Goal: Task Accomplishment & Management: Manage account settings

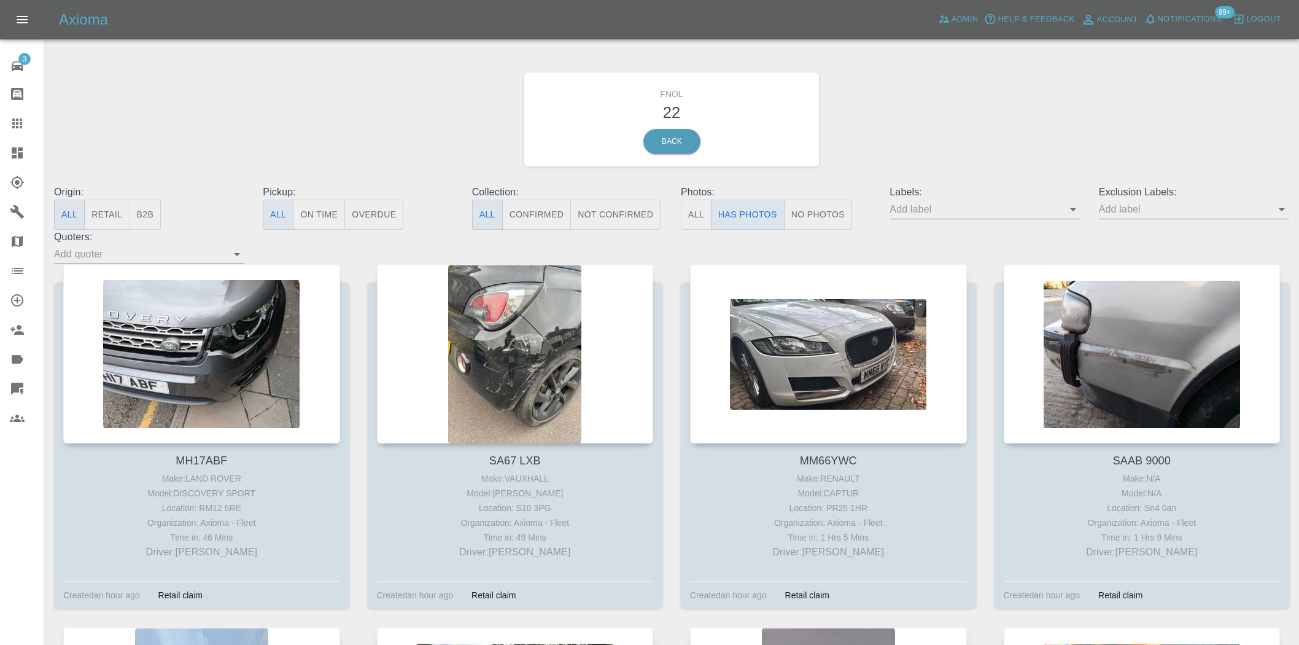
scroll to position [1569, 0]
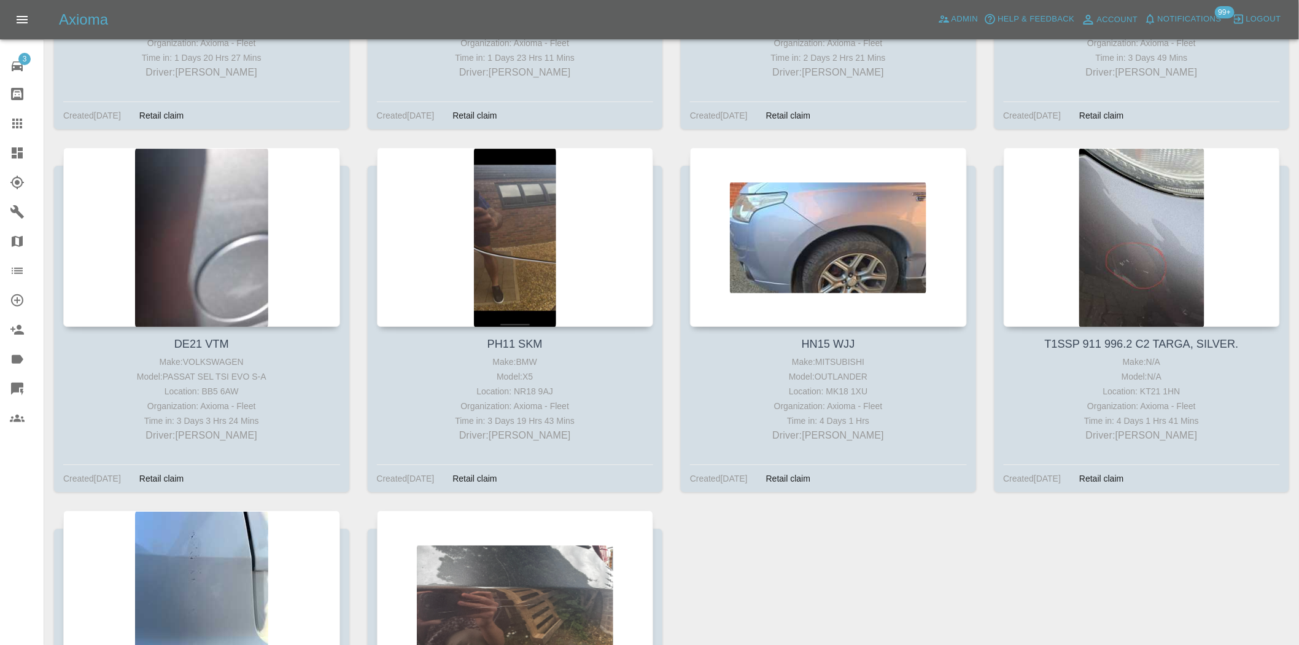
click at [27, 155] on div at bounding box center [27, 153] width 34 height 15
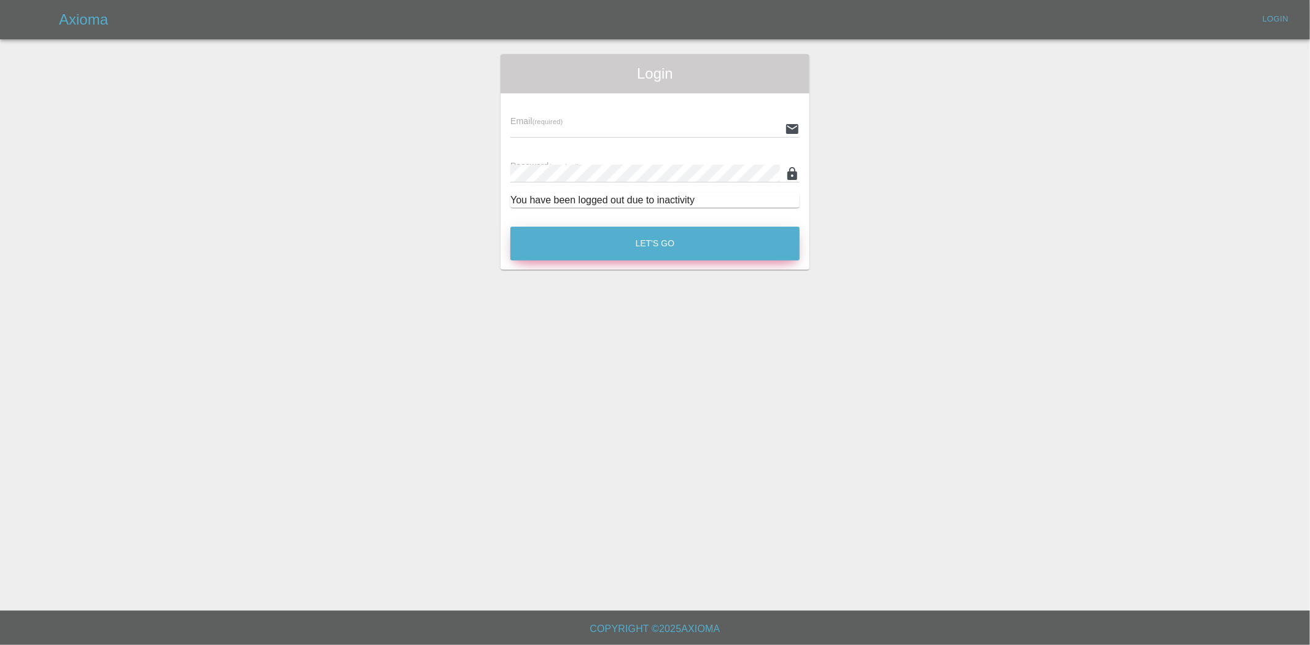
type input "ankur.mehta@axioma.co.uk"
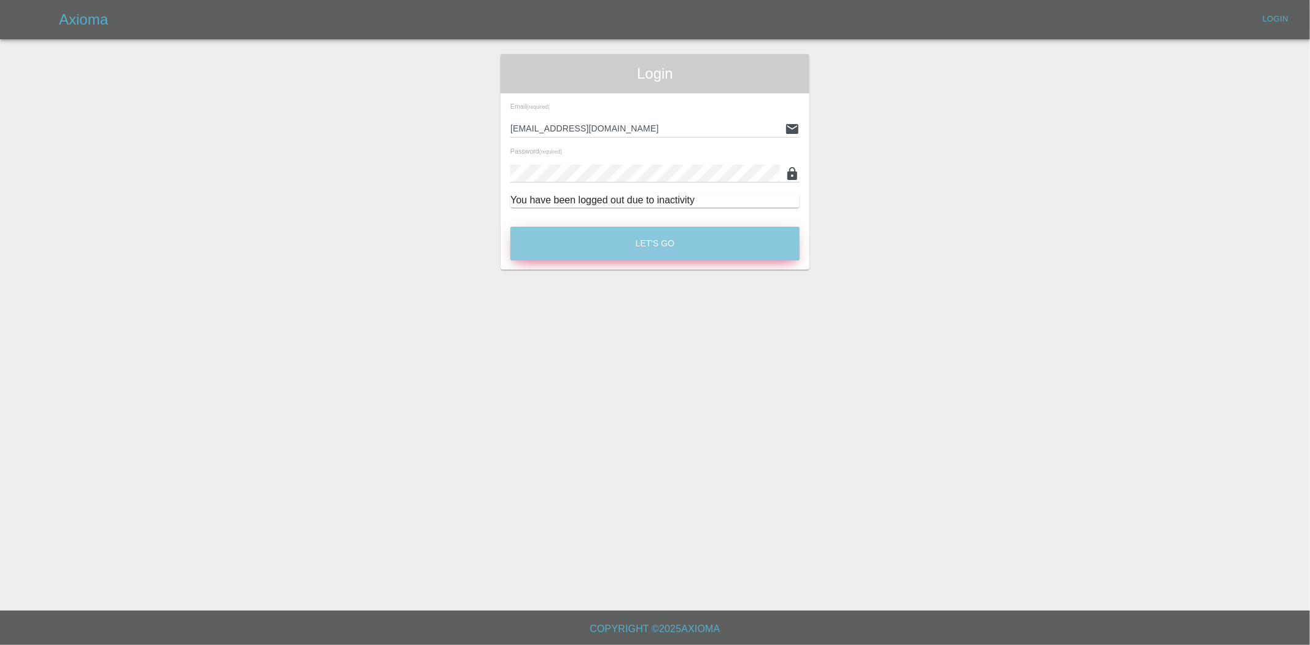
click at [629, 236] on button "Let's Go" at bounding box center [654, 244] width 289 height 34
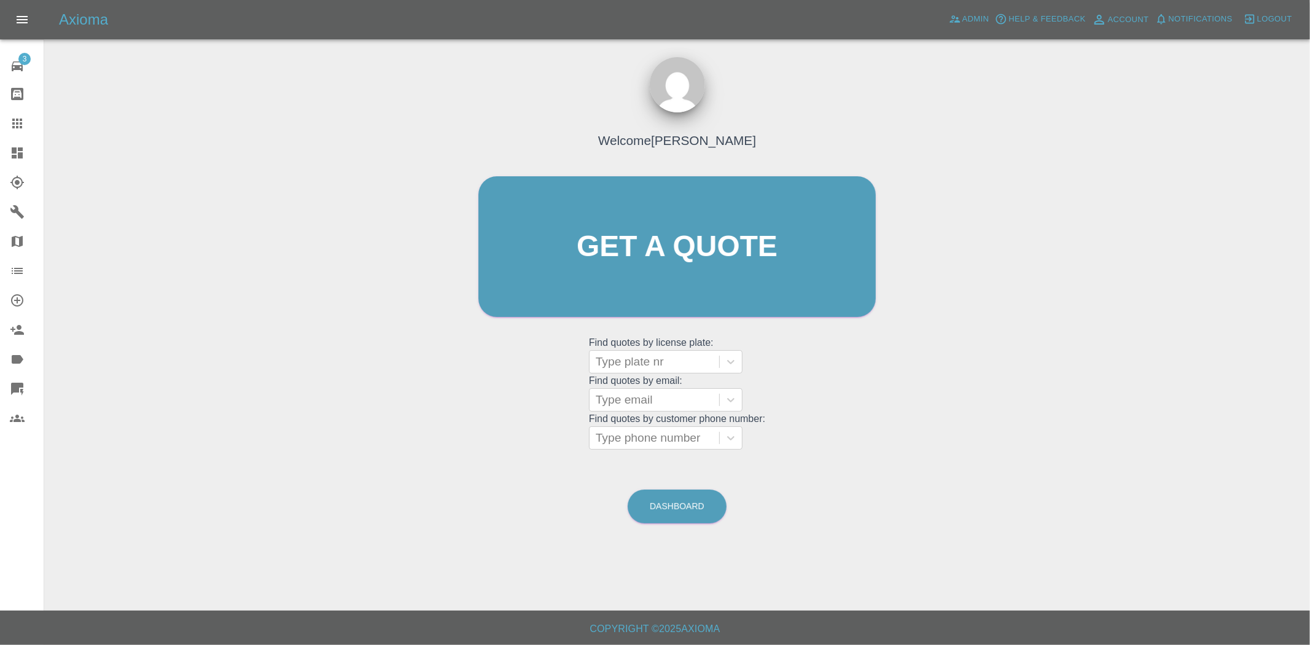
click at [18, 155] on icon at bounding box center [17, 152] width 11 height 11
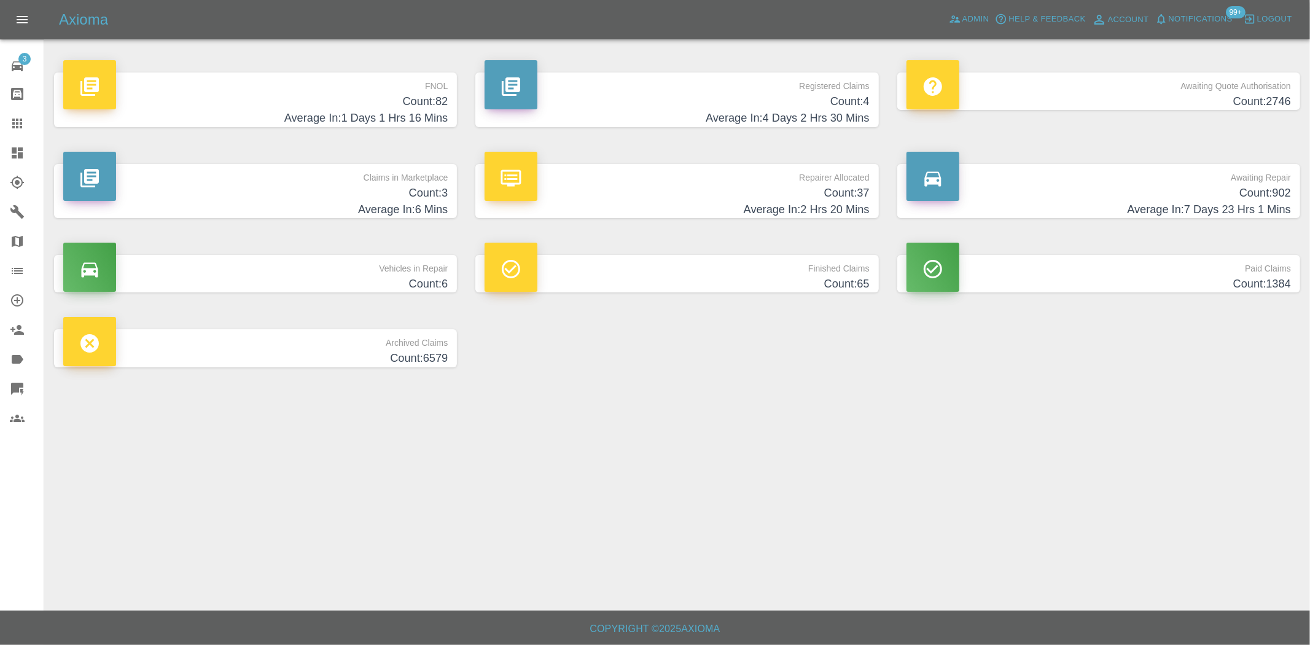
click at [806, 105] on h4 "Count: 4" at bounding box center [676, 101] width 384 height 17
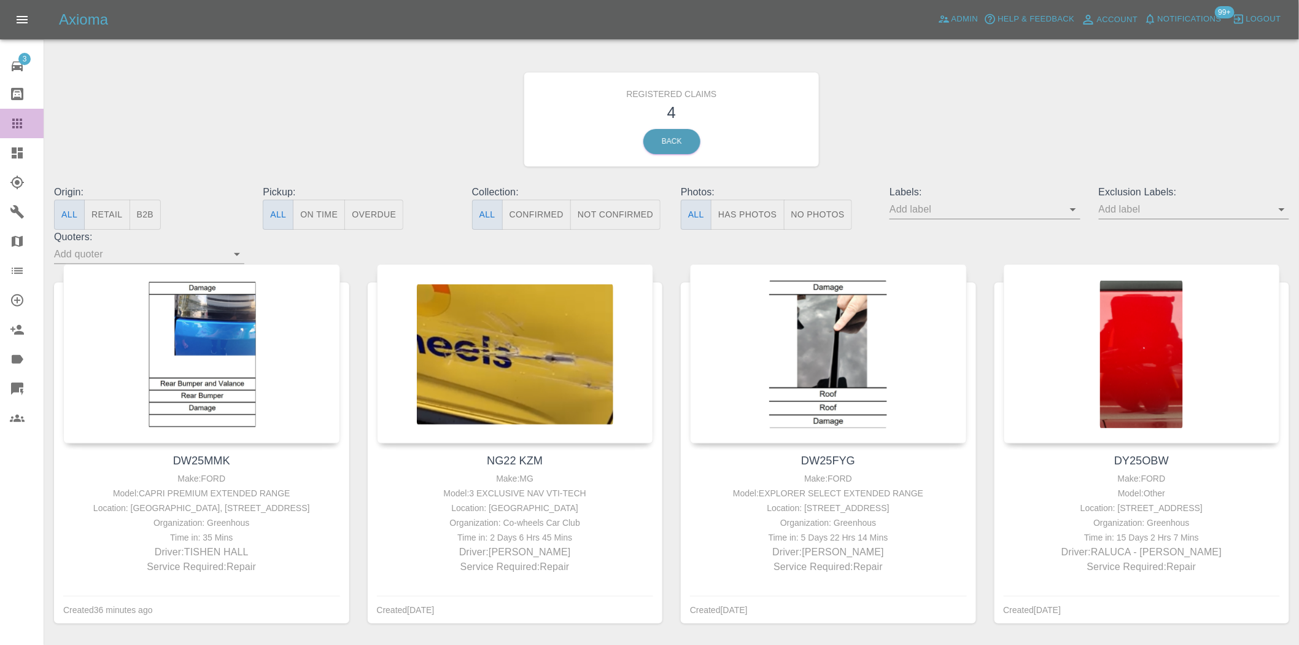
click at [29, 125] on div at bounding box center [27, 123] width 34 height 15
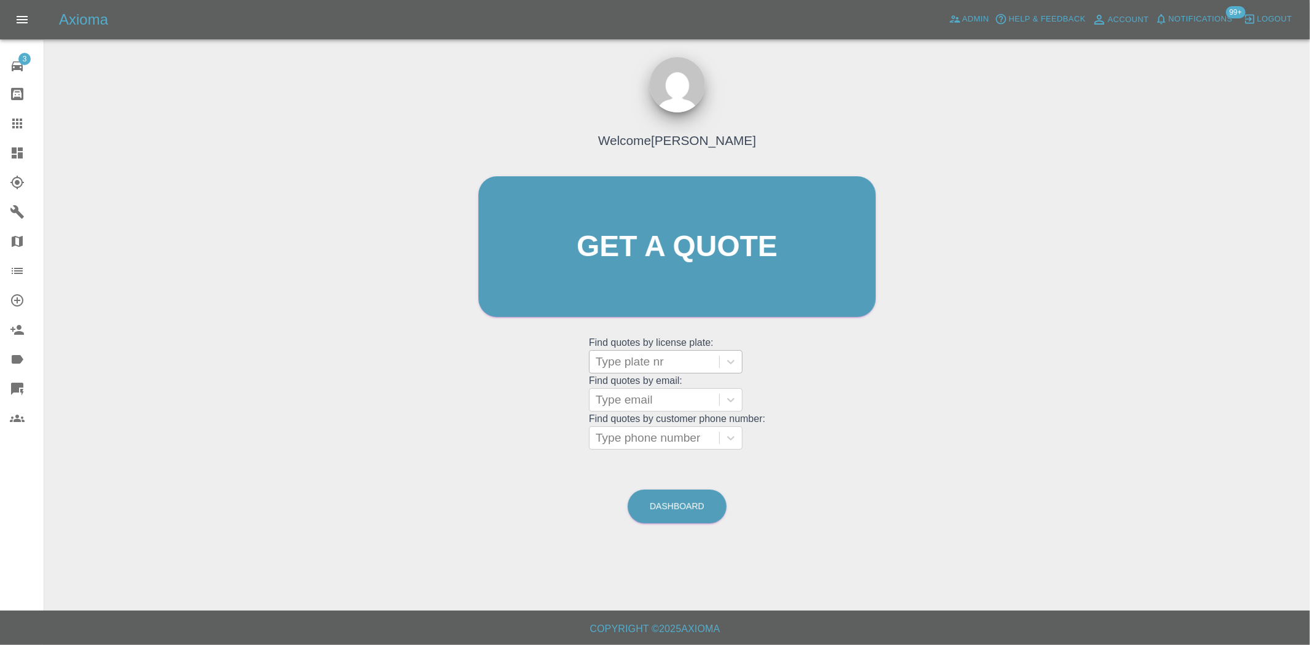
click at [647, 361] on div at bounding box center [654, 361] width 117 height 17
paste input "RG20 6NR"
click at [627, 364] on input "RG20 6NR" at bounding box center [626, 361] width 61 height 15
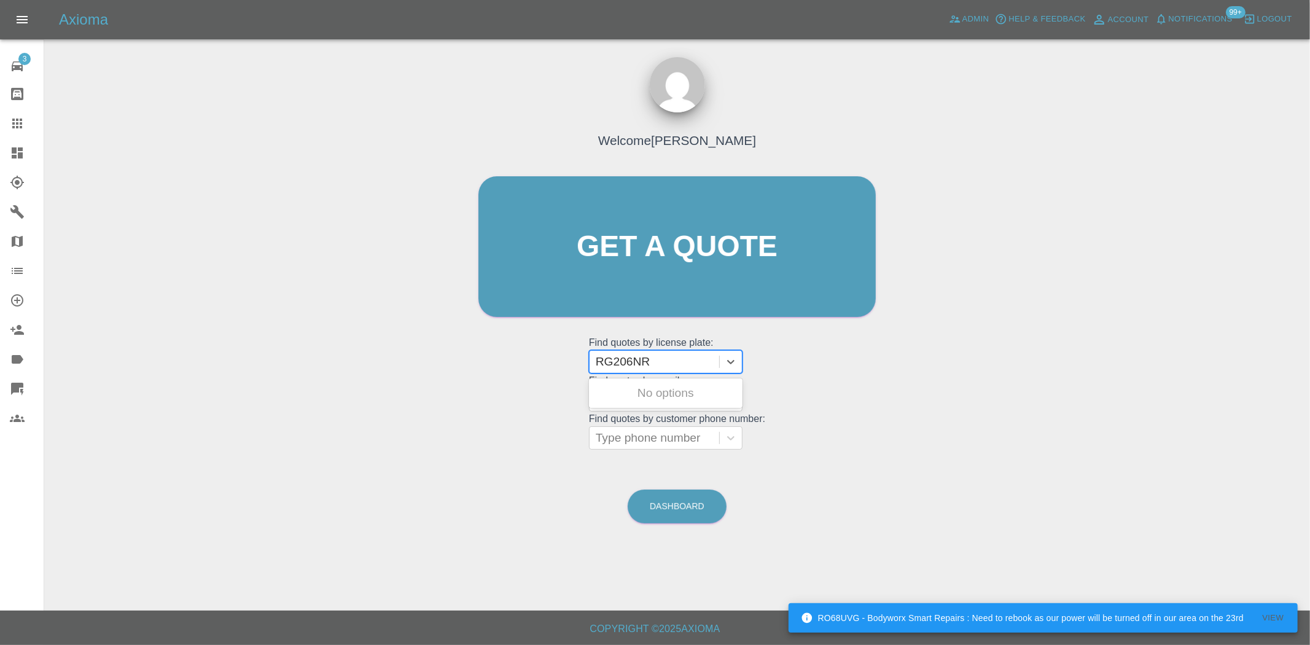
type input "RG206NR"
click at [655, 360] on div at bounding box center [654, 361] width 117 height 17
paste input "DW25GCV"
type input "DW25GCV"
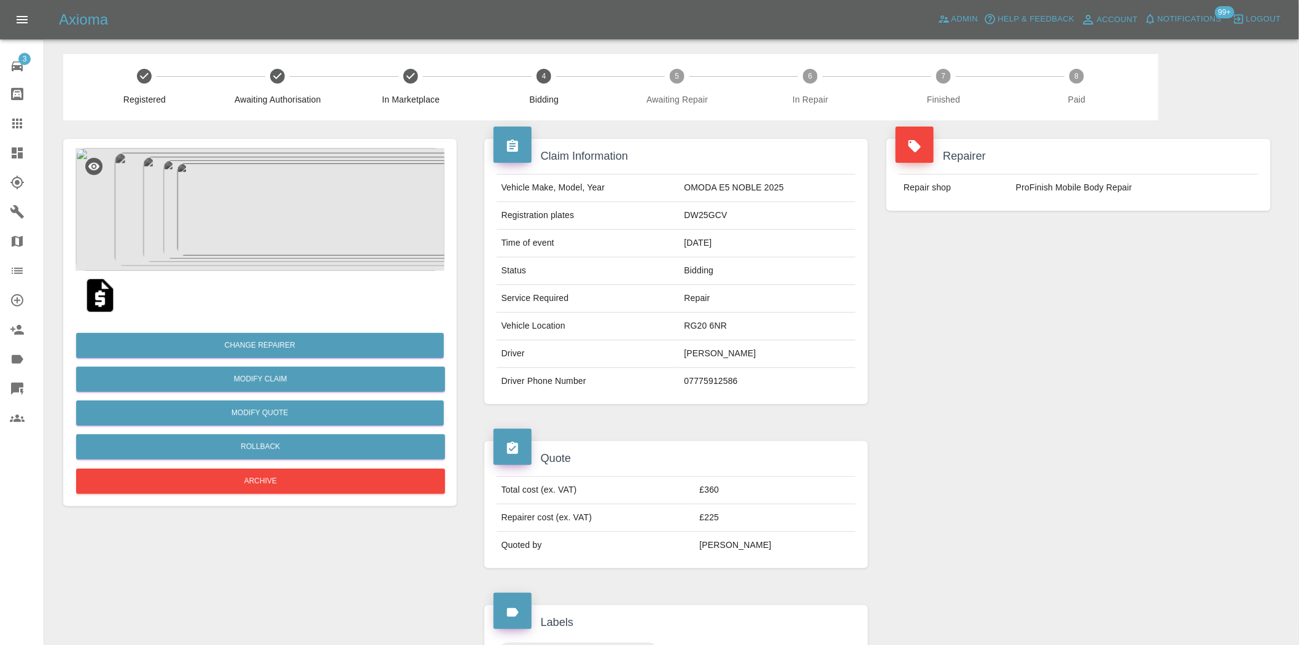
click at [260, 190] on img at bounding box center [260, 209] width 369 height 123
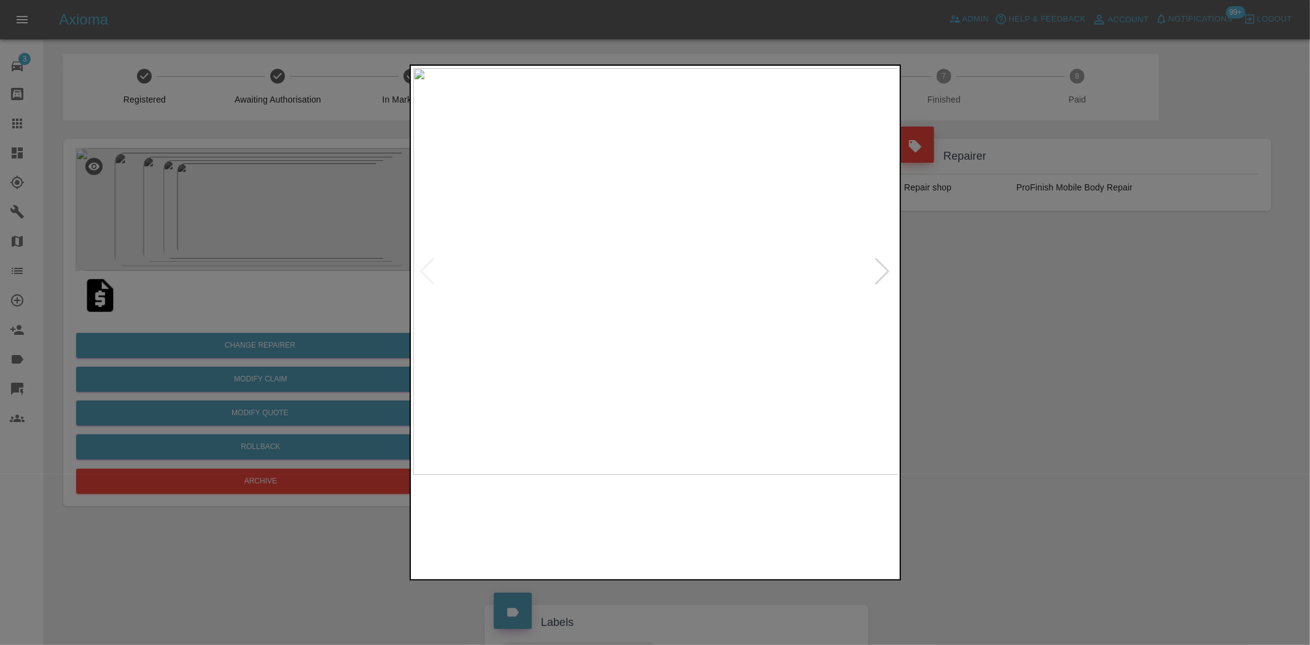
click at [591, 297] on img at bounding box center [655, 271] width 485 height 406
click at [589, 292] on img at bounding box center [640, 271] width 485 height 406
click at [593, 283] on img at bounding box center [655, 271] width 485 height 406
click at [511, 289] on img at bounding box center [453, 271] width 485 height 406
click at [547, 314] on img at bounding box center [655, 271] width 485 height 406
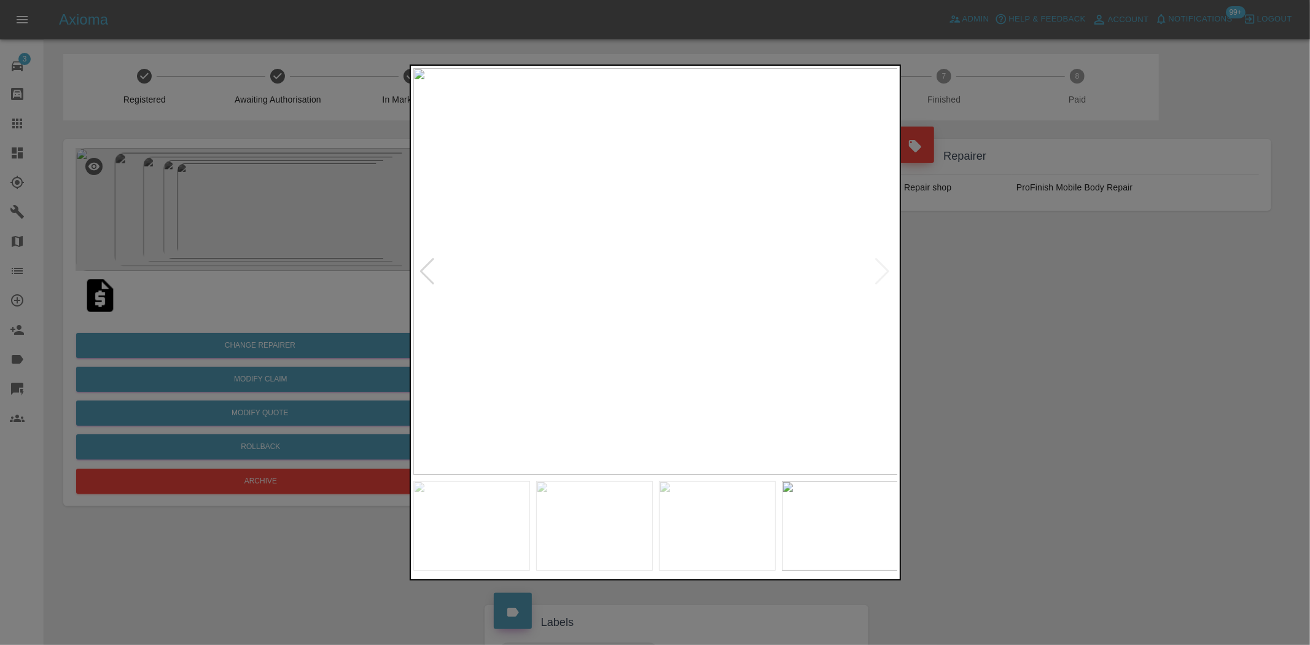
click at [476, 316] on img at bounding box center [655, 271] width 485 height 406
click at [547, 295] on img at bounding box center [655, 271] width 485 height 406
click at [274, 295] on div at bounding box center [655, 322] width 1310 height 645
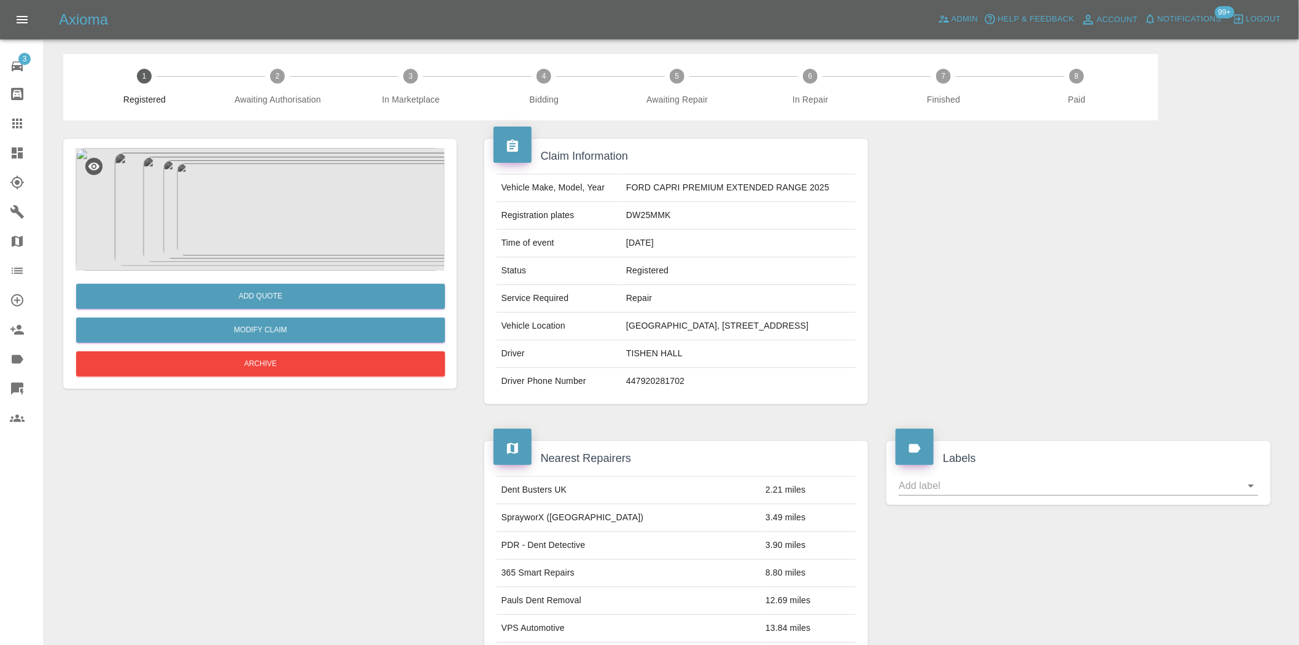
click at [293, 219] on img at bounding box center [260, 209] width 369 height 123
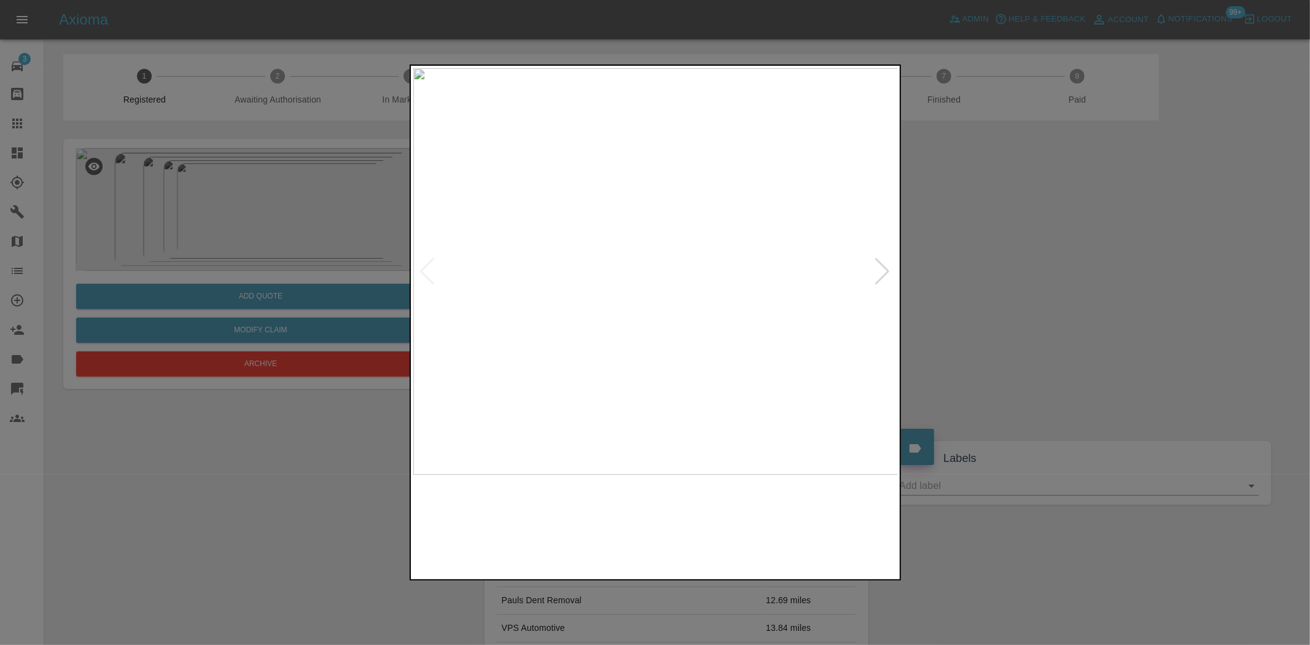
click at [710, 211] on img at bounding box center [655, 271] width 485 height 406
click at [799, 292] on img at bounding box center [612, 464] width 1455 height 1220
click at [716, 293] on img at bounding box center [612, 463] width 1455 height 1220
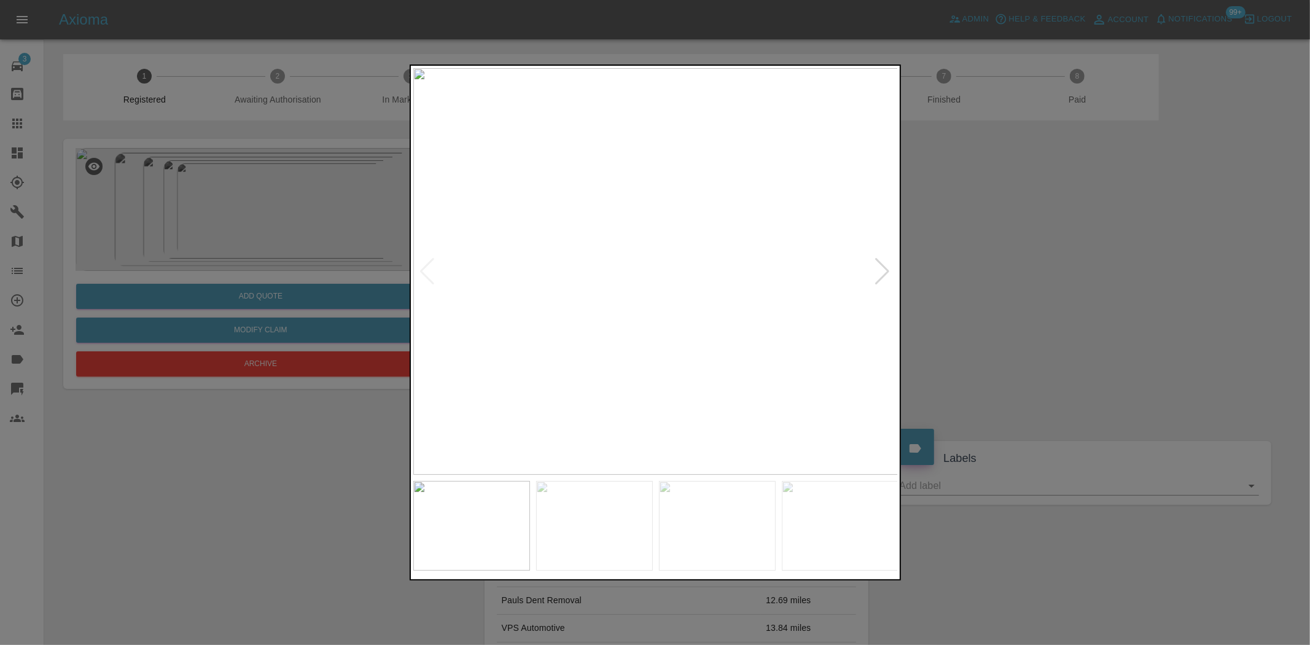
click at [666, 283] on img at bounding box center [655, 271] width 485 height 406
click at [661, 278] on img at bounding box center [655, 271] width 485 height 406
click at [715, 420] on img at bounding box center [686, 418] width 1455 height 1220
click at [711, 409] on img at bounding box center [685, 418] width 1455 height 1220
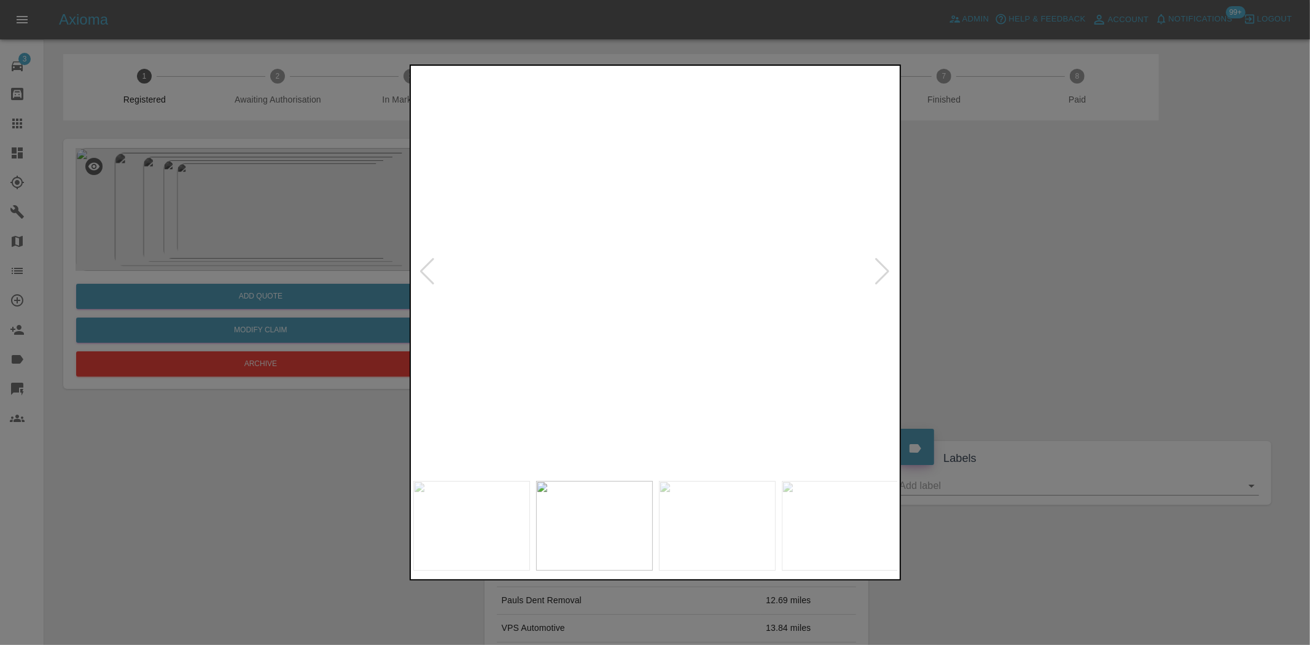
click at [711, 409] on img at bounding box center [685, 418] width 1455 height 1220
click at [658, 372] on img at bounding box center [686, 271] width 485 height 406
click at [483, 333] on img at bounding box center [655, 271] width 485 height 406
click at [654, 274] on img at bounding box center [655, 271] width 485 height 406
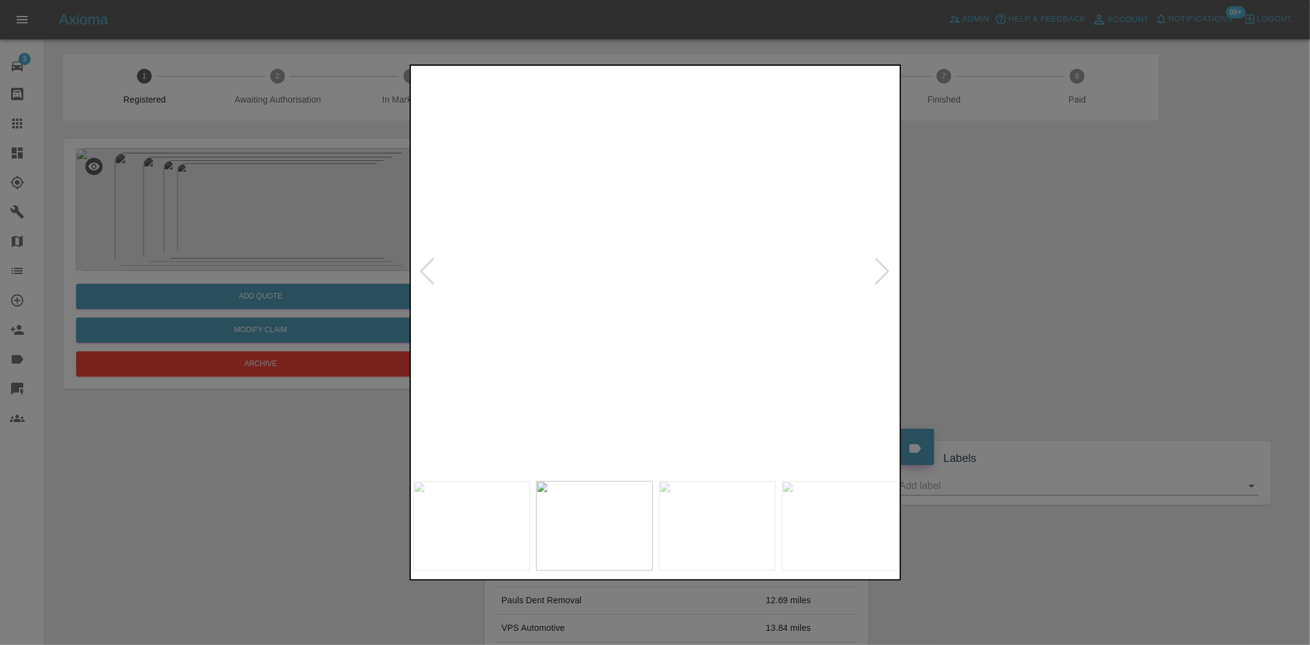
click at [654, 274] on img at bounding box center [657, 263] width 1455 height 1220
click at [690, 280] on img at bounding box center [655, 271] width 485 height 406
click at [706, 235] on img at bounding box center [655, 271] width 485 height 406
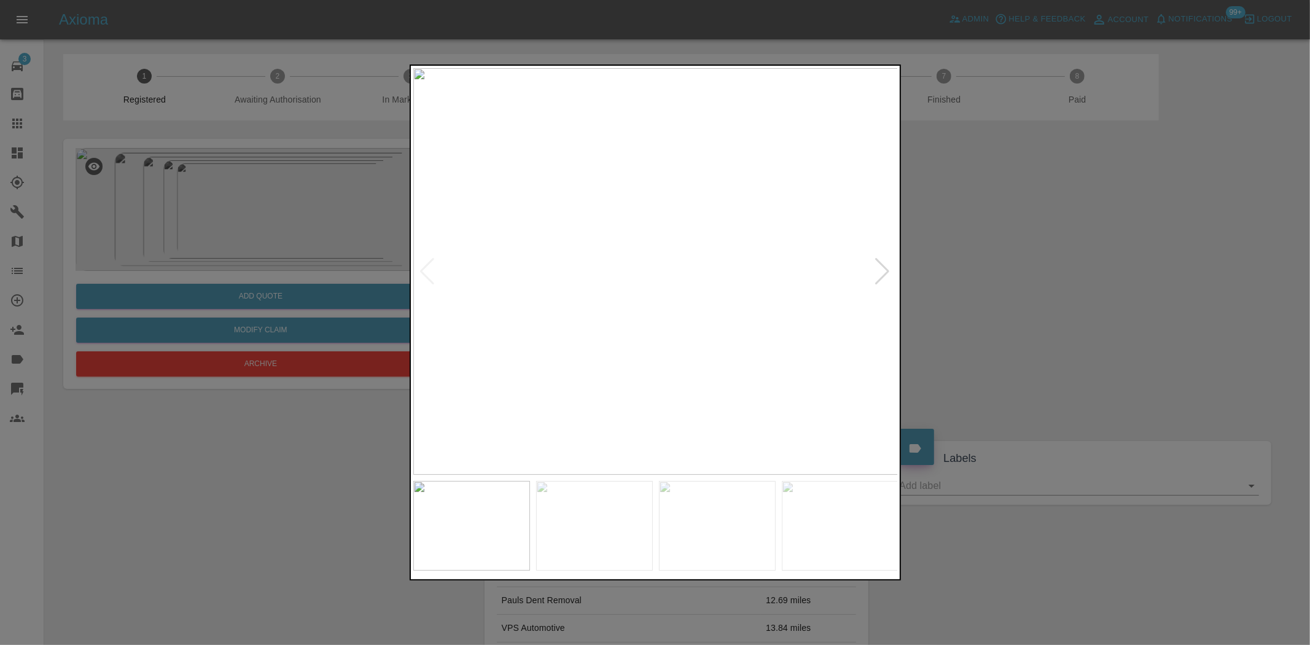
click at [706, 235] on img at bounding box center [655, 271] width 485 height 406
click at [667, 277] on img at bounding box center [502, 380] width 1455 height 1220
click at [703, 305] on img at bounding box center [655, 271] width 485 height 406
click at [659, 306] on img at bounding box center [640, 271] width 485 height 406
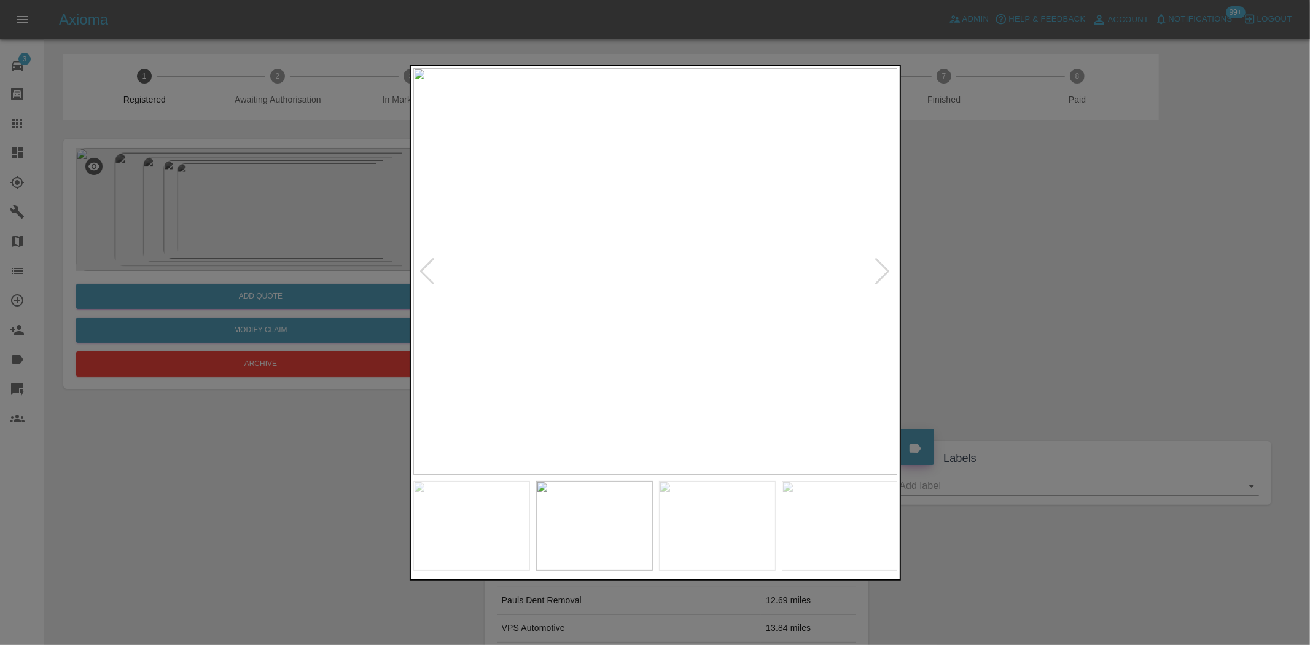
click at [666, 281] on img at bounding box center [655, 271] width 485 height 406
click at [666, 281] on img at bounding box center [622, 240] width 1455 height 1220
click at [632, 285] on img at bounding box center [655, 271] width 485 height 406
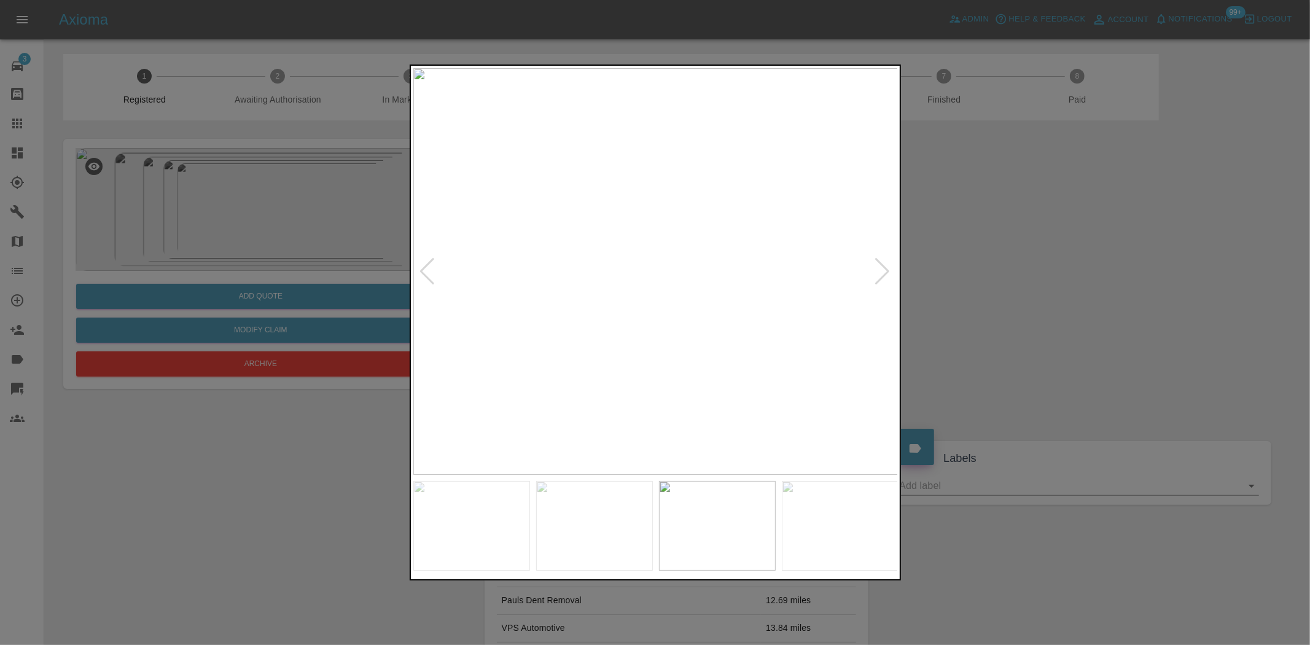
click at [688, 292] on img at bounding box center [655, 271] width 485 height 406
click at [688, 292] on img at bounding box center [557, 210] width 1455 height 1220
click at [647, 311] on img at bounding box center [655, 271] width 485 height 406
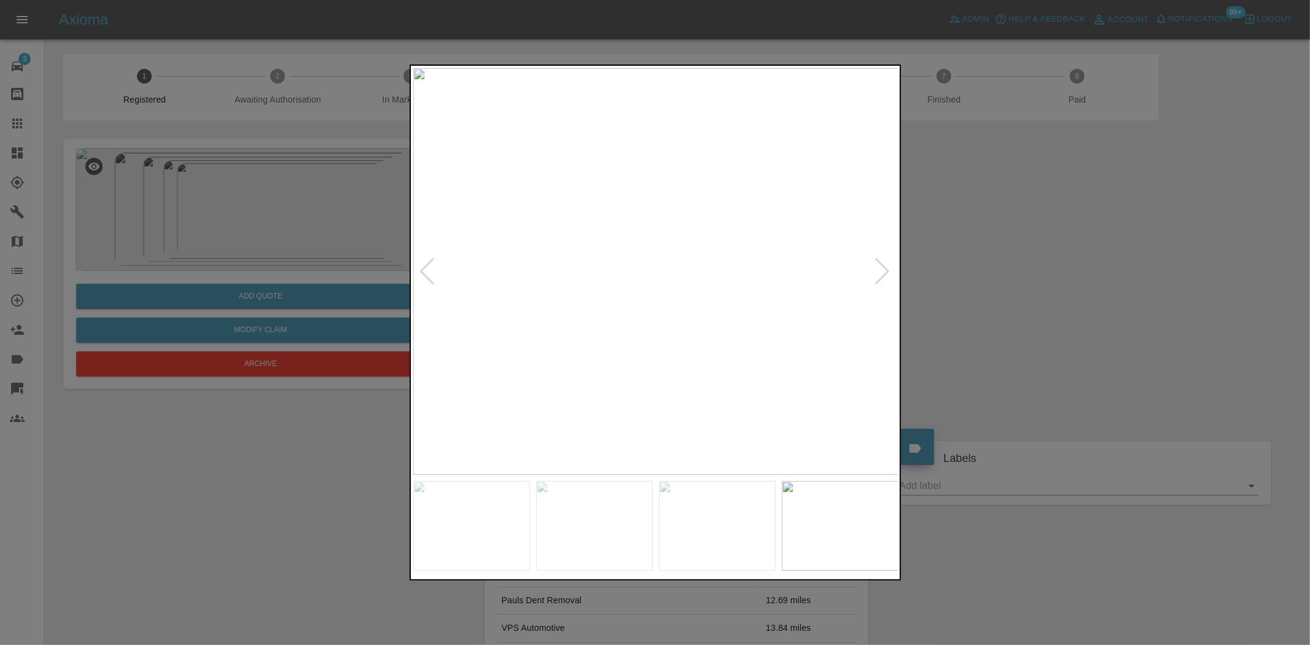
click at [678, 297] on img at bounding box center [655, 271] width 485 height 406
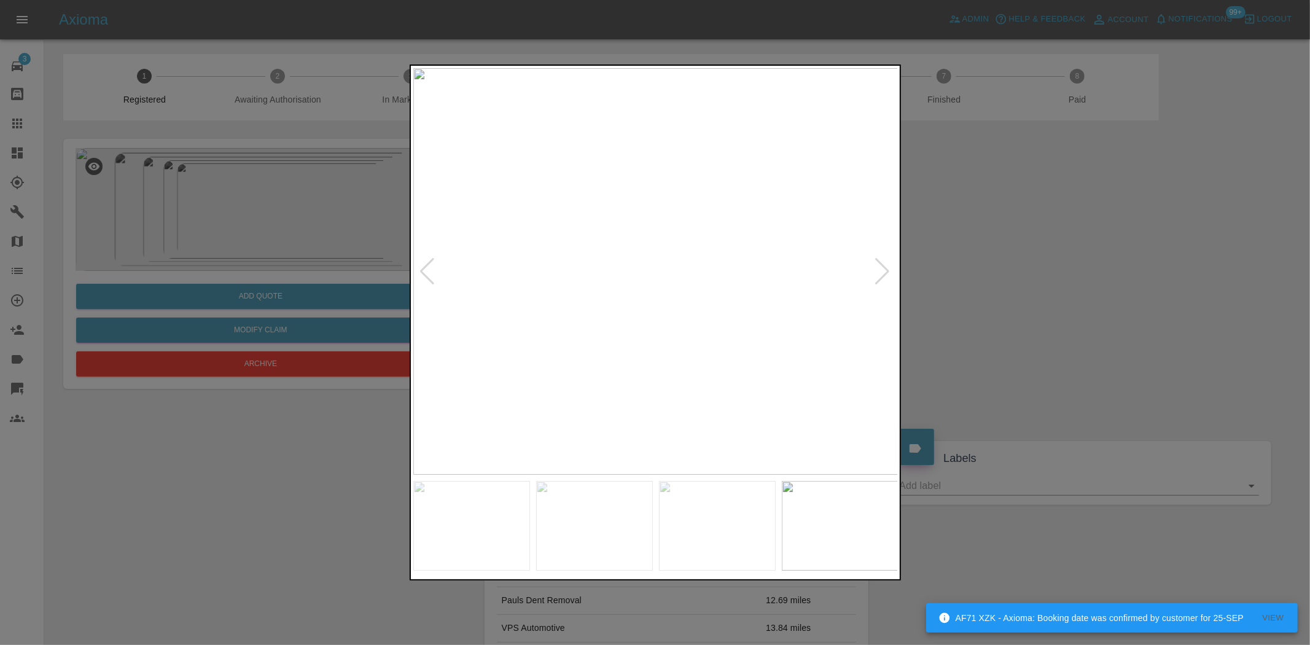
click at [678, 296] on img at bounding box center [655, 271] width 485 height 406
click at [677, 381] on img at bounding box center [601, 264] width 1455 height 1220
click at [647, 249] on img at bounding box center [599, 272] width 1455 height 1220
click at [549, 314] on img at bounding box center [655, 271] width 485 height 406
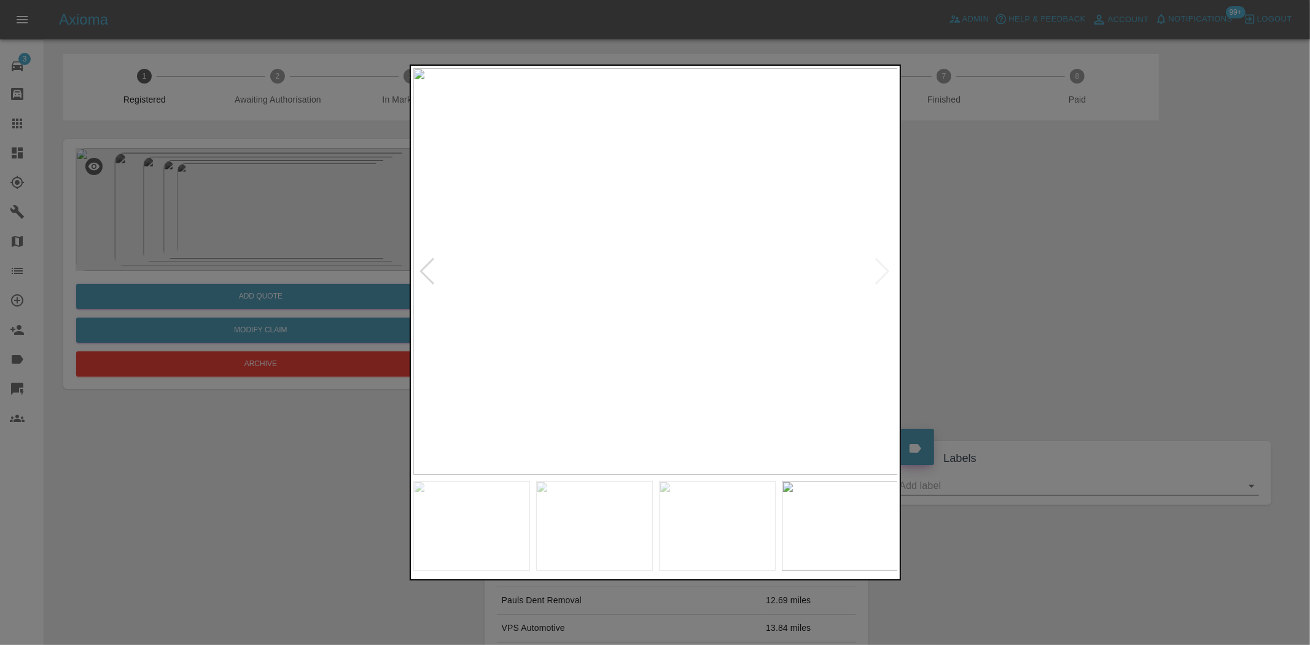
click at [681, 256] on img at bounding box center [655, 271] width 485 height 406
click at [624, 351] on img at bounding box center [597, 418] width 1455 height 1220
click at [626, 326] on img at bounding box center [597, 447] width 1455 height 1220
click at [626, 324] on img at bounding box center [597, 447] width 1455 height 1220
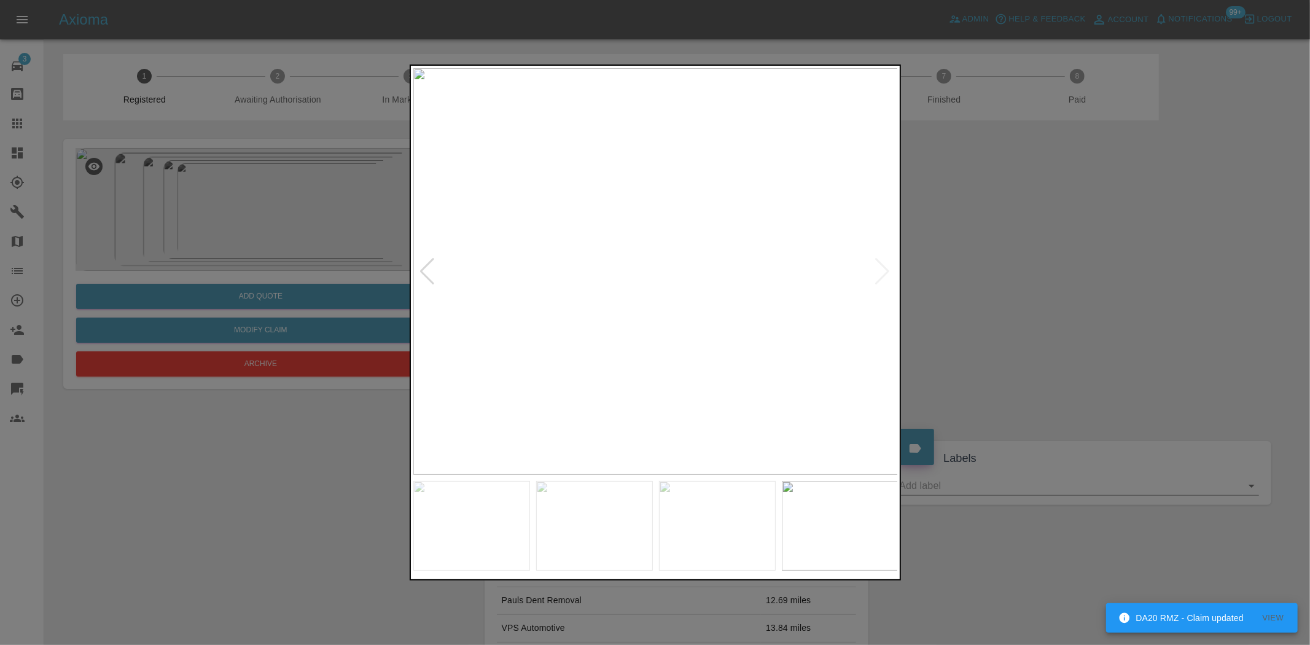
click at [641, 309] on img at bounding box center [655, 271] width 485 height 406
click at [602, 303] on img at bounding box center [655, 271] width 485 height 406
click at [657, 303] on img at bounding box center [655, 271] width 485 height 406
click at [662, 300] on img at bounding box center [655, 271] width 485 height 406
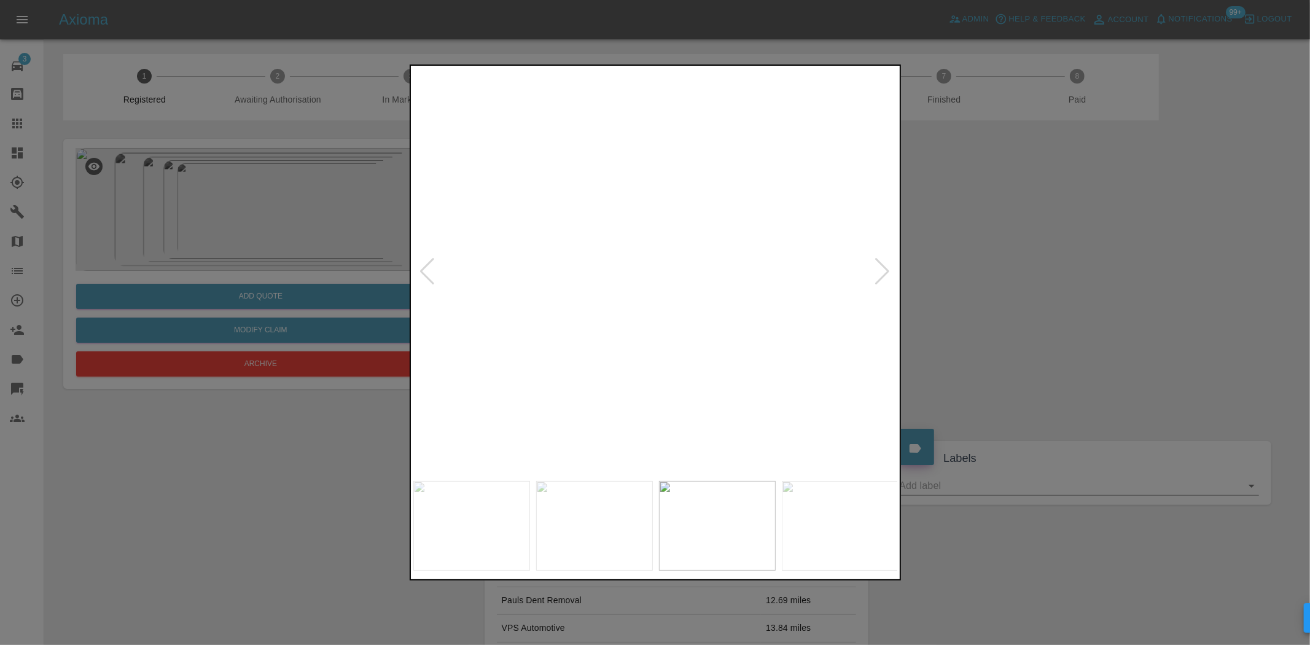
click at [662, 300] on img at bounding box center [632, 185] width 1455 height 1220
click at [712, 300] on img at bounding box center [655, 271] width 485 height 406
click at [662, 283] on img at bounding box center [655, 271] width 485 height 406
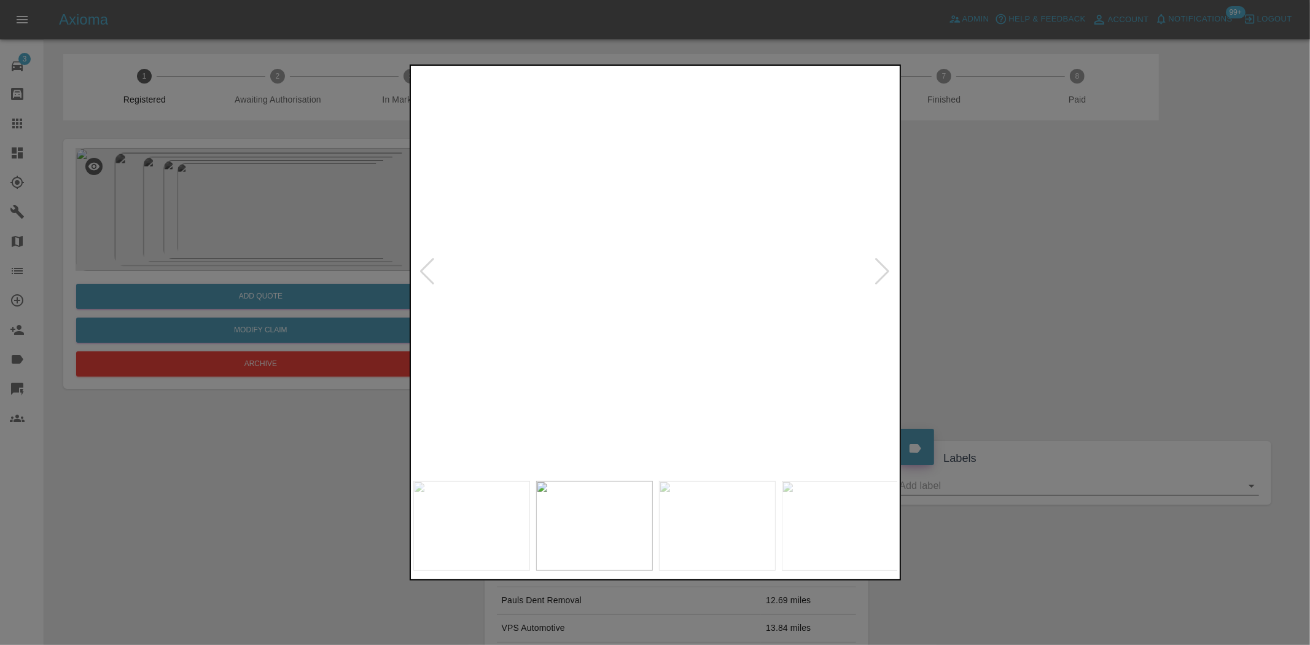
click at [662, 283] on img at bounding box center [632, 237] width 1455 height 1220
click at [678, 297] on img at bounding box center [655, 271] width 485 height 406
click at [676, 295] on img at bounding box center [655, 271] width 485 height 406
click at [655, 253] on img at bounding box center [655, 271] width 485 height 406
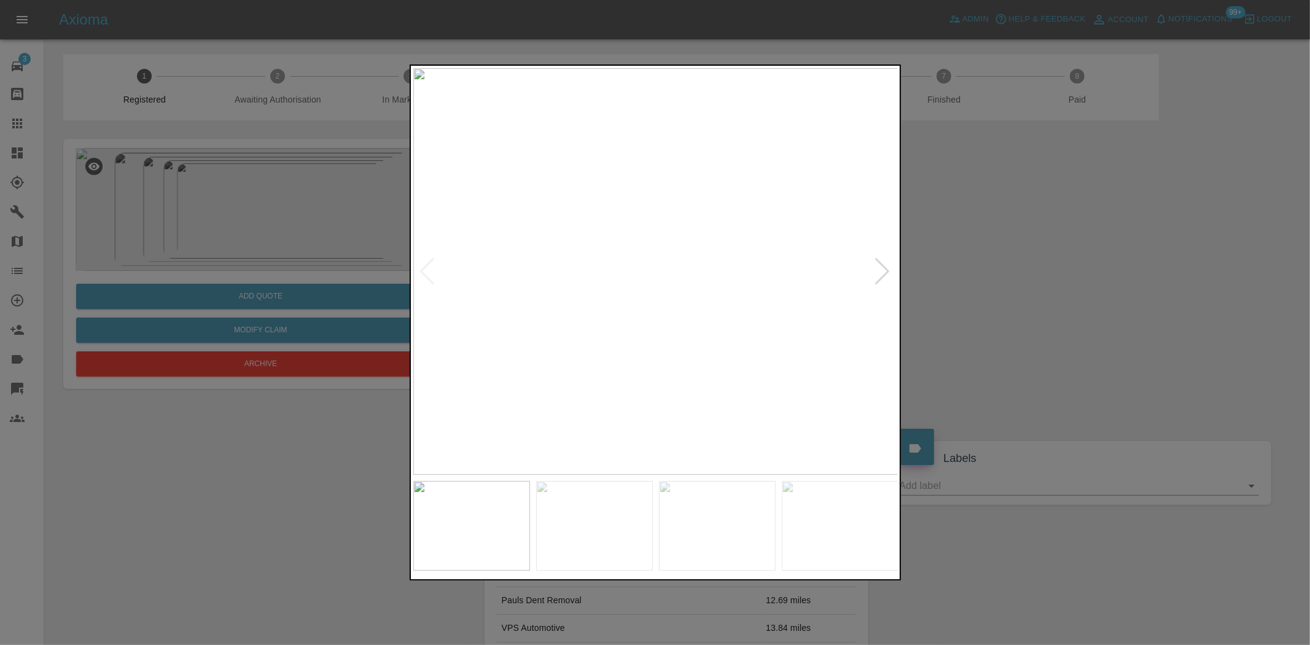
click at [655, 253] on img at bounding box center [655, 271] width 485 height 406
click at [551, 255] on img at bounding box center [467, 331] width 1455 height 1220
click at [348, 203] on div at bounding box center [655, 322] width 1310 height 645
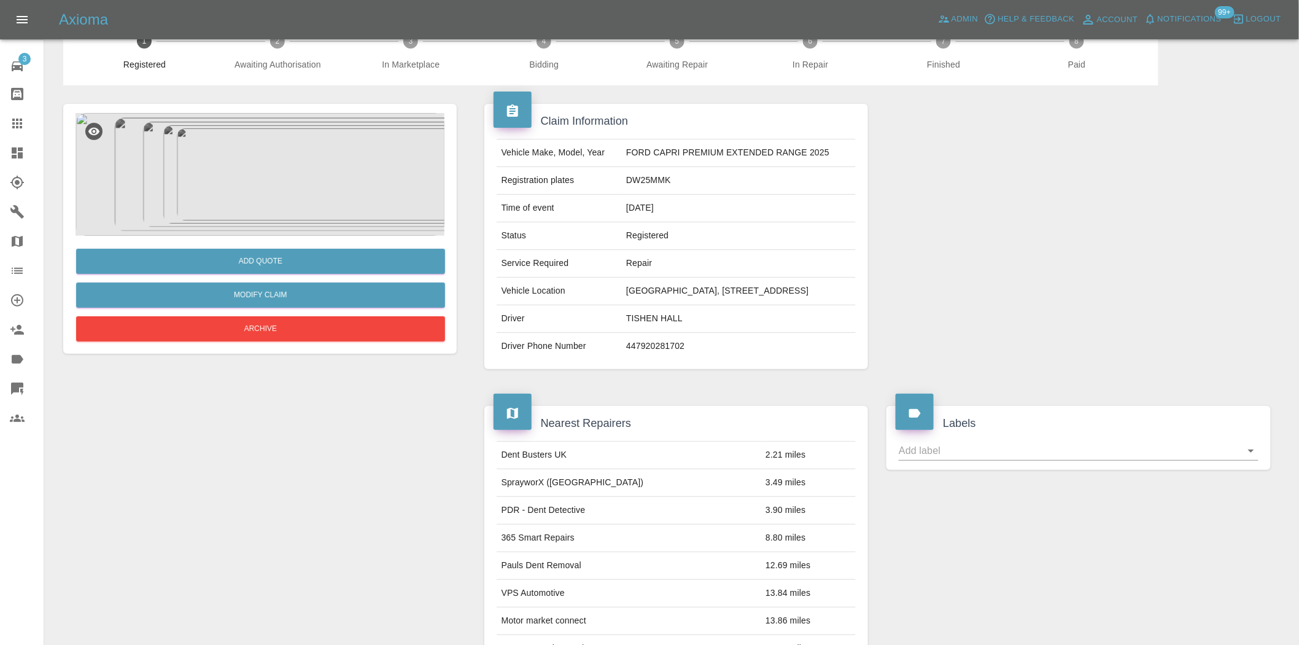
scroll to position [437, 0]
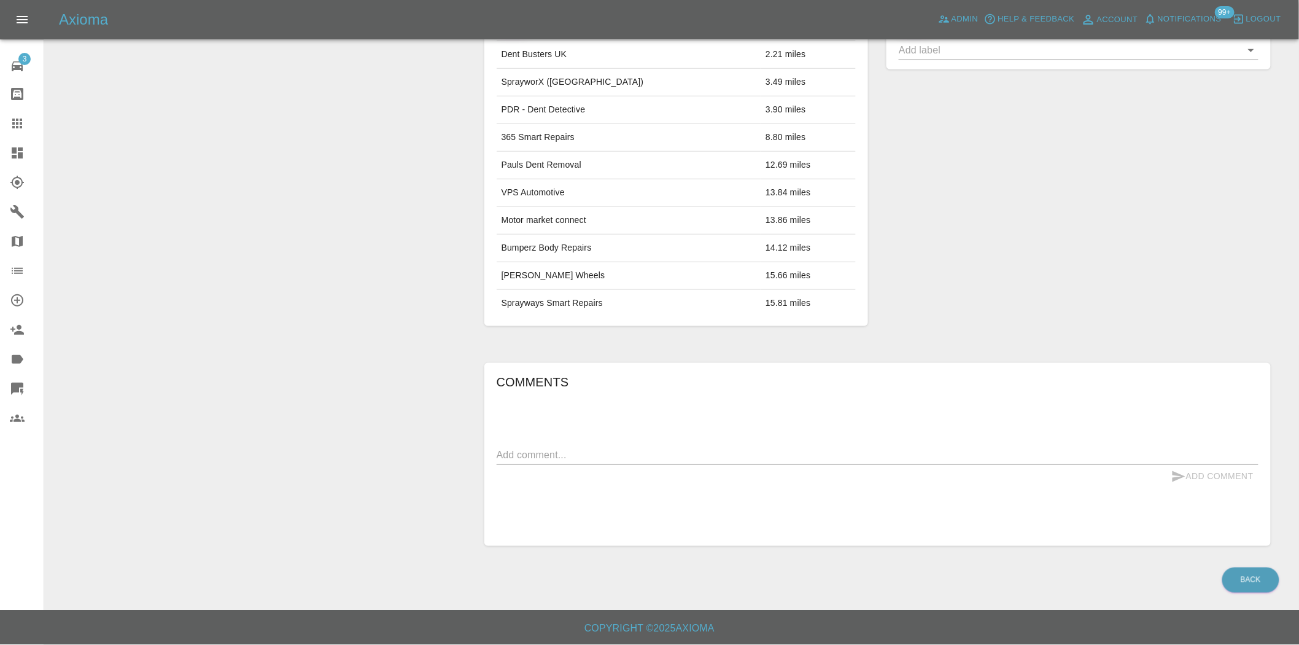
click at [28, 142] on link "Dashboard" at bounding box center [22, 152] width 44 height 29
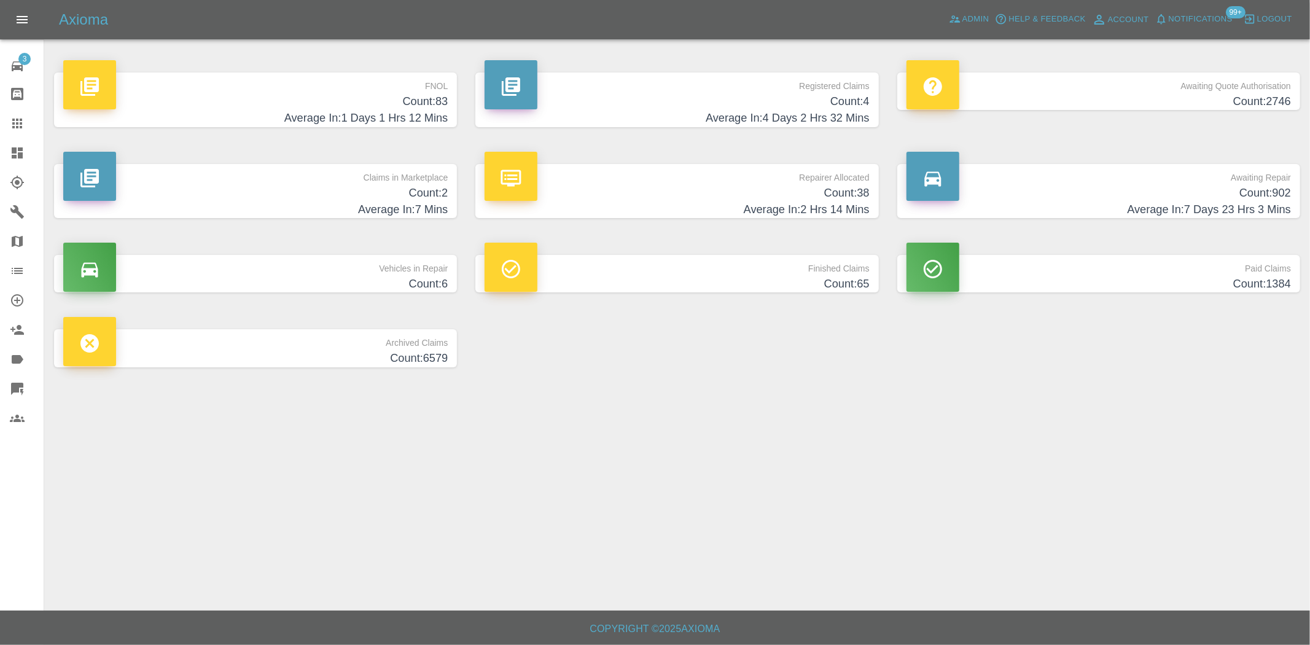
click at [833, 216] on h4 "Average In: 2 Hrs 14 Mins" at bounding box center [676, 209] width 384 height 17
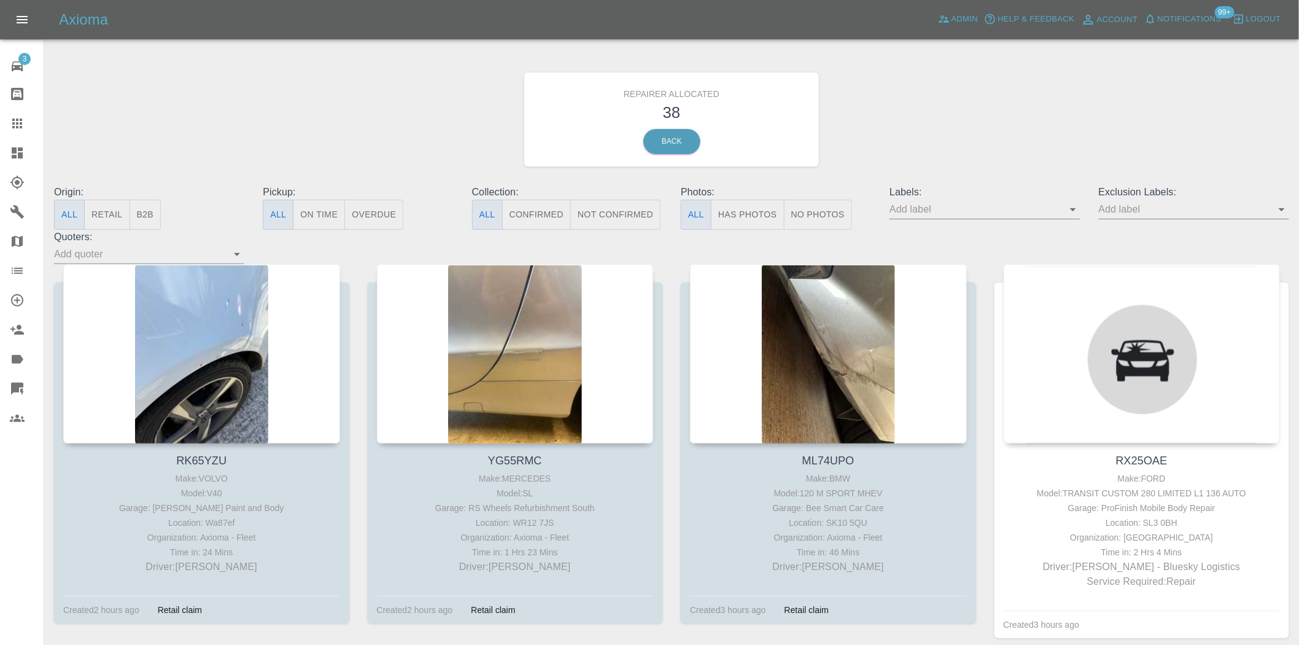
click at [144, 213] on button "B2B" at bounding box center [146, 215] width 32 height 30
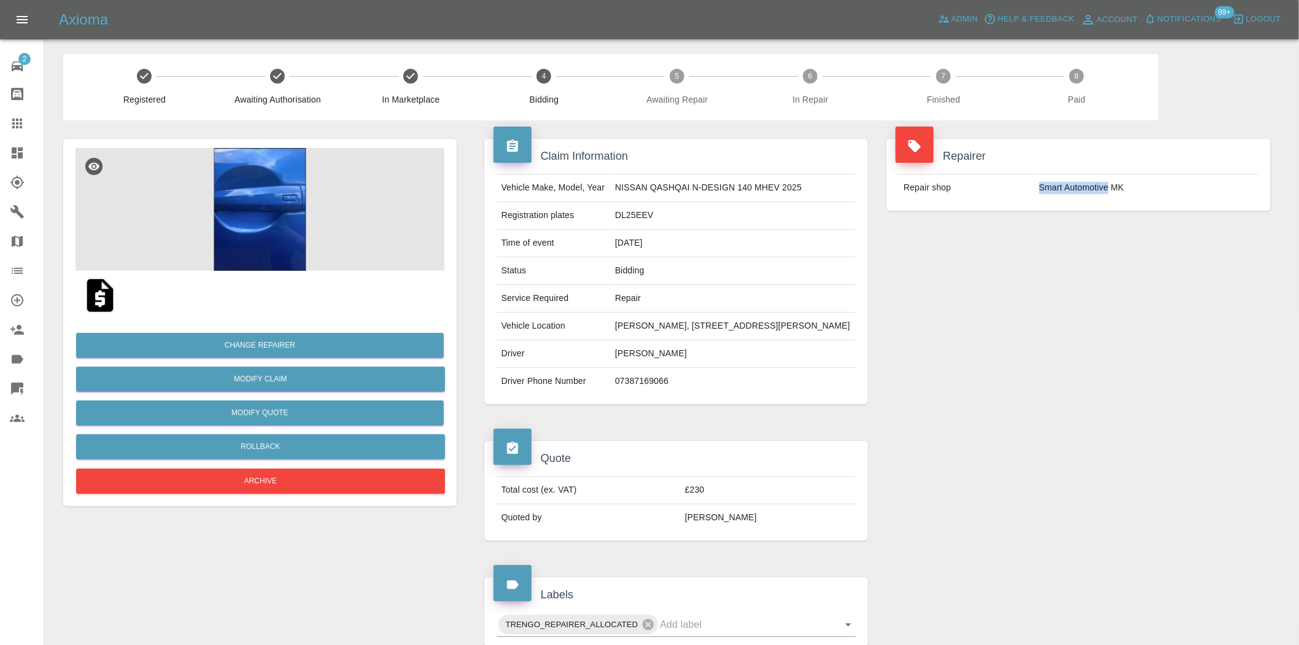
drag, startPoint x: 1039, startPoint y: 187, endPoint x: 1109, endPoint y: 189, distance: 70.0
click at [1109, 189] on td "Smart Automotive MK" at bounding box center [1147, 187] width 224 height 27
copy td "Smart Automotive"
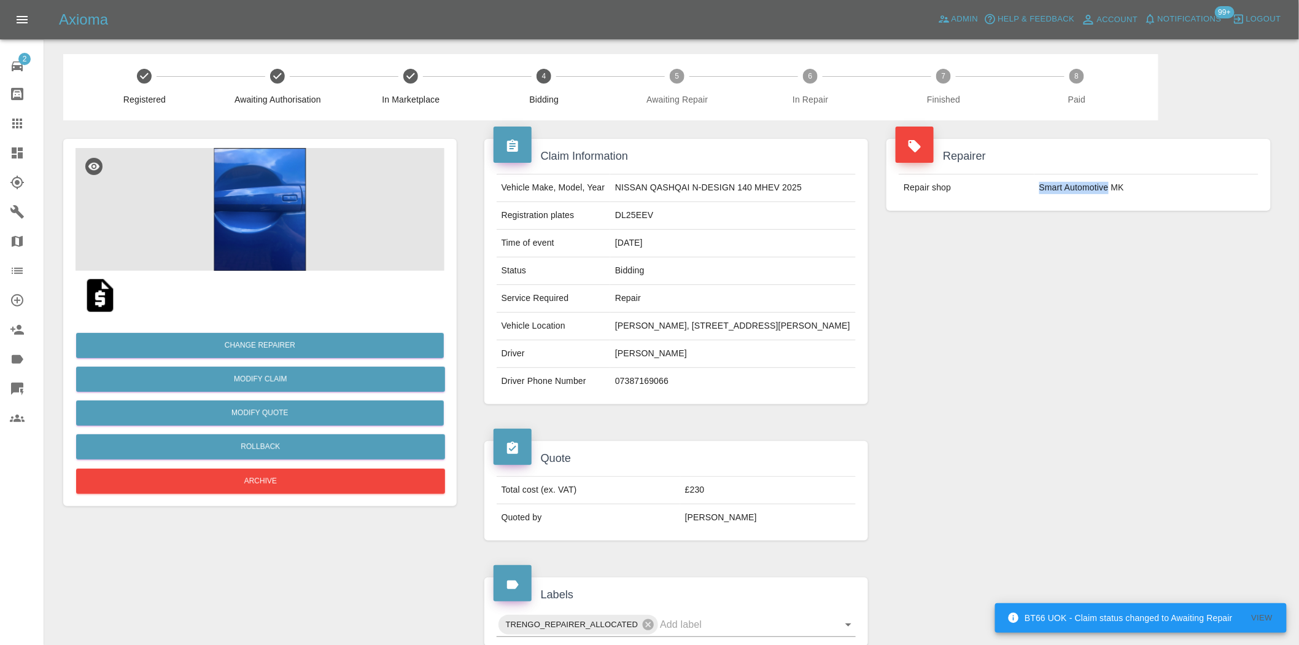
click at [744, 340] on td "[PERSON_NAME], [STREET_ADDRESS][PERSON_NAME]" at bounding box center [733, 327] width 246 height 28
click at [1079, 187] on td "Smart Automotive MK" at bounding box center [1147, 187] width 224 height 27
click at [1084, 186] on td "Smart Automotive MK" at bounding box center [1147, 187] width 224 height 27
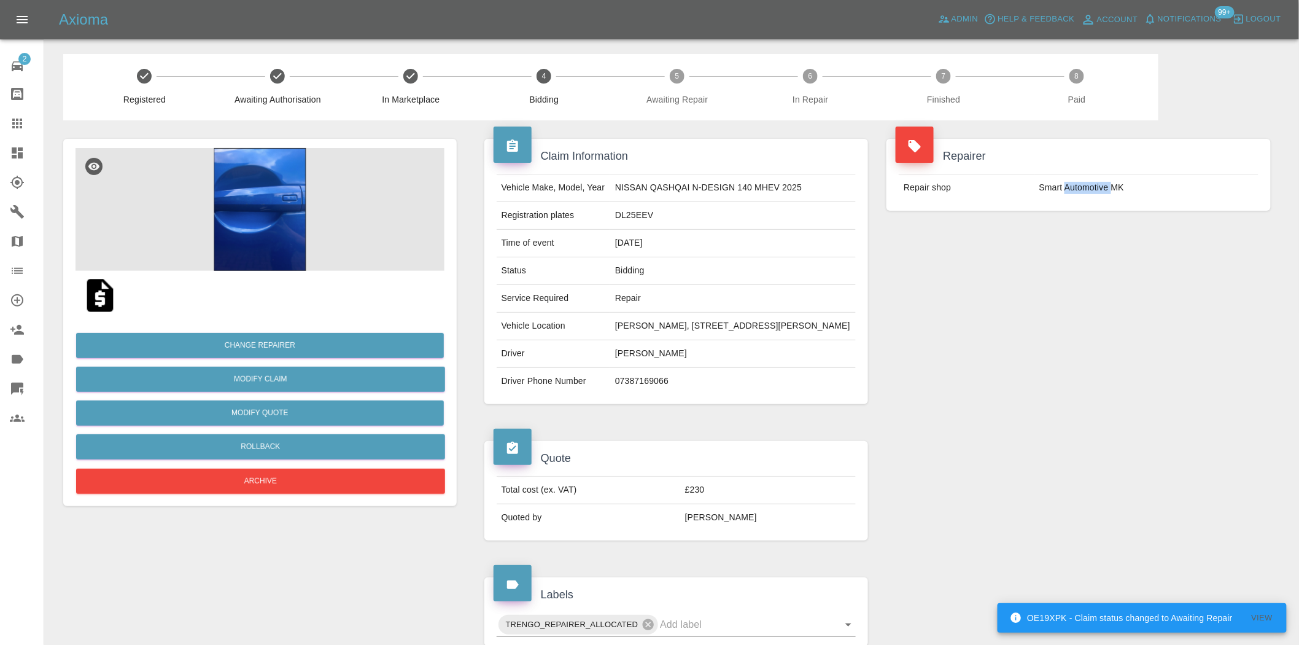
click at [1084, 186] on td "Smart Automotive MK" at bounding box center [1147, 187] width 224 height 27
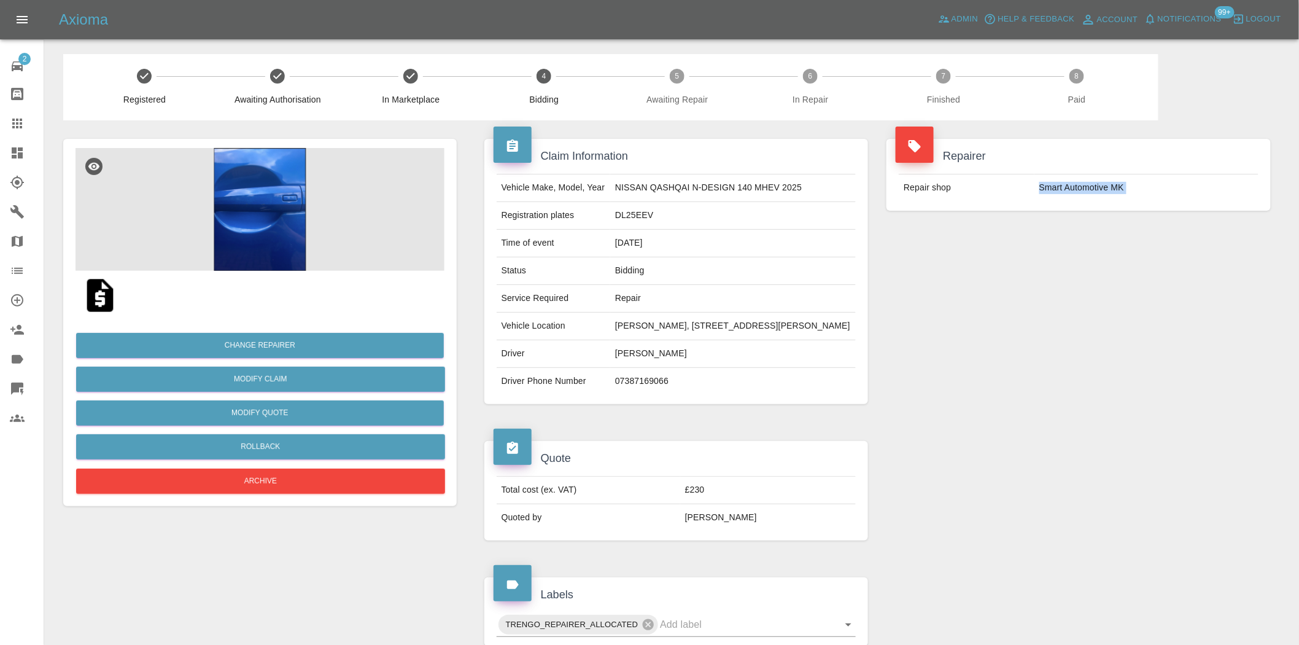
click at [272, 216] on img at bounding box center [260, 209] width 369 height 123
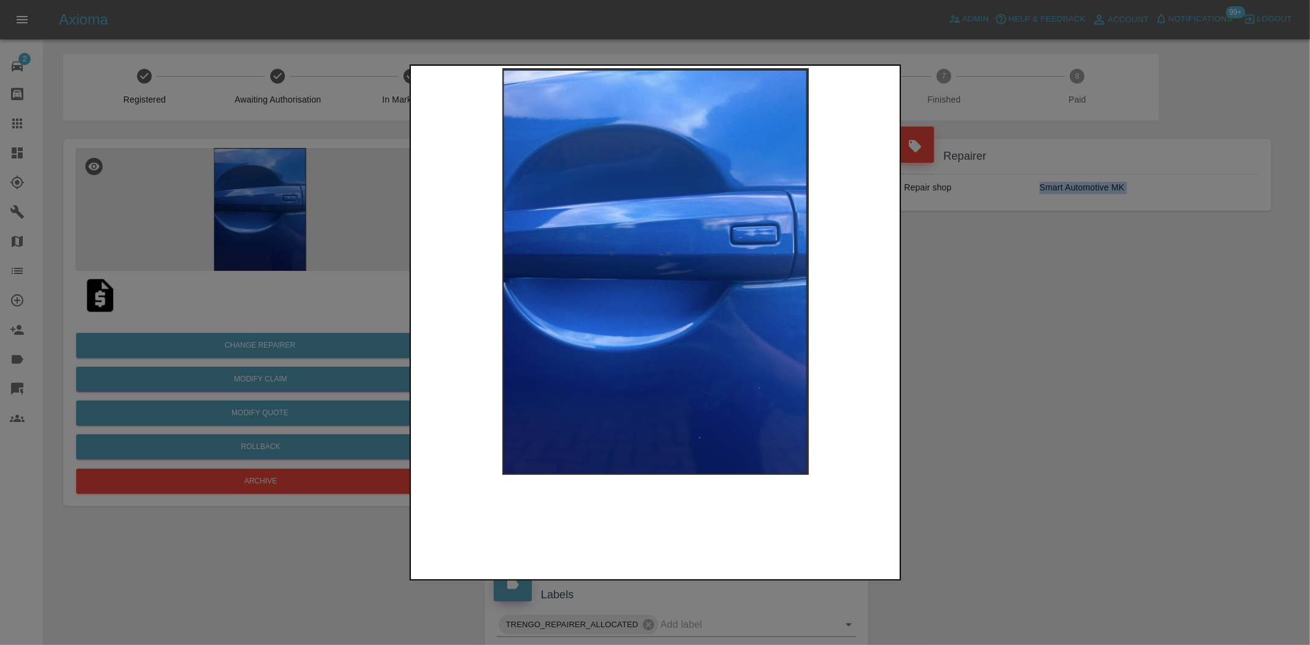
click at [636, 268] on img at bounding box center [655, 271] width 485 height 406
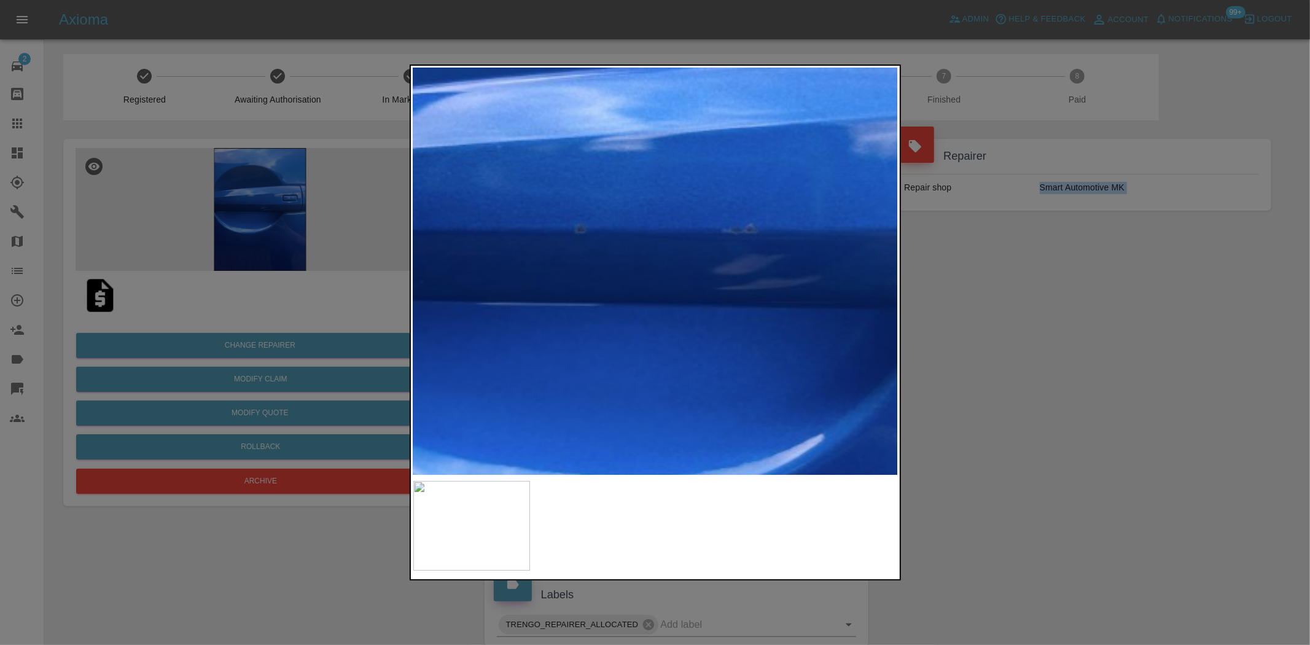
click at [636, 268] on img at bounding box center [710, 282] width 1455 height 1220
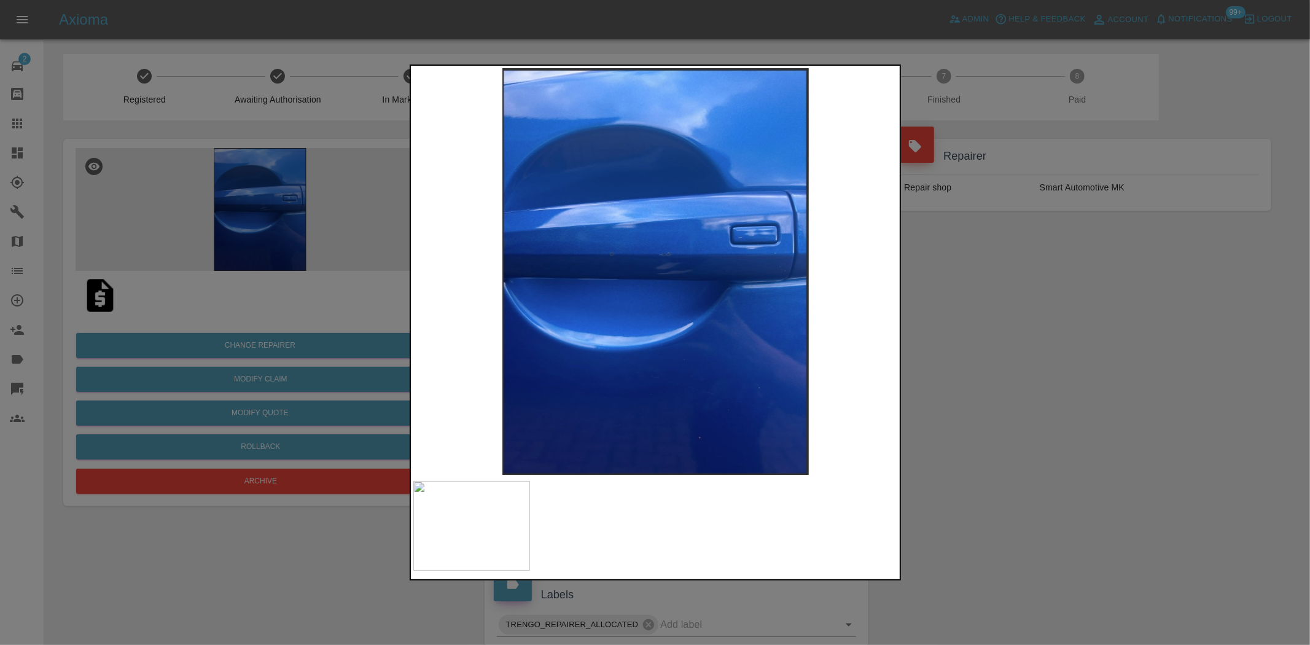
click at [1035, 295] on div at bounding box center [655, 322] width 1310 height 645
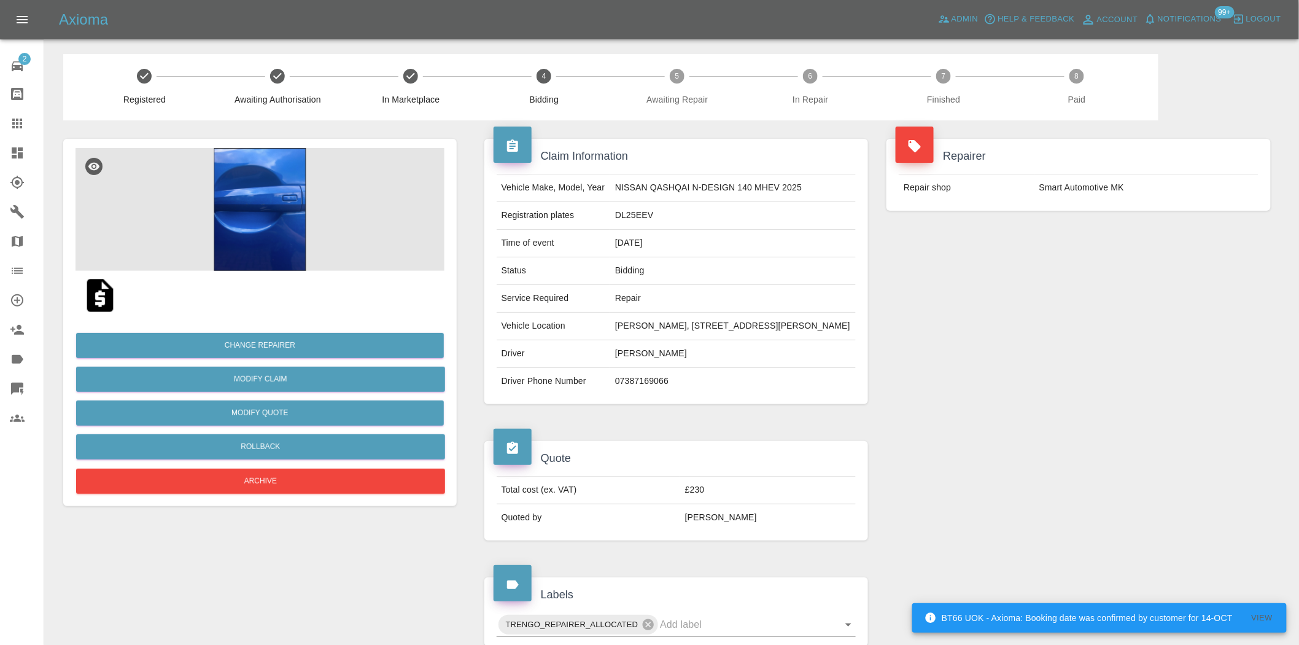
click at [287, 219] on img at bounding box center [260, 209] width 369 height 123
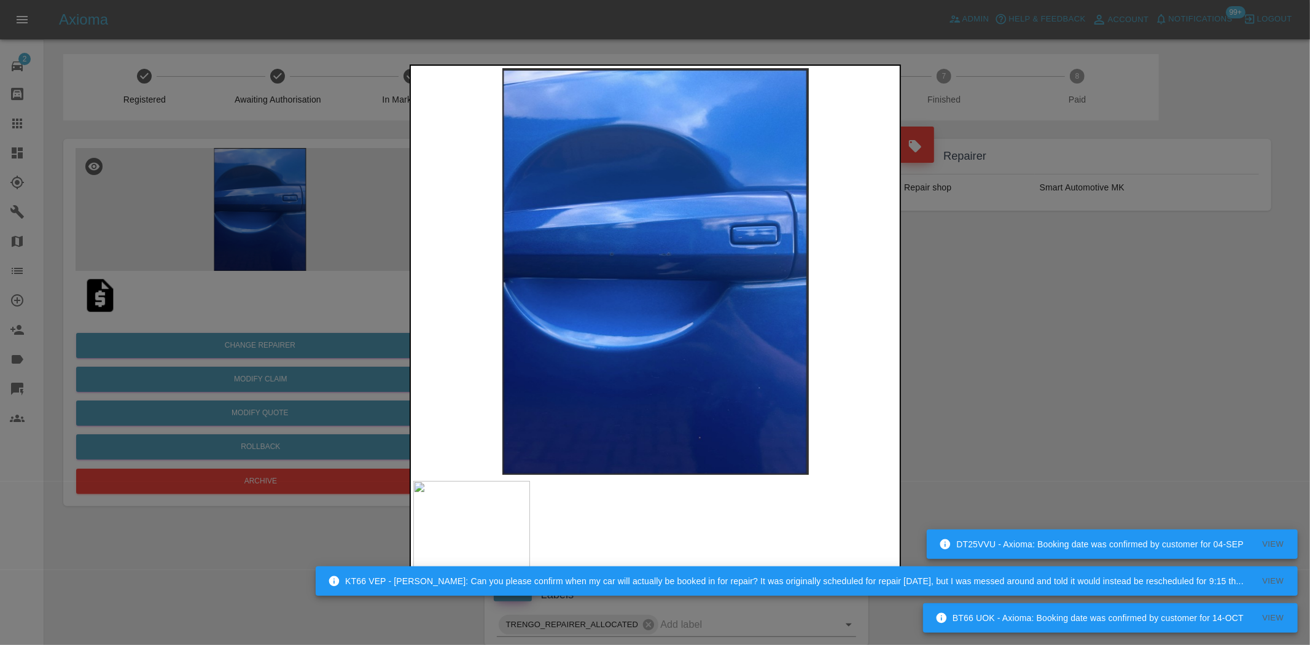
click at [283, 308] on div at bounding box center [655, 322] width 1310 height 645
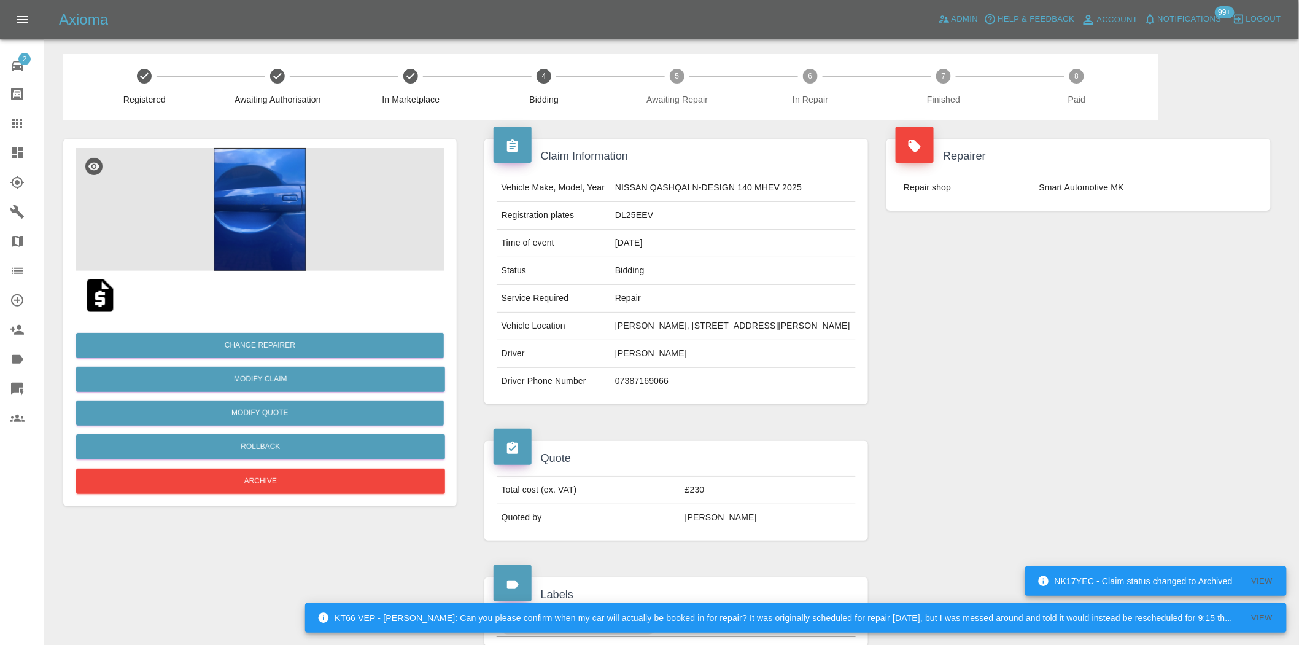
click at [610, 230] on td "DL25EEV" at bounding box center [733, 216] width 246 height 28
click at [610, 229] on td "DL25EEV" at bounding box center [733, 216] width 246 height 28
copy td "DL25EEV"
drag, startPoint x: 490, startPoint y: 183, endPoint x: 506, endPoint y: 181, distance: 16.1
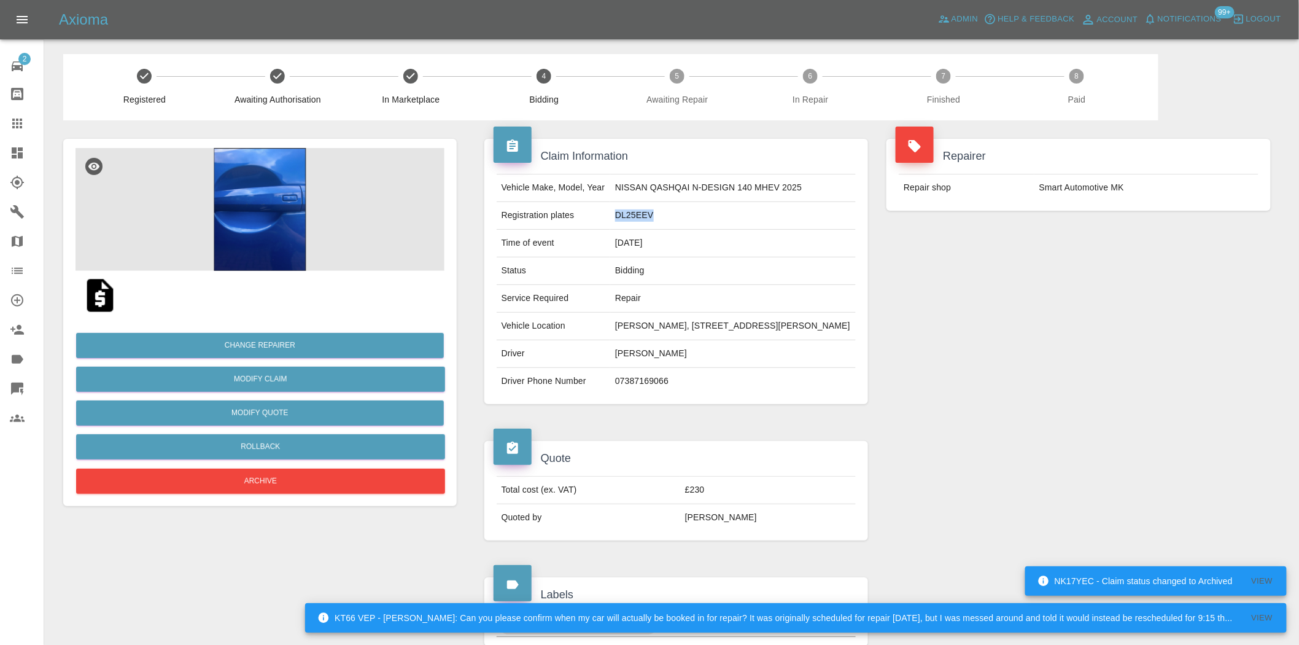
click at [490, 183] on div "Vehicle Make, Model, Year NISSAN QASHQAI N-DESIGN 140 MHEV 2025 Registration pl…" at bounding box center [676, 284] width 378 height 221
drag, startPoint x: 502, startPoint y: 182, endPoint x: 652, endPoint y: 222, distance: 155.8
click at [653, 222] on tbody "Vehicle Make, Model, Year NISSAN QASHQAI N-DESIGN 140 MHEV 2025 Registration pl…" at bounding box center [677, 284] width 360 height 220
copy tbody "Vehicle Make, Model, Year NISSAN QASHQAI N-DESIGN 140 MHEV 2025 Registration pl…"
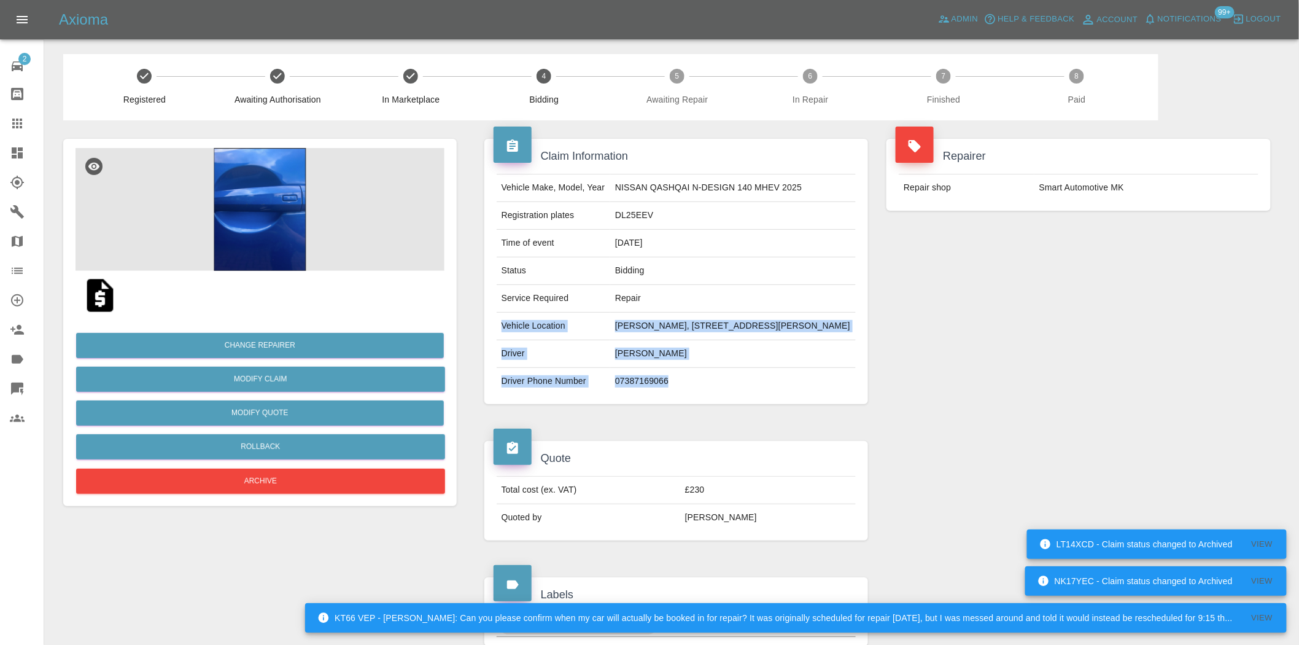
drag, startPoint x: 502, startPoint y: 345, endPoint x: 653, endPoint y: 404, distance: 162.7
click at [653, 395] on tbody "Vehicle Make, Model, Year NISSAN QASHQAI N-DESIGN 140 MHEV 2025 Registration pl…" at bounding box center [677, 284] width 360 height 220
copy tbody "Vehicle Location JEMMA FELSTEAD, 94 The Ashway, Brixworth, Northampton, Northam…"
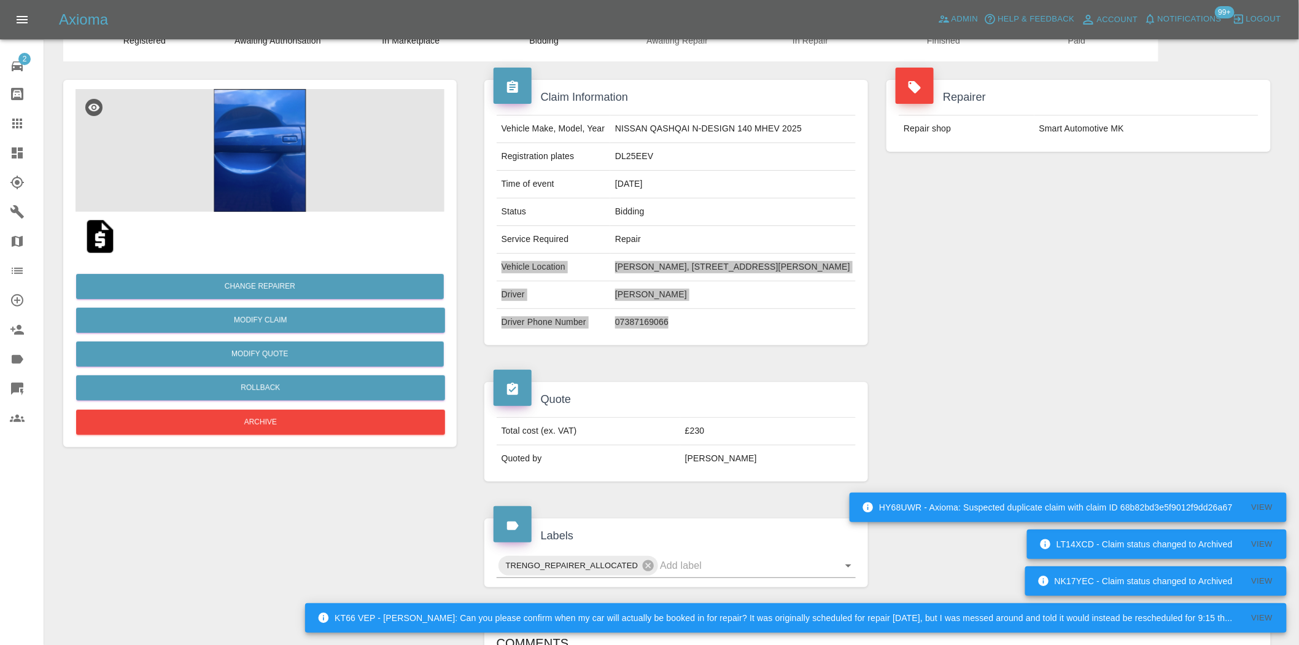
scroll to position [273, 0]
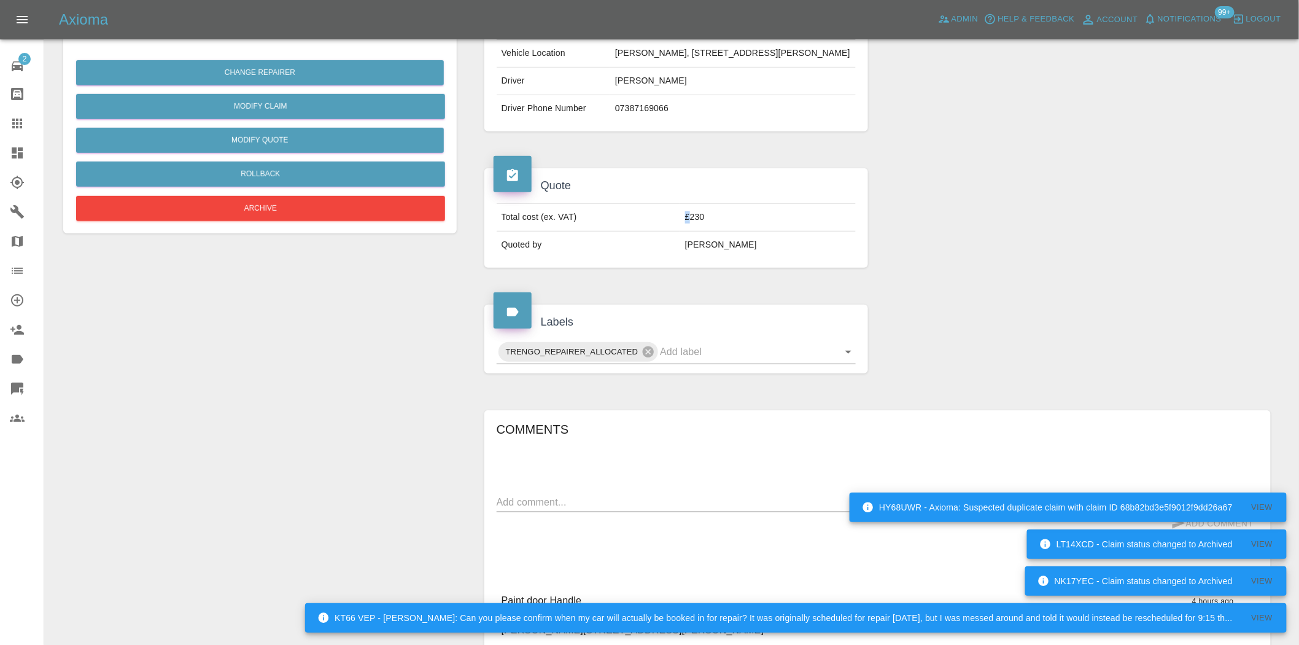
click at [714, 231] on td "£230" at bounding box center [768, 218] width 176 height 28
copy td "£"
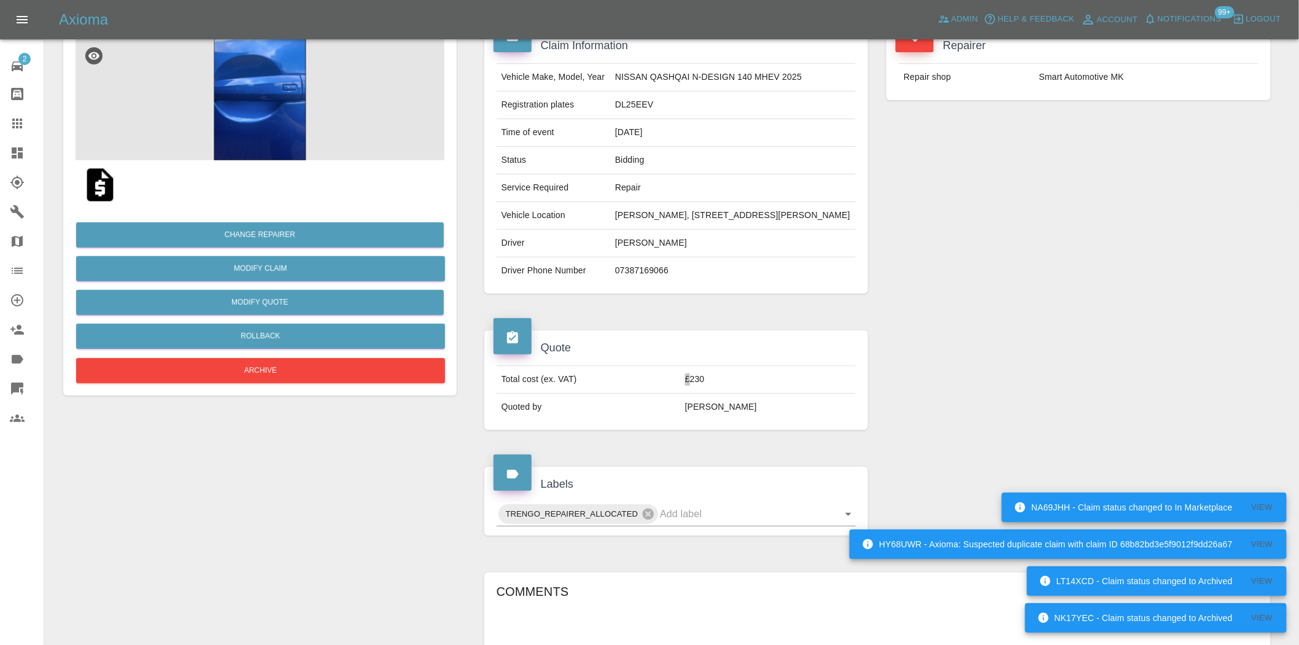
scroll to position [0, 0]
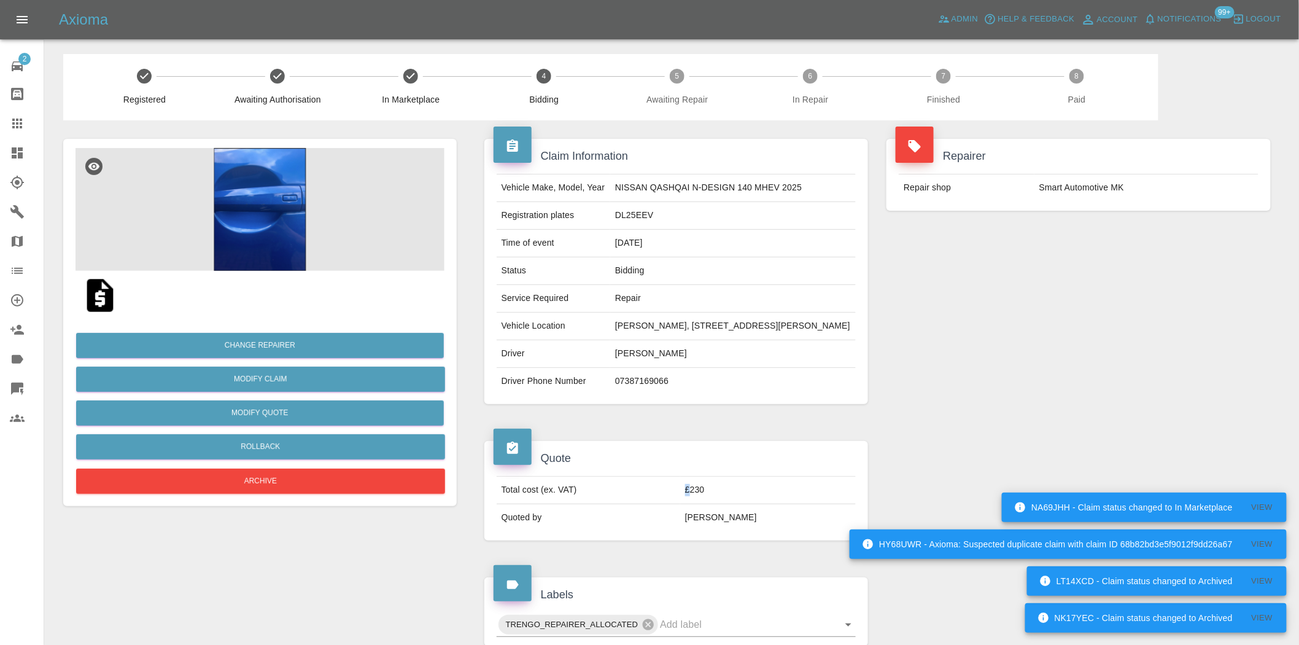
click at [281, 203] on img at bounding box center [260, 209] width 369 height 123
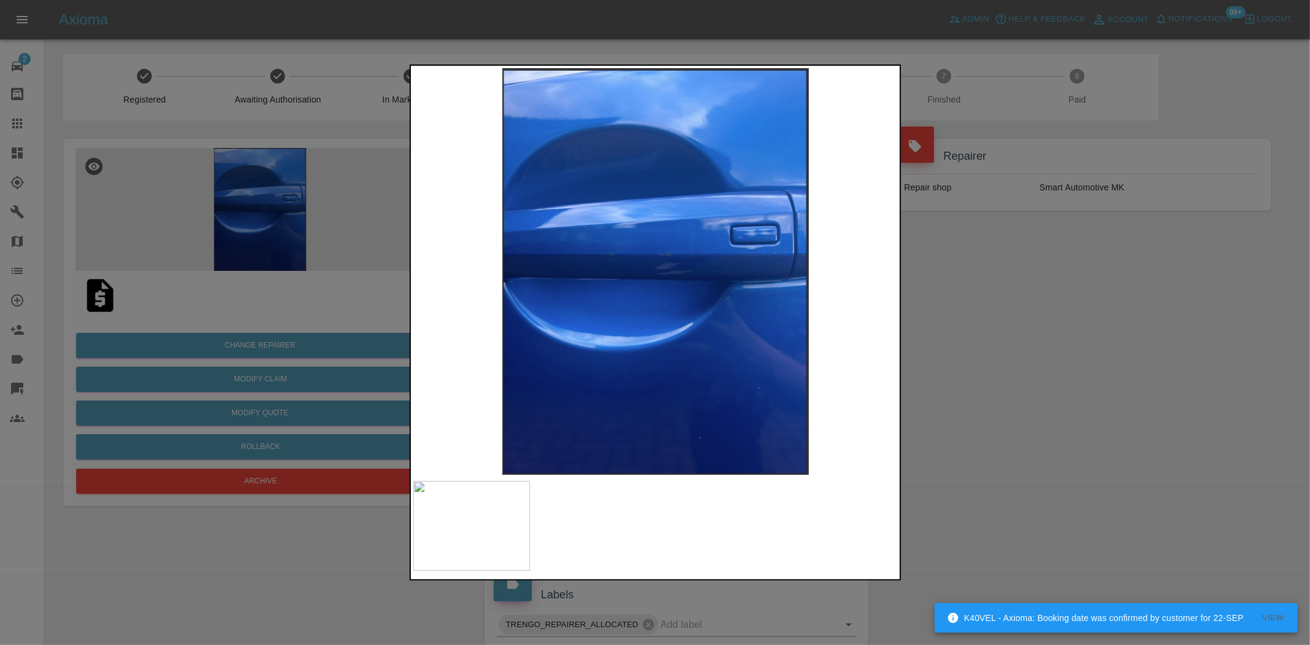
click at [980, 315] on div at bounding box center [655, 322] width 1310 height 645
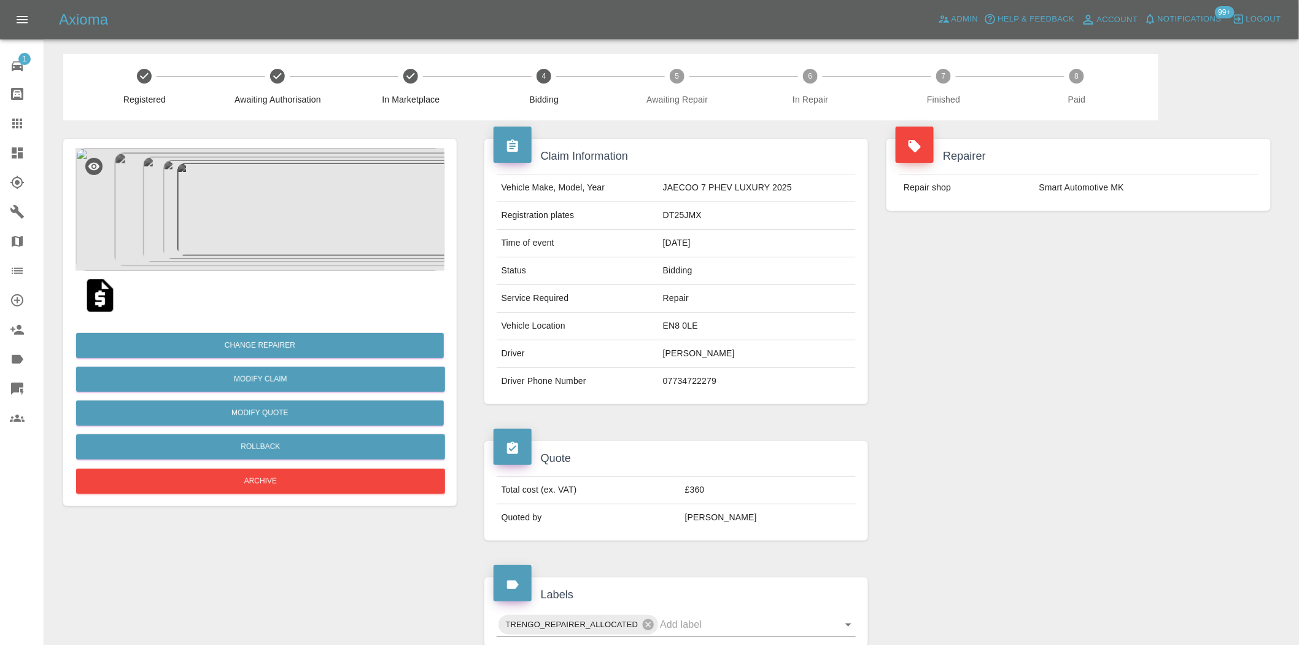
click at [255, 188] on img at bounding box center [260, 209] width 369 height 123
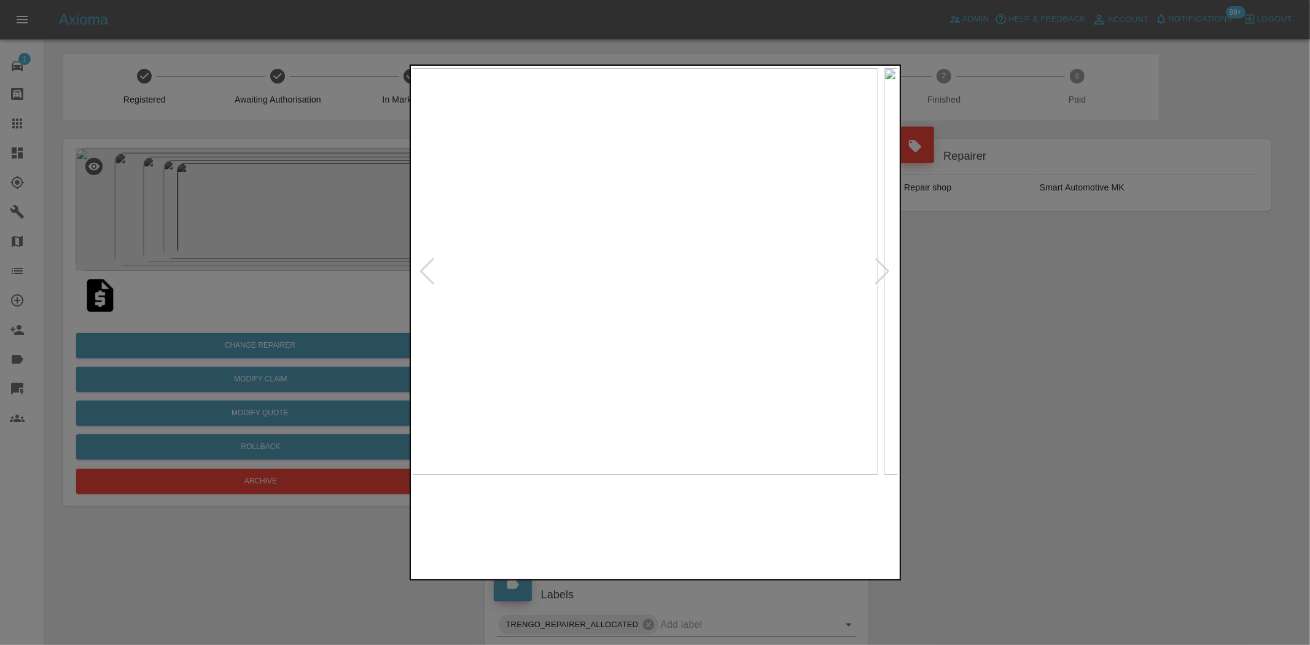
click at [608, 264] on img at bounding box center [634, 271] width 485 height 406
click at [645, 279] on img at bounding box center [655, 271] width 485 height 406
click at [672, 285] on img at bounding box center [655, 271] width 485 height 406
click at [702, 292] on img at bounding box center [655, 271] width 485 height 406
click at [676, 292] on img at bounding box center [608, 271] width 485 height 406
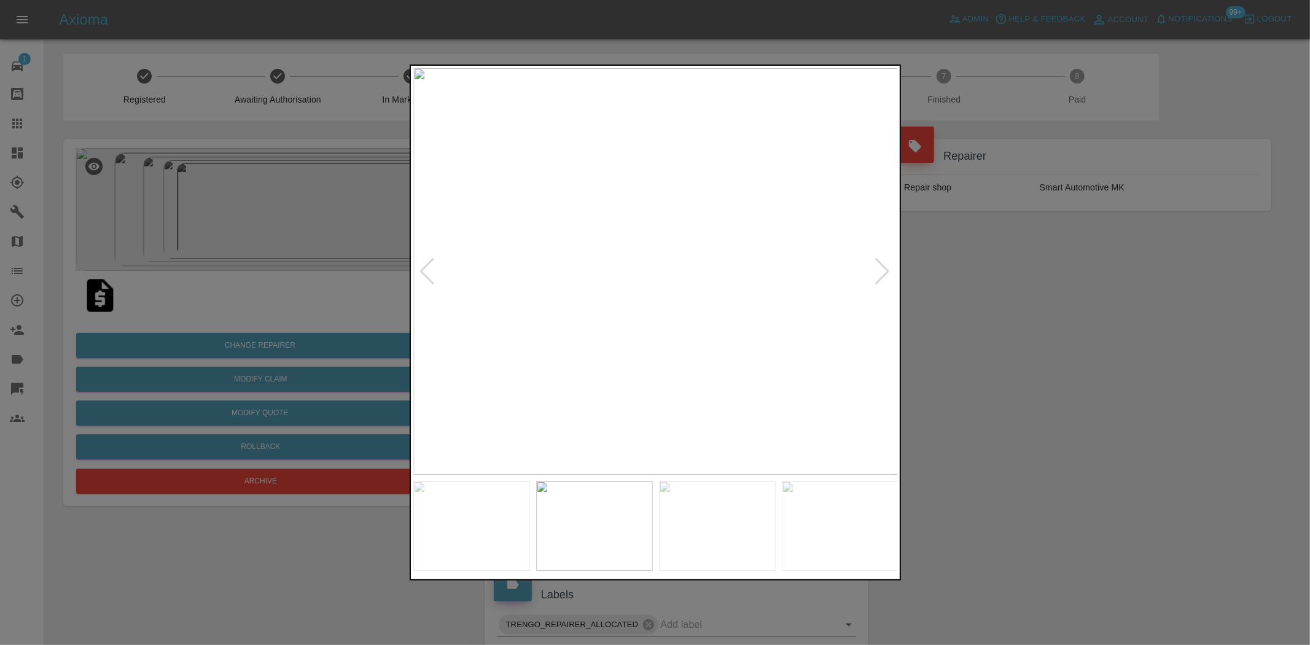
click at [648, 281] on img at bounding box center [655, 271] width 485 height 406
click at [621, 278] on img at bounding box center [655, 271] width 485 height 406
click at [574, 274] on img at bounding box center [655, 271] width 485 height 406
click at [535, 271] on img at bounding box center [655, 271] width 485 height 406
click at [431, 274] on div at bounding box center [655, 271] width 484 height 406
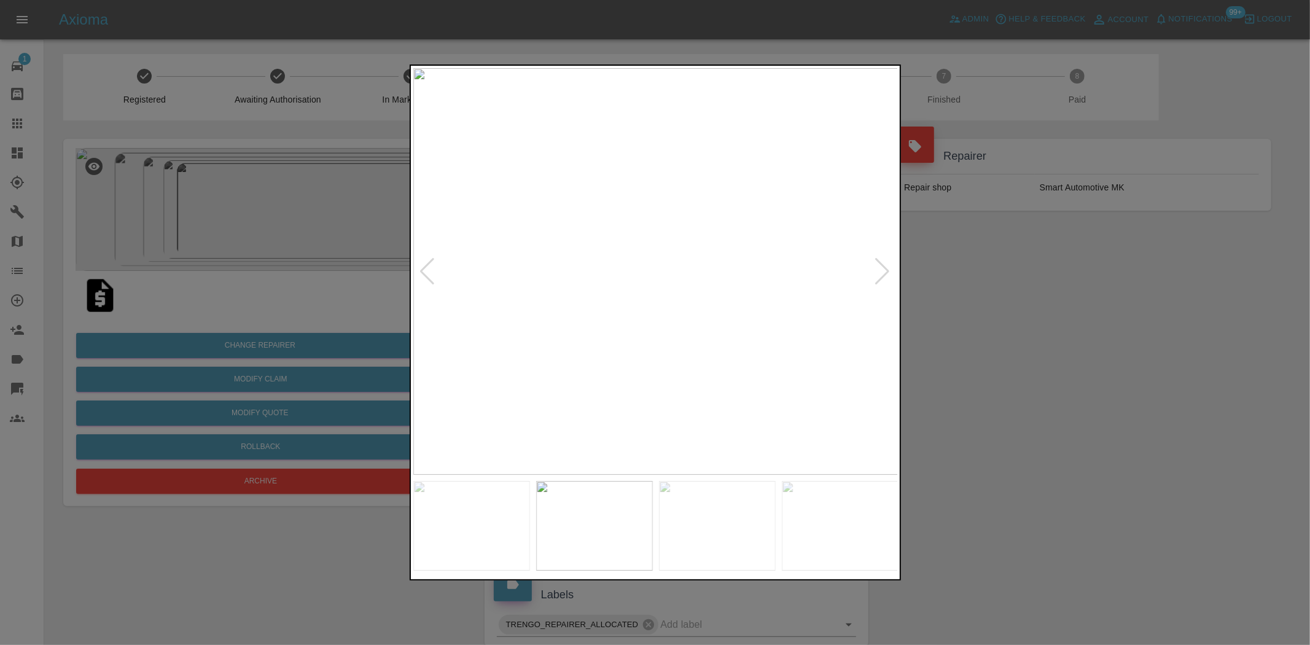
click at [433, 265] on div at bounding box center [655, 271] width 484 height 406
click at [256, 262] on div at bounding box center [655, 322] width 1310 height 645
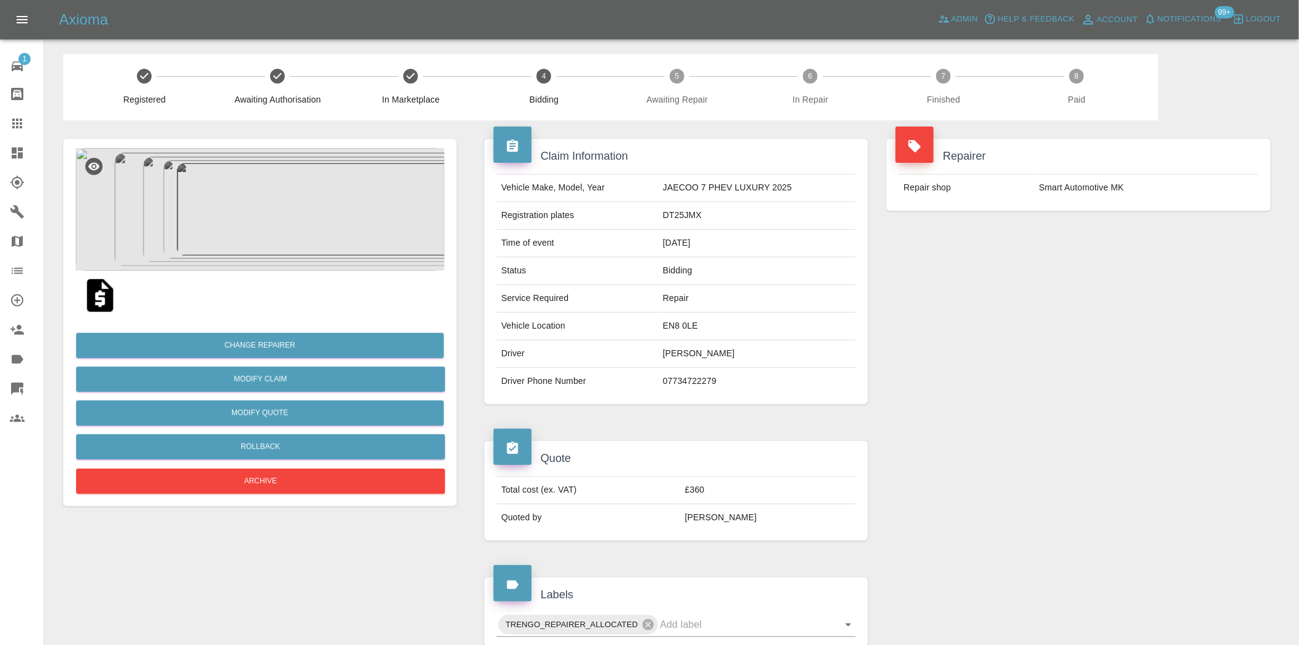
click at [262, 233] on img at bounding box center [260, 209] width 369 height 123
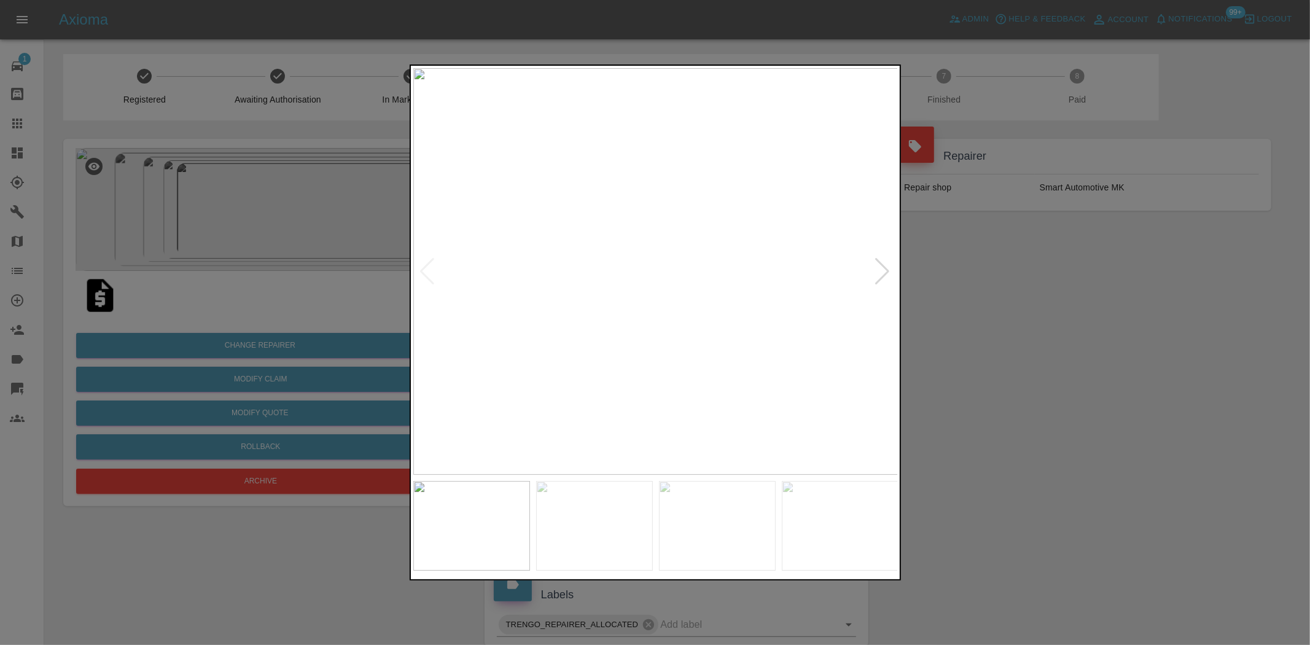
click at [879, 271] on div at bounding box center [882, 271] width 17 height 27
click at [597, 269] on img at bounding box center [655, 271] width 485 height 406
click at [502, 313] on img at bounding box center [655, 271] width 485 height 406
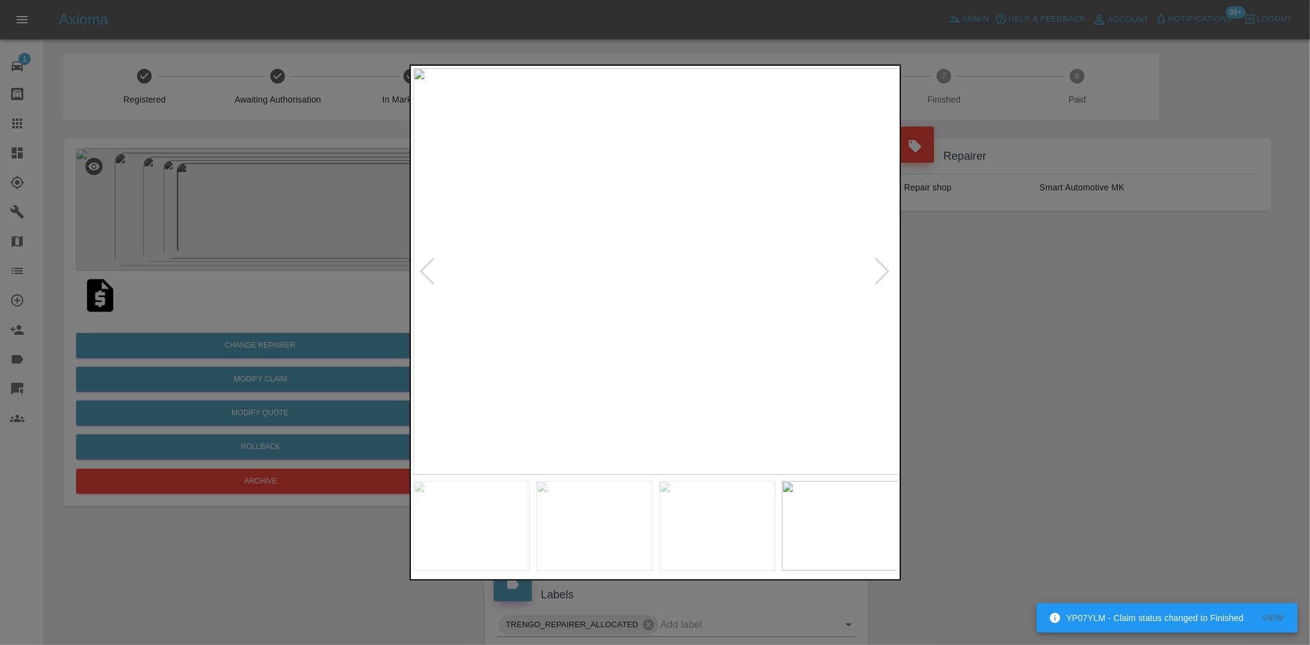
click at [527, 271] on img at bounding box center [655, 271] width 485 height 406
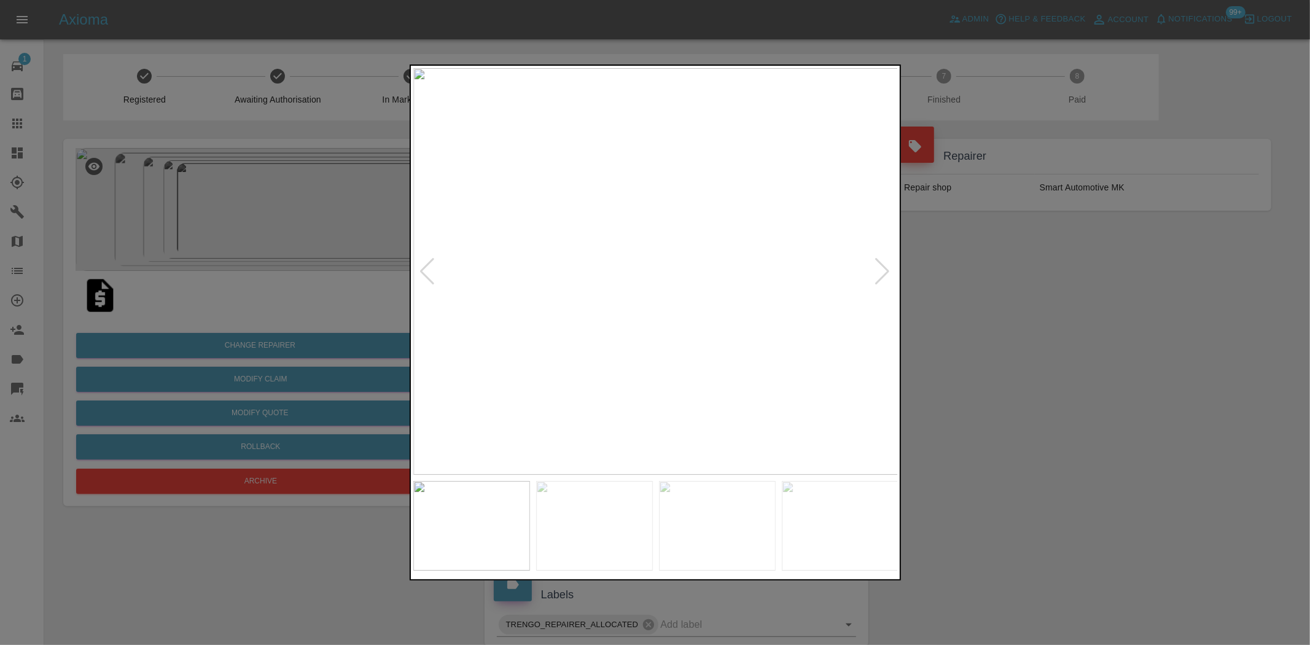
click at [599, 304] on img at bounding box center [655, 271] width 485 height 406
click at [520, 309] on img at bounding box center [655, 271] width 485 height 406
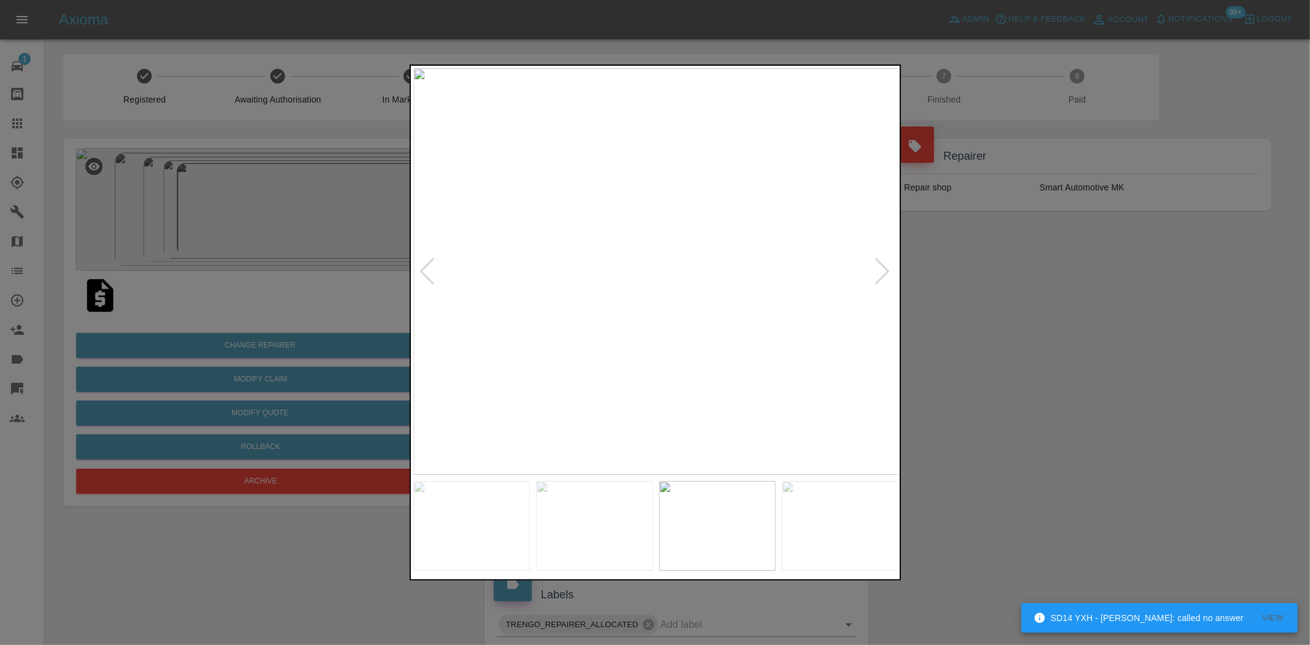
click at [621, 328] on img at bounding box center [655, 271] width 485 height 406
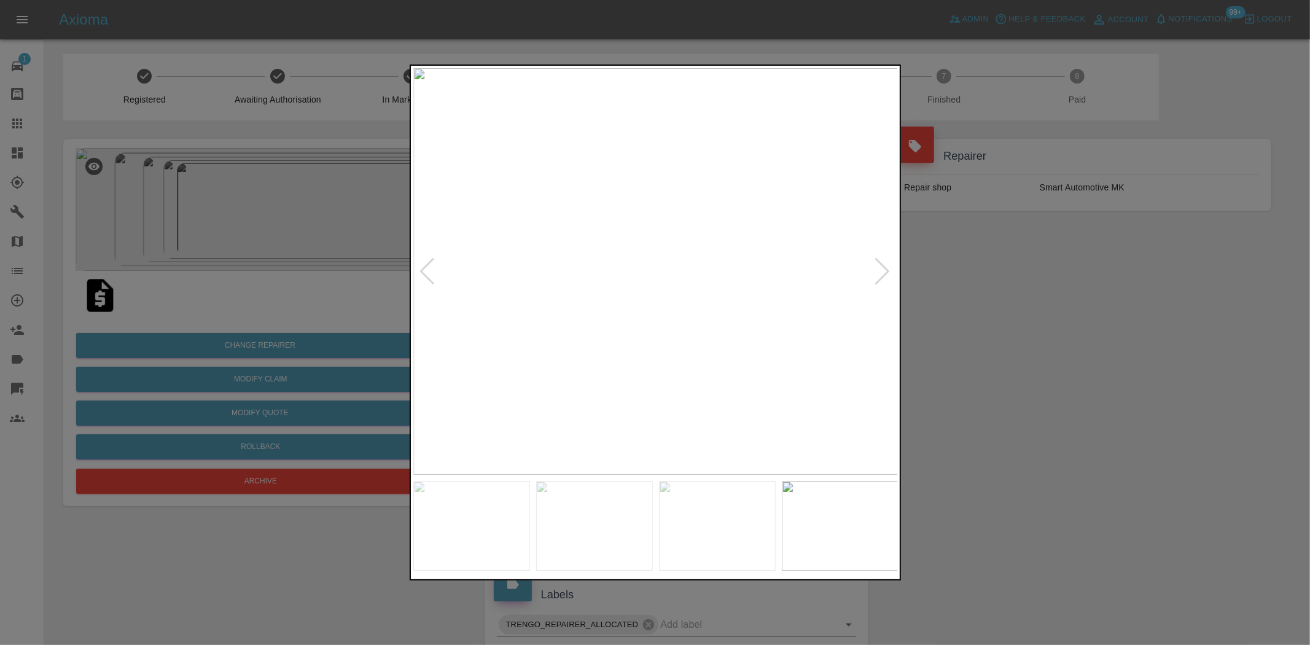
click at [569, 336] on img at bounding box center [655, 271] width 485 height 406
click at [571, 376] on img at bounding box center [655, 271] width 485 height 406
click at [508, 324] on img at bounding box center [655, 271] width 485 height 406
click at [492, 305] on img at bounding box center [655, 271] width 485 height 406
click at [517, 295] on img at bounding box center [655, 271] width 485 height 406
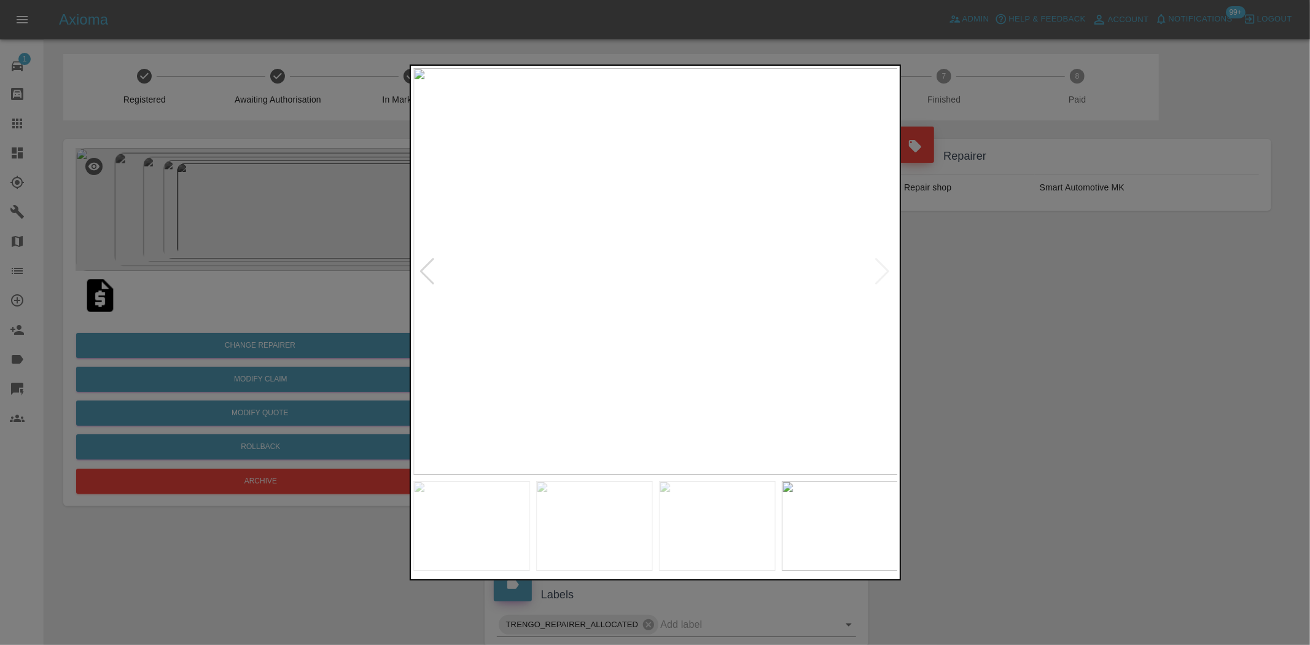
click at [602, 360] on img at bounding box center [655, 271] width 485 height 406
click at [403, 312] on div at bounding box center [655, 322] width 1310 height 645
click at [310, 327] on div at bounding box center [655, 322] width 1310 height 645
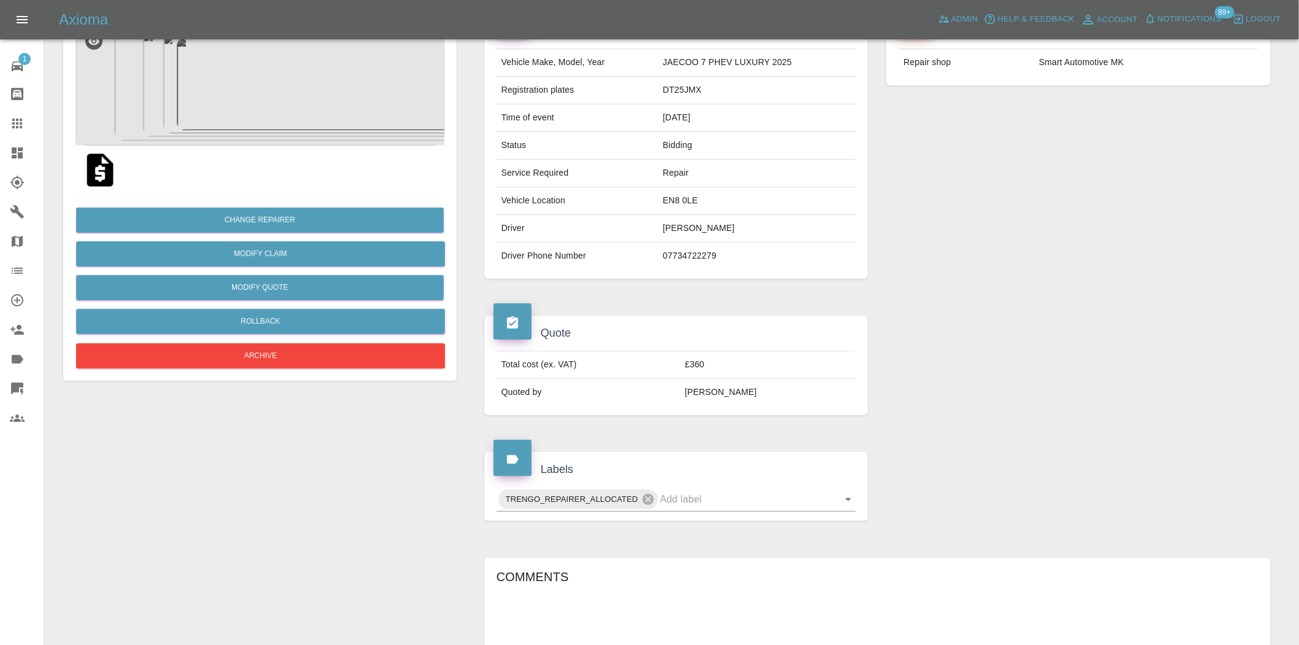
scroll to position [68, 0]
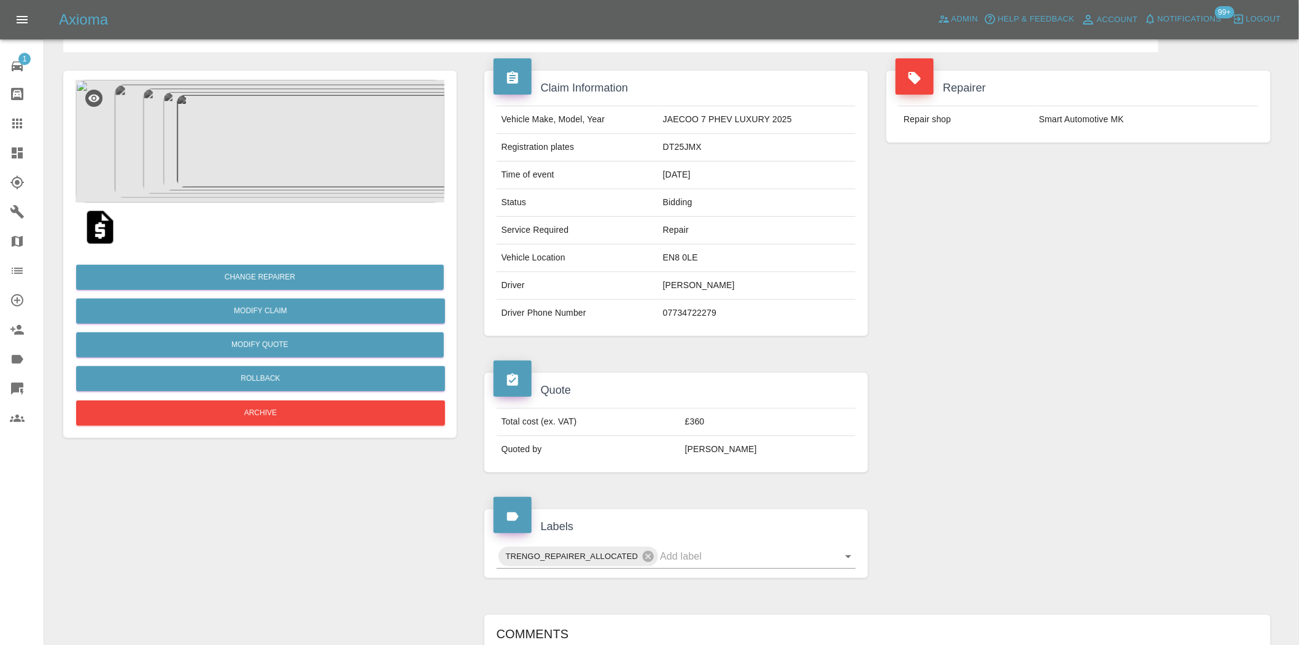
click at [297, 160] on img at bounding box center [260, 141] width 369 height 123
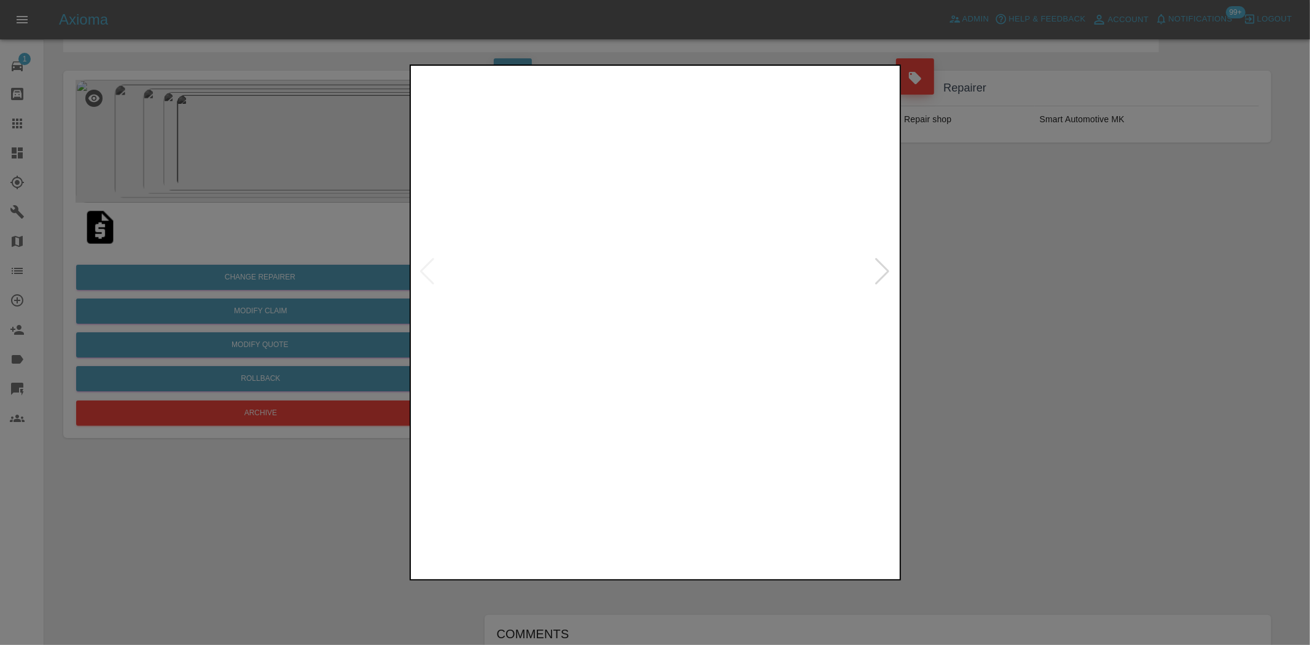
click at [689, 241] on img at bounding box center [655, 271] width 485 height 406
click at [640, 260] on img at bounding box center [655, 271] width 485 height 406
click at [664, 282] on img at bounding box center [655, 271] width 485 height 406
click at [541, 284] on img at bounding box center [655, 271] width 485 height 406
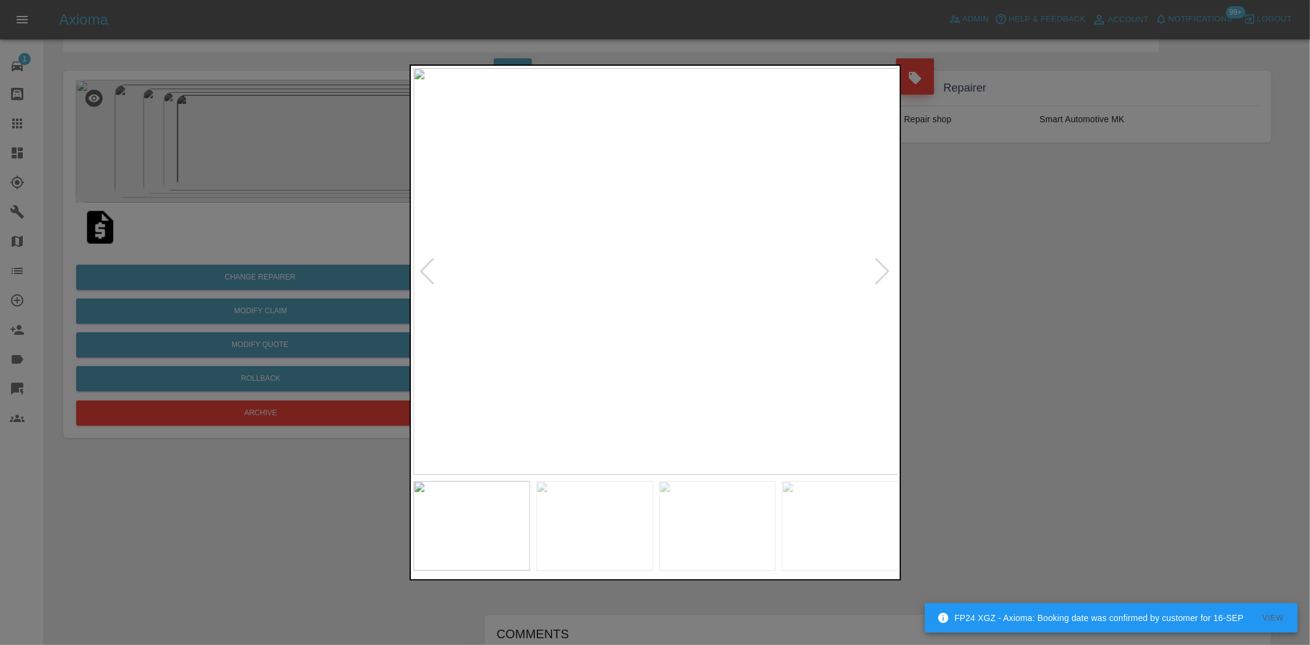
click at [549, 250] on img at bounding box center [655, 271] width 485 height 406
click at [563, 254] on img at bounding box center [655, 271] width 485 height 406
drag, startPoint x: 261, startPoint y: 252, endPoint x: 146, endPoint y: 239, distance: 116.1
click at [259, 252] on div at bounding box center [655, 322] width 1310 height 645
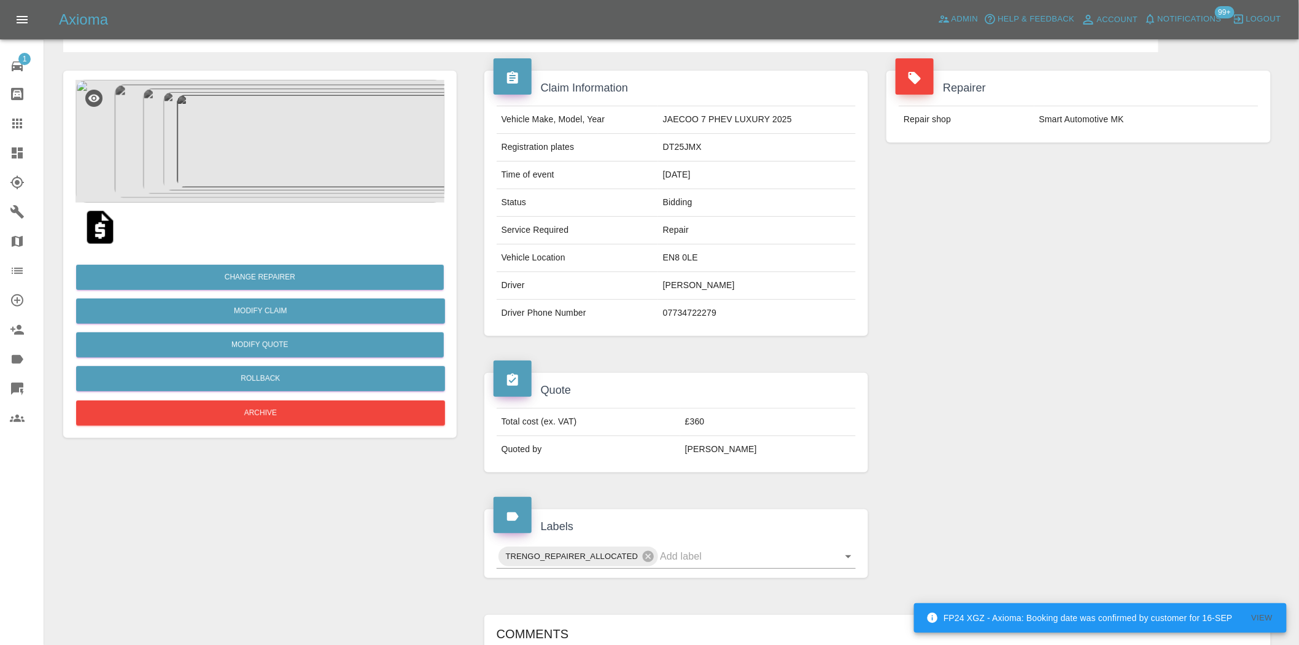
click at [102, 229] on img at bounding box center [99, 227] width 39 height 39
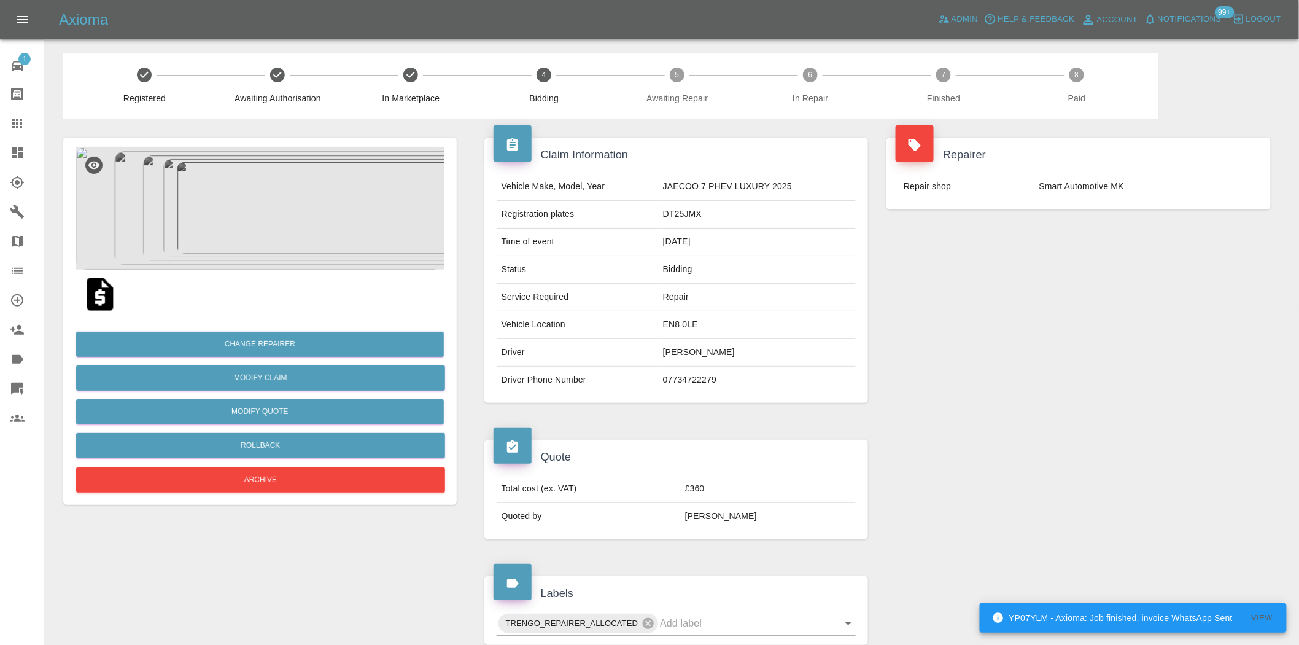
scroll to position [0, 0]
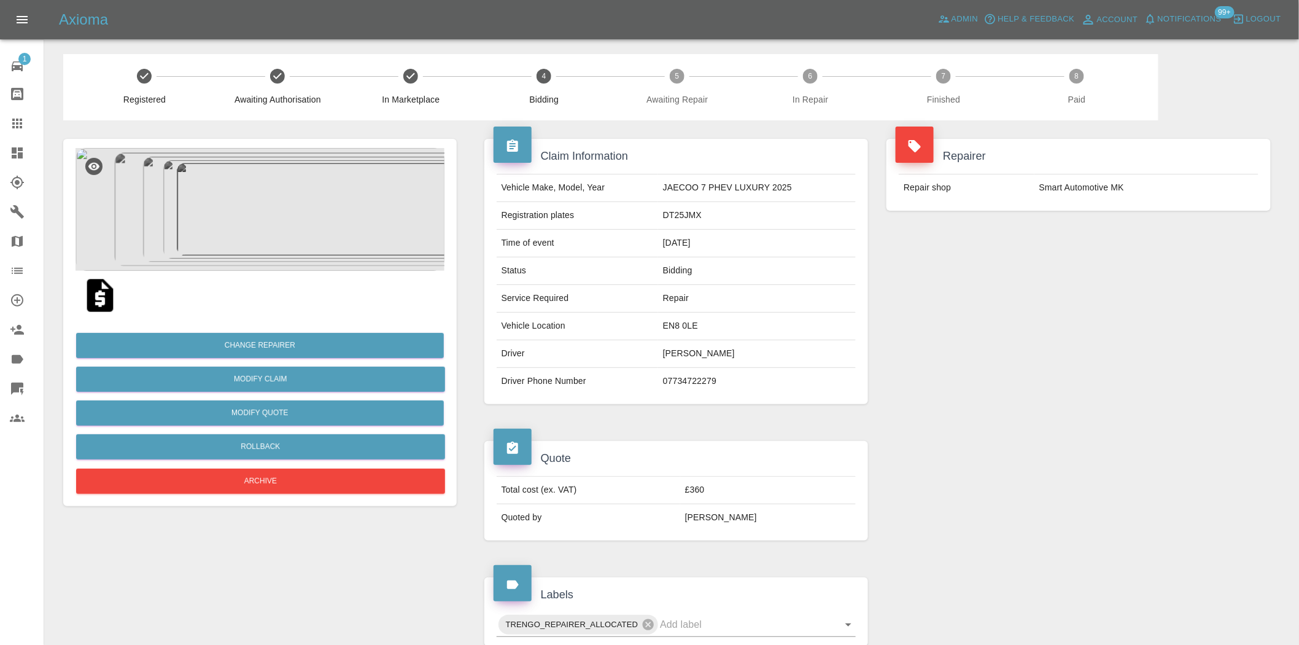
click at [666, 213] on td "DT25JMX" at bounding box center [757, 216] width 198 height 28
copy td "DT25JMX"
click at [559, 192] on td "Vehicle Make, Model, Year" at bounding box center [577, 188] width 161 height 28
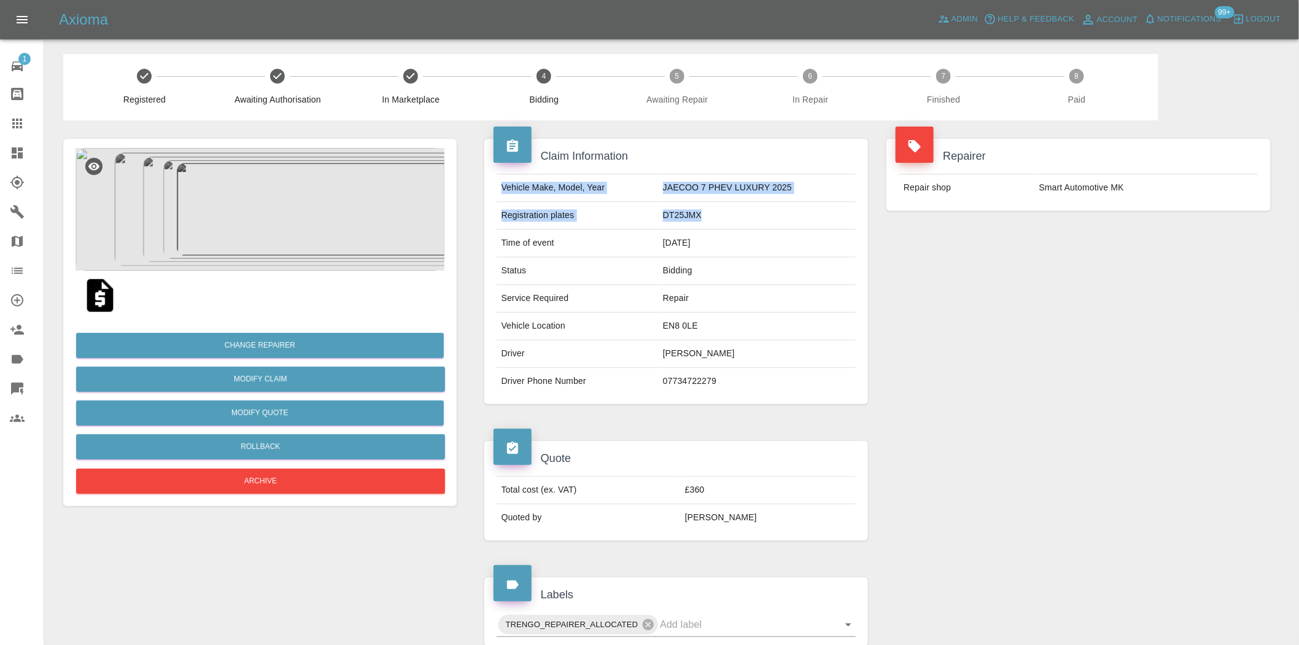
drag, startPoint x: 502, startPoint y: 183, endPoint x: 703, endPoint y: 211, distance: 202.7
click at [703, 211] on tbody "Vehicle Make, Model, Year JAECOO 7 PHEV LUXURY 2025 Registration plates DT25JMX…" at bounding box center [677, 284] width 360 height 220
copy tbody "Vehicle Make, Model, Year JAECOO 7 PHEV LUXURY 2025 Registration plates DT25JMX"
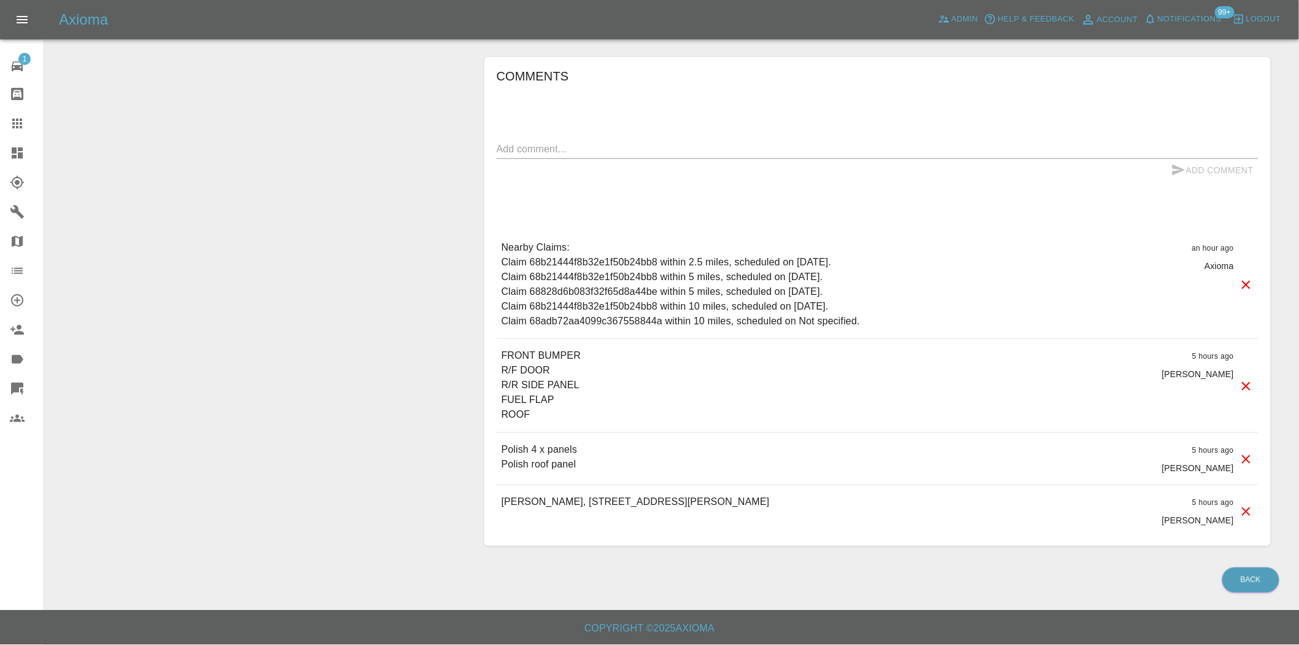
scroll to position [149, 0]
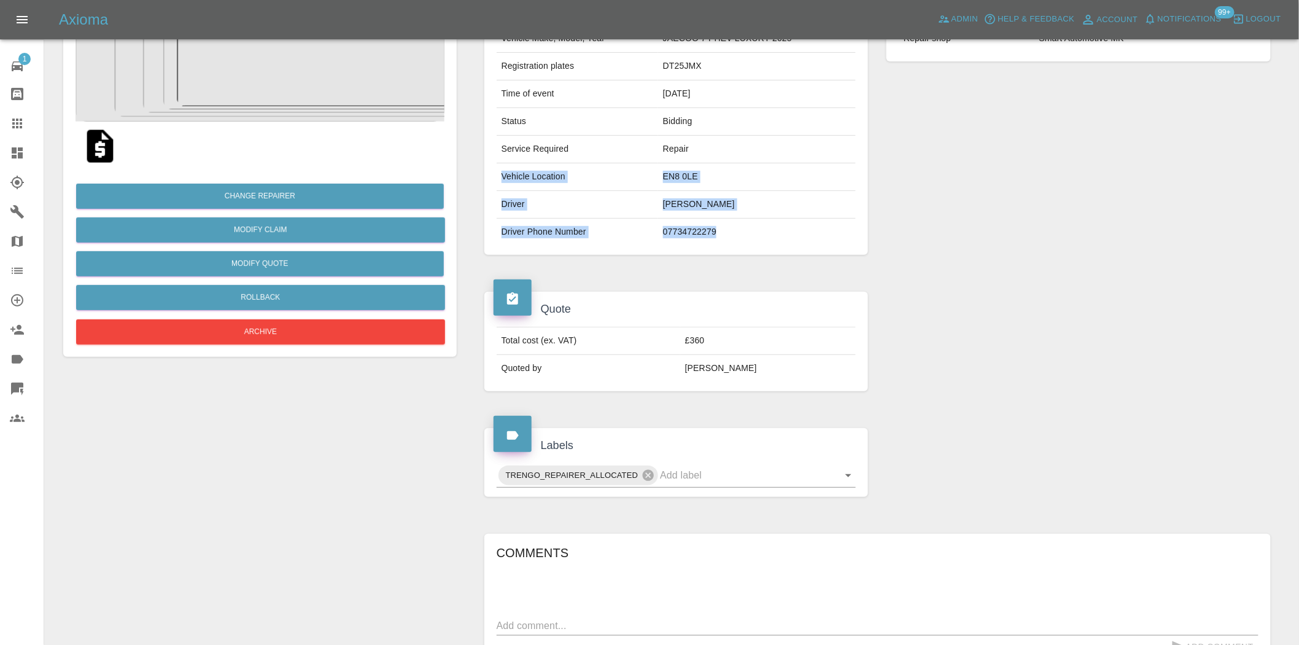
drag, startPoint x: 502, startPoint y: 176, endPoint x: 763, endPoint y: 233, distance: 266.5
click at [763, 233] on tbody "Vehicle Make, Model, Year JAECOO 7 PHEV LUXURY 2025 Registration plates DT25JMX…" at bounding box center [677, 135] width 360 height 220
copy tbody "Vehicle Location EN8 0LE Driver MONIQUE JOHNSON Driver Phone Number 07734722279"
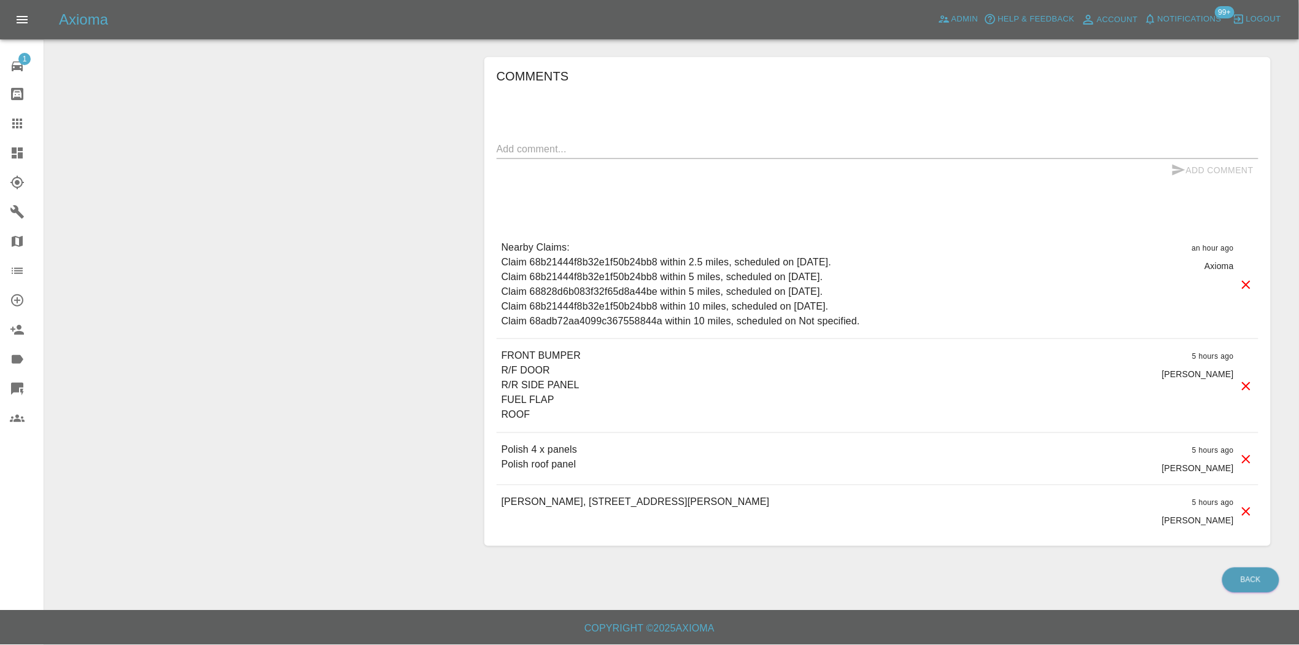
scroll to position [627, 0]
drag, startPoint x: 586, startPoint y: 504, endPoint x: 825, endPoint y: 504, distance: 239.4
click at [825, 504] on div "Monique Johnson, 85, Cunningham Road, Cheshunt, EN8 0LE 5 hours ago Ankur Mehta" at bounding box center [878, 511] width 762 height 52
copy p "85, Cunningham Road, Cheshunt, EN8 0LE"
click at [12, 236] on icon at bounding box center [17, 241] width 11 height 11
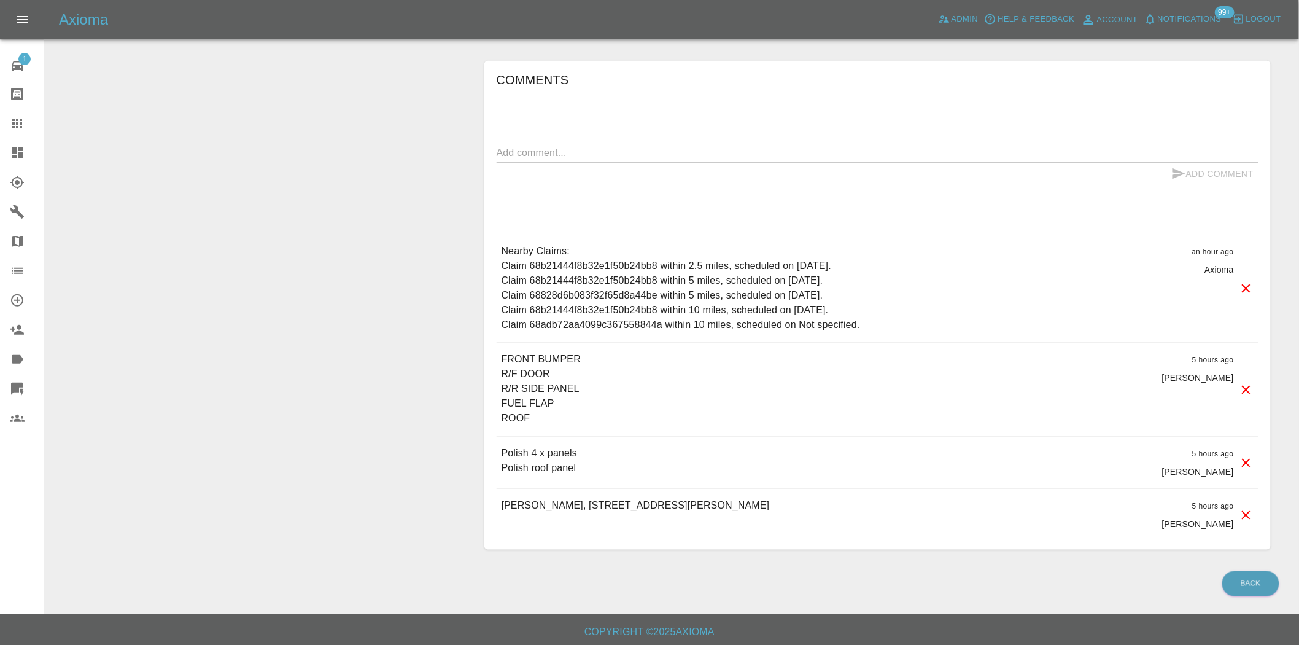
scroll to position [627, 0]
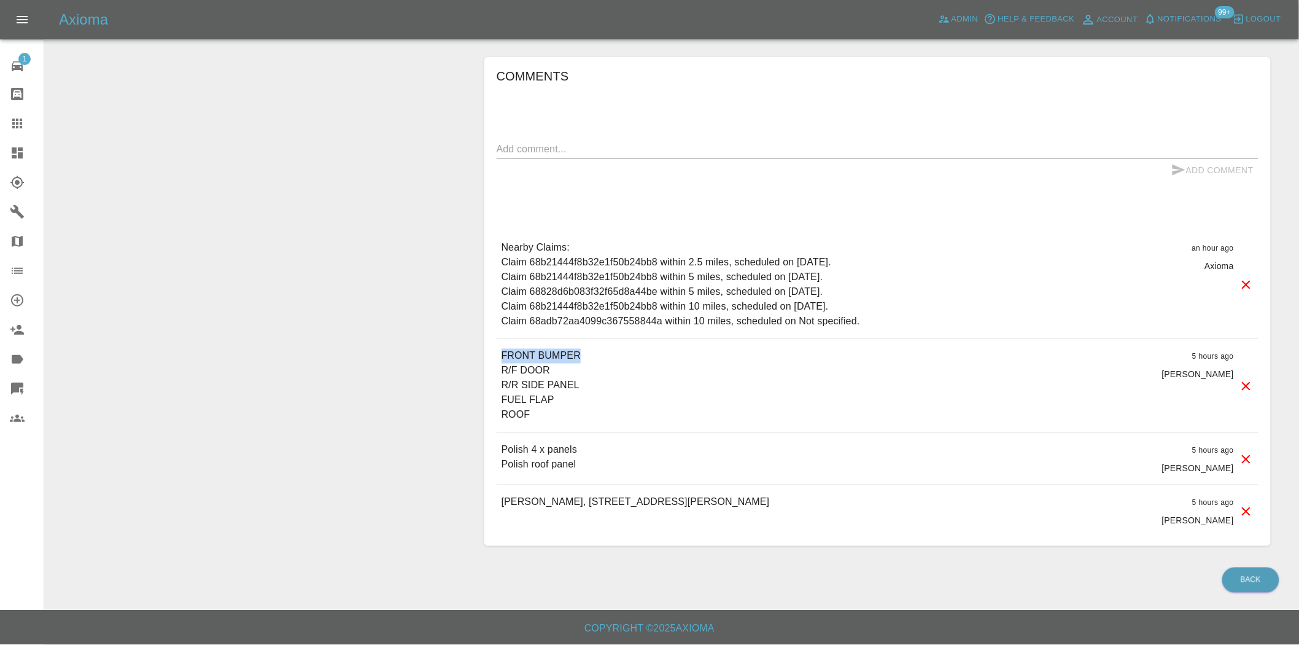
drag, startPoint x: 502, startPoint y: 357, endPoint x: 581, endPoint y: 355, distance: 79.9
click at [581, 355] on div "FRONT BUMPER R/F DOOR R/R SIDE PANEL FUEL FLAP ROOF 5 hours ago Ankur Mehta" at bounding box center [878, 385] width 762 height 93
copy p "FRONT BUMPER"
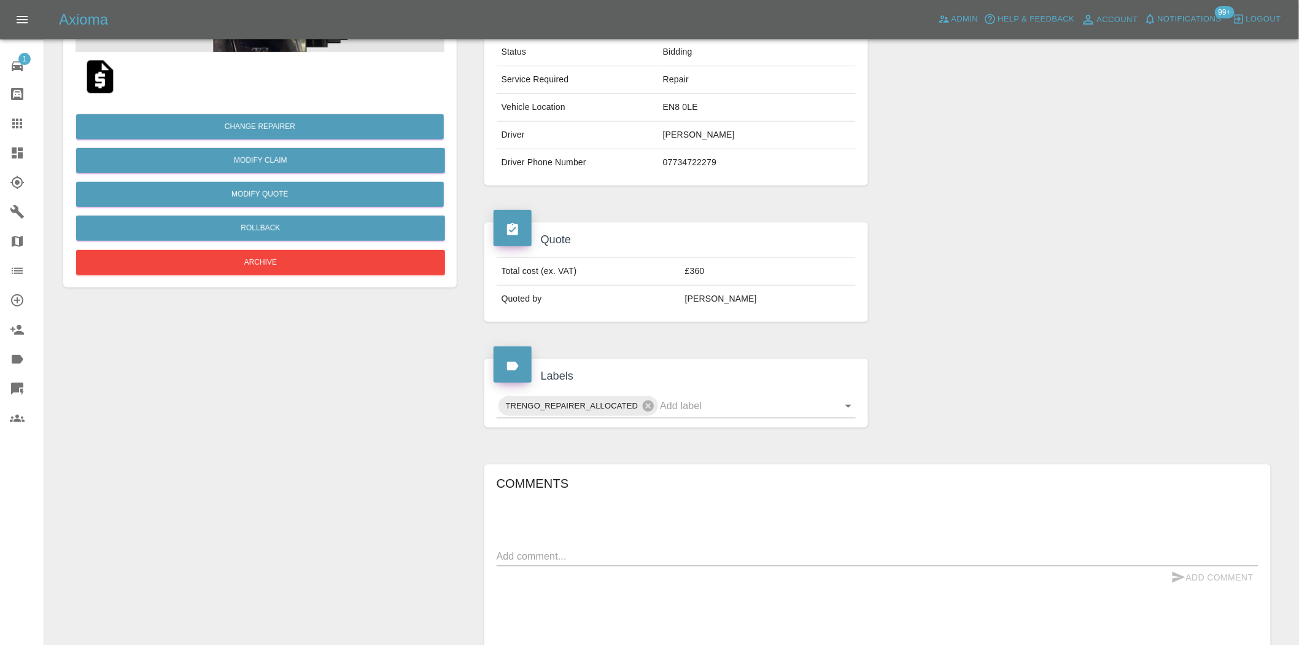
scroll to position [217, 0]
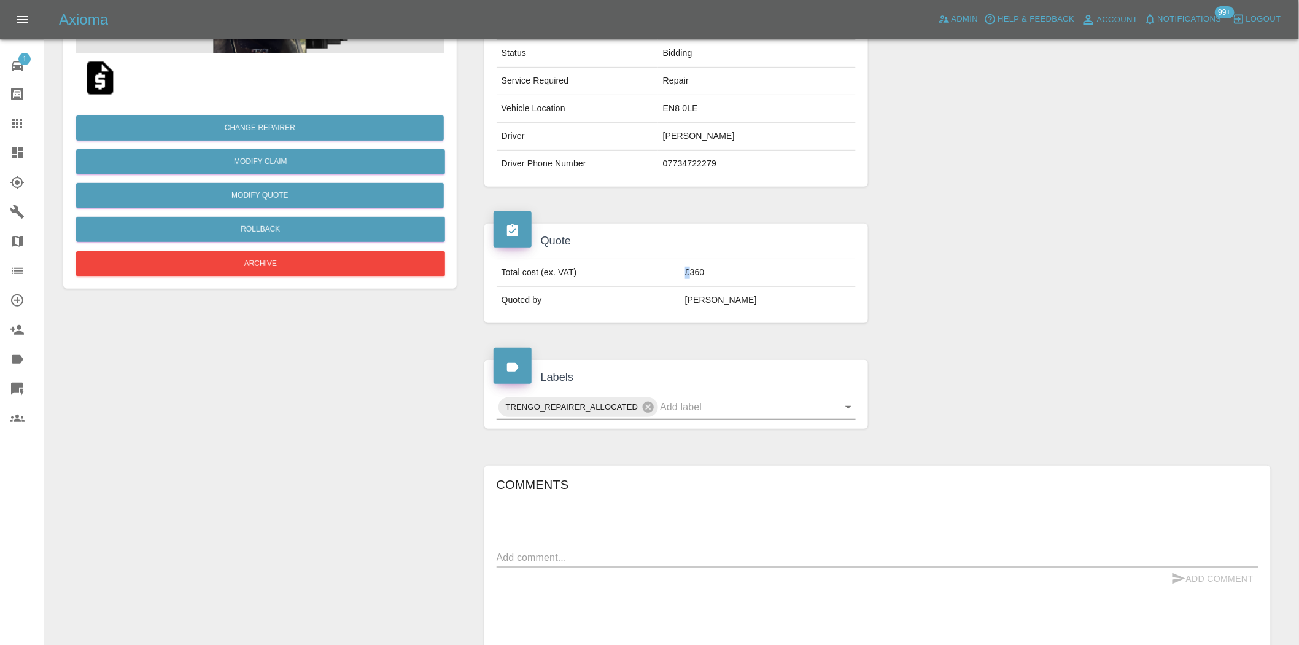
drag, startPoint x: 720, startPoint y: 272, endPoint x: 708, endPoint y: 278, distance: 13.2
click at [708, 278] on td "£360" at bounding box center [768, 273] width 176 height 28
copy td "£"
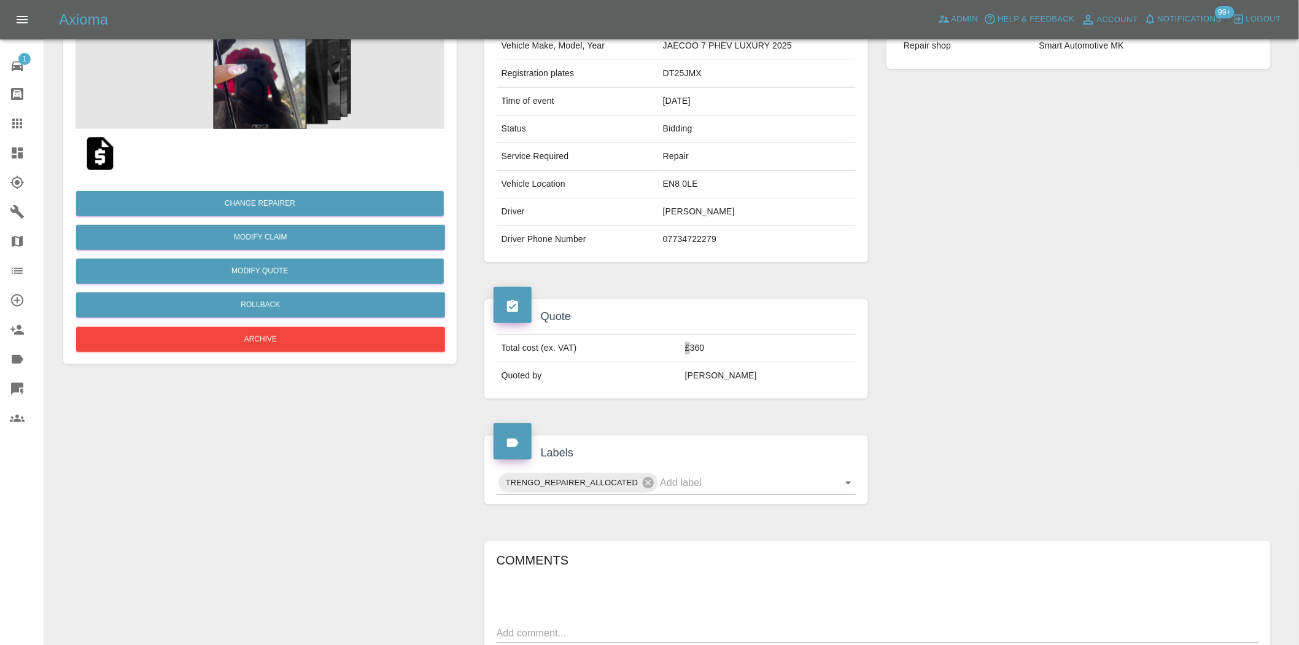
scroll to position [0, 0]
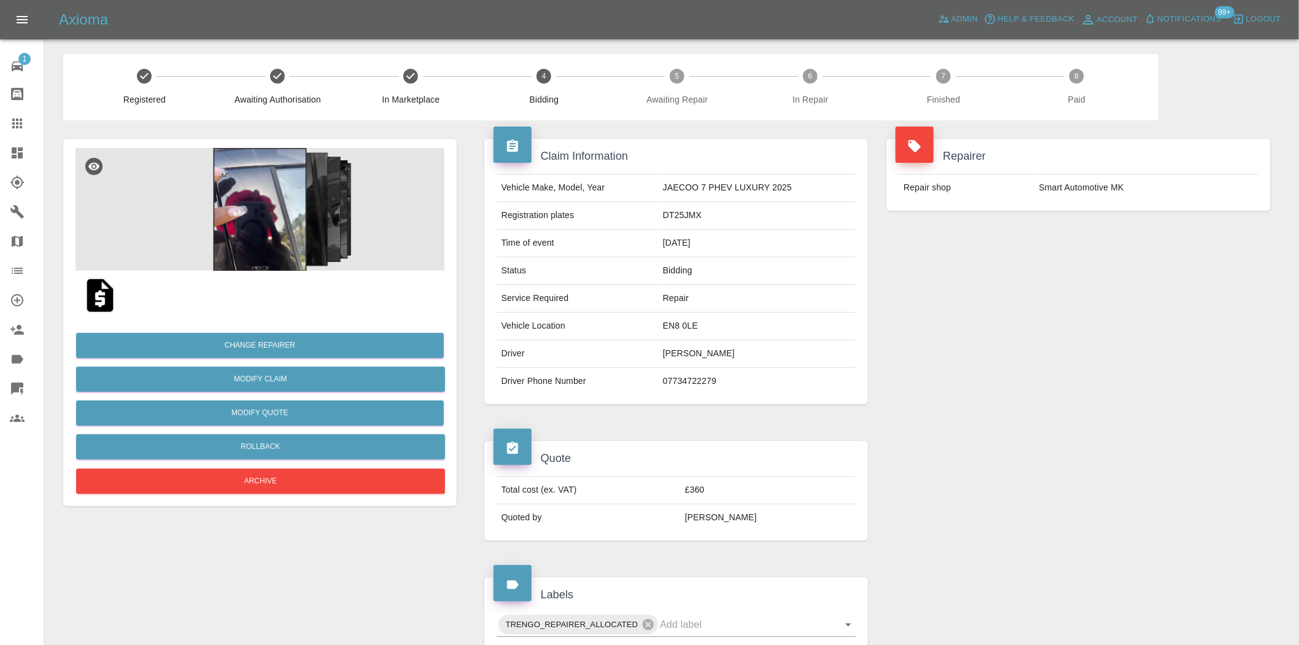
click at [1195, 363] on div "Repairer Repair shop Smart Automotive MK" at bounding box center [1078, 271] width 403 height 302
click at [258, 408] on button "Modify Quote" at bounding box center [260, 412] width 368 height 25
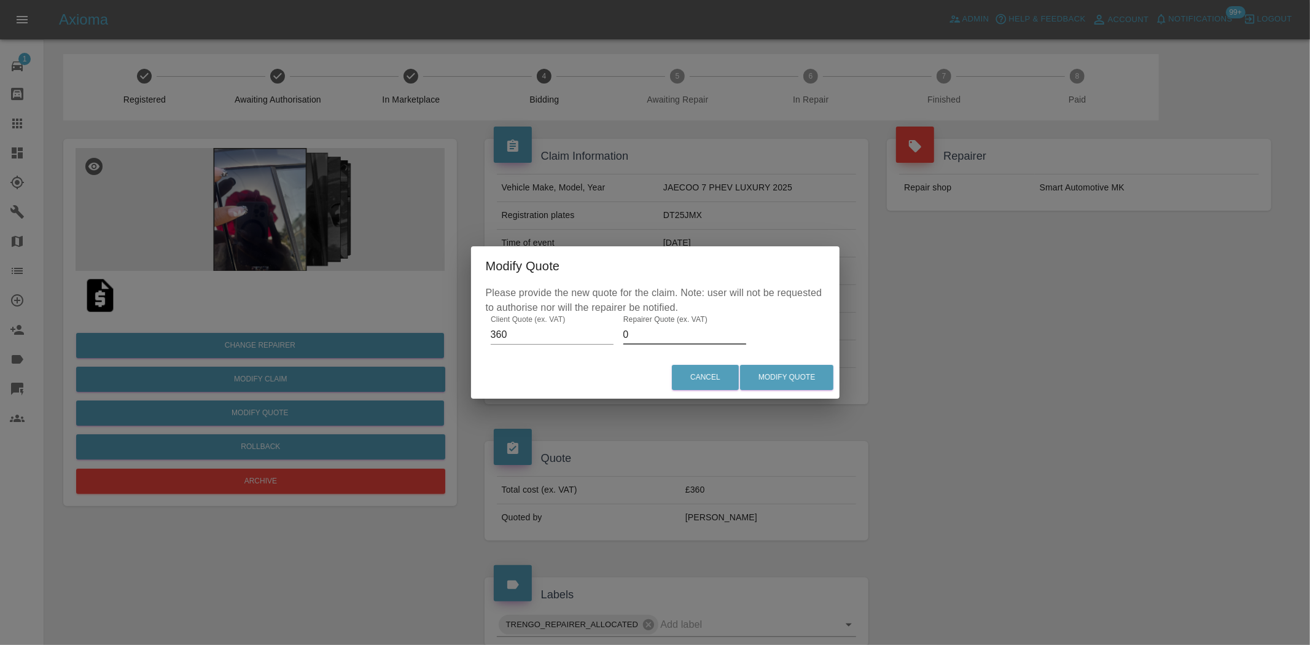
drag, startPoint x: 654, startPoint y: 341, endPoint x: 584, endPoint y: 335, distance: 70.2
click at [585, 335] on div "Please provide the new quote for the claim. Note: user will not be requested to…" at bounding box center [655, 320] width 368 height 71
type input "205"
click at [813, 363] on div "Cancel Modify Quote" at bounding box center [655, 377] width 368 height 41
click at [801, 371] on button "Modify Quote" at bounding box center [786, 377] width 93 height 25
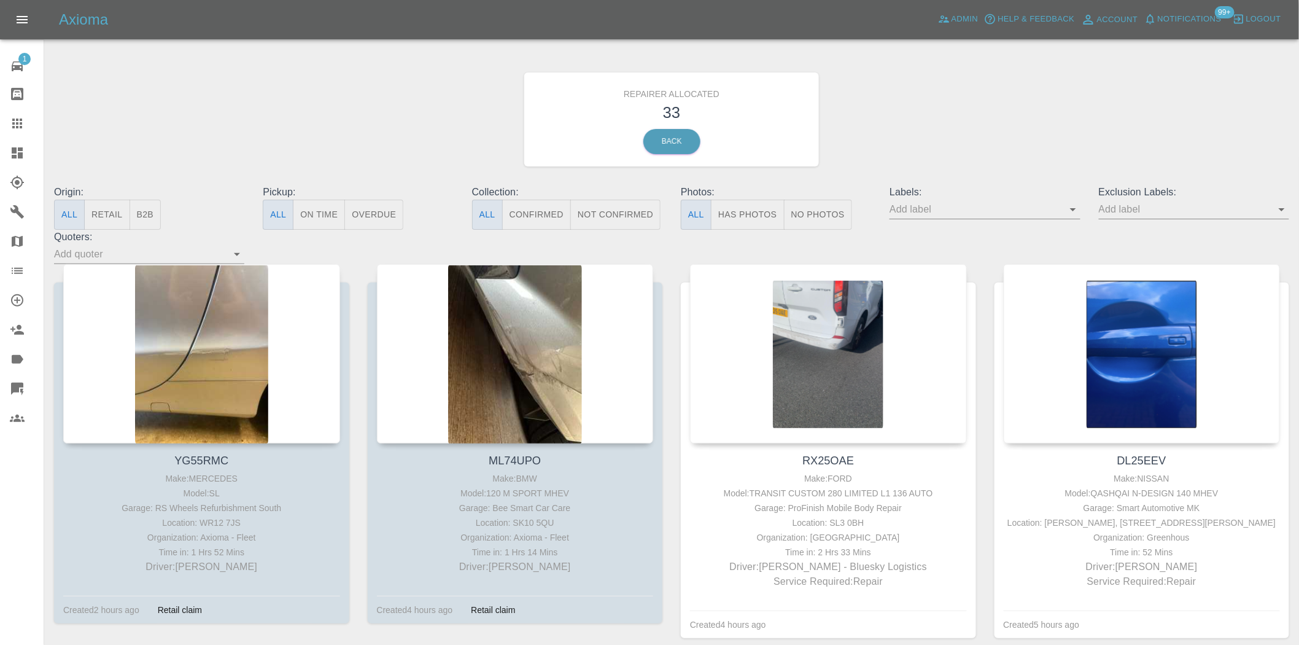
click at [155, 213] on button "B2B" at bounding box center [146, 215] width 32 height 30
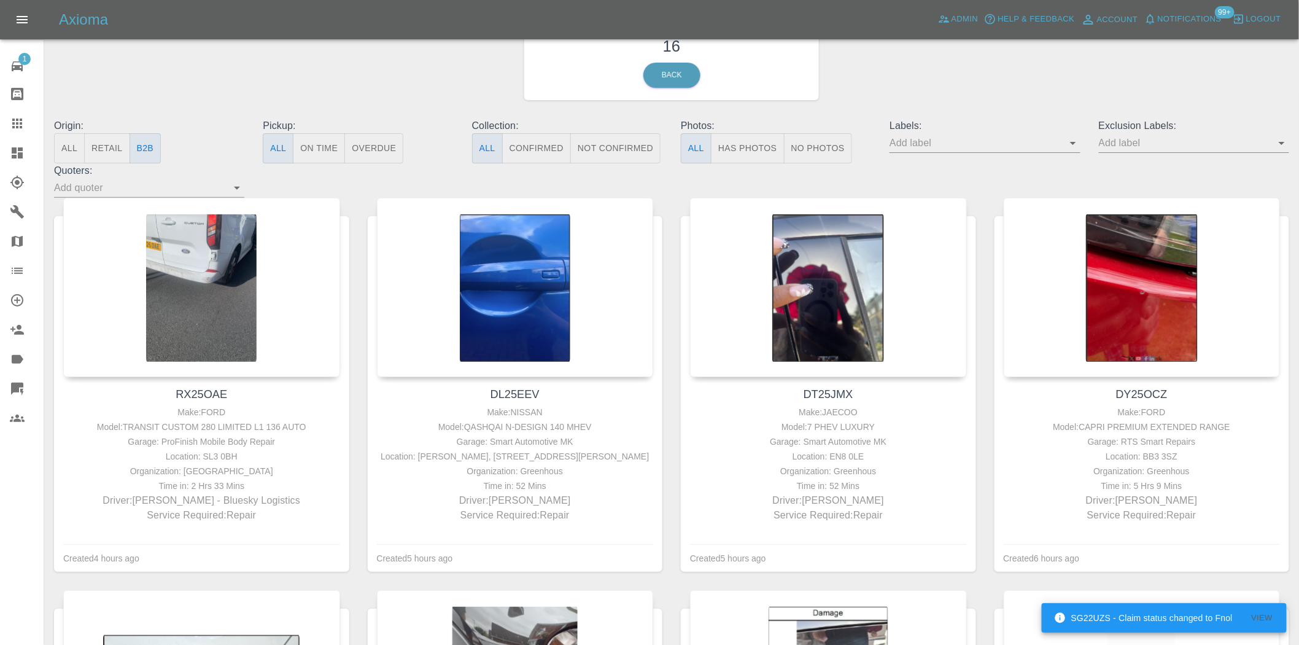
scroll to position [68, 0]
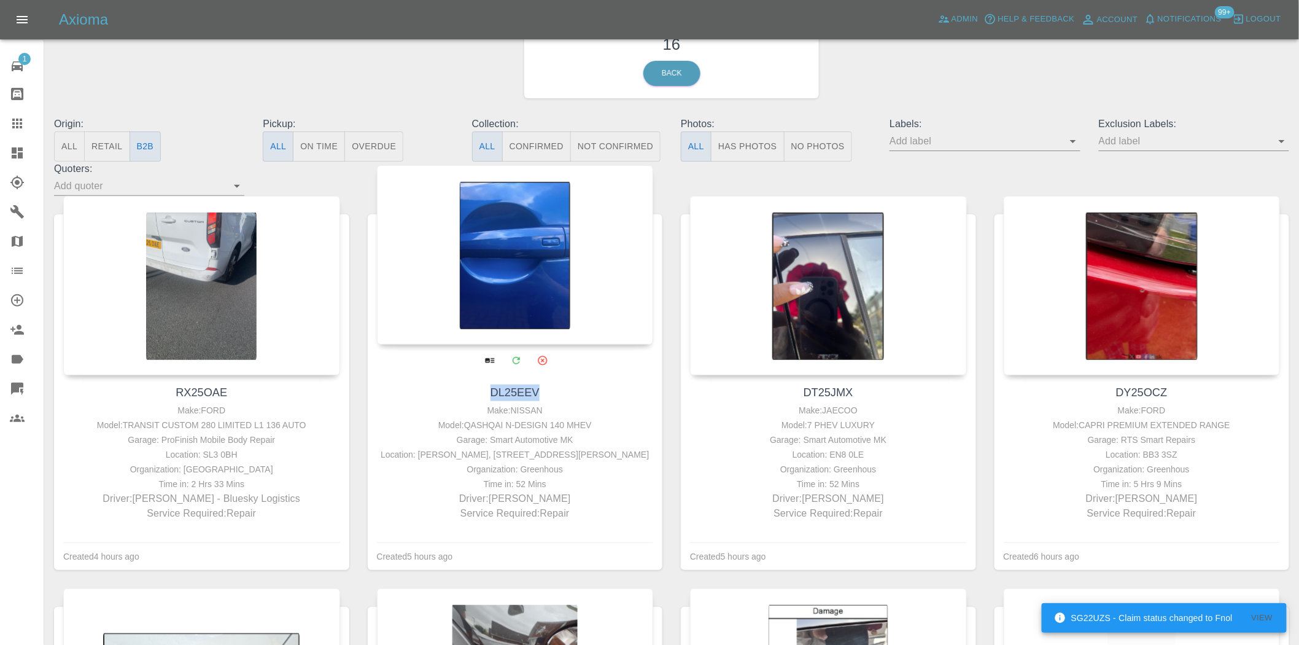
drag, startPoint x: 489, startPoint y: 393, endPoint x: 541, endPoint y: 397, distance: 52.4
click at [541, 397] on h4 "DL25EEV" at bounding box center [515, 392] width 271 height 17
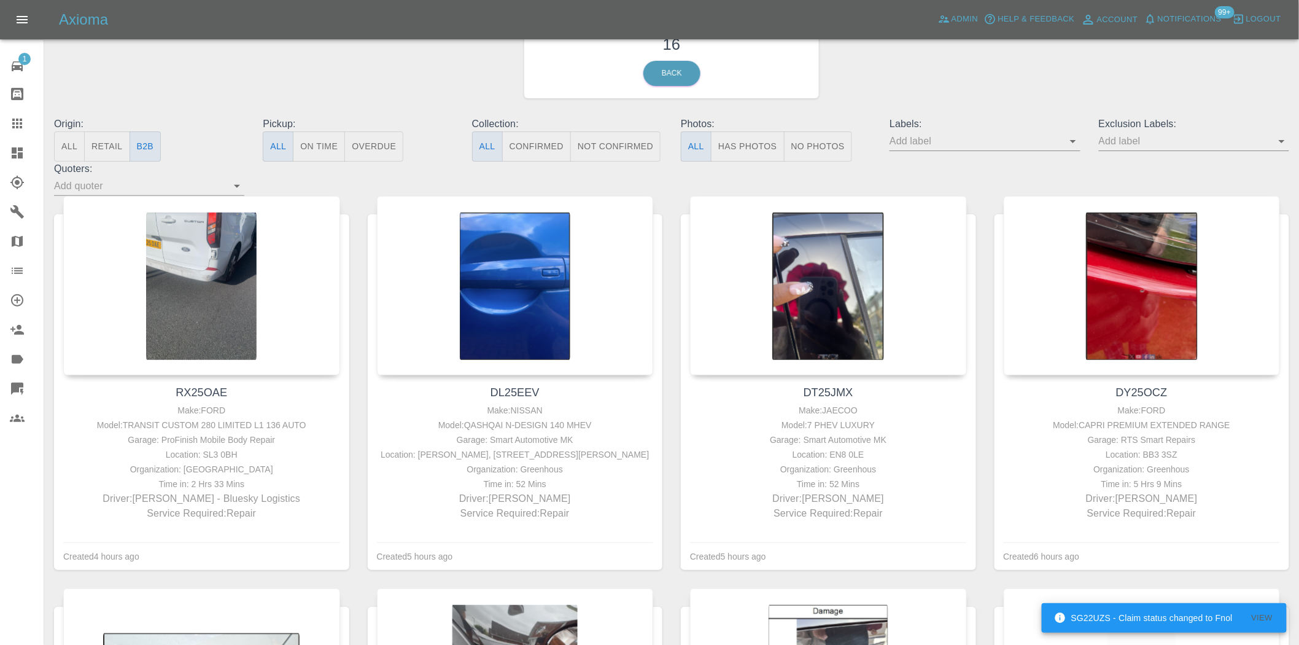
click at [672, 361] on div "DT25JMX Make: JAECOO Model: 7 PHEV LUXURY Garage: Smart Automotive MK Location:…" at bounding box center [829, 392] width 314 height 392
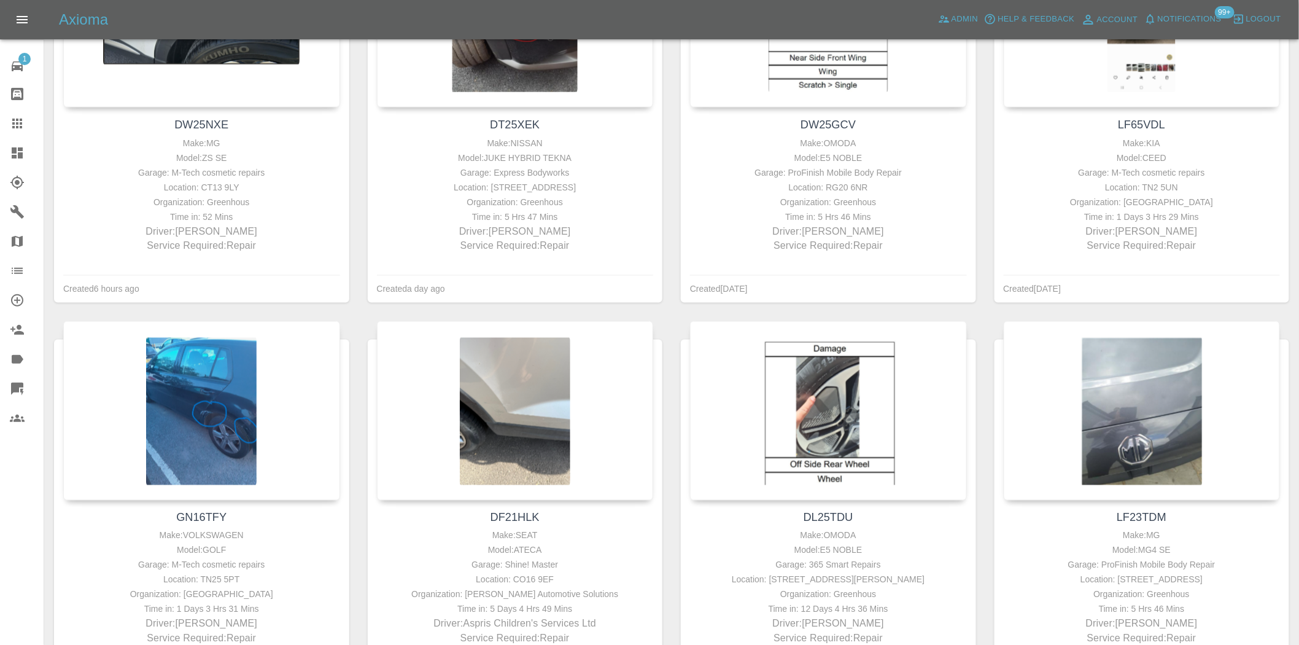
scroll to position [750, 0]
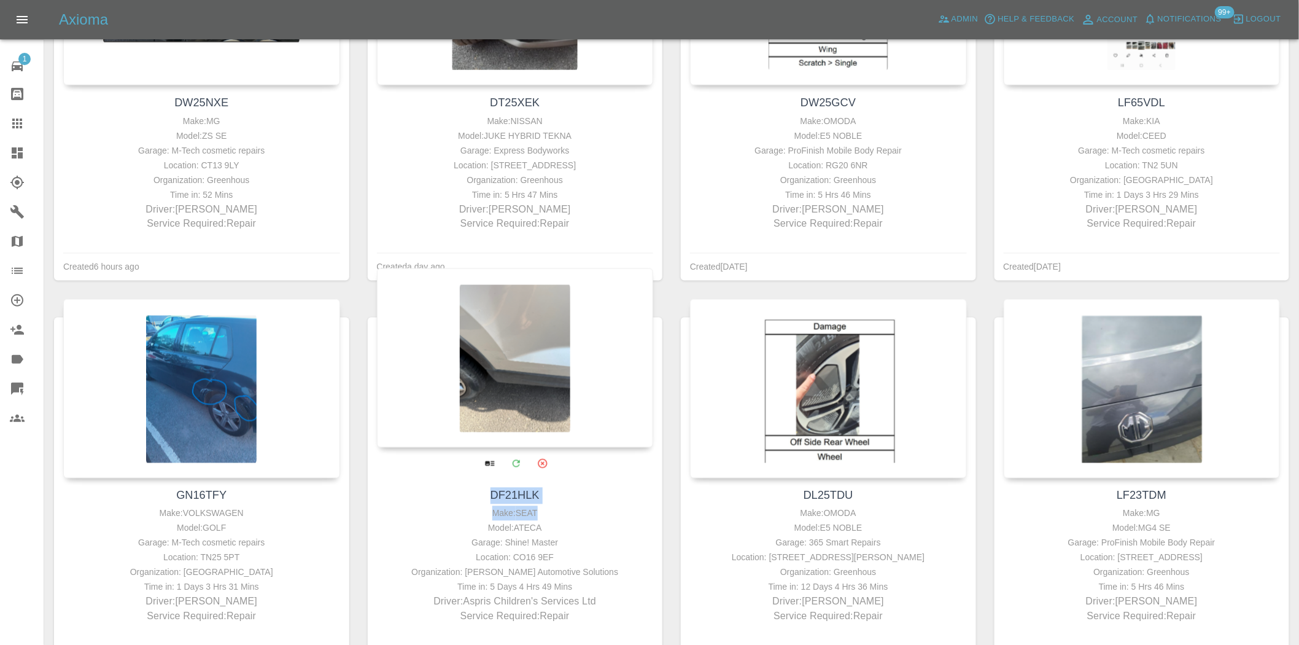
drag, startPoint x: 488, startPoint y: 510, endPoint x: 556, endPoint y: 521, distance: 68.4
click at [556, 521] on div "DF21HLK Make: SEAT Model: ATECA Garage: Shine! Master Location: CO16 9EF Organi…" at bounding box center [515, 555] width 295 height 155
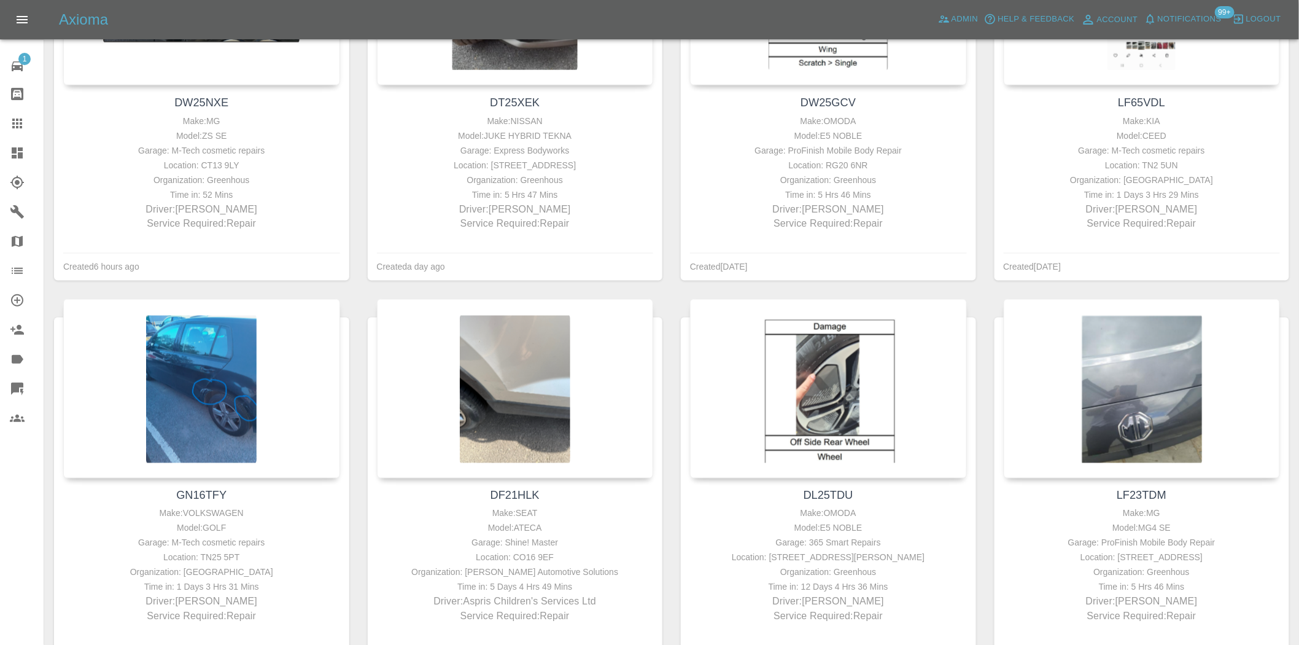
click at [672, 319] on div "DL25TDU Make: OMODA Model: E5 NOBLE Garage: 365 Smart Repairs Location: 29, BRU…" at bounding box center [829, 495] width 314 height 392
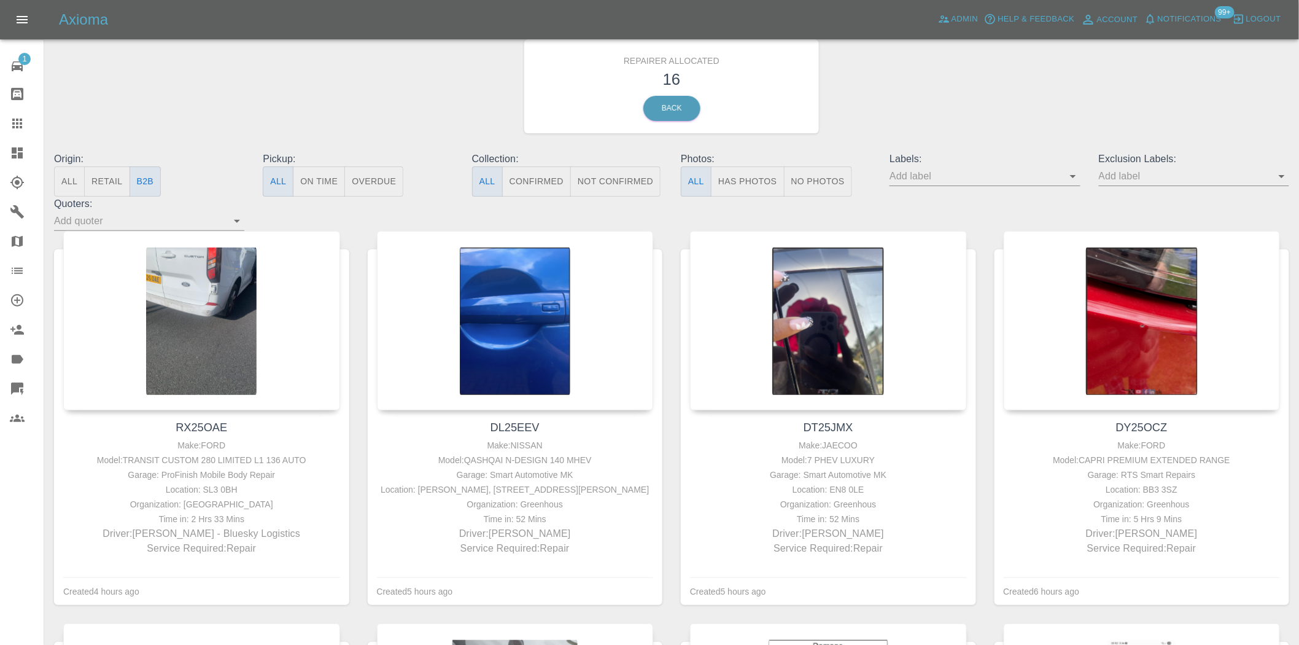
scroll to position [0, 0]
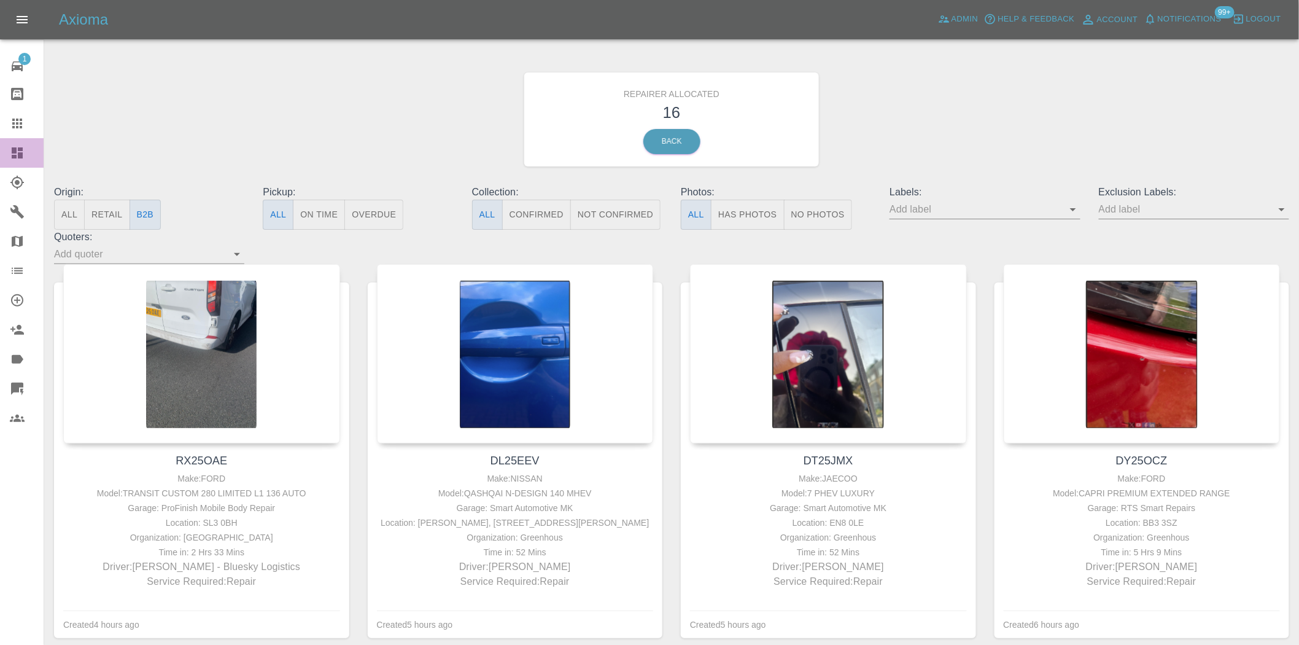
click at [19, 160] on icon at bounding box center [17, 153] width 15 height 15
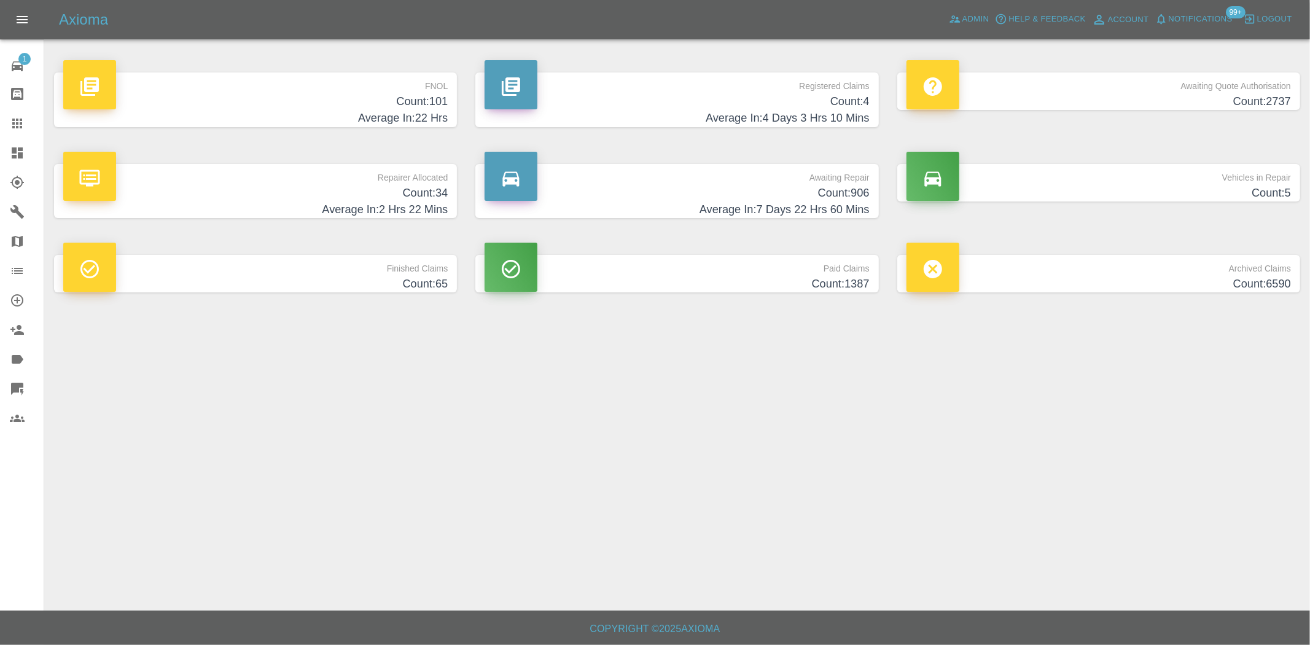
click at [829, 96] on h4 "Count: 4" at bounding box center [676, 101] width 384 height 17
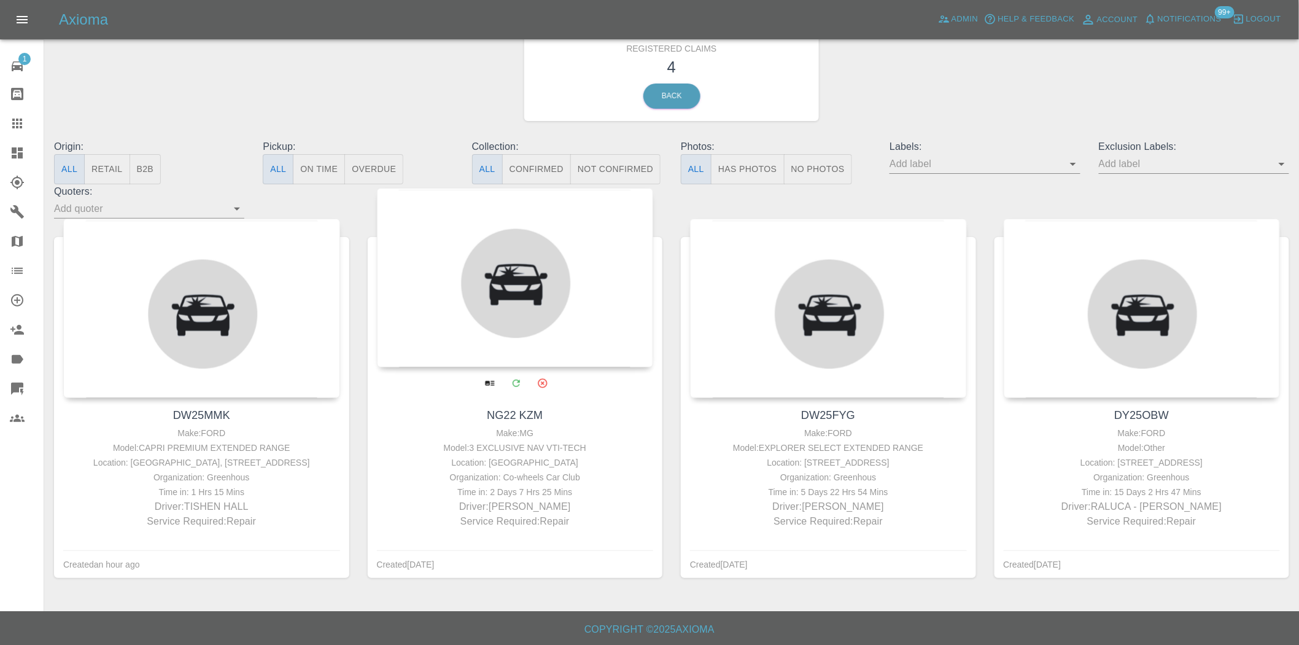
scroll to position [46, 0]
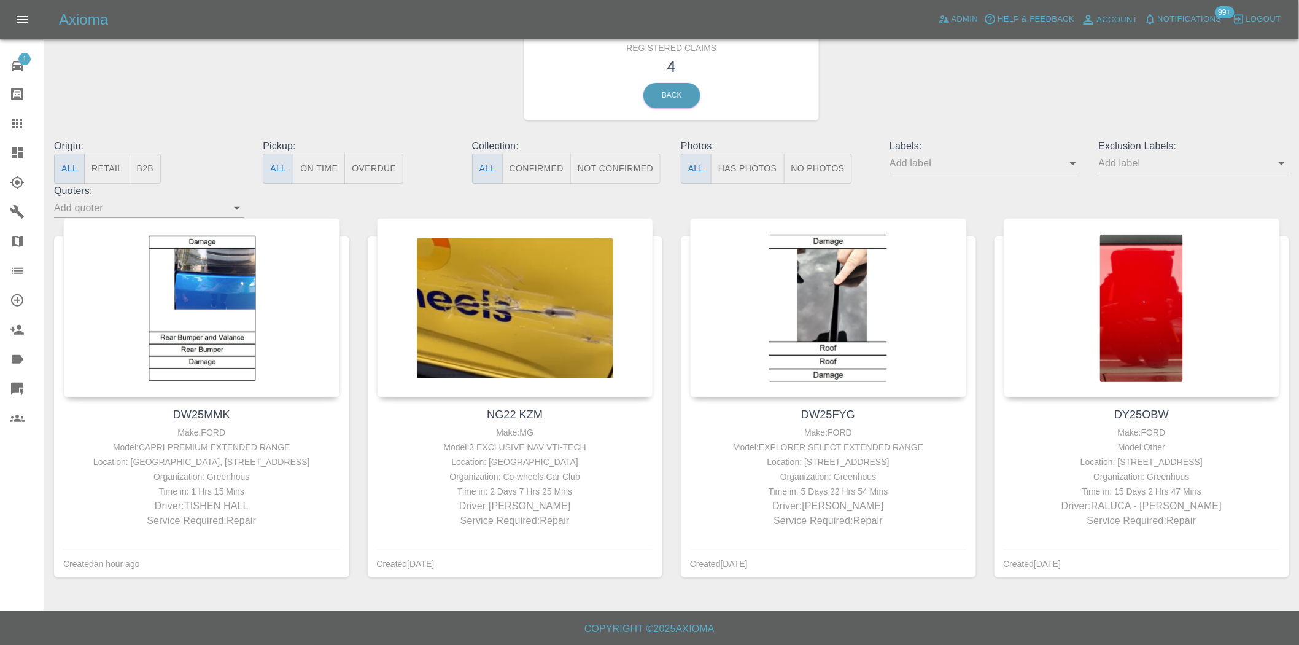
drag, startPoint x: 21, startPoint y: 153, endPoint x: 394, endPoint y: 12, distance: 399.1
click at [21, 153] on icon at bounding box center [17, 152] width 11 height 11
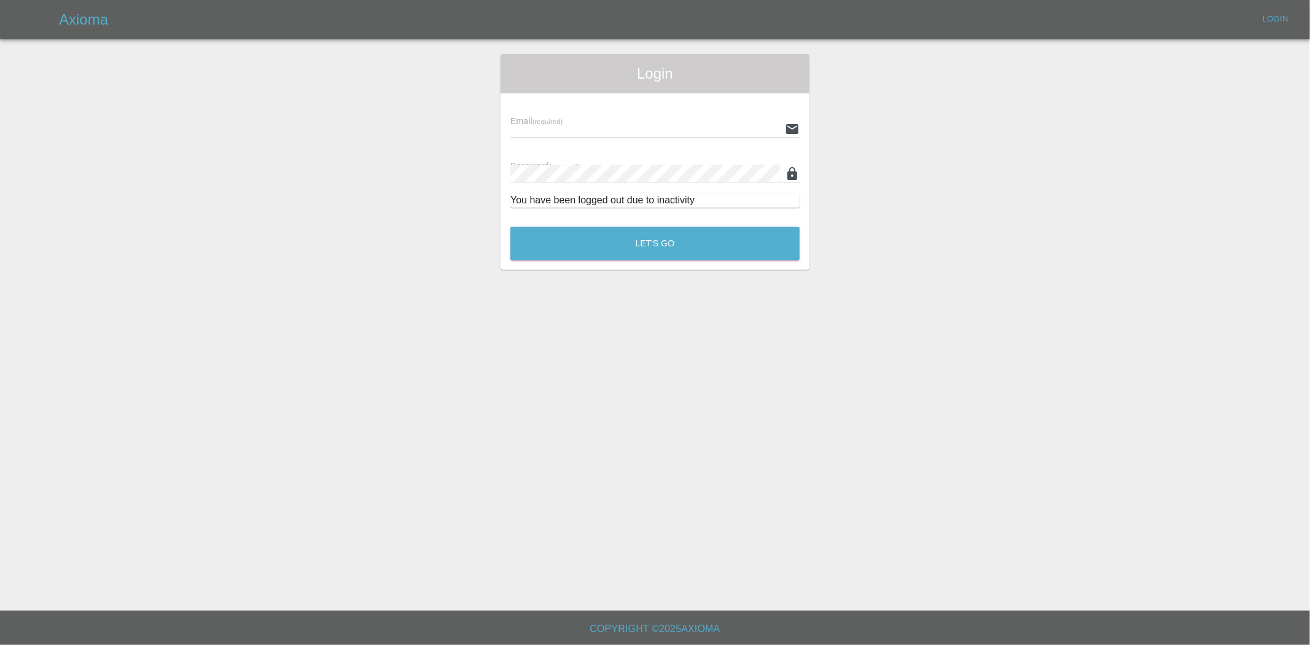
type input "[EMAIL_ADDRESS][DOMAIN_NAME]"
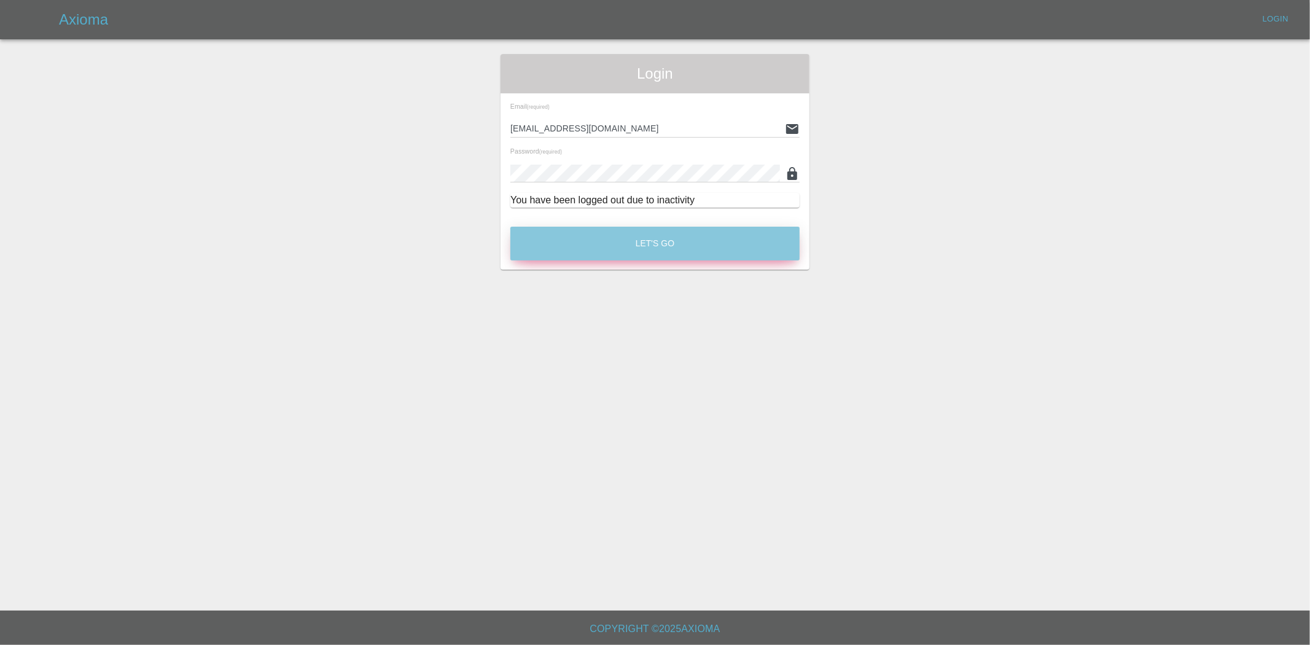
drag, startPoint x: 662, startPoint y: 239, endPoint x: 224, endPoint y: 1, distance: 498.7
click at [661, 240] on button "Let's Go" at bounding box center [654, 244] width 289 height 34
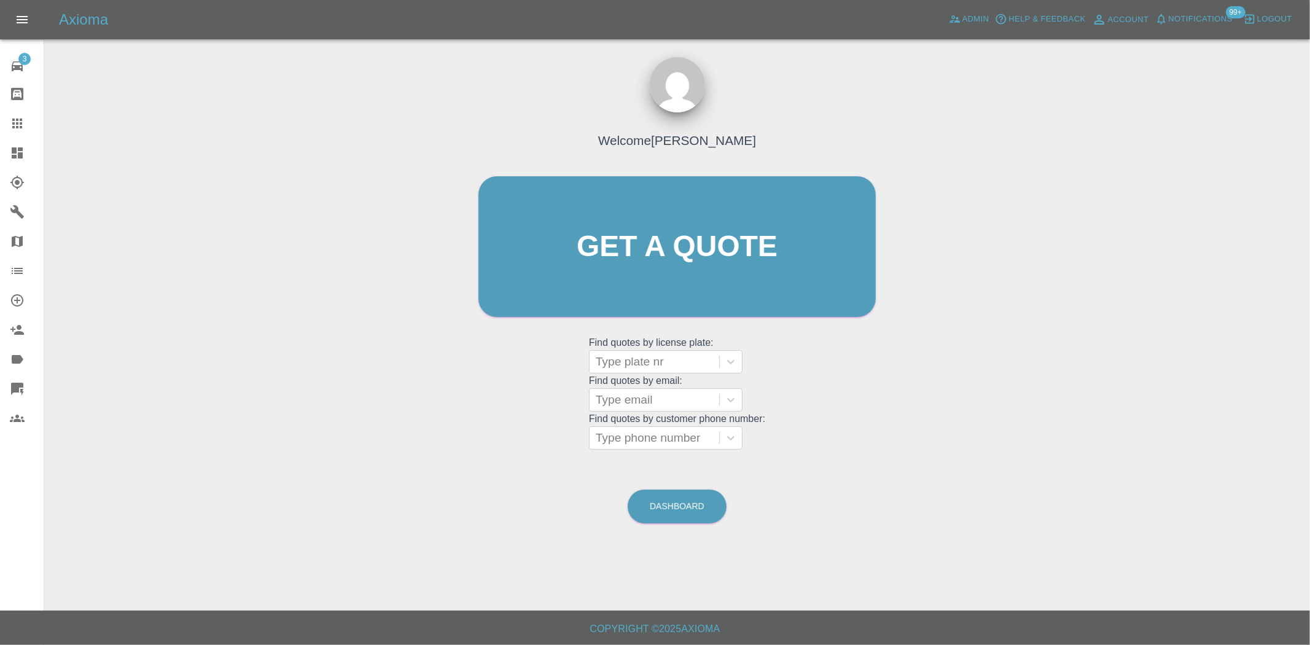
click at [29, 150] on div at bounding box center [27, 153] width 34 height 15
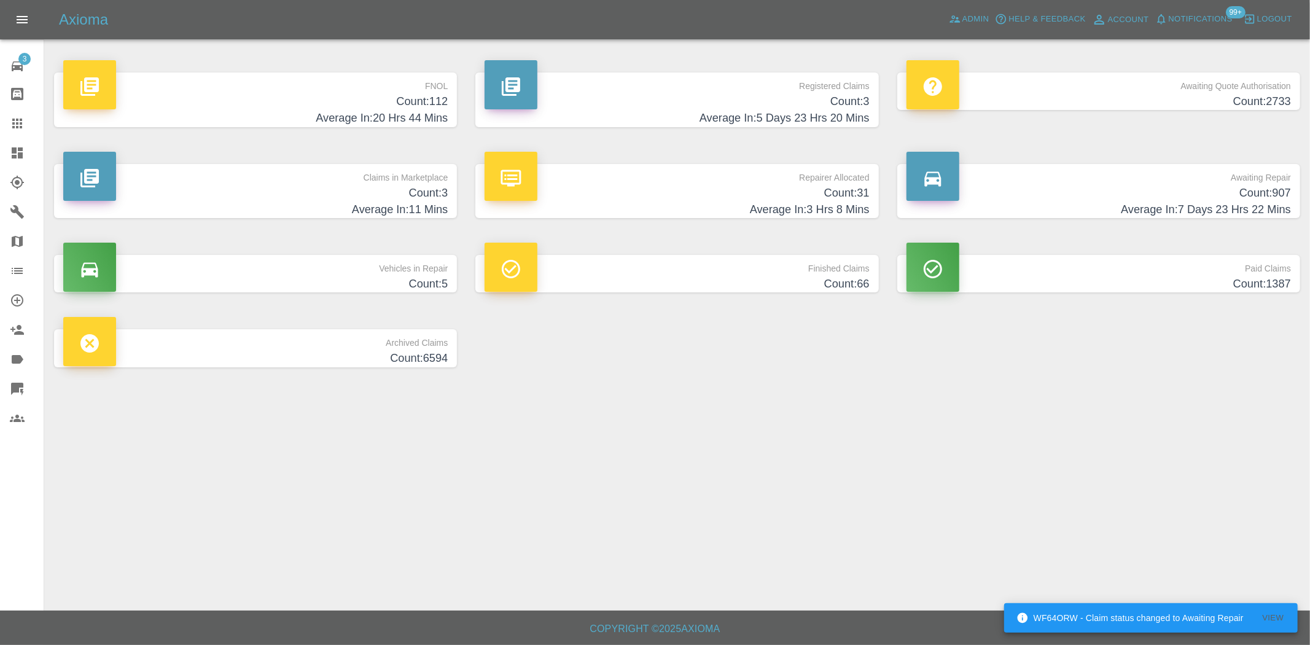
click at [414, 82] on p "FNOL" at bounding box center [255, 82] width 384 height 21
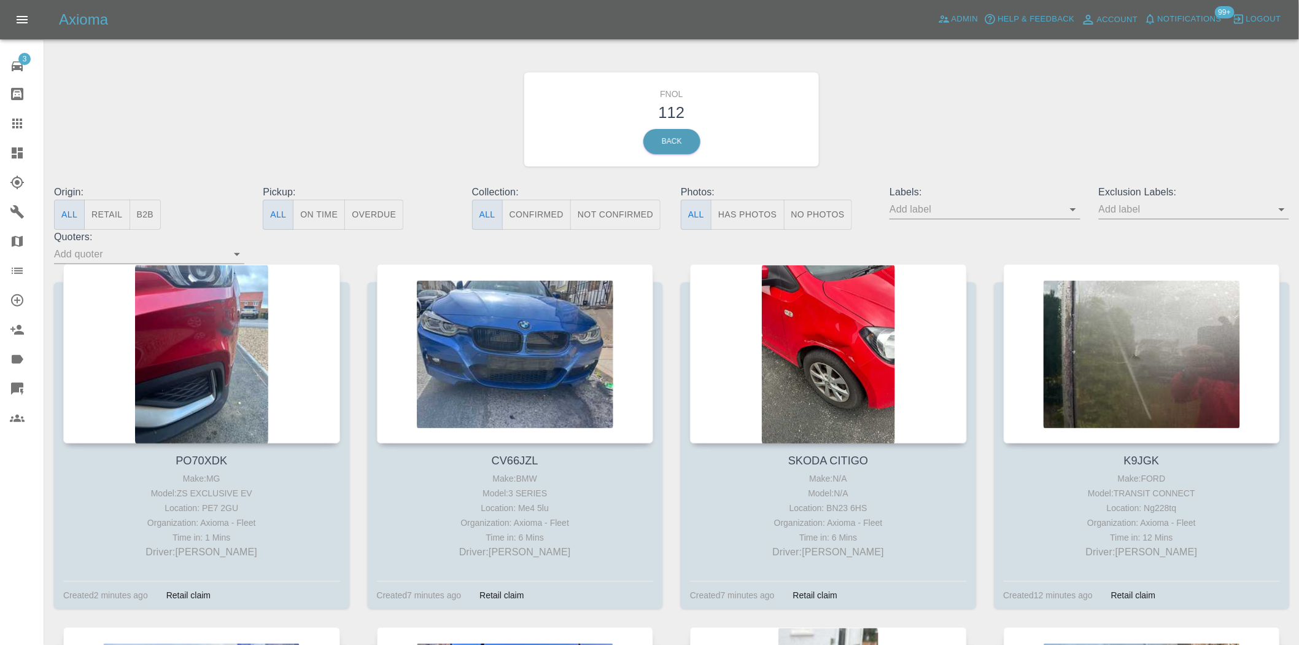
click at [749, 212] on button "Has Photos" at bounding box center [748, 215] width 74 height 30
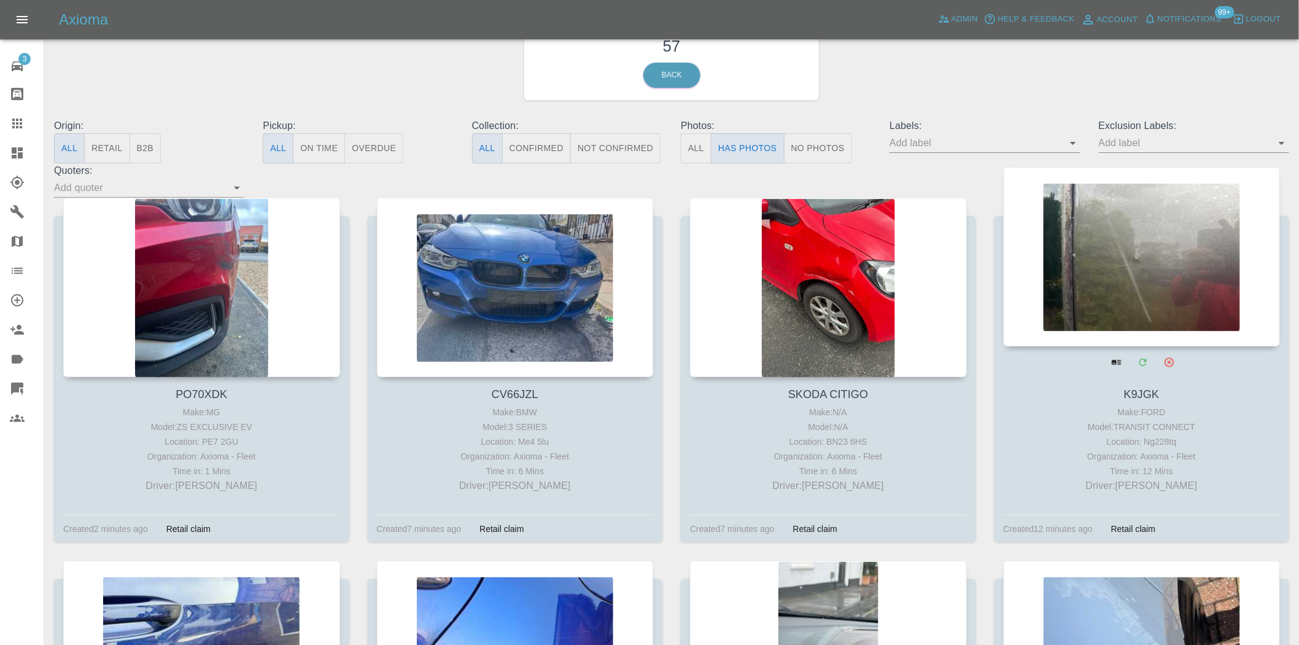
scroll to position [68, 0]
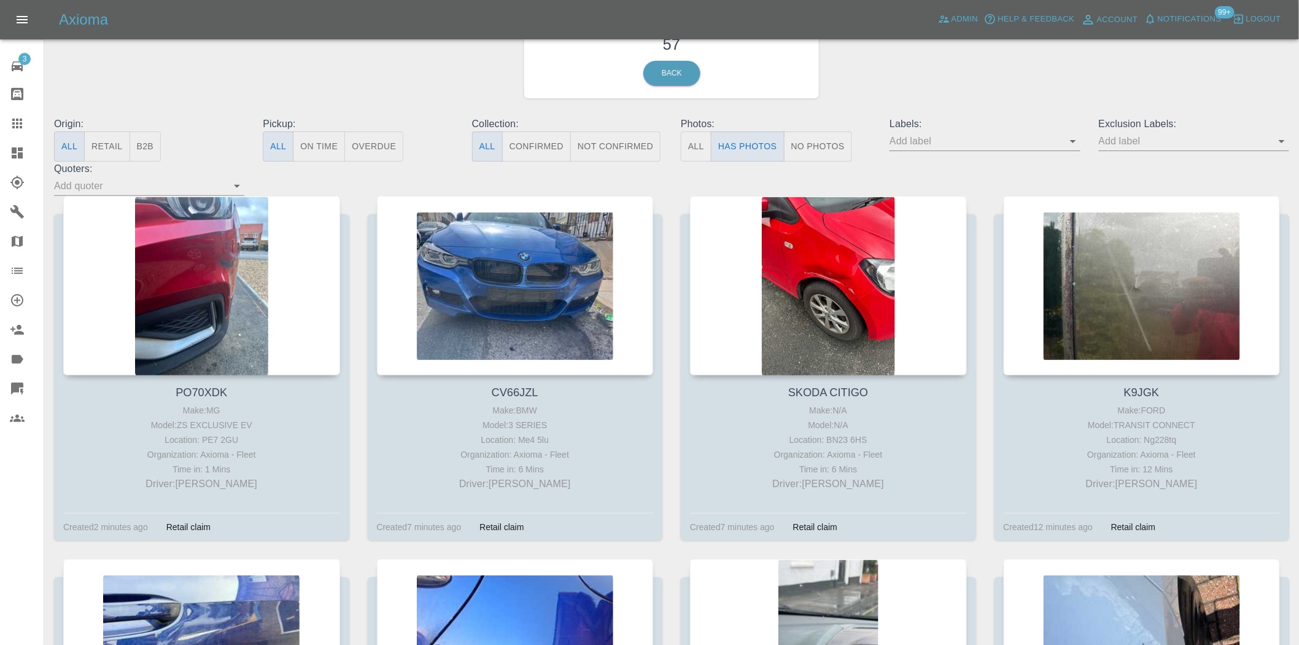
click at [1062, 144] on input "text" at bounding box center [976, 140] width 172 height 19
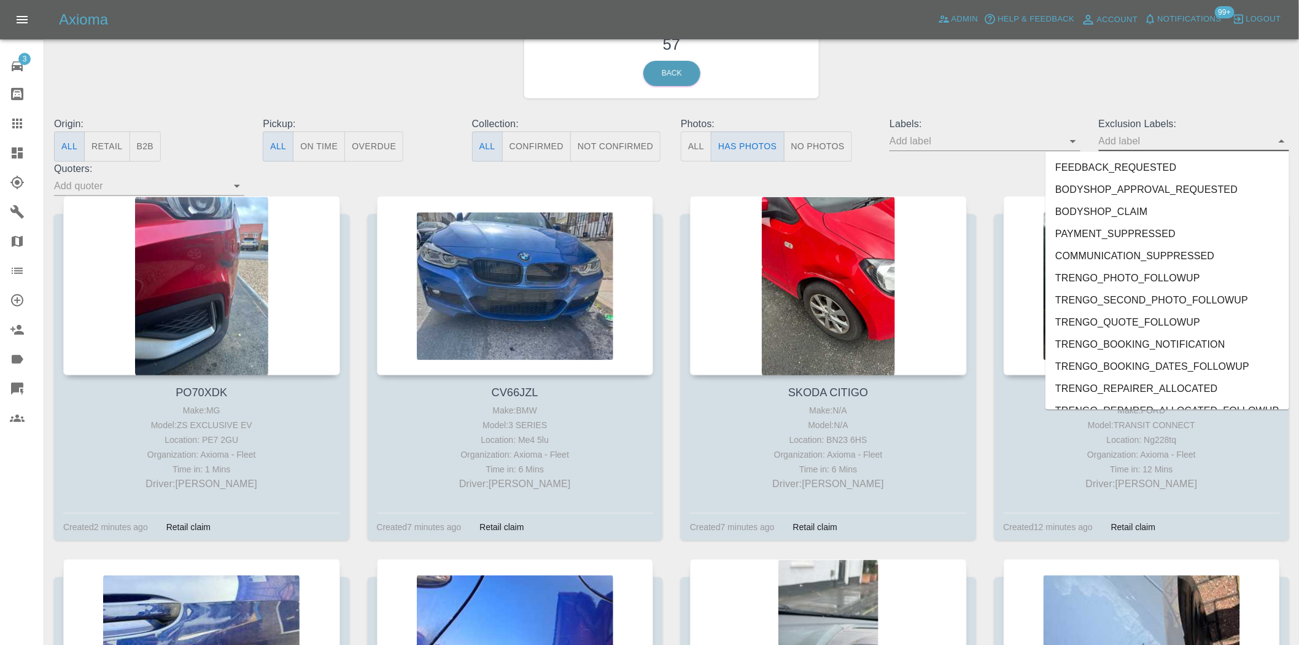
scroll to position [2580, 0]
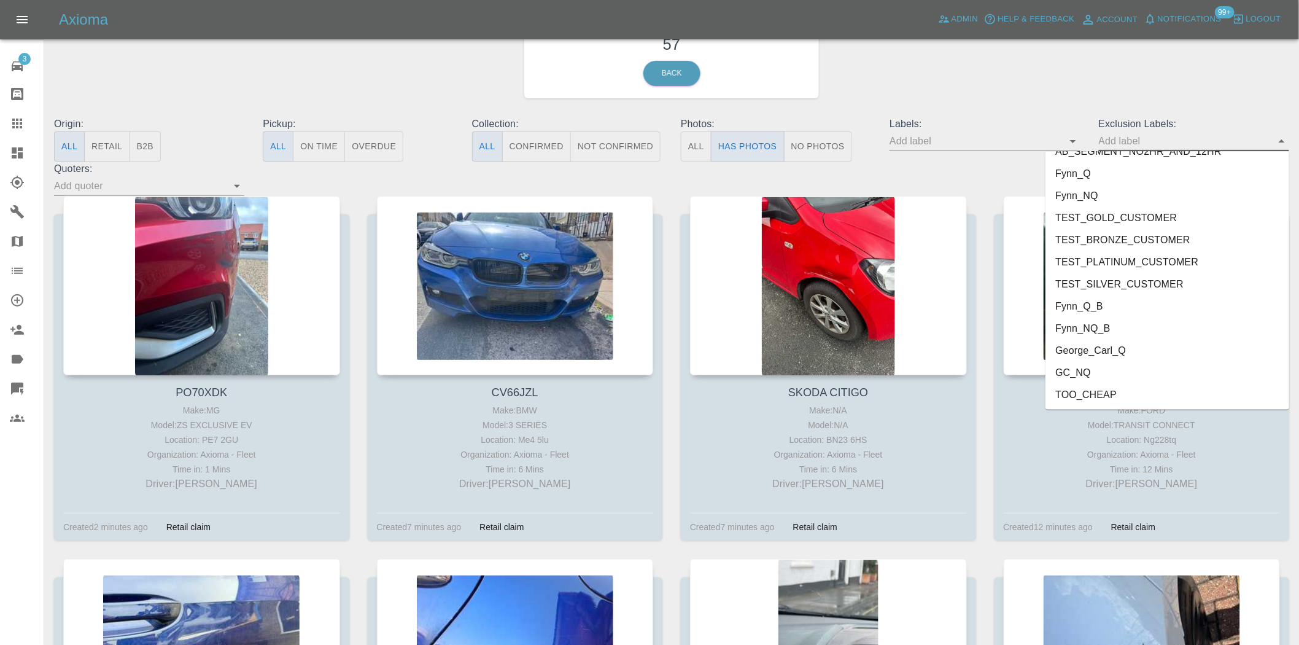
click at [1124, 356] on li "George_Carl_Q" at bounding box center [1168, 351] width 244 height 22
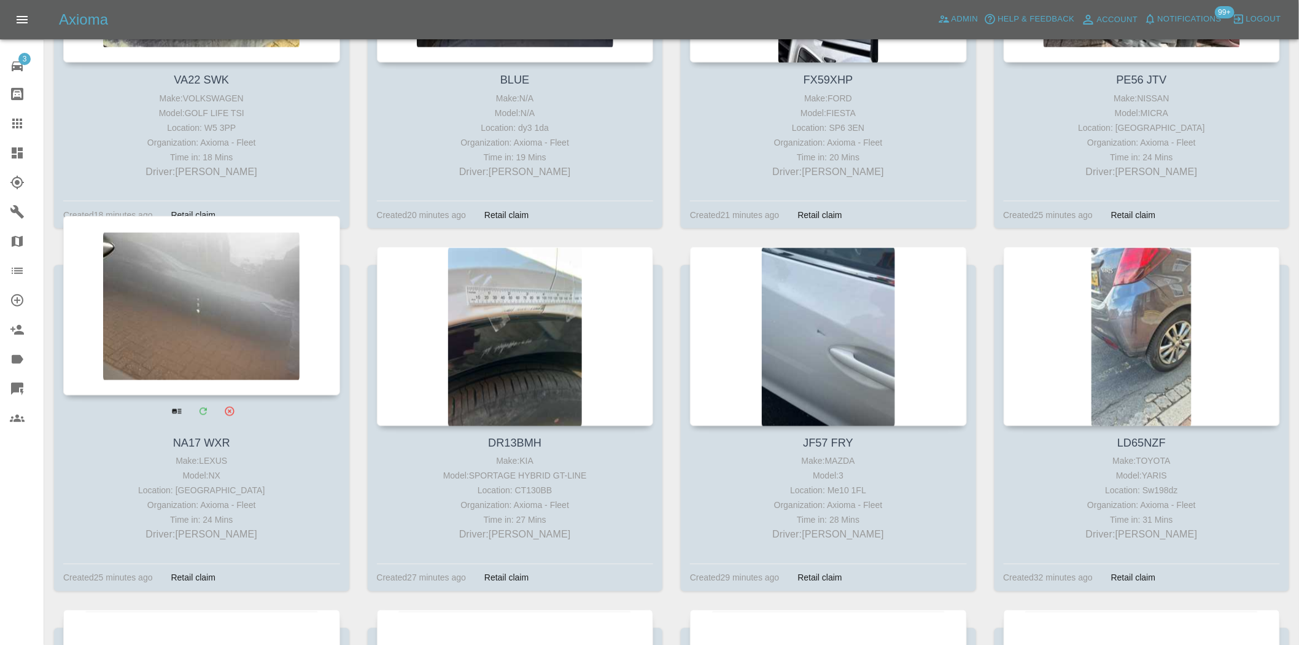
scroll to position [750, 0]
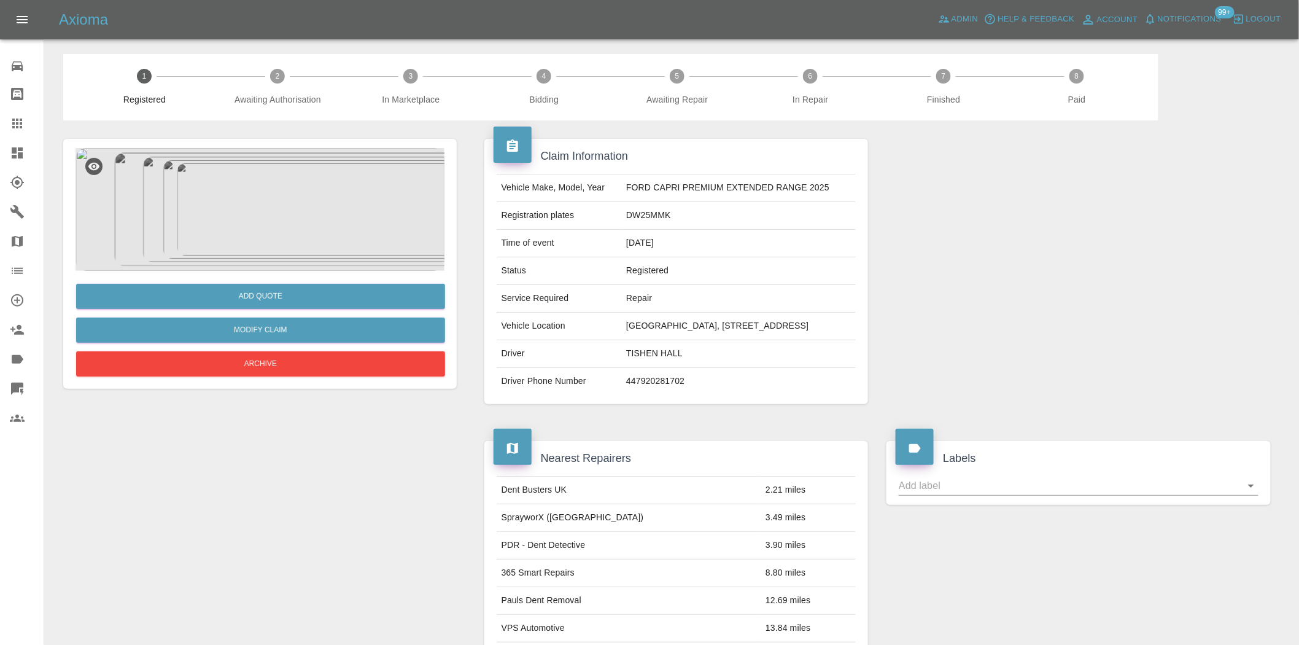
click at [268, 192] on img at bounding box center [260, 209] width 369 height 123
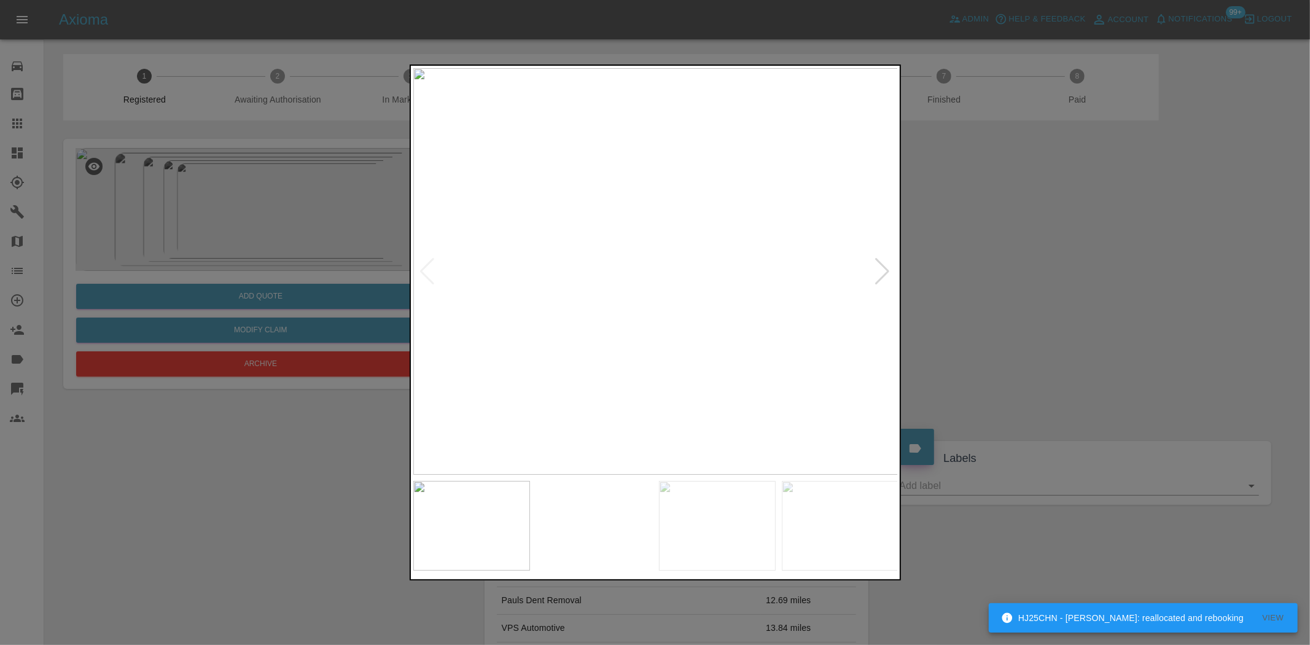
click at [707, 232] on img at bounding box center [655, 271] width 485 height 406
click at [707, 232] on img at bounding box center [497, 388] width 1455 height 1220
click at [666, 272] on img at bounding box center [655, 271] width 485 height 406
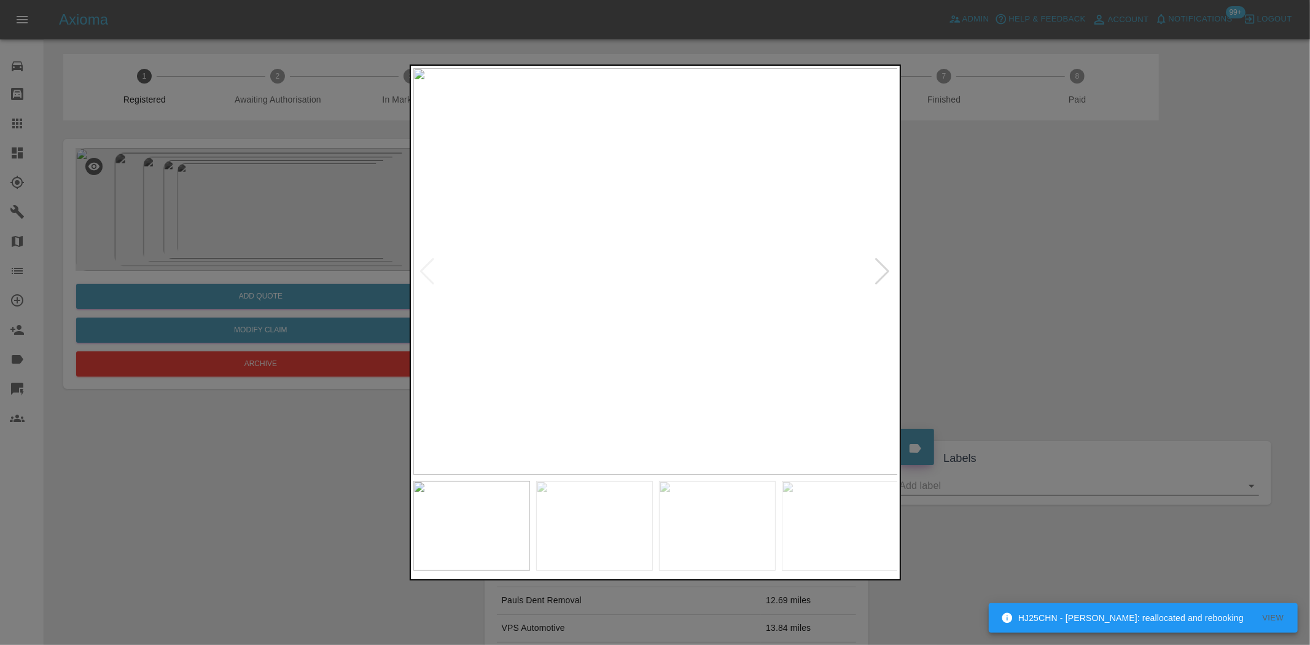
click at [651, 249] on img at bounding box center [655, 271] width 485 height 406
click at [658, 250] on img at bounding box center [655, 271] width 485 height 406
click at [616, 260] on img at bounding box center [655, 271] width 485 height 406
click at [504, 278] on img at bounding box center [655, 271] width 485 height 406
click at [539, 290] on img at bounding box center [655, 271] width 485 height 406
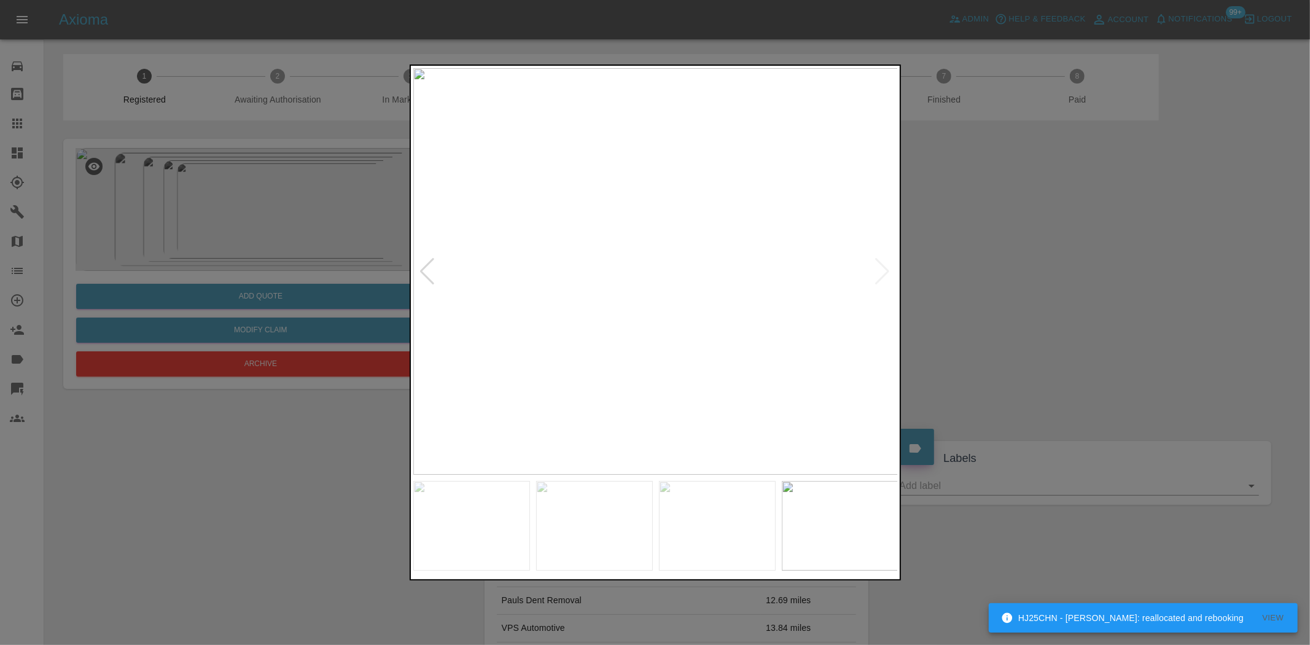
click at [582, 282] on img at bounding box center [655, 271] width 485 height 406
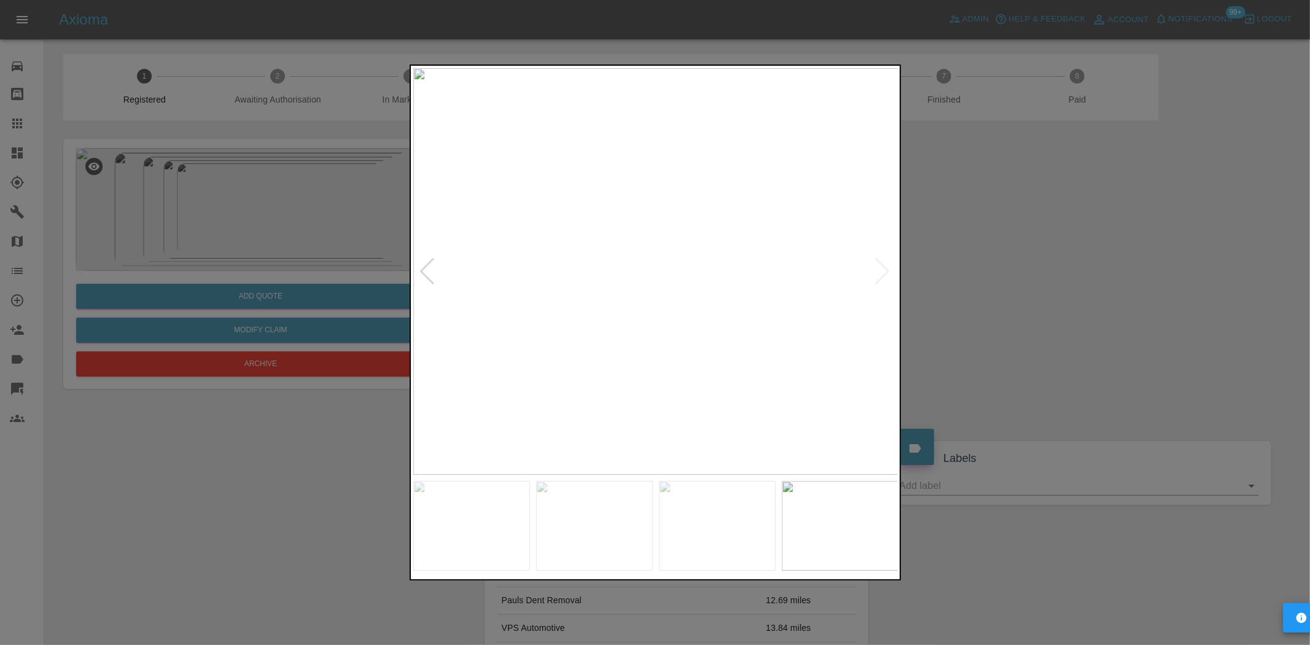
click at [663, 246] on img at bounding box center [655, 271] width 485 height 406
click at [661, 247] on img at bounding box center [631, 347] width 1455 height 1220
click at [661, 247] on img at bounding box center [631, 348] width 1455 height 1220
click at [685, 166] on img at bounding box center [655, 271] width 485 height 406
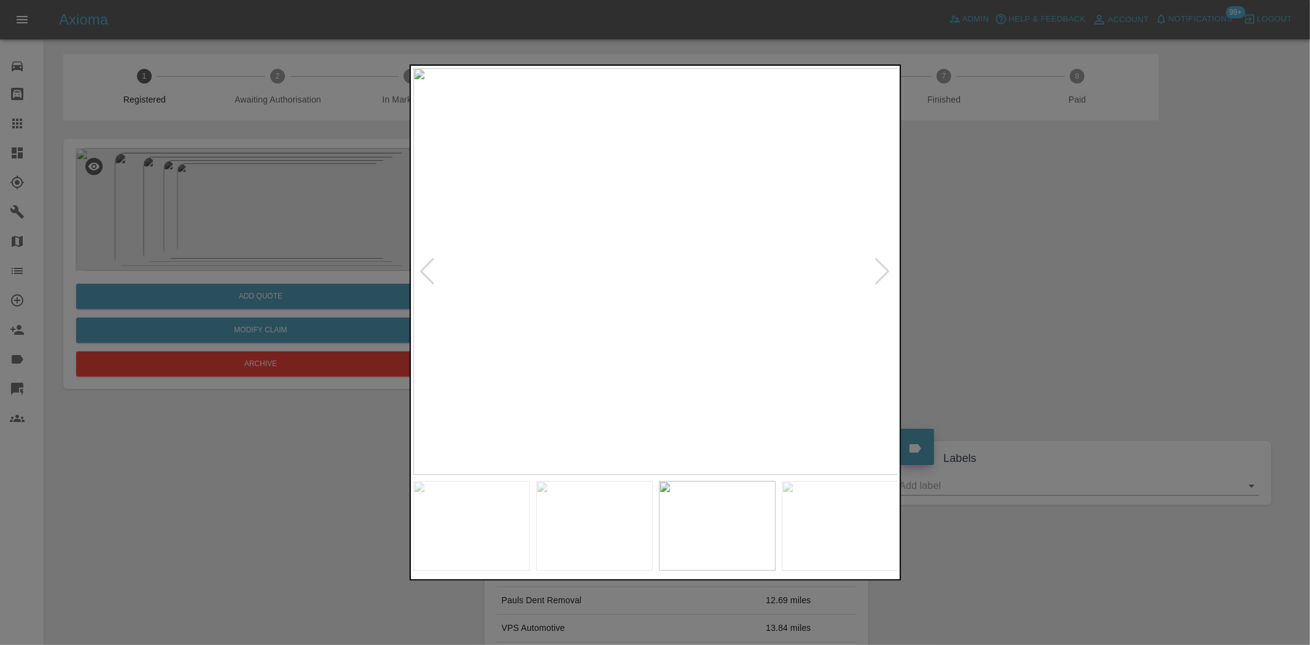
click at [713, 305] on img at bounding box center [655, 271] width 485 height 406
click at [321, 269] on div at bounding box center [655, 322] width 1310 height 645
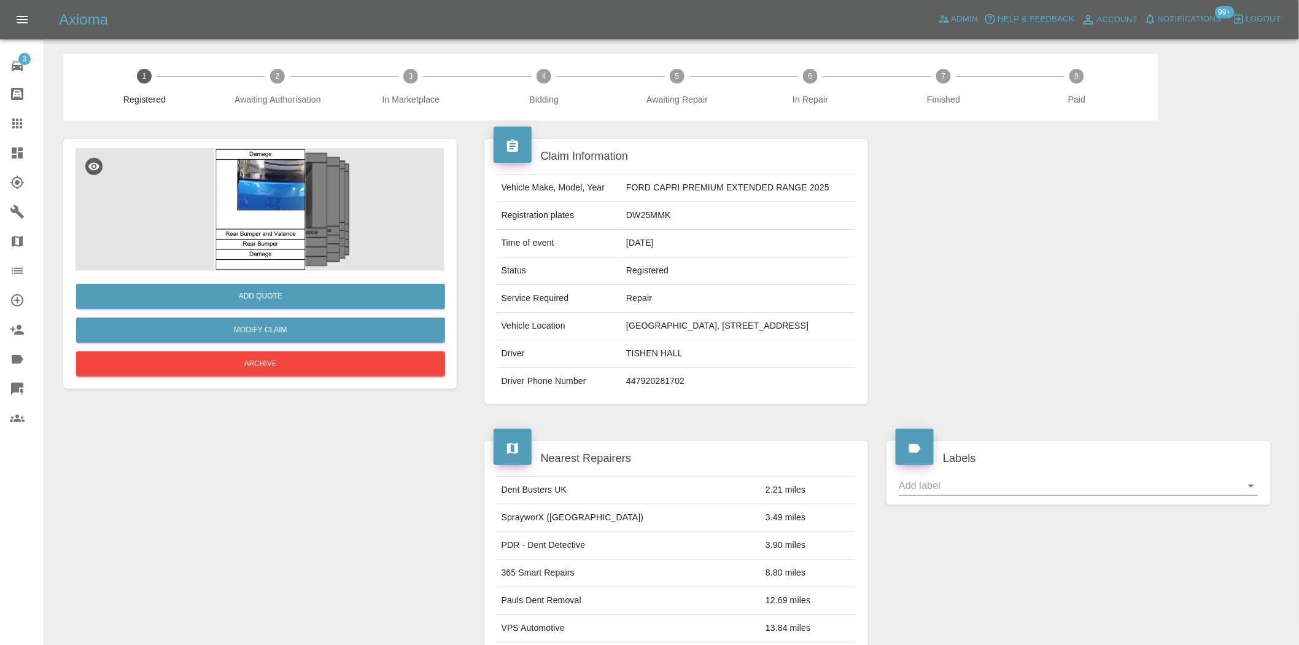
click at [273, 223] on img at bounding box center [260, 209] width 369 height 123
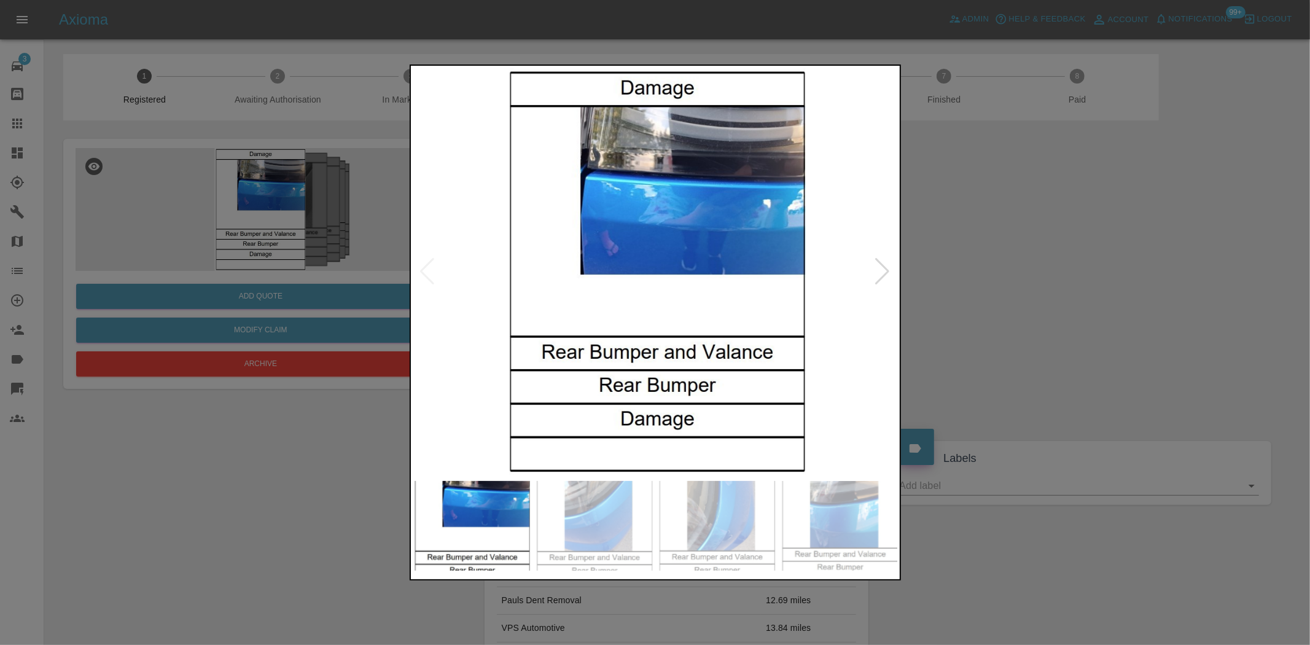
click at [622, 271] on img at bounding box center [655, 271] width 485 height 406
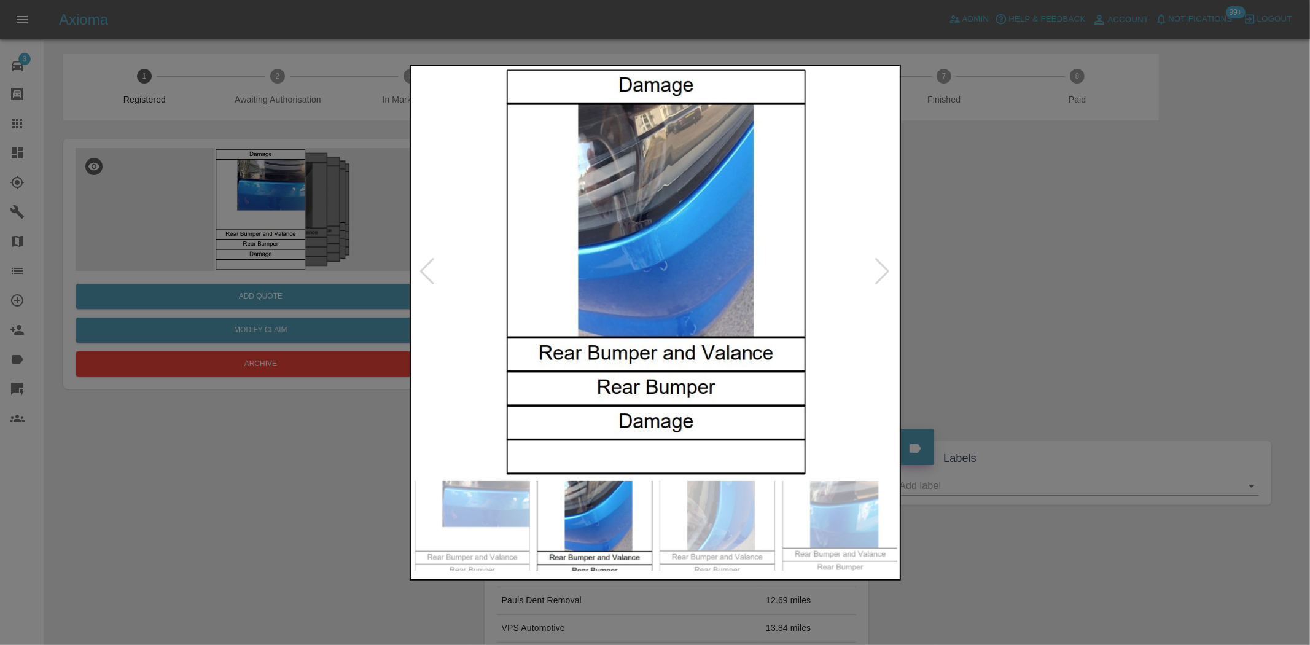
click at [605, 270] on img at bounding box center [655, 271] width 485 height 406
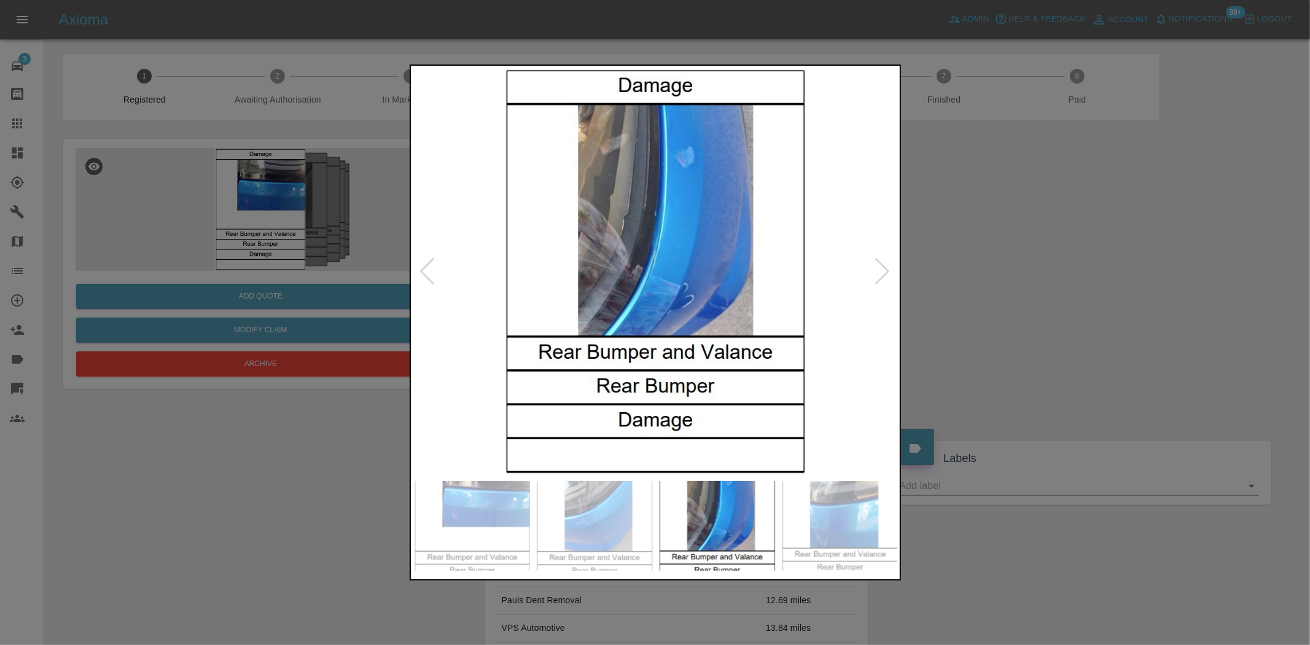
click at [639, 270] on img at bounding box center [655, 271] width 485 height 406
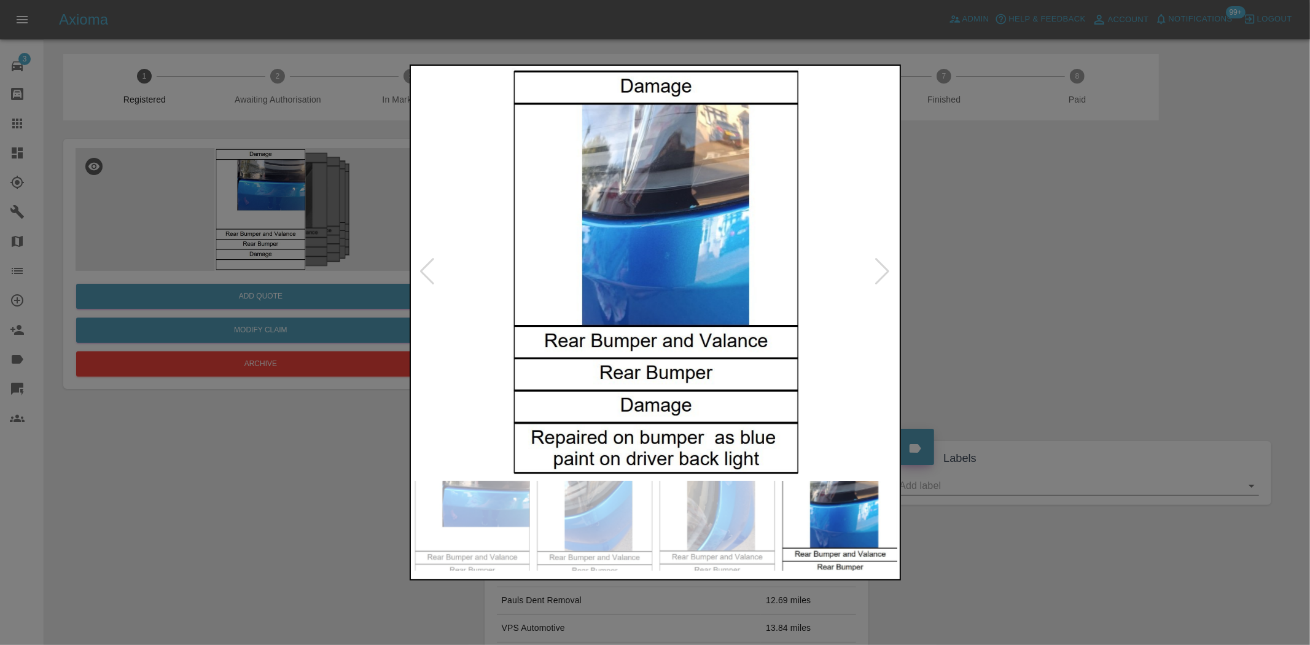
click at [599, 274] on img at bounding box center [655, 271] width 485 height 406
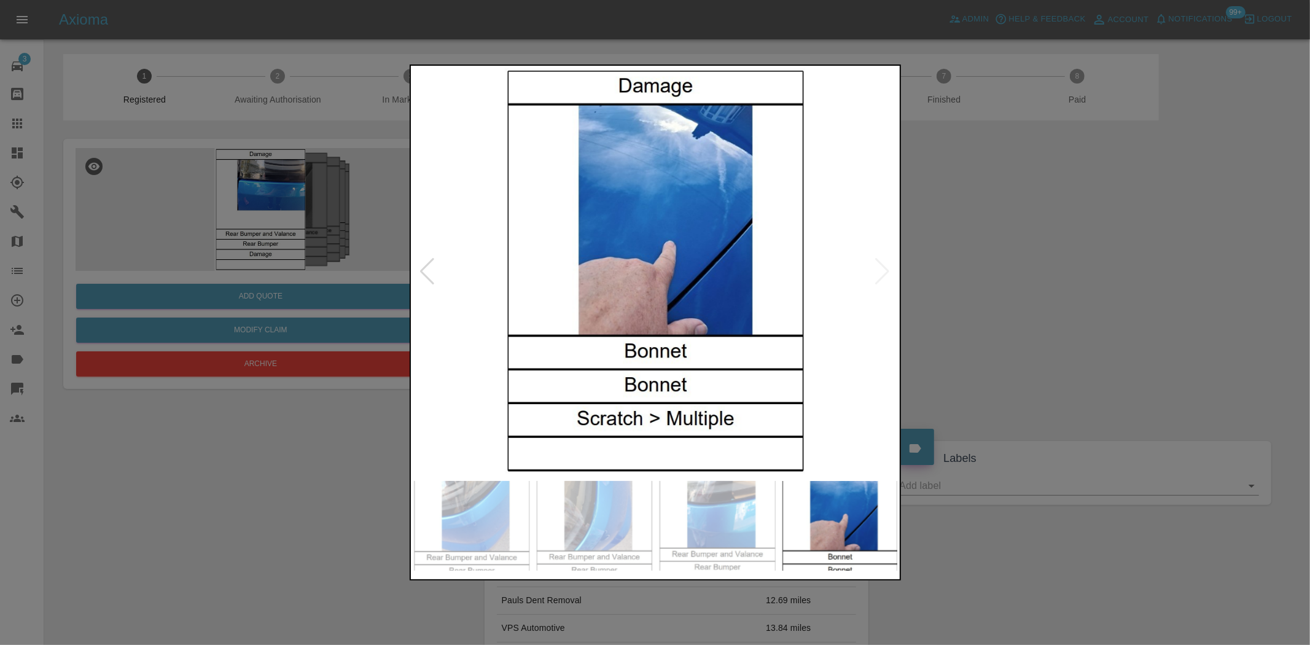
click at [513, 273] on img at bounding box center [655, 271] width 485 height 406
click at [405, 232] on div at bounding box center [655, 322] width 1310 height 645
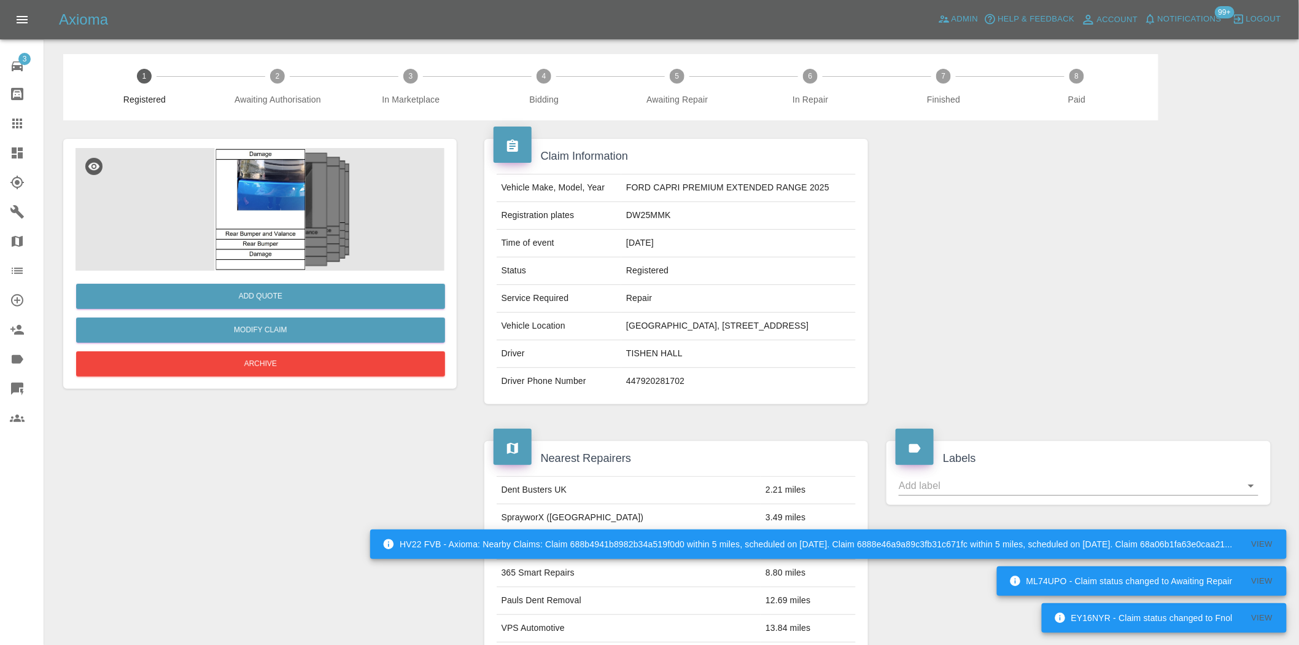
click at [631, 217] on td "DW25MMK" at bounding box center [738, 216] width 235 height 28
copy td "DW25MMK"
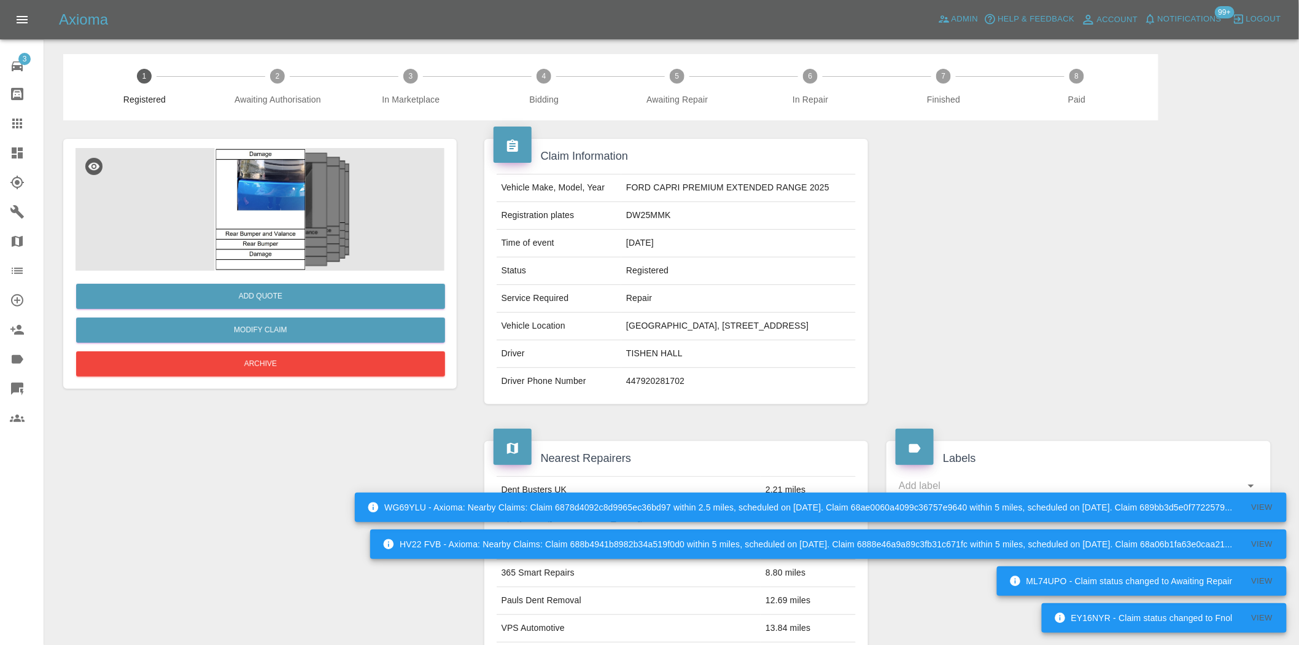
click at [649, 186] on td "FORD CAPRI PREMIUM EXTENDED RANGE 2025" at bounding box center [738, 188] width 235 height 28
click at [634, 187] on td "FORD CAPRI PREMIUM EXTENDED RANGE 2025" at bounding box center [738, 188] width 235 height 28
drag, startPoint x: 633, startPoint y: 187, endPoint x: 87, endPoint y: 188, distance: 545.8
click at [632, 185] on td "FORD CAPRI PREMIUM EXTENDED RANGE 2025" at bounding box center [738, 188] width 235 height 28
copy td "FORD"
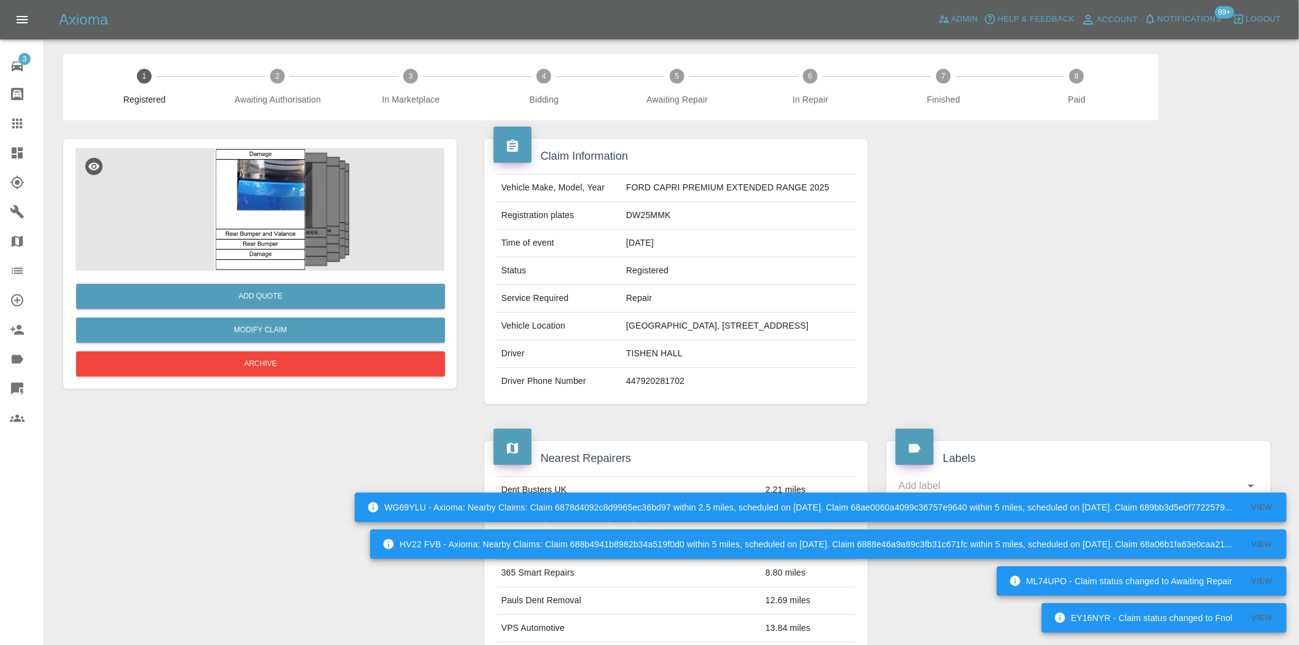
drag, startPoint x: 732, startPoint y: 222, endPoint x: 631, endPoint y: 174, distance: 112.3
click at [696, 212] on td "DW25MMK" at bounding box center [738, 216] width 235 height 28
drag, startPoint x: 653, startPoint y: 189, endPoint x: 831, endPoint y: 186, distance: 177.5
click at [831, 186] on td "FORD CAPRI PREMIUM EXTENDED RANGE 2025" at bounding box center [738, 188] width 235 height 28
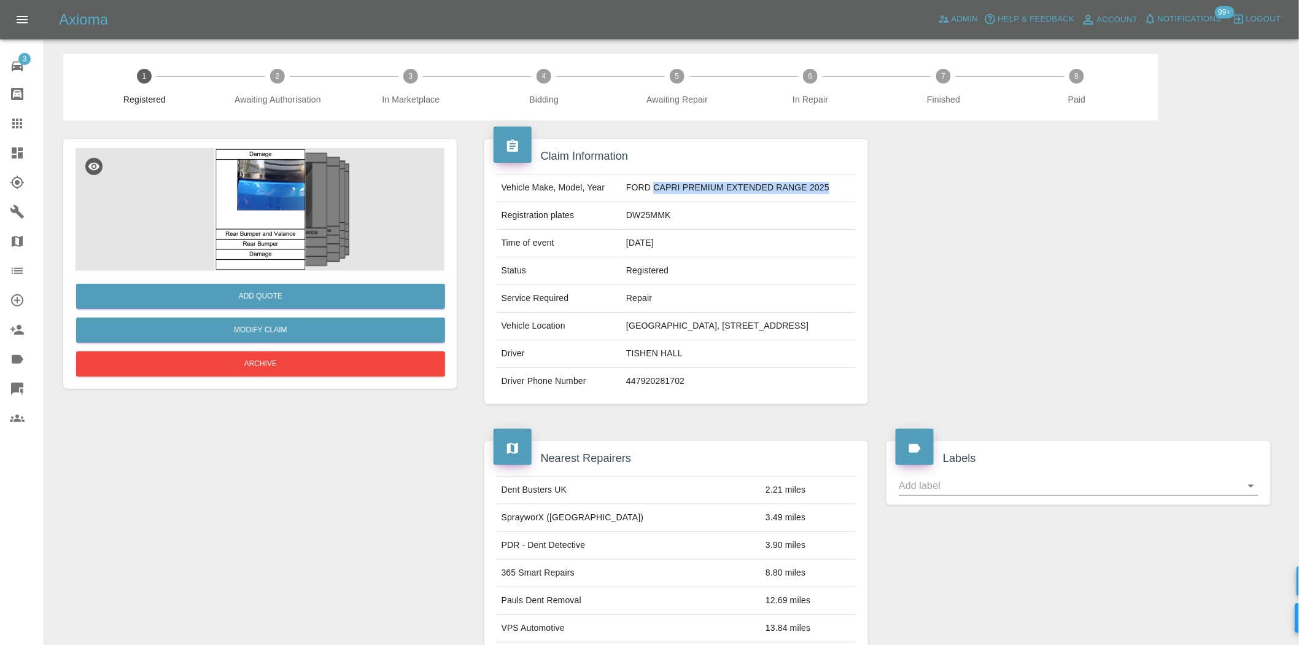
copy td "CAPRI PREMIUM EXTENDED RANGE 2025"
click at [279, 211] on img at bounding box center [260, 209] width 369 height 123
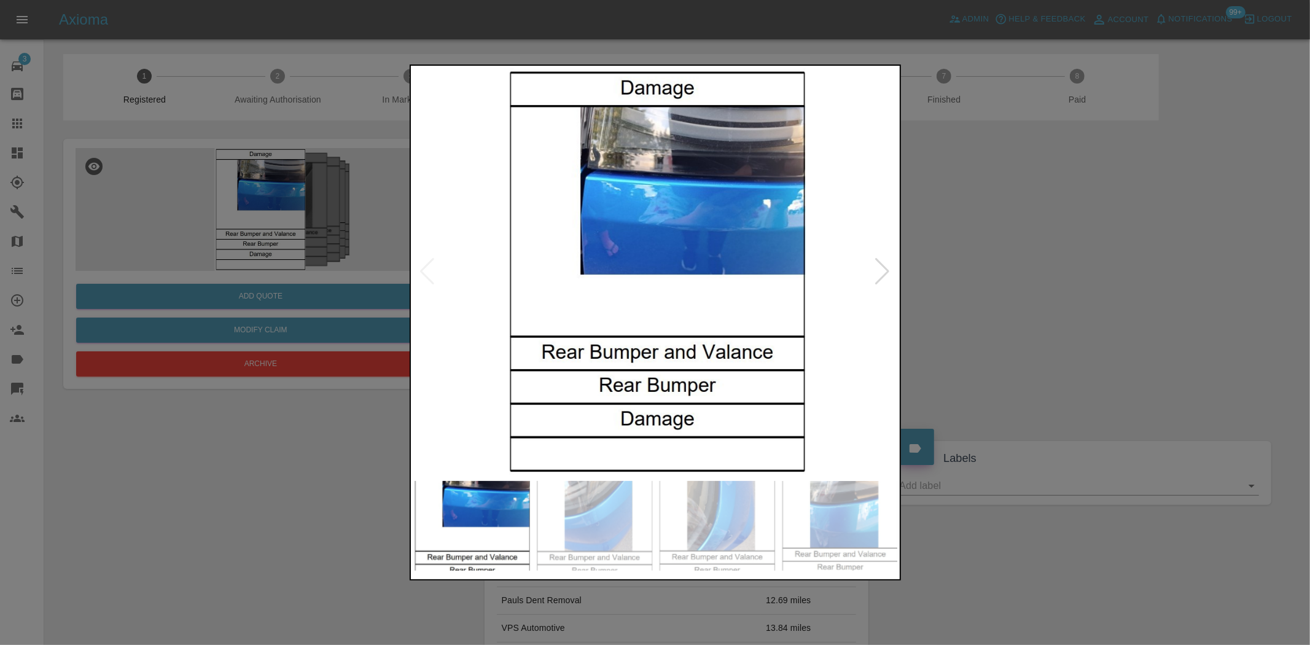
click at [659, 304] on img at bounding box center [655, 271] width 485 height 406
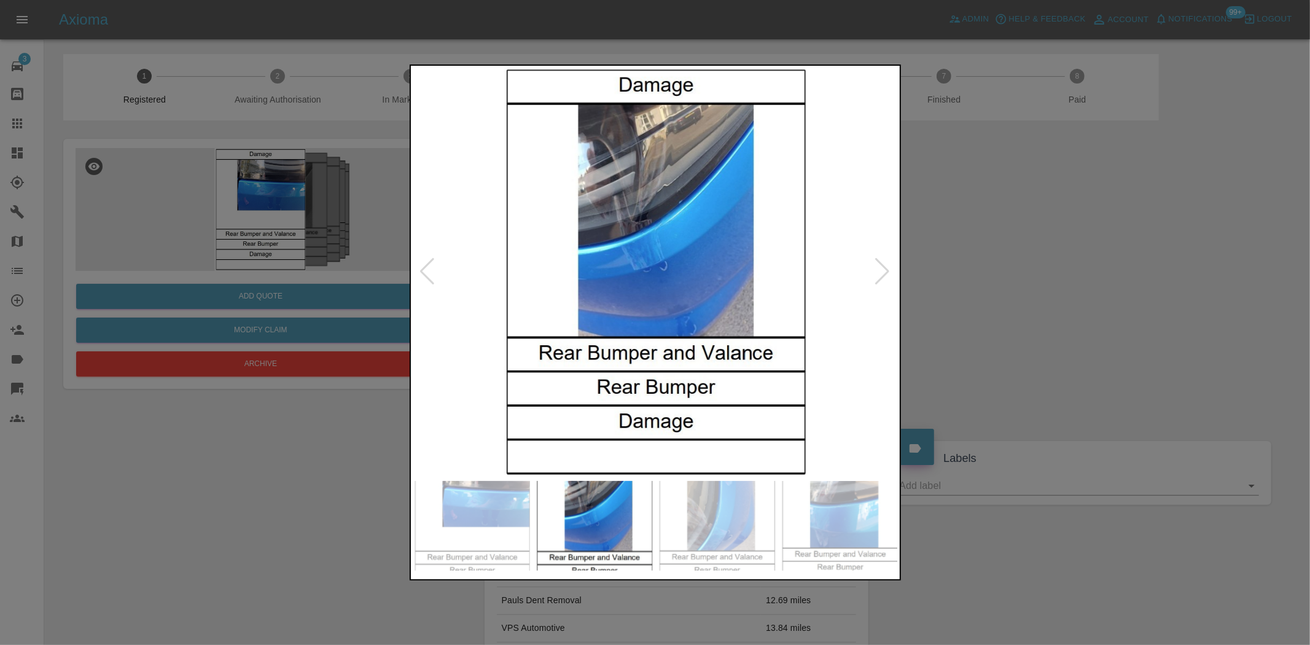
click at [677, 348] on img at bounding box center [655, 271] width 485 height 406
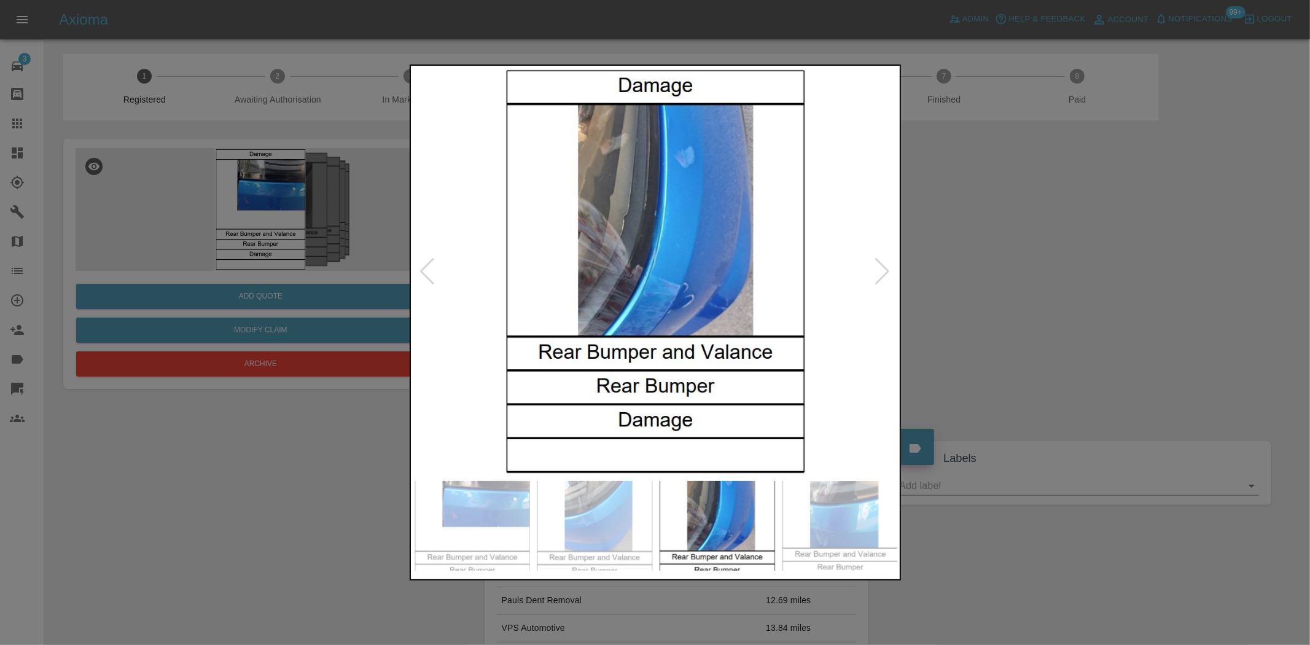
click at [710, 368] on img at bounding box center [655, 271] width 485 height 406
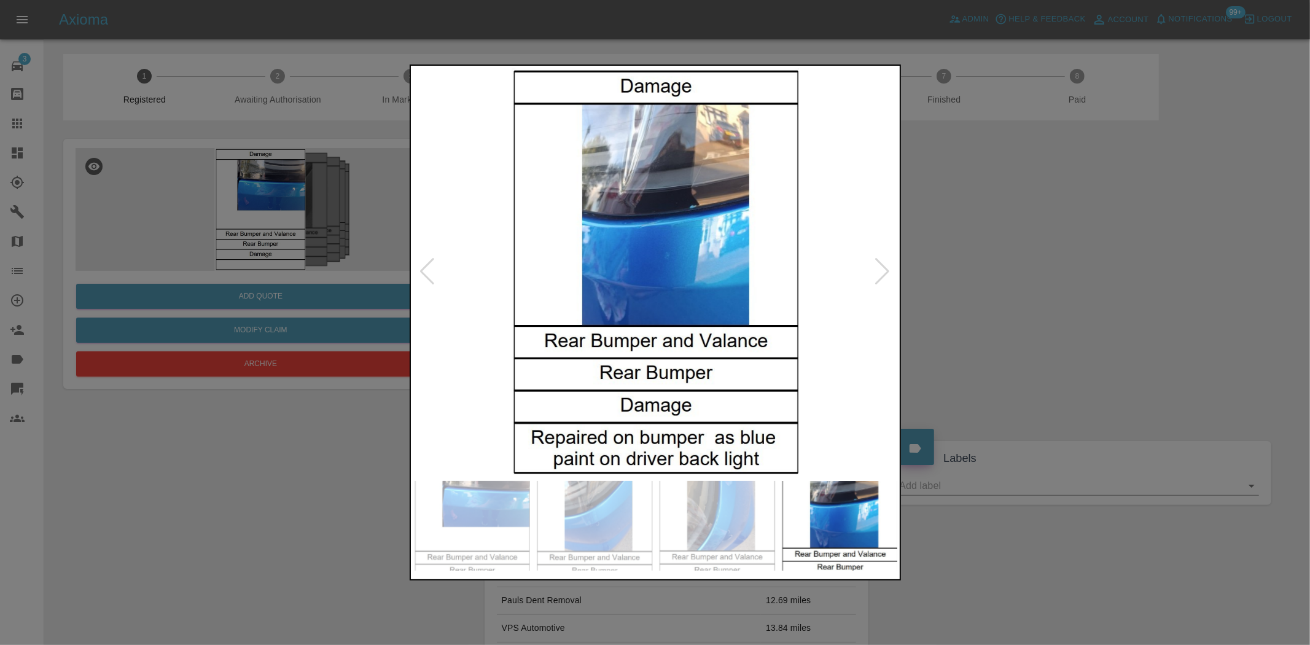
click at [678, 315] on img at bounding box center [655, 271] width 485 height 406
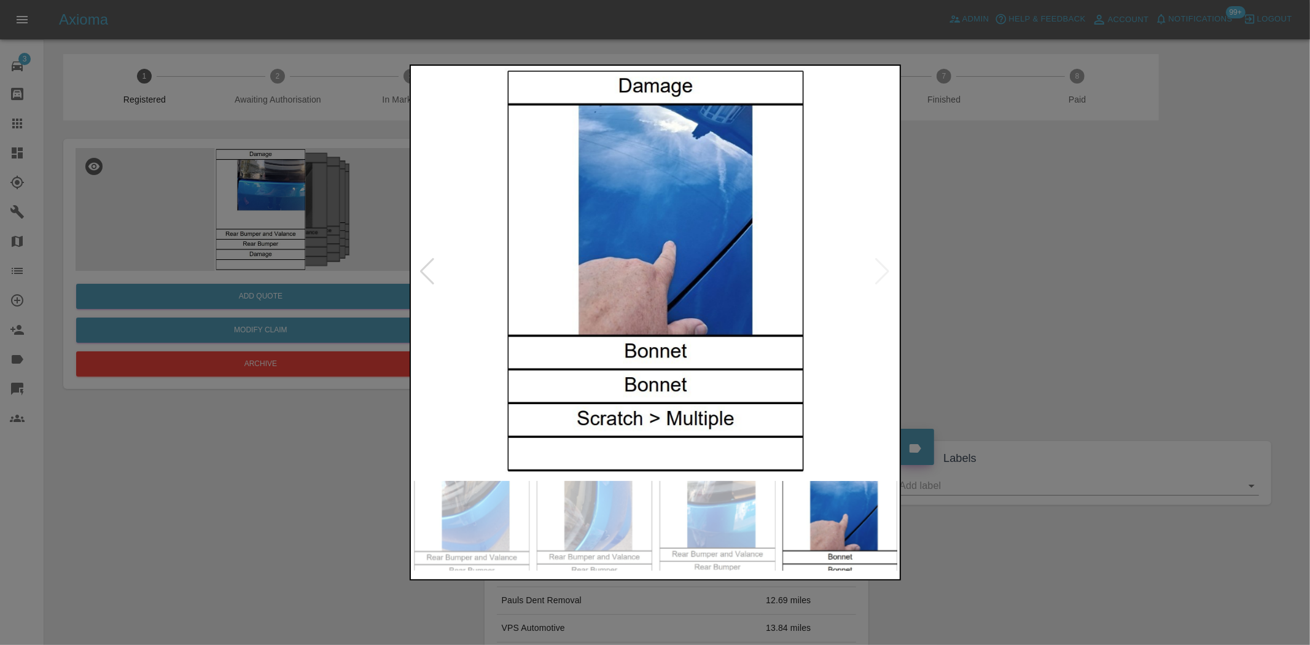
click at [517, 273] on img at bounding box center [655, 271] width 485 height 406
click at [696, 303] on img at bounding box center [655, 271] width 485 height 406
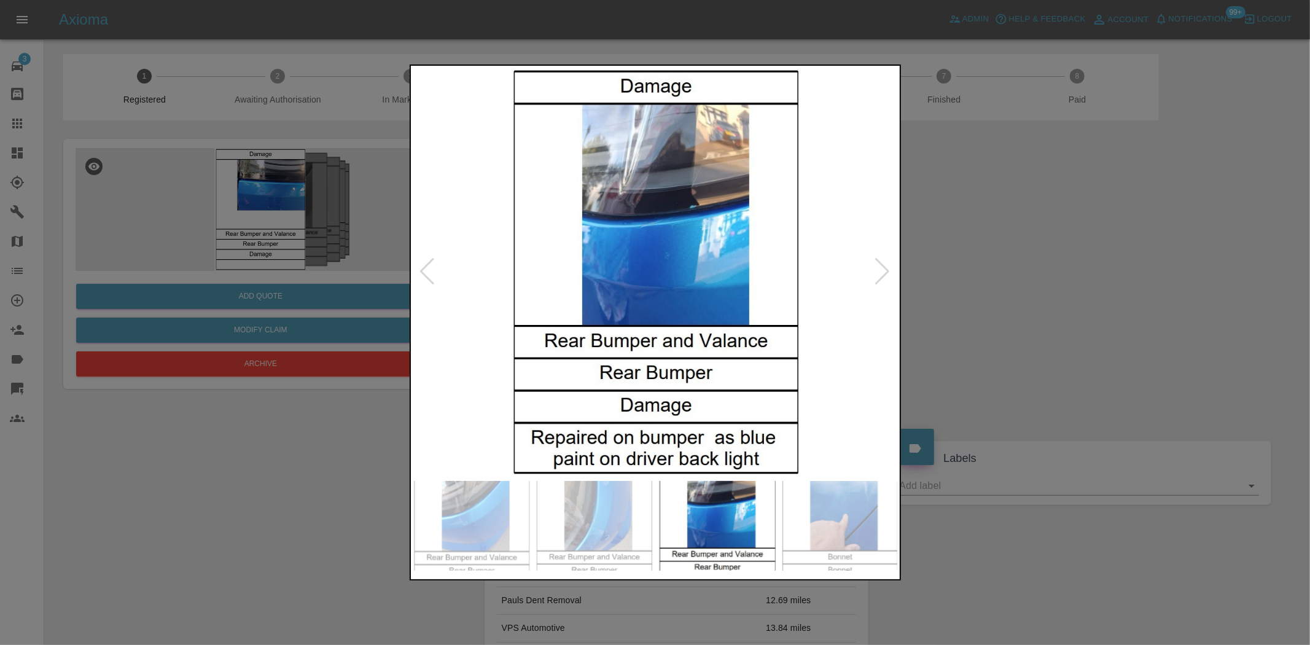
click at [655, 289] on img at bounding box center [655, 271] width 485 height 406
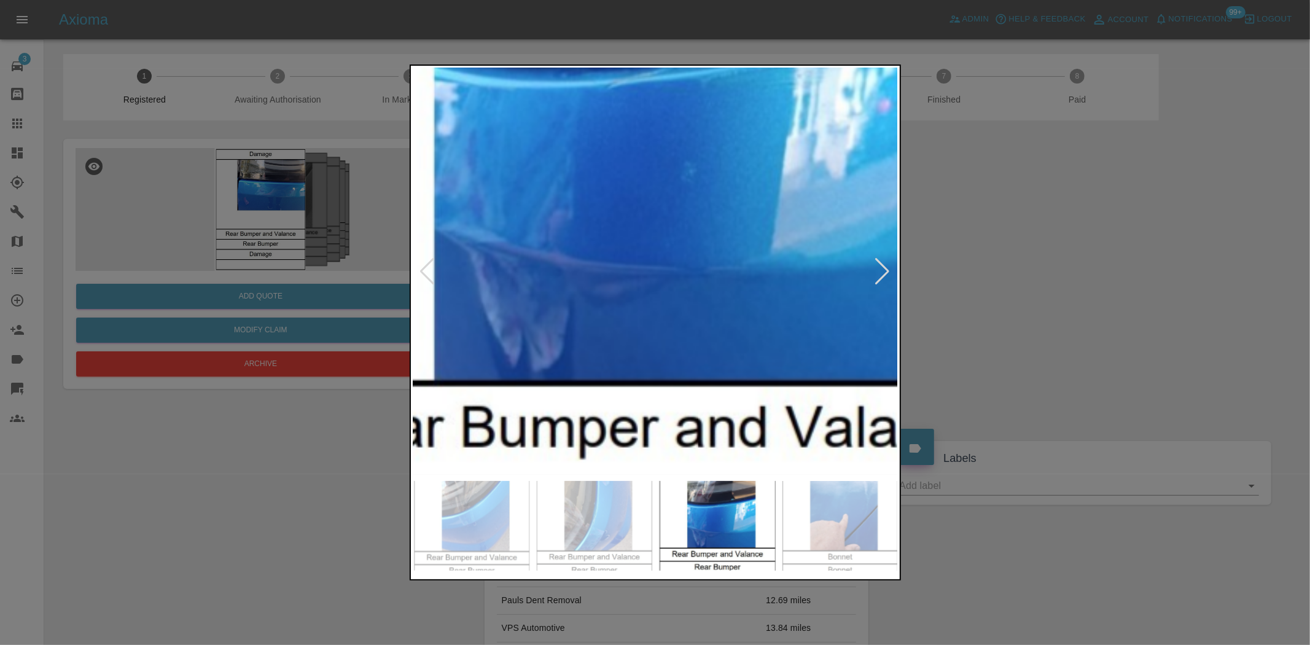
click at [655, 289] on img at bounding box center [653, 220] width 1455 height 1220
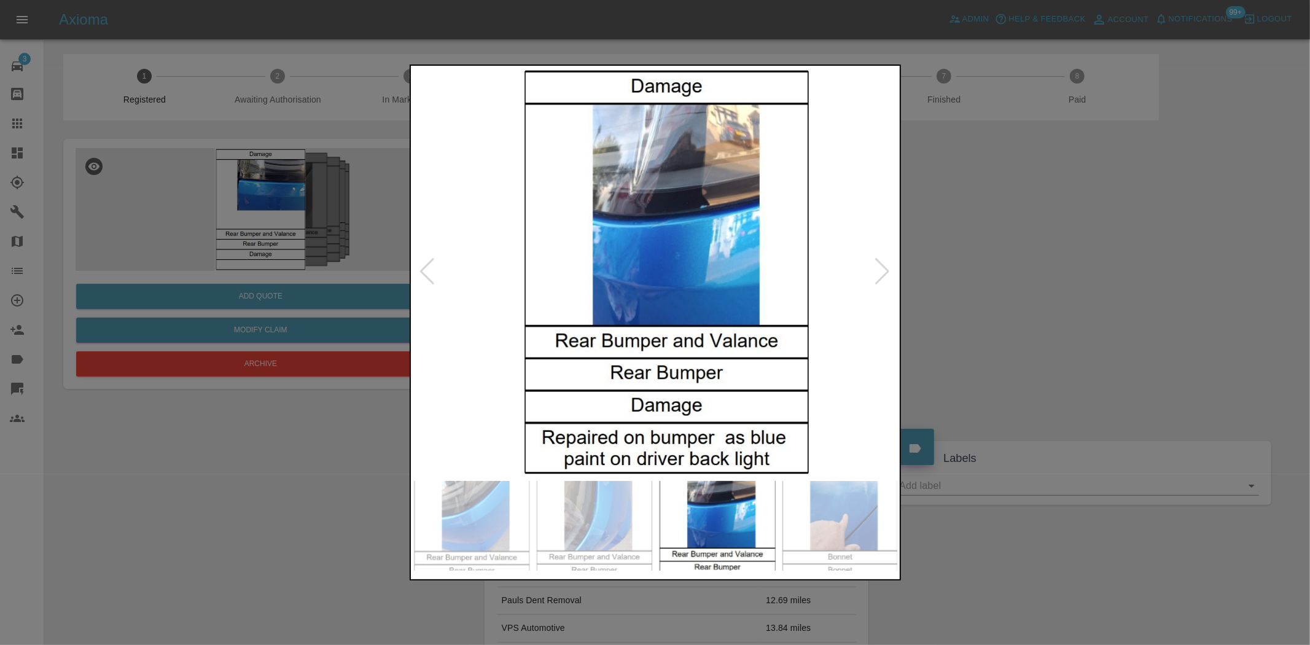
click at [639, 279] on img at bounding box center [665, 271] width 485 height 406
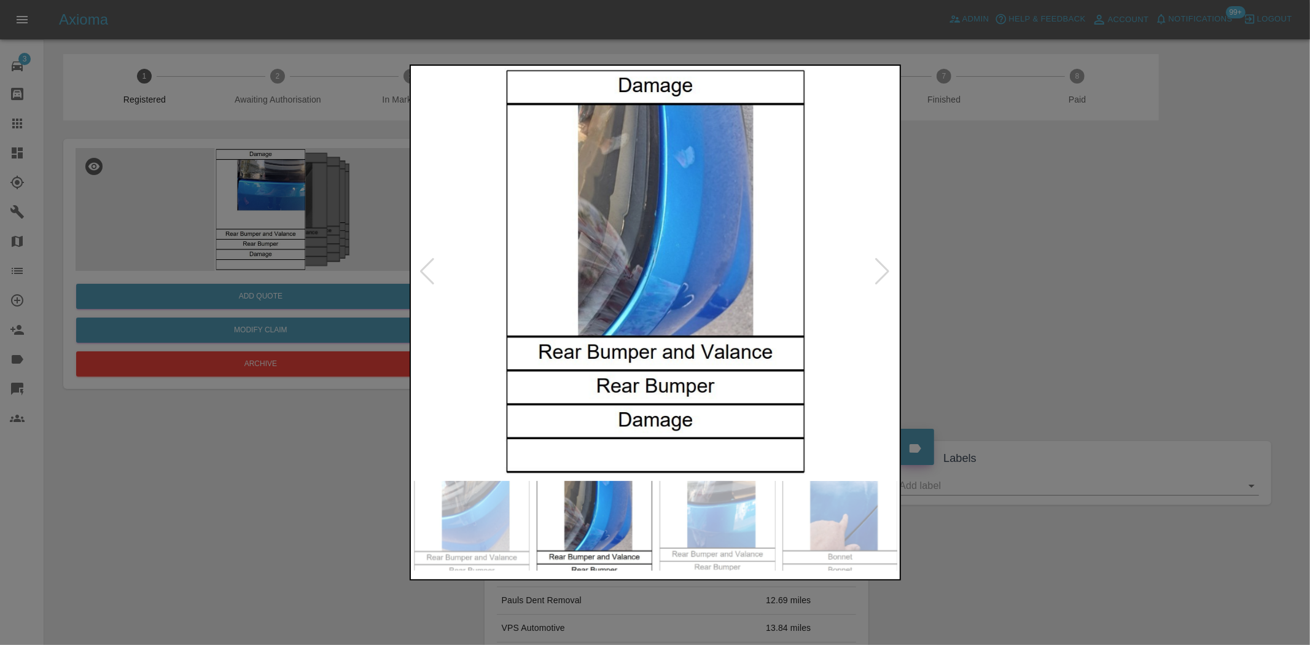
click at [664, 281] on img at bounding box center [655, 271] width 485 height 406
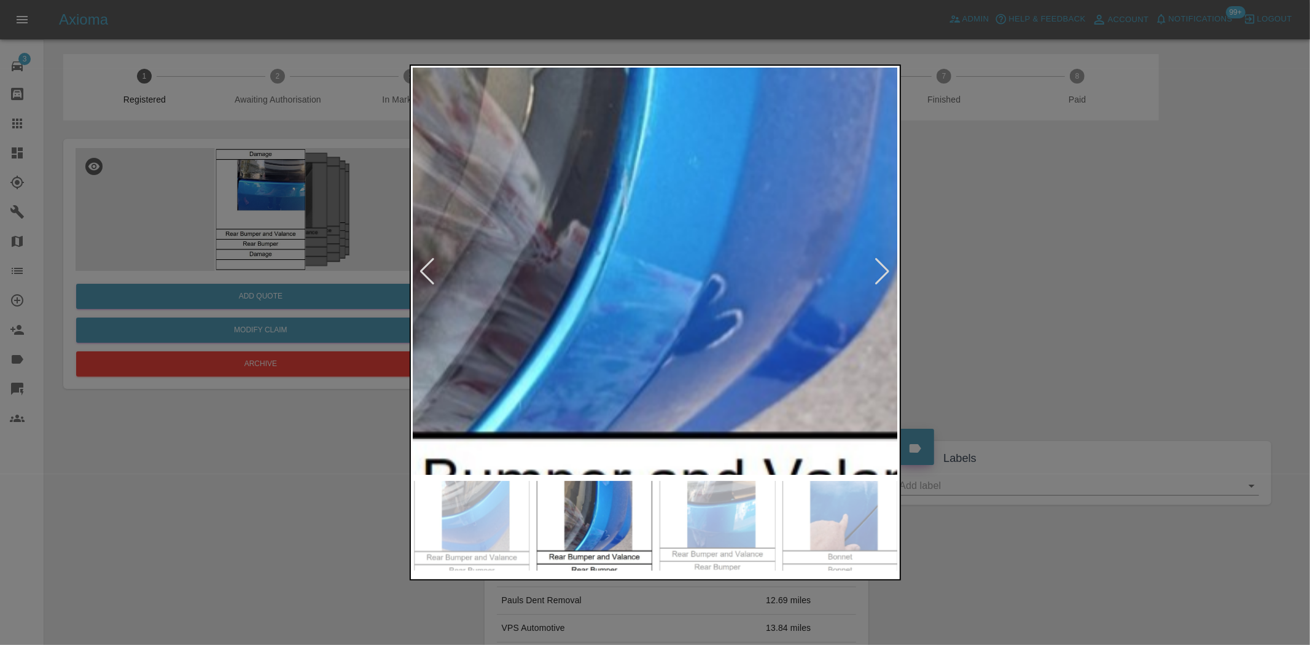
click at [663, 281] on img at bounding box center [626, 240] width 1455 height 1220
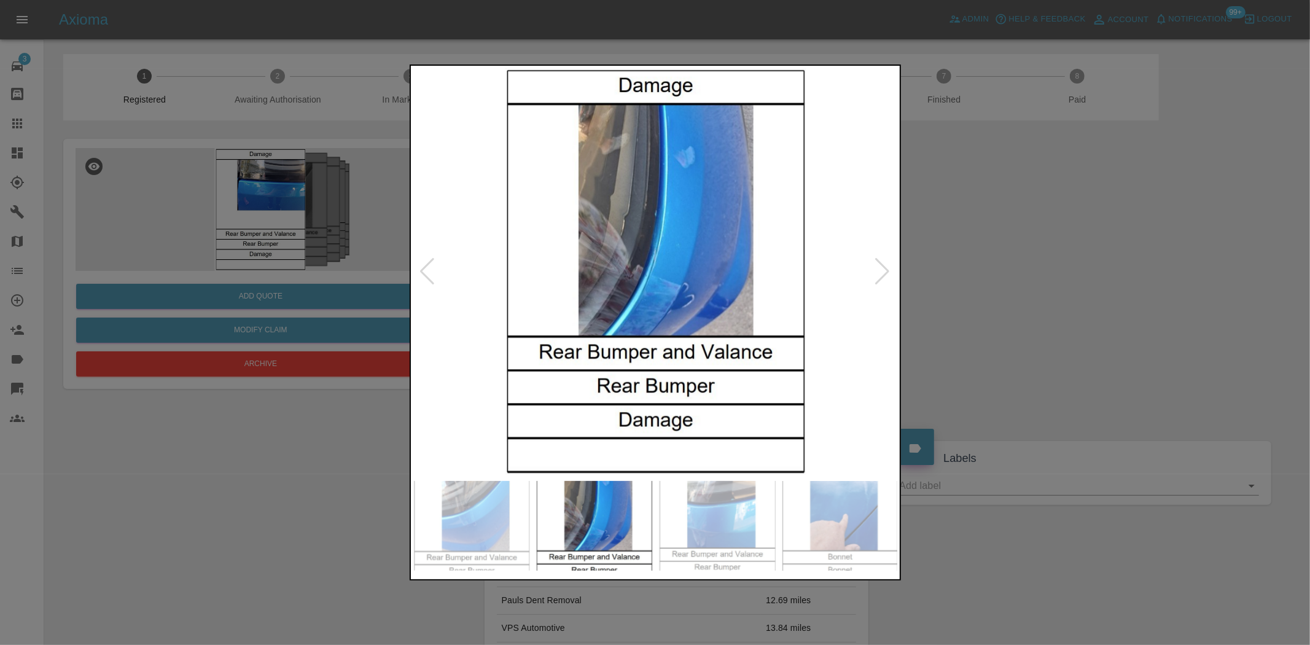
click at [723, 312] on img at bounding box center [655, 271] width 485 height 406
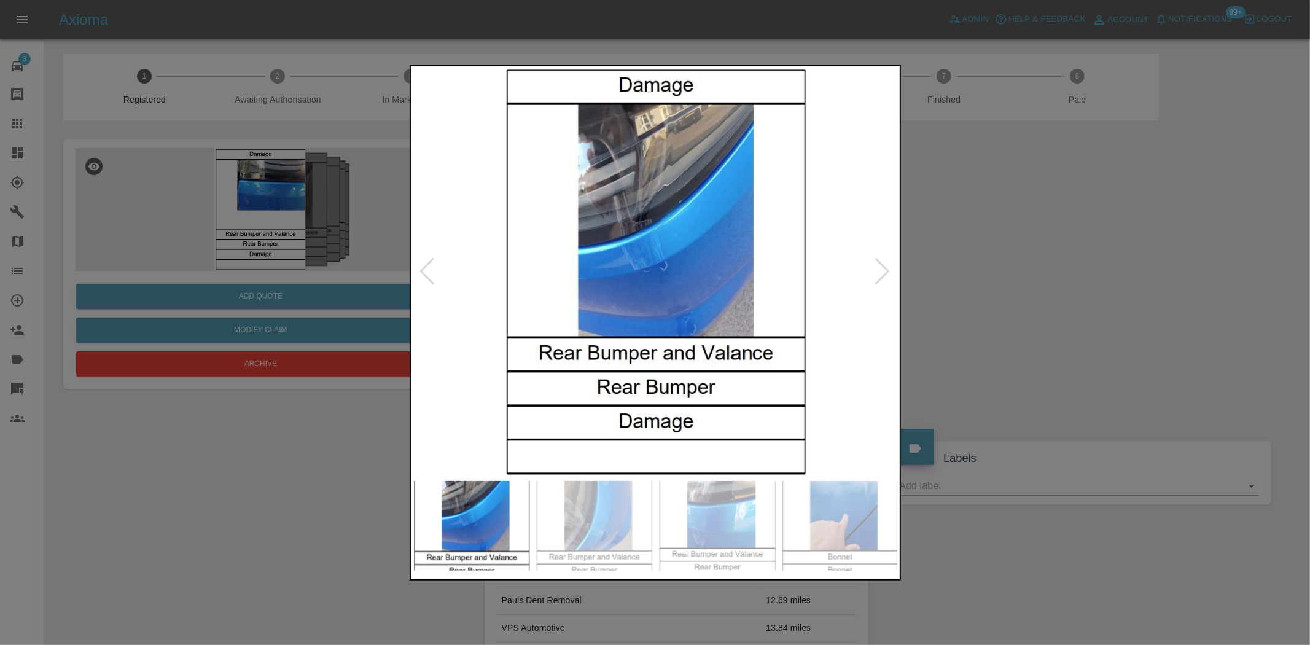
click at [654, 249] on img at bounding box center [655, 271] width 485 height 406
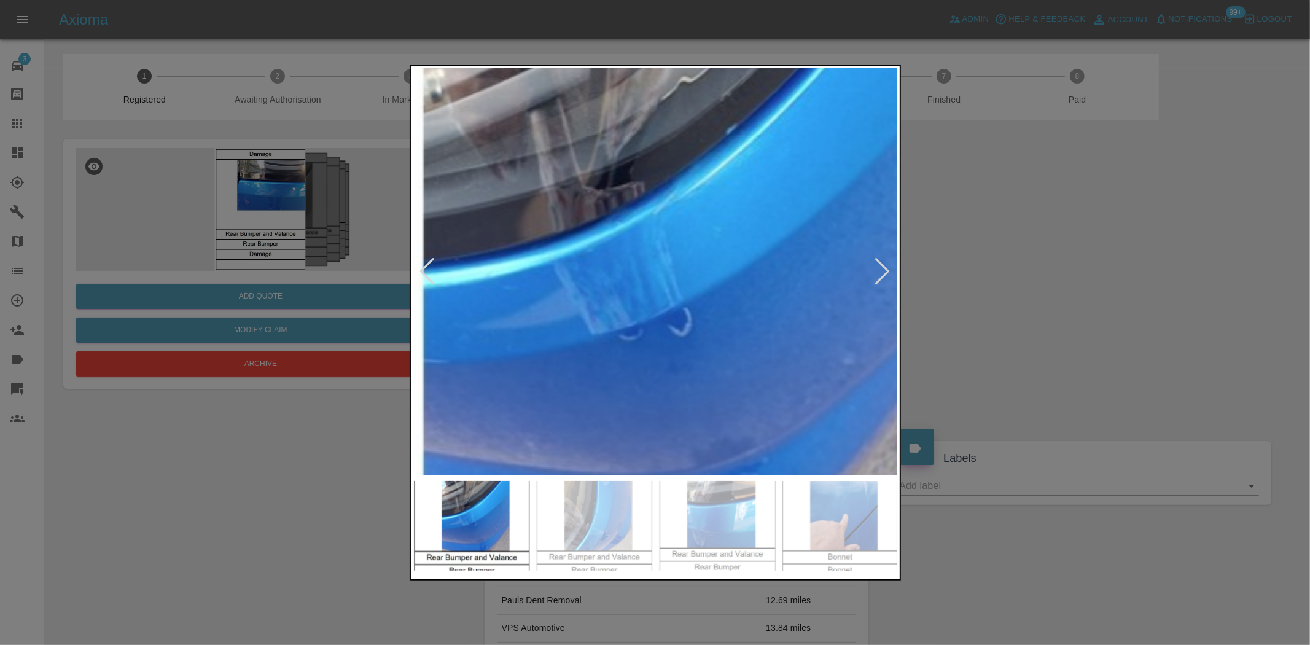
click at [649, 250] on img at bounding box center [655, 339] width 1455 height 1220
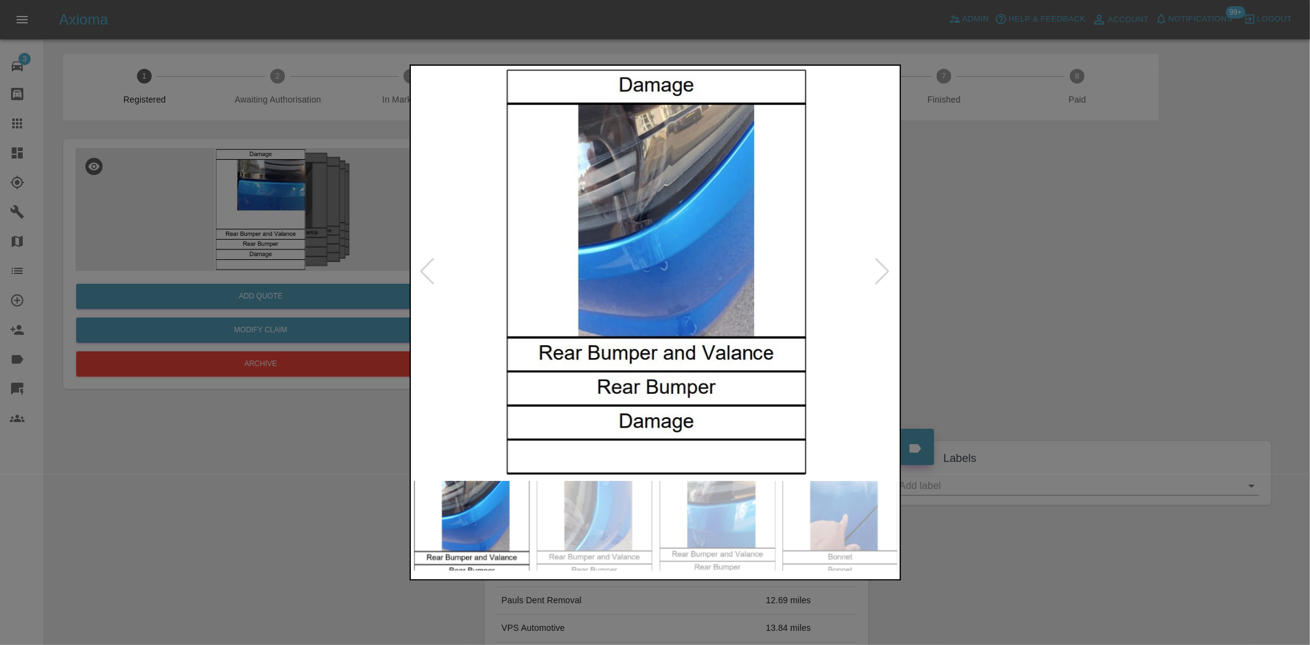
click at [718, 286] on img at bounding box center [655, 271] width 485 height 406
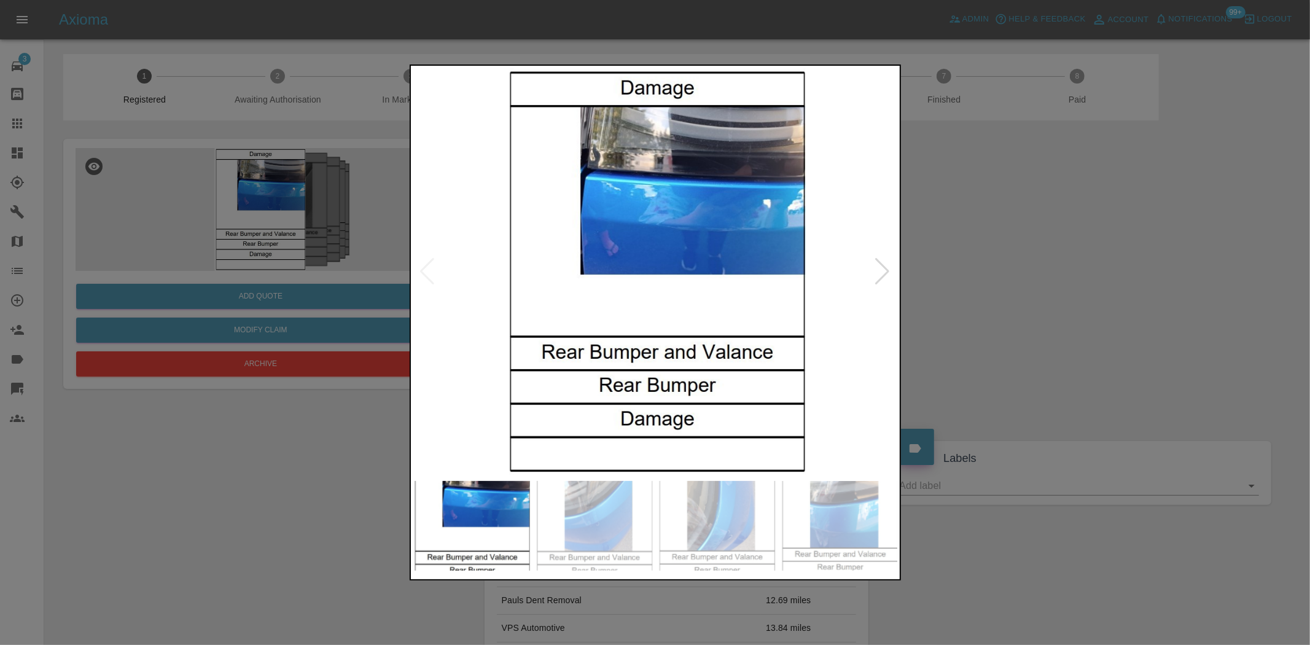
click at [744, 266] on img at bounding box center [655, 271] width 485 height 406
click at [711, 239] on img at bounding box center [655, 271] width 485 height 406
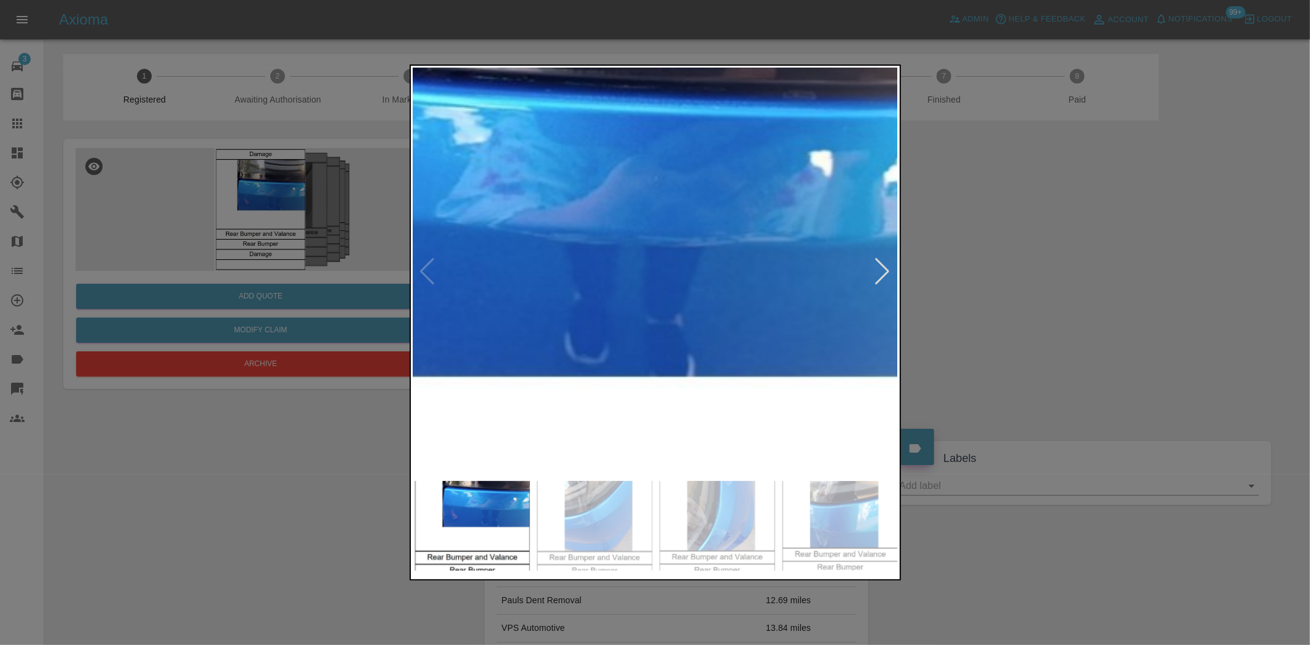
click at [711, 239] on img at bounding box center [485, 367] width 1455 height 1220
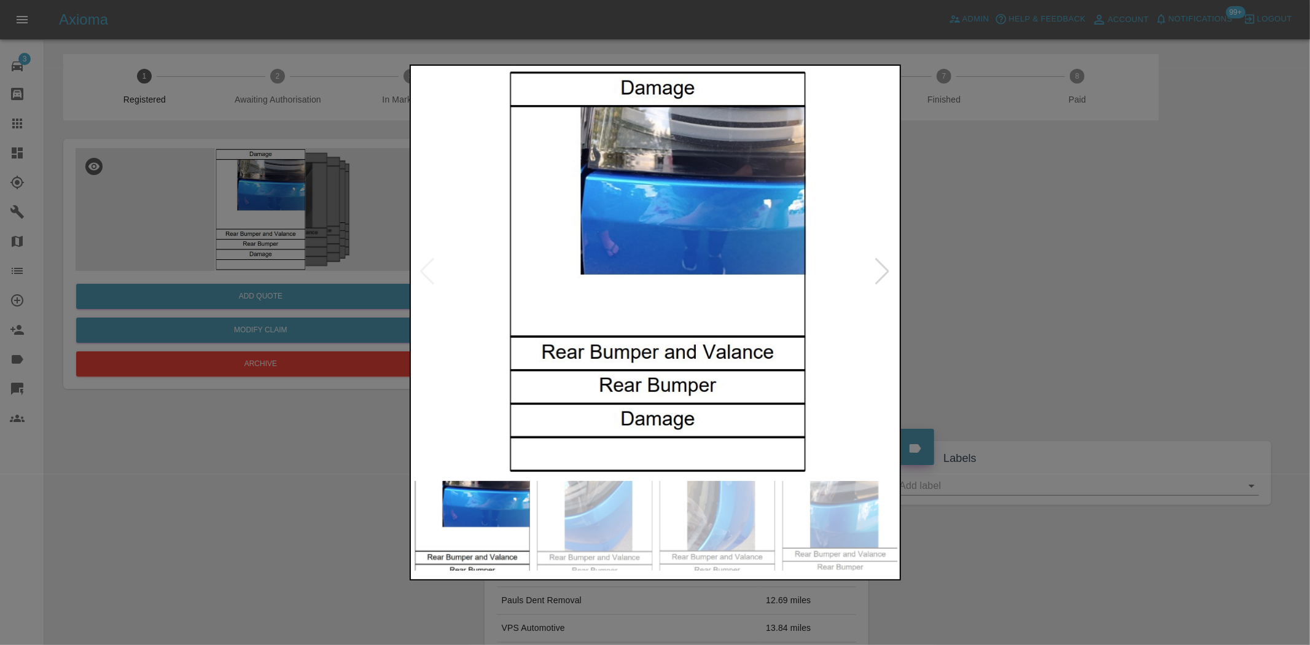
click at [709, 280] on img at bounding box center [655, 271] width 485 height 406
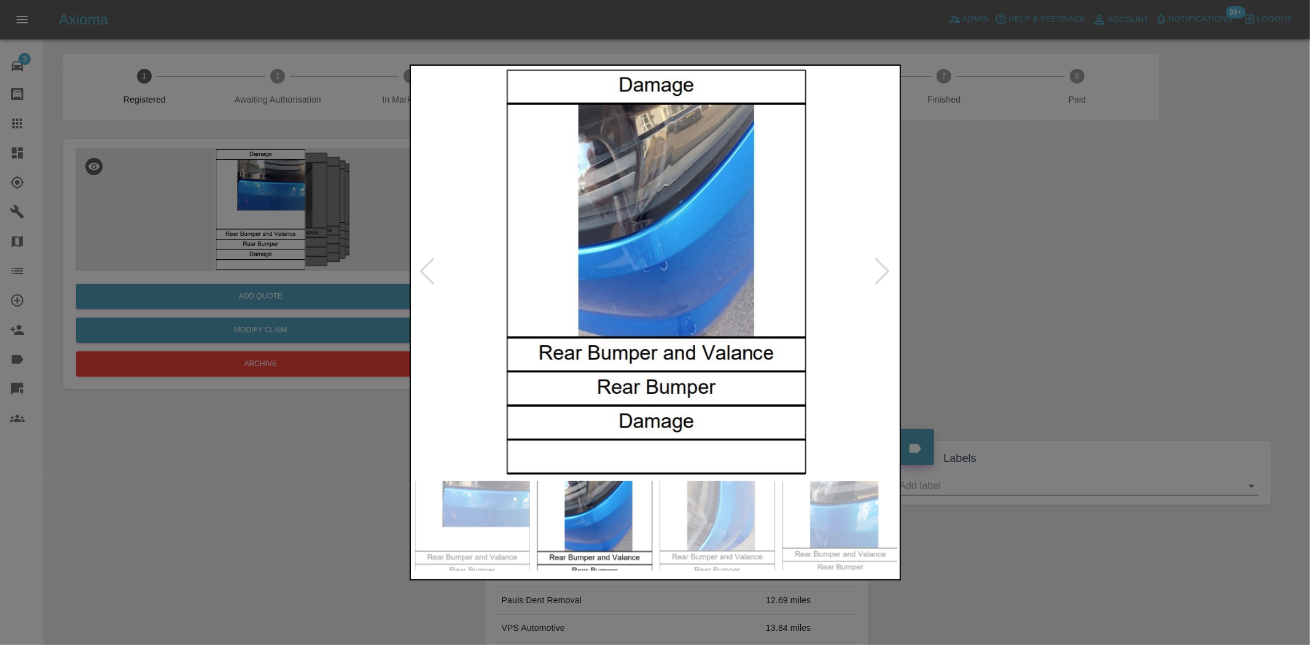
click at [667, 279] on img at bounding box center [655, 271] width 485 height 406
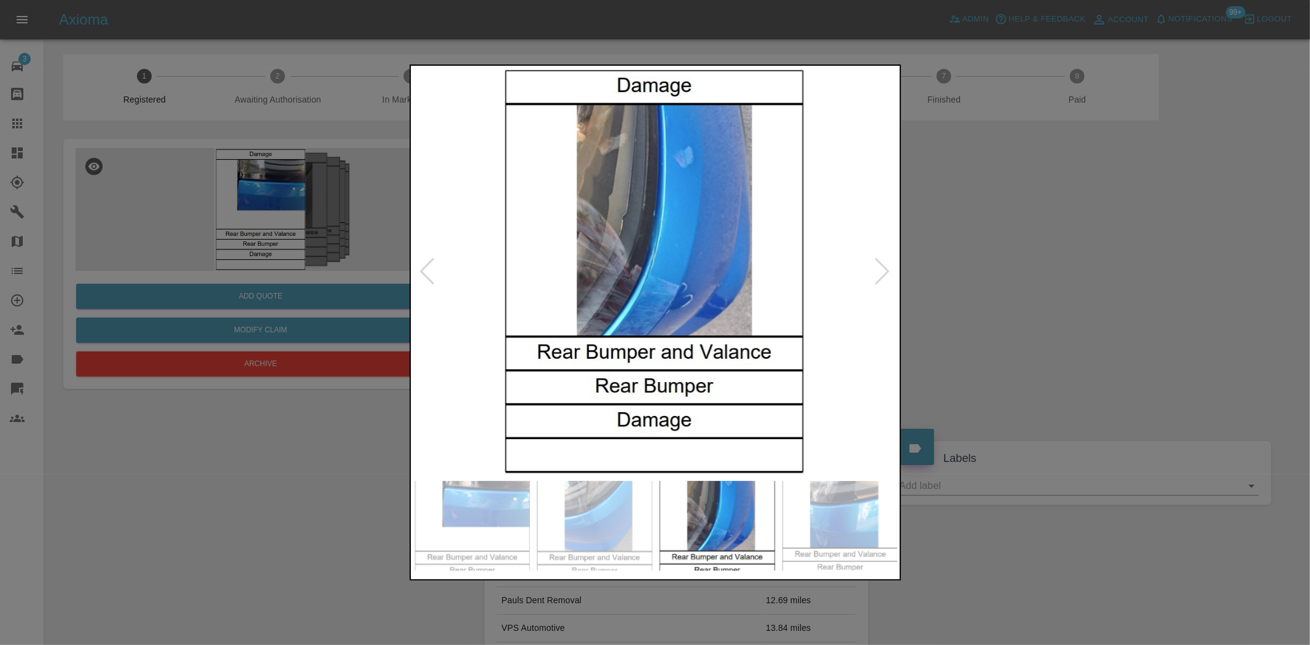
click at [696, 284] on img at bounding box center [654, 271] width 485 height 406
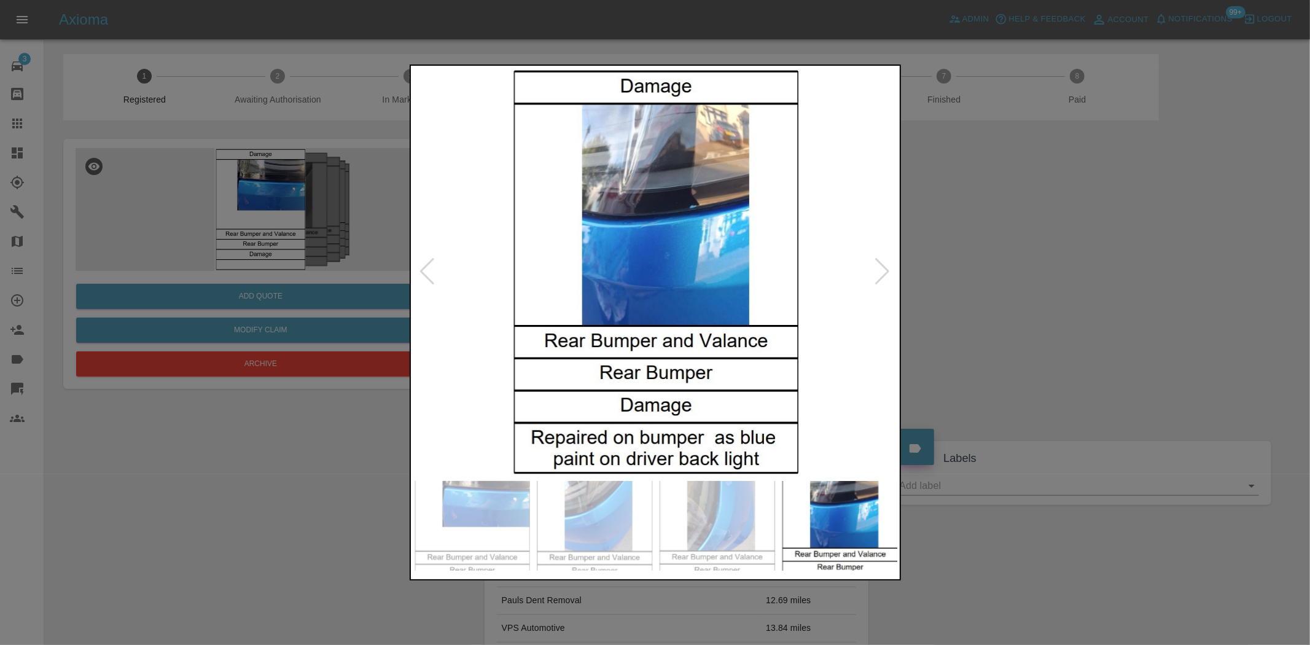
click at [664, 264] on img at bounding box center [655, 271] width 485 height 406
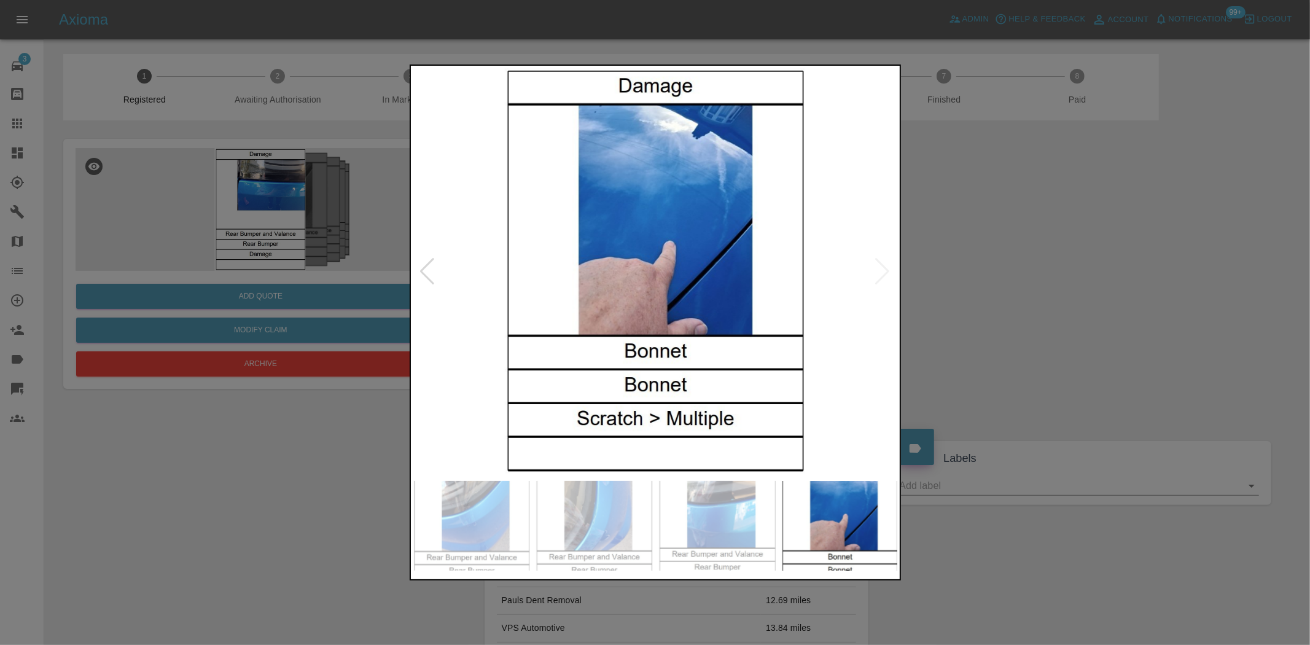
click at [548, 252] on img at bounding box center [655, 271] width 485 height 406
drag, startPoint x: 353, startPoint y: 200, endPoint x: 381, endPoint y: 200, distance: 27.6
click at [354, 200] on div at bounding box center [655, 322] width 1310 height 645
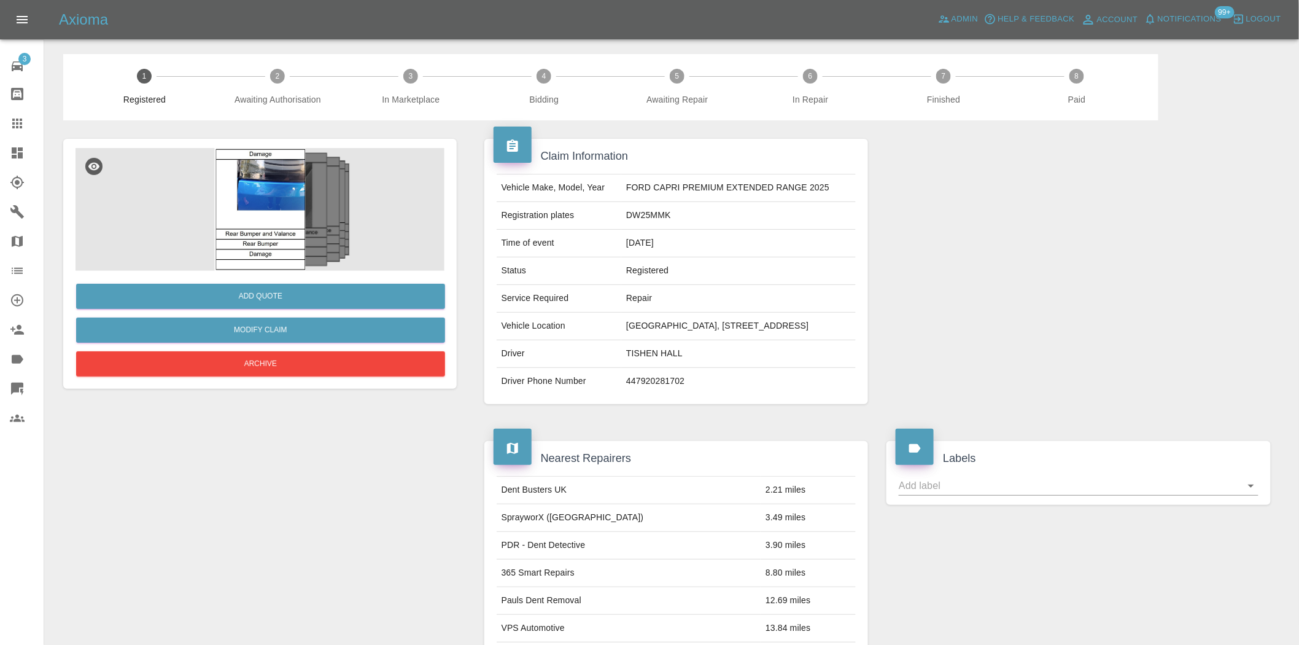
click at [640, 217] on td "DW25MMK" at bounding box center [738, 216] width 235 height 28
drag, startPoint x: 640, startPoint y: 217, endPoint x: 634, endPoint y: 217, distance: 6.8
click at [640, 217] on td "DW25MMK" at bounding box center [738, 216] width 235 height 28
copy td "DW25MMK"
click at [249, 206] on img at bounding box center [260, 209] width 369 height 123
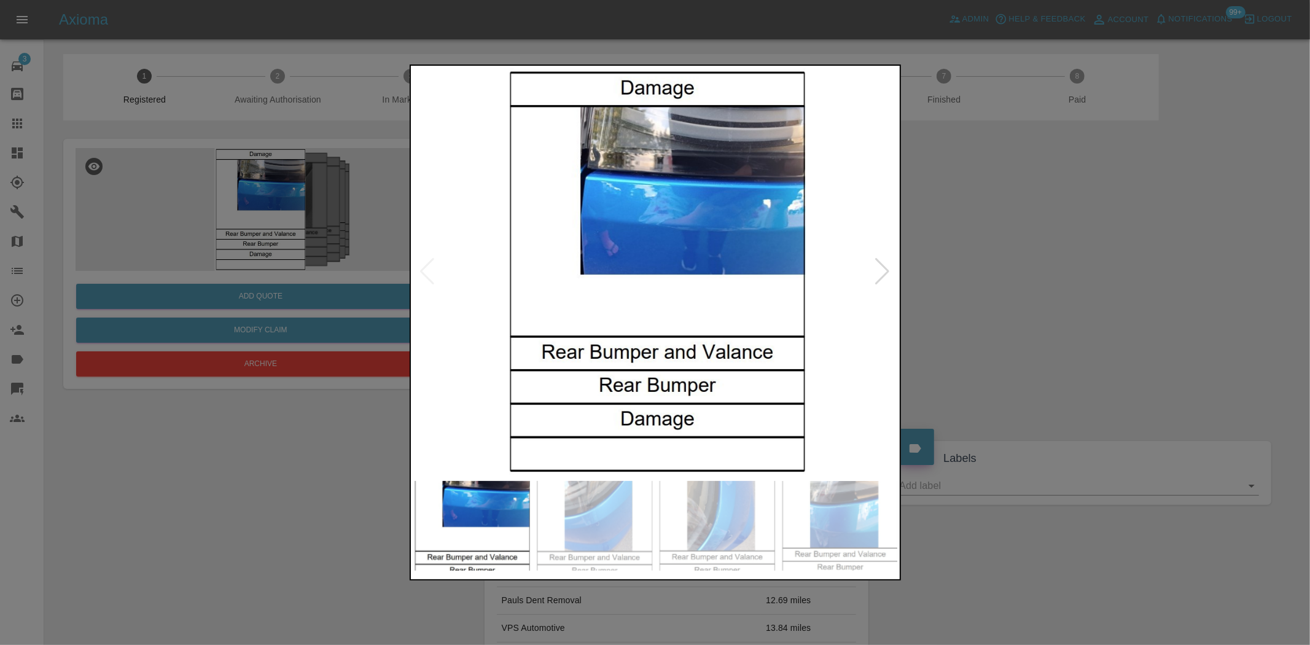
click at [550, 306] on img at bounding box center [655, 271] width 485 height 406
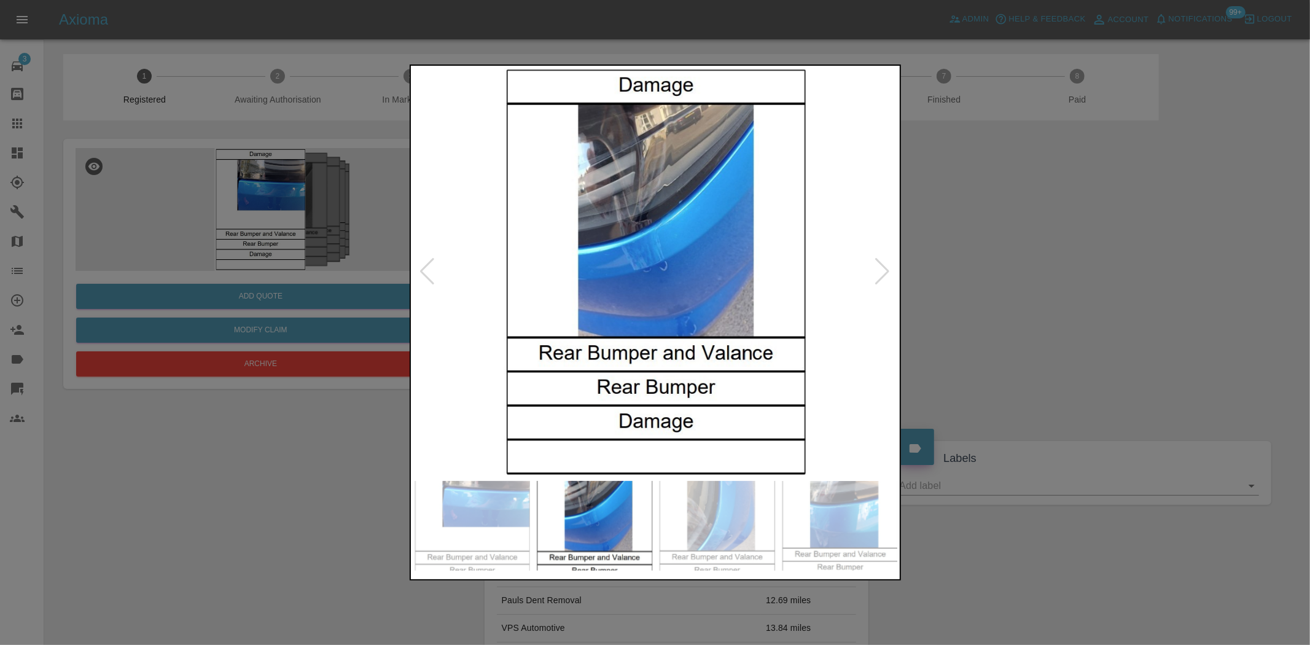
click at [618, 323] on img at bounding box center [655, 271] width 485 height 406
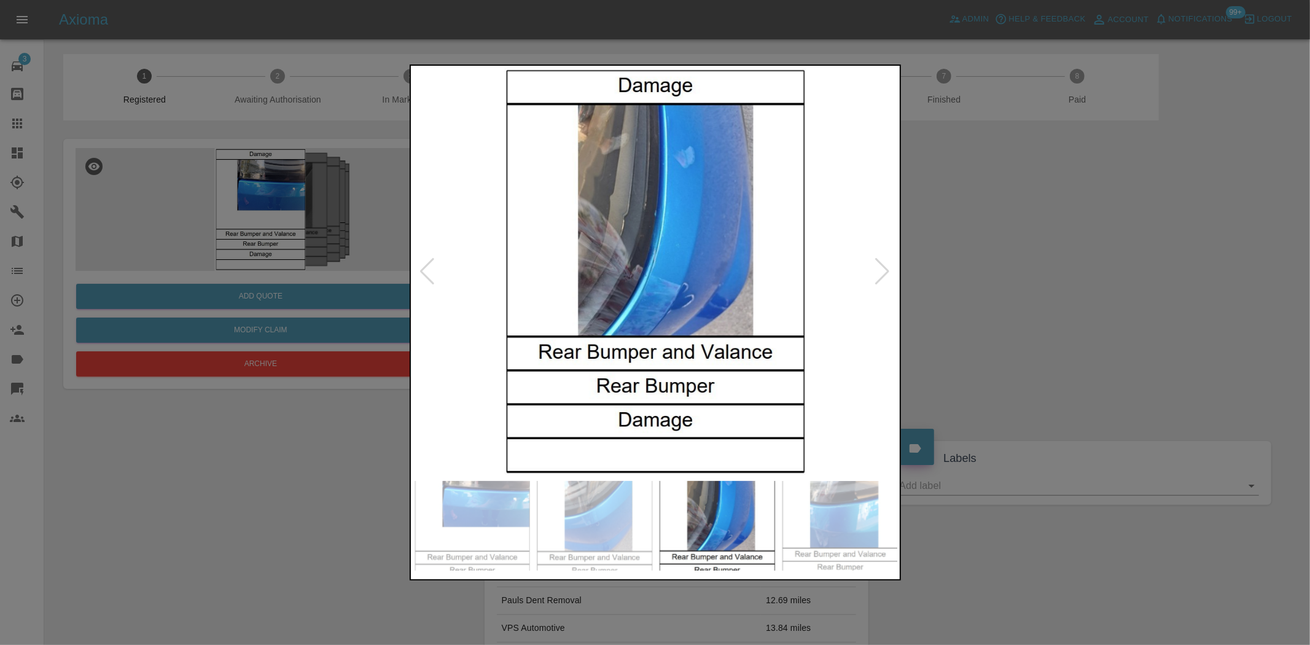
click at [660, 317] on img at bounding box center [655, 271] width 485 height 406
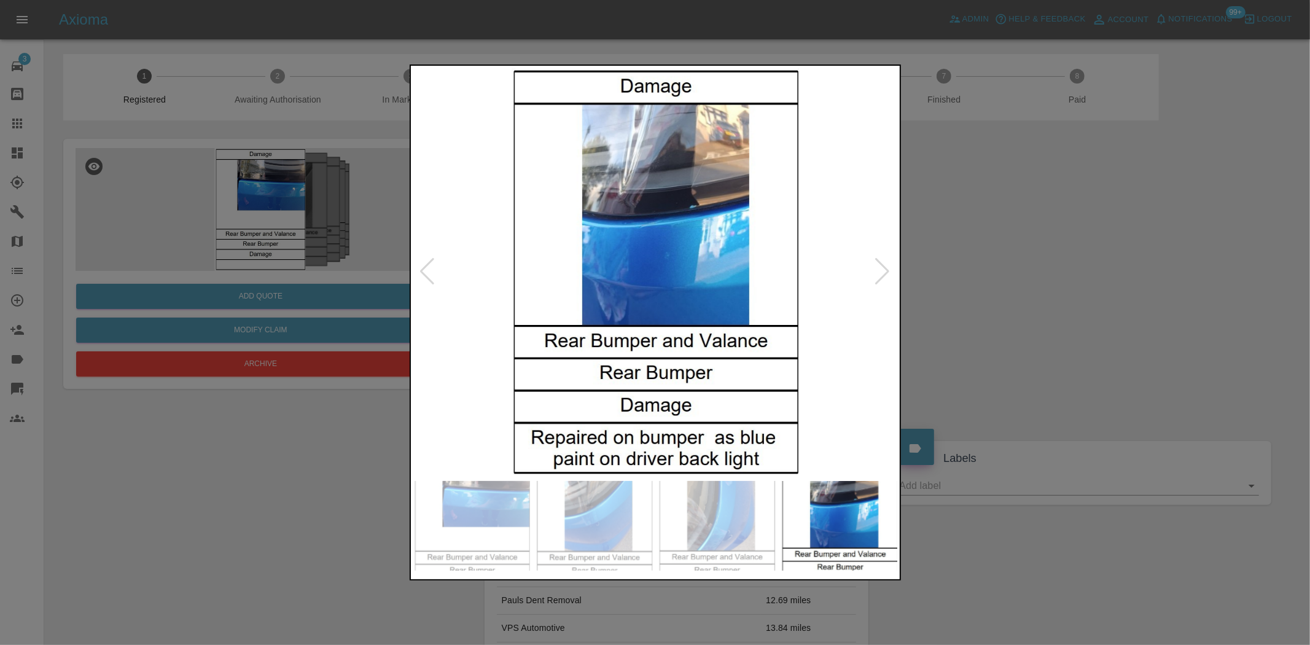
click at [667, 204] on img at bounding box center [655, 271] width 485 height 406
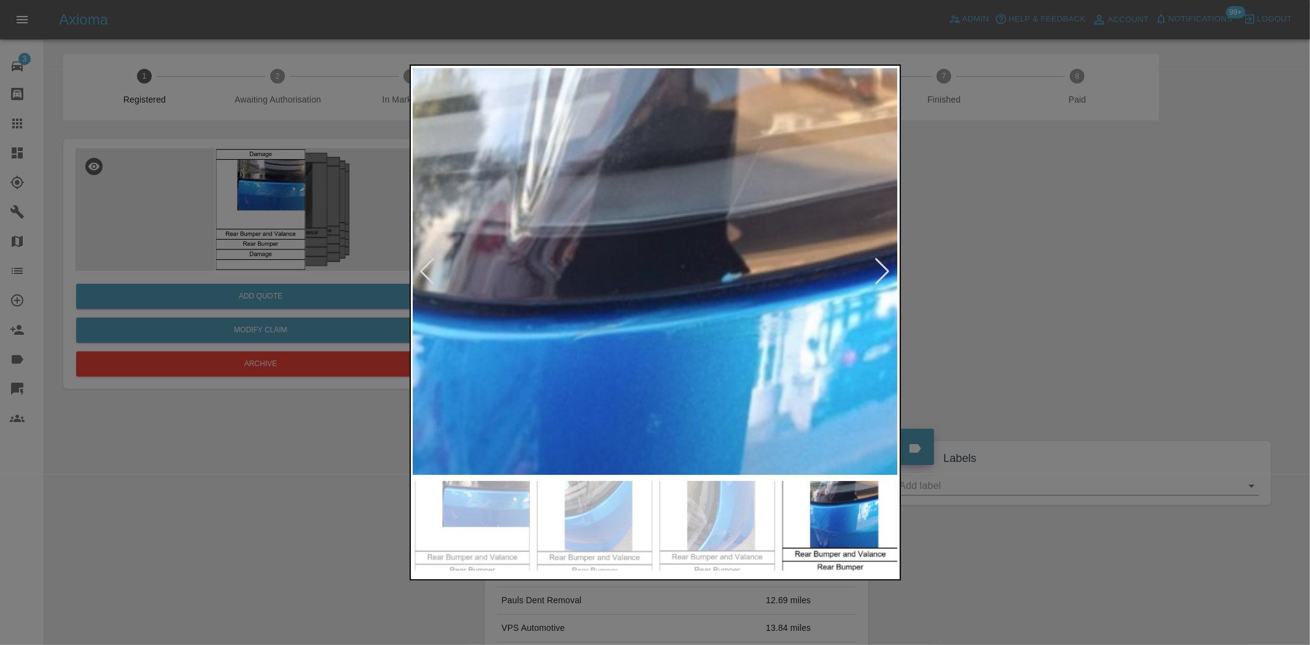
click at [667, 204] on img at bounding box center [618, 472] width 1455 height 1220
click at [667, 205] on img at bounding box center [618, 472] width 1455 height 1220
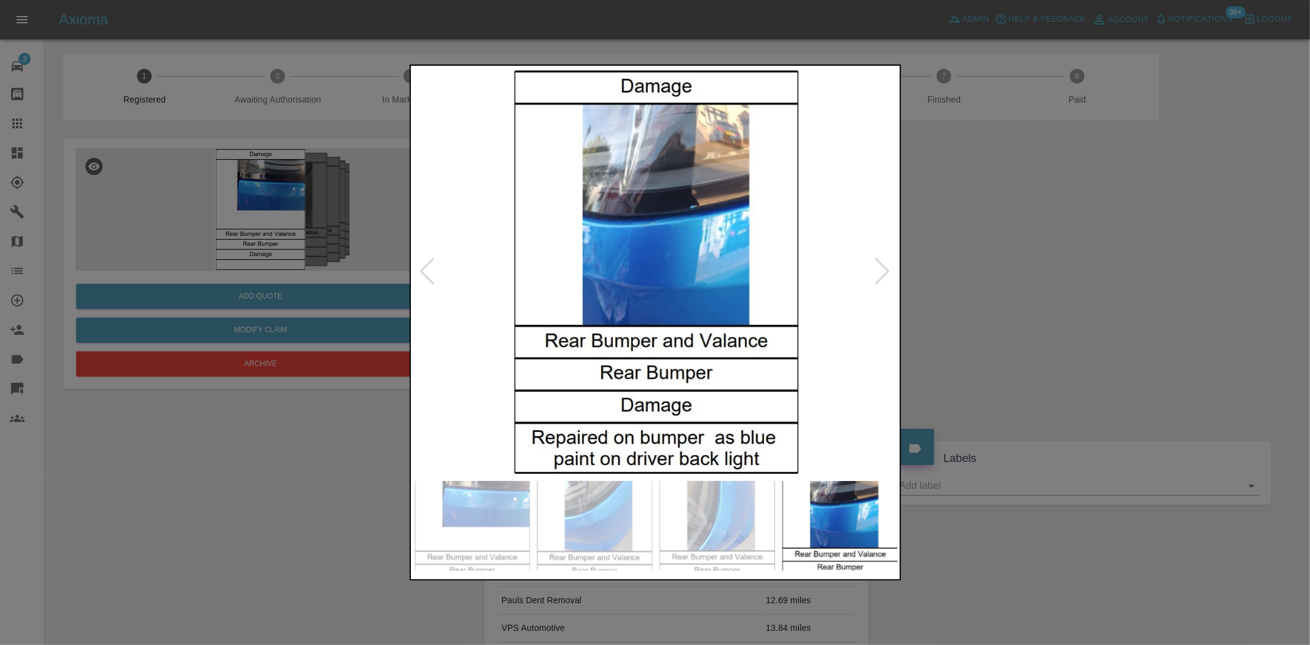
click at [678, 242] on img at bounding box center [655, 271] width 485 height 406
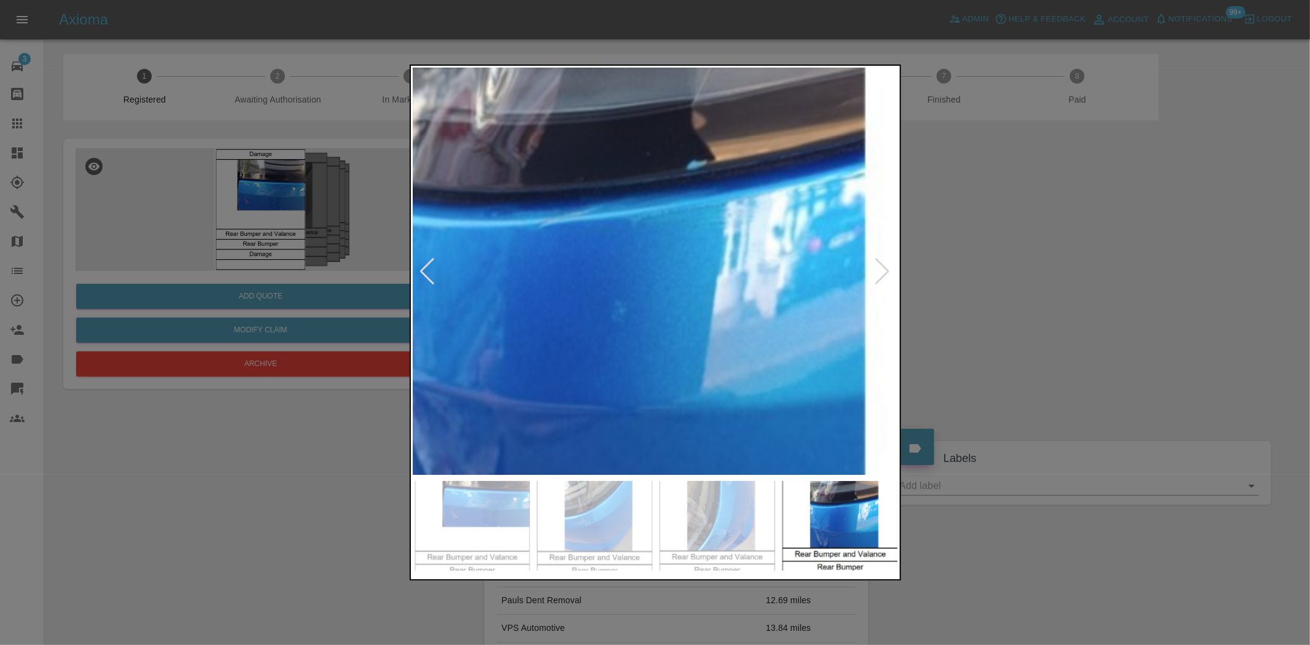
click at [678, 242] on img at bounding box center [583, 360] width 1455 height 1220
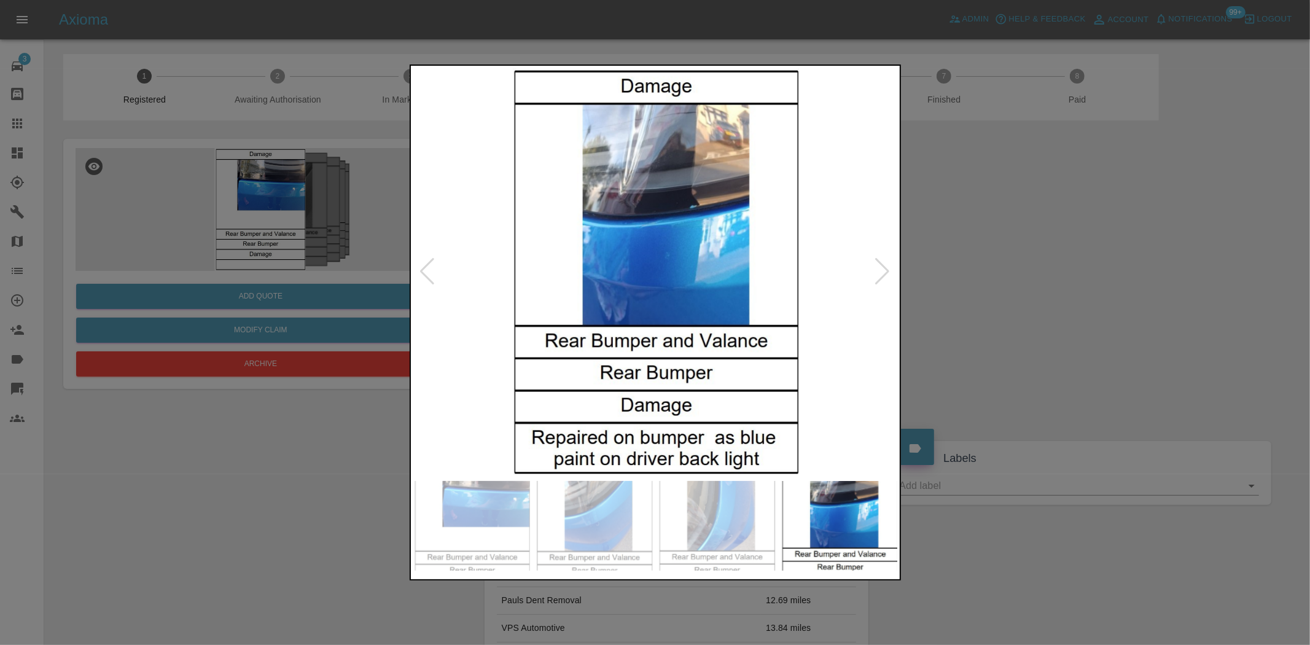
click at [657, 254] on img at bounding box center [655, 271] width 485 height 406
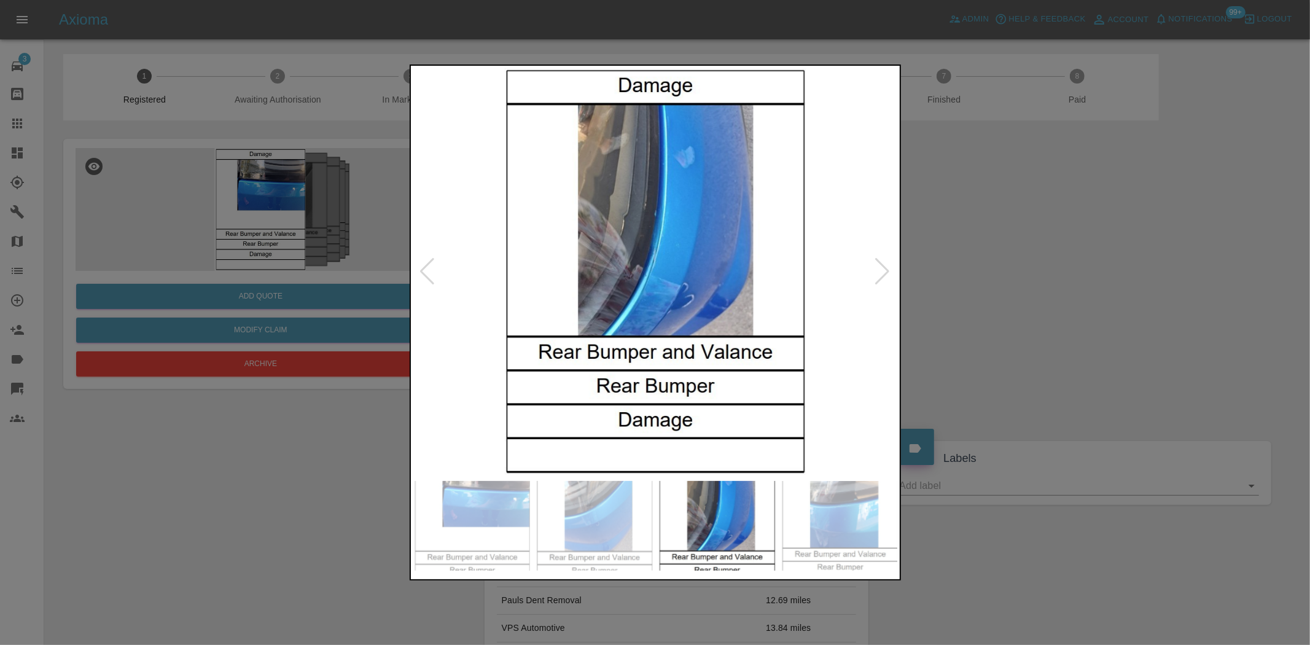
click at [658, 259] on img at bounding box center [655, 271] width 485 height 406
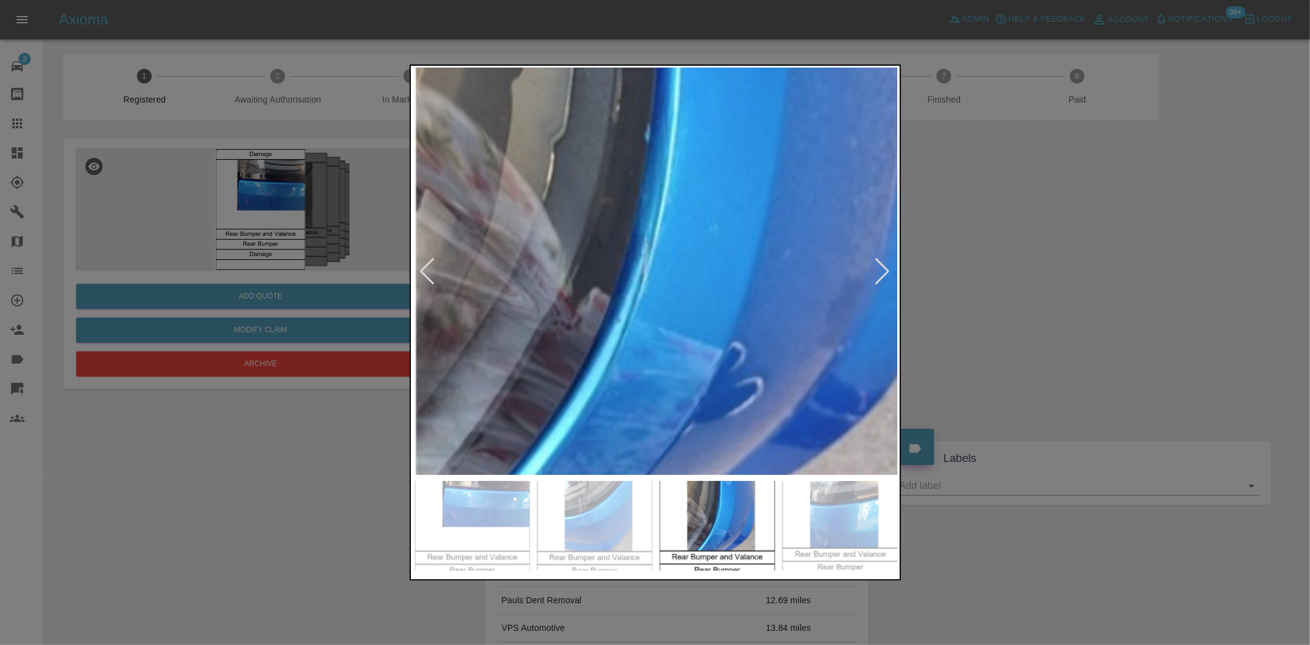
click at [658, 258] on img at bounding box center [647, 308] width 1455 height 1220
click at [658, 258] on img at bounding box center [647, 307] width 1455 height 1220
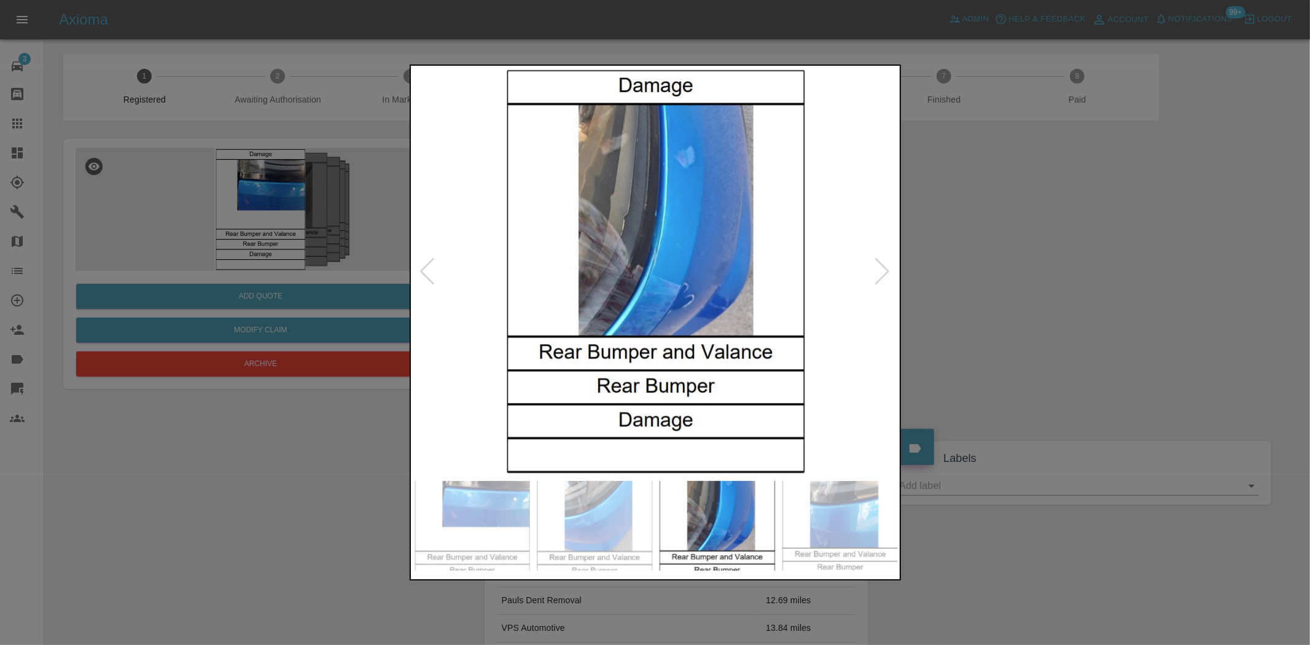
click at [652, 269] on img at bounding box center [655, 271] width 485 height 406
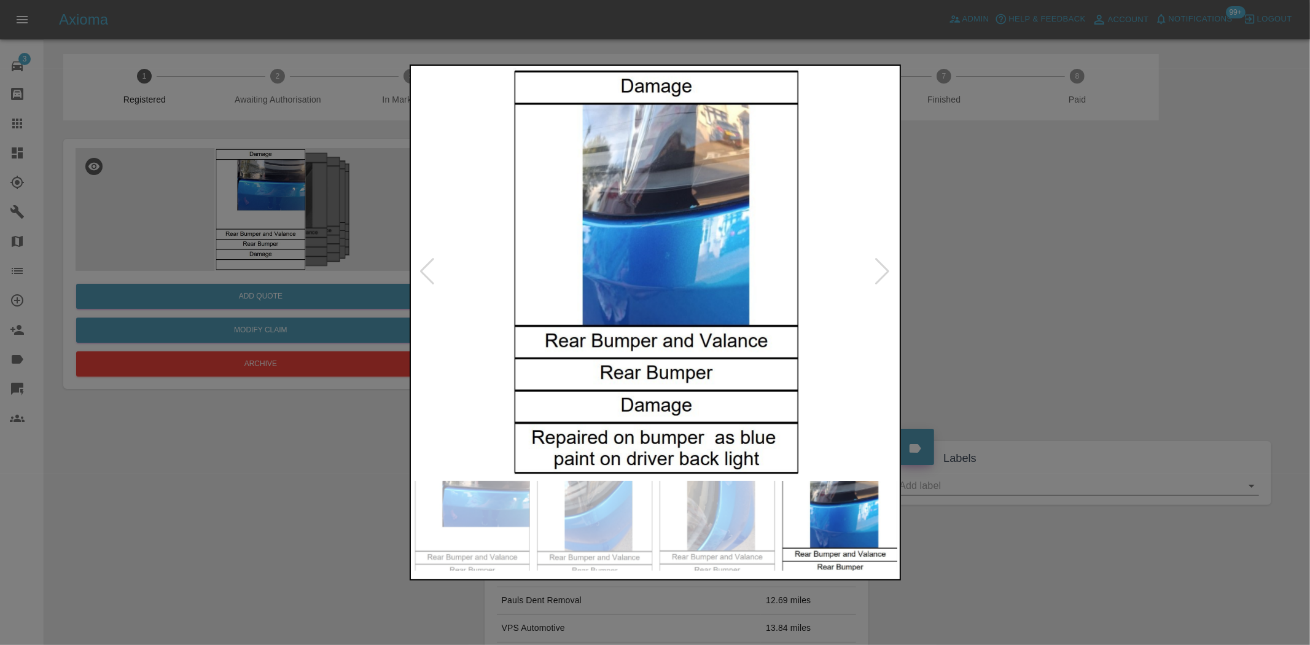
click at [691, 231] on img at bounding box center [655, 271] width 485 height 406
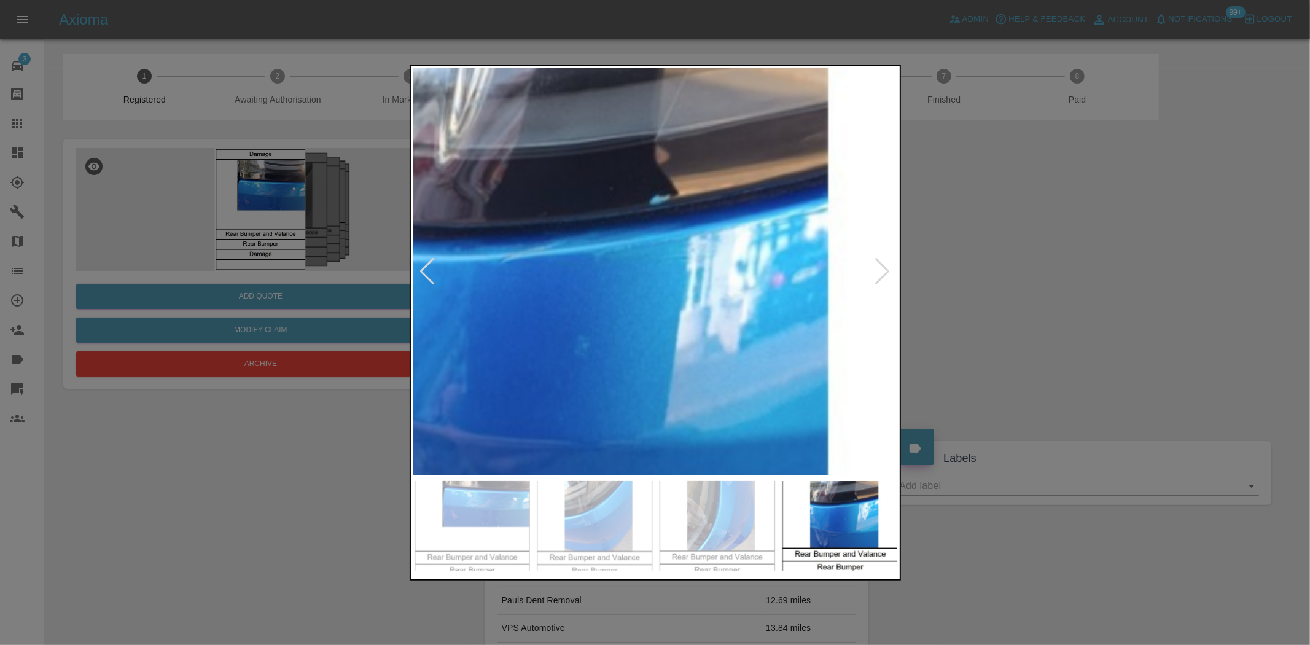
click at [710, 267] on img at bounding box center [546, 394] width 1455 height 1220
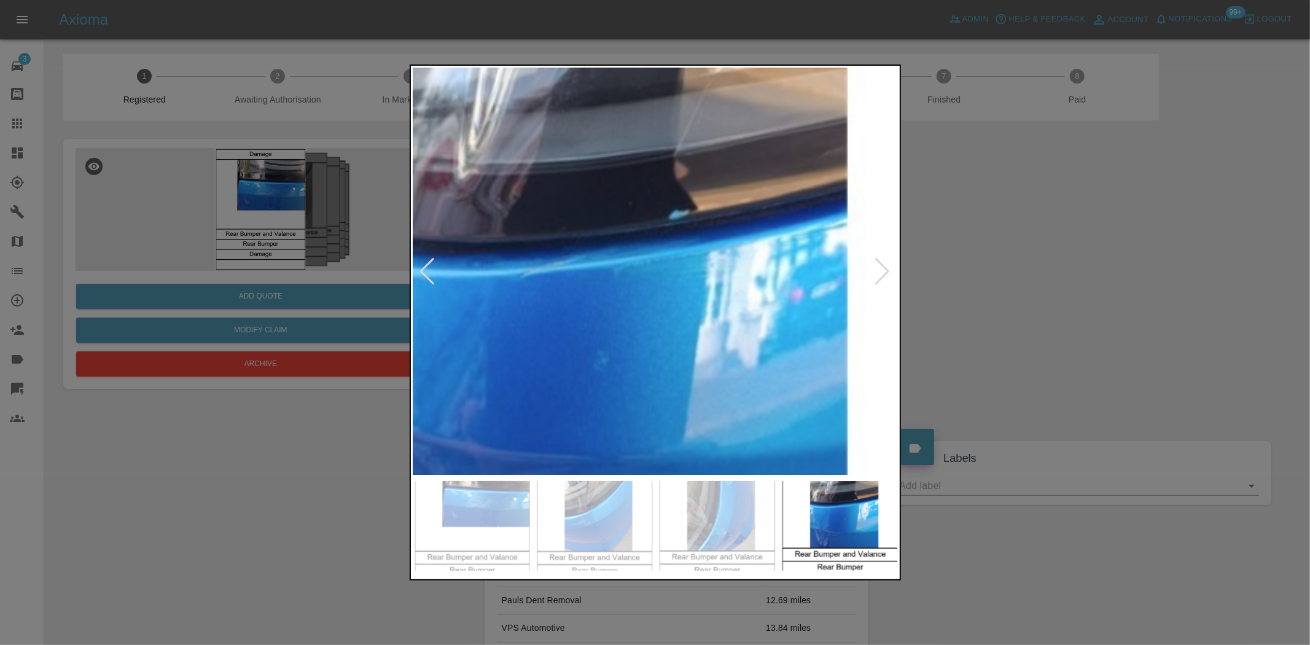
click at [710, 266] on img at bounding box center [566, 409] width 1455 height 1220
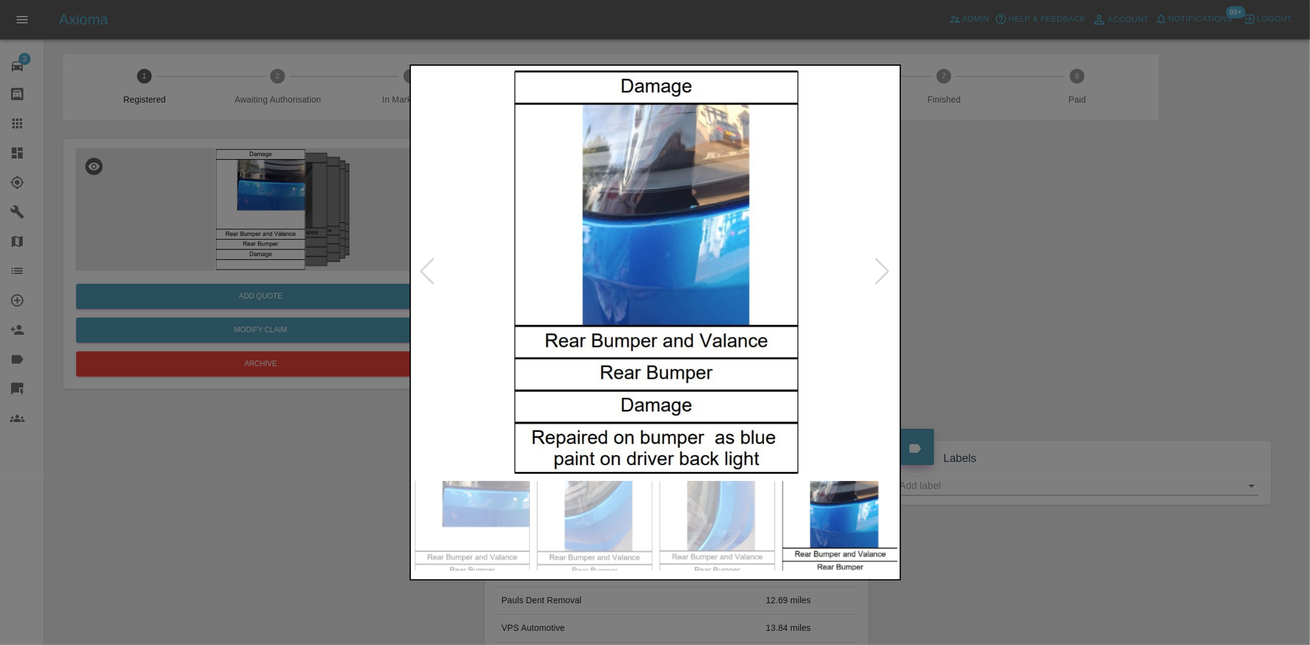
click at [653, 268] on img at bounding box center [655, 271] width 485 height 406
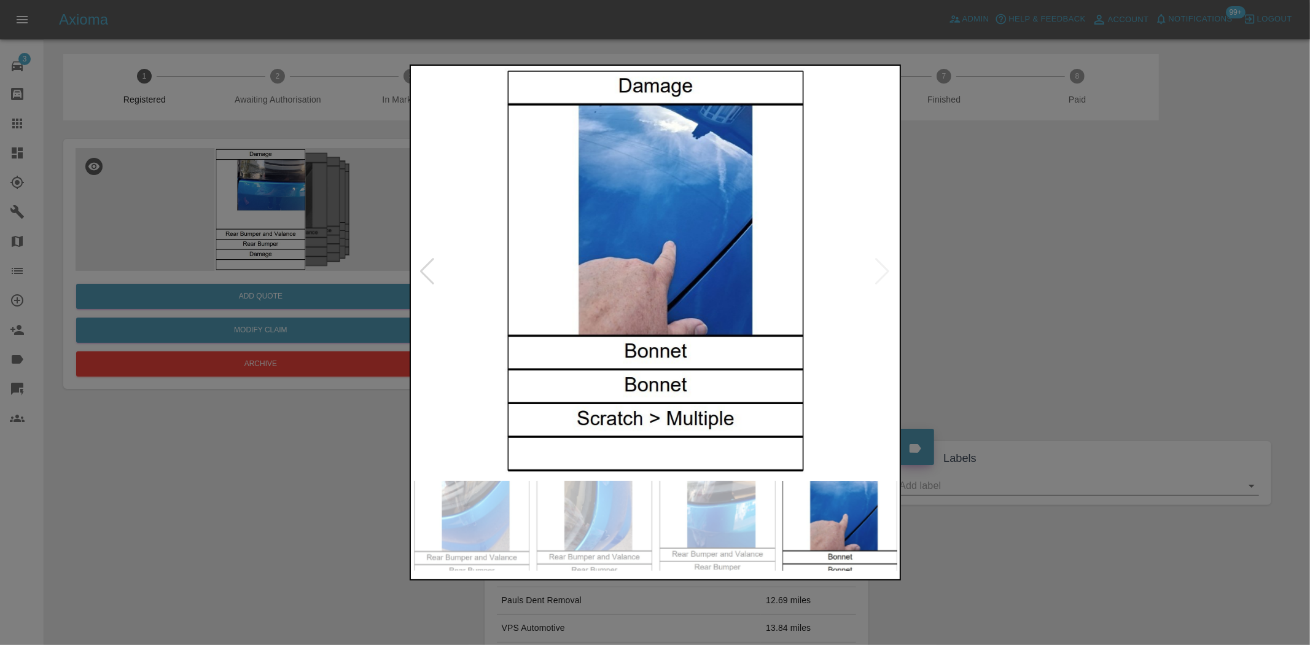
click at [606, 268] on img at bounding box center [655, 271] width 485 height 406
click at [753, 255] on img at bounding box center [655, 271] width 485 height 406
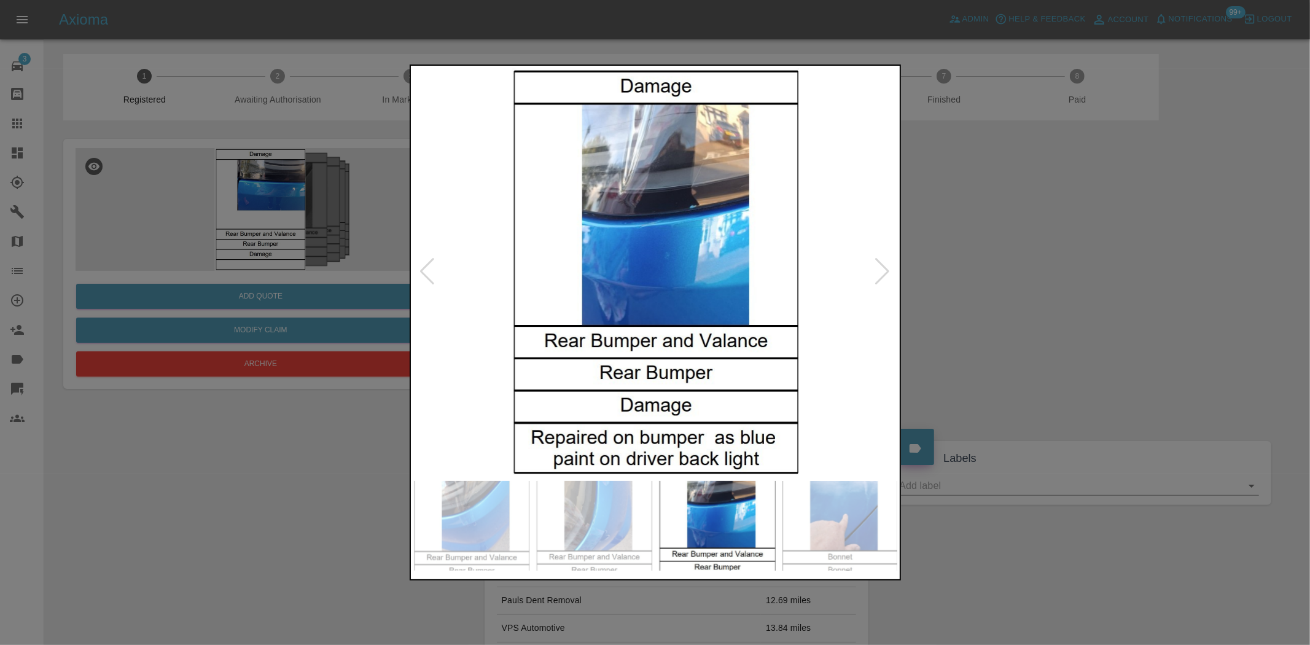
click at [648, 258] on img at bounding box center [655, 271] width 485 height 406
click at [664, 249] on img at bounding box center [655, 271] width 485 height 406
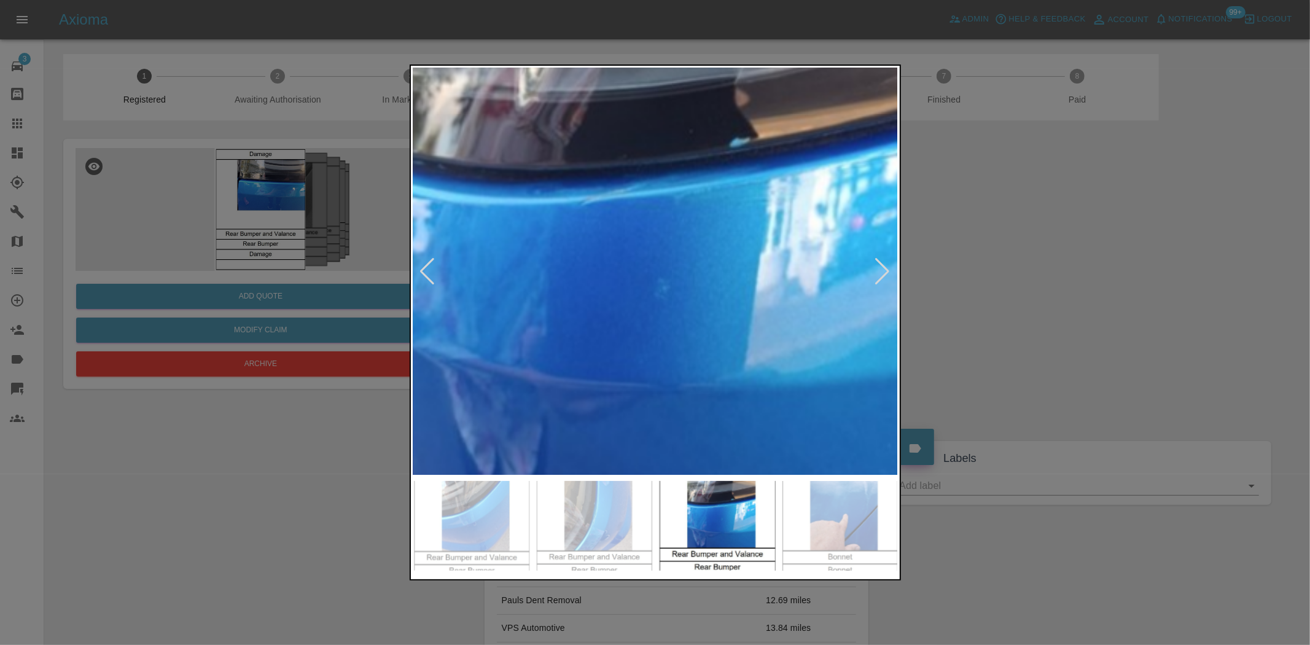
click at [708, 278] on img at bounding box center [626, 337] width 1455 height 1220
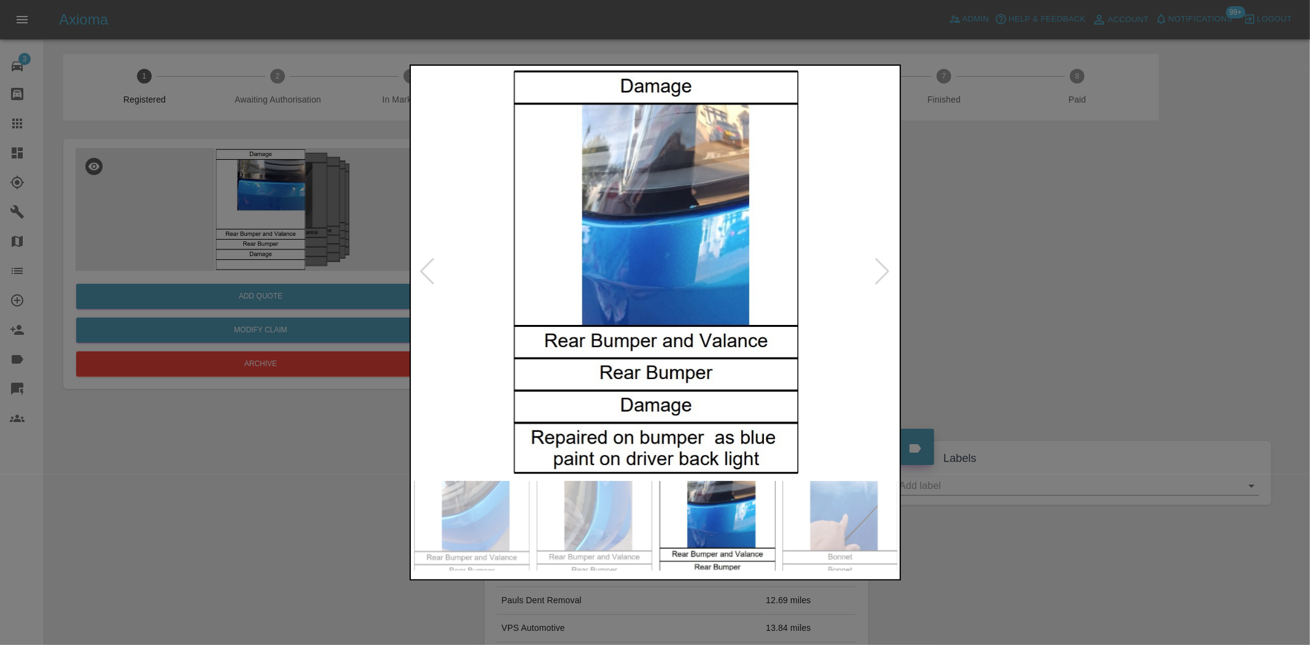
click at [333, 153] on div at bounding box center [655, 322] width 1310 height 645
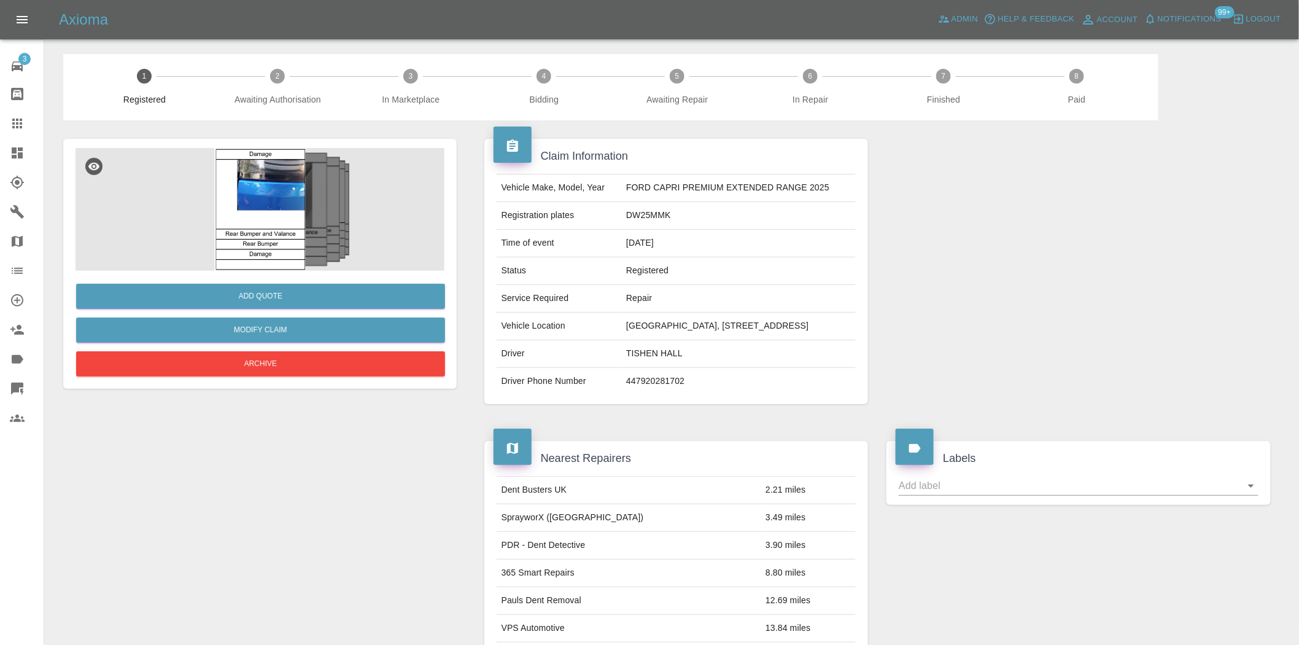
click at [636, 211] on td "DW25MMK" at bounding box center [738, 216] width 235 height 28
copy td "DW25MMK"
click at [16, 113] on link "Claims" at bounding box center [22, 123] width 44 height 29
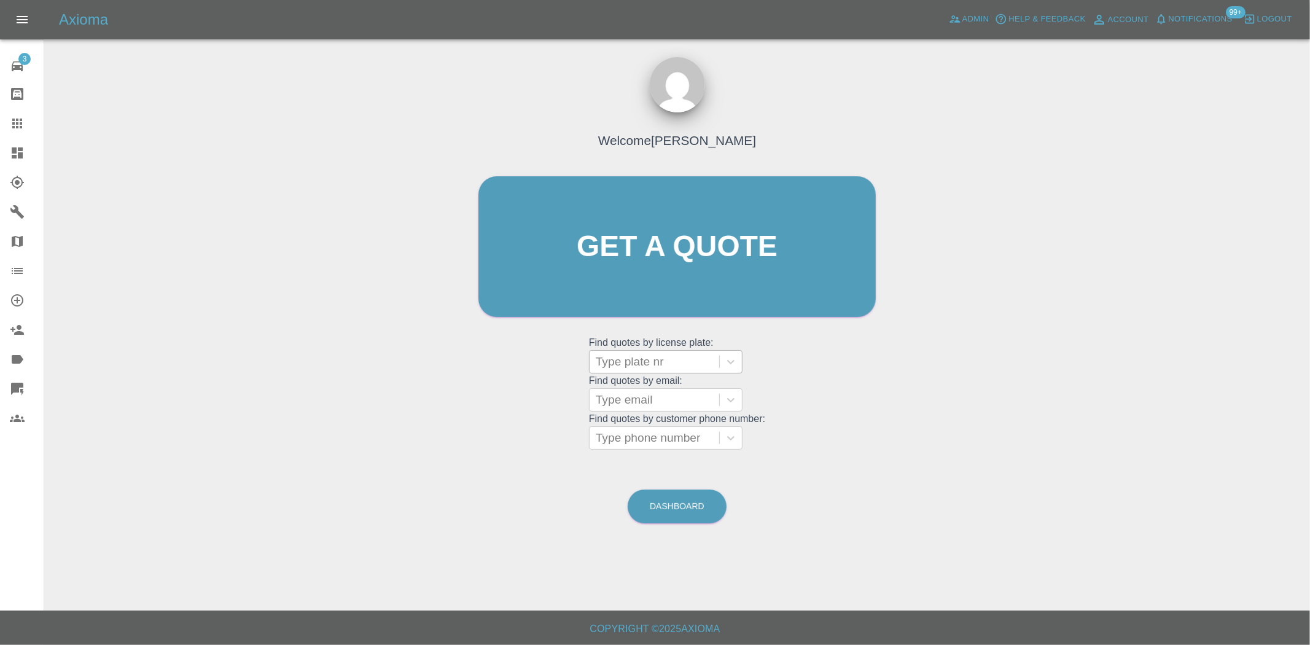
click at [642, 360] on div at bounding box center [654, 361] width 117 height 17
paste input "DW25MMK"
type input "DW25MMK"
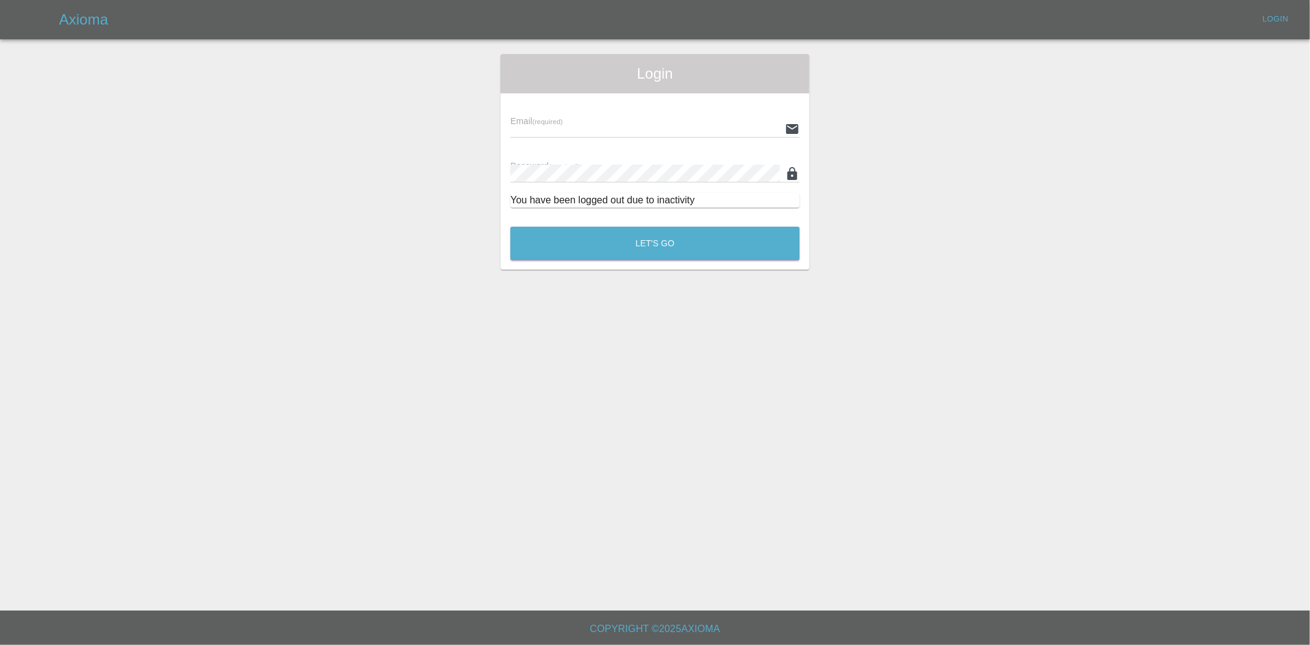
type input "ankur.mehta@axioma.co.uk"
click at [620, 230] on button "Let's Go" at bounding box center [654, 244] width 289 height 34
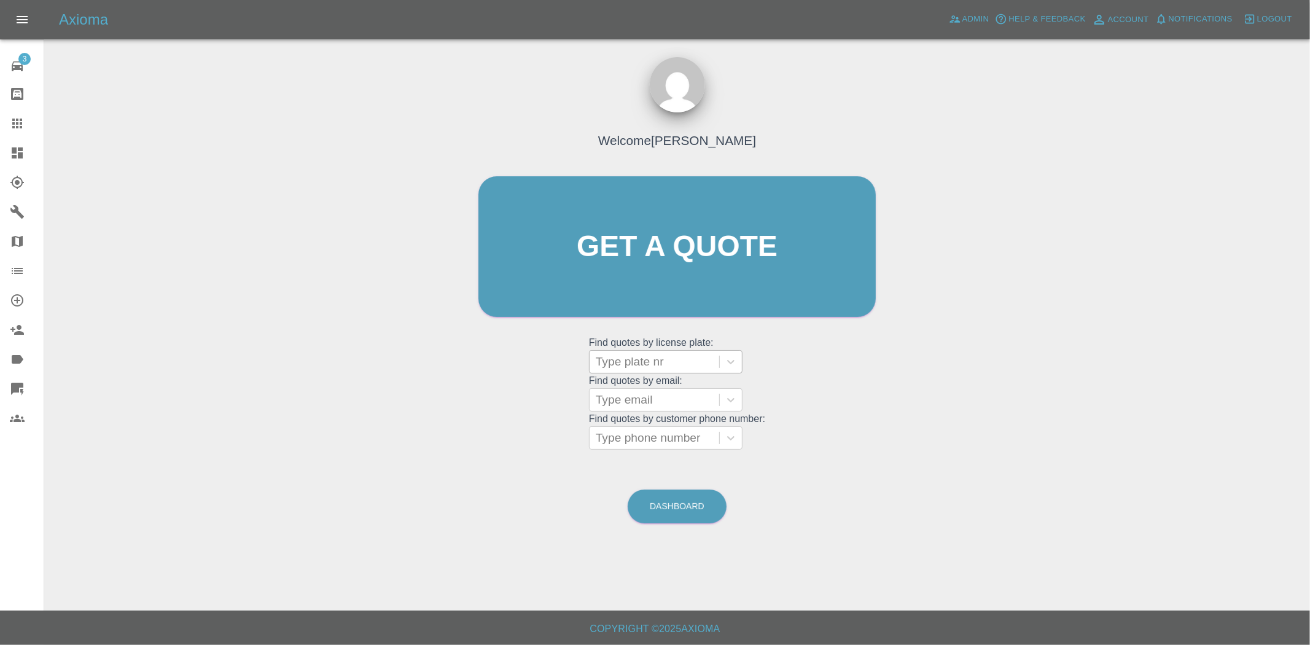
click at [642, 364] on div at bounding box center [654, 361] width 117 height 17
paste input "DW25MMK"
type input "DW25MMK"
click at [649, 394] on div "DW25MMK, Registered" at bounding box center [665, 393] width 153 height 25
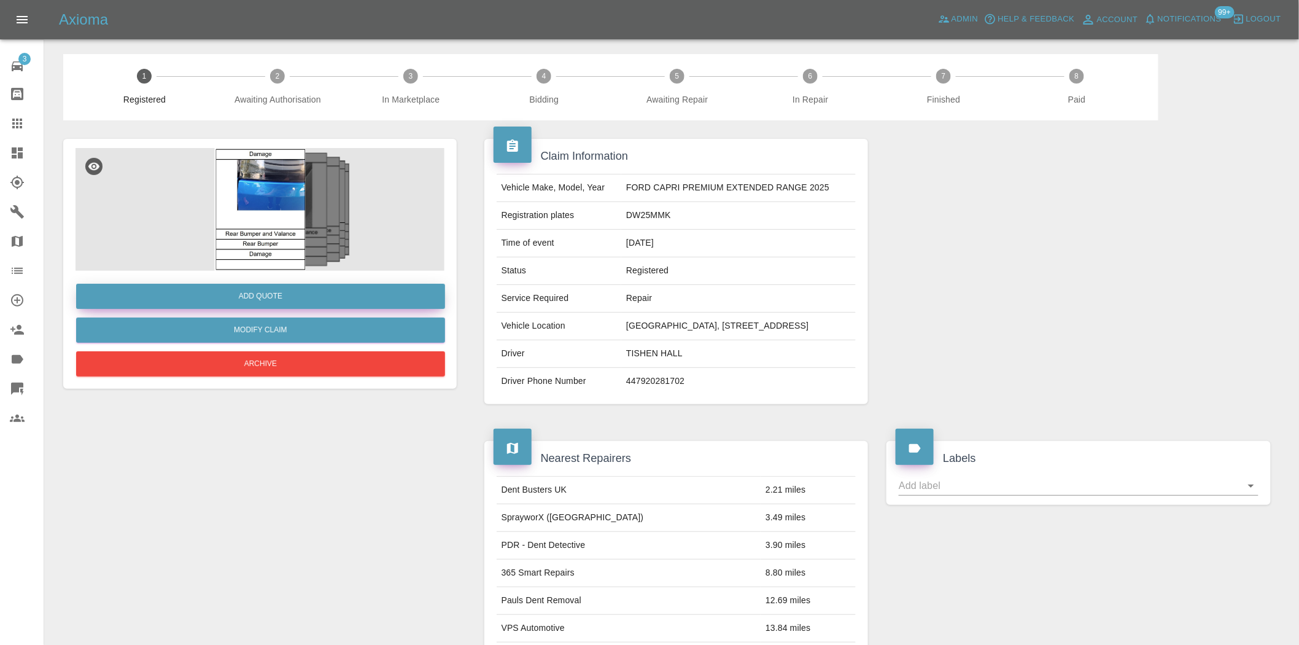
click at [255, 303] on button "Add Quote" at bounding box center [260, 296] width 369 height 25
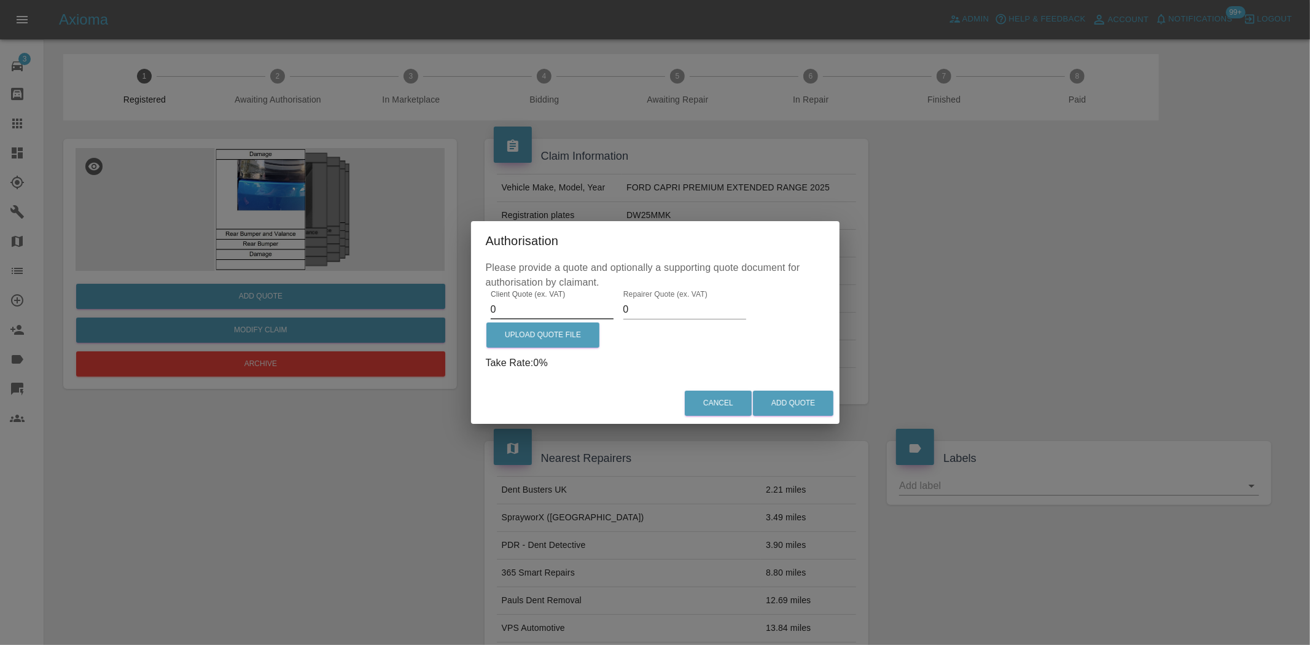
drag, startPoint x: 530, startPoint y: 307, endPoint x: 293, endPoint y: 311, distance: 237.0
click at [293, 311] on div "Authorisation Please provide a quote and optionally a supporting quote document…" at bounding box center [655, 322] width 1310 height 645
type input "405.00"
click at [629, 360] on p "Take Rate: 100 %" at bounding box center [655, 362] width 339 height 15
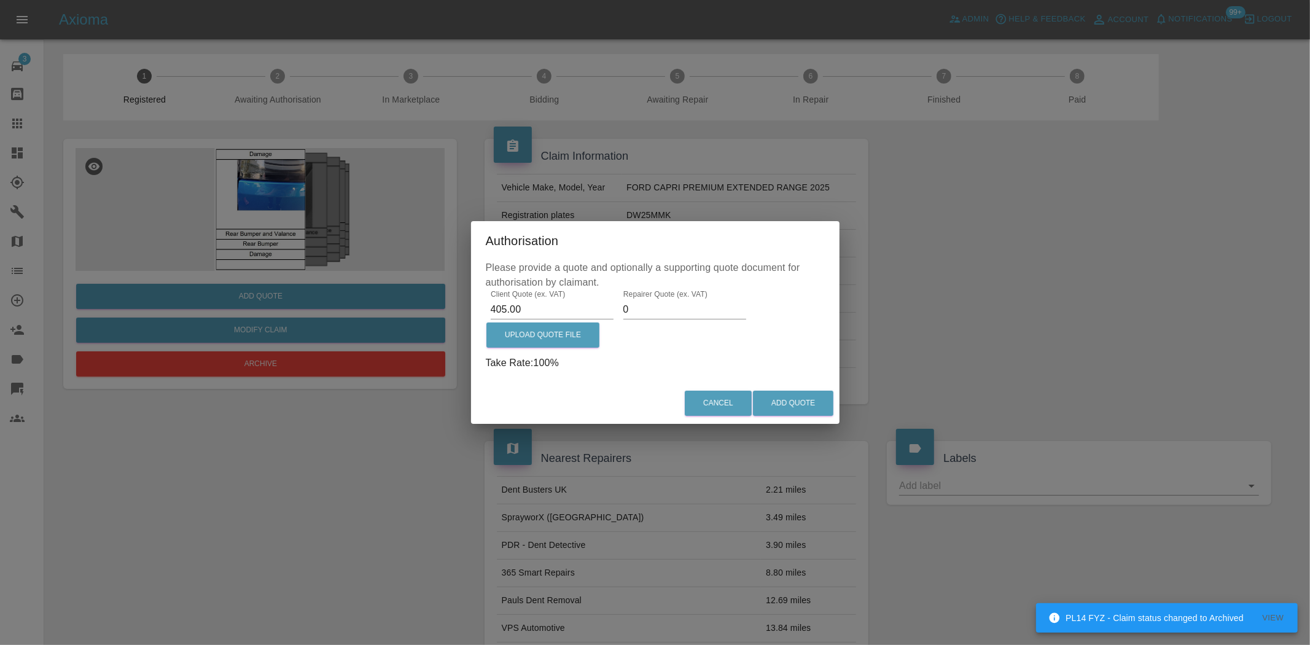
drag, startPoint x: 648, startPoint y: 314, endPoint x: 398, endPoint y: 317, distance: 249.9
click at [414, 316] on div "Authorisation Please provide a quote and optionally a supporting quote document…" at bounding box center [655, 322] width 1310 height 645
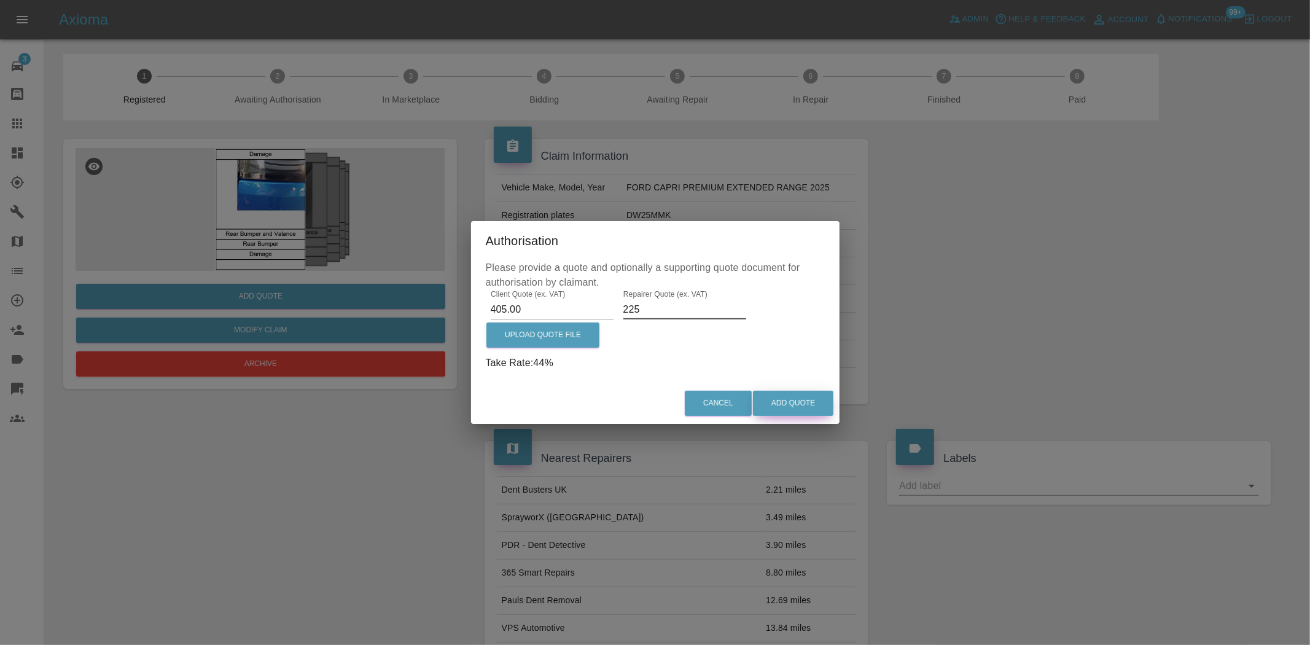
type input "225"
click at [793, 398] on button "Add Quote" at bounding box center [793, 402] width 80 height 25
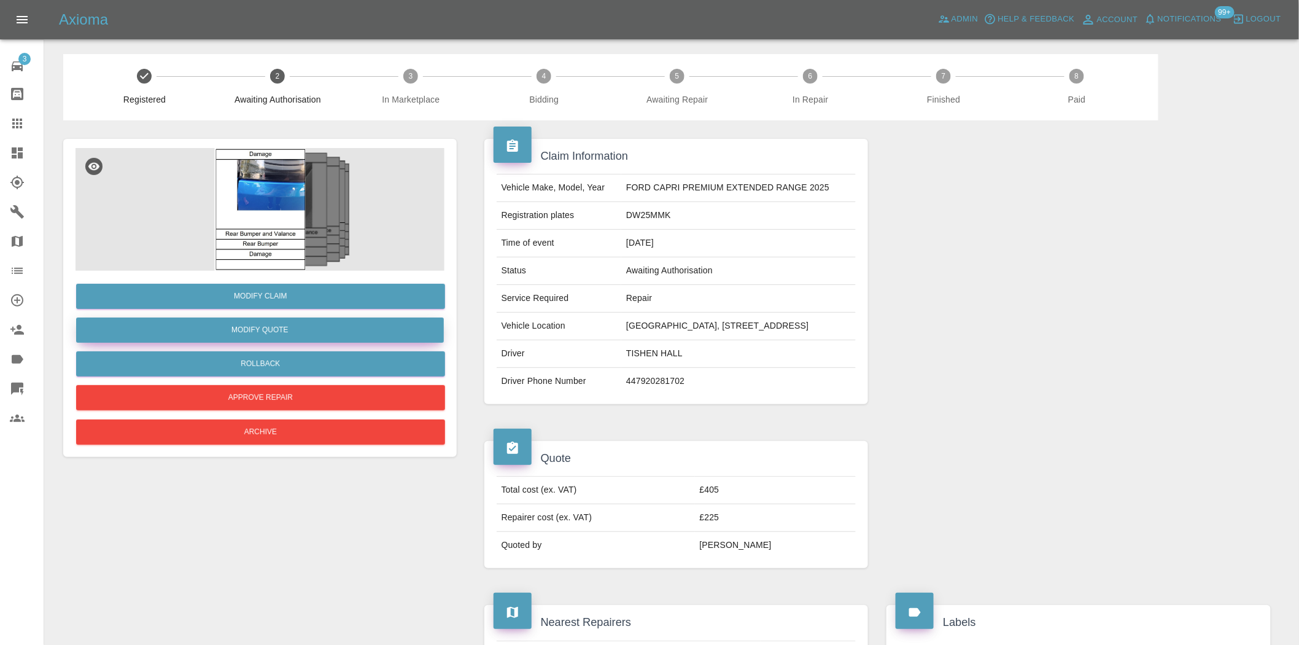
click at [258, 328] on button "Modify Quote" at bounding box center [260, 329] width 368 height 25
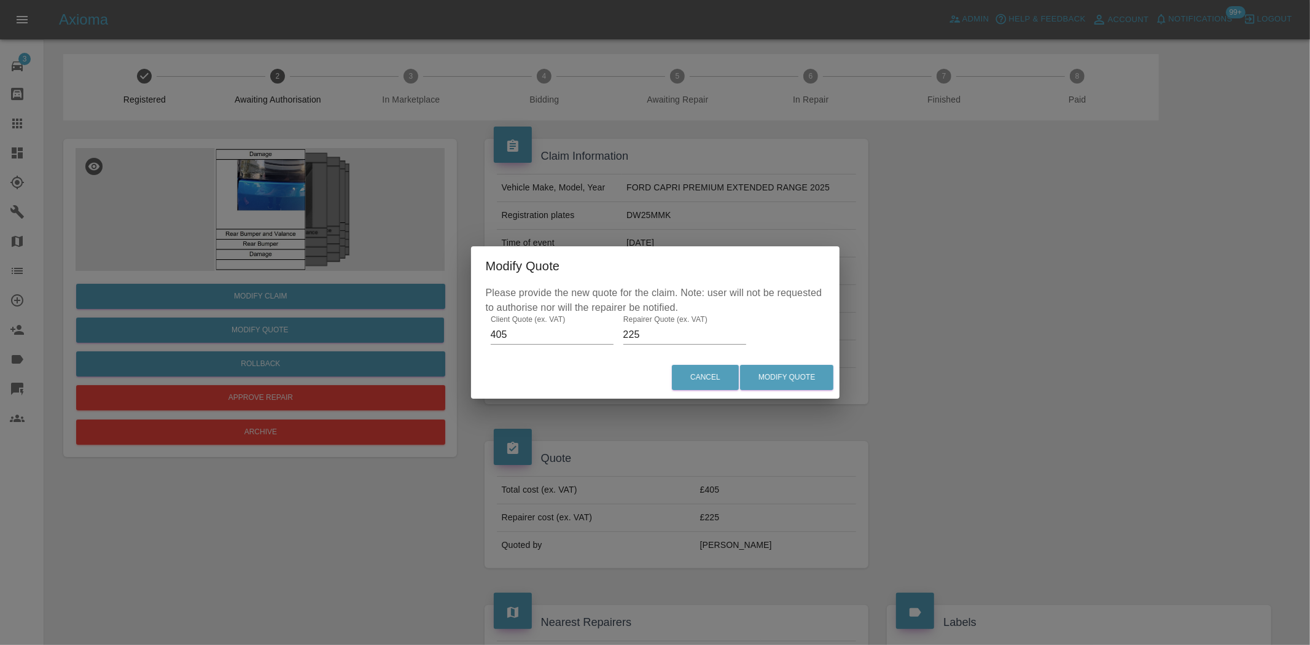
click at [241, 292] on div "Modify Quote Please provide the new quote for the claim. Note: user will not be…" at bounding box center [655, 322] width 1310 height 645
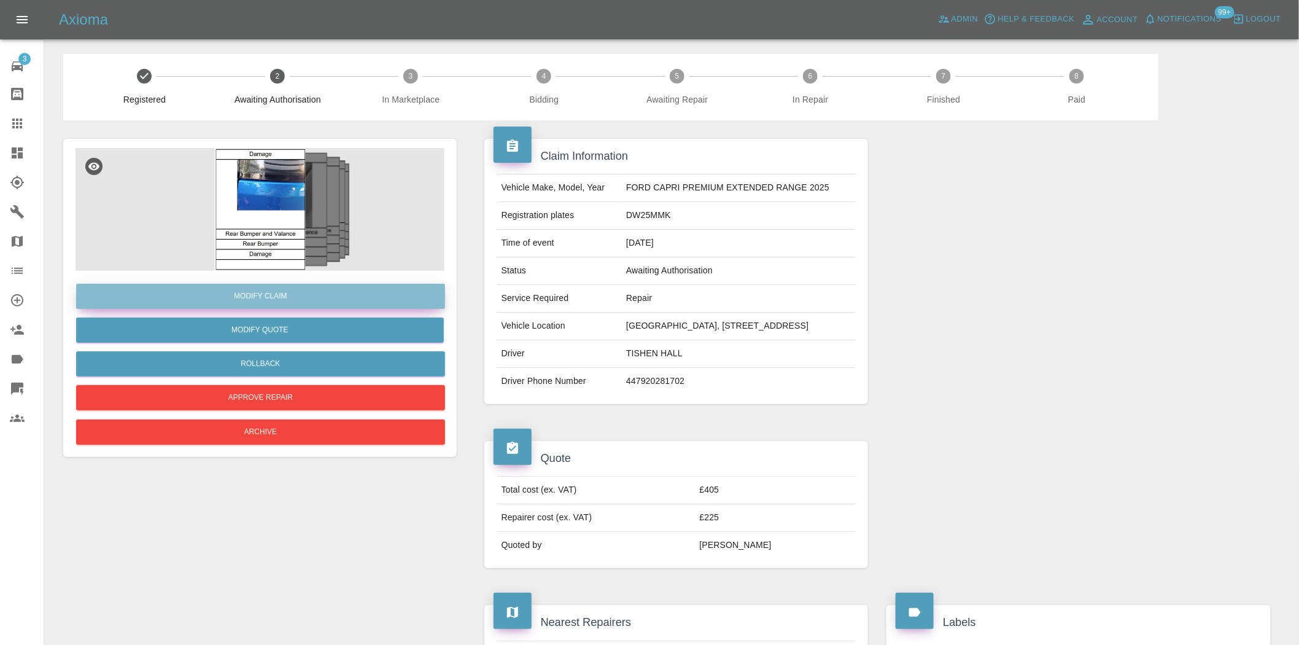
click at [265, 301] on link "Modify Claim" at bounding box center [260, 296] width 369 height 25
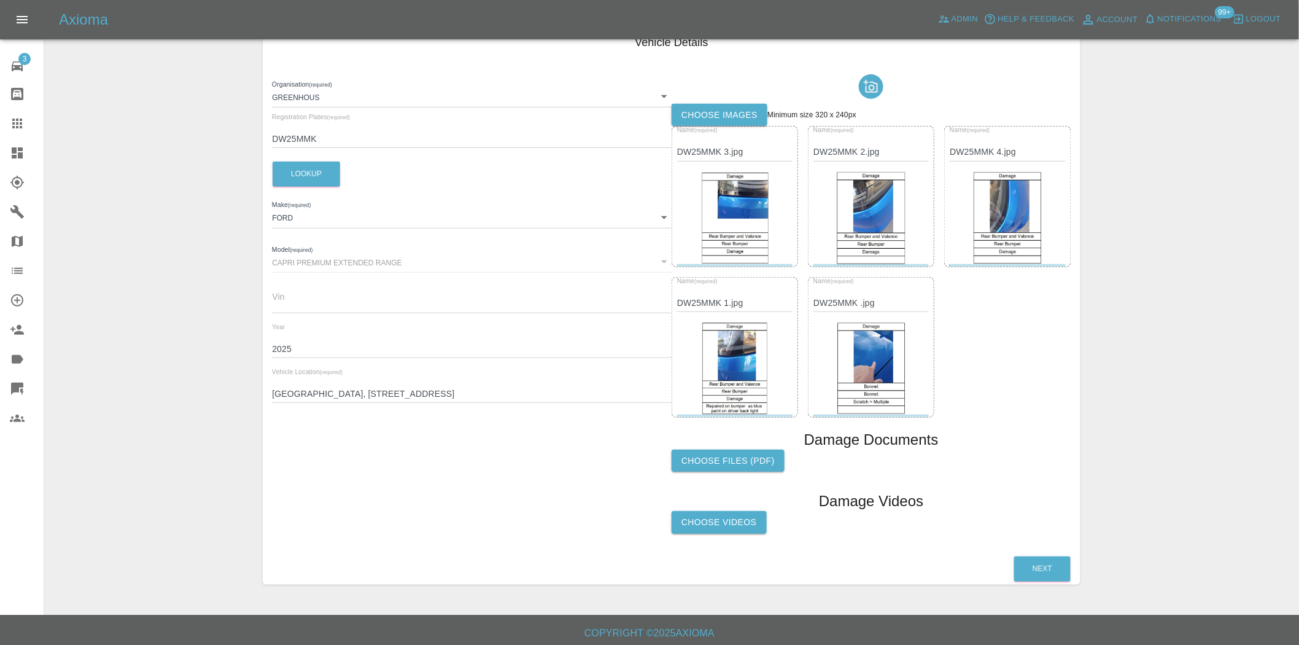
scroll to position [185, 0]
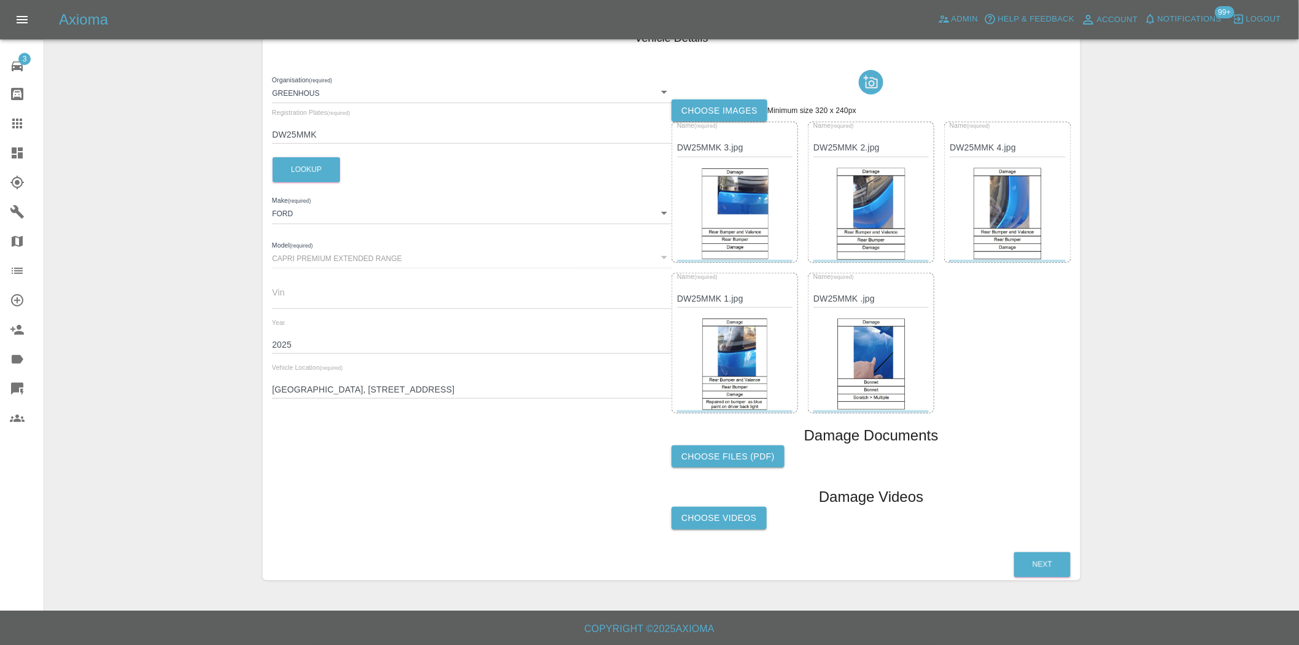
click at [739, 461] on label "Choose files (pdf)" at bounding box center [728, 456] width 113 height 23
click at [0, 0] on input "Choose files (pdf)" at bounding box center [0, 0] width 0 height 0
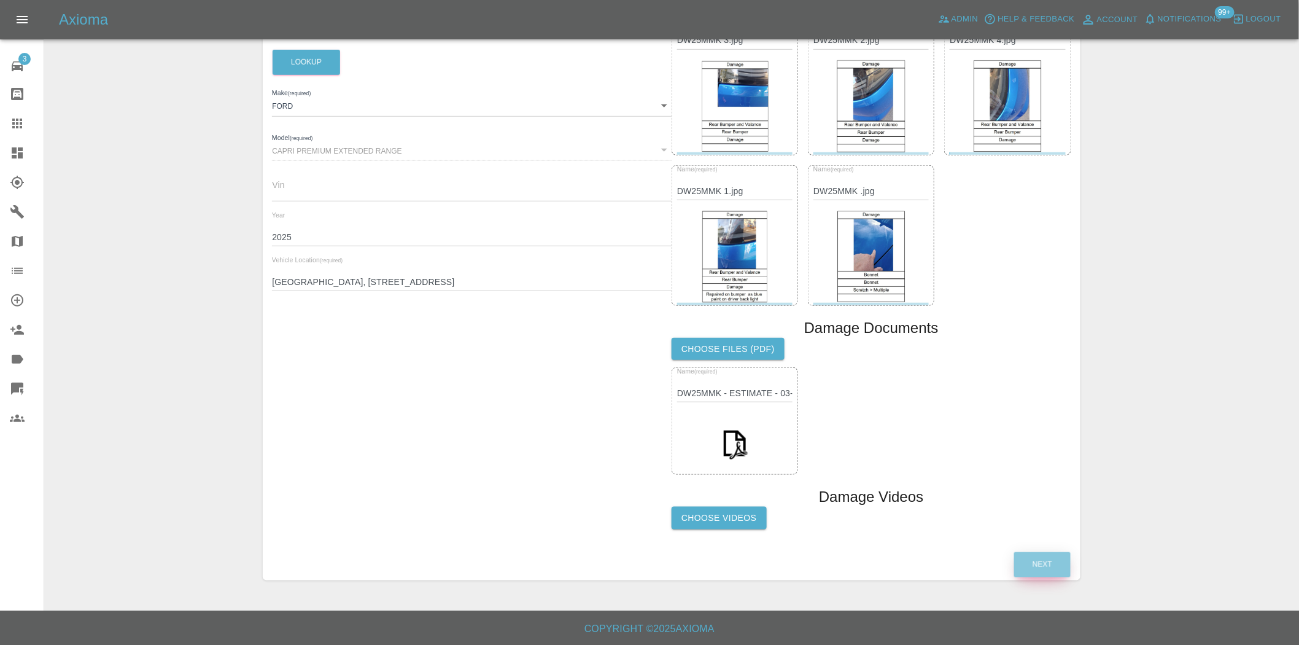
click at [1038, 564] on button "Next" at bounding box center [1042, 564] width 56 height 25
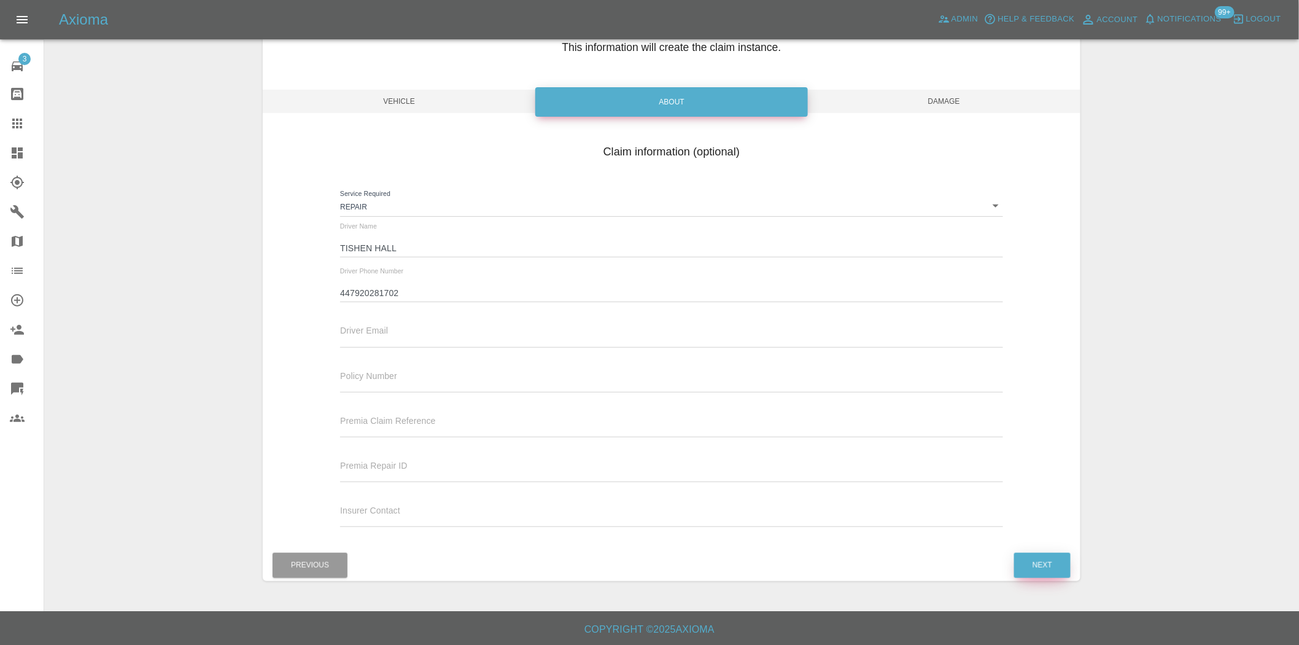
click at [1040, 569] on button "Next" at bounding box center [1042, 565] width 56 height 25
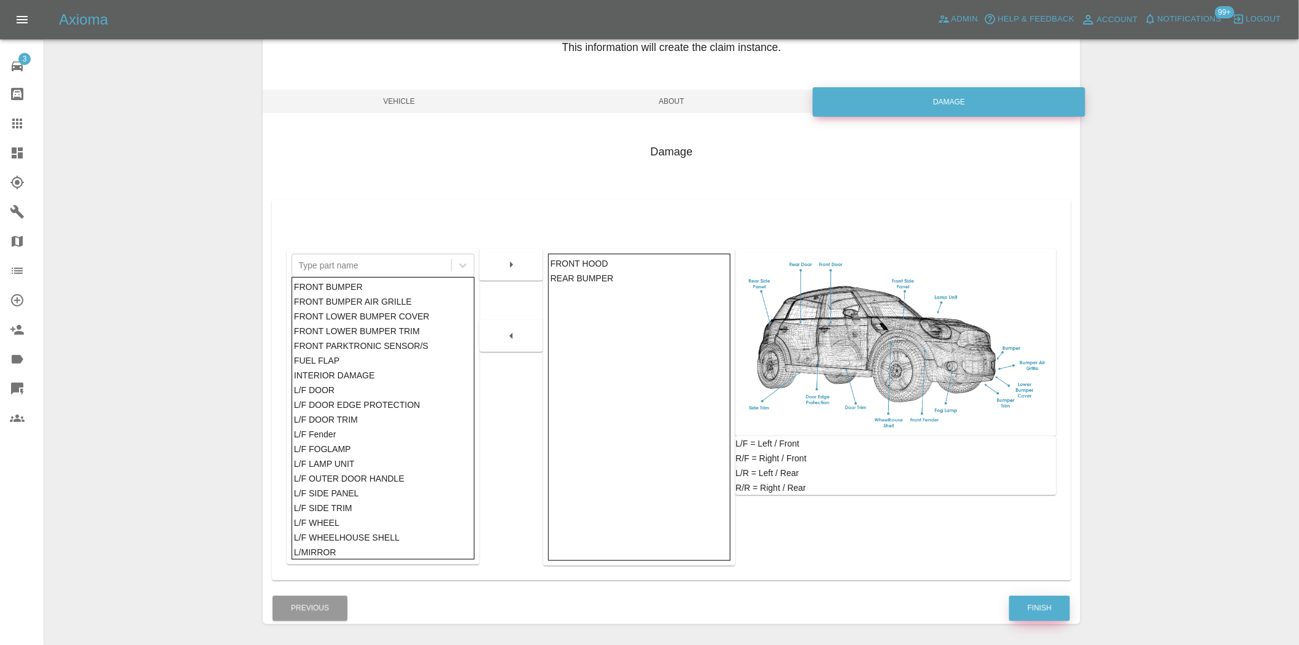
click at [1042, 607] on button "Finish" at bounding box center [1039, 608] width 61 height 25
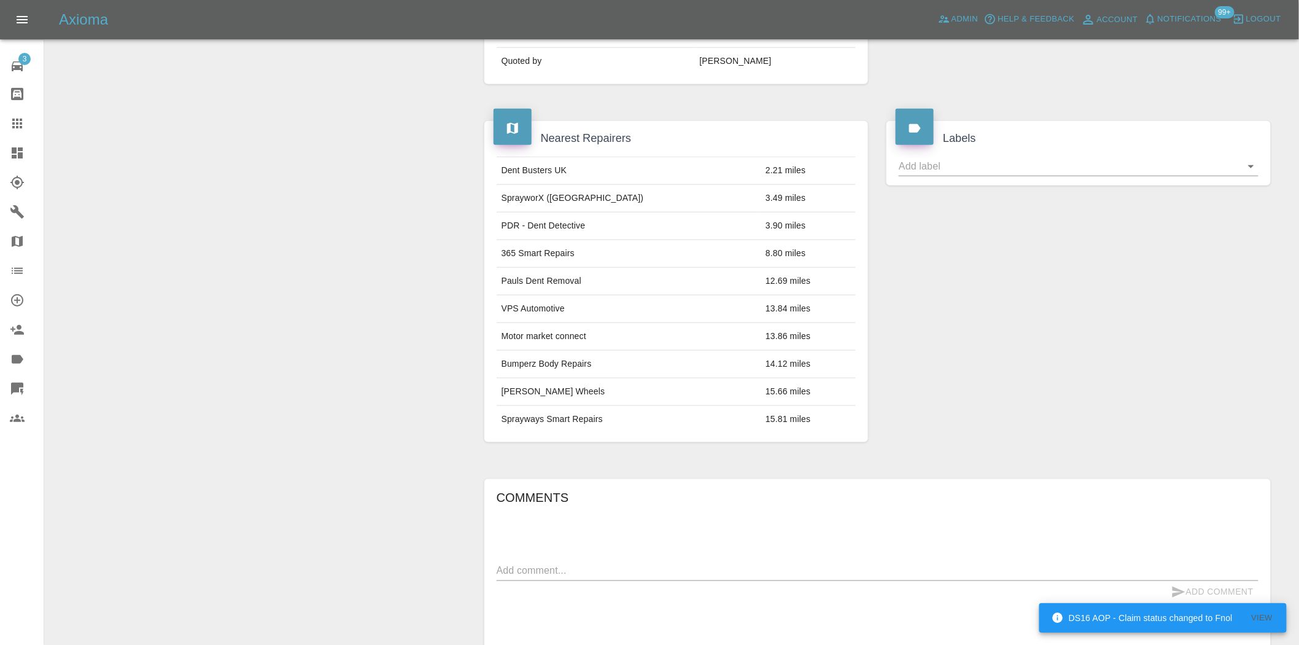
scroll to position [600, 0]
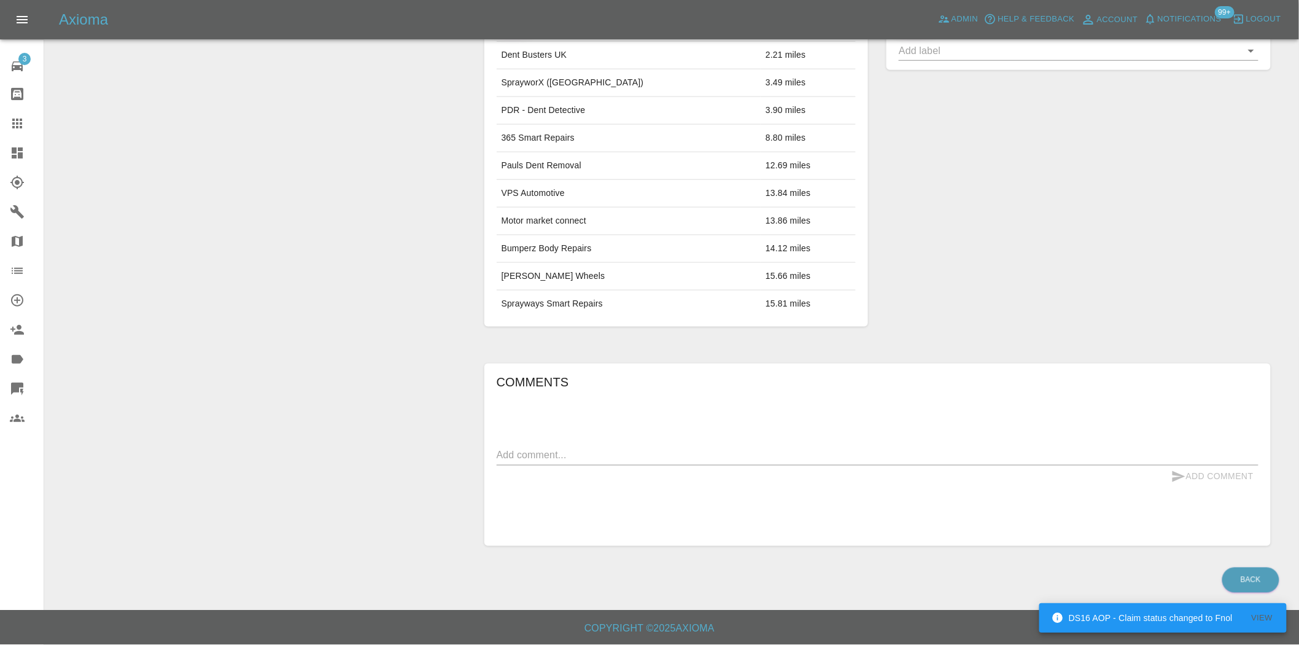
click at [575, 464] on div "x" at bounding box center [878, 456] width 762 height 20
paste textarea "Repair & Paint Rear bumper corner Polish Bonnet"
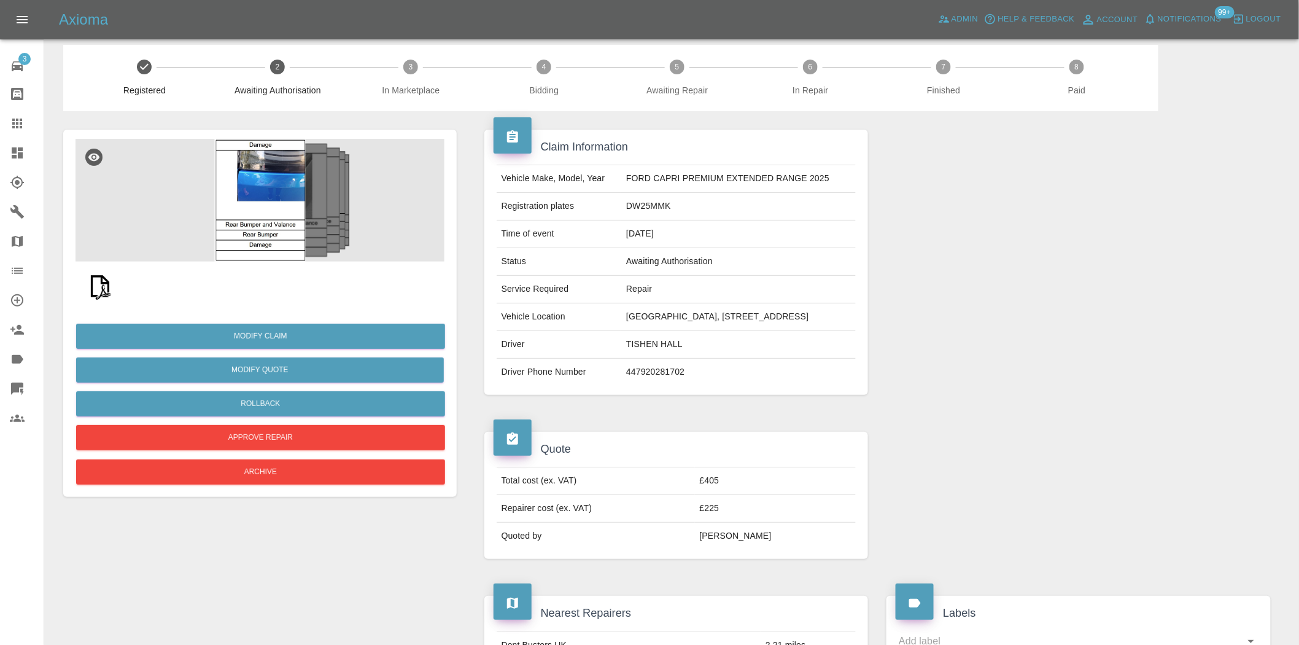
scroll to position [0, 0]
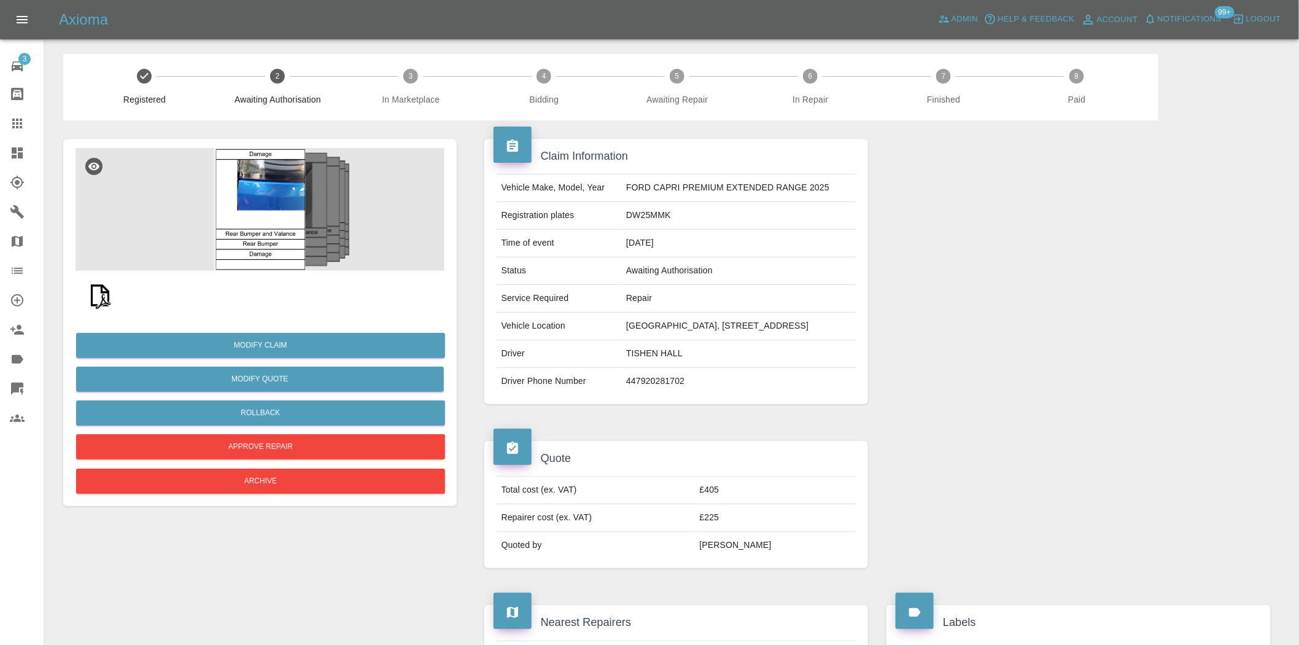
drag, startPoint x: 628, startPoint y: 328, endPoint x: 827, endPoint y: 328, distance: 198.9
click at [827, 328] on td "TISHEN HALL, 10, LINCOLN AVENUE, RM7 0SR" at bounding box center [738, 327] width 235 height 28
click at [696, 313] on td "TISHEN HALL, 10, LINCOLN AVENUE, RM7 0SR" at bounding box center [738, 327] width 235 height 28
drag, startPoint x: 688, startPoint y: 324, endPoint x: 829, endPoint y: 335, distance: 141.7
click at [829, 335] on td "TISHEN HALL, 10, LINCOLN AVENUE, RM7 0SR" at bounding box center [738, 327] width 235 height 28
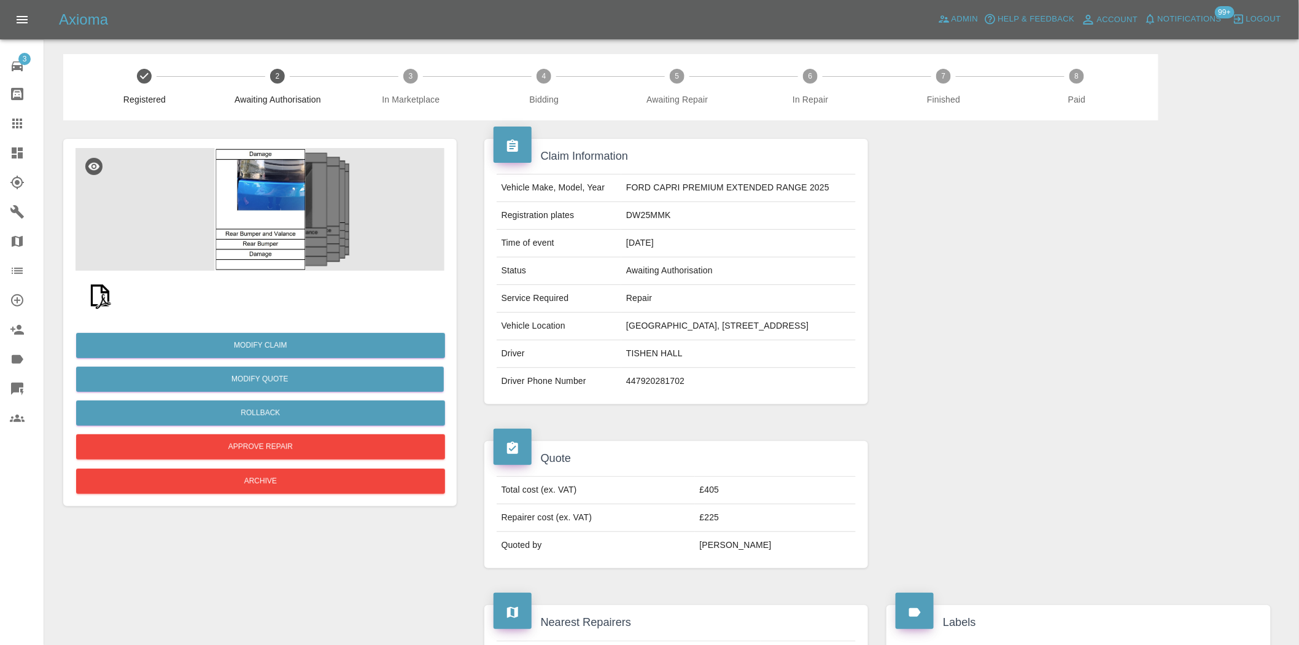
copy td "10, LINCOLN AVENUE, RM7 0SR"
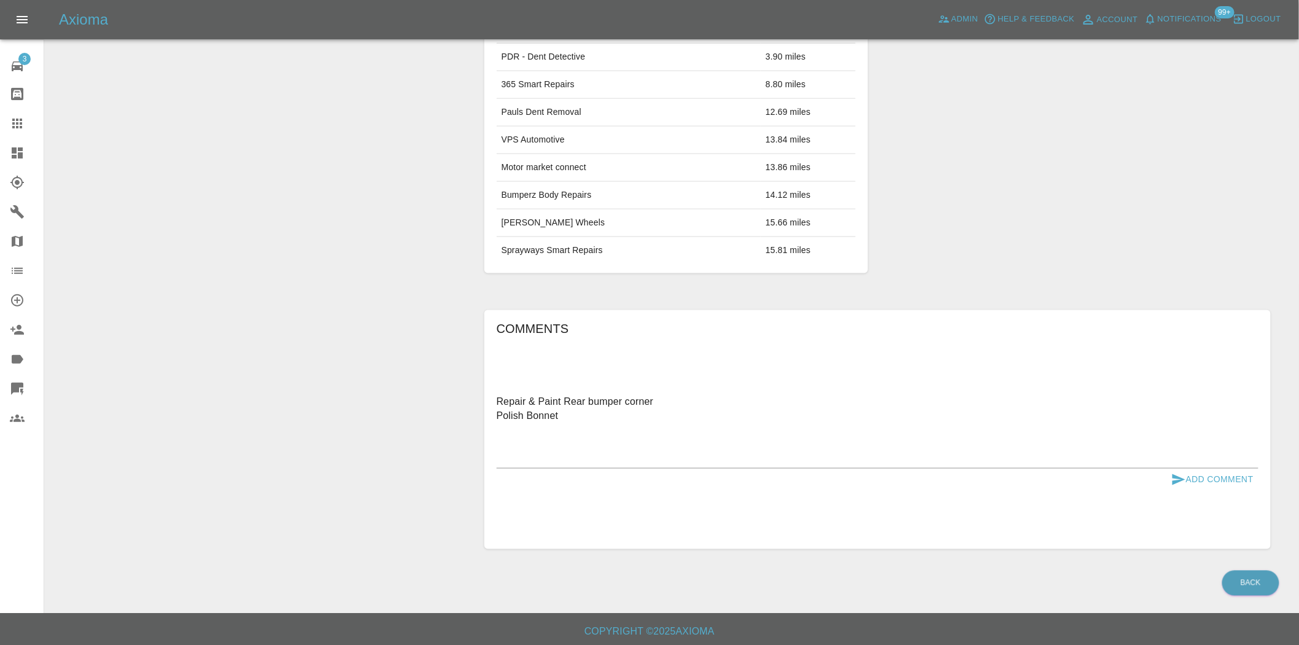
scroll to position [657, 0]
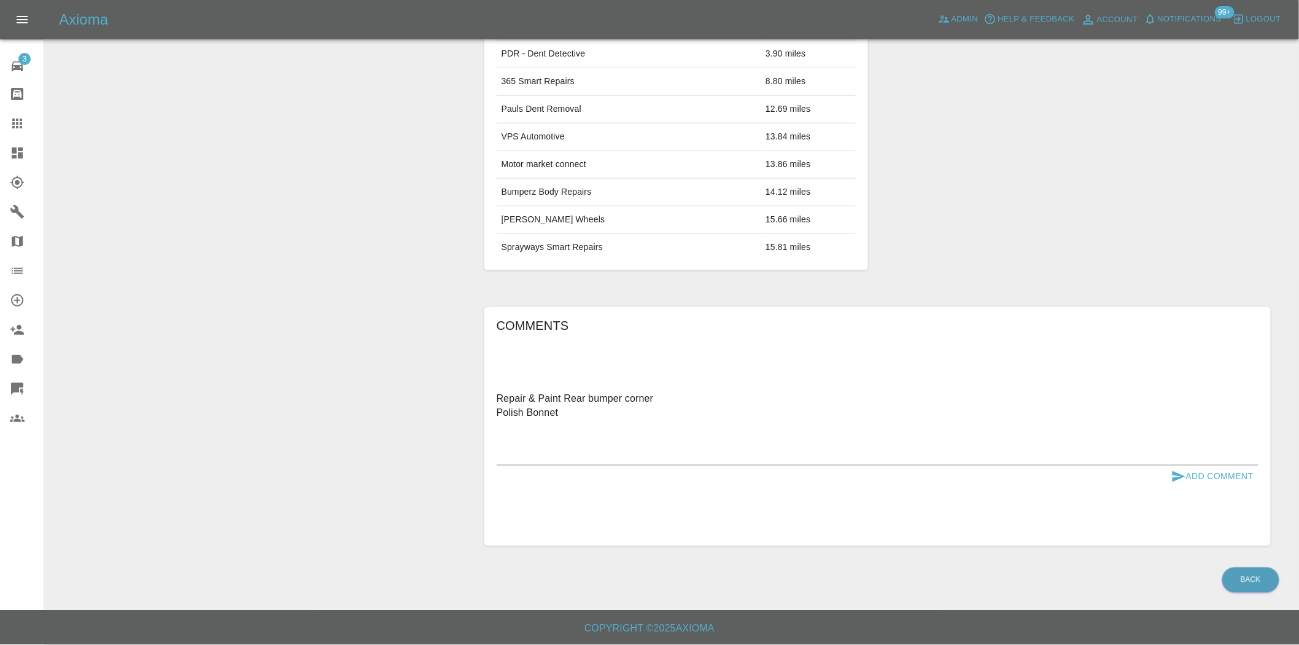
click at [542, 462] on div "Repair & Paint Rear bumper corner Polish Bonnet x" at bounding box center [878, 427] width 762 height 76
paste textarea "10, LINCOLN AVENUE, RM7 0SR"
type textarea "Repair & Paint Rear bumper corner Polish Bonnet 10, LINCOLN AVENUE, RM7 0SR"
click at [1199, 480] on button "Add Comment" at bounding box center [1213, 476] width 92 height 23
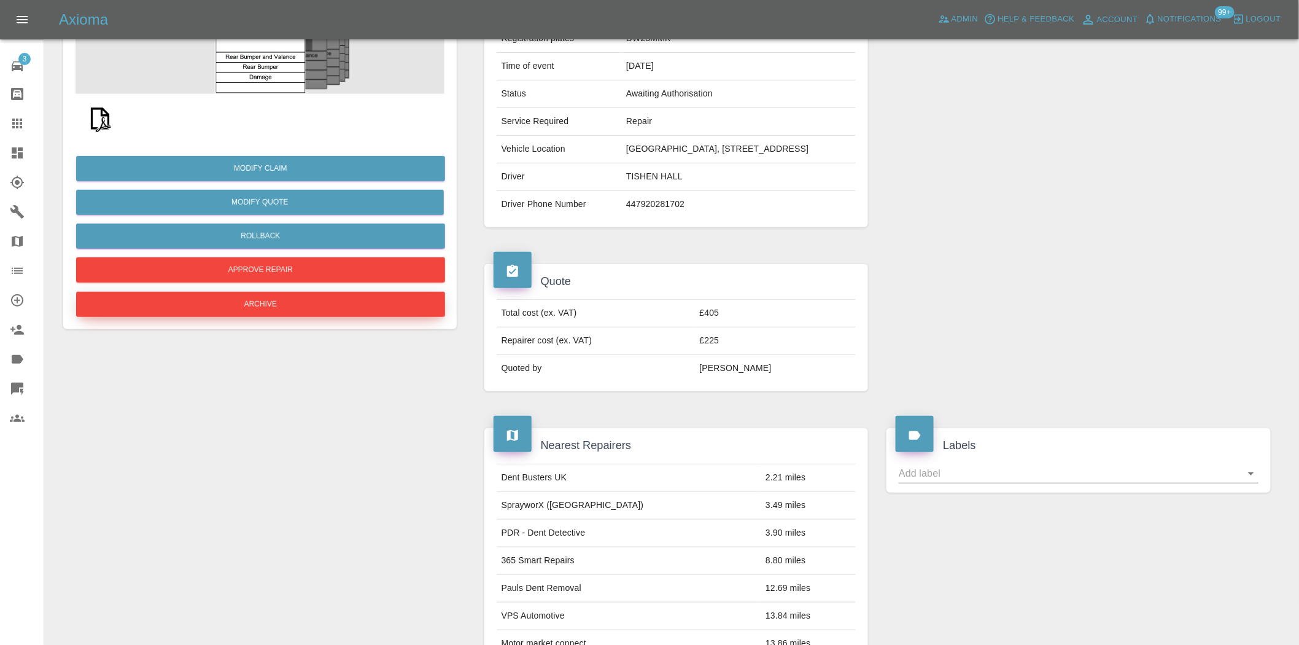
scroll to position [148, 0]
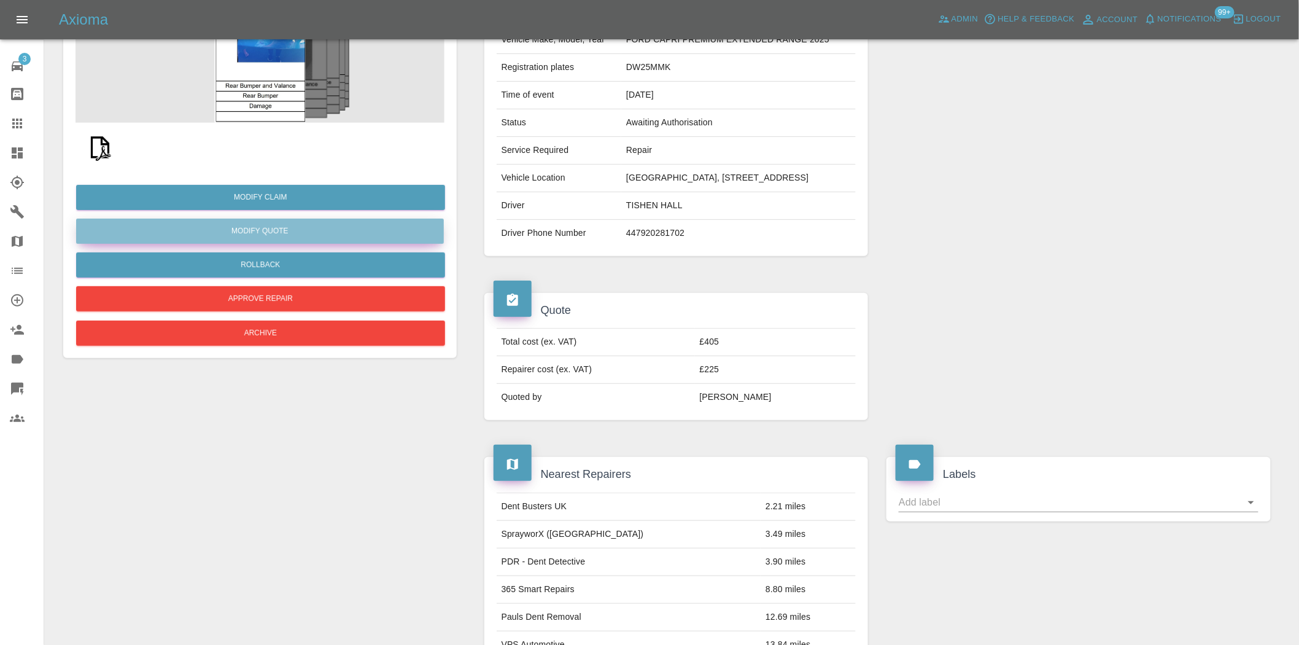
click at [262, 233] on button "Modify Quote" at bounding box center [260, 231] width 368 height 25
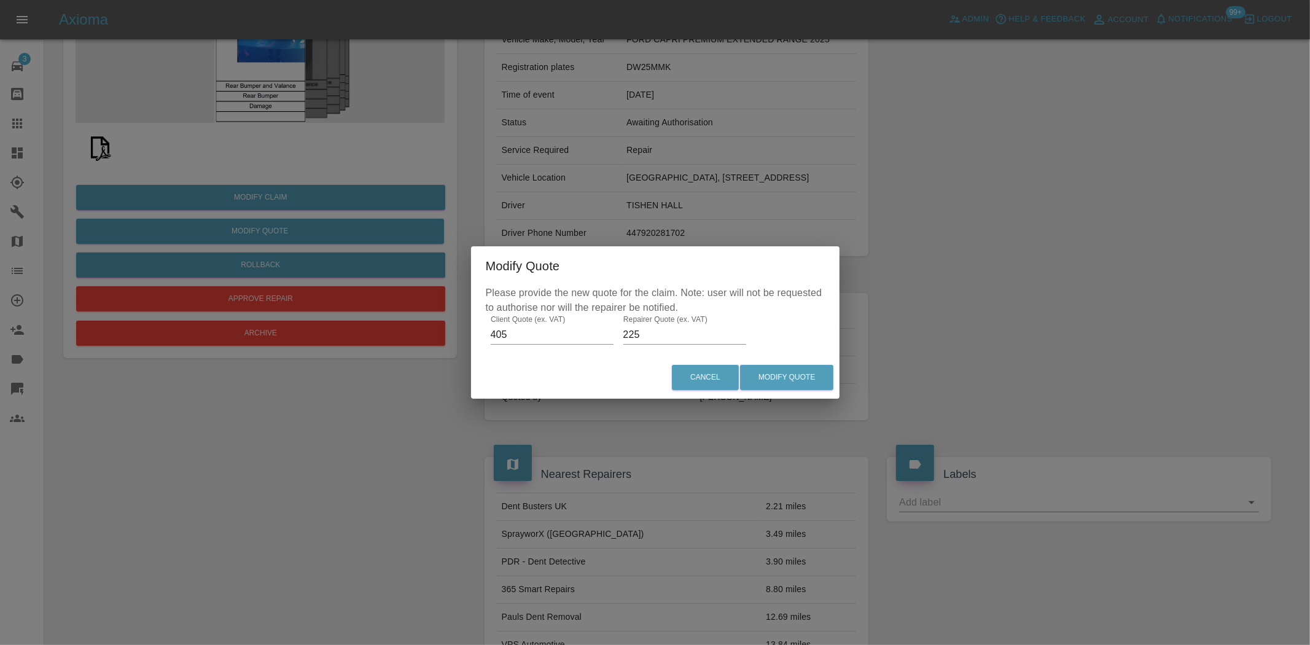
click at [238, 346] on div "Modify Quote Please provide the new quote for the claim. Note: user will not be…" at bounding box center [655, 322] width 1310 height 645
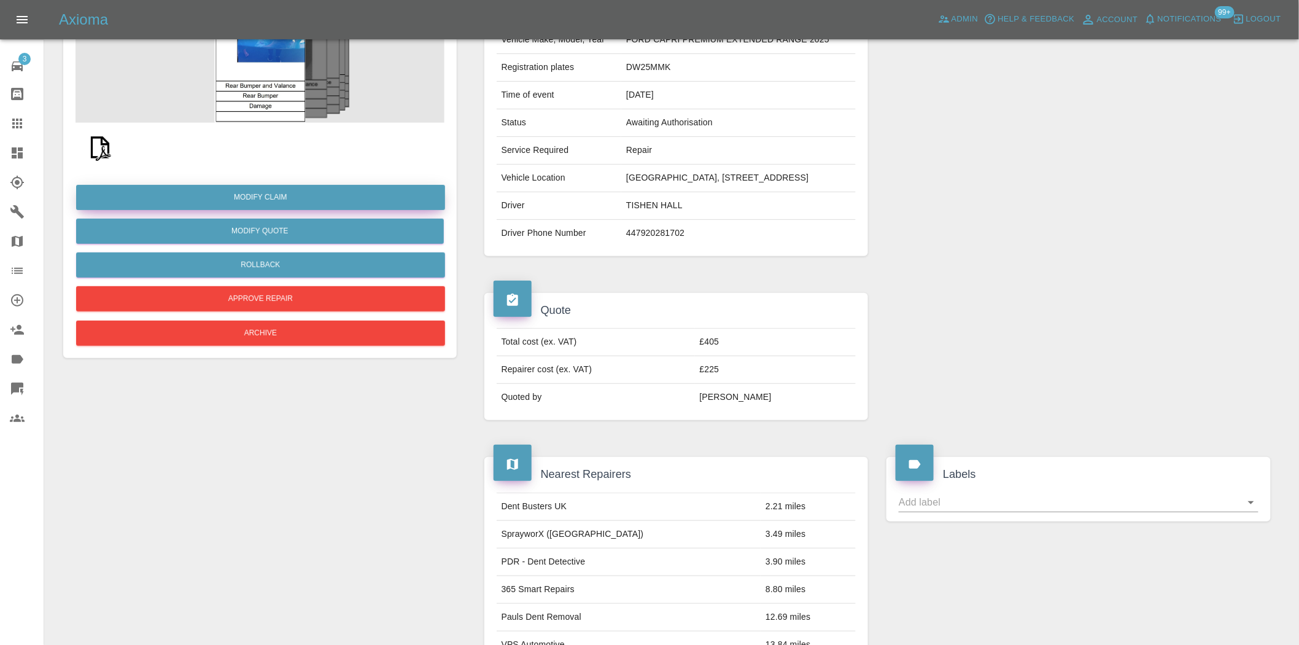
click at [271, 201] on link "Modify Claim" at bounding box center [260, 197] width 369 height 25
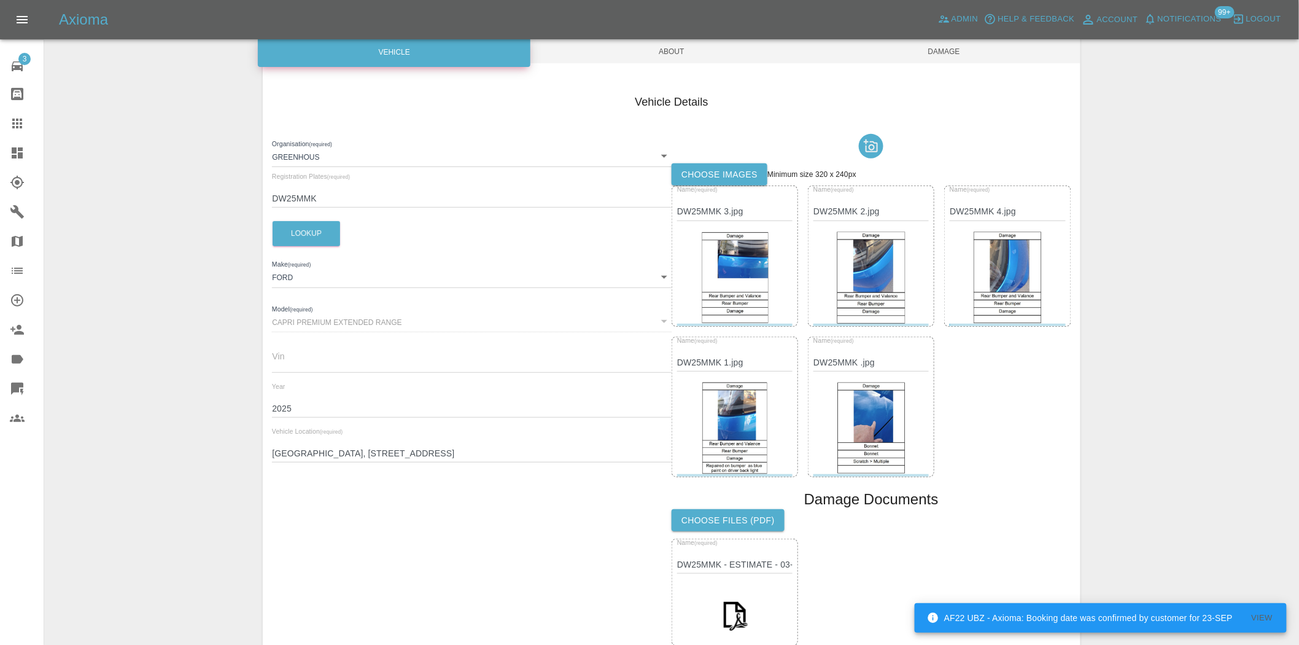
scroll to position [136, 0]
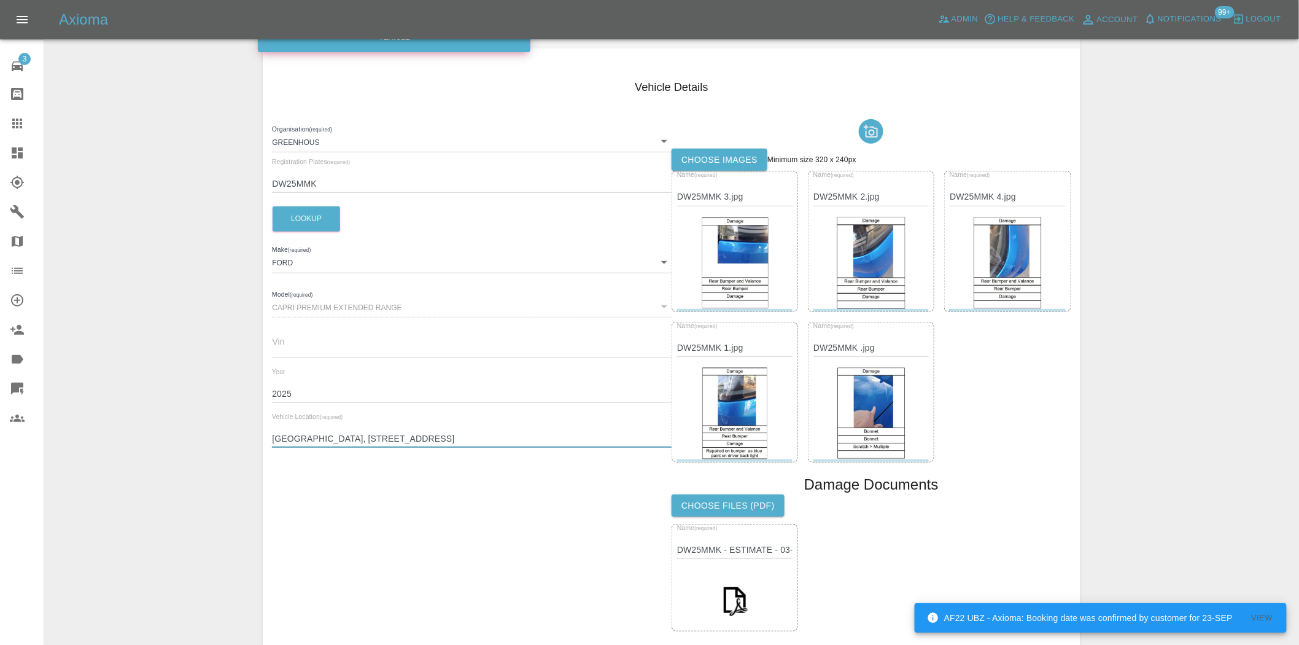
drag, startPoint x: 428, startPoint y: 436, endPoint x: 192, endPoint y: 437, distance: 236.4
click at [192, 437] on div "Enter Claim Details This information will create the claim instance. Vehicle Ab…" at bounding box center [672, 335] width 1254 height 834
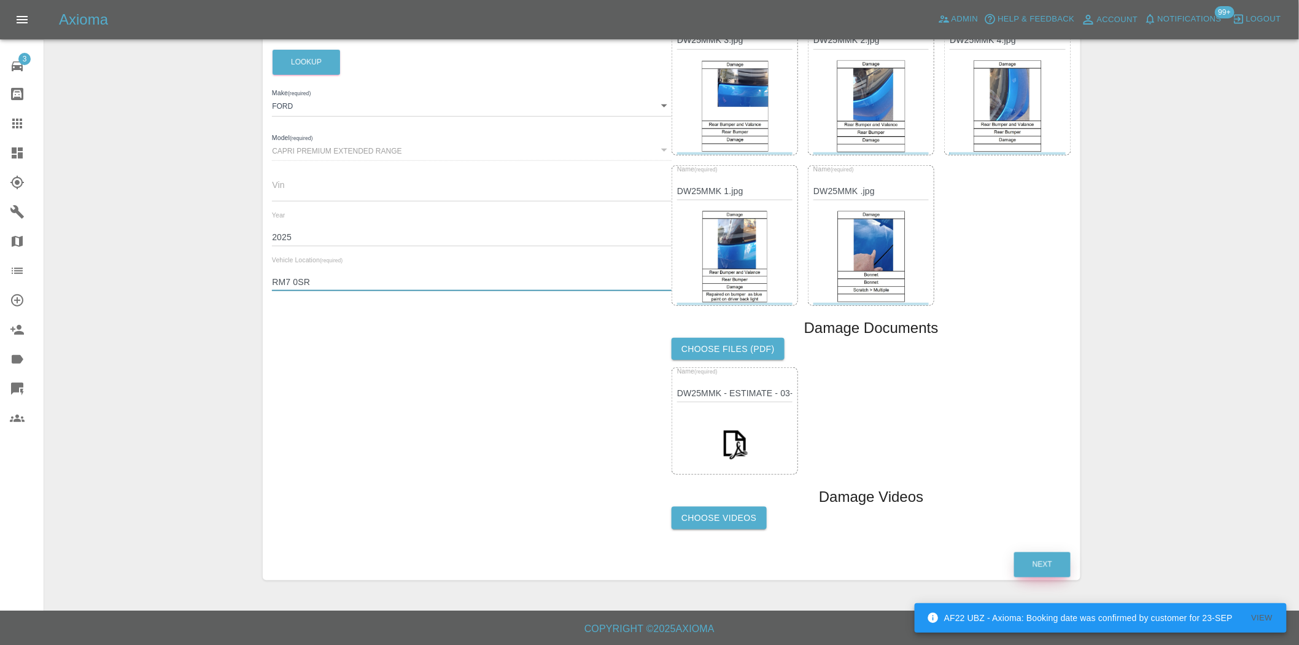
type input "RM7 0SR"
drag, startPoint x: 1017, startPoint y: 566, endPoint x: 1052, endPoint y: 562, distance: 35.2
click at [1033, 566] on button "Next" at bounding box center [1042, 564] width 56 height 25
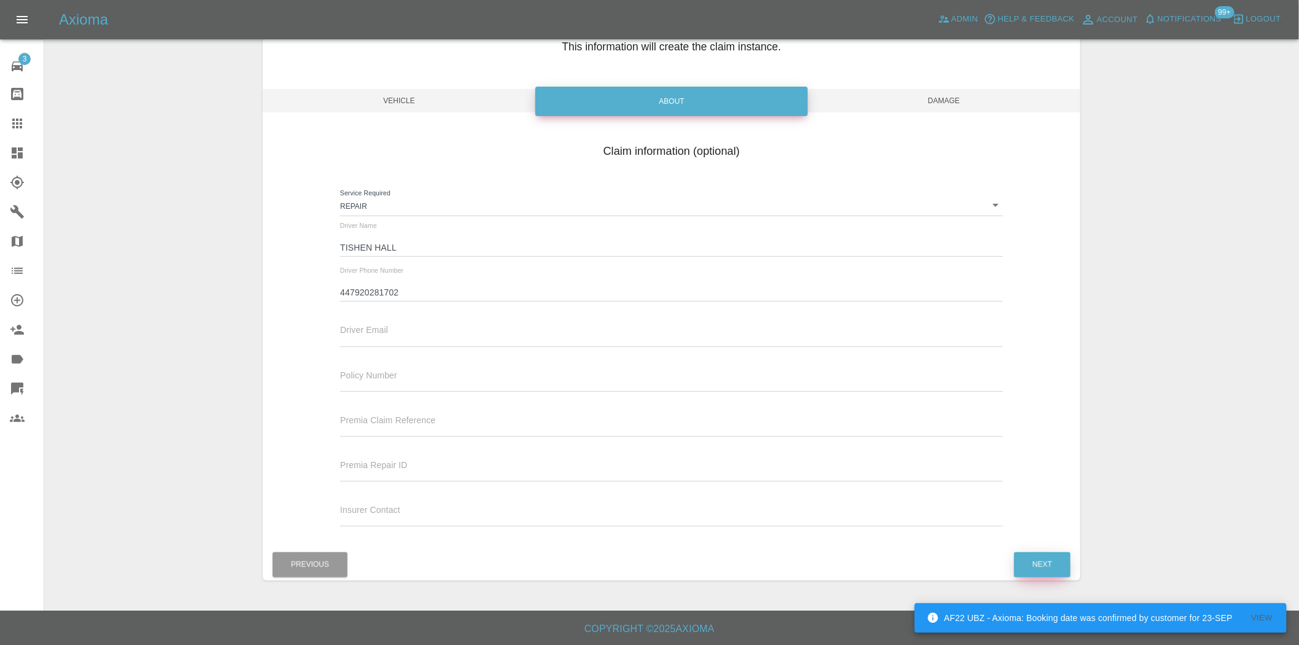
scroll to position [72, 0]
click at [1052, 562] on button "Next" at bounding box center [1042, 565] width 56 height 25
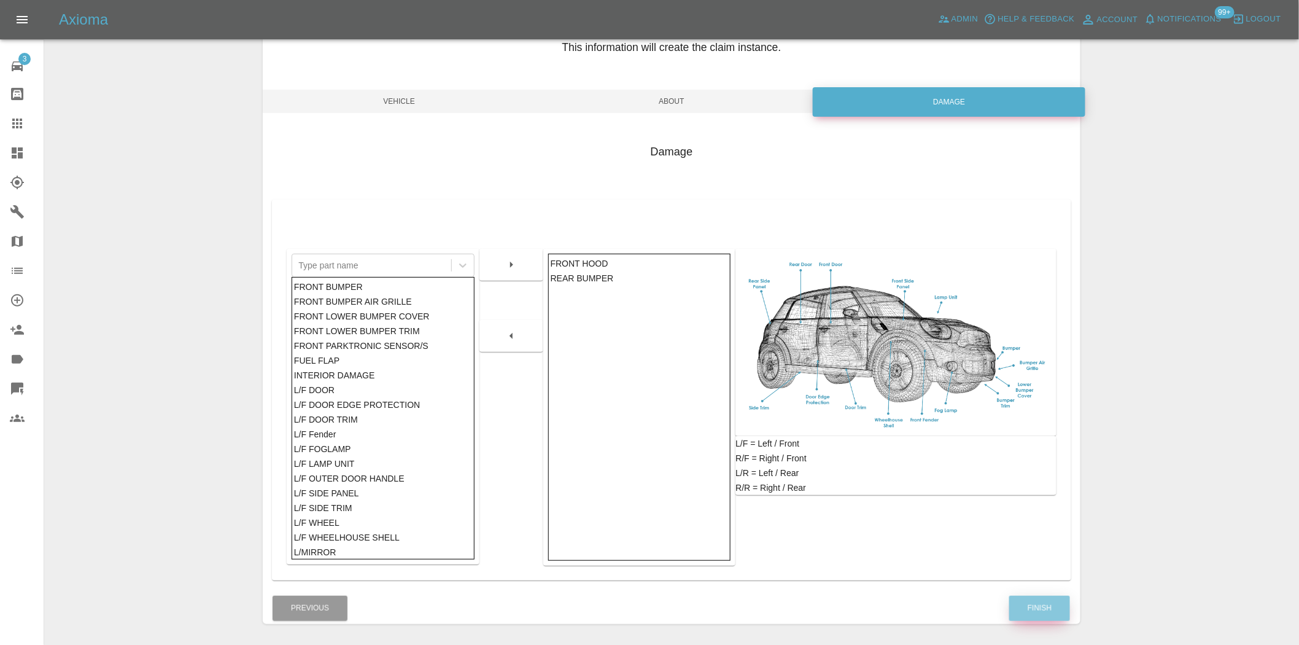
click at [1041, 605] on button "Finish" at bounding box center [1039, 608] width 61 height 25
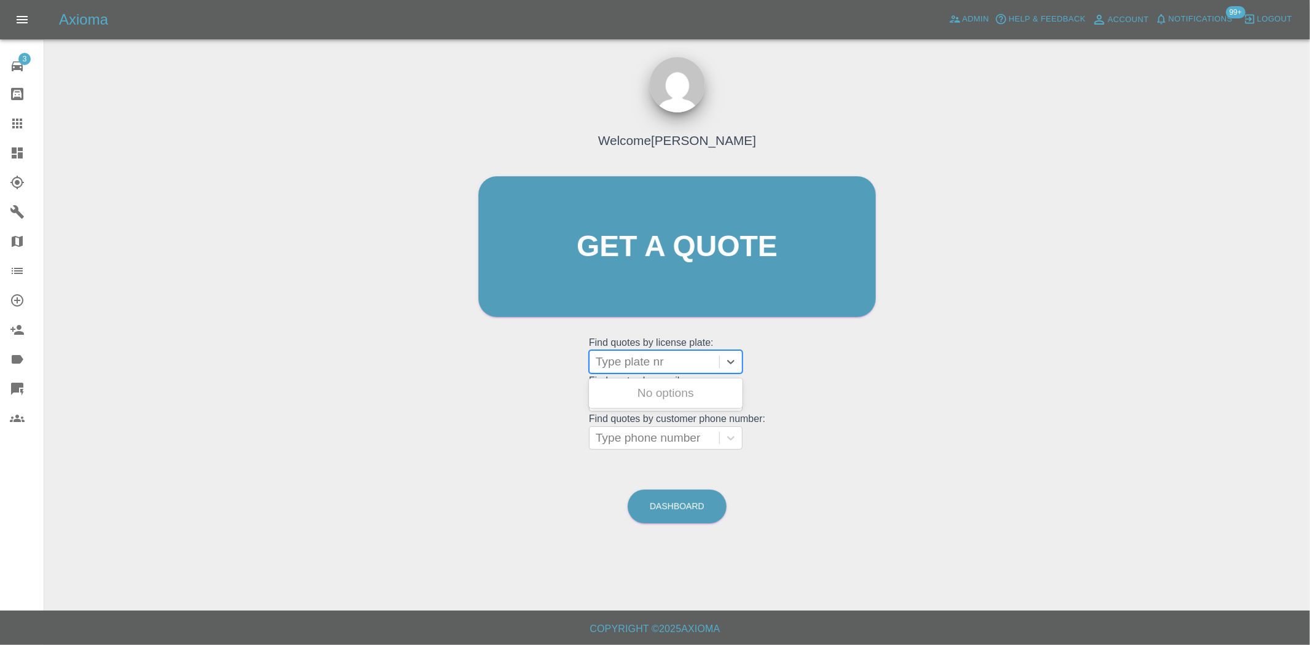
click at [646, 365] on div at bounding box center [654, 361] width 117 height 17
paste input "DF21HLK"
type input "DF21HLK"
click at [653, 395] on div "DF21HLK, Bidding" at bounding box center [665, 393] width 153 height 25
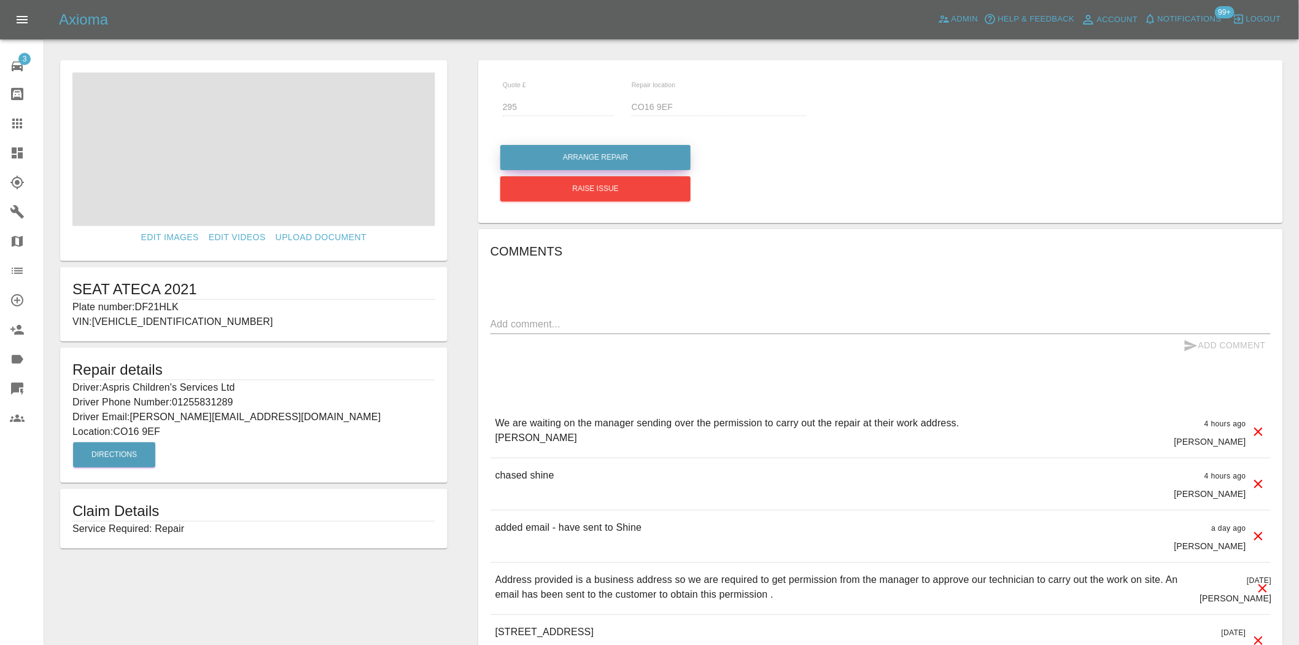
click at [605, 160] on button "Arrange Repair" at bounding box center [595, 157] width 190 height 25
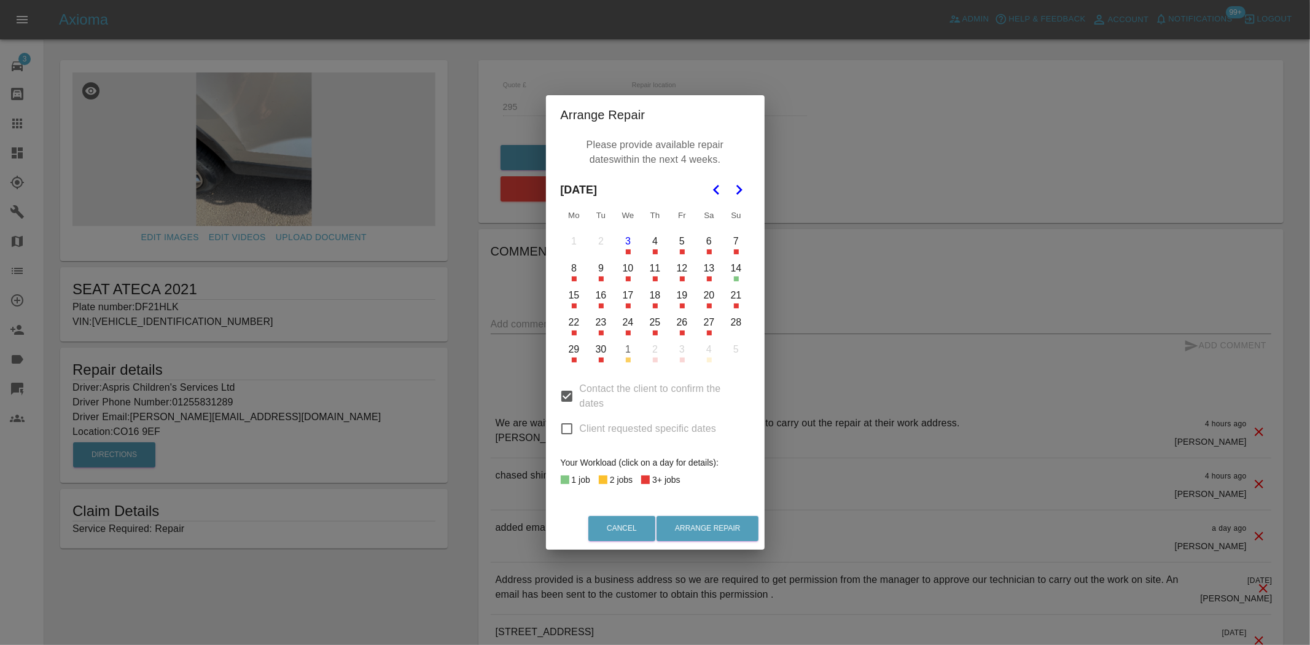
click at [563, 455] on div "Your Workload (click on a day for details):" at bounding box center [655, 462] width 189 height 15
click at [569, 427] on input "Client requested specific dates" at bounding box center [567, 429] width 26 height 26
checkbox input "true"
click at [569, 397] on input "Contact the client to confirm the dates" at bounding box center [567, 396] width 26 height 26
checkbox input "false"
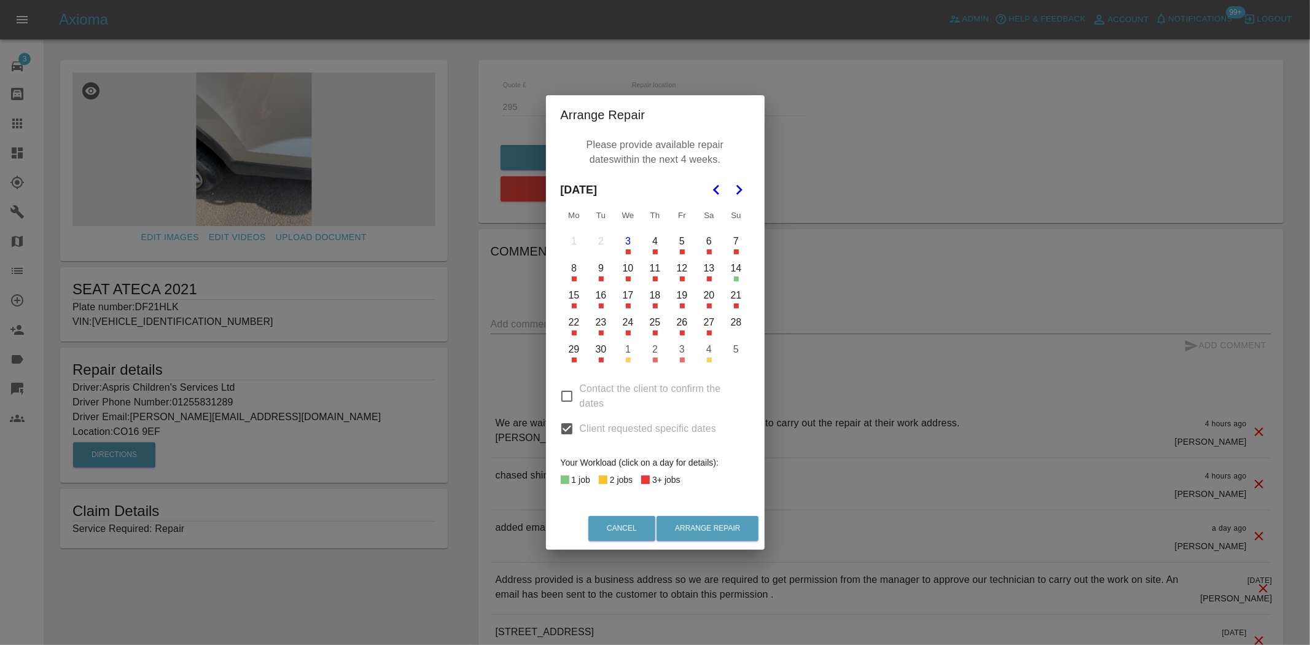
click at [739, 190] on icon "Go to the Next Month" at bounding box center [738, 189] width 15 height 15
click at [627, 274] on button "8" at bounding box center [628, 268] width 26 height 26
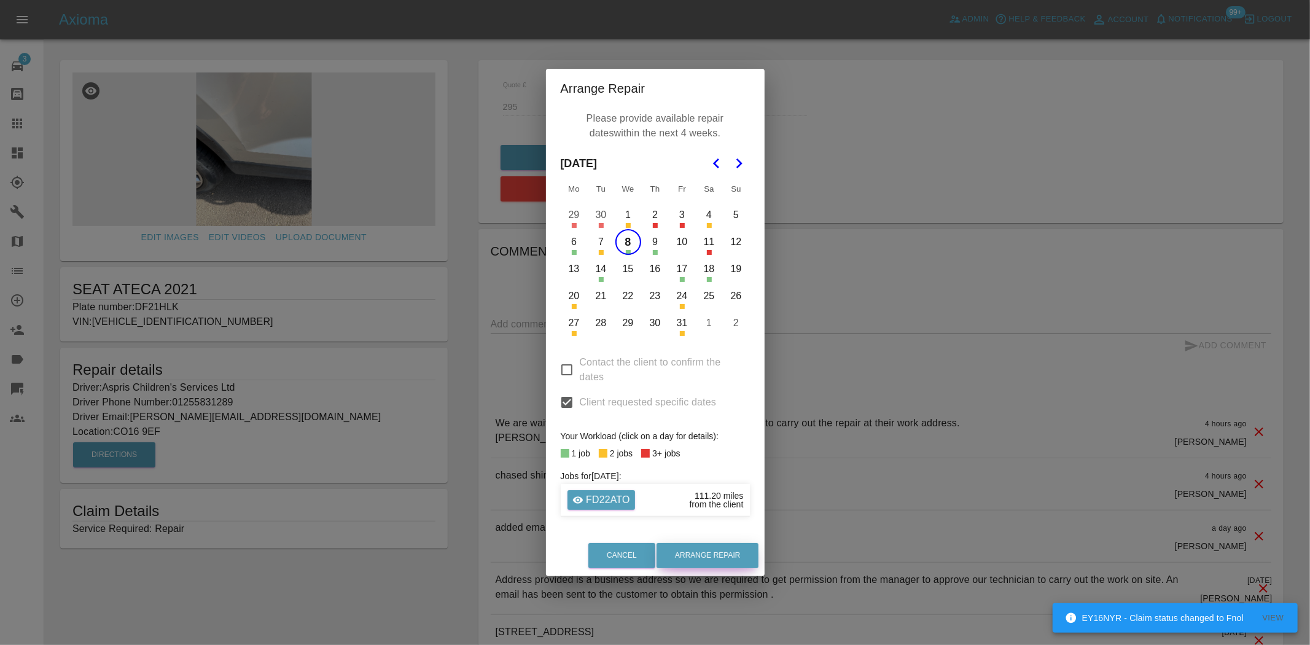
click at [702, 557] on button "Arrange Repair" at bounding box center [707, 555] width 102 height 25
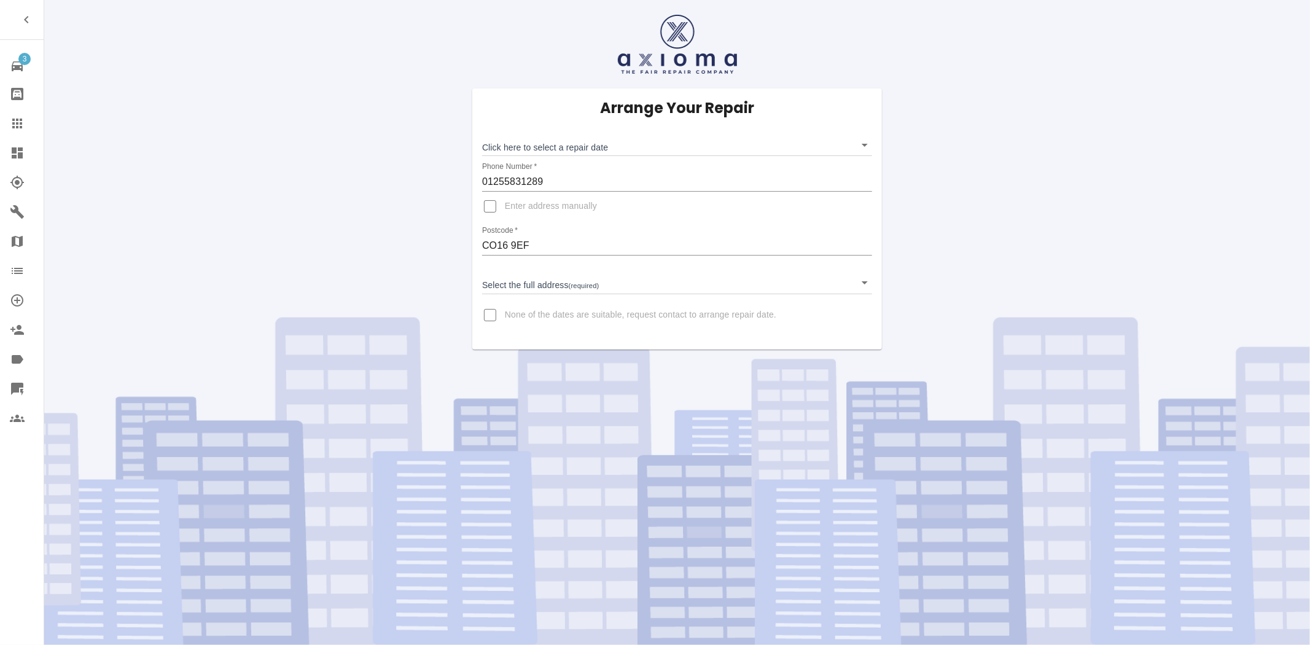
click at [534, 138] on body "3 Repair home Bodyshop home Claims Dashboard Explorer Garages Map Organization …" at bounding box center [655, 322] width 1310 height 645
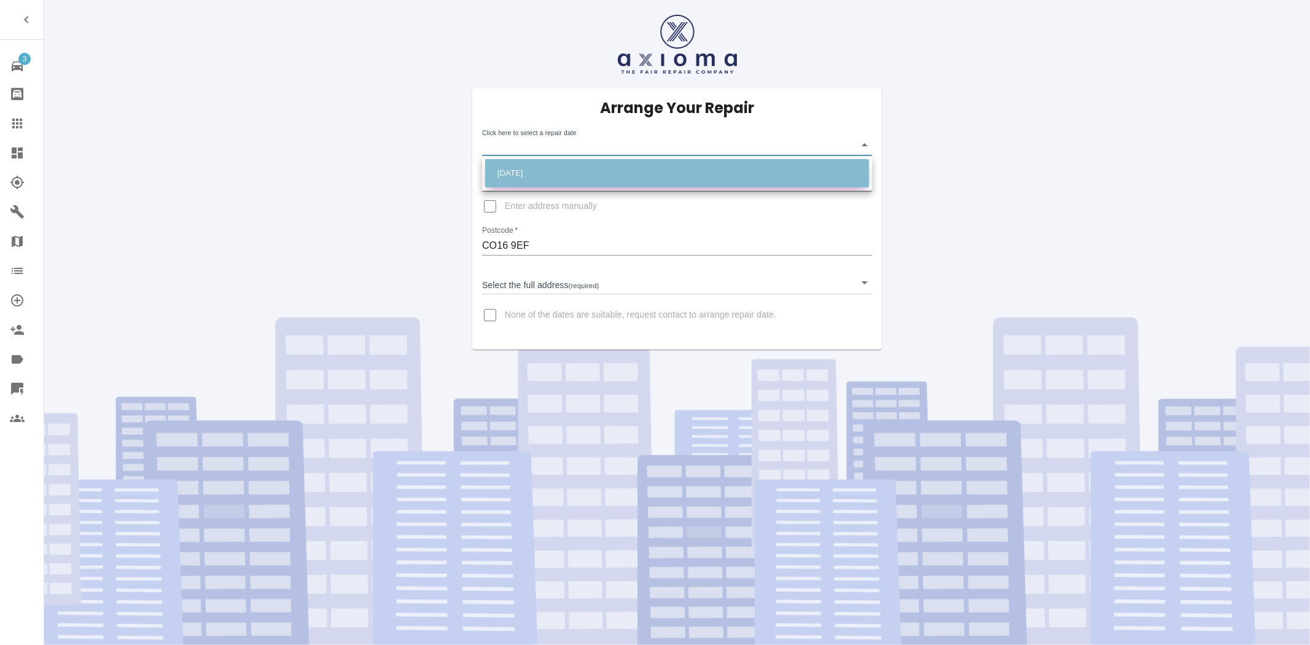
click at [528, 169] on li "Wed Oct 08 2025" at bounding box center [677, 173] width 384 height 28
type input "2025-10-08T00:00:00.000Z"
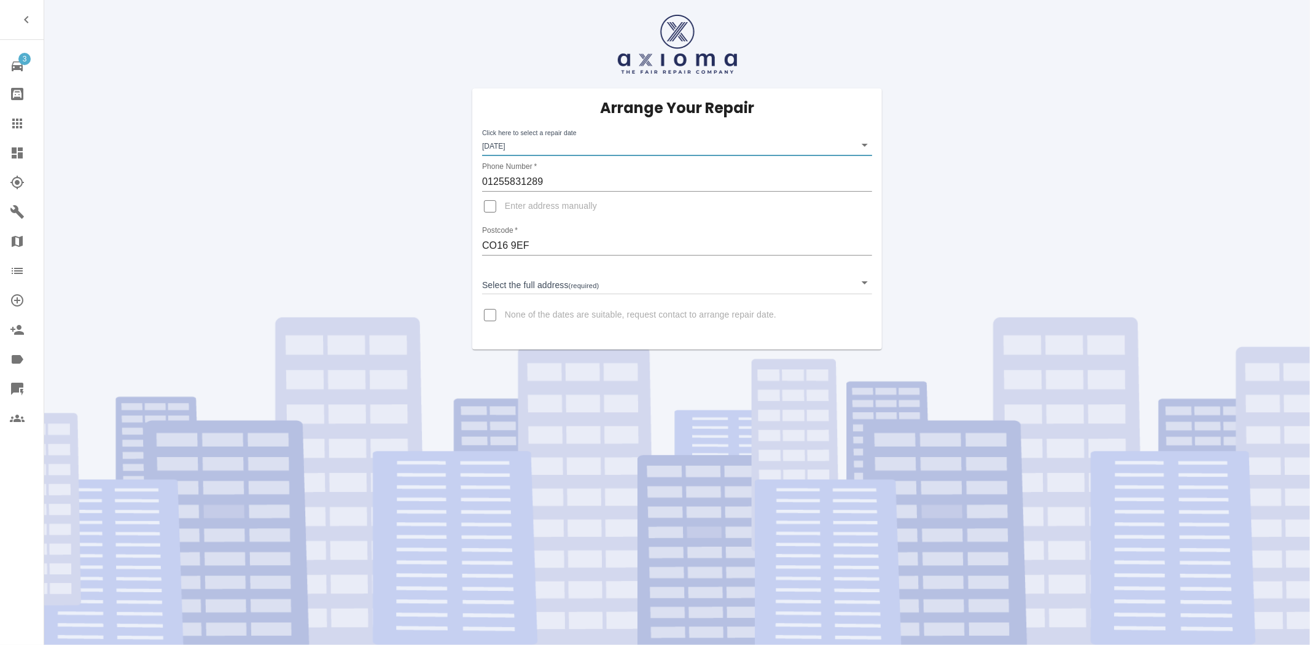
drag, startPoint x: 537, startPoint y: 247, endPoint x: 397, endPoint y: 259, distance: 139.9
click at [397, 259] on div "Arrange Your Repair Click here to select a repair date Wed Oct 08 2025 2025-10-…" at bounding box center [677, 174] width 1284 height 349
click at [487, 201] on input "Enter address manually" at bounding box center [489, 206] width 29 height 29
checkbox input "true"
click at [519, 276] on input "Address   *" at bounding box center [677, 275] width 390 height 20
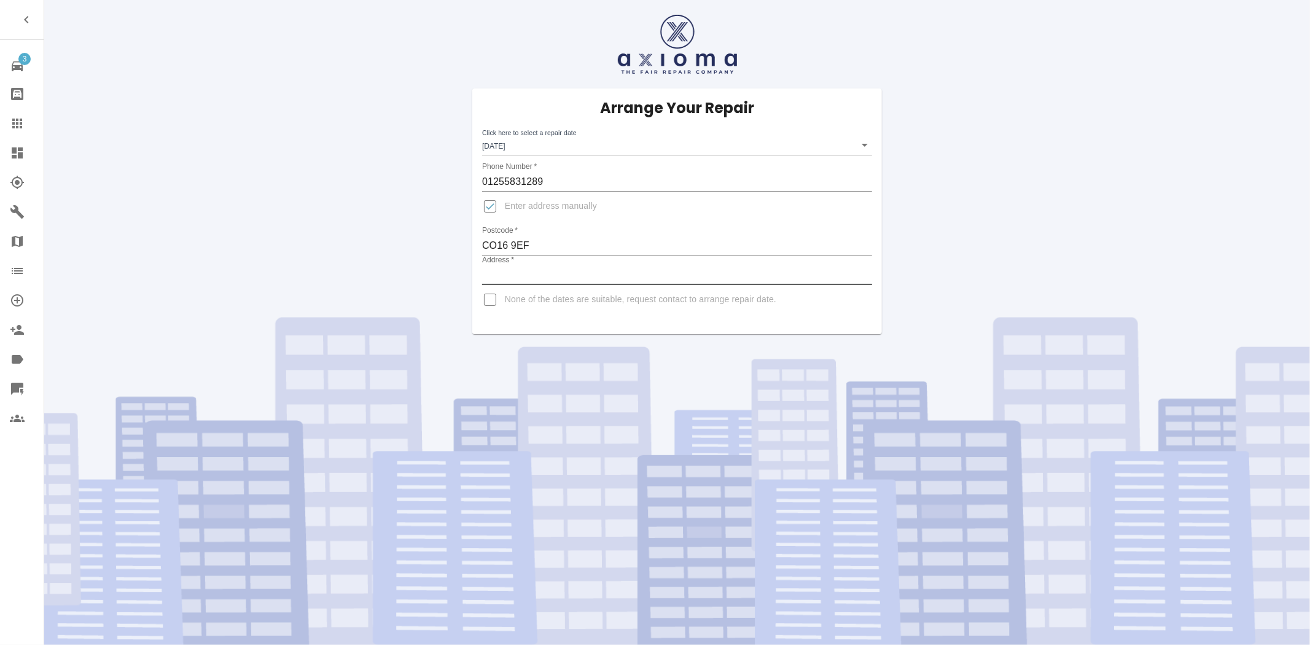
paste input "CO16 9EF"
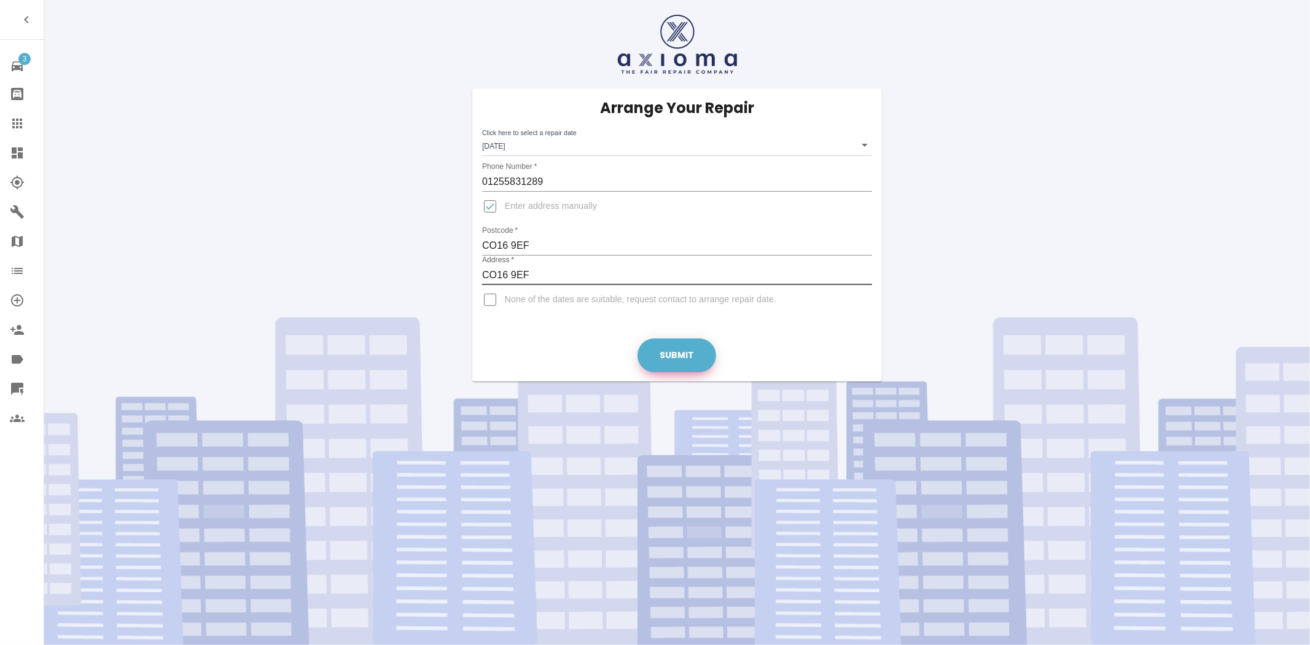
type input "CO16 9EF"
click at [668, 352] on button "Submit" at bounding box center [676, 355] width 79 height 34
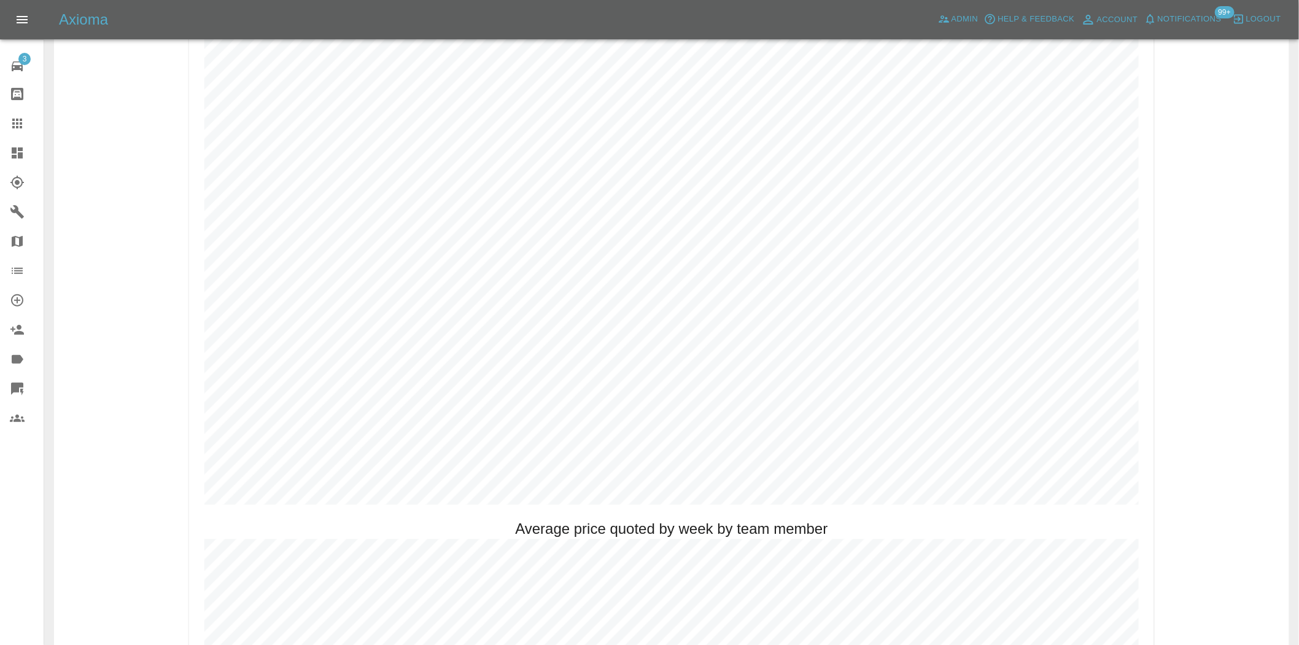
scroll to position [682, 0]
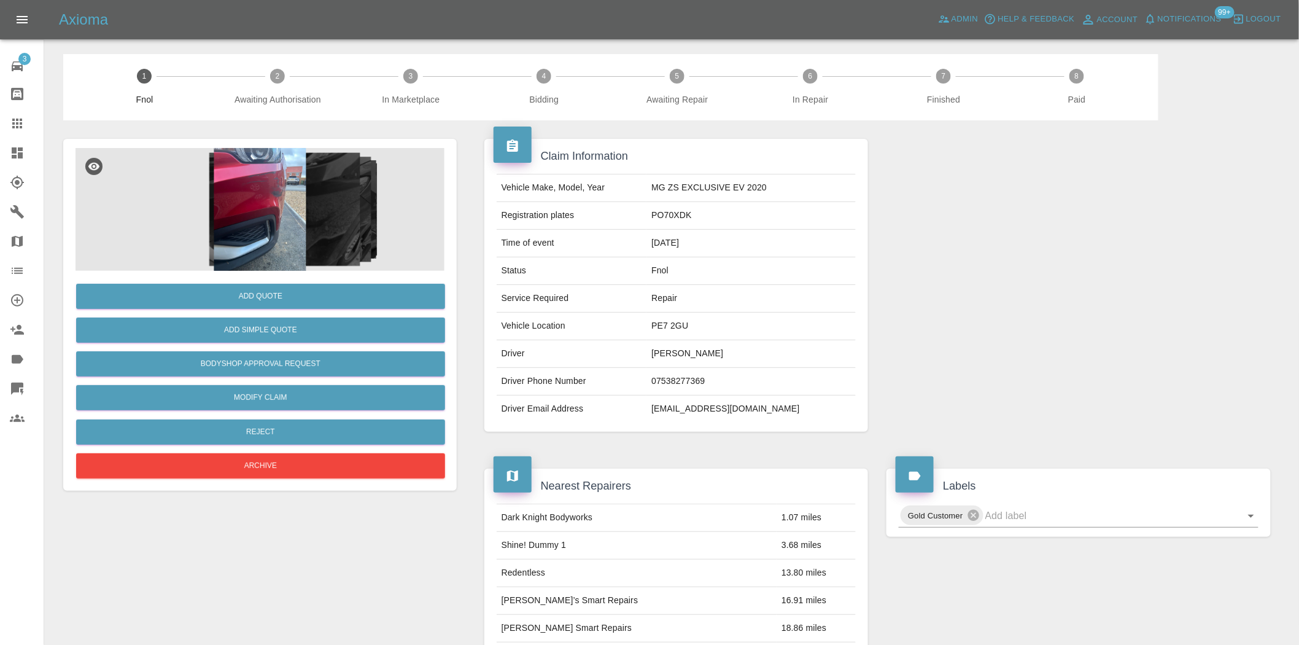
click at [258, 189] on img at bounding box center [260, 209] width 369 height 123
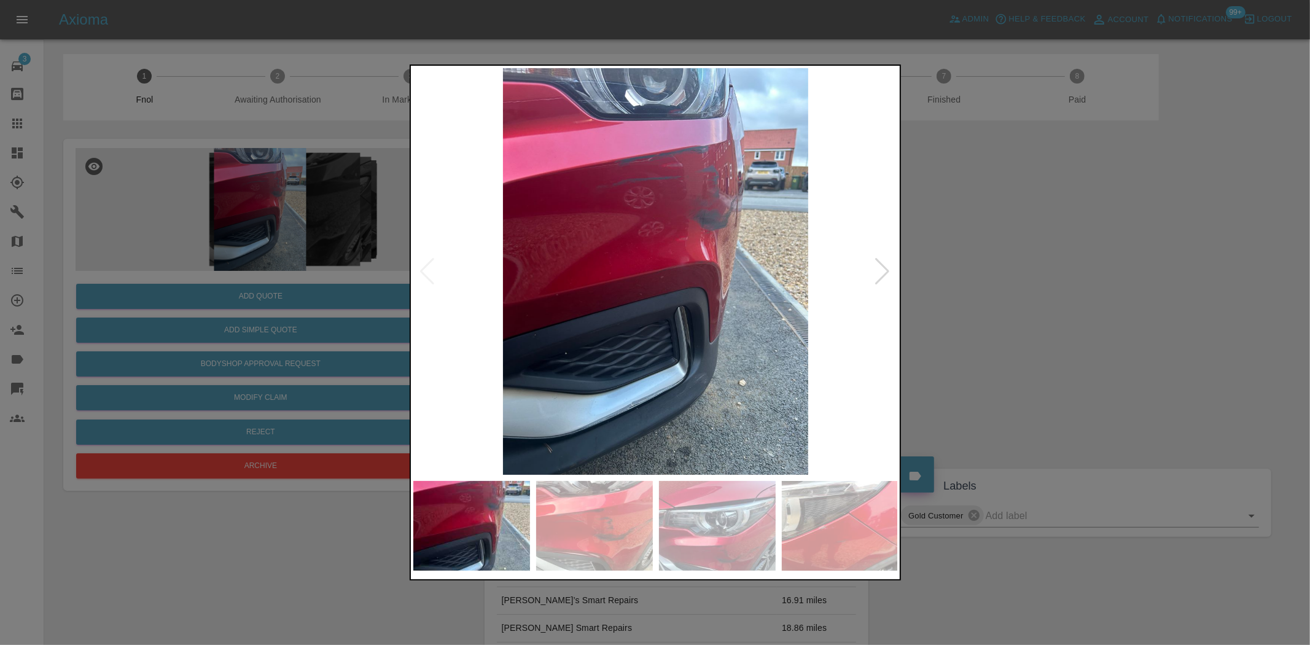
click at [647, 300] on img at bounding box center [655, 271] width 485 height 406
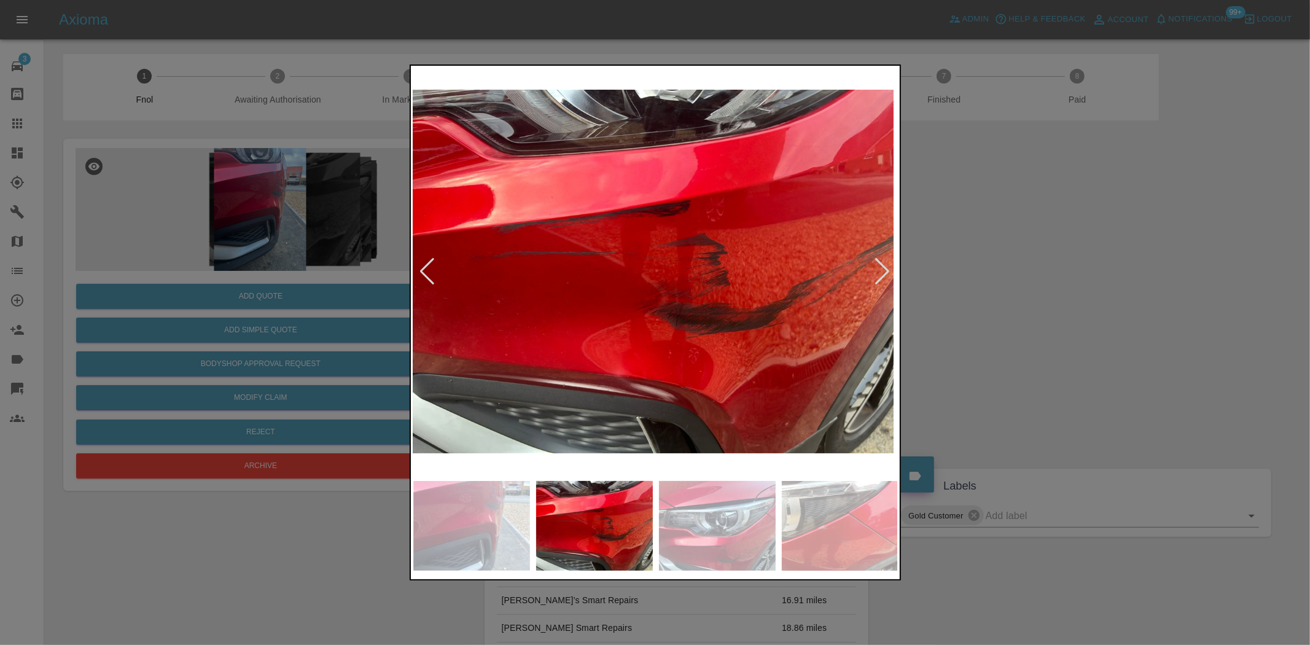
click at [648, 301] on img at bounding box center [650, 271] width 485 height 406
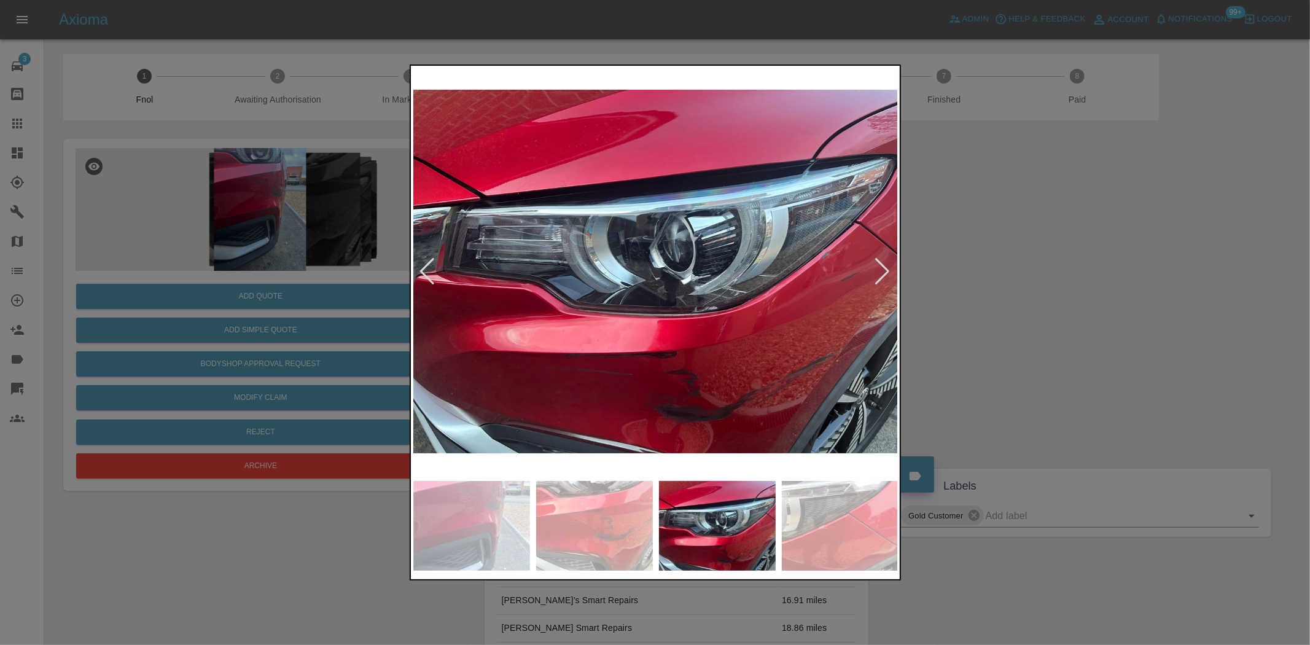
click at [626, 334] on img at bounding box center [655, 271] width 485 height 406
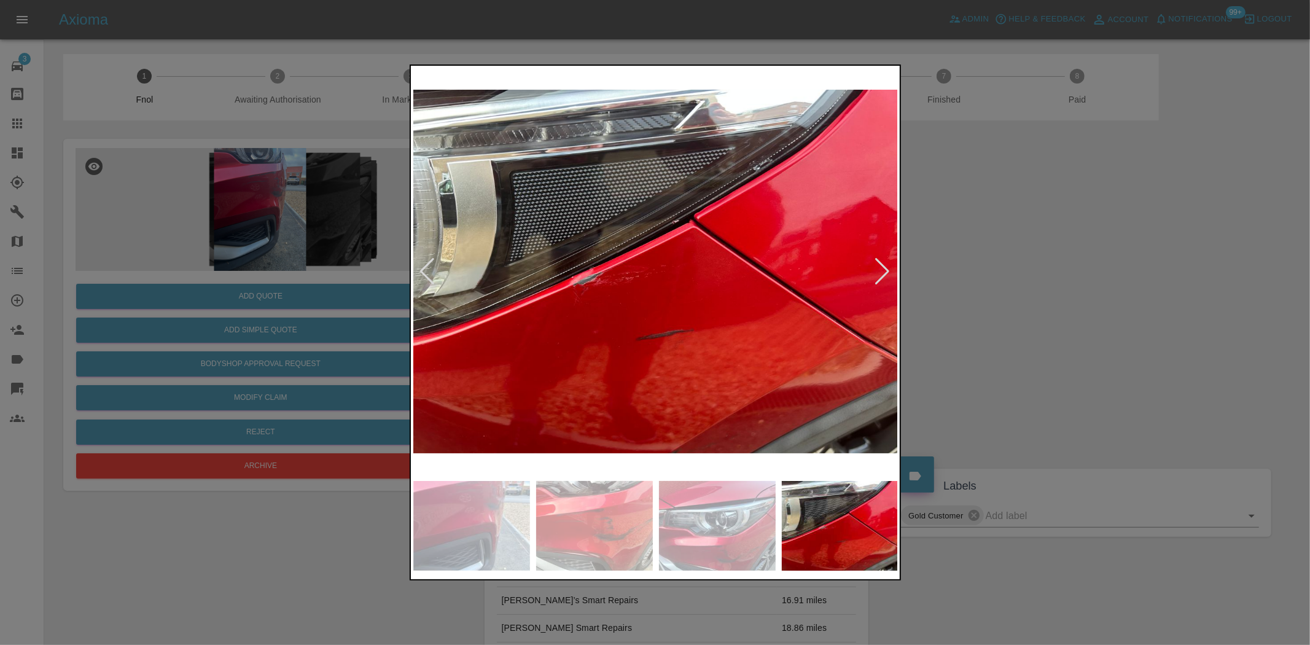
click at [506, 345] on img at bounding box center [655, 271] width 485 height 406
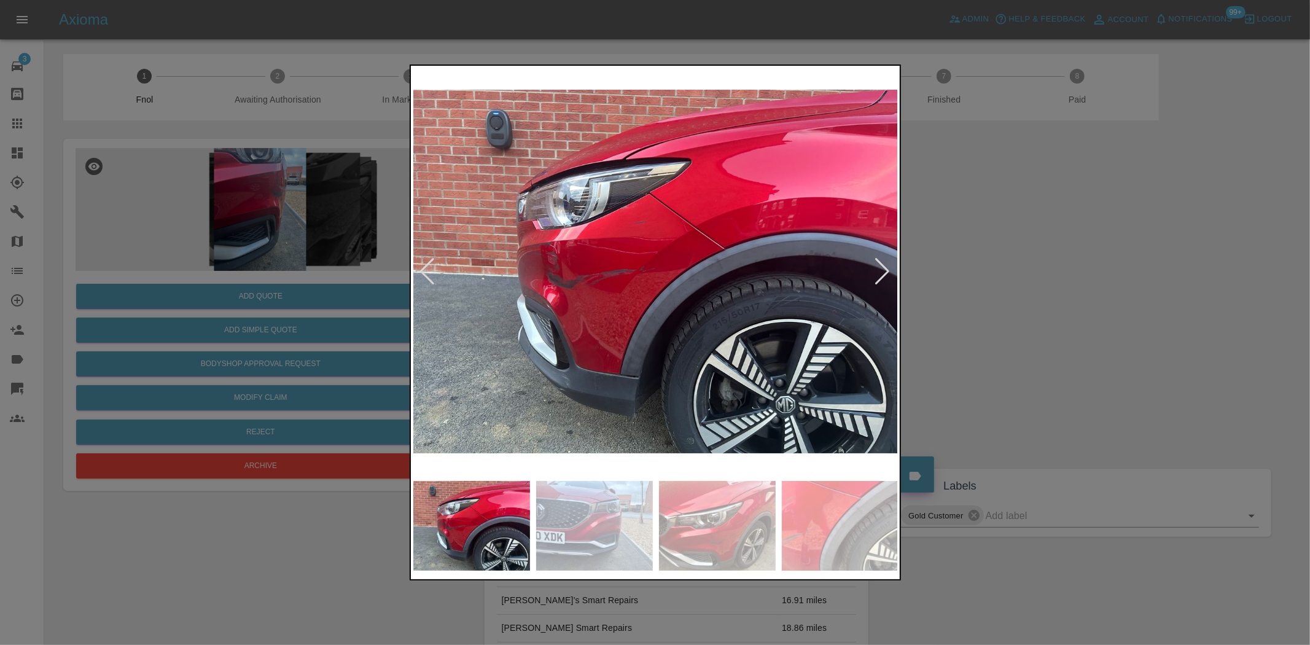
click at [633, 305] on img at bounding box center [655, 271] width 485 height 406
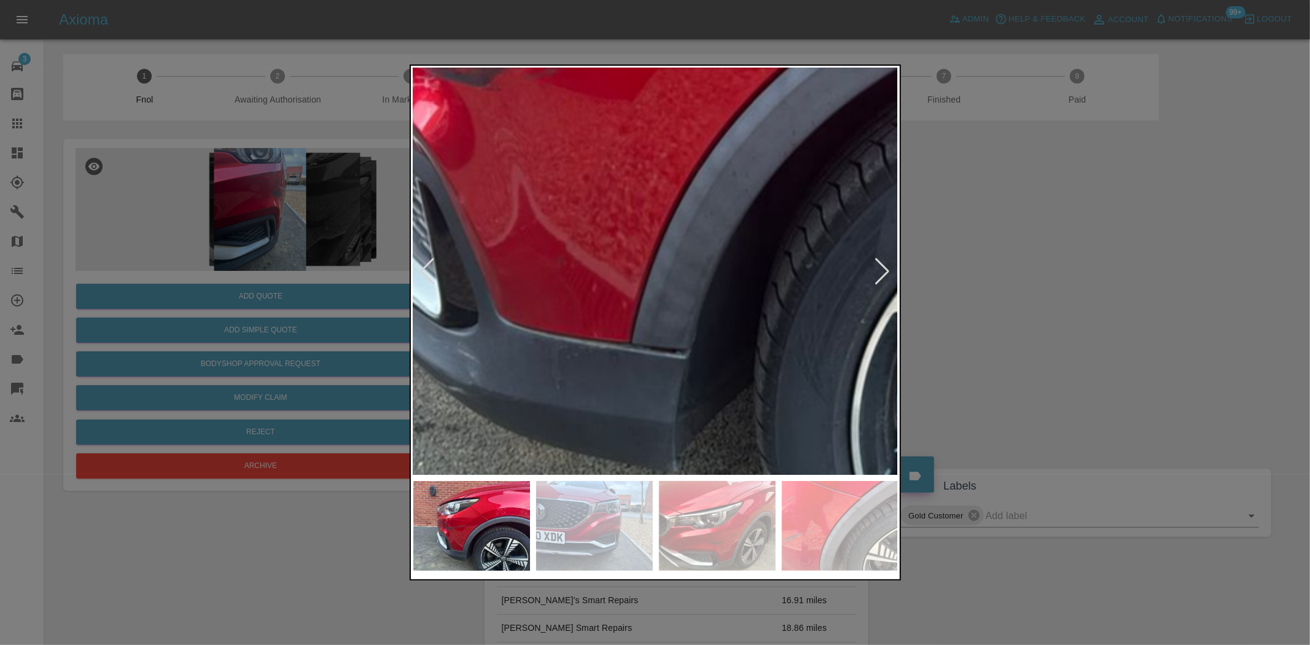
click at [754, 187] on img at bounding box center [737, 36] width 1455 height 1220
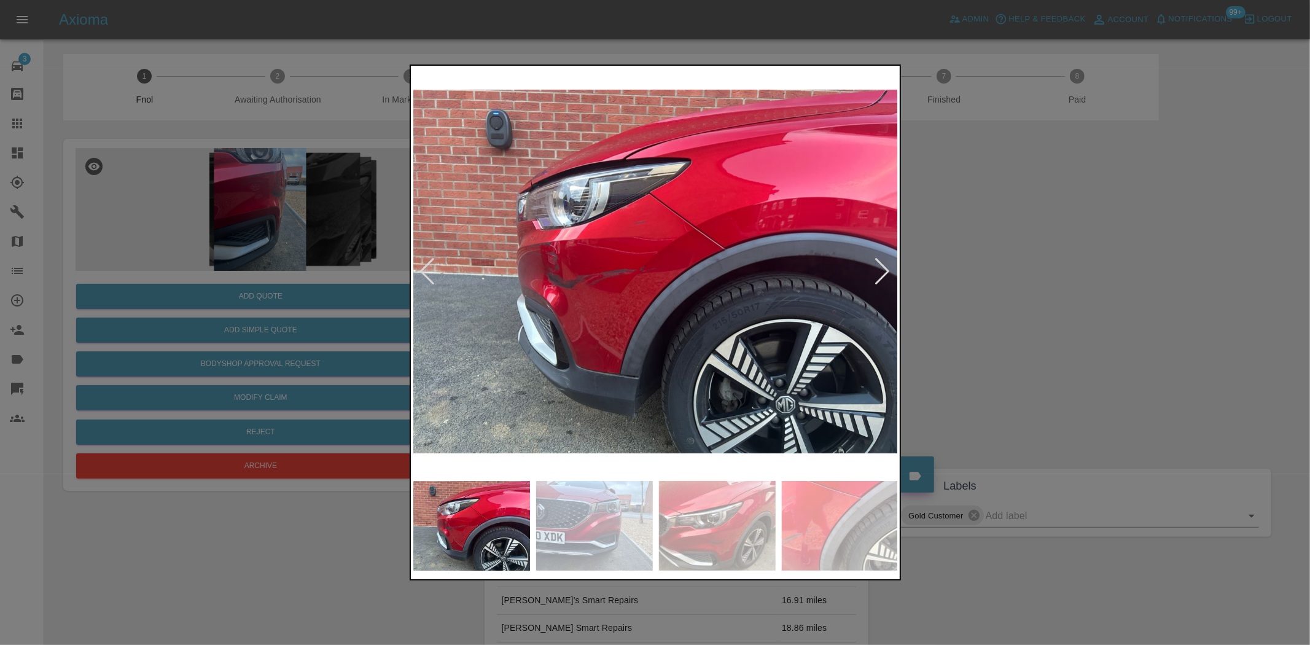
click at [603, 287] on img at bounding box center [655, 271] width 485 height 406
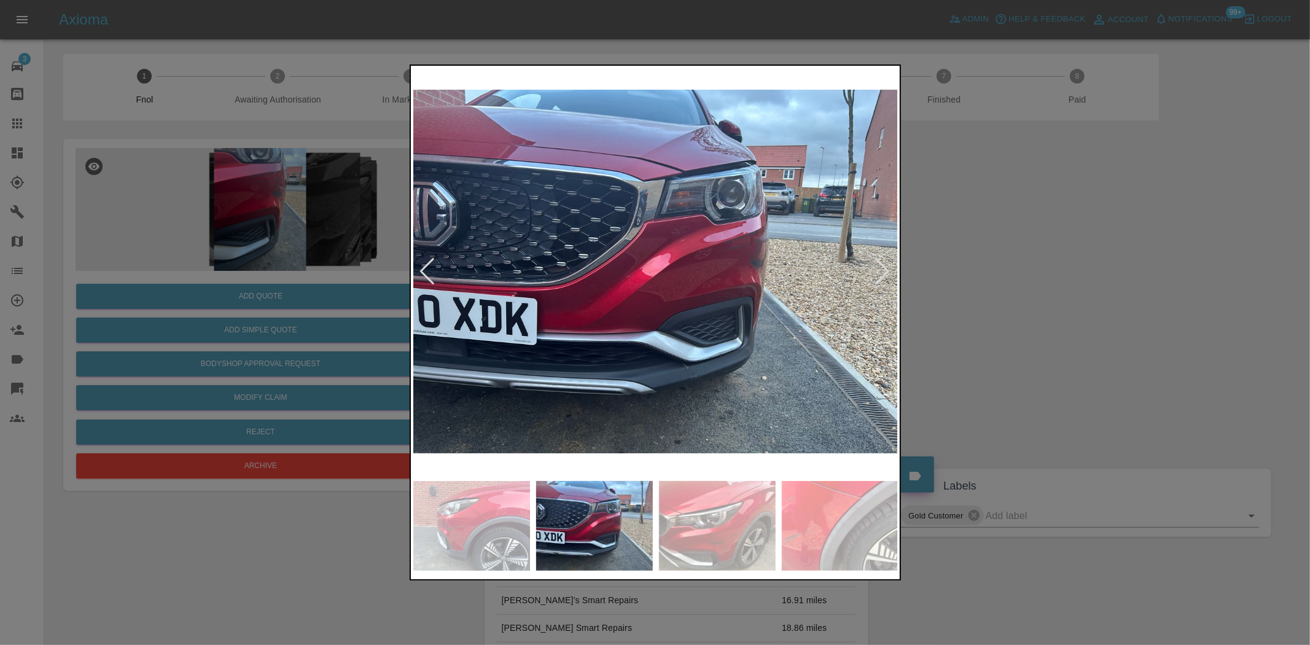
click at [647, 321] on img at bounding box center [655, 271] width 485 height 406
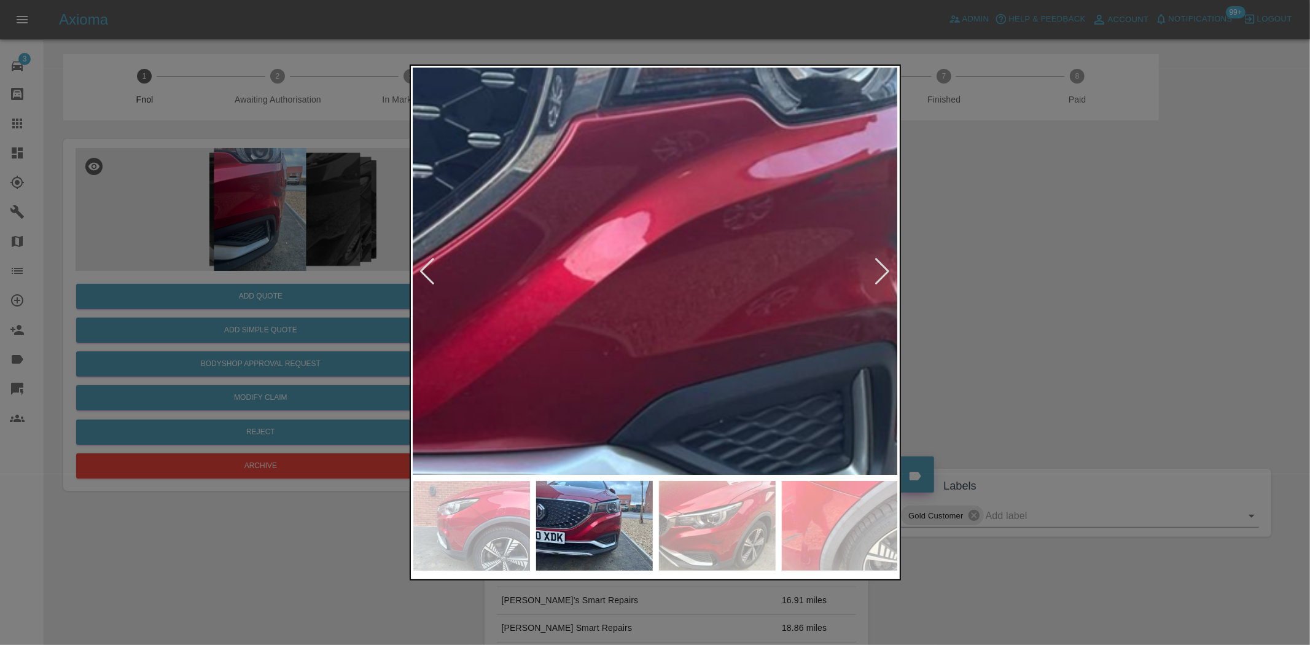
click at [593, 407] on img at bounding box center [605, 267] width 1455 height 1220
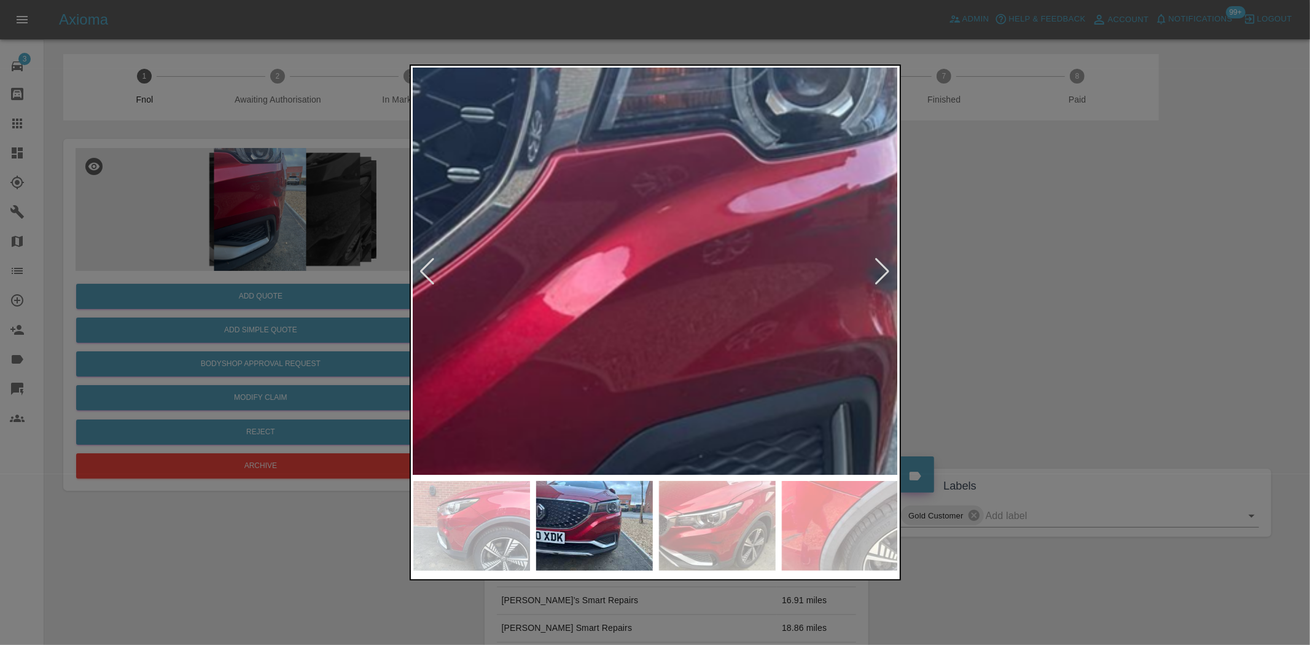
click at [639, 375] on img at bounding box center [584, 302] width 1455 height 1220
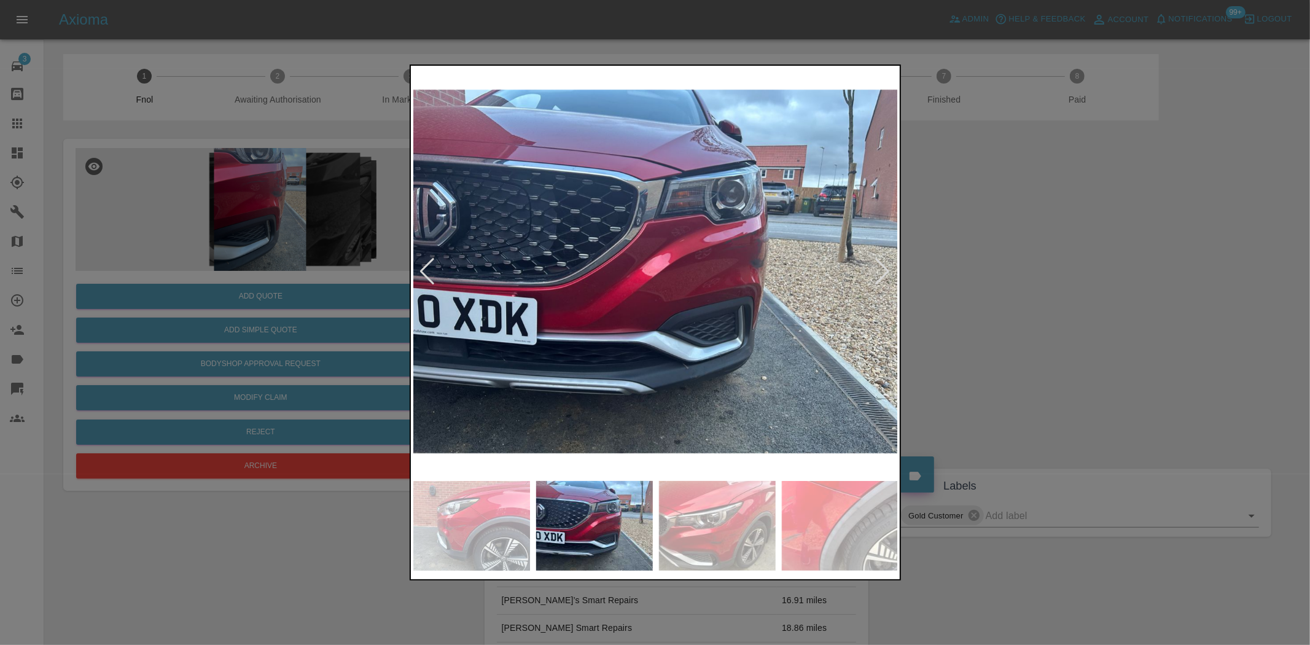
click at [567, 358] on img at bounding box center [655, 271] width 485 height 406
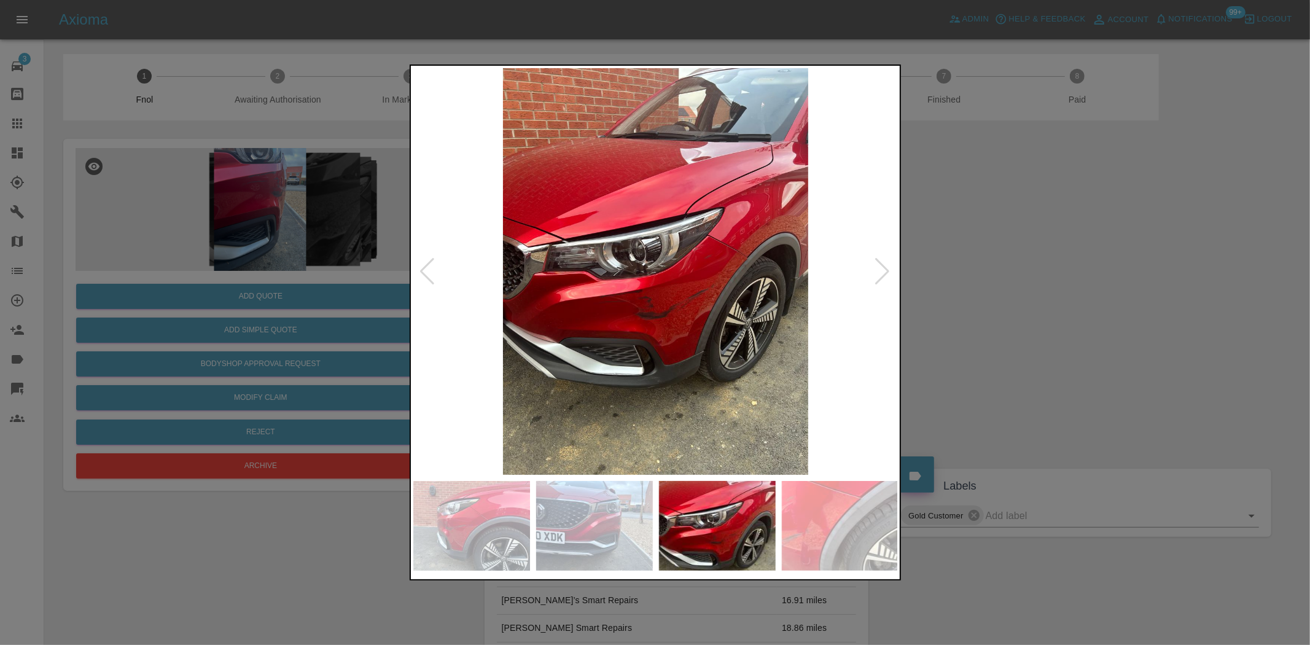
click at [721, 355] on img at bounding box center [655, 271] width 485 height 406
click at [671, 327] on img at bounding box center [655, 271] width 485 height 406
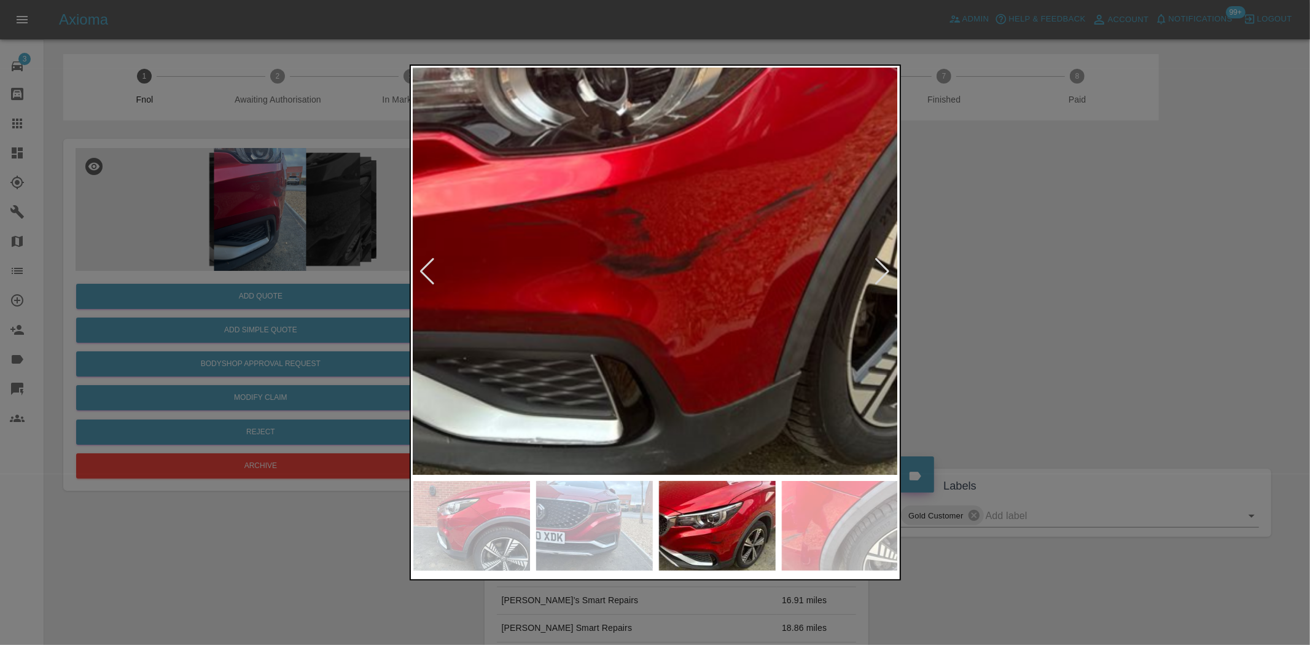
click at [725, 346] on img at bounding box center [656, 134] width 1455 height 1220
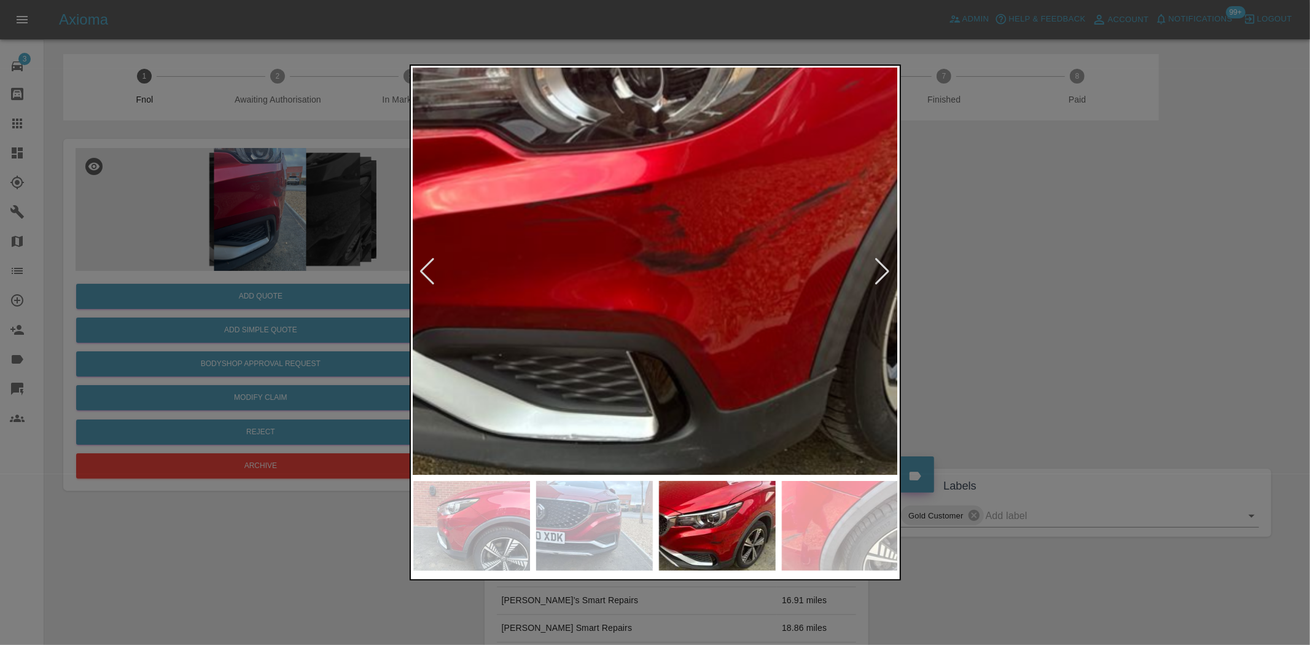
click at [726, 346] on img at bounding box center [691, 130] width 1455 height 1220
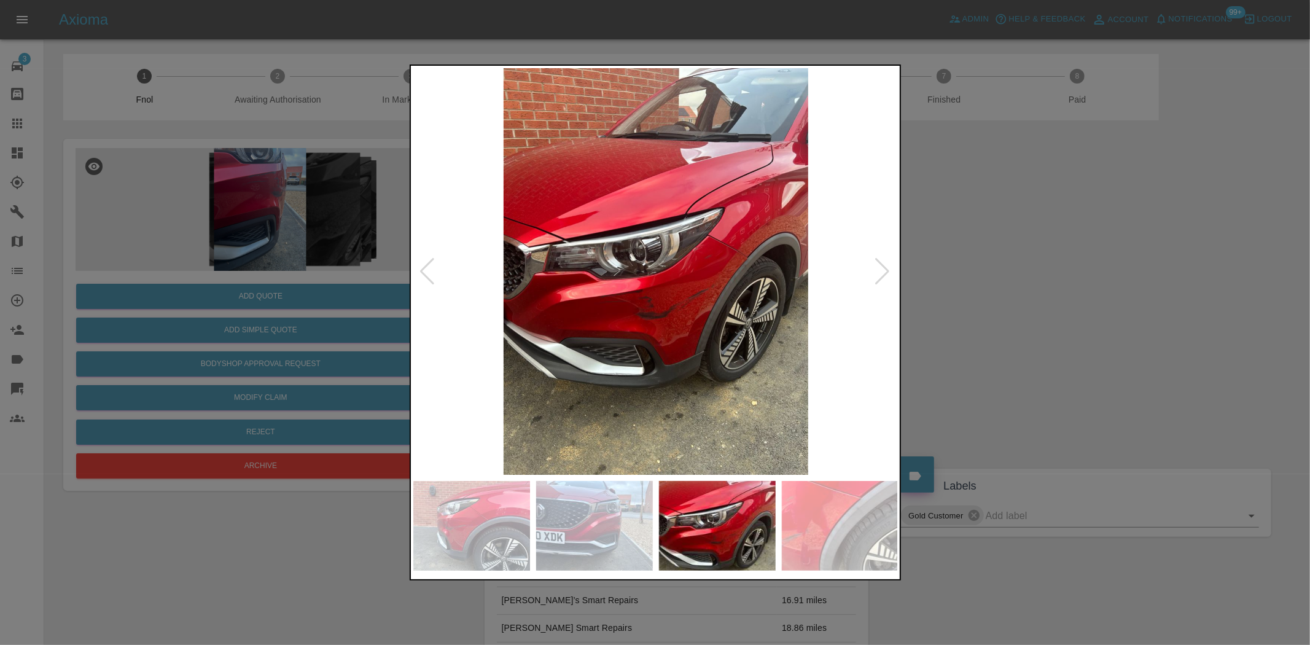
click at [726, 346] on img at bounding box center [655, 271] width 485 height 406
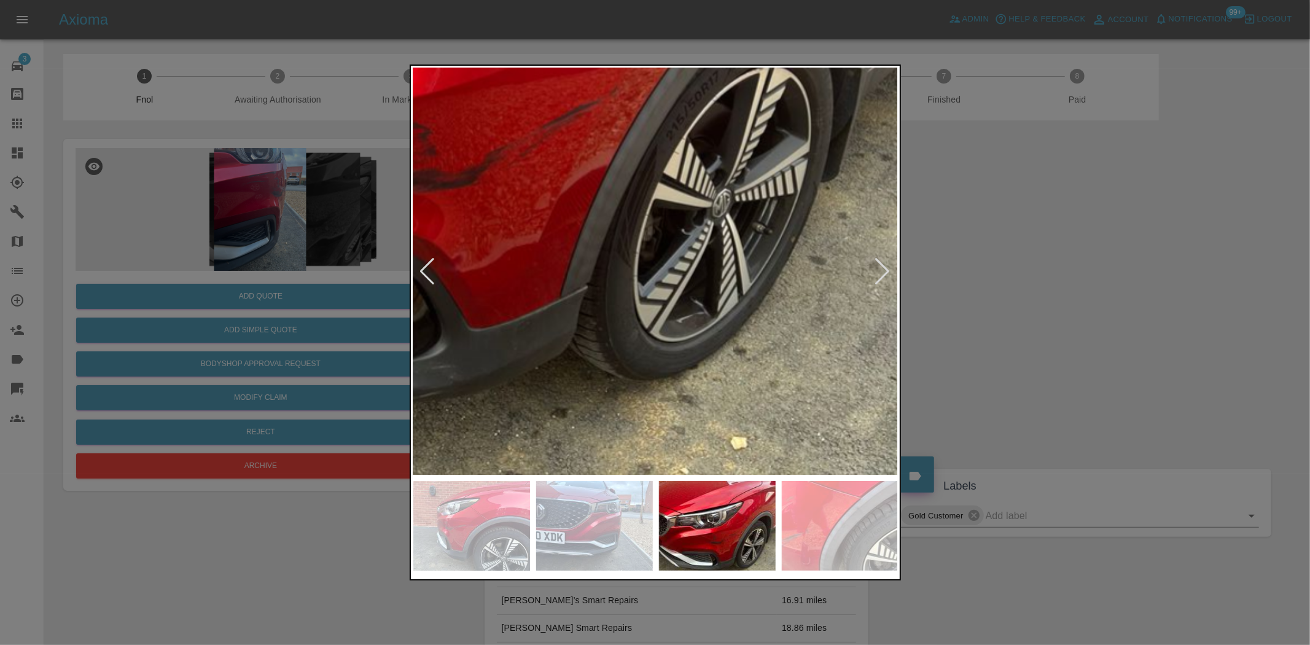
click at [728, 345] on img at bounding box center [442, 48] width 1455 height 1220
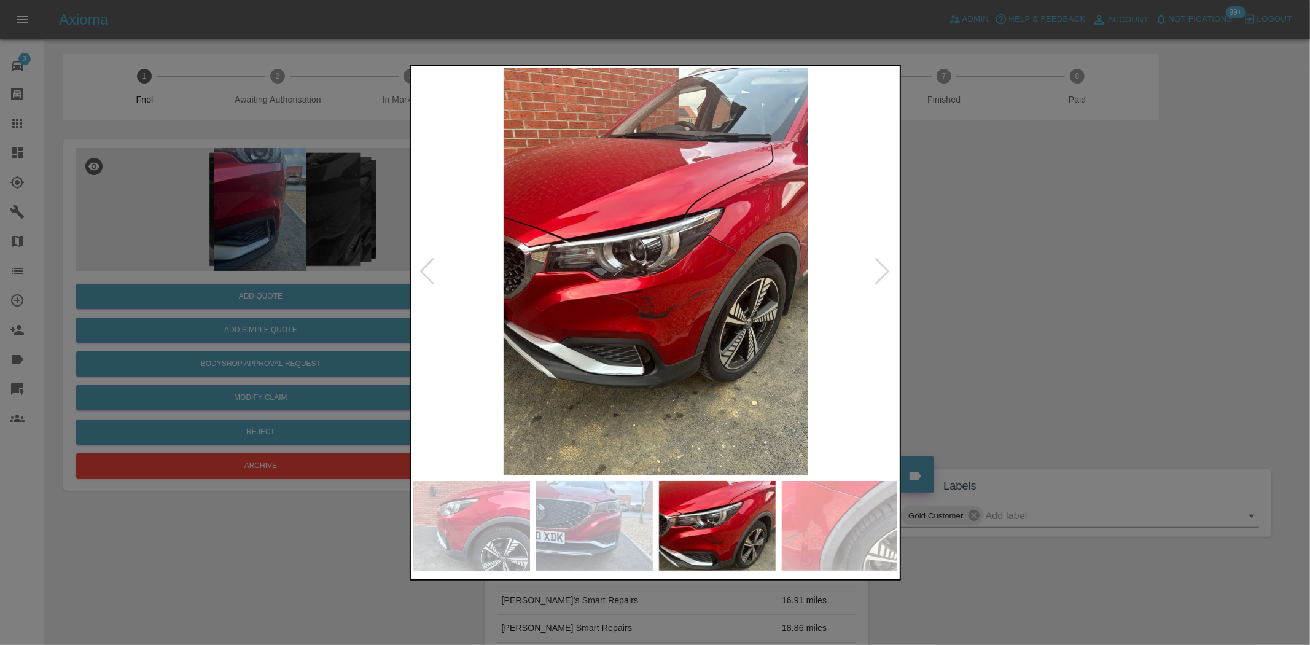
click at [537, 320] on img at bounding box center [655, 271] width 485 height 406
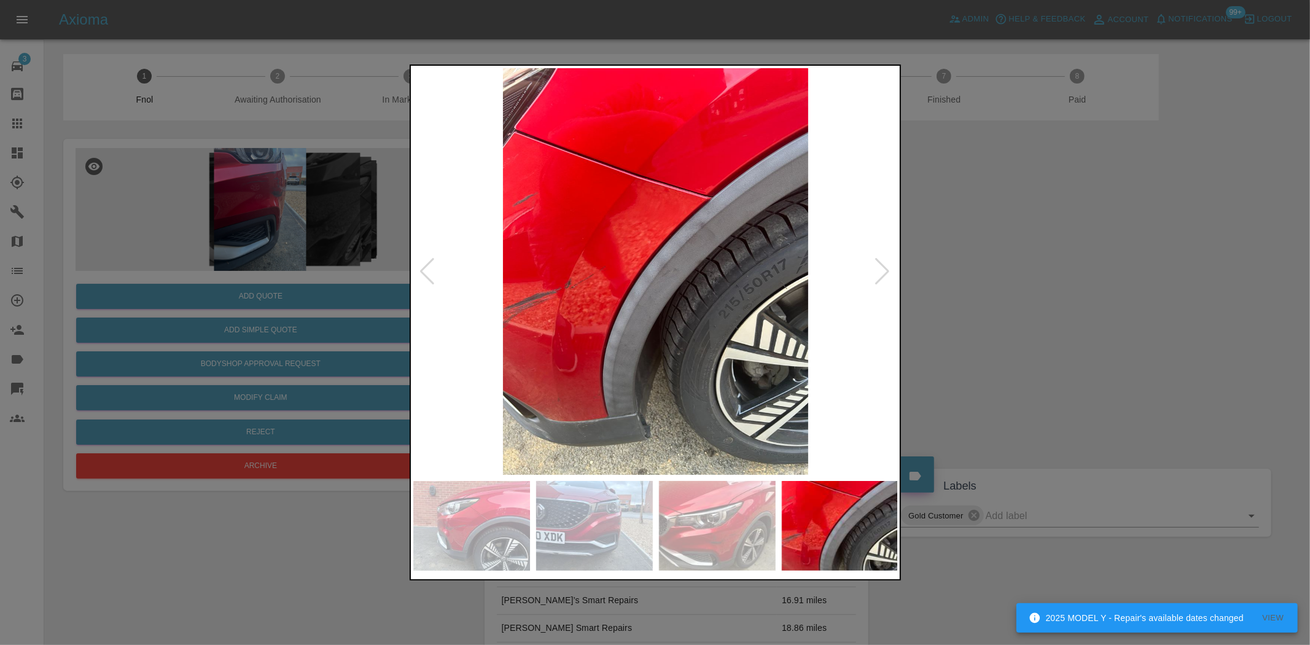
click at [672, 316] on img at bounding box center [655, 271] width 485 height 406
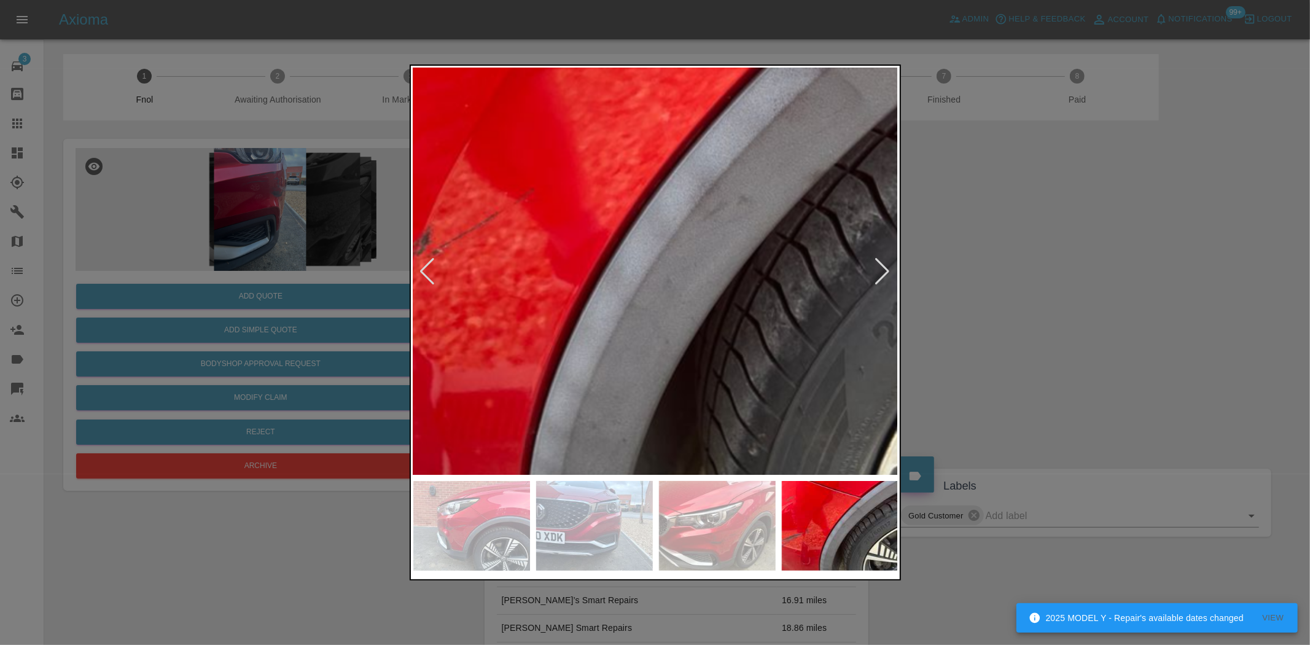
click at [740, 373] on img at bounding box center [683, 205] width 1455 height 1220
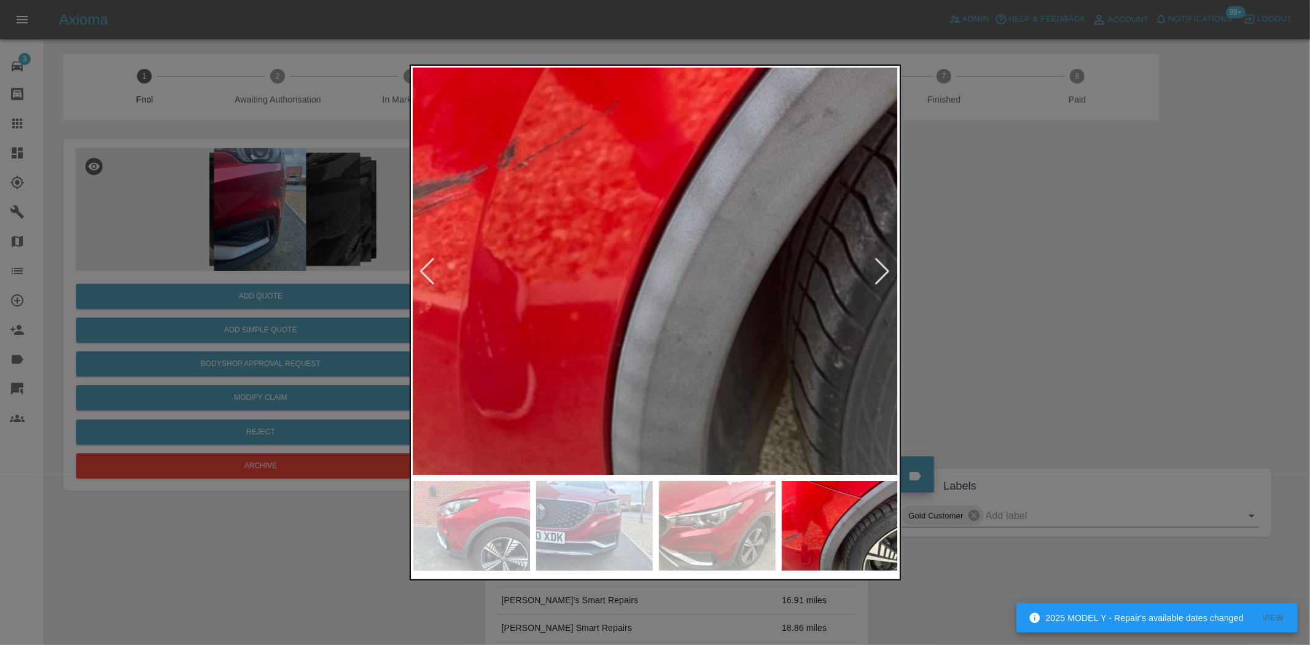
click at [795, 130] on img at bounding box center [768, 118] width 1455 height 1220
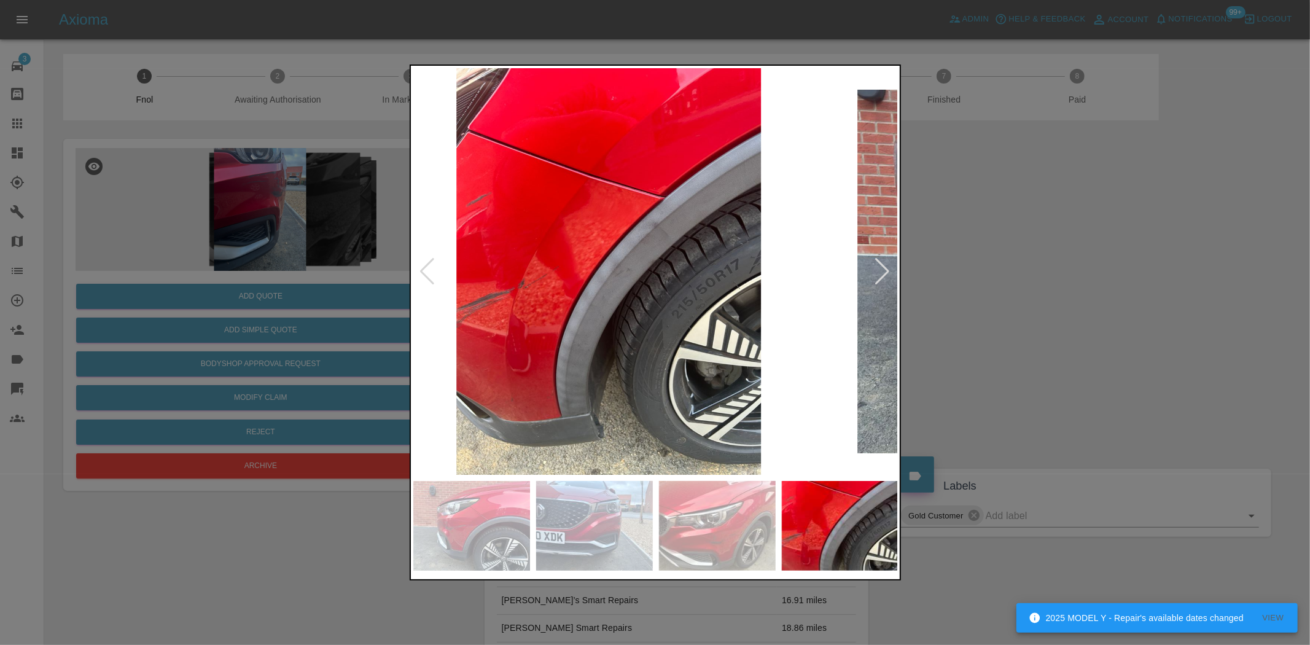
click at [688, 235] on img at bounding box center [608, 271] width 485 height 406
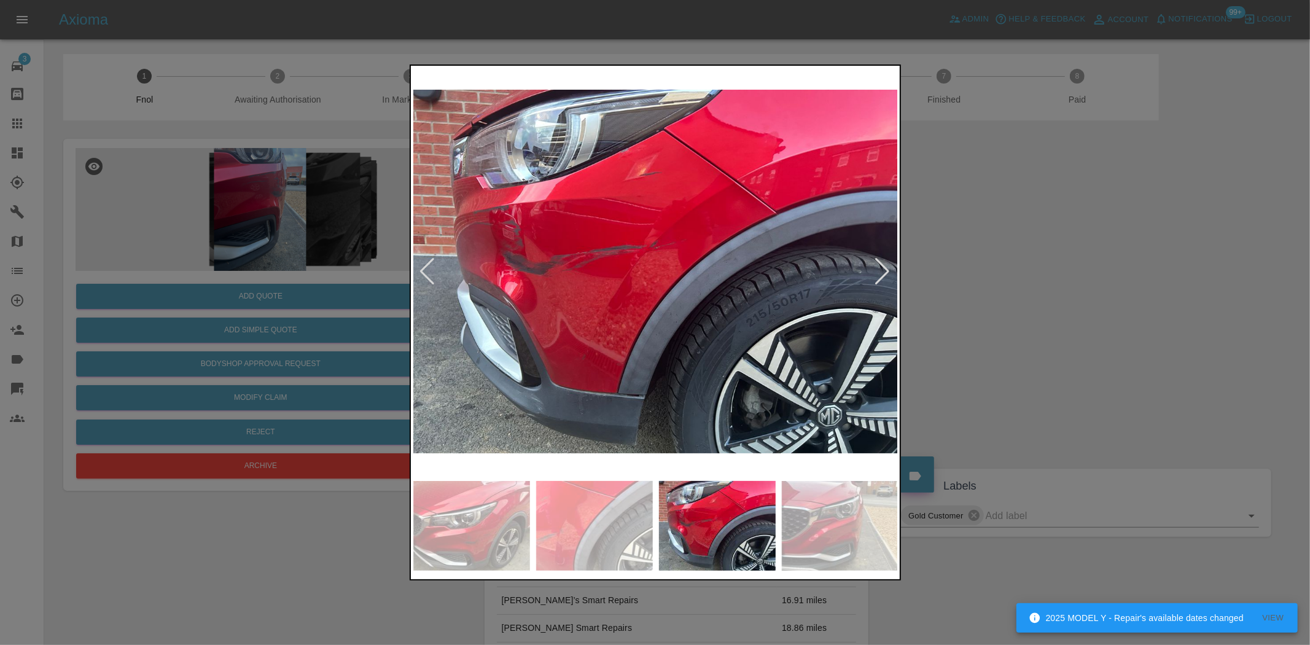
click at [596, 249] on img at bounding box center [655, 271] width 485 height 406
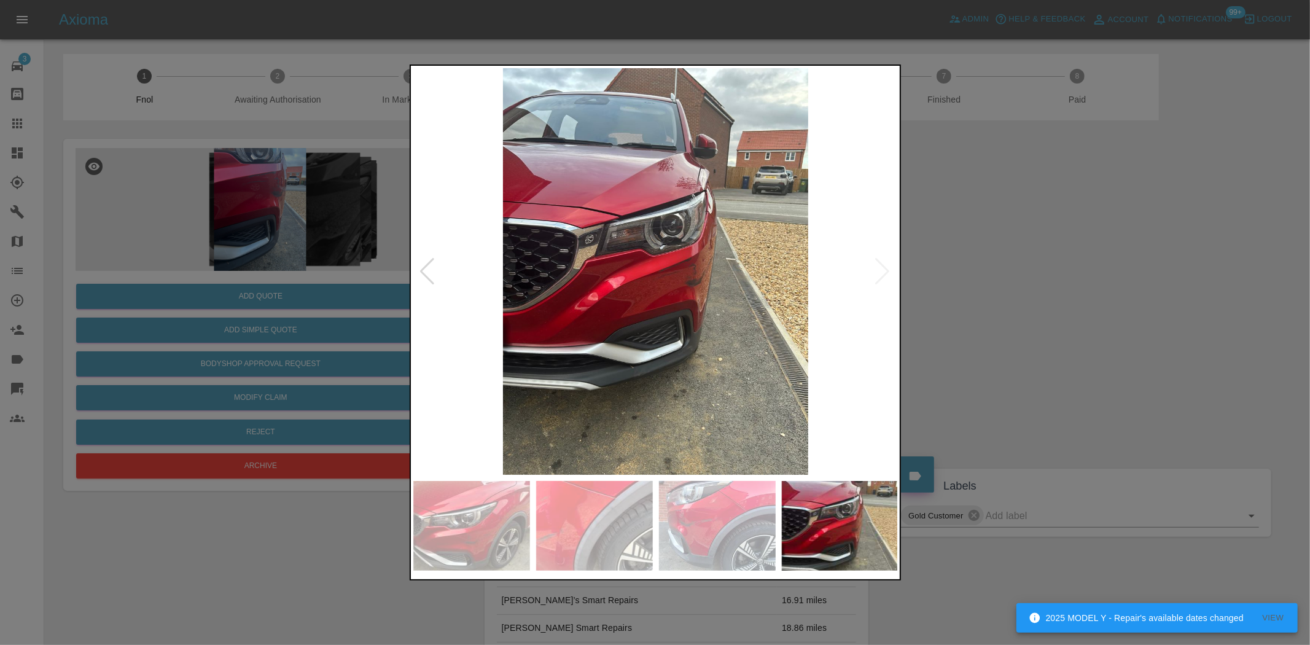
click at [564, 273] on img at bounding box center [655, 271] width 485 height 406
click at [220, 254] on div at bounding box center [655, 322] width 1310 height 645
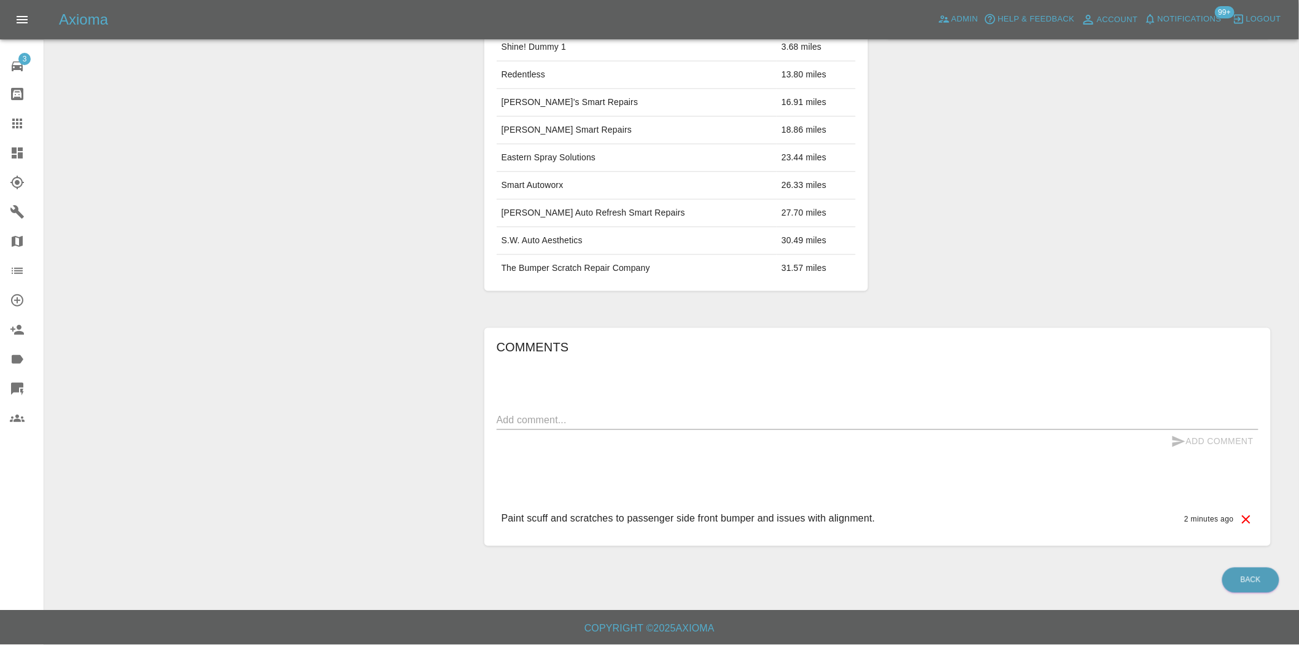
scroll to position [22, 0]
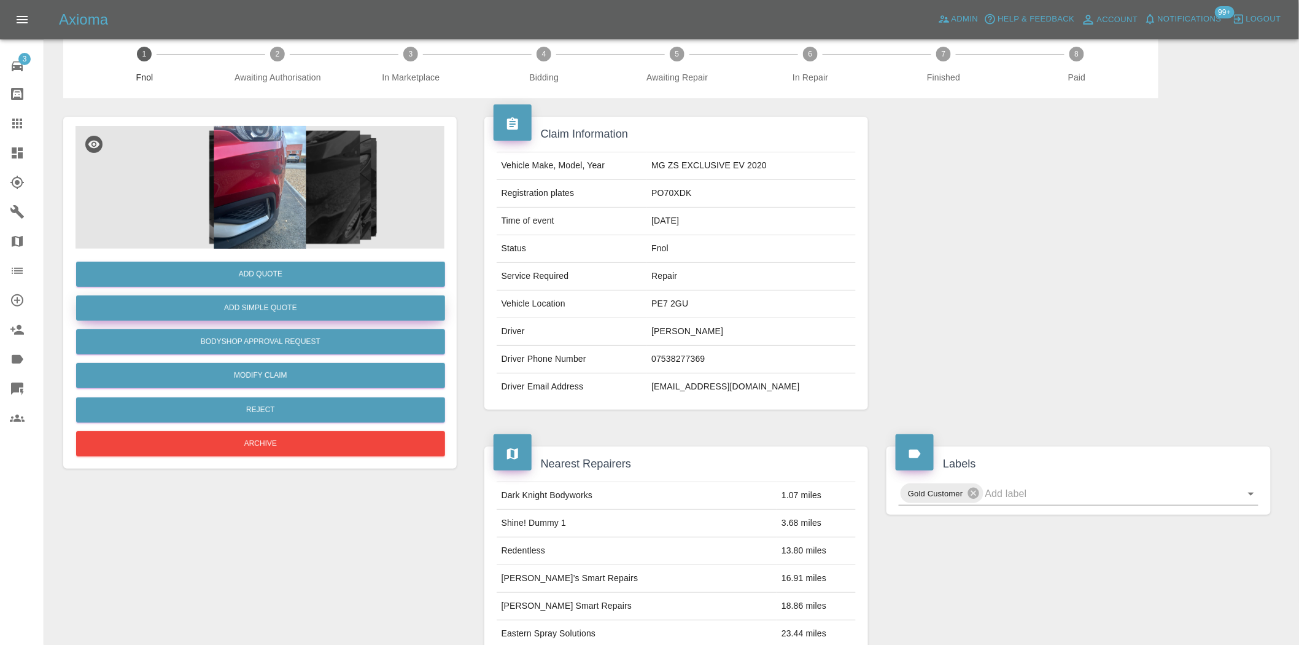
click at [257, 300] on button "Add Simple Quote" at bounding box center [260, 307] width 369 height 25
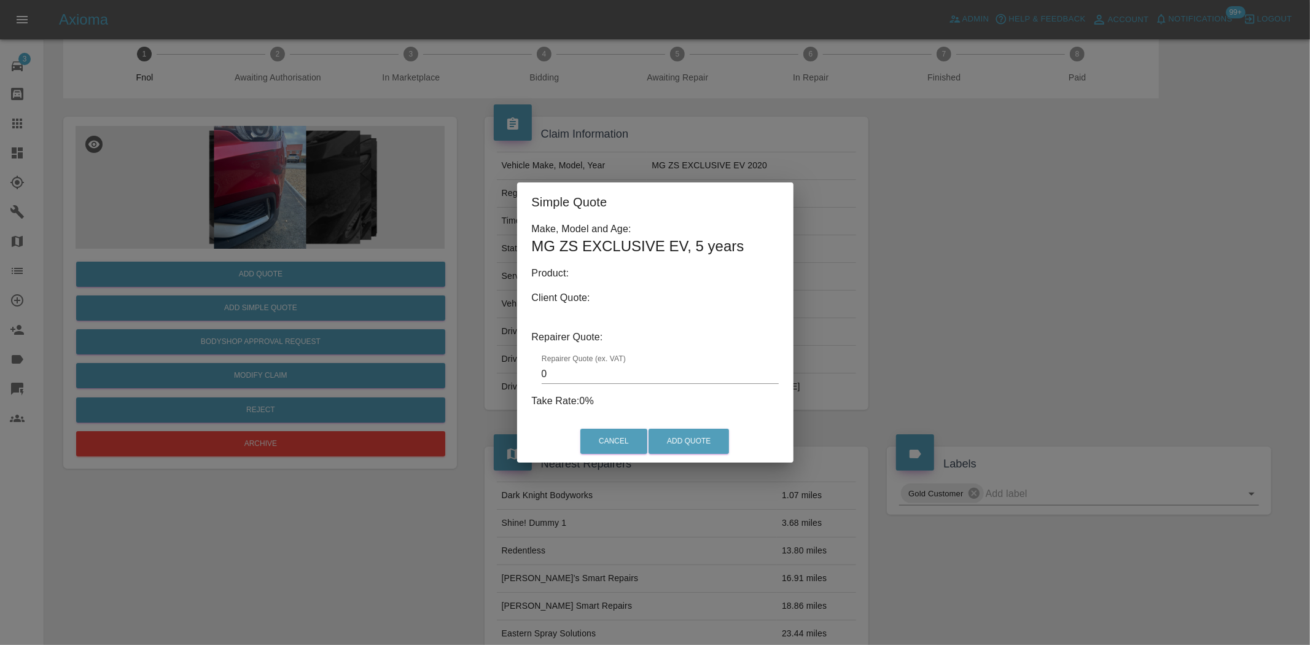
type input "140"
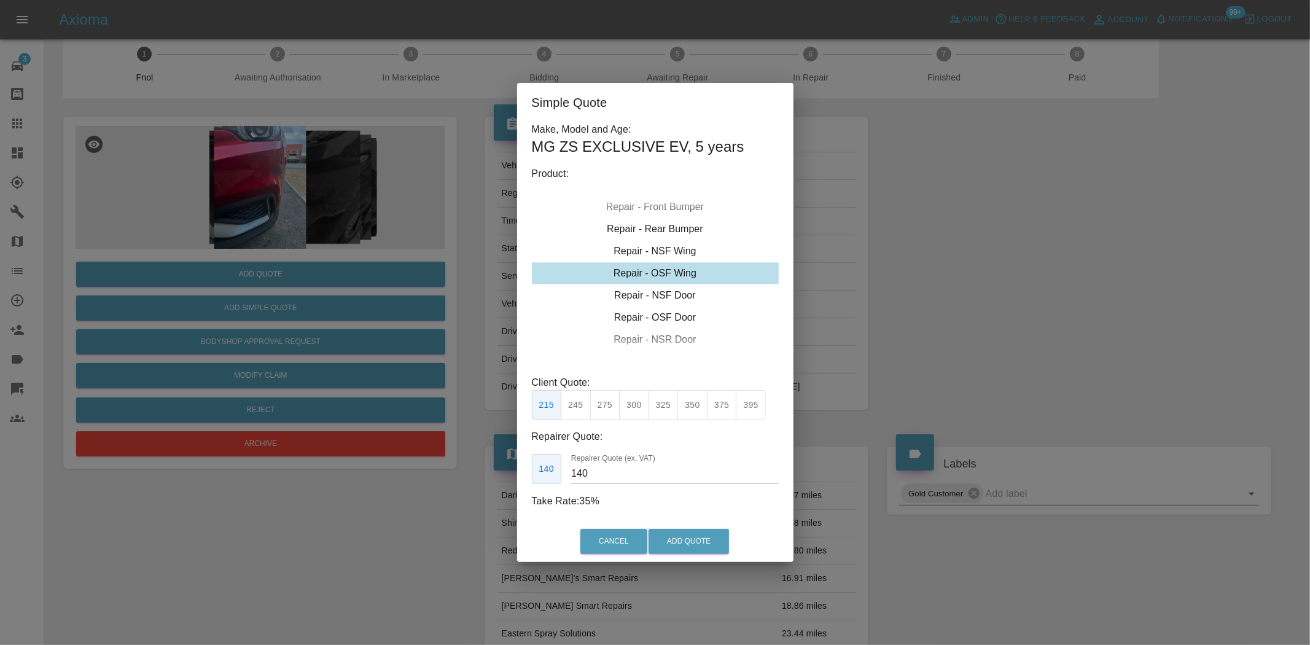
click at [414, 239] on div "Simple Quote Make, Model and Age: MG ZS EXCLUSIVE EV , 5 years Product: Repair …" at bounding box center [655, 322] width 1310 height 645
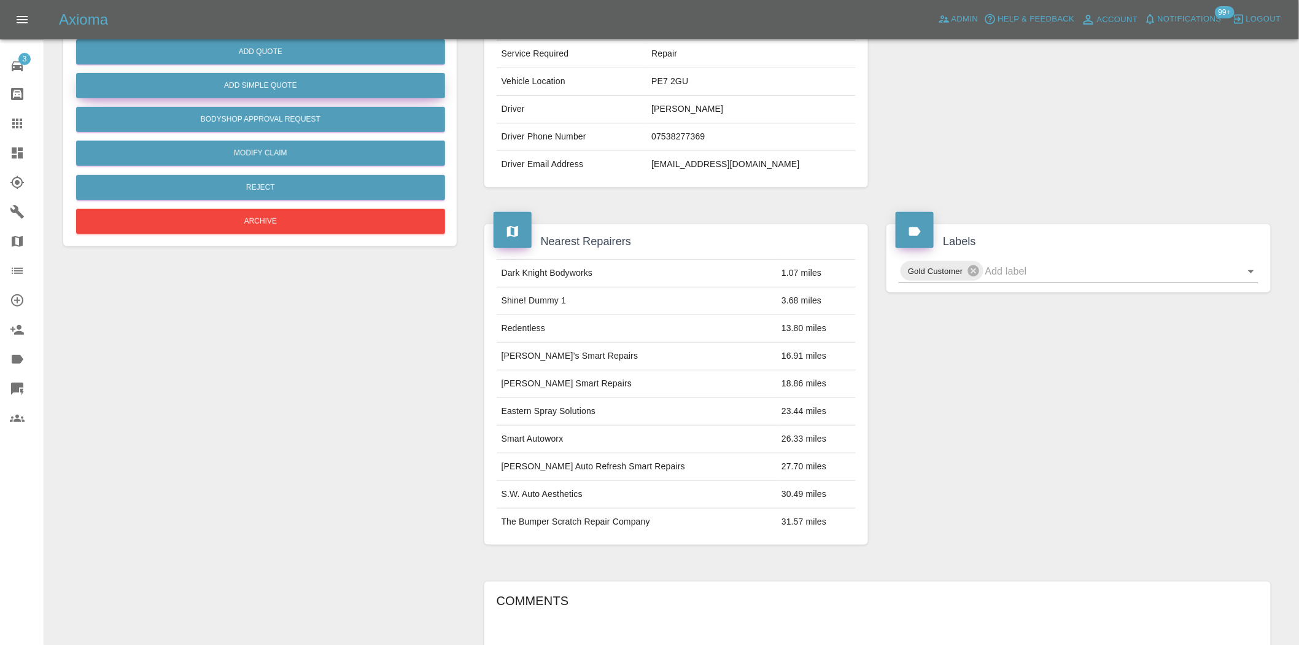
scroll to position [0, 0]
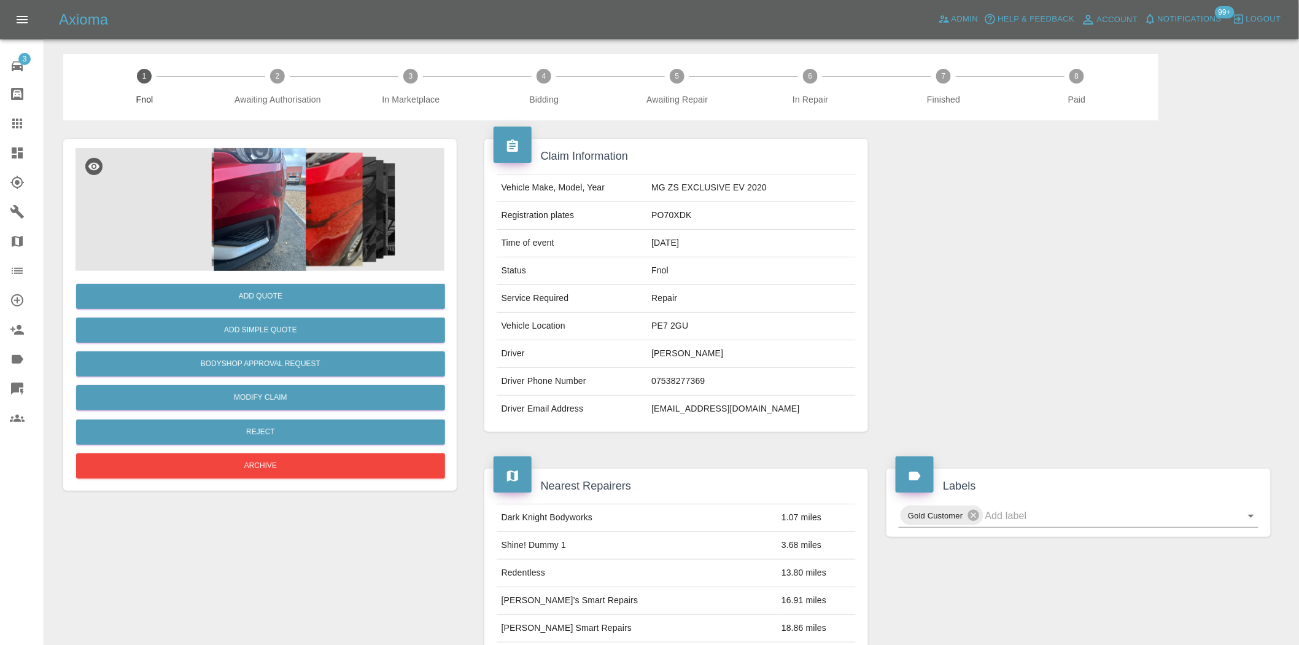
click at [301, 197] on img at bounding box center [260, 209] width 369 height 123
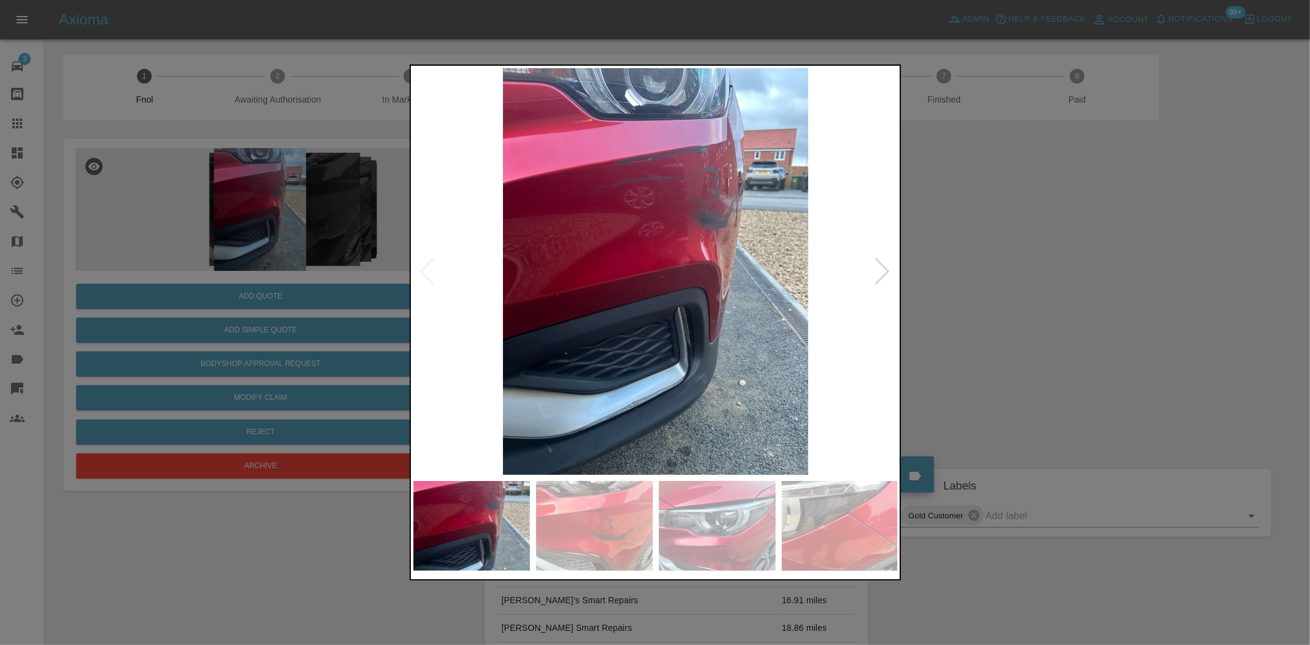
click at [297, 356] on div at bounding box center [655, 322] width 1310 height 645
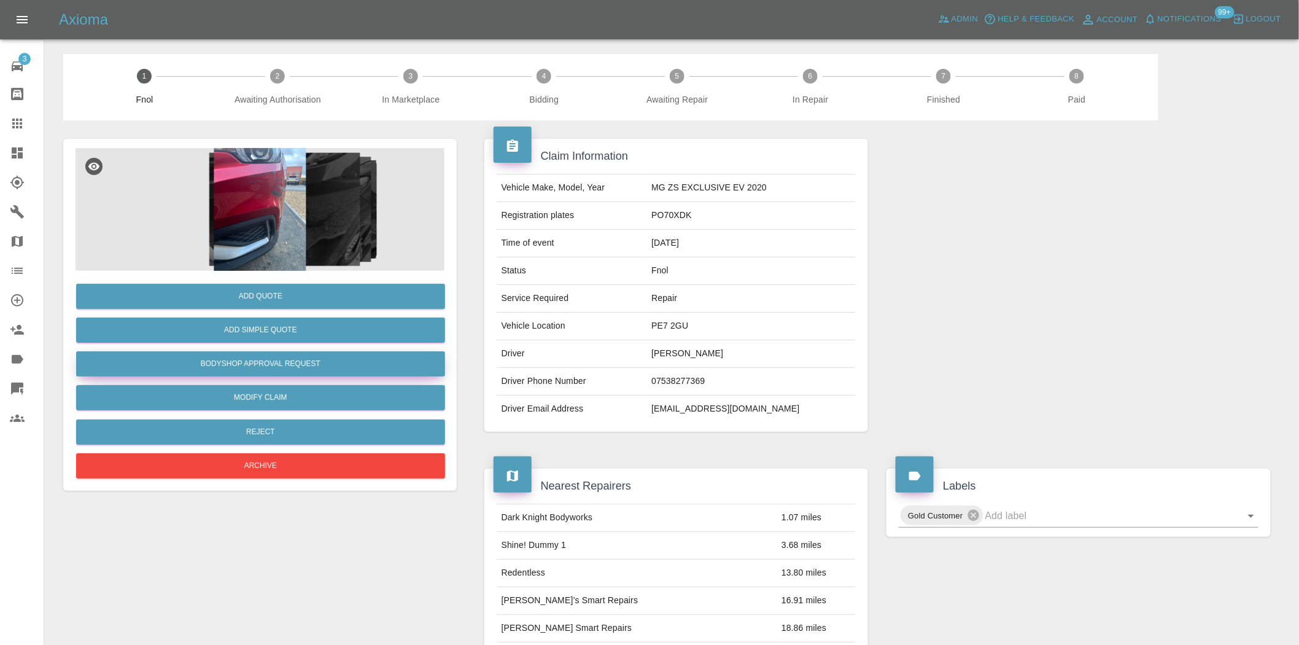
click at [265, 359] on button "Bodyshop Approval Request" at bounding box center [260, 363] width 369 height 25
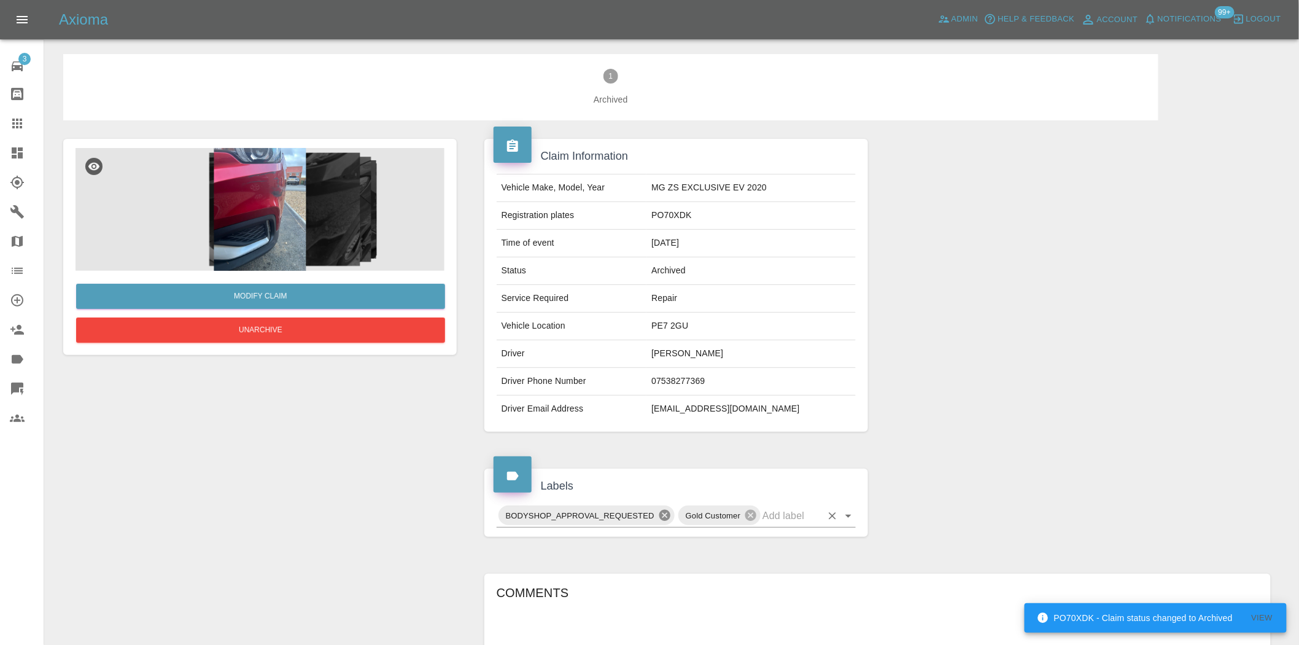
click at [662, 511] on icon at bounding box center [664, 515] width 11 height 11
click at [289, 321] on button "Unarchive" at bounding box center [260, 329] width 369 height 25
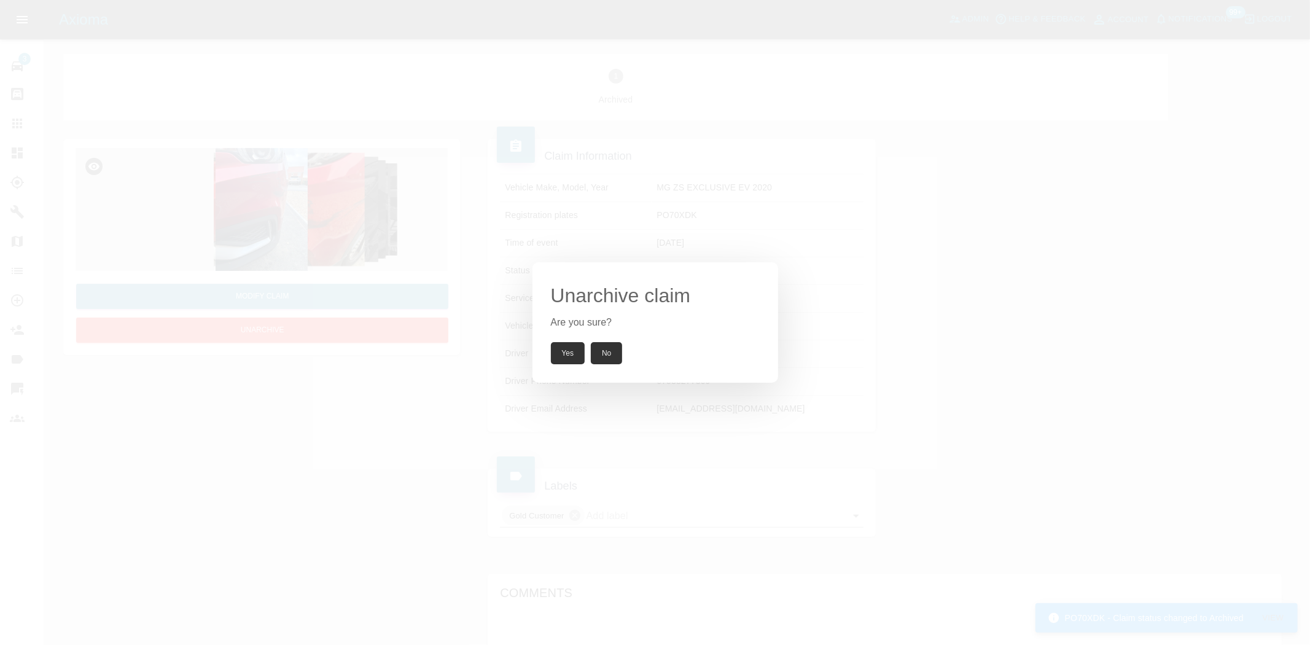
click at [567, 351] on button "Yes" at bounding box center [568, 353] width 34 height 22
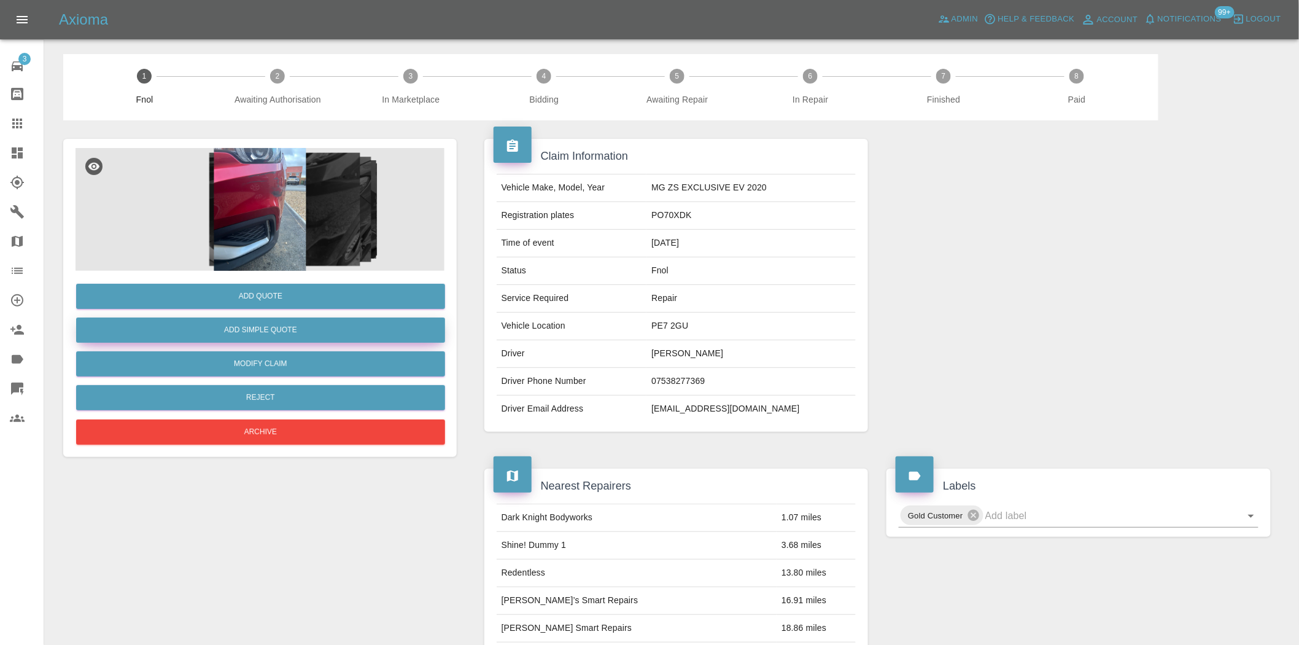
click at [291, 326] on button "Add Simple Quote" at bounding box center [260, 329] width 369 height 25
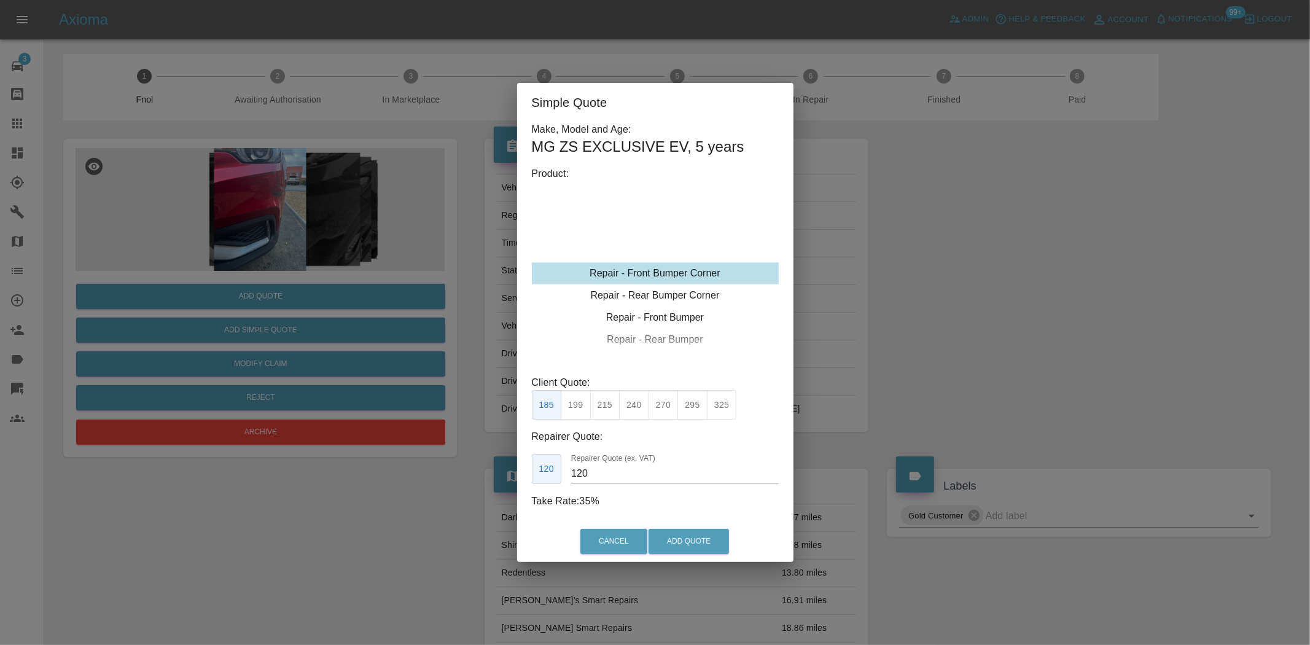
click at [632, 279] on div "Repair - Front Bumper Corner" at bounding box center [655, 273] width 247 height 22
click at [614, 406] on button "215" at bounding box center [605, 405] width 30 height 30
type input "135"
click at [690, 540] on button "Add Quote" at bounding box center [688, 541] width 80 height 25
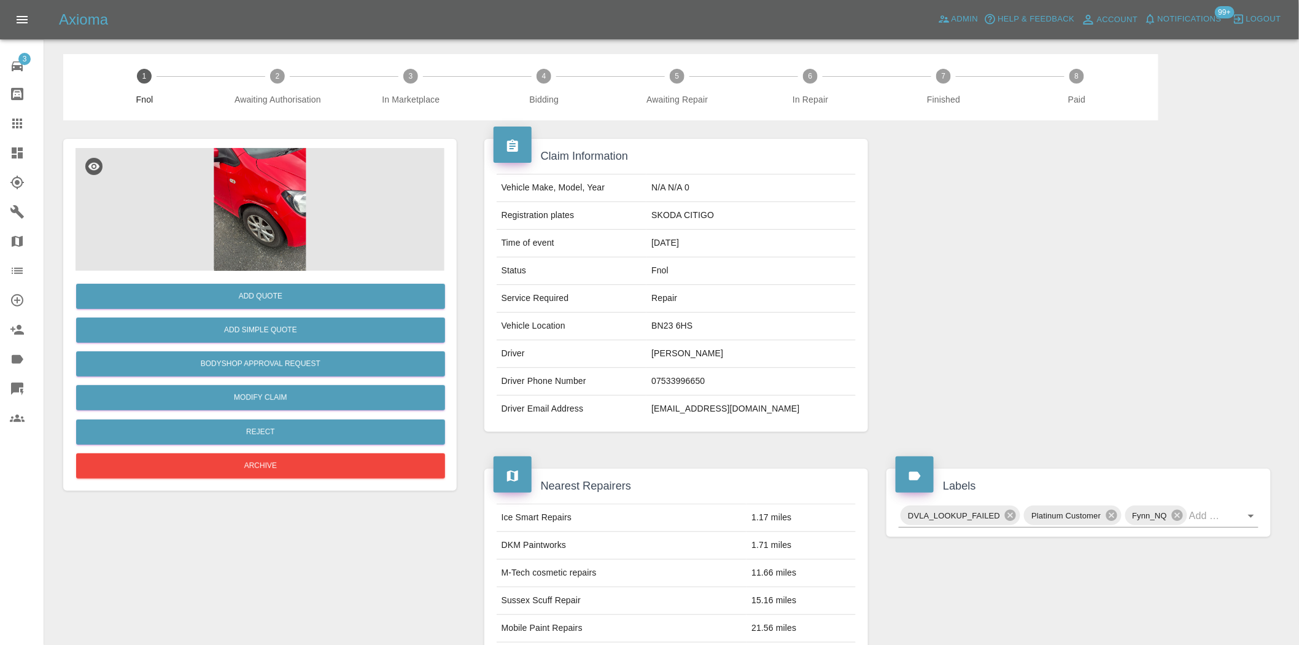
click at [242, 206] on img at bounding box center [260, 209] width 369 height 123
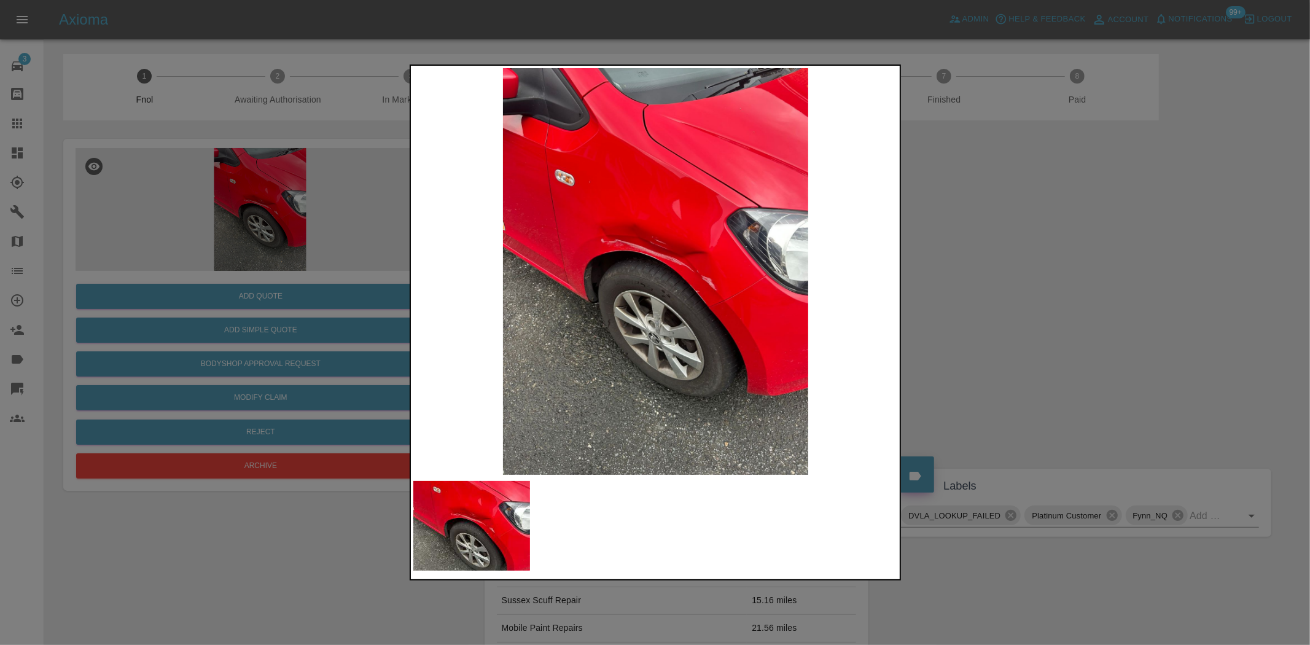
click at [677, 262] on img at bounding box center [655, 271] width 485 height 406
click at [674, 260] on img at bounding box center [655, 271] width 485 height 406
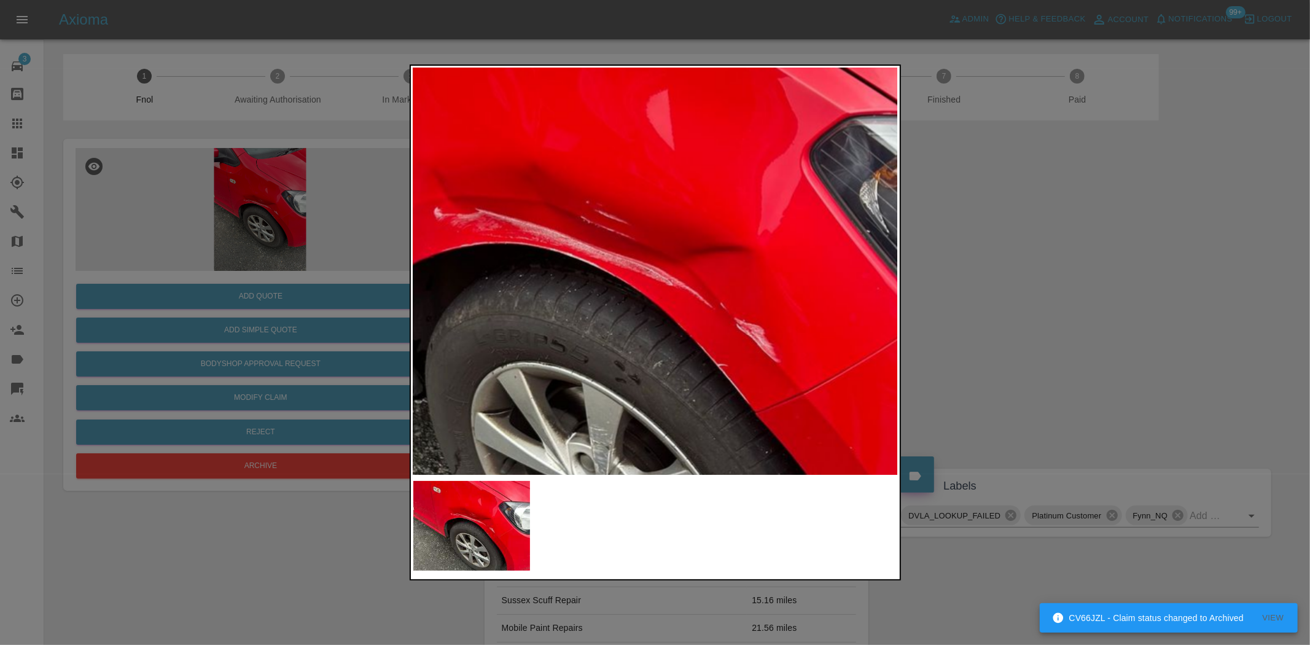
click at [192, 260] on div at bounding box center [655, 322] width 1310 height 645
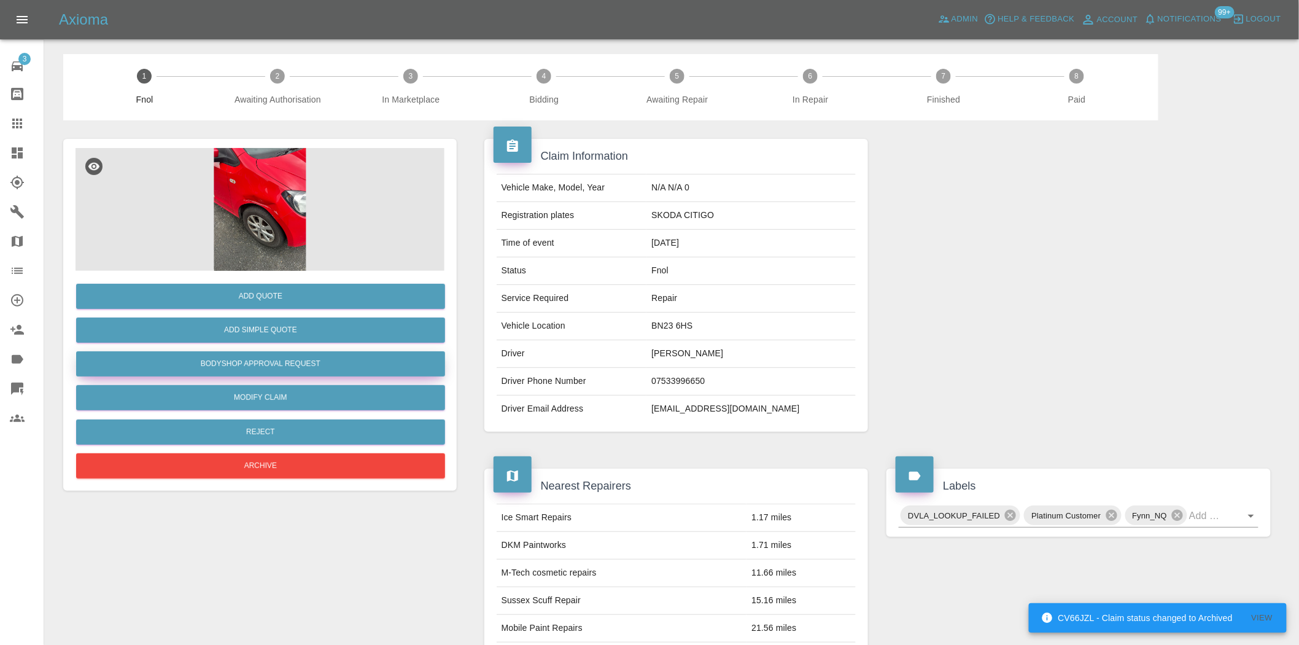
click at [262, 365] on button "Bodyshop Approval Request" at bounding box center [260, 363] width 369 height 25
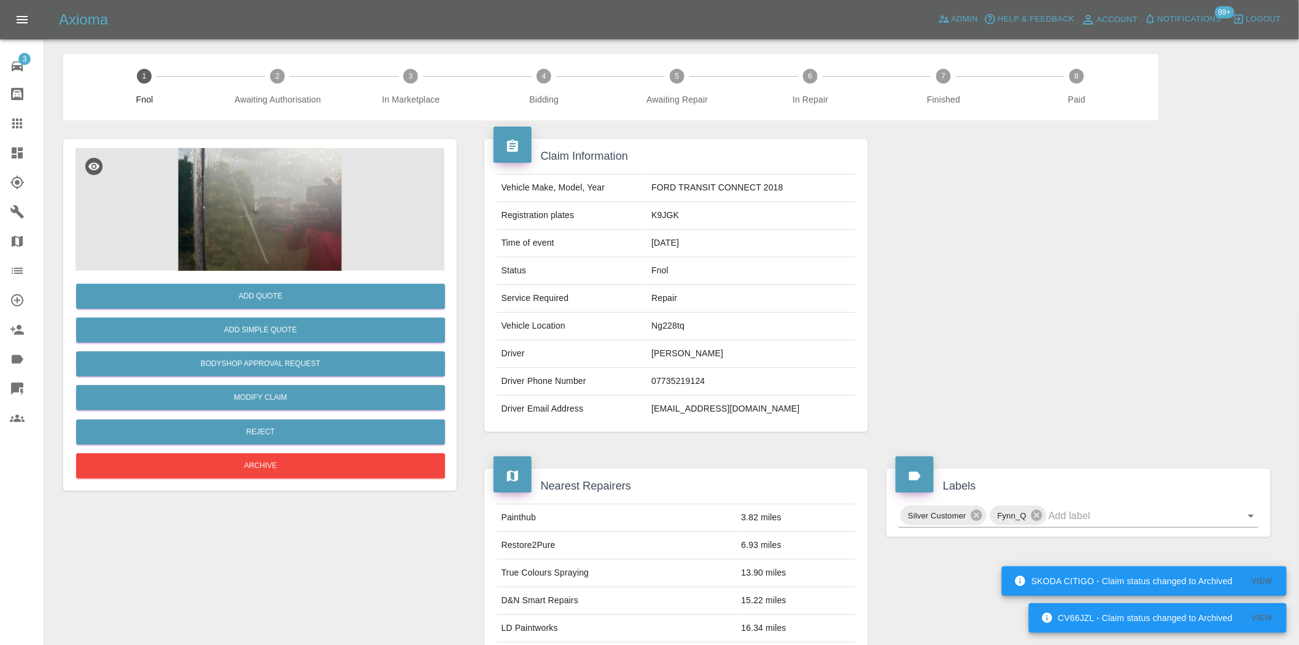
click at [281, 192] on img at bounding box center [260, 209] width 369 height 123
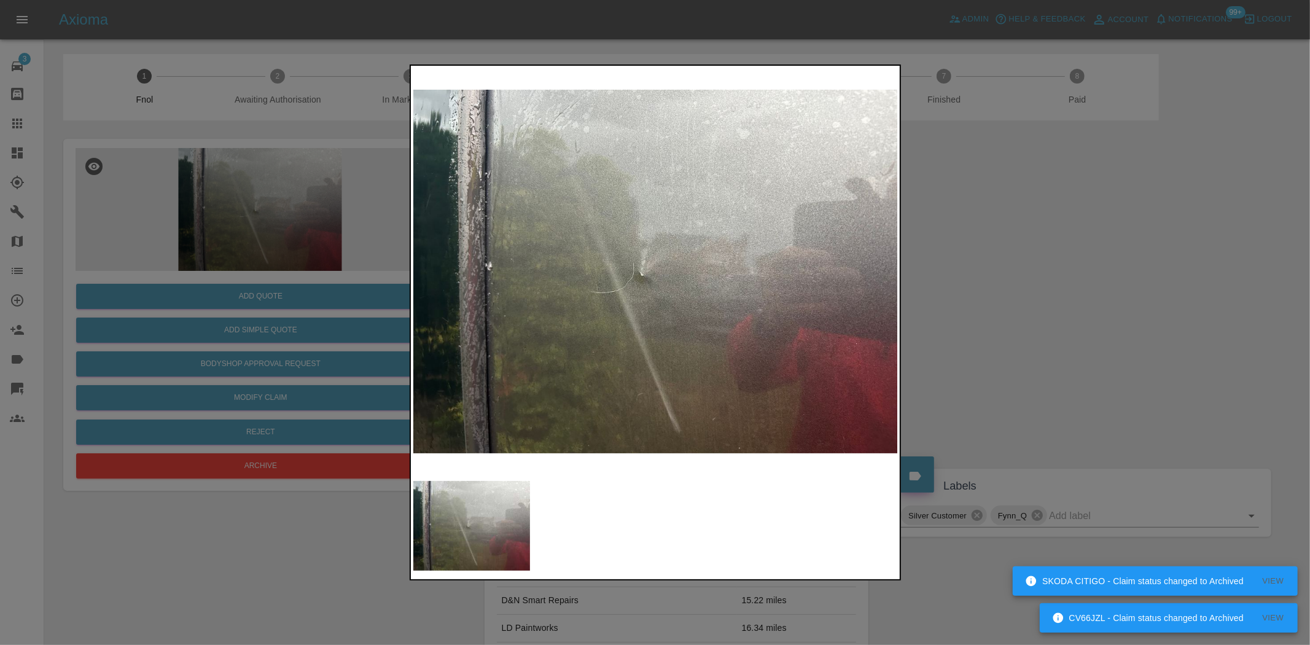
click at [568, 281] on img at bounding box center [655, 271] width 485 height 406
click at [639, 313] on img at bounding box center [655, 271] width 485 height 406
drag, startPoint x: 268, startPoint y: 230, endPoint x: 281, endPoint y: 268, distance: 40.0
click at [267, 230] on div at bounding box center [655, 322] width 1310 height 645
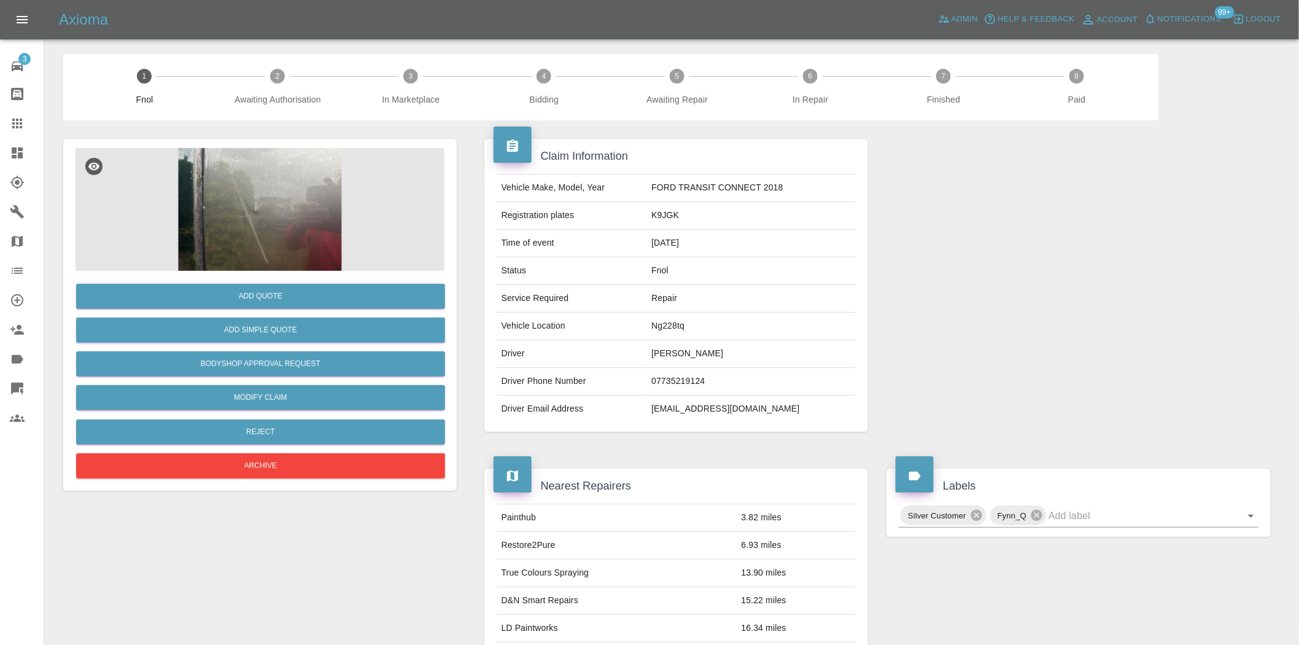
click at [243, 215] on img at bounding box center [260, 209] width 369 height 123
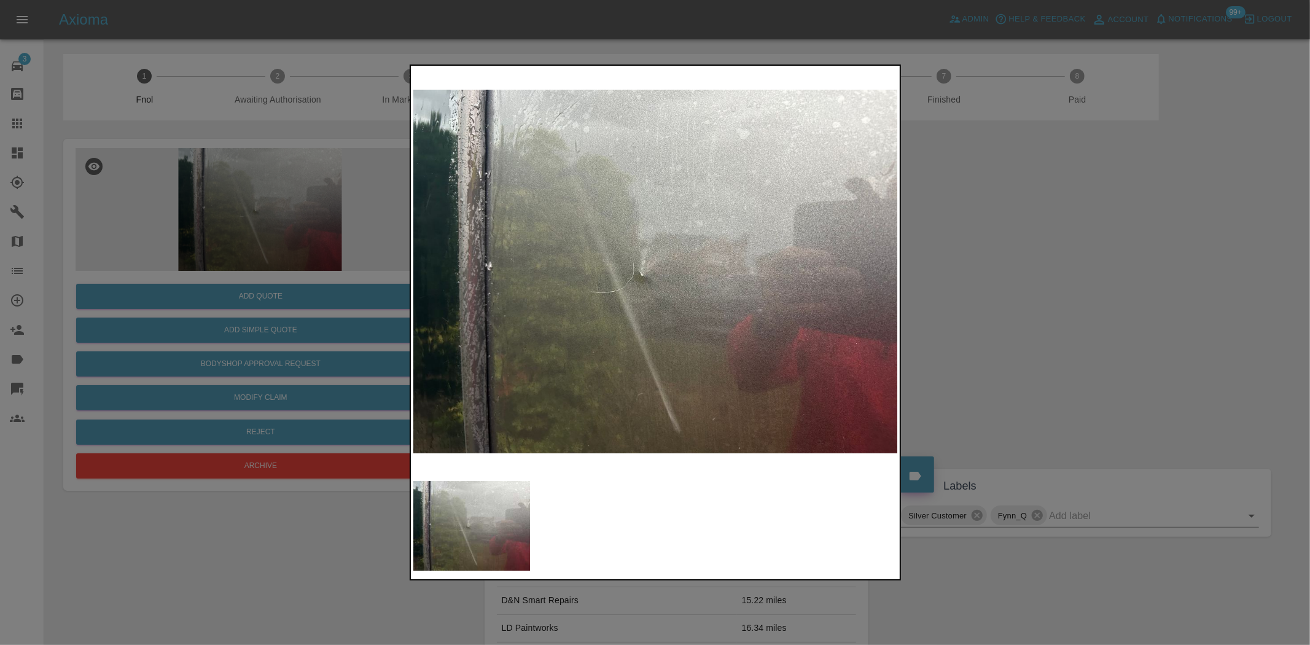
click at [652, 266] on img at bounding box center [655, 271] width 485 height 406
click at [651, 267] on img at bounding box center [655, 271] width 485 height 406
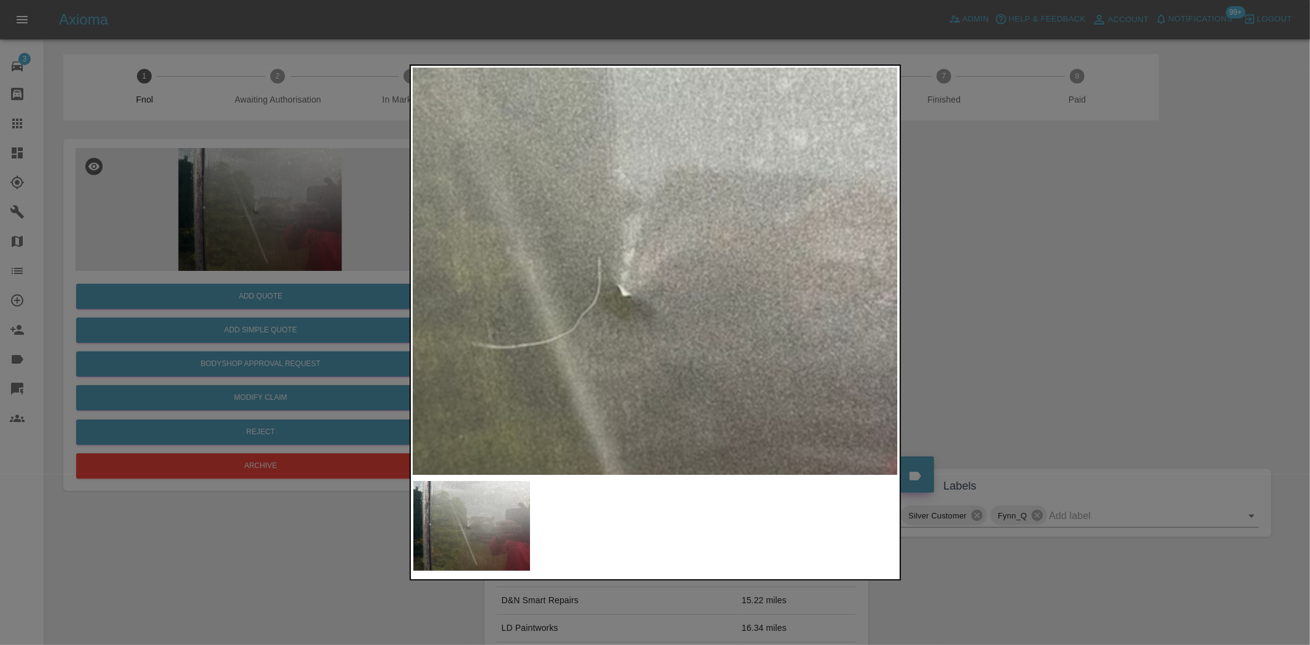
click at [651, 342] on img at bounding box center [665, 283] width 1455 height 1220
click at [650, 342] on img at bounding box center [665, 283] width 1455 height 1220
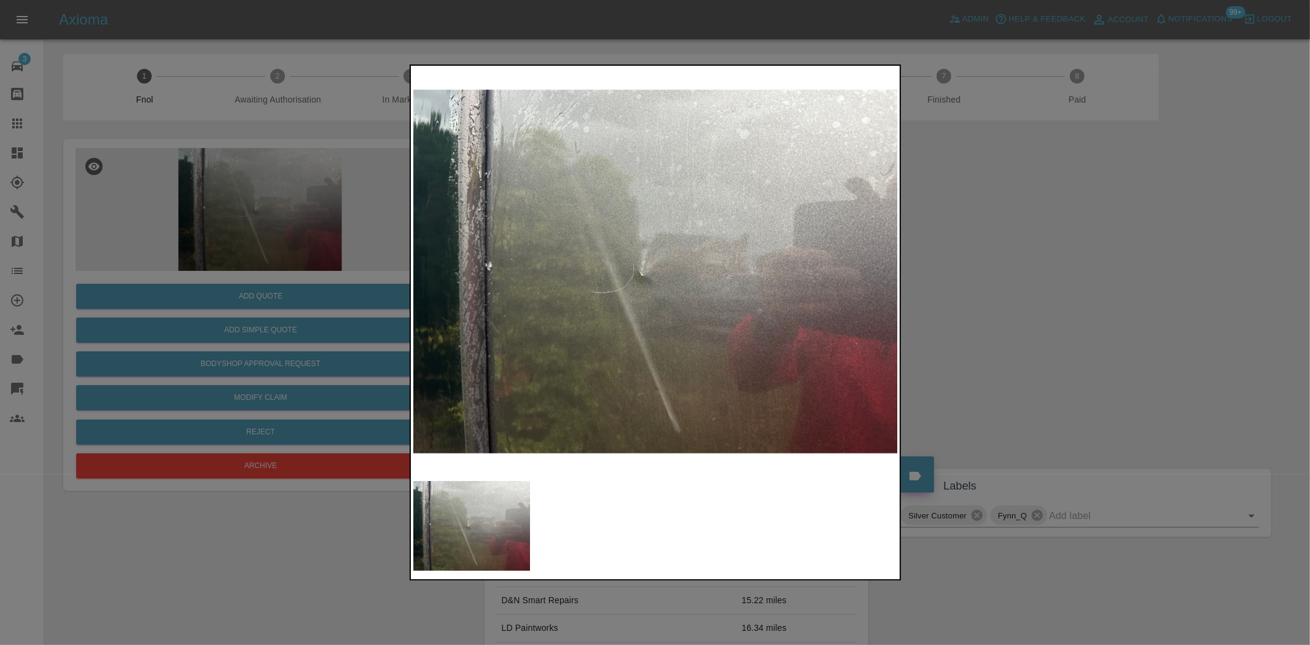
click at [605, 348] on img at bounding box center [655, 271] width 485 height 406
click at [740, 363] on img at bounding box center [655, 271] width 485 height 406
click at [569, 335] on img at bounding box center [655, 271] width 485 height 406
drag, startPoint x: 299, startPoint y: 258, endPoint x: 307, endPoint y: 308, distance: 50.4
click at [301, 259] on div at bounding box center [655, 322] width 1310 height 645
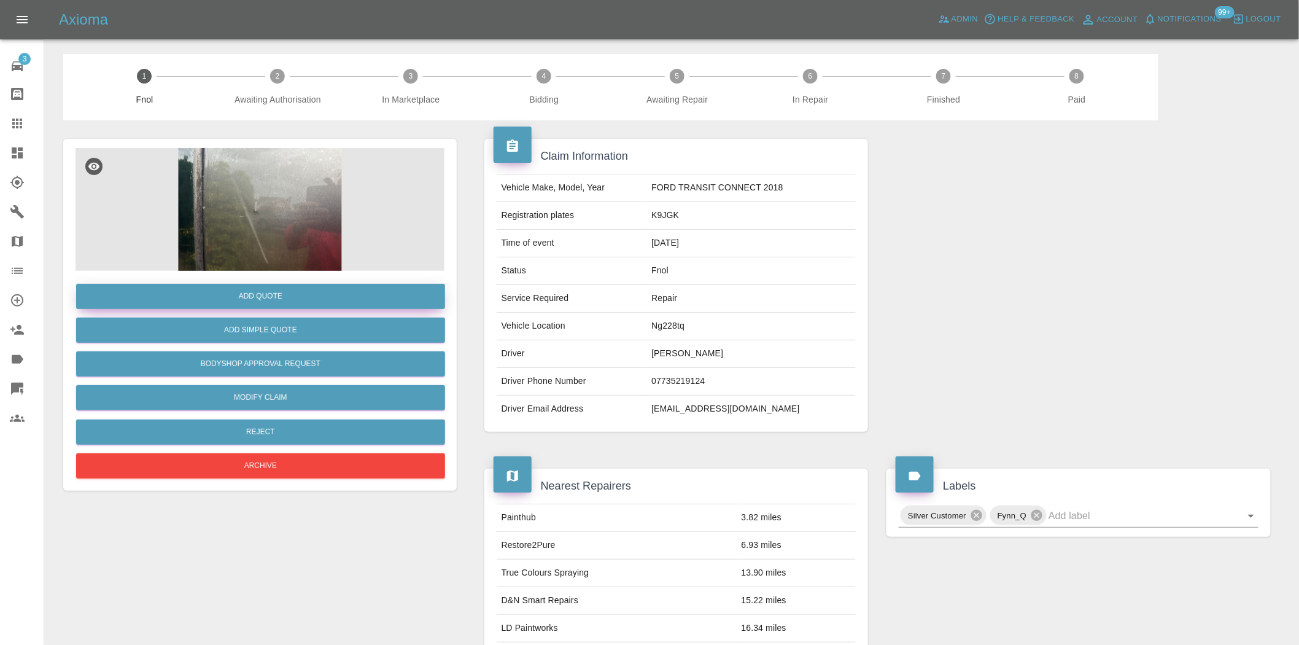
click at [307, 301] on button "Add Quote" at bounding box center [260, 296] width 369 height 25
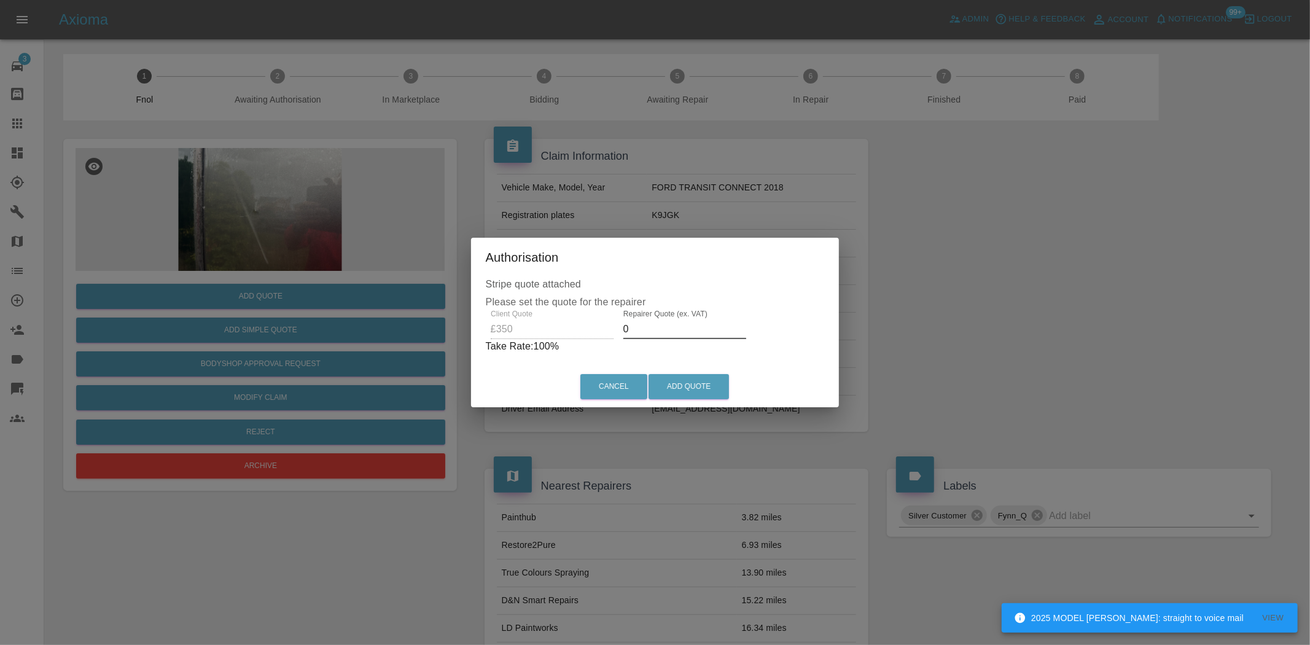
drag, startPoint x: 666, startPoint y: 338, endPoint x: 563, endPoint y: 340, distance: 102.5
click at [565, 339] on div "Client Quote £350 Repairer Quote (ex. VAT) 0 Take Rate: 100 %" at bounding box center [655, 331] width 339 height 44
type input "200"
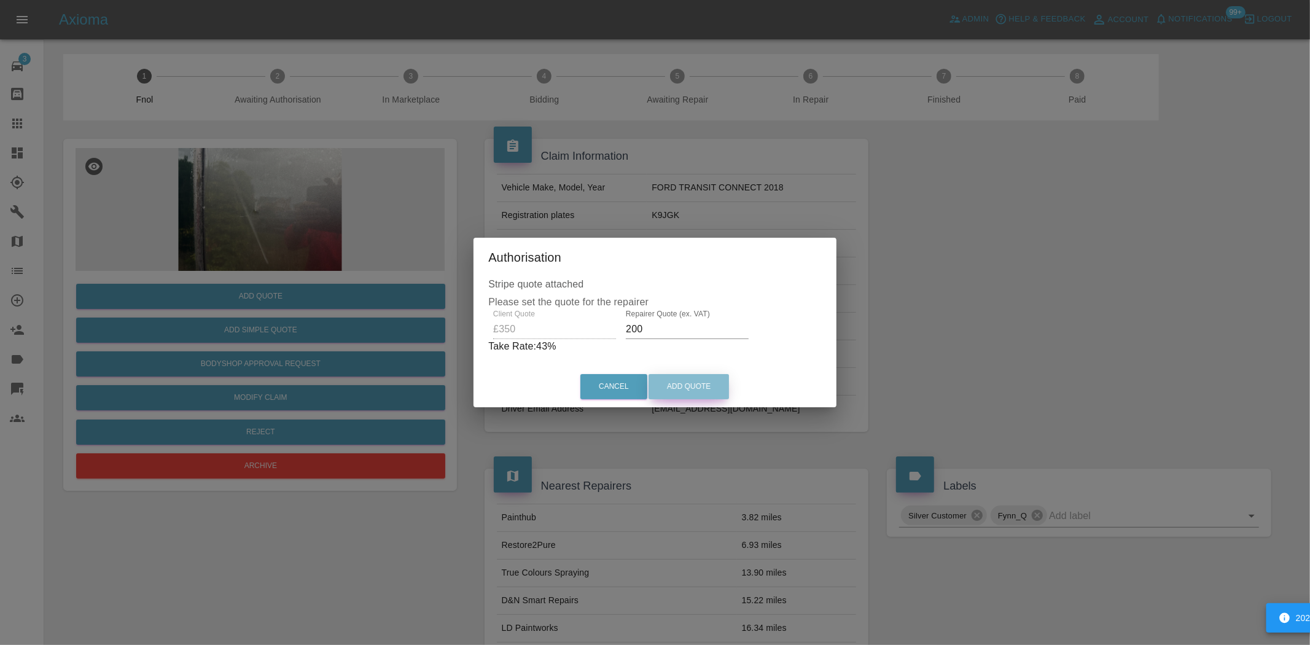
drag, startPoint x: 661, startPoint y: 389, endPoint x: 1255, endPoint y: 517, distance: 607.3
click at [661, 391] on button "Add Quote" at bounding box center [688, 386] width 80 height 25
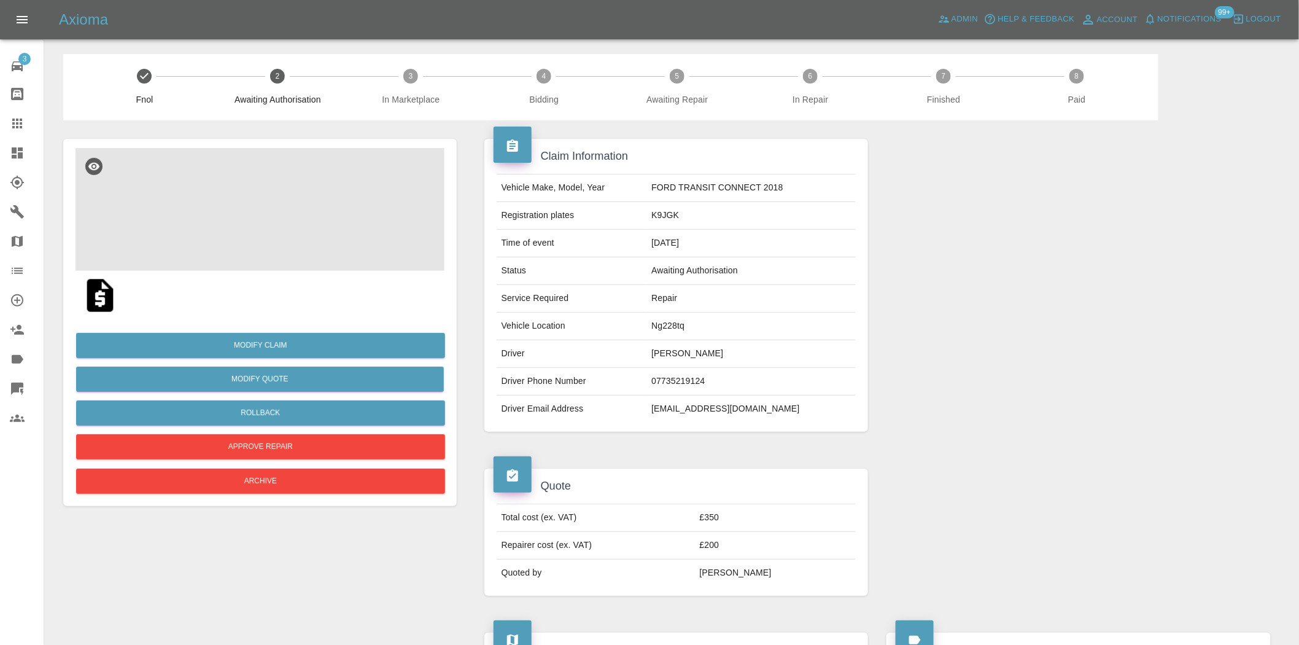
click at [292, 217] on img at bounding box center [260, 209] width 369 height 123
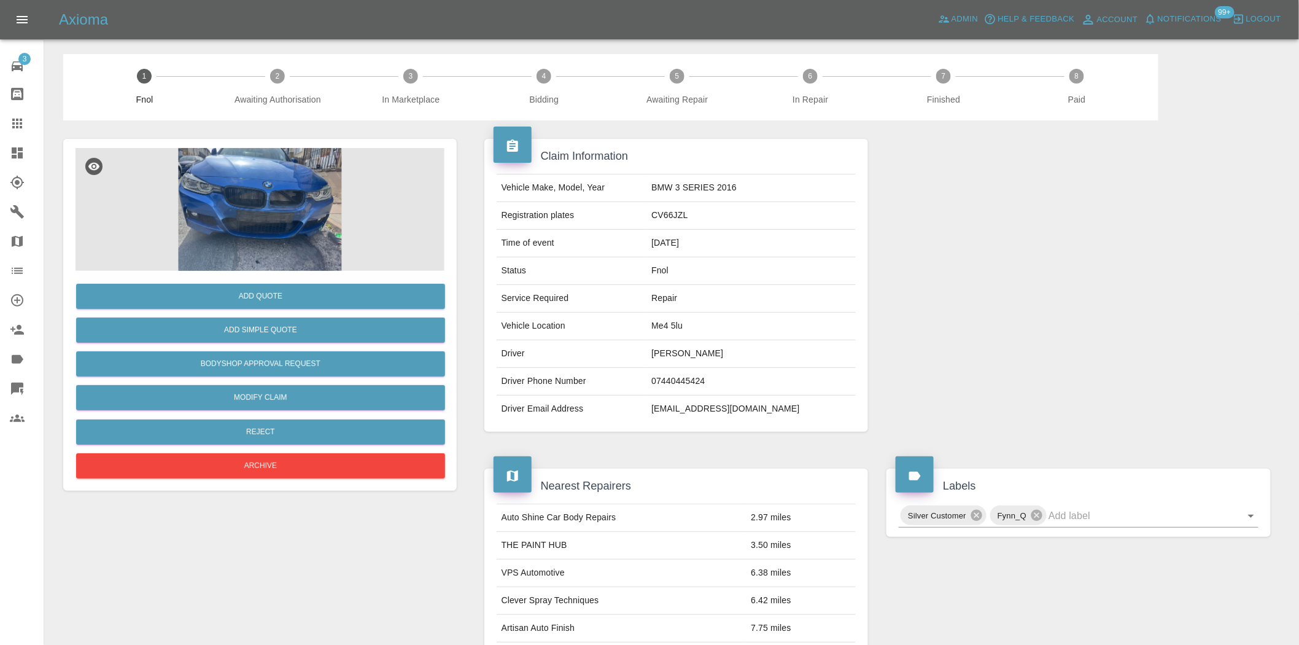
click at [262, 208] on img at bounding box center [260, 209] width 369 height 123
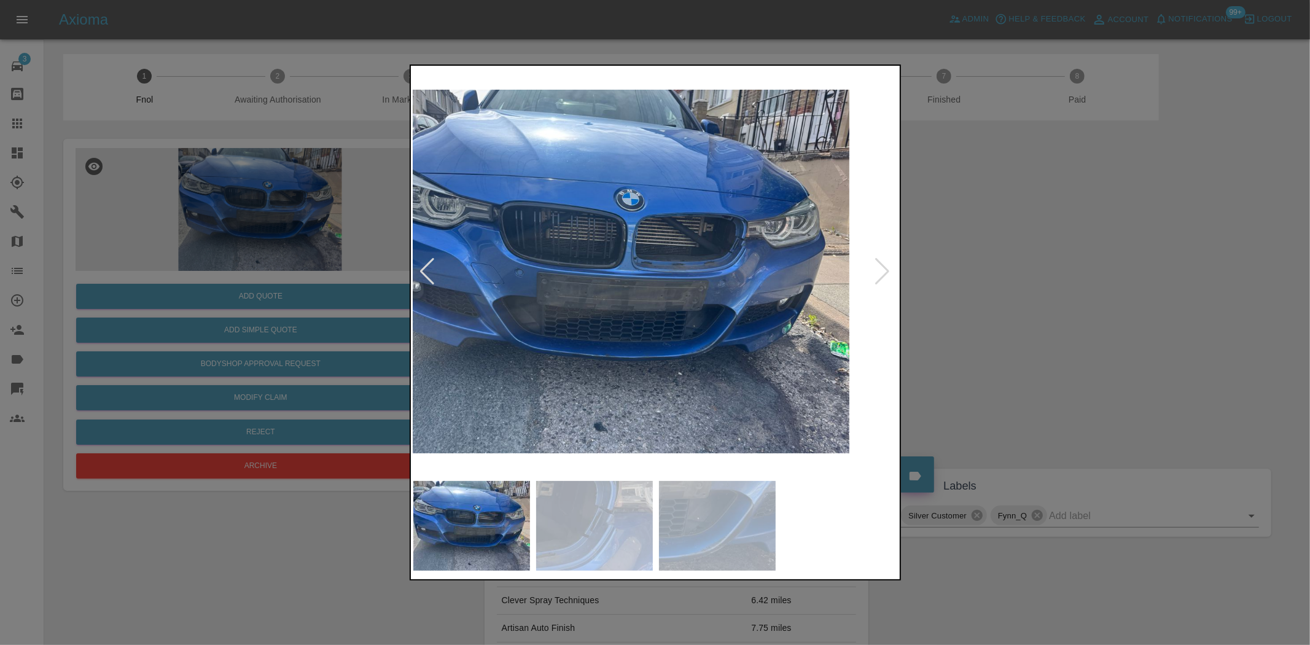
click at [605, 320] on img at bounding box center [606, 271] width 485 height 406
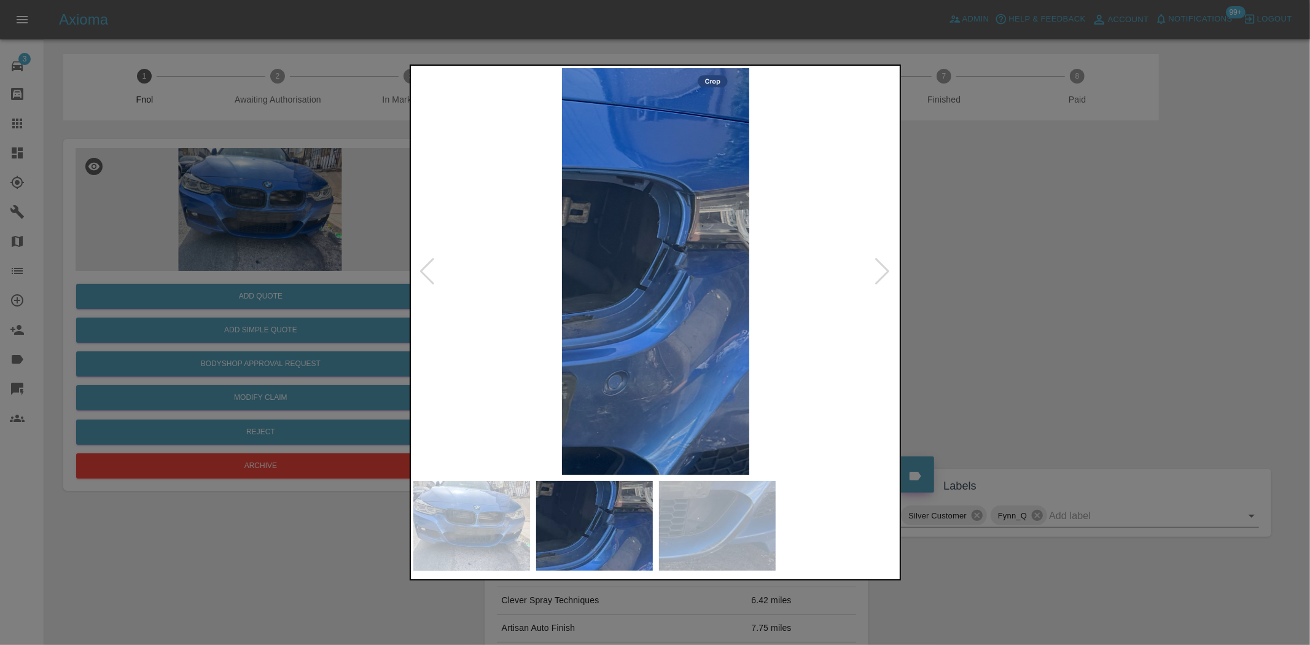
click at [688, 269] on img at bounding box center [655, 271] width 485 height 406
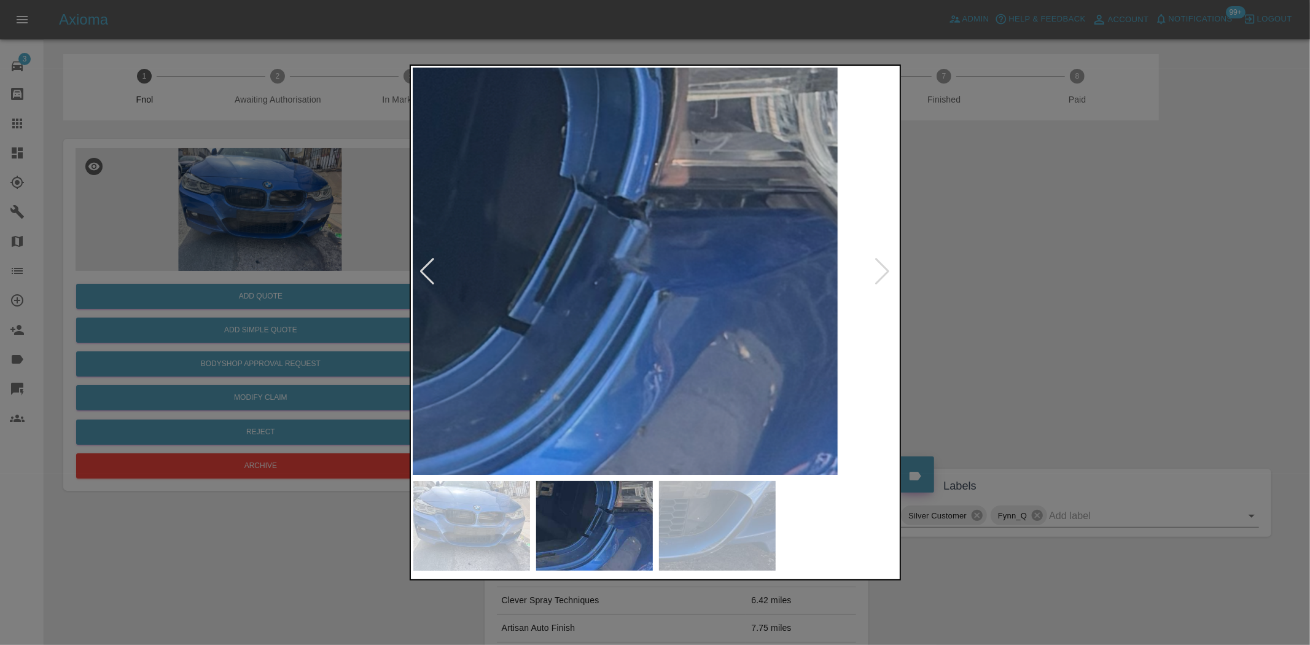
click at [675, 290] on img at bounding box center [554, 277] width 1455 height 1220
click at [155, 262] on div at bounding box center [655, 322] width 1310 height 645
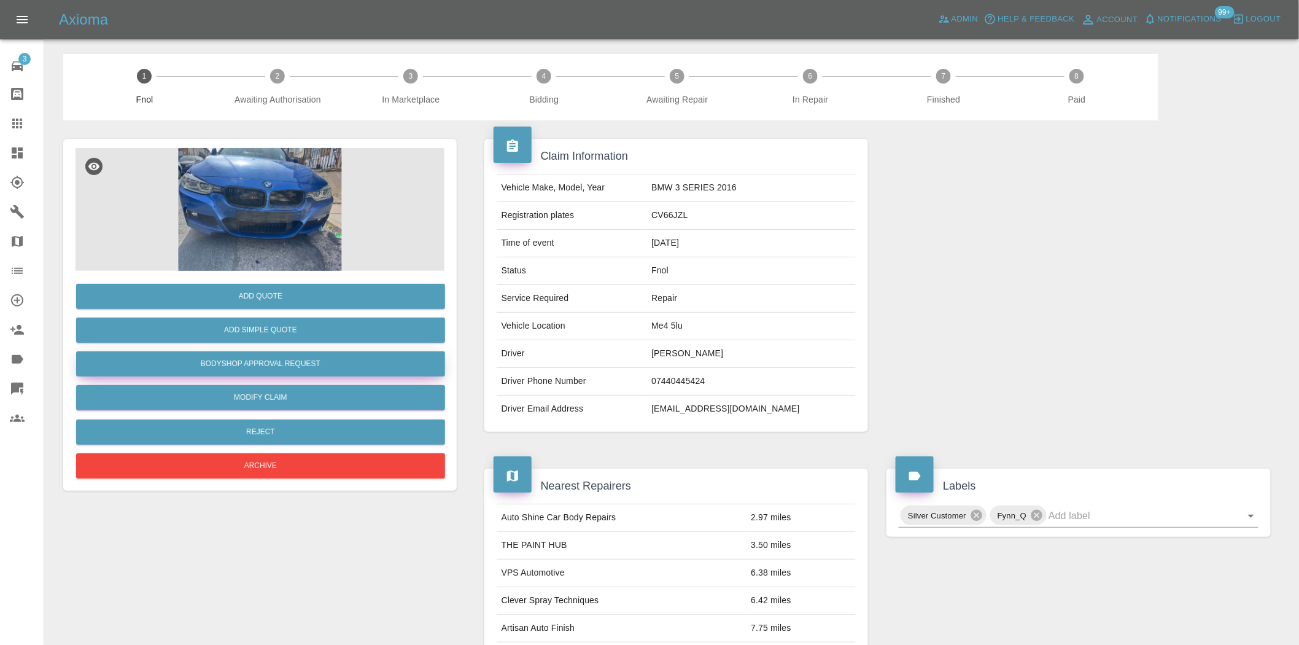
click at [286, 368] on button "Bodyshop Approval Request" at bounding box center [260, 363] width 369 height 25
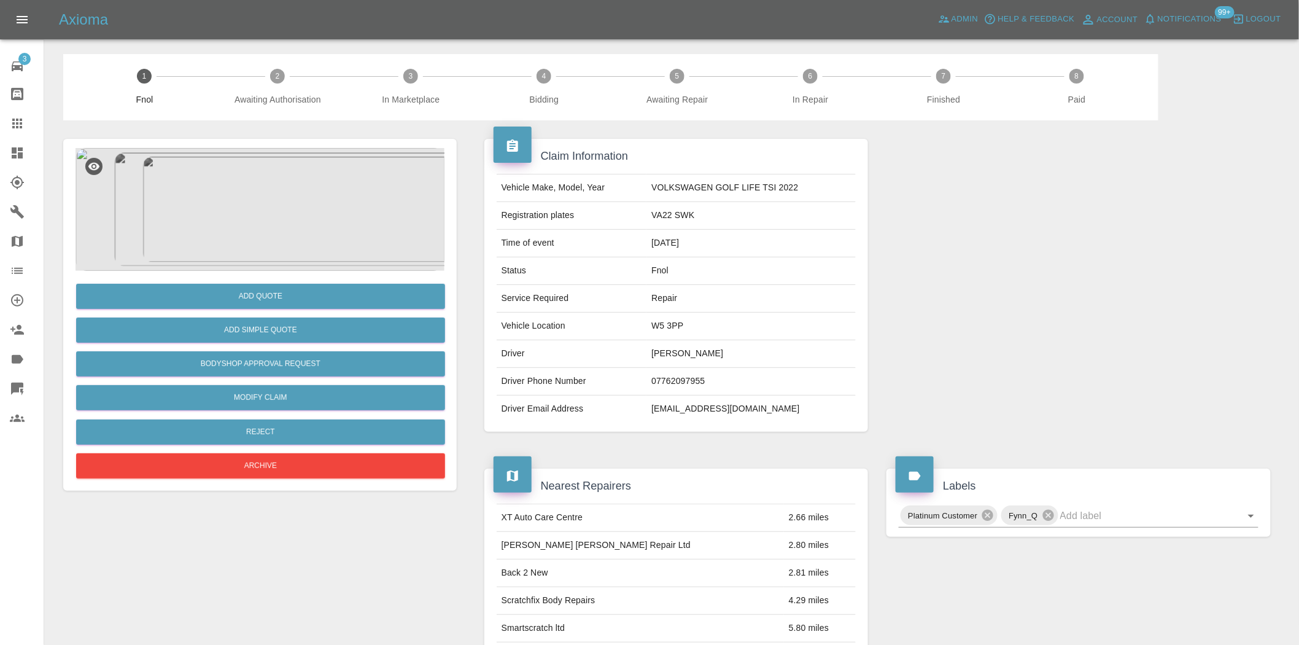
click at [291, 181] on img at bounding box center [260, 209] width 369 height 123
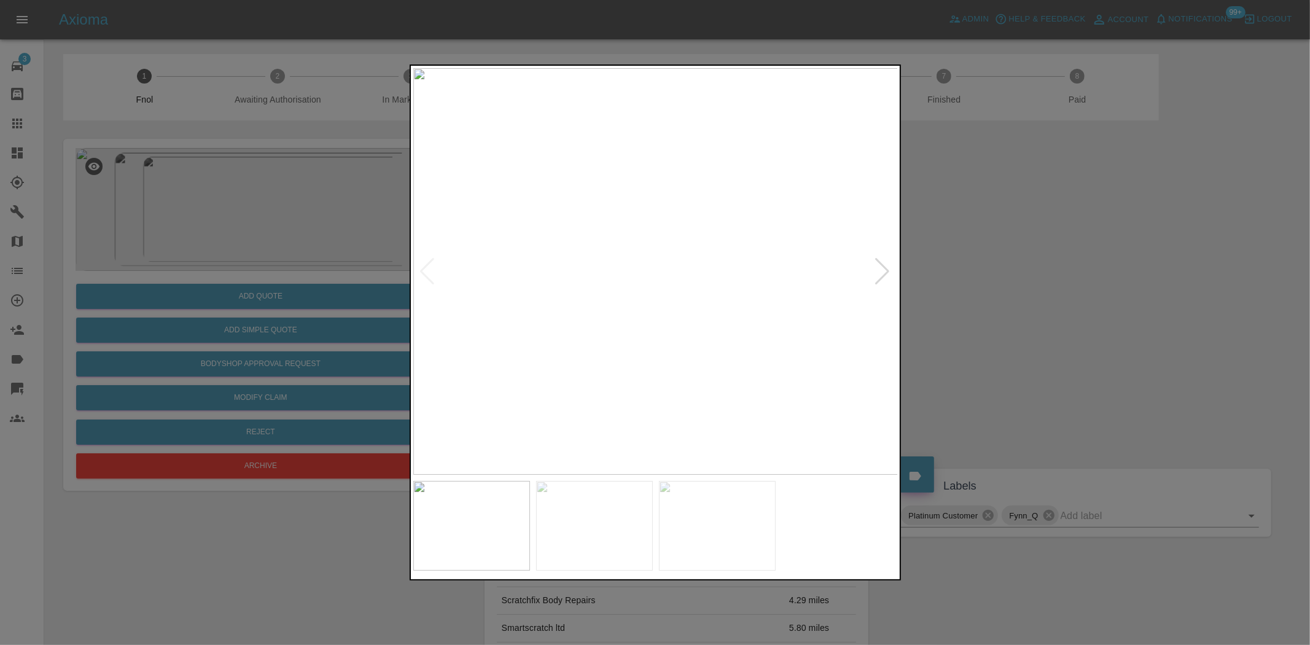
click at [633, 347] on img at bounding box center [655, 271] width 485 height 406
click at [619, 368] on img at bounding box center [571, 271] width 485 height 406
click at [499, 352] on img at bounding box center [655, 271] width 485 height 406
click at [489, 357] on img at bounding box center [655, 271] width 485 height 406
click at [765, 295] on img at bounding box center [655, 271] width 485 height 406
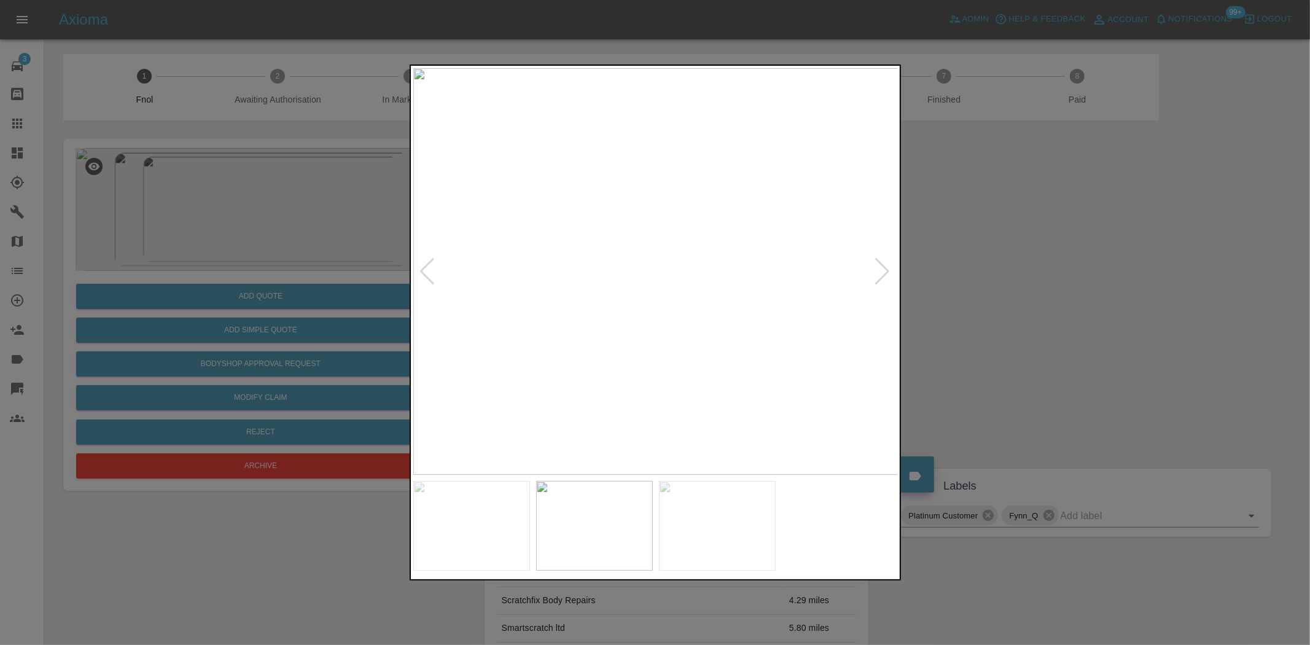
click at [661, 285] on img at bounding box center [655, 271] width 485 height 406
click at [660, 286] on img at bounding box center [655, 271] width 485 height 406
click at [603, 322] on img at bounding box center [639, 226] width 1455 height 1220
click at [661, 345] on img at bounding box center [655, 271] width 485 height 406
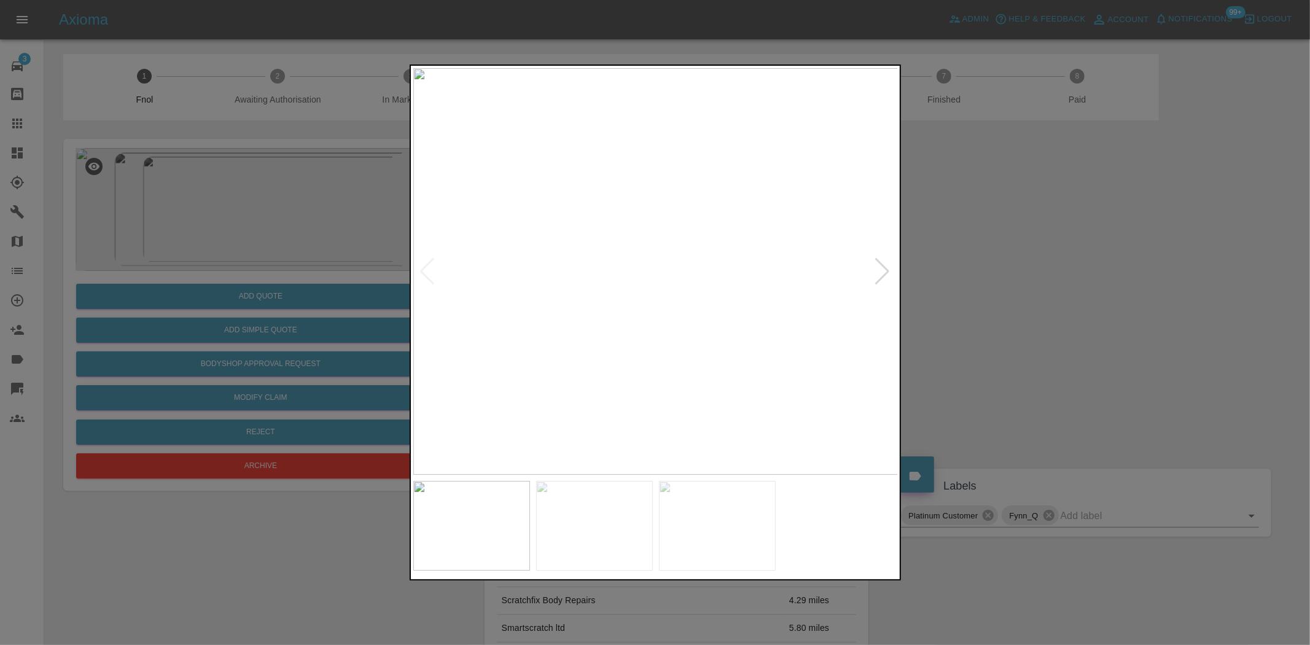
click at [648, 282] on img at bounding box center [655, 271] width 485 height 406
click at [650, 188] on img at bounding box center [674, 185] width 1455 height 1220
click at [649, 212] on img at bounding box center [667, 71] width 1455 height 1220
click at [645, 336] on img at bounding box center [667, 50] width 1455 height 1220
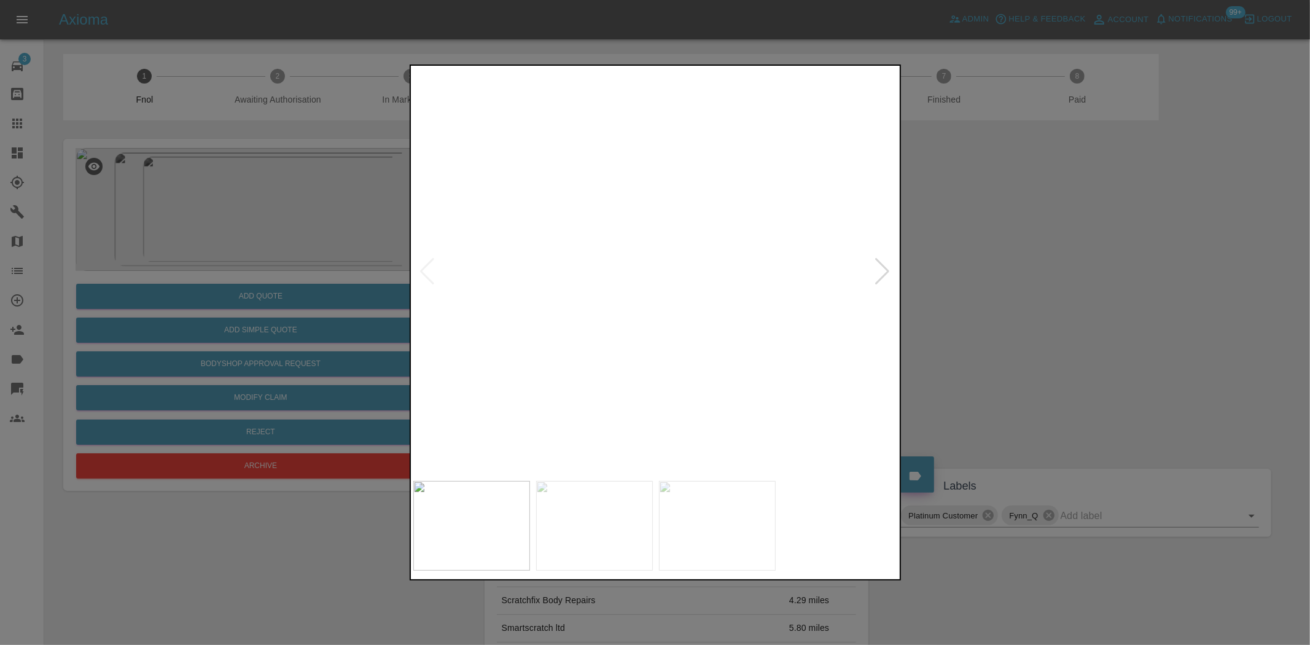
click at [645, 336] on img at bounding box center [667, 50] width 1455 height 1220
click at [585, 373] on img at bounding box center [686, 75] width 1455 height 1220
click at [766, 339] on img at bounding box center [655, 271] width 485 height 406
click at [635, 341] on img at bounding box center [655, 271] width 485 height 406
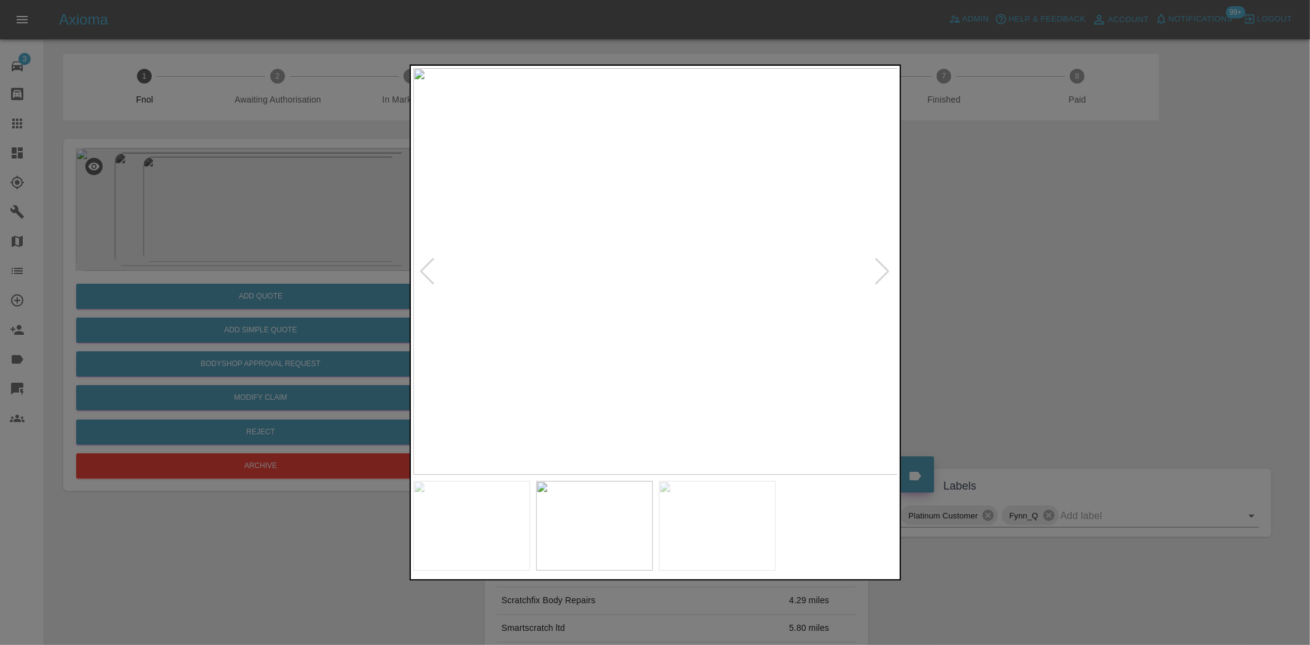
click at [587, 320] on img at bounding box center [655, 271] width 485 height 406
click at [481, 319] on img at bounding box center [655, 271] width 485 height 406
drag, startPoint x: 186, startPoint y: 278, endPoint x: 218, endPoint y: 322, distance: 55.0
click at [188, 281] on div at bounding box center [655, 322] width 1310 height 645
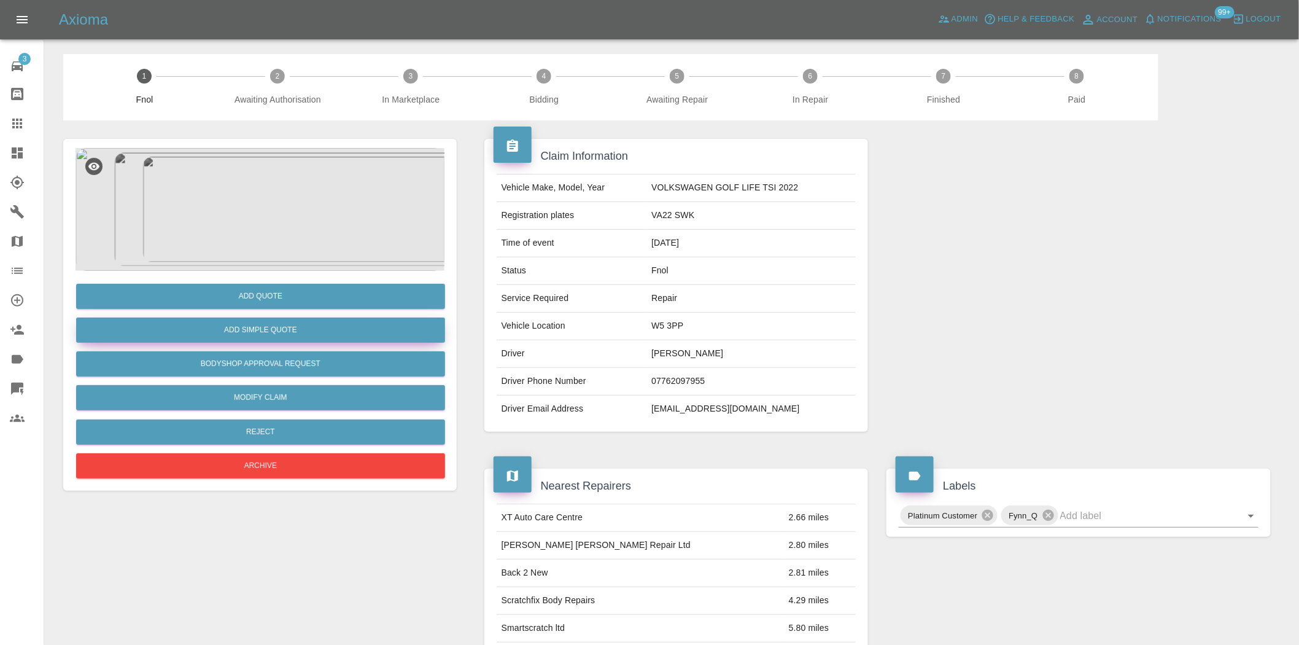
click at [234, 327] on button "Add Simple Quote" at bounding box center [260, 329] width 369 height 25
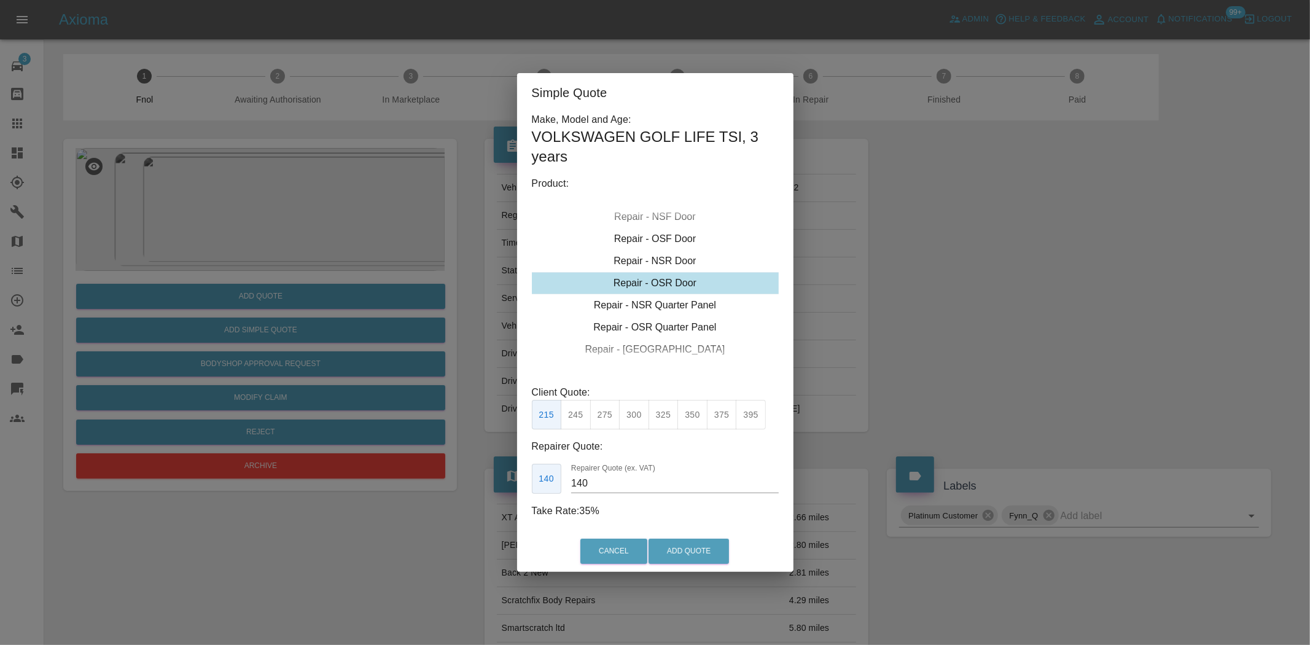
click at [660, 281] on div "Repair - OSR Door" at bounding box center [655, 283] width 247 height 22
click at [720, 416] on button "375" at bounding box center [722, 415] width 30 height 30
click at [751, 421] on button "395" at bounding box center [751, 415] width 30 height 30
drag, startPoint x: 594, startPoint y: 479, endPoint x: 488, endPoint y: 476, distance: 105.6
click at [510, 476] on div "Simple Quote Make, Model and Age: VOLKSWAGEN GOLF LIFE TSI , 3 years Product: R…" at bounding box center [655, 322] width 1310 height 645
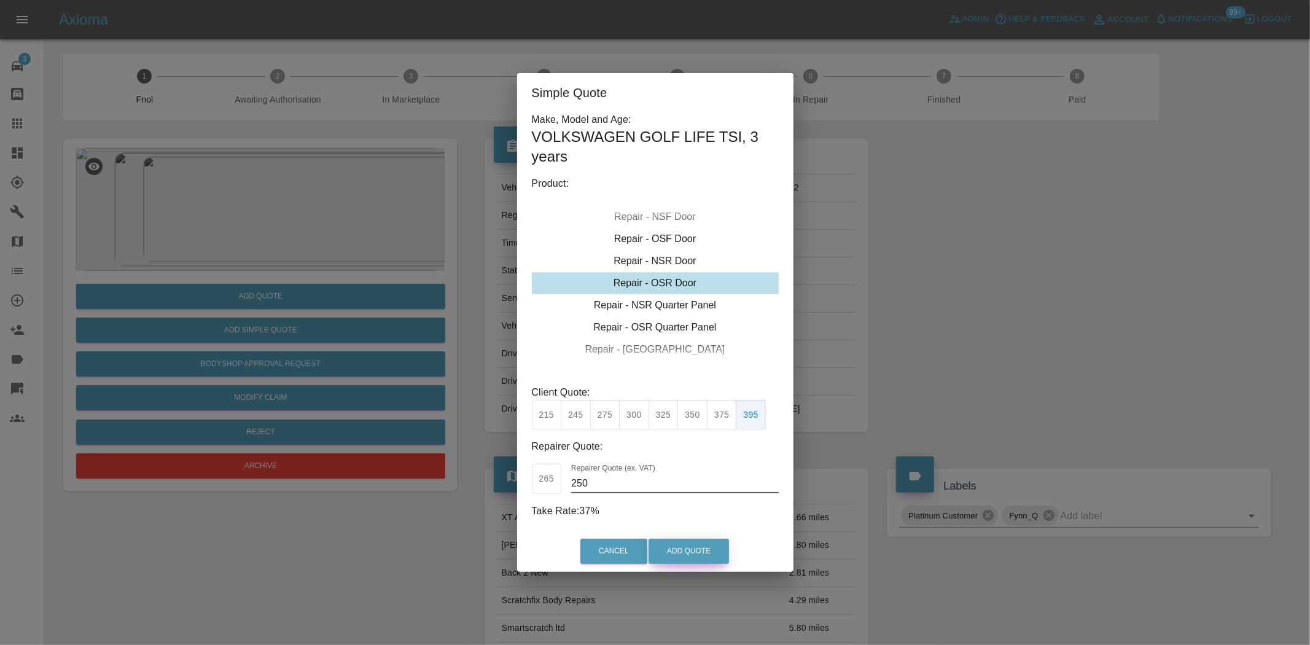
type input "250"
click at [689, 540] on button "Add Quote" at bounding box center [688, 550] width 80 height 25
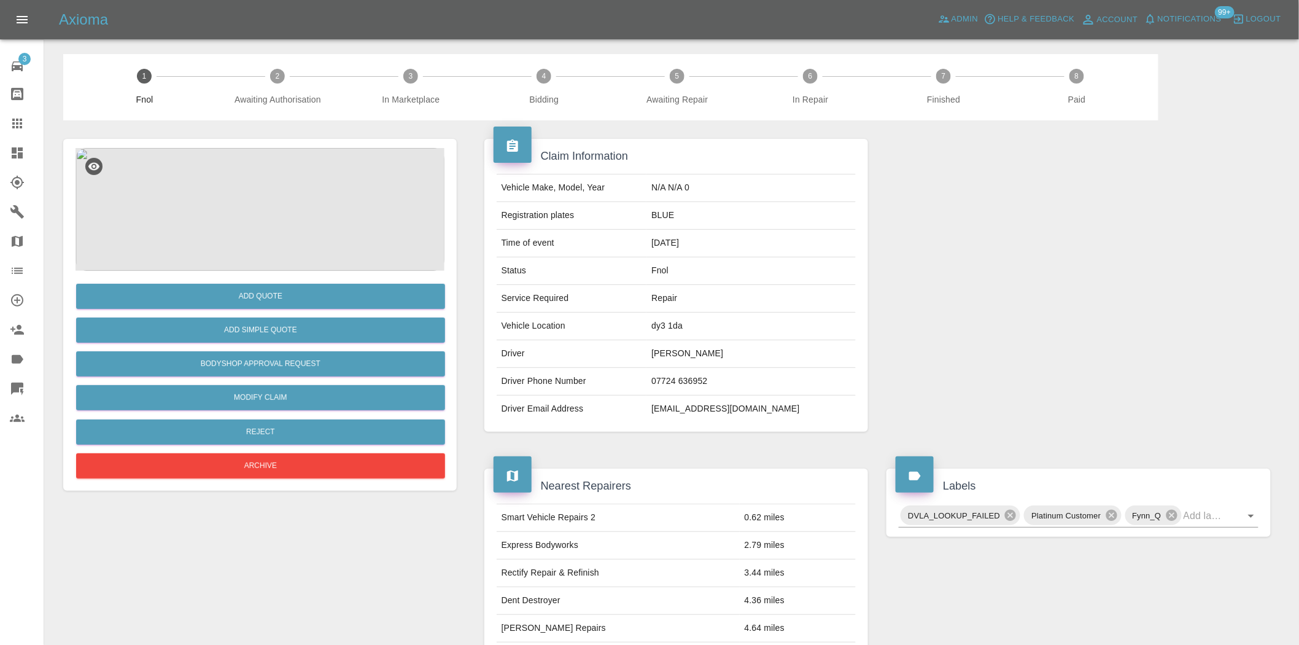
click at [185, 248] on img at bounding box center [260, 209] width 369 height 123
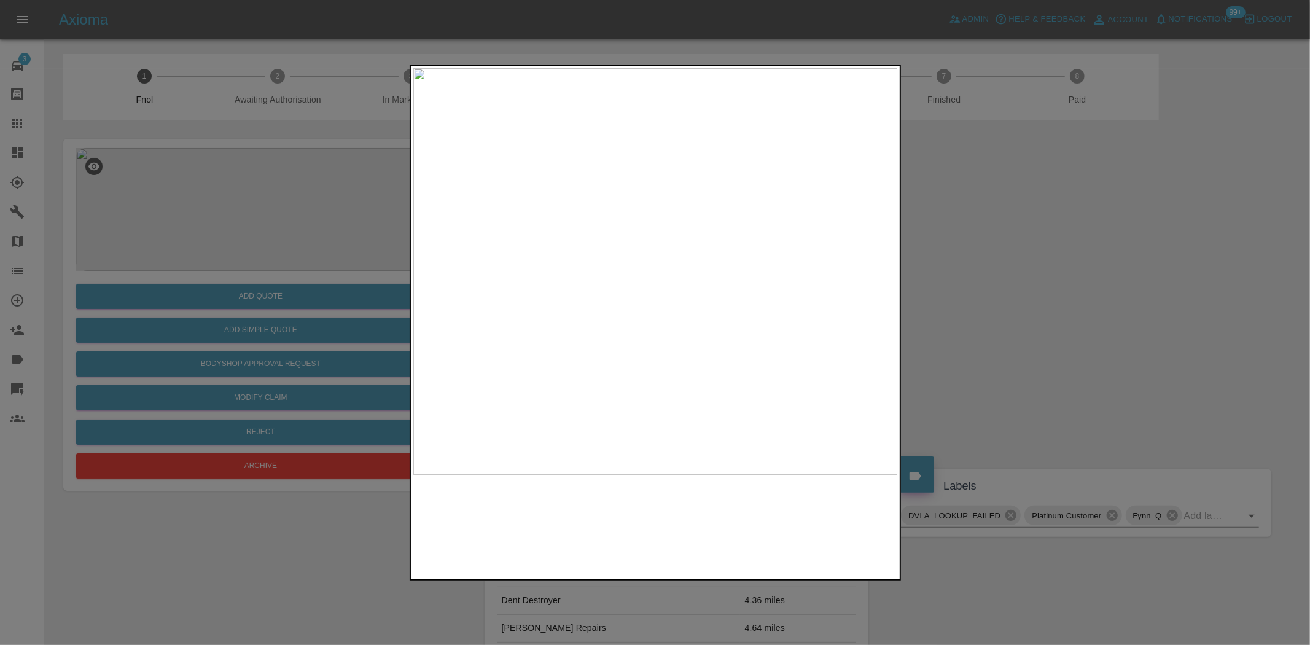
click at [591, 314] on img at bounding box center [655, 271] width 485 height 406
click at [506, 341] on img at bounding box center [655, 271] width 485 height 406
click at [306, 289] on div at bounding box center [655, 322] width 1310 height 645
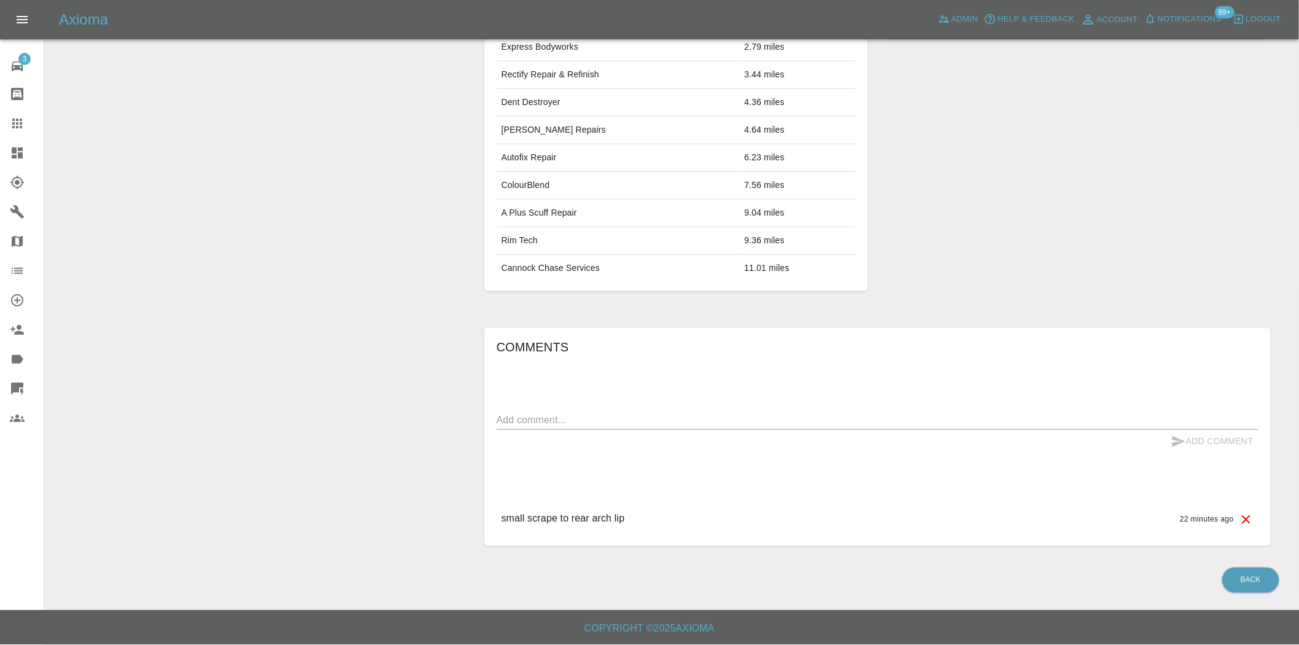
scroll to position [22, 0]
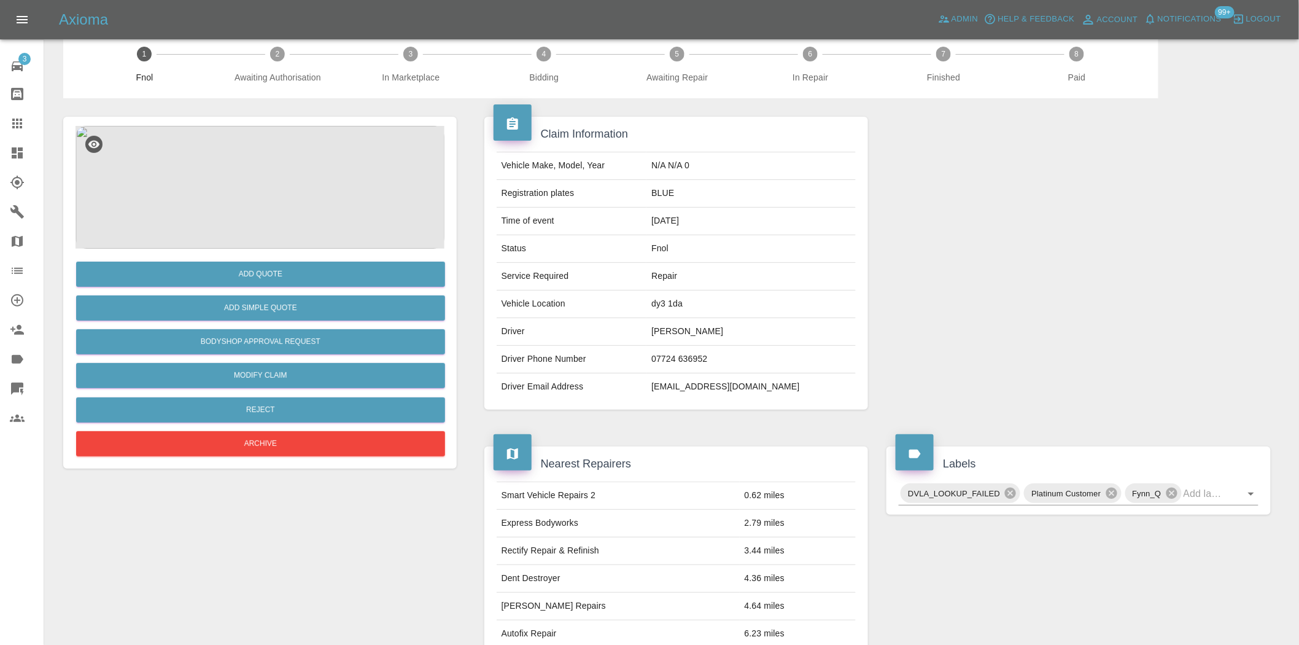
click at [292, 165] on img at bounding box center [260, 187] width 369 height 123
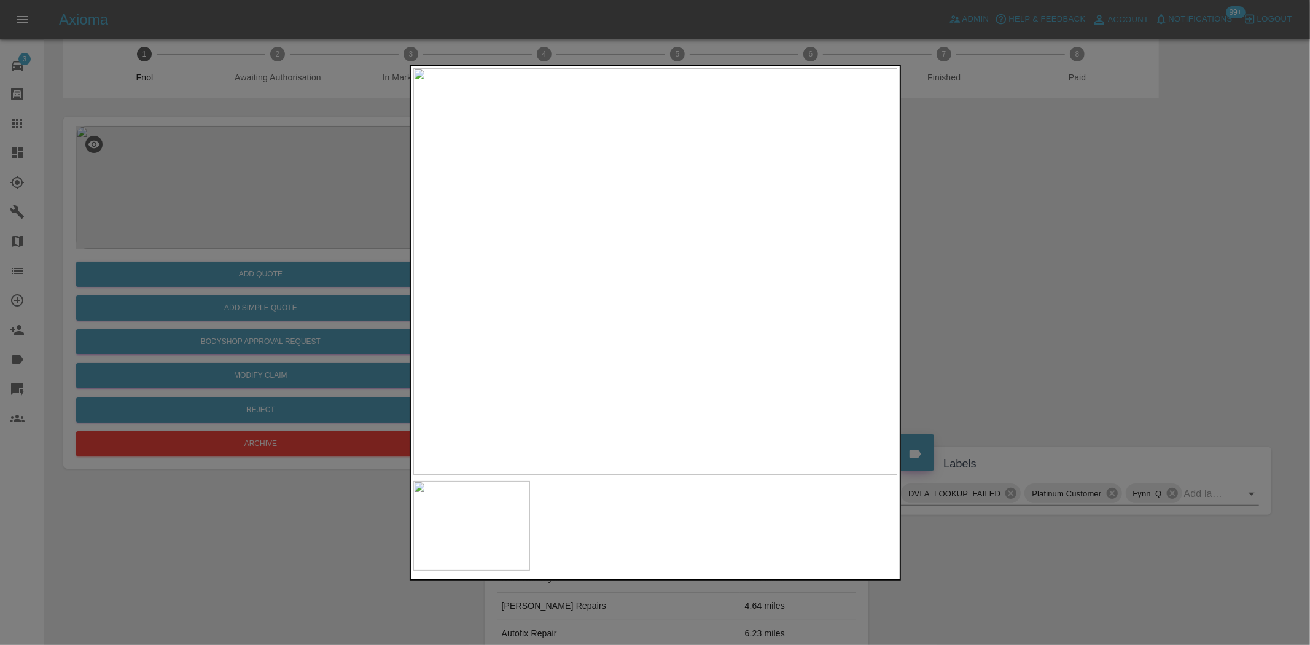
click at [596, 367] on img at bounding box center [655, 271] width 485 height 406
click at [522, 378] on img at bounding box center [788, 59] width 1455 height 1220
click at [527, 357] on img at bounding box center [489, 34] width 1455 height 1220
click at [560, 360] on img at bounding box center [488, 33] width 1455 height 1220
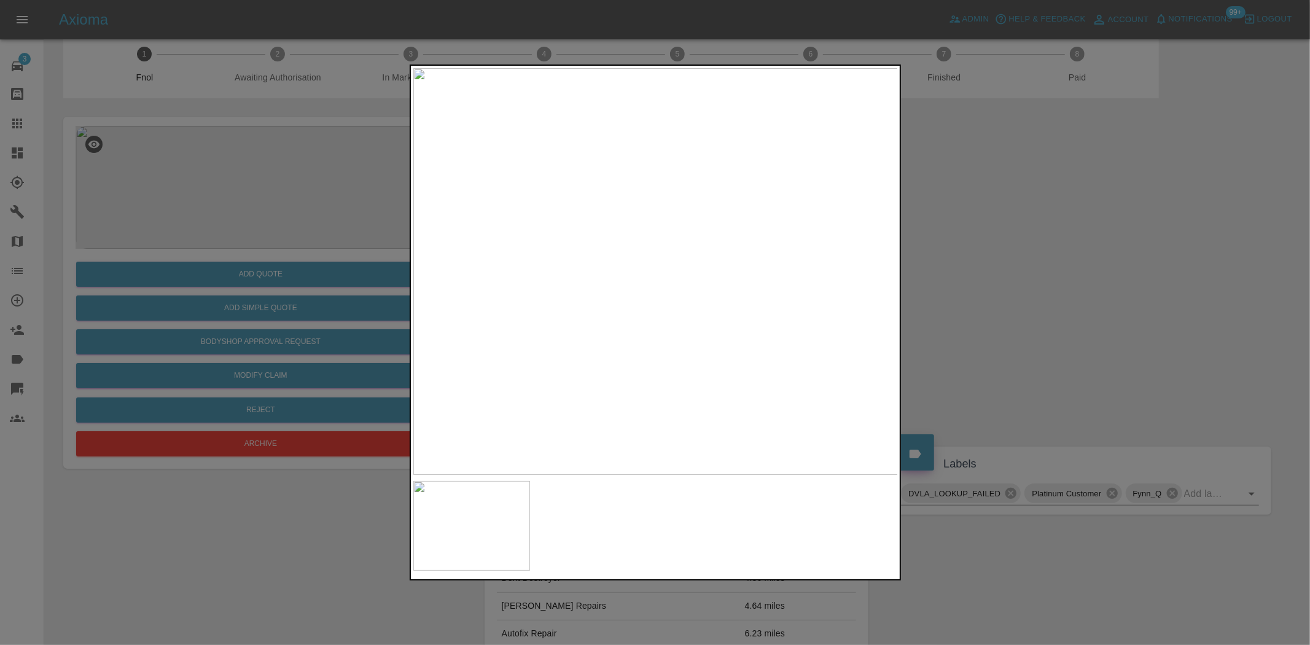
click at [560, 360] on img at bounding box center [655, 271] width 485 height 406
click at [648, 363] on img at bounding box center [939, 5] width 1455 height 1220
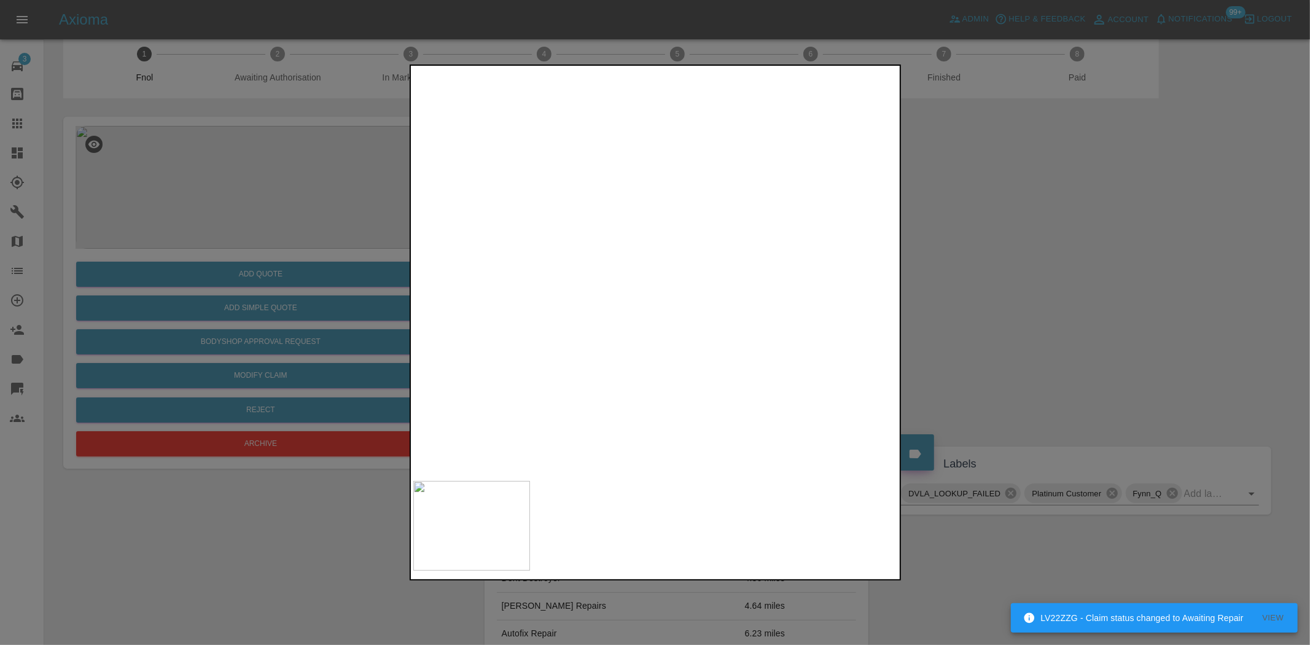
click at [204, 309] on div at bounding box center [655, 322] width 1310 height 645
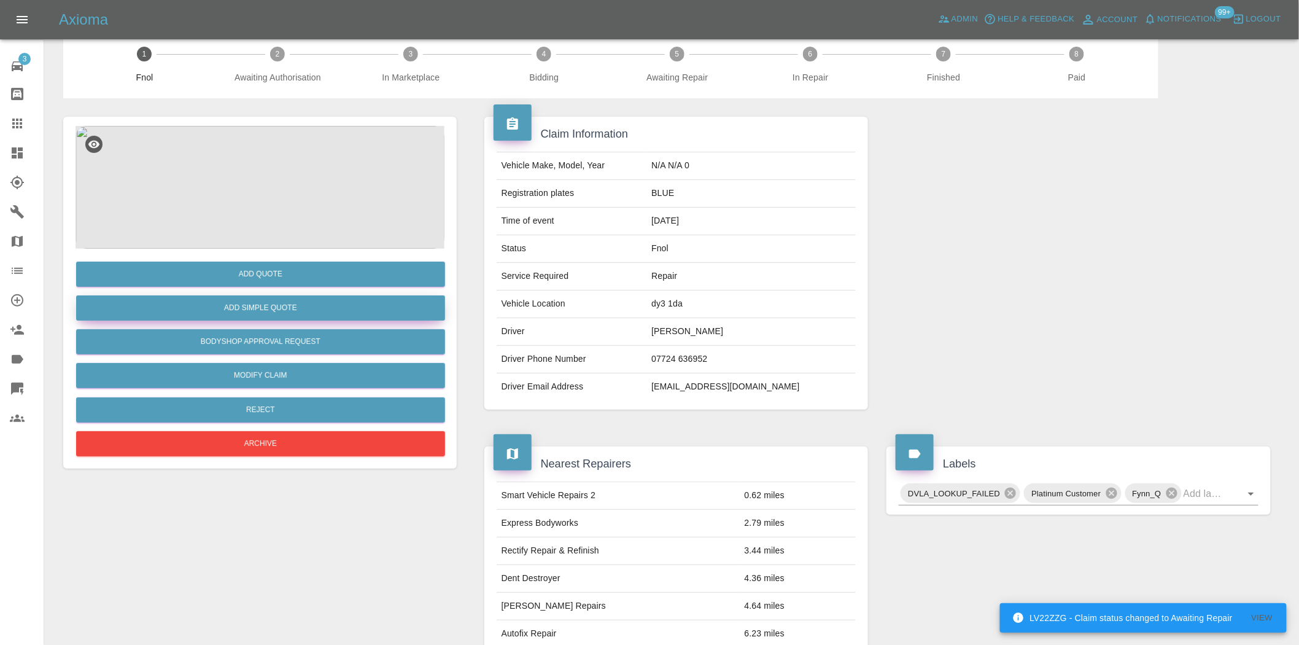
click at [220, 307] on button "Add Simple Quote" at bounding box center [260, 307] width 369 height 25
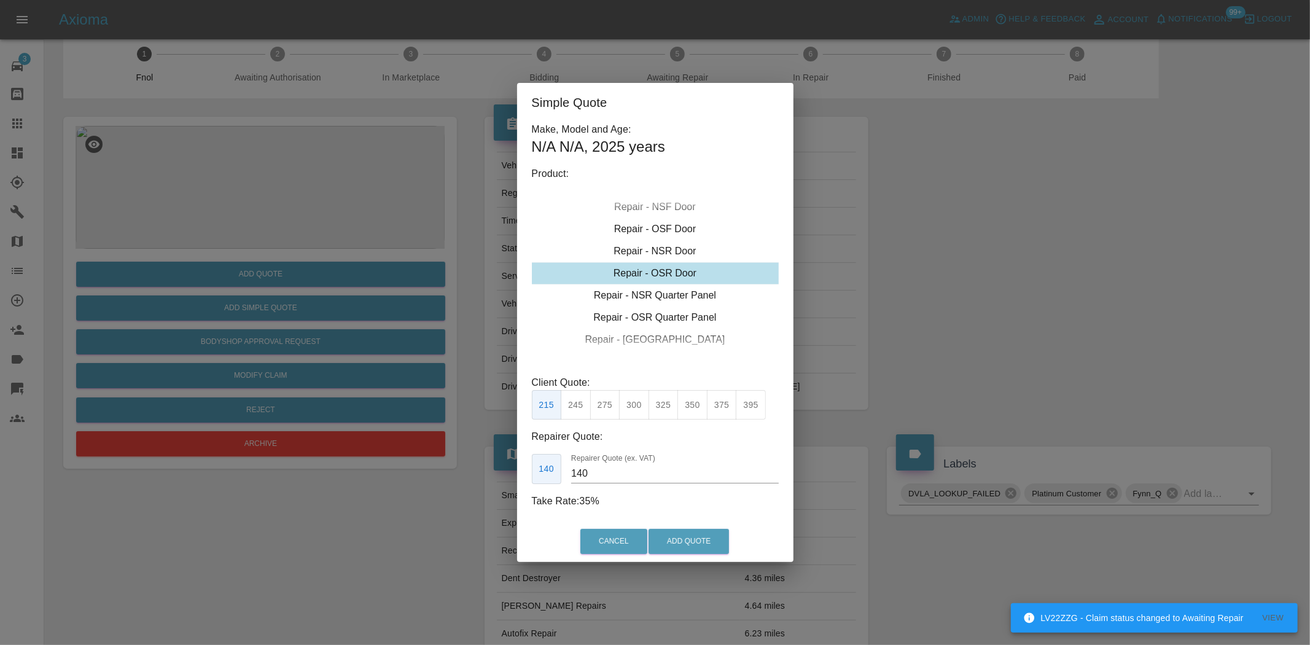
drag, startPoint x: 666, startPoint y: 293, endPoint x: 626, endPoint y: 375, distance: 91.4
click at [666, 293] on div "Repair - NSR Quarter Panel" at bounding box center [655, 295] width 247 height 22
click at [631, 398] on button "300" at bounding box center [634, 405] width 30 height 30
click at [659, 301] on div "Repair - NSR Quarter Panel" at bounding box center [655, 295] width 247 height 22
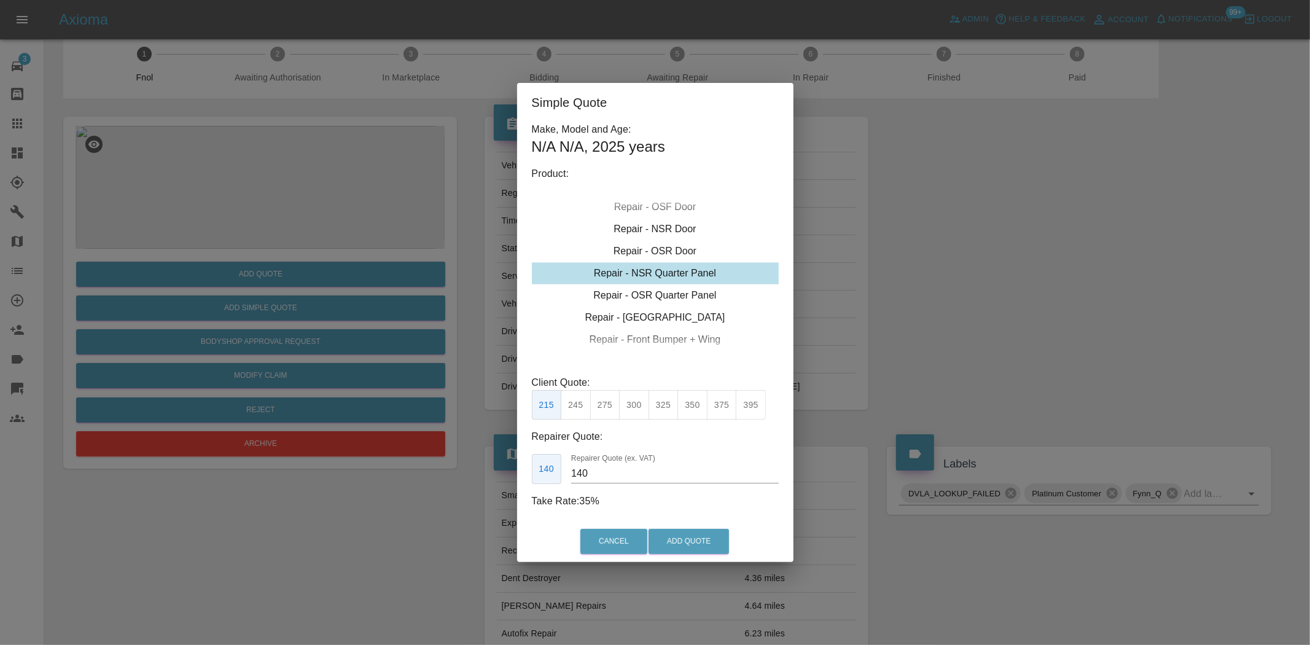
click at [640, 408] on button "300" at bounding box center [634, 405] width 30 height 30
type input "190"
click at [688, 538] on button "Add Quote" at bounding box center [688, 541] width 80 height 25
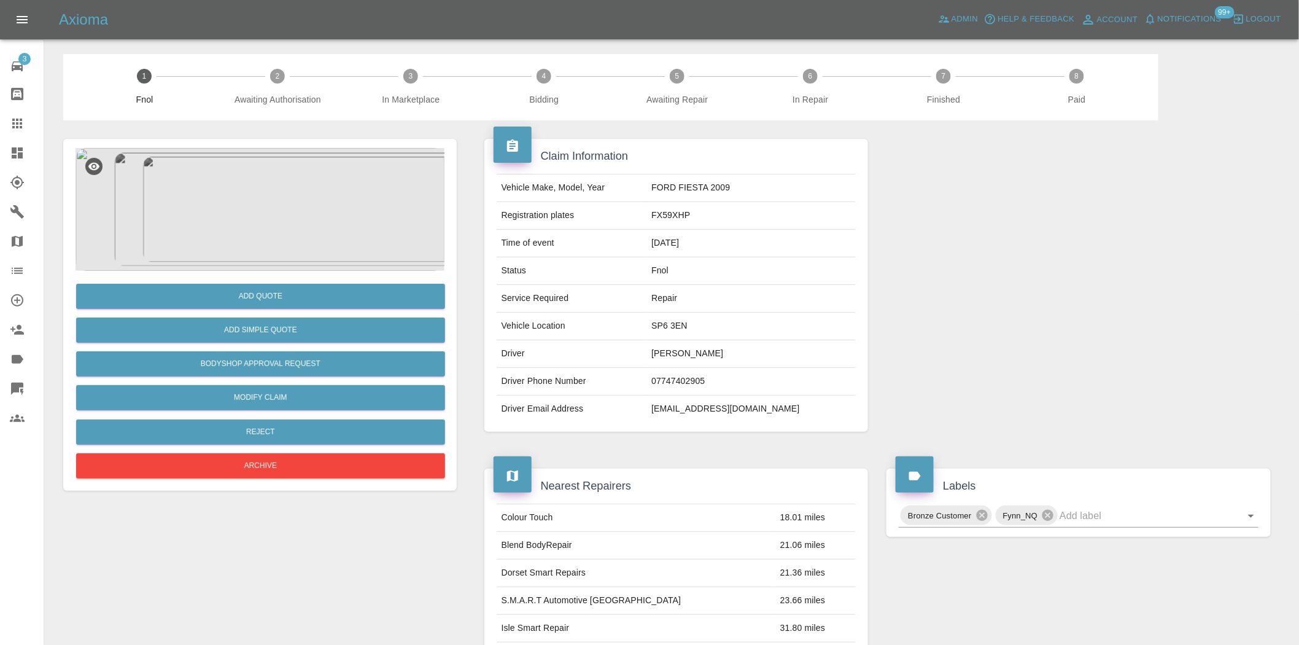
click at [244, 213] on img at bounding box center [260, 209] width 369 height 123
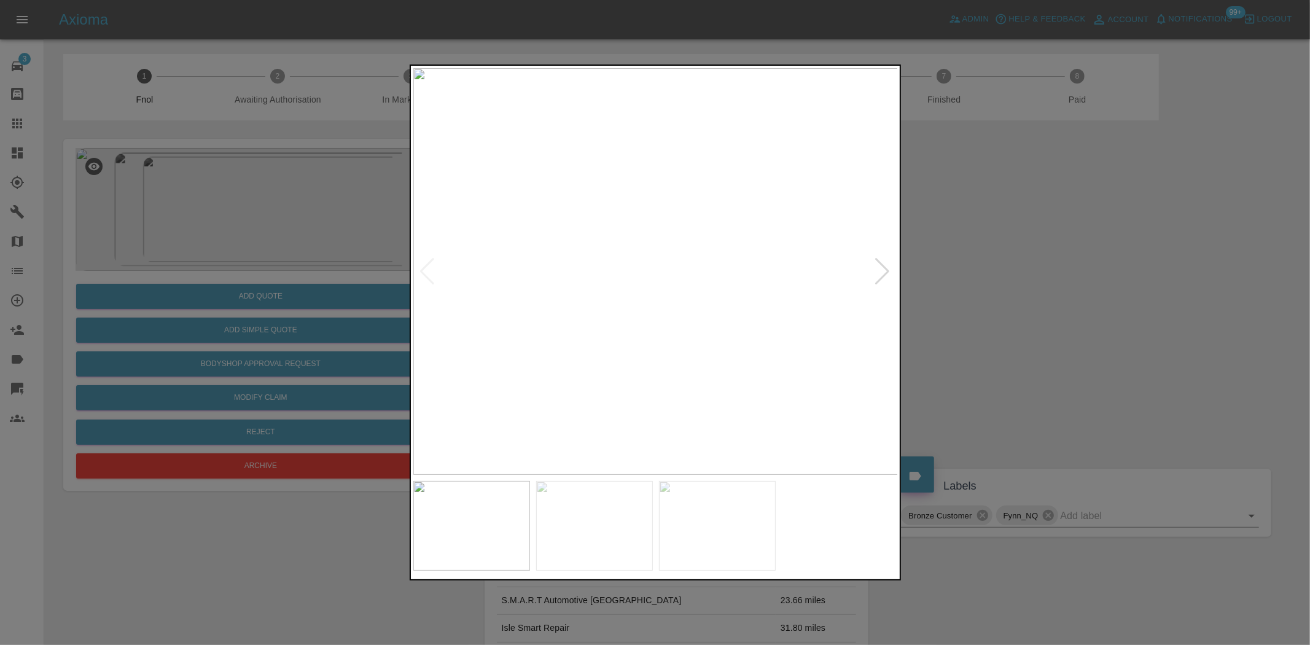
click at [567, 273] on img at bounding box center [655, 271] width 485 height 406
click at [596, 284] on img at bounding box center [655, 271] width 485 height 406
click at [557, 260] on img at bounding box center [655, 271] width 485 height 406
click at [698, 252] on img at bounding box center [655, 271] width 485 height 406
click at [744, 247] on img at bounding box center [655, 271] width 485 height 406
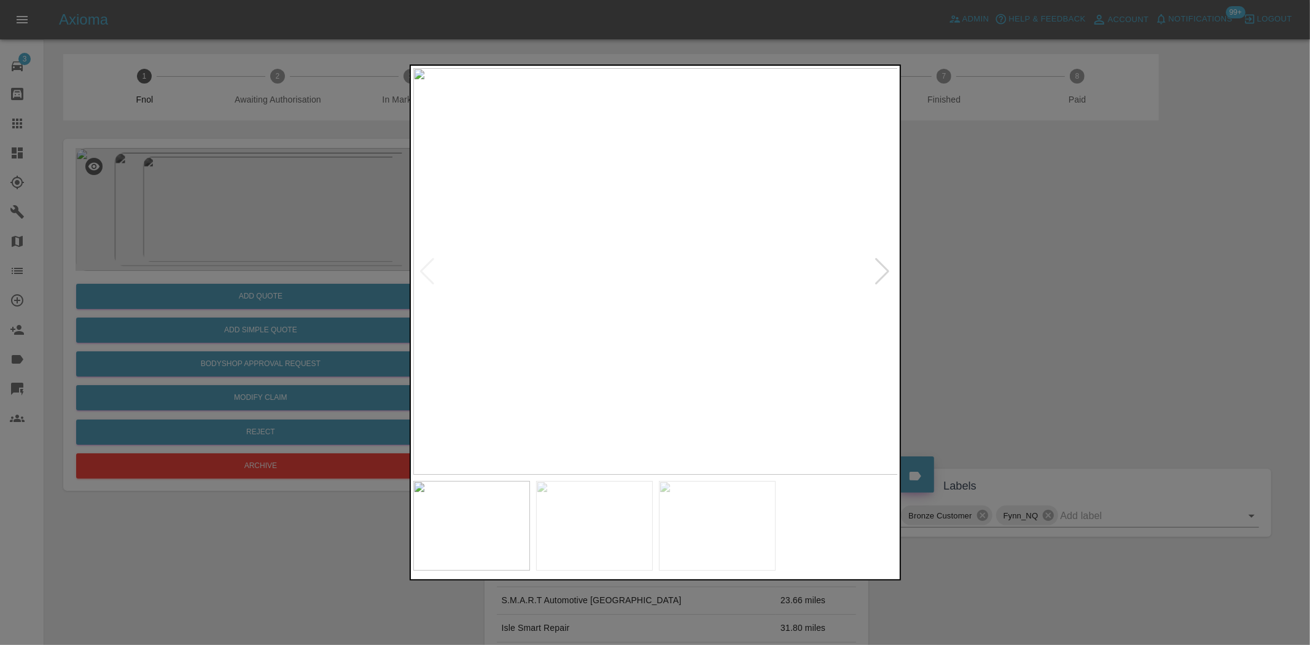
click at [618, 167] on img at bounding box center [655, 271] width 485 height 406
click at [258, 246] on div at bounding box center [655, 322] width 1310 height 645
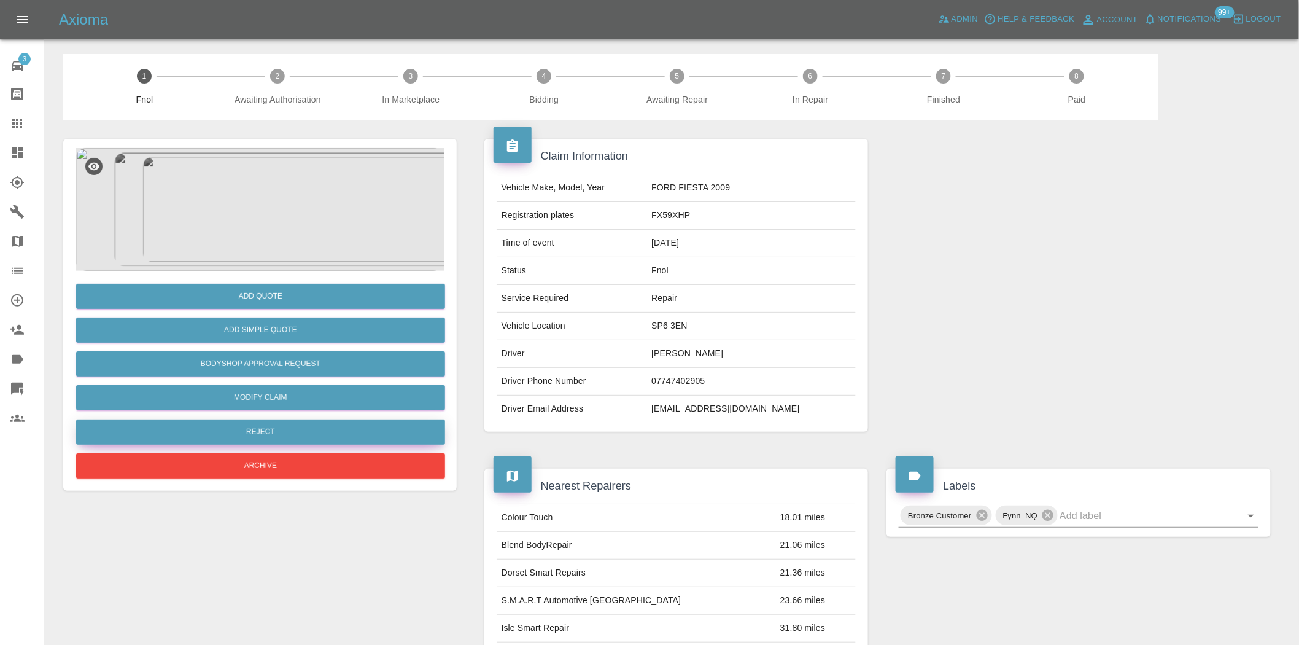
click at [271, 433] on button "Reject" at bounding box center [260, 431] width 369 height 25
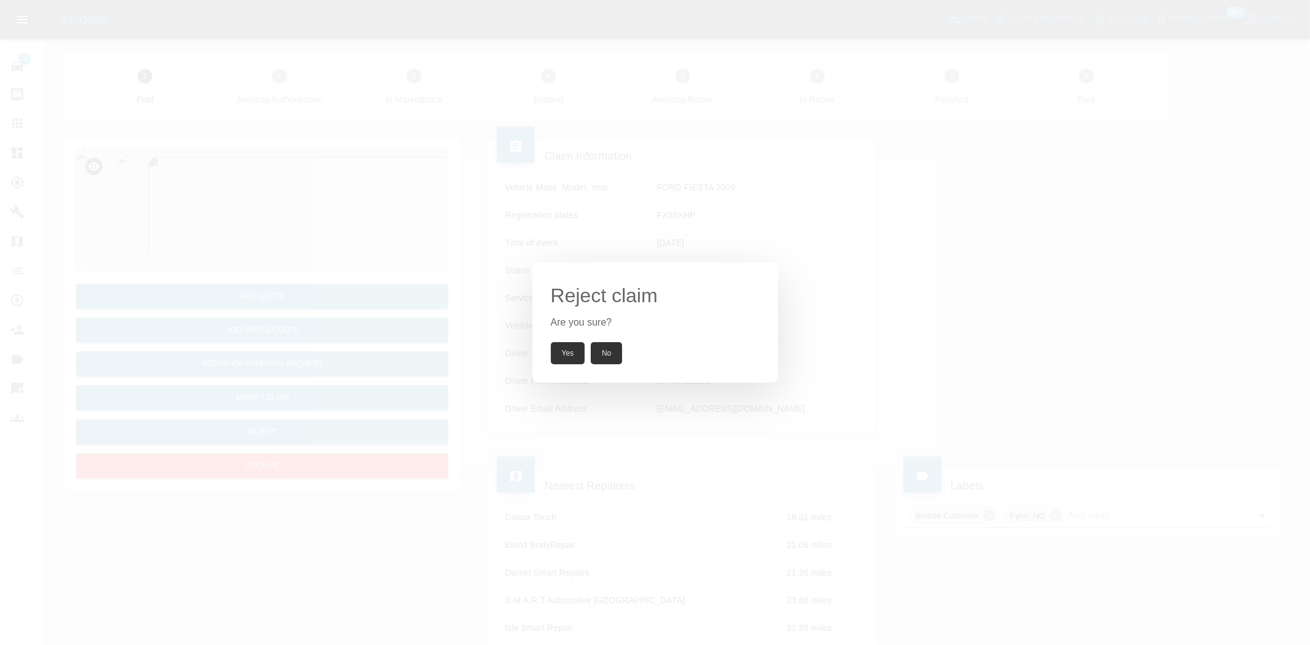
click at [569, 346] on button "Yes" at bounding box center [568, 353] width 34 height 22
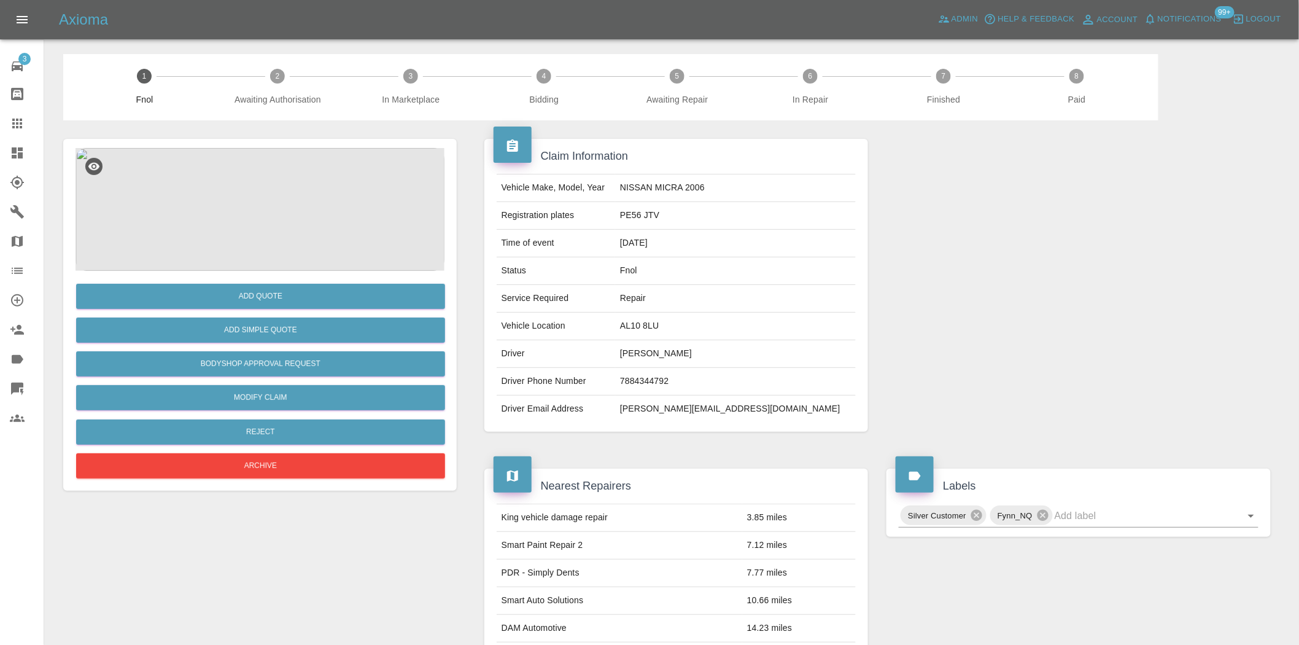
click at [278, 197] on img at bounding box center [260, 209] width 369 height 123
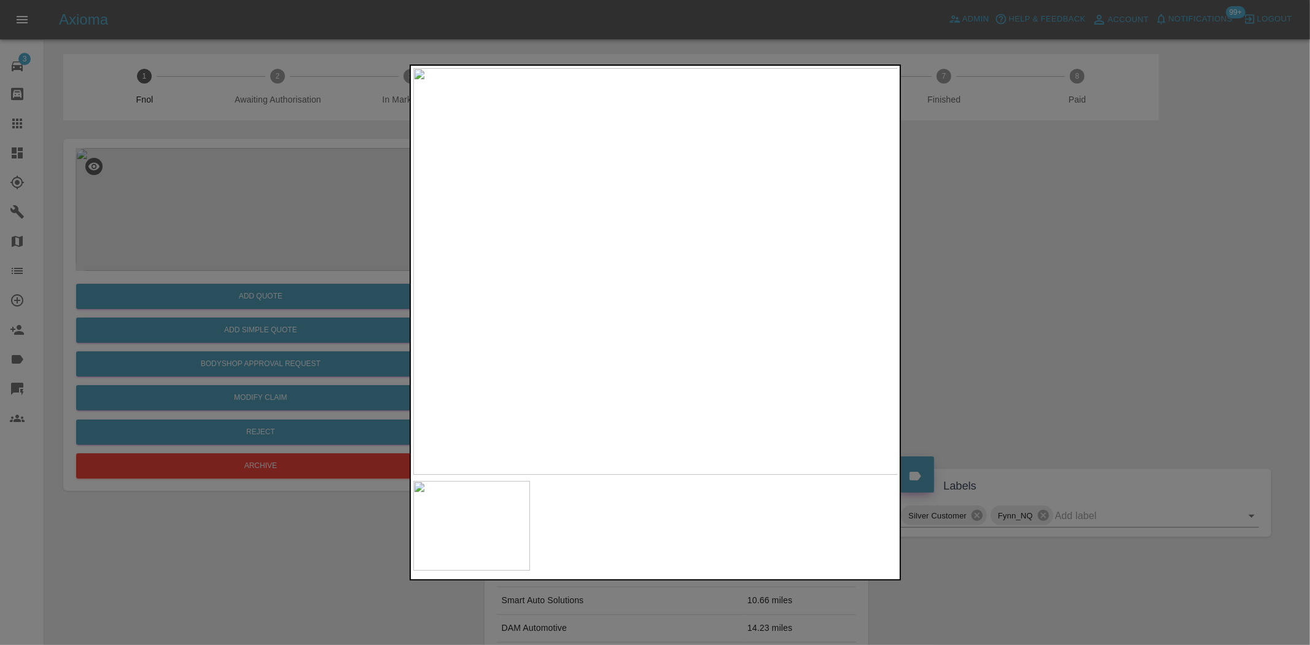
click at [535, 308] on img at bounding box center [655, 271] width 485 height 406
click at [233, 262] on div at bounding box center [655, 322] width 1310 height 645
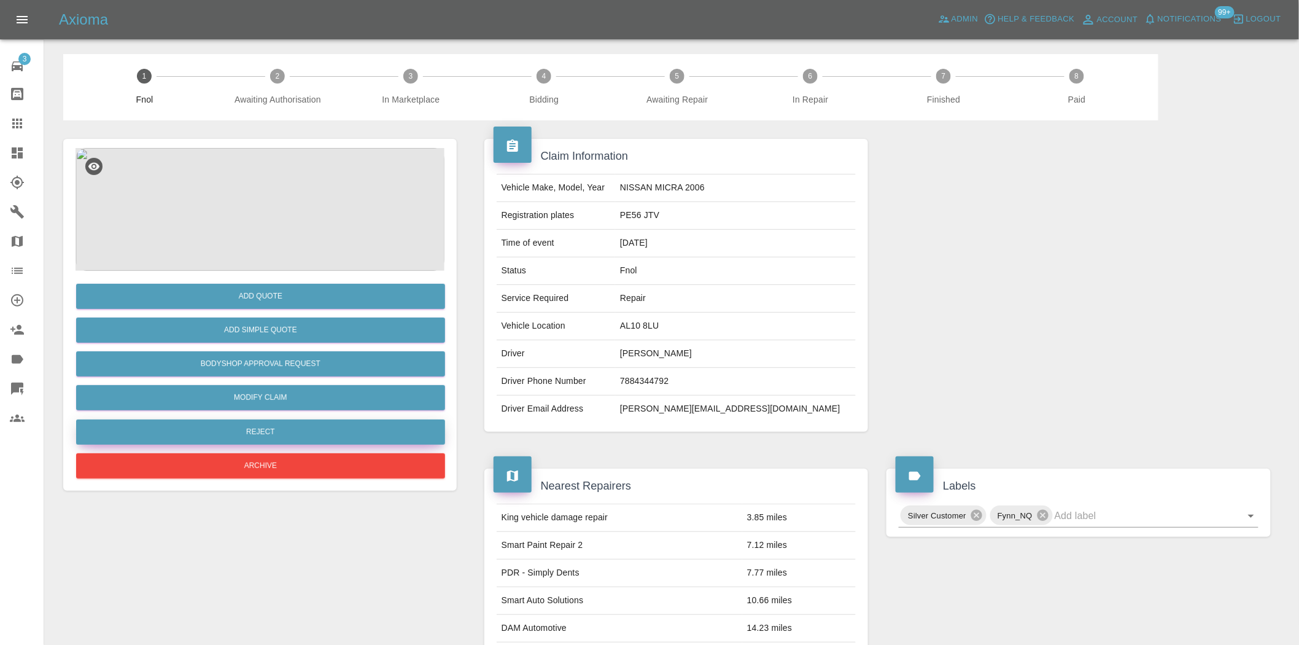
click at [304, 430] on button "Reject" at bounding box center [260, 431] width 369 height 25
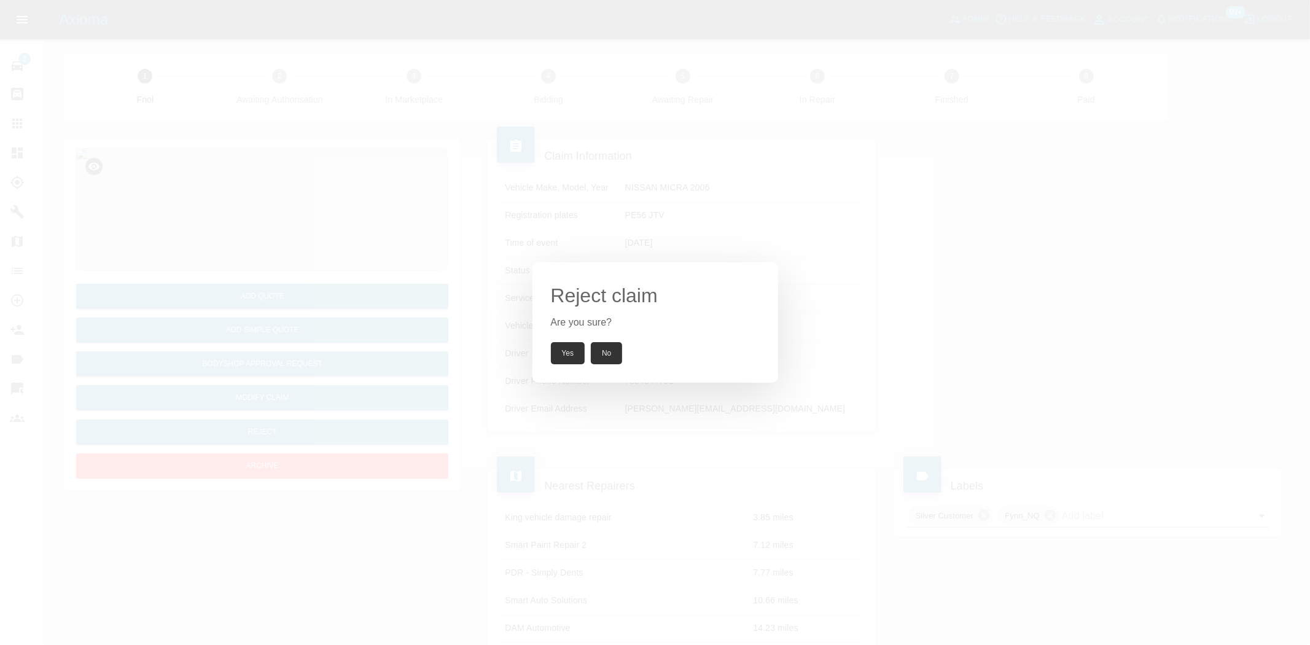
click at [557, 357] on button "Yes" at bounding box center [568, 353] width 34 height 22
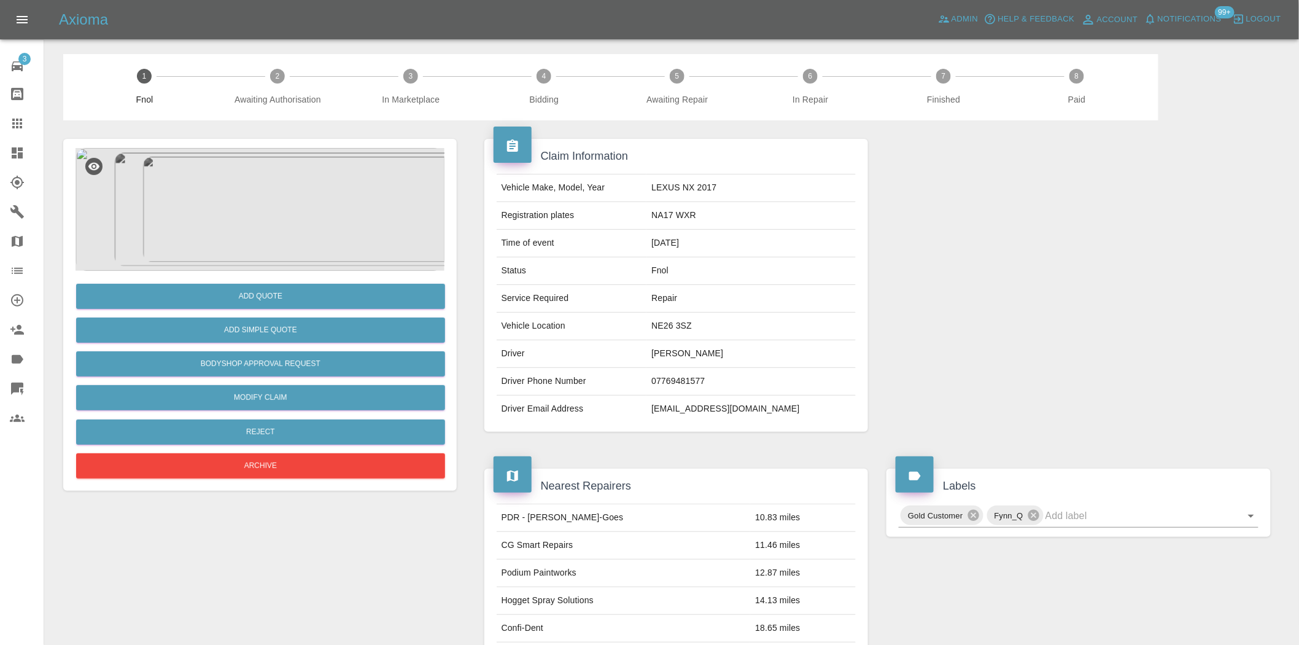
click at [302, 247] on img at bounding box center [260, 209] width 369 height 123
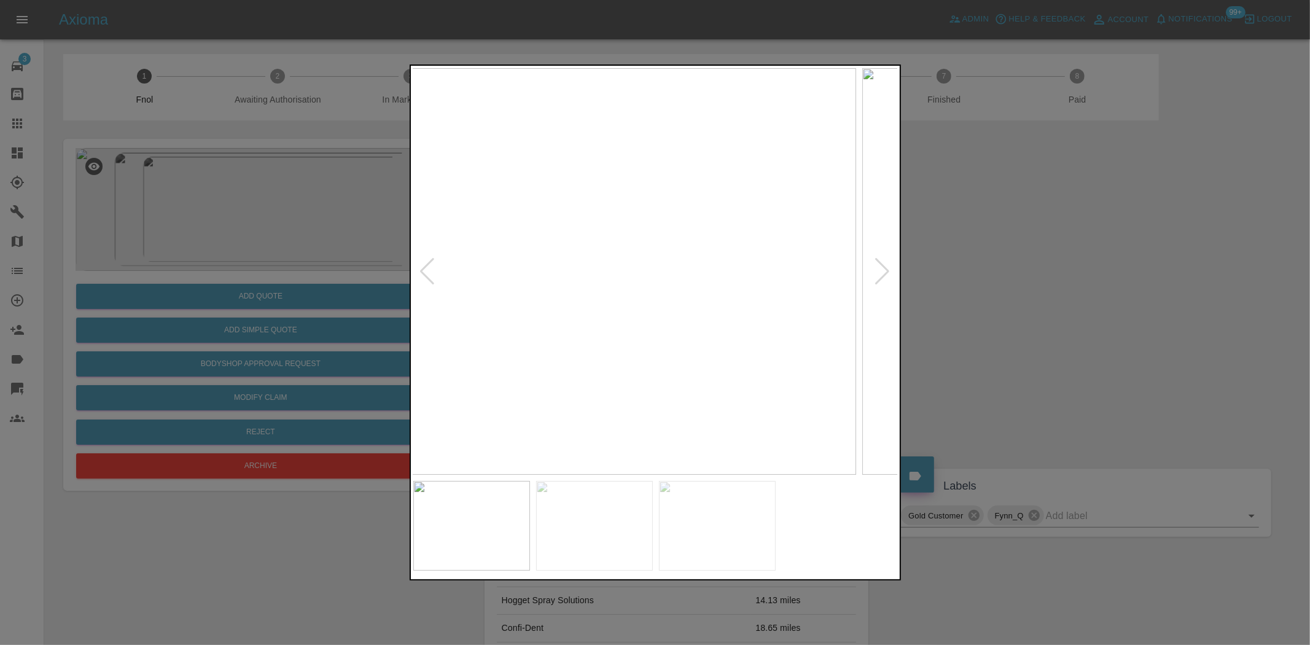
click at [611, 312] on img at bounding box center [613, 271] width 485 height 406
click at [600, 316] on img at bounding box center [655, 271] width 485 height 406
click at [476, 271] on img at bounding box center [655, 271] width 485 height 406
click at [642, 244] on img at bounding box center [655, 271] width 485 height 406
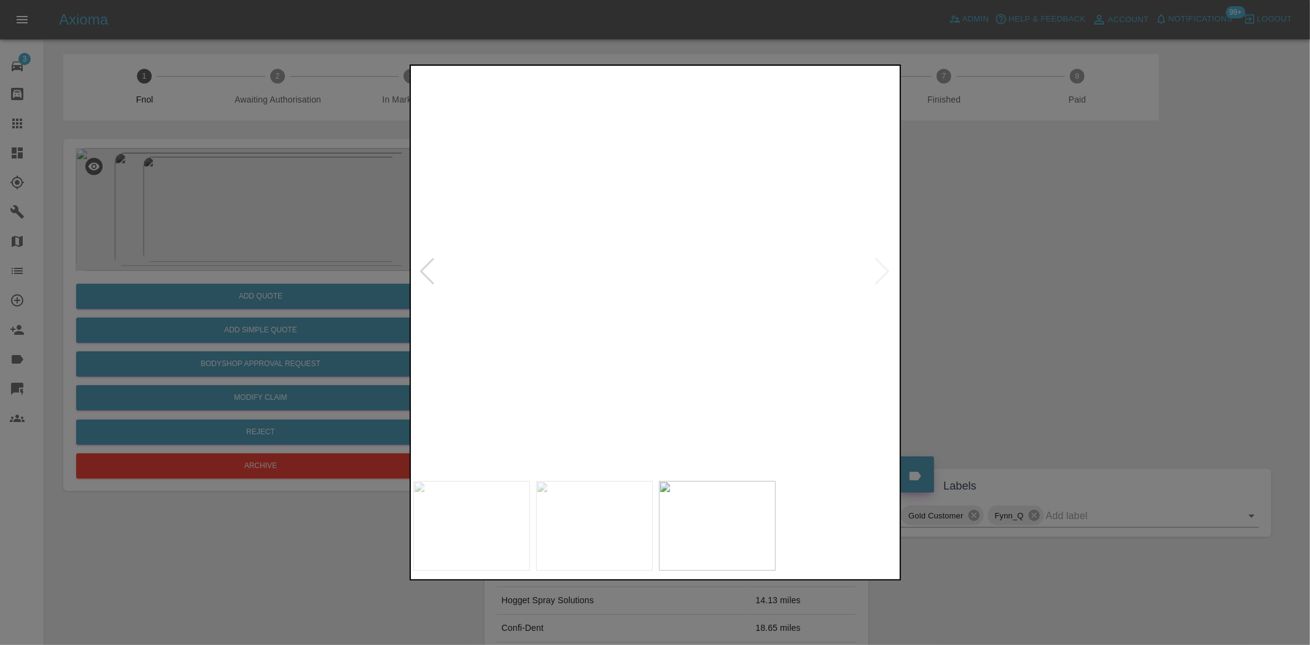
click at [622, 303] on img at bounding box center [694, 353] width 1455 height 1220
click at [636, 308] on img at bounding box center [655, 271] width 485 height 406
click at [697, 246] on img at bounding box center [655, 271] width 485 height 406
click at [695, 246] on img at bounding box center [655, 271] width 485 height 406
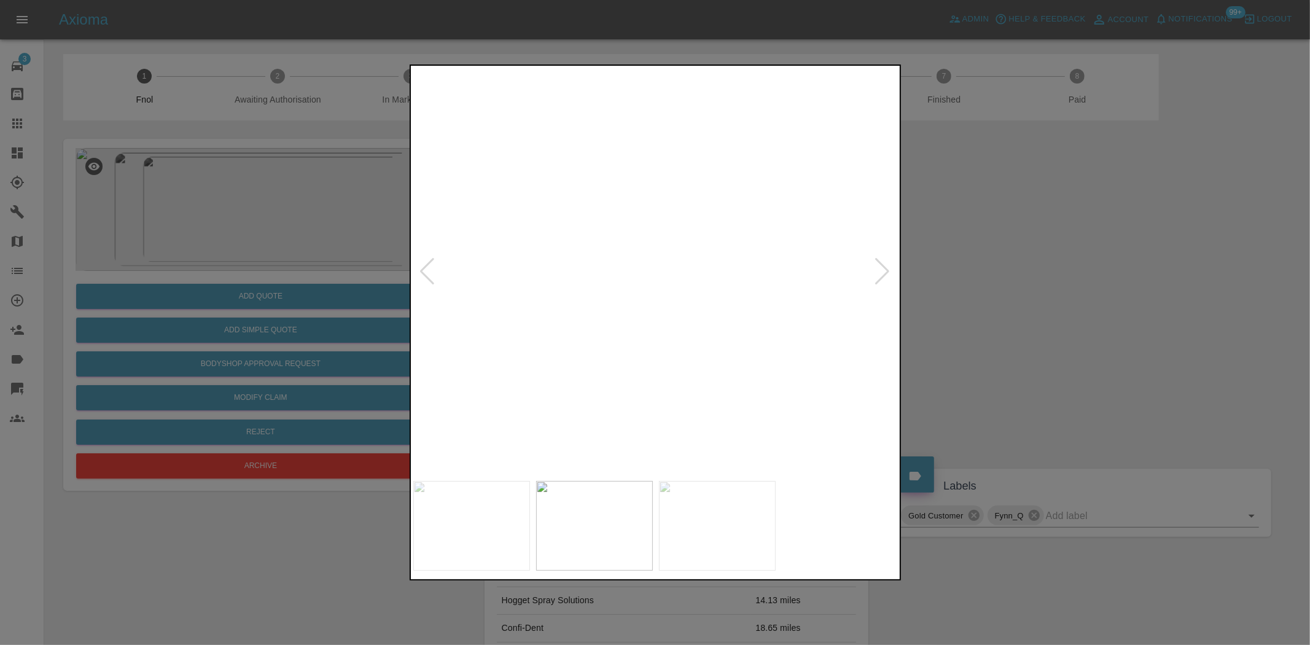
click at [654, 319] on img at bounding box center [534, 349] width 1455 height 1220
click at [665, 324] on img at bounding box center [655, 271] width 485 height 406
click at [688, 278] on img at bounding box center [655, 271] width 485 height 406
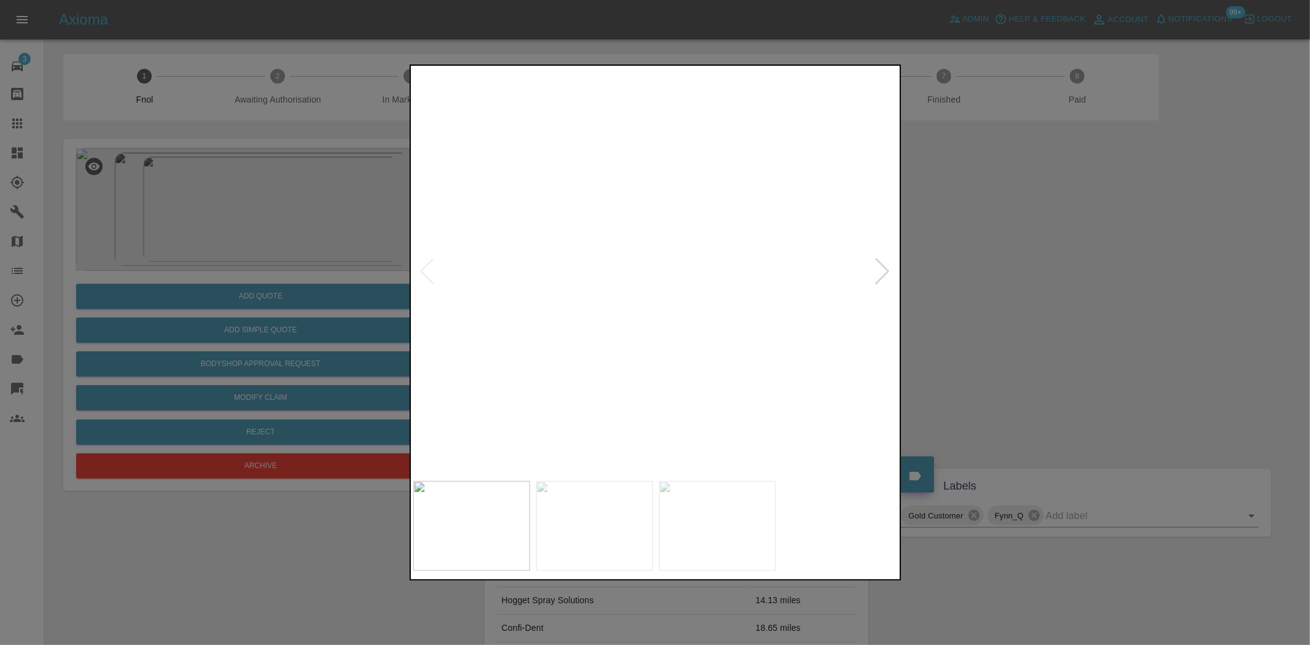
click at [640, 262] on img at bounding box center [564, 245] width 1455 height 1220
click at [637, 197] on img at bounding box center [609, 54] width 1455 height 1220
click at [650, 161] on img at bounding box center [613, 48] width 1455 height 1220
click at [665, 330] on img at bounding box center [631, 35] width 1455 height 1220
click at [639, 393] on img at bounding box center [605, 292] width 1455 height 1220
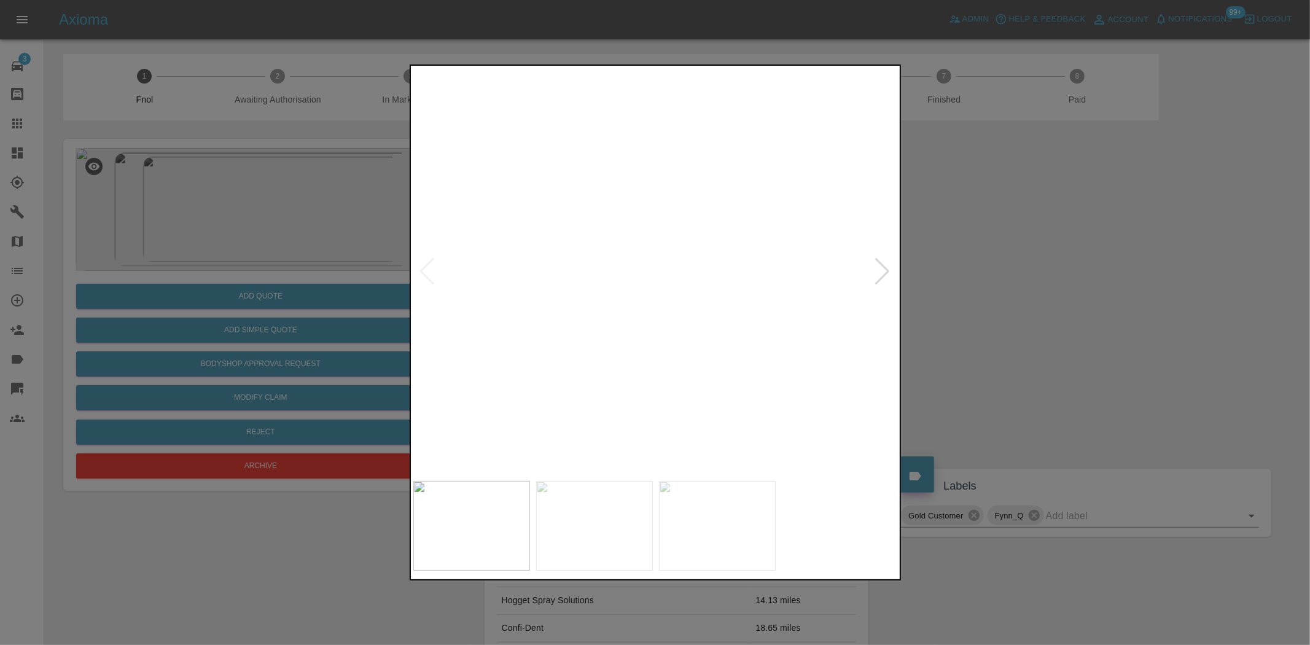
click at [639, 314] on img at bounding box center [605, 292] width 1455 height 1220
click at [300, 256] on div at bounding box center [655, 322] width 1310 height 645
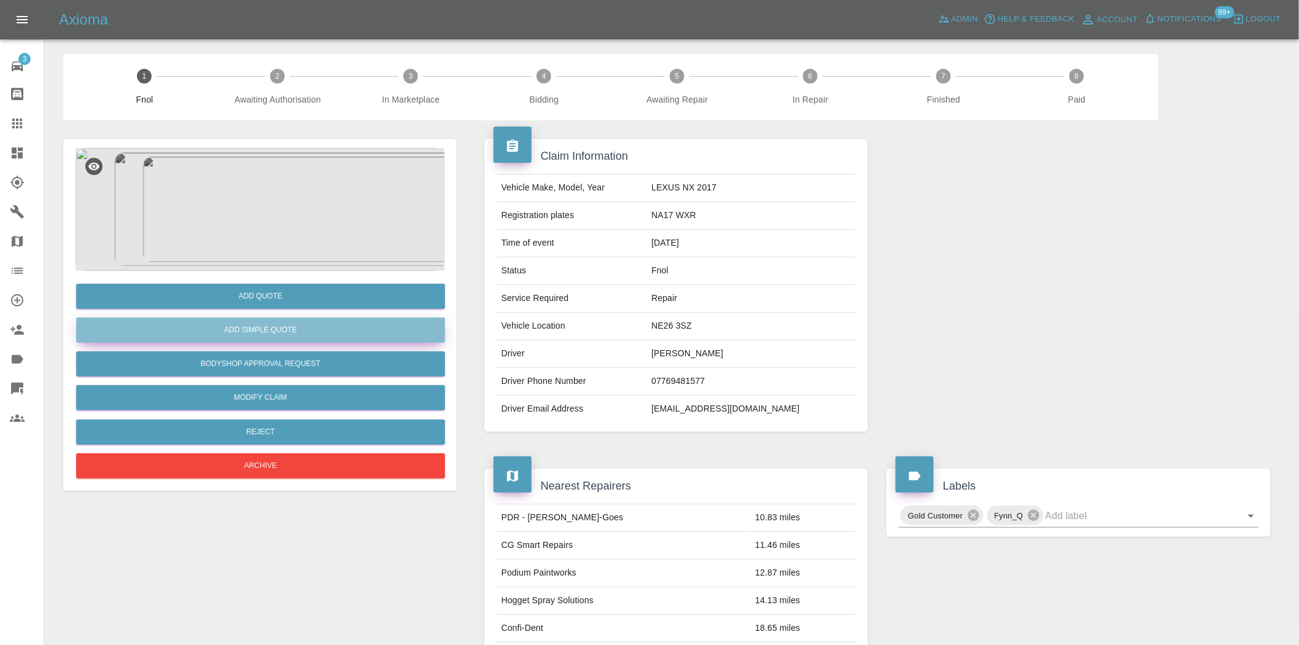
click at [322, 330] on button "Add Simple Quote" at bounding box center [260, 329] width 369 height 25
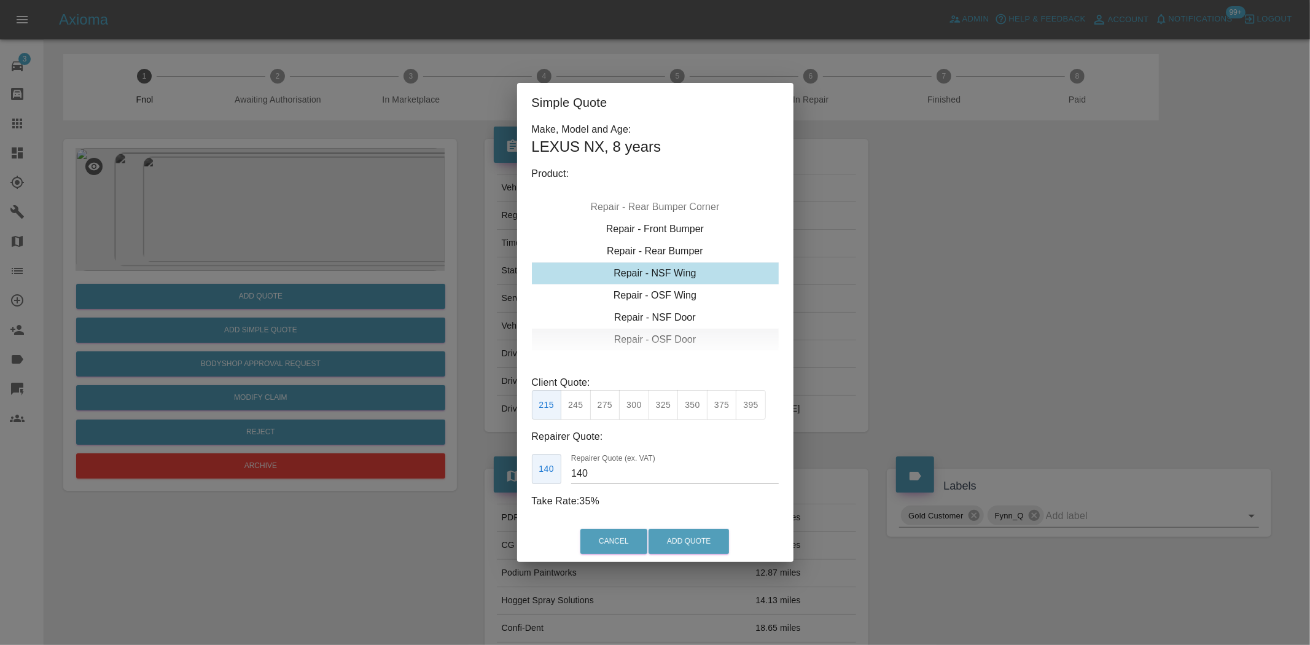
click at [659, 335] on div "Repair - OSF Door" at bounding box center [655, 339] width 247 height 22
click at [608, 402] on button "275" at bounding box center [605, 405] width 30 height 30
drag, startPoint x: 597, startPoint y: 480, endPoint x: 494, endPoint y: 447, distance: 108.2
click at [495, 449] on div "Simple Quote Make, Model and Age: LEXUS NX , 8 years Product: Repair - Front Bu…" at bounding box center [655, 322] width 1310 height 645
click at [660, 338] on div "Repair - OSF Door" at bounding box center [655, 339] width 247 height 22
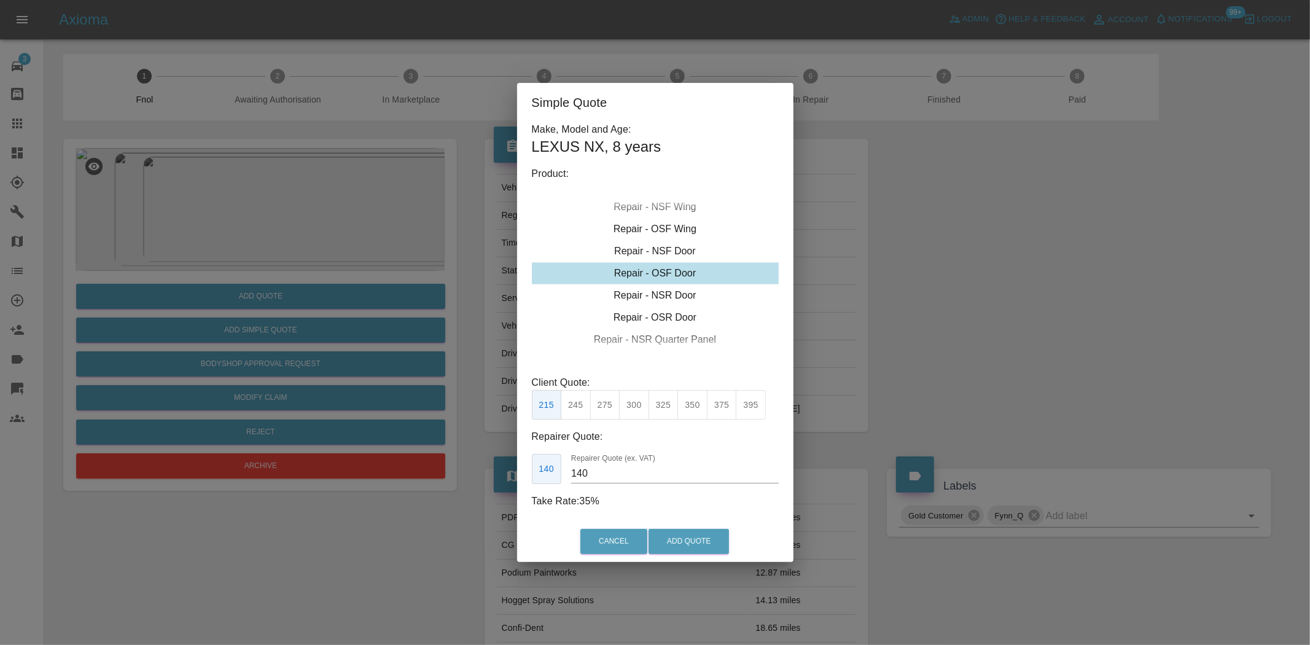
click at [602, 397] on button "275" at bounding box center [605, 405] width 30 height 30
drag, startPoint x: 592, startPoint y: 467, endPoint x: 425, endPoint y: 405, distance: 177.9
click at [438, 449] on div "Simple Quote Make, Model and Age: LEXUS NX , 8 years Product: Repair - Front Bu…" at bounding box center [655, 322] width 1310 height 645
type input "170"
click at [683, 538] on button "Add Quote" at bounding box center [688, 541] width 80 height 25
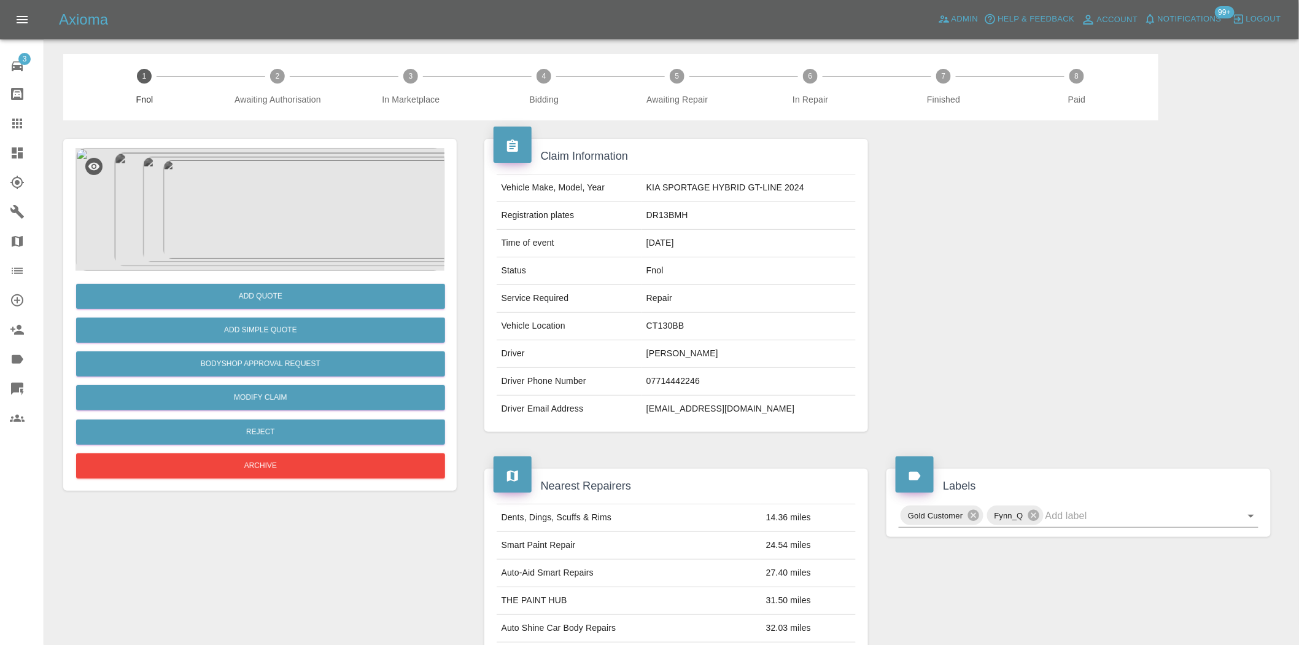
click at [243, 206] on img at bounding box center [260, 209] width 369 height 123
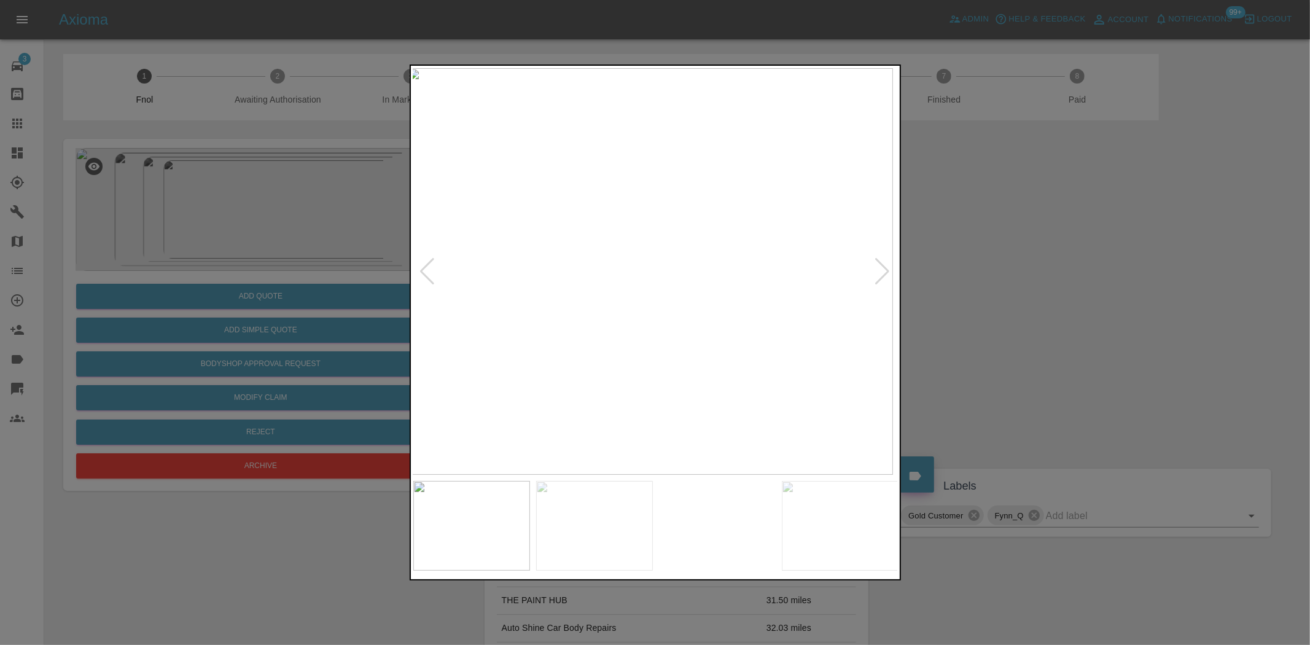
click at [656, 289] on img at bounding box center [650, 271] width 485 height 406
click at [620, 307] on img at bounding box center [655, 271] width 485 height 406
click at [508, 287] on img at bounding box center [655, 271] width 485 height 406
click at [493, 297] on img at bounding box center [655, 271] width 485 height 406
click at [519, 246] on img at bounding box center [632, 271] width 485 height 406
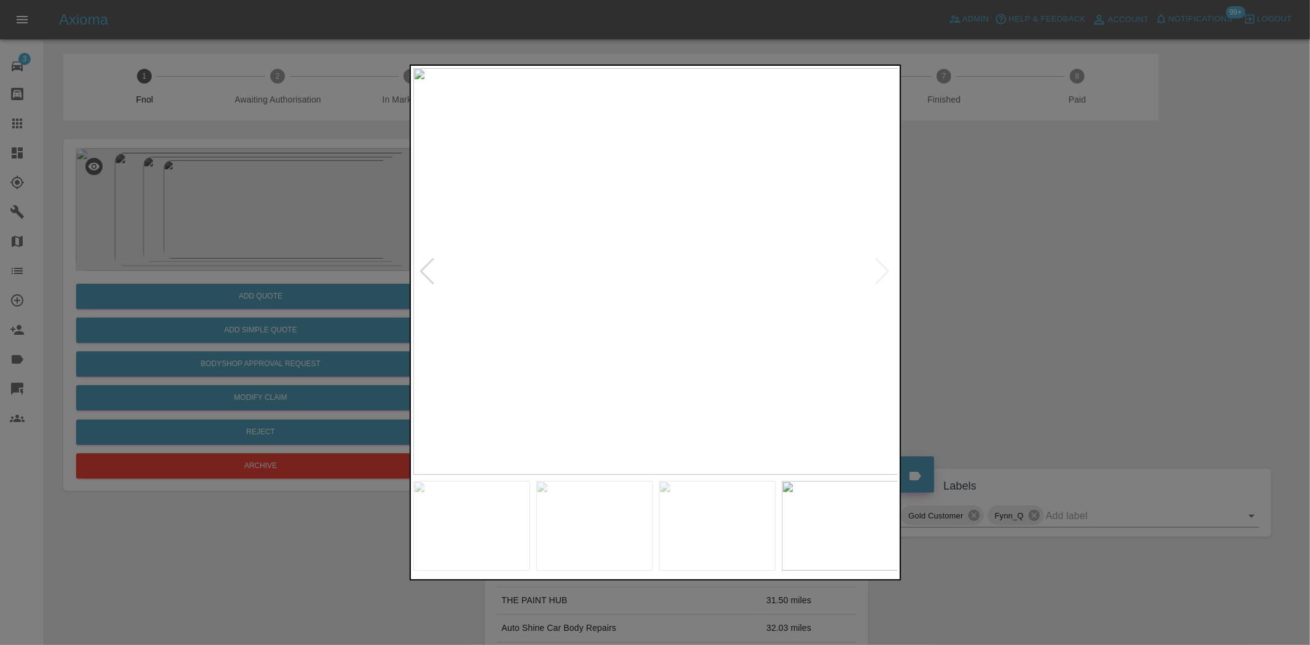
click at [308, 182] on div at bounding box center [655, 322] width 1310 height 645
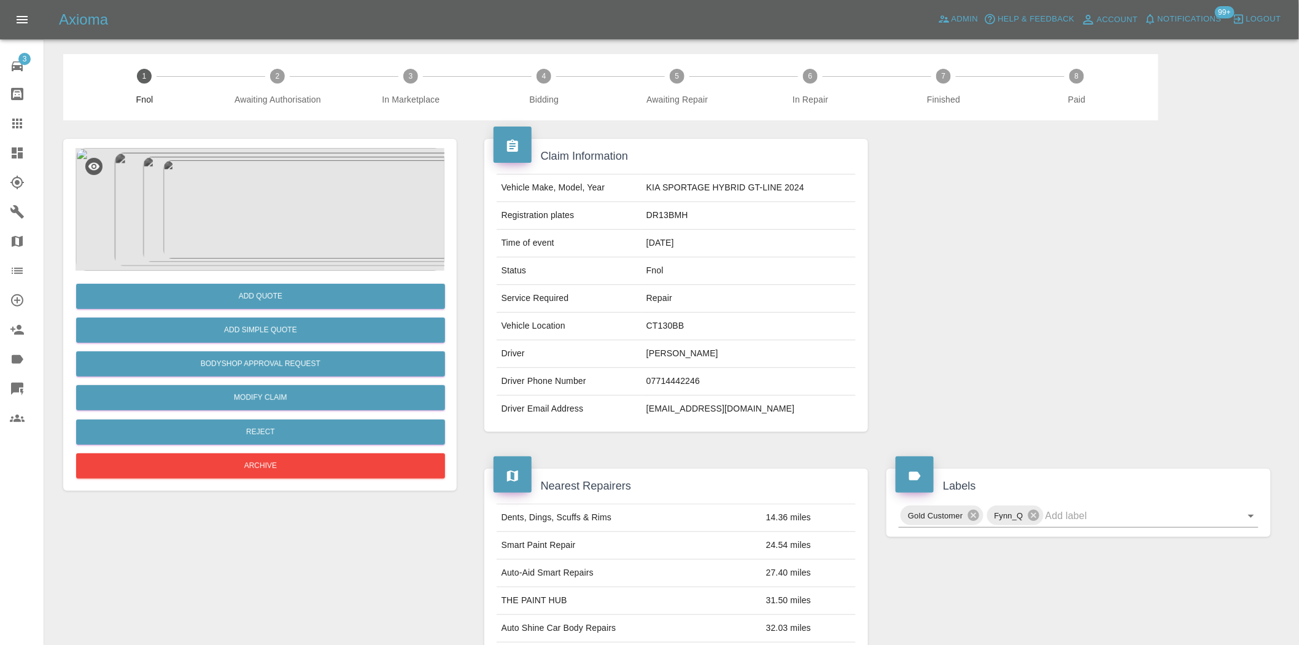
click at [249, 230] on img at bounding box center [260, 209] width 369 height 123
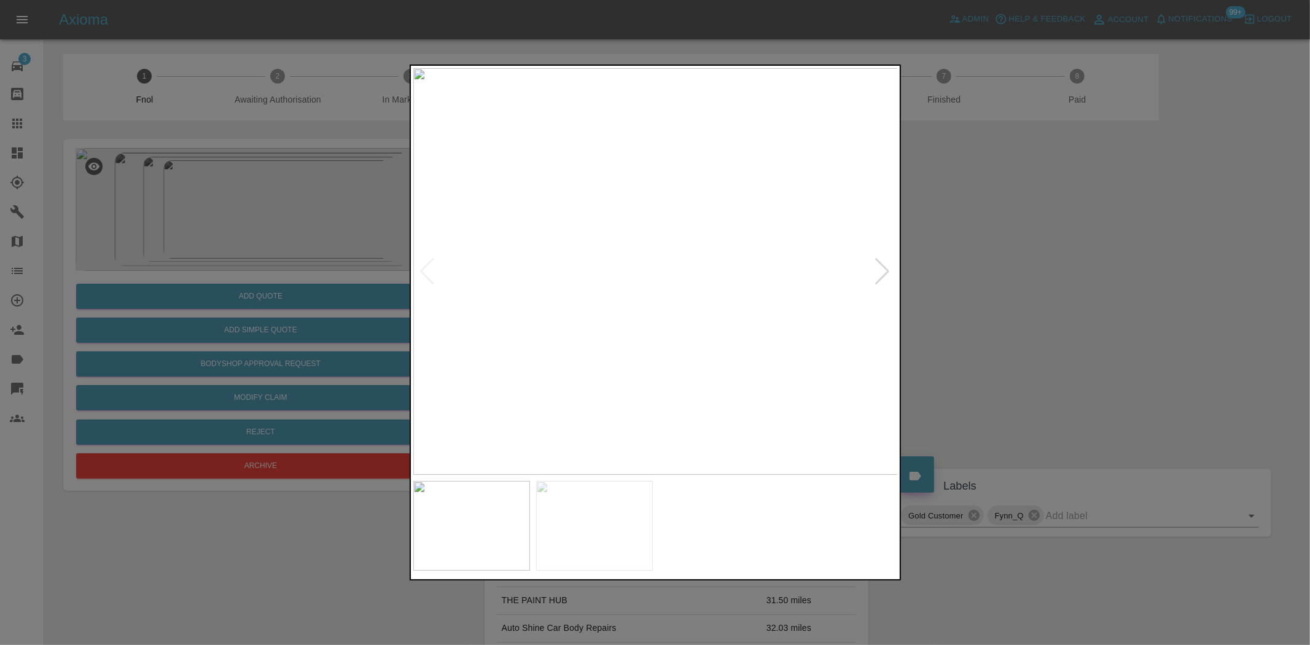
click at [673, 223] on img at bounding box center [655, 271] width 485 height 406
click at [721, 252] on img at bounding box center [575, 434] width 1455 height 1220
click at [738, 227] on img at bounding box center [575, 434] width 1455 height 1220
click at [698, 223] on img at bounding box center [640, 321] width 1455 height 1220
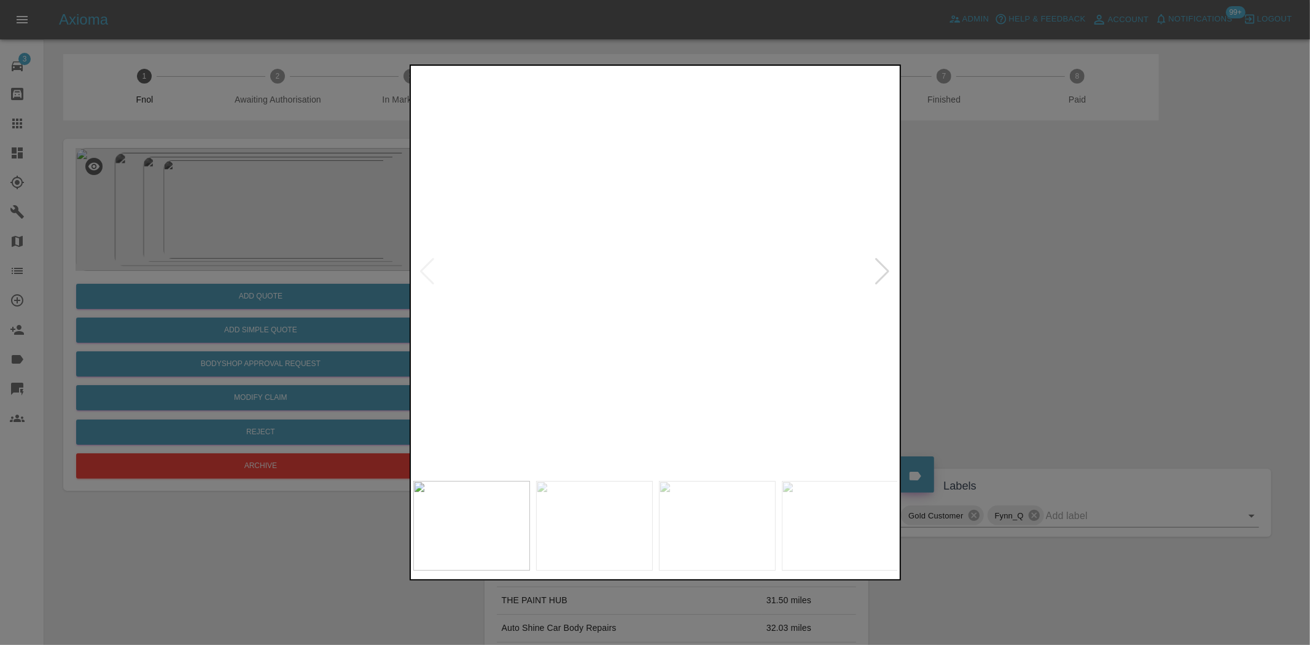
click at [698, 235] on img at bounding box center [645, 214] width 1455 height 1220
click at [698, 235] on img at bounding box center [655, 271] width 485 height 406
click at [691, 255] on img at bounding box center [524, 382] width 1455 height 1220
drag, startPoint x: 238, startPoint y: 219, endPoint x: 322, endPoint y: 266, distance: 96.0
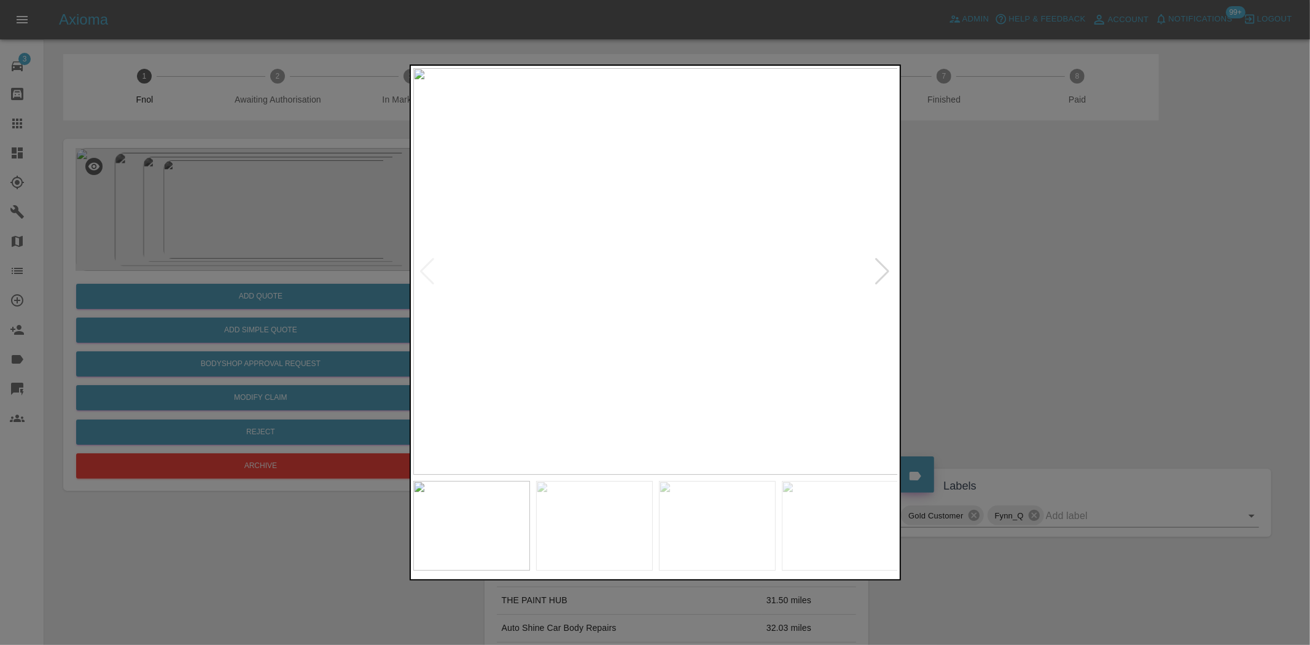
click at [238, 219] on div at bounding box center [655, 322] width 1310 height 645
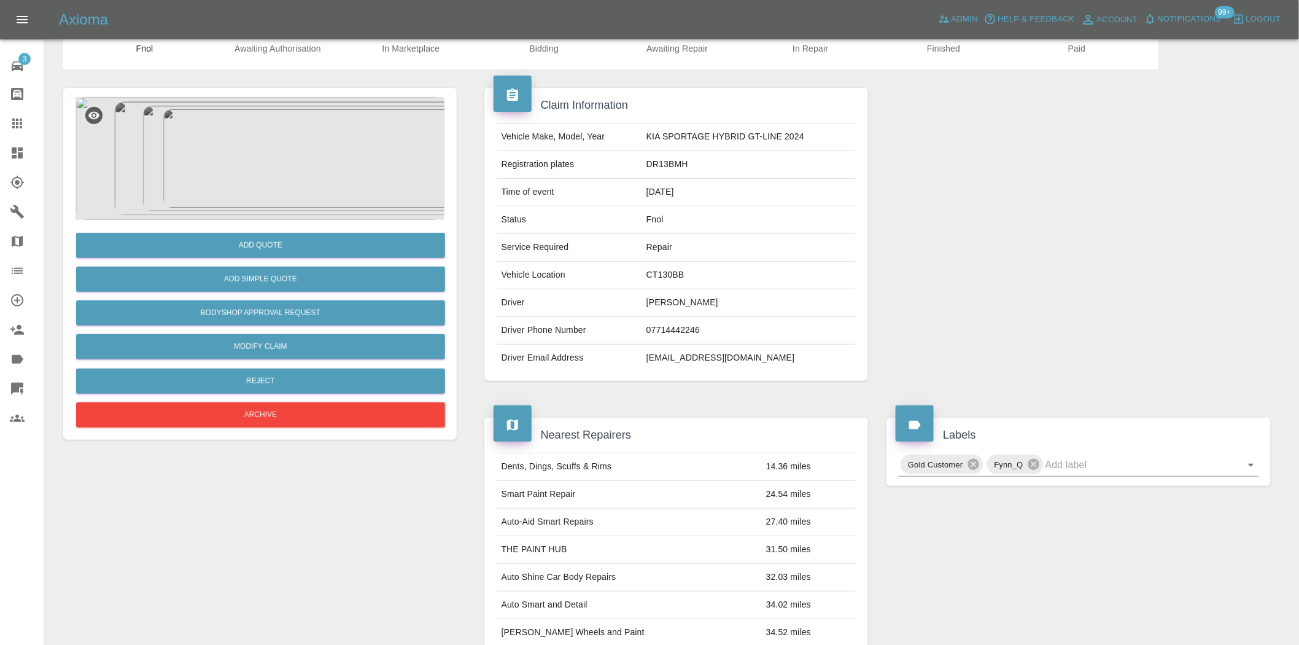
scroll to position [22, 0]
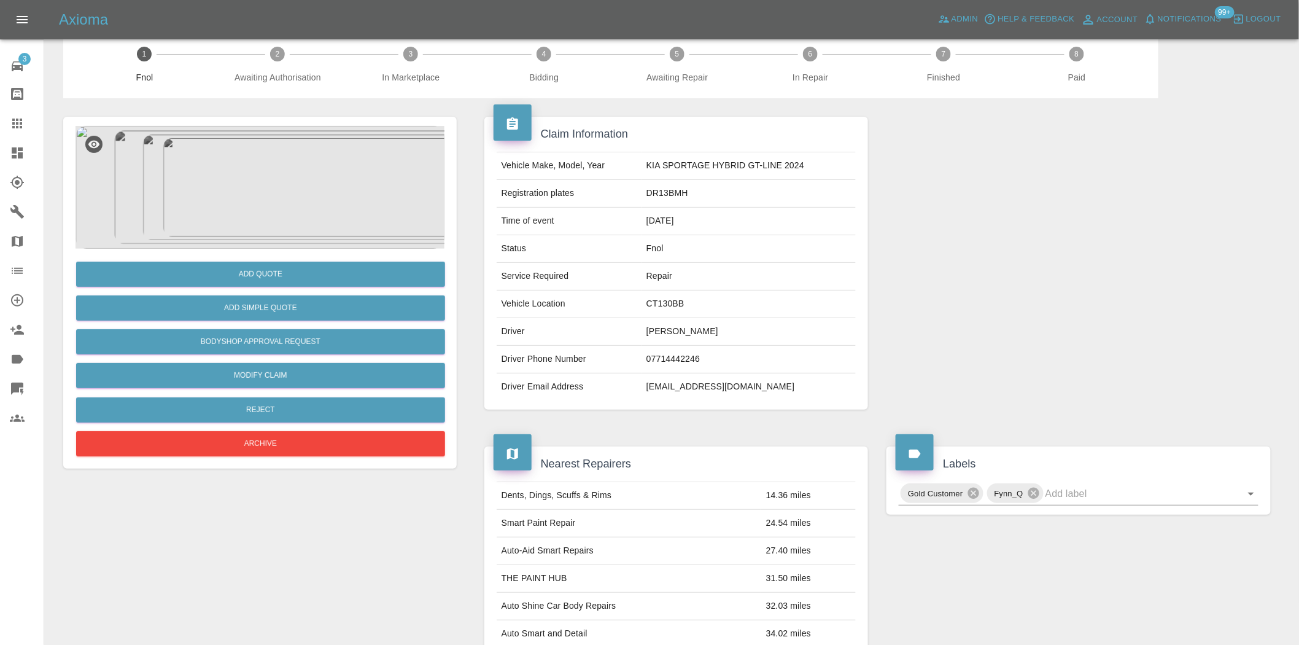
click at [293, 164] on img at bounding box center [260, 187] width 369 height 123
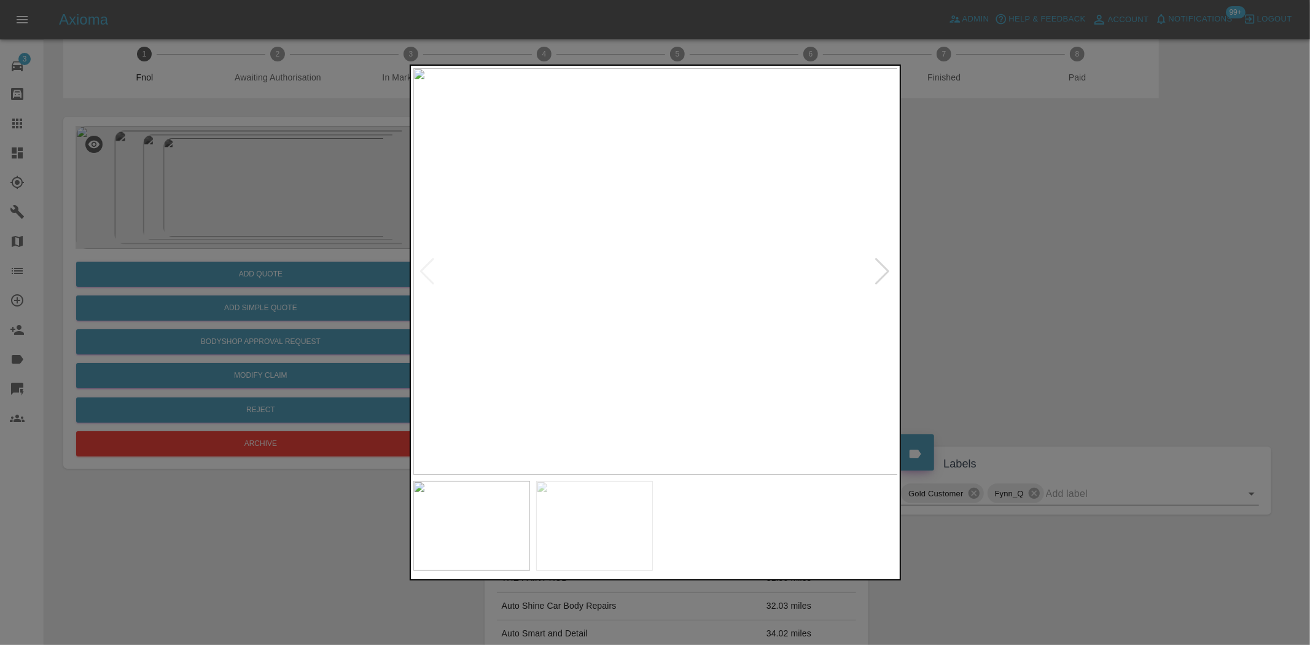
click at [643, 336] on img at bounding box center [655, 271] width 485 height 406
click at [566, 308] on img at bounding box center [655, 271] width 485 height 406
click at [670, 243] on img at bounding box center [655, 271] width 485 height 406
click at [645, 306] on img at bounding box center [608, 357] width 1455 height 1220
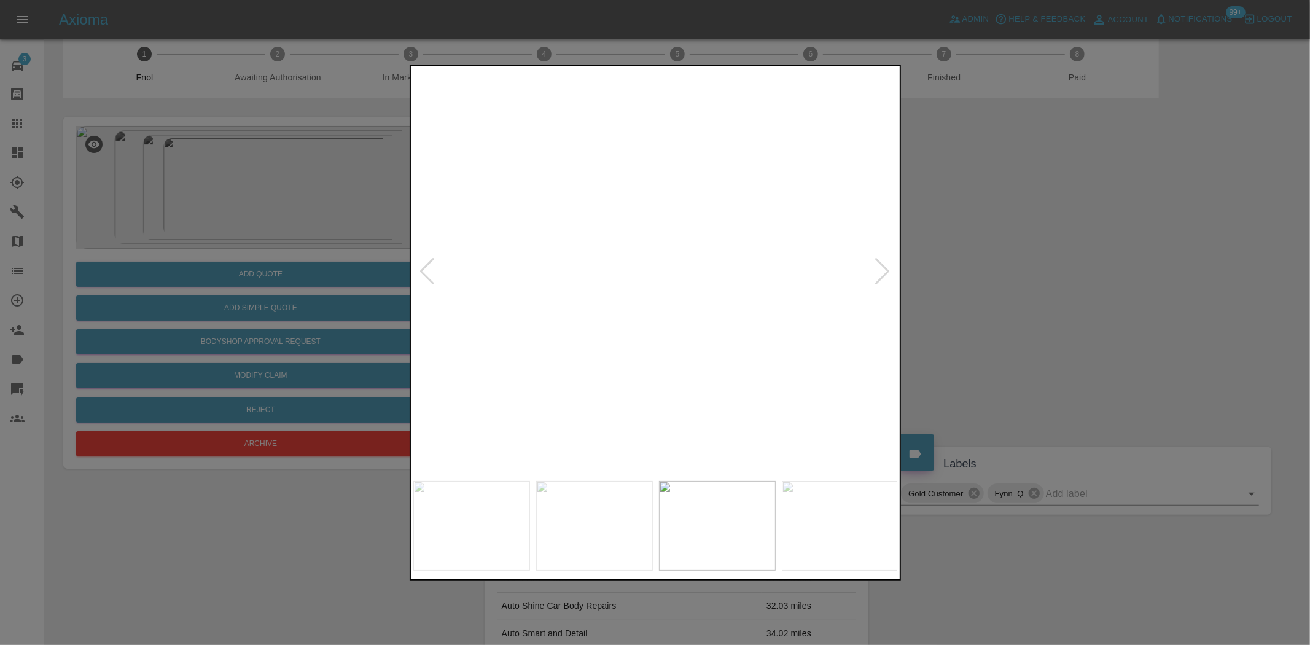
click at [645, 306] on img at bounding box center [608, 357] width 1455 height 1220
click at [583, 304] on img at bounding box center [655, 271] width 485 height 406
click at [653, 215] on img at bounding box center [655, 271] width 485 height 406
click at [651, 301] on img at bounding box center [661, 441] width 1455 height 1220
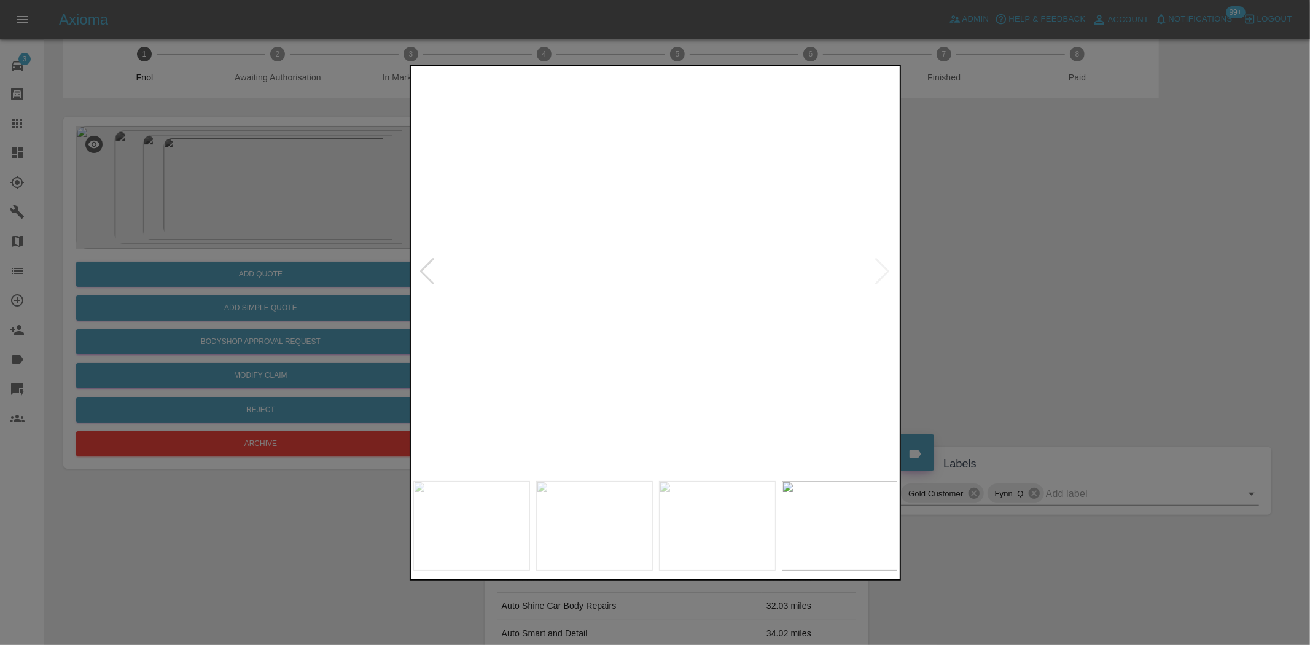
click at [651, 301] on img at bounding box center [661, 441] width 1455 height 1220
click at [632, 304] on img at bounding box center [655, 271] width 485 height 406
drag, startPoint x: 286, startPoint y: 190, endPoint x: 292, endPoint y: 267, distance: 77.0
click at [286, 198] on div at bounding box center [655, 322] width 1310 height 645
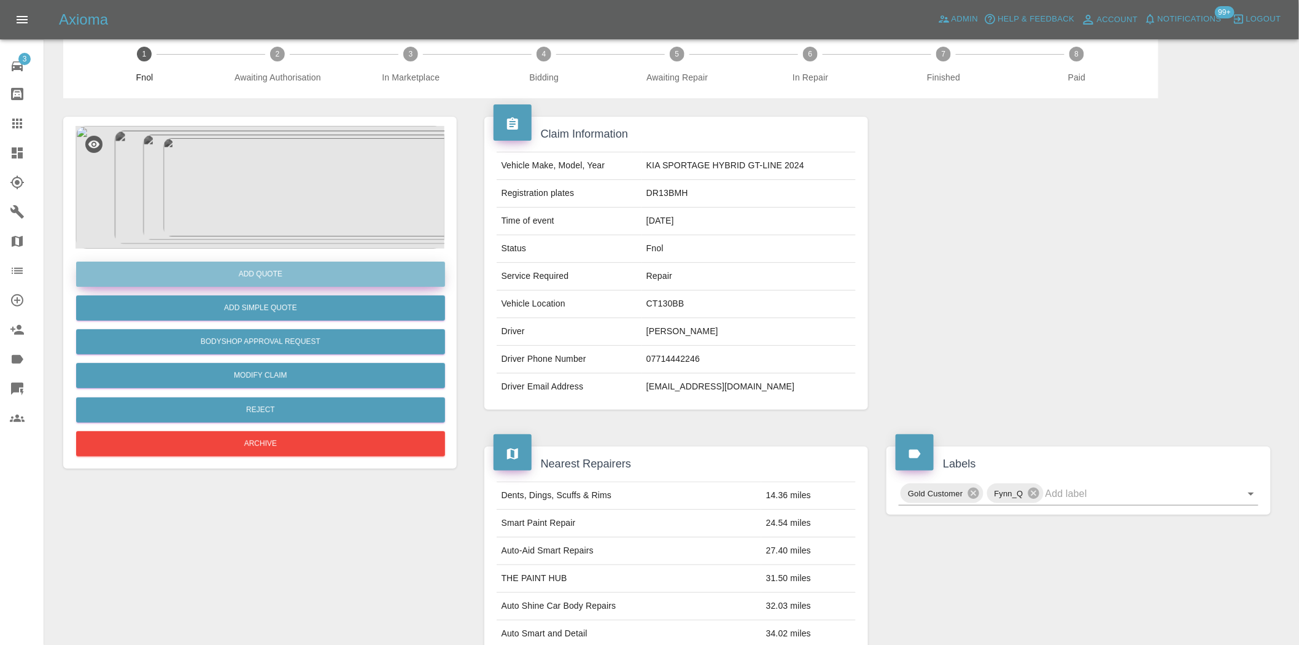
click at [292, 269] on button "Add Quote" at bounding box center [260, 274] width 369 height 25
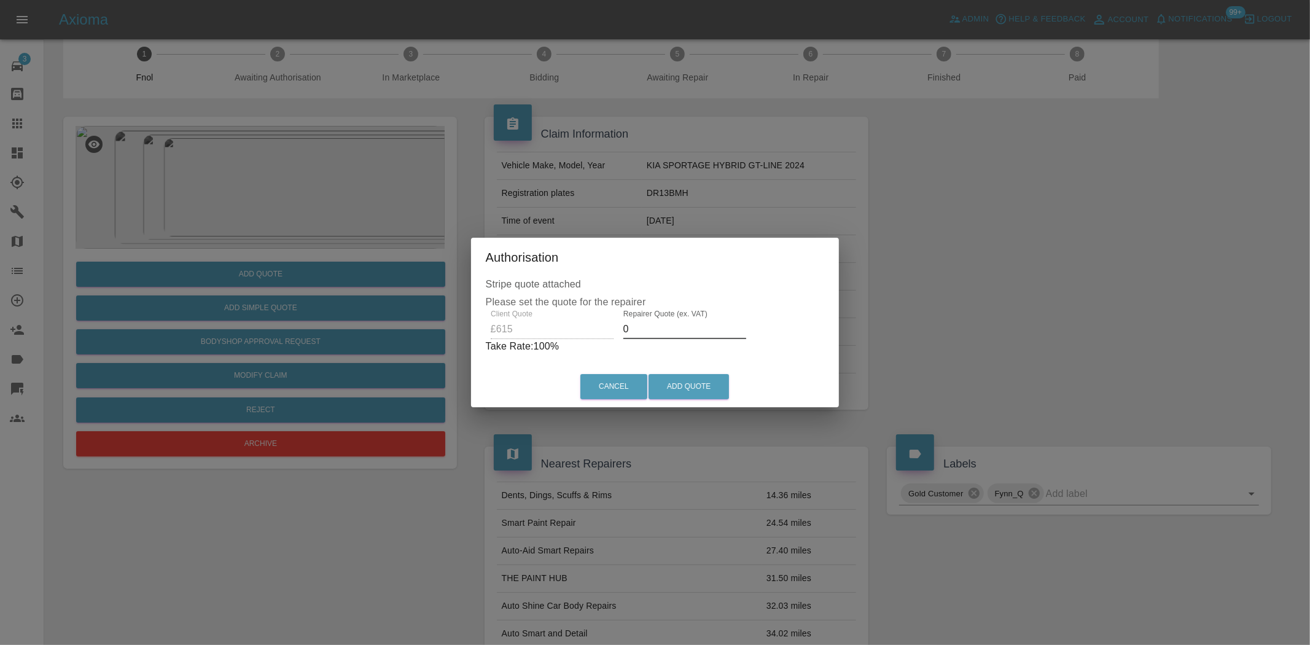
click at [565, 330] on div "Client Quote £615 Repairer Quote (ex. VAT) 0 Take Rate: 100 %" at bounding box center [655, 331] width 339 height 44
type input "4"
type input "375"
click at [715, 395] on button "Add Quote" at bounding box center [688, 386] width 80 height 25
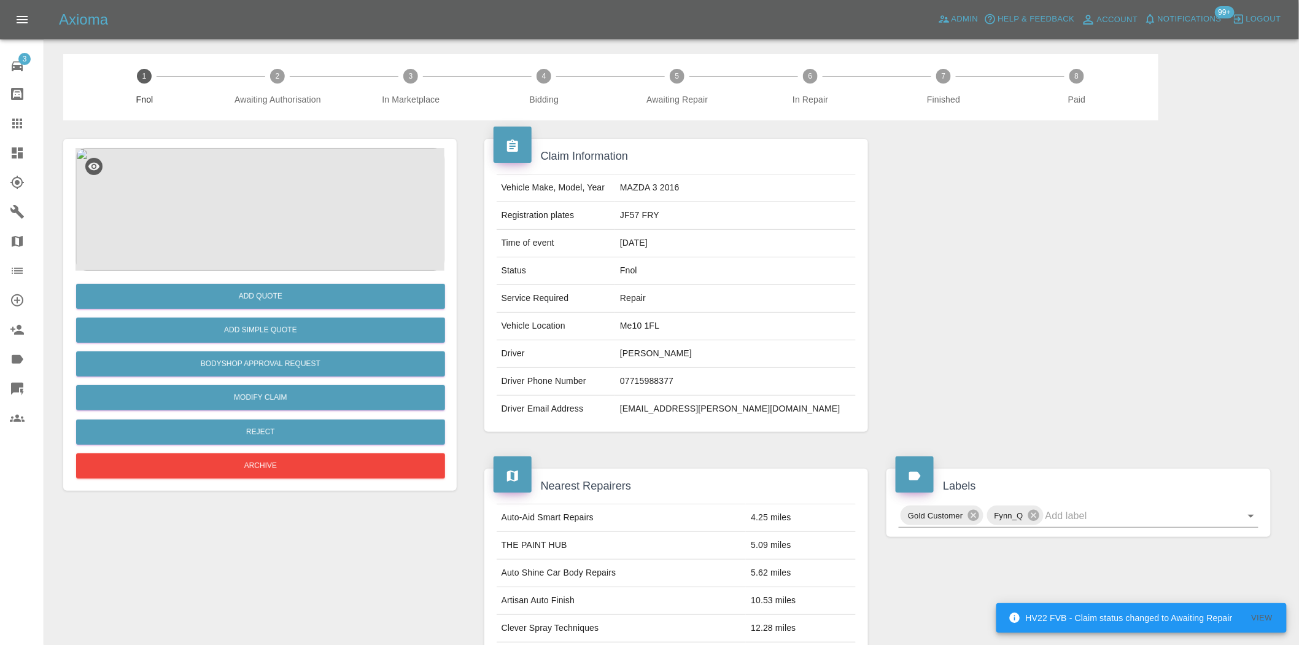
click at [216, 223] on img at bounding box center [260, 209] width 369 height 123
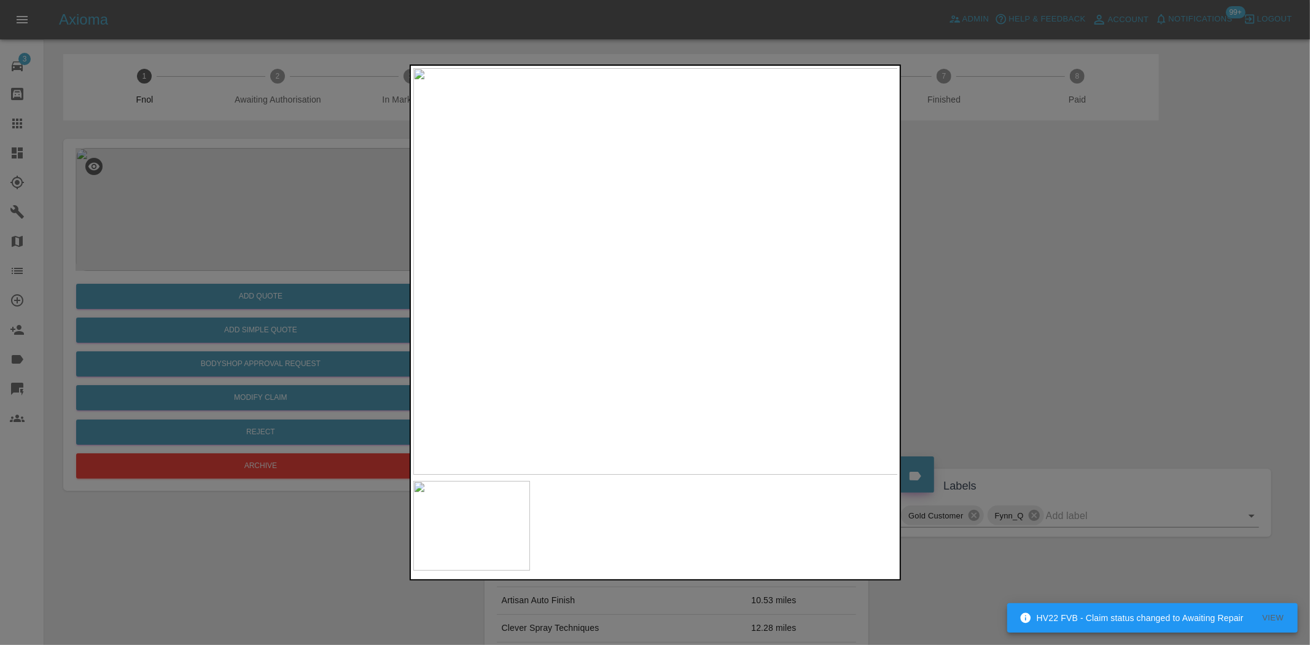
click at [586, 275] on img at bounding box center [655, 271] width 485 height 406
click at [605, 279] on img at bounding box center [655, 271] width 485 height 406
click at [264, 195] on div at bounding box center [655, 322] width 1310 height 645
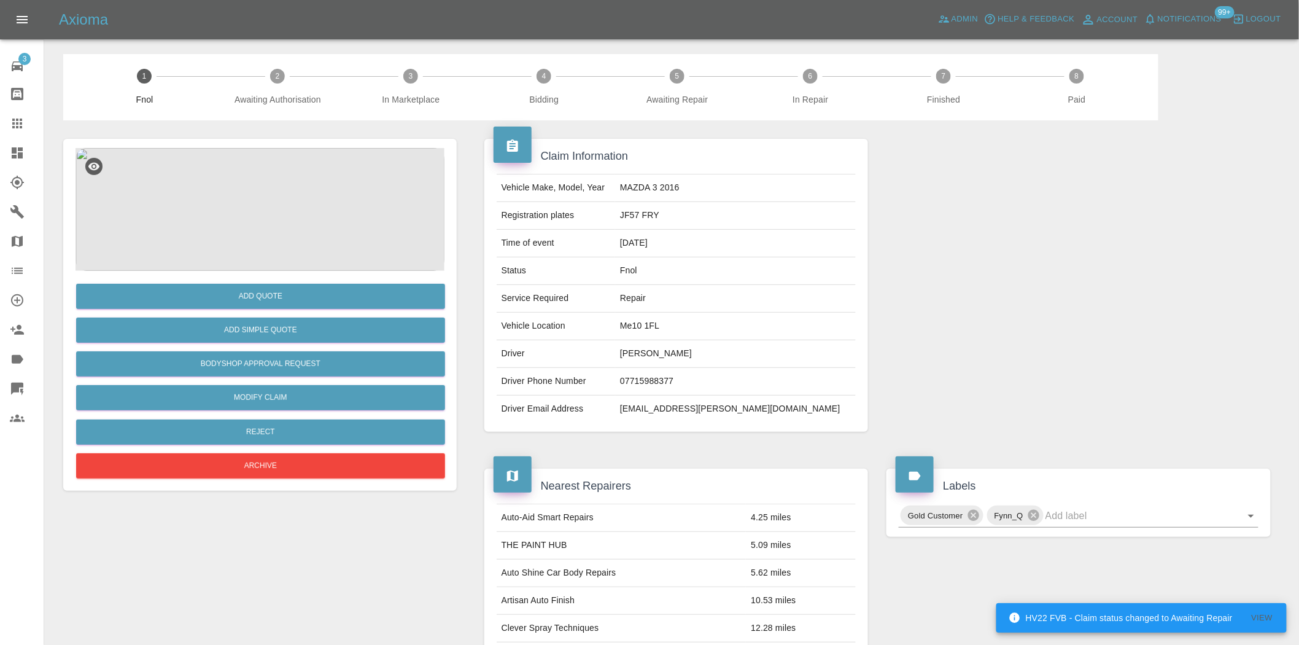
click at [248, 169] on img at bounding box center [260, 209] width 369 height 123
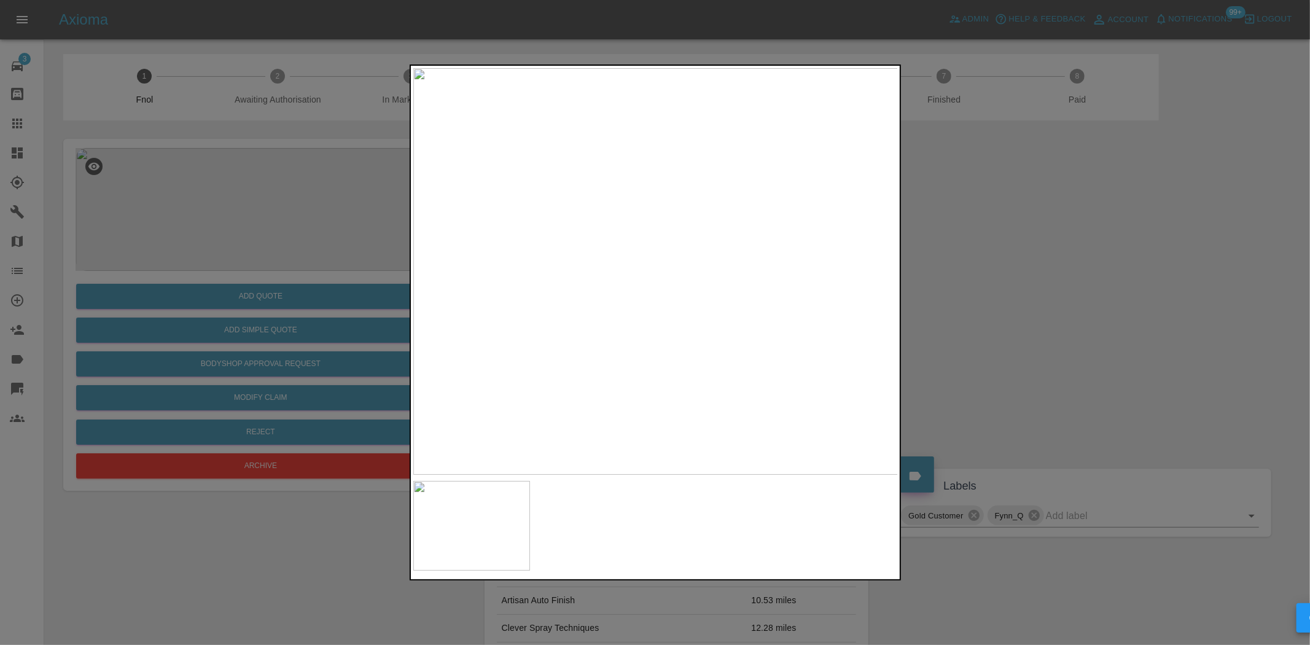
click at [642, 255] on img at bounding box center [655, 271] width 485 height 406
click at [667, 243] on img at bounding box center [694, 320] width 1455 height 1220
click at [649, 295] on img at bounding box center [655, 271] width 485 height 406
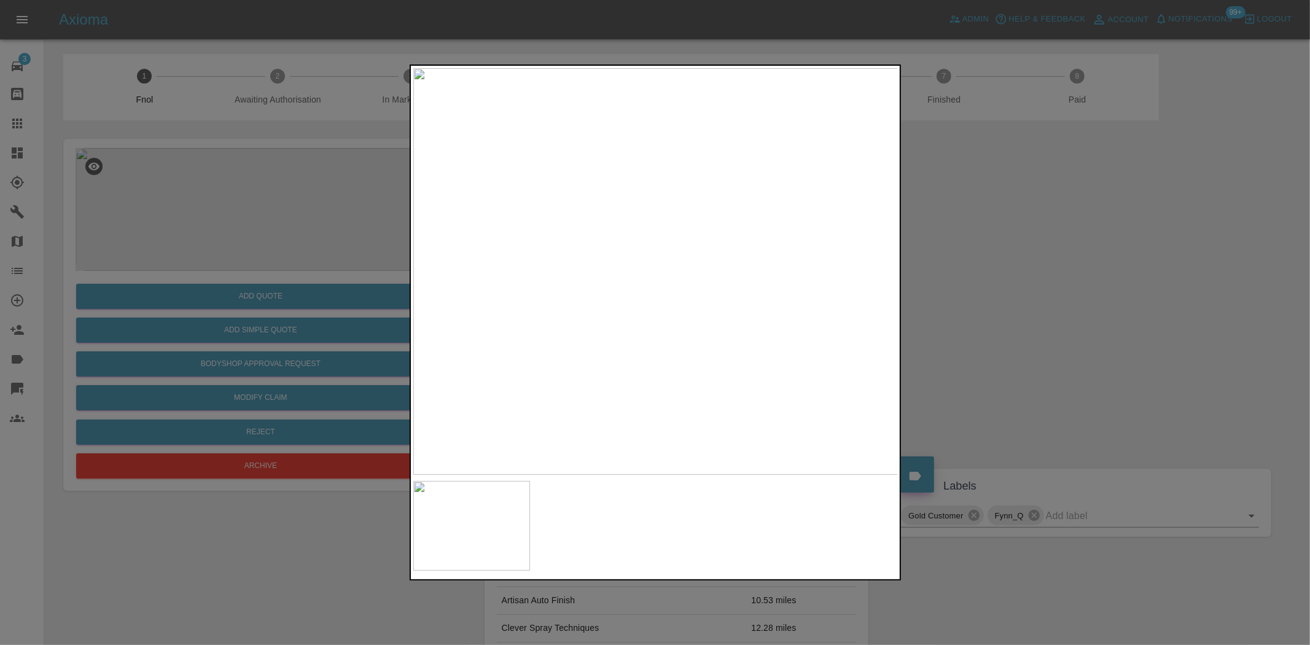
click at [649, 295] on img at bounding box center [655, 271] width 485 height 406
drag, startPoint x: 244, startPoint y: 204, endPoint x: 273, endPoint y: 308, distance: 107.7
click at [250, 212] on div at bounding box center [655, 322] width 1310 height 645
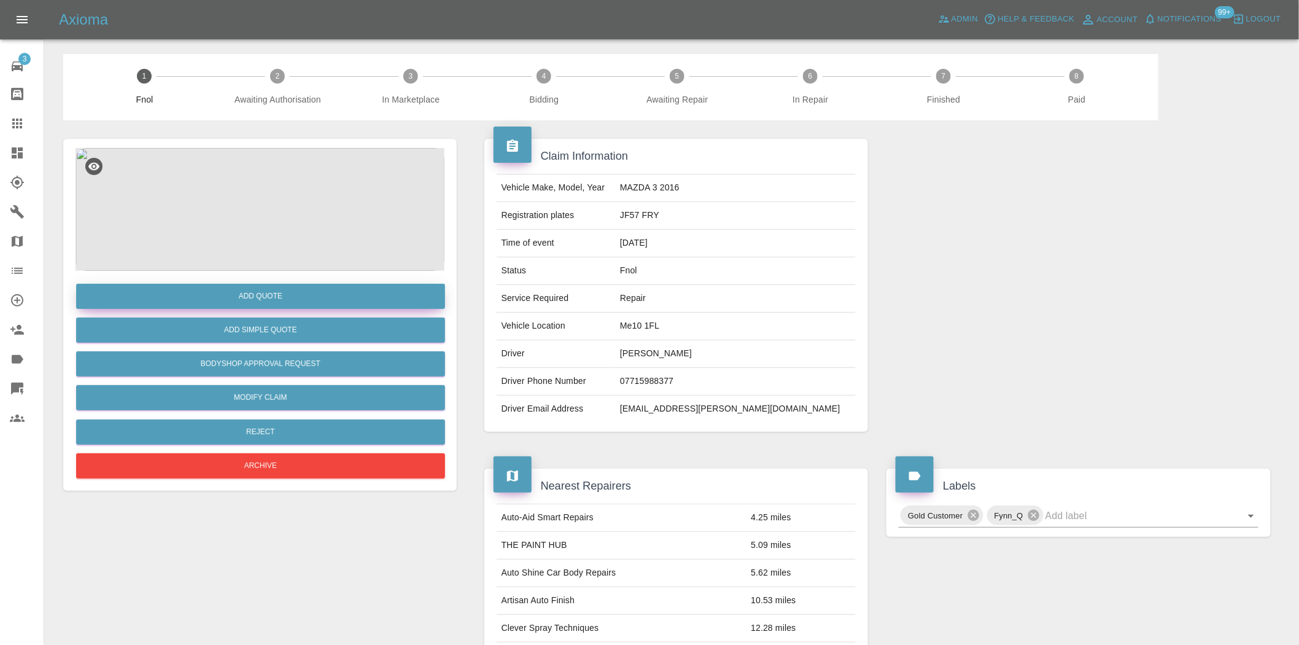
click at [273, 308] on button "Add Quote" at bounding box center [260, 296] width 369 height 25
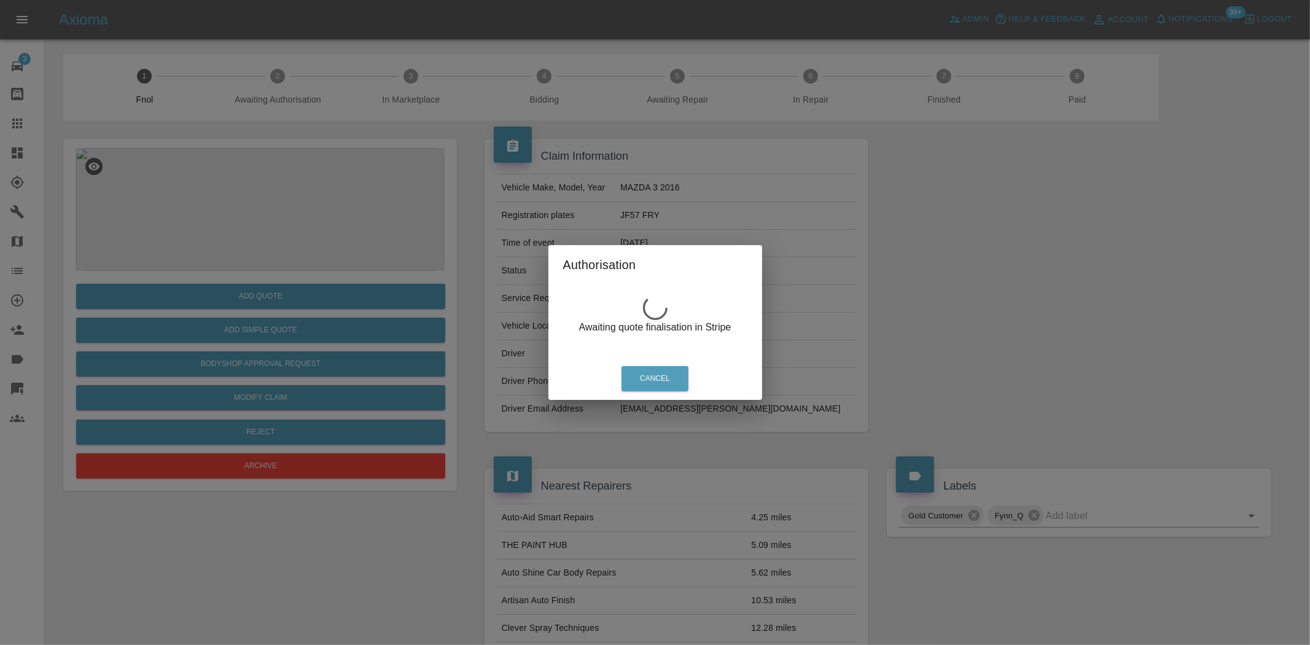
click at [272, 324] on div "Authorisation Awaiting quote finalisation in Stripe Cancel" at bounding box center [655, 322] width 1310 height 645
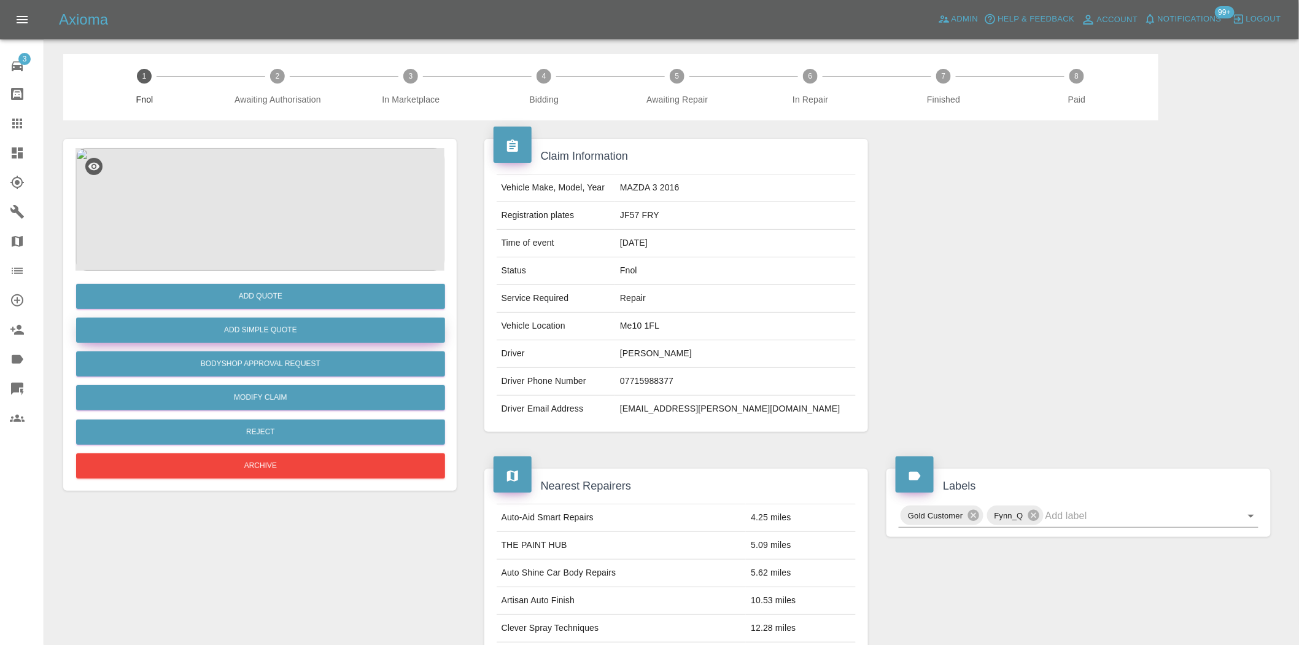
click at [308, 335] on button "Add Simple Quote" at bounding box center [260, 329] width 369 height 25
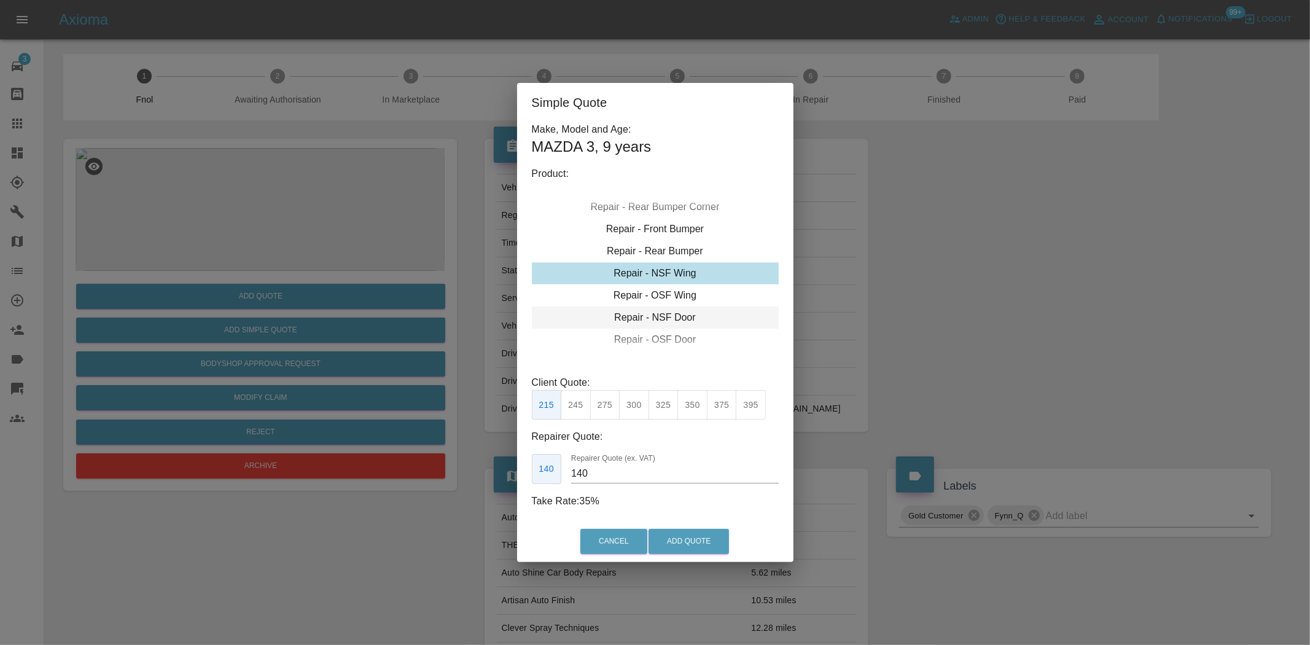
click at [639, 310] on div "Repair - NSF Door" at bounding box center [655, 317] width 247 height 22
click at [607, 410] on button "275" at bounding box center [605, 405] width 30 height 30
drag, startPoint x: 596, startPoint y: 480, endPoint x: 415, endPoint y: 445, distance: 184.5
click at [419, 445] on div "Simple Quote Make, Model and Age: MAZDA 3 , 9 years Product: Repair - Front Bum…" at bounding box center [655, 322] width 1310 height 645
type input "170"
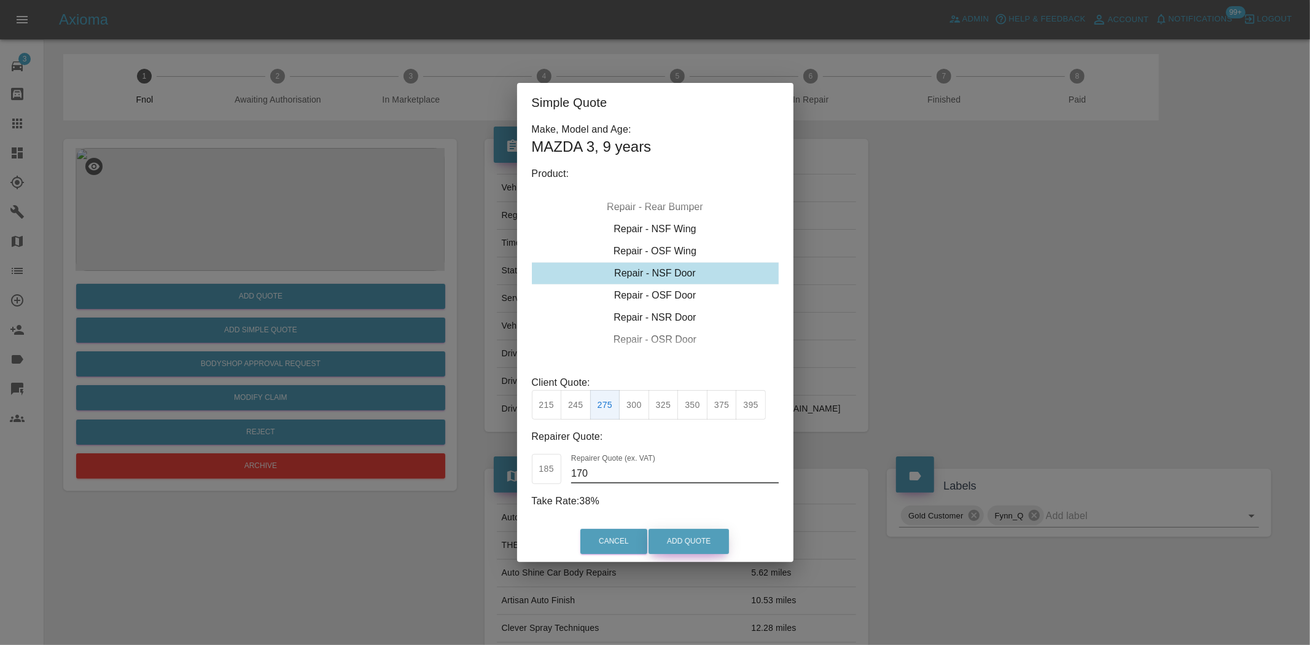
click at [677, 538] on button "Add Quote" at bounding box center [688, 541] width 80 height 25
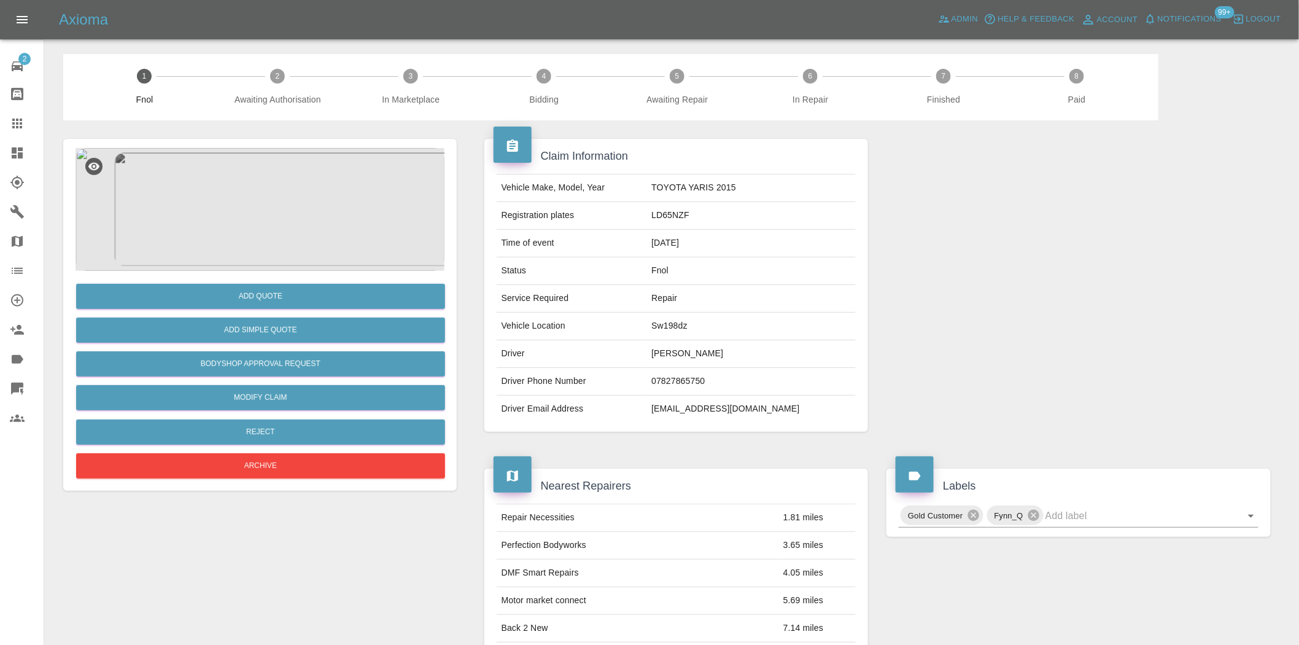
click at [247, 217] on img at bounding box center [260, 209] width 369 height 123
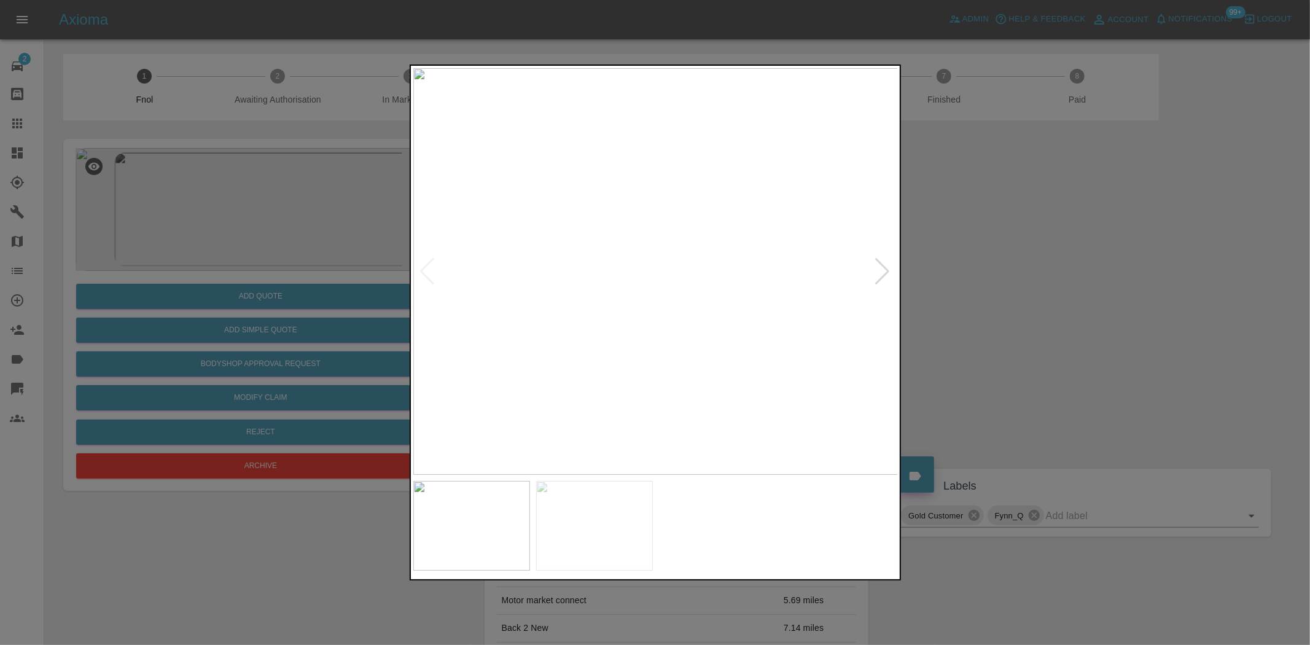
click at [640, 305] on img at bounding box center [655, 271] width 485 height 406
click at [542, 308] on img at bounding box center [655, 271] width 485 height 406
click at [651, 255] on img at bounding box center [655, 271] width 485 height 406
click at [624, 204] on img at bounding box center [655, 271] width 485 height 406
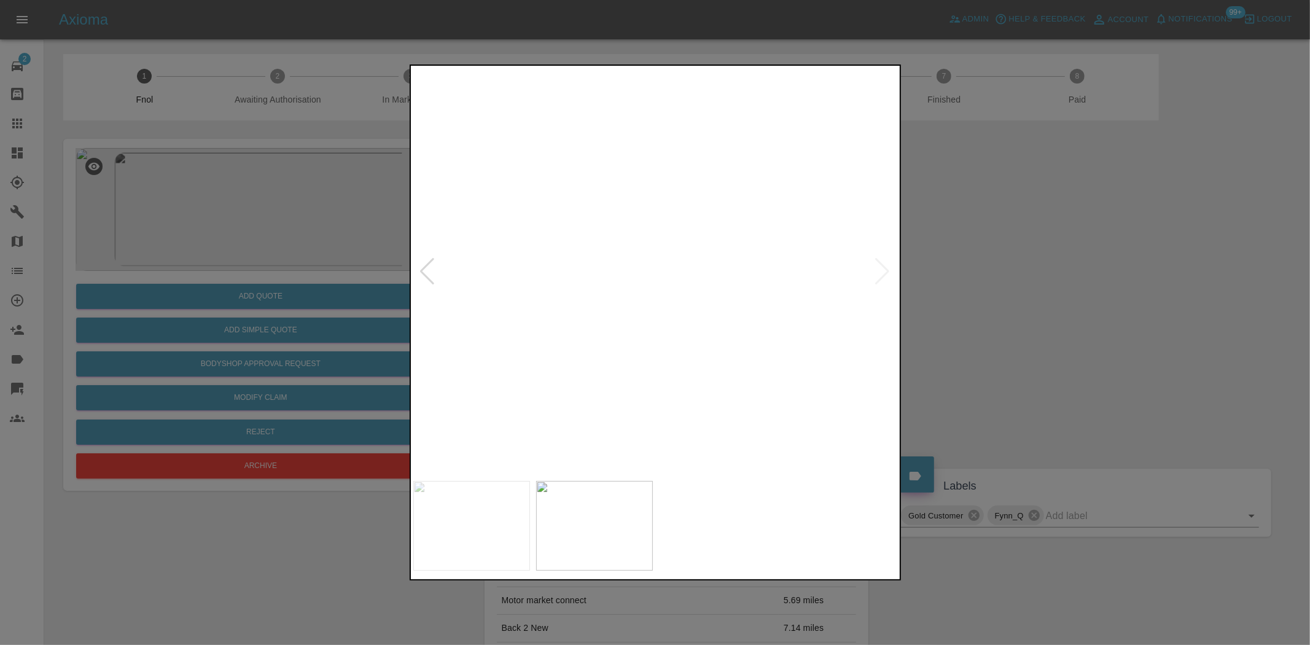
click at [691, 197] on img at bounding box center [588, 466] width 1455 height 1220
click at [726, 234] on img at bounding box center [682, 350] width 1455 height 1220
click at [678, 258] on img at bounding box center [689, 266] width 1455 height 1220
click at [688, 363] on img at bounding box center [686, 278] width 1455 height 1220
click at [718, 327] on img at bounding box center [788, 516] width 1455 height 1220
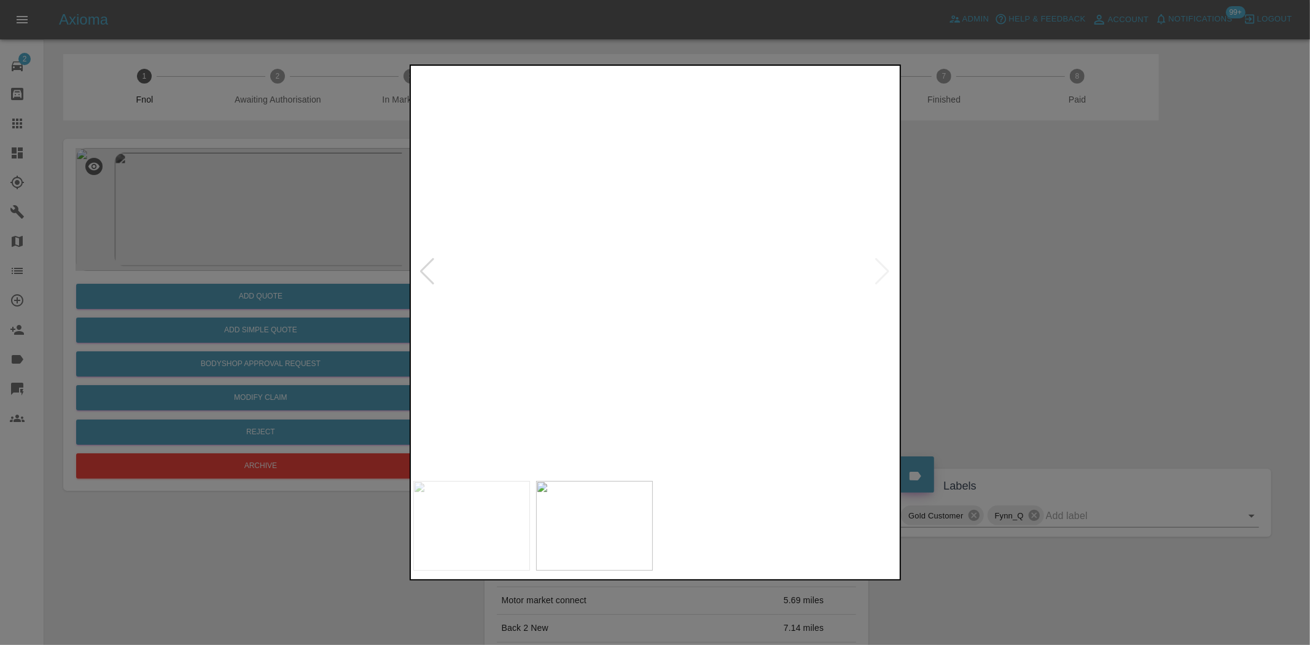
click at [659, 335] on img at bounding box center [818, 485] width 1455 height 1220
click at [657, 314] on img at bounding box center [677, 271] width 485 height 406
click at [562, 257] on img at bounding box center [655, 271] width 485 height 406
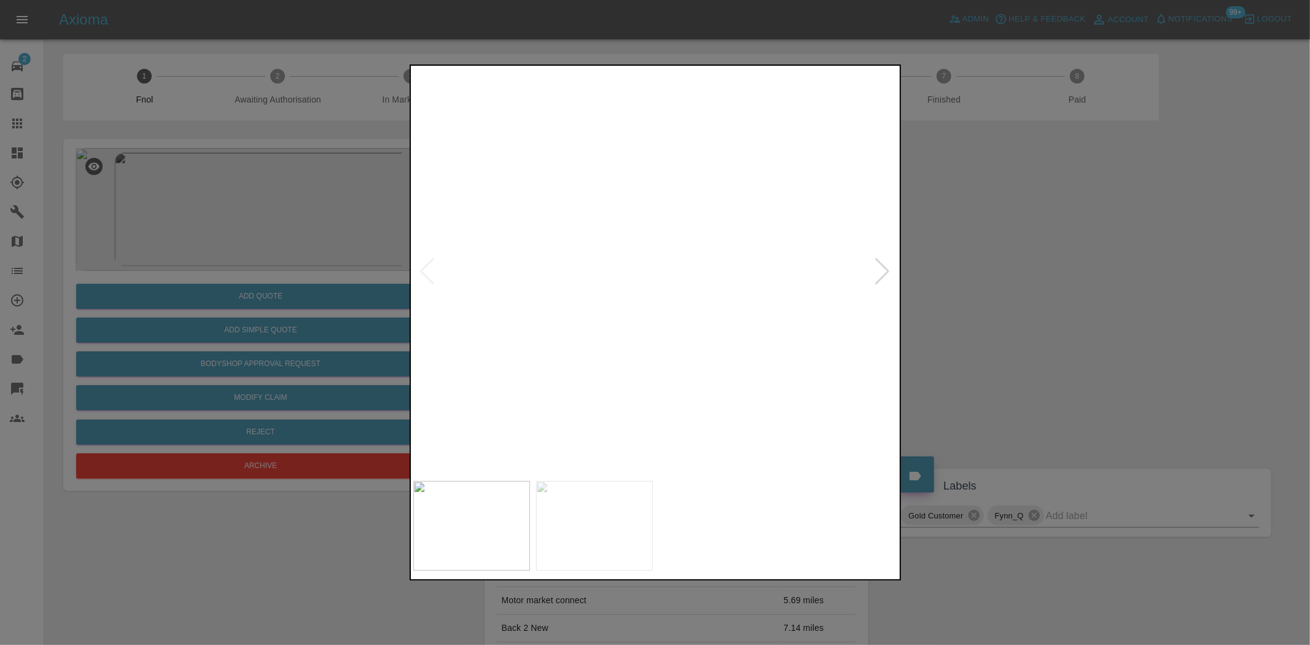
click at [562, 257] on img at bounding box center [931, 314] width 1455 height 1220
click at [690, 297] on img at bounding box center [655, 271] width 485 height 406
click at [706, 291] on img at bounding box center [655, 271] width 485 height 406
click at [659, 270] on img at bounding box center [655, 271] width 485 height 406
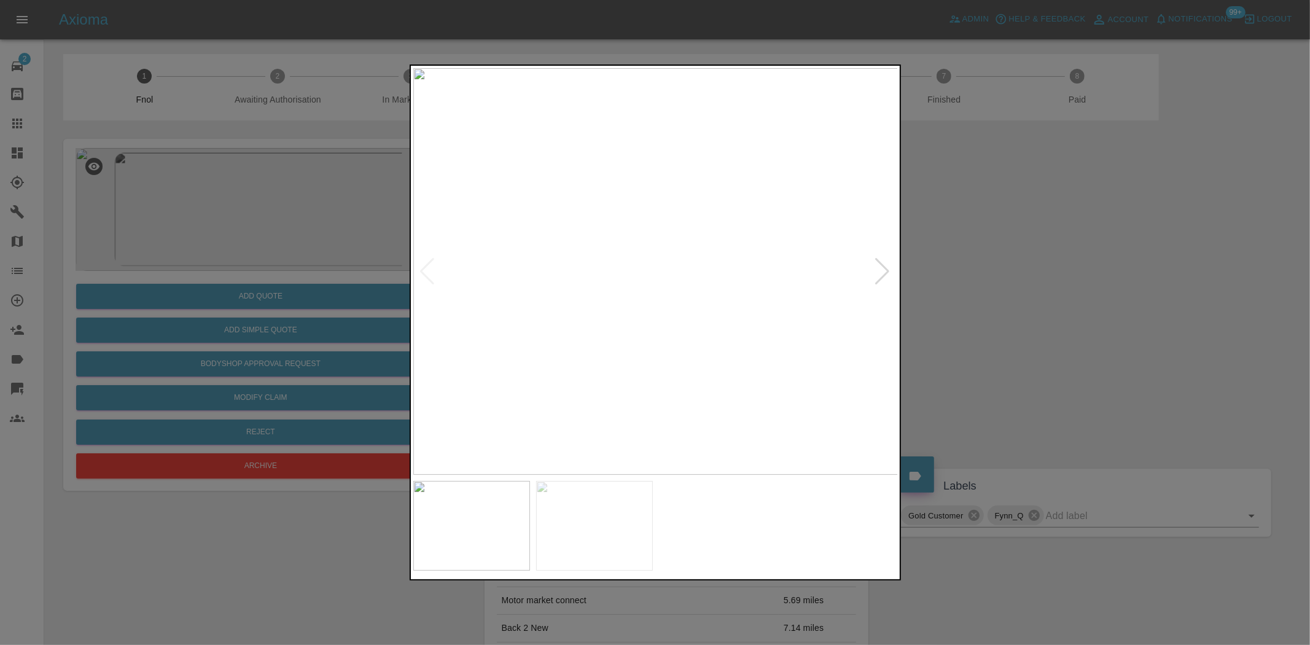
click at [659, 270] on img at bounding box center [655, 271] width 485 height 406
click at [613, 400] on img at bounding box center [654, 388] width 1455 height 1220
click at [636, 353] on img at bounding box center [673, 534] width 1455 height 1220
click at [636, 346] on img at bounding box center [673, 534] width 1455 height 1220
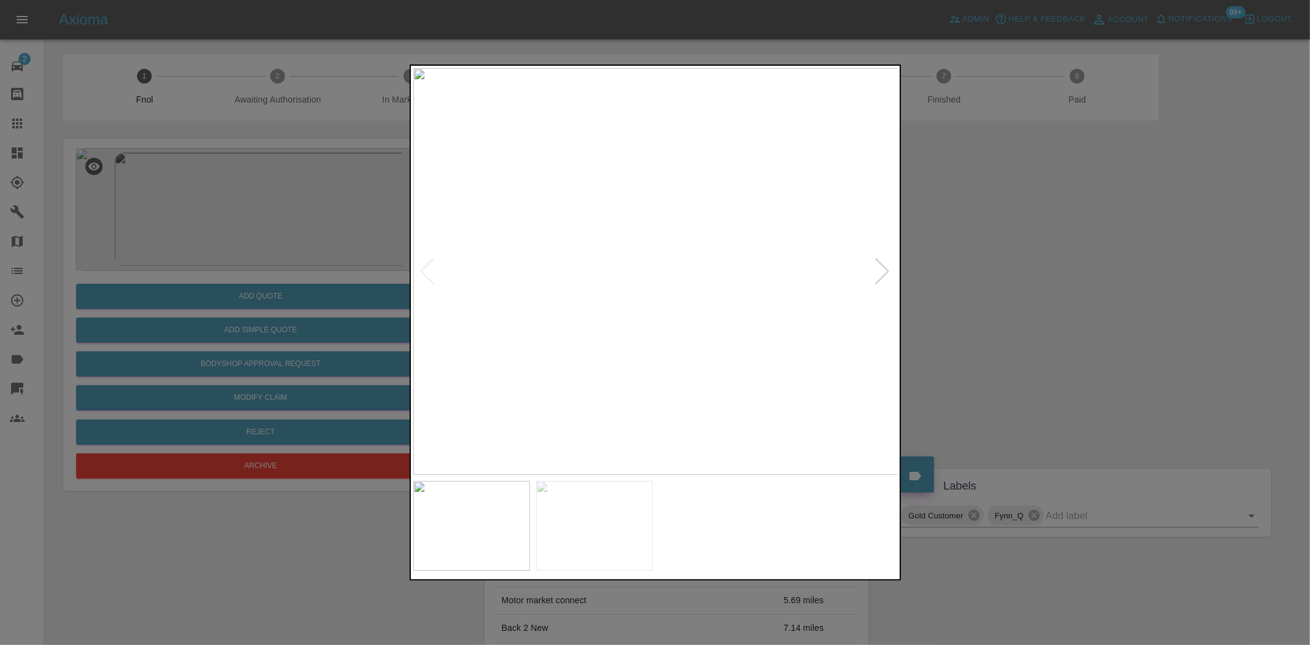
click at [623, 283] on img at bounding box center [655, 271] width 485 height 406
click at [630, 241] on img at bounding box center [655, 271] width 485 height 406
click at [527, 236] on img at bounding box center [655, 271] width 485 height 406
click at [619, 225] on img at bounding box center [655, 271] width 485 height 406
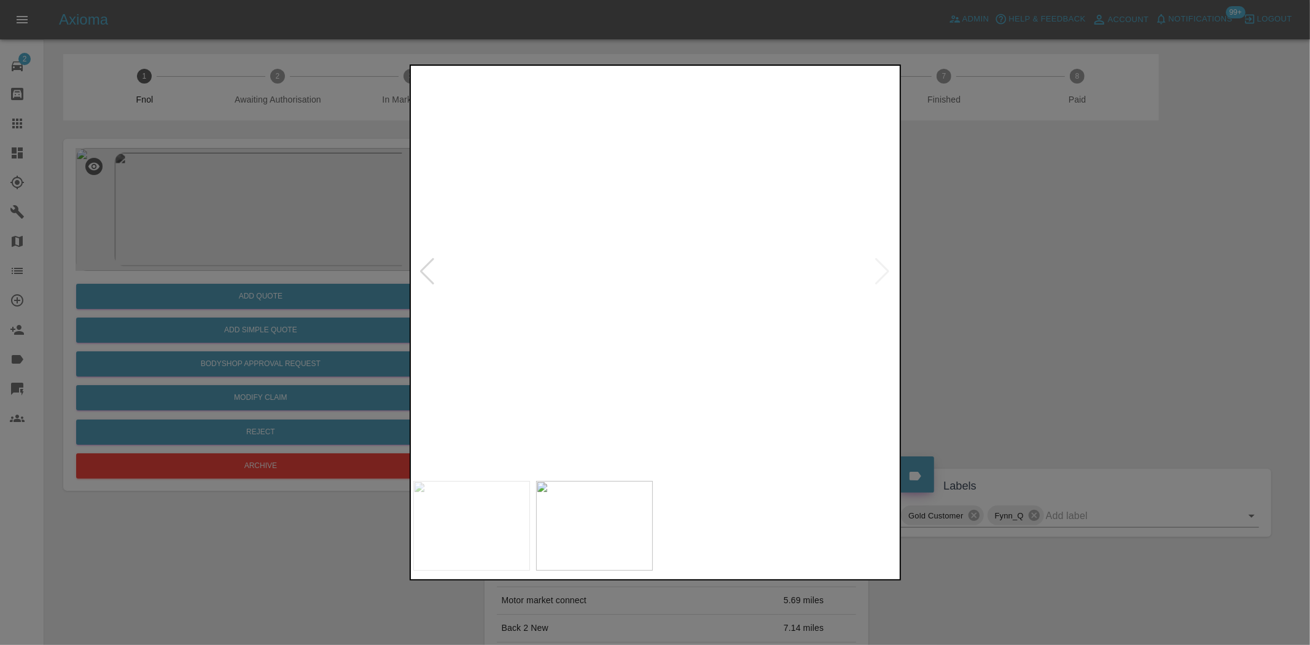
click at [567, 153] on img at bounding box center [640, 490] width 1455 height 1220
click at [586, 250] on img at bounding box center [679, 335] width 1455 height 1220
drag, startPoint x: 365, startPoint y: 275, endPoint x: 311, endPoint y: 344, distance: 88.3
click at [360, 281] on div at bounding box center [655, 322] width 1310 height 645
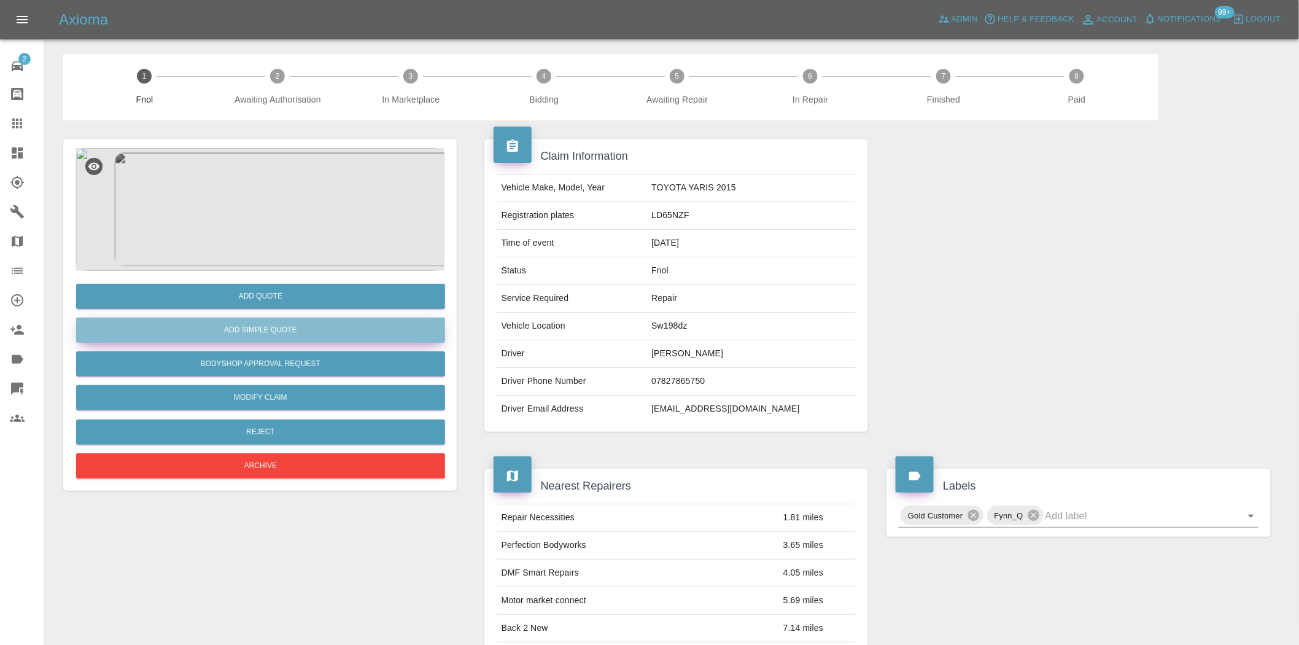
click at [310, 336] on button "Add Simple Quote" at bounding box center [260, 329] width 369 height 25
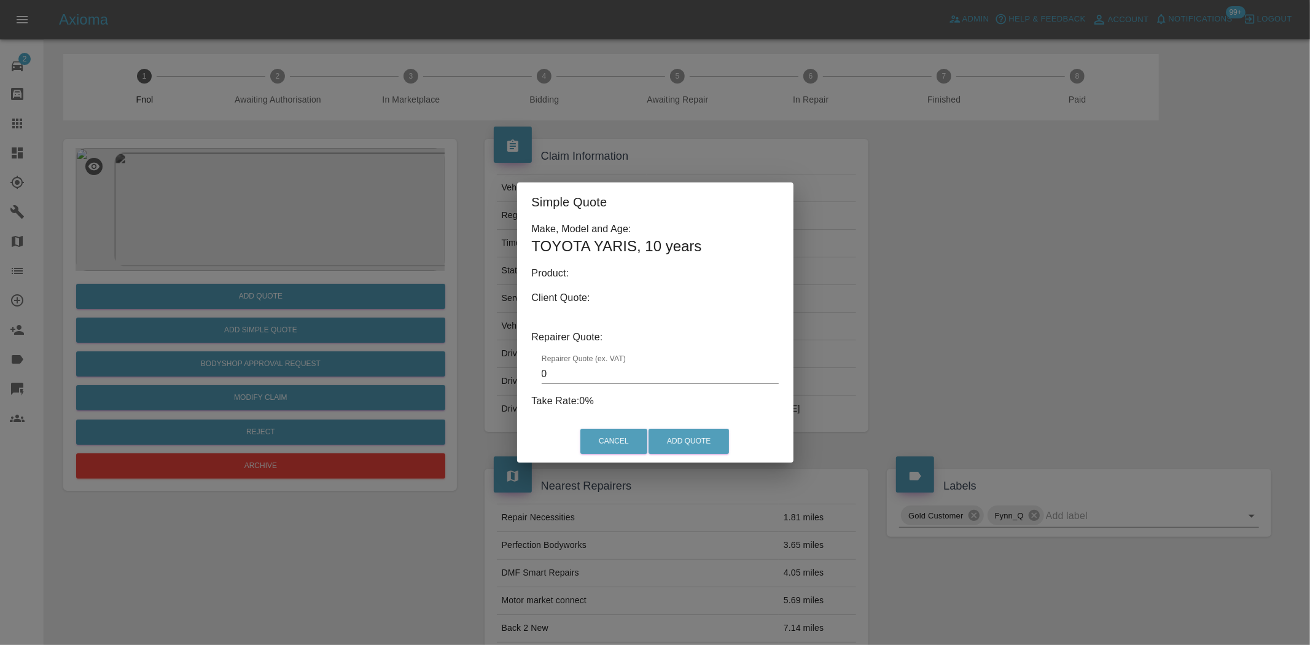
click at [252, 157] on div "Simple Quote Make, Model and Age: TOYOTA YARIS , 10 years Product: Client Quote…" at bounding box center [655, 322] width 1310 height 645
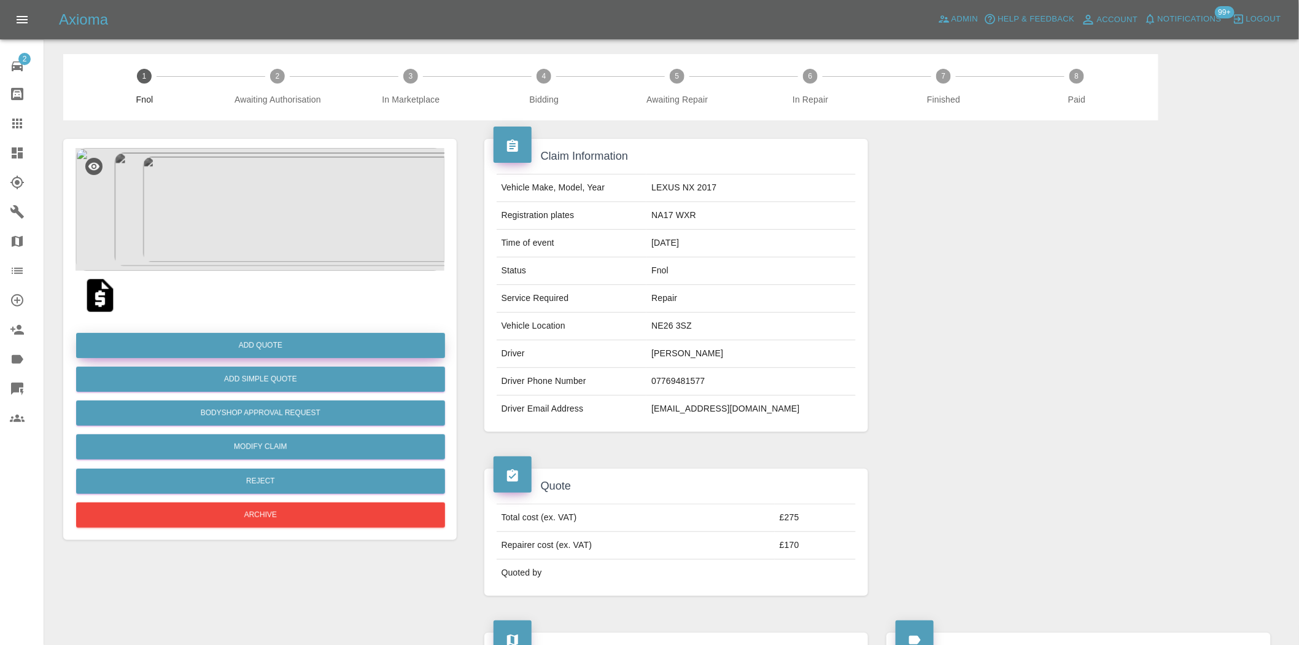
click at [250, 333] on button "Add Quote" at bounding box center [260, 345] width 369 height 25
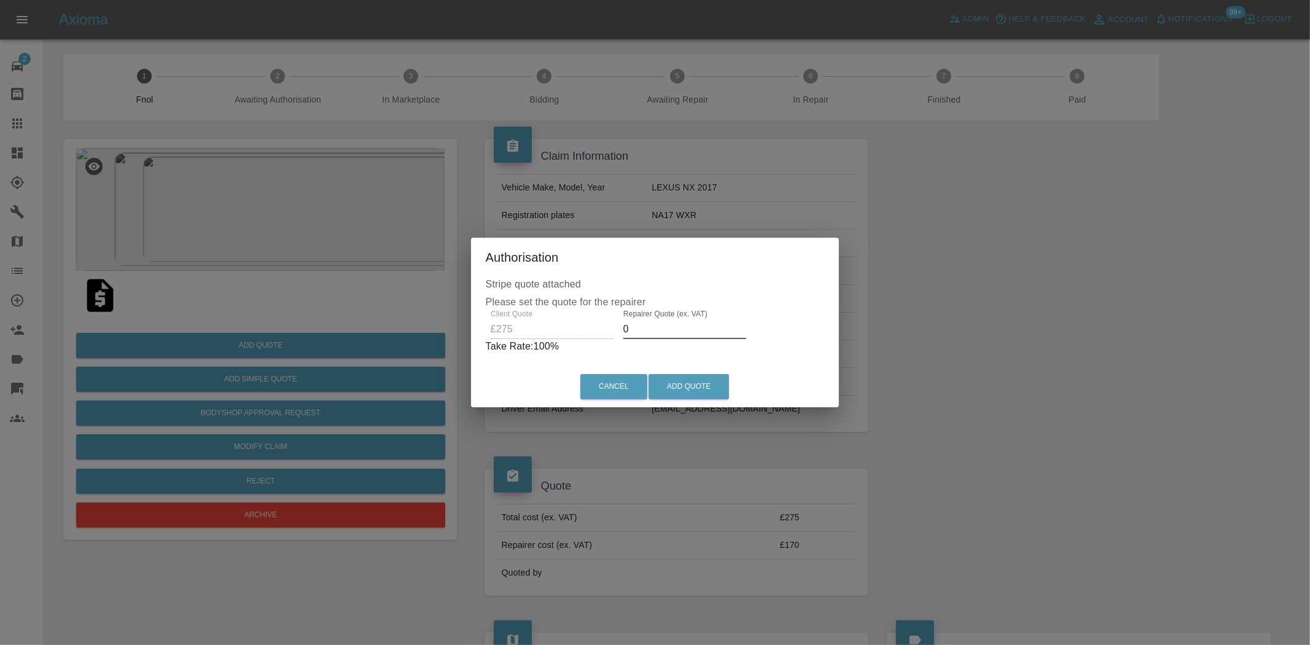
click at [593, 333] on div "Client Quote £275 Repairer Quote (ex. VAT) 0 Take Rate: 100 %" at bounding box center [655, 331] width 339 height 44
type input "170"
click at [690, 390] on button "Add Quote" at bounding box center [688, 386] width 80 height 25
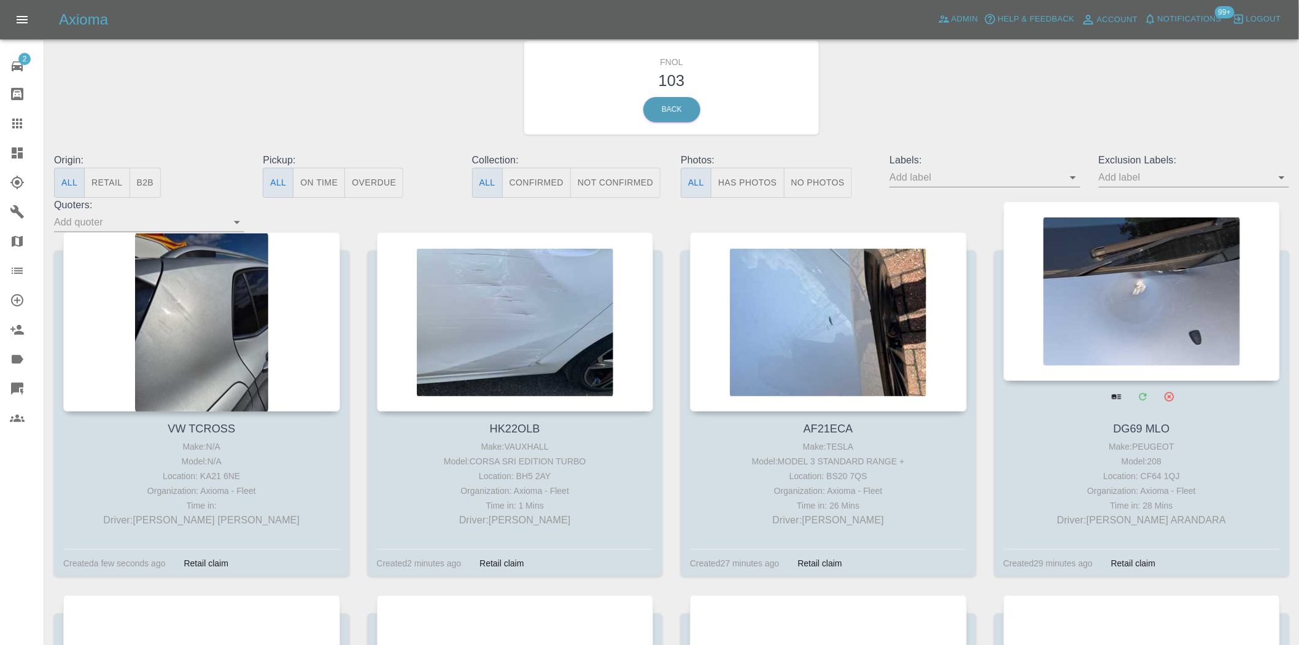
scroll to position [136, 0]
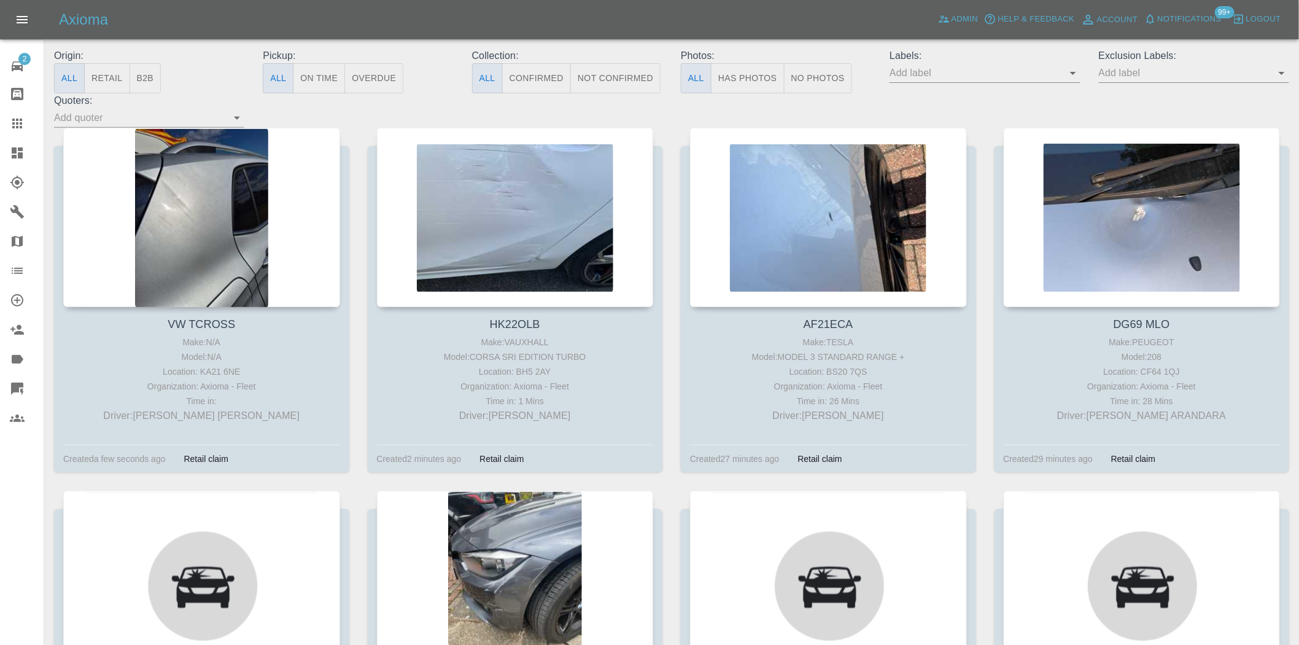
click at [1062, 74] on input "text" at bounding box center [976, 72] width 172 height 19
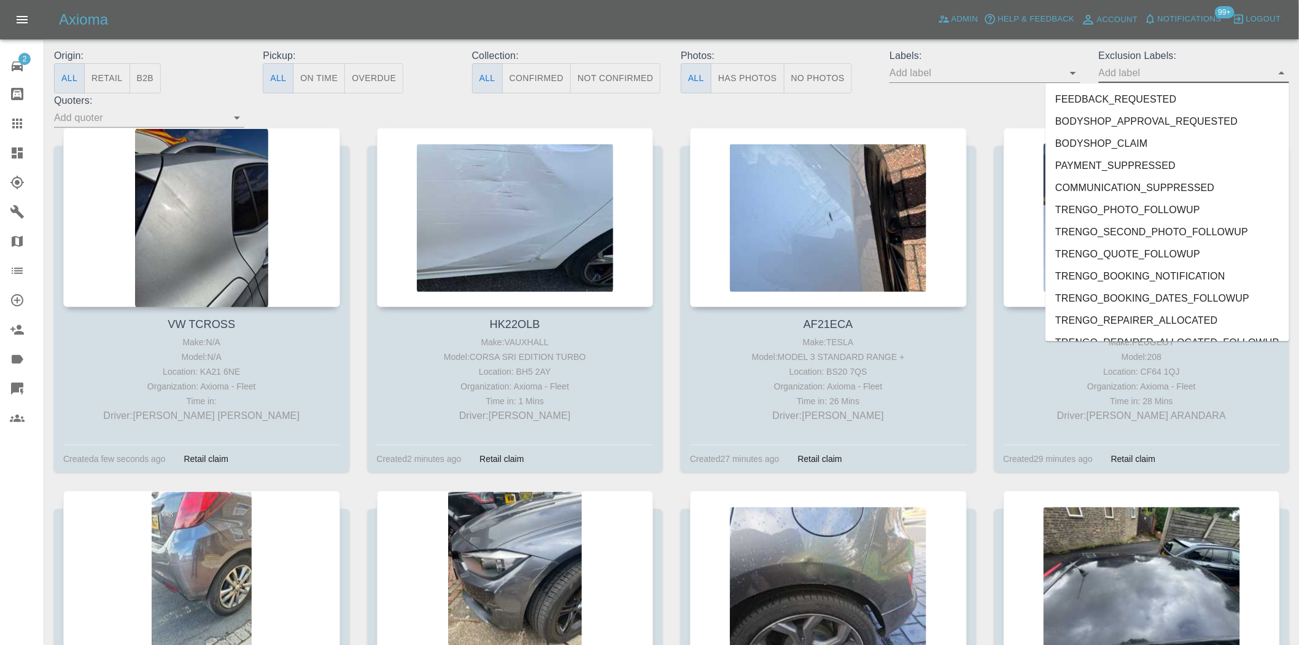
scroll to position [2580, 0]
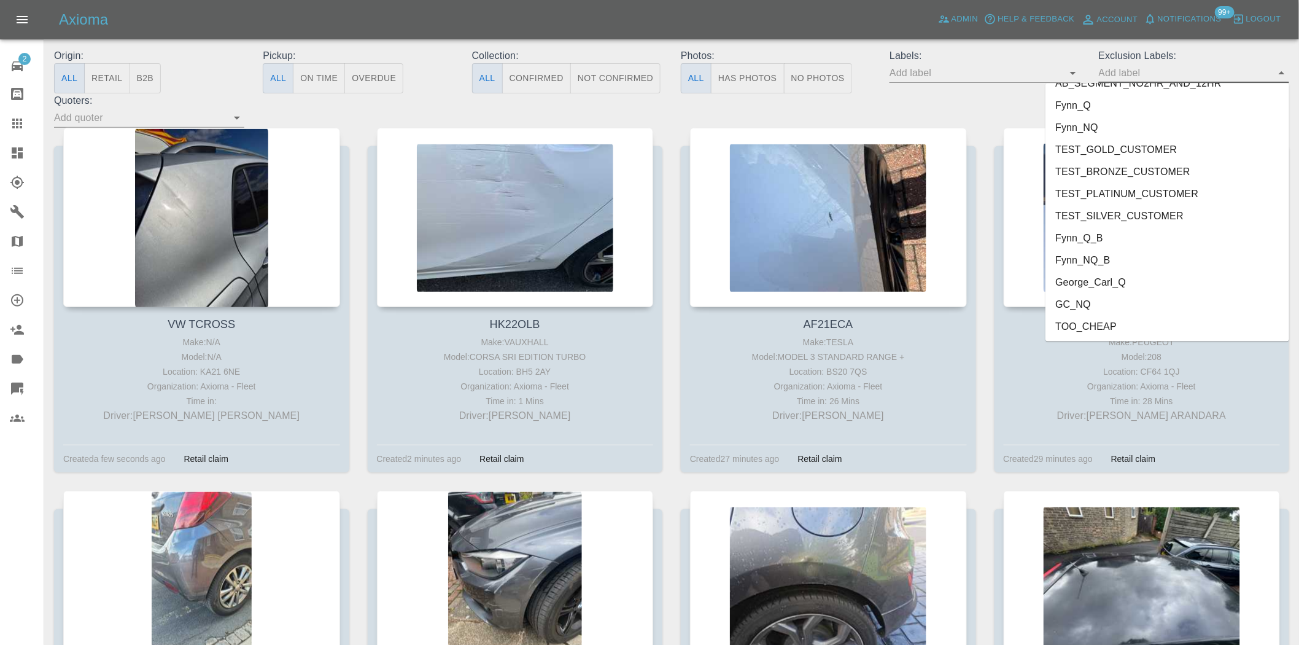
click at [1119, 281] on li "George_Carl_Q" at bounding box center [1168, 282] width 244 height 22
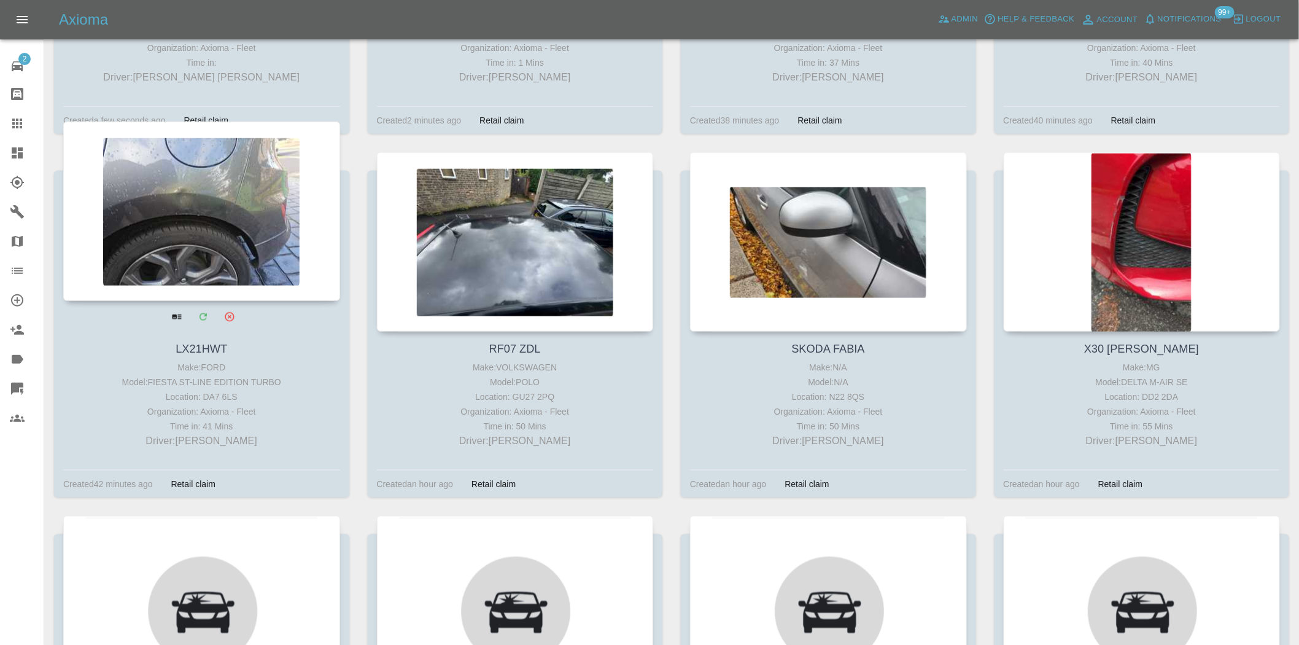
scroll to position [477, 0]
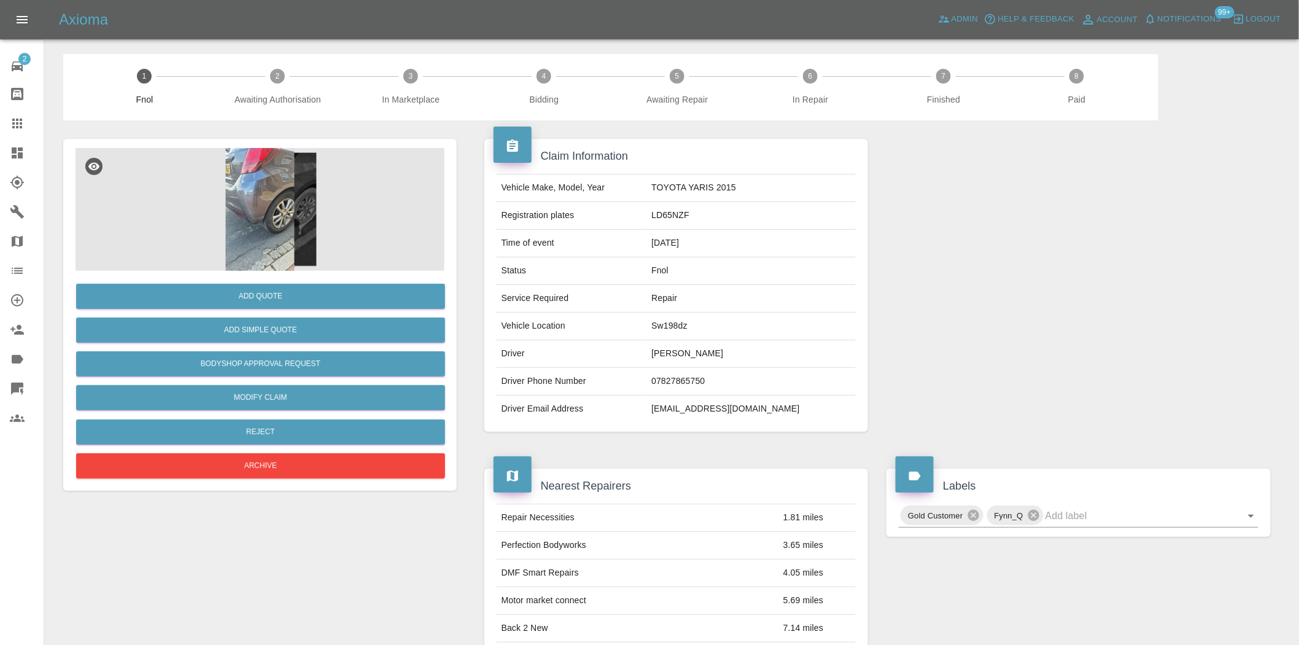
click at [258, 212] on img at bounding box center [260, 209] width 369 height 123
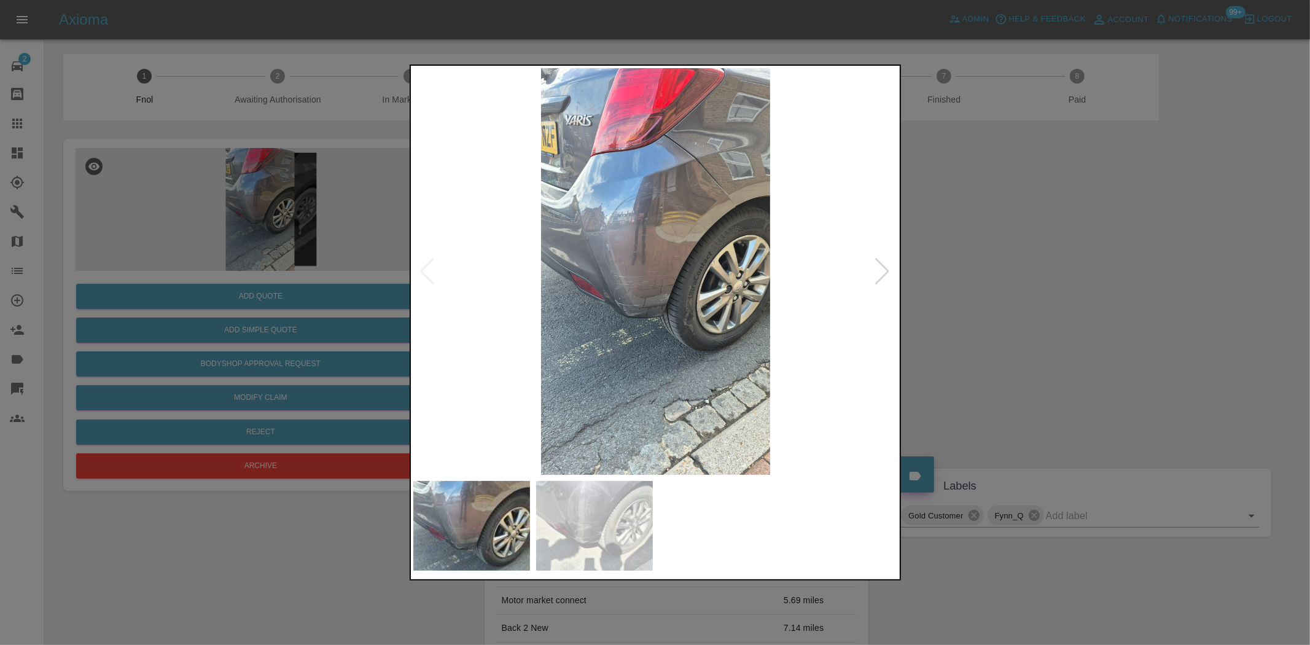
click at [252, 219] on div at bounding box center [655, 322] width 1310 height 645
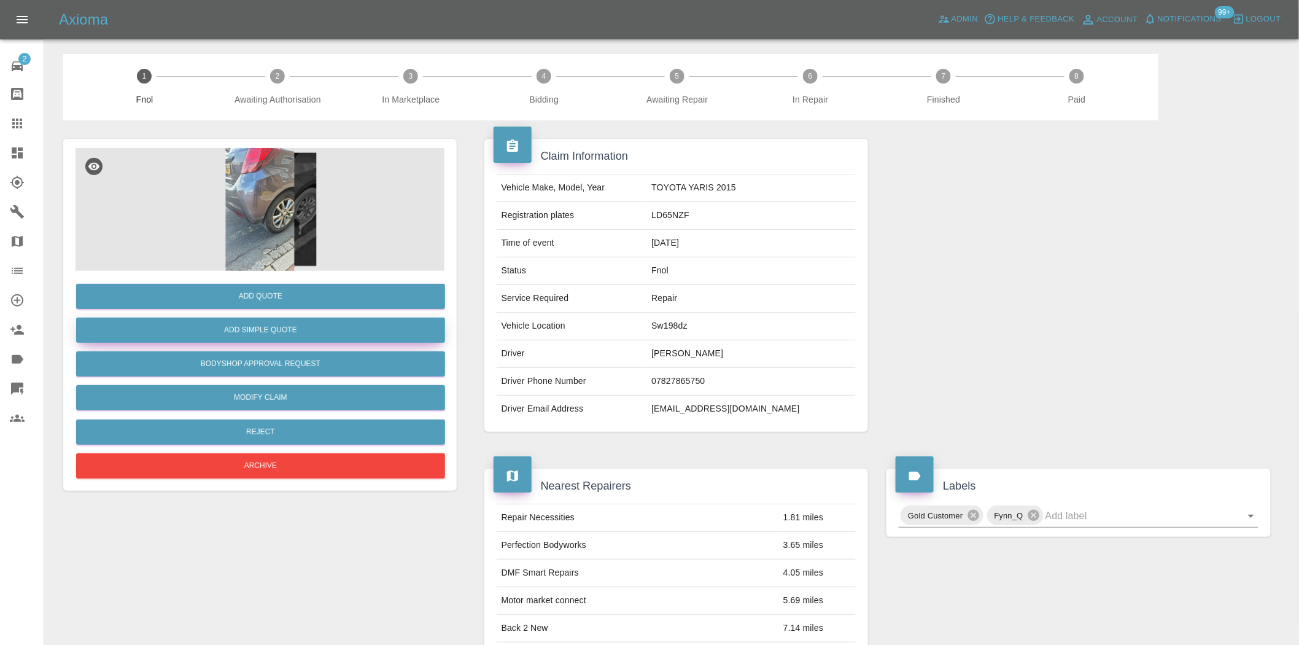
click at [278, 325] on button "Add Simple Quote" at bounding box center [260, 329] width 369 height 25
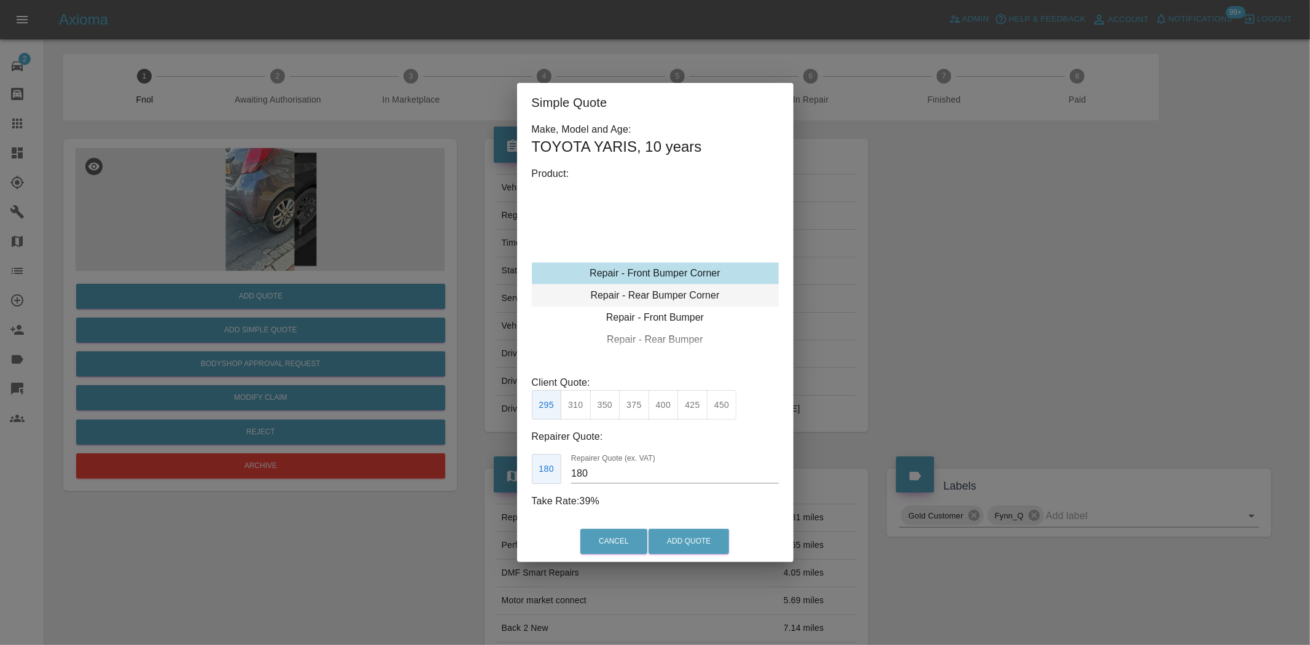
type input "120"
click at [664, 290] on div "Repair - Rear Bumper Corner" at bounding box center [655, 295] width 247 height 22
click at [580, 408] on button "199" at bounding box center [576, 405] width 30 height 30
click at [701, 546] on button "Add Quote" at bounding box center [688, 541] width 80 height 25
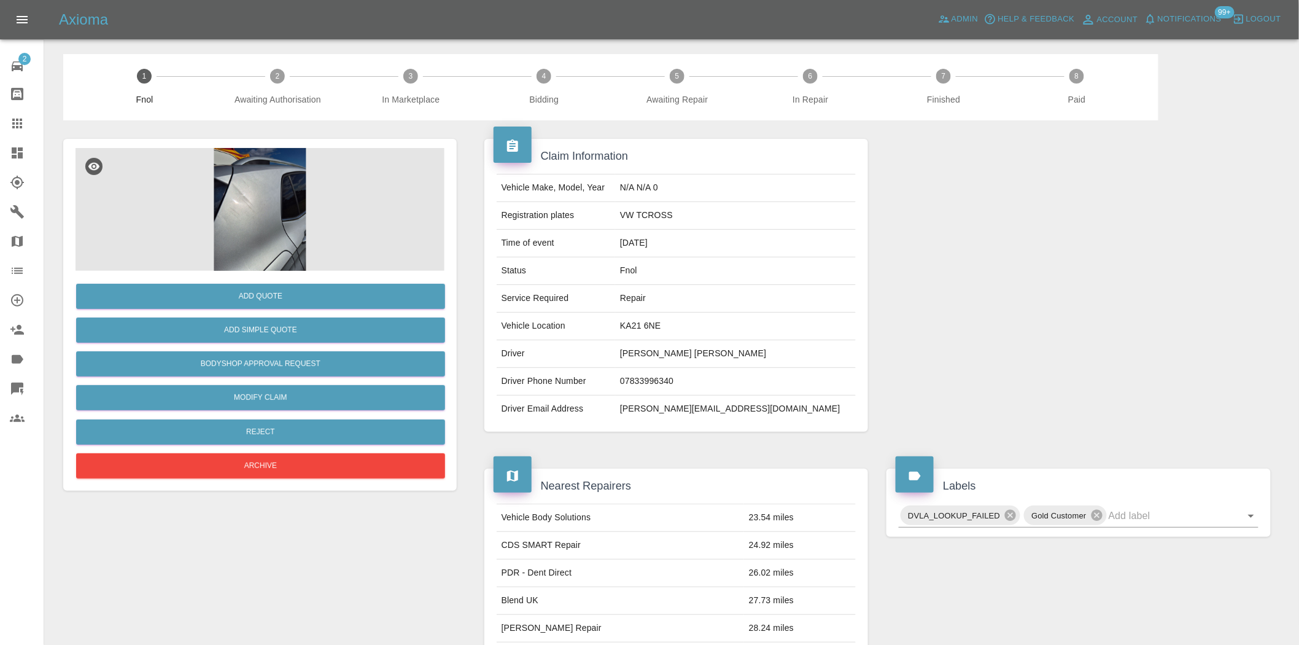
click at [255, 207] on img at bounding box center [260, 209] width 369 height 123
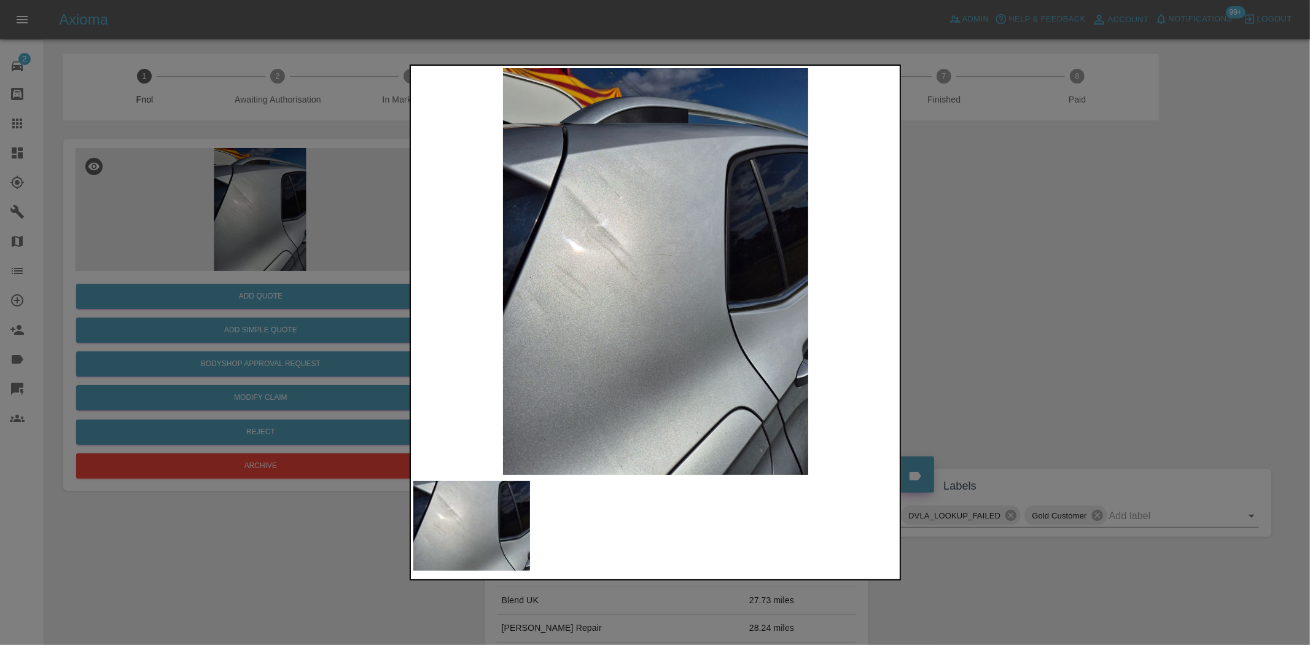
click at [493, 252] on img at bounding box center [655, 271] width 485 height 406
click at [589, 248] on img at bounding box center [655, 271] width 485 height 406
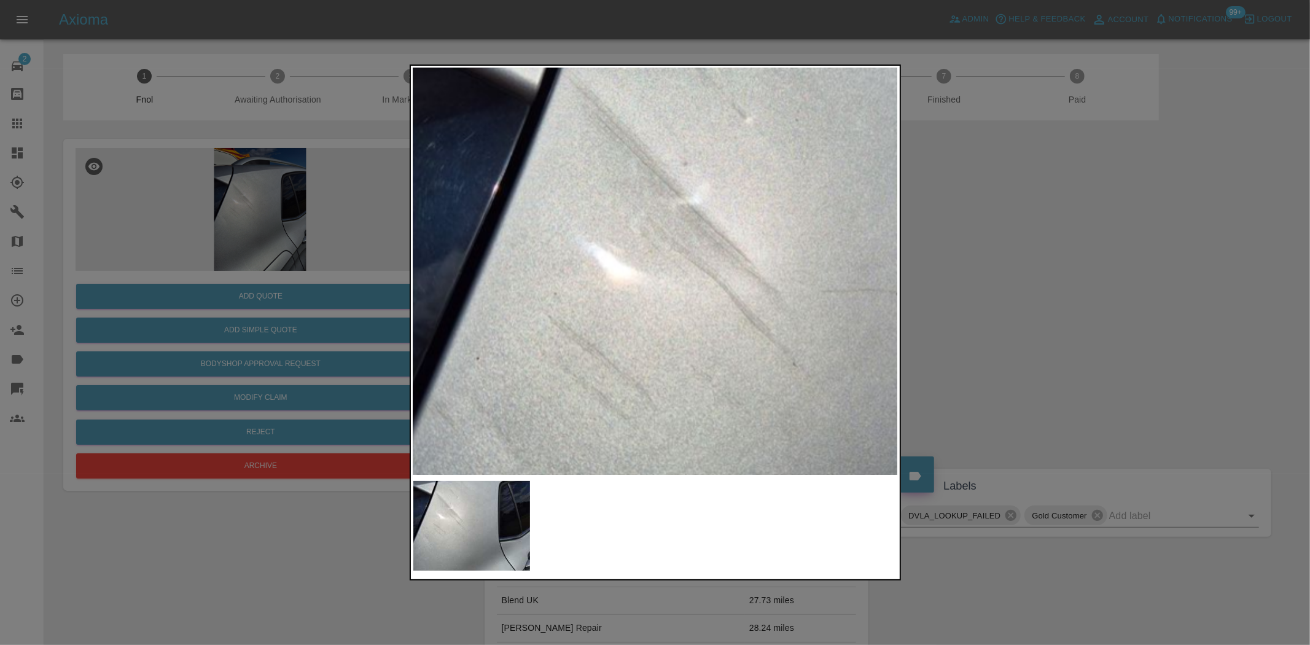
click at [589, 247] on img at bounding box center [852, 341] width 1455 height 1220
click at [589, 247] on img at bounding box center [852, 340] width 1455 height 1220
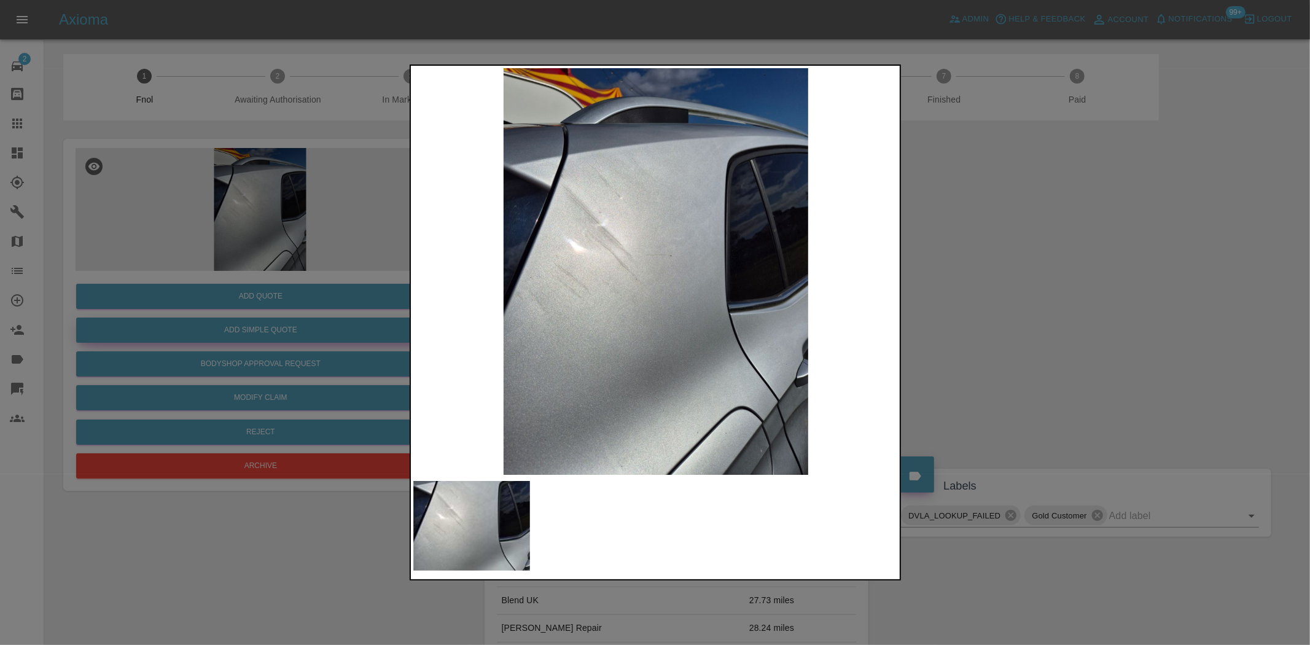
click at [228, 336] on div at bounding box center [655, 322] width 1310 height 645
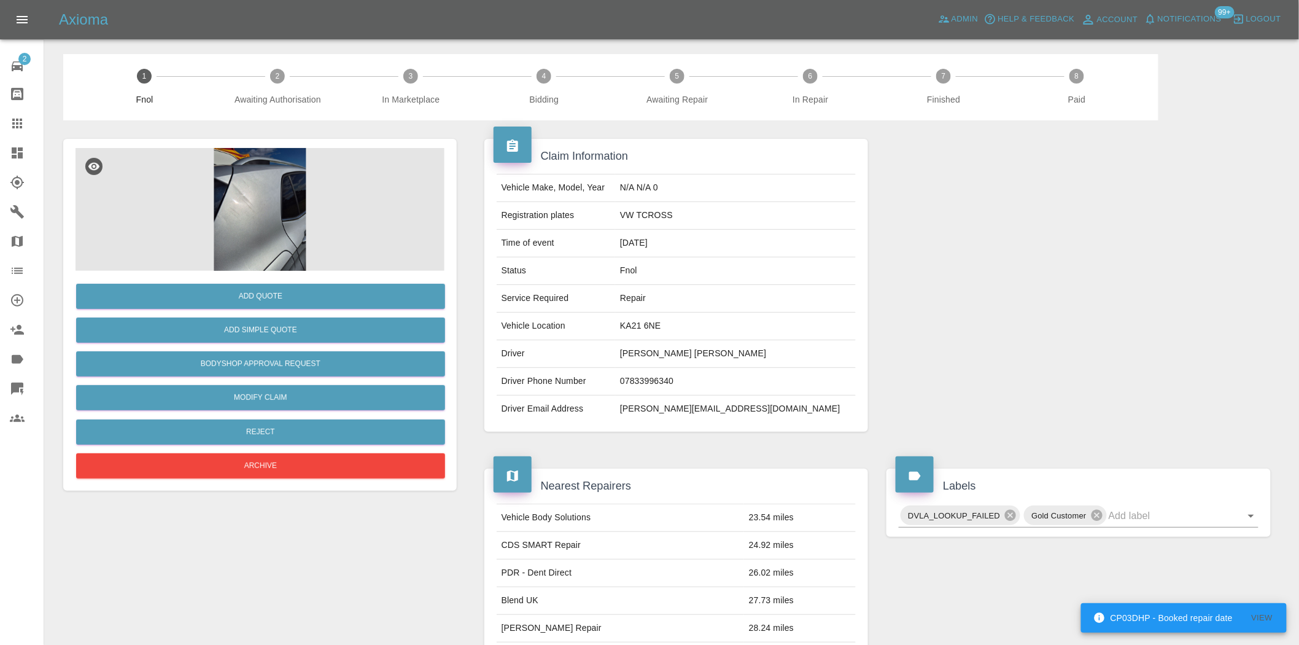
click at [260, 234] on img at bounding box center [260, 209] width 369 height 123
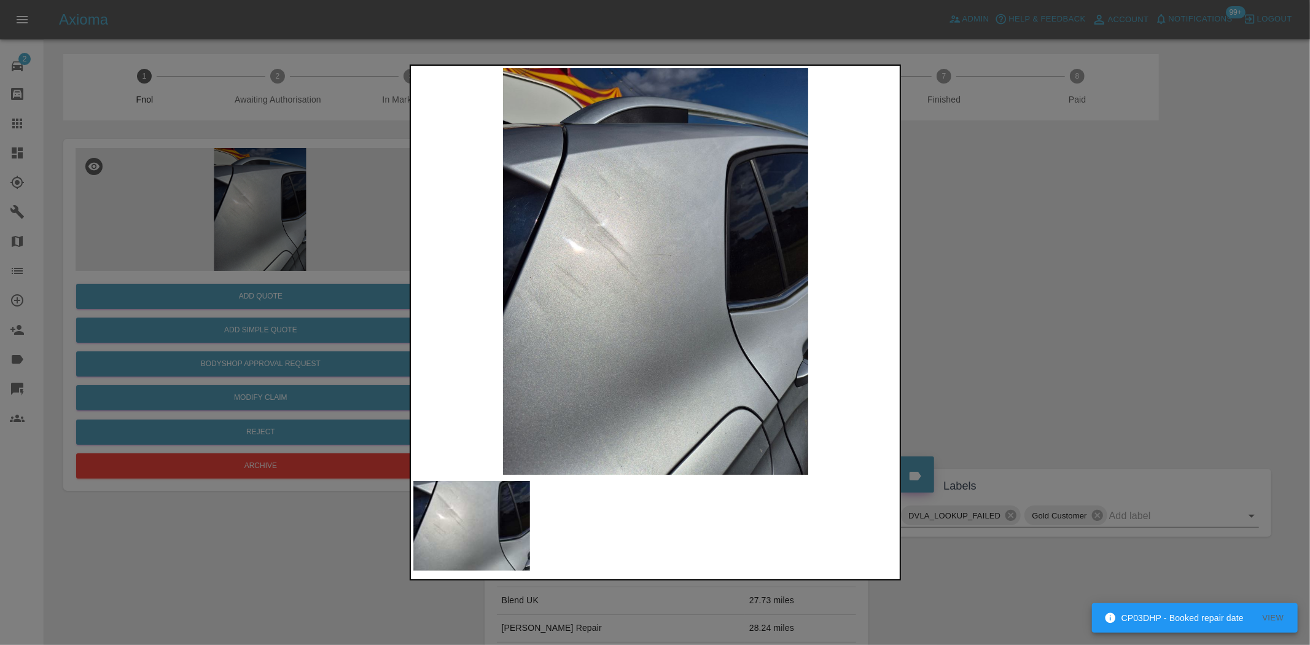
click at [266, 333] on div at bounding box center [655, 322] width 1310 height 645
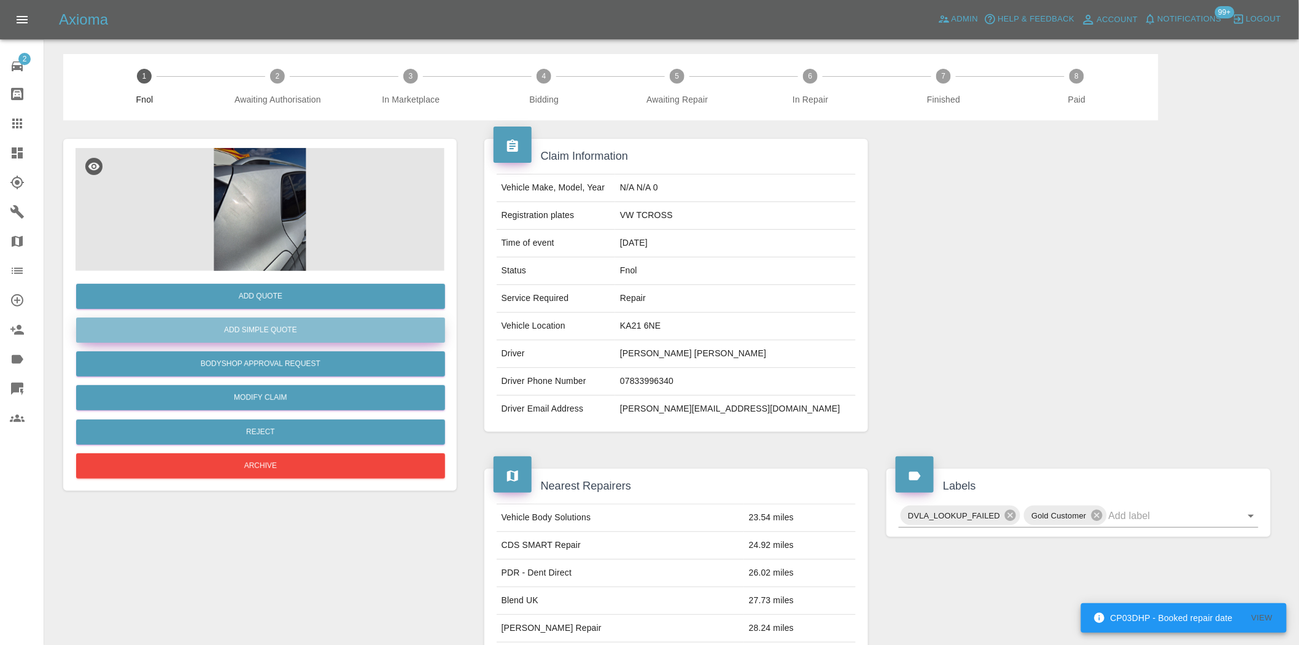
click at [271, 327] on button "Add Simple Quote" at bounding box center [260, 329] width 369 height 25
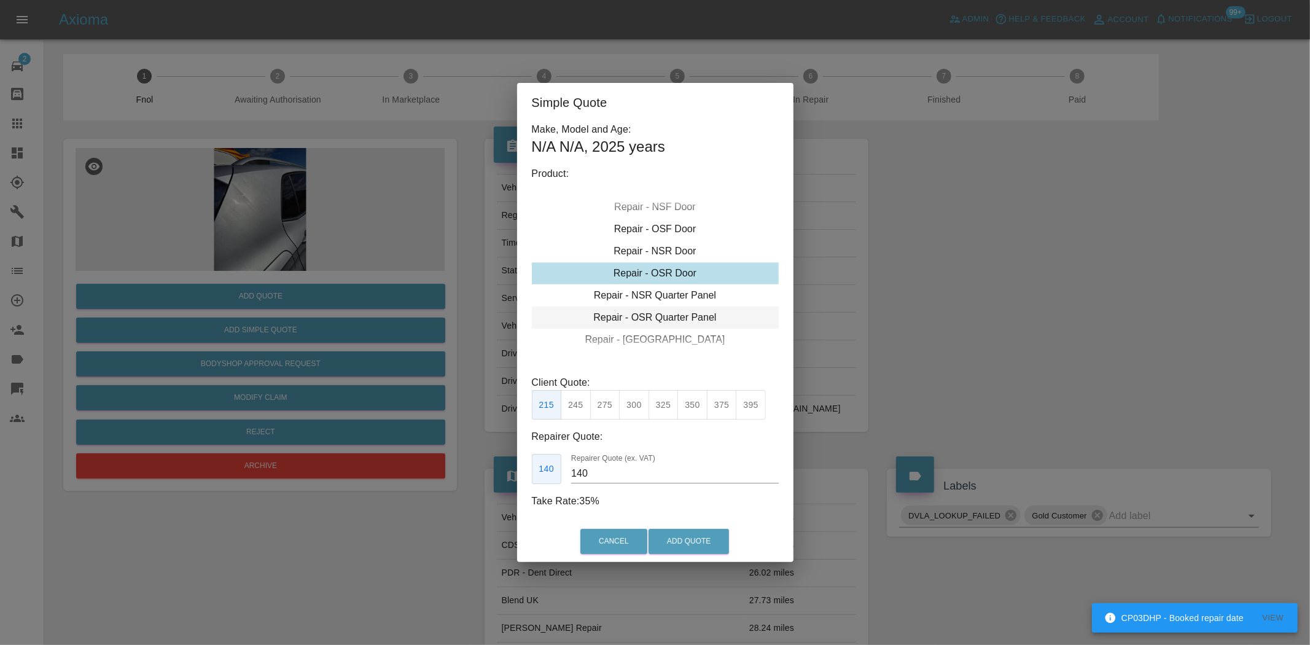
click at [657, 314] on div "Repair - OSR Quarter Panel" at bounding box center [655, 317] width 247 height 22
click at [656, 314] on div "Repair - OSR Quarter Panel" at bounding box center [655, 317] width 247 height 22
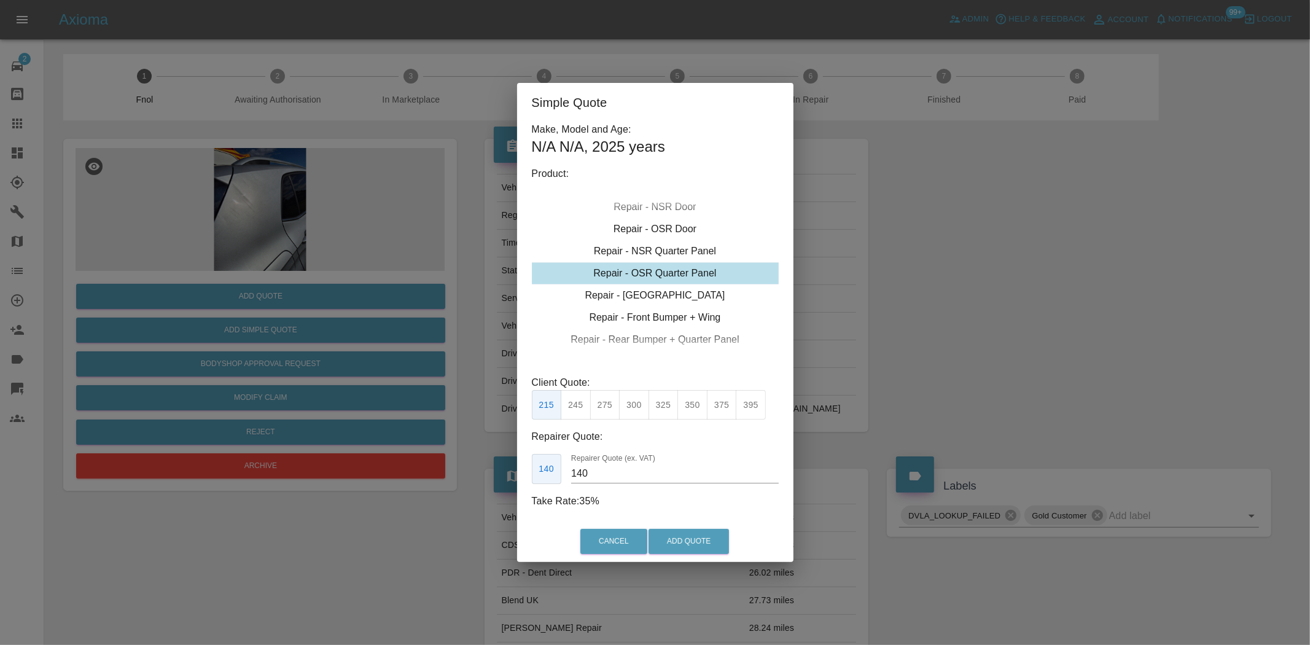
click at [725, 404] on button "375" at bounding box center [722, 405] width 30 height 30
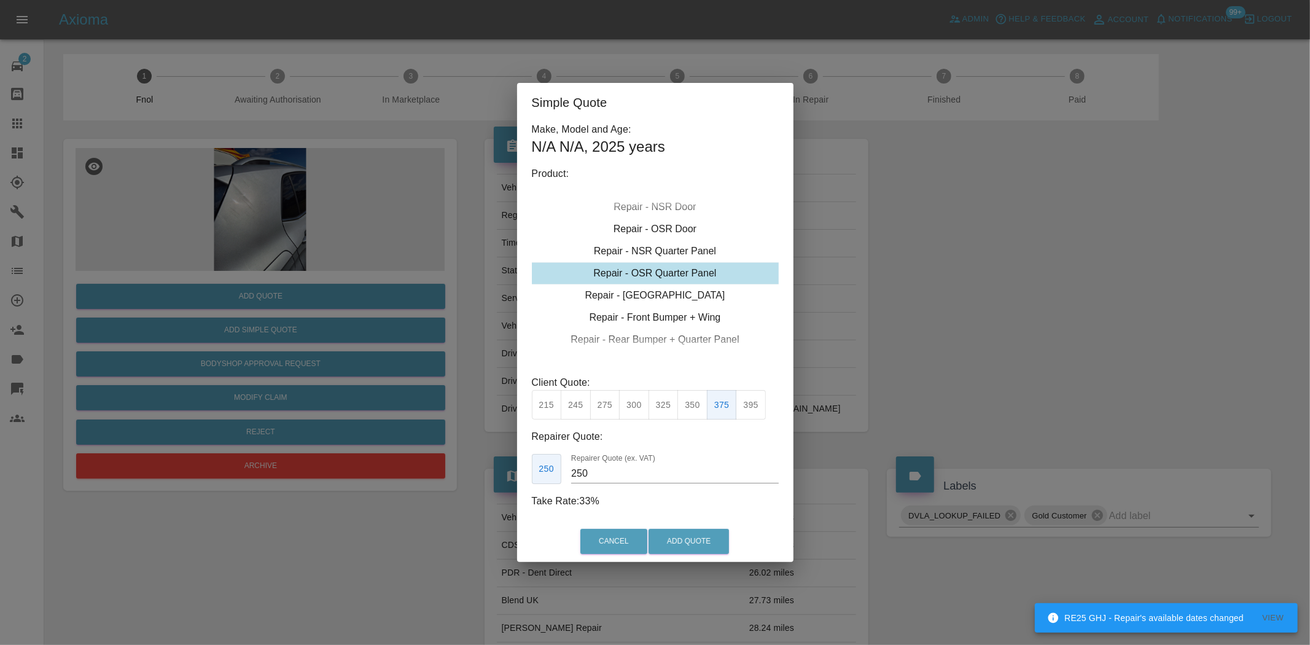
click at [749, 413] on button "395" at bounding box center [751, 405] width 30 height 30
drag, startPoint x: 604, startPoint y: 474, endPoint x: 415, endPoint y: 476, distance: 188.5
click at [430, 475] on div "Simple Quote Make, Model and Age: N/A N/A , 2025 years Product: Repair - Front …" at bounding box center [655, 322] width 1310 height 645
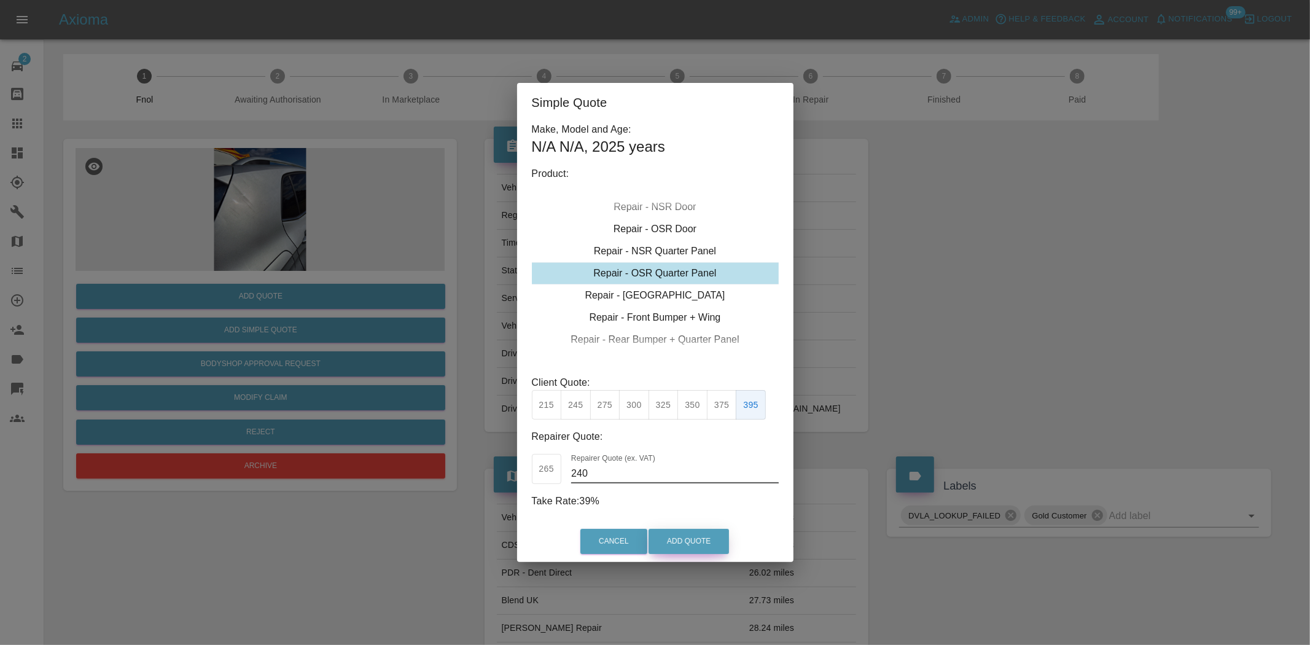
type input "240"
click at [694, 538] on button "Add Quote" at bounding box center [688, 541] width 80 height 25
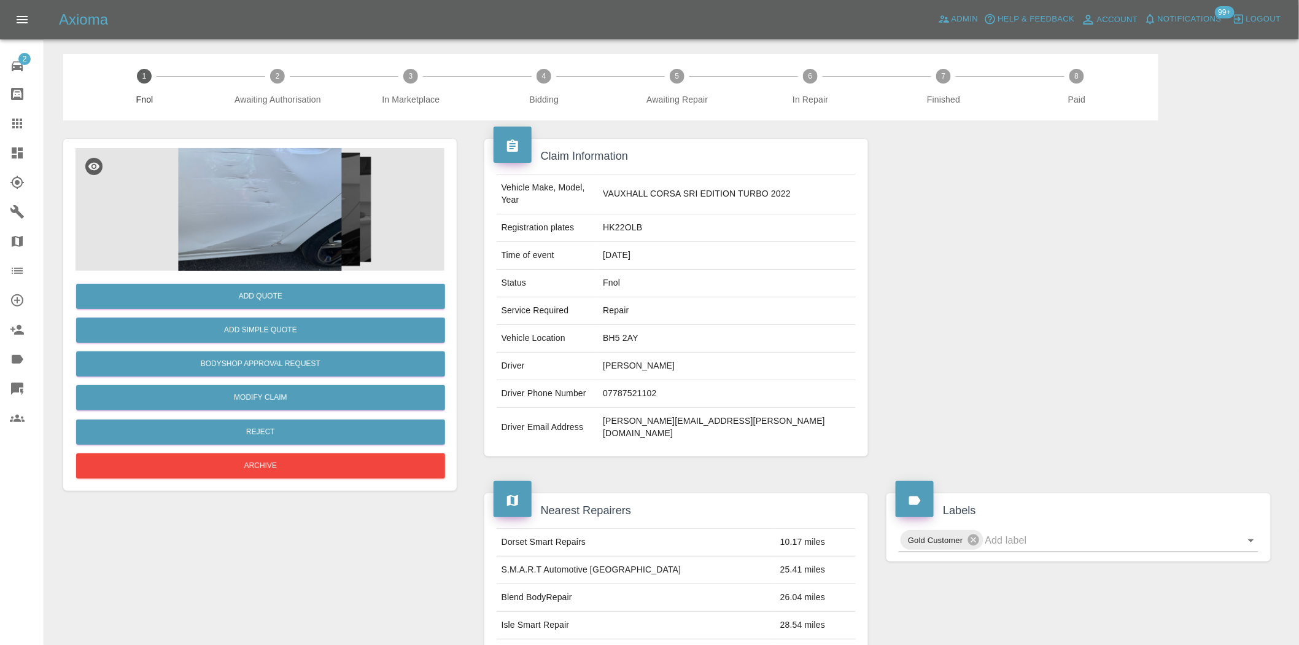
click at [272, 204] on img at bounding box center [260, 209] width 369 height 123
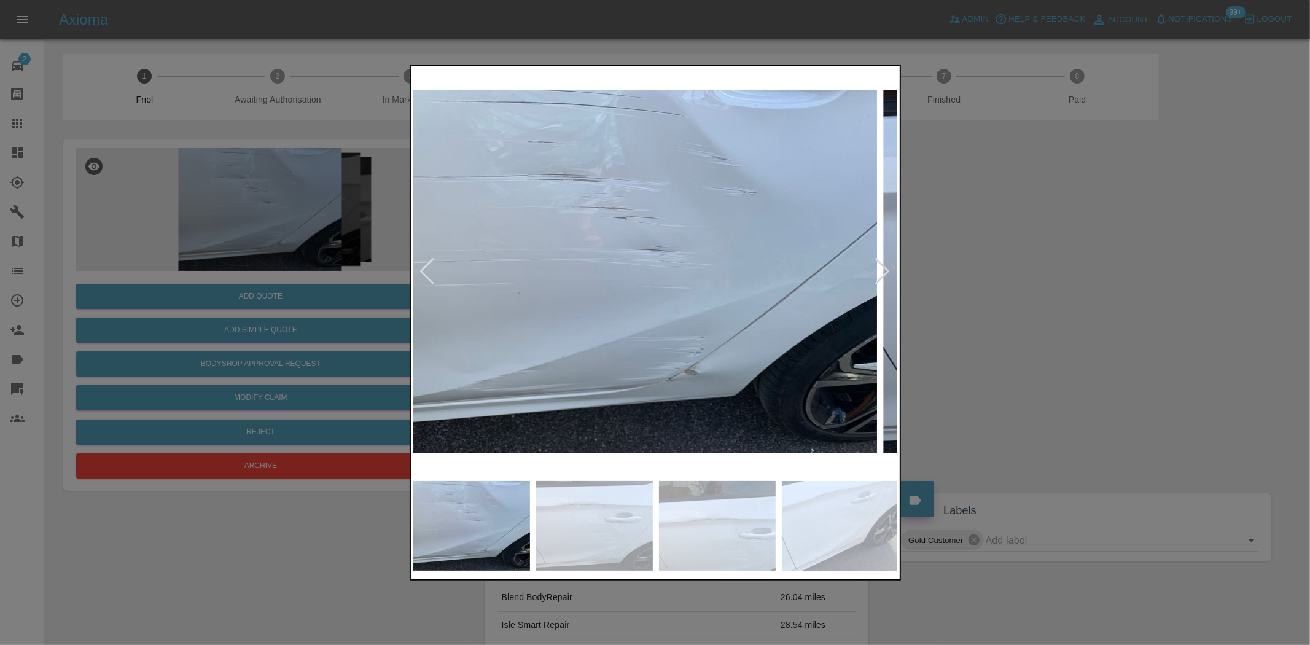
click at [559, 284] on img at bounding box center [634, 271] width 485 height 406
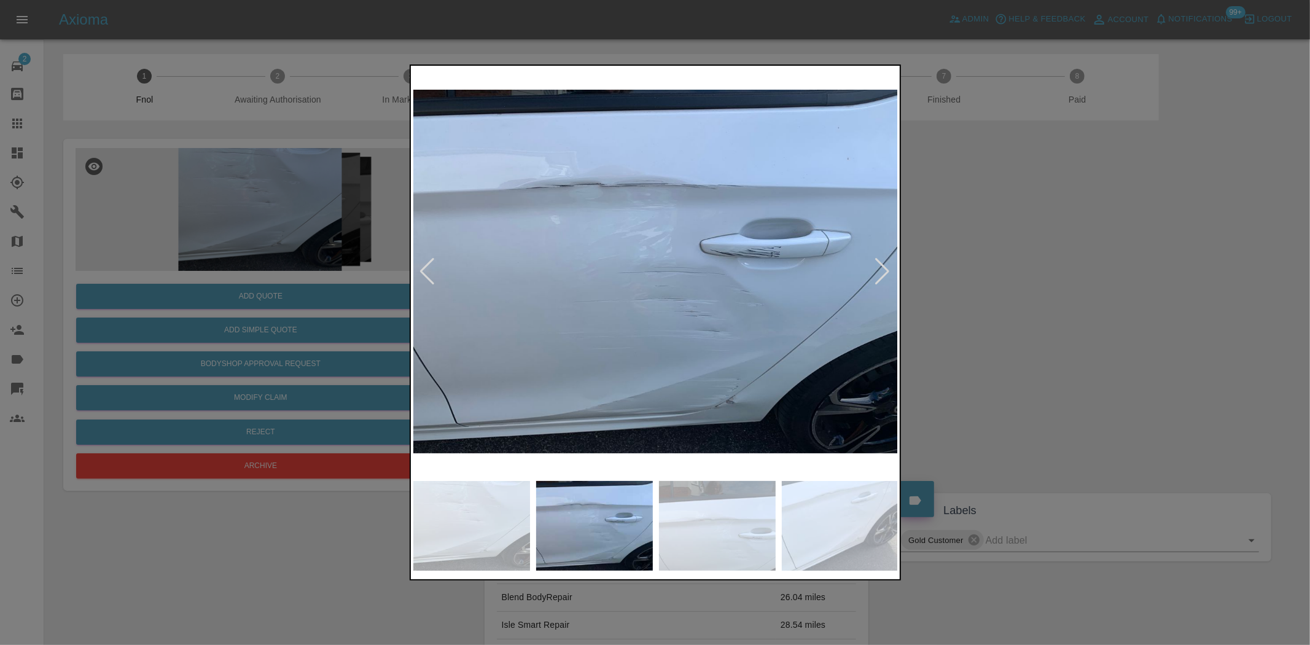
click at [430, 263] on div at bounding box center [655, 271] width 484 height 406
click at [182, 228] on div at bounding box center [655, 322] width 1310 height 645
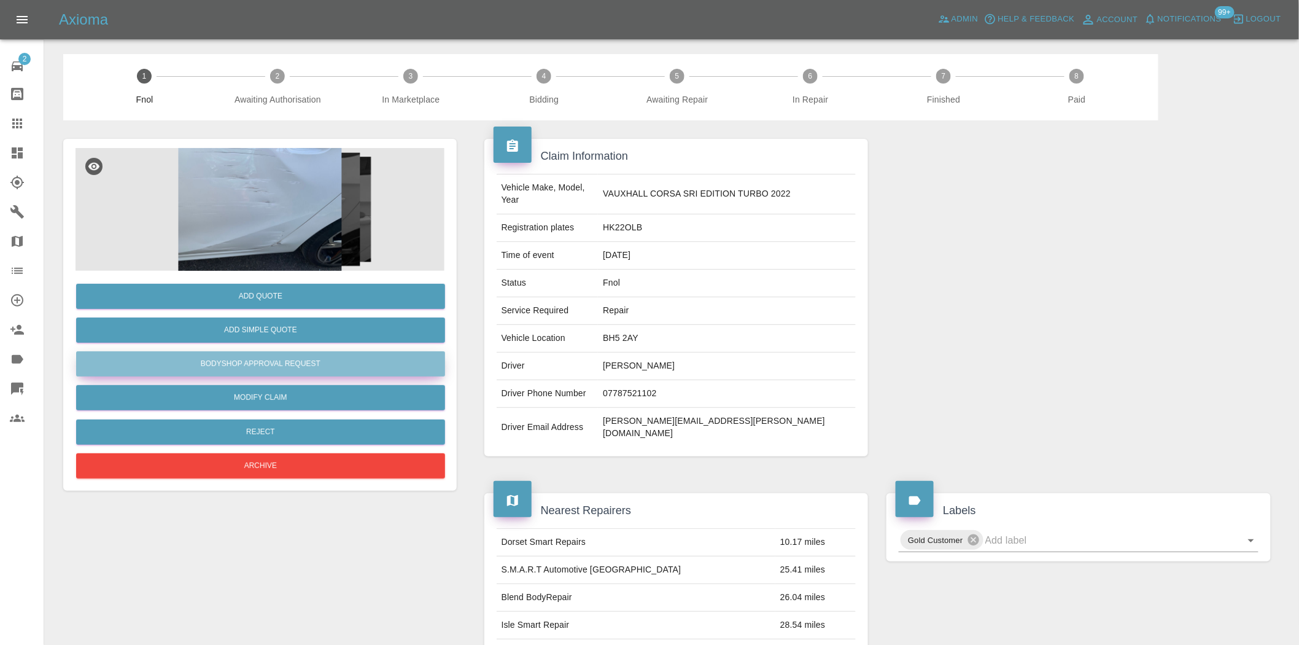
click at [254, 359] on button "Bodyshop Approval Request" at bounding box center [260, 363] width 369 height 25
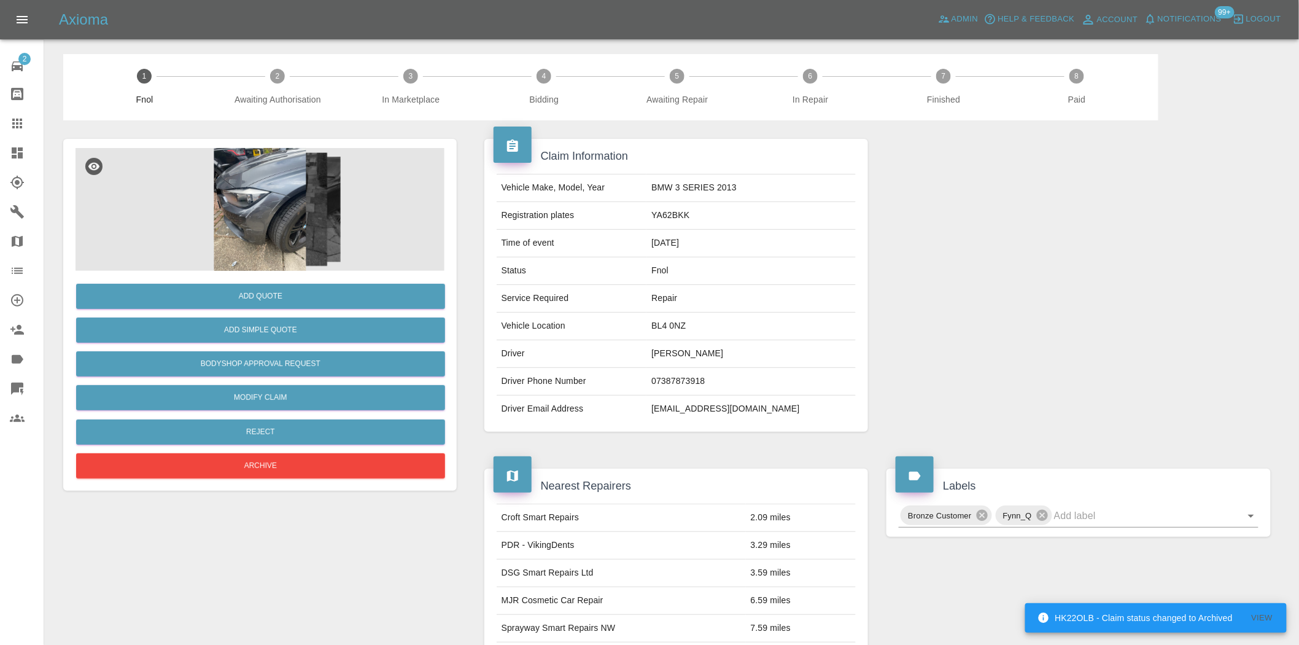
click at [296, 192] on img at bounding box center [260, 209] width 369 height 123
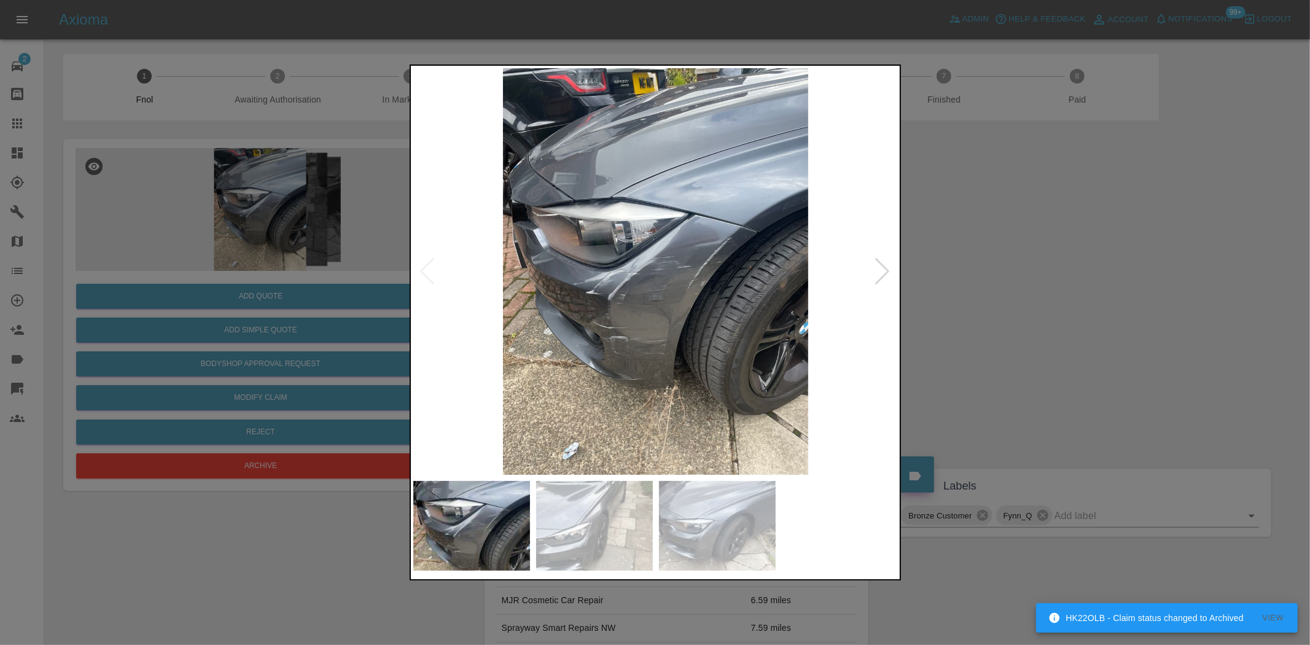
click at [646, 250] on img at bounding box center [655, 271] width 485 height 406
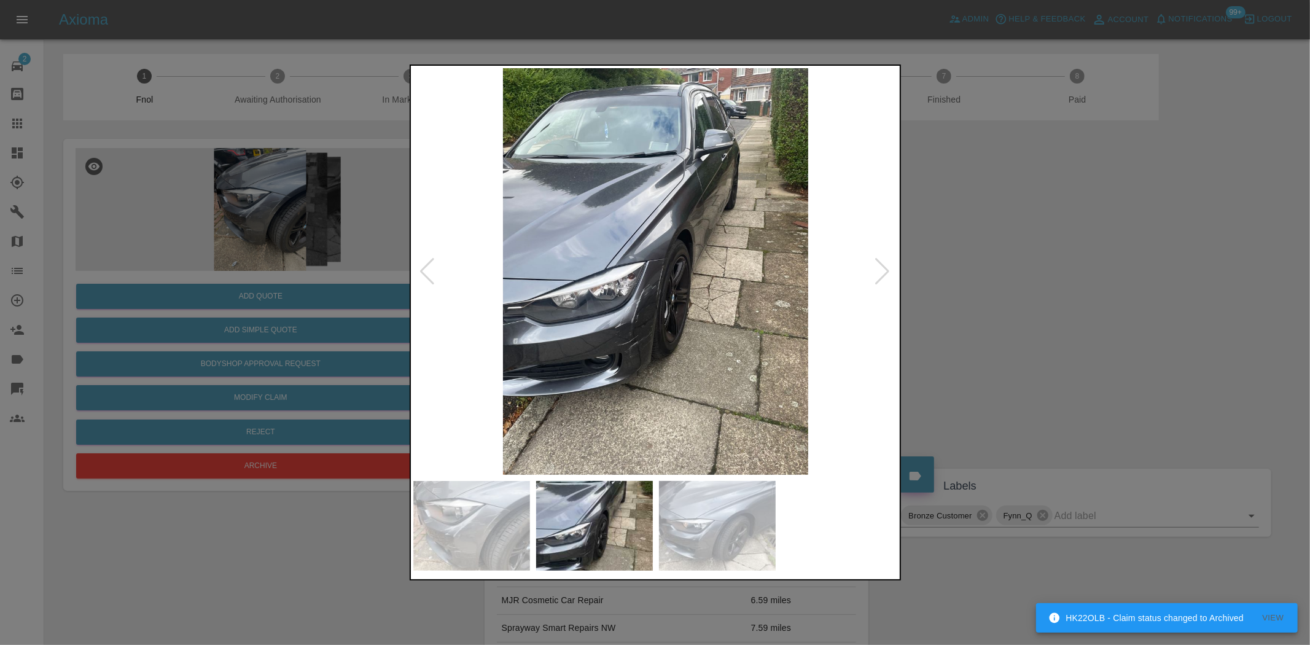
click at [598, 255] on img at bounding box center [655, 271] width 485 height 406
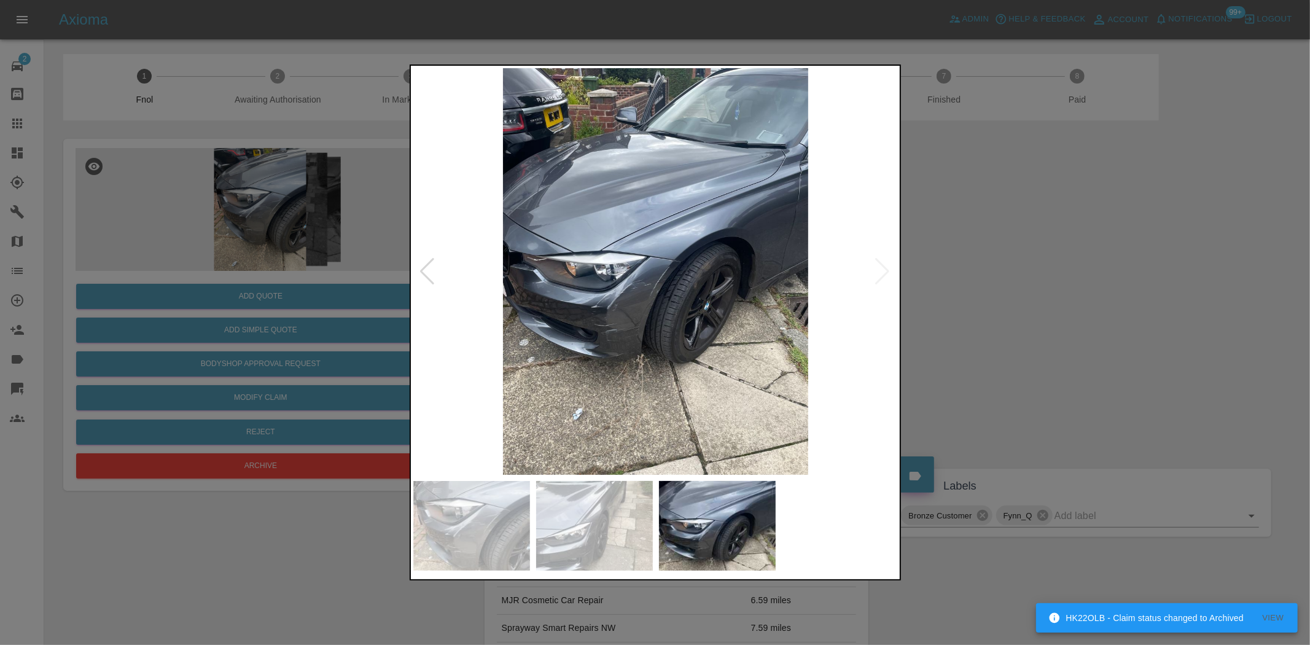
click at [532, 232] on img at bounding box center [655, 271] width 485 height 406
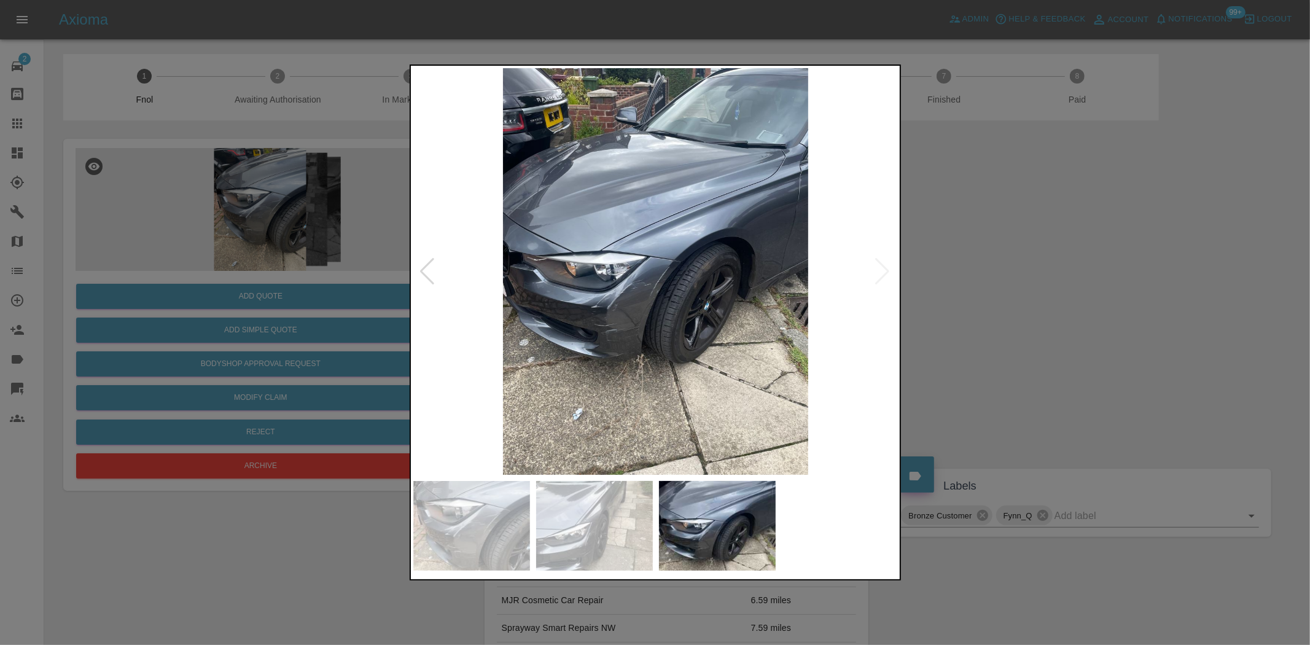
click at [705, 284] on img at bounding box center [655, 271] width 485 height 406
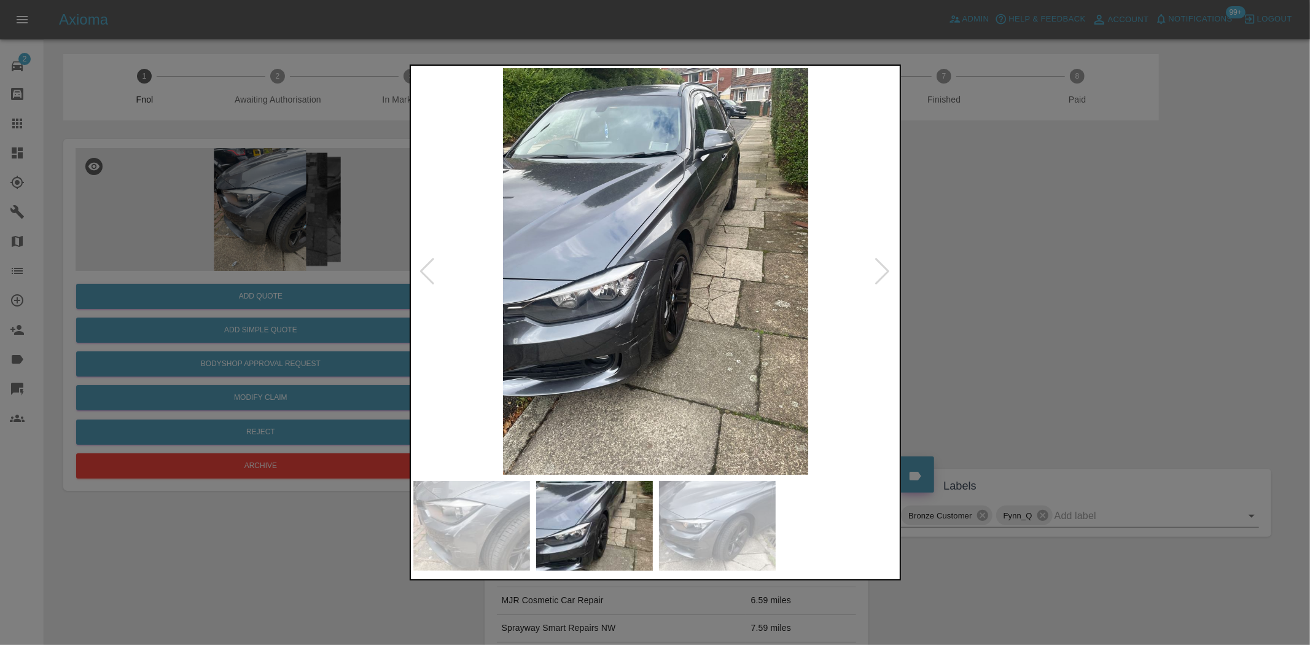
click at [532, 300] on img at bounding box center [655, 271] width 485 height 406
click at [533, 298] on img at bounding box center [655, 271] width 485 height 406
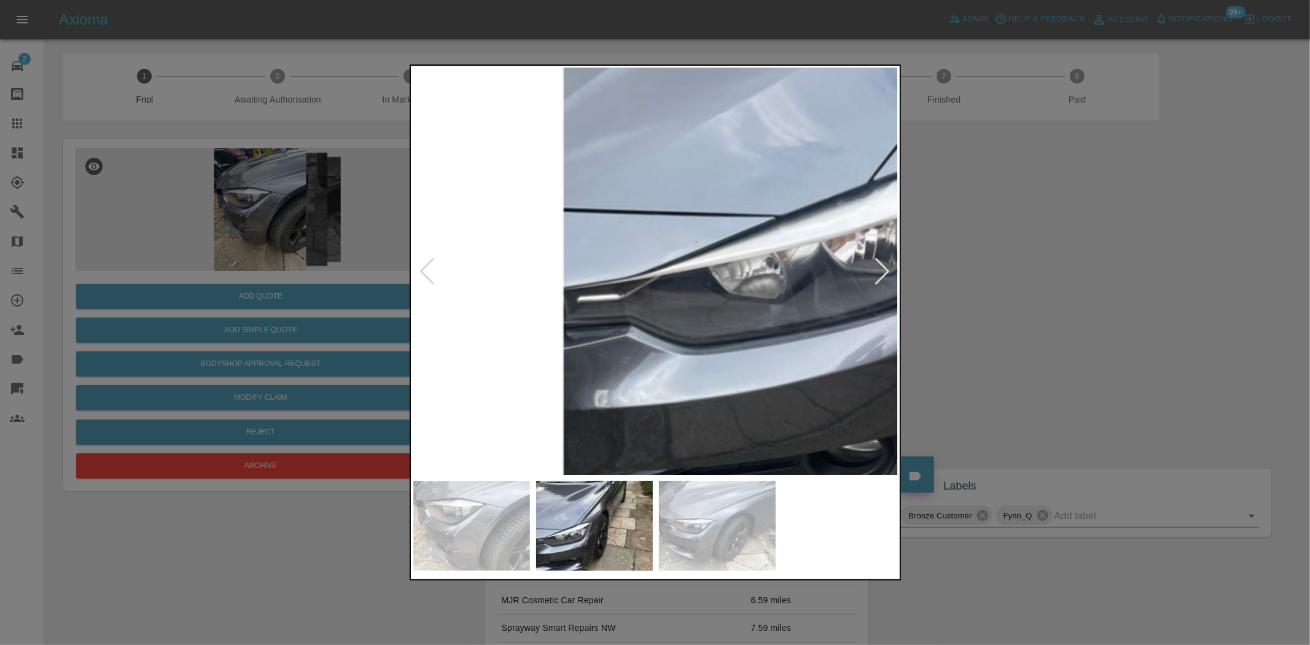
click at [542, 308] on img at bounding box center [1019, 189] width 1455 height 1220
click at [541, 308] on img at bounding box center [1019, 189] width 1455 height 1220
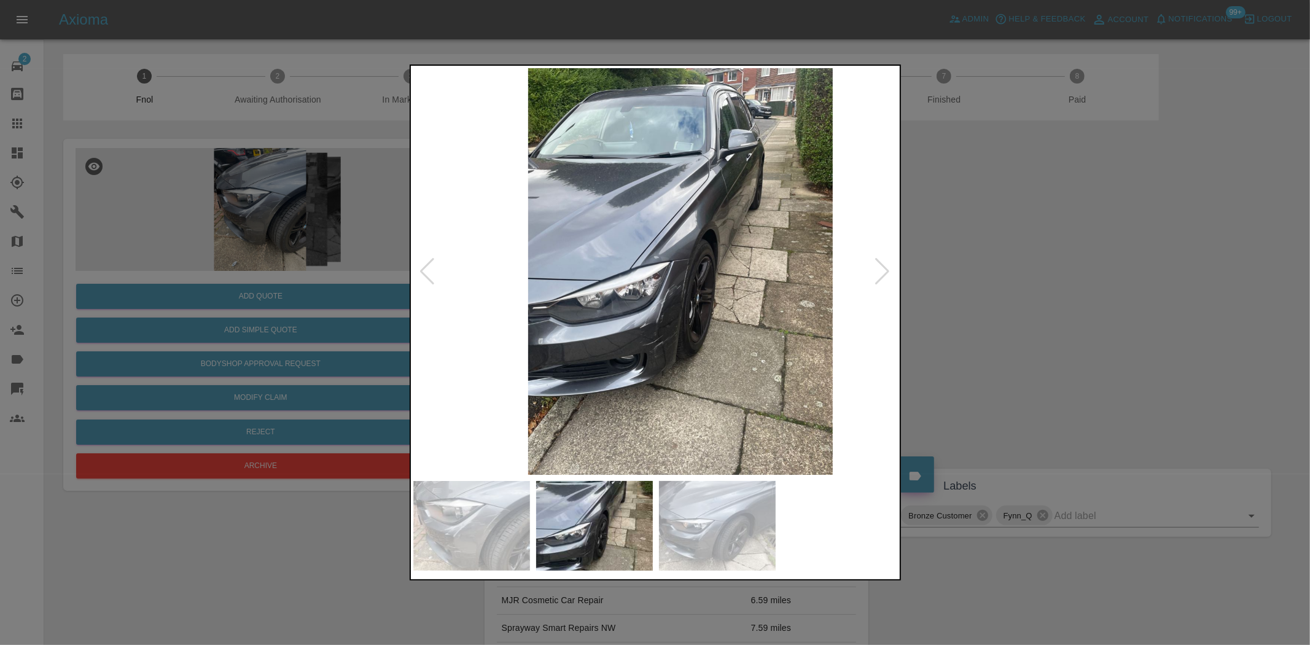
click at [620, 308] on img at bounding box center [680, 271] width 485 height 406
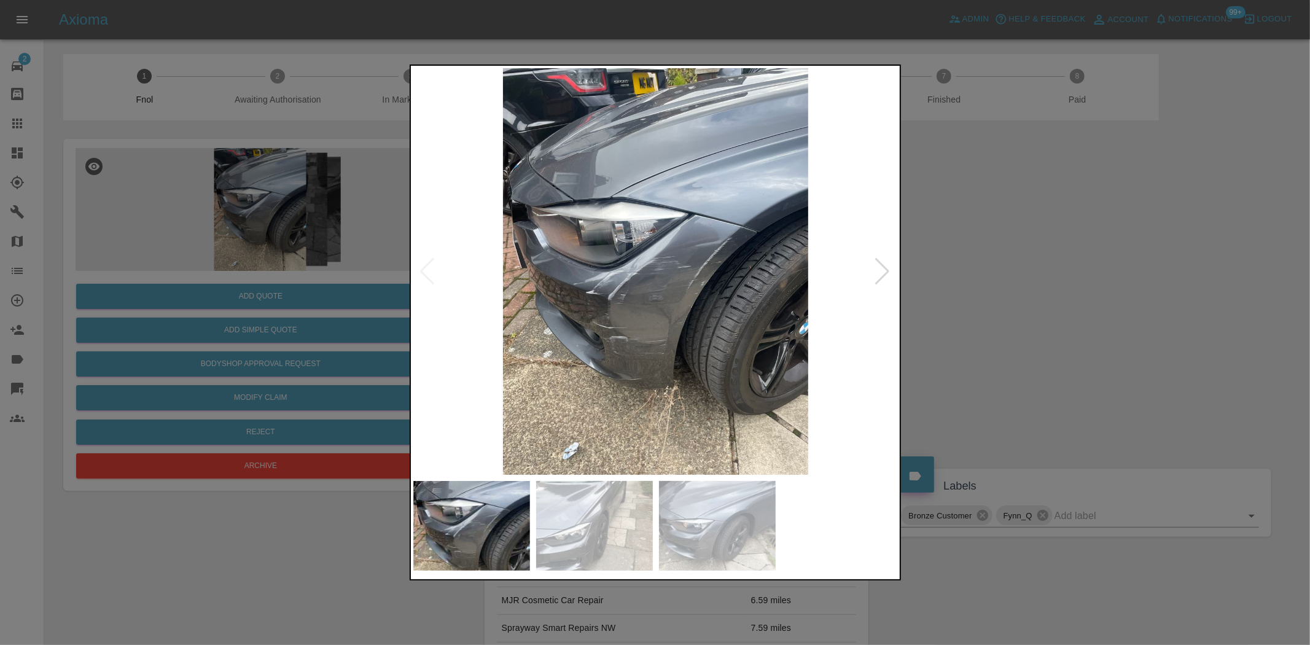
click at [592, 283] on img at bounding box center [655, 271] width 485 height 406
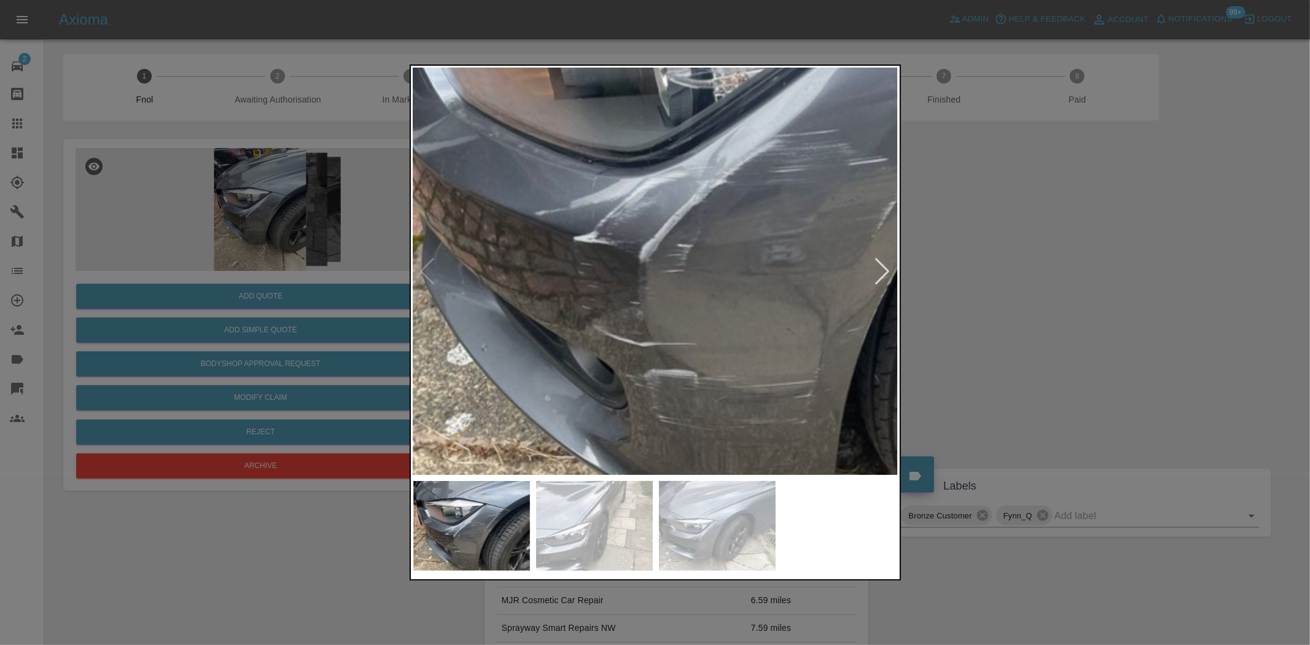
click at [535, 260] on img at bounding box center [780, 176] width 1455 height 1220
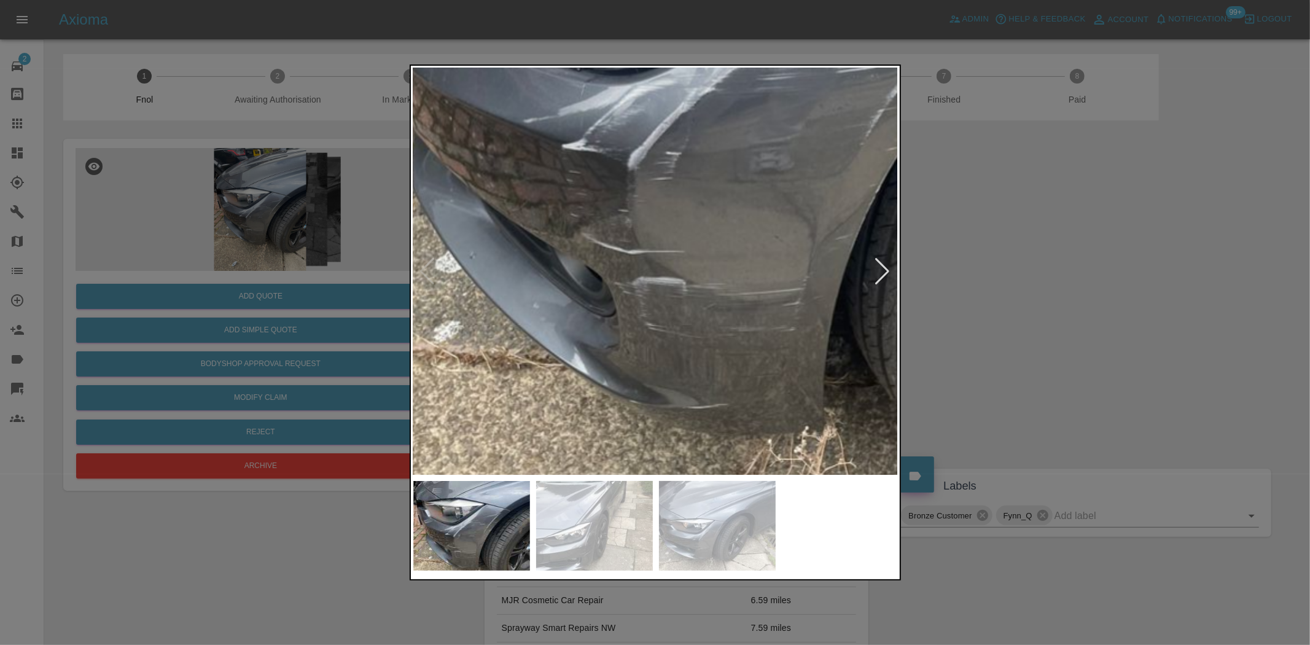
click at [535, 243] on img at bounding box center [769, 83] width 1455 height 1220
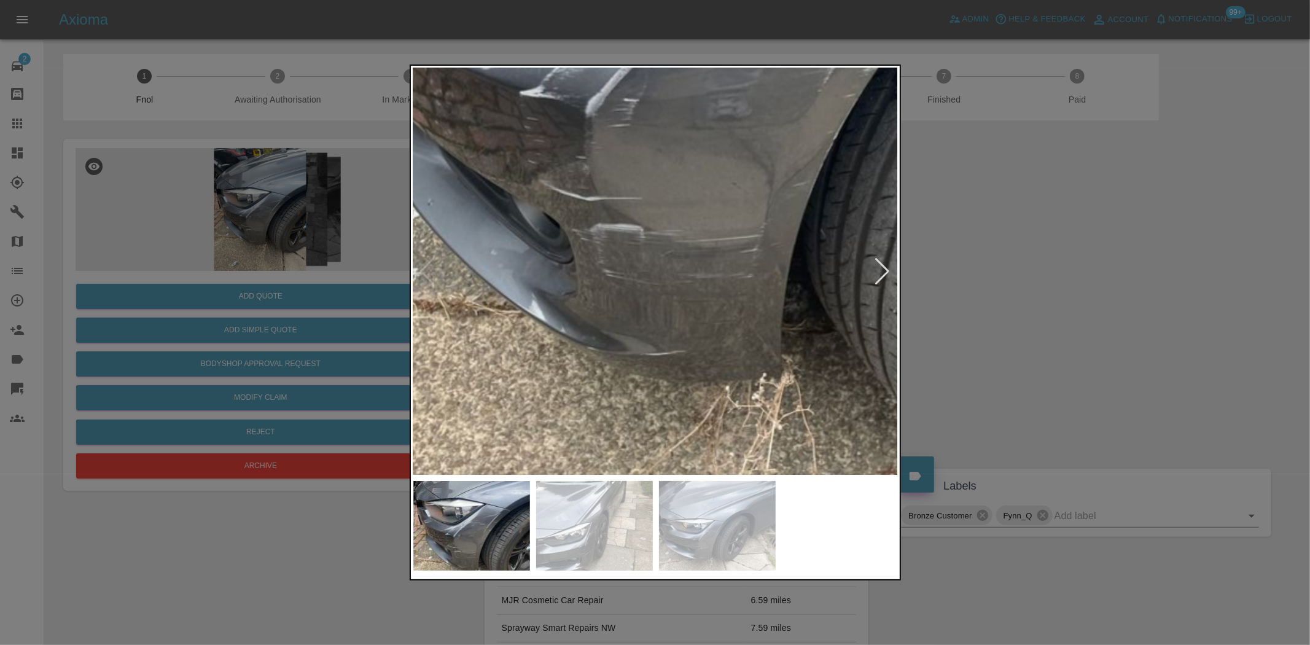
click at [508, 373] on img at bounding box center [726, 30] width 1455 height 1220
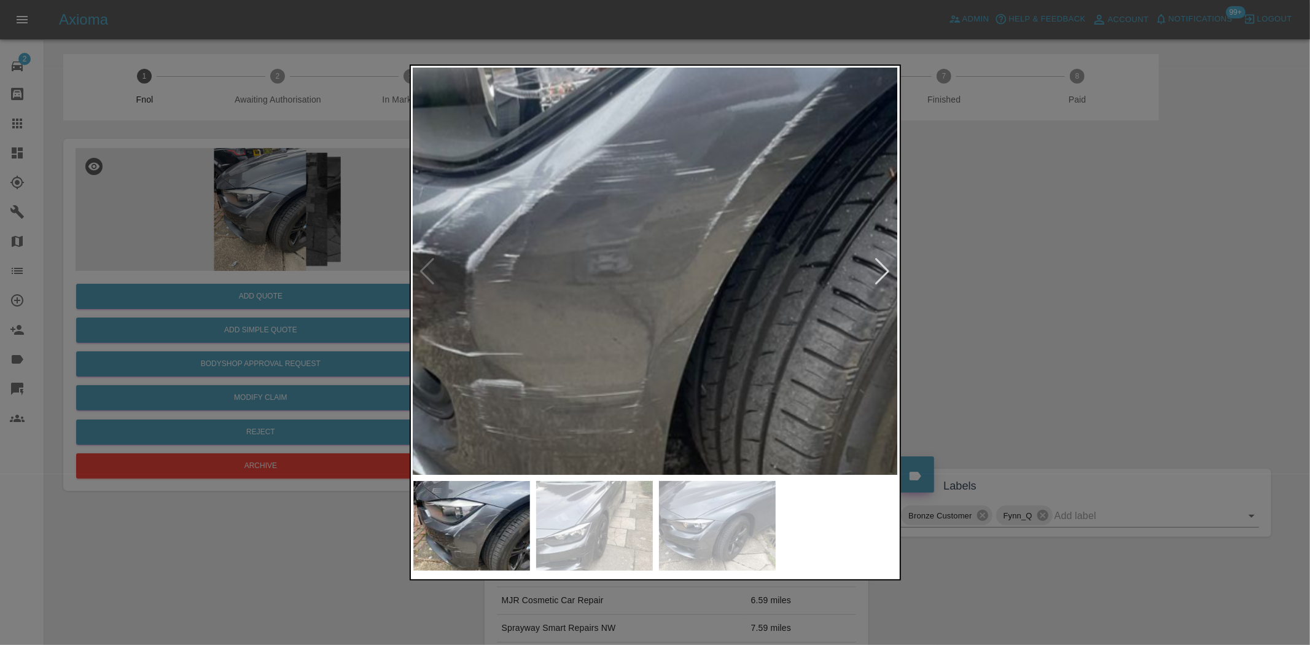
click at [554, 359] on img at bounding box center [607, 186] width 1455 height 1220
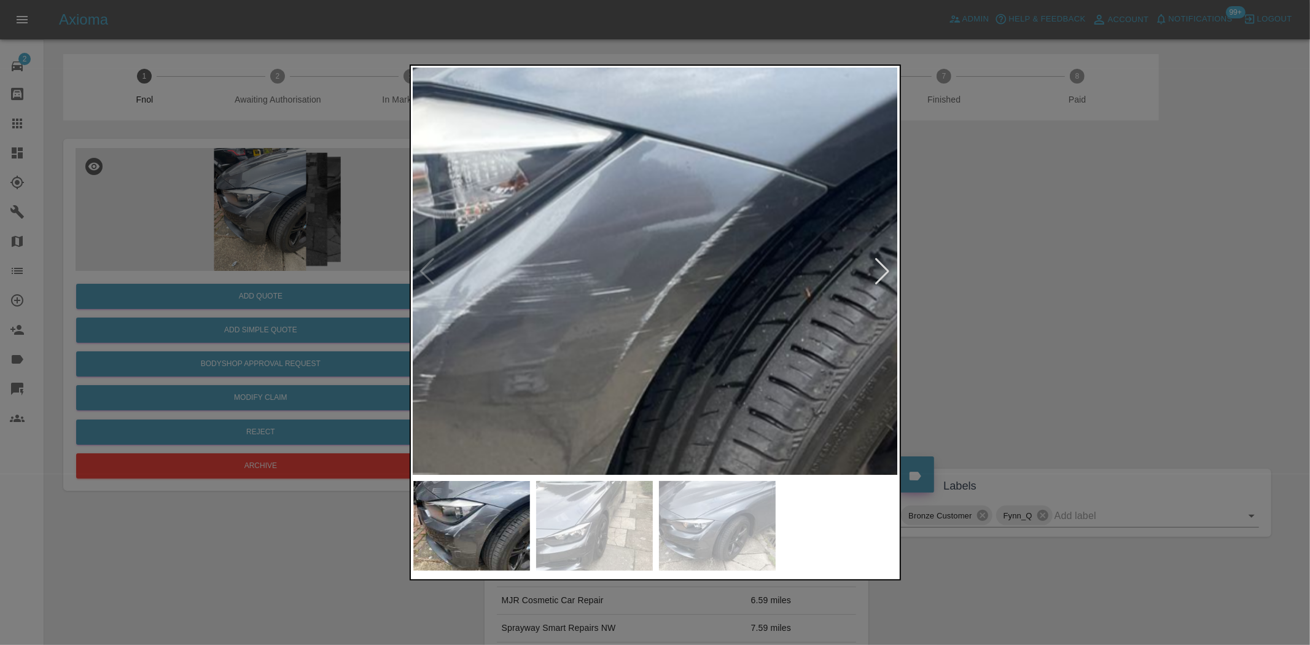
click at [575, 315] on img at bounding box center [523, 306] width 1455 height 1220
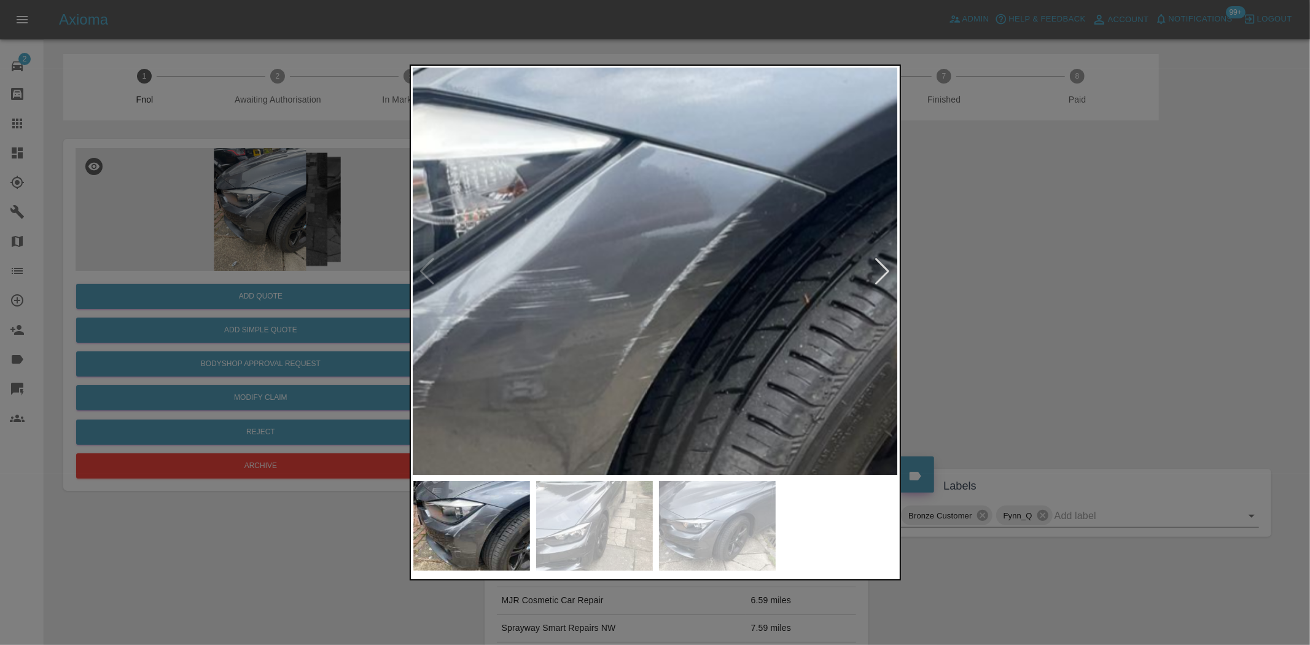
click at [263, 318] on div at bounding box center [655, 322] width 1310 height 645
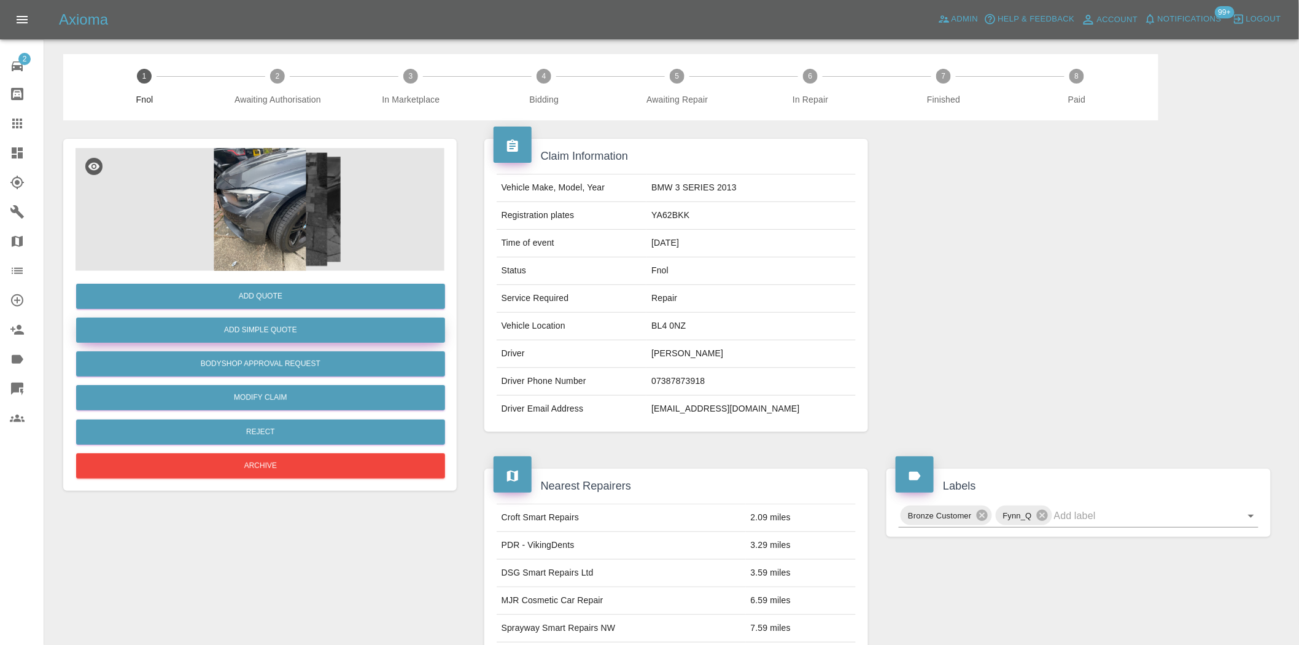
click at [258, 328] on button "Add Simple Quote" at bounding box center [260, 329] width 369 height 25
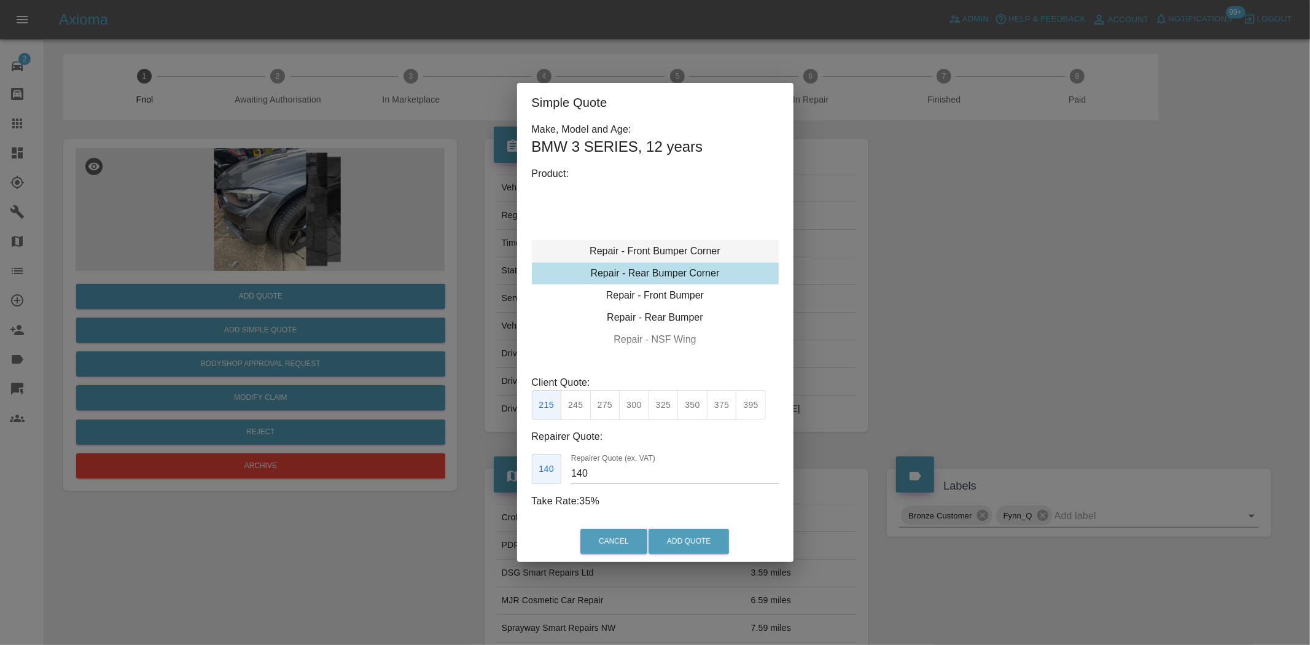
type input "120"
click at [654, 279] on div "Repair - Front Bumper Corner" at bounding box center [655, 273] width 247 height 22
click at [567, 405] on button "199" at bounding box center [576, 405] width 30 height 30
click at [694, 539] on button "Add Quote" at bounding box center [688, 541] width 80 height 25
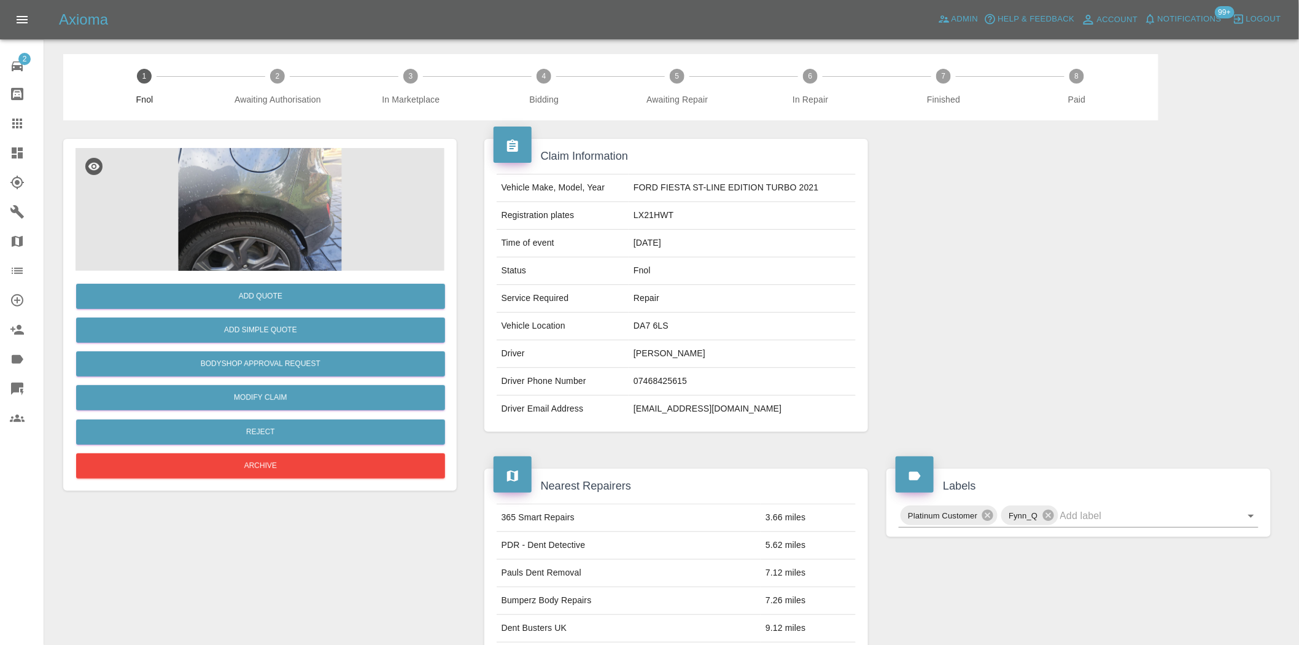
click at [274, 235] on img at bounding box center [260, 209] width 369 height 123
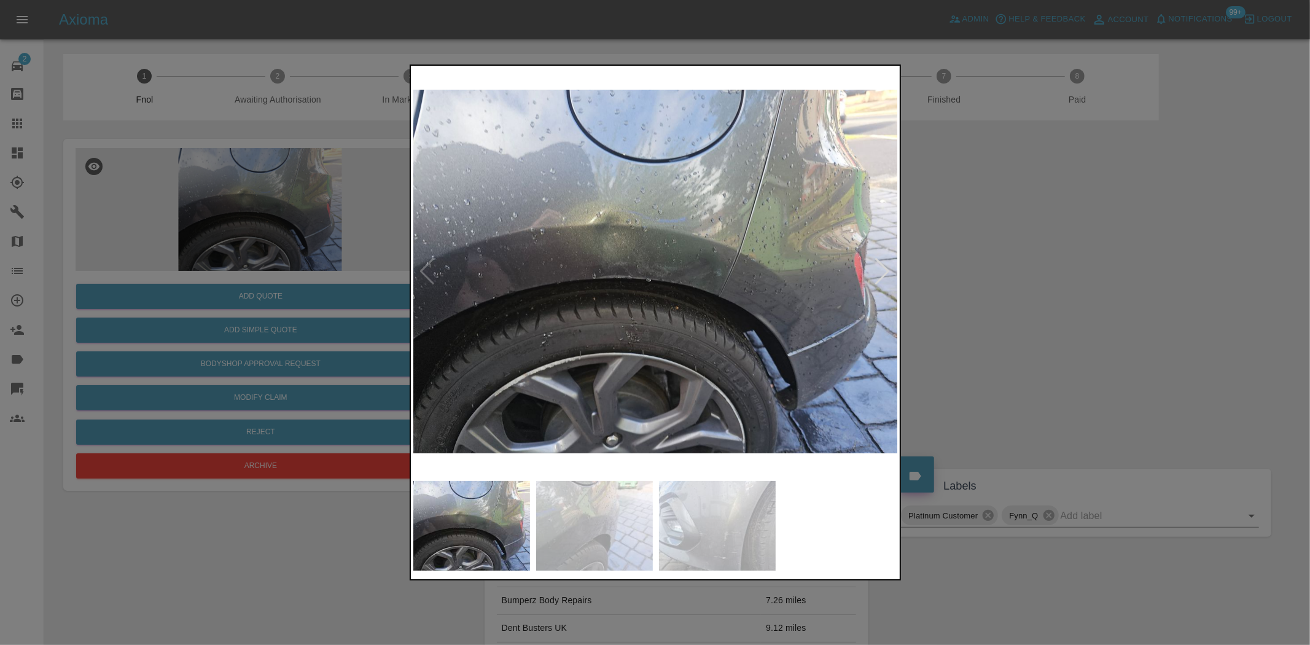
click at [594, 273] on img at bounding box center [655, 271] width 485 height 406
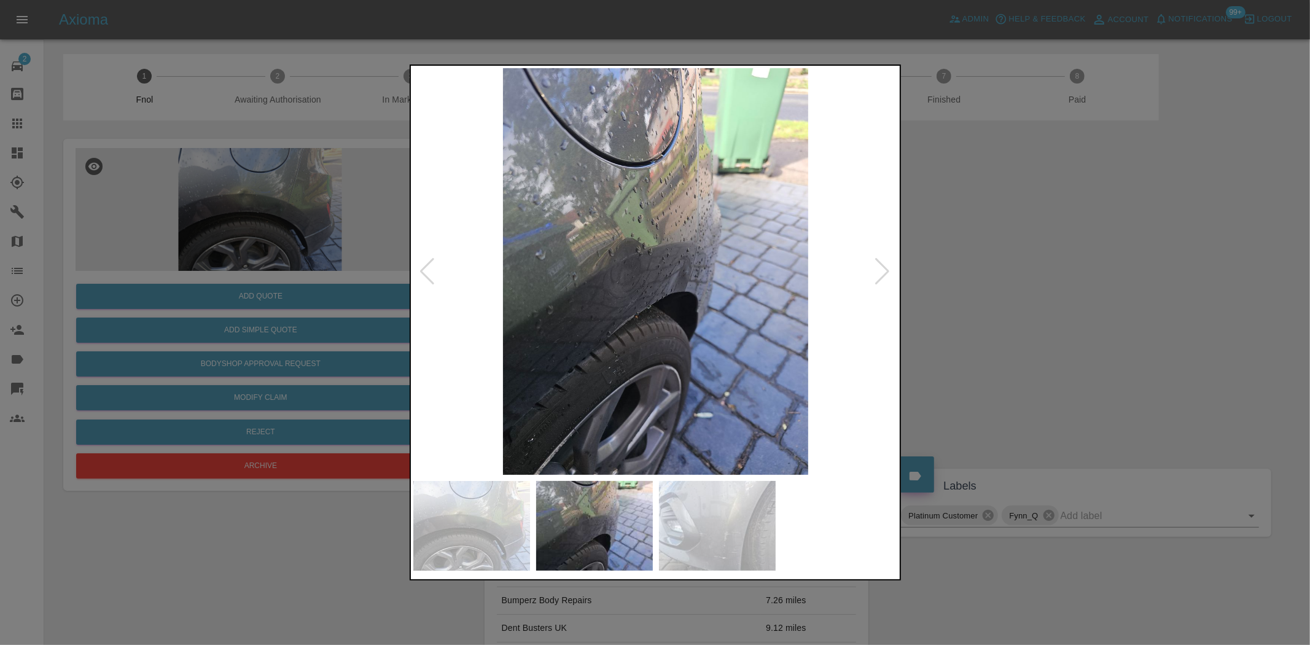
click at [574, 301] on img at bounding box center [655, 271] width 485 height 406
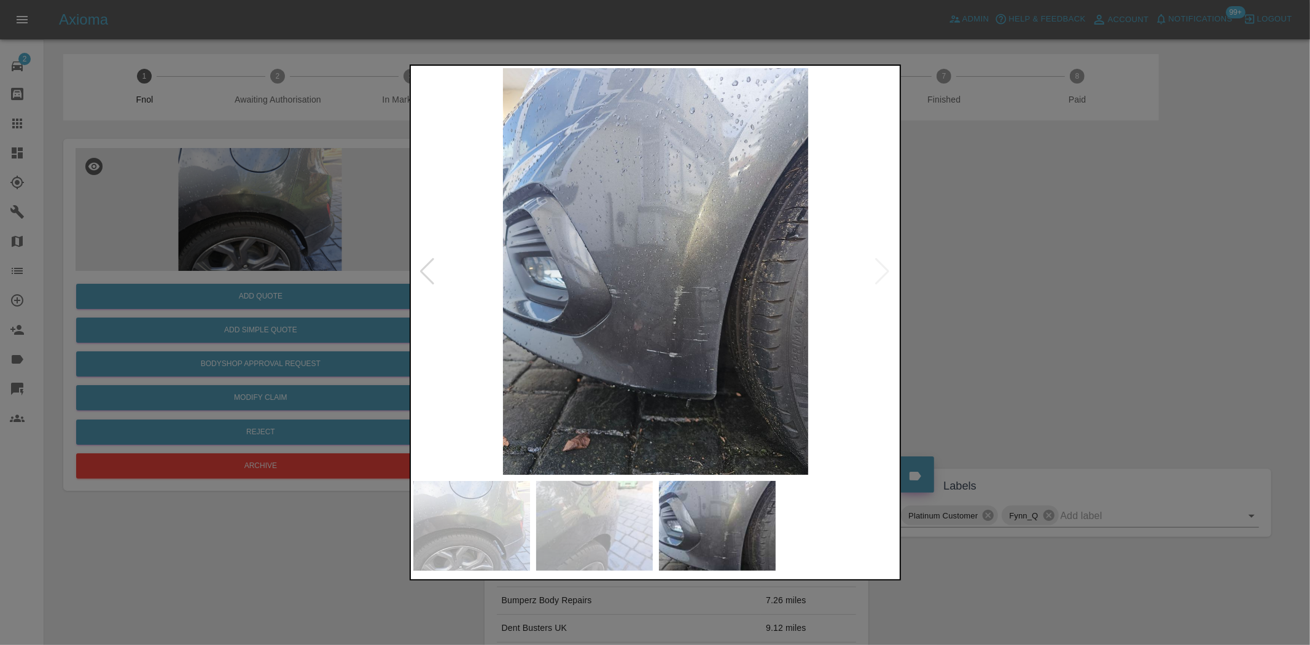
click at [538, 317] on img at bounding box center [655, 271] width 485 height 406
drag, startPoint x: 221, startPoint y: 257, endPoint x: 230, endPoint y: 279, distance: 23.9
click at [222, 258] on div at bounding box center [655, 322] width 1310 height 645
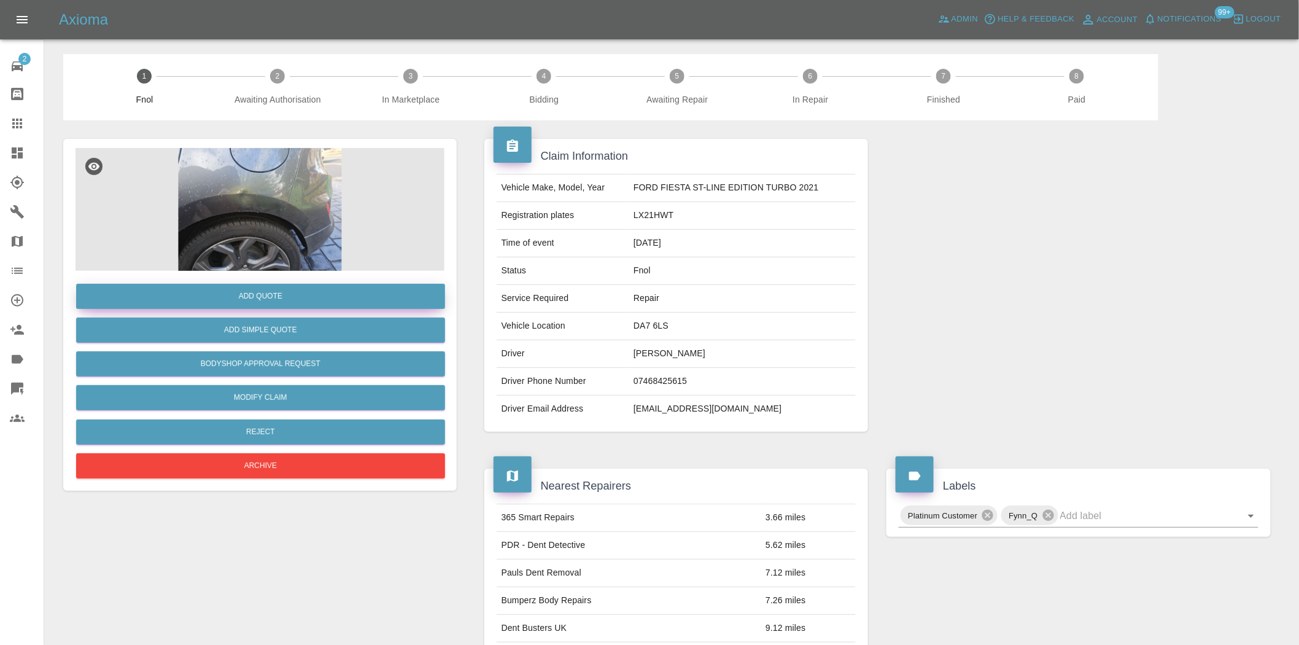
click at [236, 287] on button "Add Quote" at bounding box center [260, 296] width 369 height 25
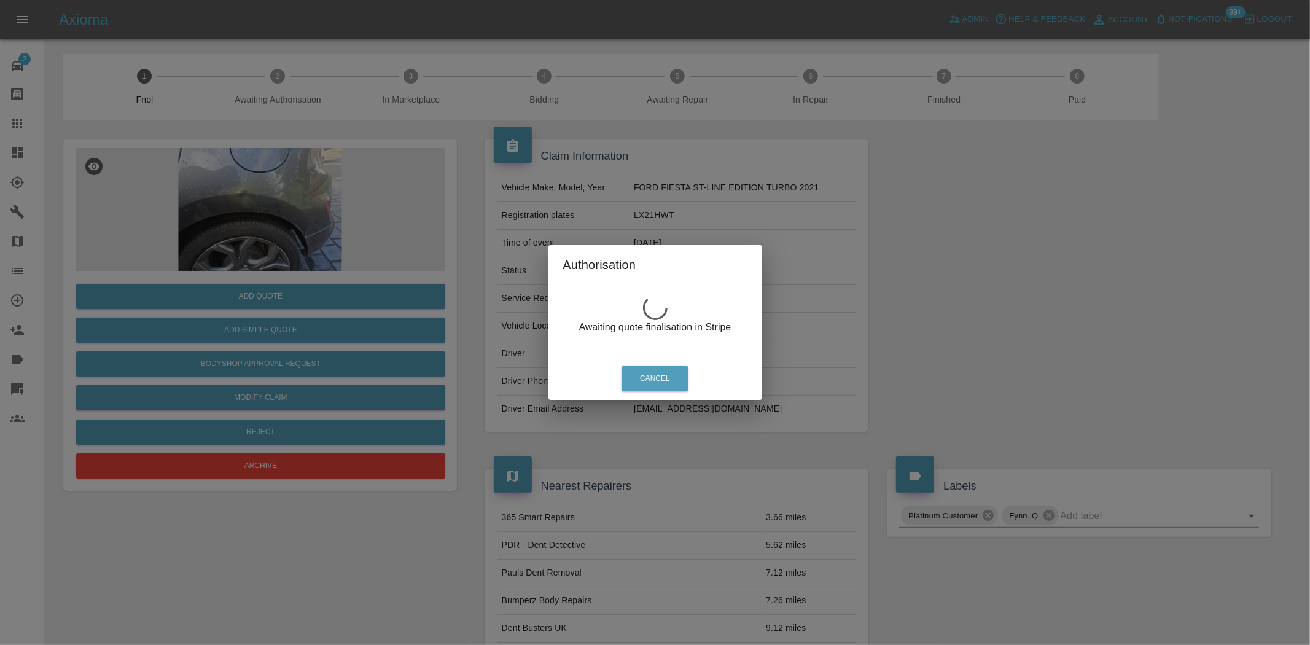
click at [280, 187] on div "Authorisation Awaiting quote finalisation in Stripe Cancel" at bounding box center [655, 322] width 1310 height 645
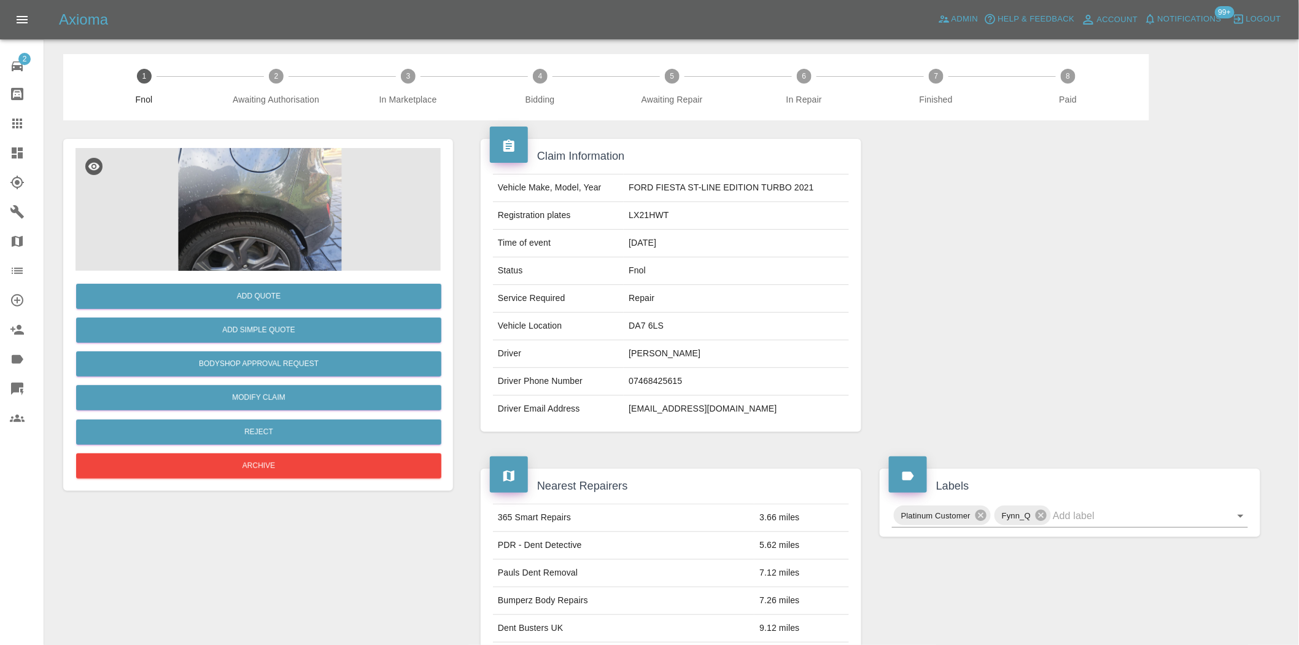
click at [250, 203] on img at bounding box center [260, 209] width 369 height 123
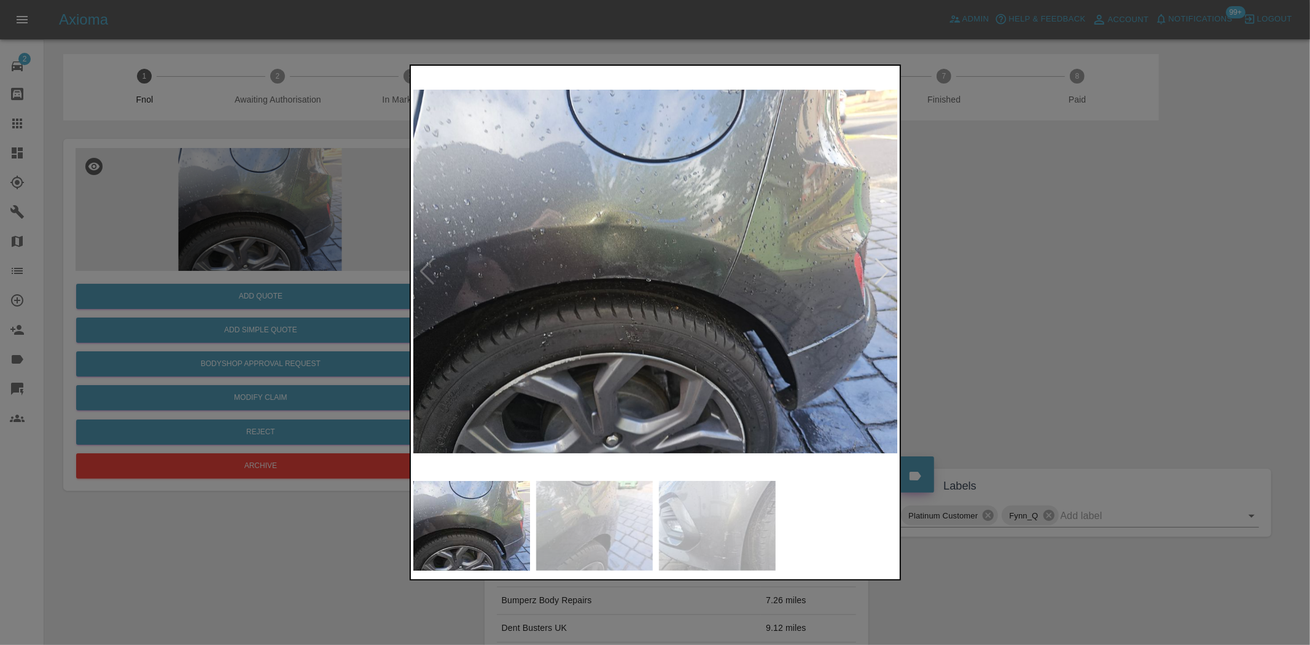
click at [746, 279] on img at bounding box center [655, 271] width 485 height 406
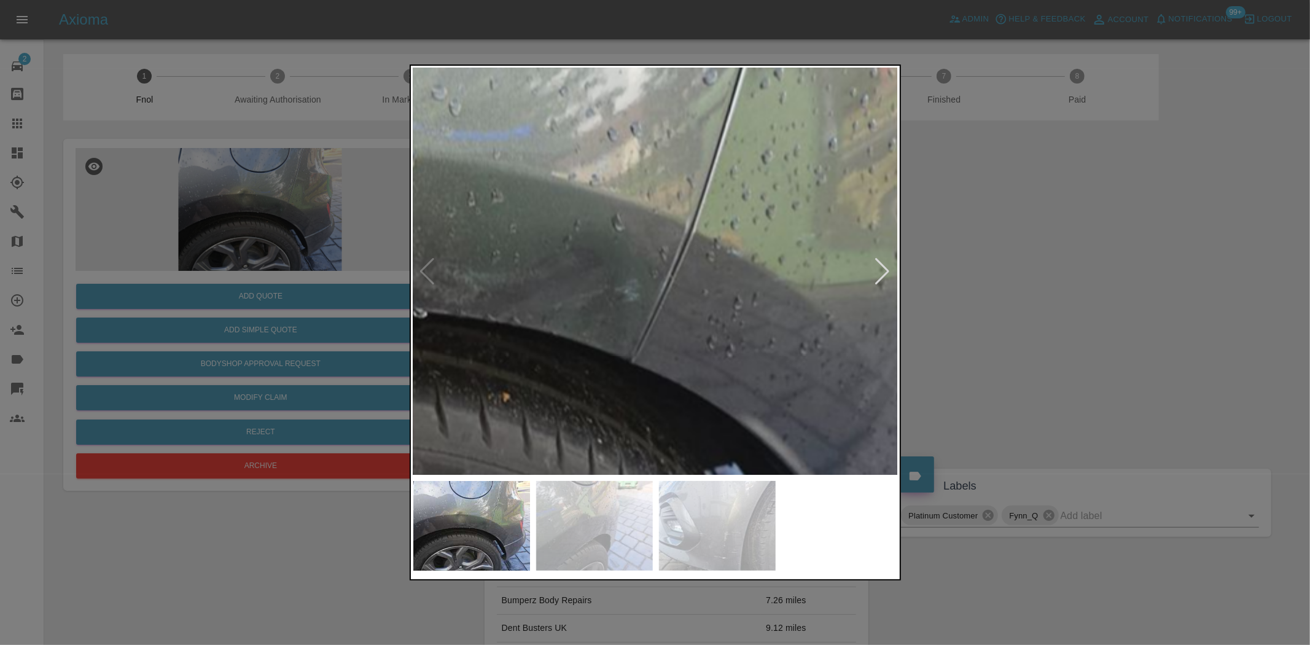
click at [752, 371] on img at bounding box center [441, 288] width 1455 height 1220
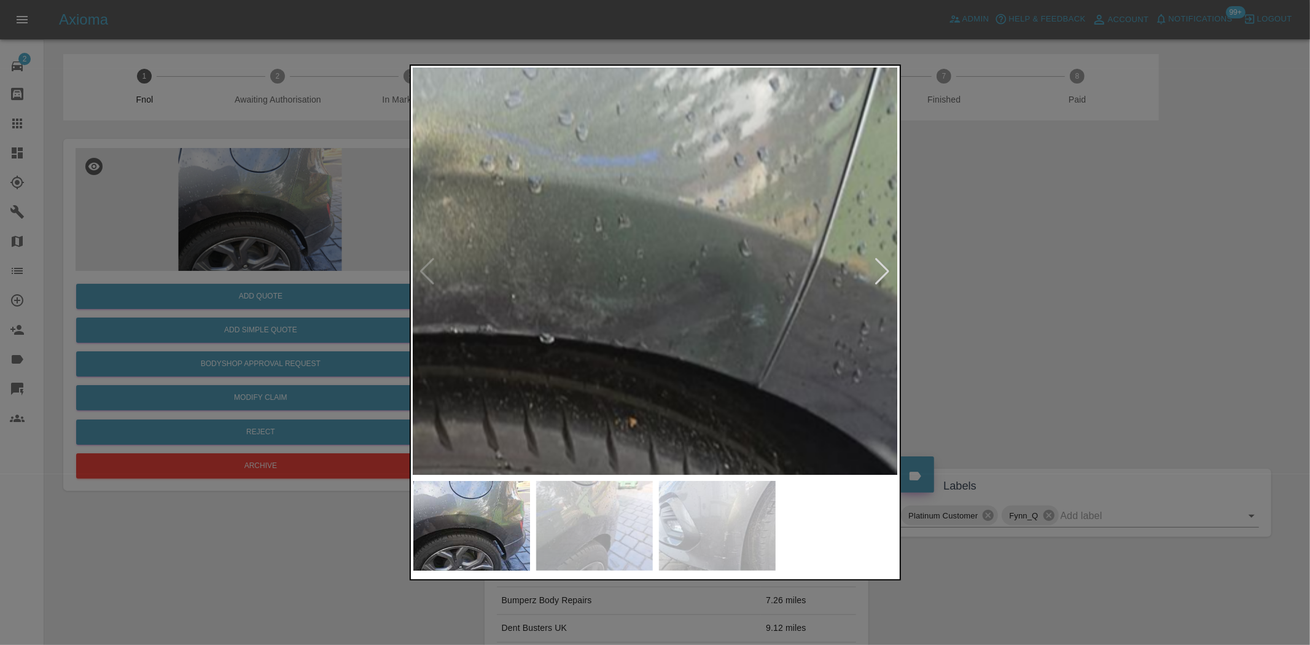
click at [690, 357] on img at bounding box center [568, 313] width 1455 height 1220
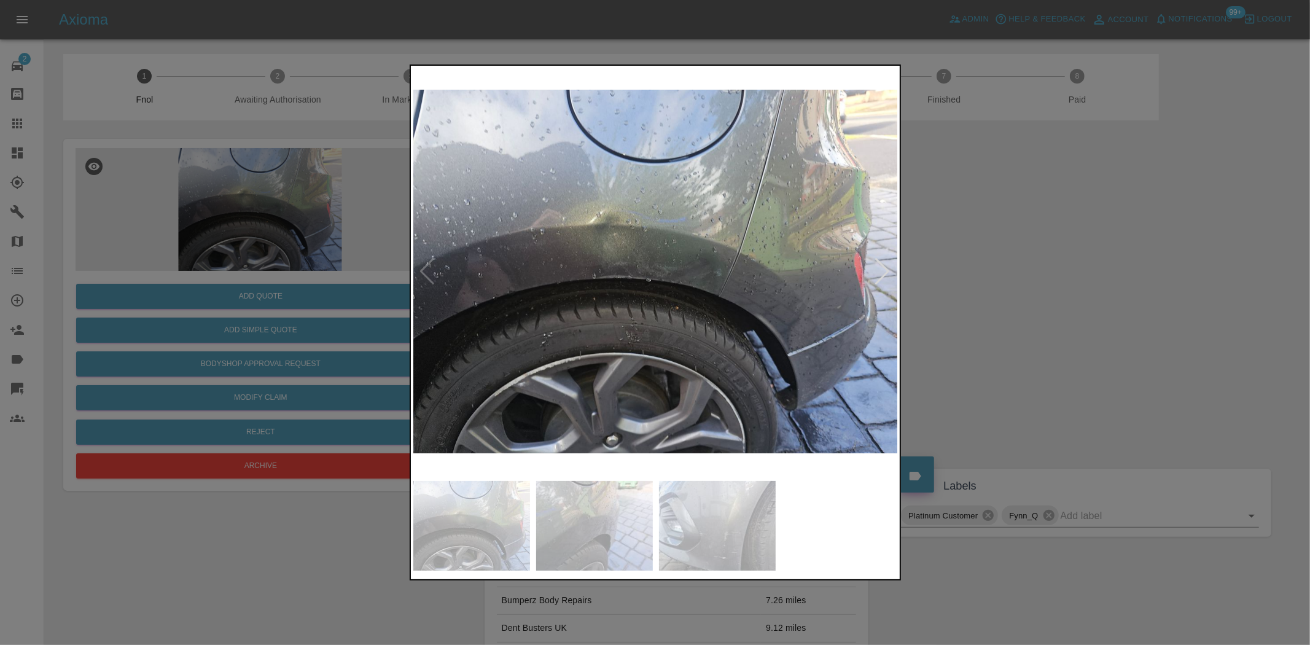
click at [584, 326] on img at bounding box center [655, 271] width 485 height 406
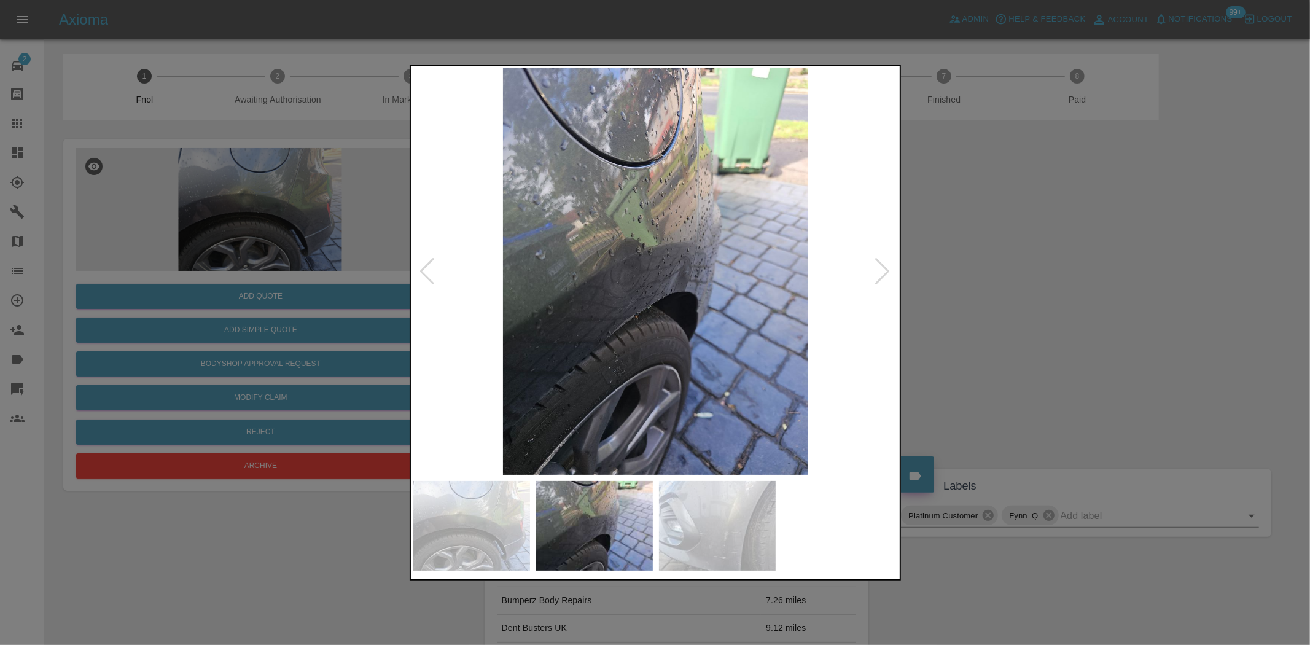
click at [634, 320] on img at bounding box center [655, 271] width 485 height 406
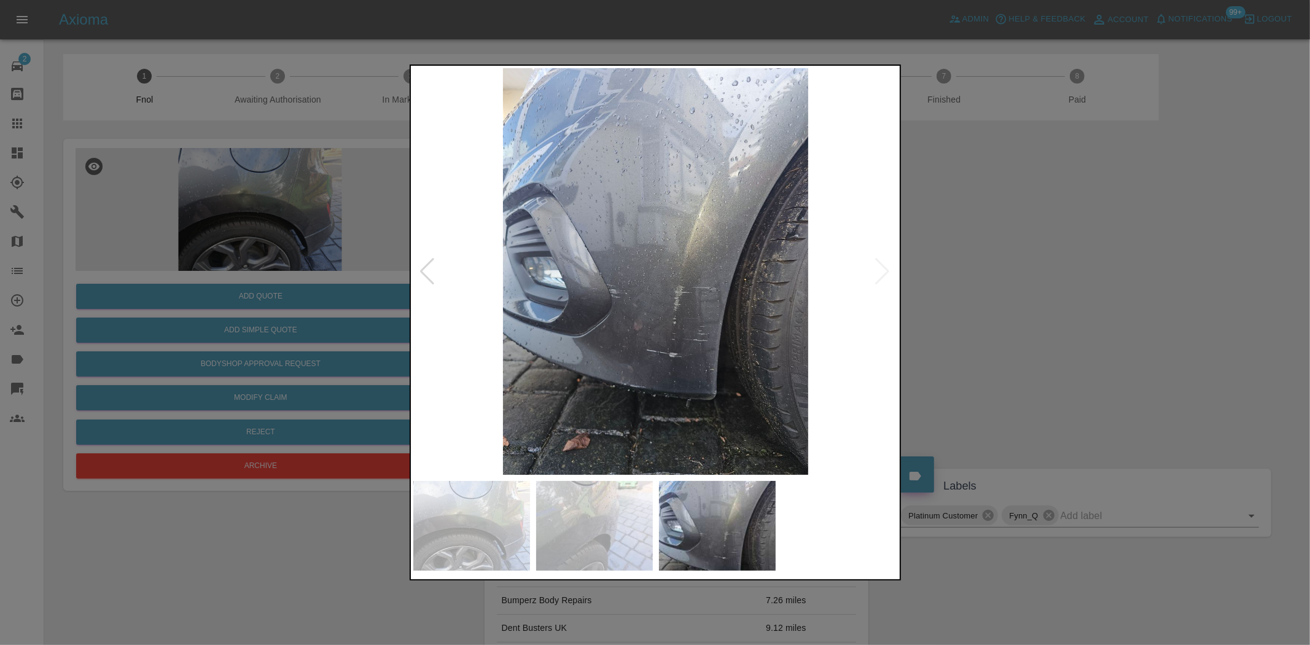
click at [694, 316] on img at bounding box center [655, 271] width 485 height 406
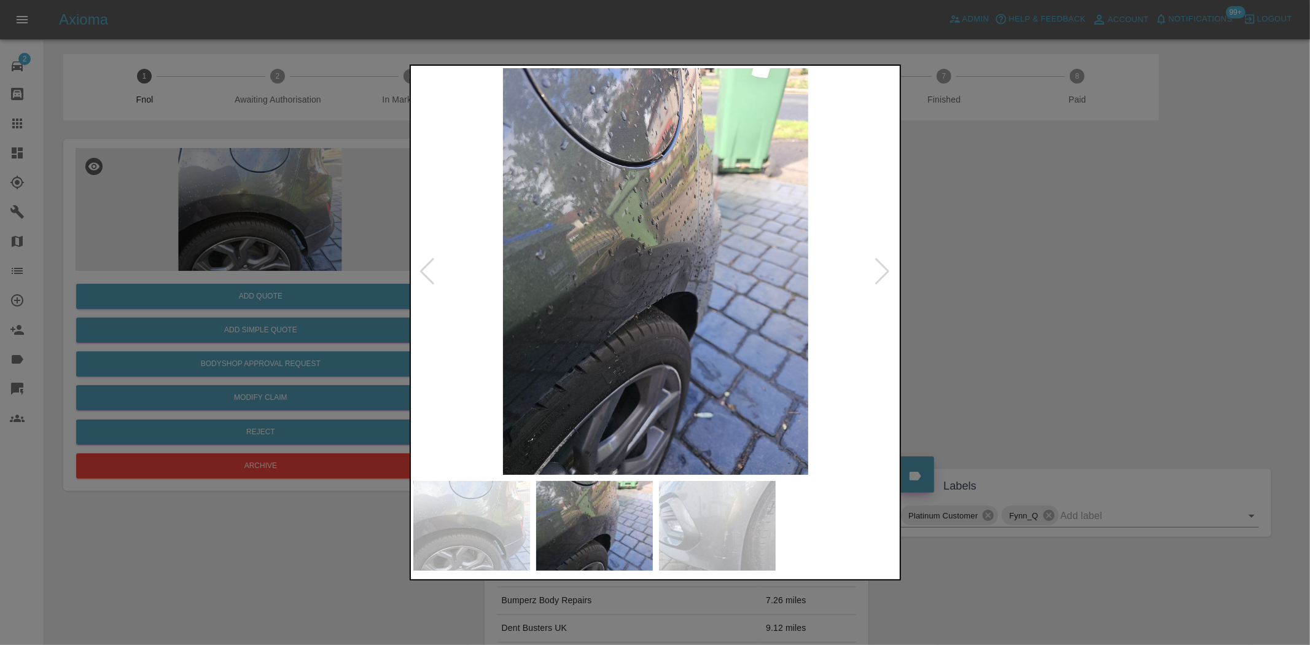
click at [692, 291] on img at bounding box center [655, 271] width 485 height 406
click at [692, 290] on img at bounding box center [655, 271] width 485 height 406
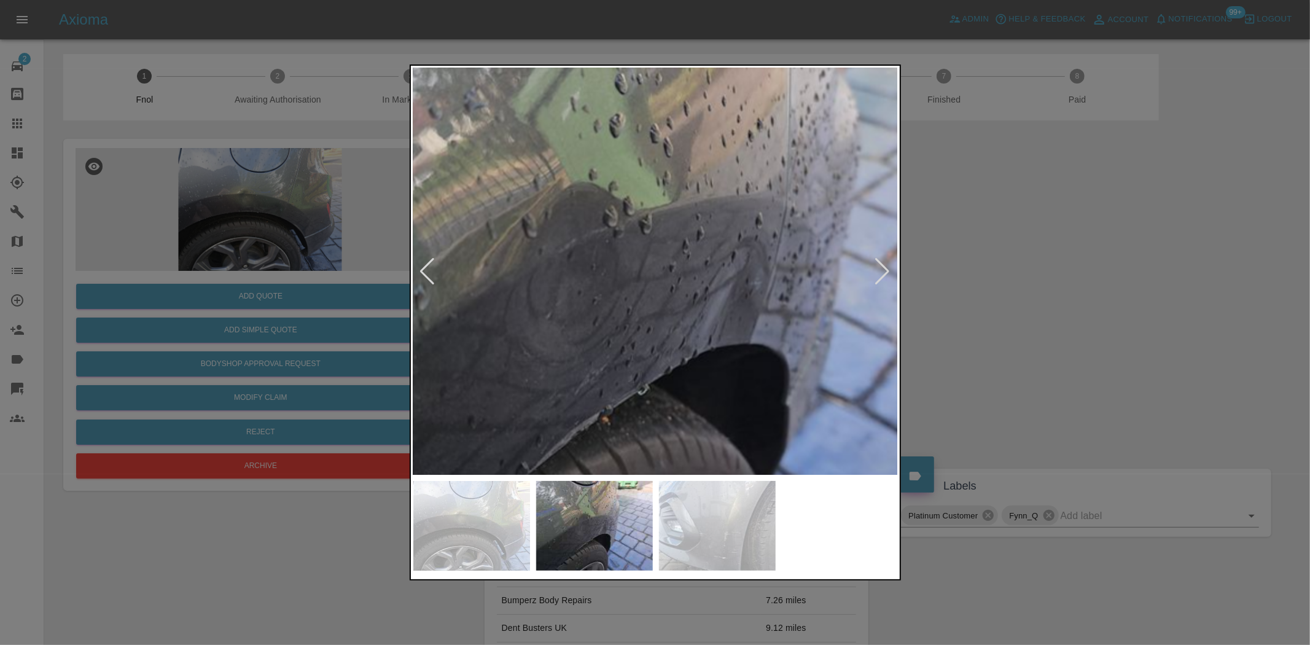
click at [692, 384] on img at bounding box center [661, 283] width 1455 height 1220
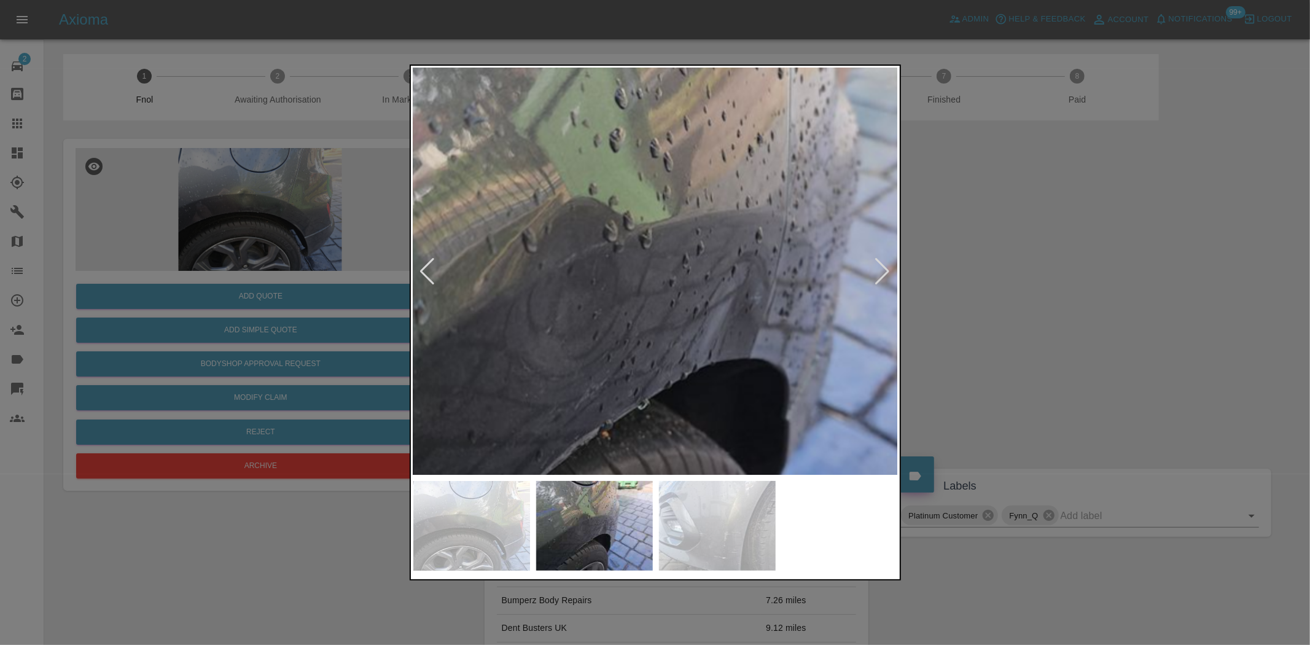
click at [527, 322] on img at bounding box center [661, 298] width 1455 height 1220
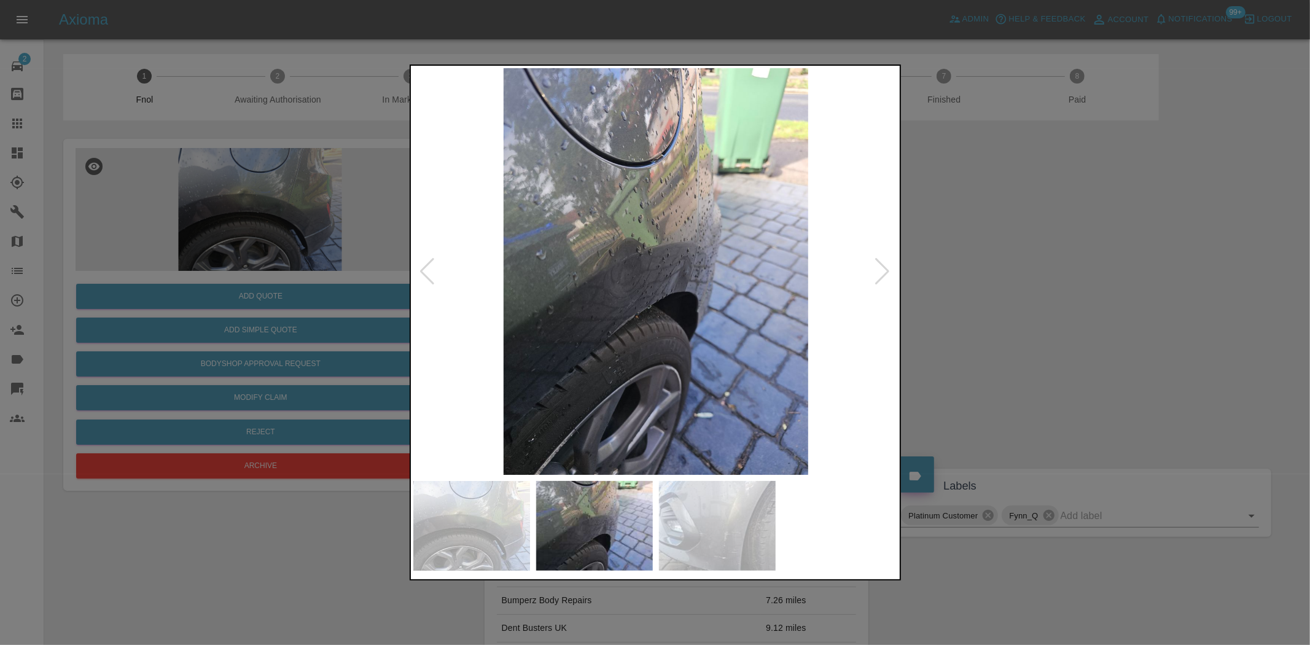
click at [664, 326] on img at bounding box center [655, 271] width 485 height 406
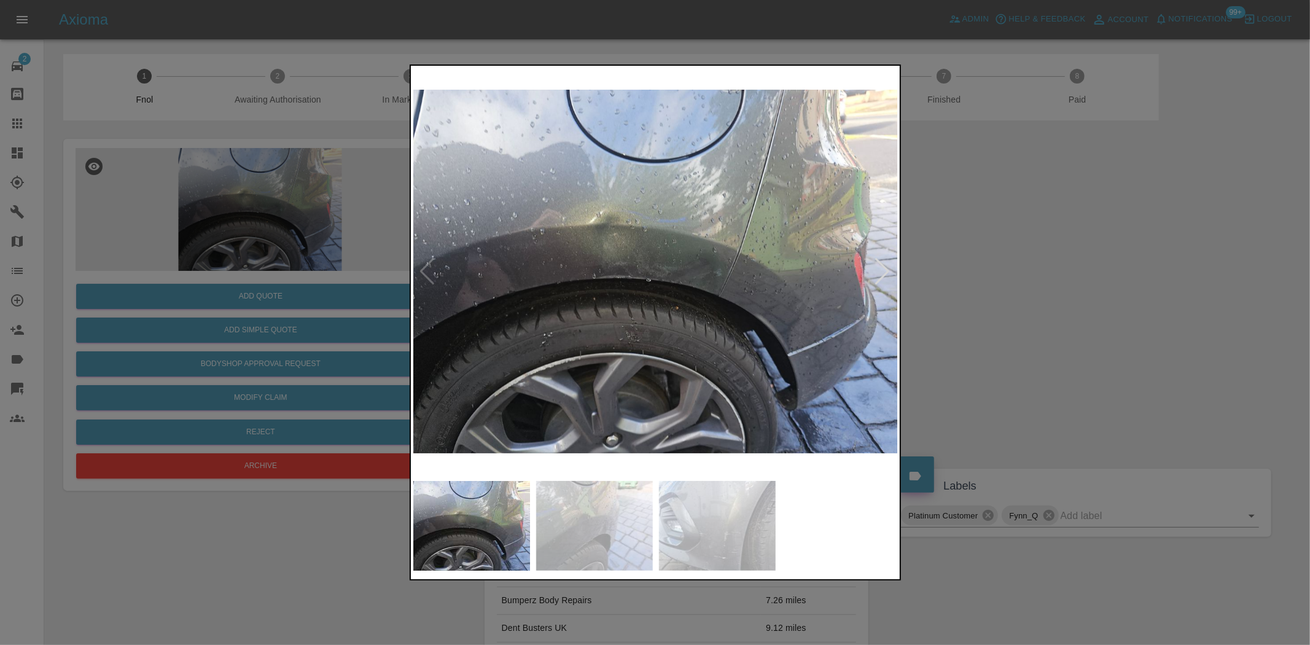
click at [733, 295] on img at bounding box center [655, 271] width 485 height 406
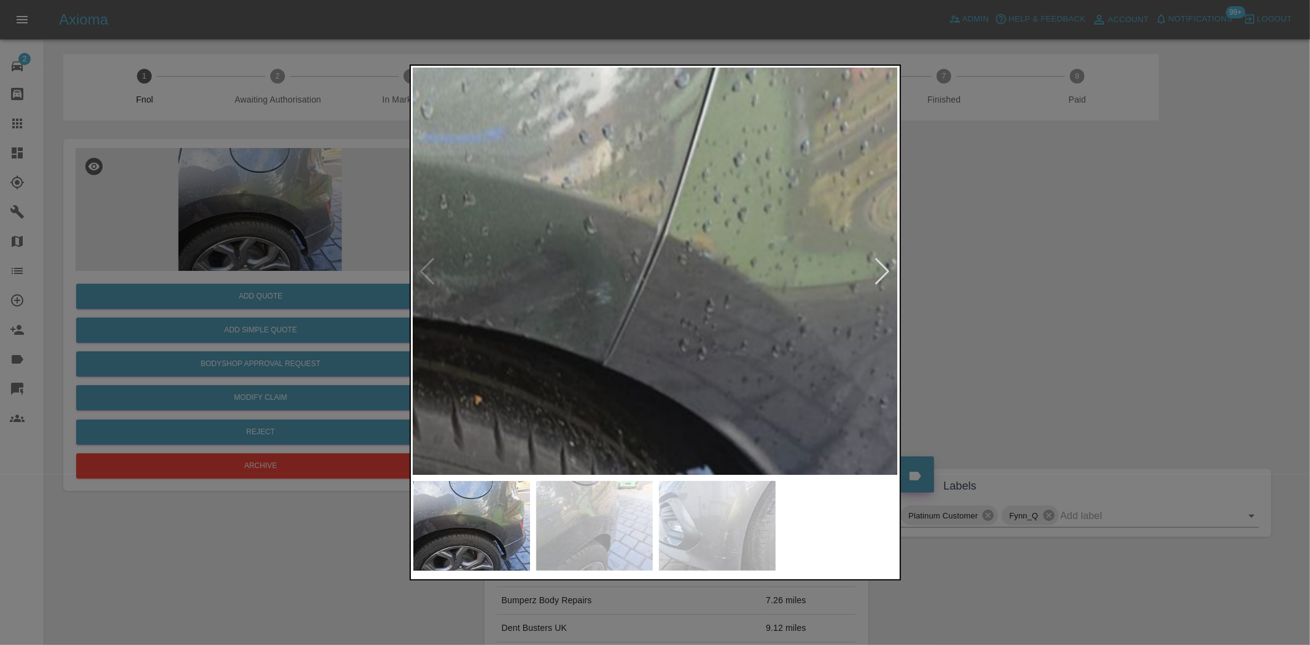
click at [651, 308] on img at bounding box center [413, 290] width 1455 height 1220
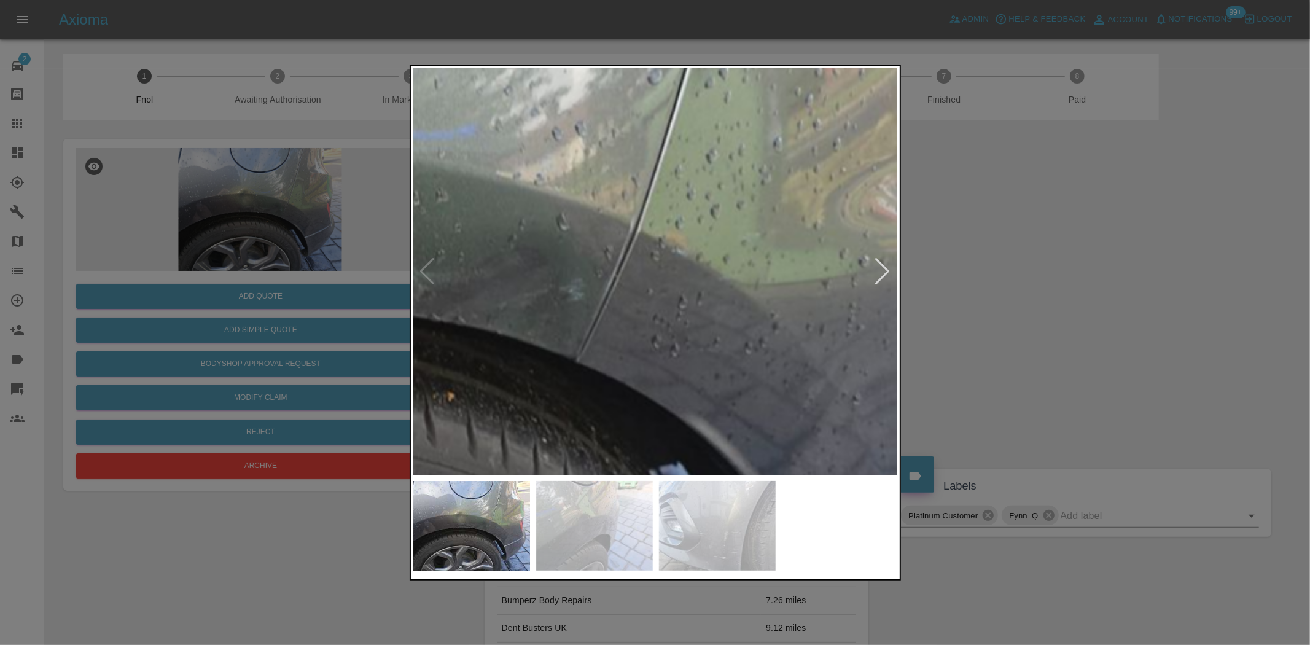
click at [580, 216] on img at bounding box center [386, 287] width 1455 height 1220
click at [519, 238] on img at bounding box center [386, 287] width 1455 height 1220
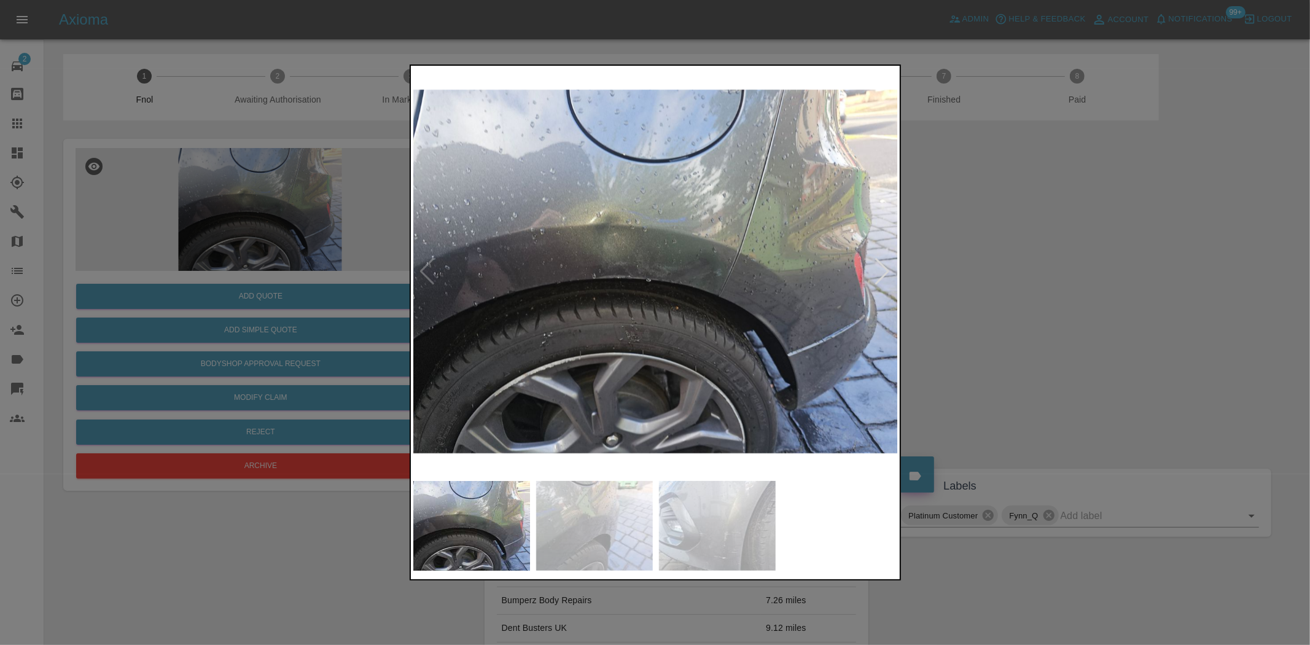
click at [594, 268] on img at bounding box center [655, 271] width 485 height 406
click at [325, 207] on div at bounding box center [655, 322] width 1310 height 645
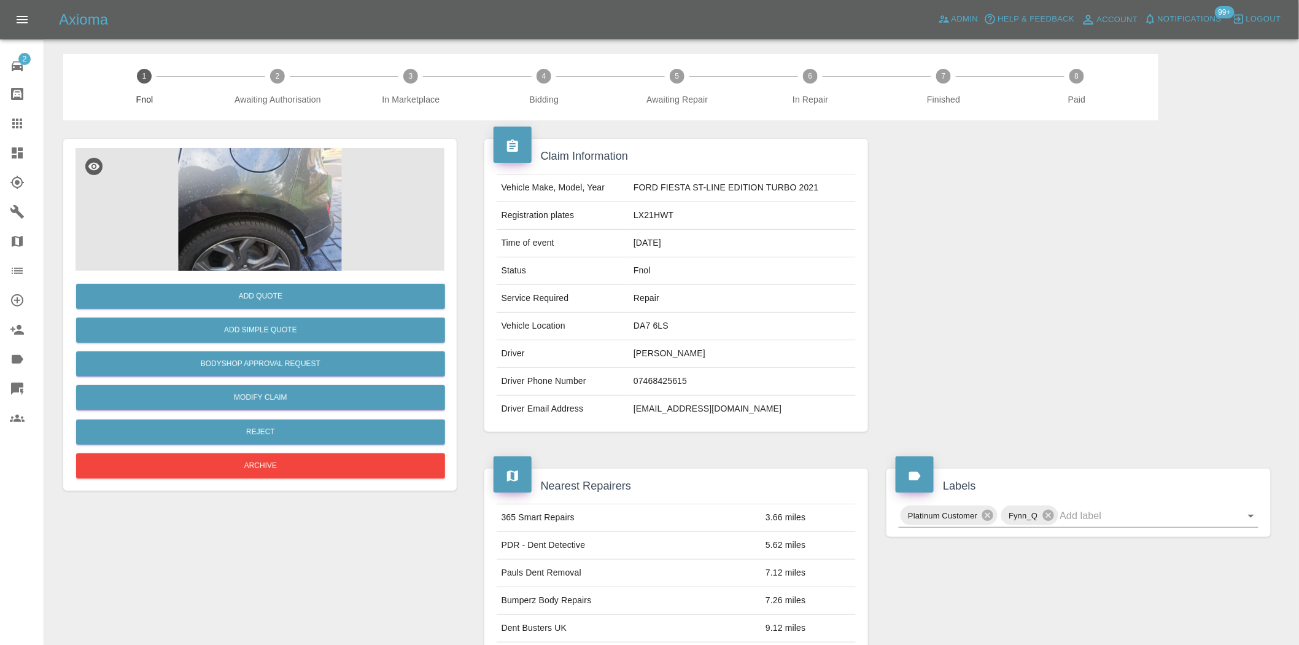
click at [254, 177] on img at bounding box center [260, 209] width 369 height 123
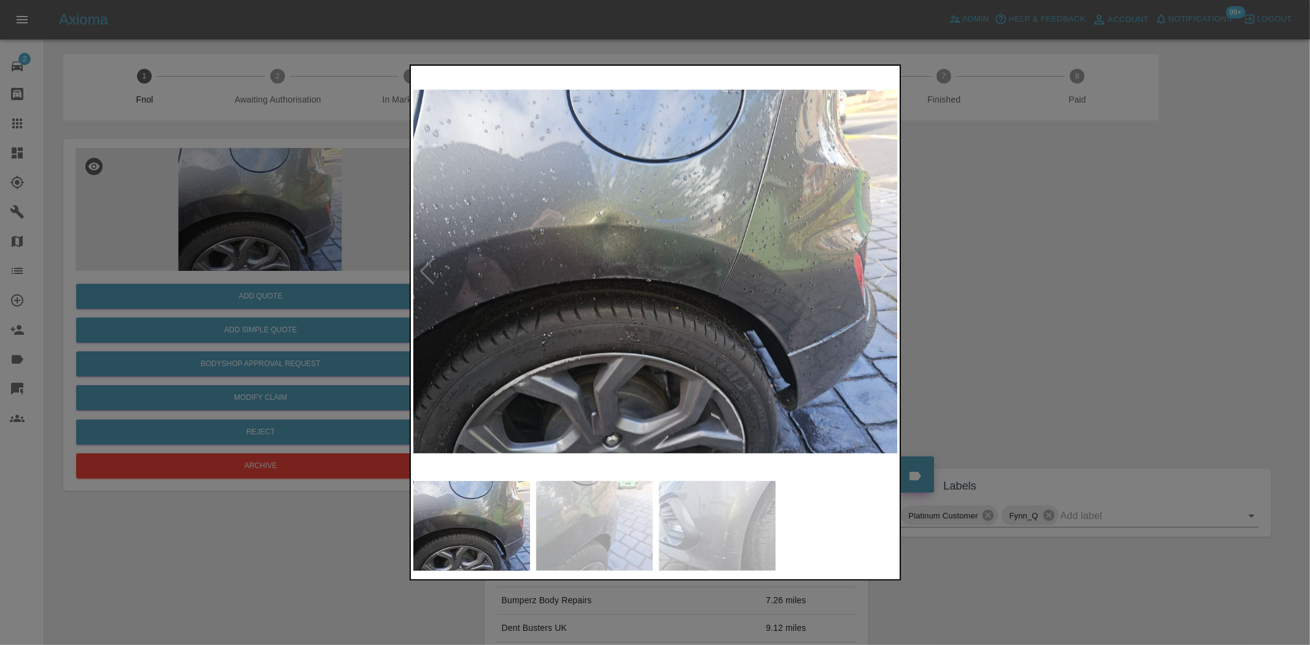
click at [715, 295] on img at bounding box center [655, 271] width 485 height 406
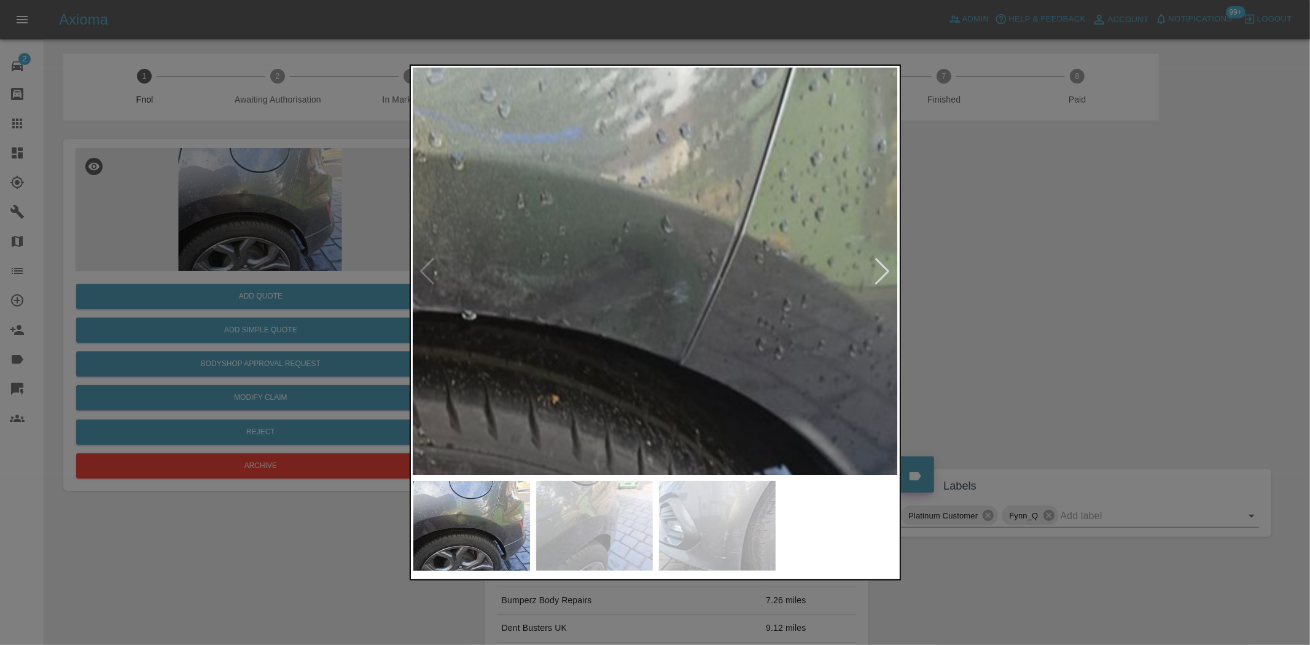
click at [723, 317] on img at bounding box center [490, 290] width 1455 height 1220
click at [720, 319] on img at bounding box center [491, 294] width 1455 height 1220
click at [715, 314] on img at bounding box center [491, 294] width 1455 height 1220
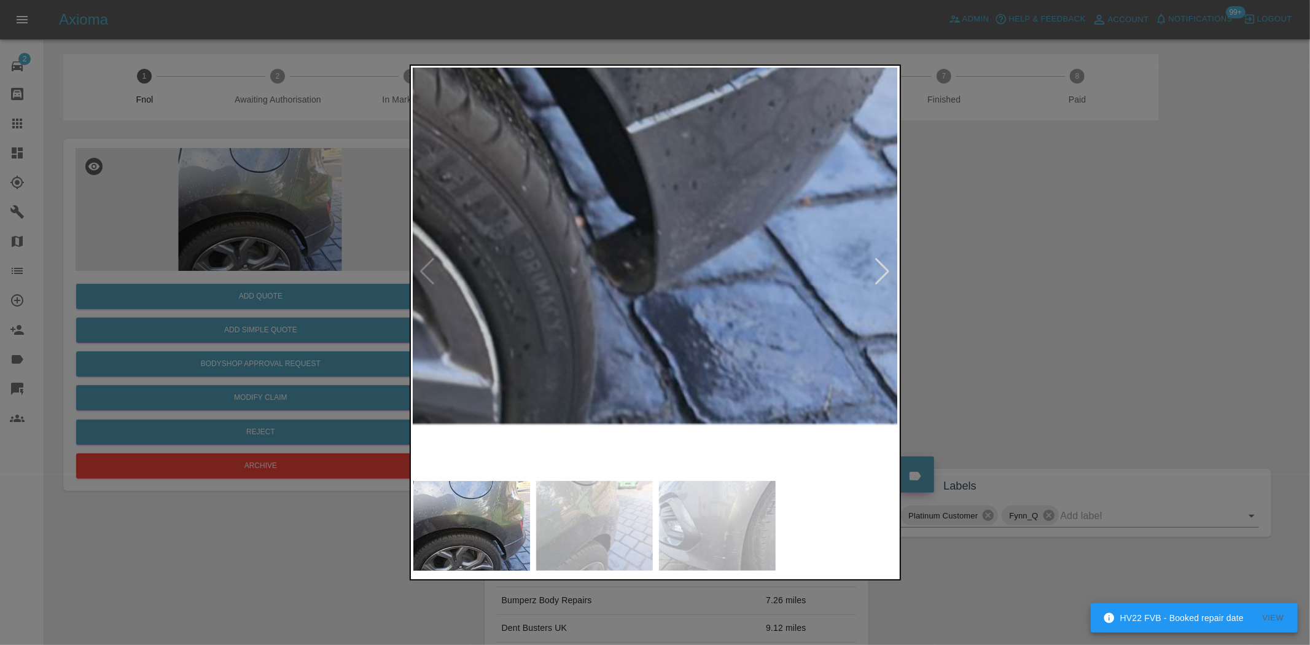
click at [252, 213] on div at bounding box center [655, 322] width 1310 height 645
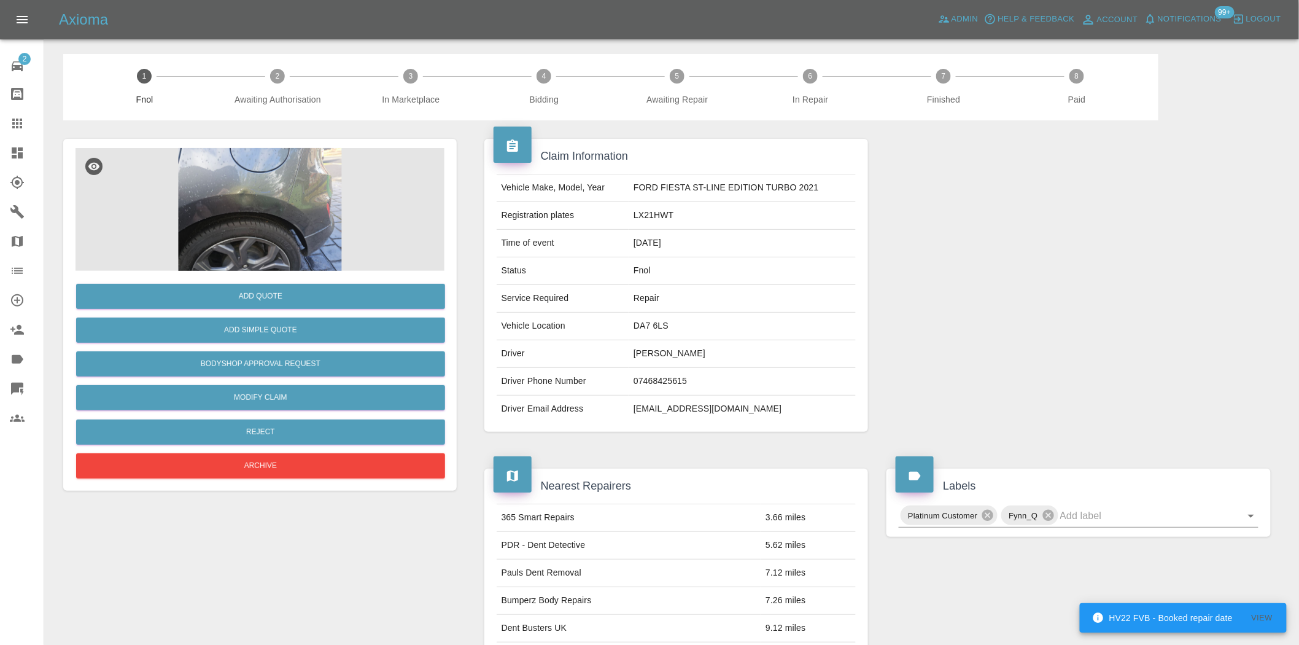
click at [274, 189] on img at bounding box center [260, 209] width 369 height 123
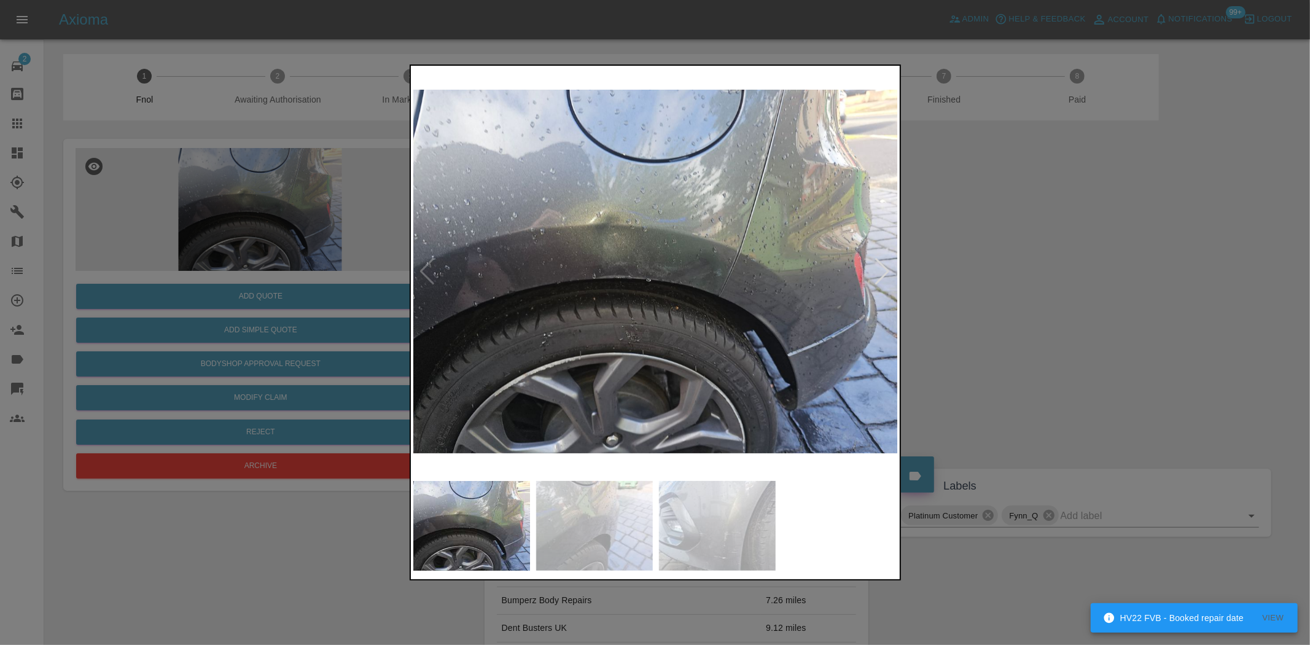
click at [746, 511] on img at bounding box center [717, 526] width 117 height 90
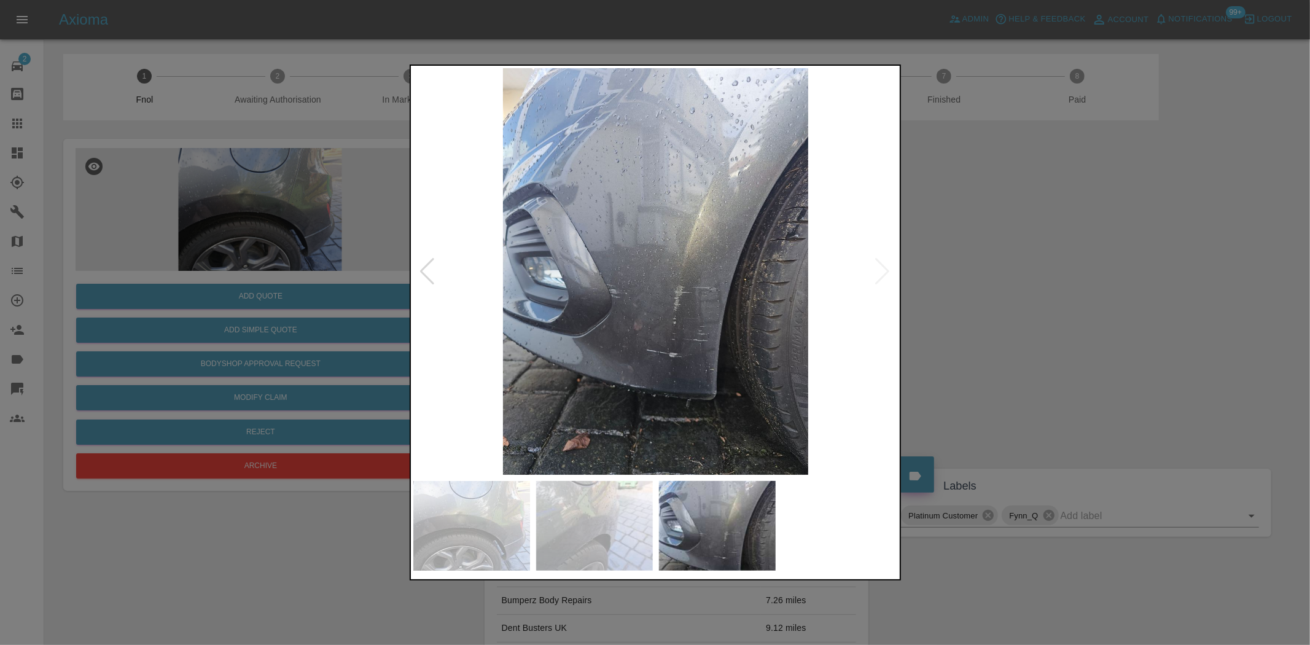
click at [607, 335] on img at bounding box center [655, 271] width 485 height 406
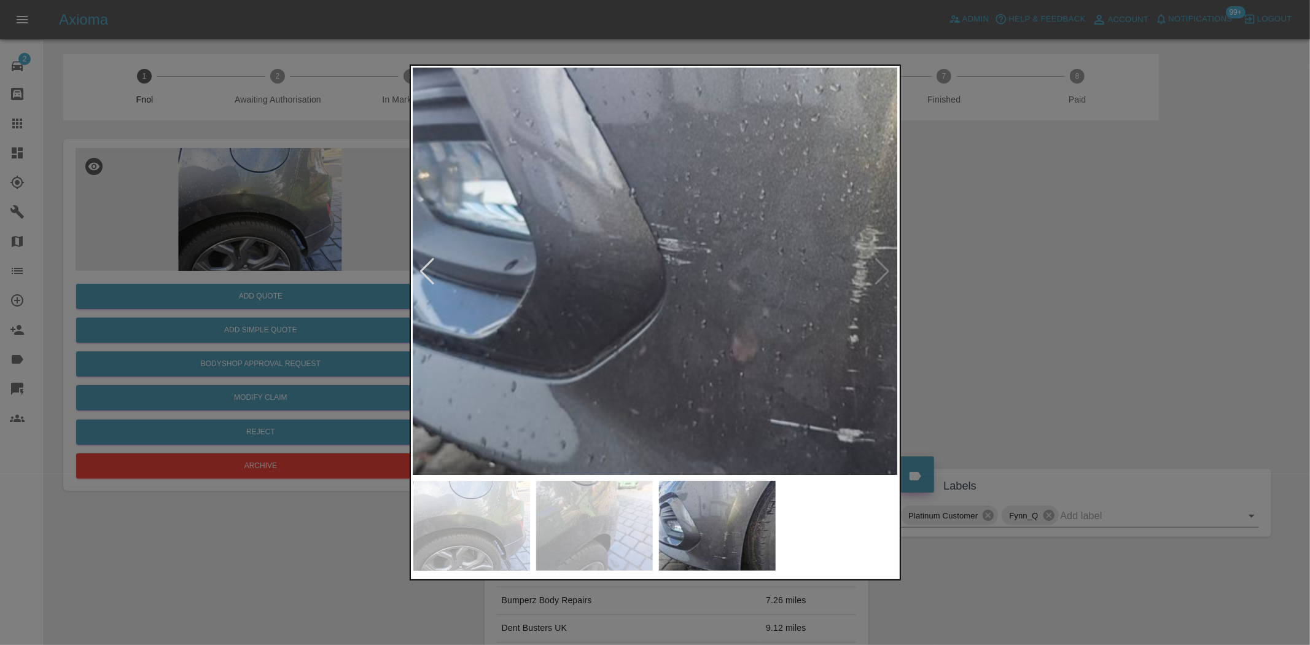
click at [605, 349] on img at bounding box center [796, 185] width 1455 height 1220
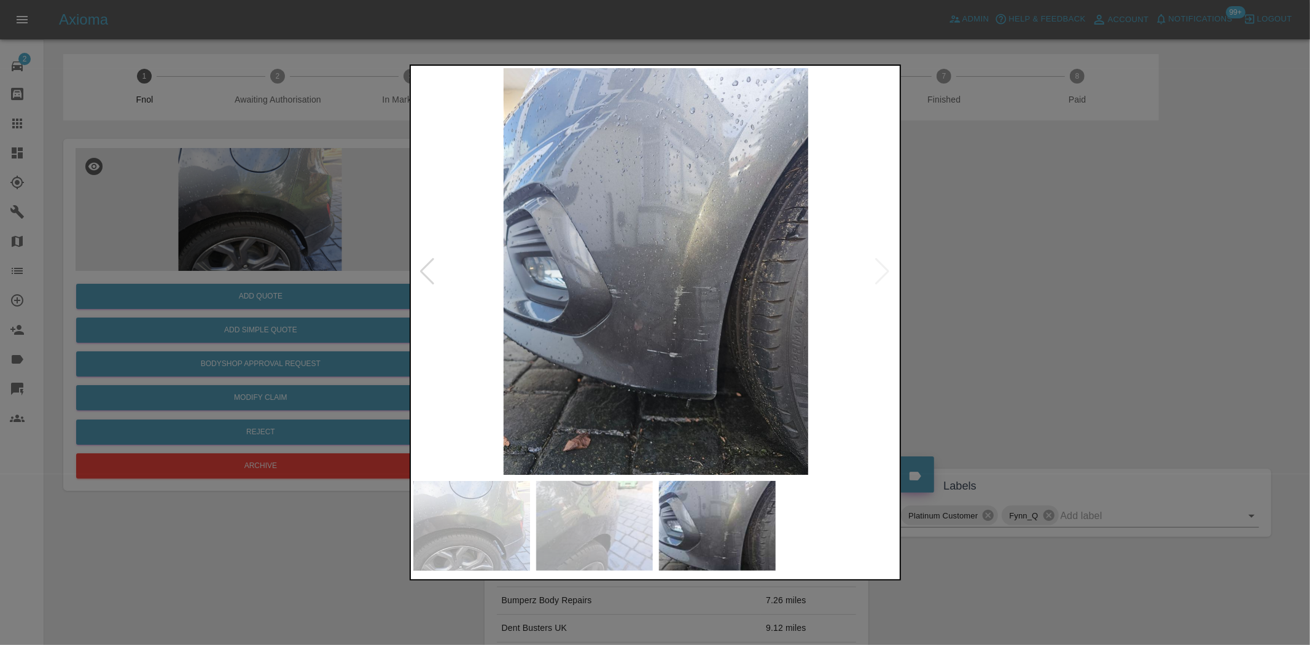
click at [734, 309] on img at bounding box center [655, 271] width 485 height 406
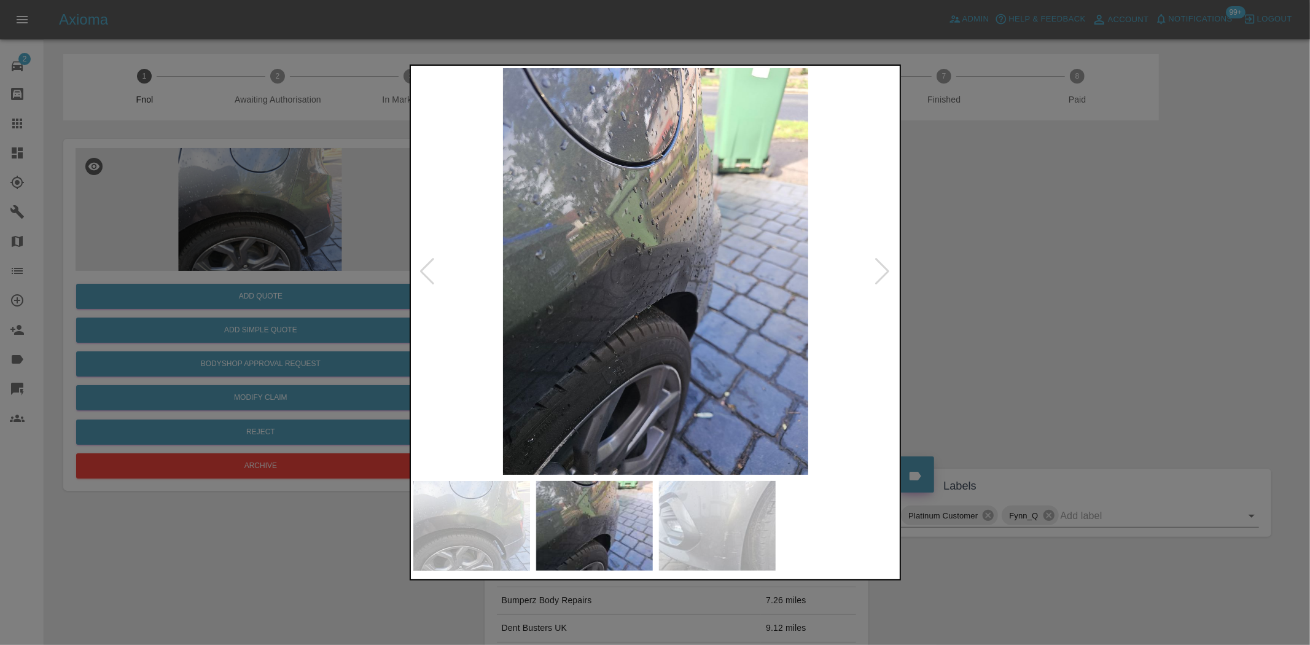
click at [674, 295] on img at bounding box center [655, 271] width 485 height 406
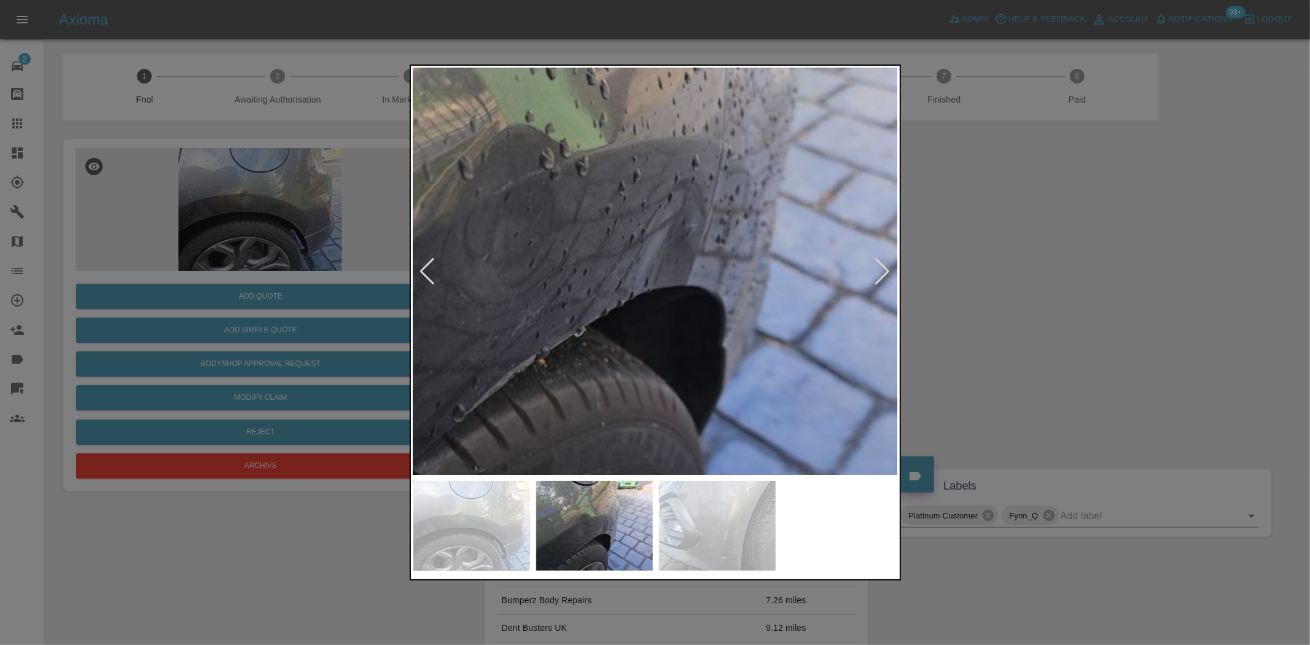
click at [679, 357] on img at bounding box center [597, 226] width 1455 height 1220
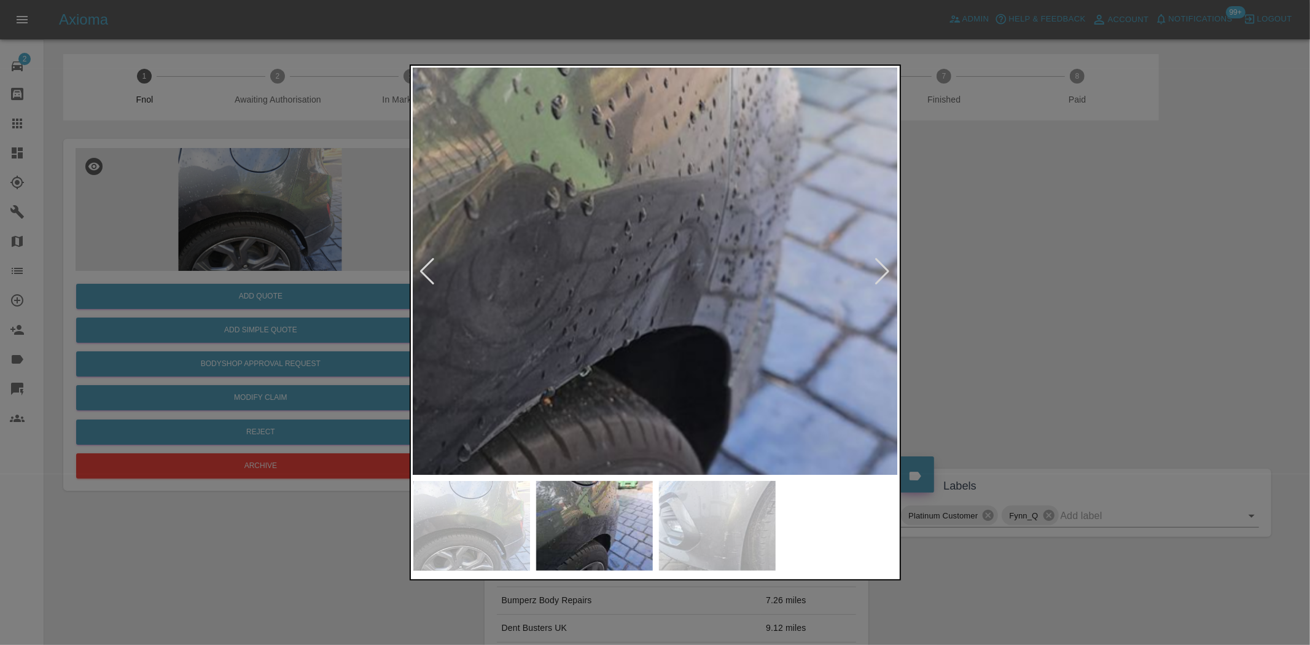
click at [611, 332] on img at bounding box center [603, 265] width 1455 height 1220
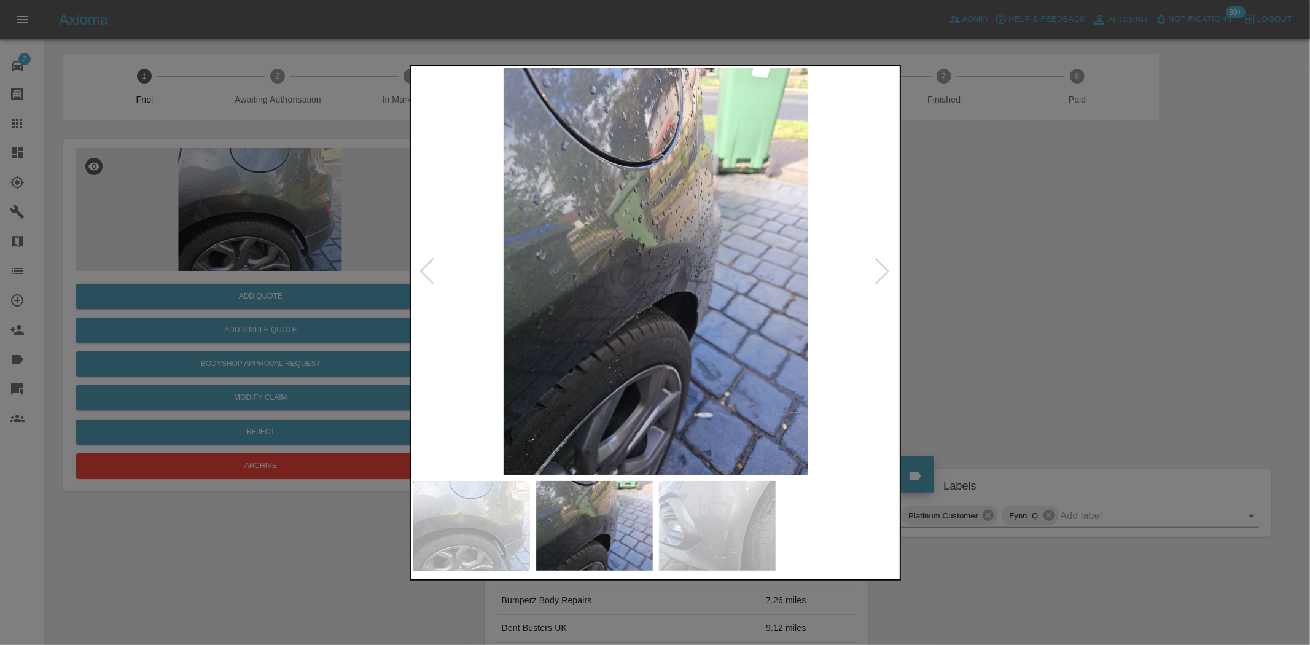
click at [702, 338] on img at bounding box center [655, 271] width 485 height 406
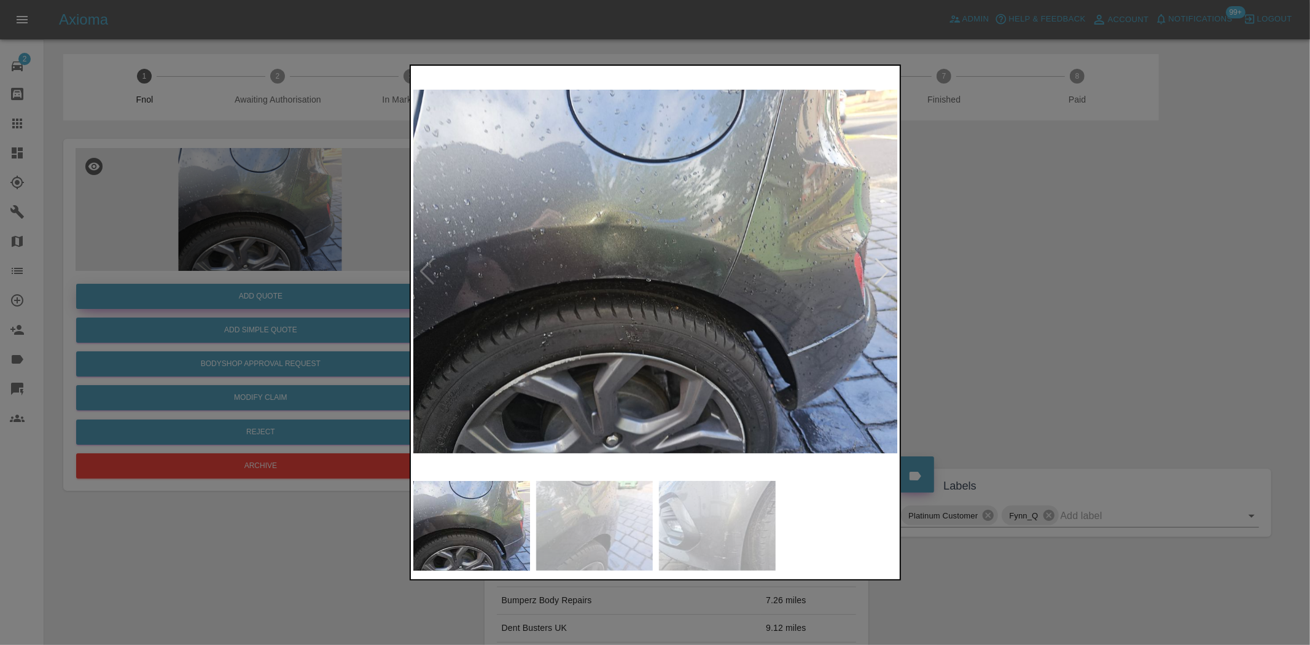
click at [320, 269] on div at bounding box center [655, 322] width 1310 height 645
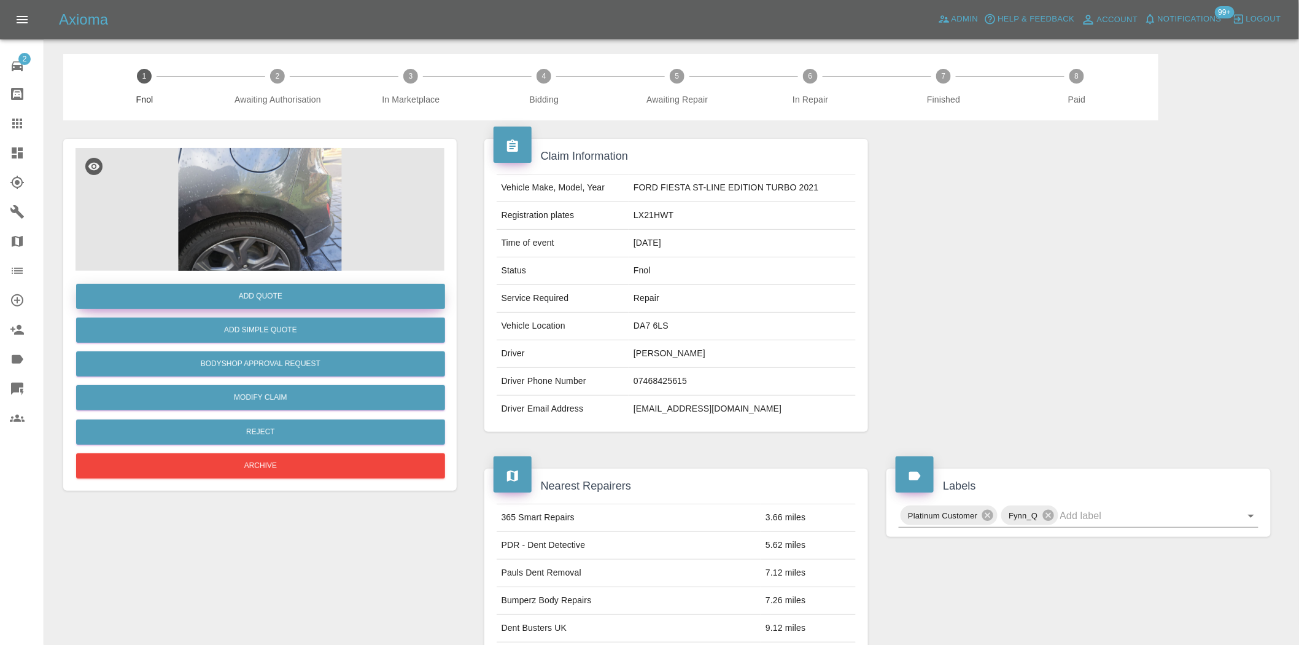
click at [314, 290] on button "Add Quote" at bounding box center [260, 296] width 369 height 25
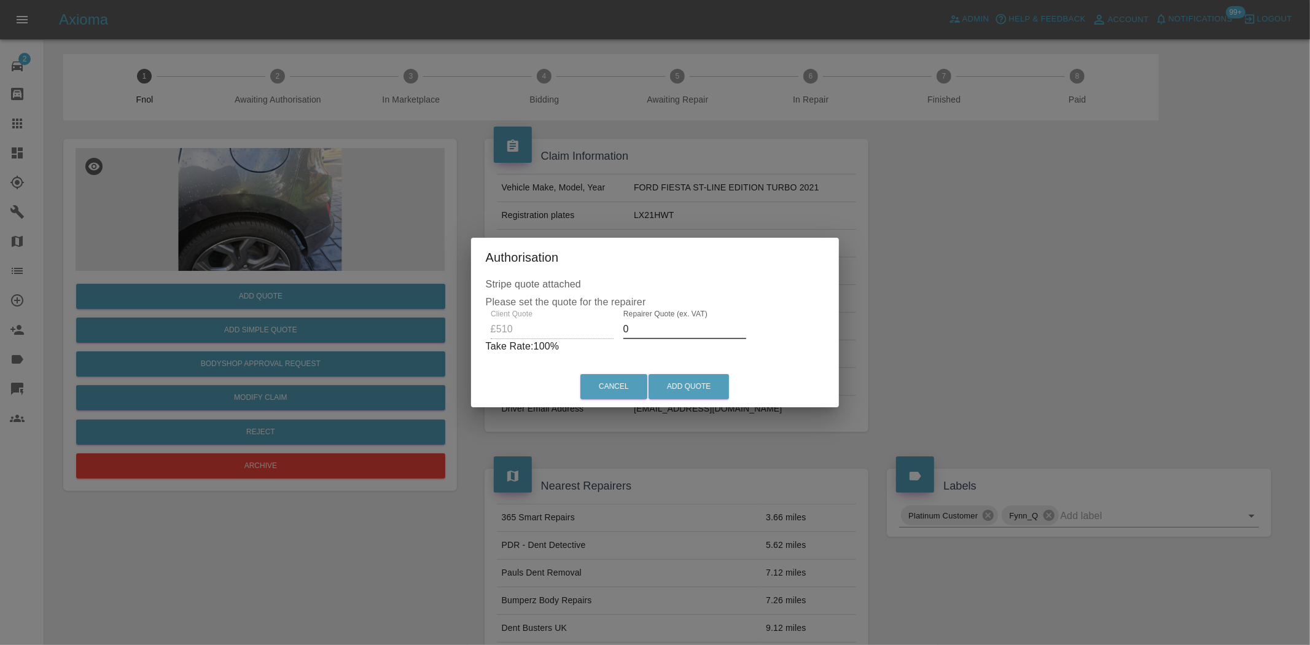
click at [543, 327] on div "Client Quote £510 Repairer Quote (ex. VAT) 0 Take Rate: 100 %" at bounding box center [655, 331] width 339 height 44
type input "300"
click at [669, 371] on div "Cancel Add Quote" at bounding box center [654, 386] width 363 height 41
click at [663, 392] on button "Add Quote" at bounding box center [688, 386] width 80 height 25
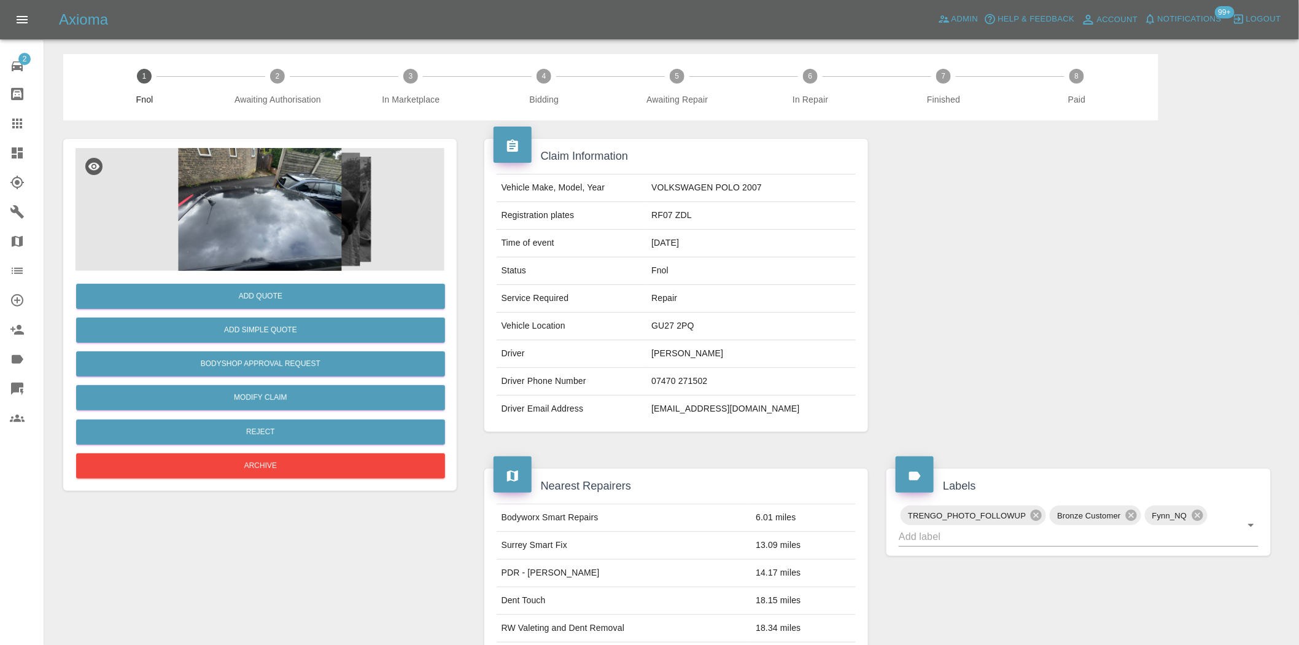
click at [241, 213] on img at bounding box center [260, 209] width 369 height 123
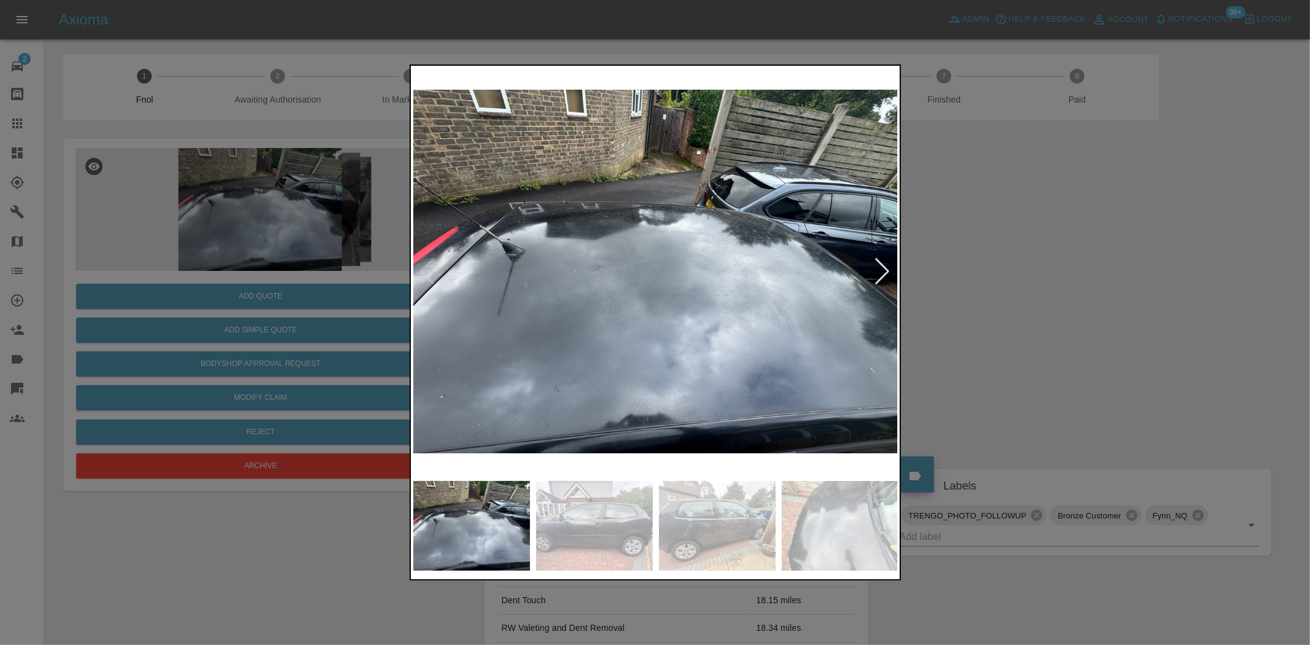
click at [446, 301] on img at bounding box center [655, 271] width 485 height 406
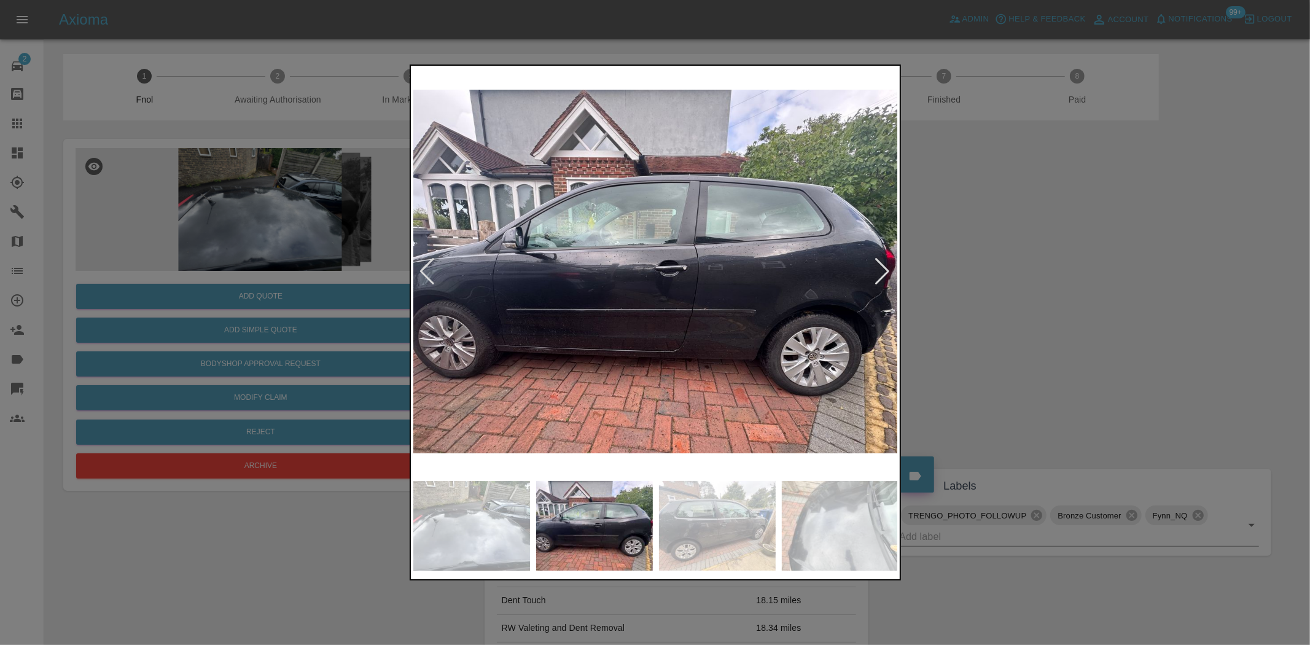
click at [543, 348] on img at bounding box center [655, 271] width 485 height 406
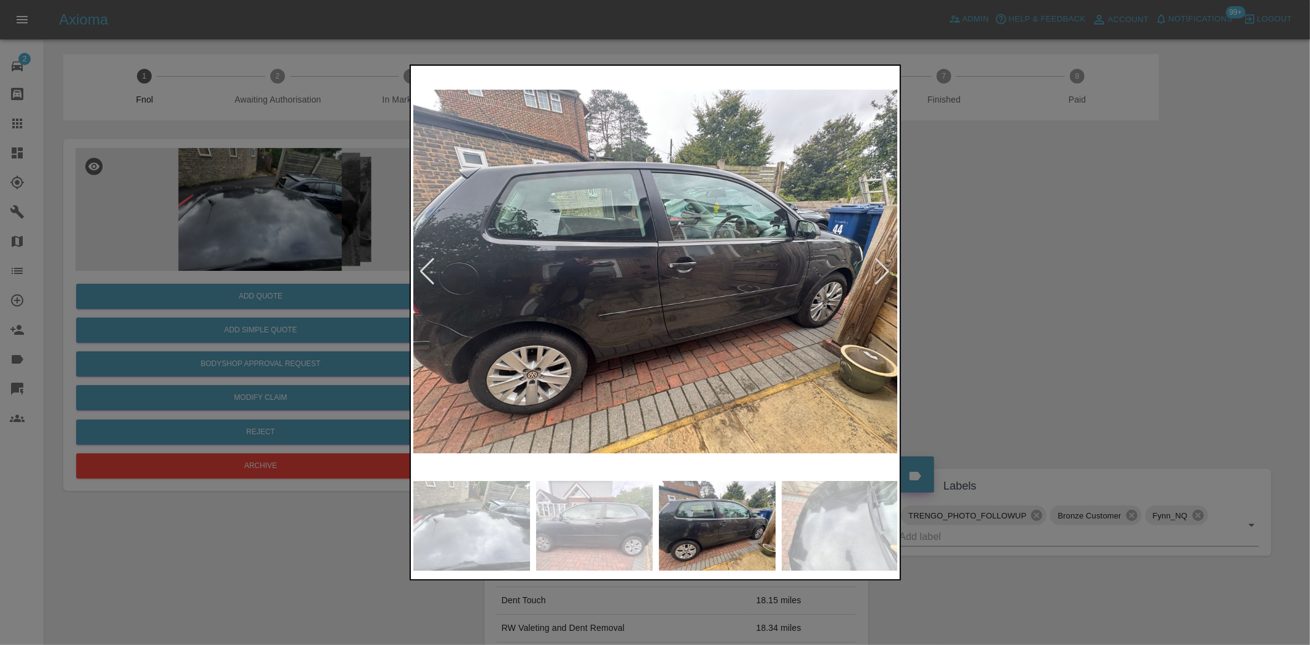
click at [634, 363] on img at bounding box center [655, 271] width 485 height 406
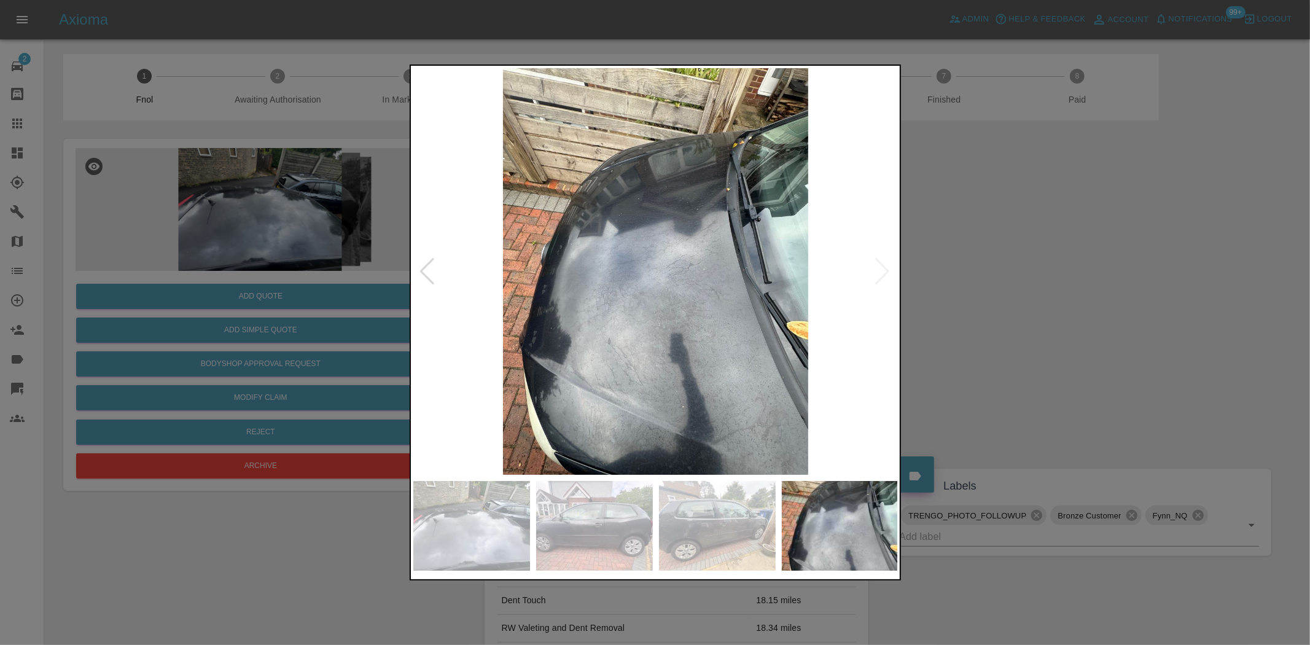
click at [542, 362] on img at bounding box center [655, 271] width 485 height 406
click at [215, 186] on div at bounding box center [655, 322] width 1310 height 645
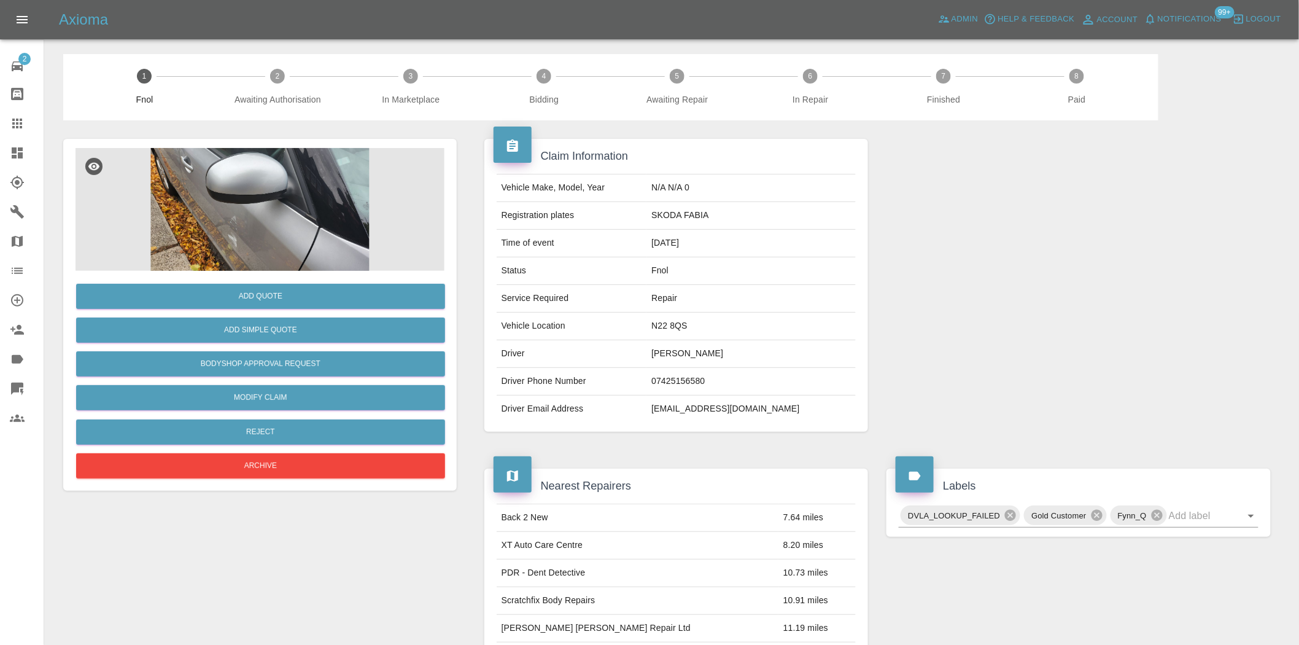
click at [321, 188] on img at bounding box center [260, 209] width 369 height 123
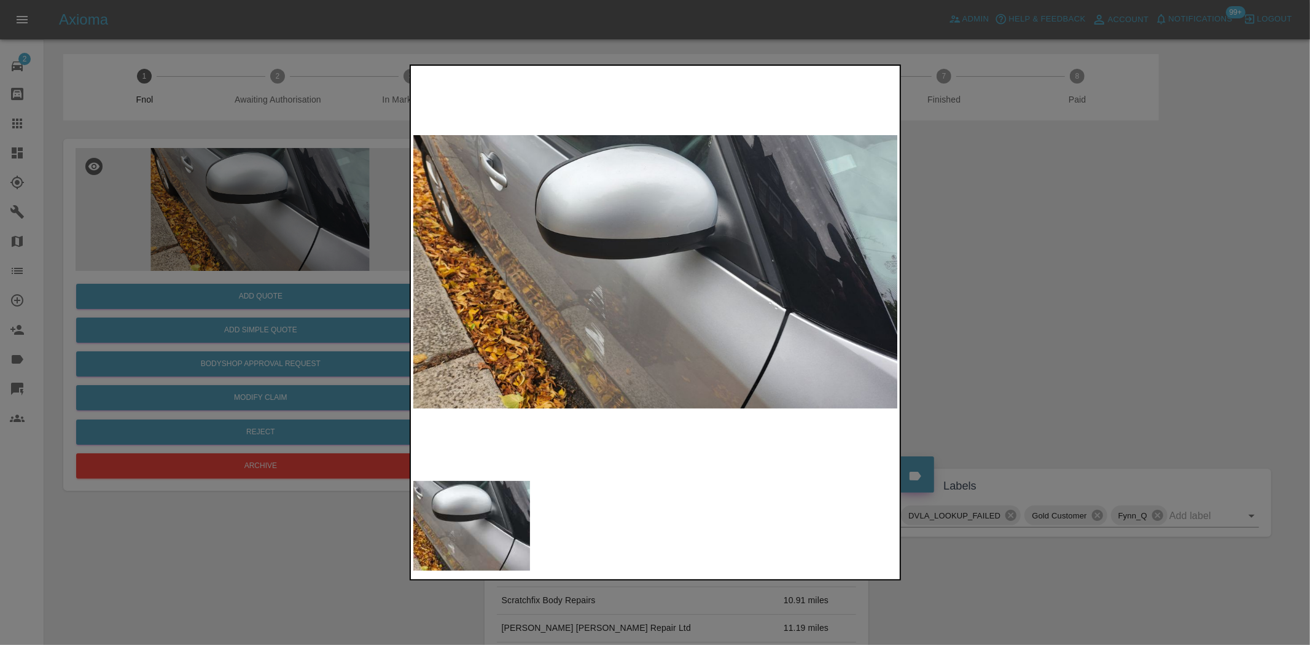
click at [597, 299] on img at bounding box center [655, 271] width 485 height 406
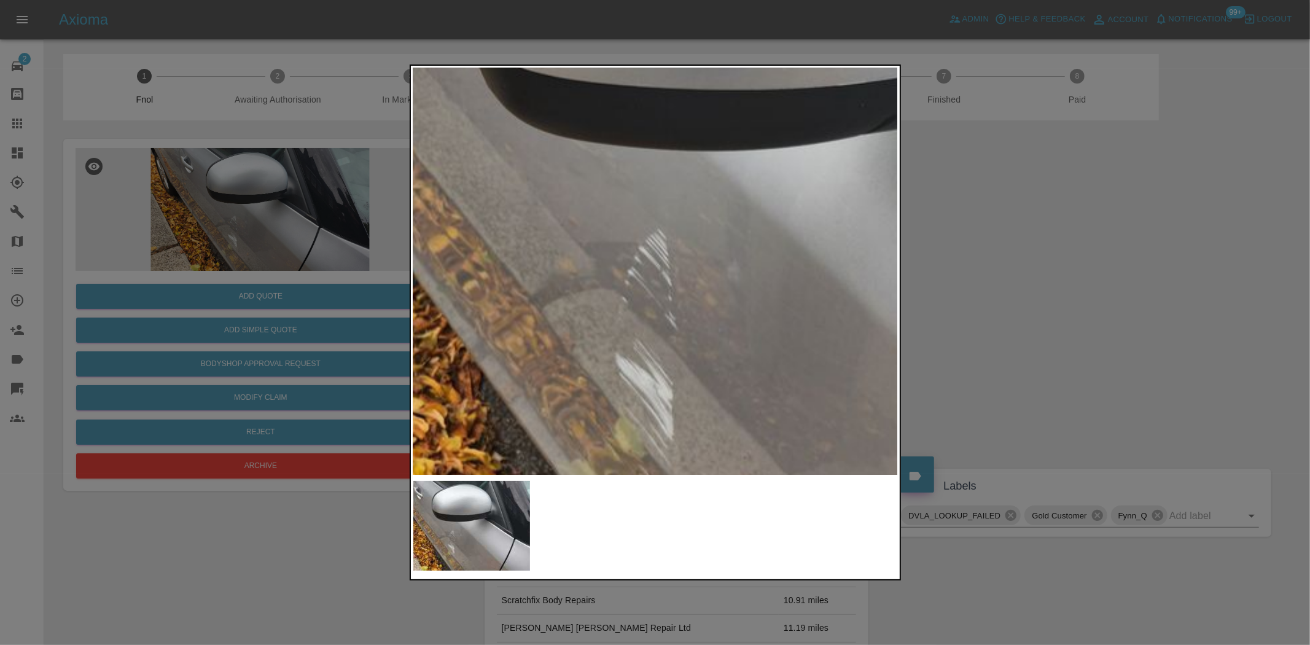
click at [597, 299] on img at bounding box center [827, 188] width 1455 height 1220
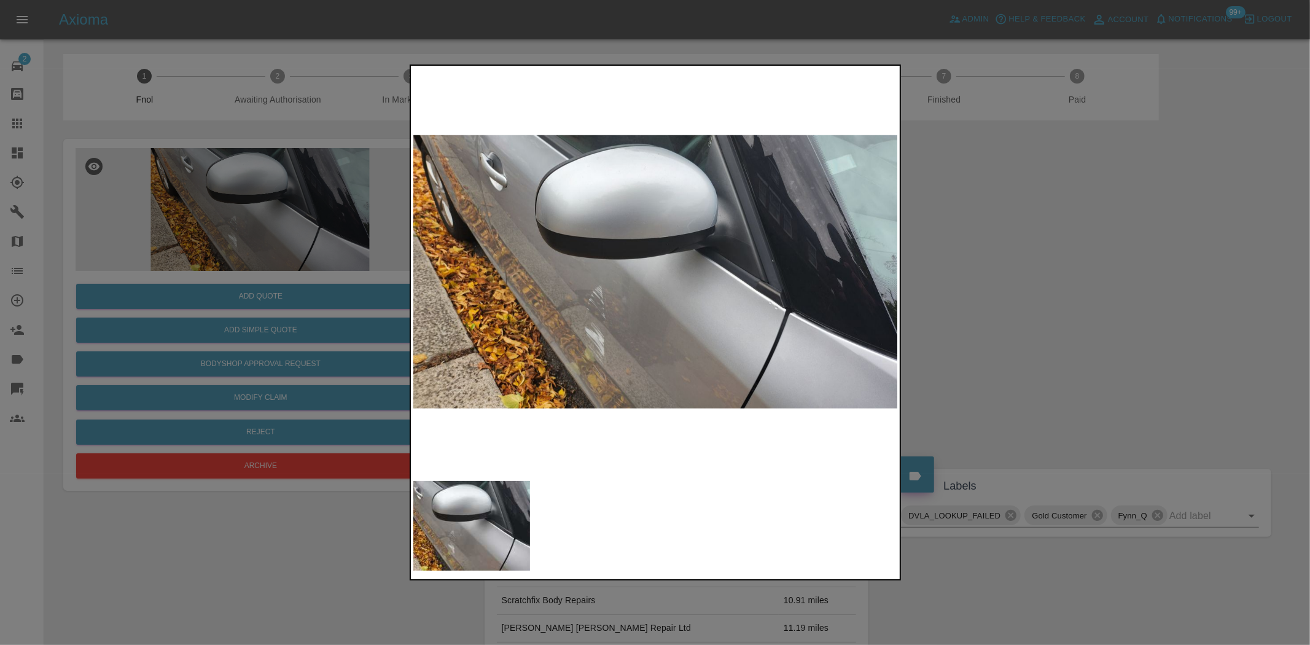
click at [543, 341] on img at bounding box center [655, 271] width 485 height 406
click at [630, 350] on img at bounding box center [655, 271] width 485 height 406
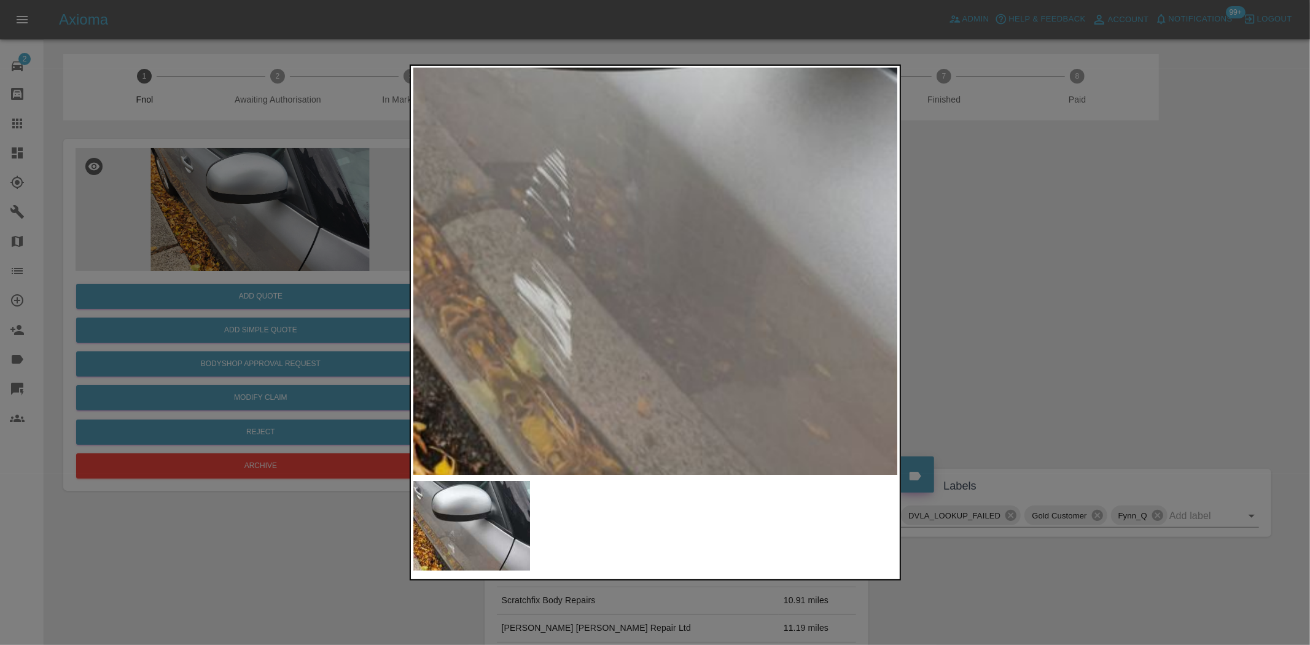
click at [608, 235] on img at bounding box center [725, 108] width 1455 height 1220
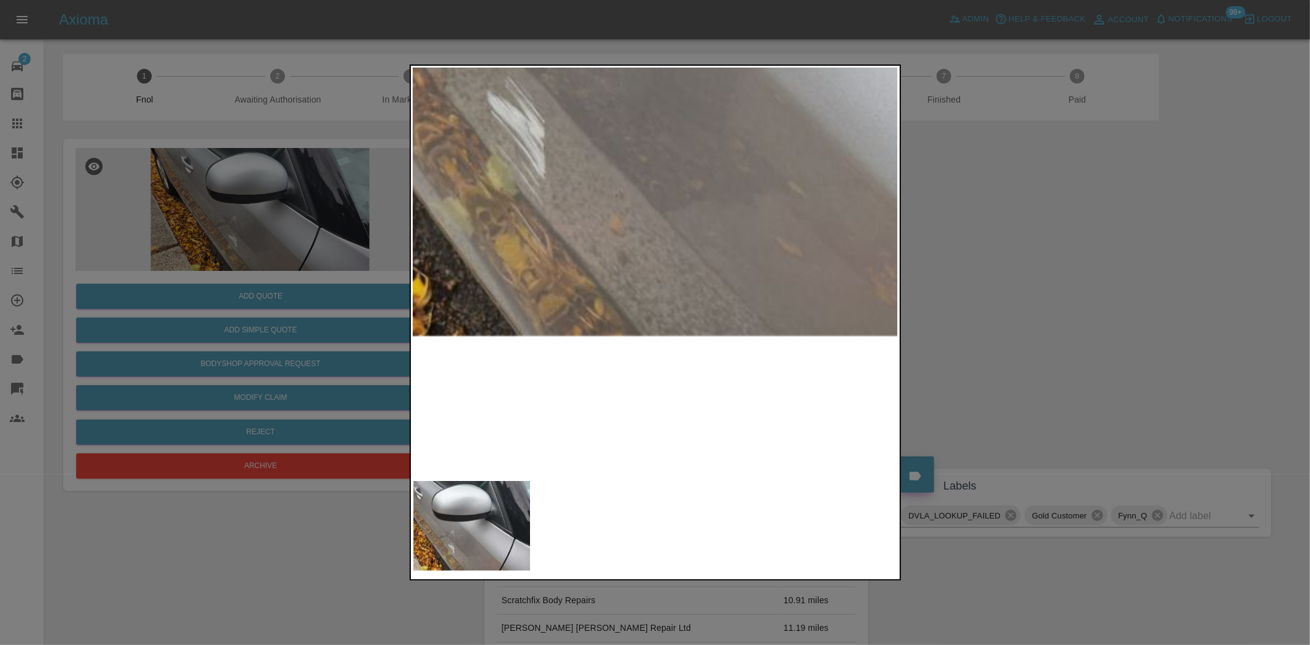
click at [335, 252] on div at bounding box center [655, 322] width 1310 height 645
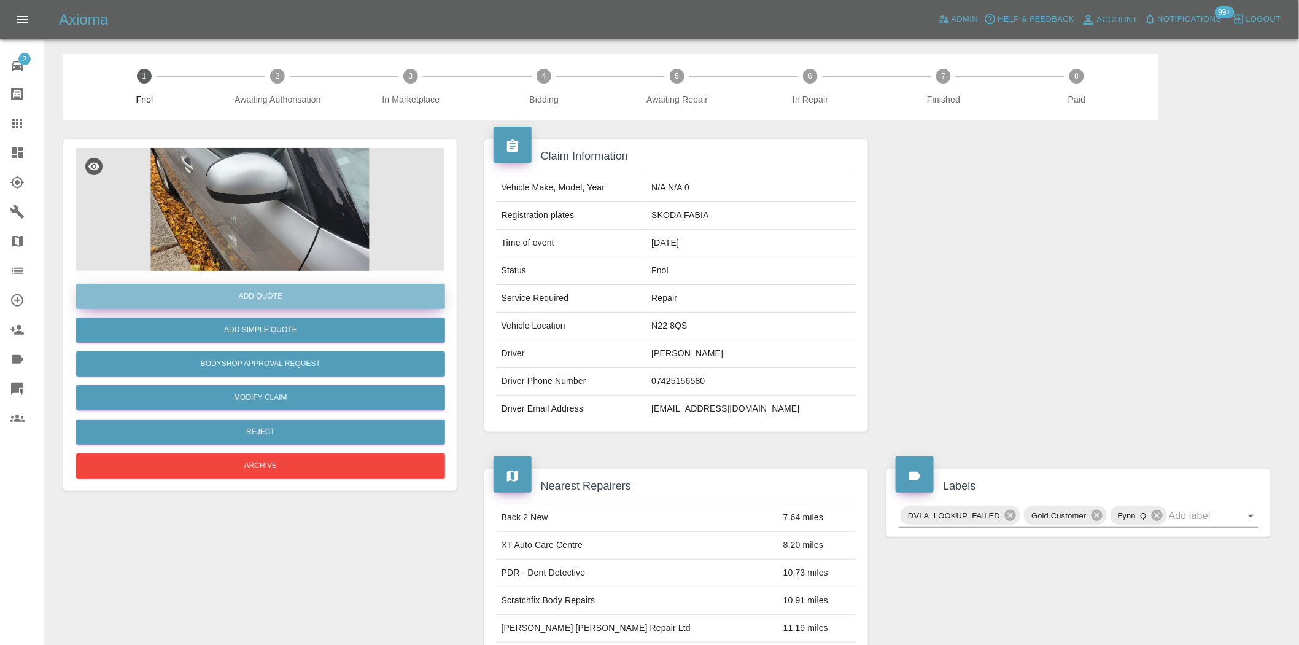
click at [287, 292] on button "Add Quote" at bounding box center [260, 296] width 369 height 25
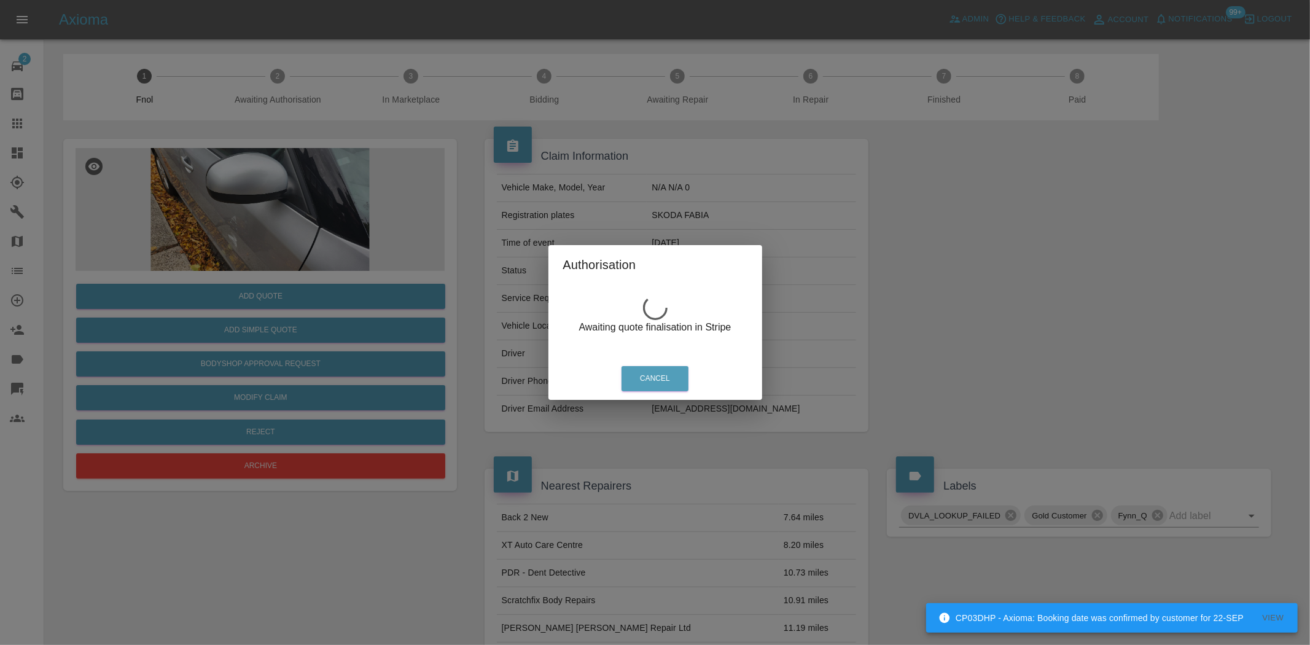
click at [247, 230] on div "Authorisation Awaiting quote finalisation in Stripe Cancel" at bounding box center [655, 322] width 1310 height 645
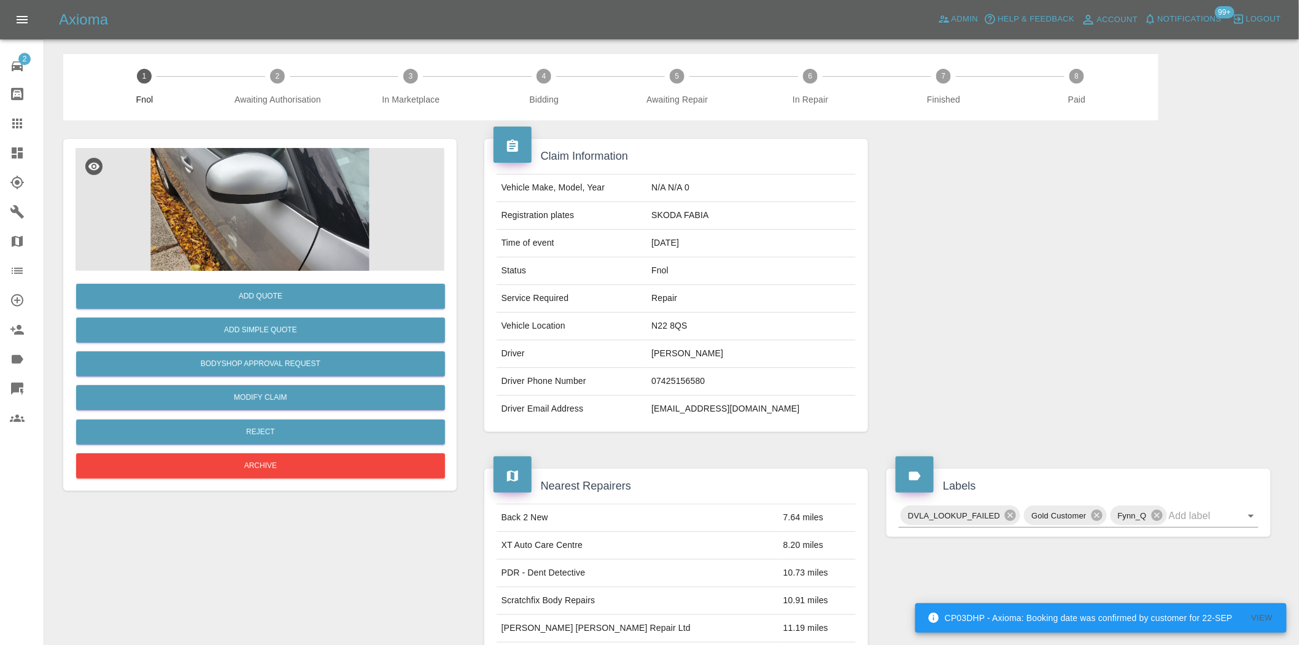
click at [247, 230] on img at bounding box center [260, 209] width 369 height 123
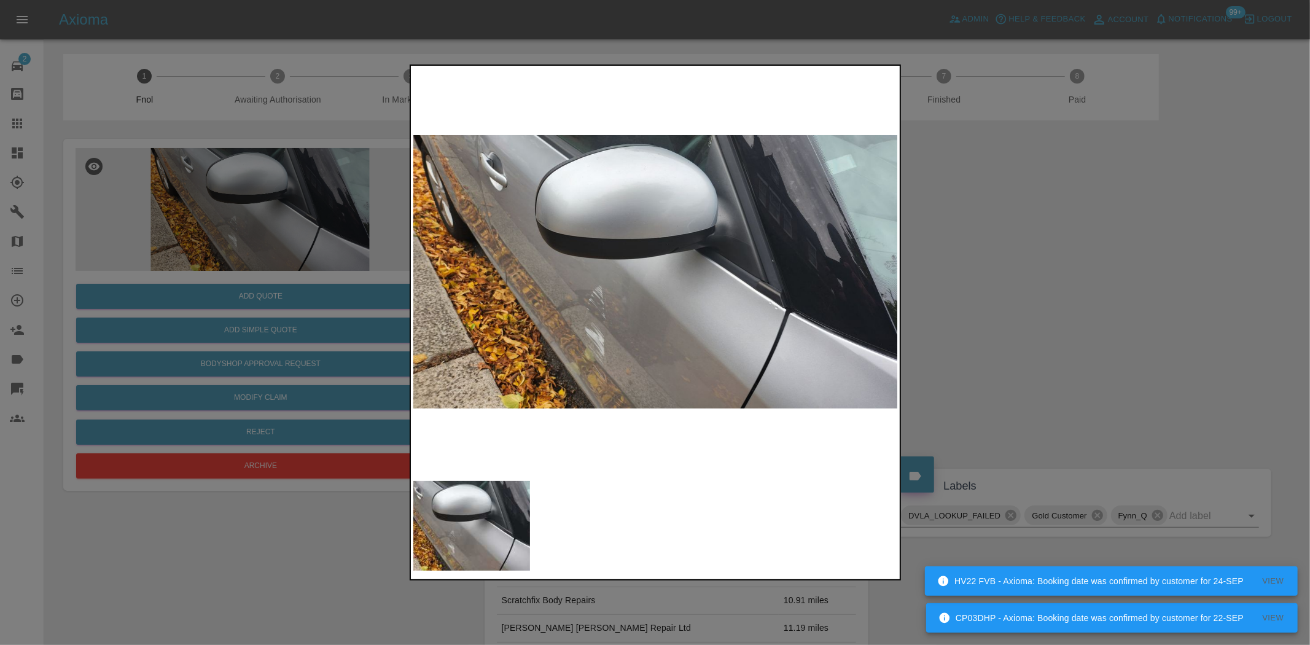
click at [594, 296] on img at bounding box center [655, 271] width 485 height 406
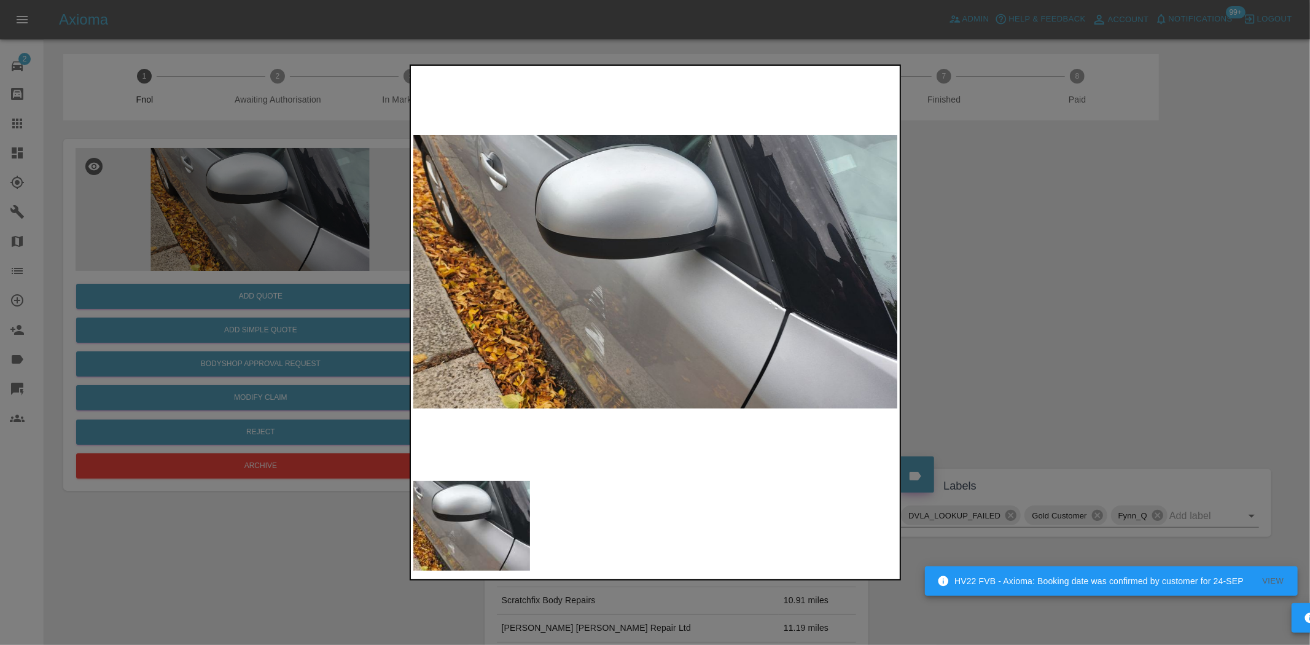
click at [593, 296] on img at bounding box center [655, 271] width 485 height 406
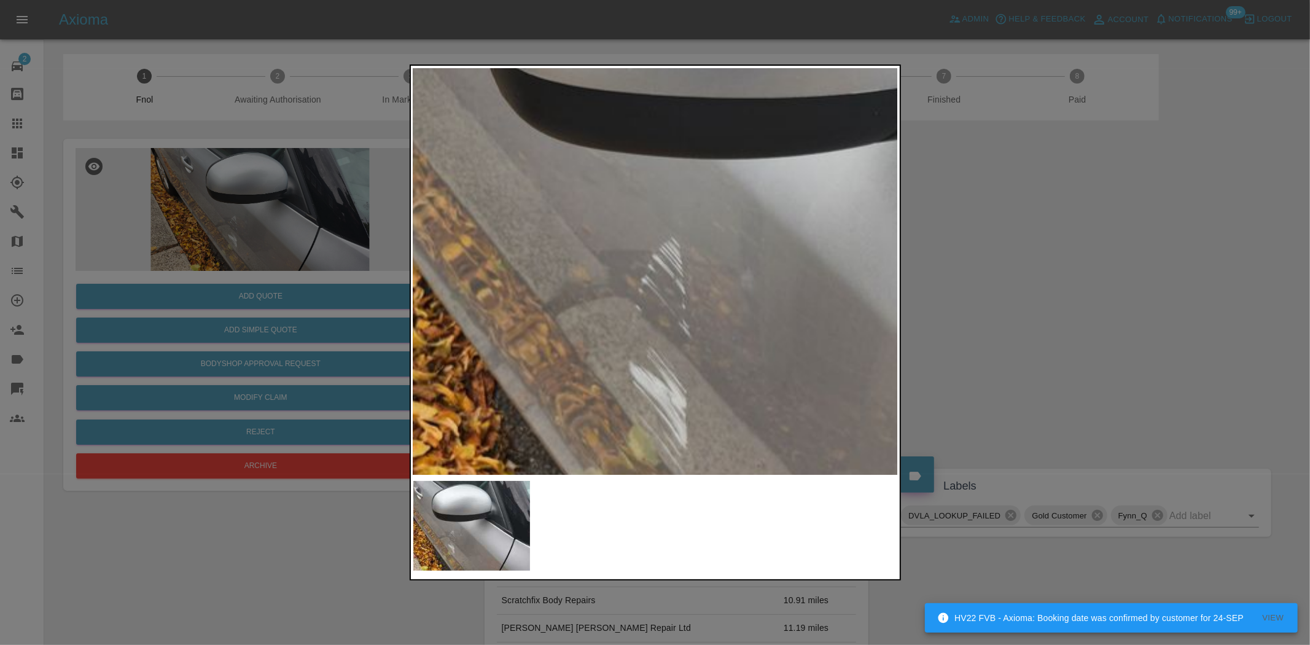
click at [596, 207] on img at bounding box center [841, 196] width 1455 height 1220
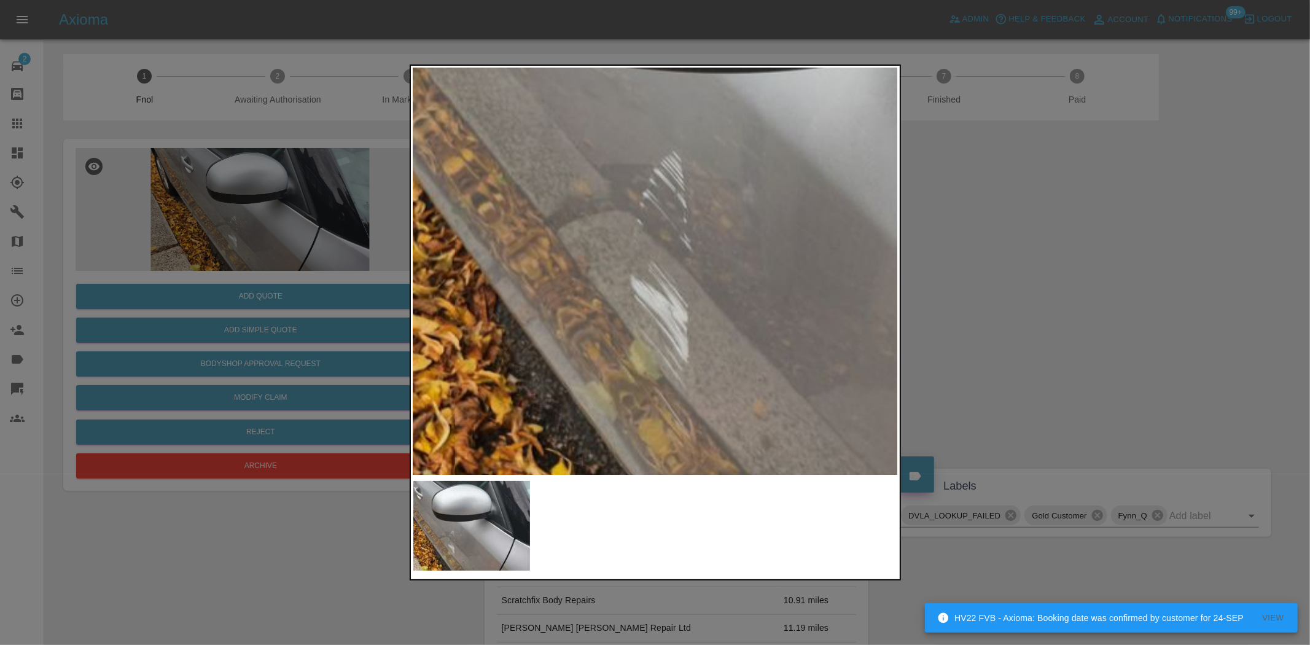
click at [596, 207] on img at bounding box center [842, 110] width 1455 height 1220
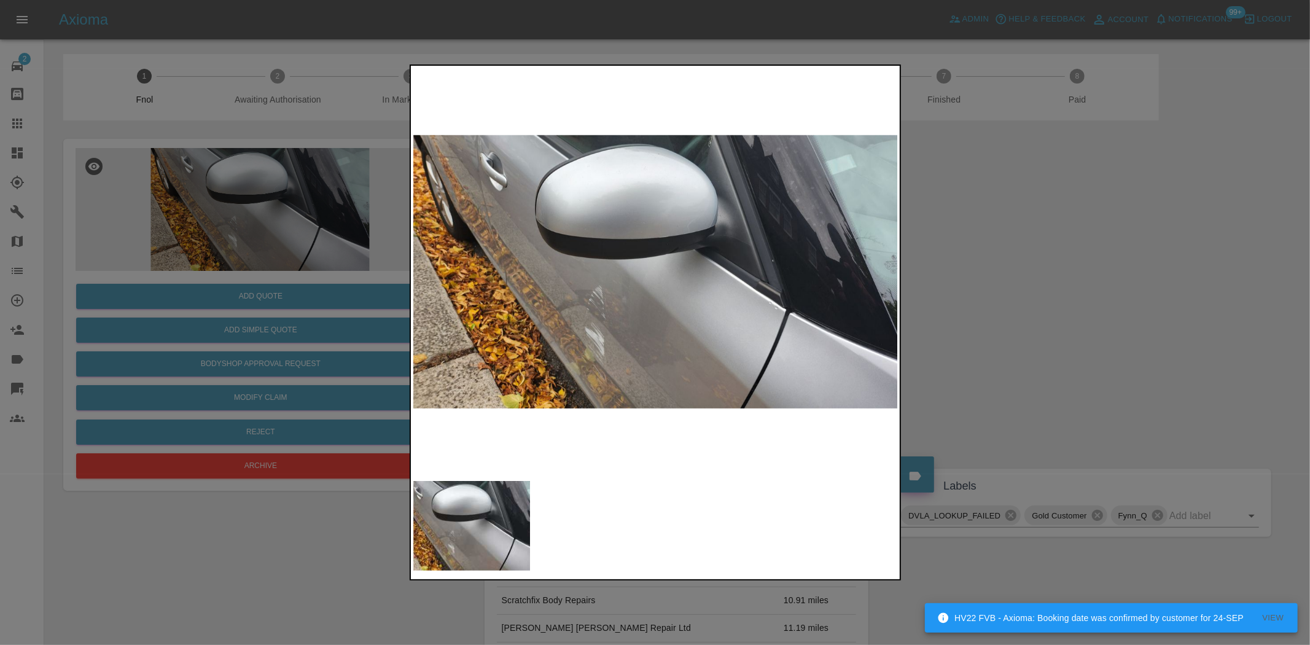
click at [274, 283] on div at bounding box center [655, 322] width 1310 height 645
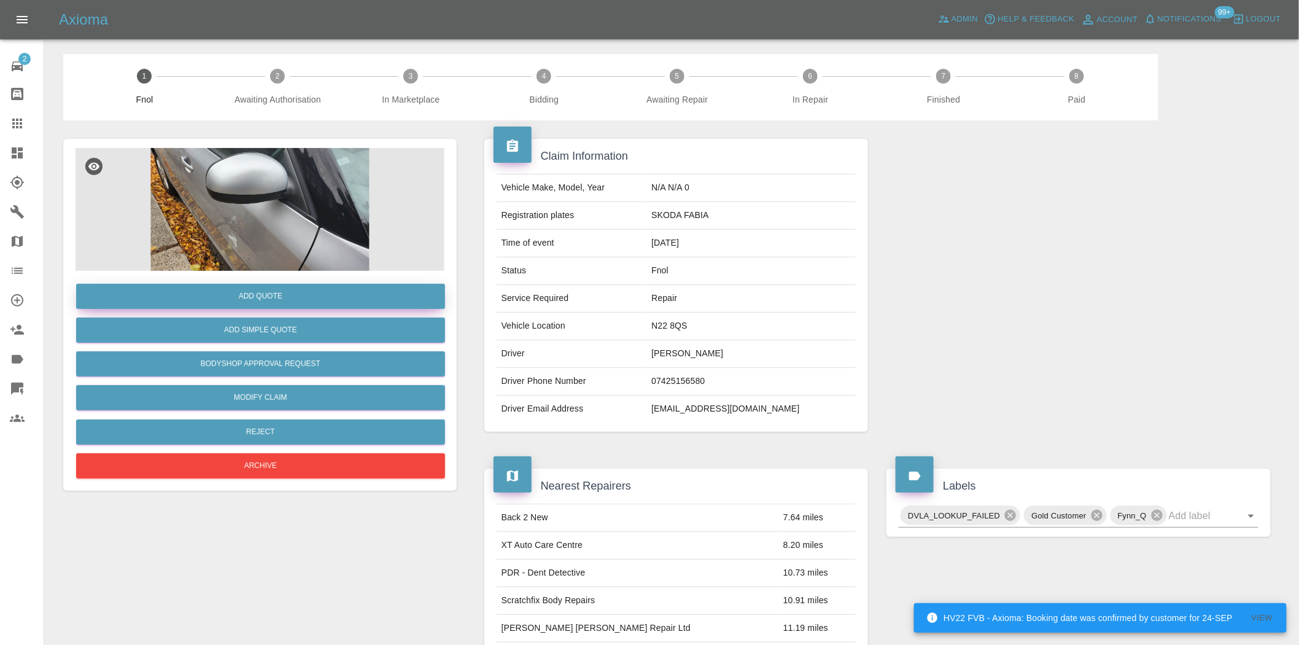
click at [278, 292] on button "Add Quote" at bounding box center [260, 296] width 369 height 25
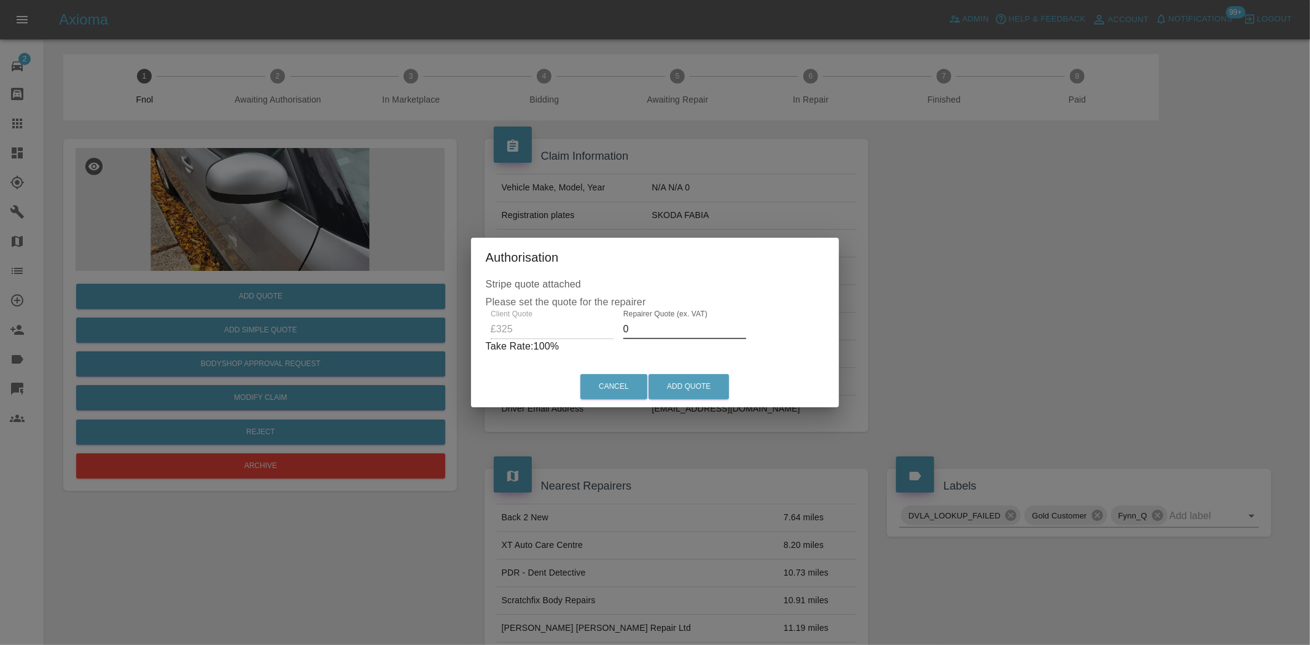
click at [524, 327] on div "Client Quote £325 Repairer Quote (ex. VAT) 0 Take Rate: 100 %" at bounding box center [655, 331] width 339 height 44
type input "200"
click at [671, 381] on button "Add Quote" at bounding box center [688, 386] width 80 height 25
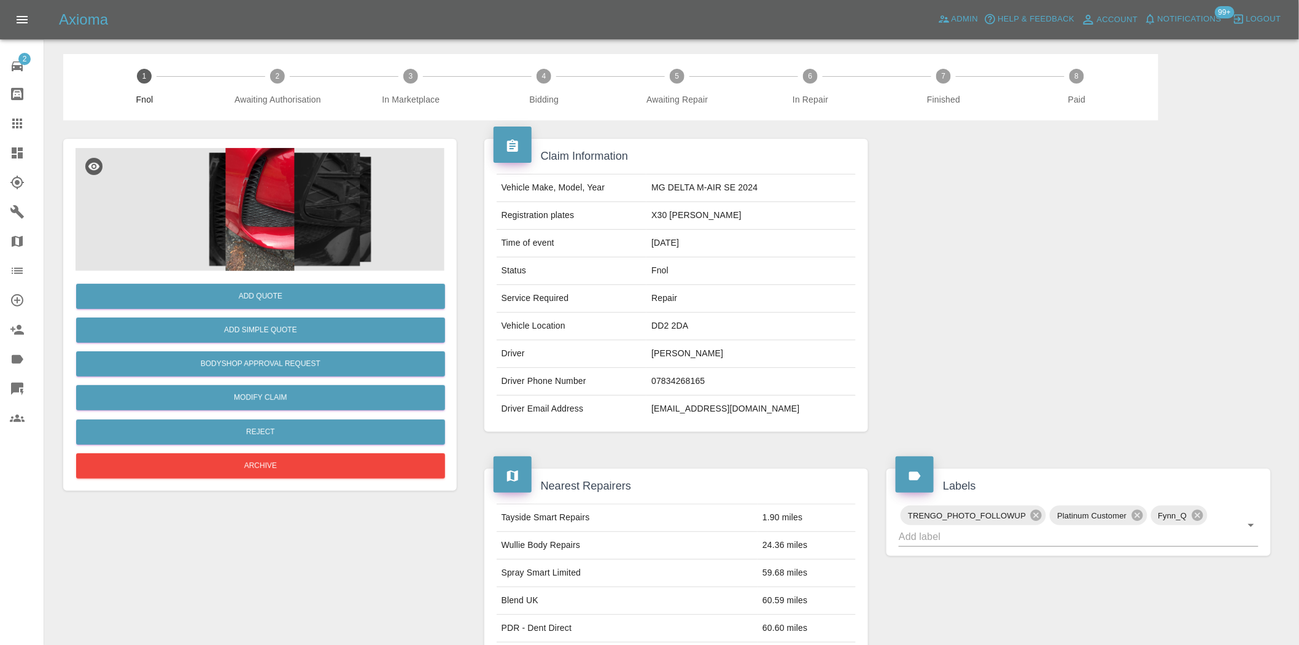
click at [299, 227] on img at bounding box center [260, 209] width 369 height 123
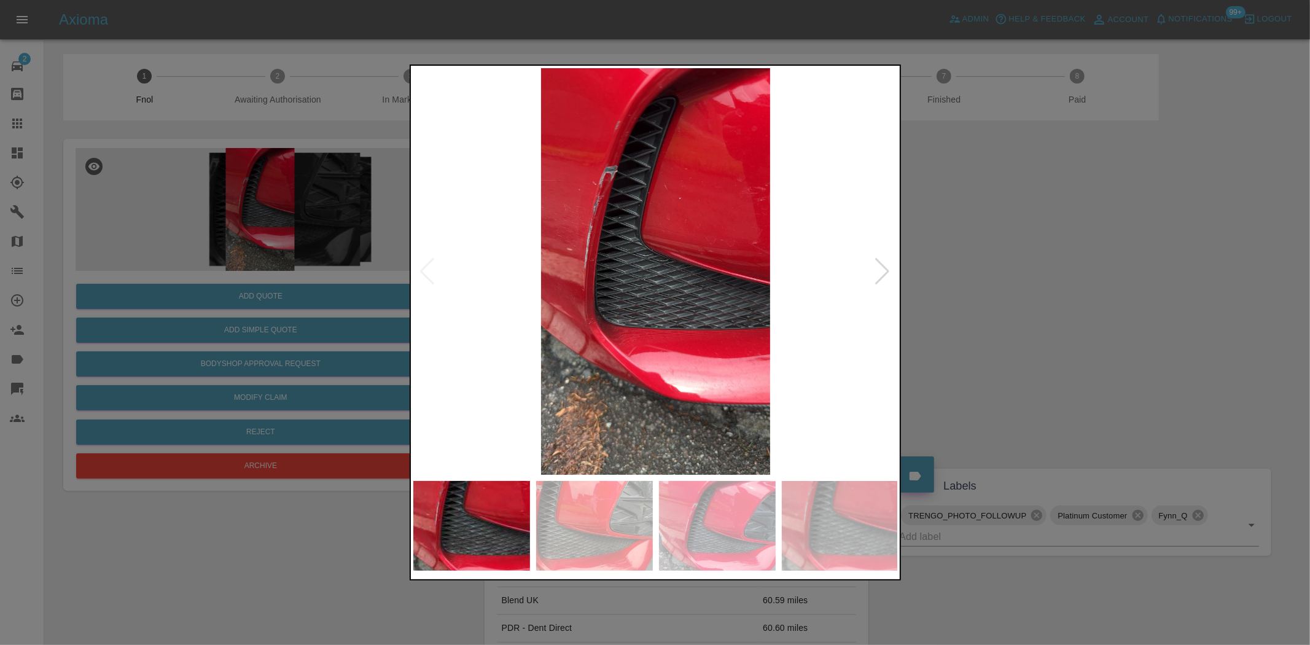
click at [559, 299] on img at bounding box center [655, 271] width 485 height 406
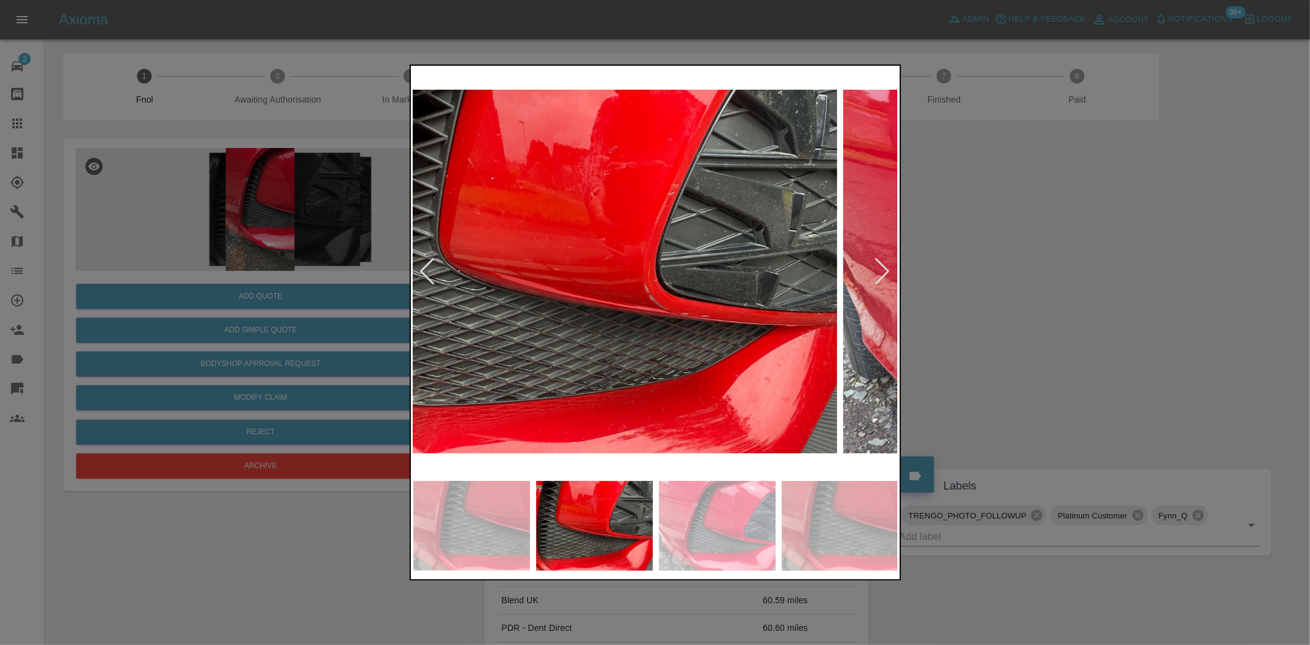
click at [573, 303] on img at bounding box center [594, 271] width 485 height 406
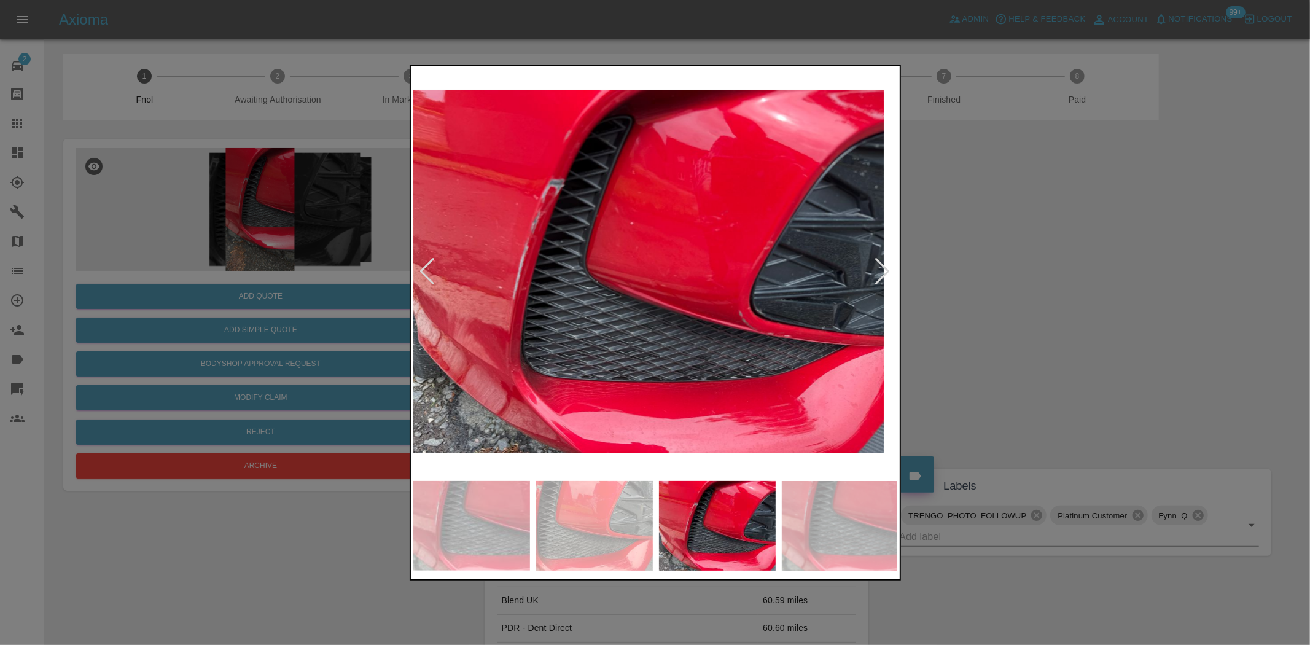
click at [610, 285] on img at bounding box center [640, 271] width 485 height 406
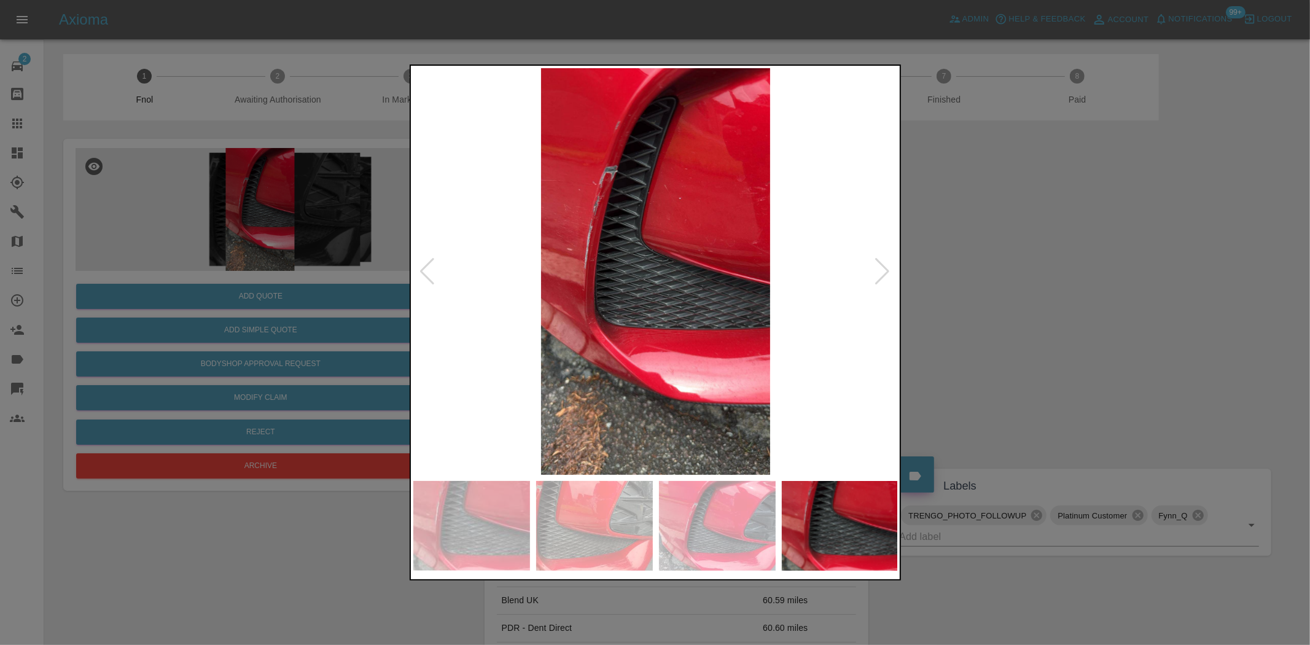
click at [578, 299] on img at bounding box center [655, 271] width 485 height 406
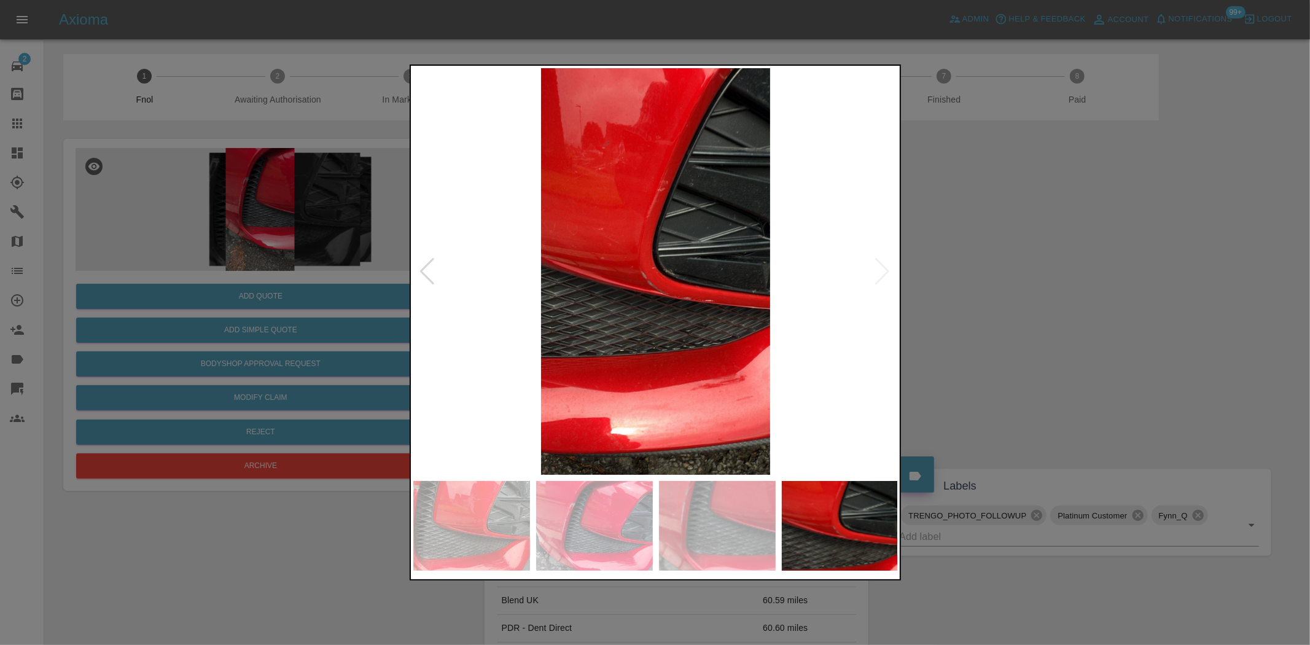
click at [518, 301] on img at bounding box center [655, 271] width 485 height 406
click at [336, 273] on div at bounding box center [655, 322] width 1310 height 645
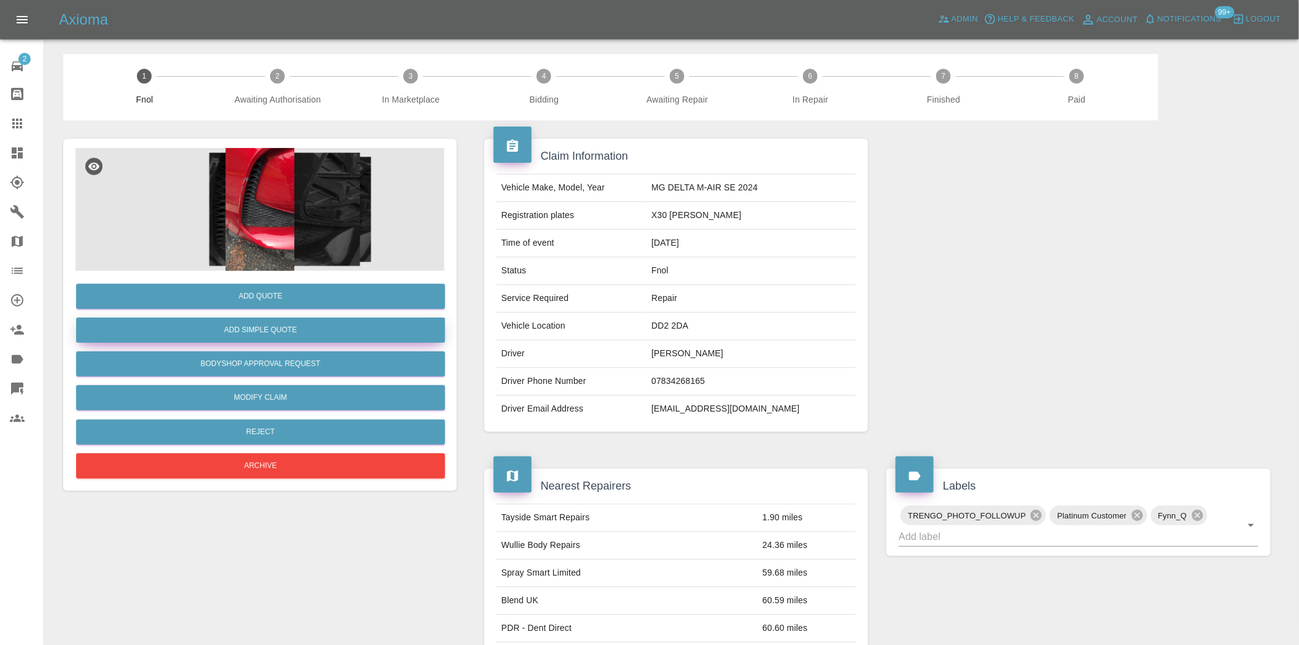
drag, startPoint x: 292, startPoint y: 312, endPoint x: 291, endPoint y: 327, distance: 15.4
click at [291, 314] on div "Add Quote Add Simple Quote Bodyshop Approval Request Modify Claim Reject Archive" at bounding box center [260, 376] width 369 height 211
click at [291, 327] on button "Add Simple Quote" at bounding box center [260, 329] width 369 height 25
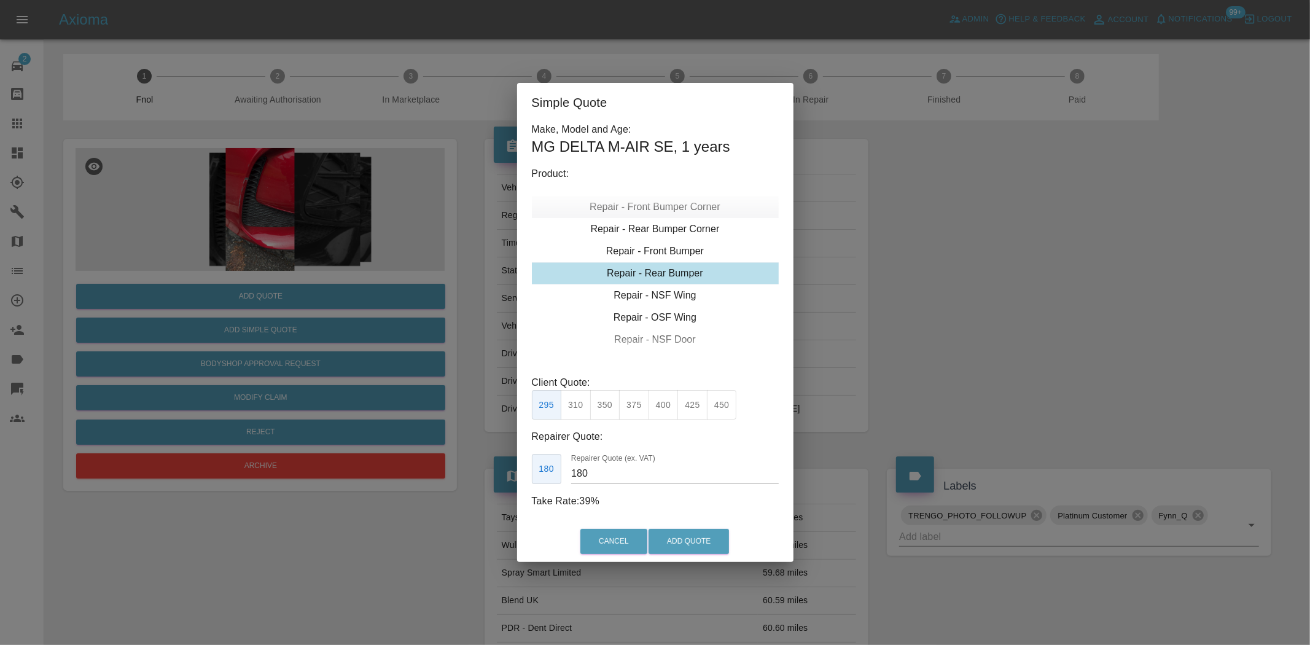
click at [647, 209] on div "Repair - Front Bumper Corner" at bounding box center [655, 207] width 247 height 22
click at [623, 408] on button "240" at bounding box center [634, 405] width 30 height 30
type input "150"
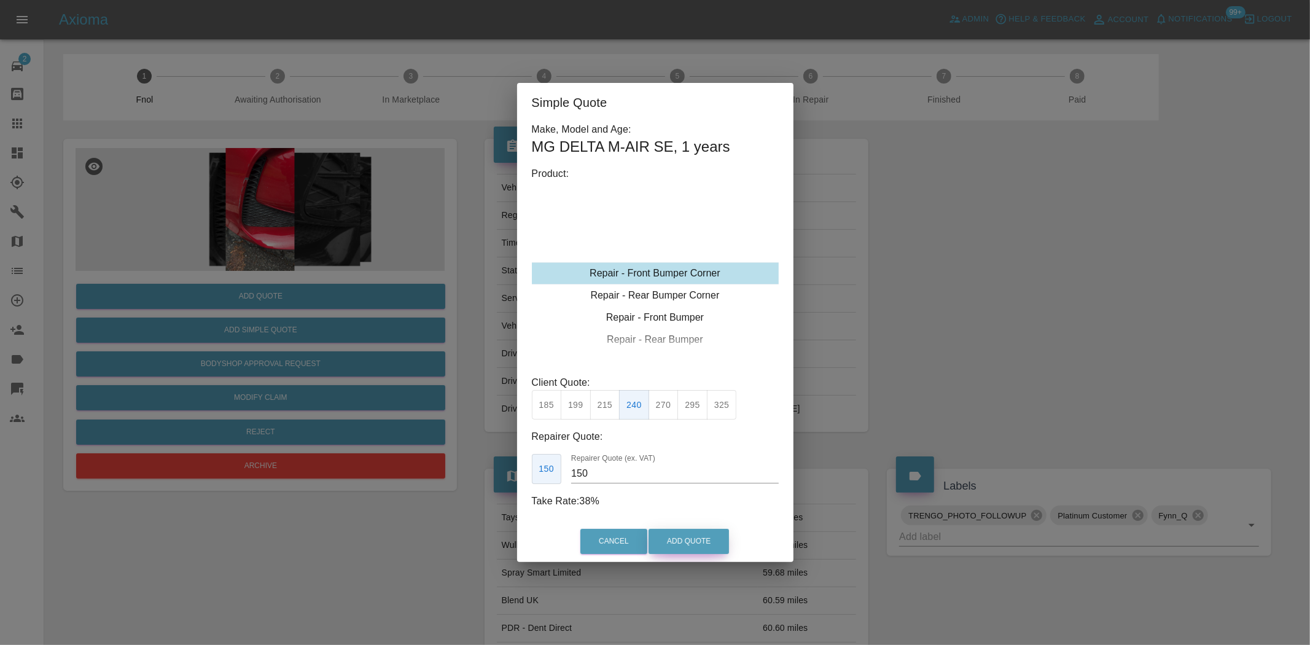
click at [669, 545] on button "Add Quote" at bounding box center [688, 541] width 80 height 25
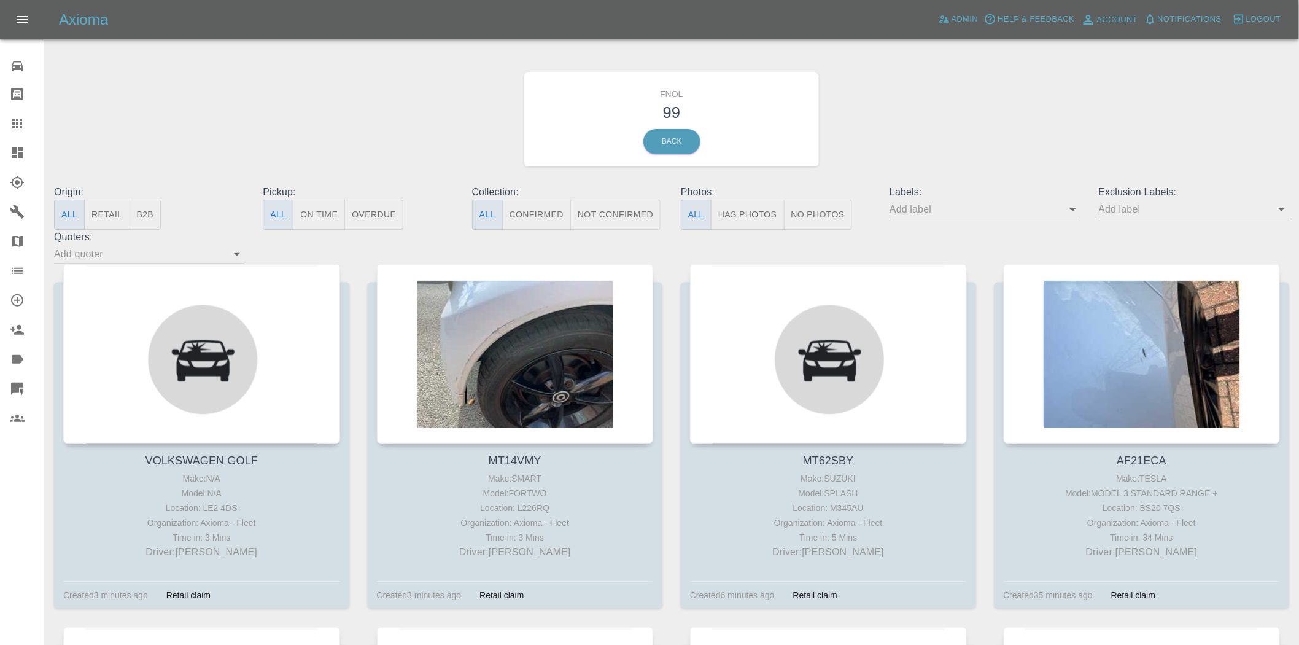
drag, startPoint x: 729, startPoint y: 228, endPoint x: 743, endPoint y: 215, distance: 19.5
click at [734, 224] on button "Has Photos" at bounding box center [748, 215] width 74 height 30
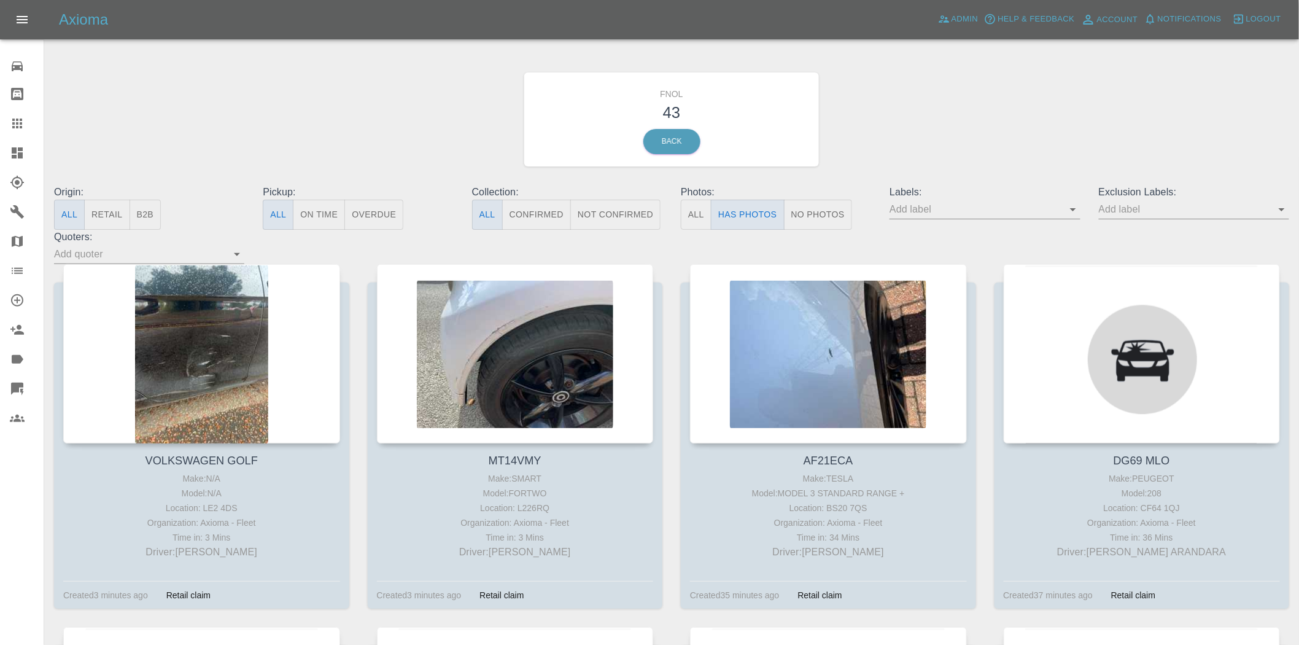
click at [1062, 205] on input "text" at bounding box center [976, 209] width 172 height 19
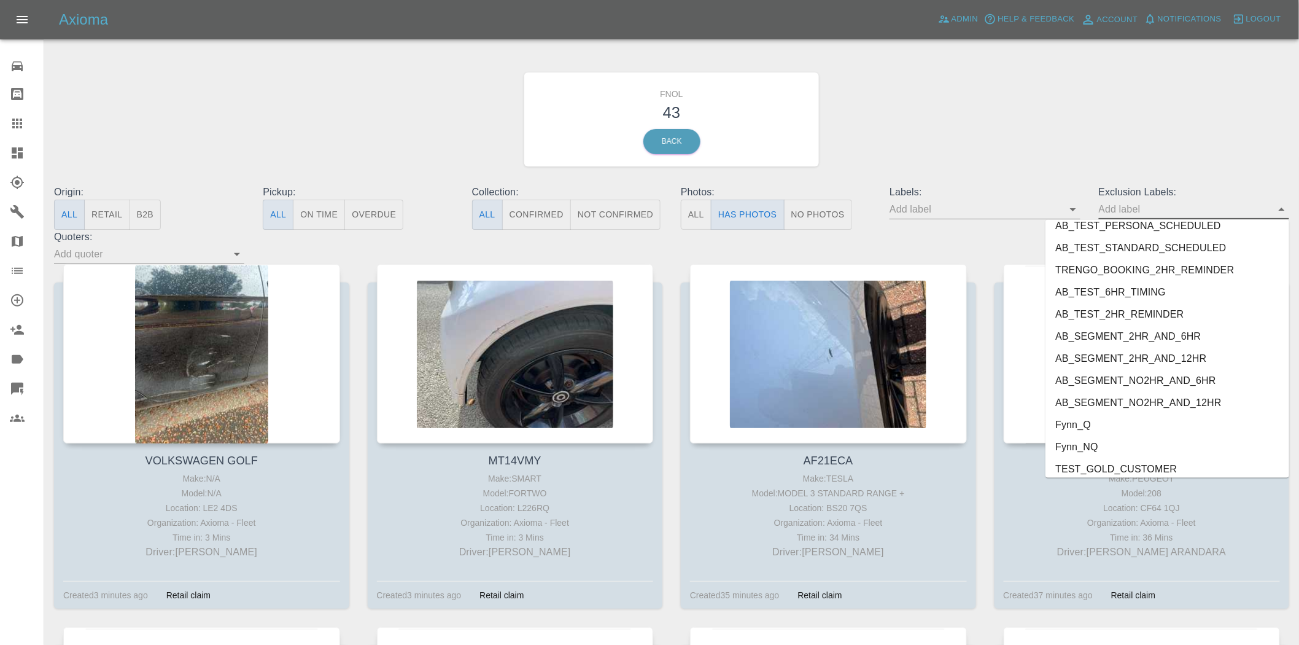
scroll to position [2580, 0]
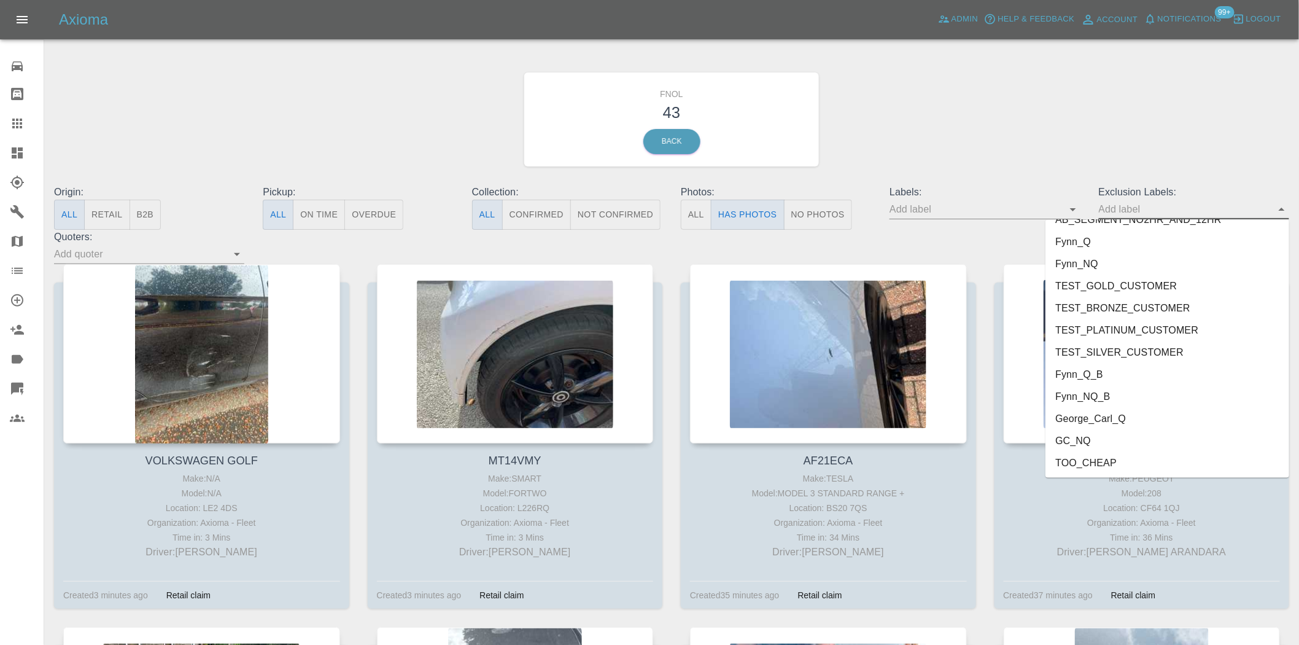
click at [1071, 415] on li "George_Carl_Q" at bounding box center [1168, 419] width 244 height 22
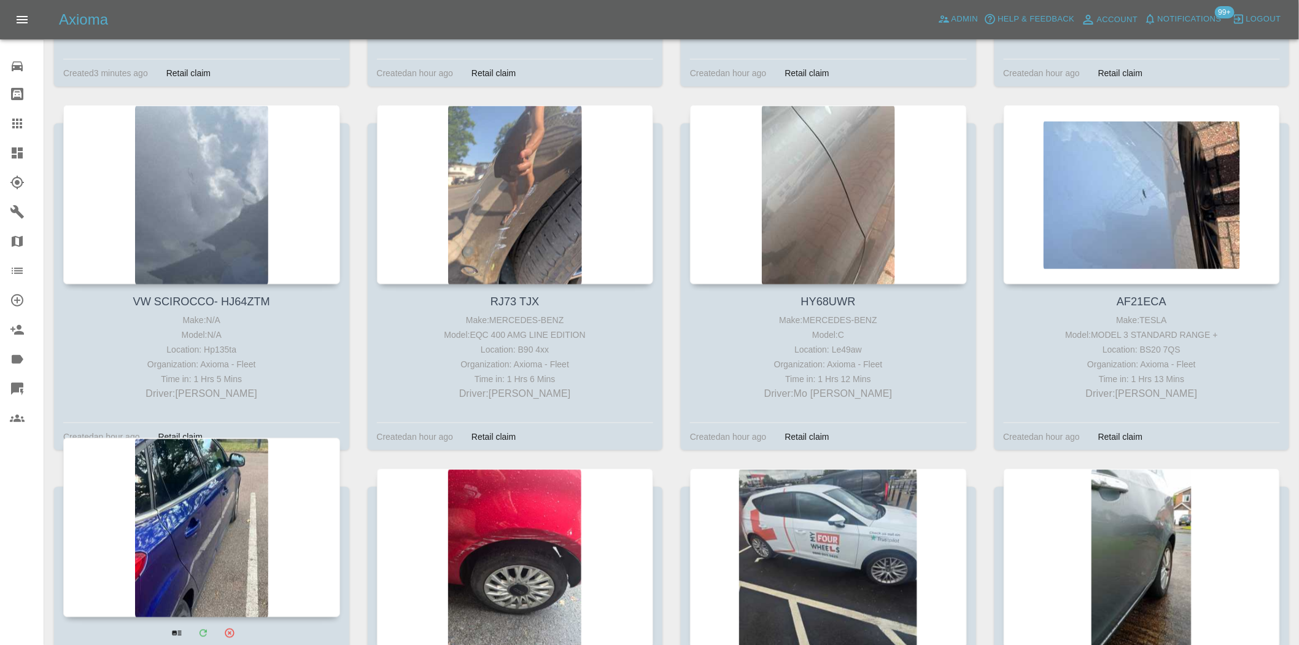
scroll to position [818, 0]
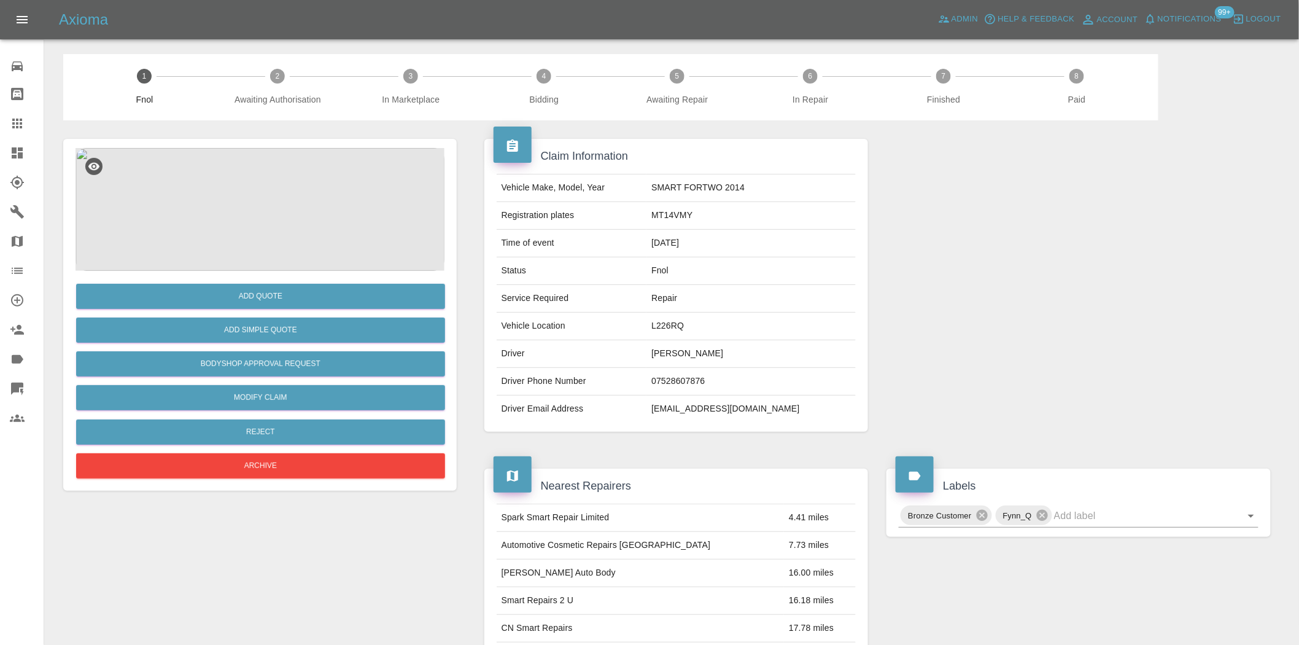
click at [269, 230] on img at bounding box center [260, 209] width 369 height 123
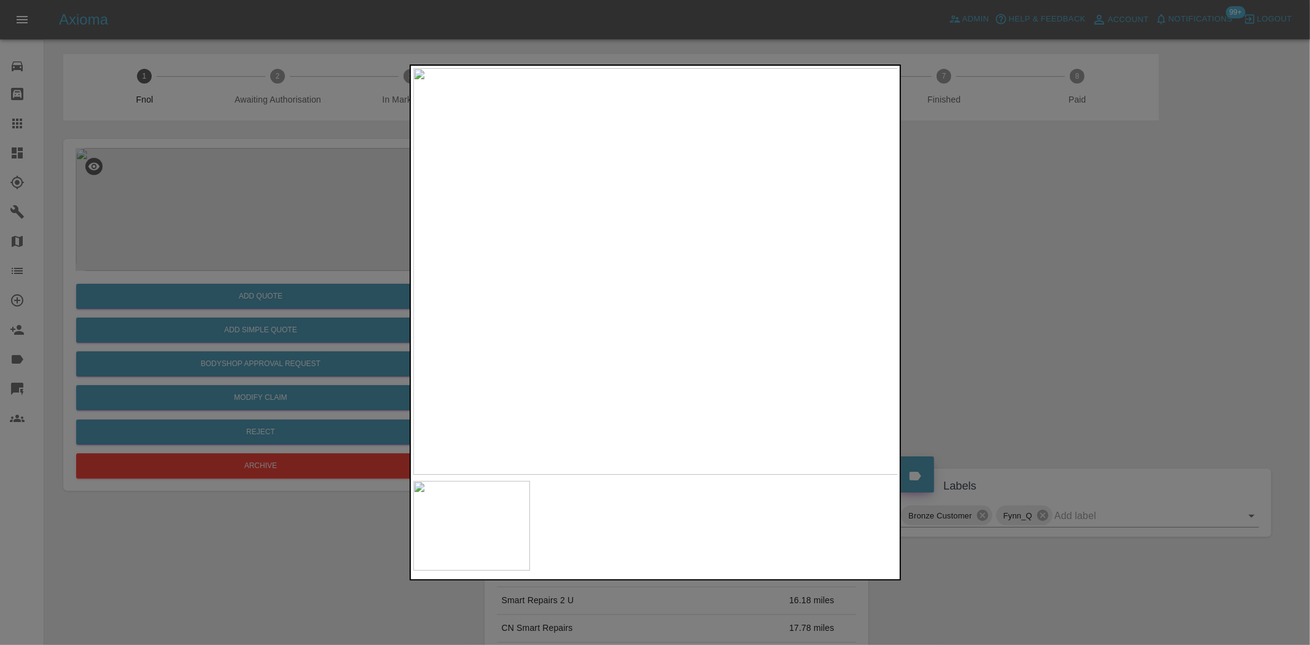
click at [546, 257] on img at bounding box center [655, 271] width 485 height 406
click at [519, 277] on img at bounding box center [655, 271] width 485 height 406
click at [624, 289] on img at bounding box center [655, 271] width 485 height 406
click at [640, 250] on img at bounding box center [655, 271] width 485 height 406
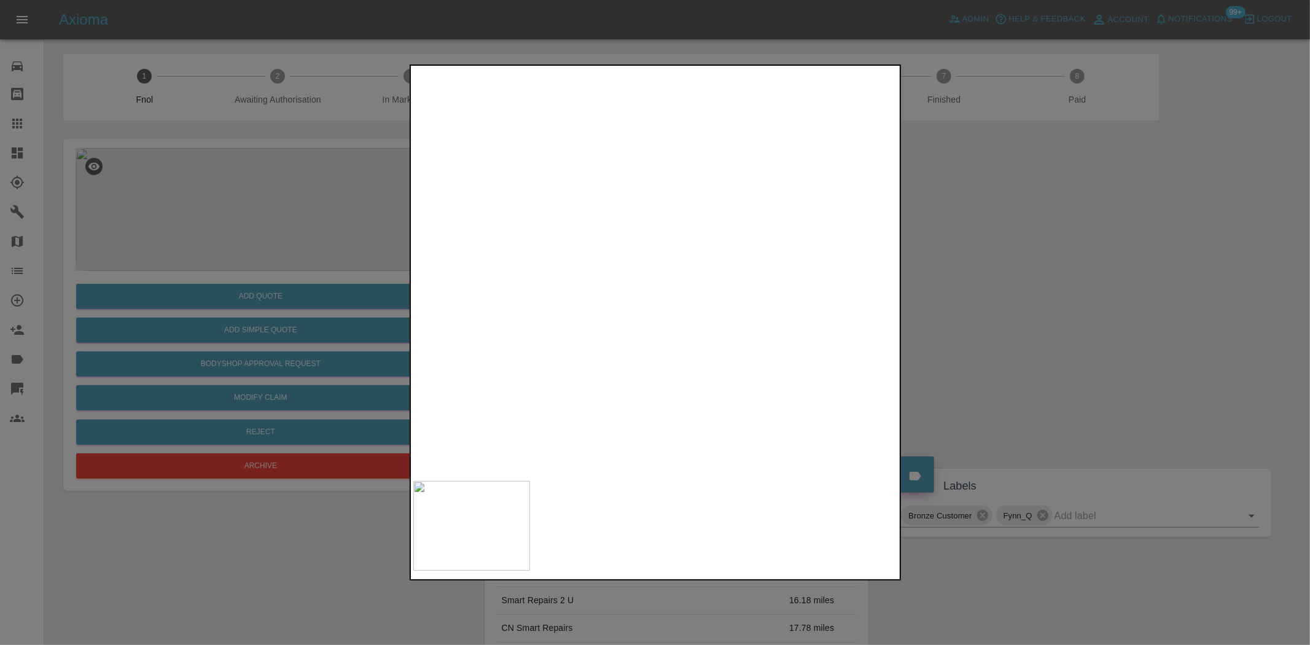
click at [642, 241] on img at bounding box center [700, 332] width 1455 height 1220
click at [596, 247] on img at bounding box center [655, 271] width 485 height 406
click at [343, 239] on div at bounding box center [655, 322] width 1310 height 645
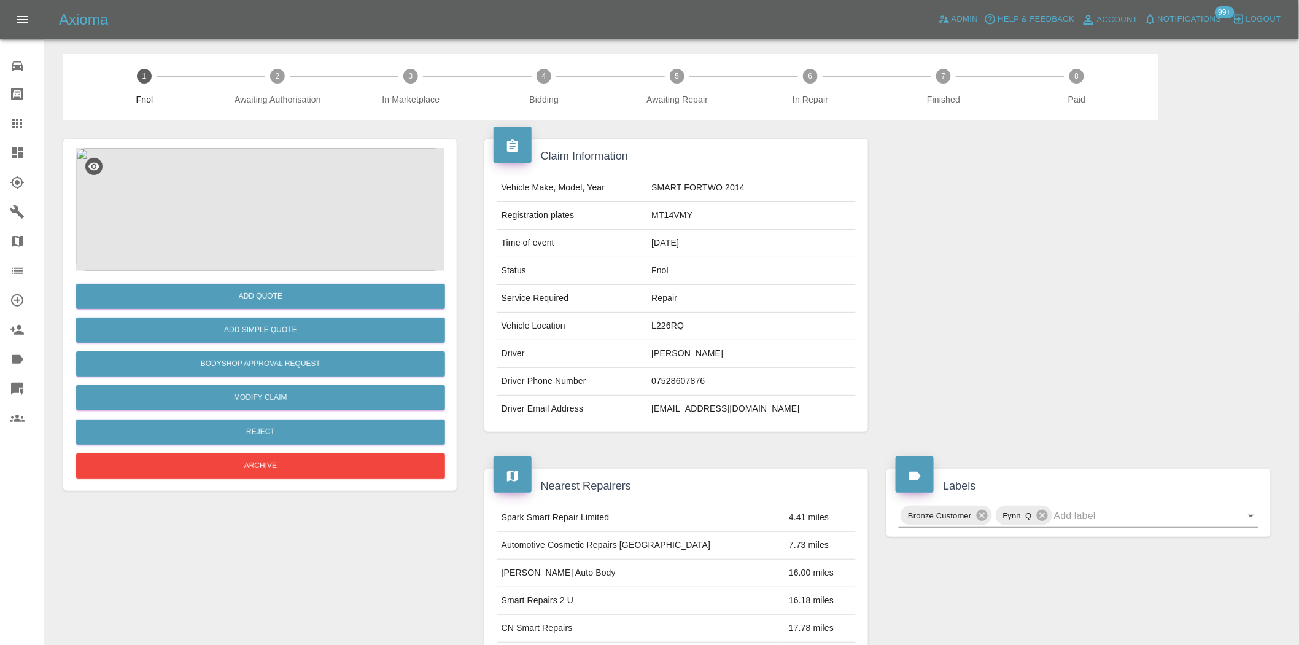
click at [289, 206] on img at bounding box center [260, 209] width 369 height 123
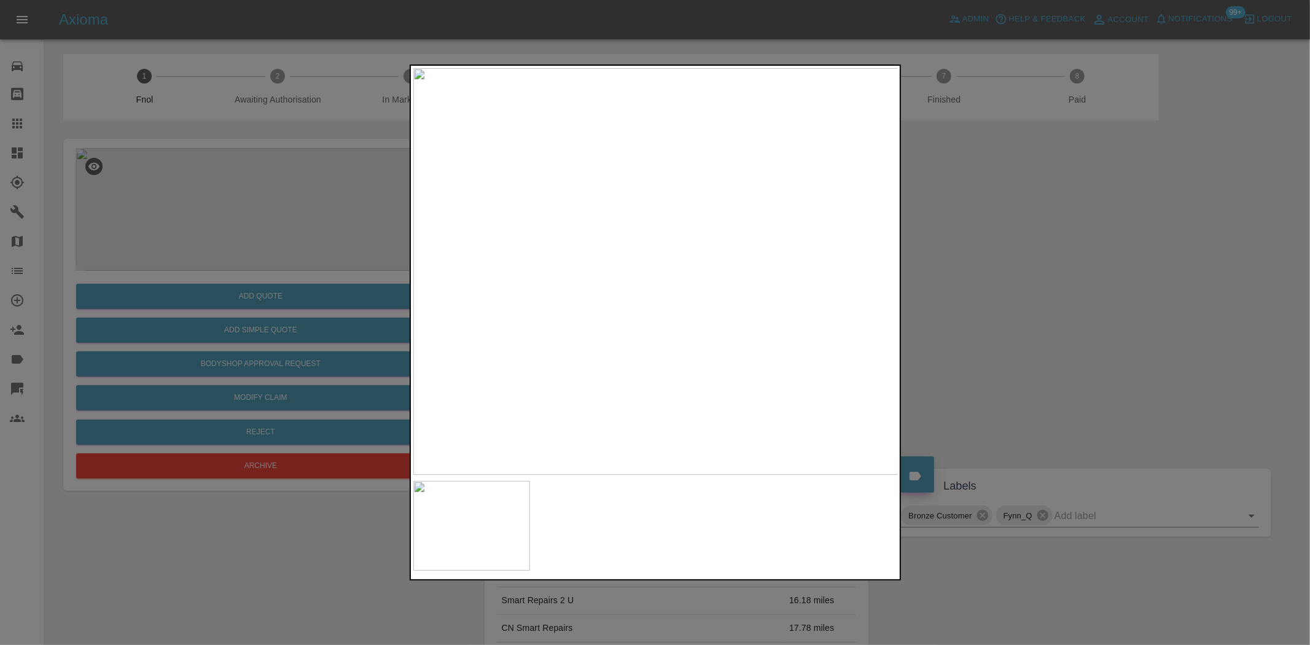
click at [223, 211] on div at bounding box center [655, 322] width 1310 height 645
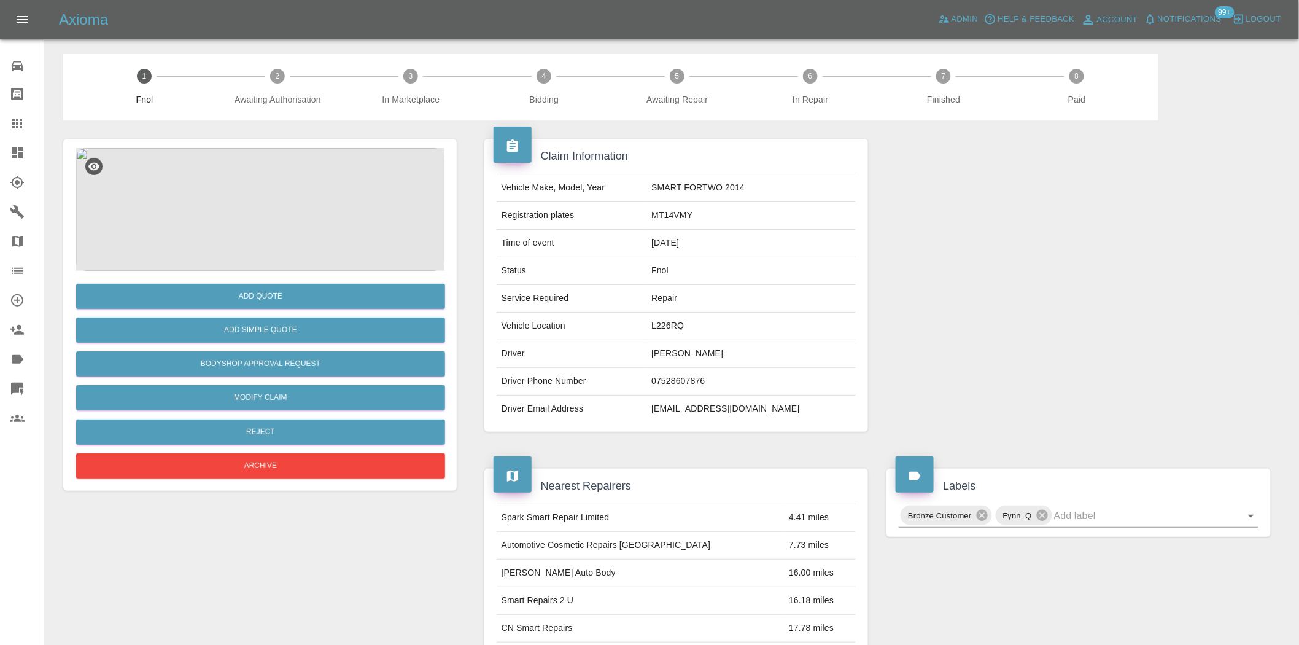
click at [298, 198] on img at bounding box center [260, 209] width 369 height 123
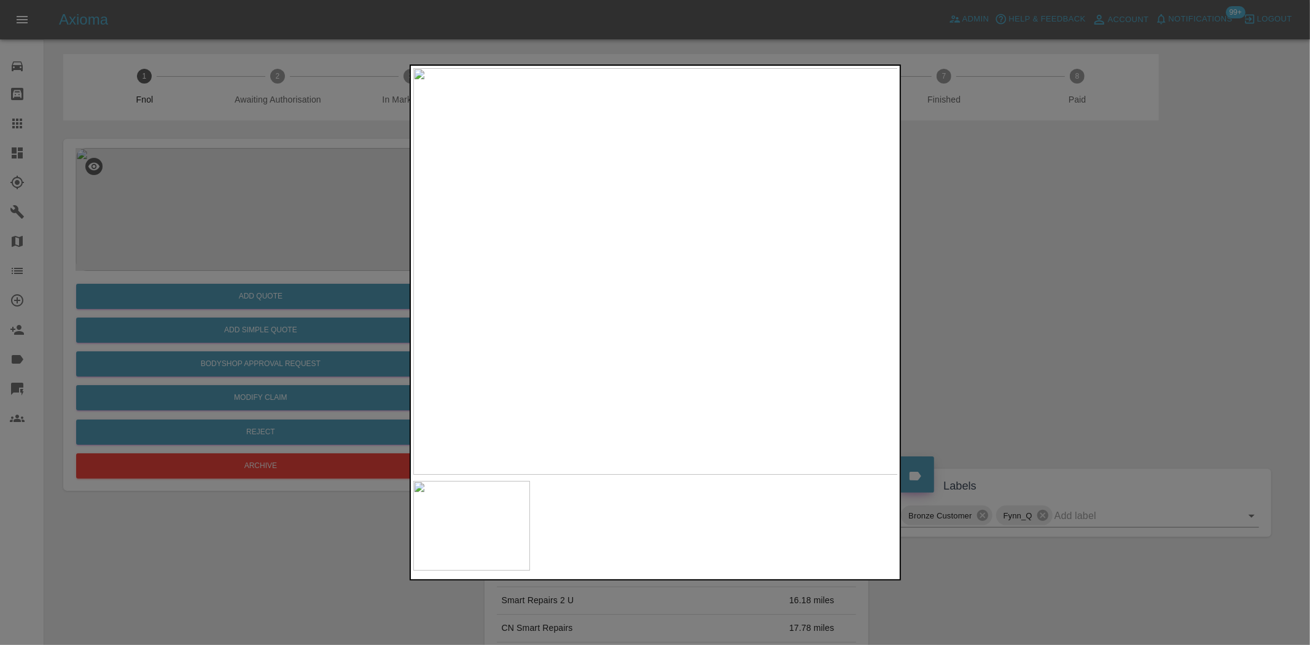
click at [602, 253] on img at bounding box center [655, 271] width 485 height 406
click at [600, 253] on img at bounding box center [655, 271] width 485 height 406
click at [626, 258] on img at bounding box center [817, 326] width 1455 height 1220
click at [259, 328] on div at bounding box center [655, 322] width 1310 height 645
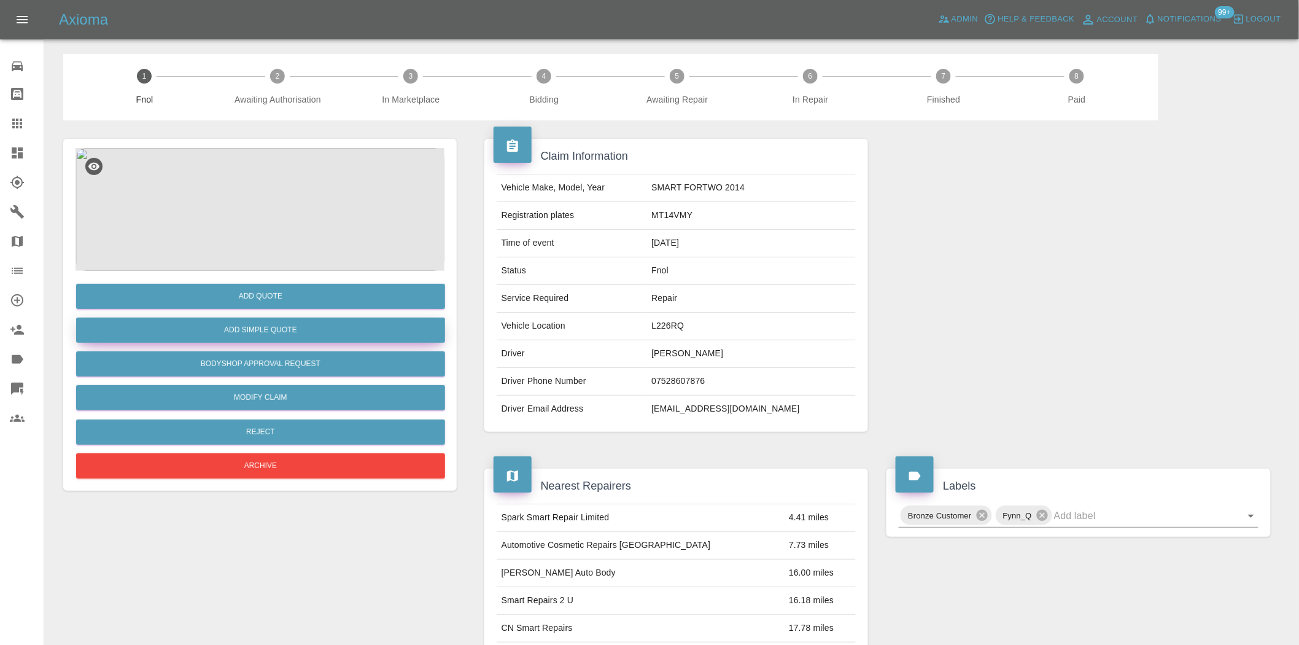
click at [297, 330] on button "Add Simple Quote" at bounding box center [260, 329] width 369 height 25
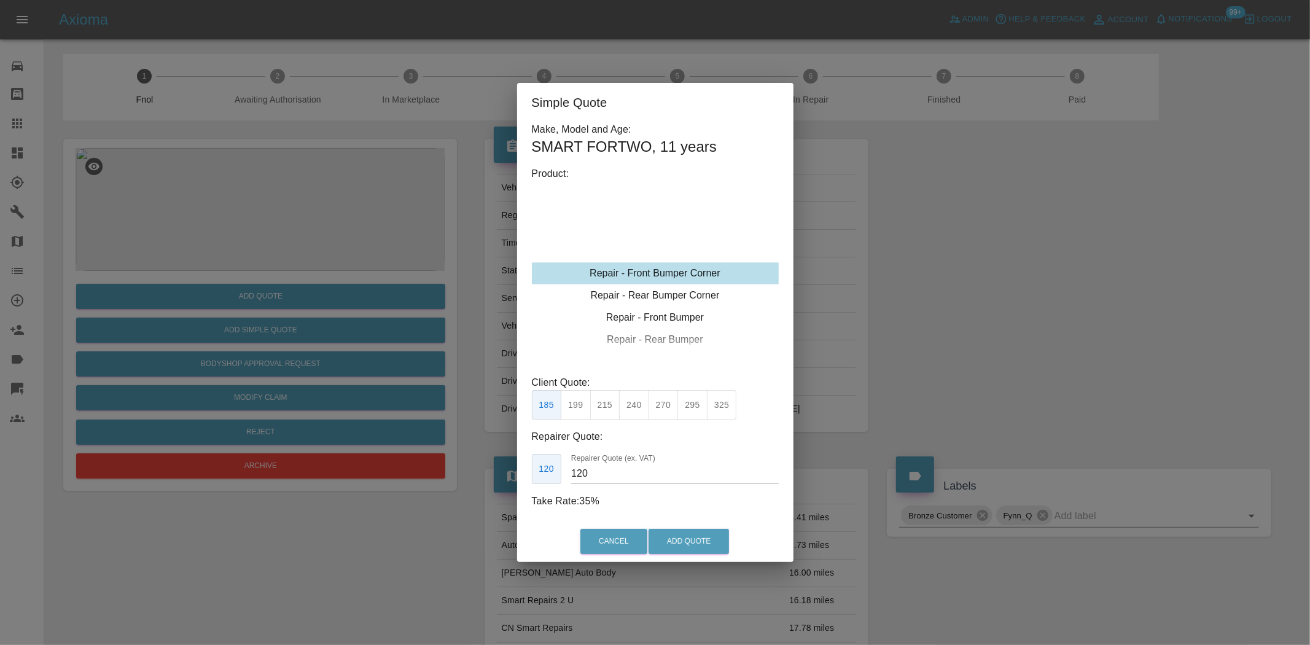
click at [653, 267] on div "Repair - Front Bumper Corner" at bounding box center [655, 273] width 247 height 22
click at [597, 405] on button "215" at bounding box center [605, 405] width 30 height 30
type input "135"
click at [679, 540] on button "Add Quote" at bounding box center [688, 541] width 80 height 25
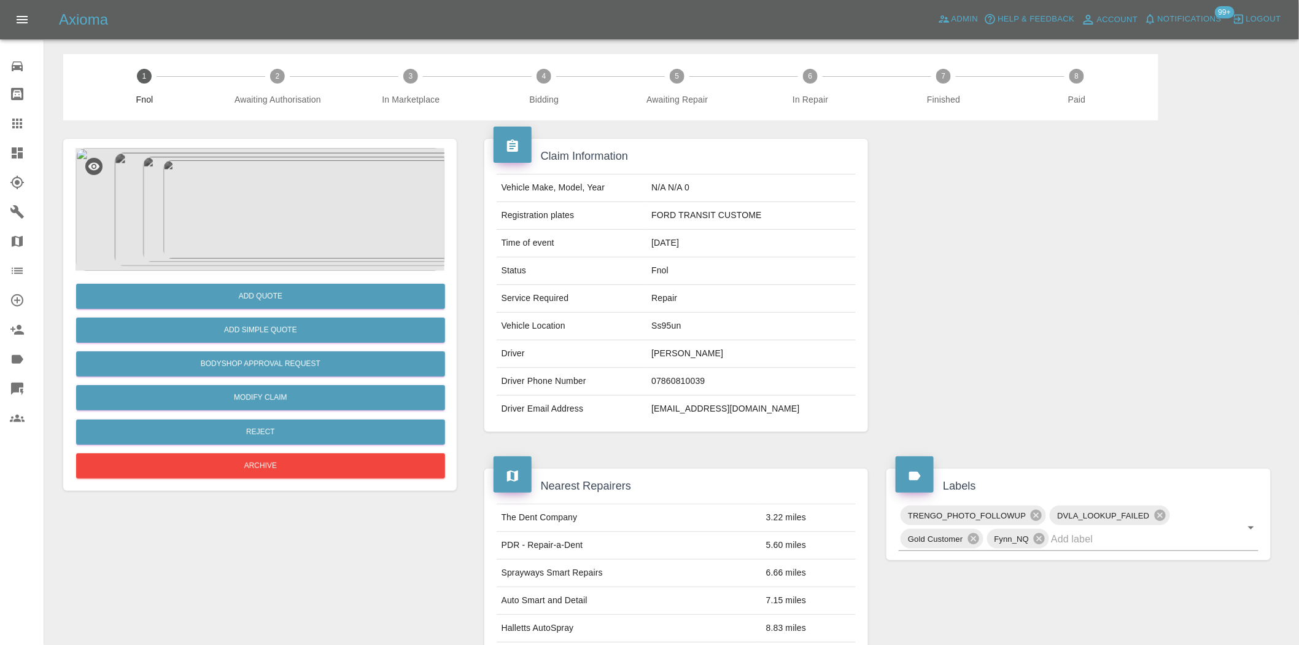
click at [233, 231] on img at bounding box center [260, 209] width 369 height 123
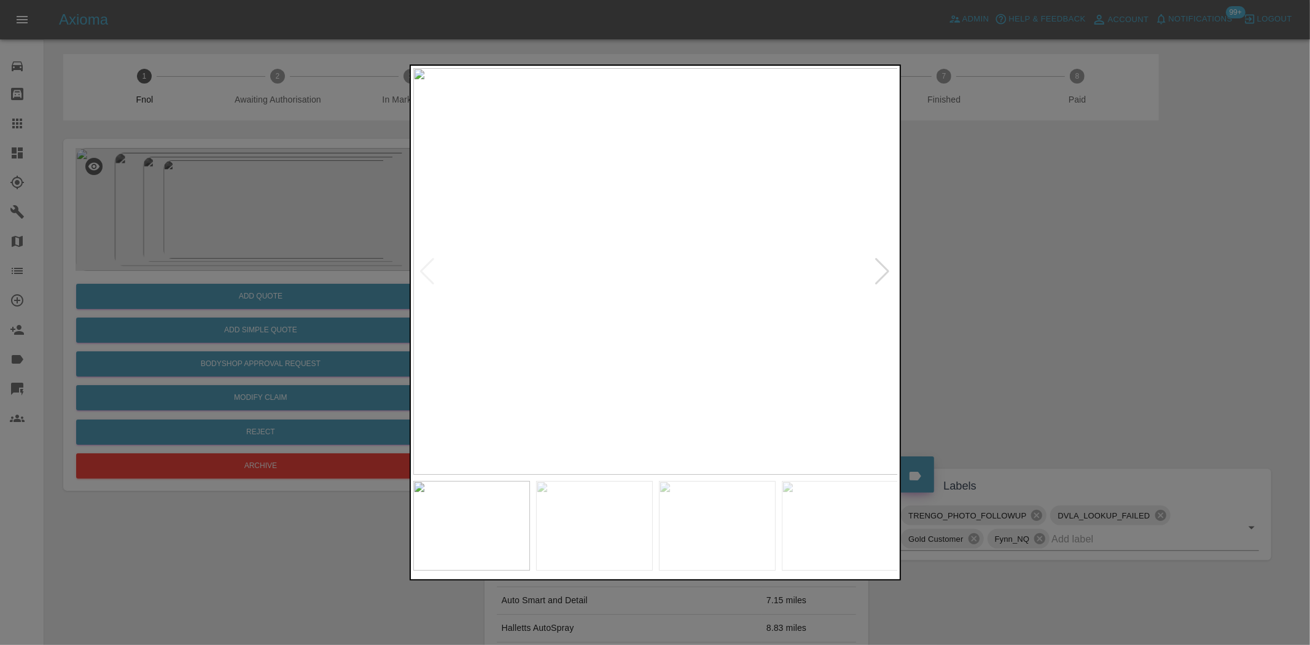
click at [606, 306] on img at bounding box center [655, 271] width 485 height 406
click at [586, 325] on img at bounding box center [655, 271] width 485 height 406
click at [580, 323] on img at bounding box center [655, 271] width 485 height 406
click at [600, 320] on img at bounding box center [655, 271] width 485 height 406
click at [475, 268] on img at bounding box center [655, 271] width 485 height 406
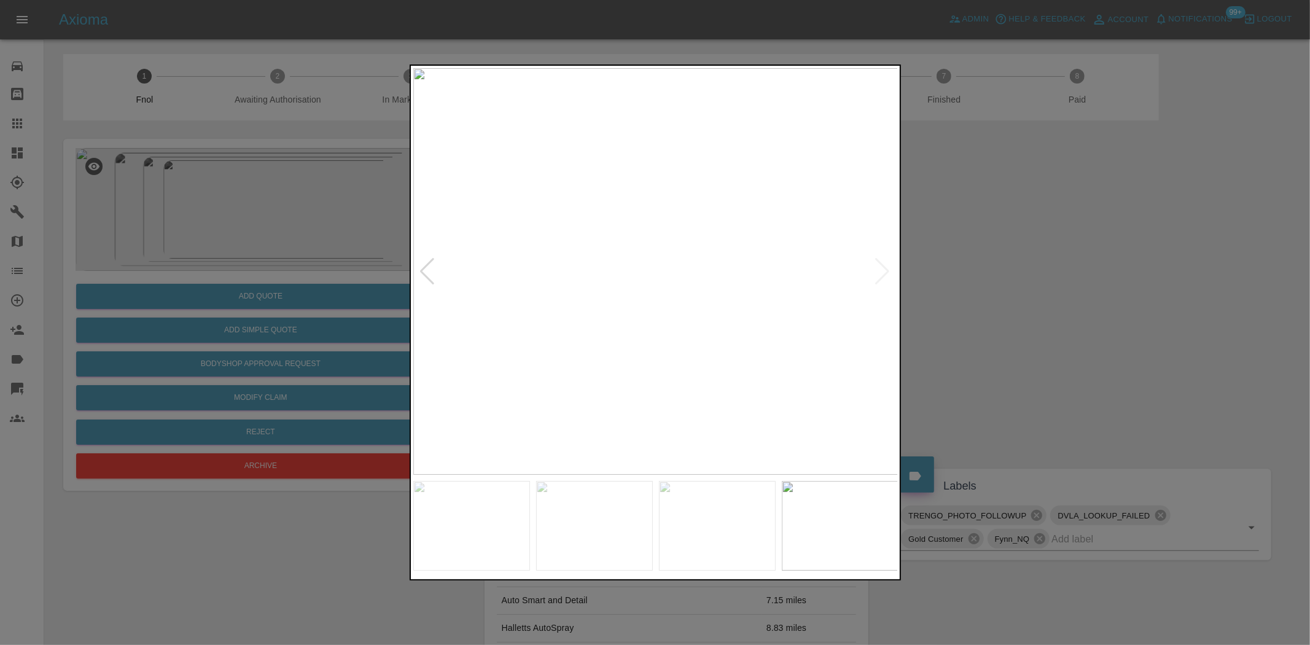
click at [322, 222] on div at bounding box center [655, 322] width 1310 height 645
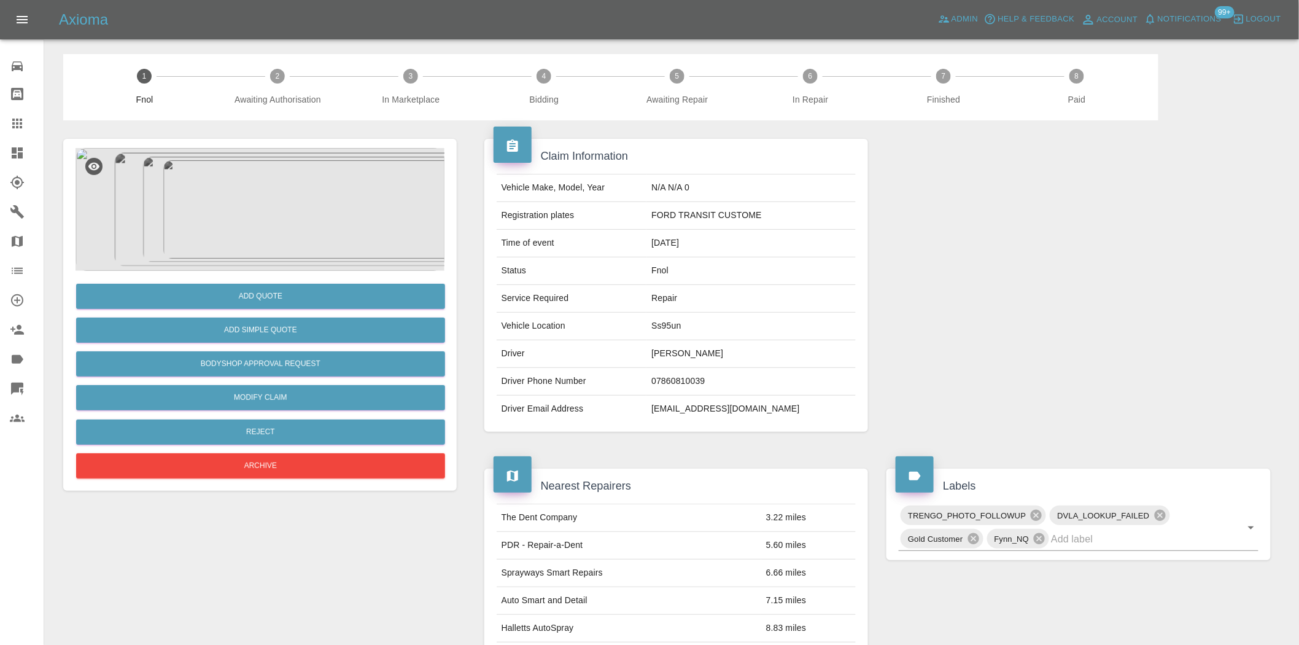
click at [263, 195] on img at bounding box center [260, 209] width 369 height 123
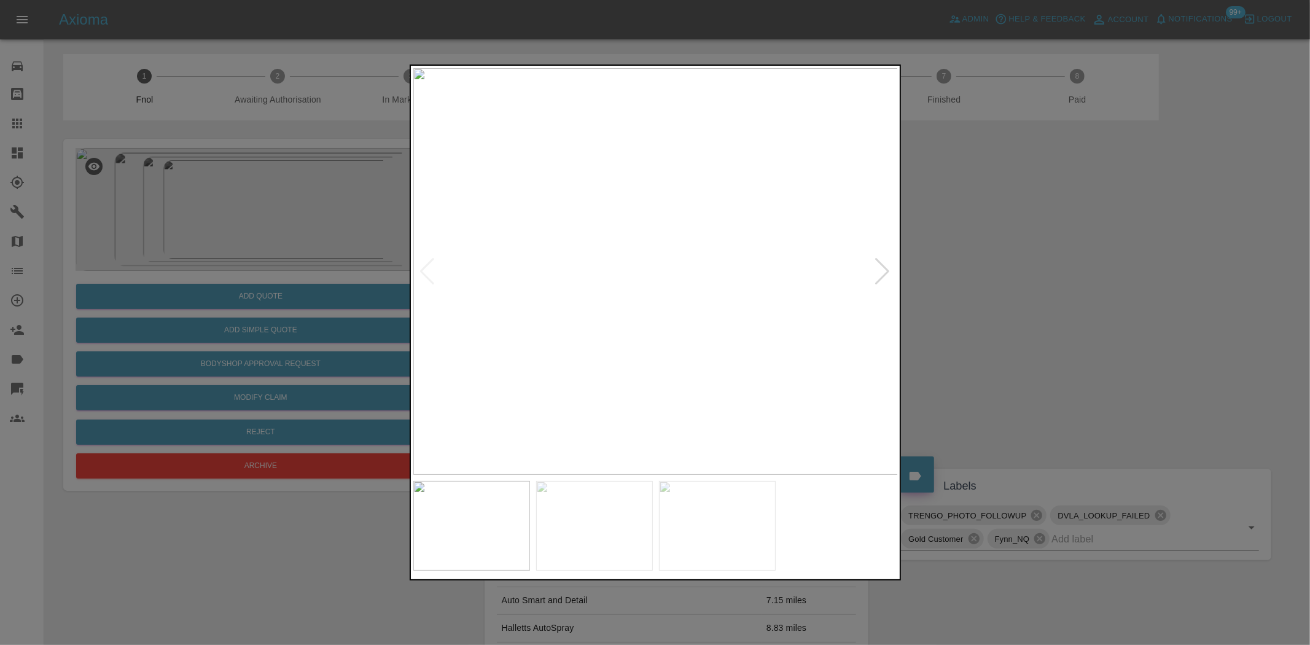
click at [592, 259] on img at bounding box center [655, 271] width 485 height 406
click at [615, 271] on img at bounding box center [655, 271] width 485 height 406
click at [529, 256] on img at bounding box center [550, 271] width 485 height 406
drag, startPoint x: 233, startPoint y: 200, endPoint x: 333, endPoint y: 317, distance: 153.8
click at [228, 203] on div at bounding box center [655, 322] width 1310 height 645
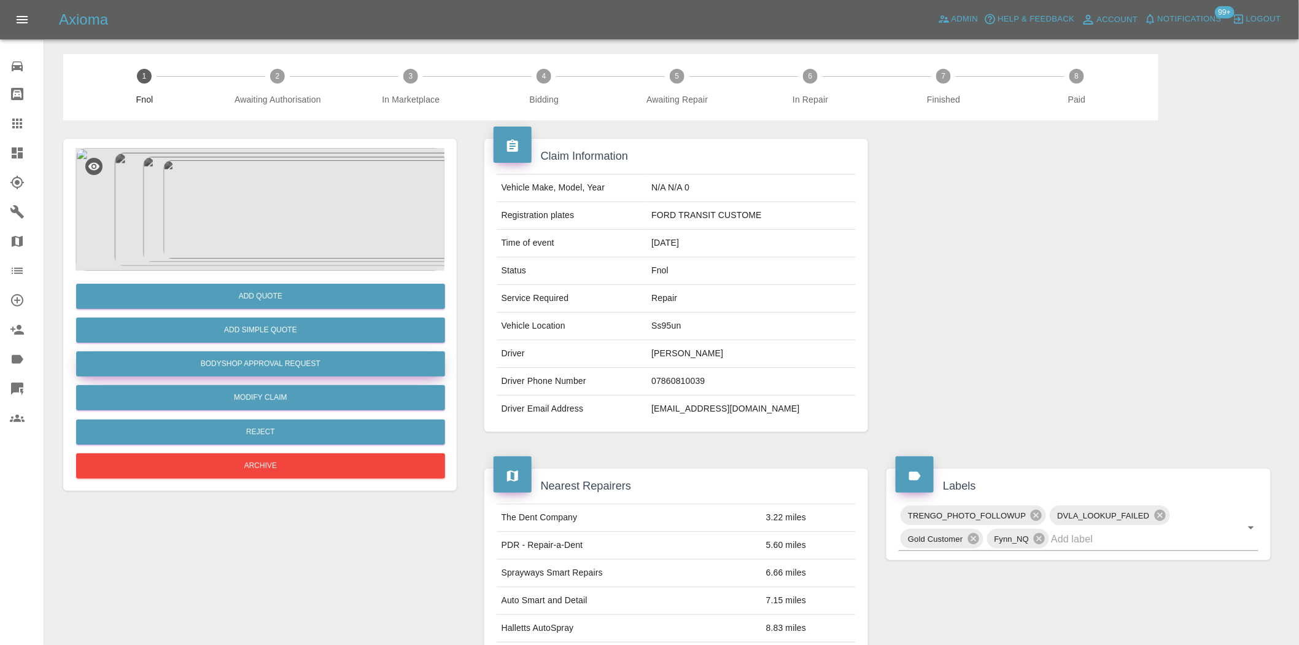
click at [292, 363] on button "Bodyshop Approval Request" at bounding box center [260, 363] width 369 height 25
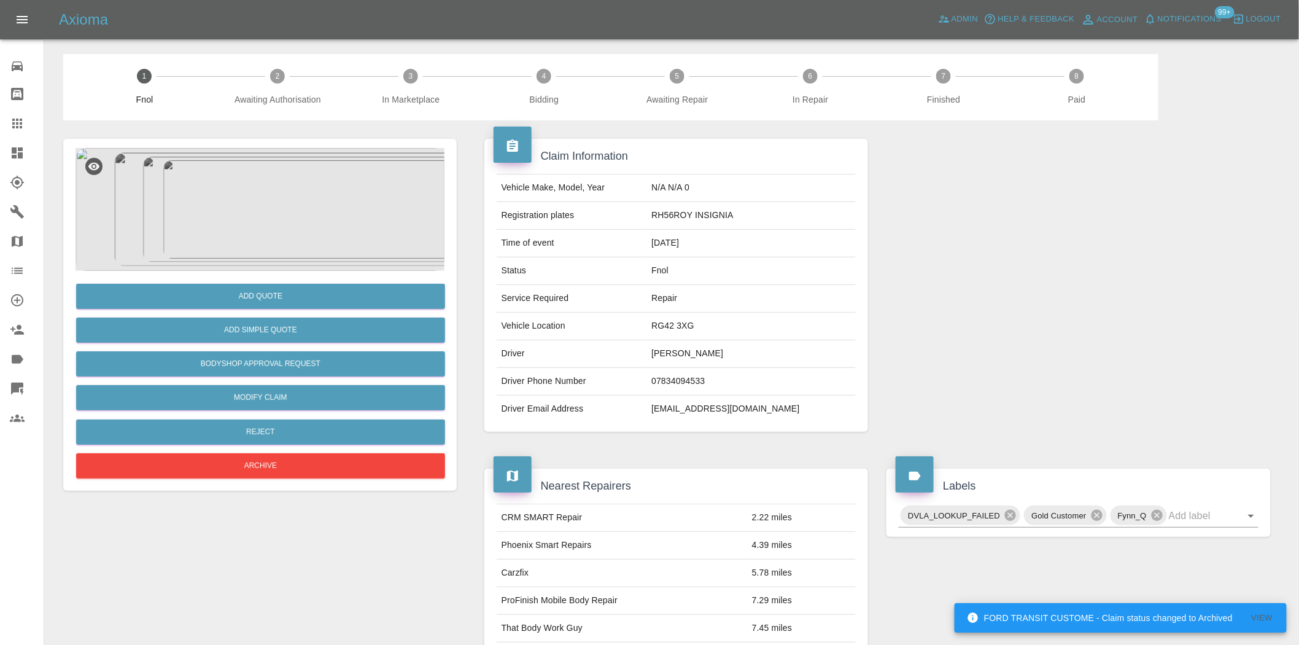
click at [261, 181] on img at bounding box center [260, 209] width 369 height 123
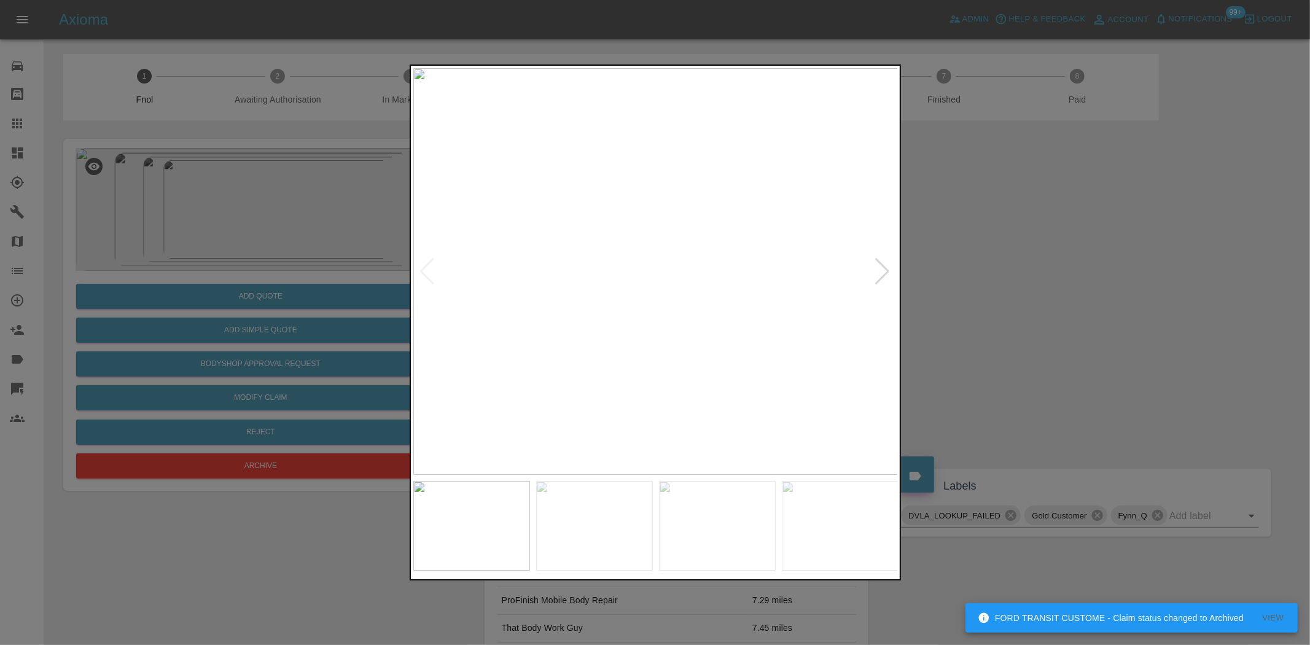
click at [599, 287] on img at bounding box center [655, 271] width 485 height 406
click at [635, 303] on img at bounding box center [645, 271] width 485 height 406
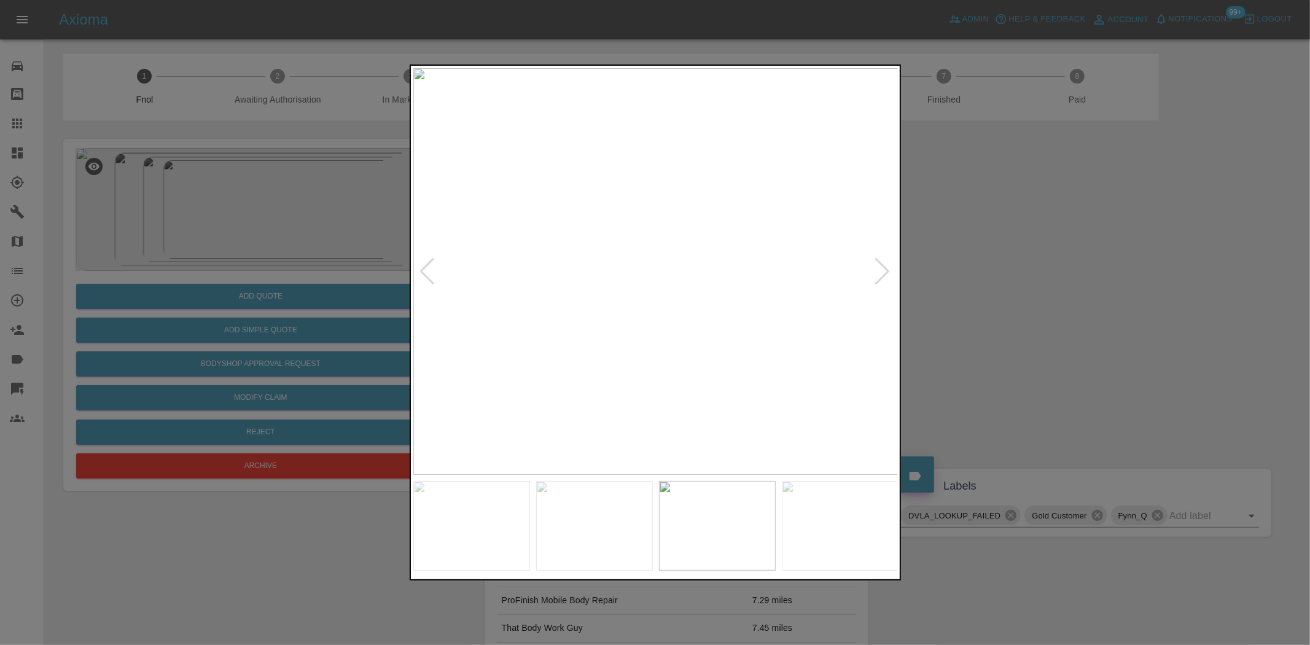
click at [627, 255] on img at bounding box center [655, 271] width 485 height 406
click at [688, 280] on img at bounding box center [655, 271] width 485 height 406
click at [674, 280] on img at bounding box center [655, 271] width 485 height 406
click at [680, 278] on img at bounding box center [655, 271] width 485 height 406
click at [669, 273] on img at bounding box center [655, 271] width 485 height 406
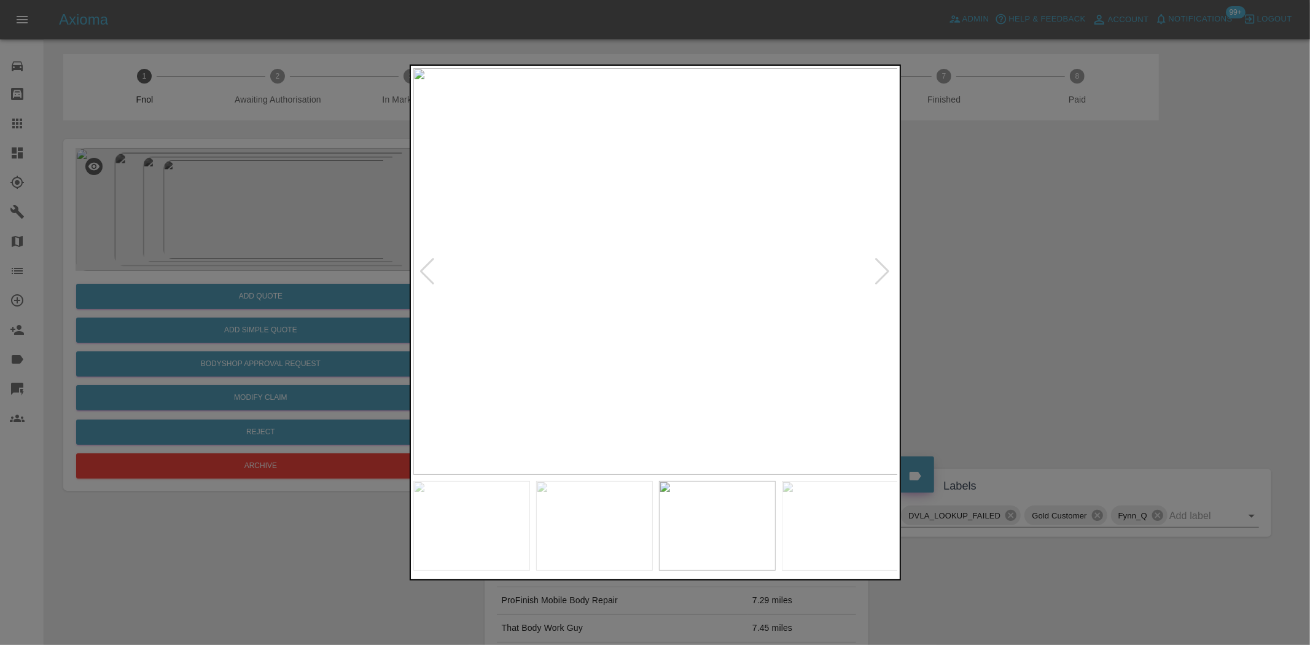
click at [678, 278] on img at bounding box center [655, 271] width 485 height 406
click at [605, 276] on img at bounding box center [655, 271] width 485 height 406
click at [726, 292] on img at bounding box center [655, 271] width 485 height 406
drag, startPoint x: 215, startPoint y: 186, endPoint x: 629, endPoint y: 252, distance: 419.7
click at [217, 186] on div at bounding box center [655, 322] width 1310 height 645
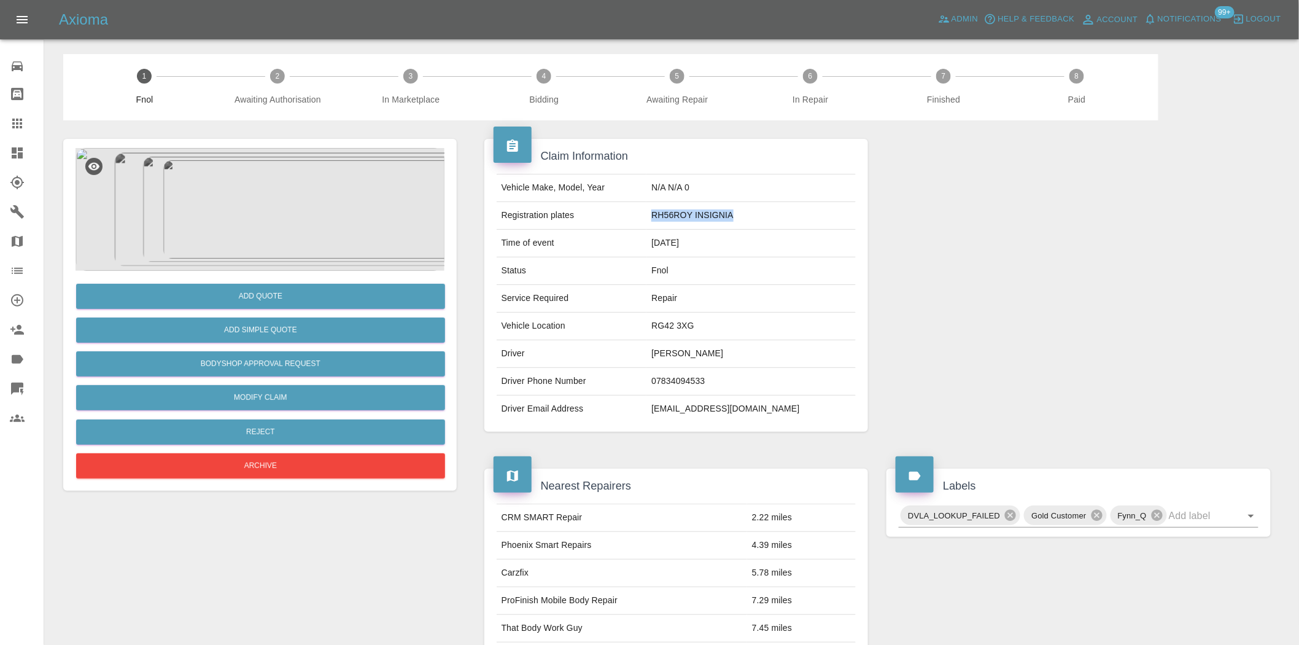
drag, startPoint x: 680, startPoint y: 214, endPoint x: 788, endPoint y: 220, distance: 108.2
click at [788, 220] on tr "Registration plates RH56ROY INSIGNIA" at bounding box center [677, 216] width 360 height 28
click at [749, 209] on td "RH56ROY INSIGNIA" at bounding box center [751, 216] width 209 height 28
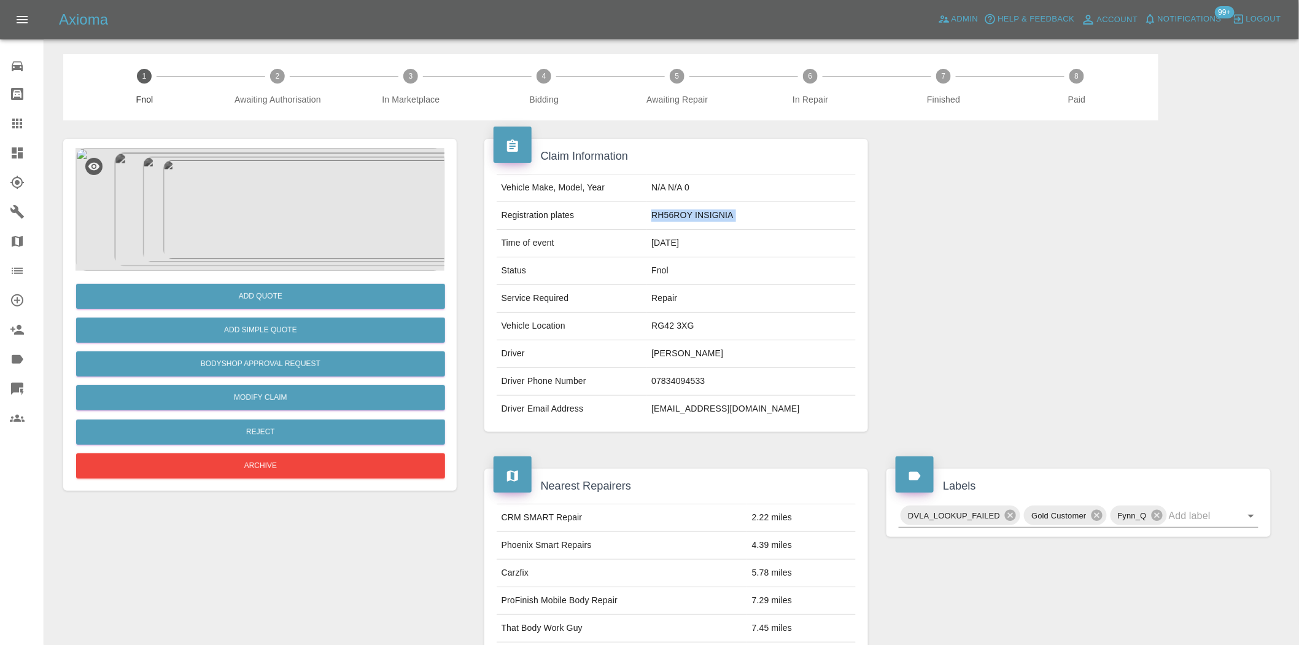
click at [749, 209] on td "RH56ROY INSIGNIA" at bounding box center [751, 216] width 209 height 28
click at [255, 211] on img at bounding box center [260, 209] width 369 height 123
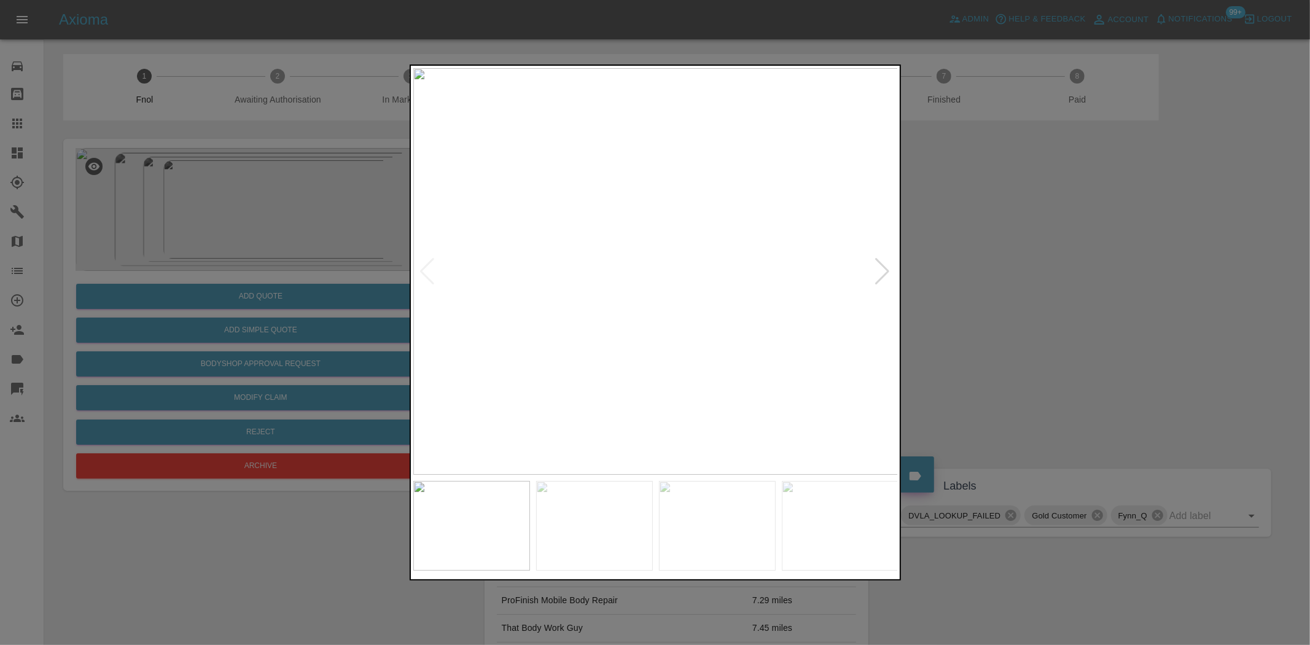
click at [672, 368] on img at bounding box center [655, 271] width 485 height 406
click at [662, 271] on img at bounding box center [655, 271] width 485 height 406
click at [703, 261] on img at bounding box center [655, 271] width 485 height 406
click at [739, 283] on img at bounding box center [655, 271] width 485 height 406
click at [597, 305] on img at bounding box center [655, 271] width 485 height 406
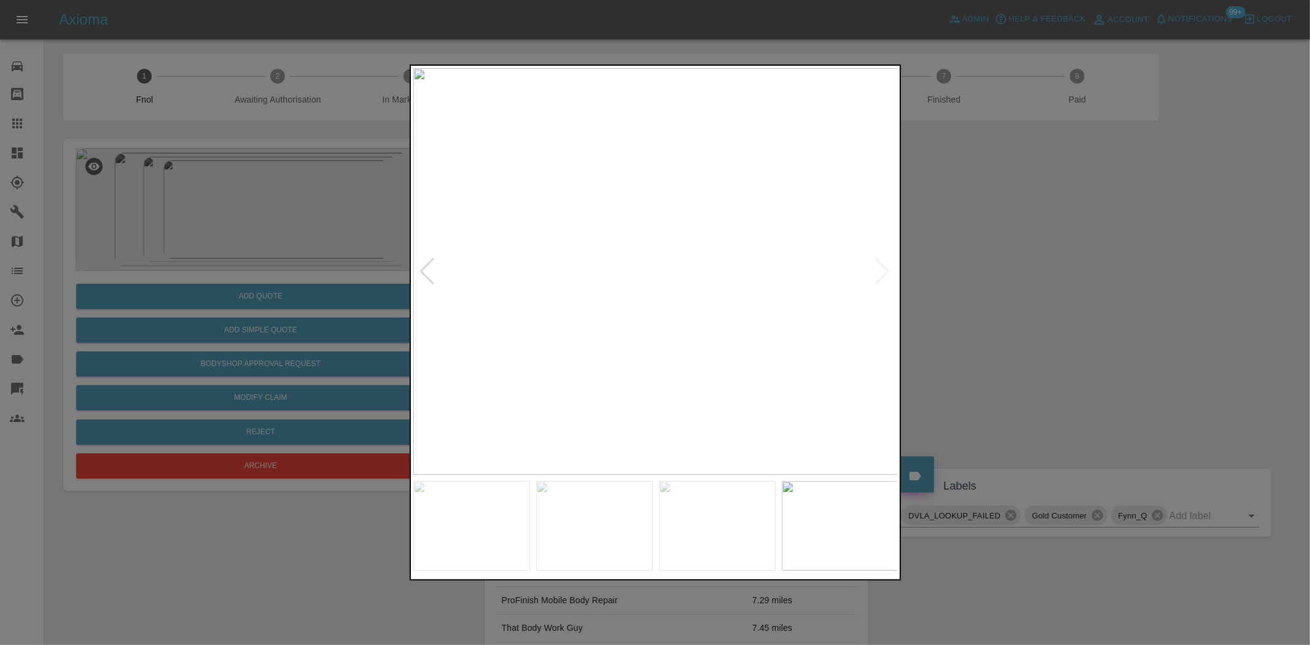
click at [287, 297] on div at bounding box center [655, 322] width 1310 height 645
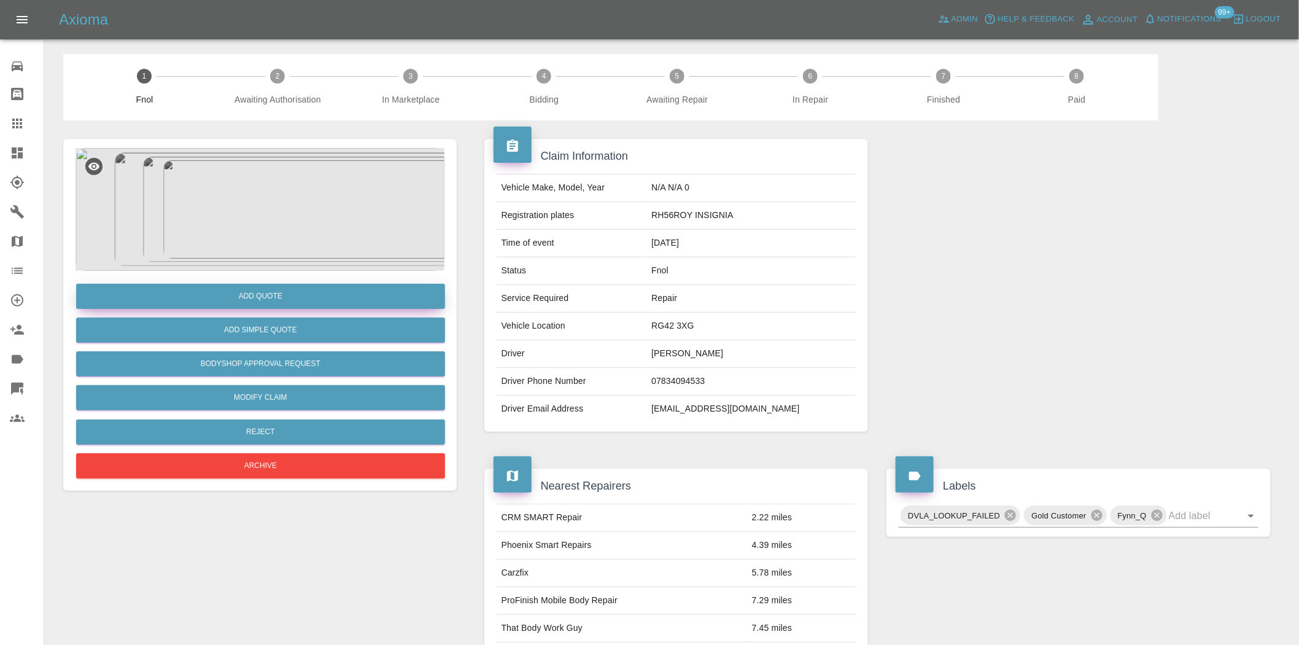
click at [289, 298] on button "Add Quote" at bounding box center [260, 296] width 369 height 25
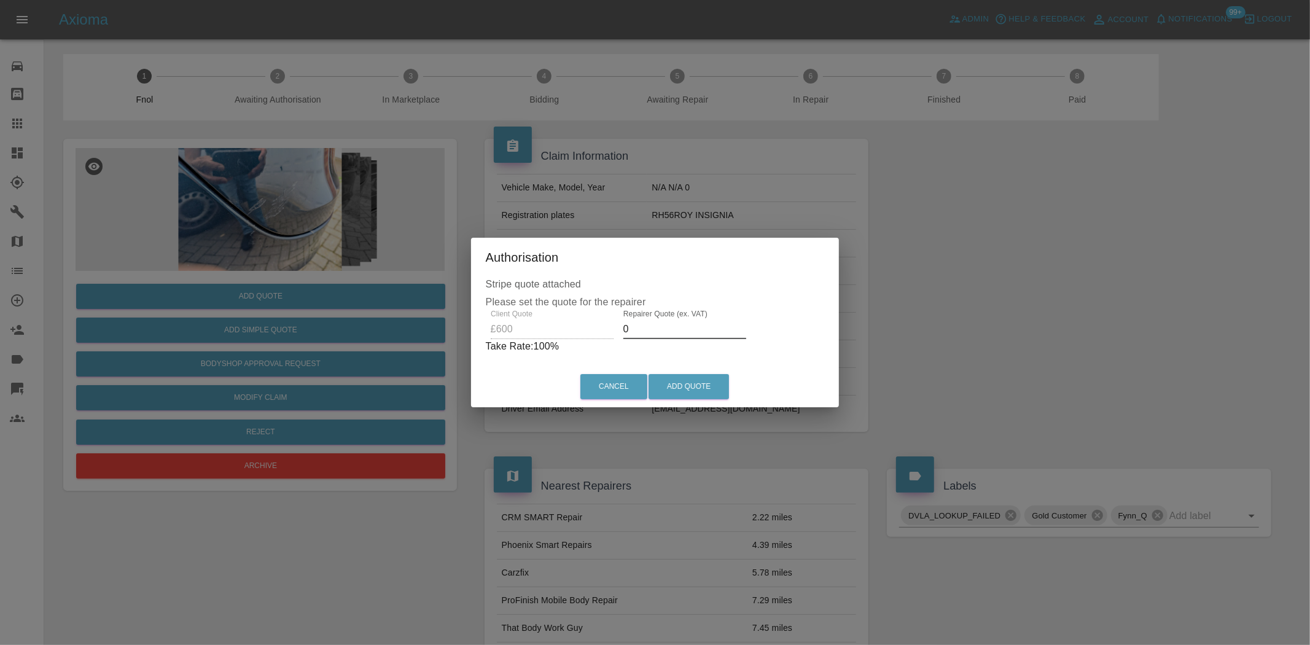
drag, startPoint x: 655, startPoint y: 327, endPoint x: 410, endPoint y: 328, distance: 245.0
click at [449, 340] on div "Authorisation Stripe quote attached Please set the quote for the repairer Clien…" at bounding box center [655, 322] width 1310 height 645
drag, startPoint x: 647, startPoint y: 332, endPoint x: 402, endPoint y: 351, distance: 245.7
click at [416, 351] on div "Authorisation Stripe quote attached Please set the quote for the repairer Clien…" at bounding box center [655, 322] width 1310 height 645
type input "375"
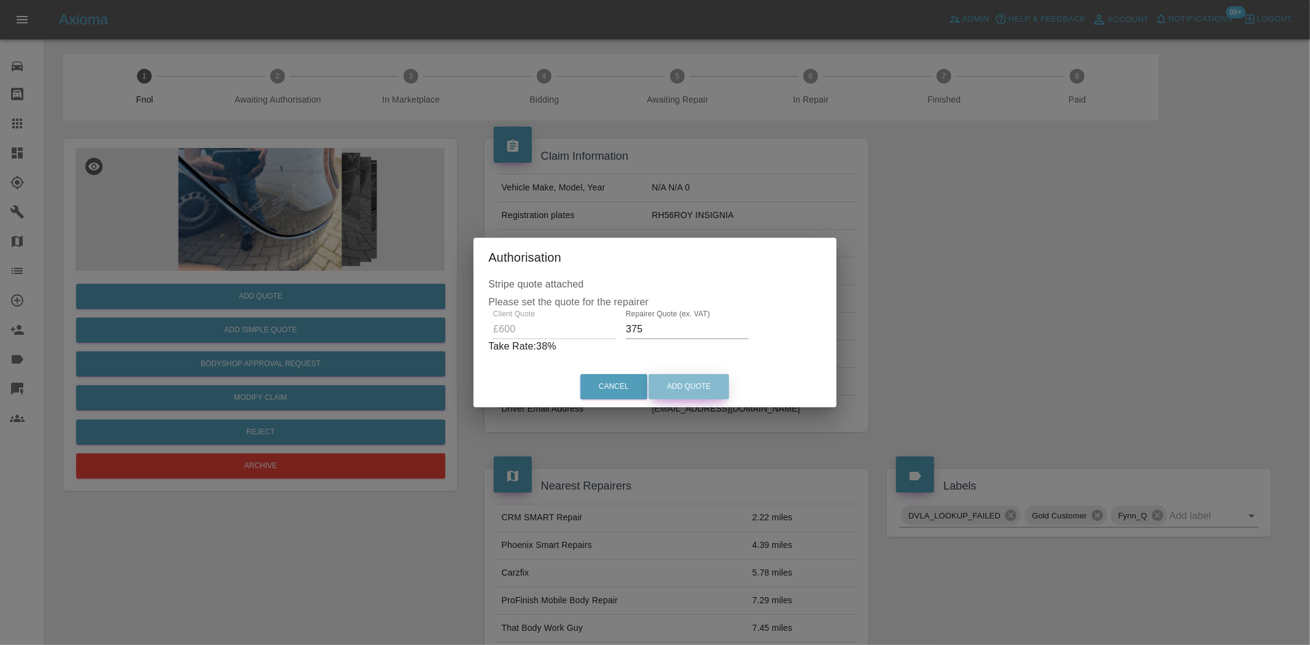
click at [709, 384] on button "Add Quote" at bounding box center [688, 386] width 80 height 25
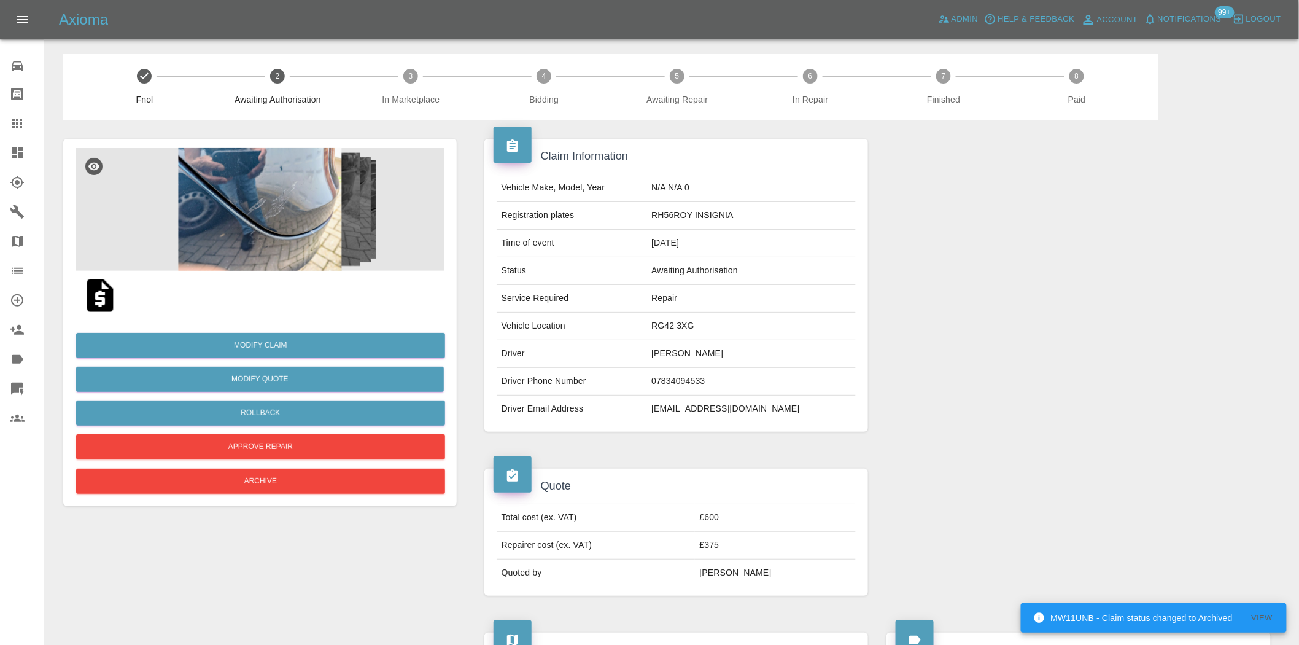
click at [273, 200] on img at bounding box center [260, 209] width 369 height 123
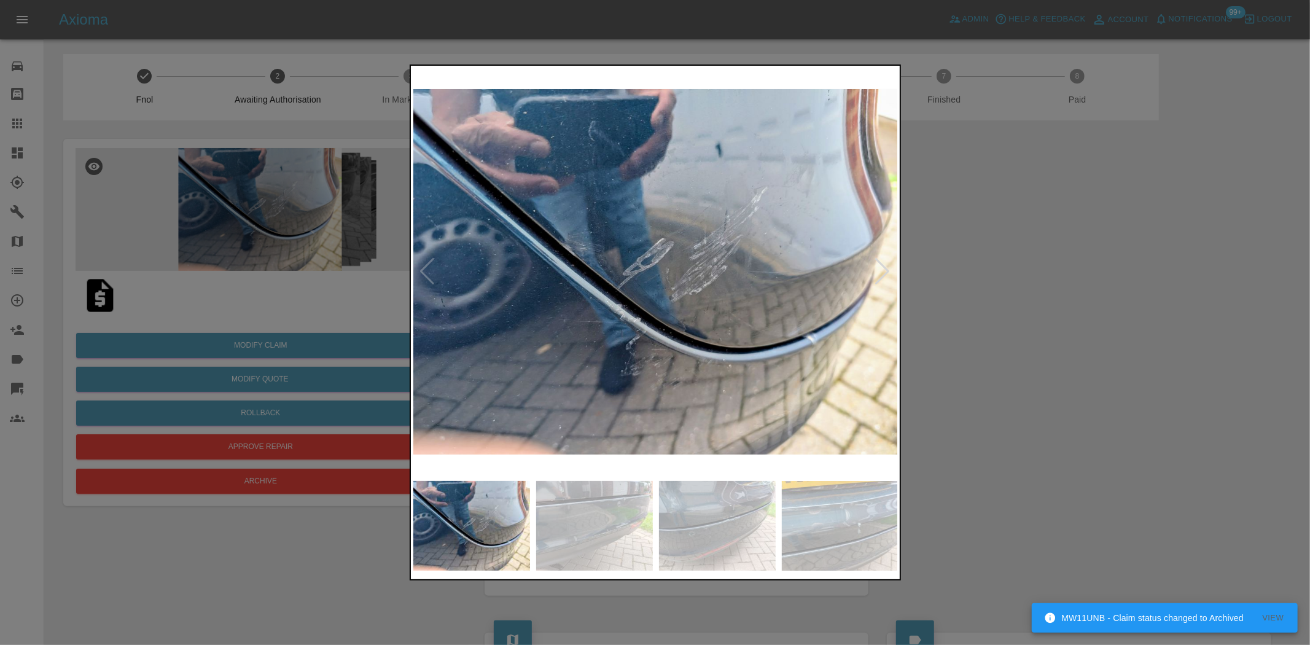
click at [274, 161] on div at bounding box center [655, 322] width 1310 height 645
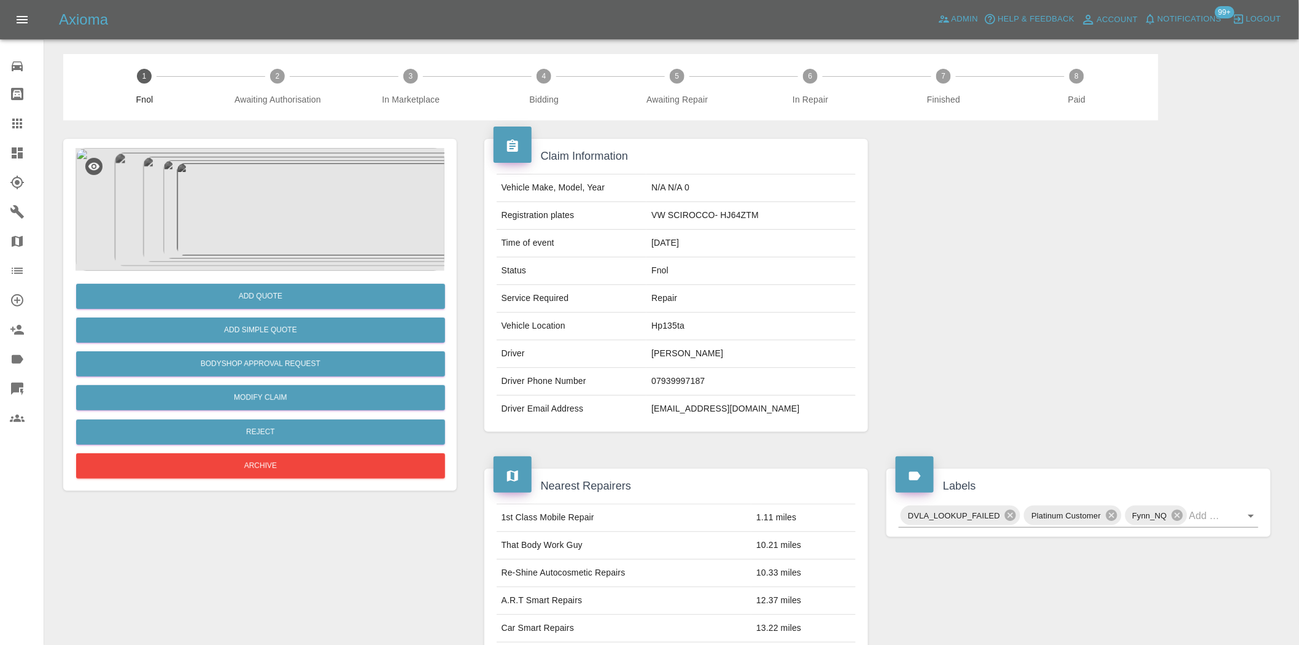
click at [328, 209] on img at bounding box center [260, 209] width 369 height 123
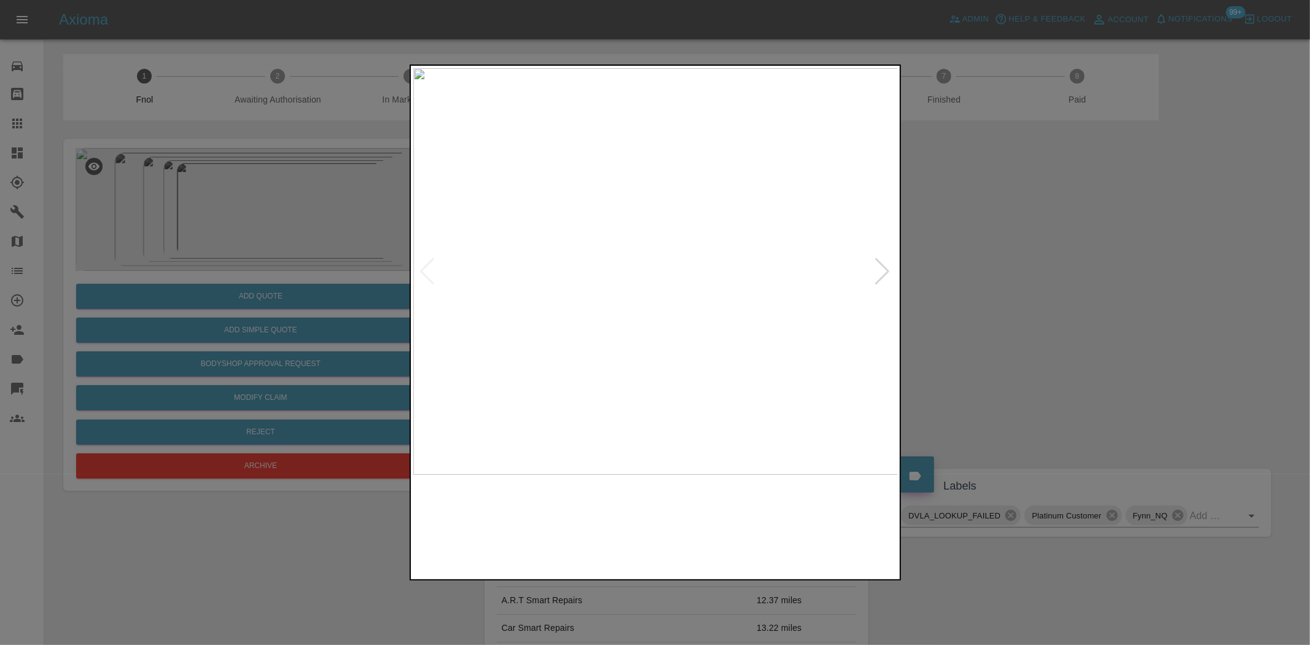
click at [472, 252] on img at bounding box center [655, 271] width 485 height 406
click at [526, 317] on img at bounding box center [476, 271] width 485 height 406
click at [446, 297] on img at bounding box center [655, 271] width 485 height 406
click at [443, 316] on img at bounding box center [655, 271] width 485 height 406
click at [360, 326] on div at bounding box center [655, 322] width 1310 height 645
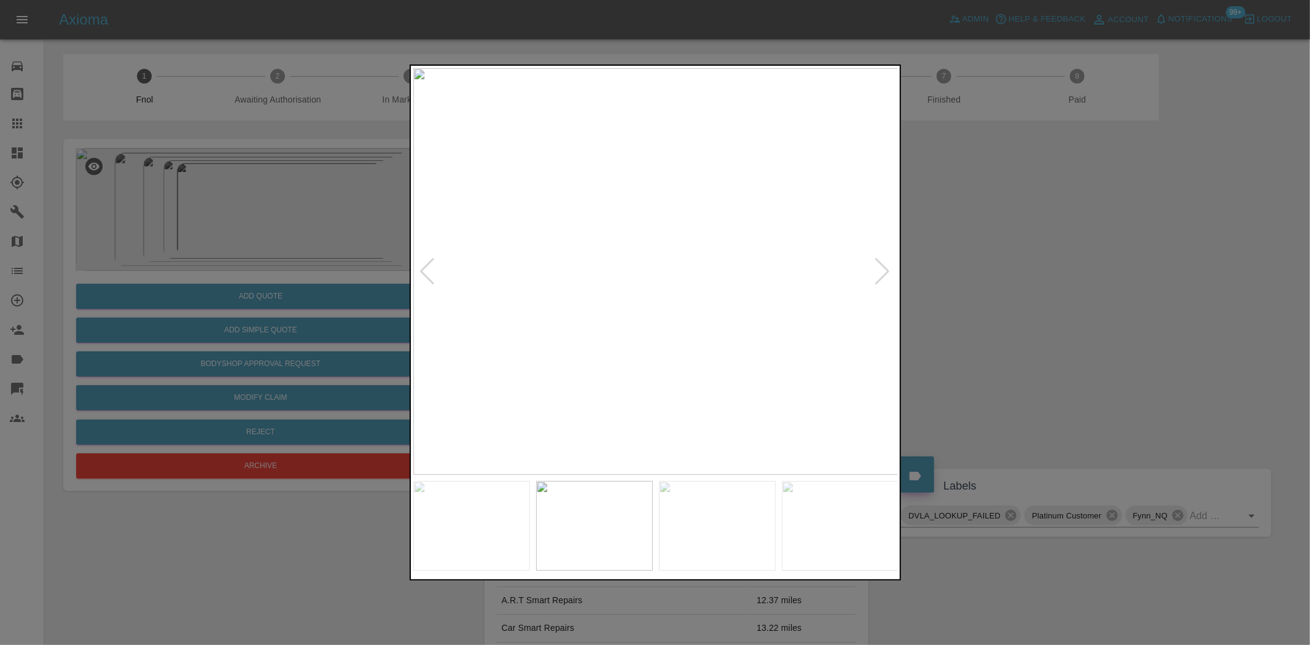
click at [421, 286] on img at bounding box center [655, 271] width 485 height 406
click at [376, 274] on div at bounding box center [655, 322] width 1310 height 645
click at [467, 328] on img at bounding box center [655, 271] width 485 height 406
click at [305, 258] on div at bounding box center [655, 322] width 1310 height 645
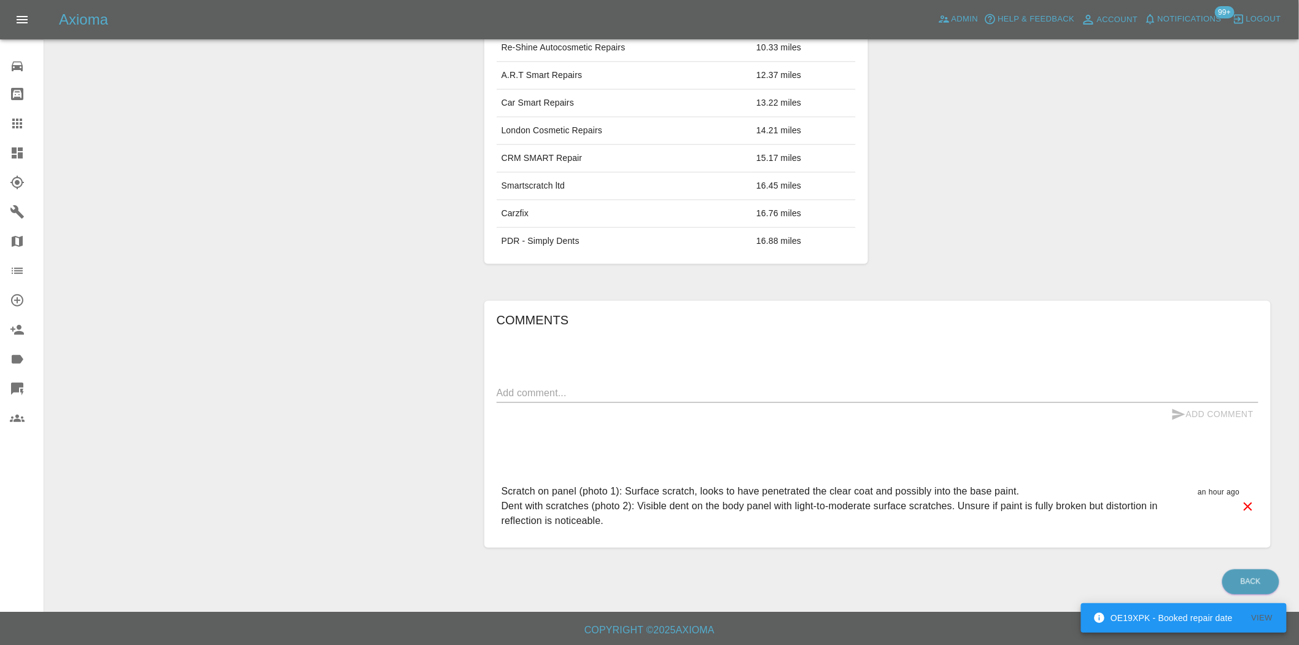
scroll to position [528, 0]
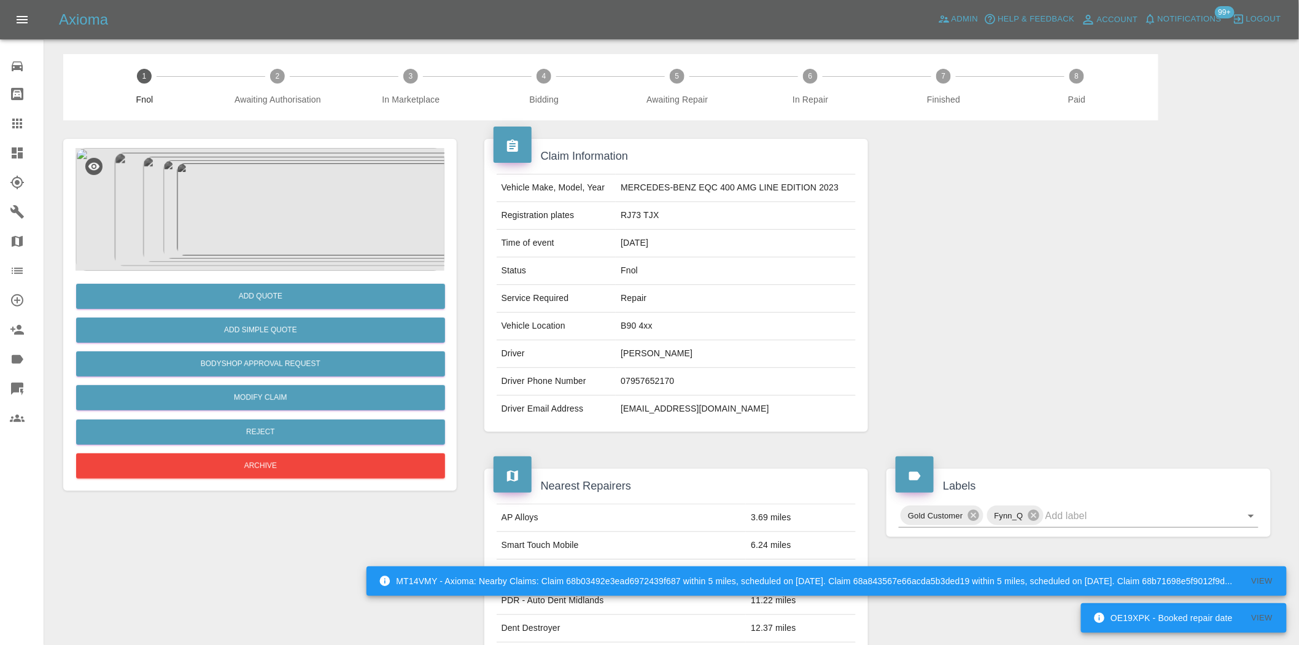
click at [274, 200] on img at bounding box center [260, 209] width 369 height 123
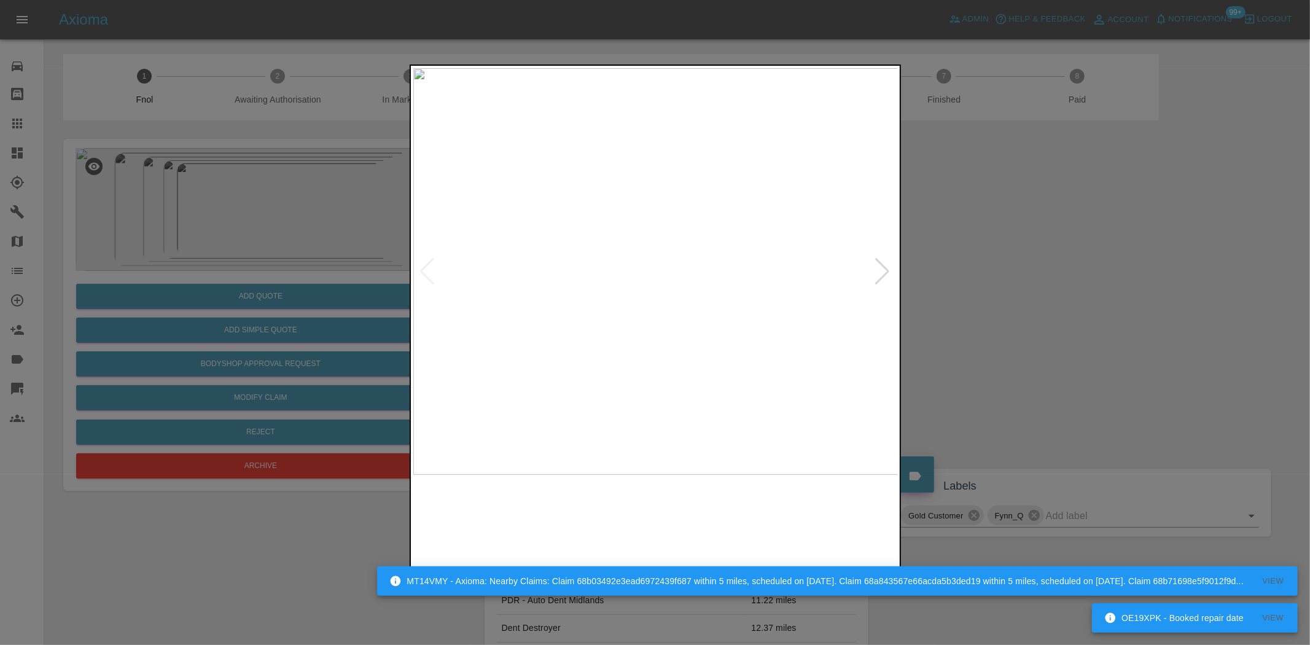
click at [695, 332] on img at bounding box center [655, 271] width 485 height 406
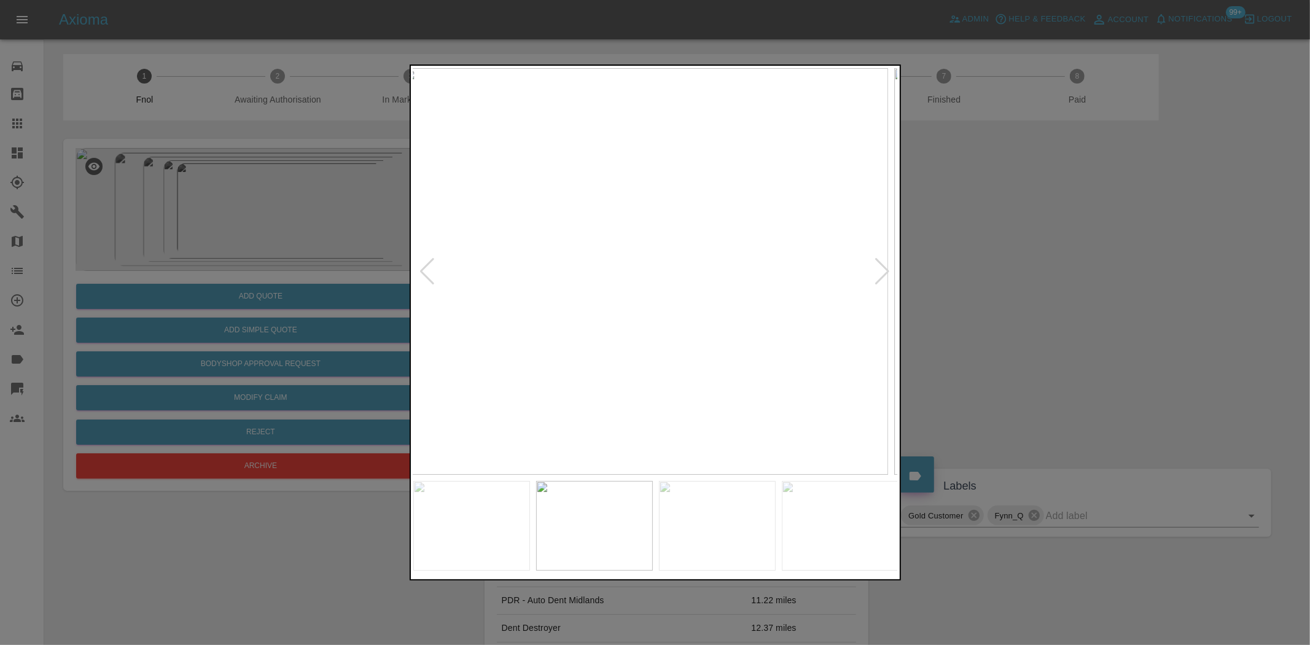
click at [715, 333] on img at bounding box center [645, 271] width 485 height 406
click at [606, 320] on img at bounding box center [655, 271] width 485 height 406
click at [642, 259] on img at bounding box center [655, 271] width 485 height 406
click at [634, 291] on img at bounding box center [694, 308] width 1455 height 1220
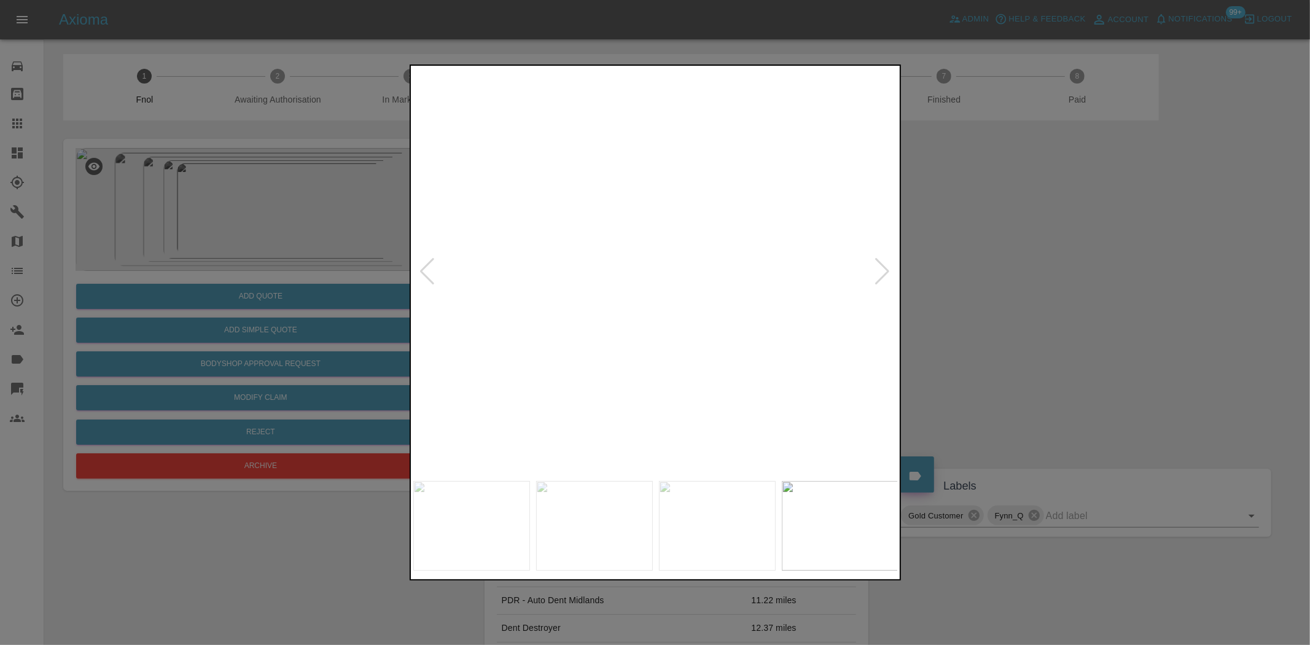
click at [634, 291] on img at bounding box center [694, 308] width 1455 height 1220
click at [642, 309] on img at bounding box center [655, 271] width 485 height 406
click at [799, 293] on img at bounding box center [655, 271] width 485 height 406
click at [554, 212] on img at bounding box center [655, 271] width 485 height 406
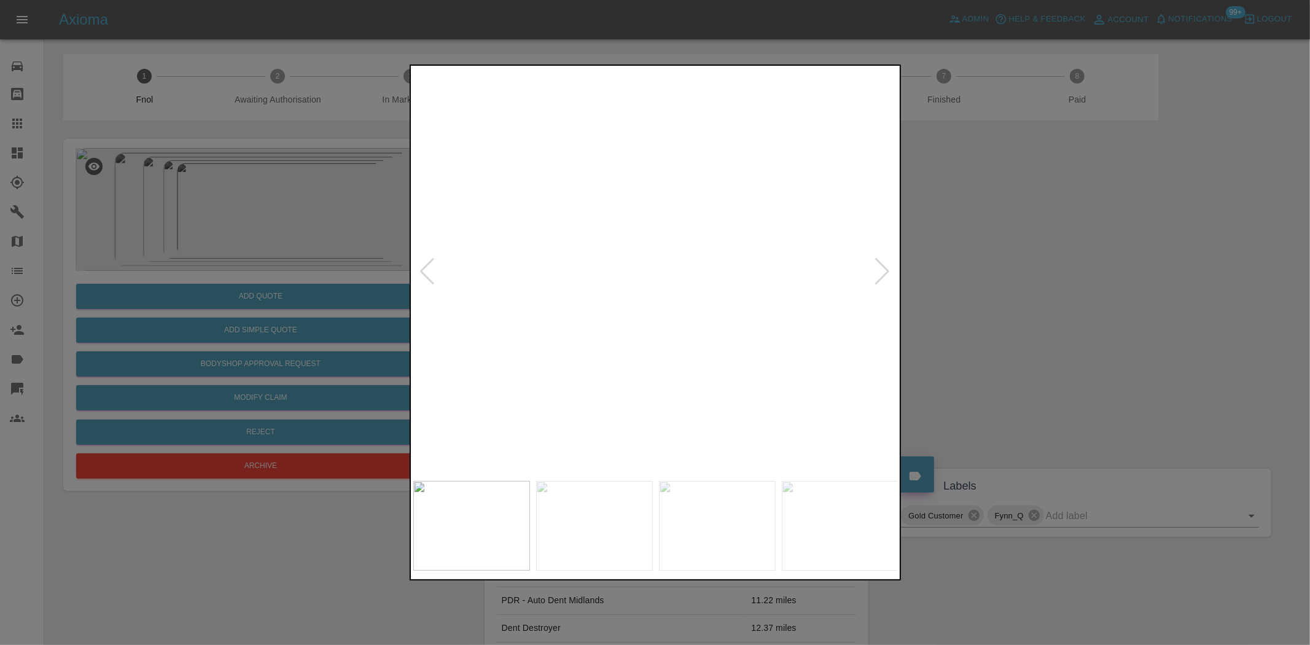
click at [556, 243] on img at bounding box center [956, 447] width 1455 height 1220
click at [507, 235] on img at bounding box center [655, 271] width 485 height 406
click at [571, 230] on img at bounding box center [655, 271] width 485 height 406
click at [518, 258] on img at bounding box center [655, 271] width 485 height 406
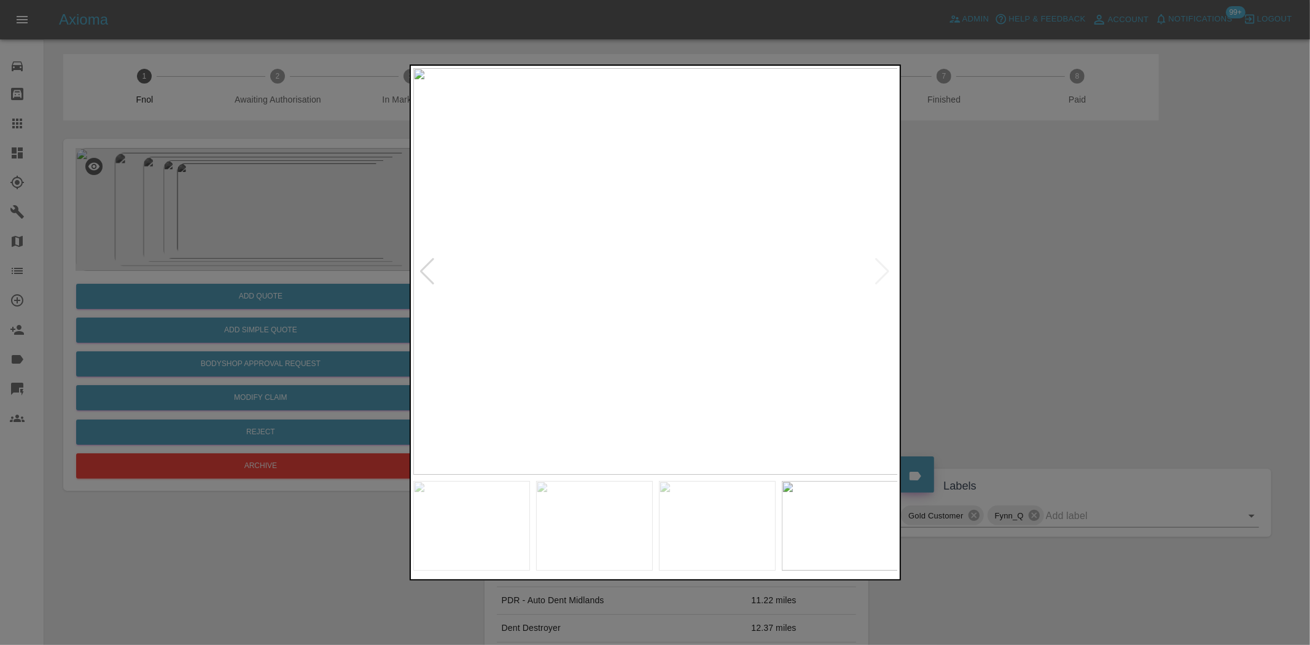
click at [654, 272] on img at bounding box center [655, 271] width 485 height 406
click at [653, 273] on img at bounding box center [655, 271] width 485 height 406
click at [653, 274] on img at bounding box center [659, 265] width 1455 height 1220
click at [653, 274] on img at bounding box center [659, 266] width 1455 height 1220
click at [572, 308] on img at bounding box center [655, 271] width 485 height 406
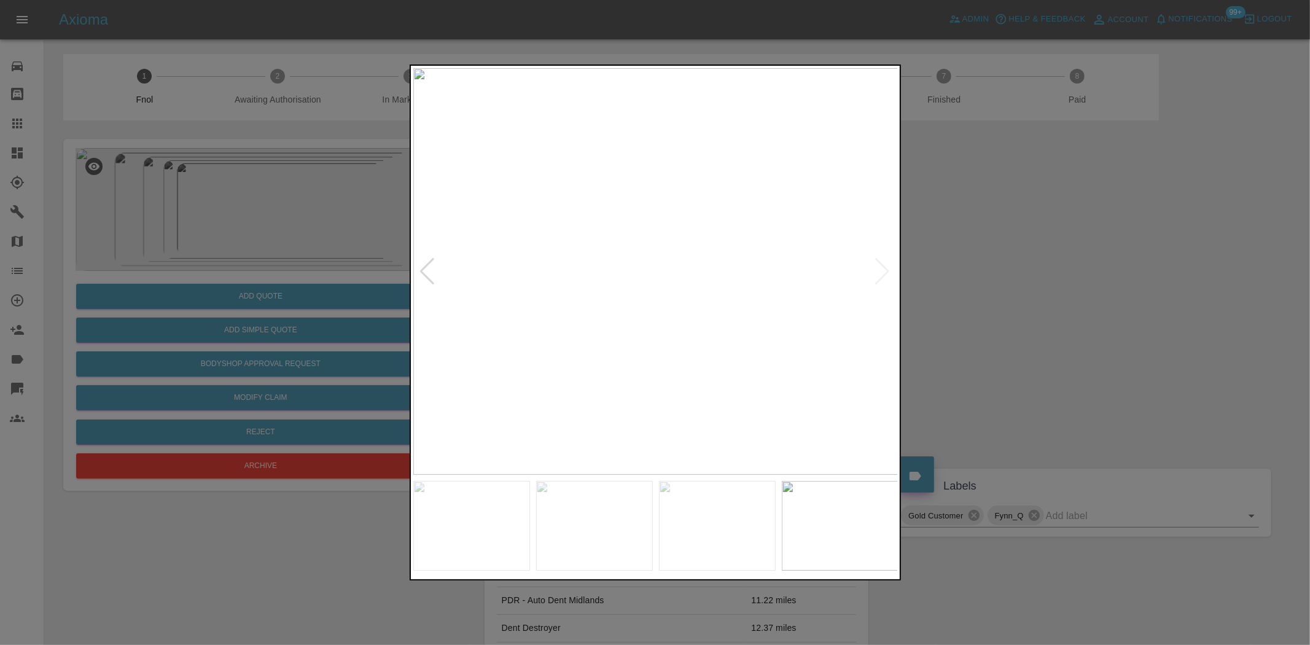
click at [467, 307] on img at bounding box center [655, 271] width 485 height 406
click at [282, 326] on div at bounding box center [655, 322] width 1310 height 645
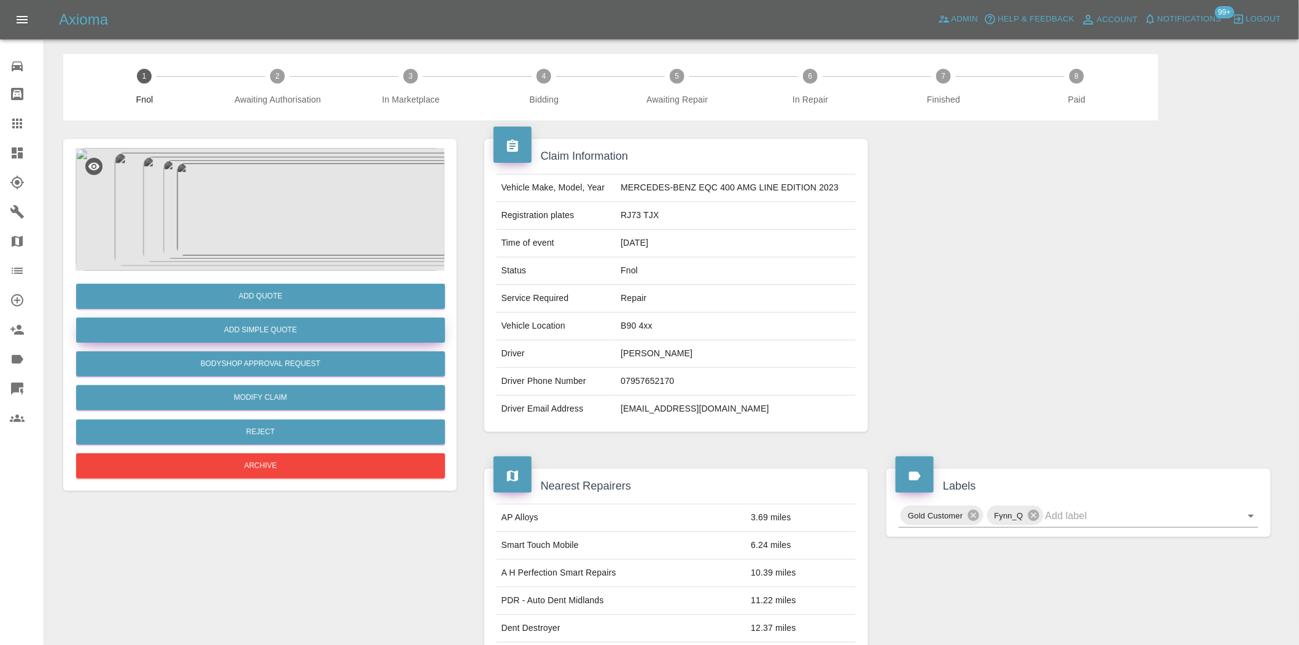
click at [304, 328] on button "Add Simple Quote" at bounding box center [260, 329] width 369 height 25
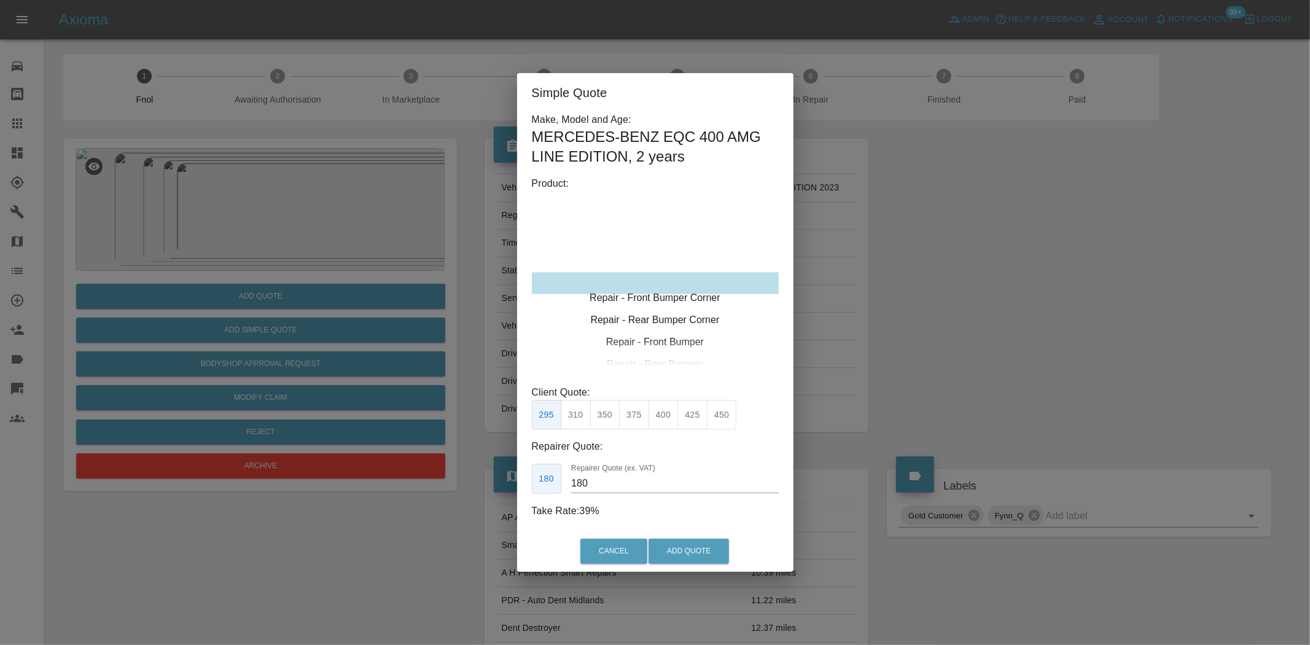
type input "120"
click at [665, 278] on div "Repair - Front Bumper Corner" at bounding box center [655, 283] width 247 height 22
click at [568, 403] on button "199" at bounding box center [576, 415] width 30 height 30
click at [679, 543] on button "Add Quote" at bounding box center [688, 550] width 80 height 25
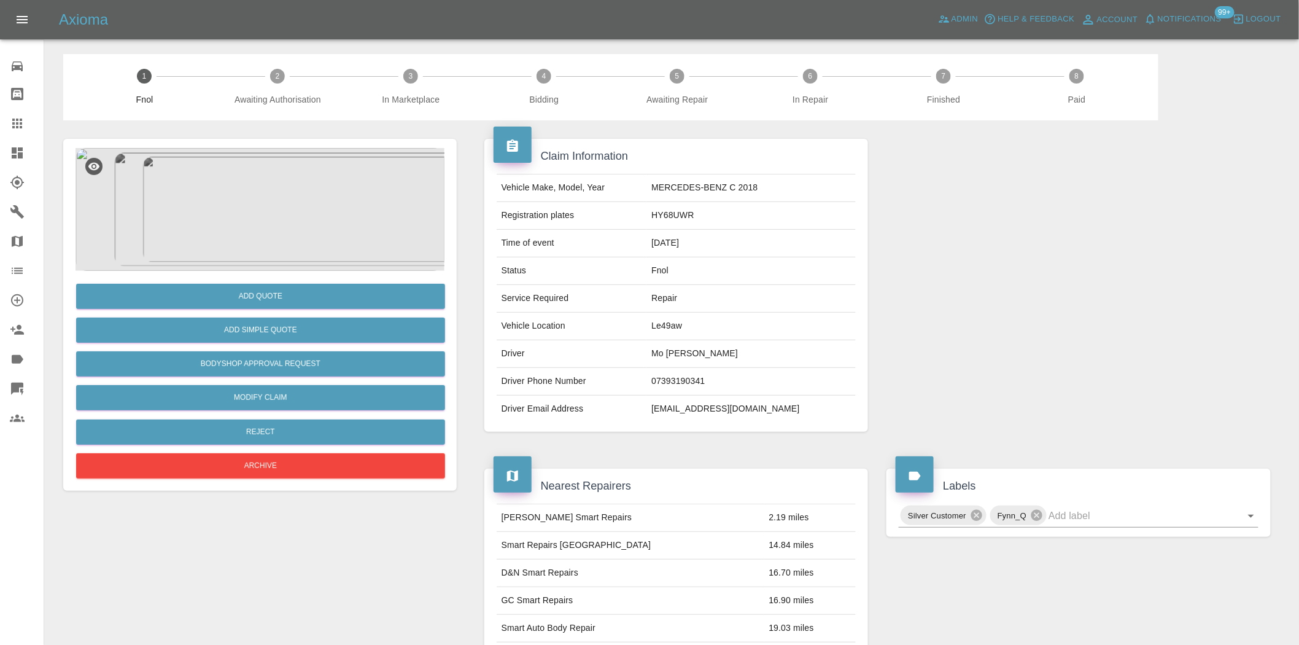
click at [298, 247] on img at bounding box center [260, 209] width 369 height 123
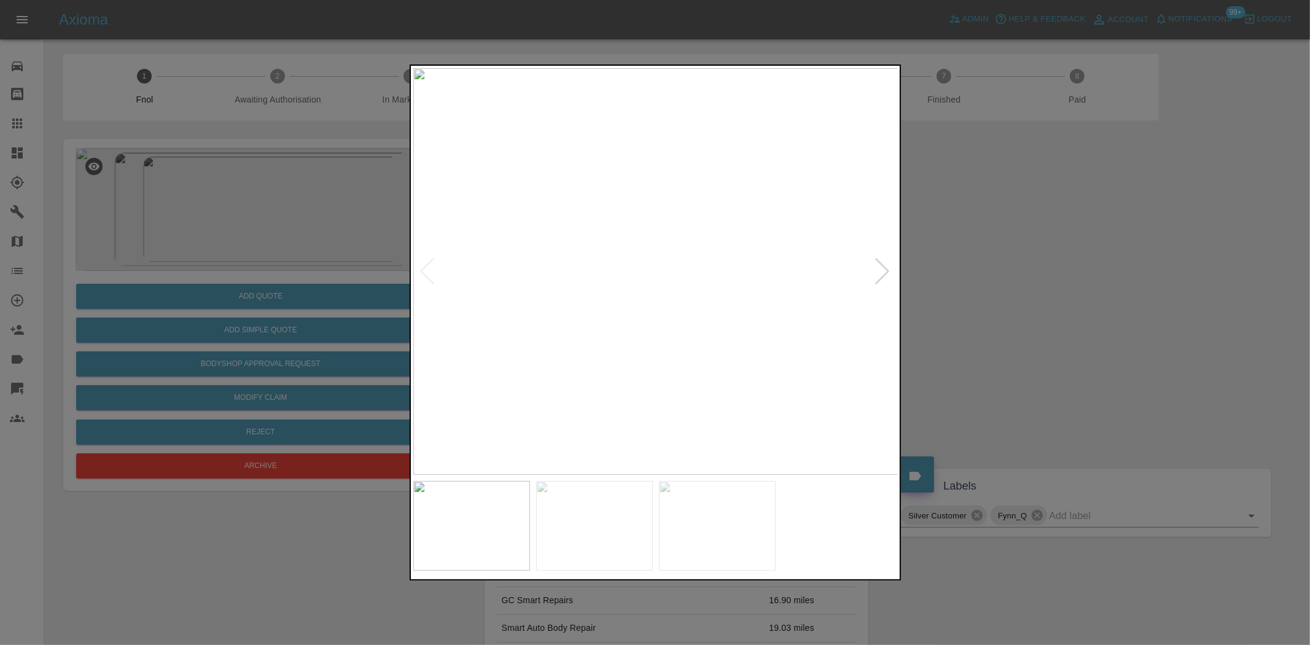
click at [613, 292] on img at bounding box center [655, 271] width 485 height 406
click at [443, 279] on img at bounding box center [655, 271] width 485 height 406
click at [477, 247] on img at bounding box center [640, 271] width 485 height 406
click at [422, 230] on img at bounding box center [647, 271] width 485 height 406
click at [518, 250] on img at bounding box center [655, 271] width 485 height 406
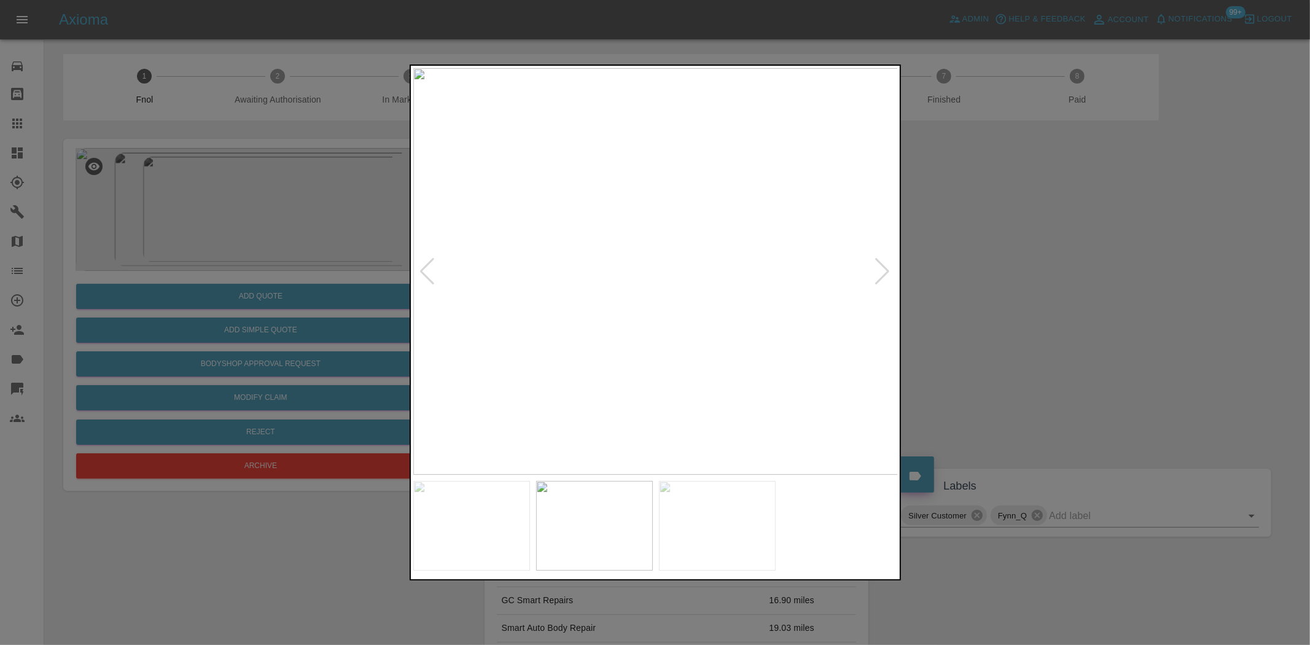
click at [459, 243] on img at bounding box center [655, 271] width 485 height 406
click at [499, 242] on img at bounding box center [674, 271] width 485 height 406
click at [628, 217] on img at bounding box center [655, 271] width 485 height 406
click at [619, 228] on img at bounding box center [661, 271] width 485 height 406
click at [660, 237] on img at bounding box center [655, 271] width 485 height 406
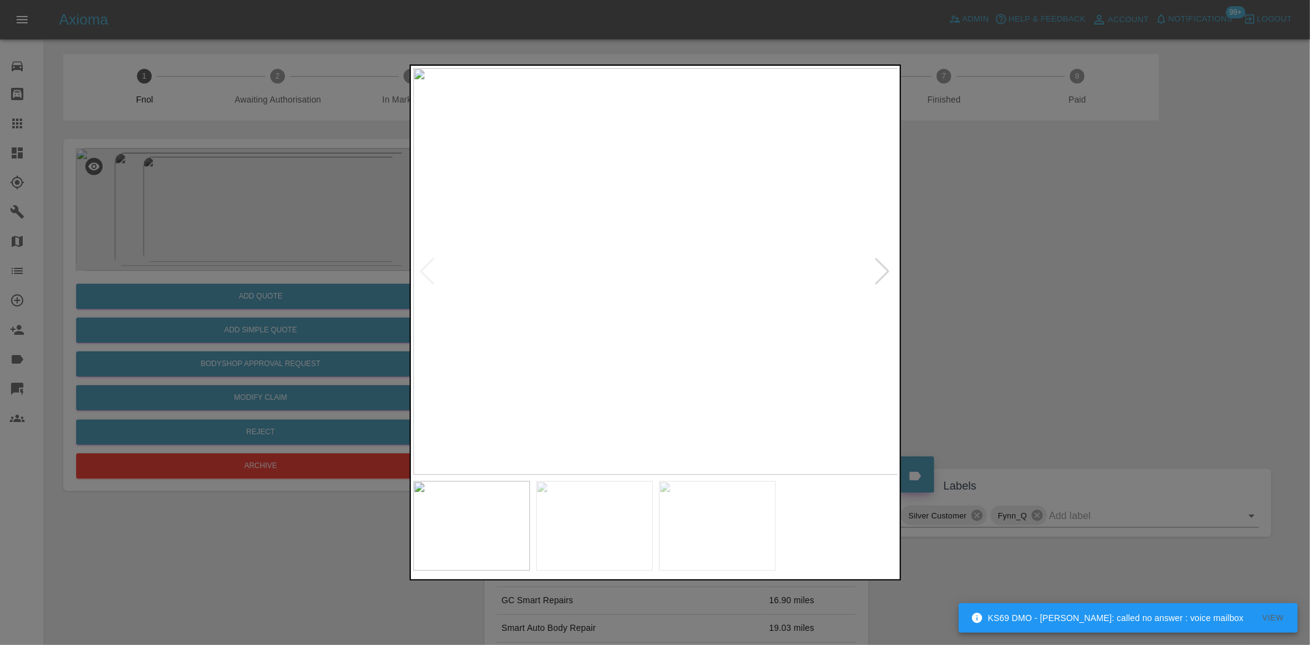
click at [621, 244] on img at bounding box center [655, 271] width 485 height 406
drag, startPoint x: 198, startPoint y: 192, endPoint x: 353, endPoint y: 235, distance: 161.3
click at [203, 192] on div at bounding box center [655, 322] width 1310 height 645
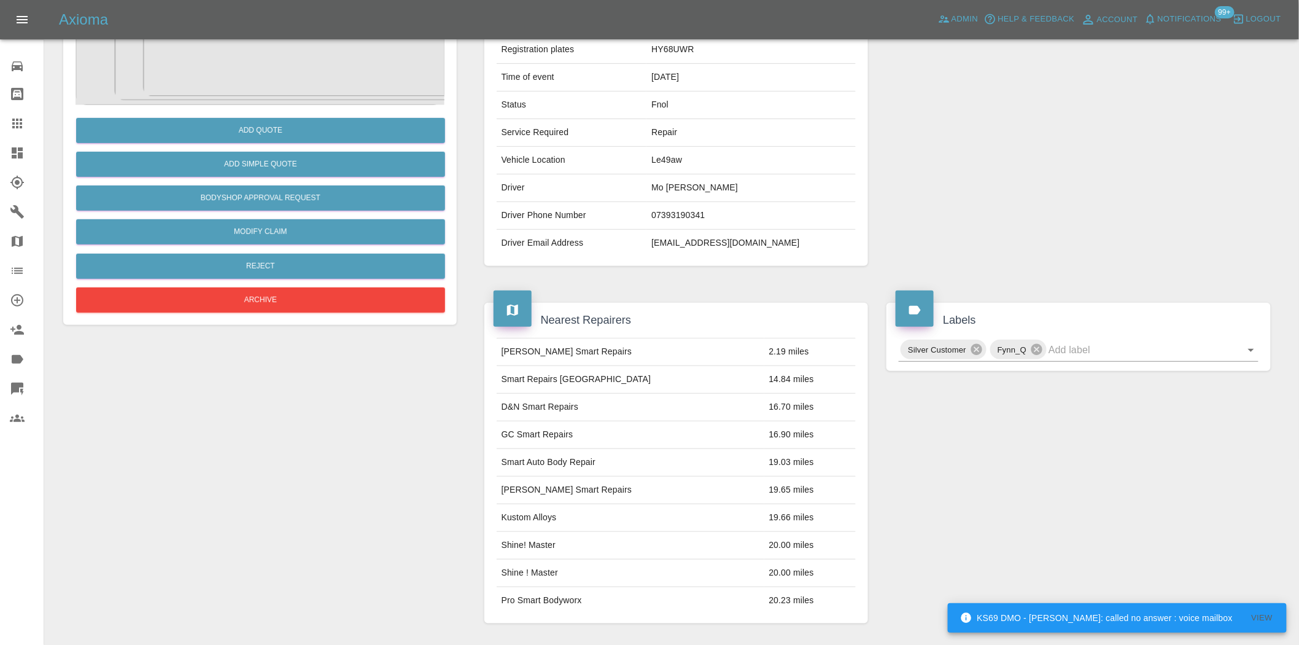
scroll to position [545, 0]
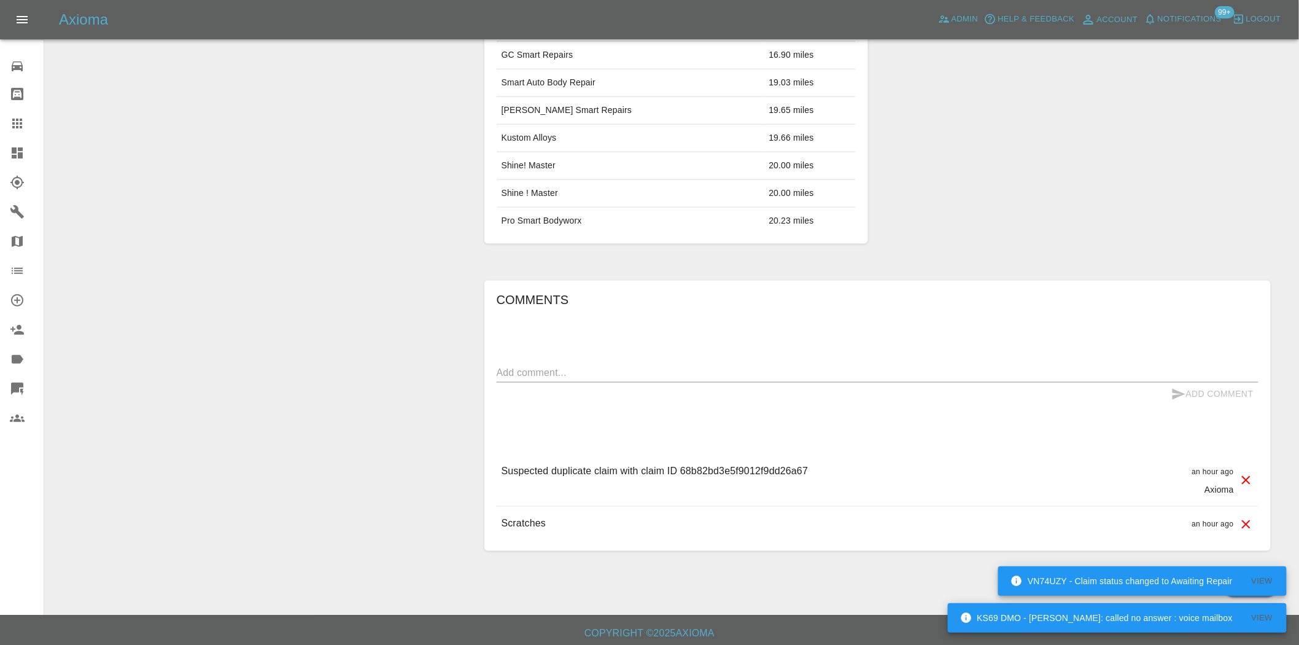
click at [715, 464] on p "Suspected duplicate claim with claim ID 68b82bd3e5f9012f9dd26a67" at bounding box center [655, 471] width 307 height 15
copy p "68b82bd3e5f9012f9dd26a67"
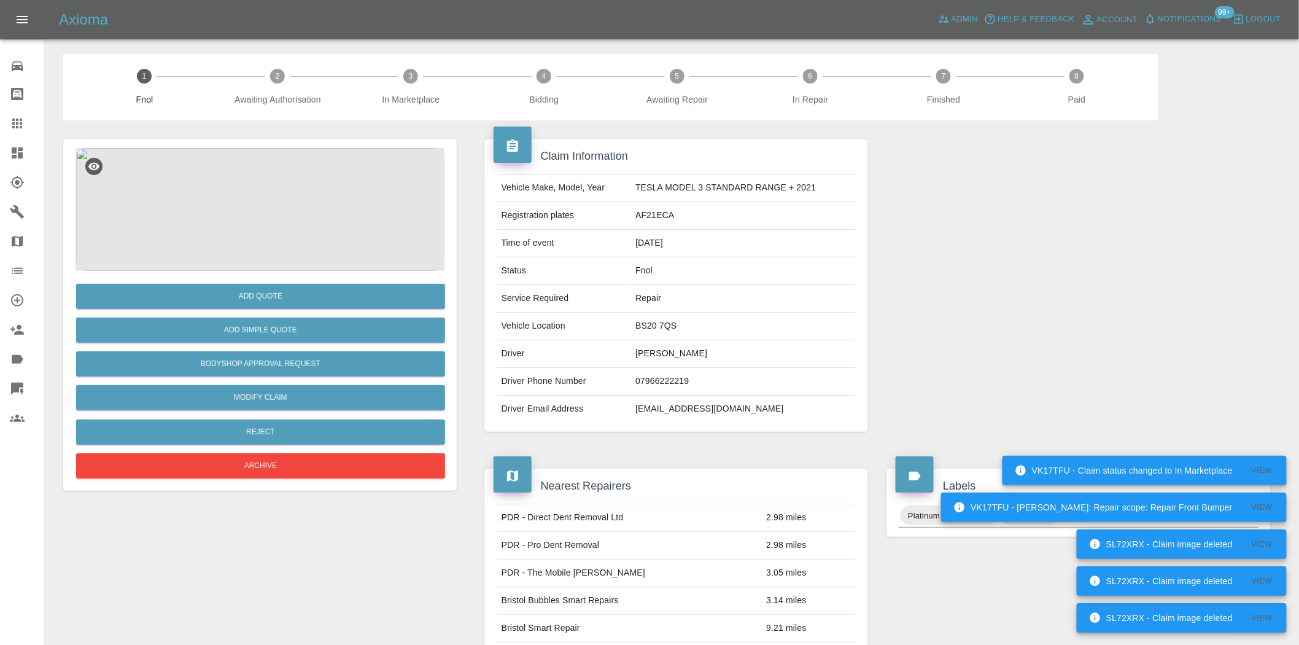
click at [279, 194] on img at bounding box center [260, 209] width 369 height 123
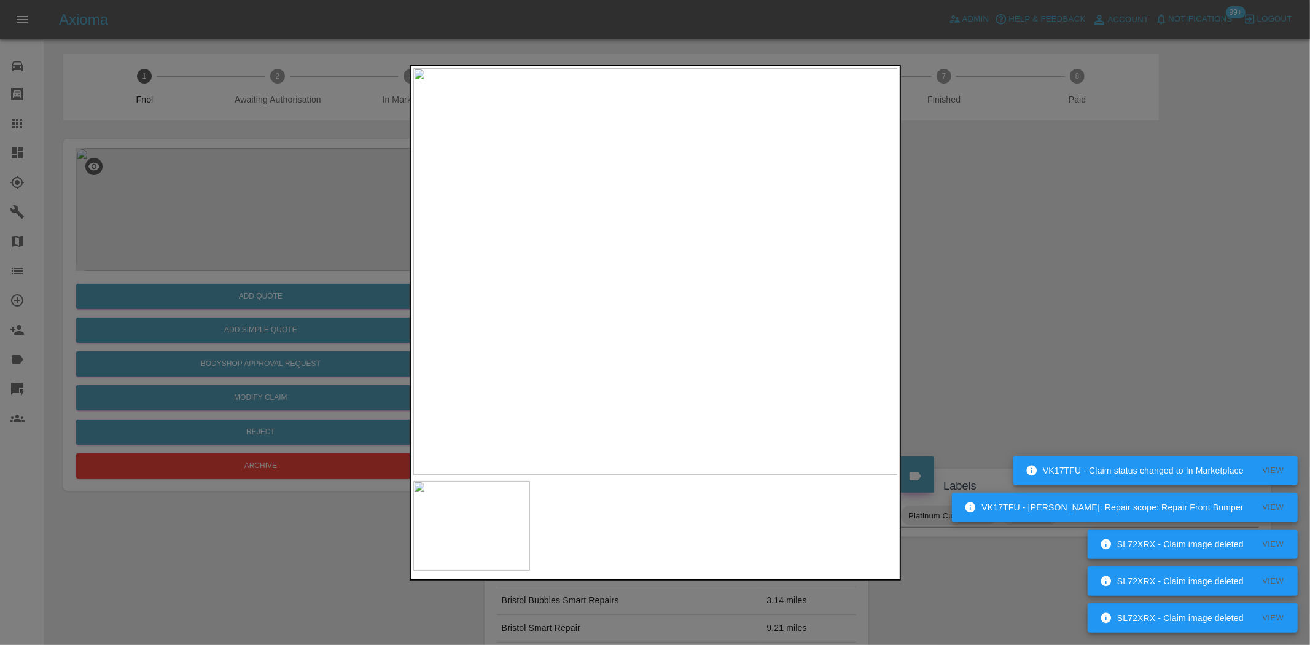
click at [299, 188] on div at bounding box center [655, 322] width 1310 height 645
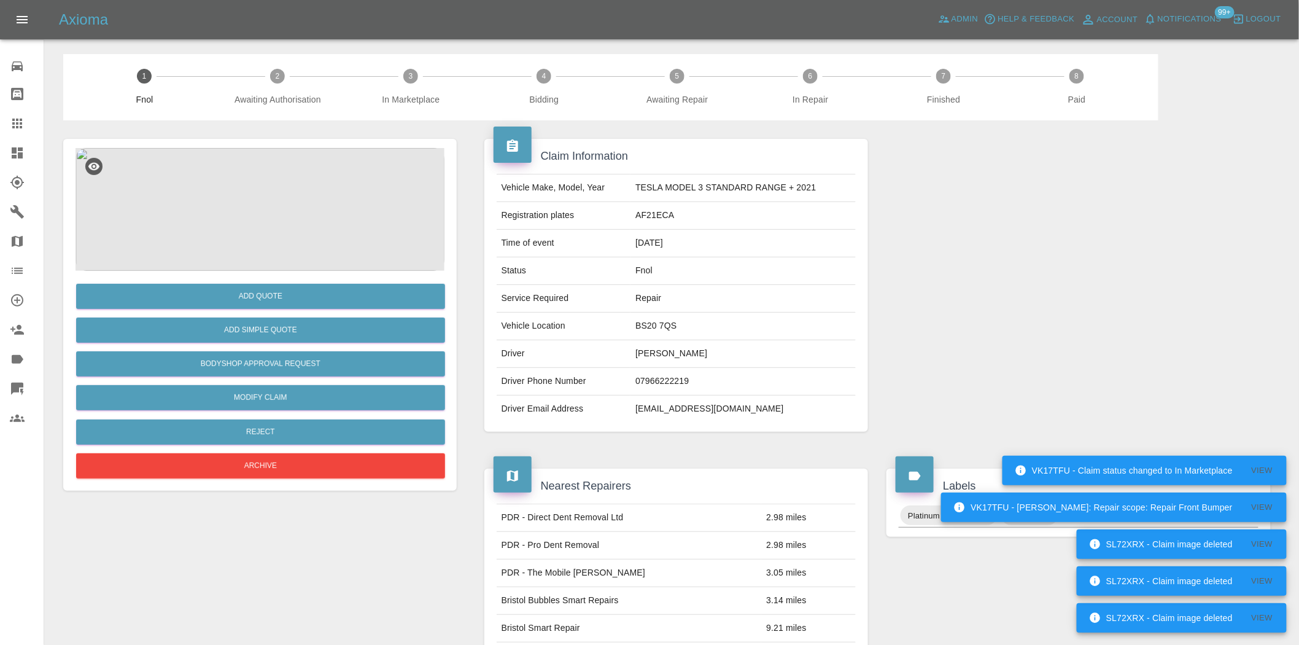
click at [297, 198] on img at bounding box center [260, 209] width 369 height 123
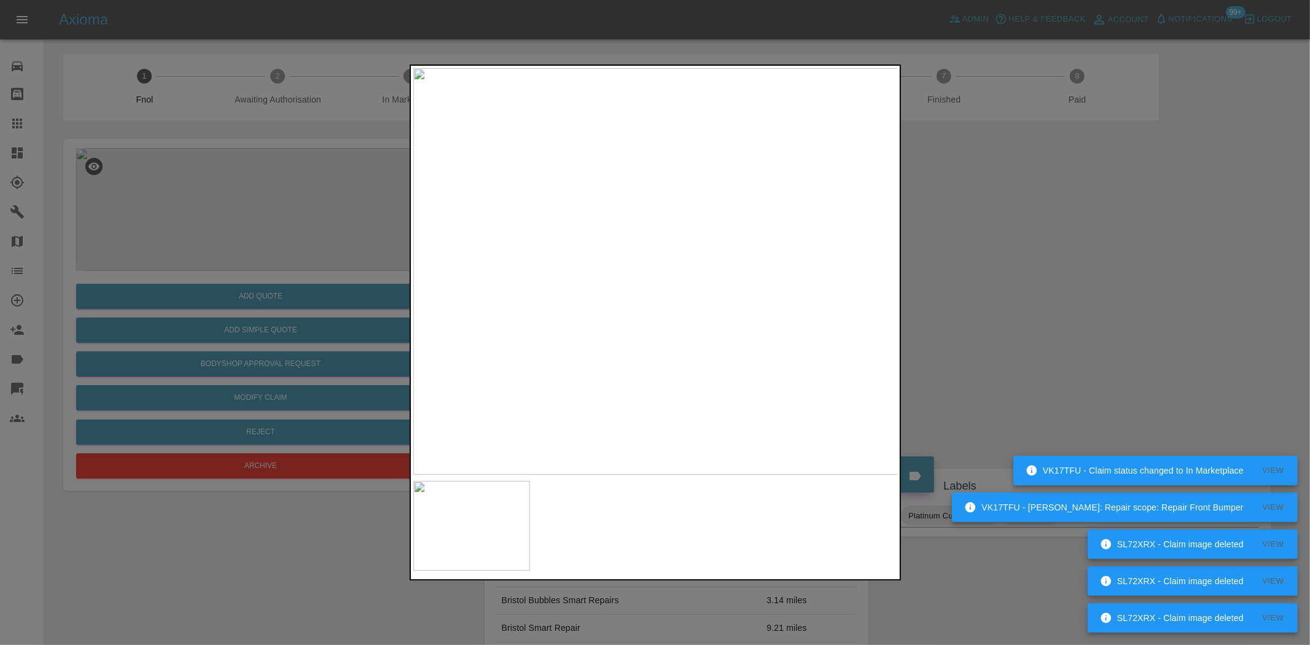
click at [596, 270] on img at bounding box center [655, 271] width 485 height 406
click at [486, 260] on img at bounding box center [655, 271] width 485 height 406
click at [262, 196] on div at bounding box center [655, 322] width 1310 height 645
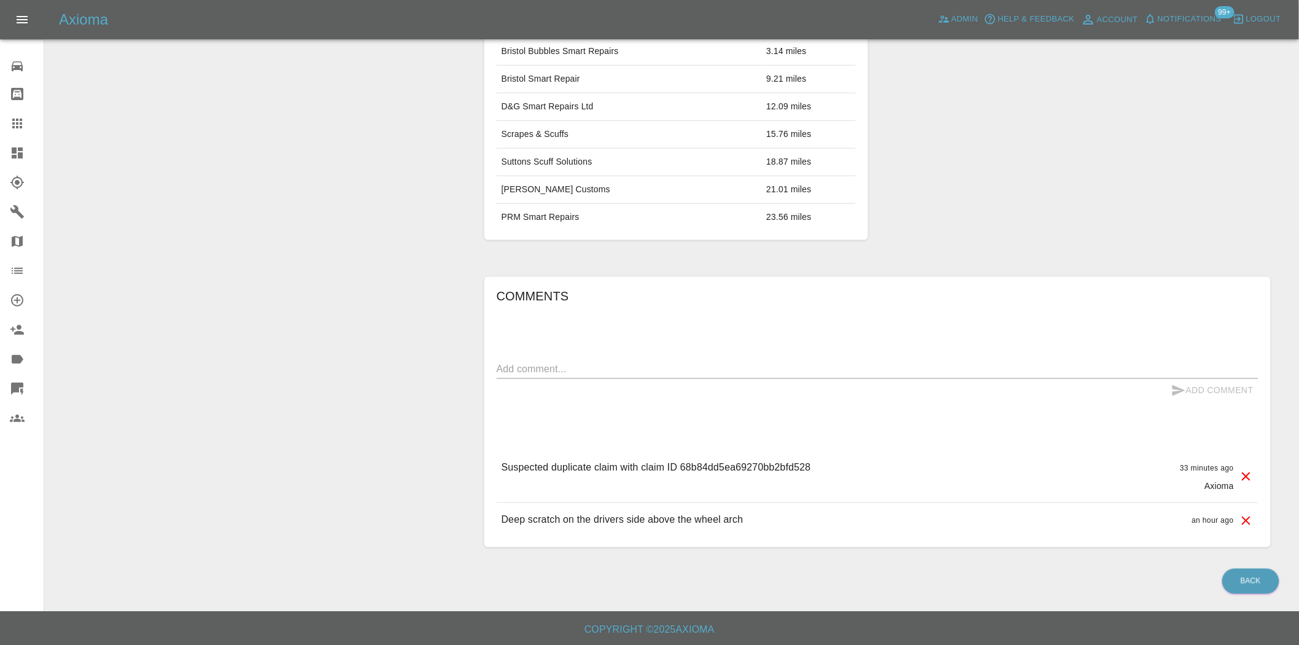
scroll to position [551, 0]
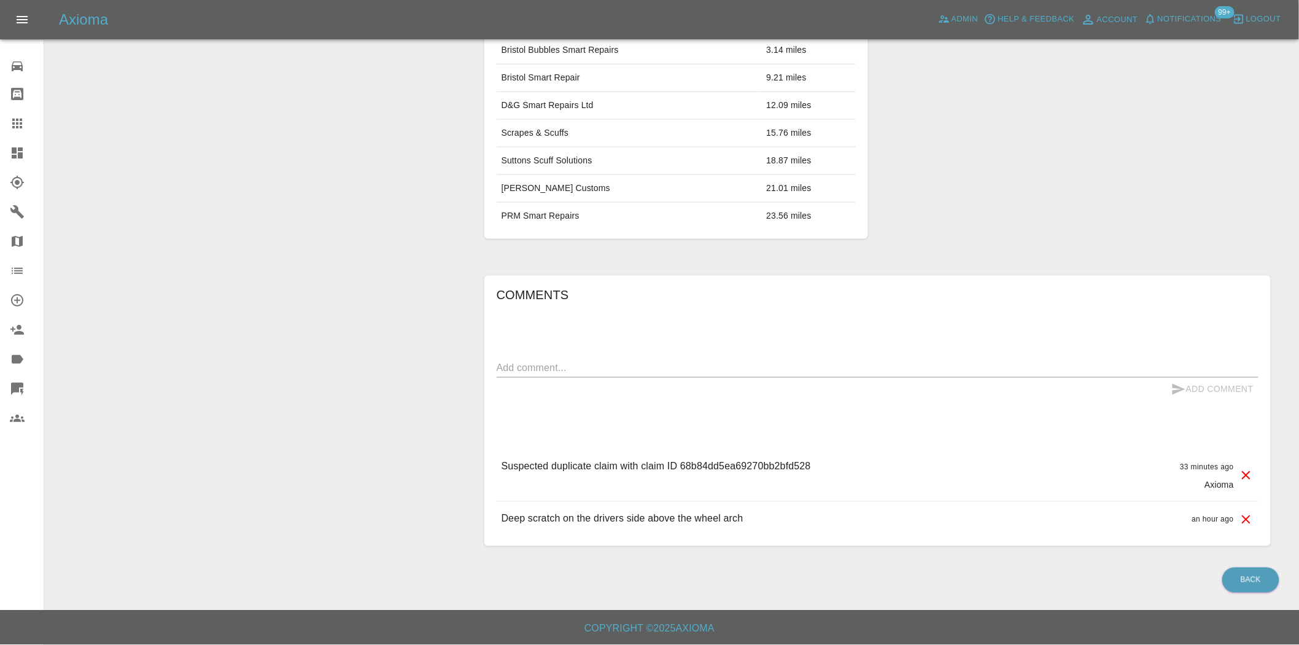
click at [747, 461] on p "Suspected duplicate claim with claim ID 68b84dd5ea69270bb2bfd528" at bounding box center [656, 466] width 309 height 15
copy p "68b84dd5ea69270bb2bfd528"
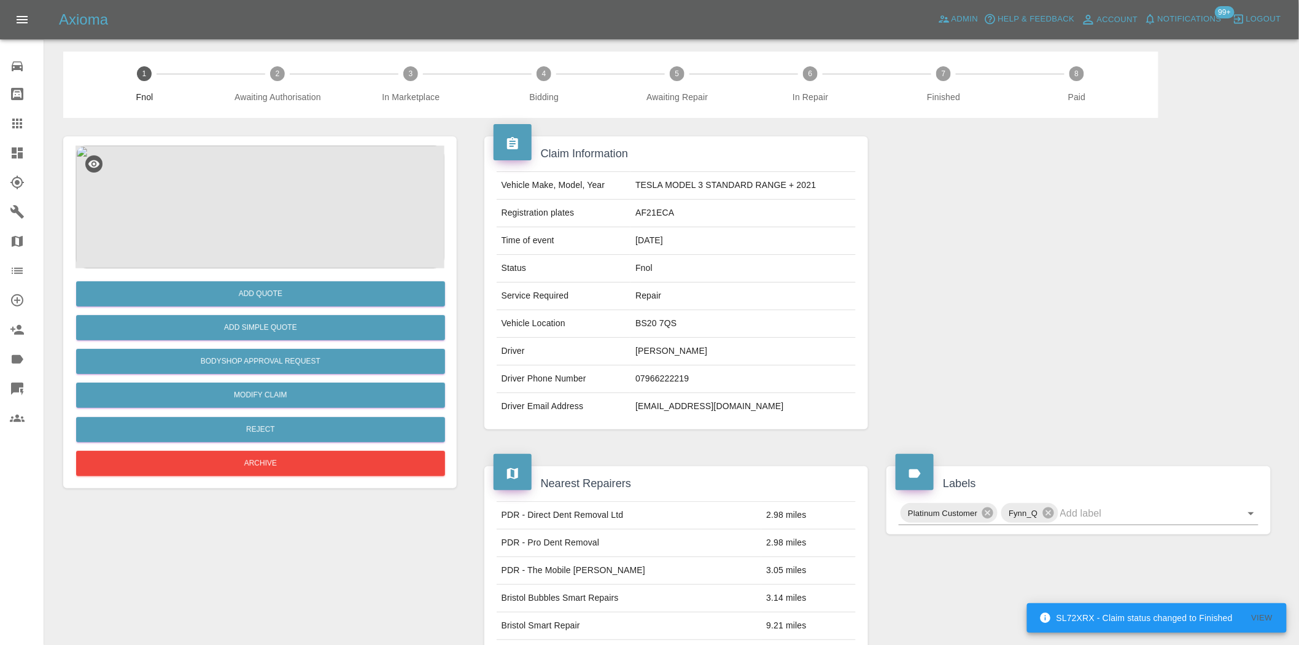
scroll to position [0, 0]
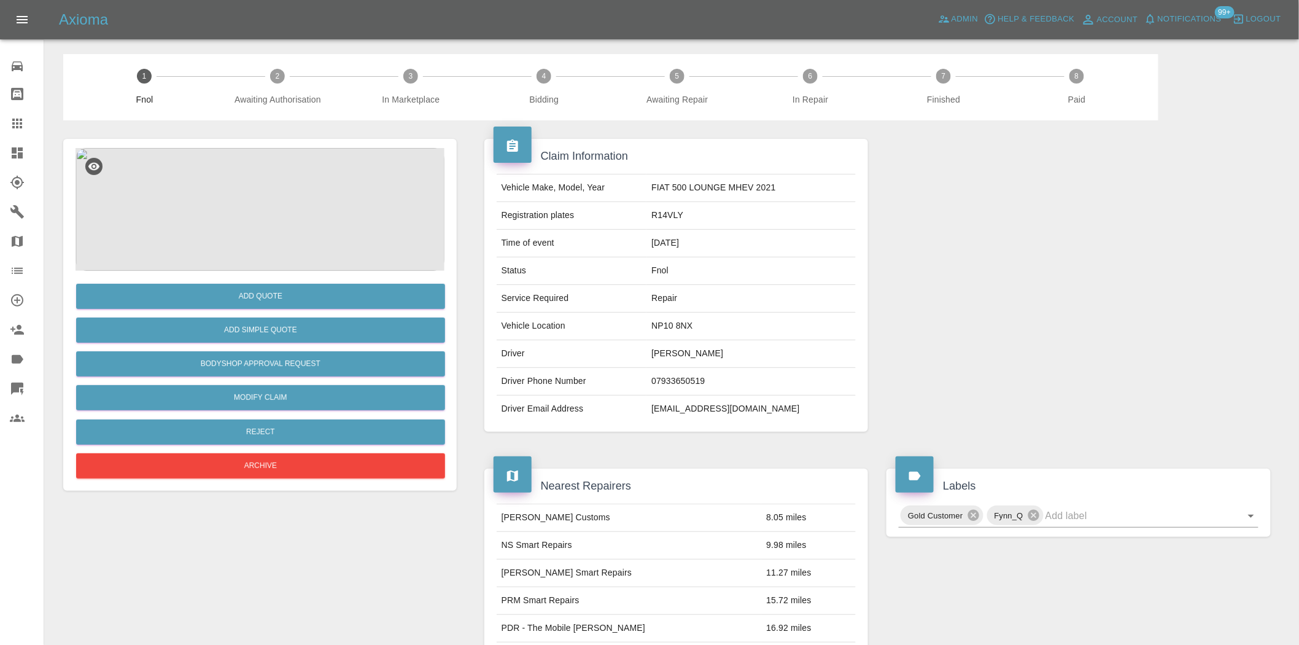
click at [273, 231] on img at bounding box center [260, 209] width 369 height 123
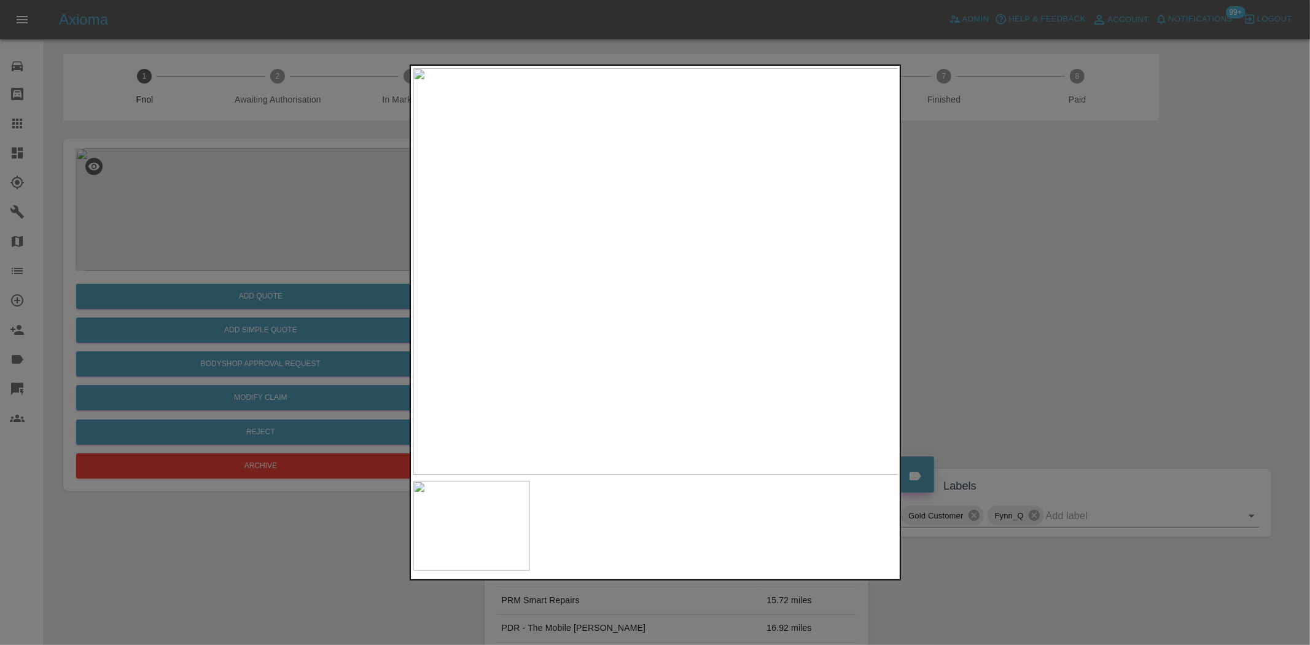
click at [564, 282] on img at bounding box center [655, 271] width 485 height 406
click at [717, 283] on img at bounding box center [655, 271] width 485 height 406
click at [815, 230] on img at bounding box center [655, 271] width 485 height 406
click at [763, 236] on img at bounding box center [655, 271] width 485 height 406
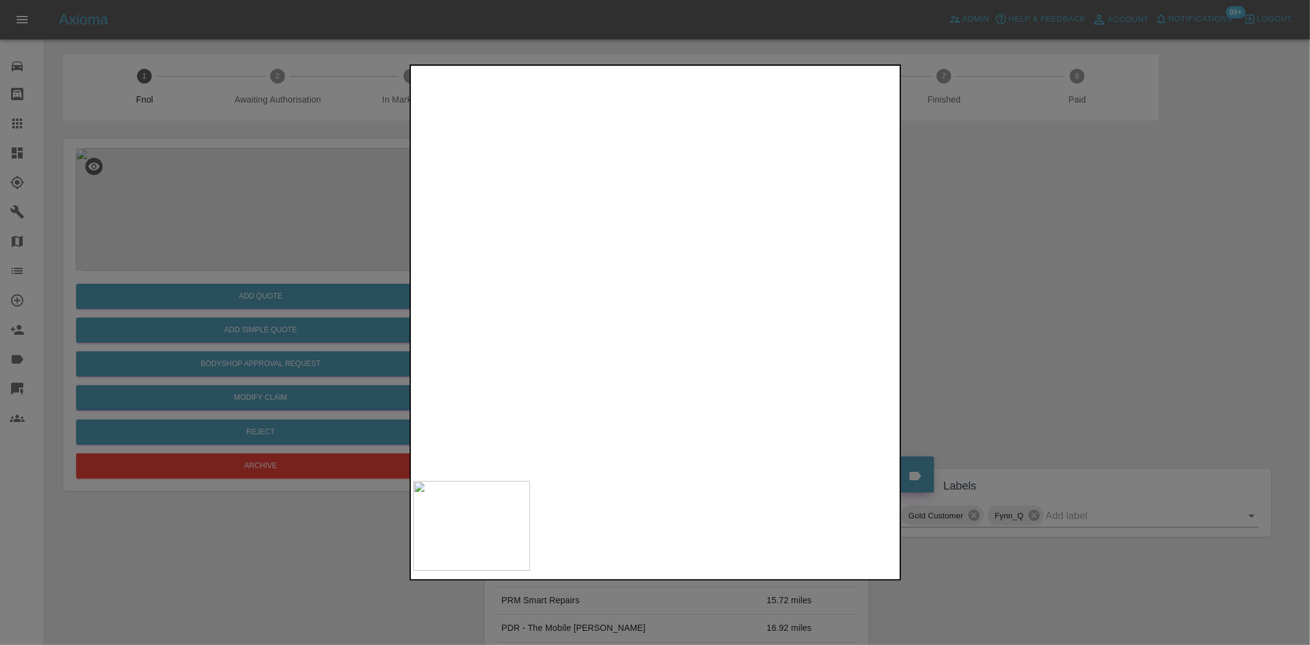
click at [631, 268] on img at bounding box center [315, 356] width 1455 height 1220
click at [679, 316] on img at bounding box center [394, 381] width 1455 height 1220
click at [653, 309] on img at bounding box center [453, 381] width 1455 height 1220
click at [640, 320] on img at bounding box center [515, 387] width 1455 height 1220
click at [639, 316] on img at bounding box center [515, 387] width 1455 height 1220
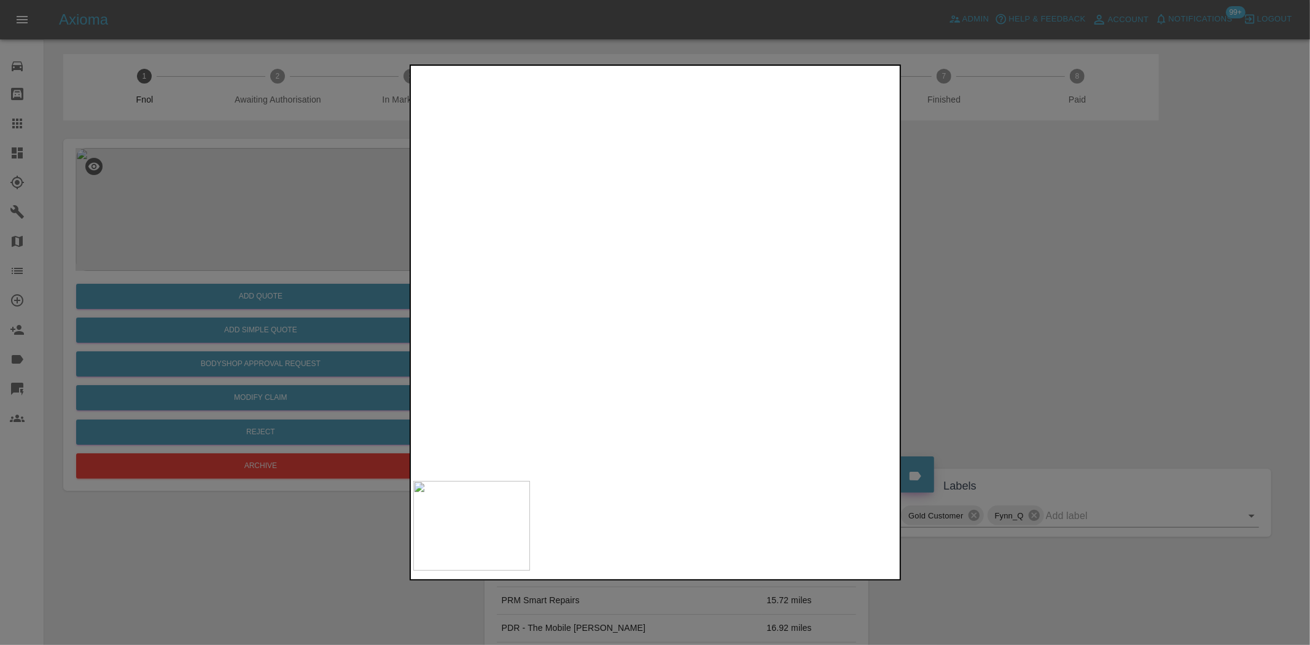
click at [618, 317] on img at bounding box center [602, 386] width 1455 height 1220
click at [649, 317] on img at bounding box center [738, 352] width 1455 height 1220
click at [658, 314] on img at bounding box center [764, 351] width 1455 height 1220
click at [689, 312] on img at bounding box center [845, 326] width 1455 height 1220
click at [646, 338] on img at bounding box center [1017, 253] width 1455 height 1220
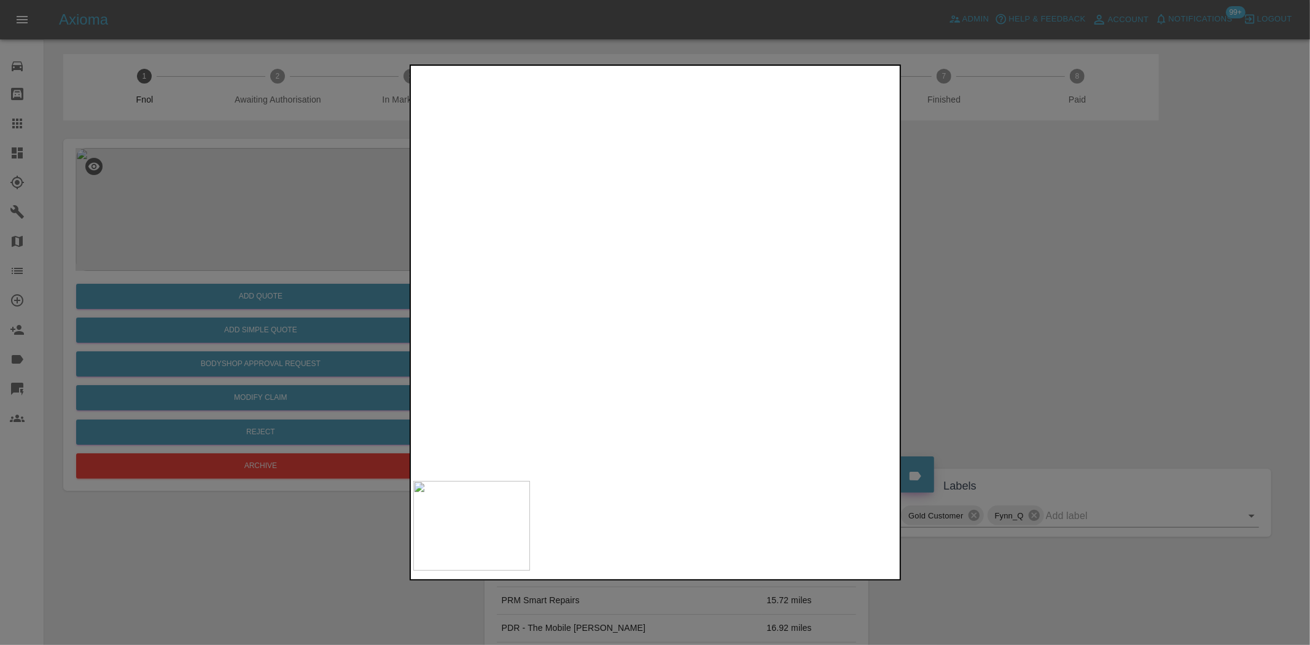
click at [643, 338] on img at bounding box center [1067, 244] width 1455 height 1220
click at [267, 359] on div at bounding box center [655, 322] width 1310 height 645
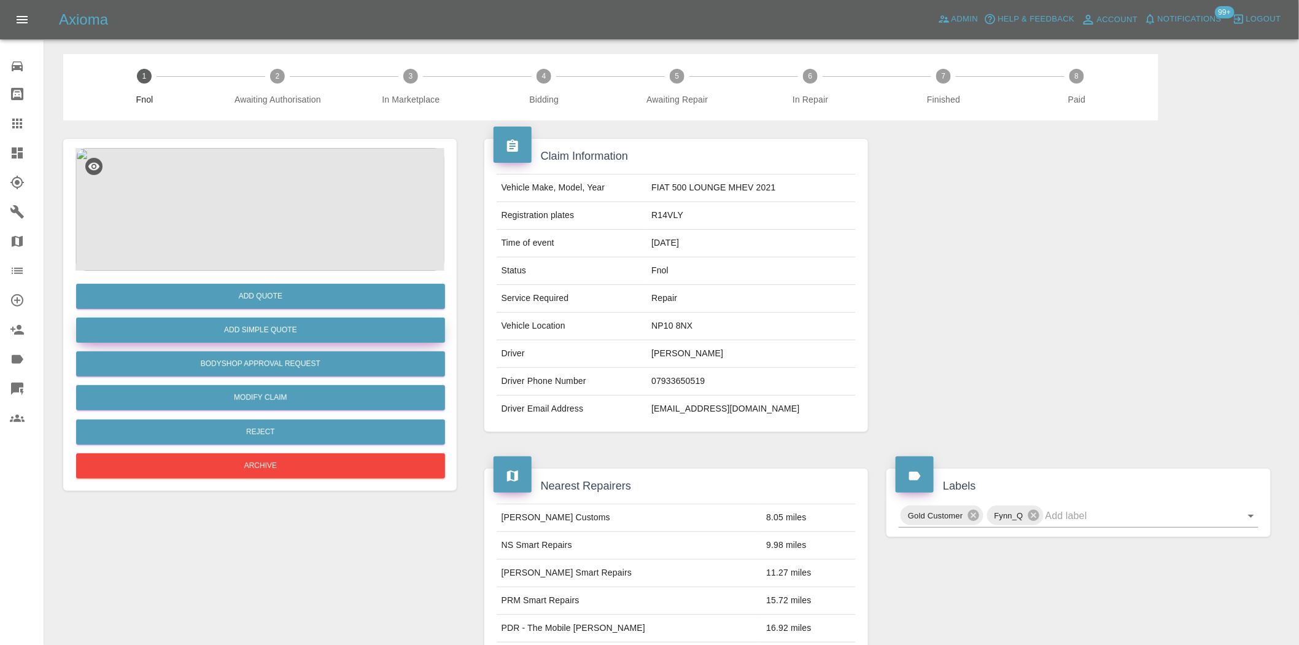
click at [266, 327] on button "Add Simple Quote" at bounding box center [260, 329] width 369 height 25
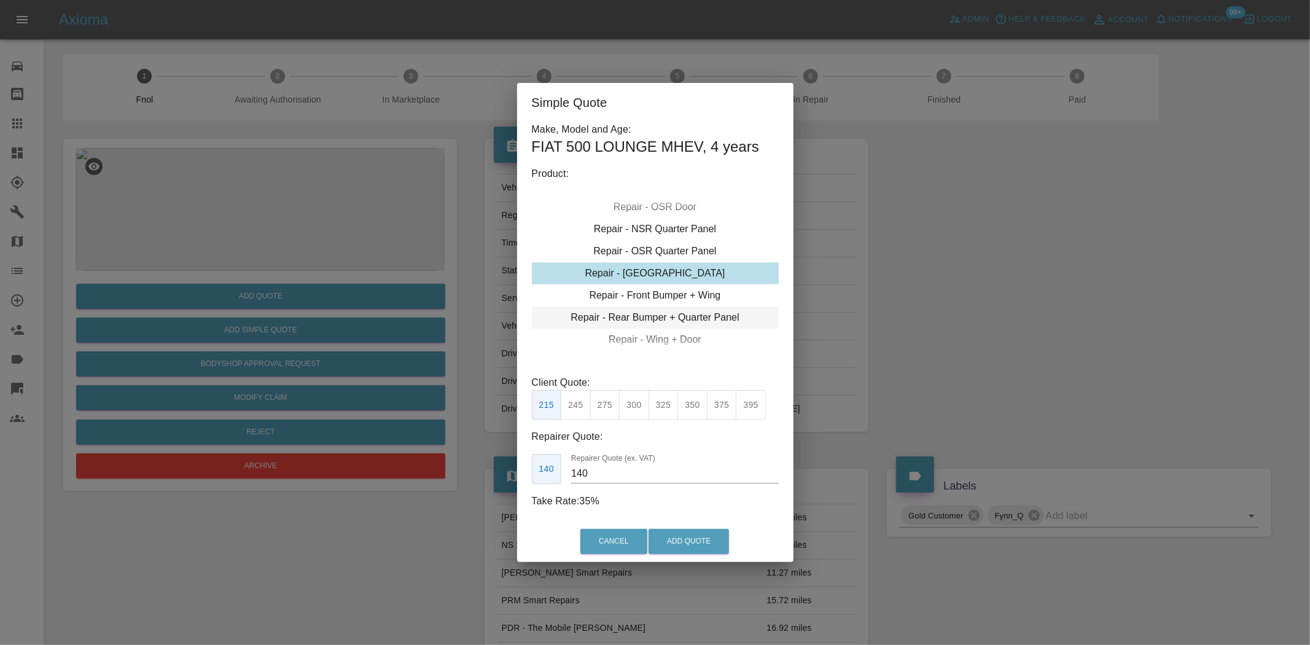
click at [661, 317] on div "Repair - Rear Bumper + Quarter Panel" at bounding box center [655, 317] width 247 height 22
click at [637, 402] on button "375" at bounding box center [634, 405] width 30 height 30
type input "230"
click at [666, 537] on button "Add Quote" at bounding box center [688, 541] width 80 height 25
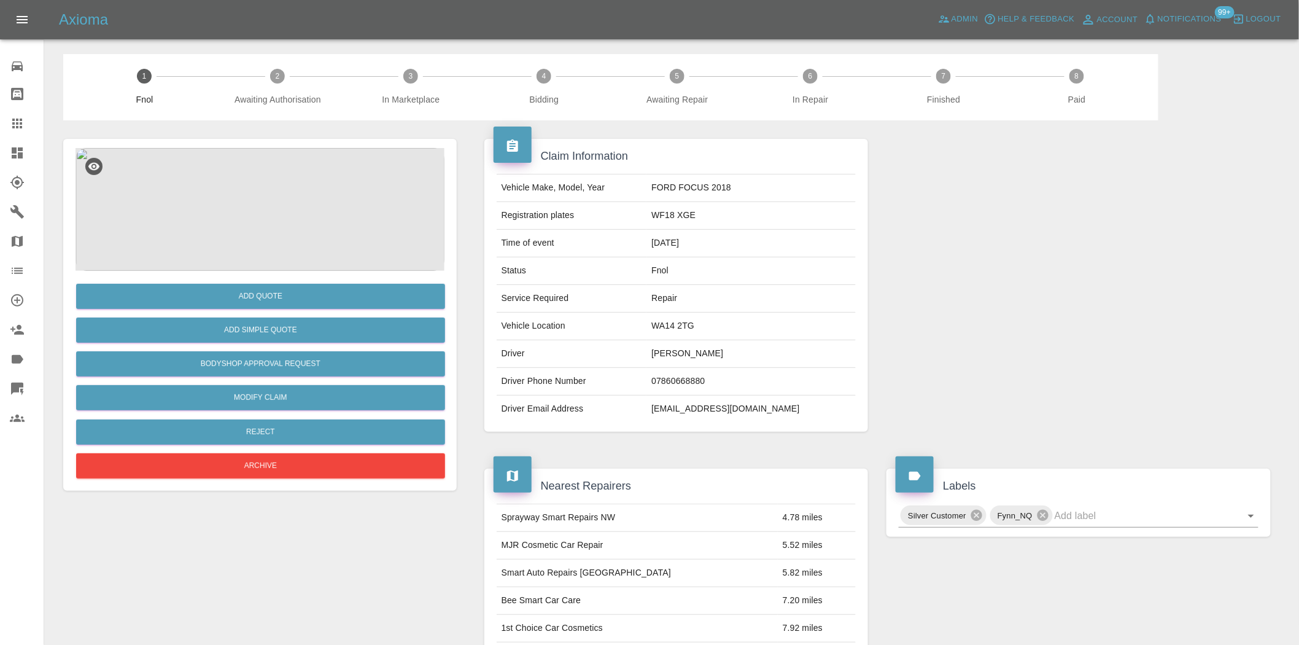
click at [253, 222] on img at bounding box center [260, 209] width 369 height 123
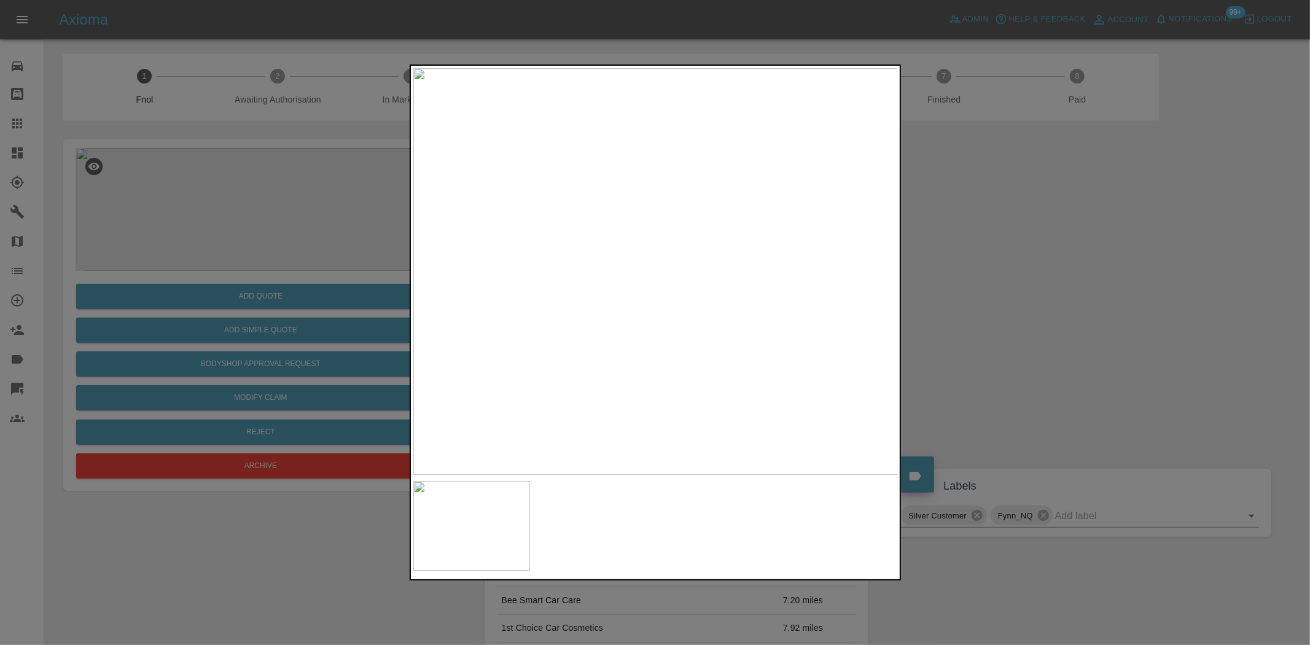
click at [655, 274] on img at bounding box center [655, 271] width 485 height 406
click at [642, 244] on img at bounding box center [655, 271] width 485 height 406
click at [243, 263] on div at bounding box center [655, 322] width 1310 height 645
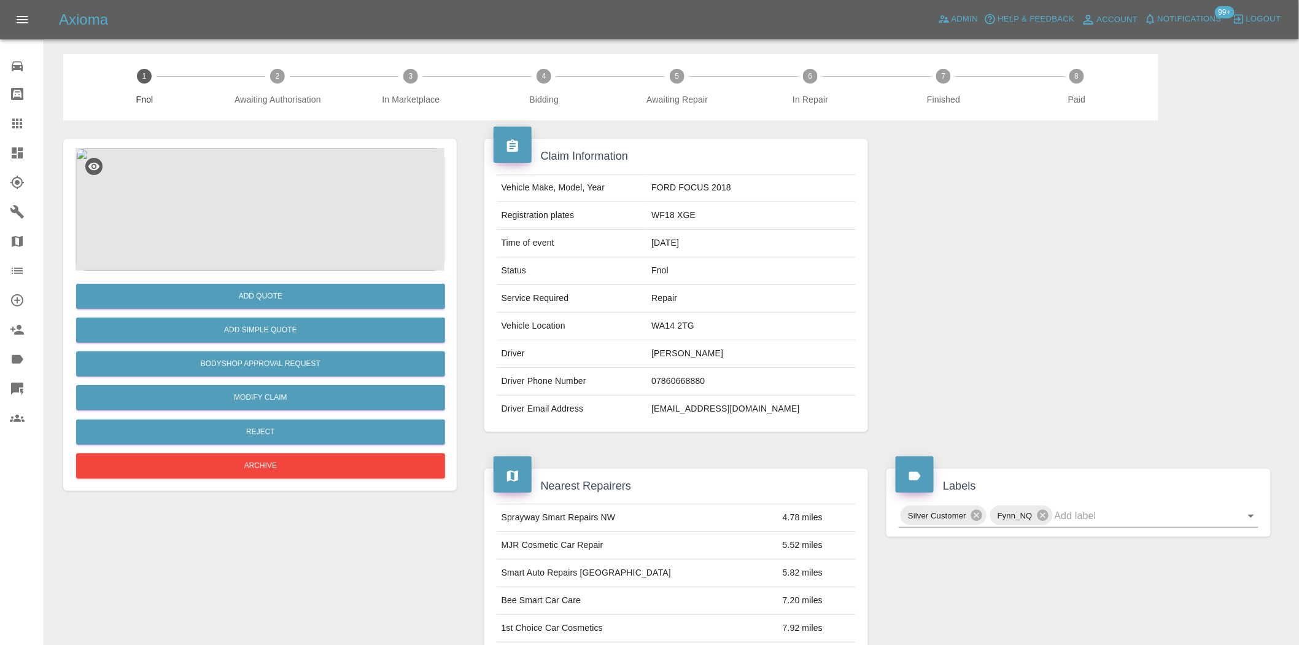
click at [279, 181] on img at bounding box center [260, 209] width 369 height 123
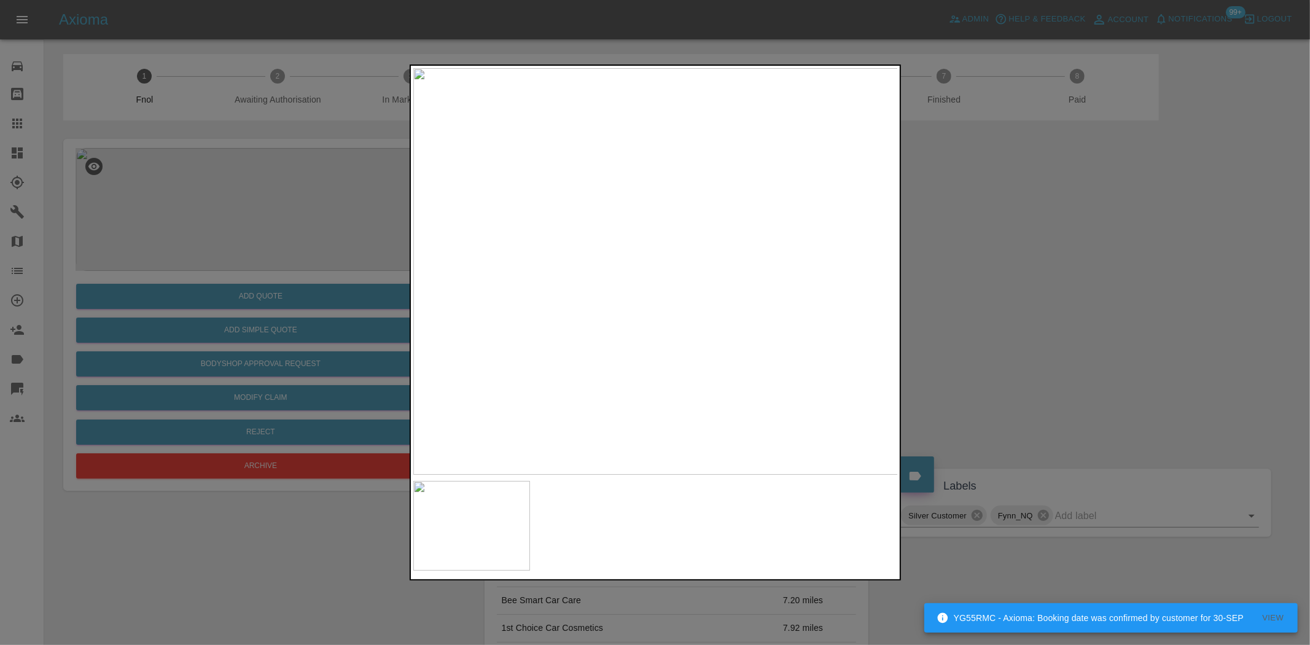
click at [631, 268] on img at bounding box center [655, 271] width 485 height 406
click at [660, 334] on img at bounding box center [696, 354] width 1455 height 1220
click at [607, 232] on img at bounding box center [609, 294] width 1455 height 1220
click at [674, 151] on img at bounding box center [644, 220] width 1455 height 1220
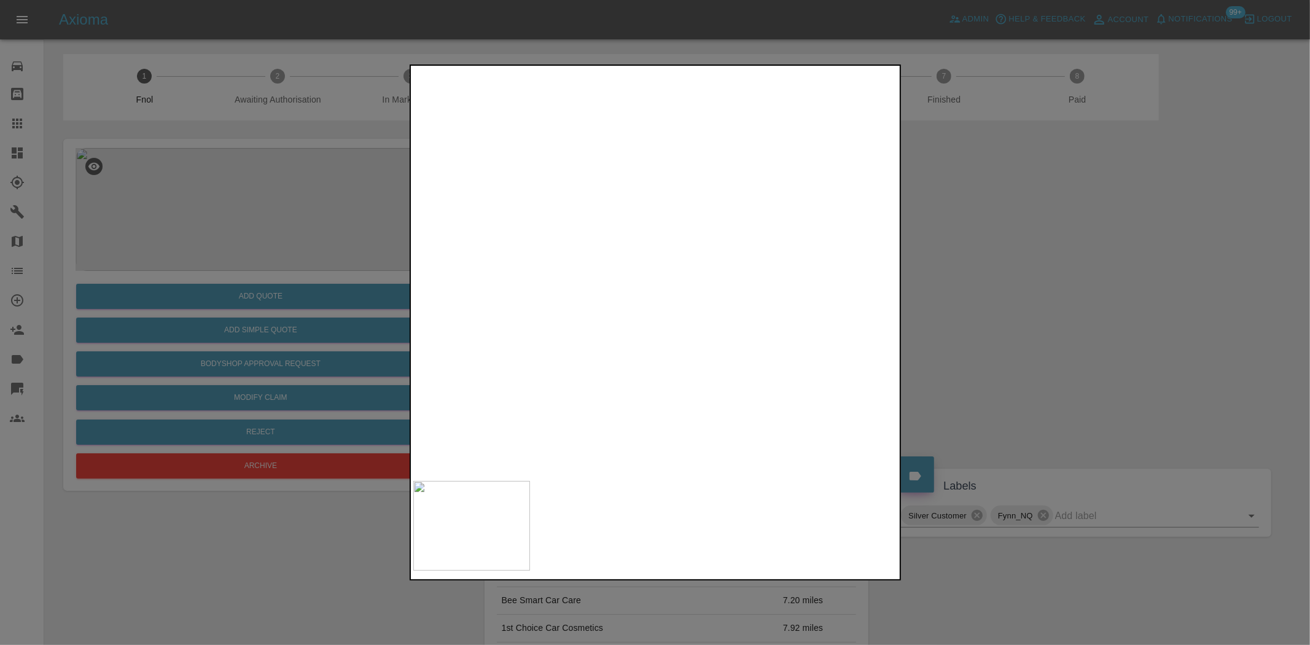
click at [675, 297] on img at bounding box center [676, 237] width 1455 height 1220
click at [659, 265] on img at bounding box center [676, 245] width 1455 height 1220
click at [295, 313] on div at bounding box center [655, 322] width 1310 height 645
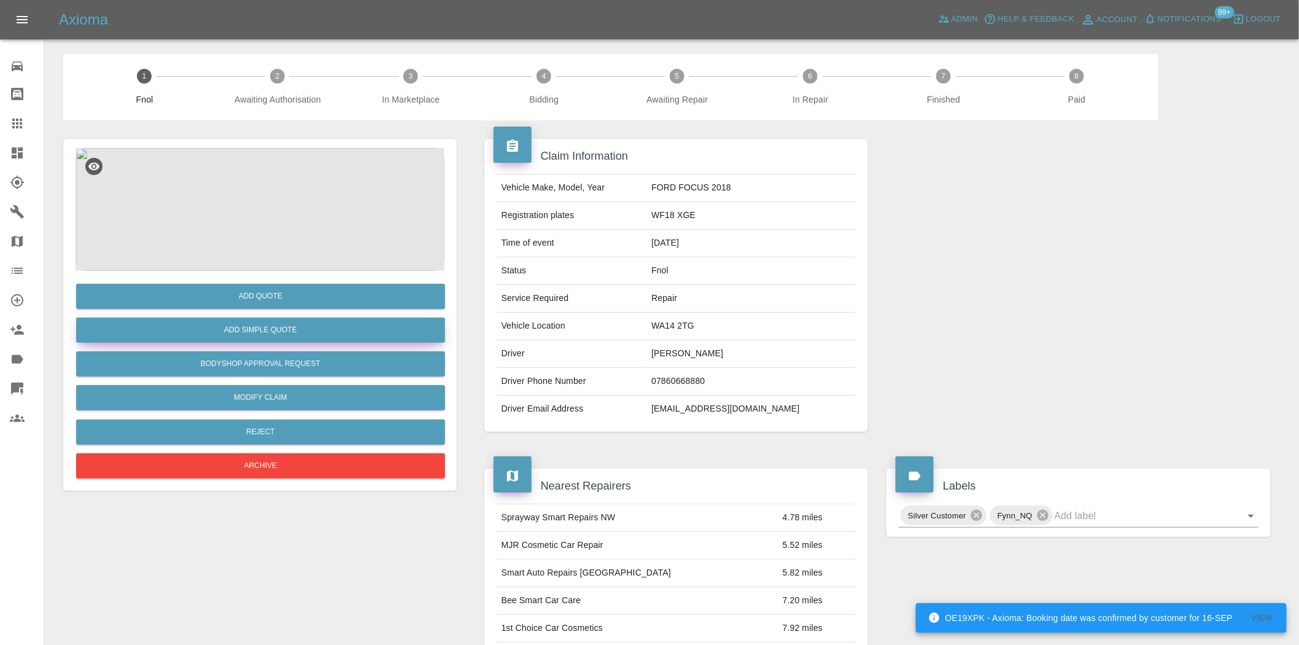
click at [300, 332] on button "Add Simple Quote" at bounding box center [260, 329] width 369 height 25
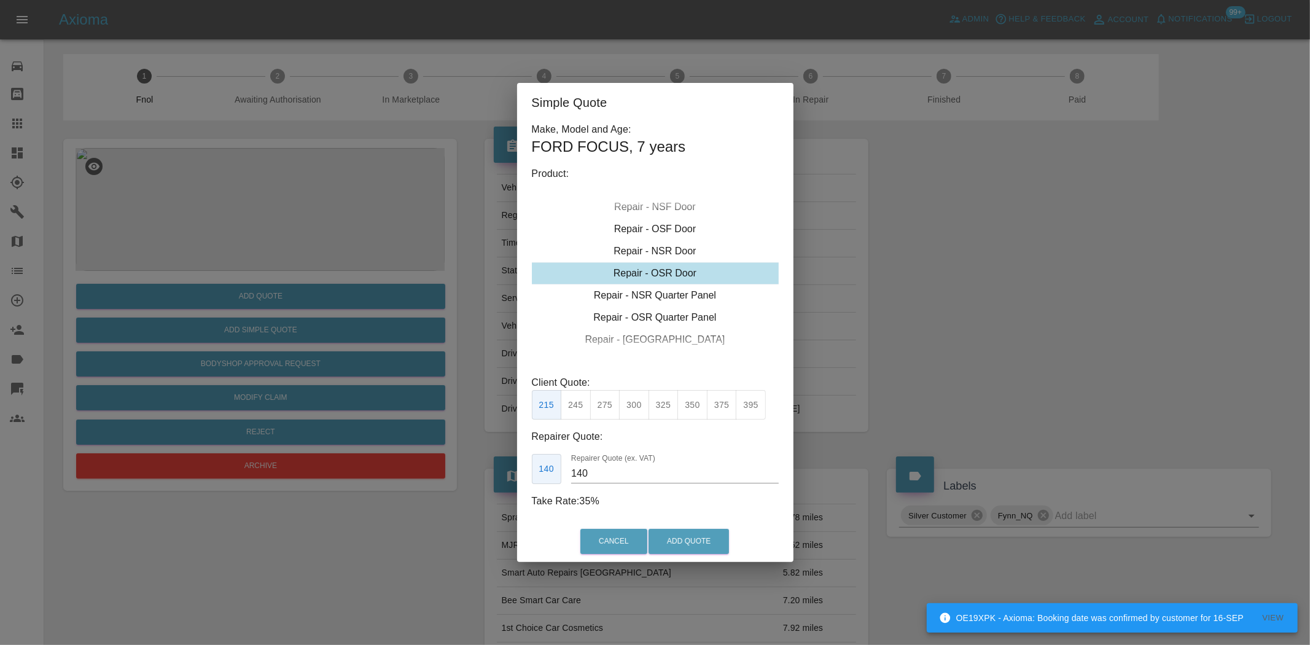
click at [659, 262] on div "Repair - OSR Door" at bounding box center [655, 273] width 247 height 22
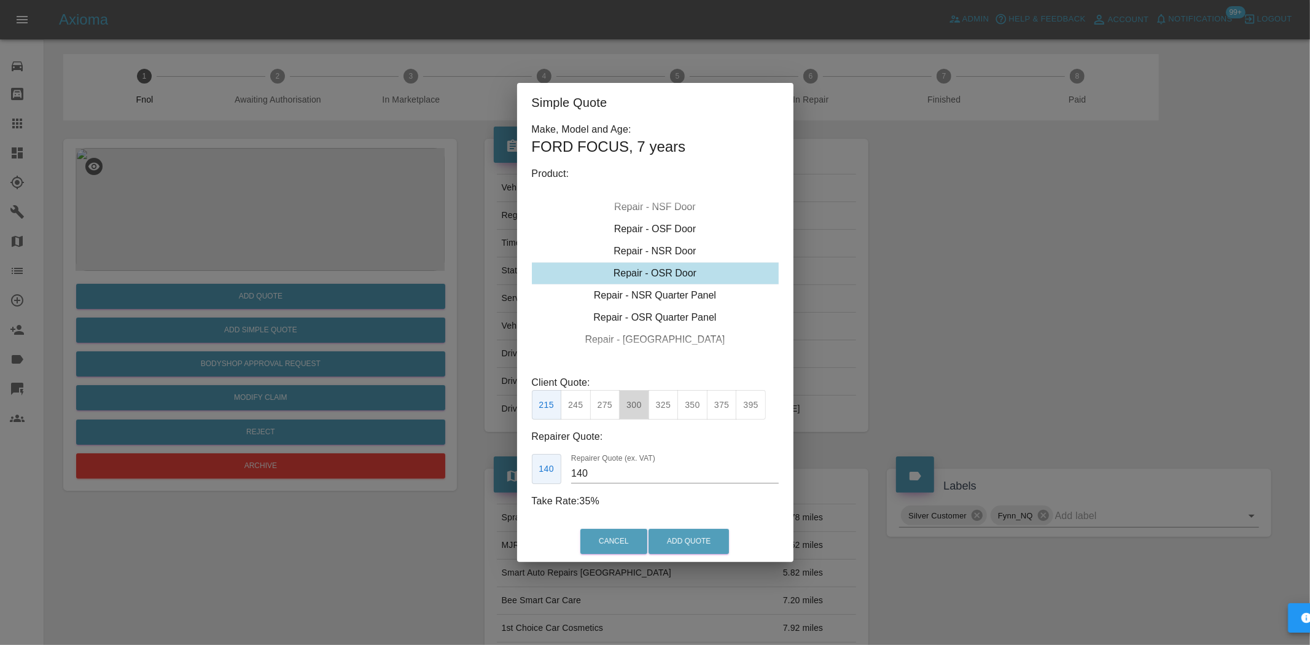
click at [646, 413] on button "300" at bounding box center [634, 405] width 30 height 30
type input "190"
click at [689, 541] on button "Add Quote" at bounding box center [688, 541] width 80 height 25
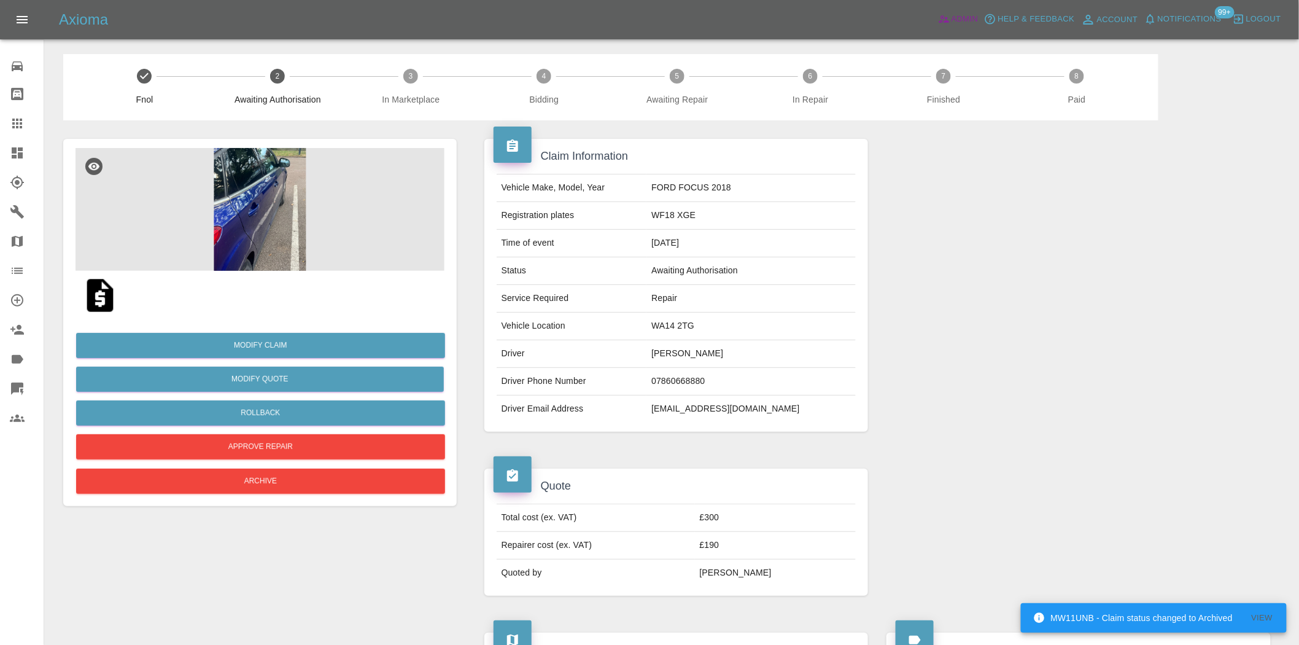
drag, startPoint x: 958, startPoint y: 15, endPoint x: 944, endPoint y: 6, distance: 17.1
click at [959, 15] on span "Admin" at bounding box center [965, 19] width 27 height 14
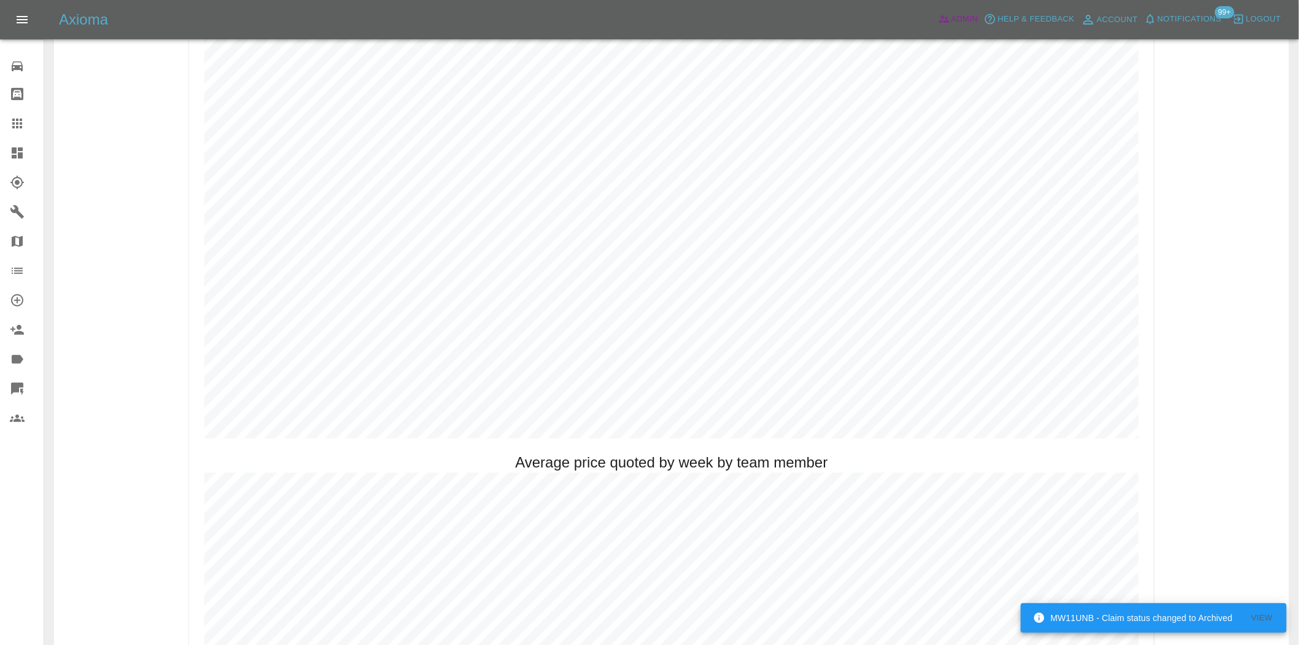
scroll to position [682, 0]
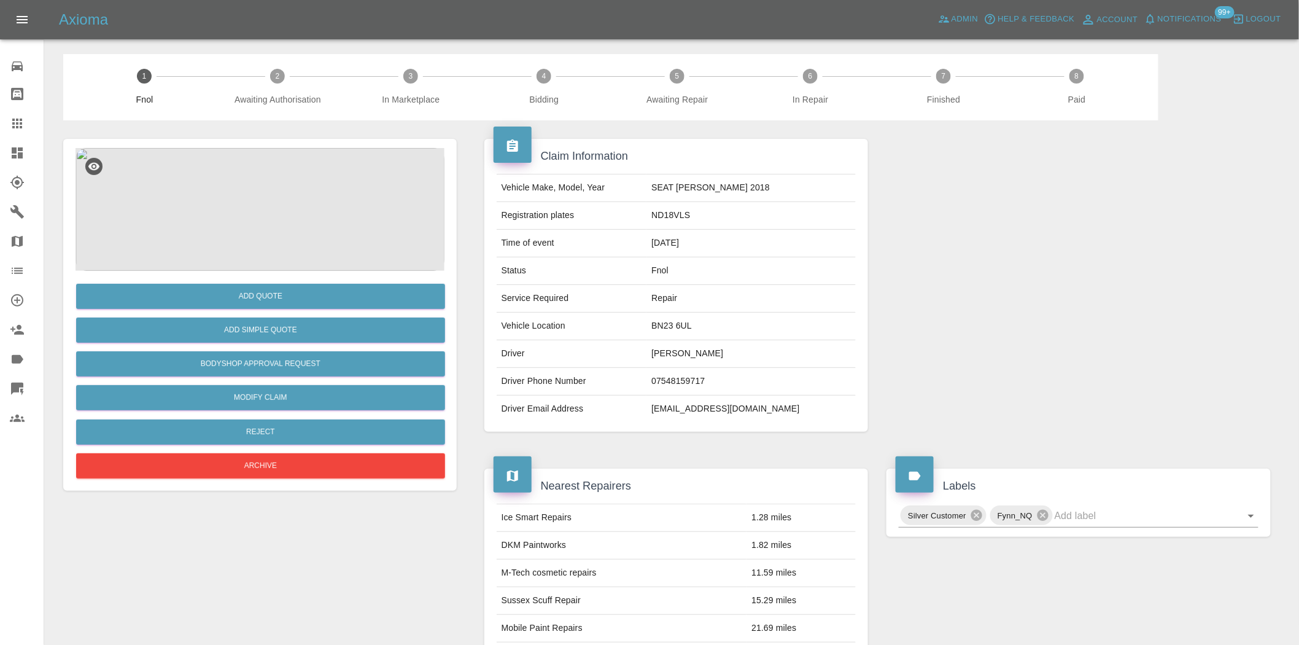
click at [230, 224] on img at bounding box center [260, 209] width 369 height 123
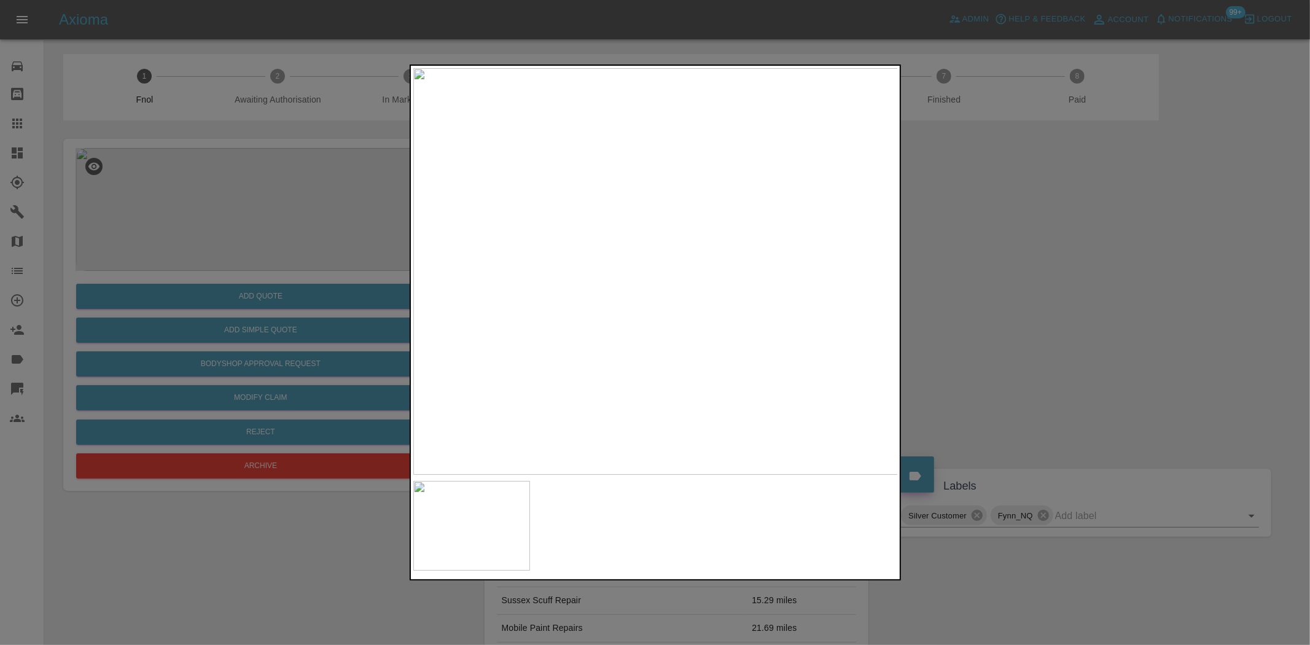
click at [604, 240] on img at bounding box center [655, 271] width 485 height 406
click at [592, 335] on img at bounding box center [806, 366] width 1455 height 1220
click at [585, 300] on img at bounding box center [742, 329] width 1455 height 1220
click at [585, 300] on img at bounding box center [679, 309] width 1455 height 1220
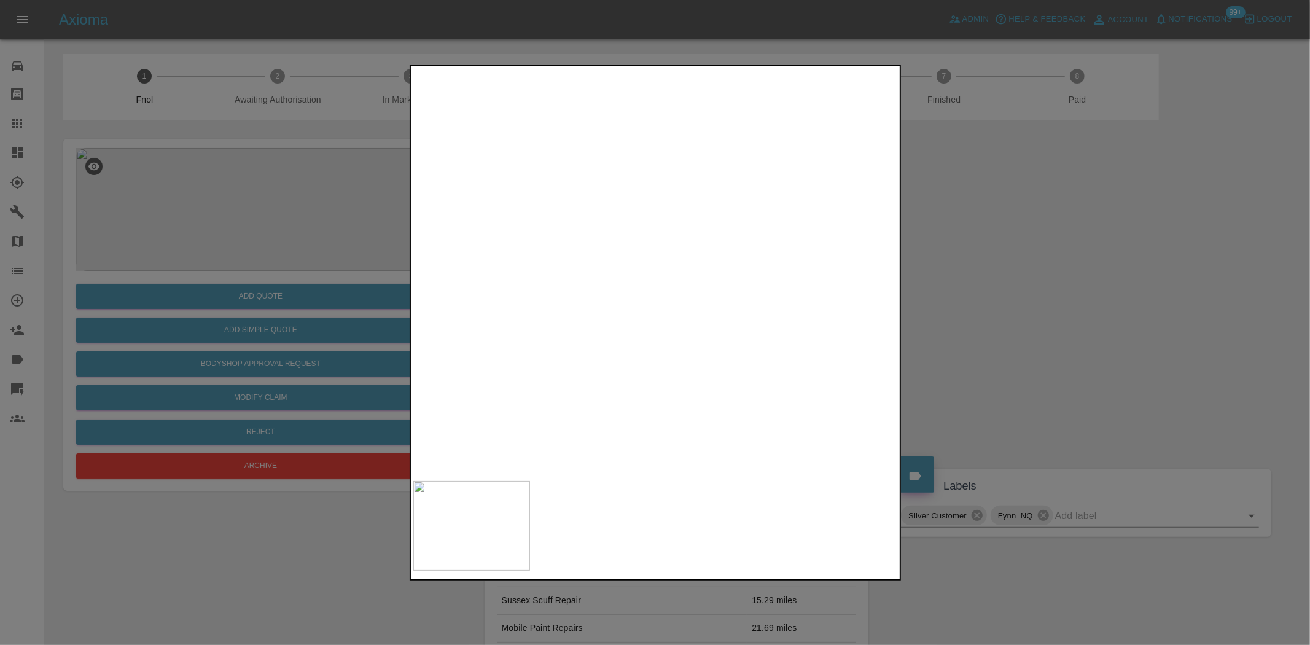
click at [585, 300] on img at bounding box center [679, 309] width 1455 height 1220
click at [575, 318] on img at bounding box center [655, 271] width 485 height 406
click at [639, 298] on img at bounding box center [655, 271] width 485 height 406
click at [639, 281] on img at bounding box center [655, 271] width 485 height 406
click at [639, 281] on img at bounding box center [704, 240] width 1455 height 1220
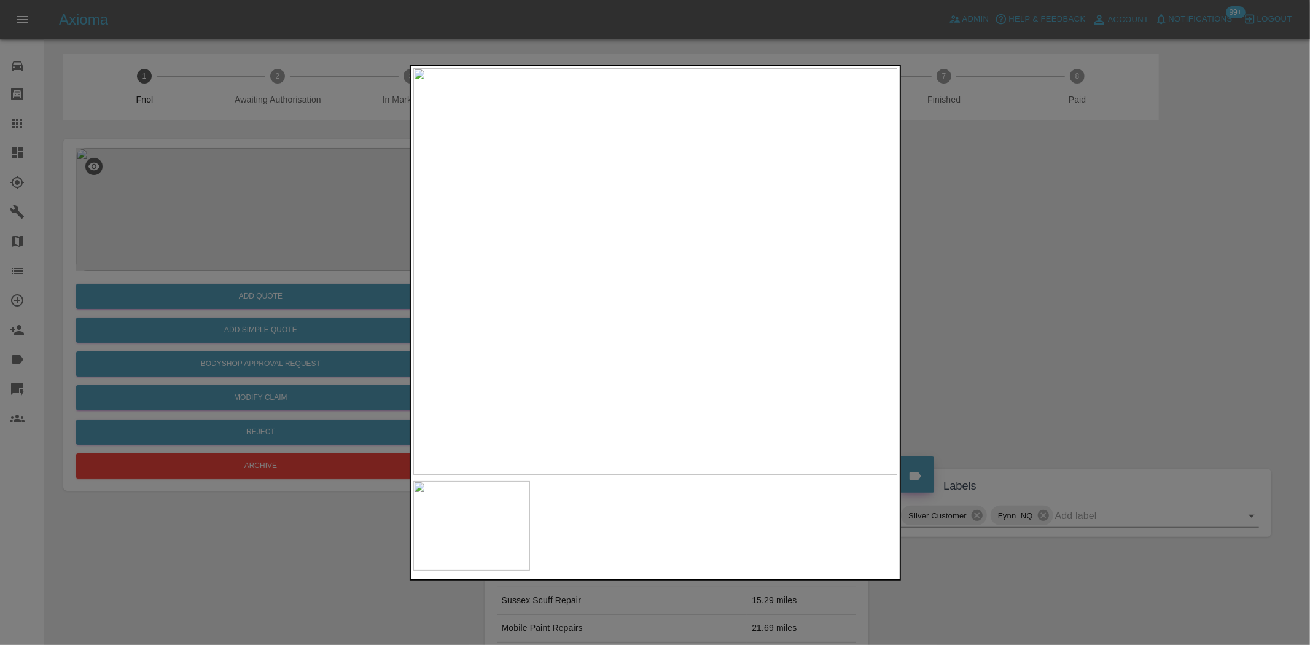
click at [639, 281] on img at bounding box center [655, 271] width 485 height 406
click at [603, 381] on img at bounding box center [665, 361] width 1455 height 1220
click at [269, 280] on div at bounding box center [655, 322] width 1310 height 645
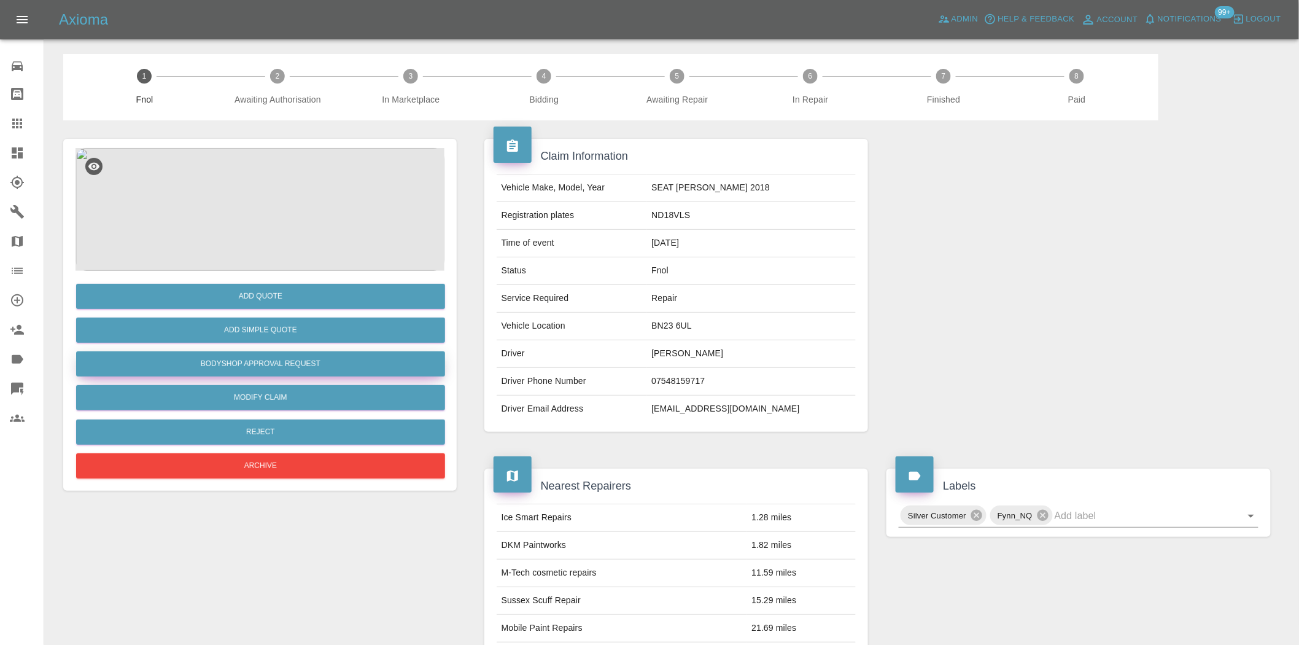
click at [298, 372] on button "Bodyshop Approval Request" at bounding box center [260, 363] width 369 height 25
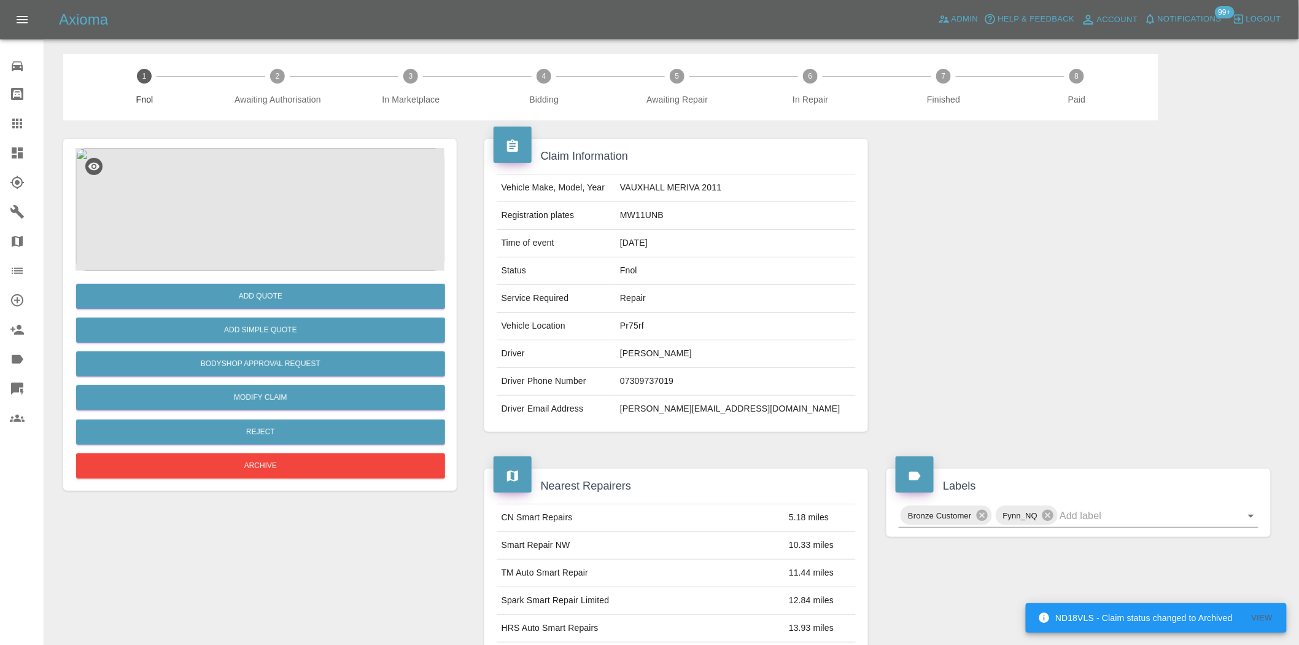
click at [281, 204] on img at bounding box center [260, 209] width 369 height 123
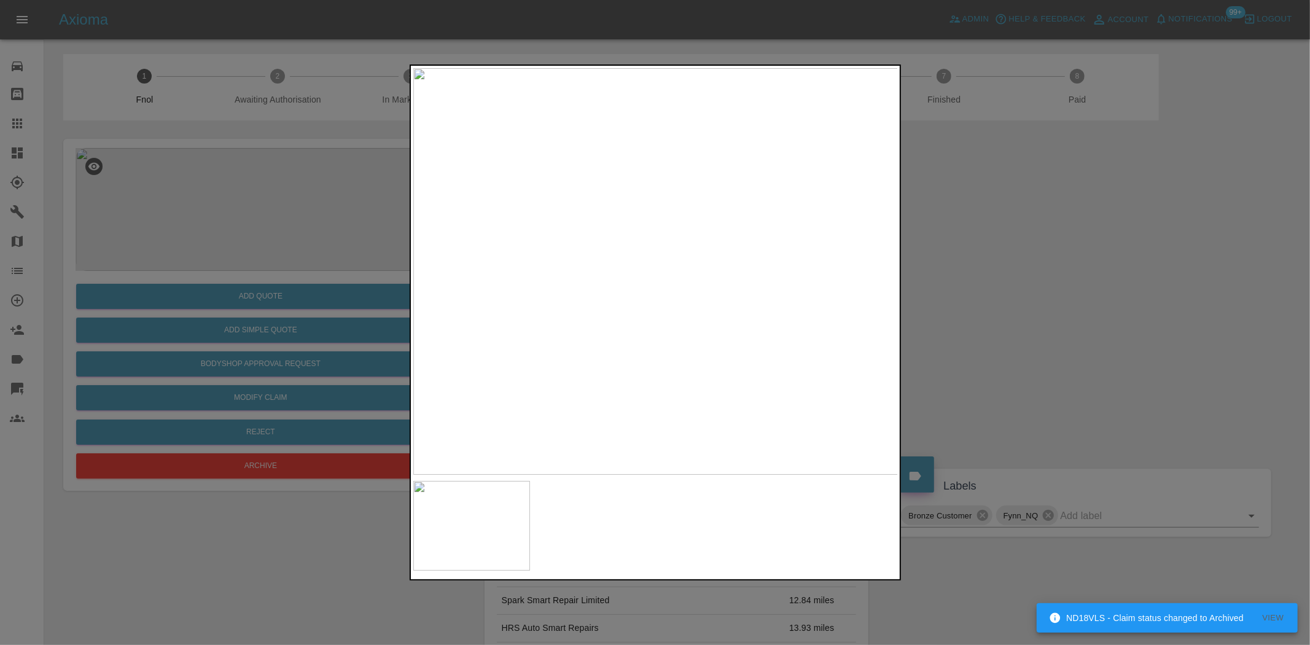
click at [632, 271] on img at bounding box center [655, 271] width 485 height 406
click at [664, 316] on img at bounding box center [655, 271] width 485 height 406
click at [663, 320] on img at bounding box center [628, 138] width 1455 height 1220
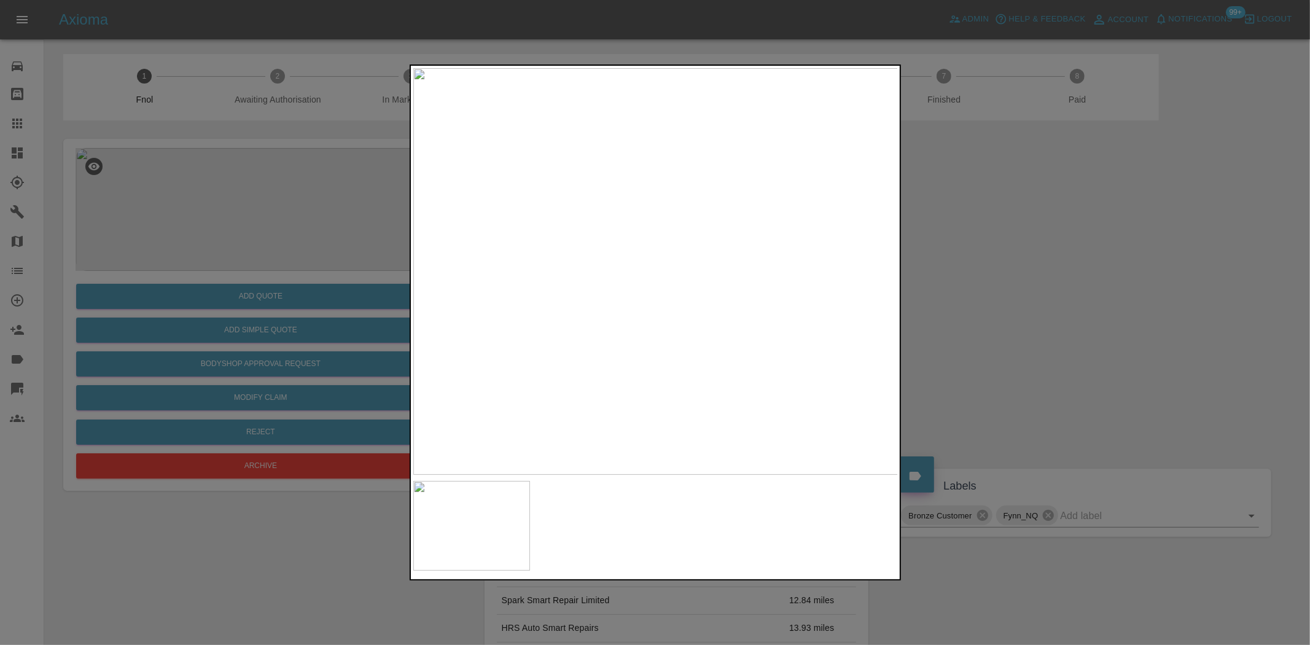
click at [542, 320] on img at bounding box center [655, 271] width 485 height 406
click at [645, 322] on img at bounding box center [655, 271] width 485 height 406
click at [695, 239] on img at bounding box center [655, 271] width 485 height 406
click at [677, 372] on img at bounding box center [536, 612] width 1455 height 1220
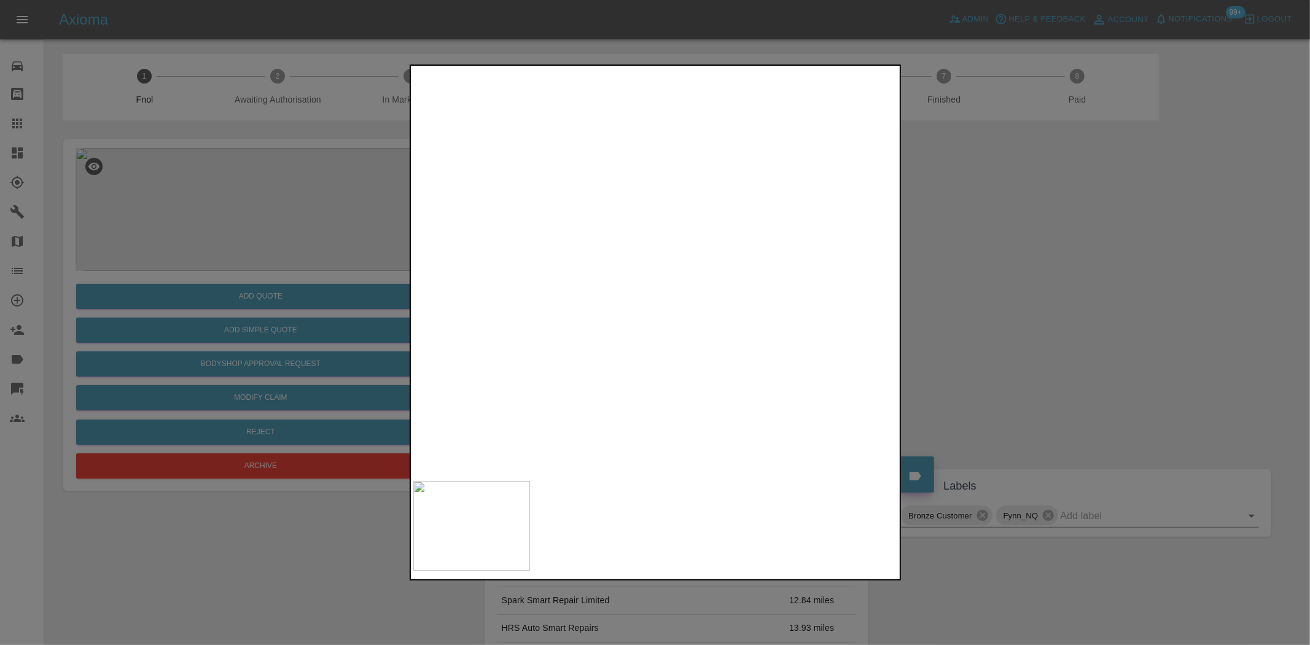
click at [674, 371] on img at bounding box center [536, 619] width 1455 height 1220
click at [674, 489] on div at bounding box center [655, 322] width 491 height 516
click at [353, 247] on div at bounding box center [655, 322] width 1310 height 645
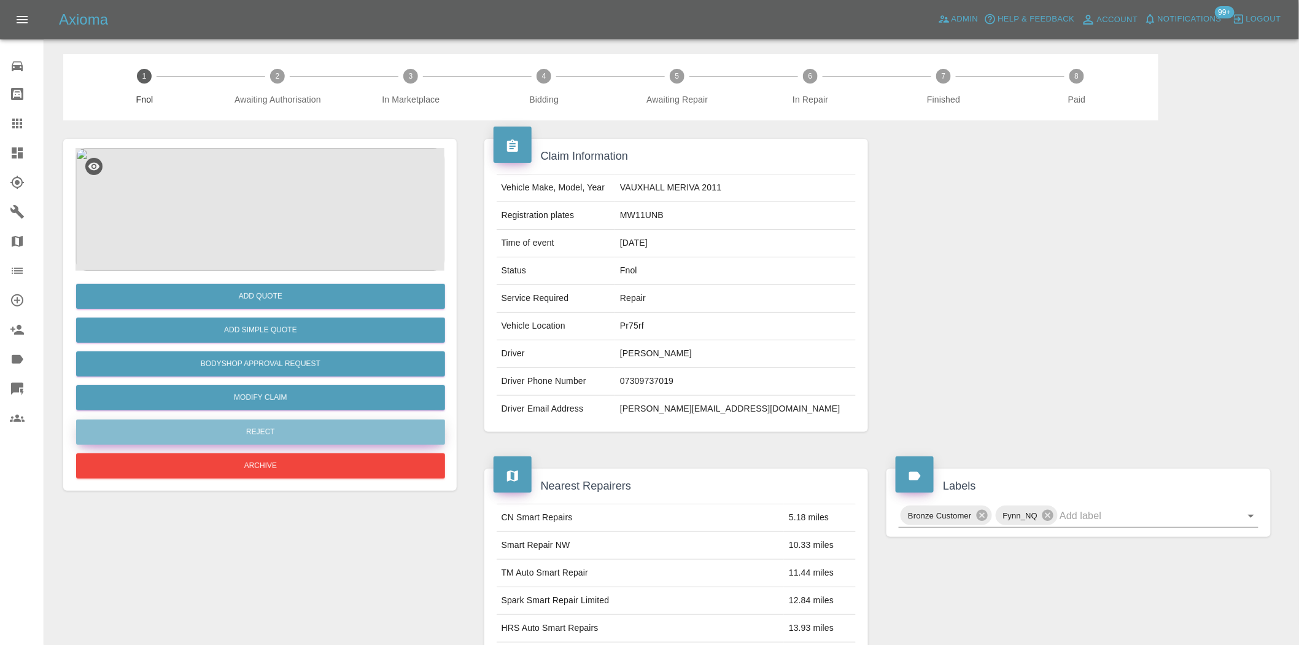
click at [290, 424] on button "Reject" at bounding box center [260, 431] width 369 height 25
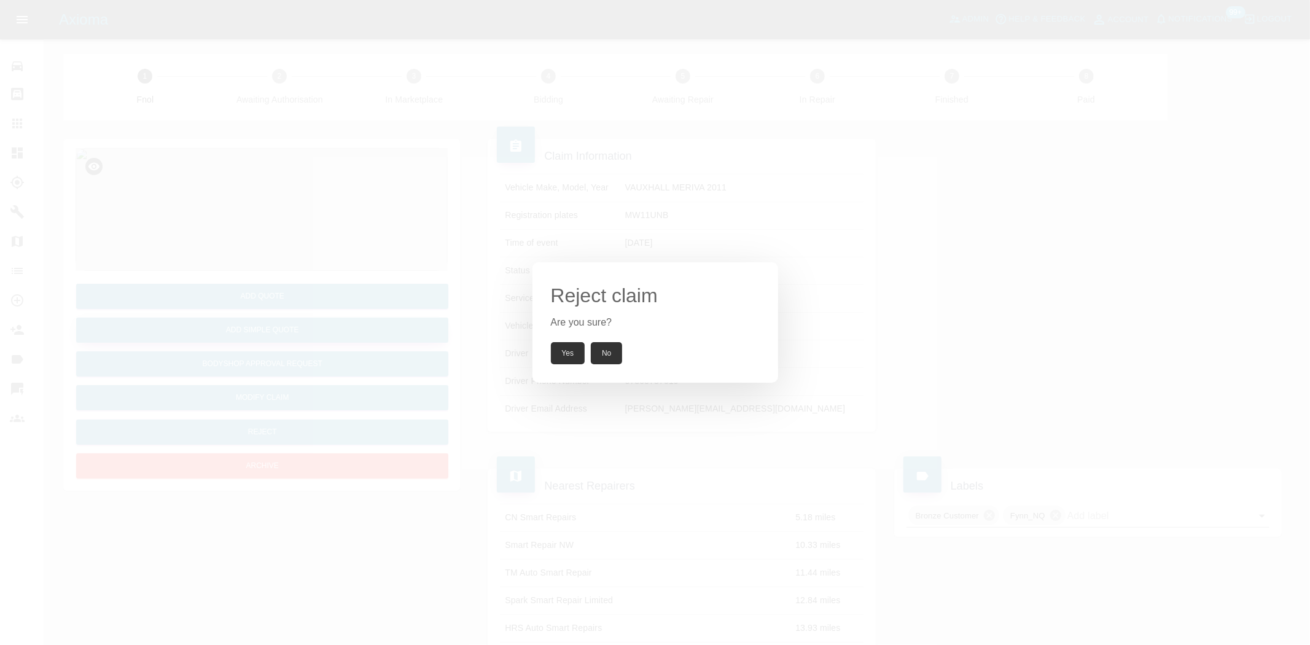
drag, startPoint x: 266, startPoint y: 222, endPoint x: 262, endPoint y: 334, distance: 112.4
click at [266, 250] on div "Reject claim Are you sure? Yes No" at bounding box center [655, 322] width 1310 height 645
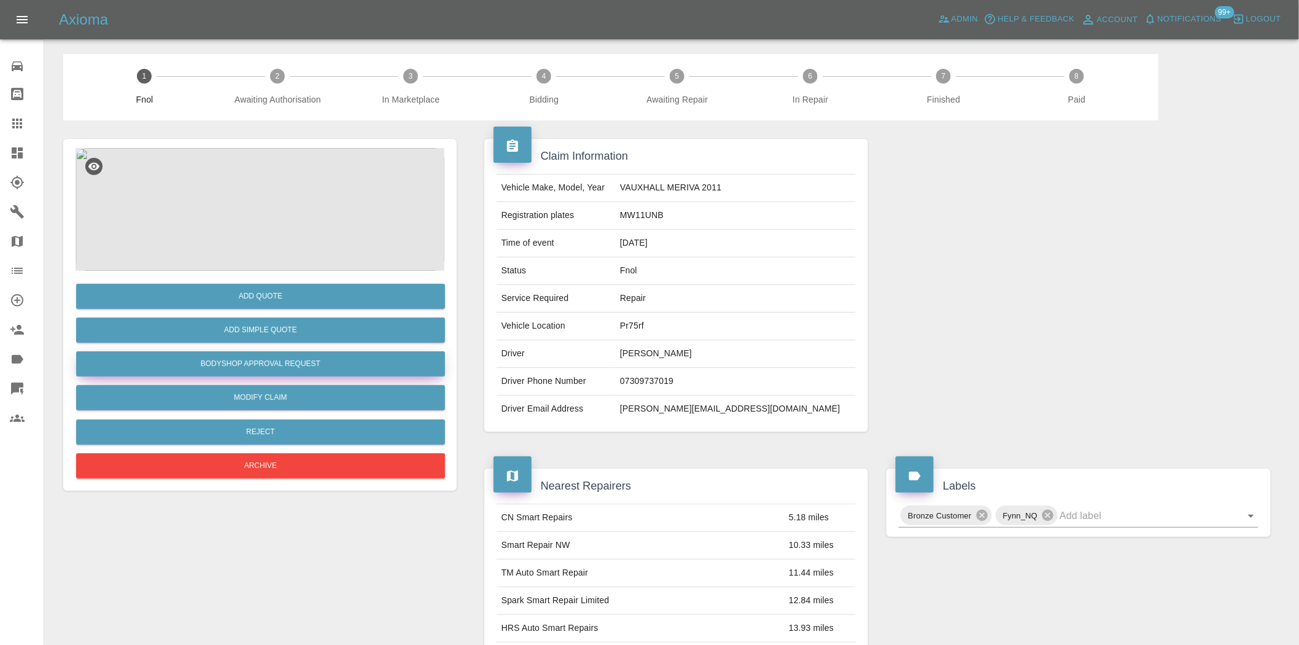
click at [258, 357] on button "Bodyshop Approval Request" at bounding box center [260, 363] width 369 height 25
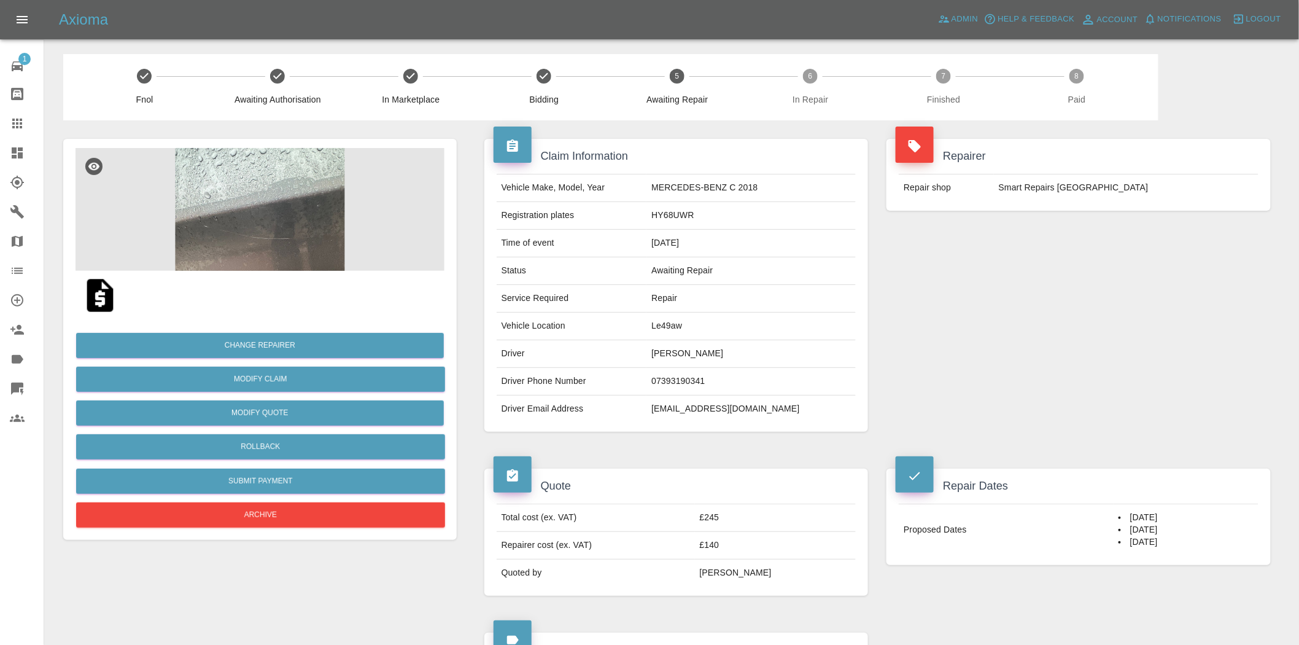
click at [262, 193] on img at bounding box center [260, 209] width 369 height 123
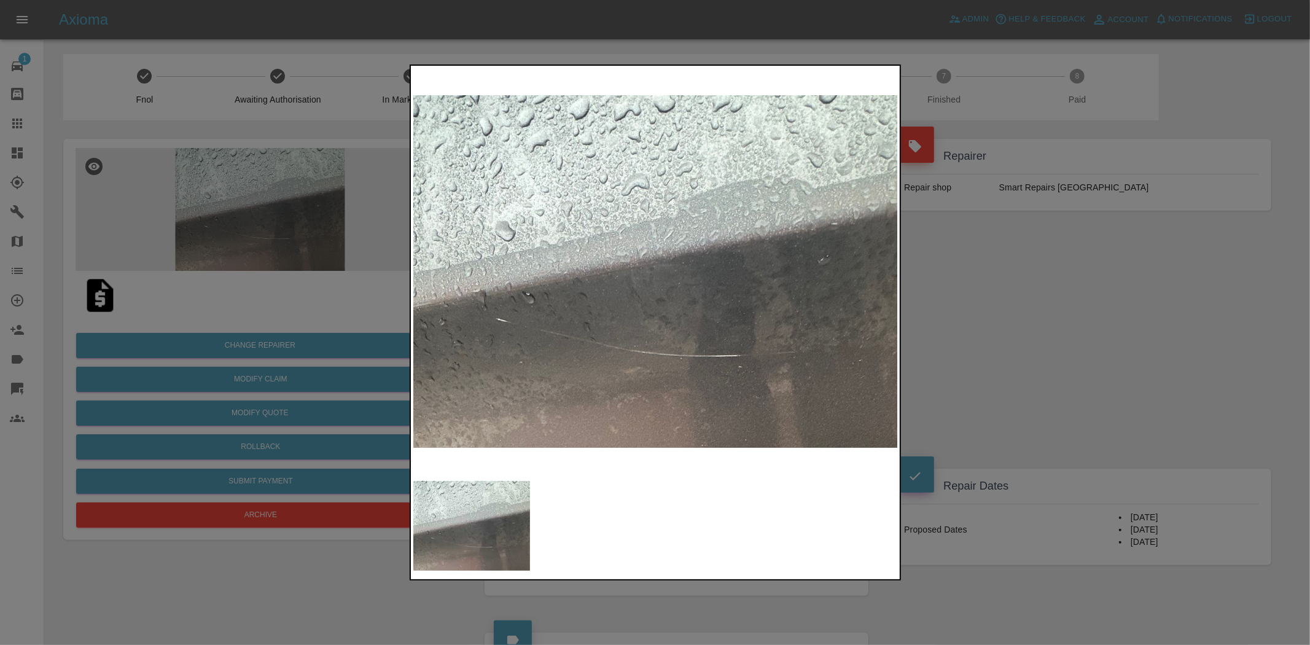
click at [550, 265] on img at bounding box center [655, 271] width 485 height 406
click at [581, 275] on img at bounding box center [655, 271] width 485 height 406
click at [363, 268] on div at bounding box center [655, 322] width 1310 height 645
click at [346, 264] on div at bounding box center [655, 322] width 1310 height 645
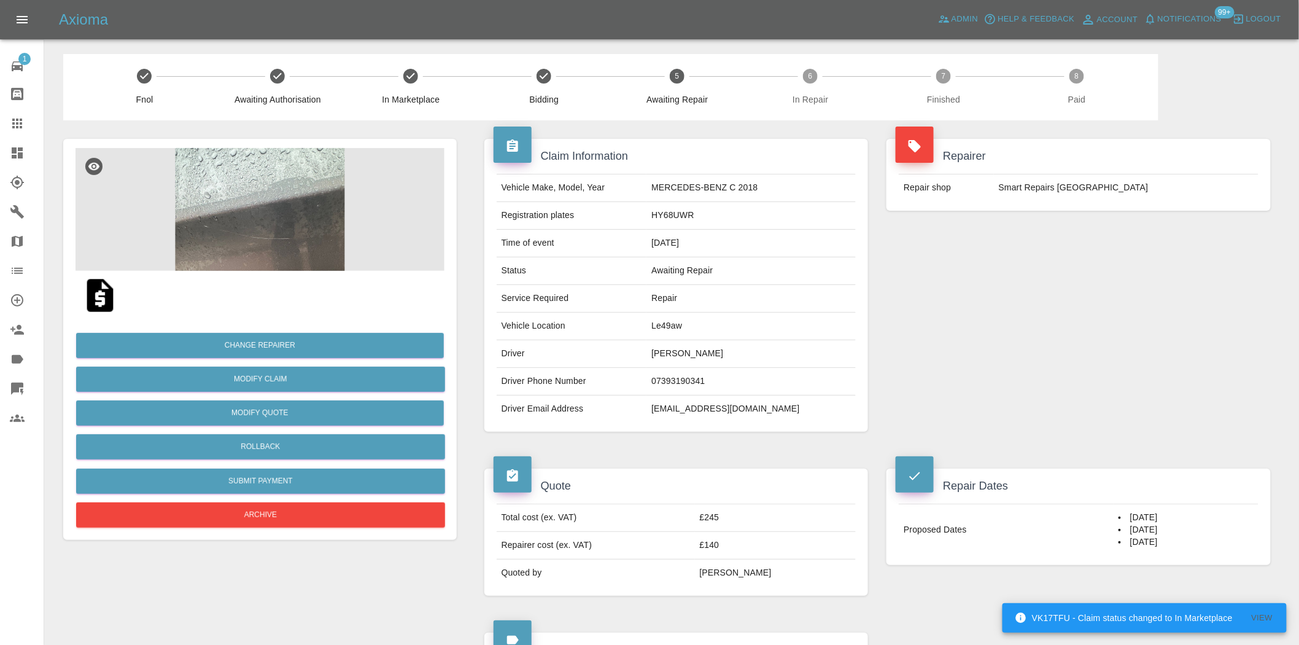
click at [233, 179] on img at bounding box center [260, 209] width 369 height 123
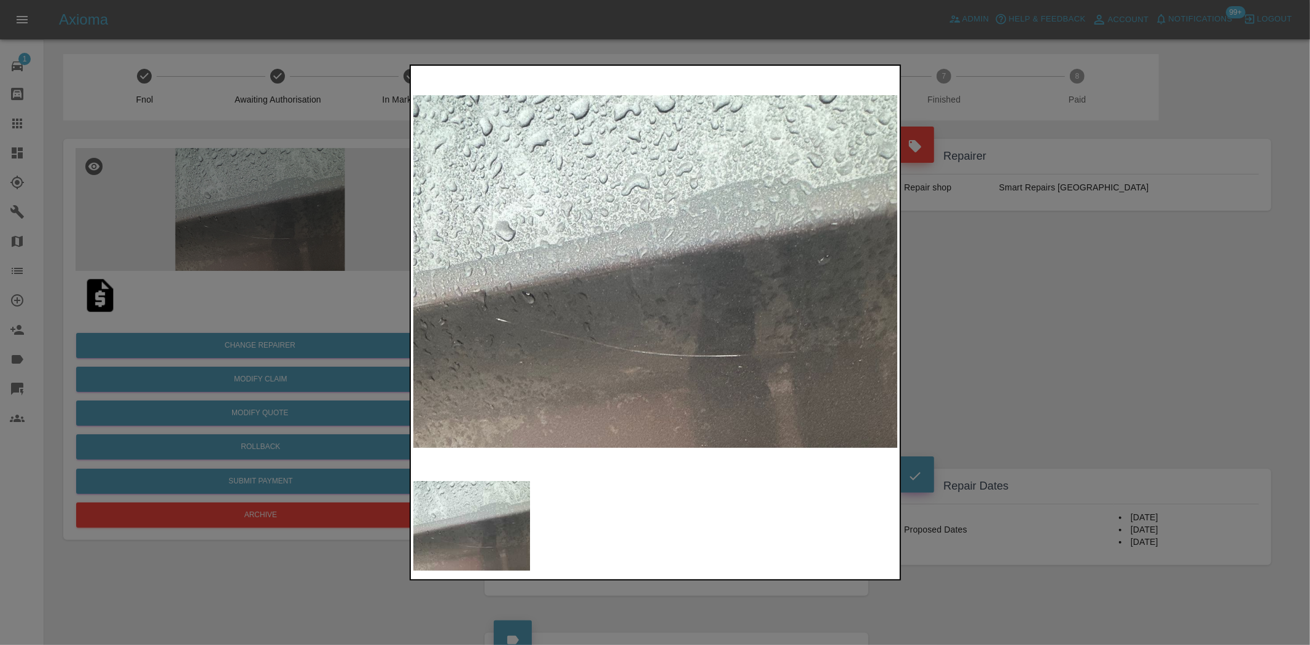
click at [225, 165] on div at bounding box center [655, 322] width 1310 height 645
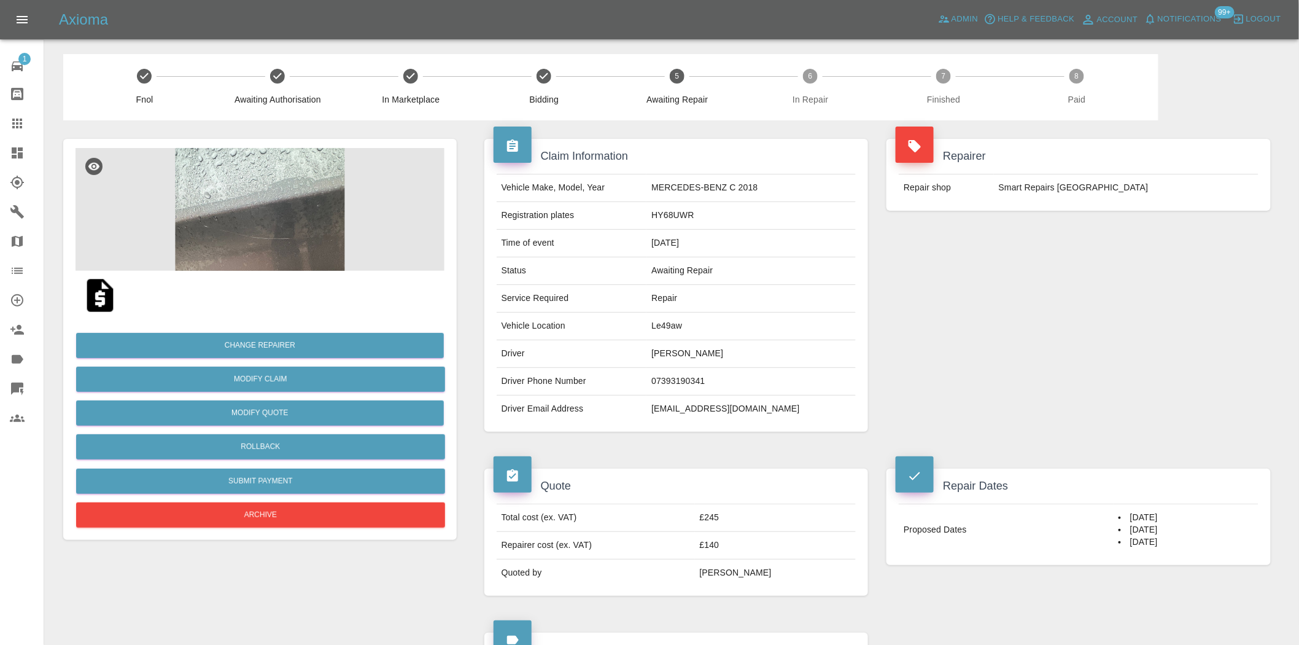
click at [289, 195] on img at bounding box center [260, 209] width 369 height 123
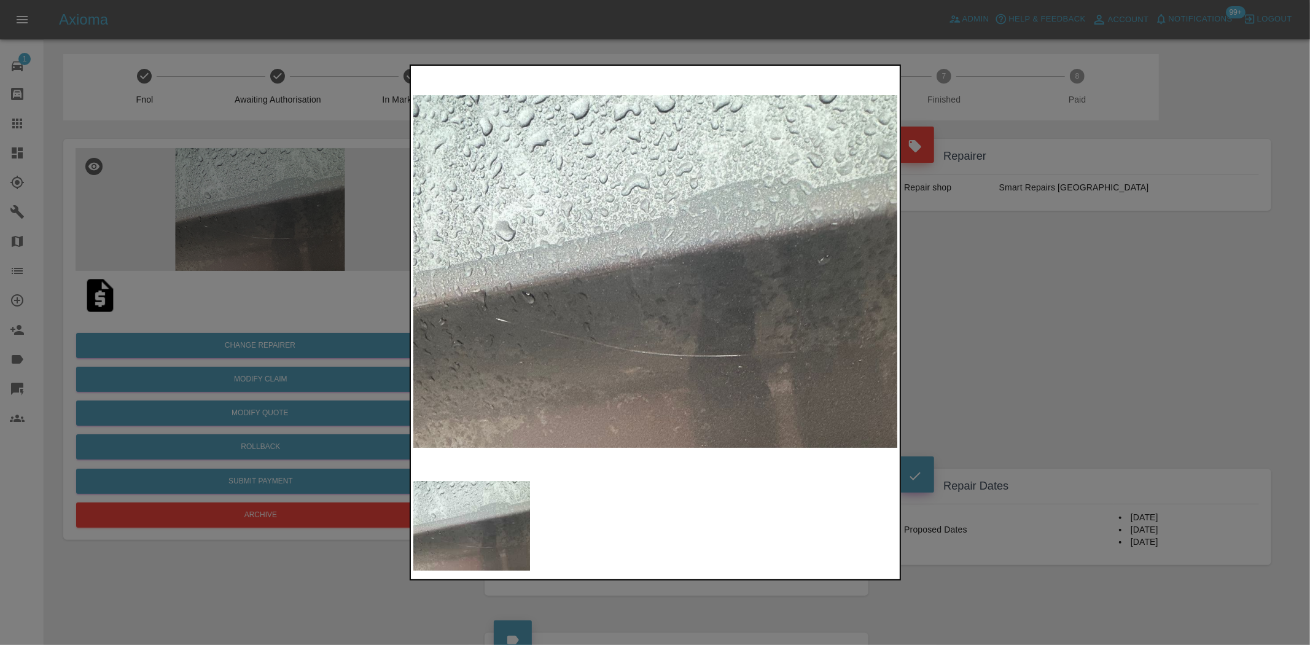
click at [655, 286] on img at bounding box center [655, 271] width 485 height 406
click at [400, 250] on div at bounding box center [655, 322] width 1310 height 645
click at [327, 236] on div at bounding box center [655, 322] width 1310 height 645
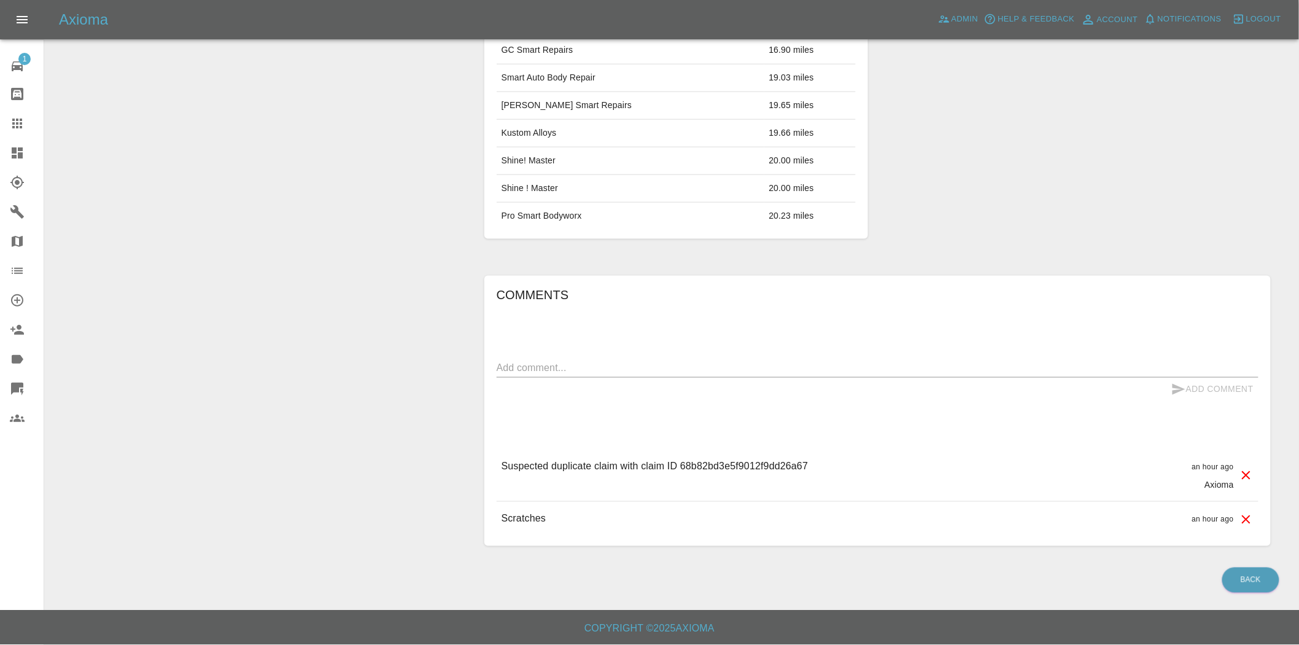
scroll to position [74, 0]
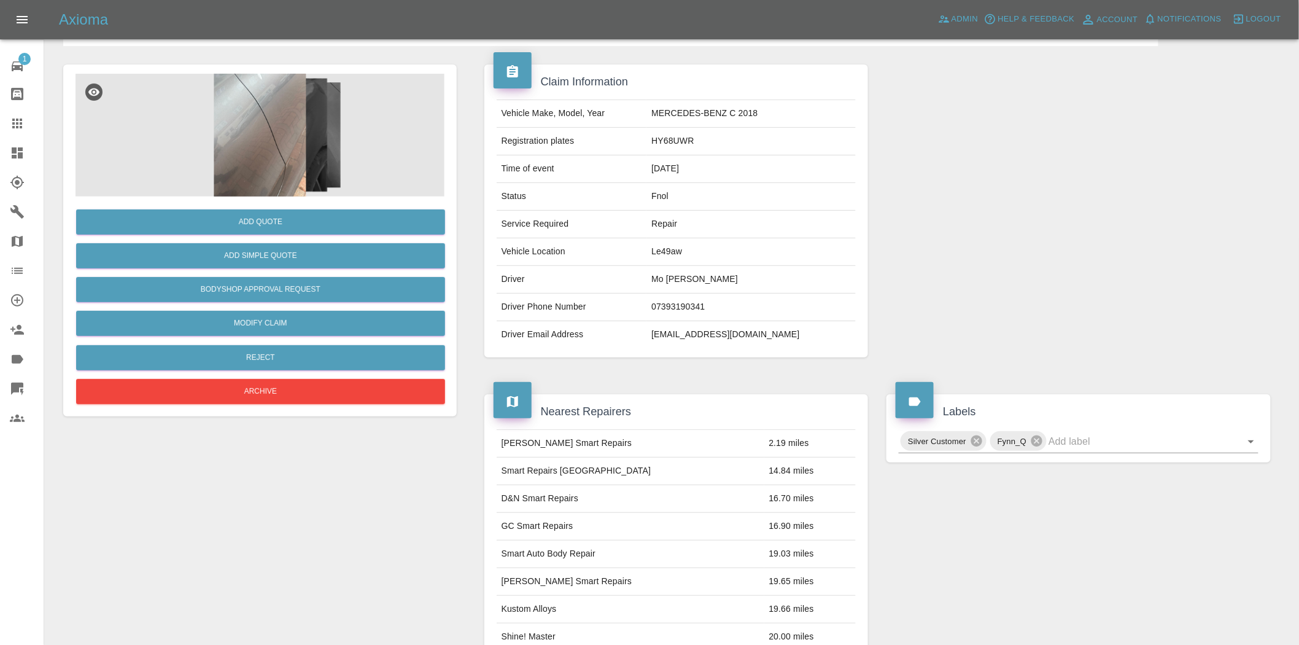
click at [295, 138] on img at bounding box center [260, 135] width 369 height 123
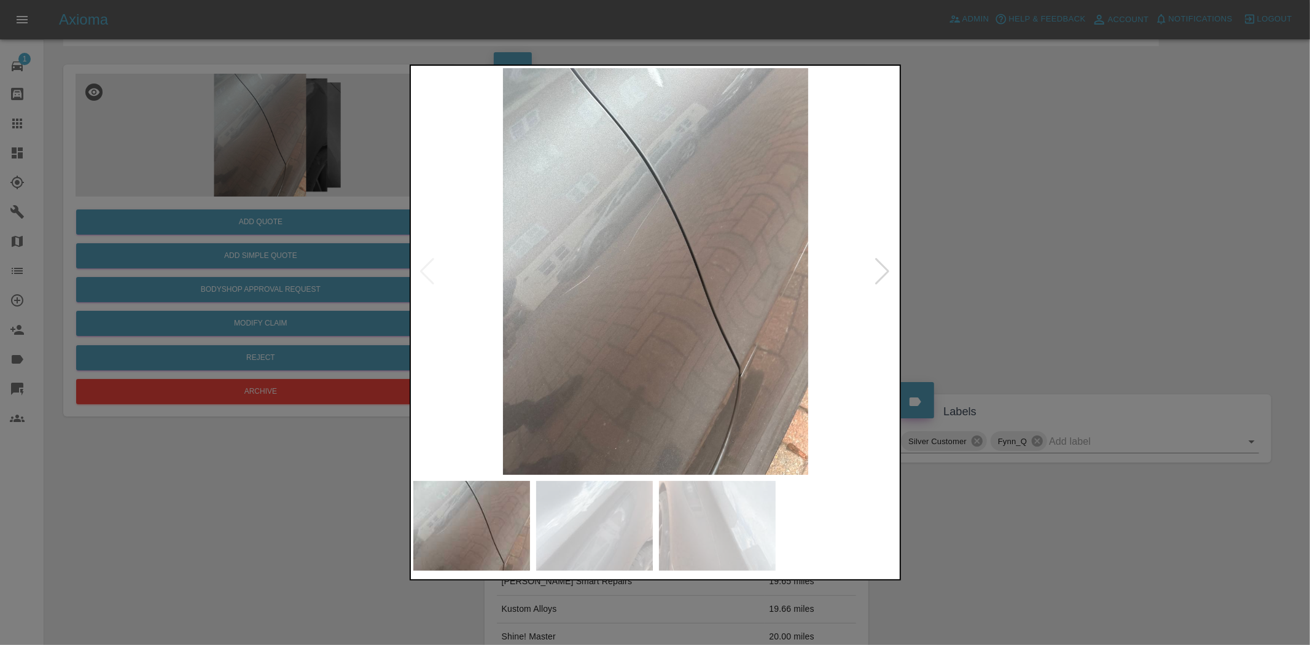
click at [637, 242] on img at bounding box center [655, 271] width 485 height 406
click at [701, 279] on img at bounding box center [655, 271] width 485 height 406
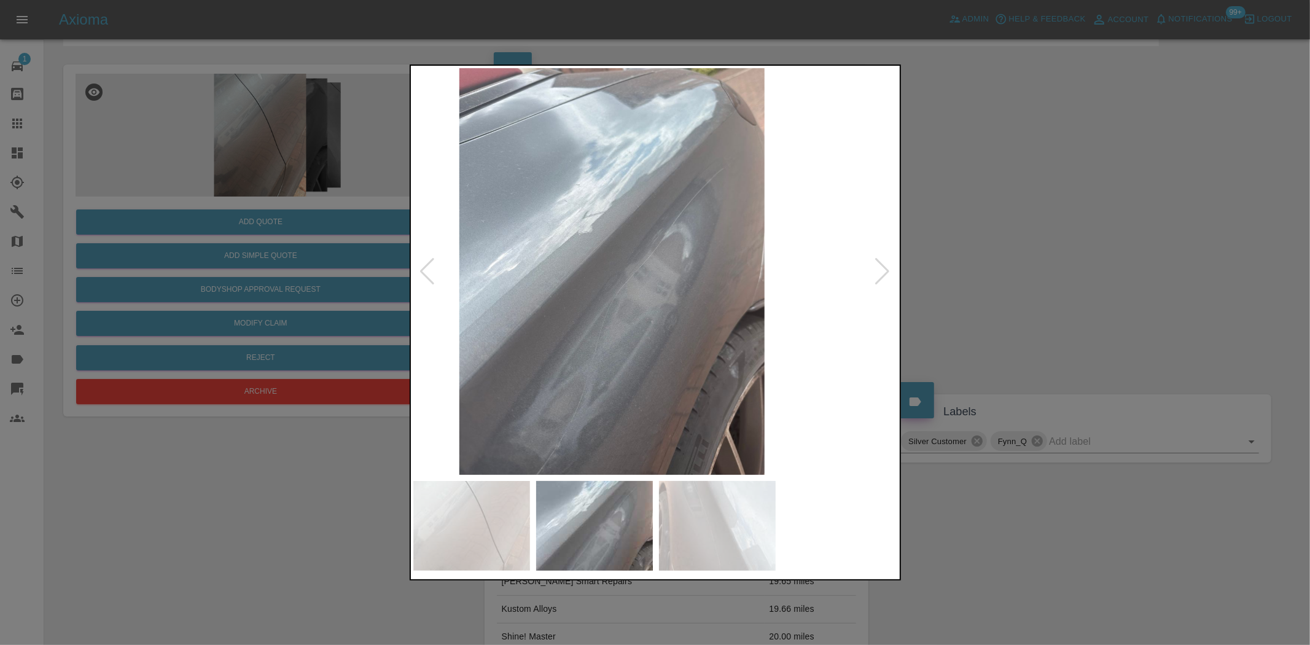
click at [720, 298] on img at bounding box center [611, 271] width 485 height 406
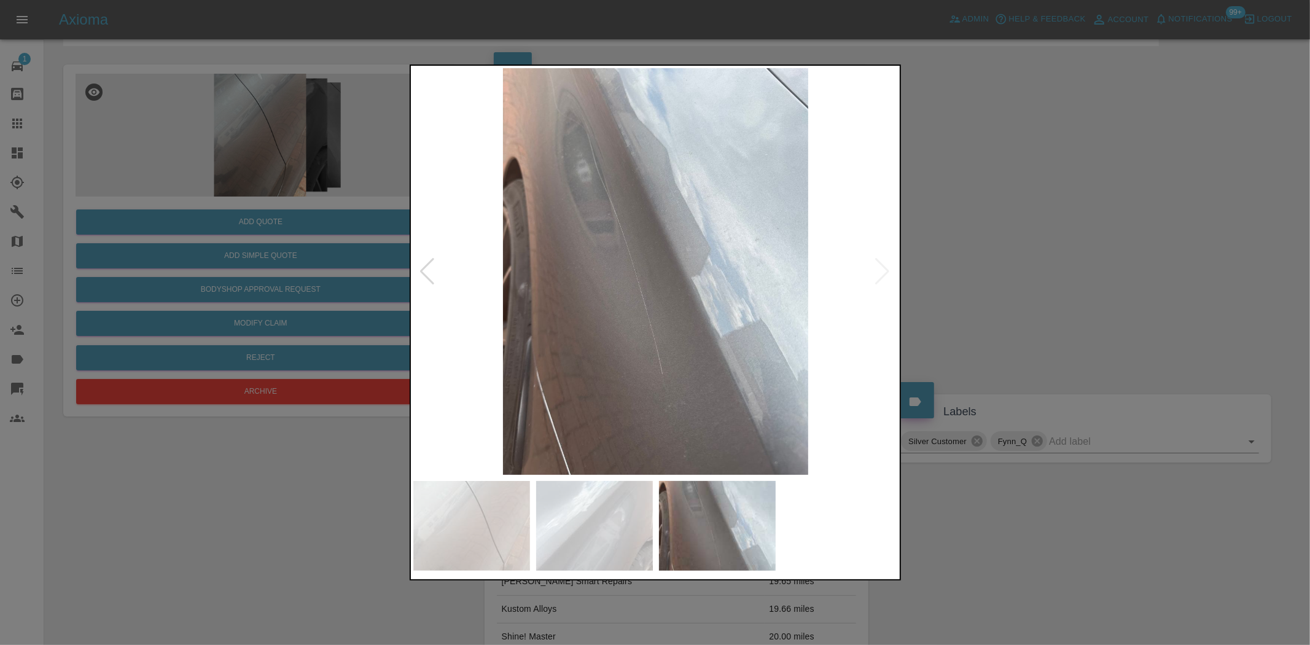
click at [620, 313] on img at bounding box center [655, 271] width 485 height 406
click at [539, 272] on img at bounding box center [655, 271] width 485 height 406
drag, startPoint x: 215, startPoint y: 157, endPoint x: 268, endPoint y: 9, distance: 156.5
click at [224, 143] on div at bounding box center [655, 322] width 1310 height 645
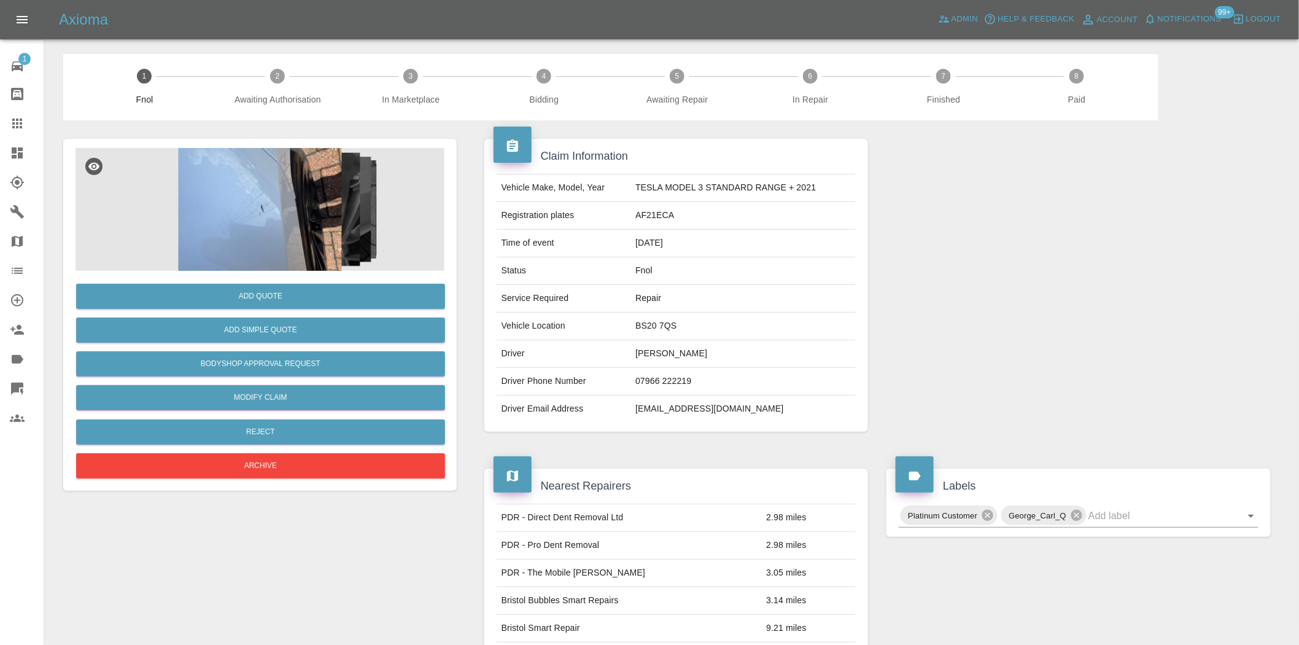
click at [328, 198] on img at bounding box center [260, 209] width 369 height 123
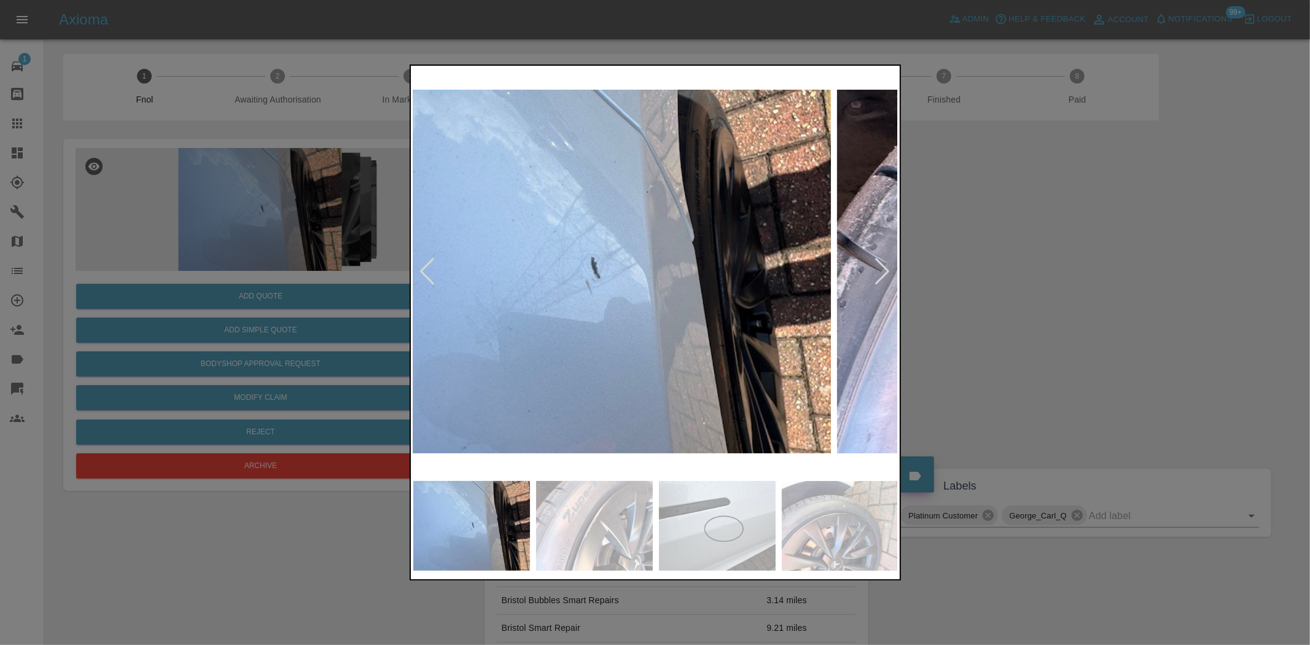
click at [566, 255] on img at bounding box center [588, 271] width 485 height 406
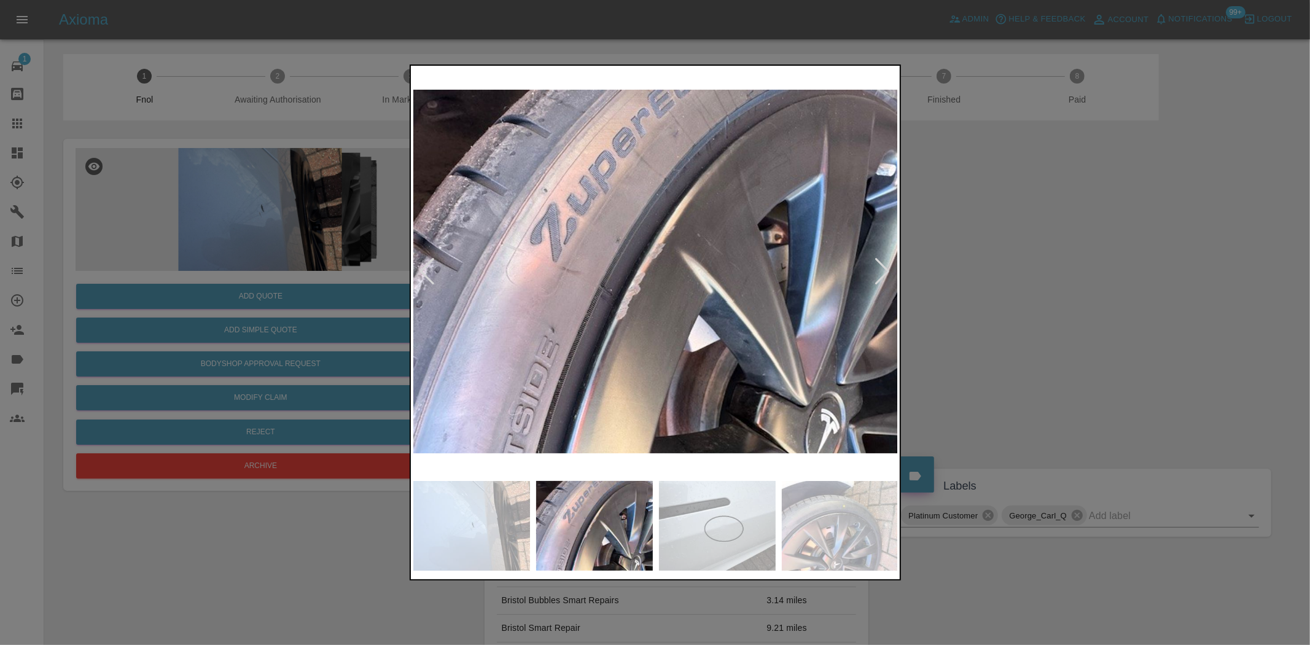
click at [620, 277] on img at bounding box center [655, 271] width 485 height 406
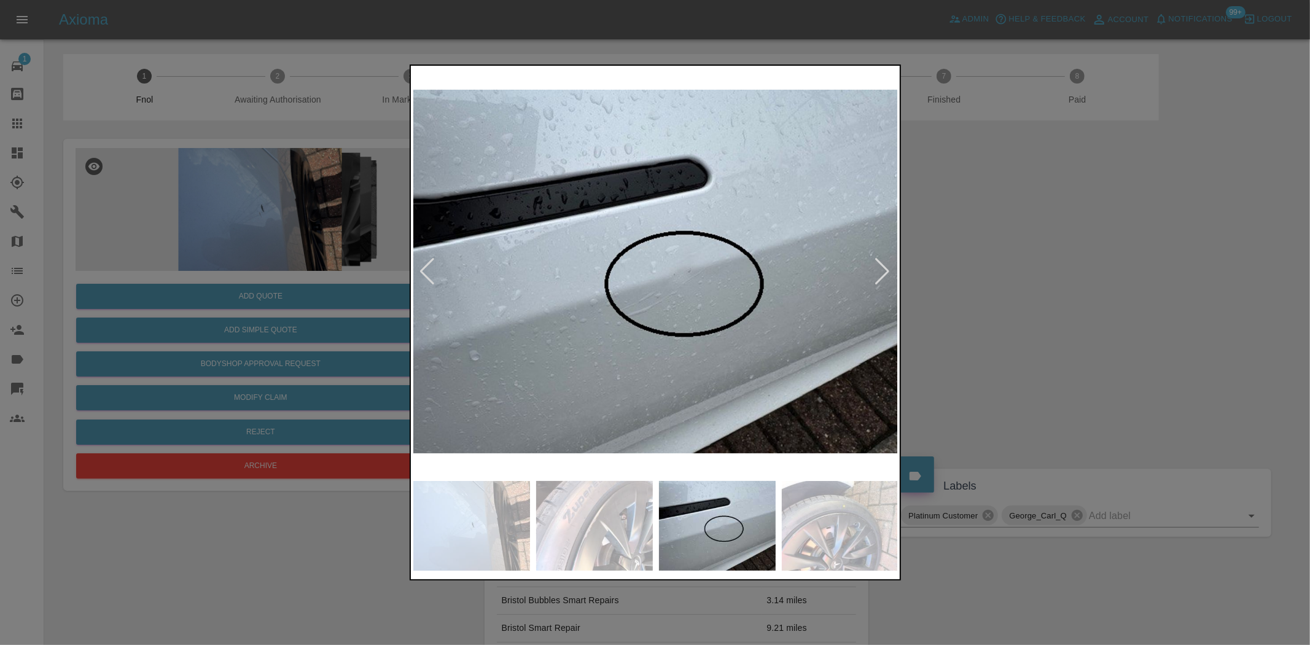
click at [674, 279] on img at bounding box center [655, 271] width 485 height 406
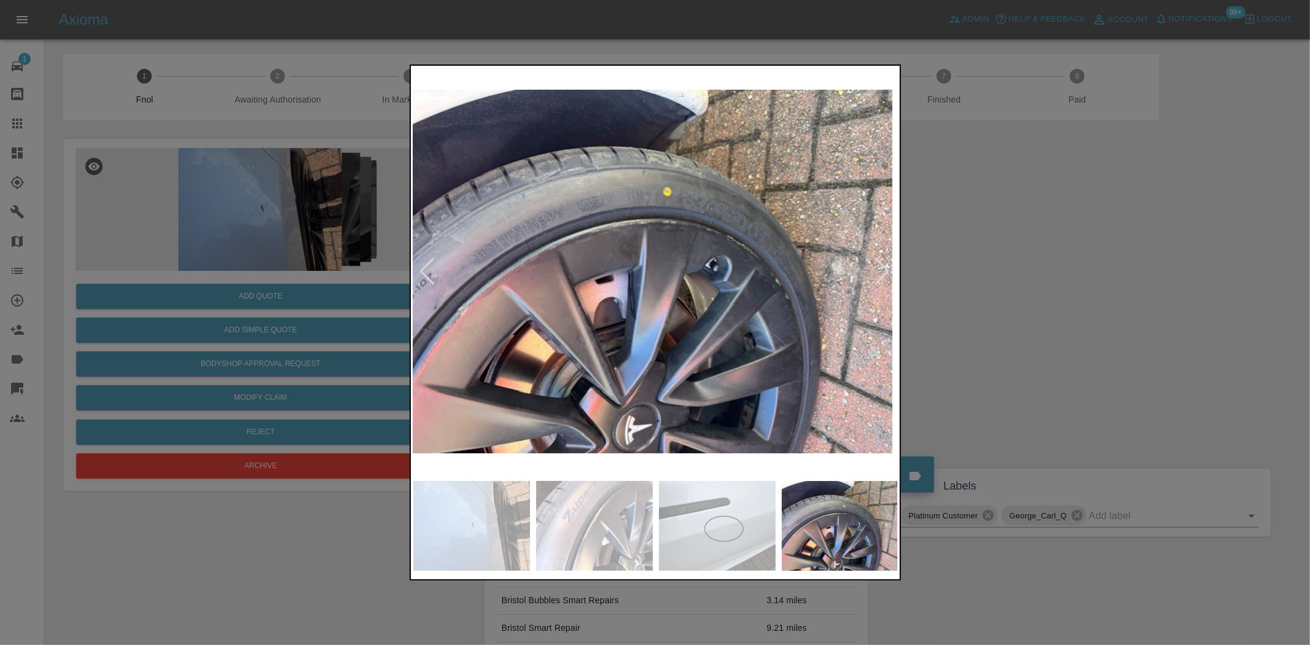
click at [542, 268] on img at bounding box center [649, 271] width 485 height 406
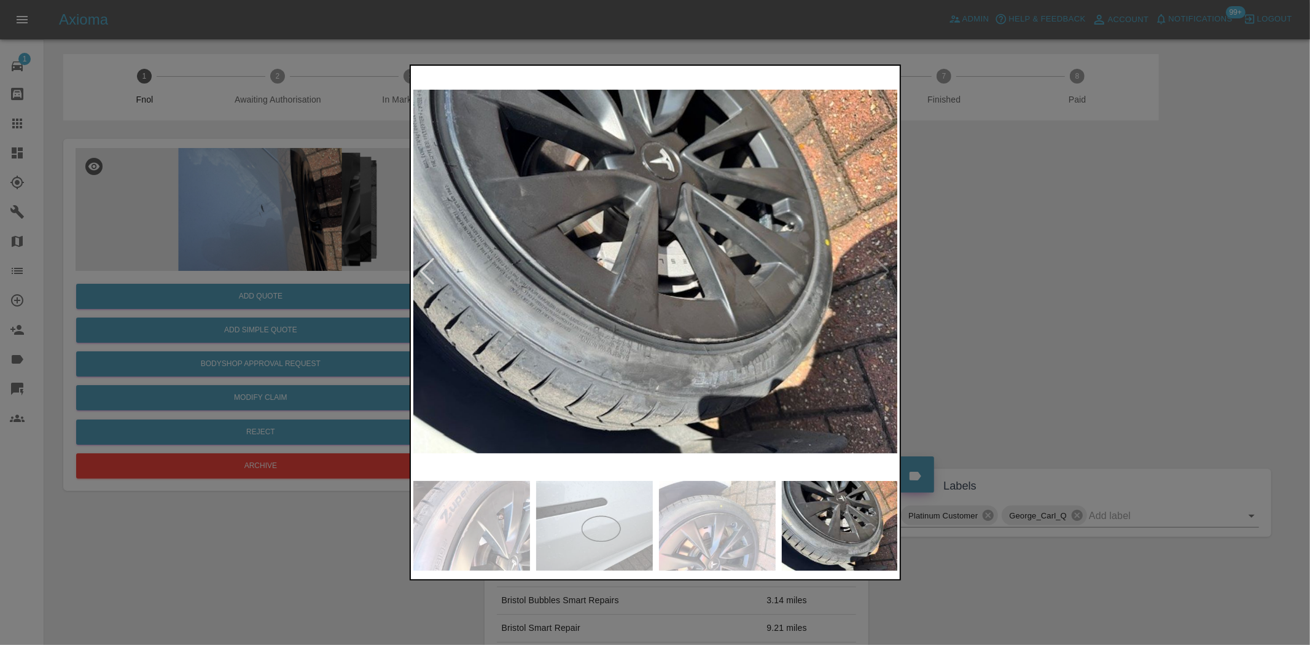
click at [588, 239] on img at bounding box center [655, 271] width 485 height 406
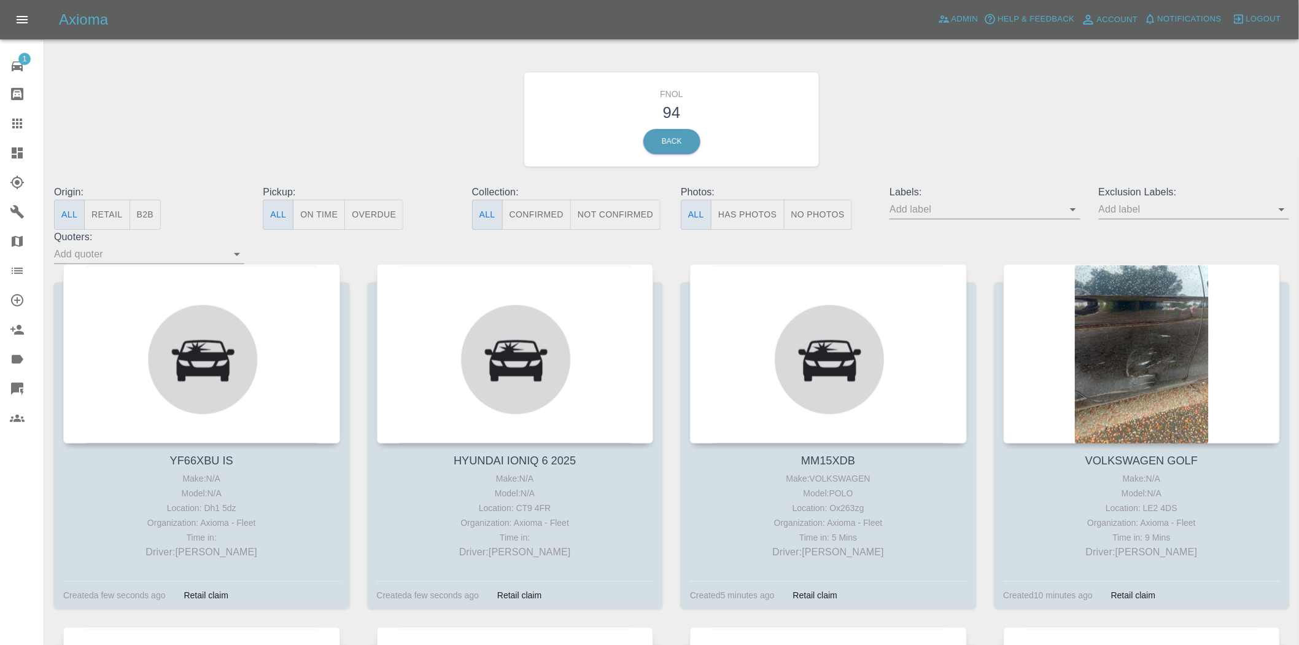
click at [759, 215] on button "Has Photos" at bounding box center [748, 215] width 74 height 30
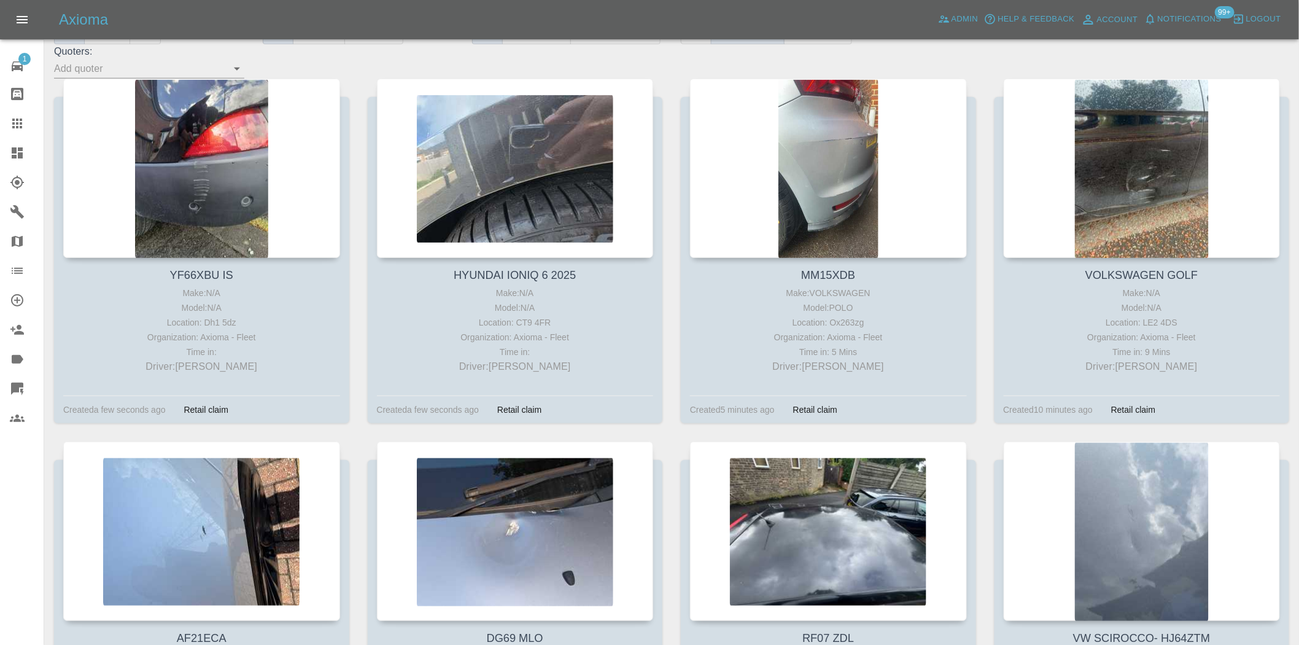
scroll to position [409, 0]
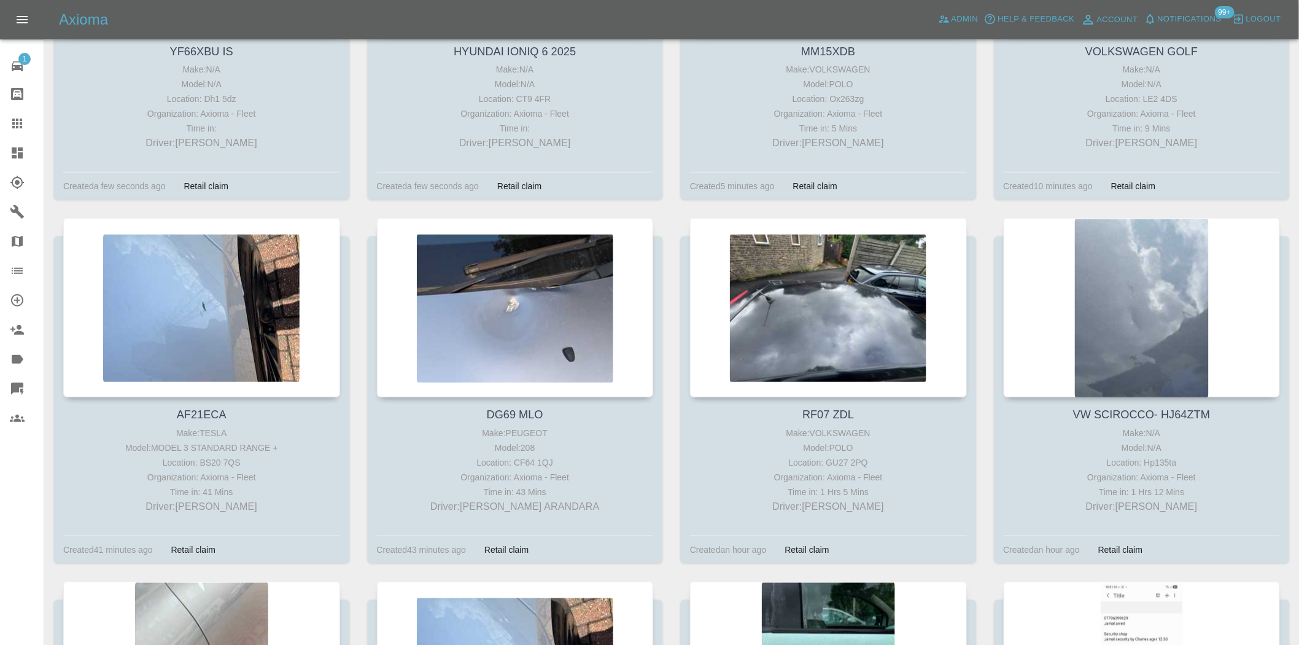
drag, startPoint x: 224, startPoint y: 266, endPoint x: 354, endPoint y: 220, distance: 138.1
click at [354, 220] on div "AF21ECA Make: TESLA Model: MODEL 3 STANDARD RANGE + Location: BS20 7QS Organiza…" at bounding box center [202, 399] width 314 height 363
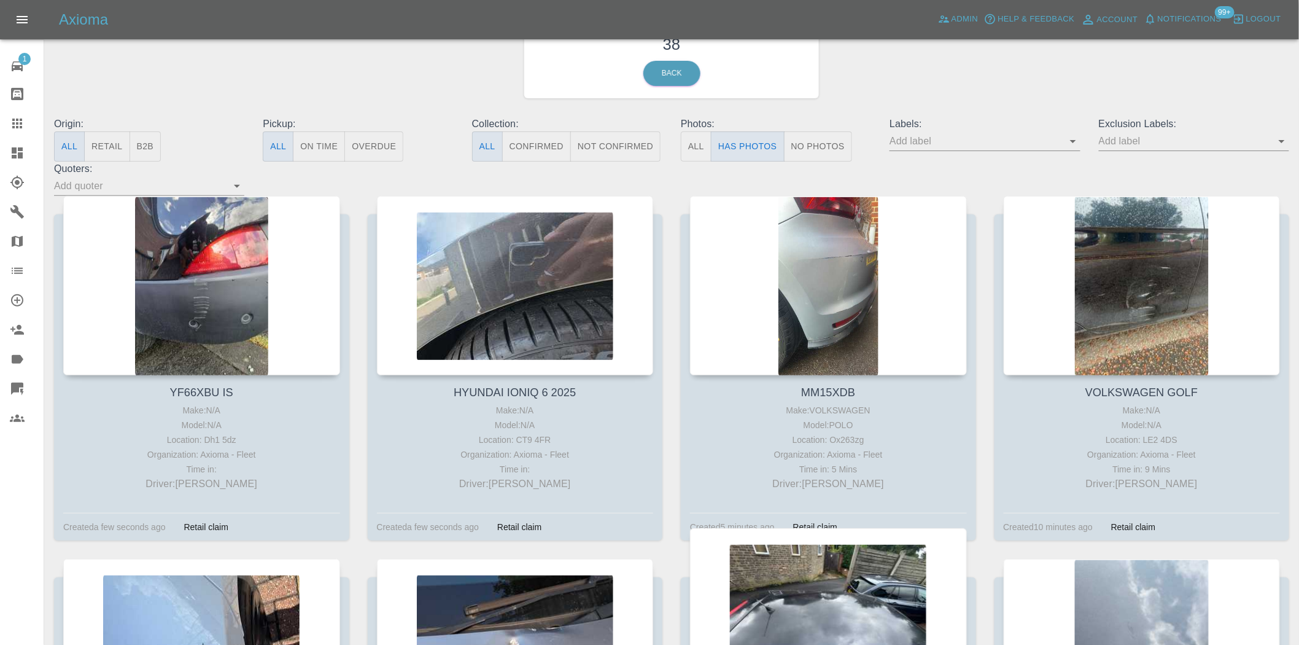
scroll to position [0, 0]
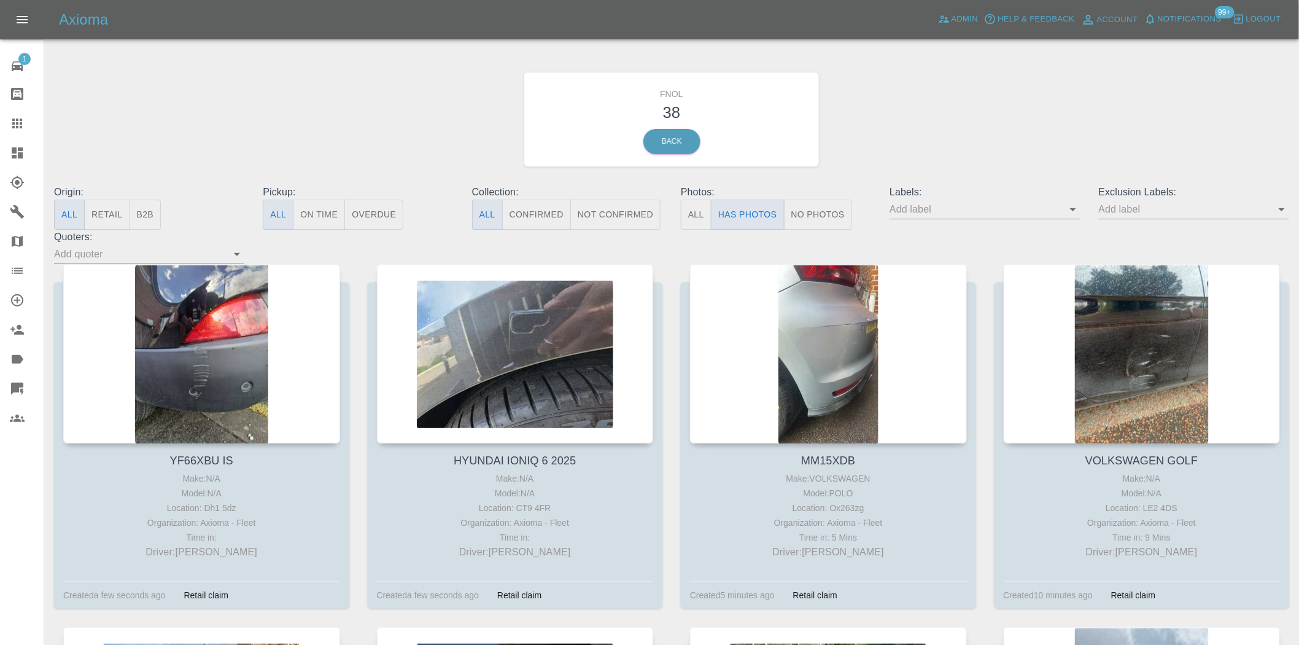
click at [1062, 205] on input "text" at bounding box center [976, 209] width 172 height 19
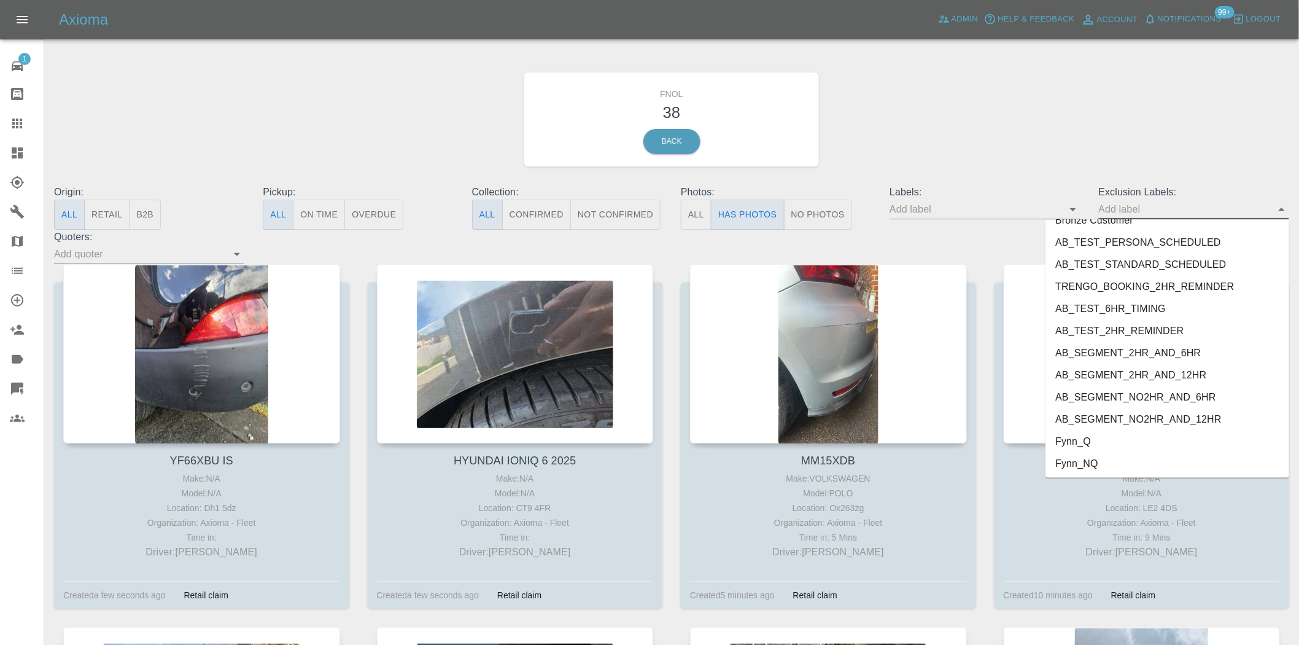
scroll to position [2580, 0]
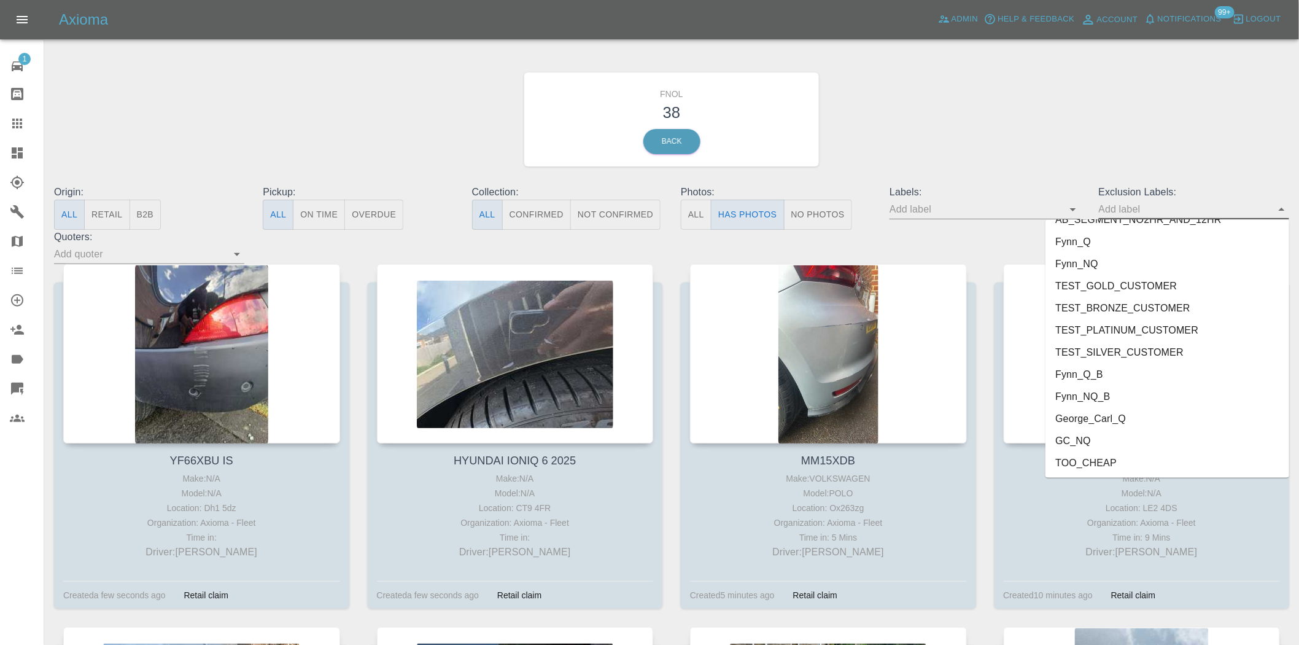
click at [1097, 411] on li "George_Carl_Q" at bounding box center [1168, 419] width 244 height 22
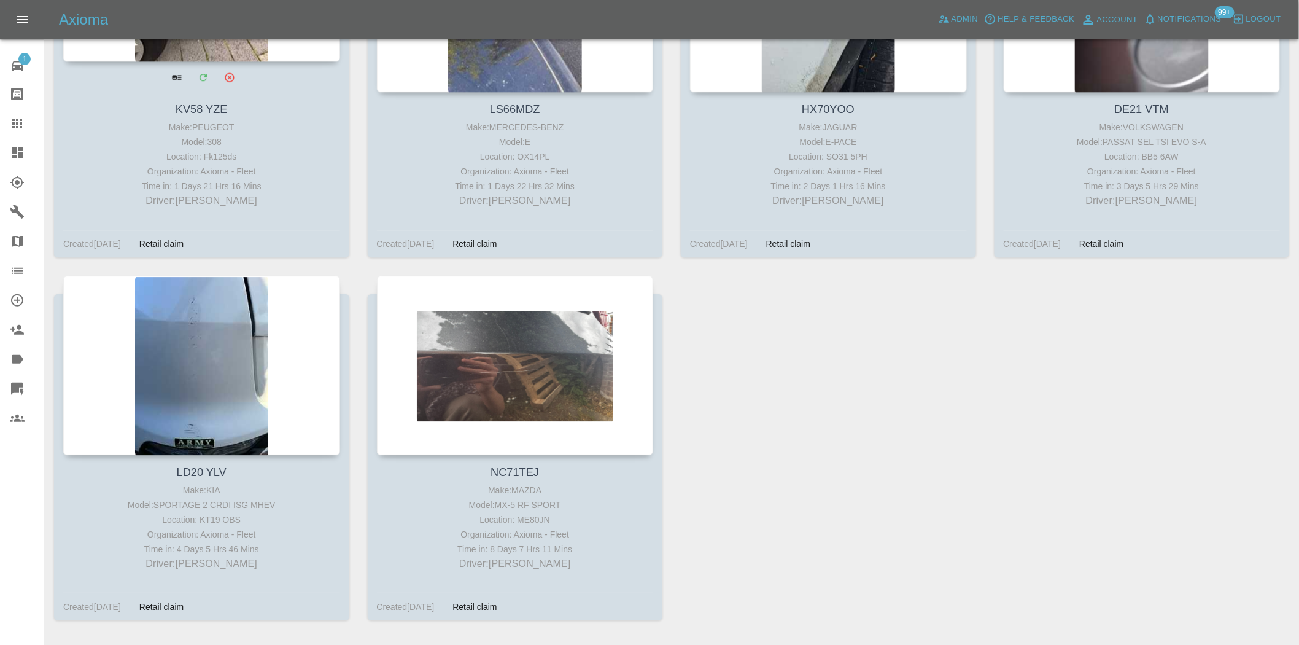
scroll to position [1483, 0]
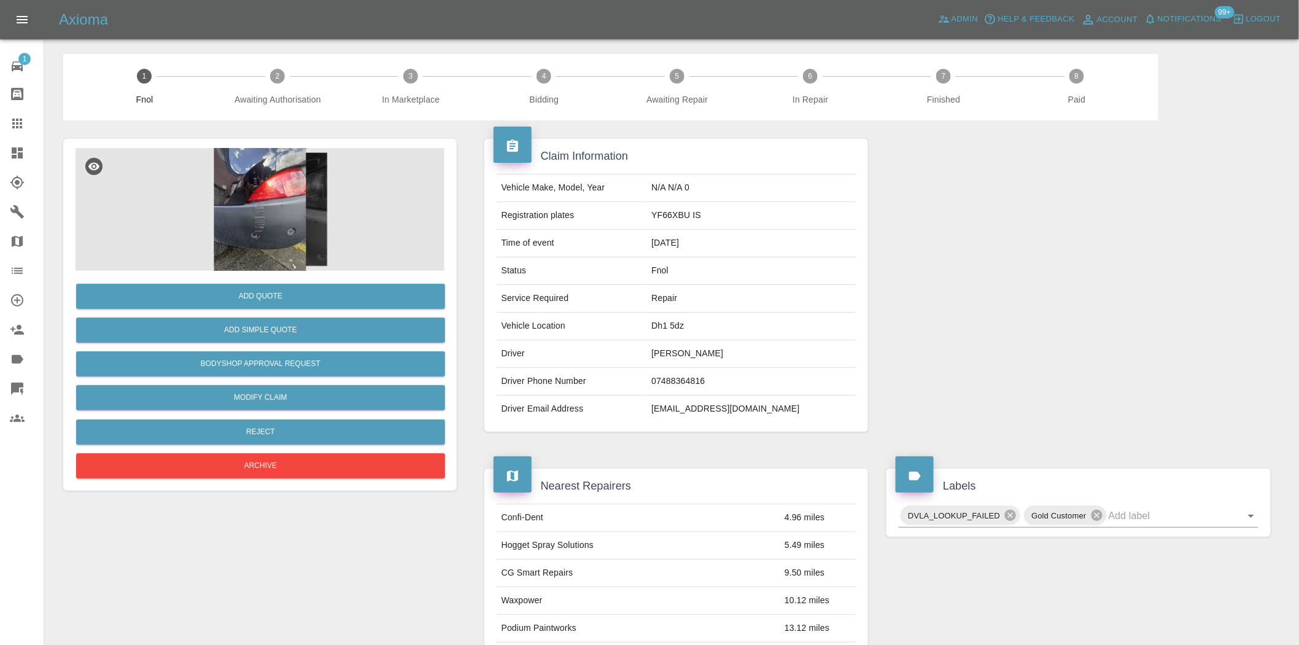
click at [267, 228] on img at bounding box center [260, 209] width 369 height 123
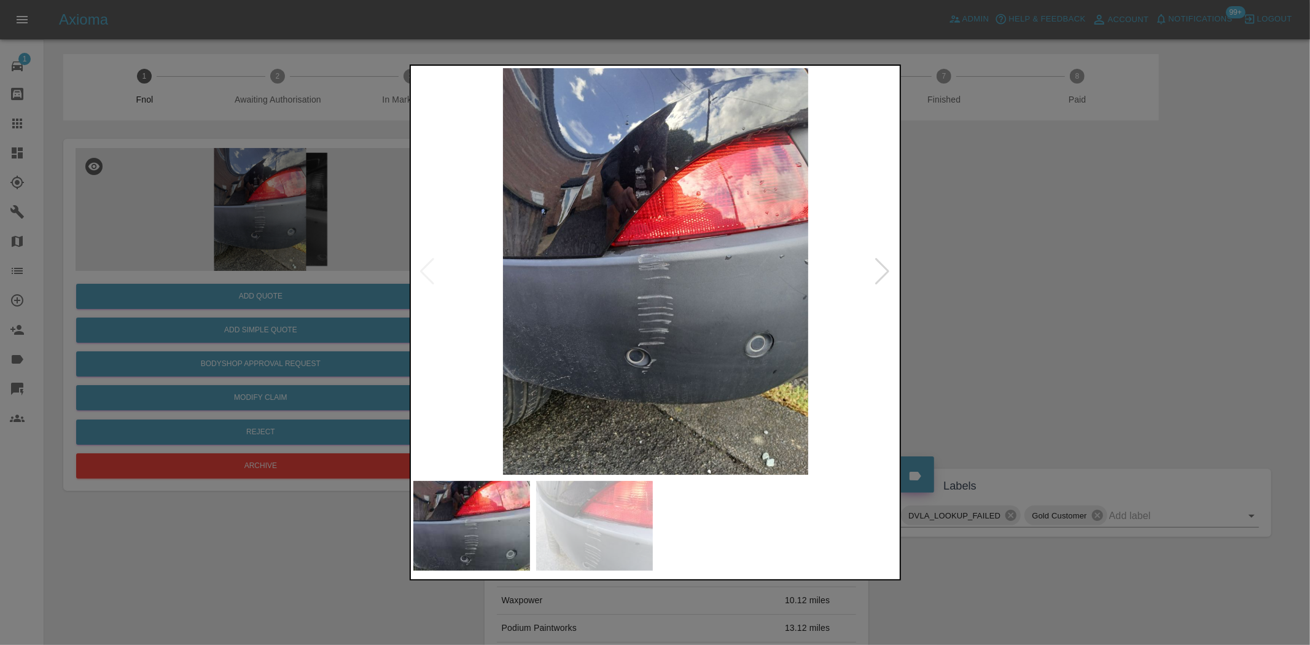
click at [621, 328] on img at bounding box center [655, 271] width 485 height 406
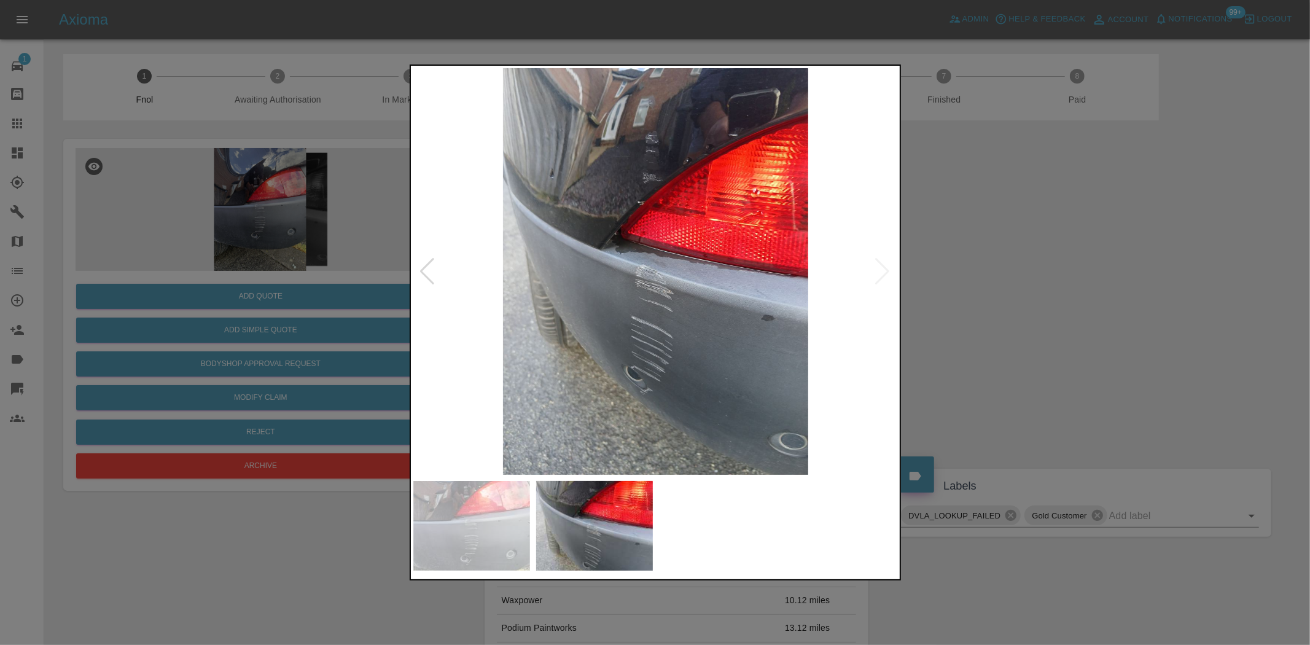
click at [588, 345] on img at bounding box center [655, 271] width 485 height 406
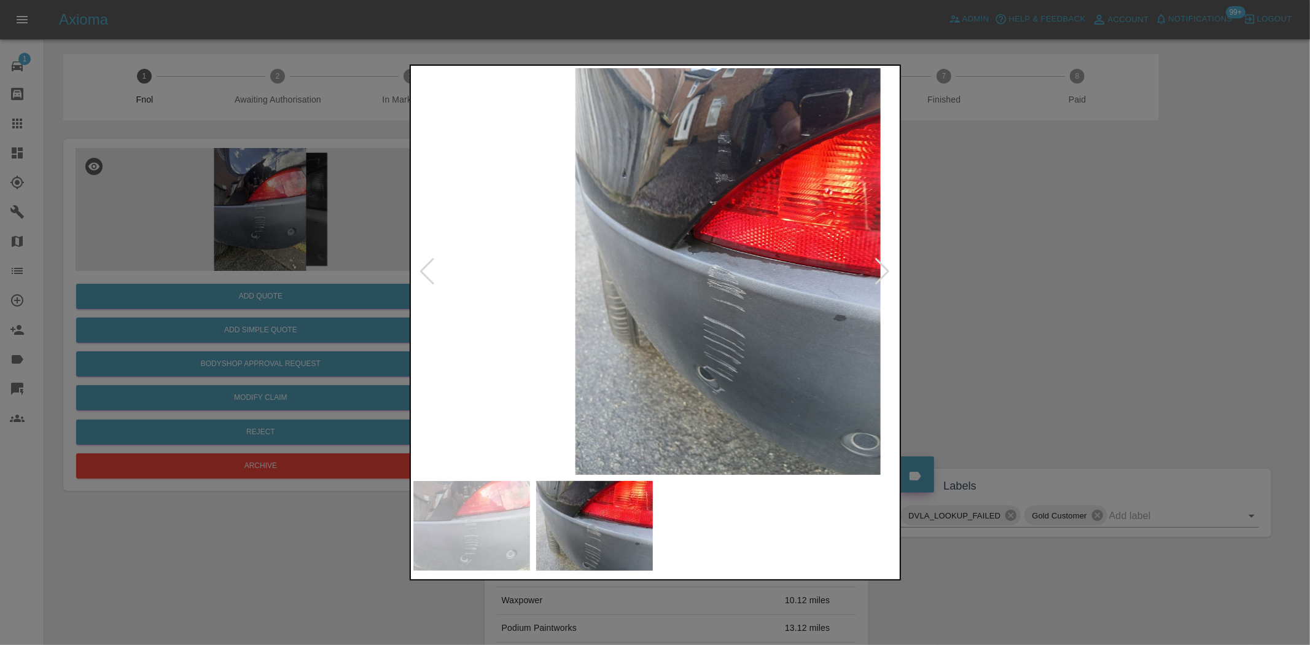
click at [735, 282] on img at bounding box center [727, 271] width 485 height 406
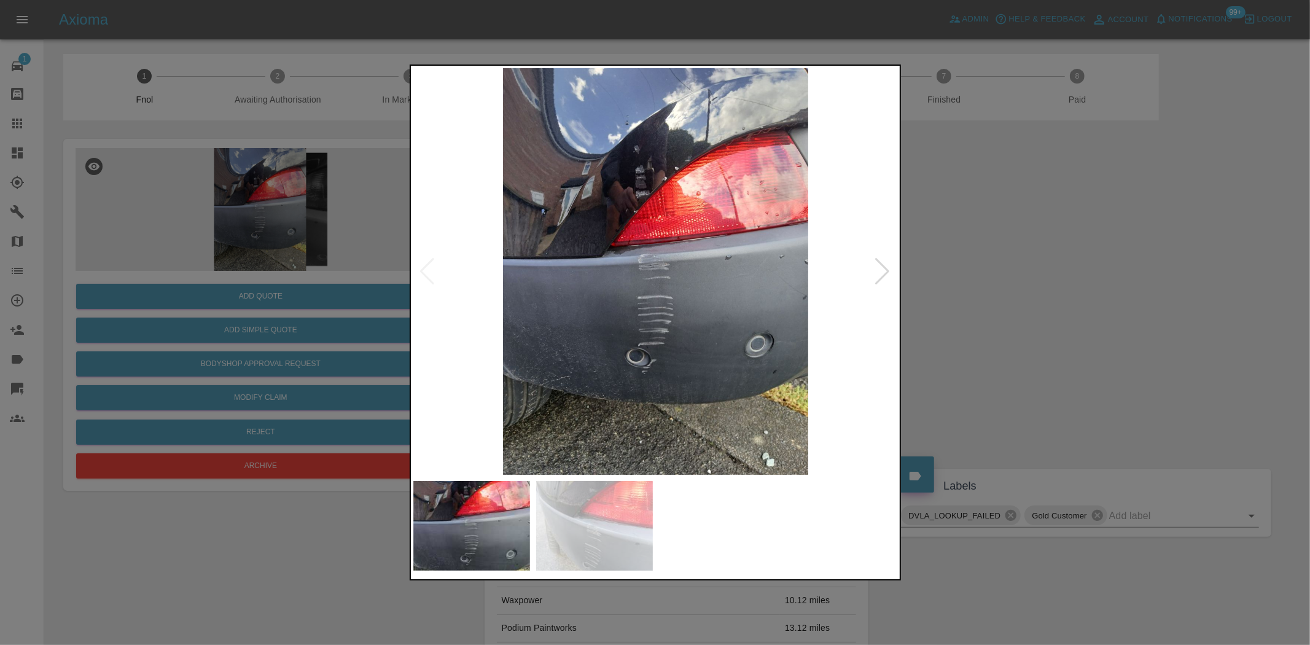
drag, startPoint x: 360, startPoint y: 231, endPoint x: 335, endPoint y: 285, distance: 59.0
click at [360, 232] on div at bounding box center [655, 322] width 1310 height 645
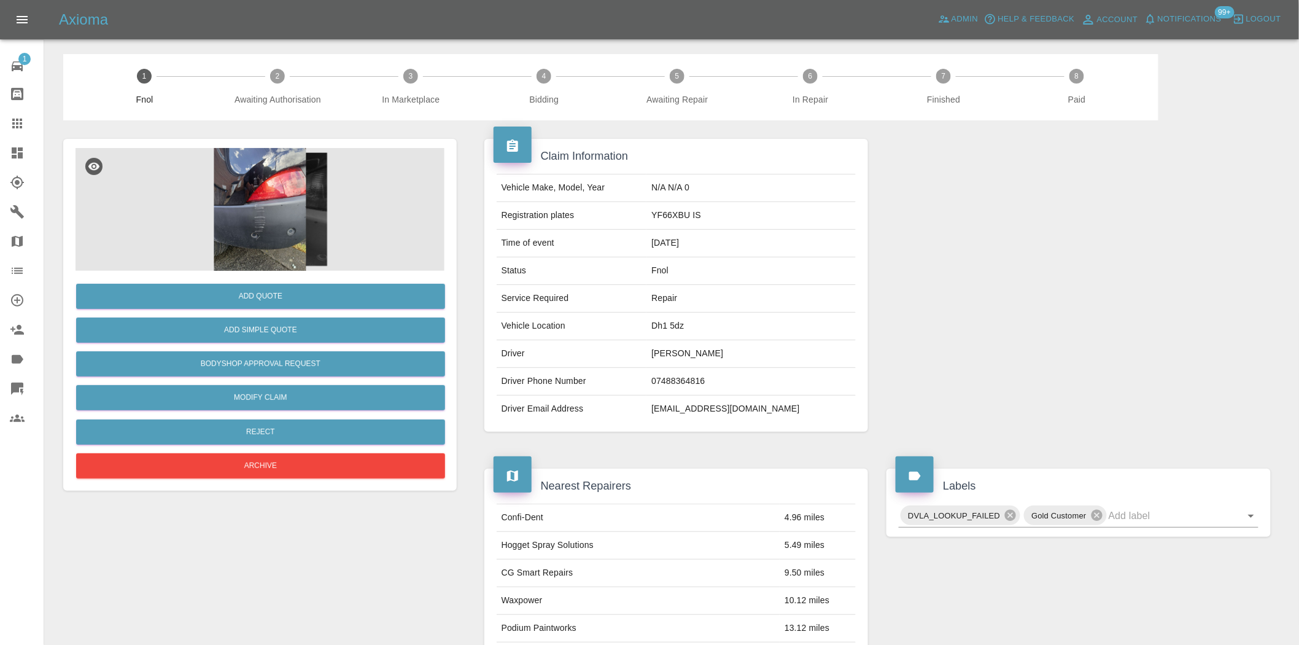
click at [262, 219] on img at bounding box center [260, 209] width 369 height 123
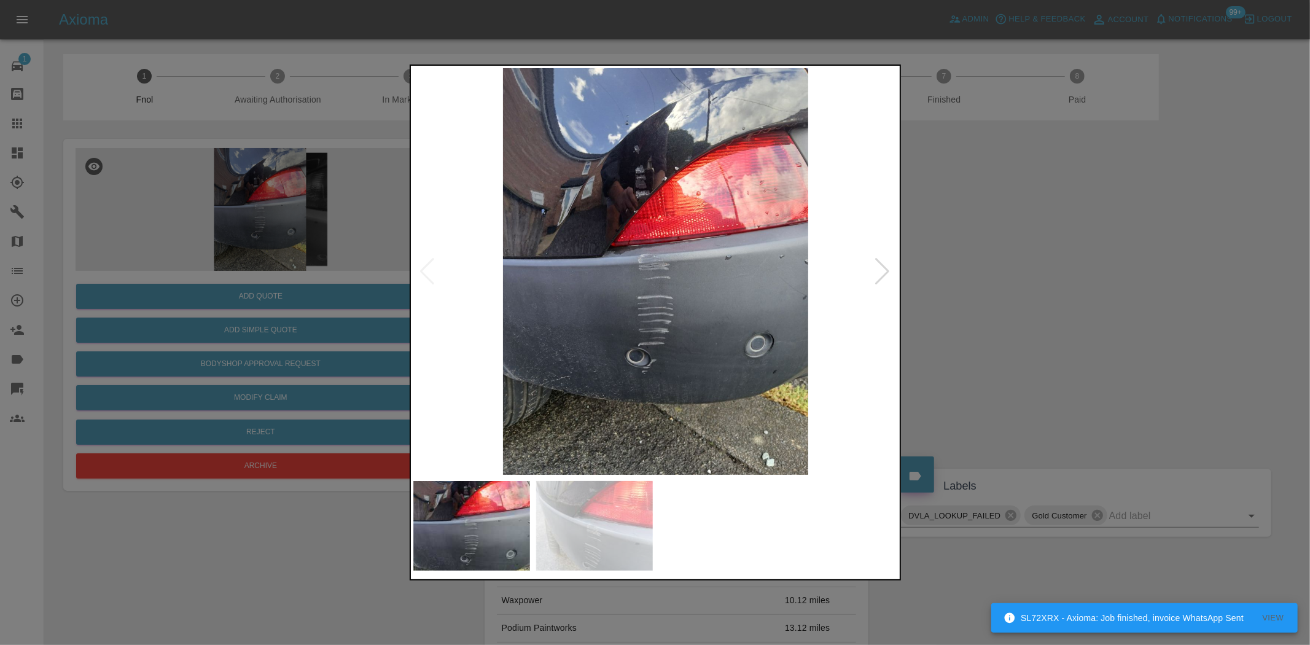
click at [616, 192] on img at bounding box center [655, 271] width 485 height 406
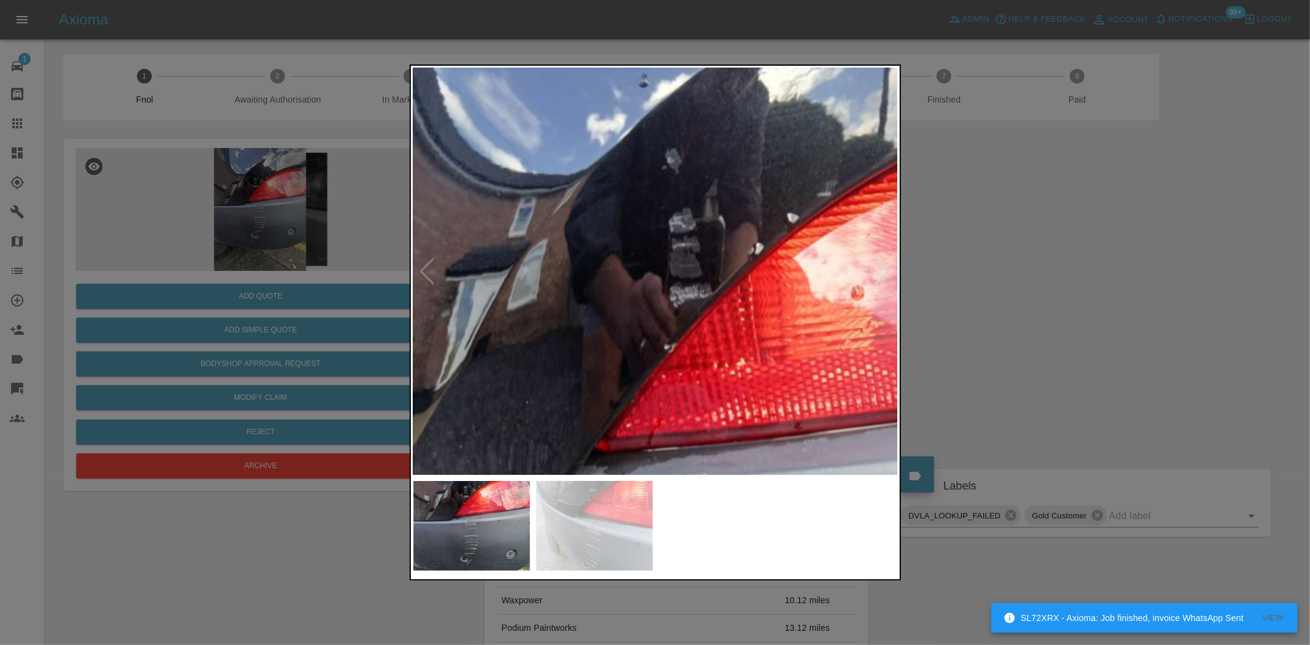
click at [674, 144] on img at bounding box center [728, 527] width 1455 height 1220
click at [697, 108] on img at bounding box center [728, 527] width 1455 height 1220
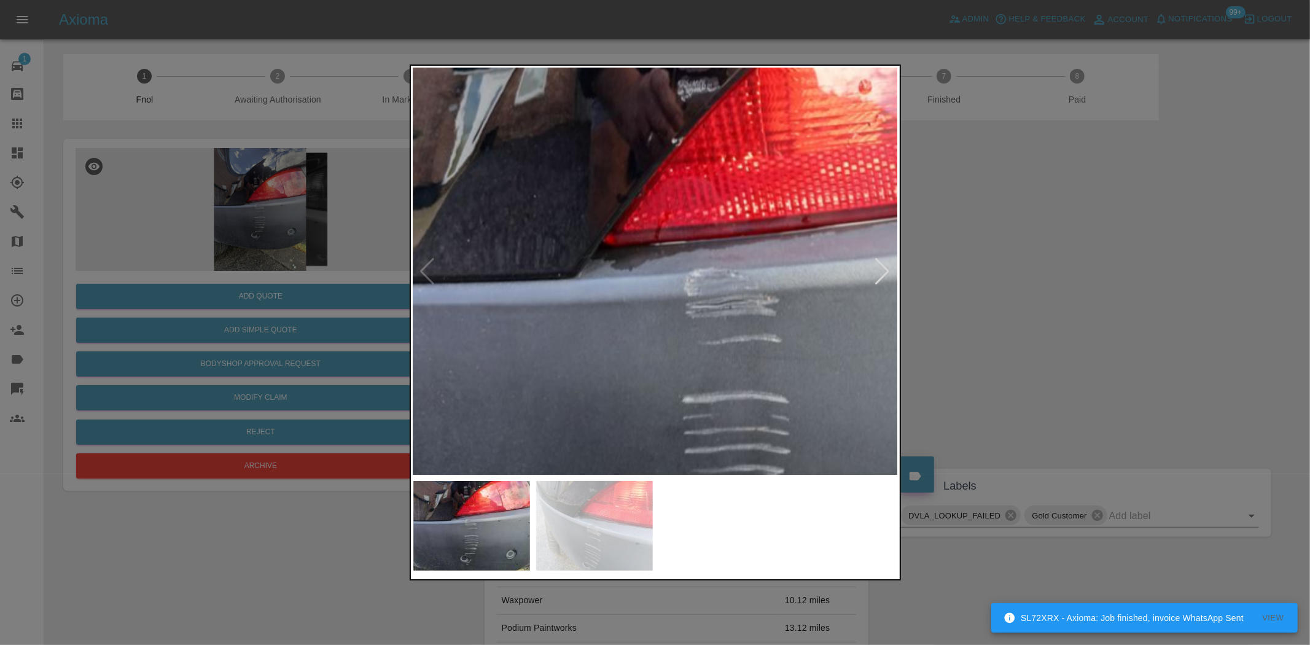
click at [470, 266] on img at bounding box center [736, 321] width 1455 height 1220
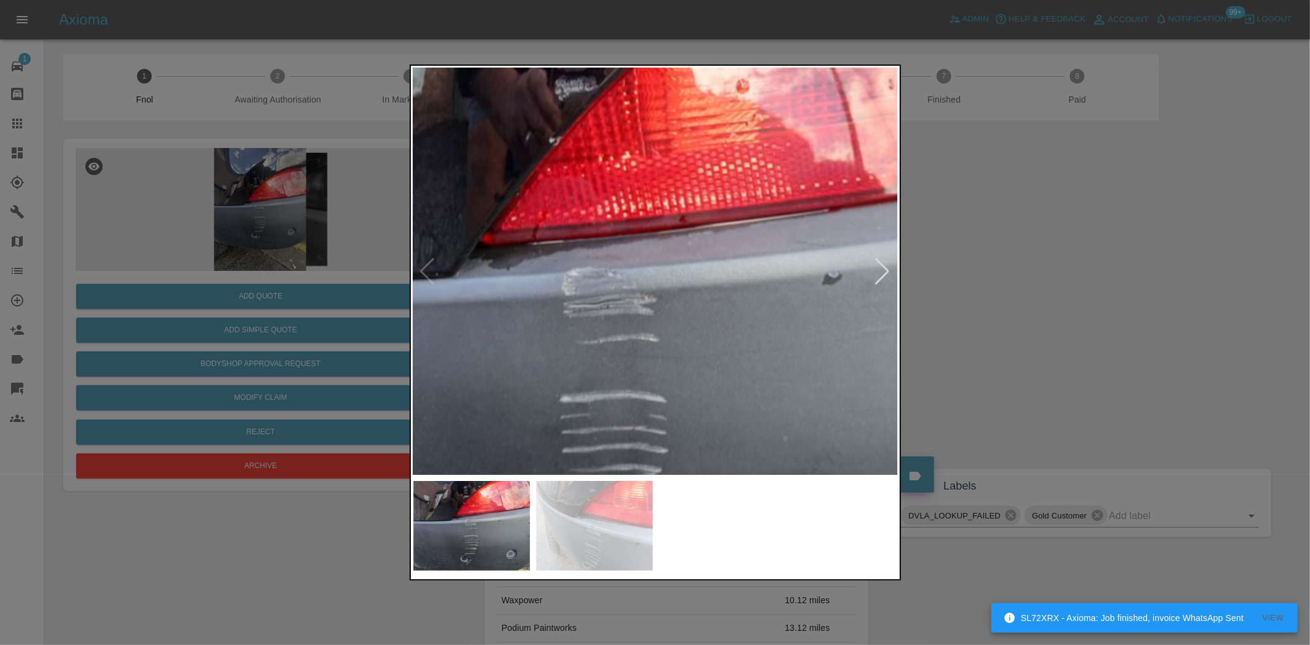
click at [339, 293] on div at bounding box center [655, 322] width 1310 height 645
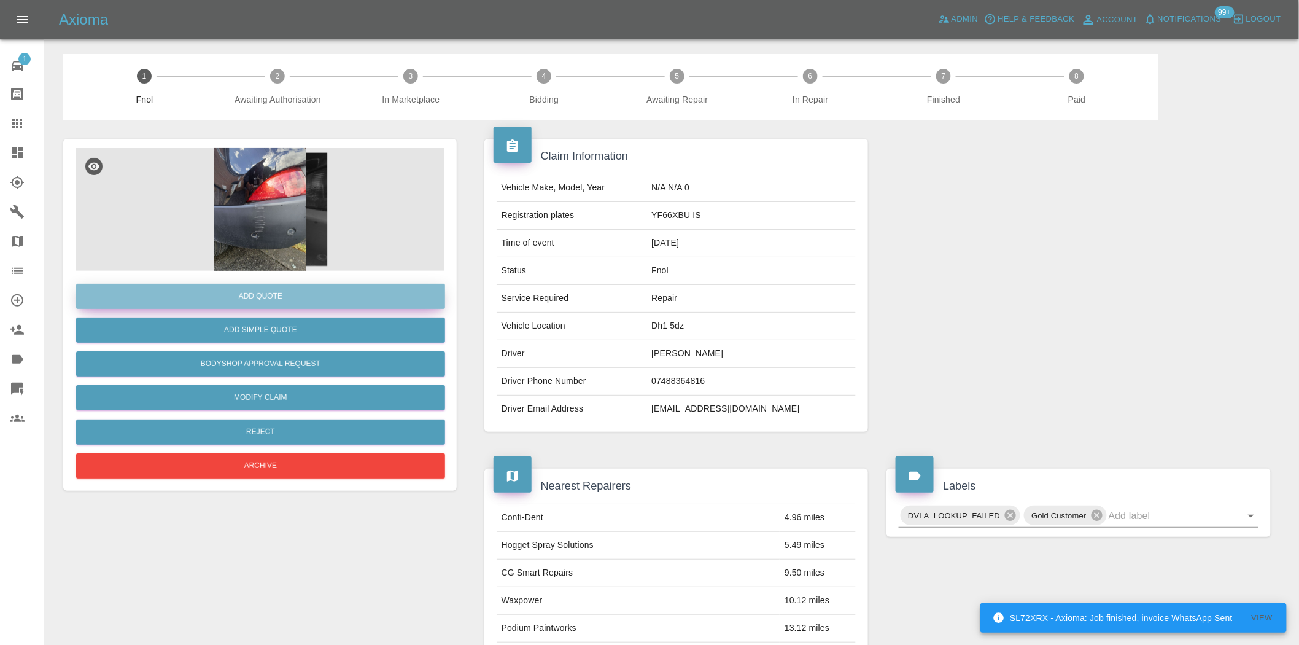
click at [339, 293] on button "Add Quote" at bounding box center [260, 296] width 369 height 25
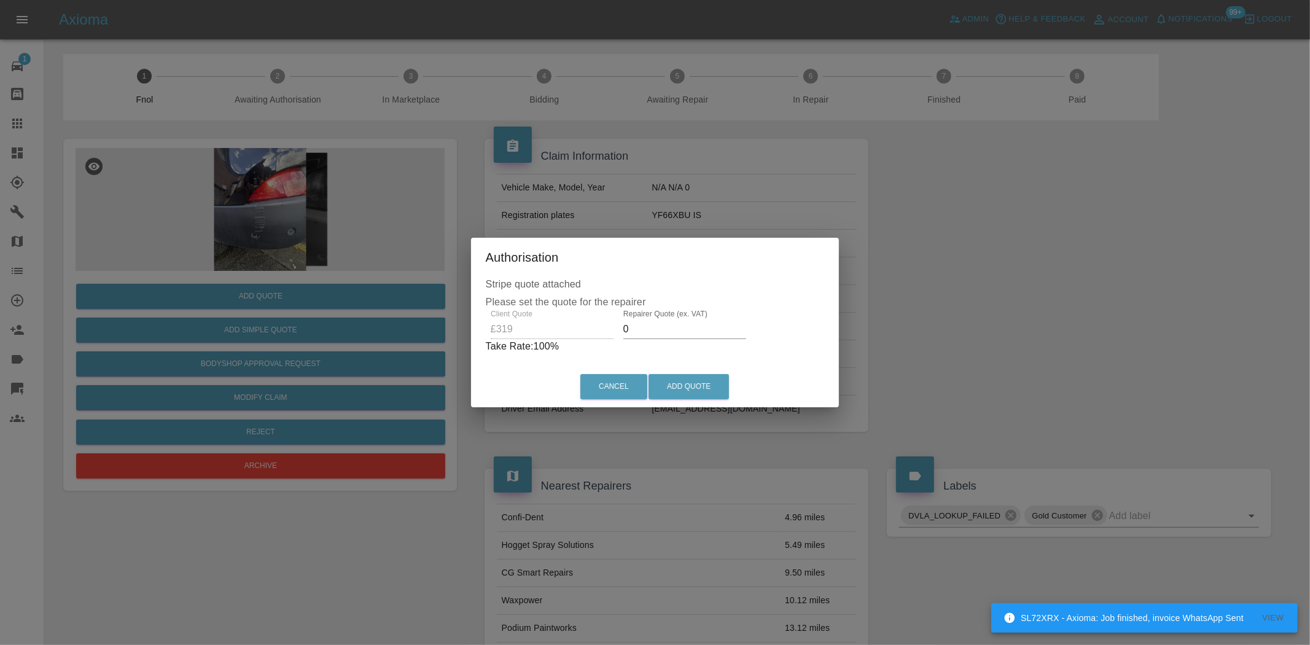
click at [537, 335] on div "Client Quote £319 Repairer Quote (ex. VAT) 0 Take Rate: 100 %" at bounding box center [655, 331] width 339 height 44
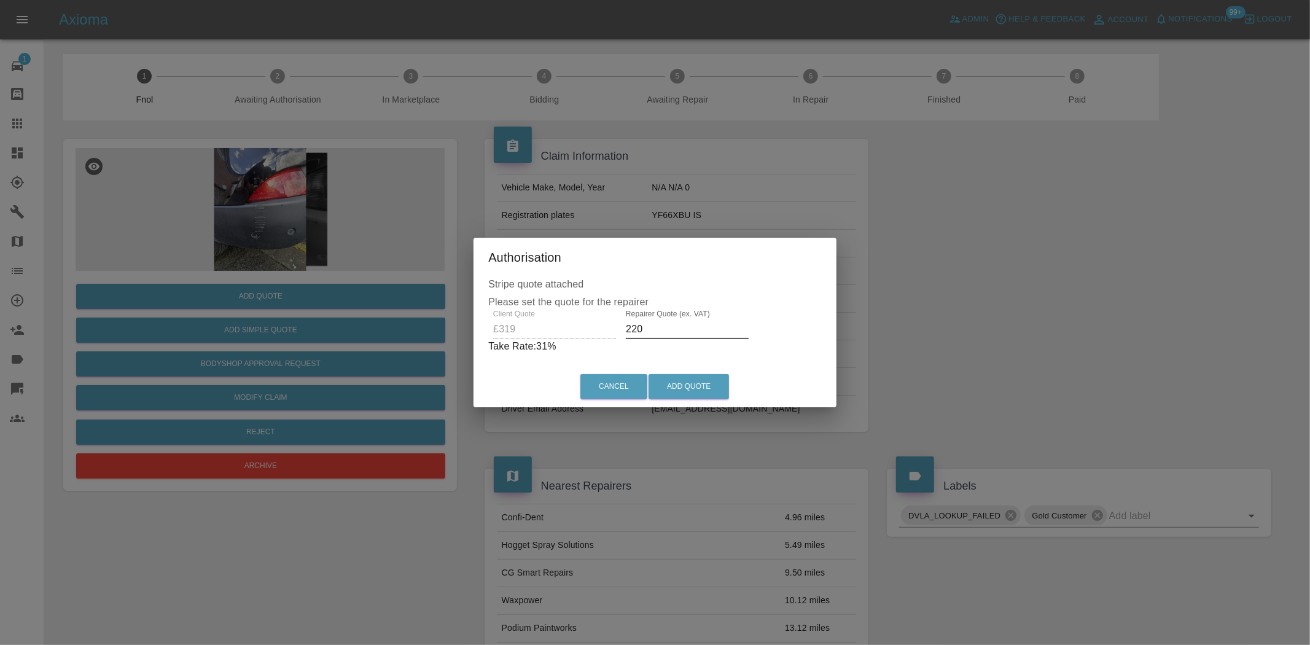
drag, startPoint x: 632, startPoint y: 332, endPoint x: 108, endPoint y: 313, distance: 524.6
click at [174, 313] on div "Authorisation Stripe quote attached Please set the quote for the repairer Clien…" at bounding box center [655, 322] width 1310 height 645
drag, startPoint x: 651, startPoint y: 328, endPoint x: 397, endPoint y: 340, distance: 253.9
click at [397, 340] on div "Authorisation Stripe quote attached Please set the quote for the repairer Clien…" at bounding box center [655, 322] width 1310 height 645
type input "200"
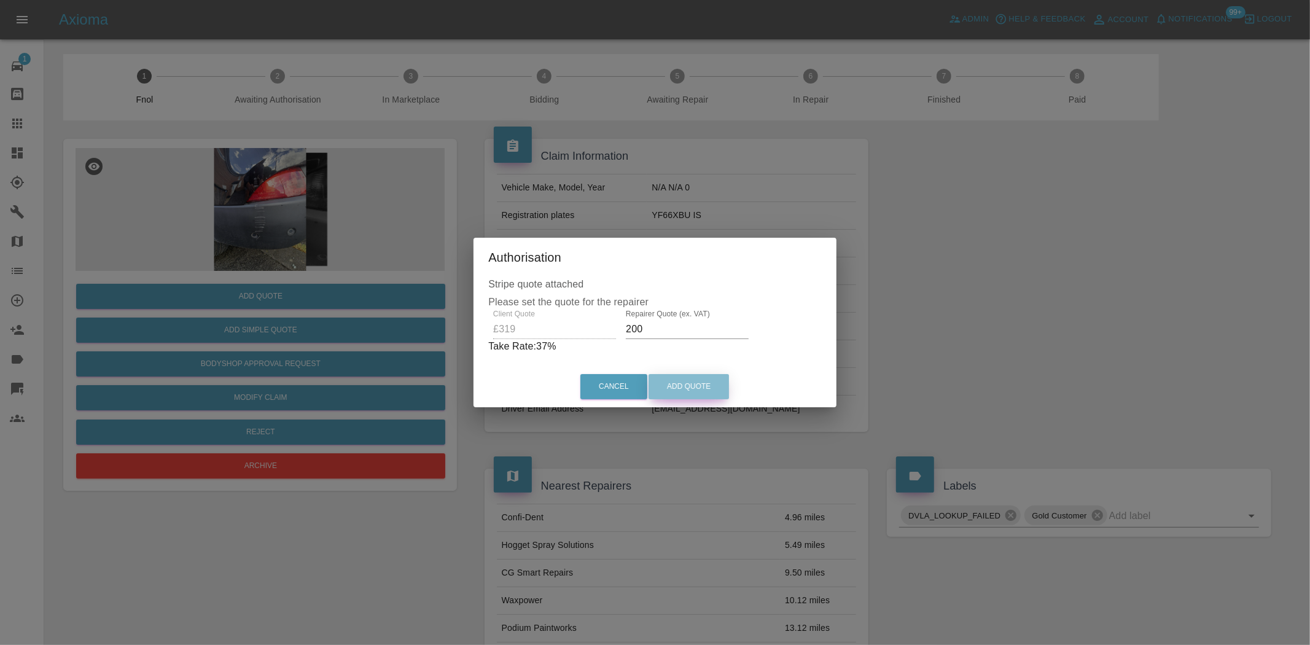
click at [686, 397] on button "Add Quote" at bounding box center [688, 386] width 80 height 25
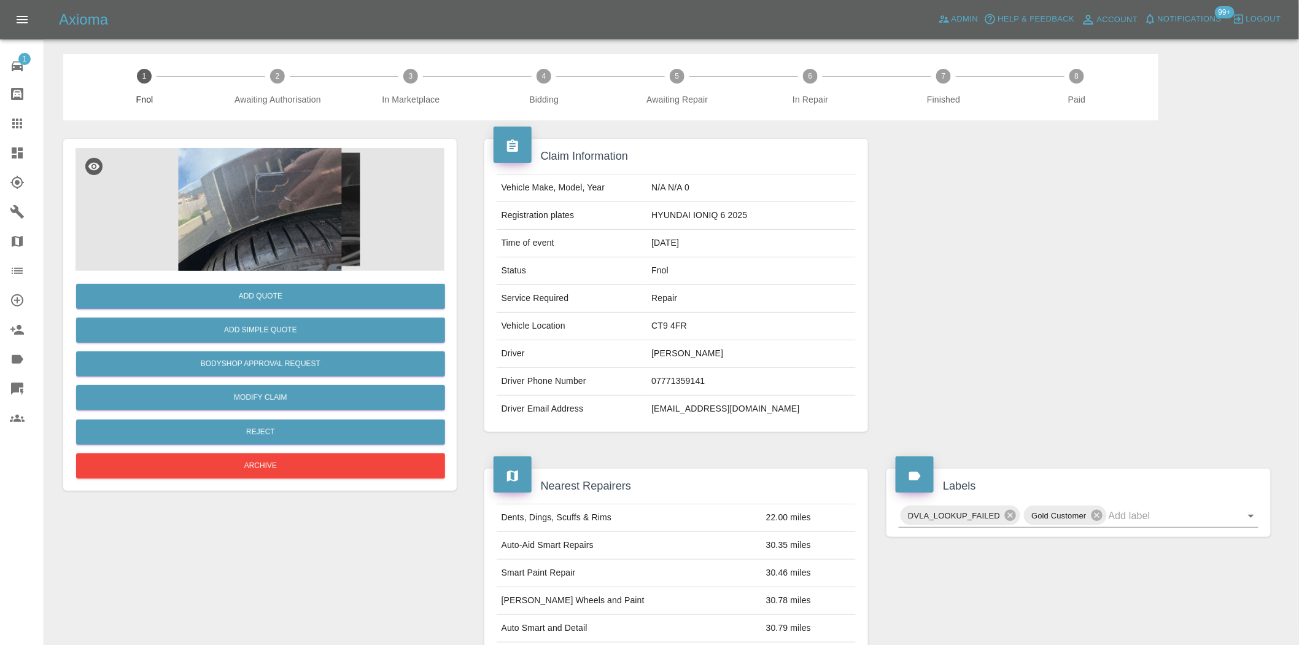
click at [327, 230] on img at bounding box center [260, 209] width 369 height 123
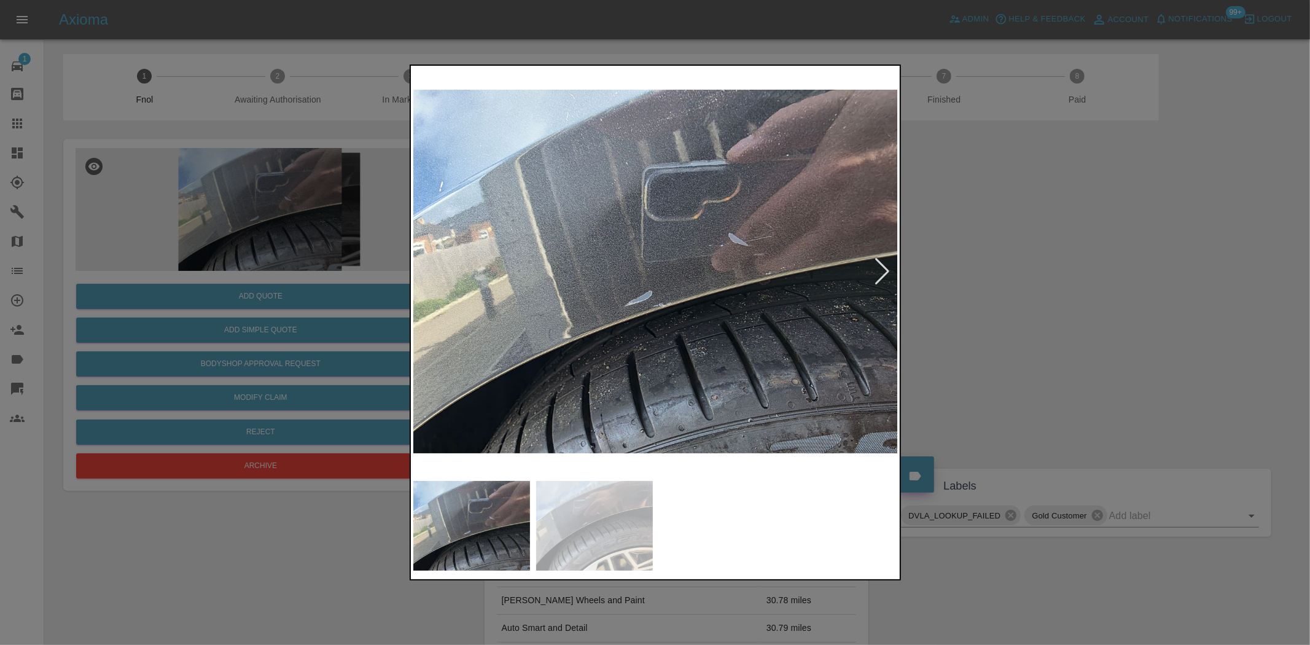
click at [498, 283] on img at bounding box center [655, 271] width 485 height 406
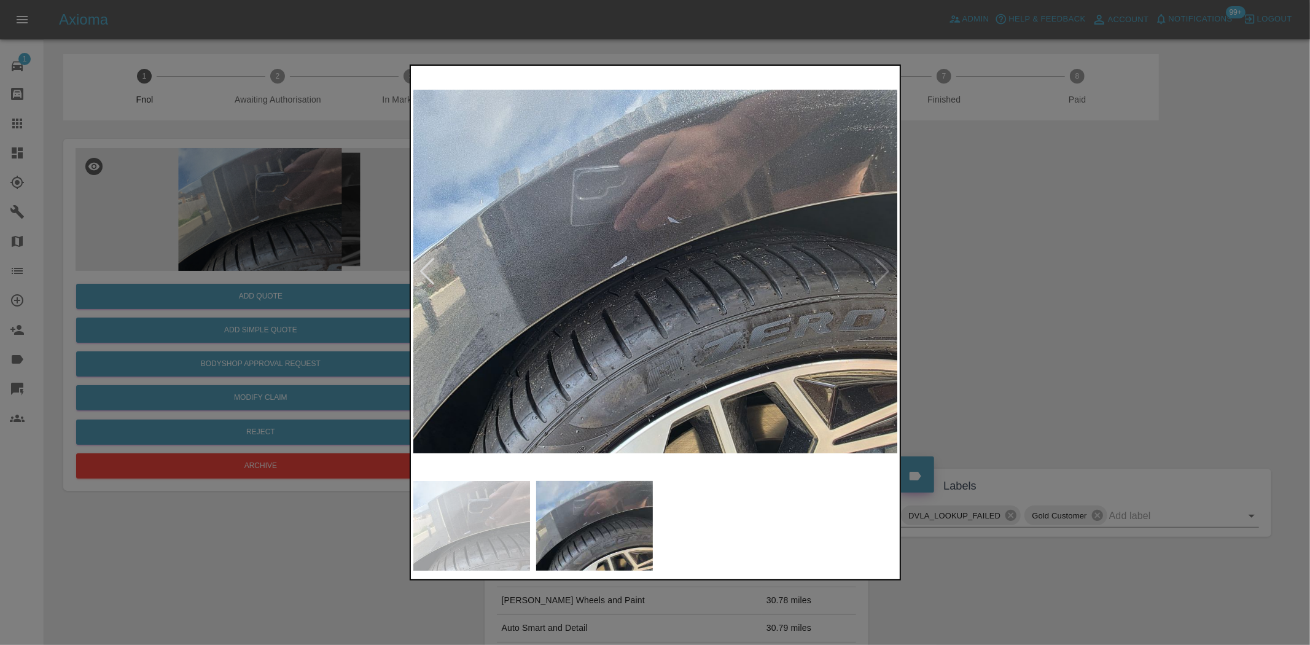
click at [562, 305] on img at bounding box center [655, 271] width 485 height 406
click at [657, 238] on img at bounding box center [655, 271] width 485 height 406
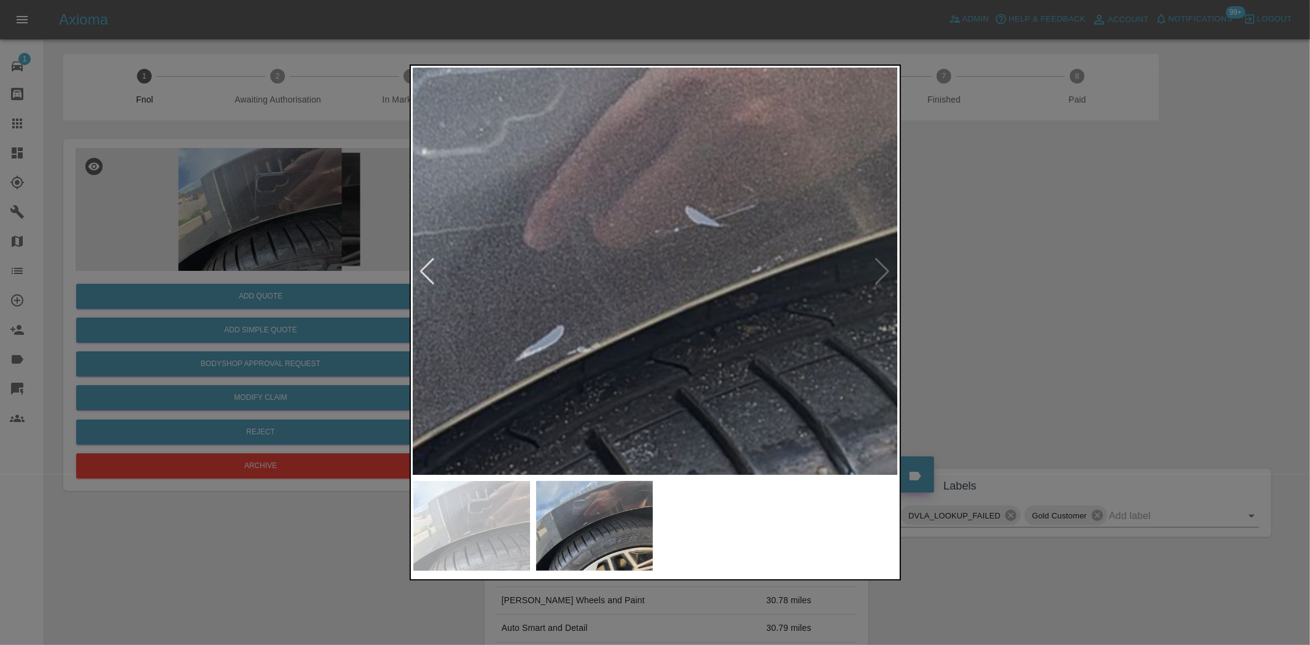
click at [657, 238] on img at bounding box center [649, 372] width 1455 height 1220
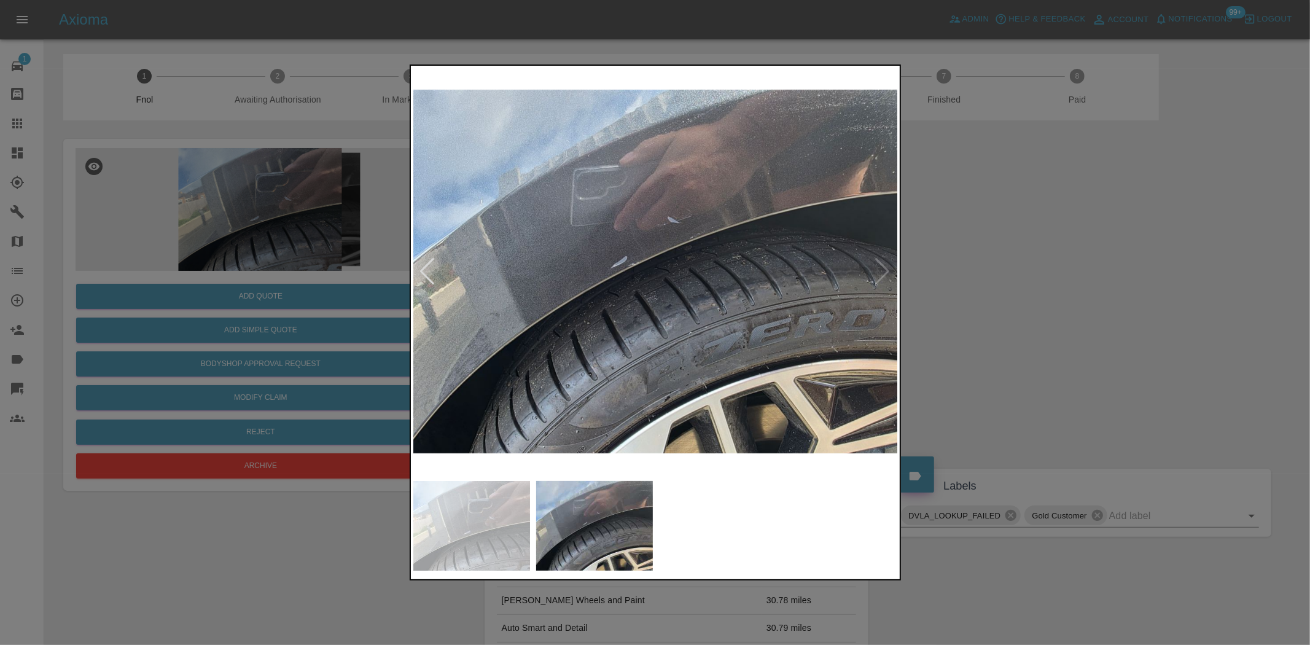
click at [827, 325] on img at bounding box center [655, 271] width 485 height 406
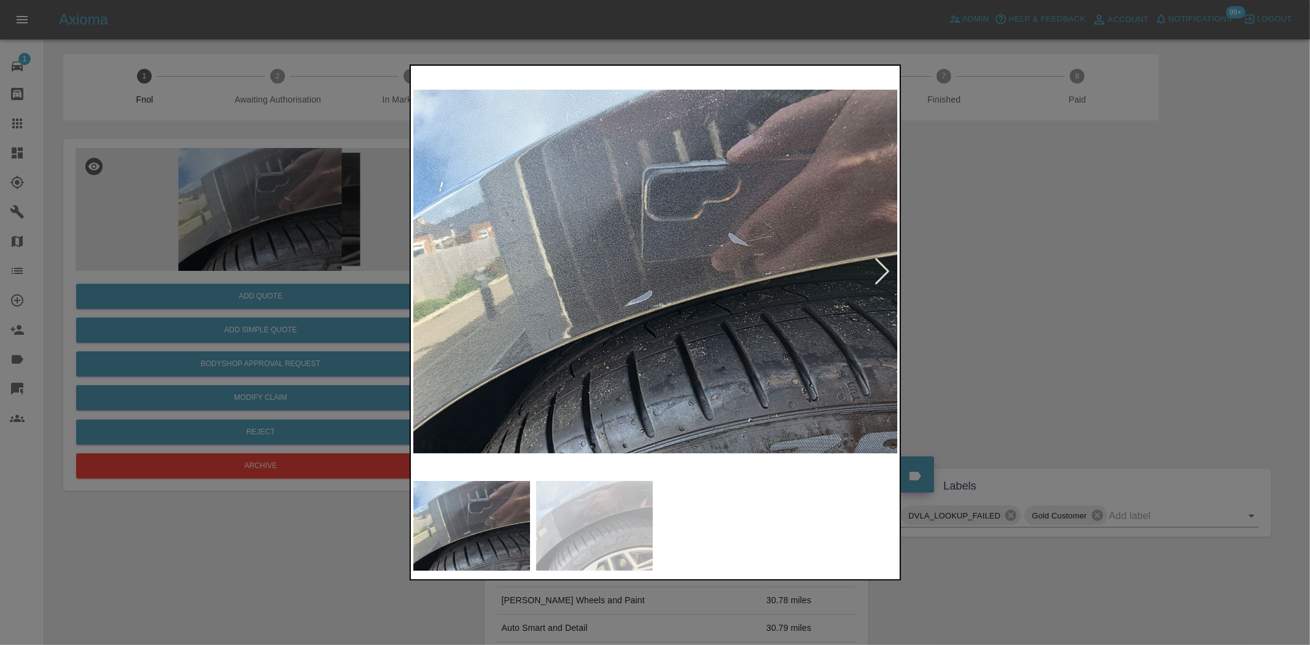
drag, startPoint x: 179, startPoint y: 256, endPoint x: 212, endPoint y: 273, distance: 37.6
click at [179, 256] on div at bounding box center [655, 322] width 1310 height 645
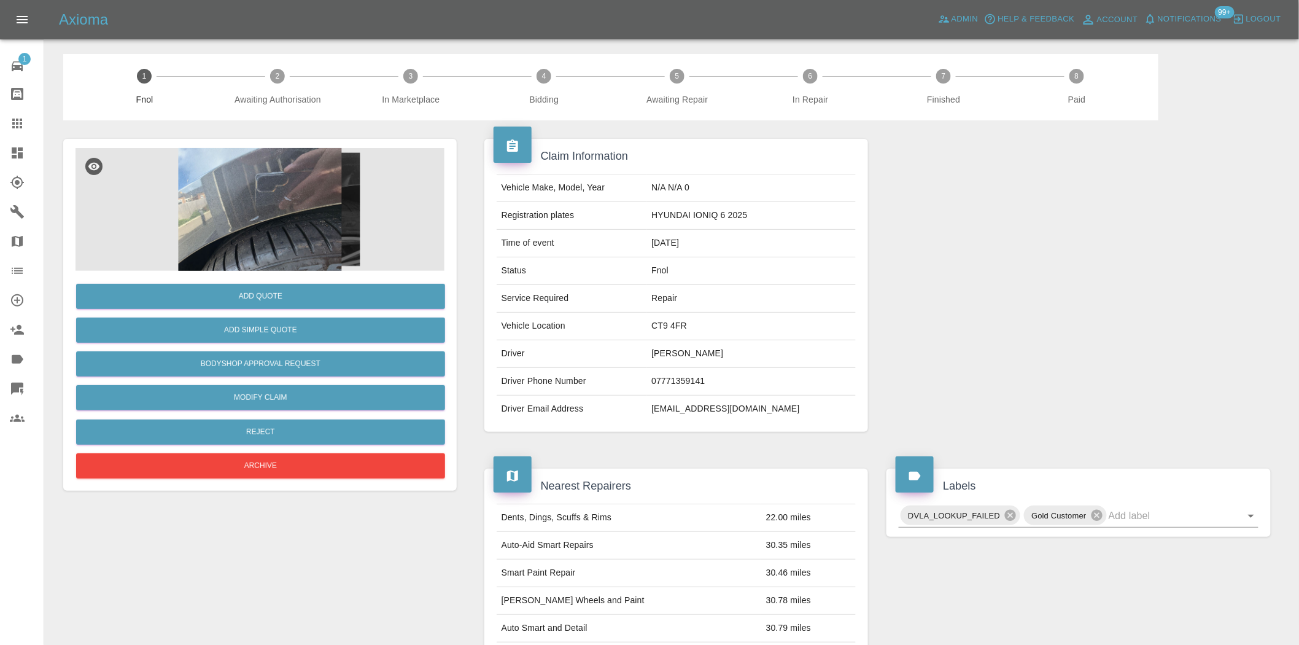
click at [303, 195] on img at bounding box center [260, 209] width 369 height 123
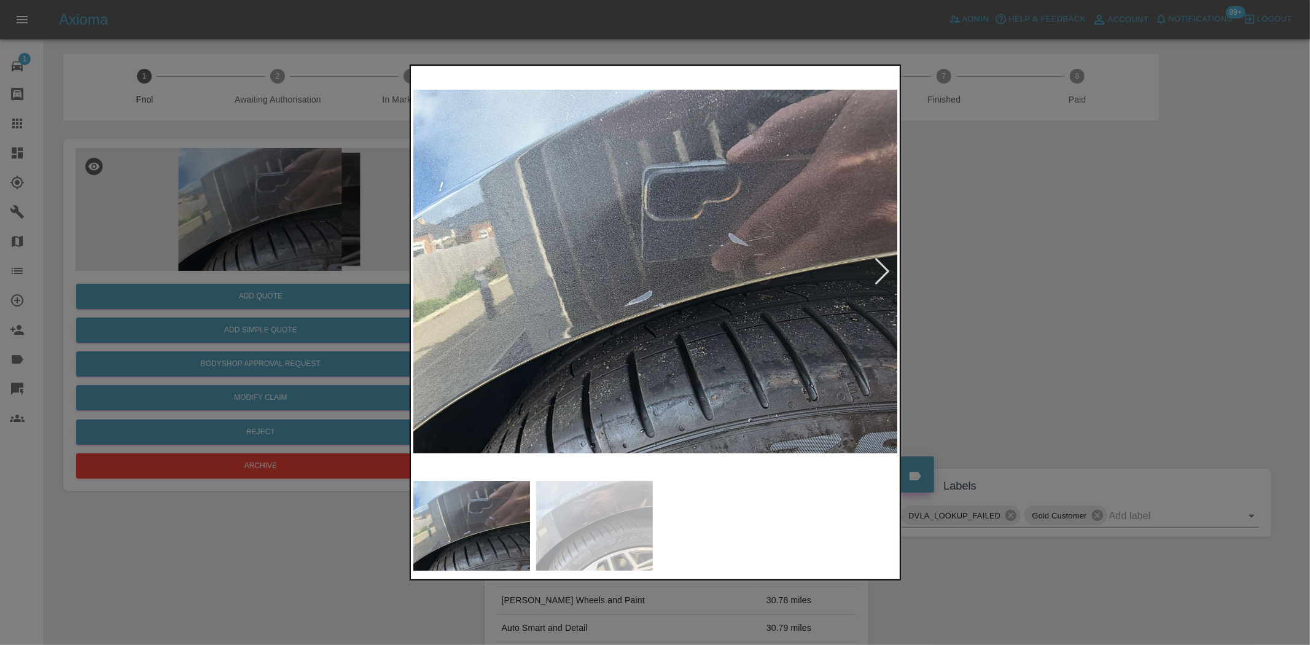
click at [696, 297] on img at bounding box center [655, 271] width 485 height 406
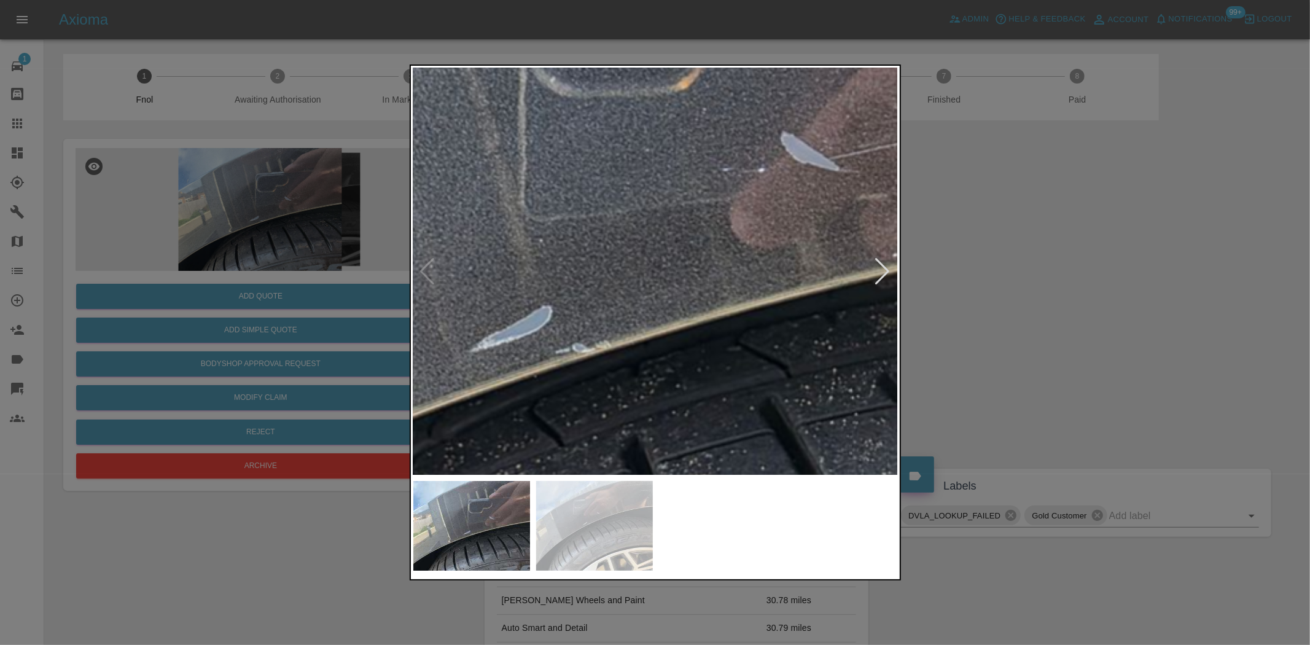
click at [724, 344] on img at bounding box center [562, 248] width 1455 height 1220
click at [724, 345] on img at bounding box center [562, 248] width 1455 height 1220
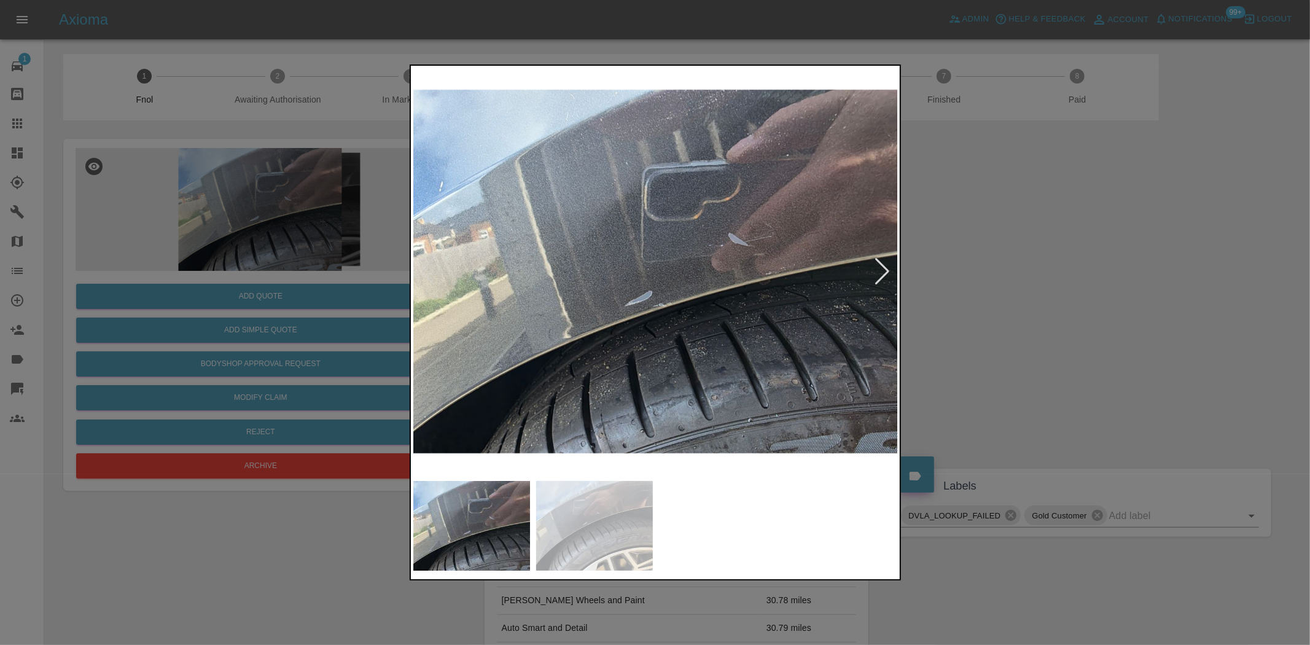
drag, startPoint x: 268, startPoint y: 335, endPoint x: 269, endPoint y: 314, distance: 20.3
click at [269, 326] on div at bounding box center [655, 322] width 1310 height 645
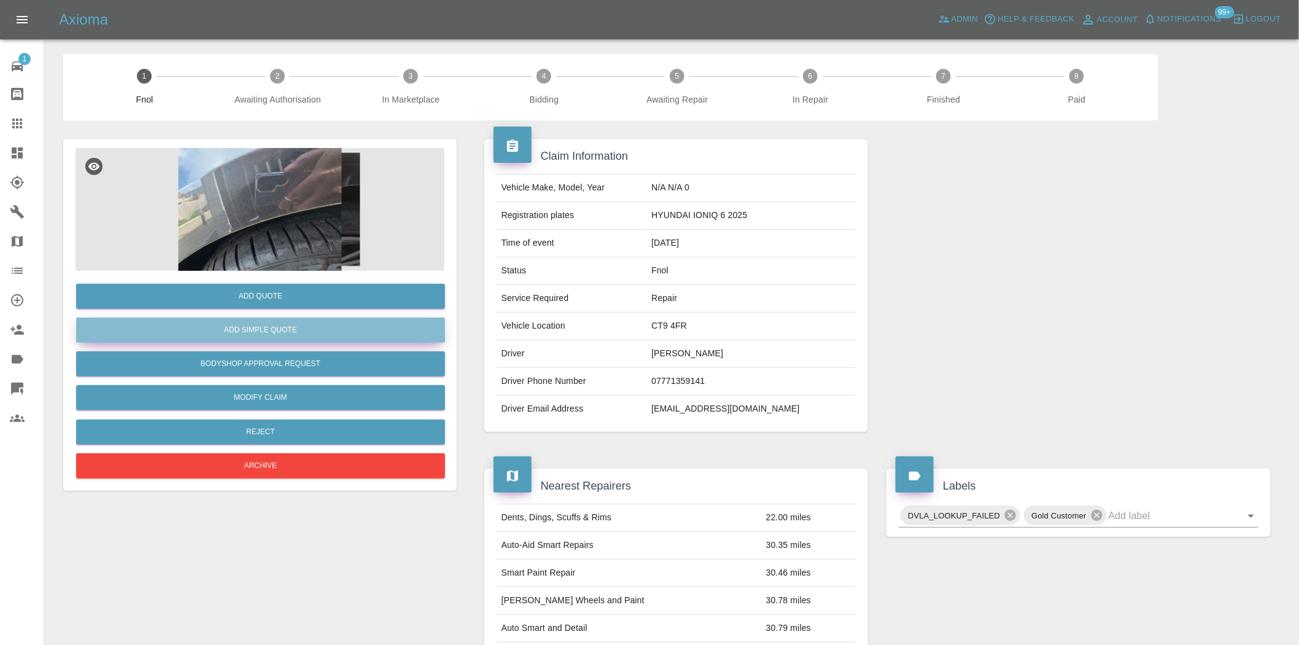
click at [265, 333] on button "Add Simple Quote" at bounding box center [260, 329] width 369 height 25
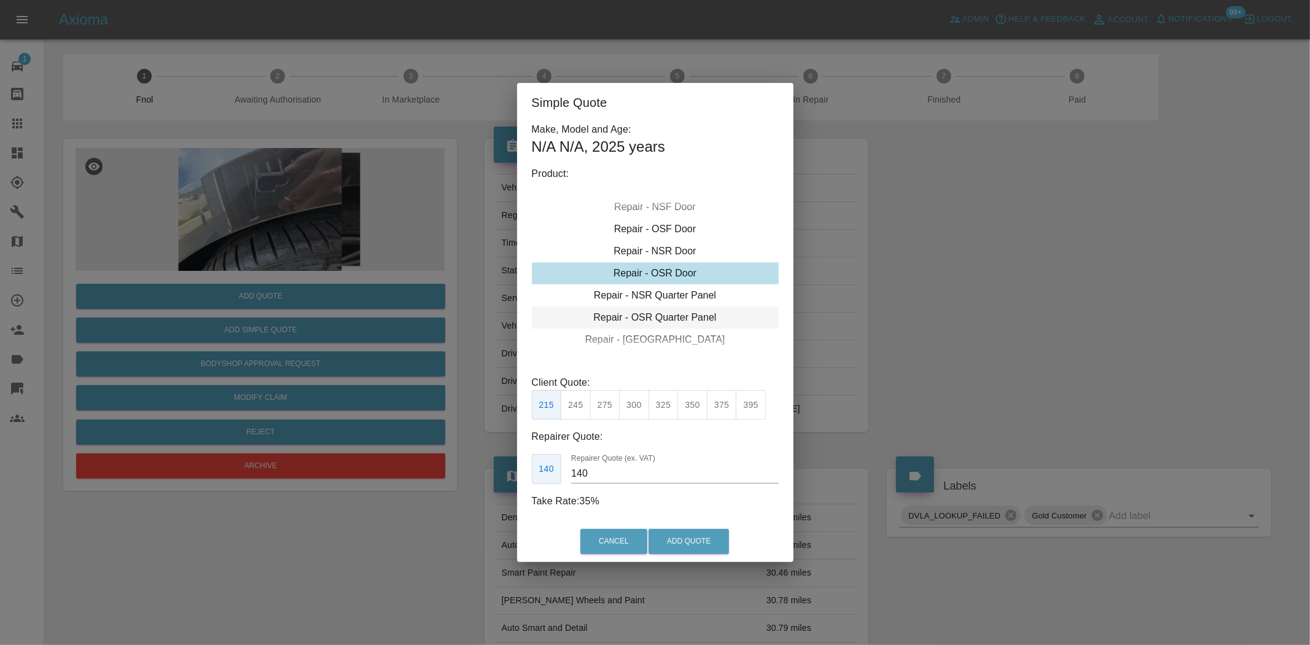
click at [637, 318] on div "Repair - OSR Quarter Panel" at bounding box center [655, 317] width 247 height 22
click at [602, 411] on button "275" at bounding box center [605, 405] width 30 height 30
drag, startPoint x: 517, startPoint y: 470, endPoint x: 338, endPoint y: 456, distance: 179.8
click at [367, 462] on div "Simple Quote Make, Model and Age: N/A N/A , 2025 years Product: Repair - Front …" at bounding box center [655, 322] width 1310 height 645
type input "170"
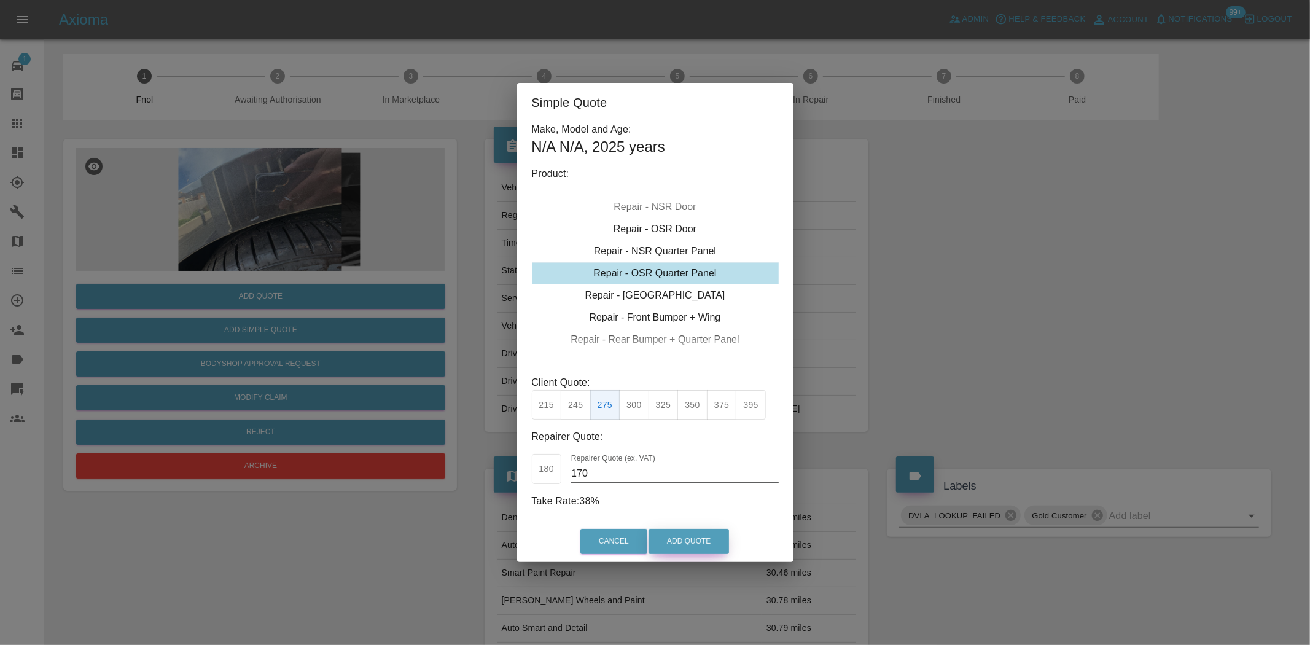
click at [701, 547] on button "Add Quote" at bounding box center [688, 541] width 80 height 25
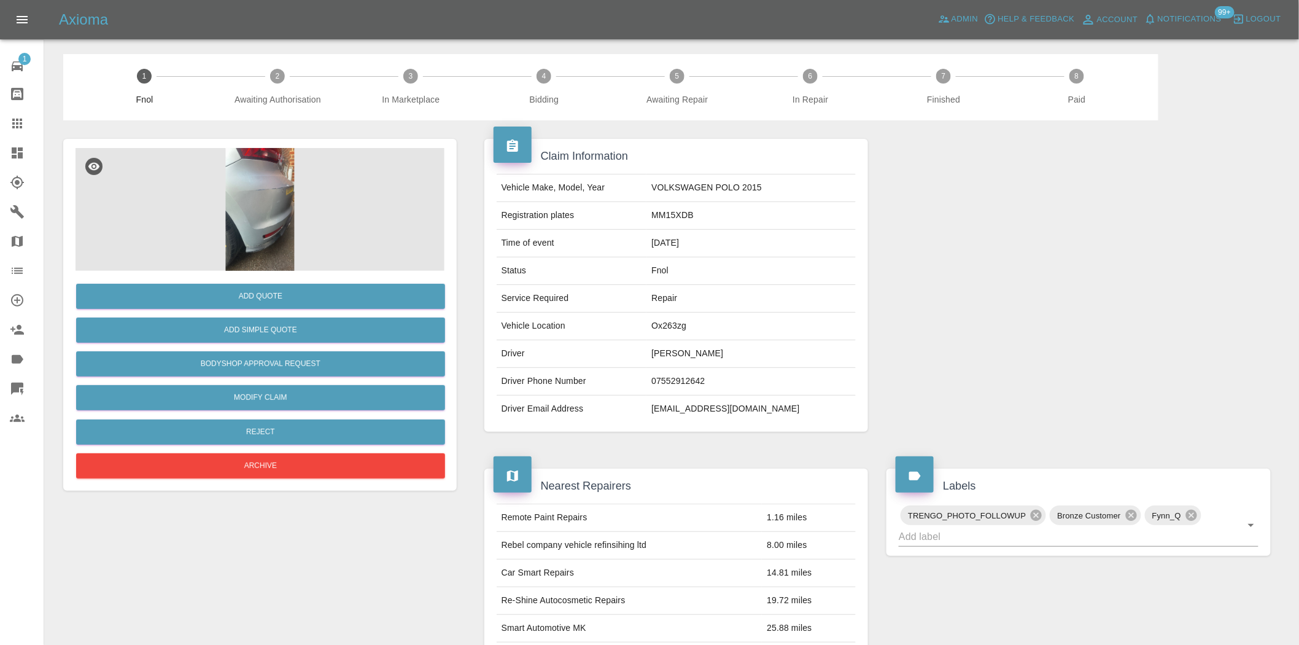
click at [261, 236] on img at bounding box center [260, 209] width 369 height 123
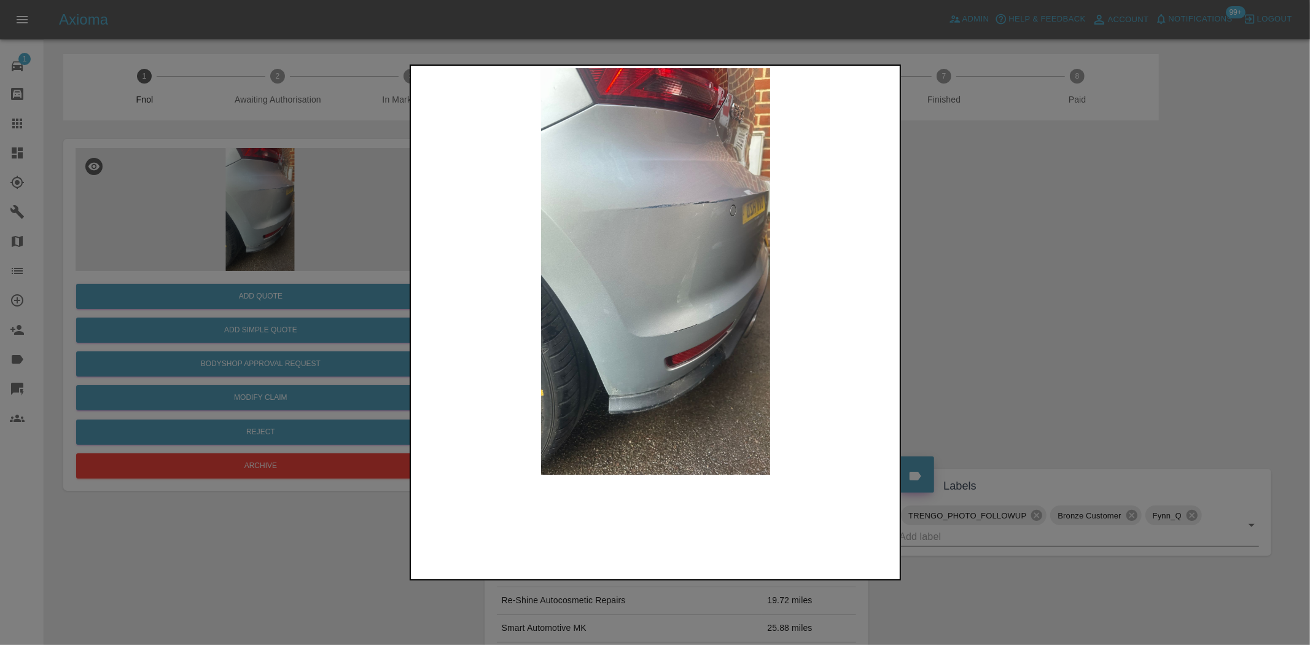
click at [545, 231] on img at bounding box center [655, 271] width 485 height 406
click at [696, 214] on img at bounding box center [655, 271] width 485 height 406
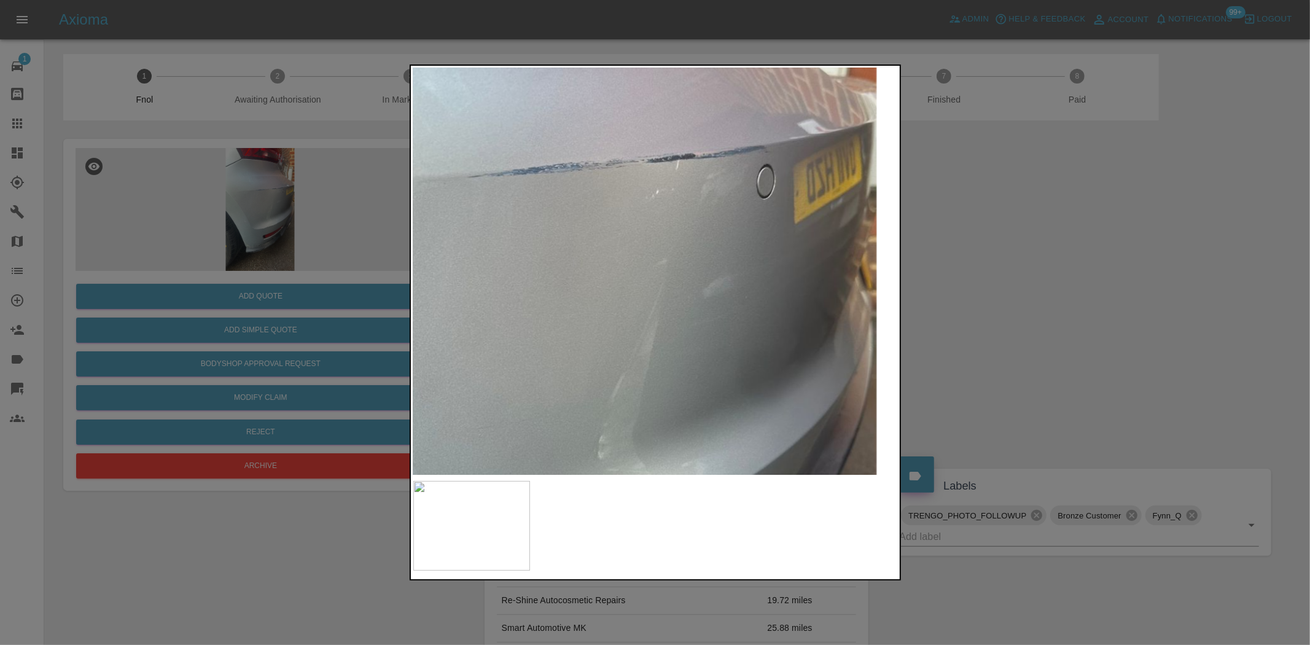
click at [698, 179] on img at bounding box center [533, 364] width 1455 height 1220
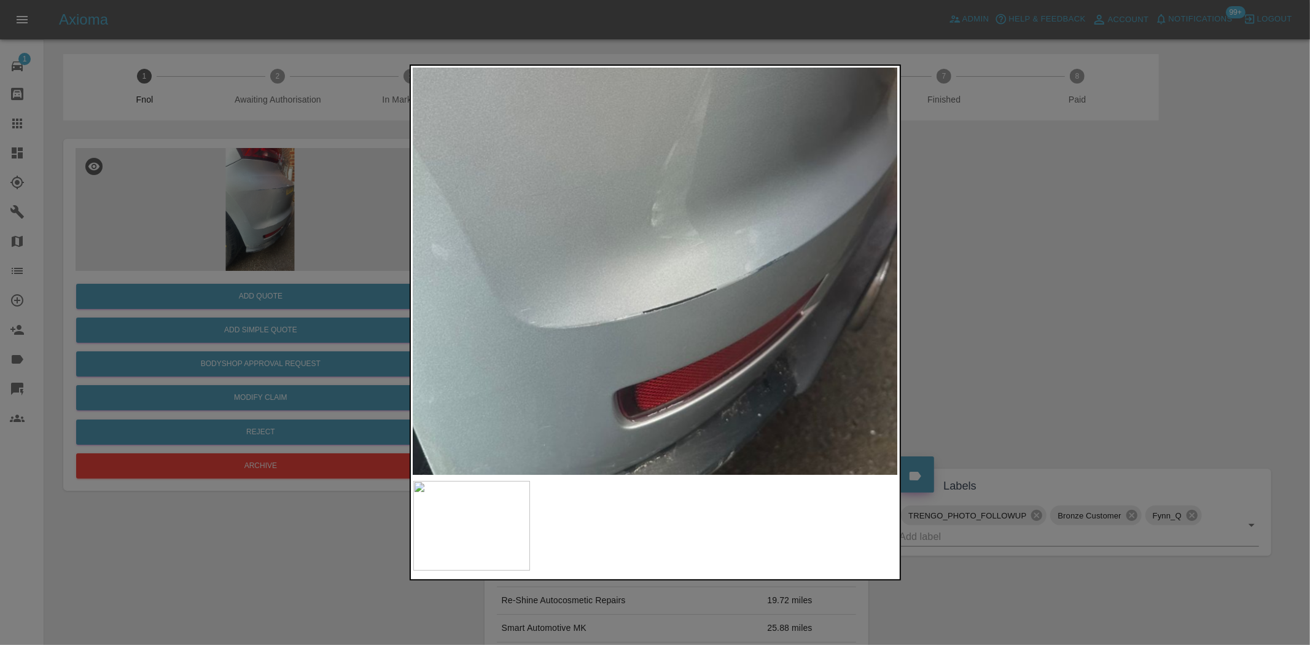
click at [751, 99] on img at bounding box center [586, 132] width 1455 height 1220
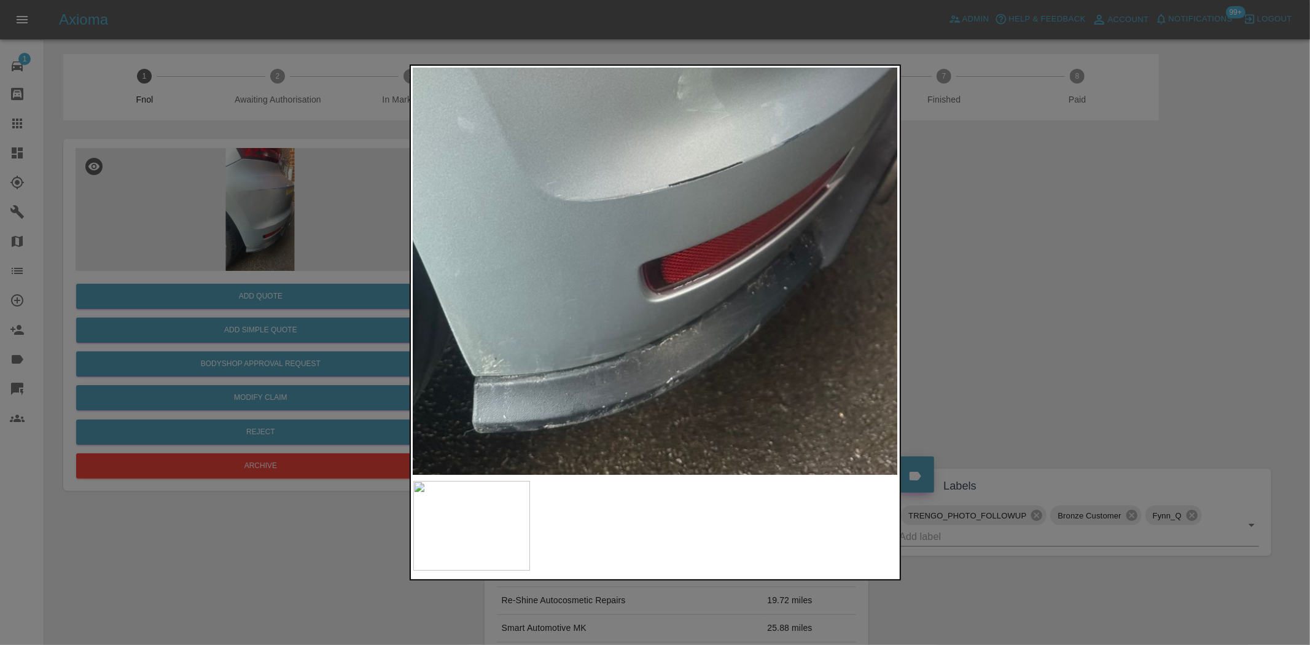
click at [718, 142] on img at bounding box center [612, 5] width 1455 height 1220
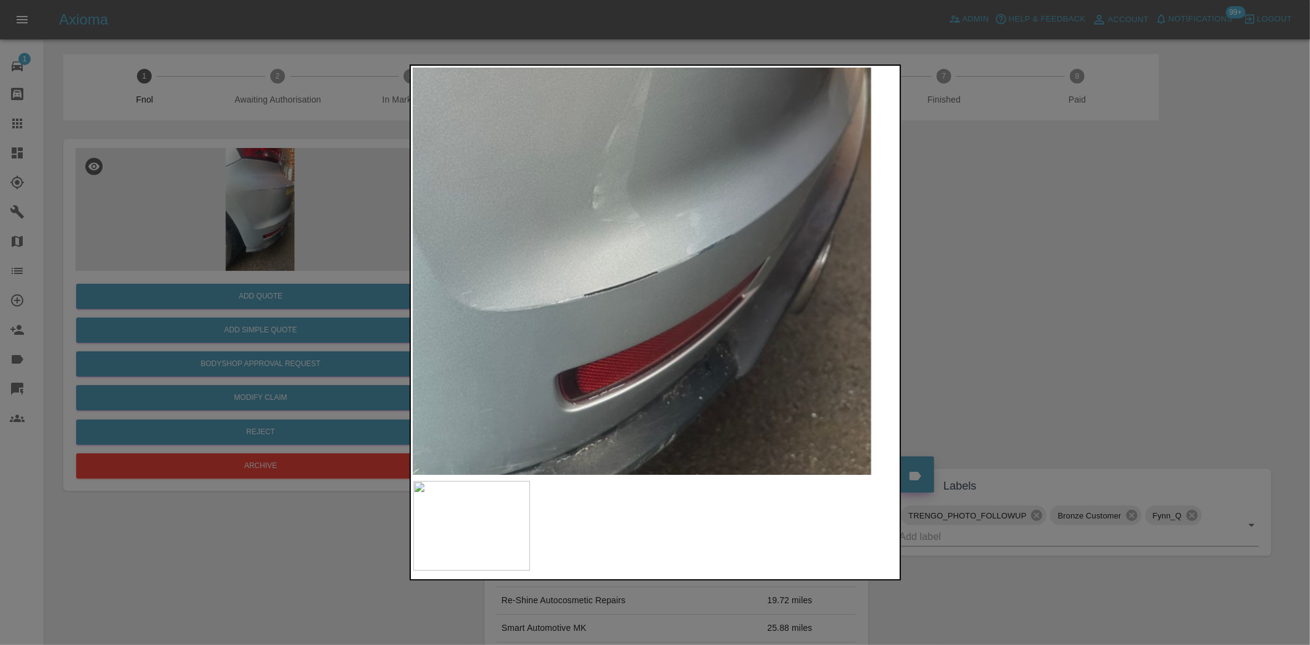
click at [669, 243] on img at bounding box center [527, 115] width 1455 height 1220
click at [667, 236] on img at bounding box center [527, 115] width 1455 height 1220
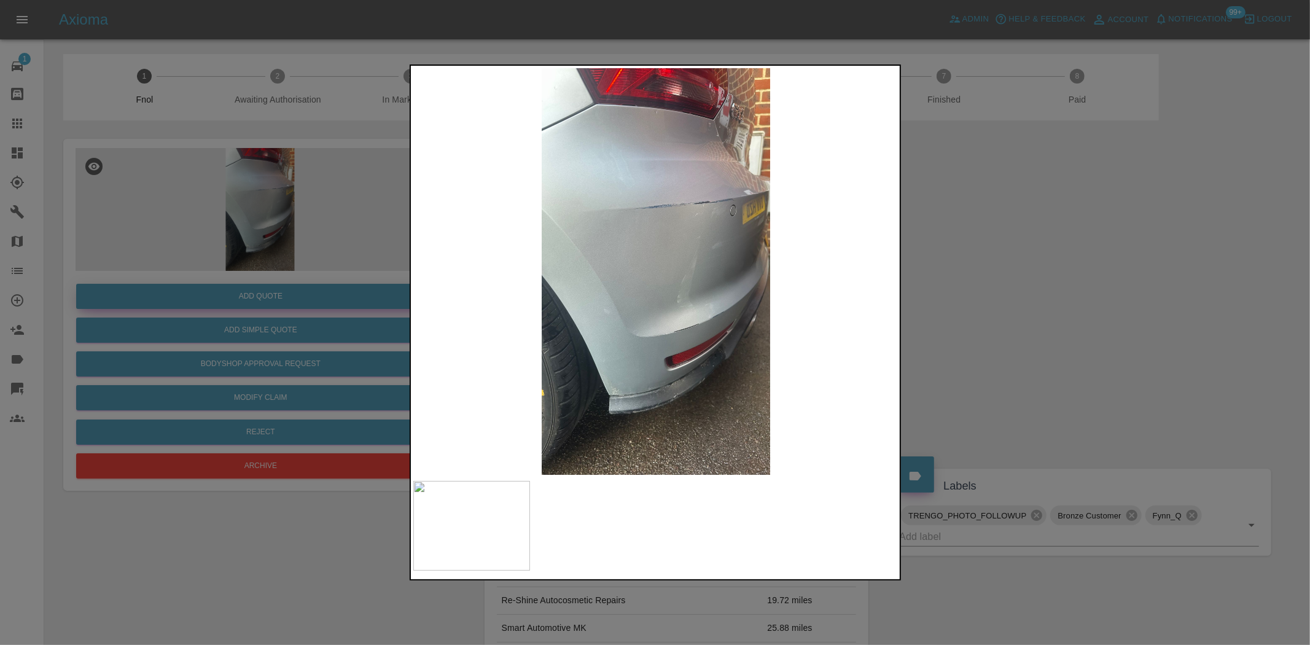
drag, startPoint x: 351, startPoint y: 243, endPoint x: 322, endPoint y: 284, distance: 49.4
click at [350, 243] on div at bounding box center [655, 322] width 1310 height 645
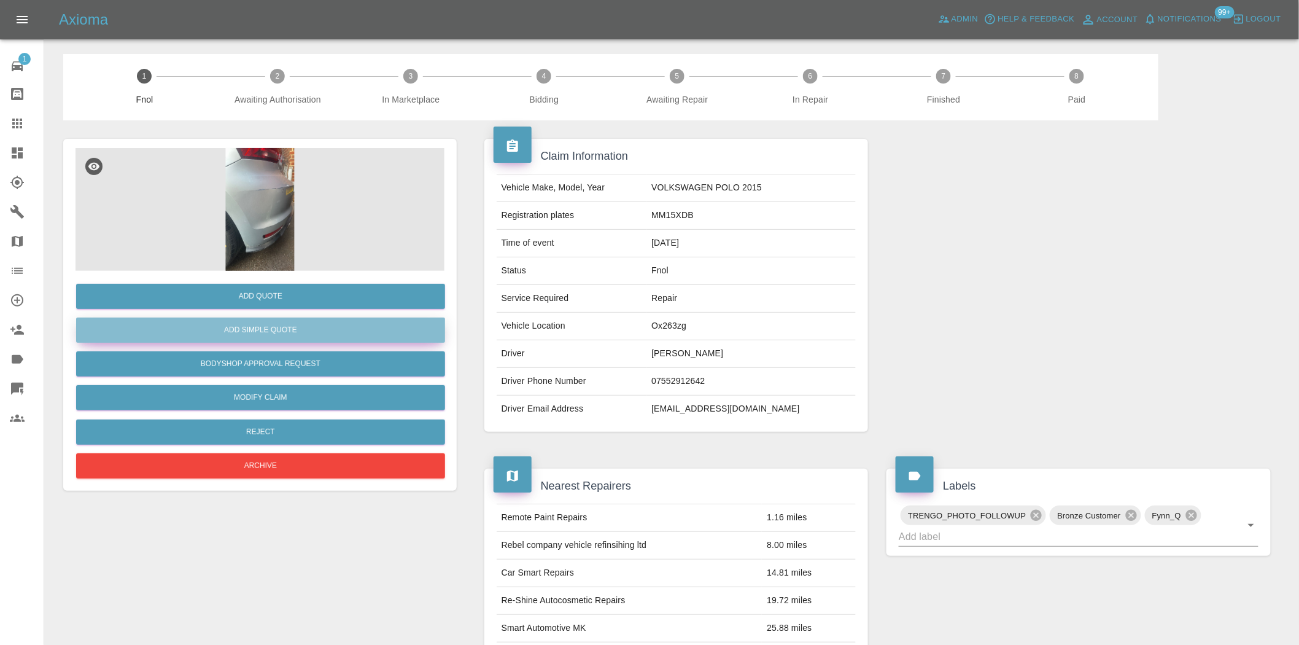
click at [290, 323] on button "Add Simple Quote" at bounding box center [260, 329] width 369 height 25
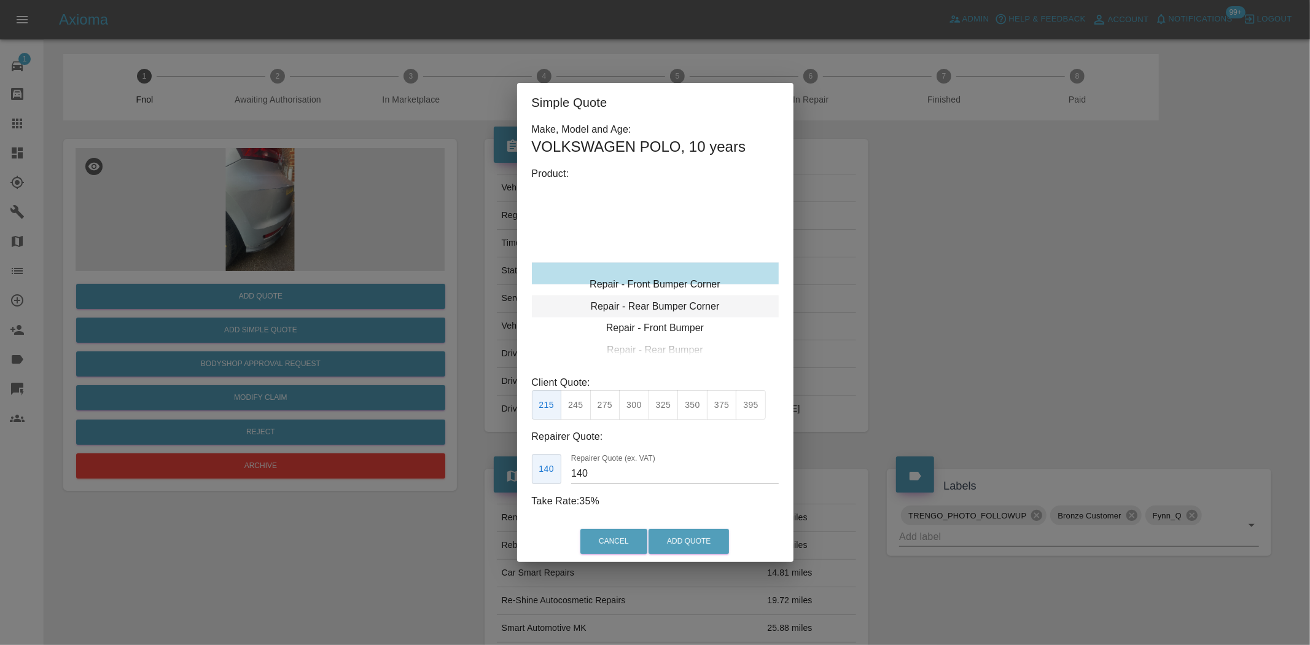
type input "120"
click at [661, 290] on div "Repair - Rear Bumper Corner" at bounding box center [655, 295] width 247 height 22
click at [588, 411] on button "199" at bounding box center [576, 405] width 30 height 30
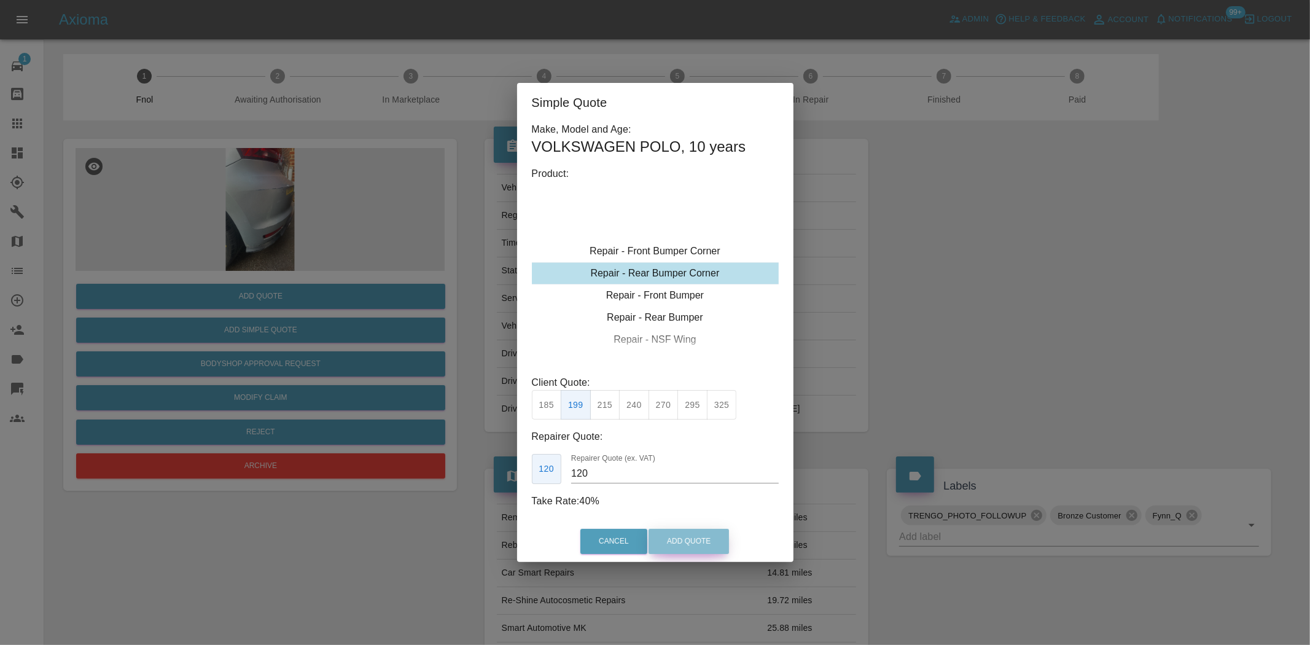
click at [672, 529] on button "Add Quote" at bounding box center [688, 541] width 80 height 25
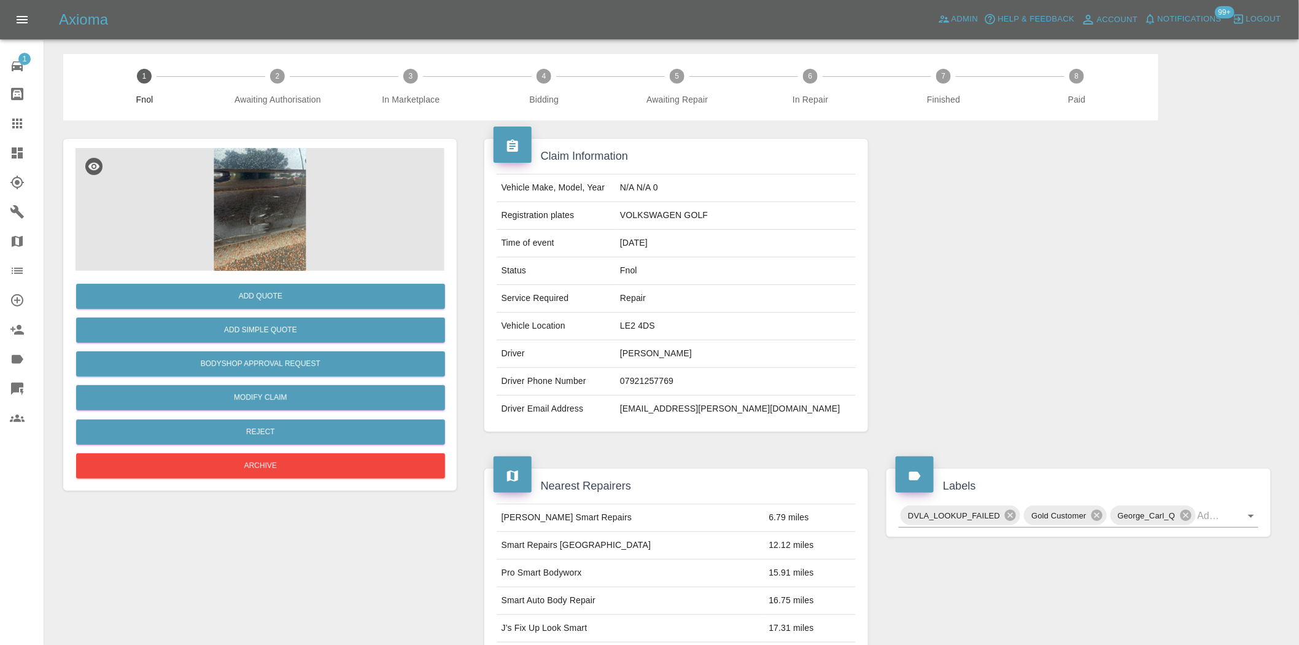
click at [279, 244] on img at bounding box center [260, 209] width 369 height 123
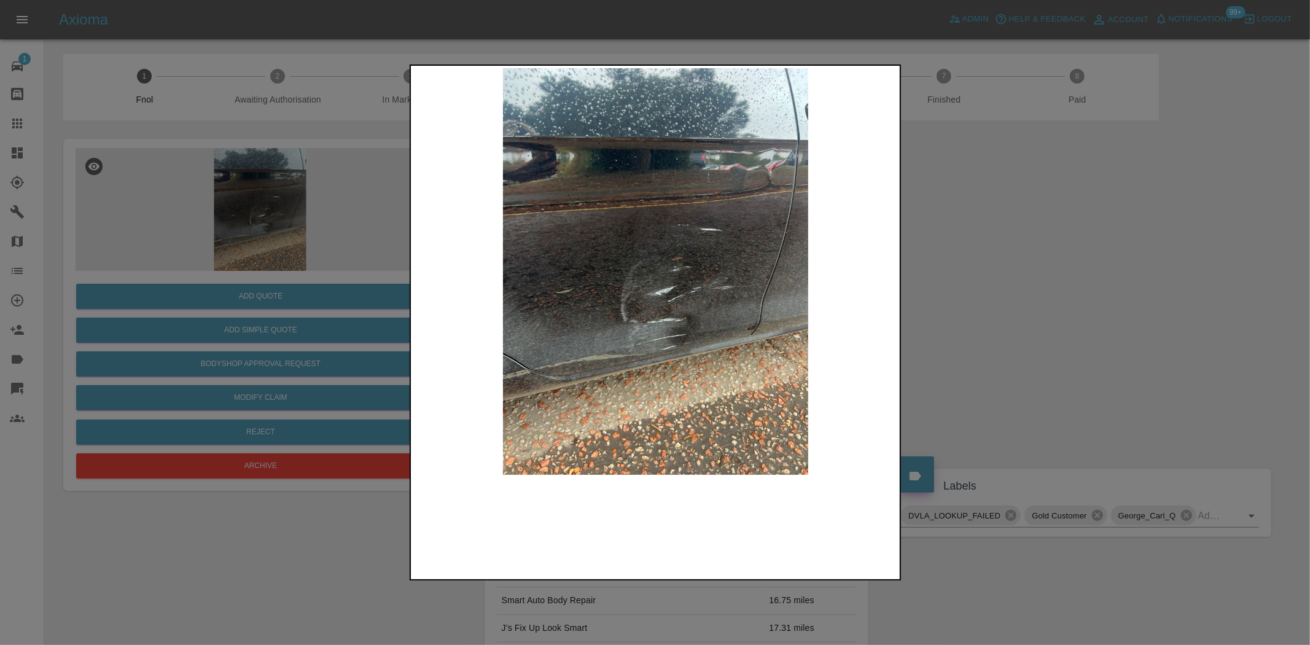
click at [702, 339] on img at bounding box center [655, 271] width 485 height 406
click at [683, 340] on img at bounding box center [655, 271] width 485 height 406
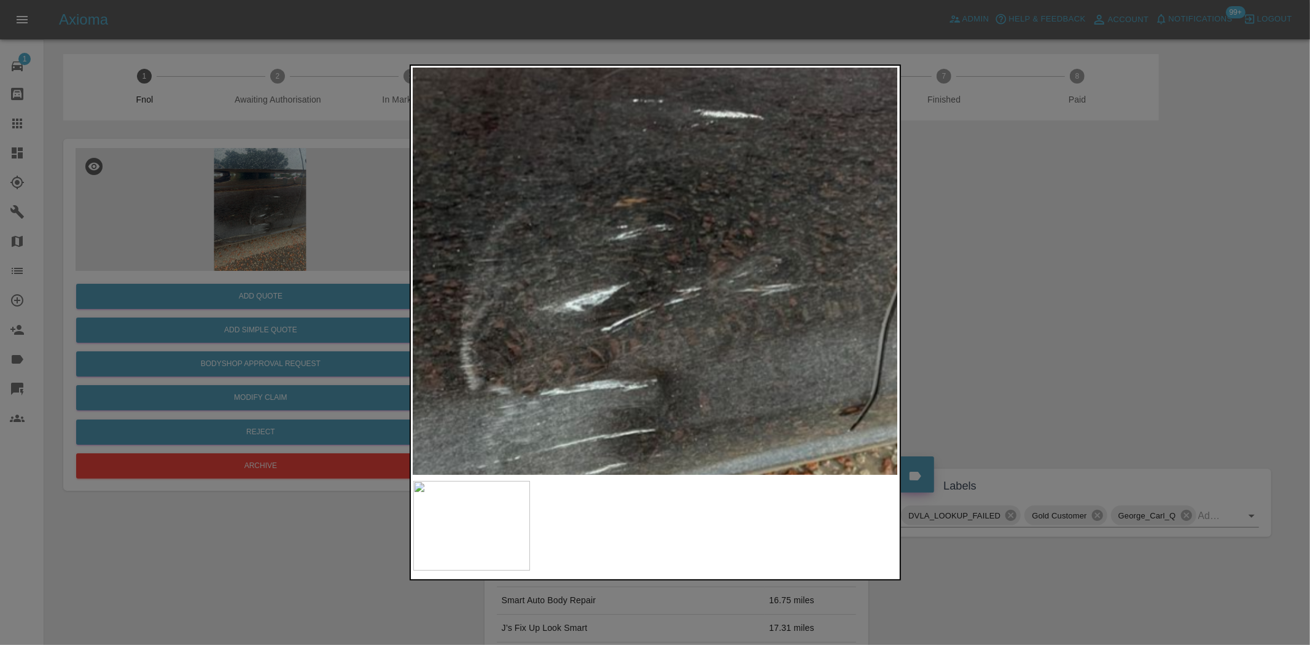
click at [683, 434] on img at bounding box center [564, 240] width 1455 height 1220
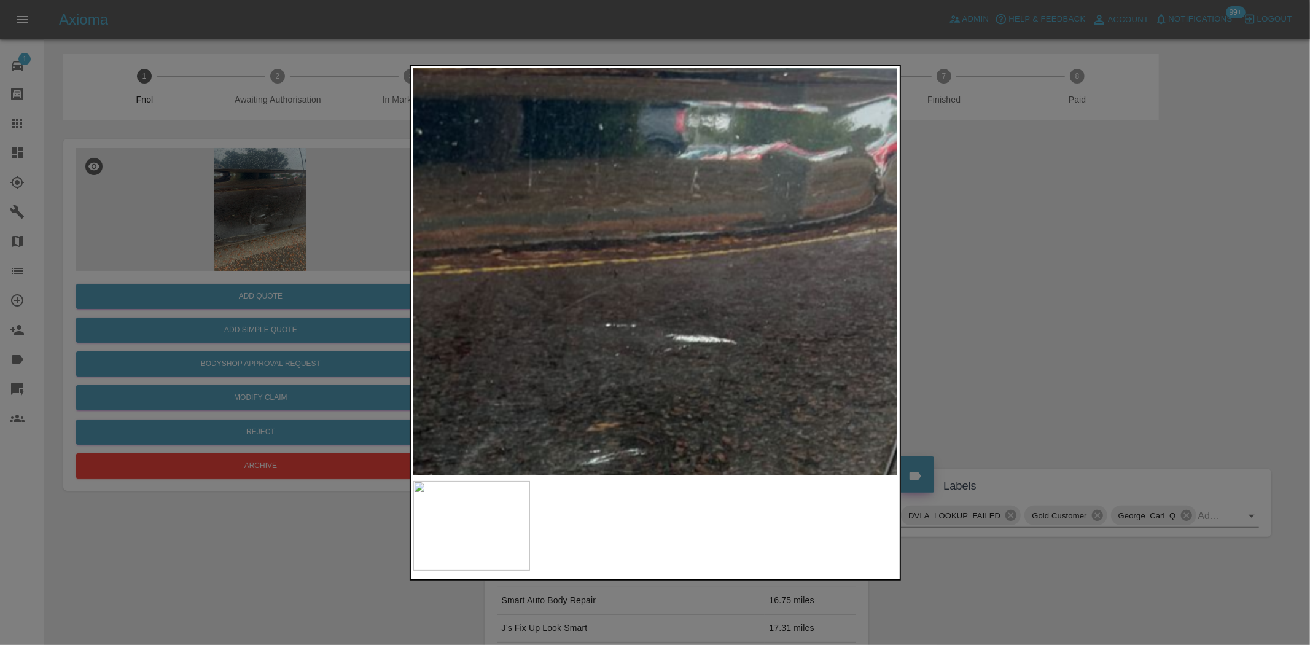
click at [676, 424] on img at bounding box center [536, 465] width 1455 height 1220
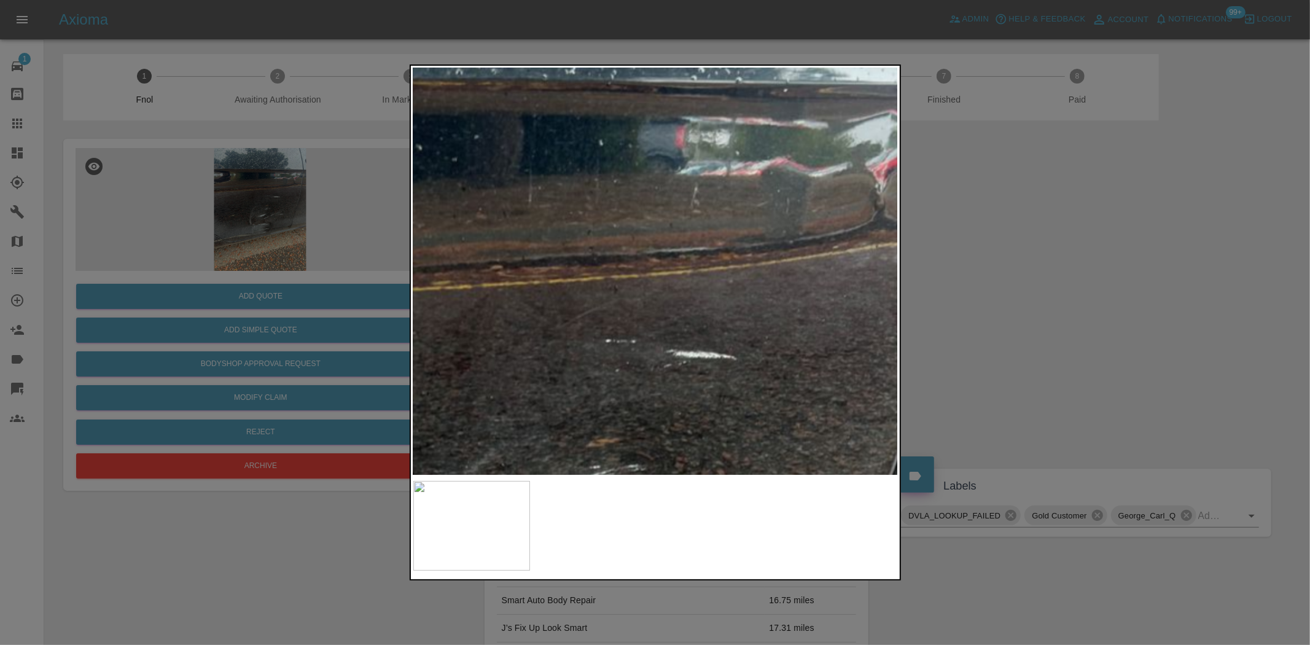
click at [704, 354] on img at bounding box center [536, 480] width 1455 height 1220
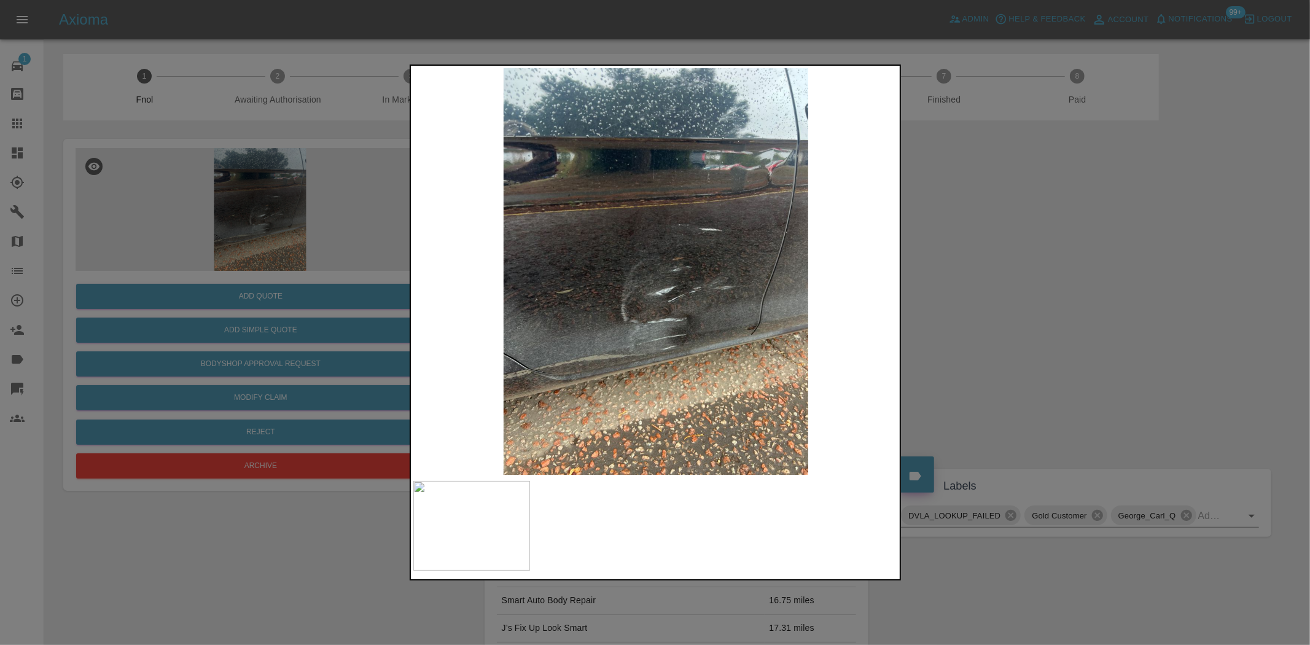
click at [654, 370] on img at bounding box center [655, 271] width 485 height 406
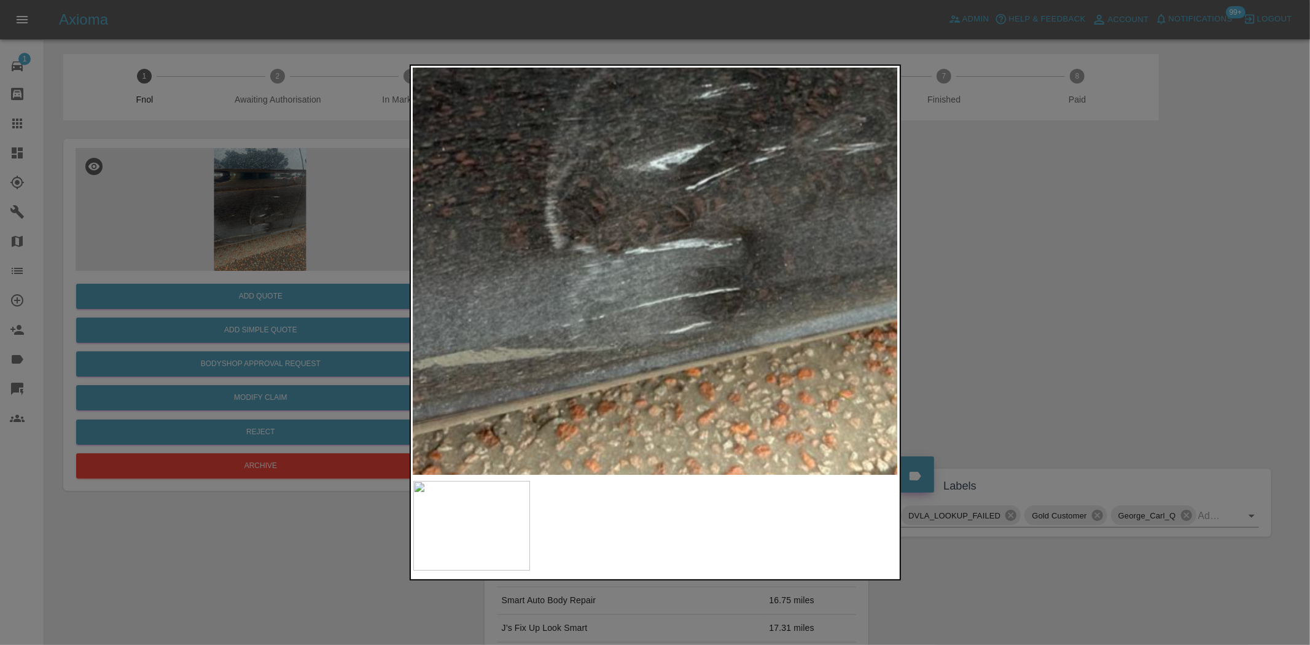
click at [660, 371] on img at bounding box center [648, 99] width 1455 height 1220
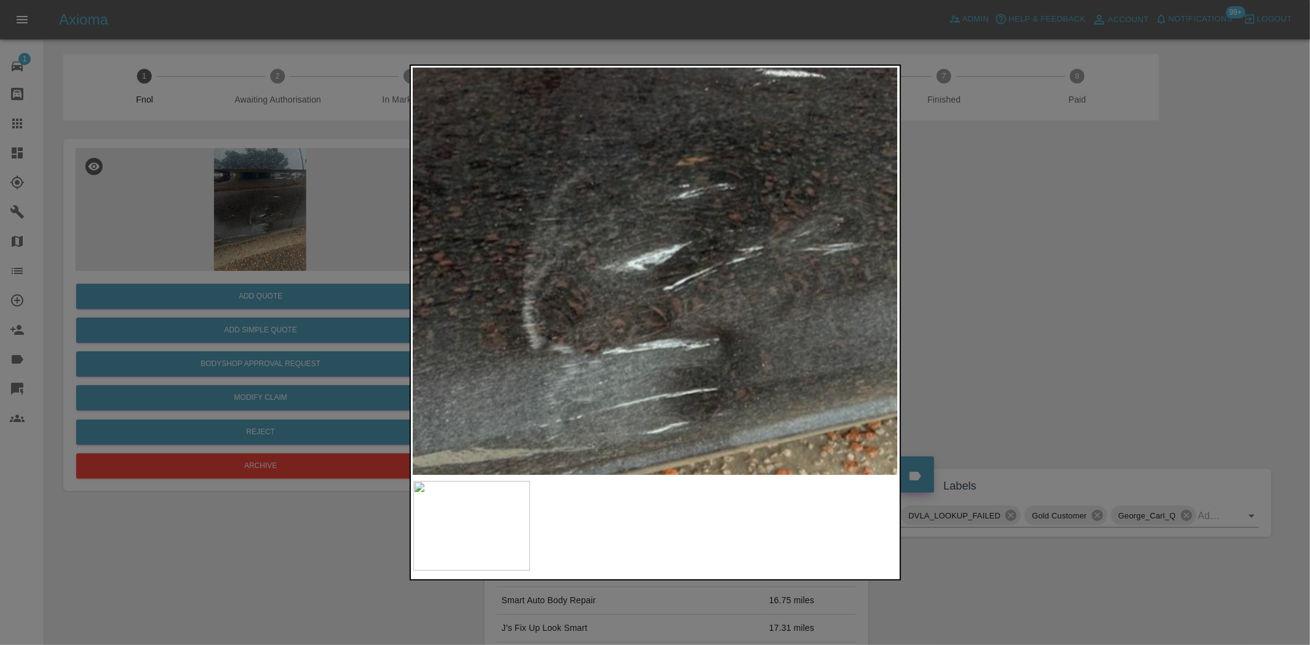
click at [642, 397] on img at bounding box center [626, 200] width 1455 height 1220
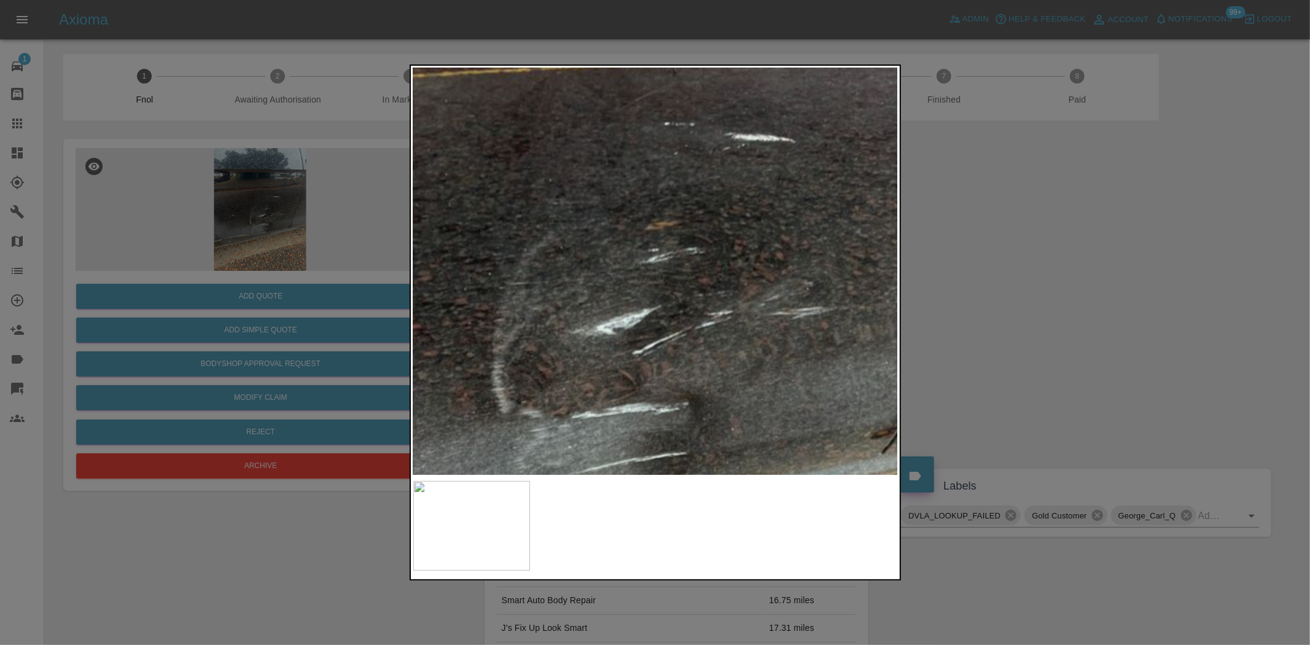
click at [639, 322] on img at bounding box center [595, 264] width 1455 height 1220
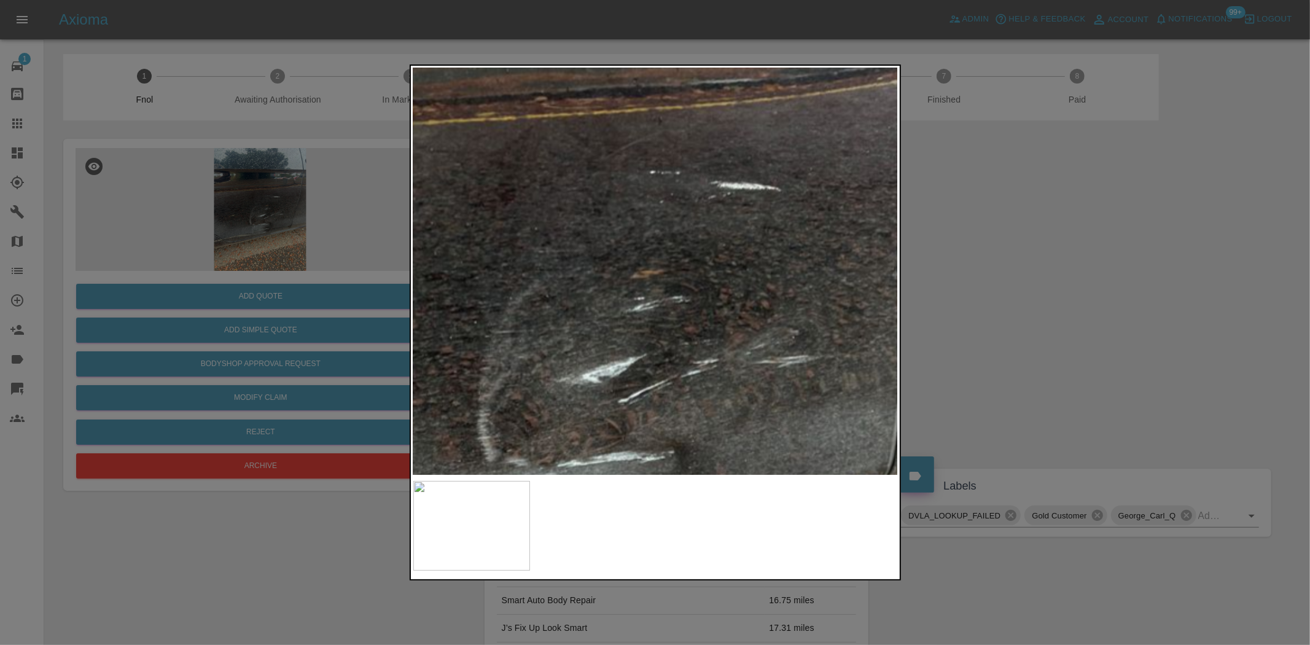
click at [639, 322] on img at bounding box center [581, 312] width 1455 height 1220
click at [639, 323] on img at bounding box center [581, 312] width 1455 height 1220
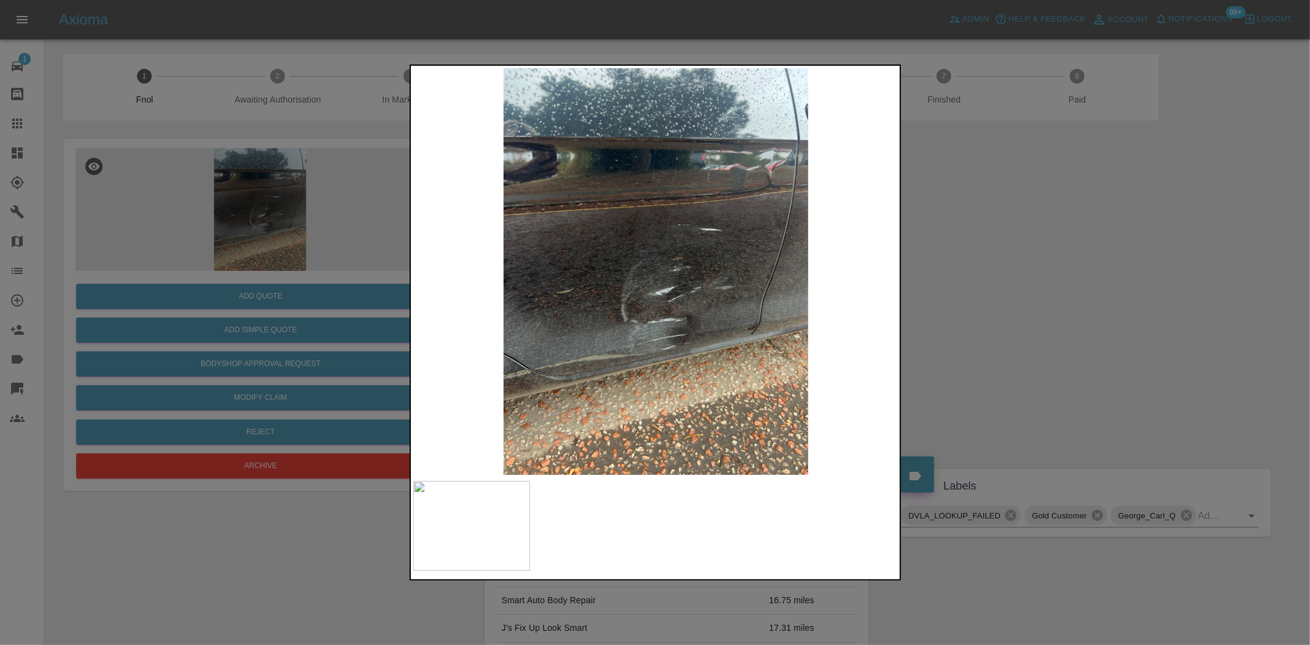
click at [215, 315] on div at bounding box center [655, 322] width 1310 height 645
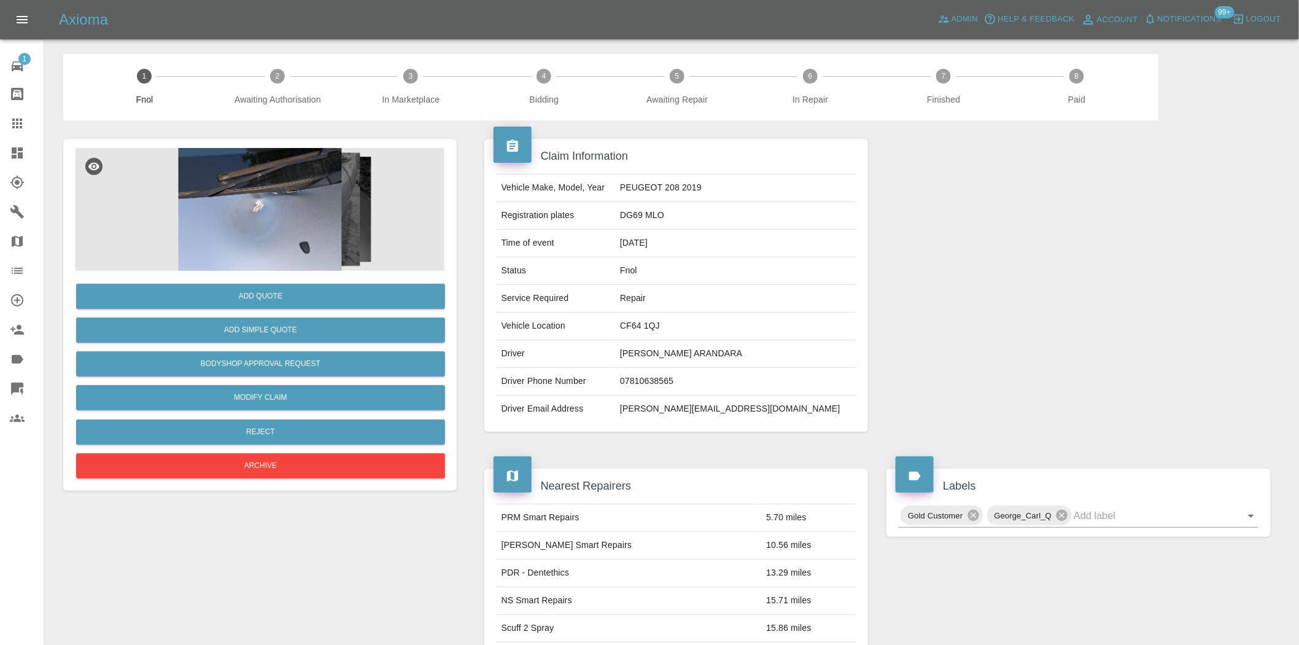
click at [290, 244] on img at bounding box center [260, 209] width 369 height 123
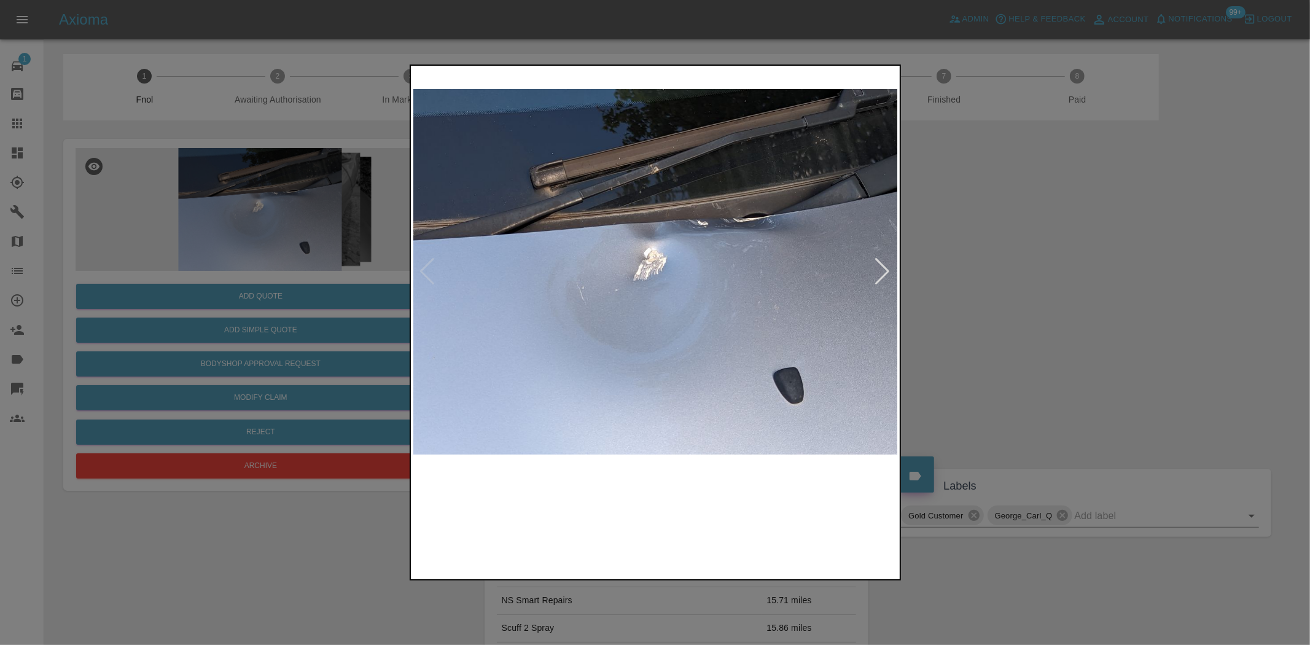
click at [487, 323] on img at bounding box center [655, 271] width 485 height 406
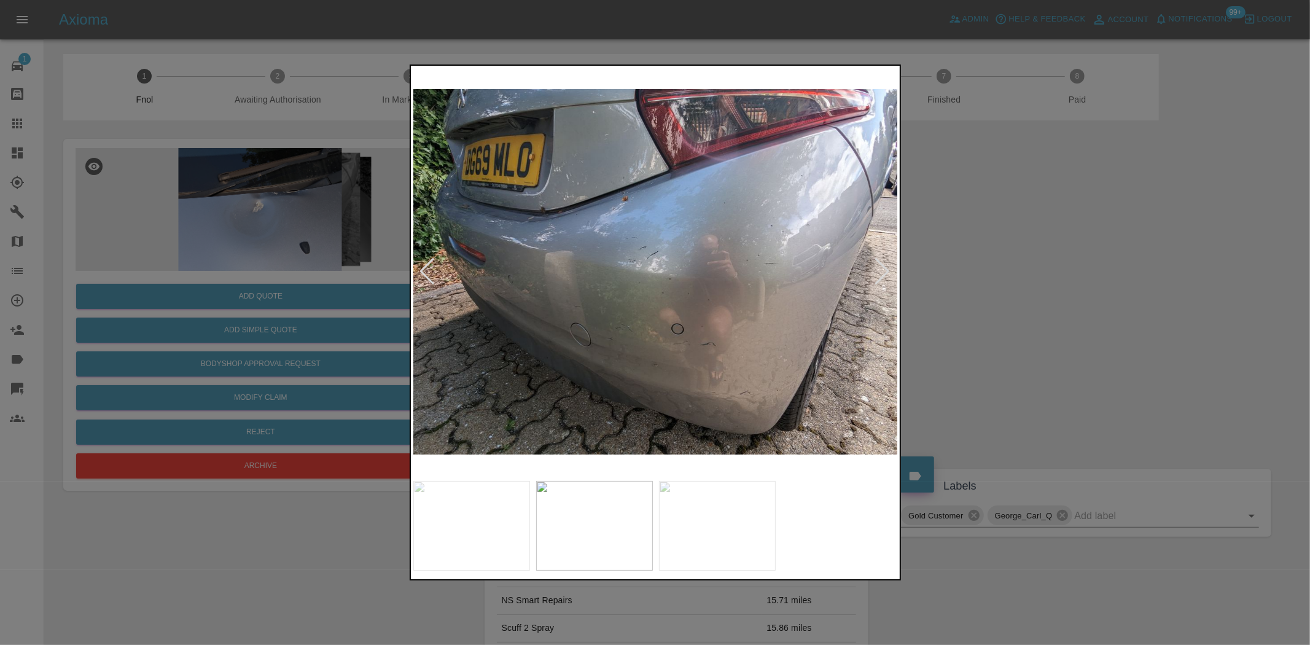
click at [531, 353] on img at bounding box center [655, 271] width 485 height 406
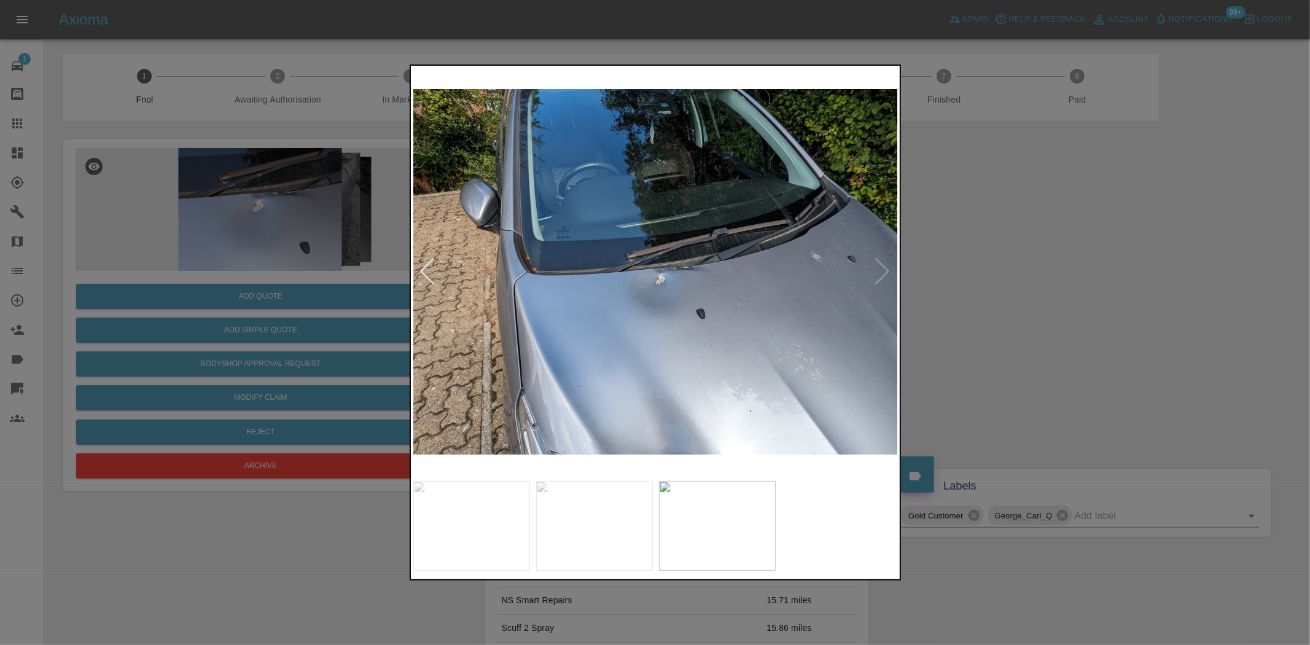
click at [459, 324] on img at bounding box center [655, 271] width 485 height 406
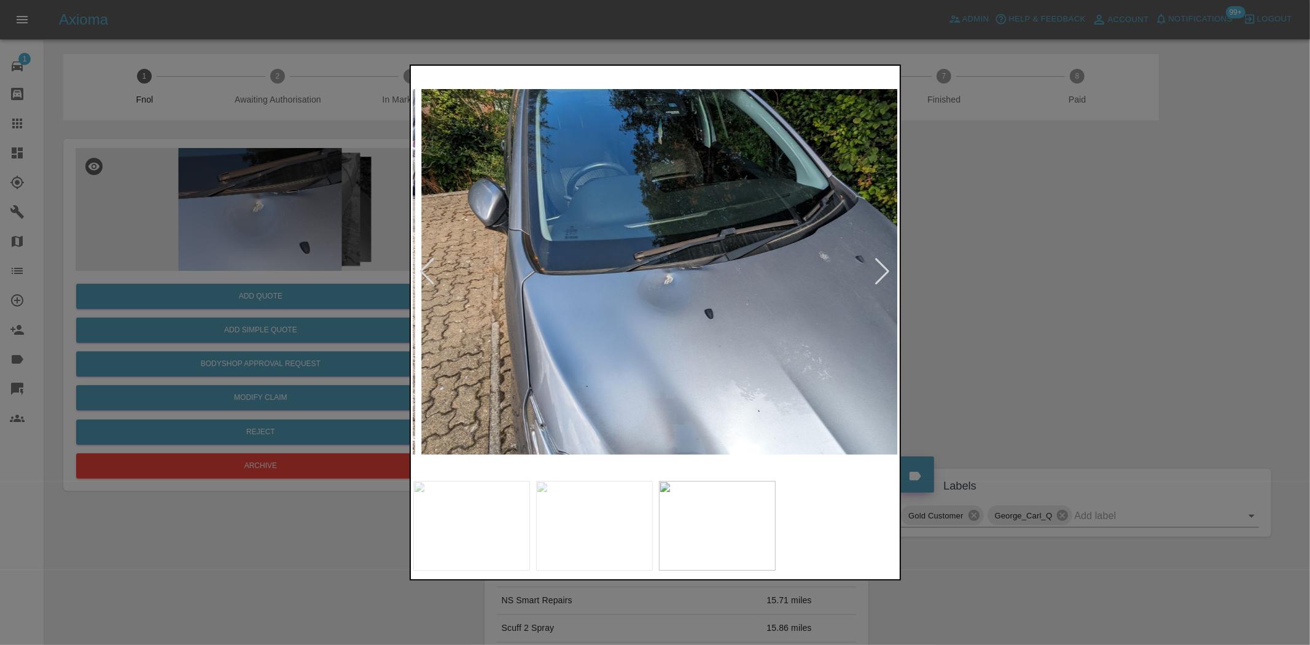
click at [681, 301] on img at bounding box center [663, 271] width 485 height 406
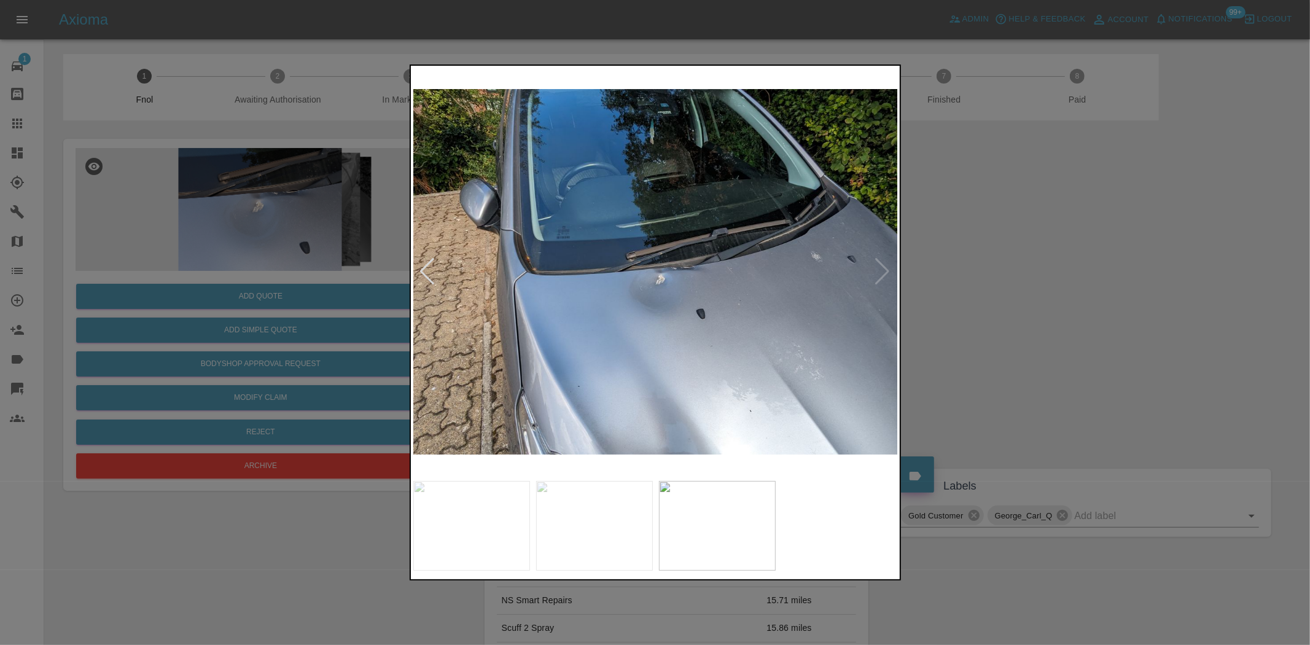
click at [708, 413] on img at bounding box center [655, 271] width 485 height 406
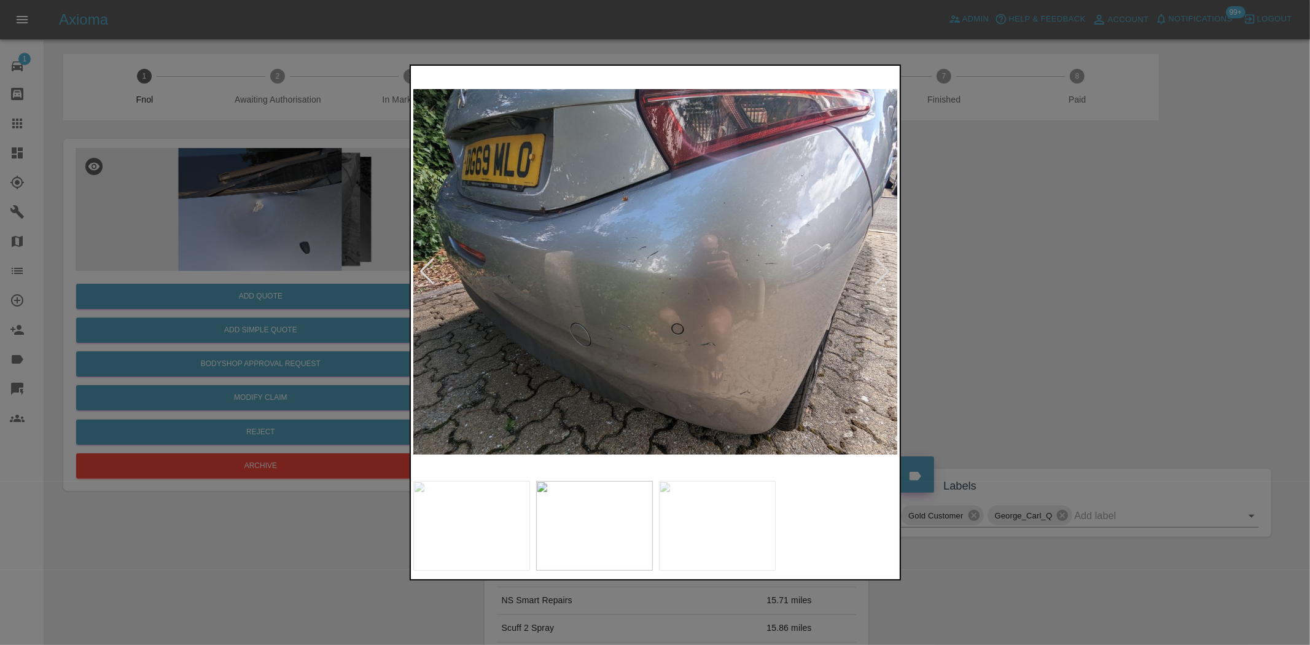
click at [289, 212] on div at bounding box center [655, 322] width 1310 height 645
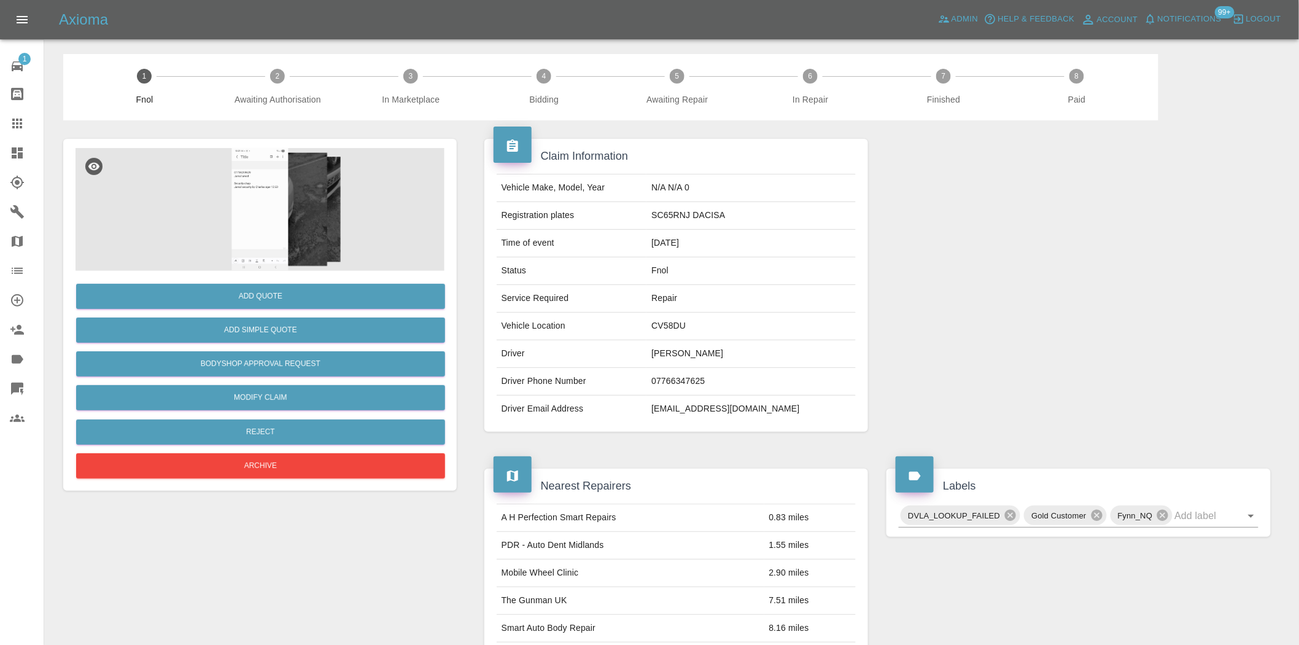
click at [296, 230] on img at bounding box center [260, 209] width 369 height 123
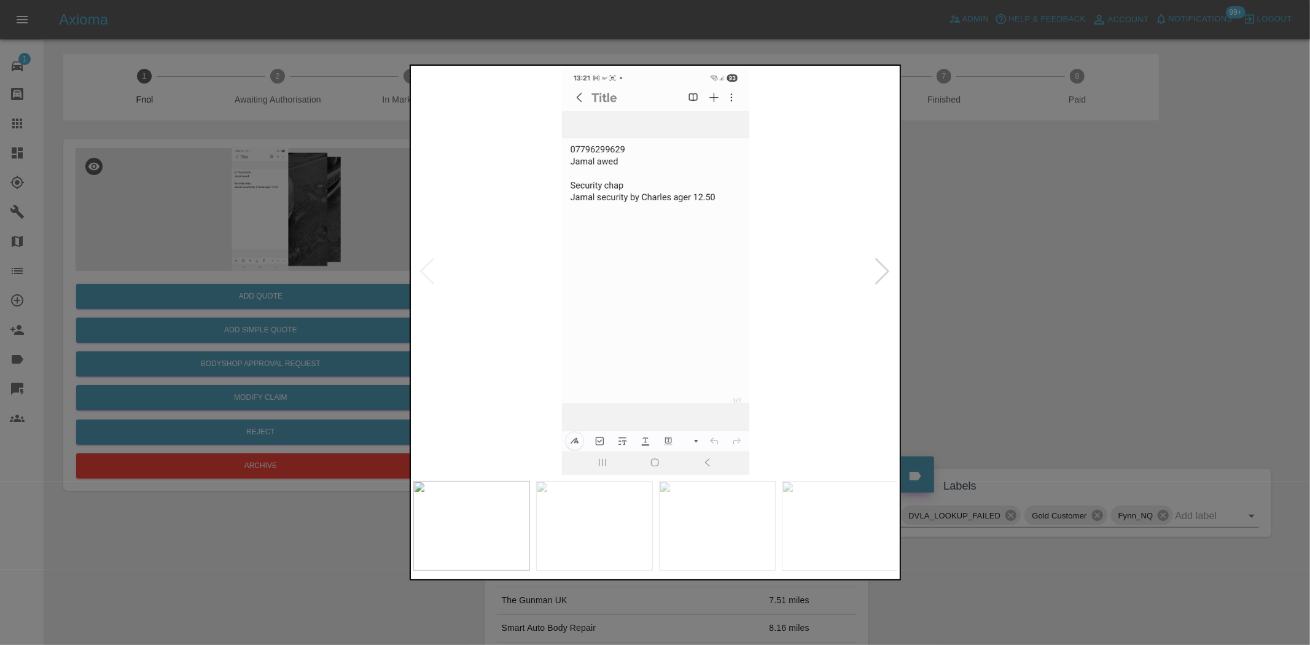
click at [649, 291] on img at bounding box center [655, 271] width 485 height 406
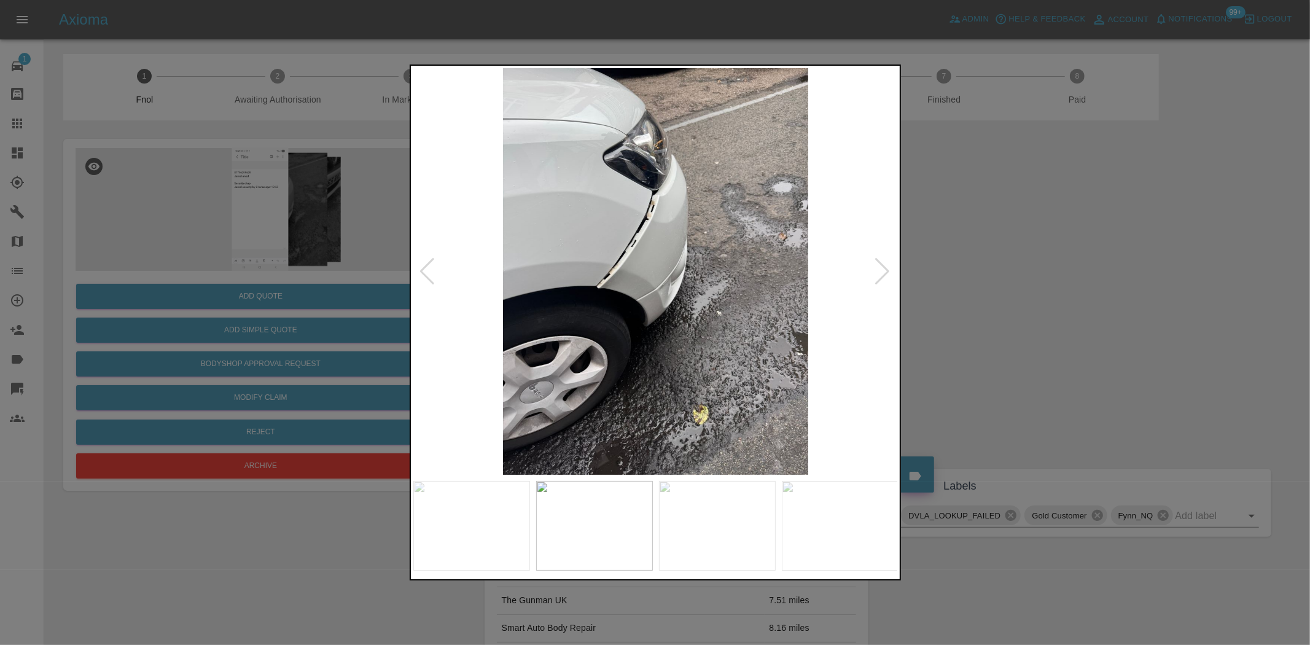
click at [640, 249] on img at bounding box center [655, 271] width 485 height 406
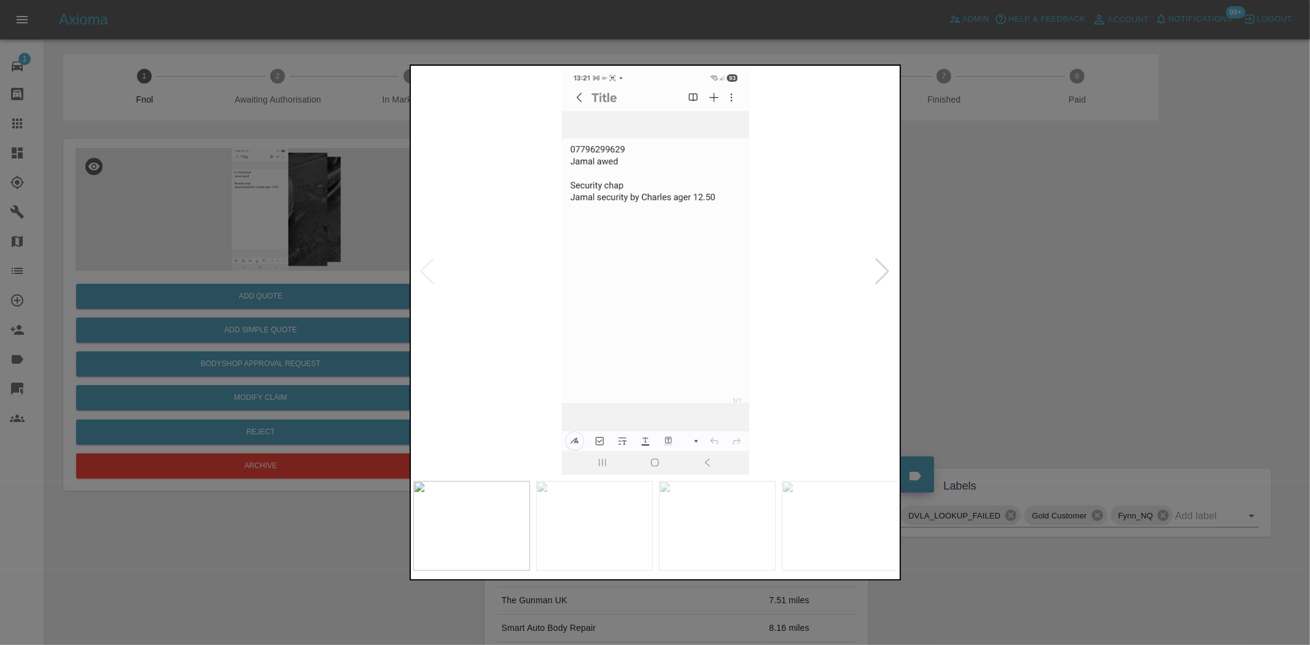
click at [591, 254] on img at bounding box center [655, 271] width 485 height 406
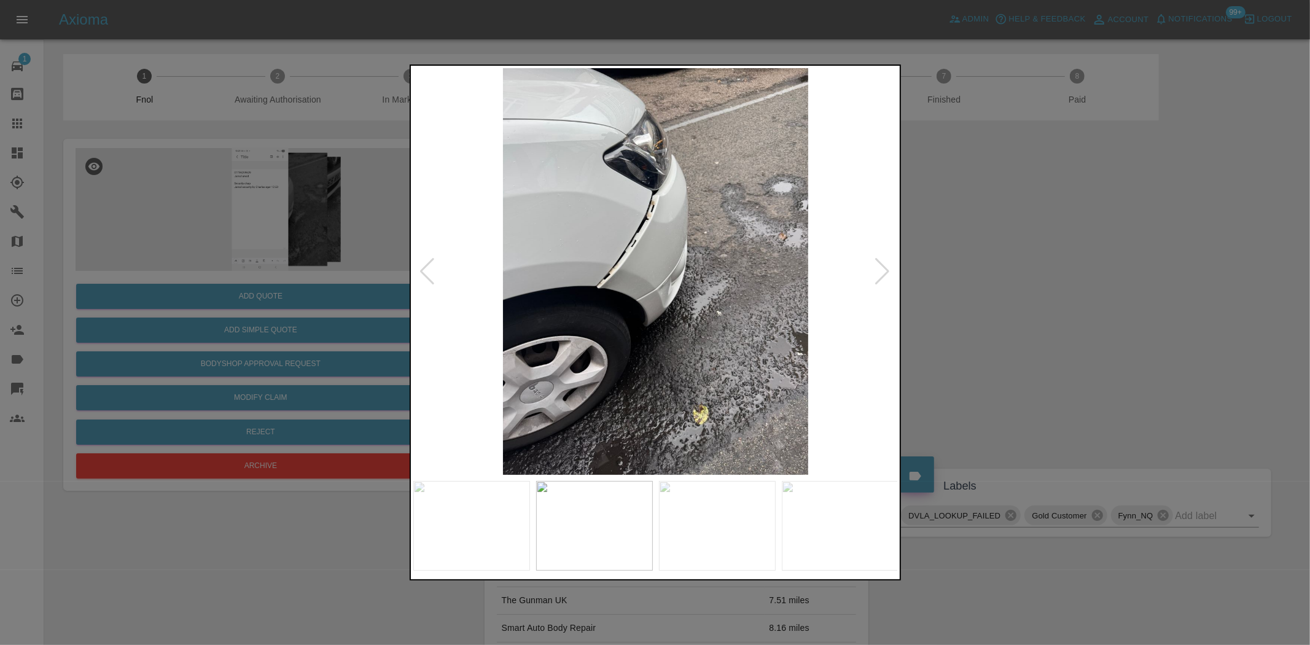
click at [637, 248] on img at bounding box center [655, 271] width 485 height 406
click at [639, 247] on img at bounding box center [655, 271] width 485 height 406
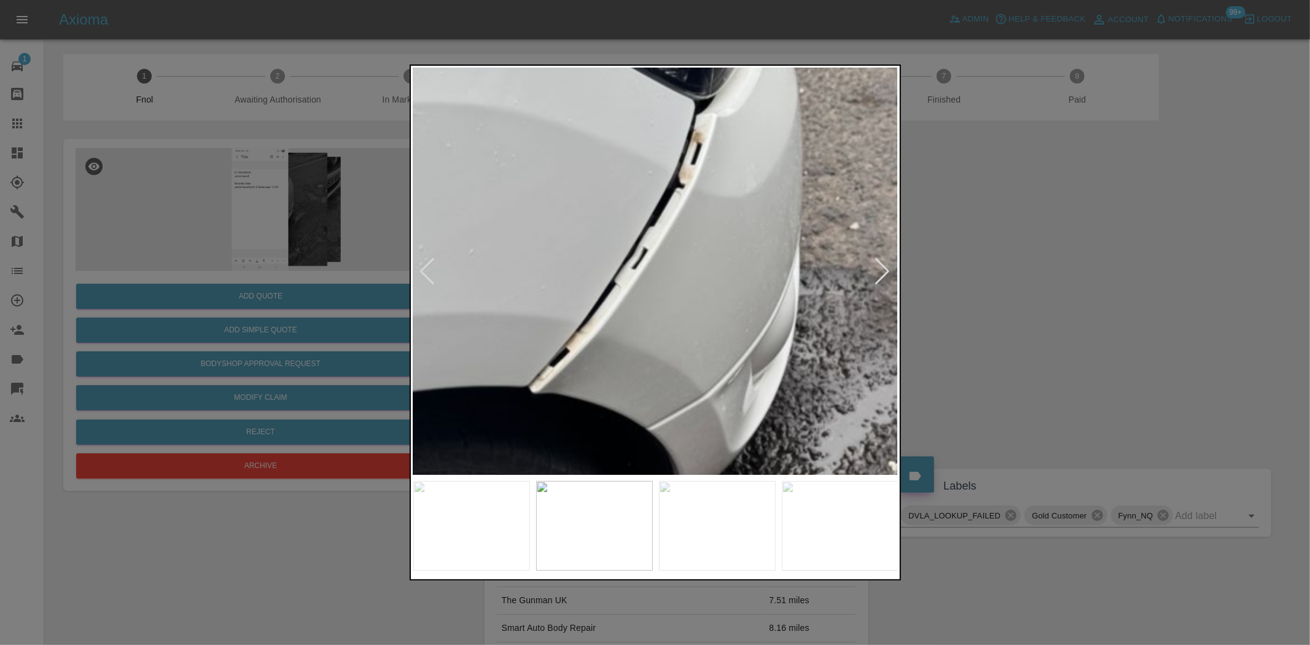
click at [639, 247] on img at bounding box center [704, 343] width 1455 height 1220
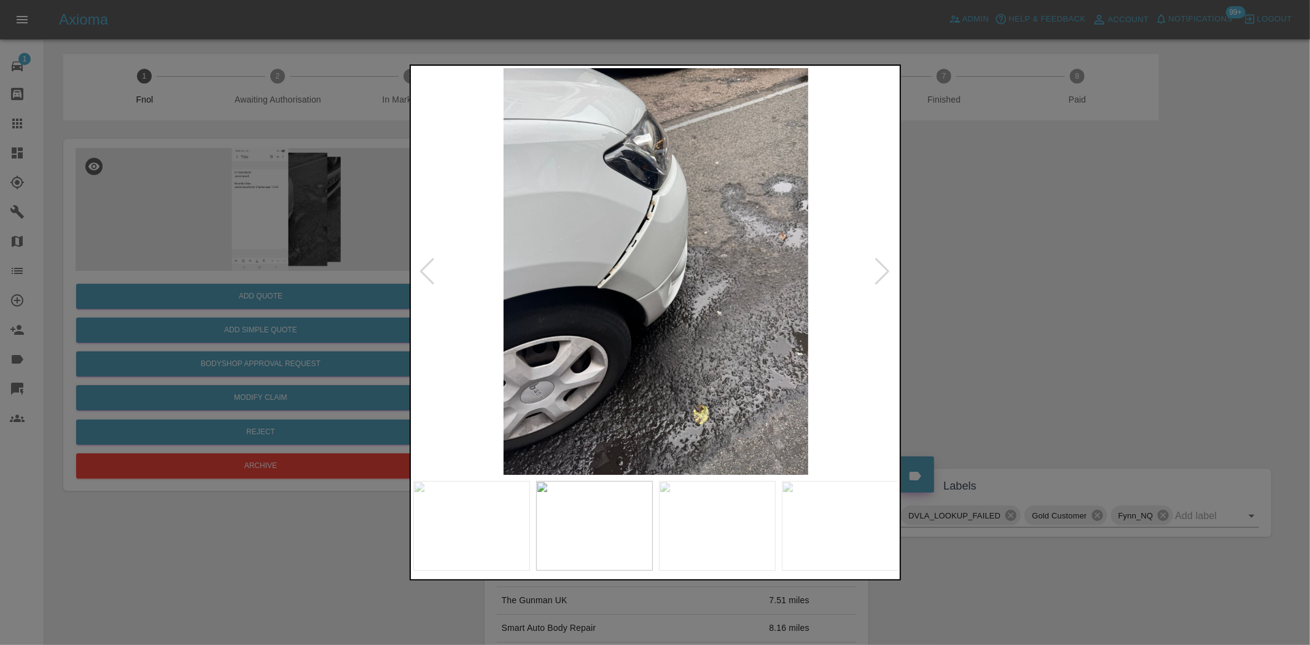
click at [608, 271] on img at bounding box center [655, 271] width 485 height 406
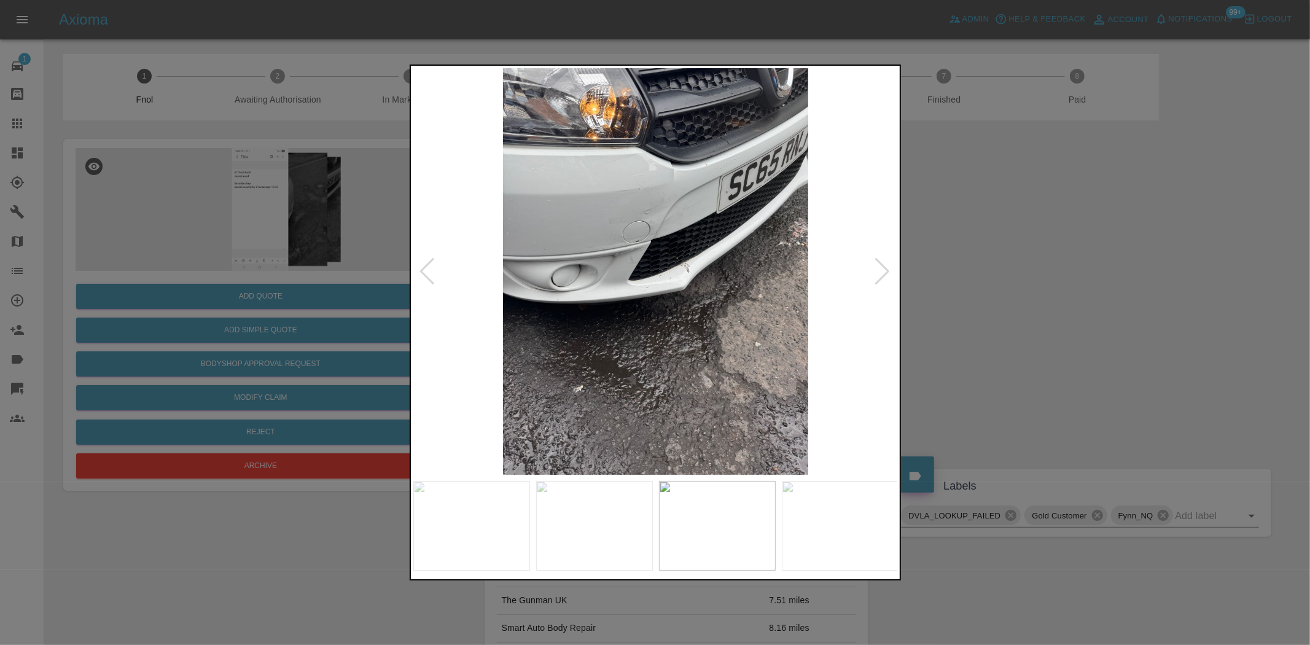
click at [683, 271] on img at bounding box center [655, 271] width 485 height 406
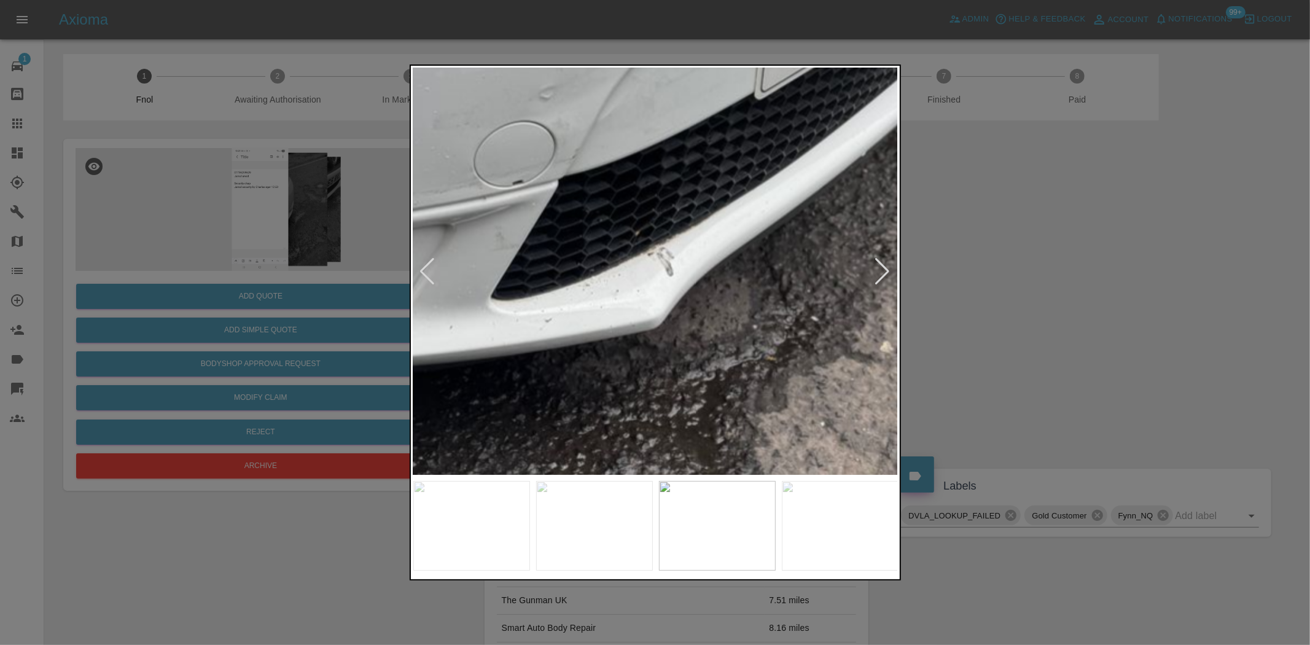
click at [637, 274] on img at bounding box center [571, 274] width 1455 height 1220
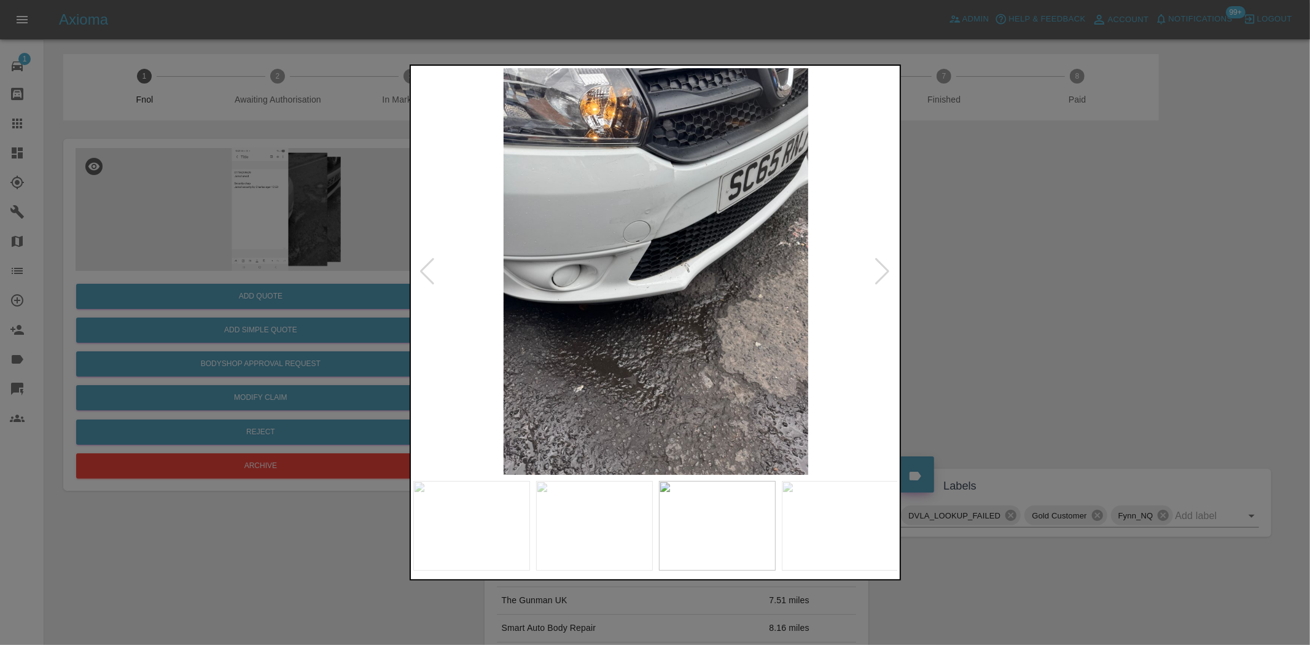
click at [559, 286] on img at bounding box center [655, 271] width 485 height 406
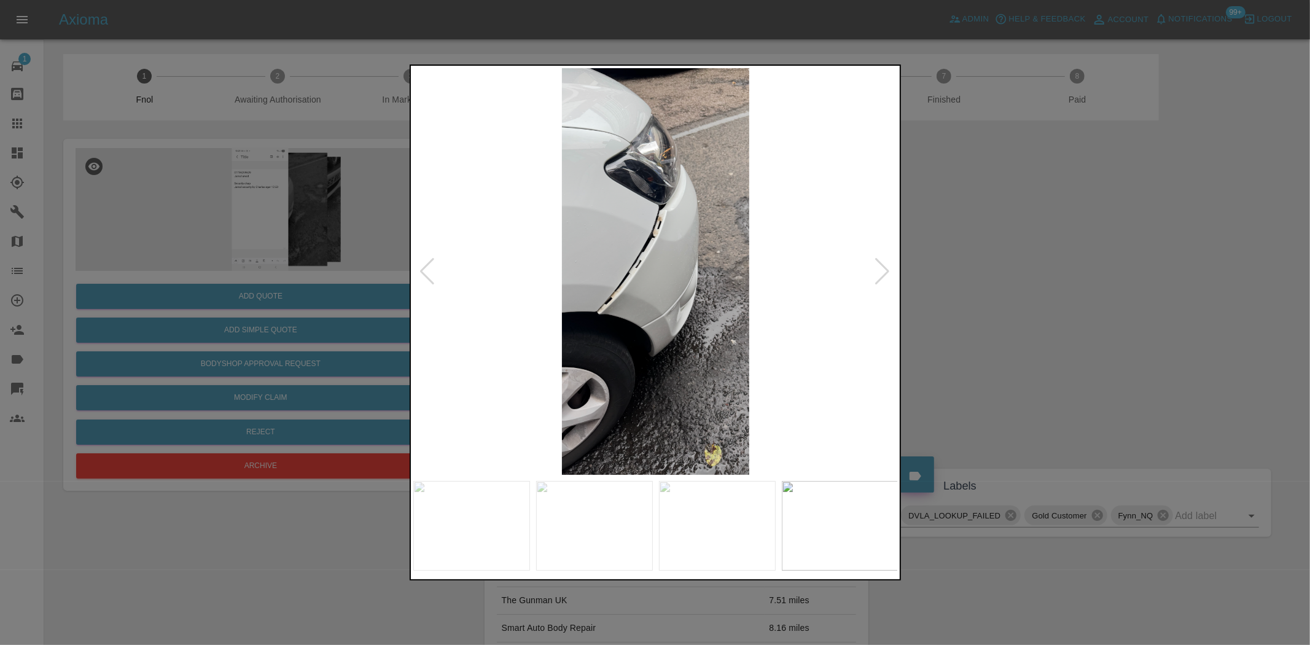
click at [502, 282] on img at bounding box center [655, 271] width 485 height 406
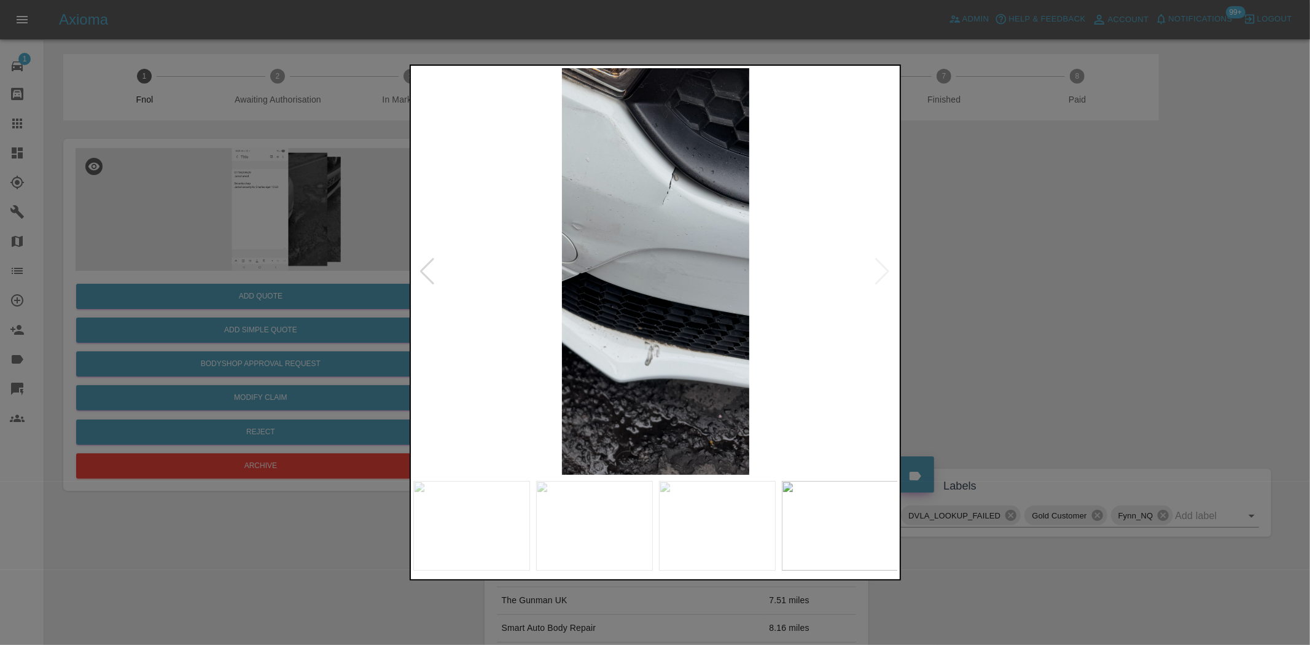
click at [695, 292] on img at bounding box center [655, 271] width 485 height 406
click at [674, 274] on img at bounding box center [655, 271] width 485 height 406
click at [684, 237] on img at bounding box center [655, 271] width 485 height 406
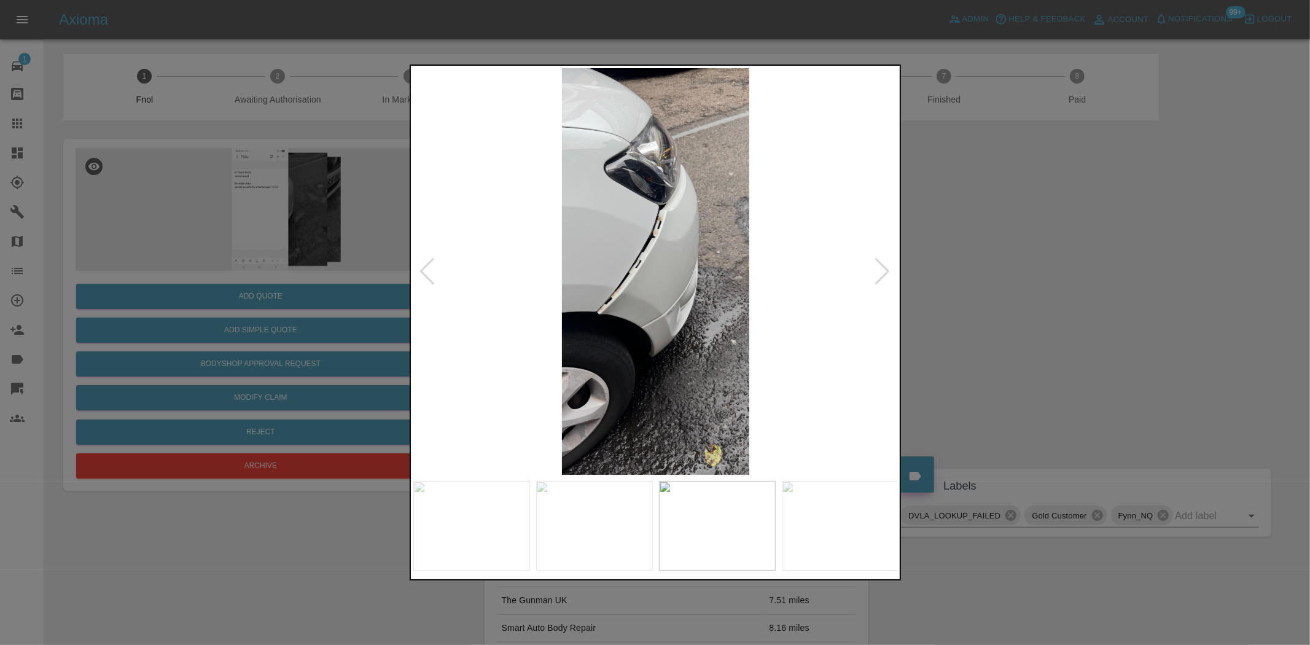
drag, startPoint x: 352, startPoint y: 231, endPoint x: 300, endPoint y: 64, distance: 175.5
click at [351, 231] on div at bounding box center [655, 322] width 1310 height 645
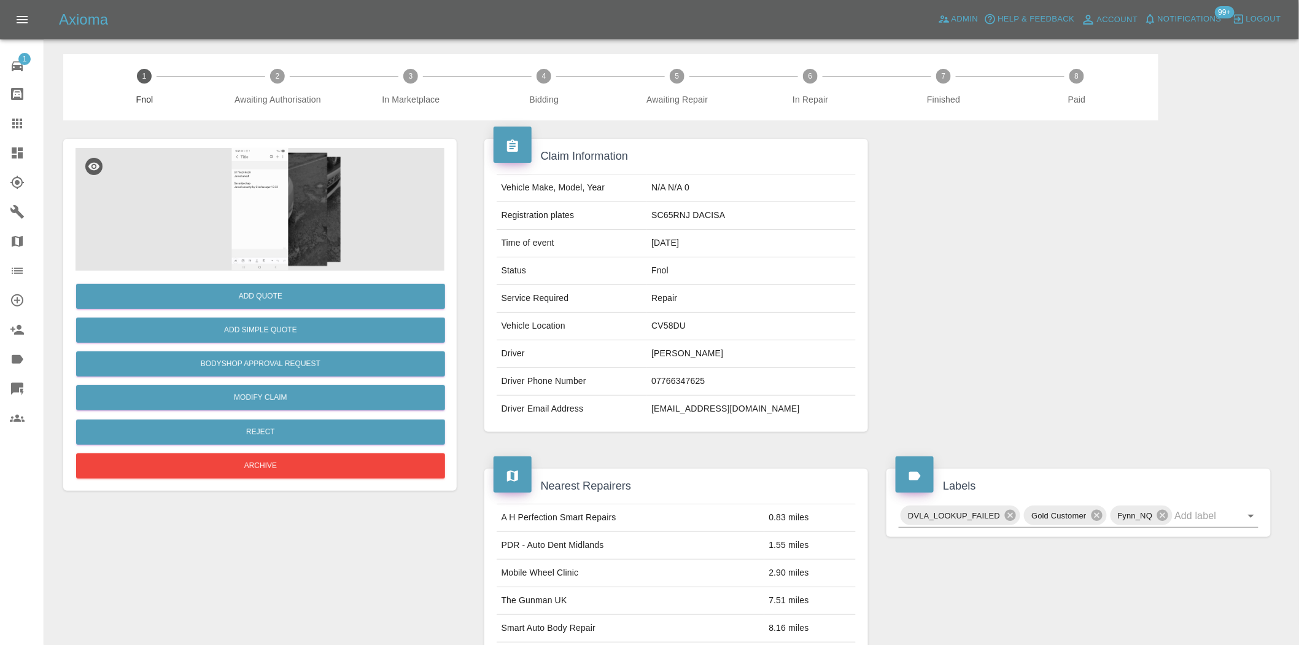
click at [308, 176] on img at bounding box center [260, 209] width 369 height 123
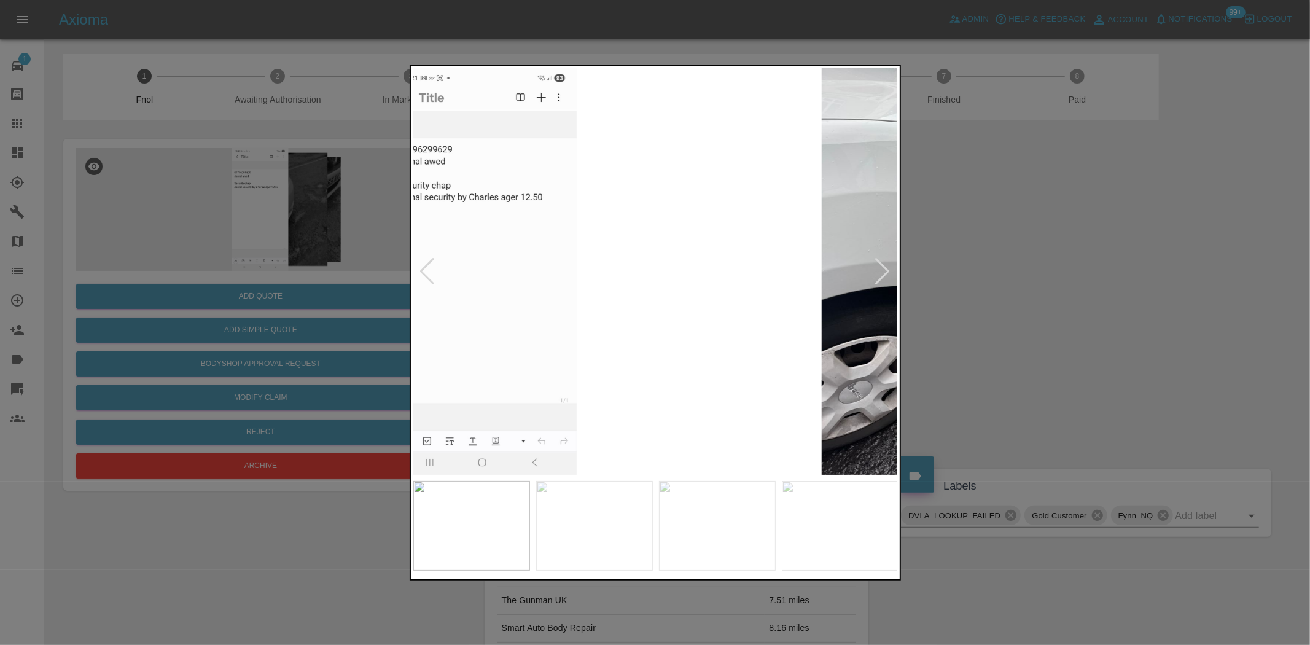
click at [516, 317] on img at bounding box center [482, 271] width 485 height 406
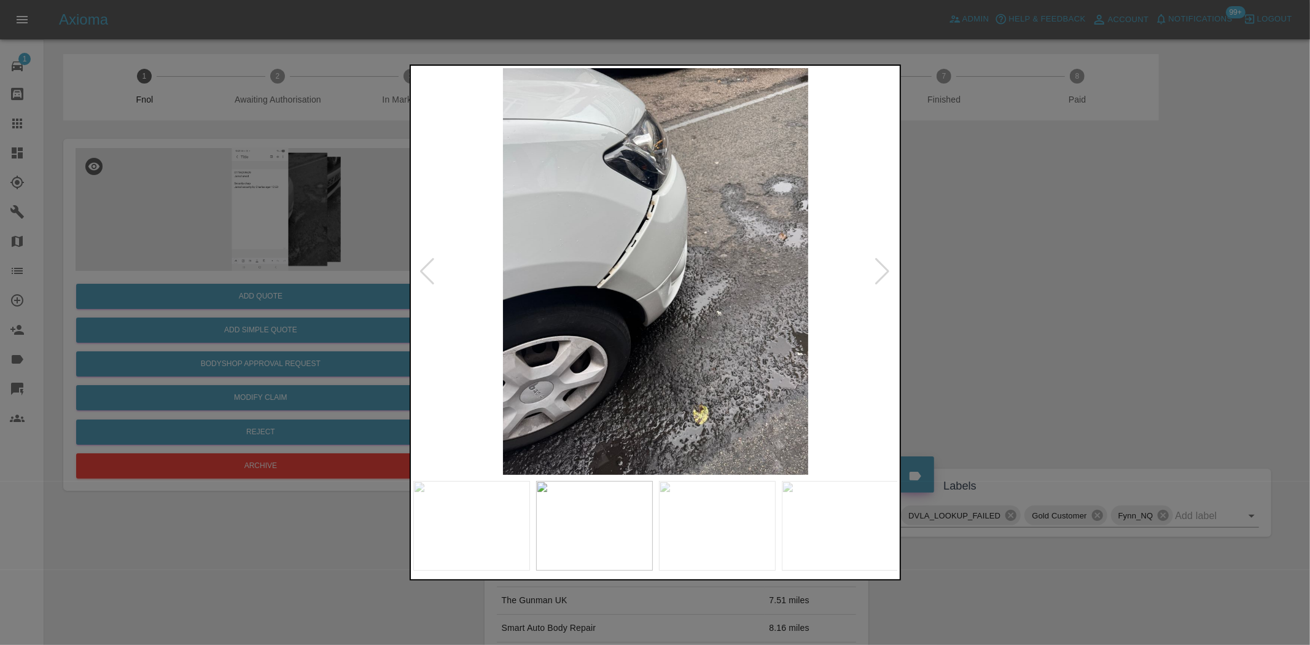
click at [604, 317] on img at bounding box center [655, 271] width 485 height 406
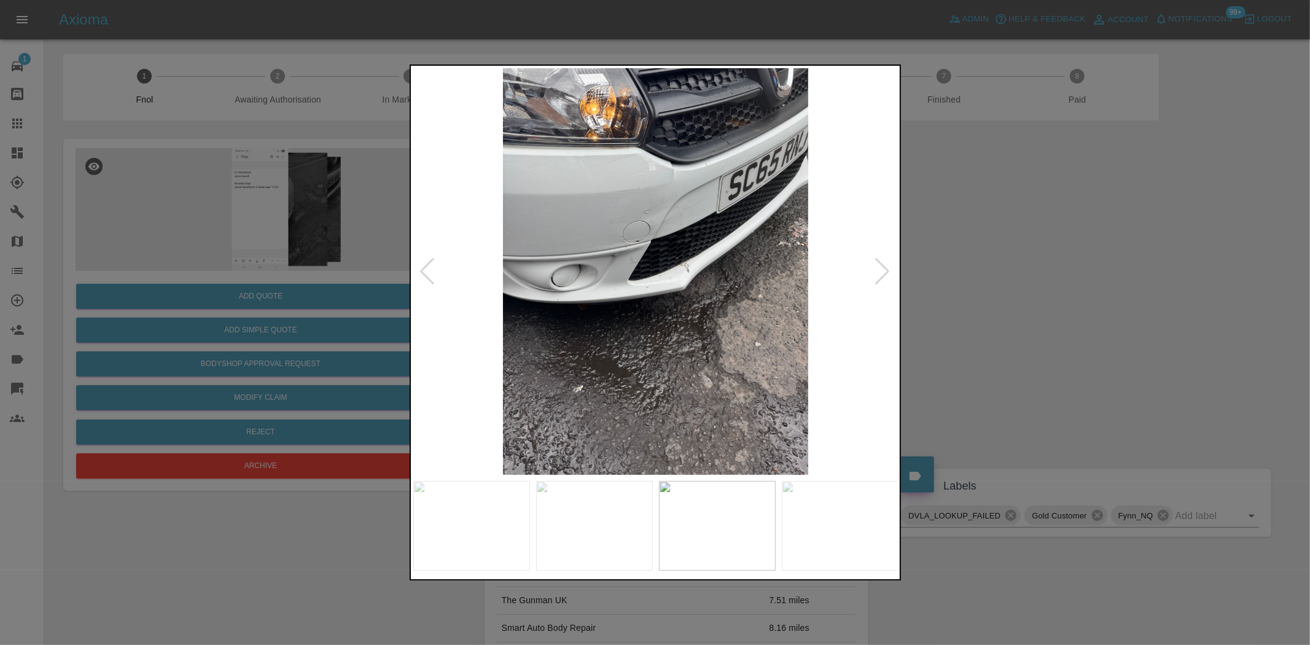
click at [322, 283] on div at bounding box center [655, 322] width 1310 height 645
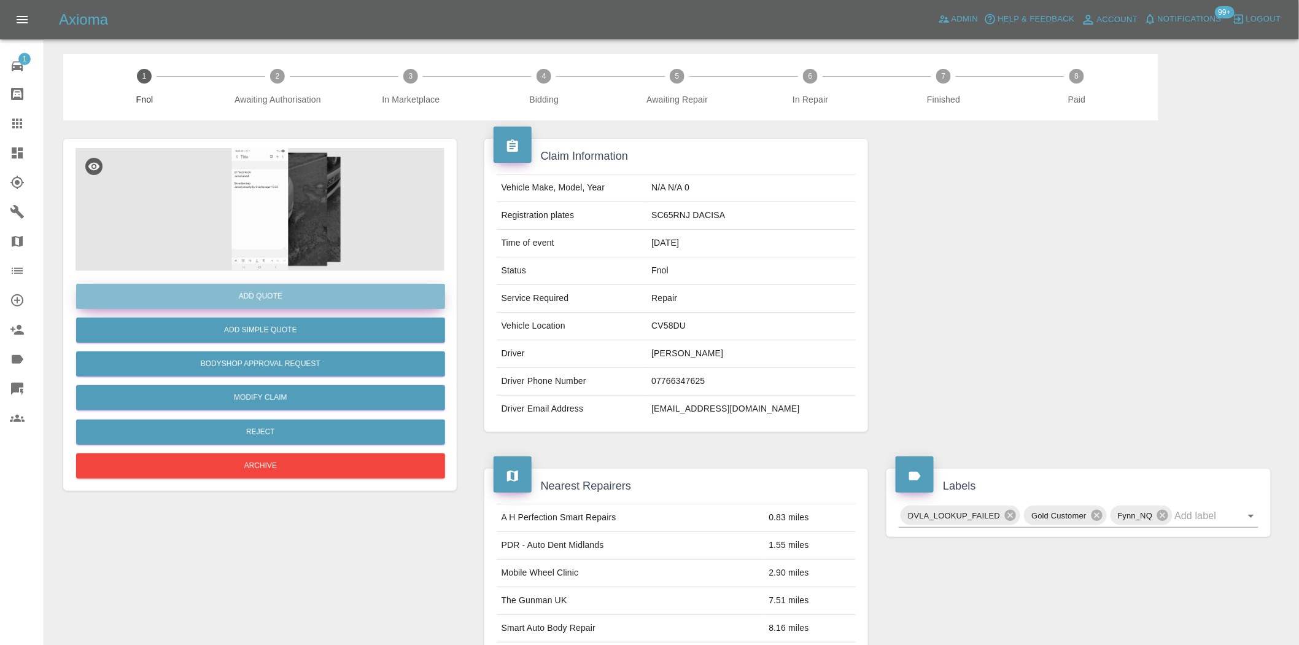
click at [319, 284] on button "Add Quote" at bounding box center [260, 296] width 369 height 25
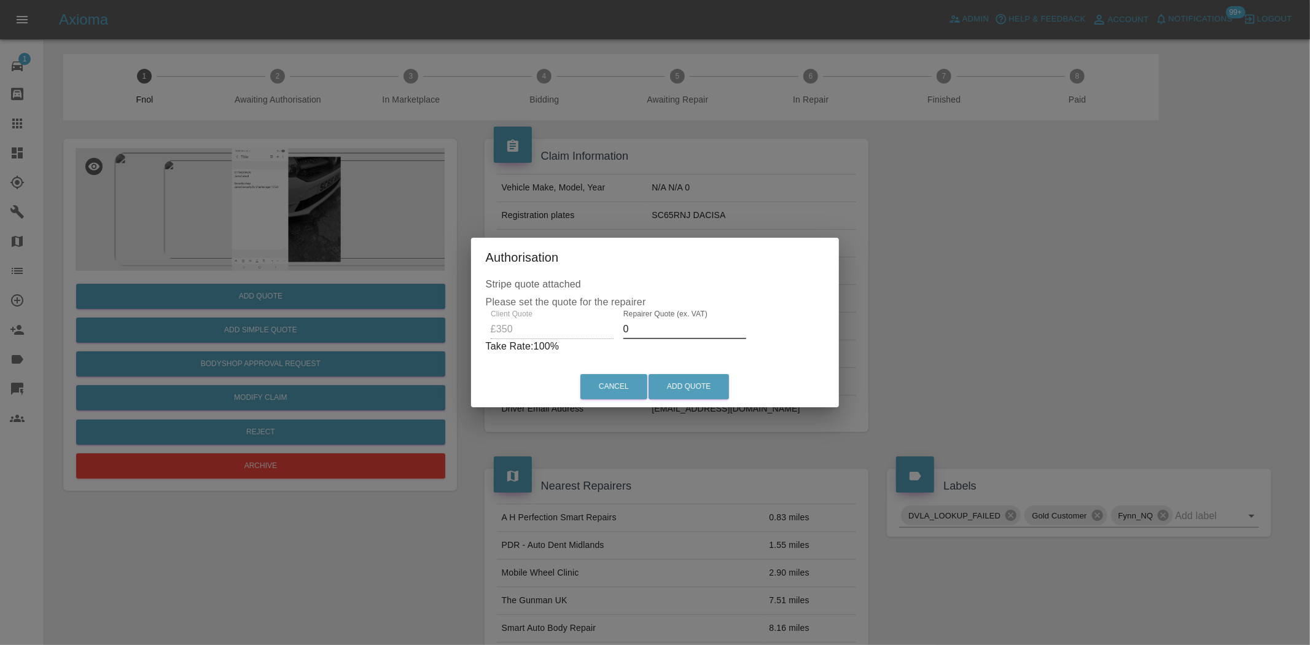
drag, startPoint x: 645, startPoint y: 327, endPoint x: 530, endPoint y: 333, distance: 115.0
click at [553, 340] on div "Client Quote £350 Repairer Quote (ex. VAT) 0 Take Rate: 100 %" at bounding box center [655, 331] width 339 height 44
type input "220"
drag, startPoint x: 666, startPoint y: 379, endPoint x: 869, endPoint y: 470, distance: 222.9
click at [664, 379] on button "Add Quote" at bounding box center [688, 386] width 80 height 25
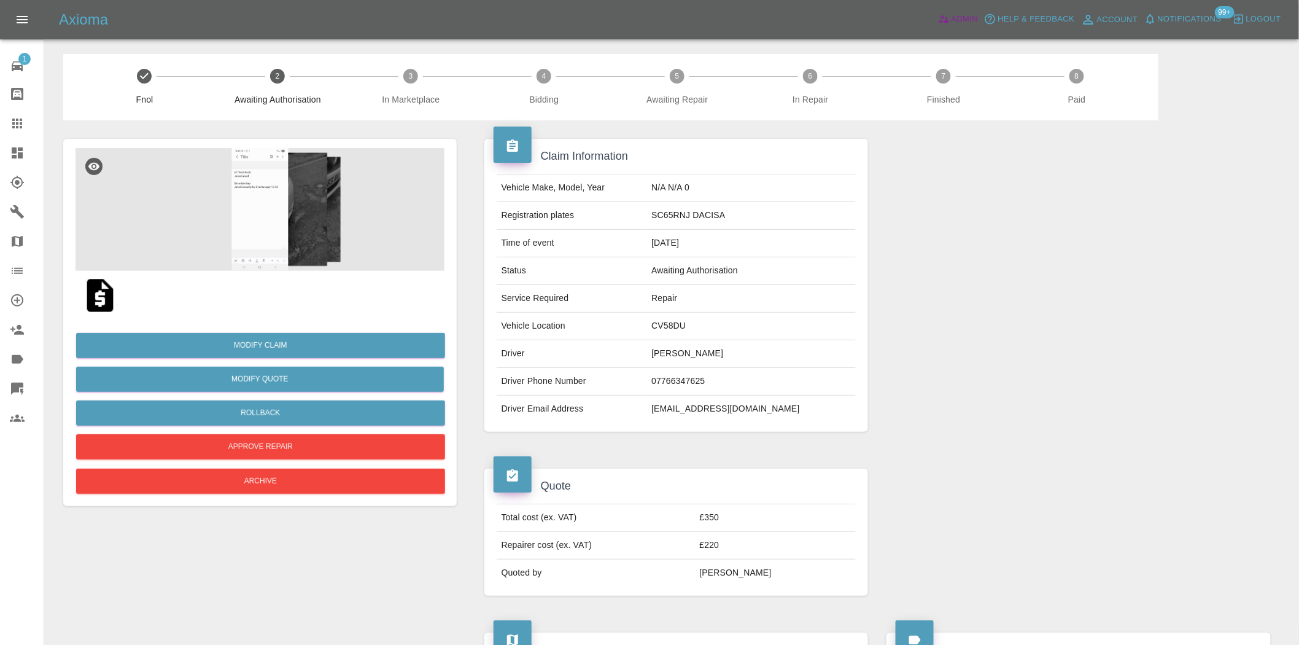
drag, startPoint x: 941, startPoint y: 19, endPoint x: 1294, endPoint y: 175, distance: 385.4
click at [941, 19] on icon at bounding box center [944, 19] width 12 height 12
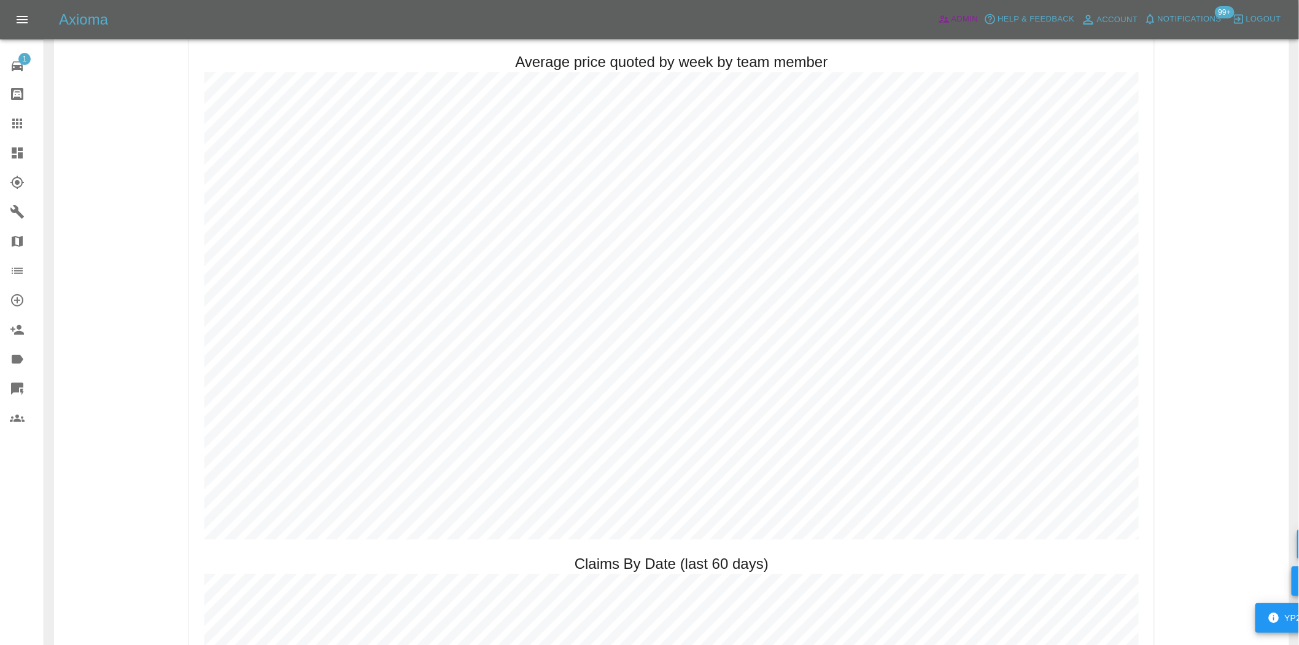
scroll to position [1091, 0]
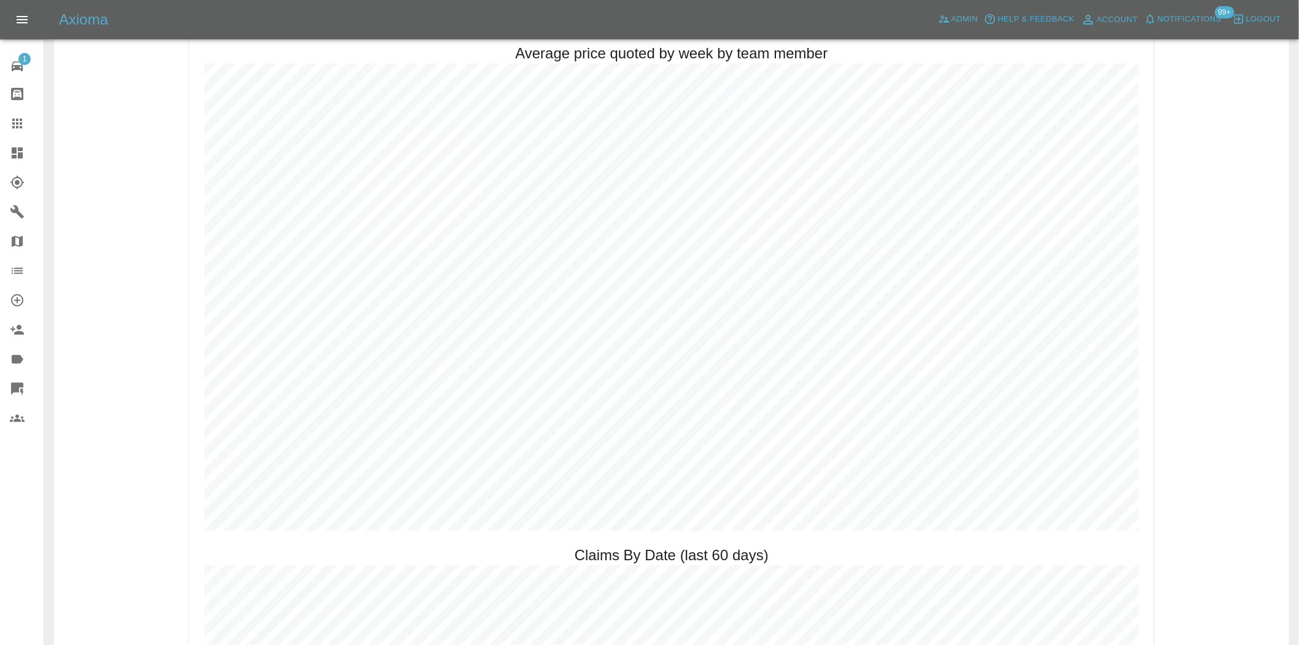
click at [14, 130] on icon at bounding box center [17, 123] width 15 height 15
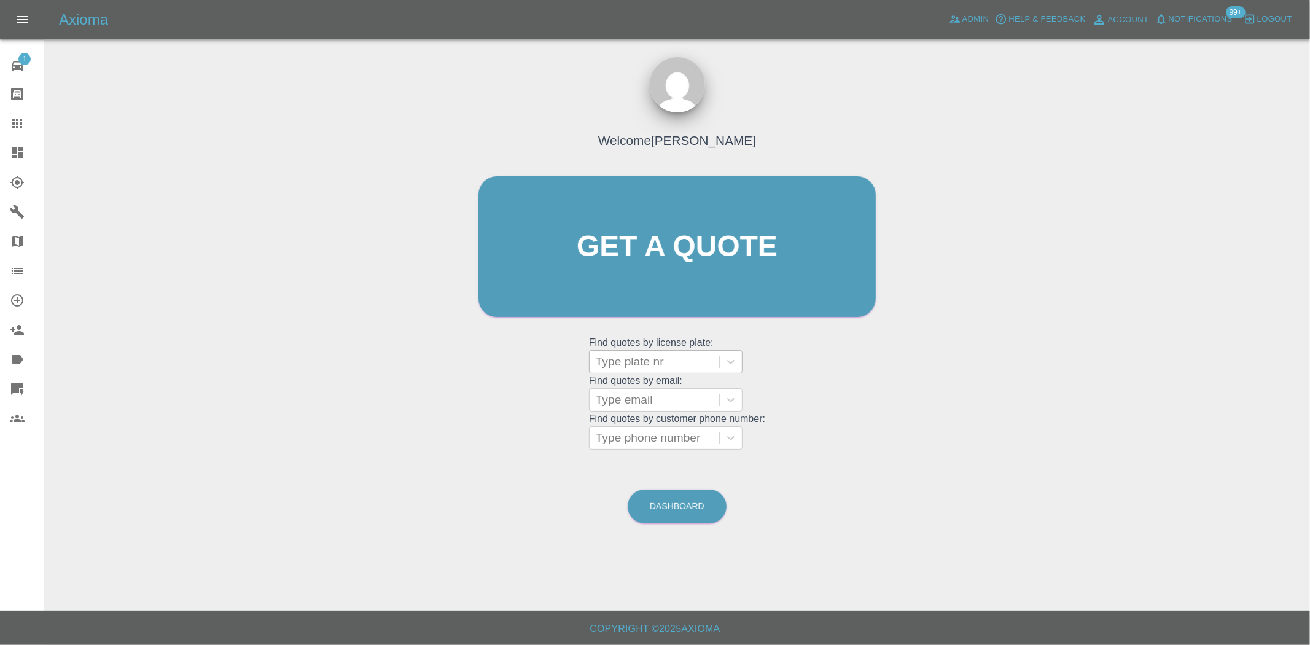
click at [605, 360] on div at bounding box center [654, 361] width 117 height 17
paste input "DL25EEV"
type input "DL25EEV"
click at [647, 397] on div "DL25EEV, Bidding" at bounding box center [665, 393] width 153 height 25
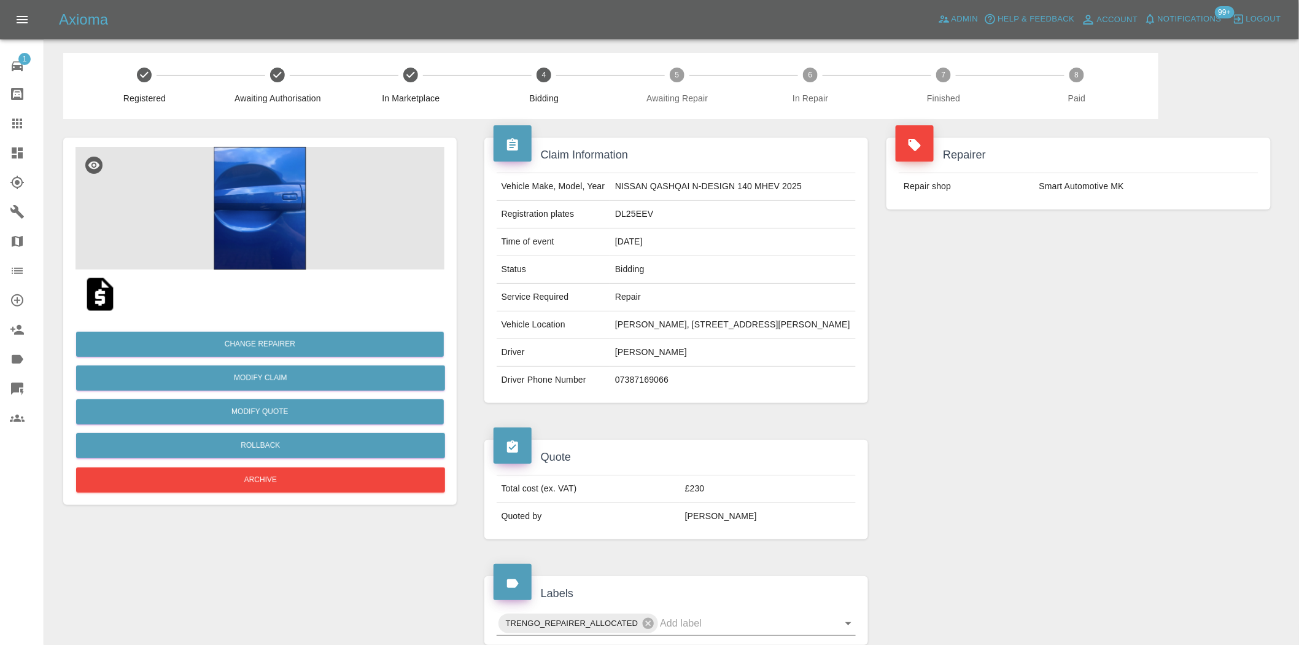
scroll to position [421, 0]
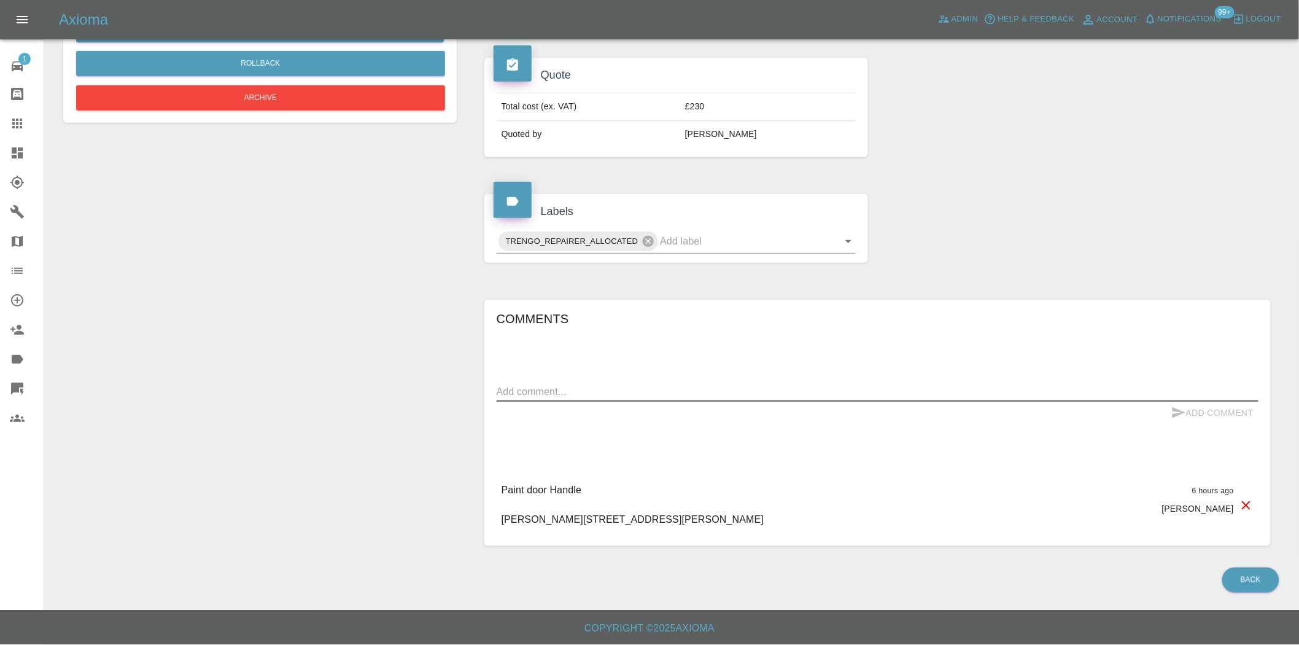
click at [570, 394] on textarea at bounding box center [878, 391] width 762 height 14
paste textarea "Called customer and left voicemail. Currently, we could do this next Wednesday …"
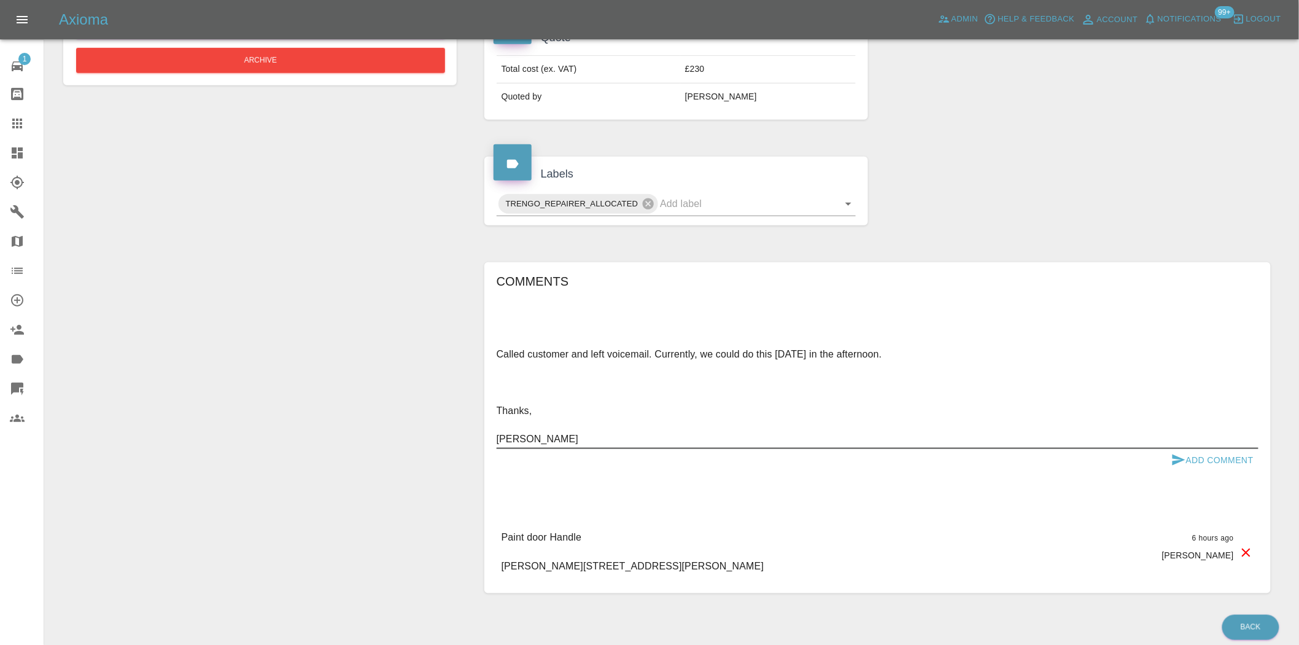
type textarea "Called customer and left voicemail. Currently, we could do this next Wednesday …"
click at [1198, 472] on button "Add Comment" at bounding box center [1213, 460] width 92 height 23
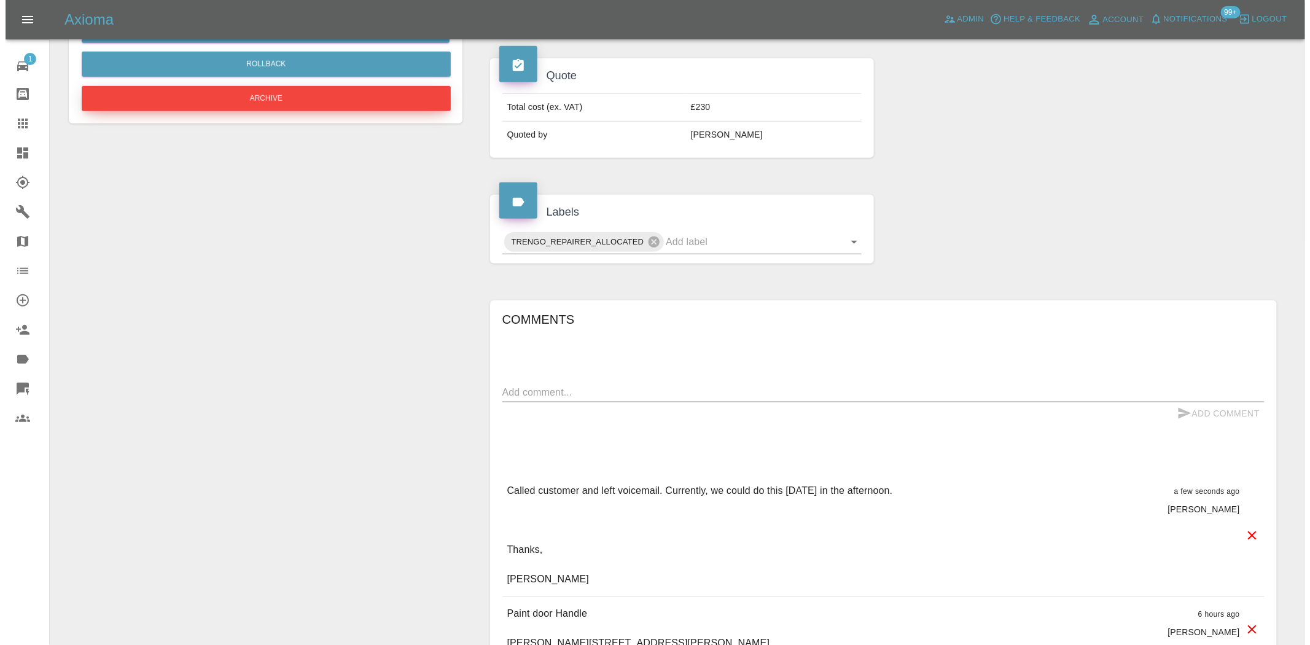
scroll to position [148, 0]
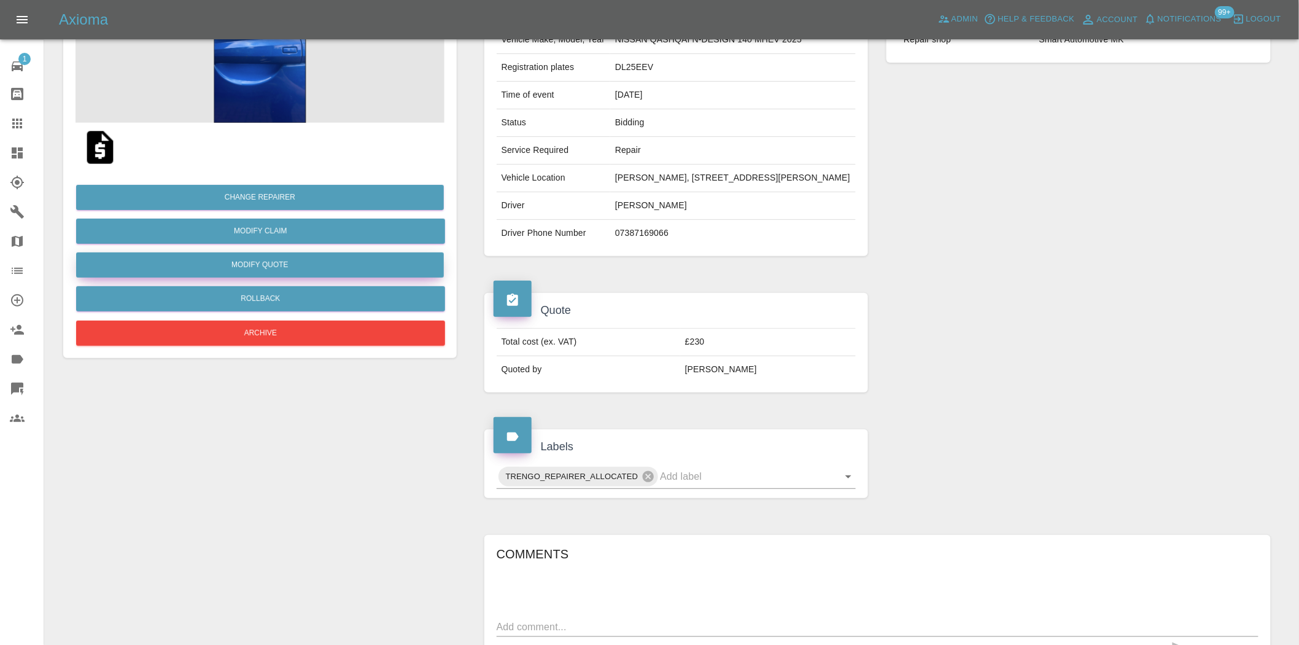
click at [255, 267] on button "Modify Quote" at bounding box center [260, 264] width 368 height 25
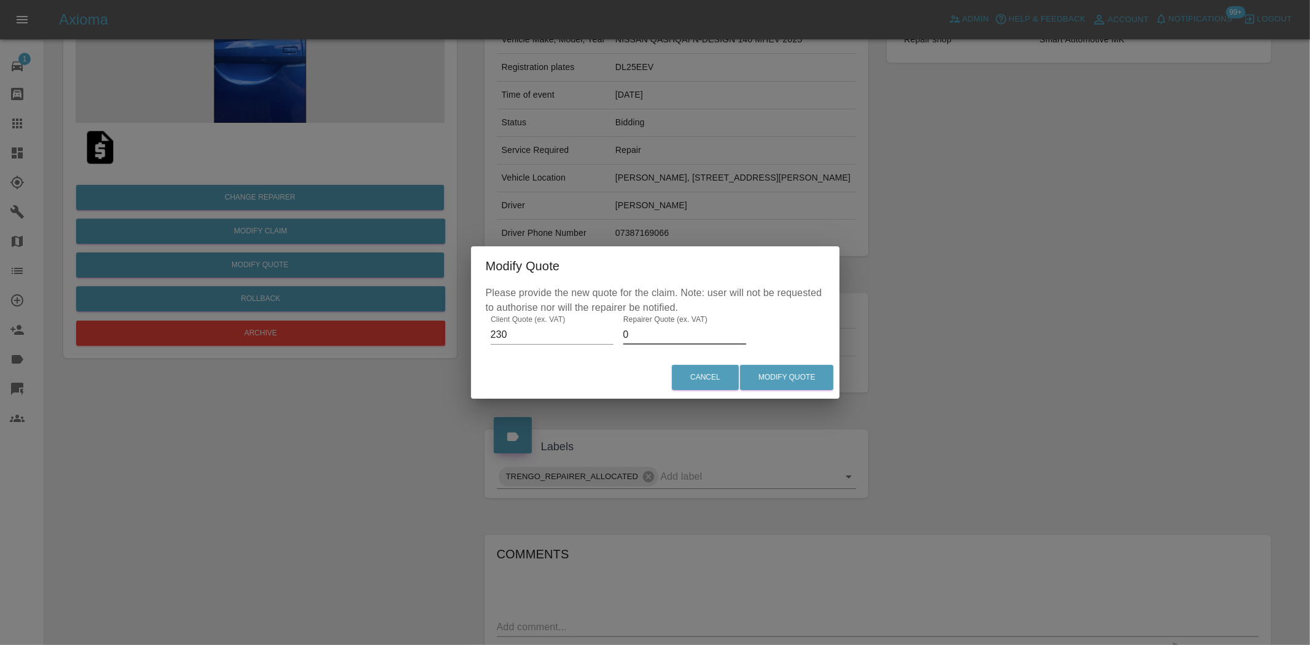
drag, startPoint x: 650, startPoint y: 333, endPoint x: 514, endPoint y: 335, distance: 135.7
click at [516, 335] on div "Please provide the new quote for the claim. Note: user will not be requested to…" at bounding box center [655, 320] width 368 height 71
type input "155"
click at [774, 377] on button "Modify Quote" at bounding box center [786, 377] width 93 height 25
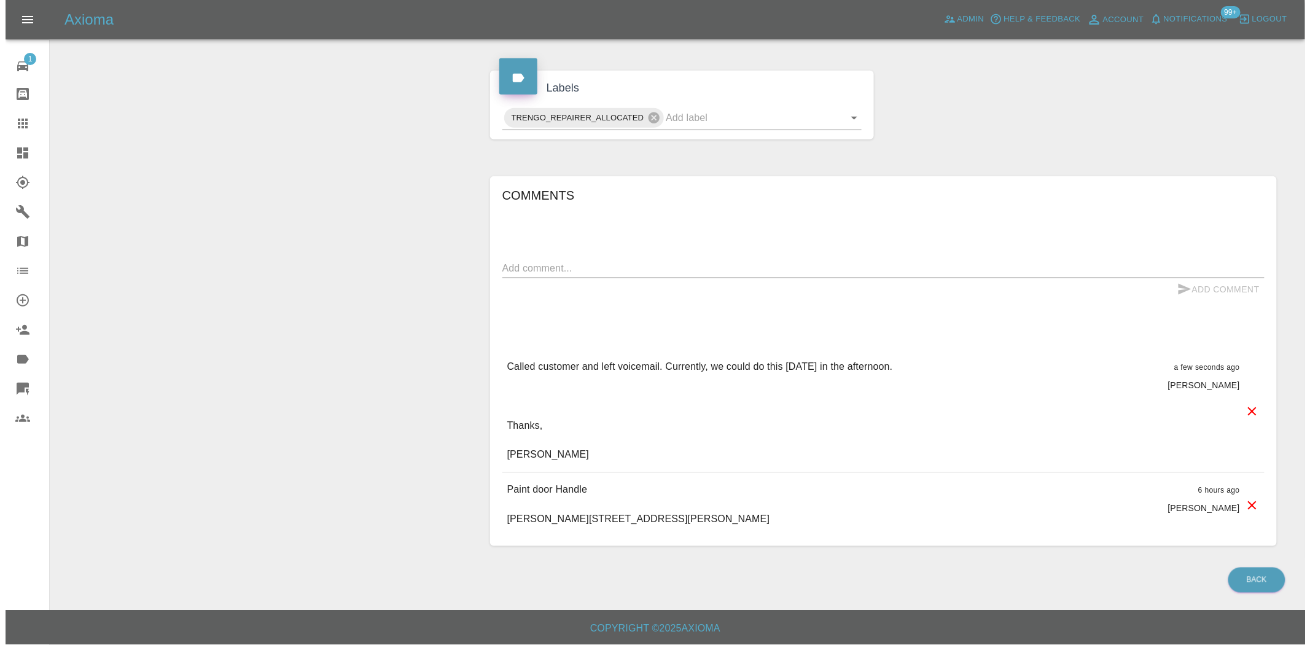
scroll to position [572, 0]
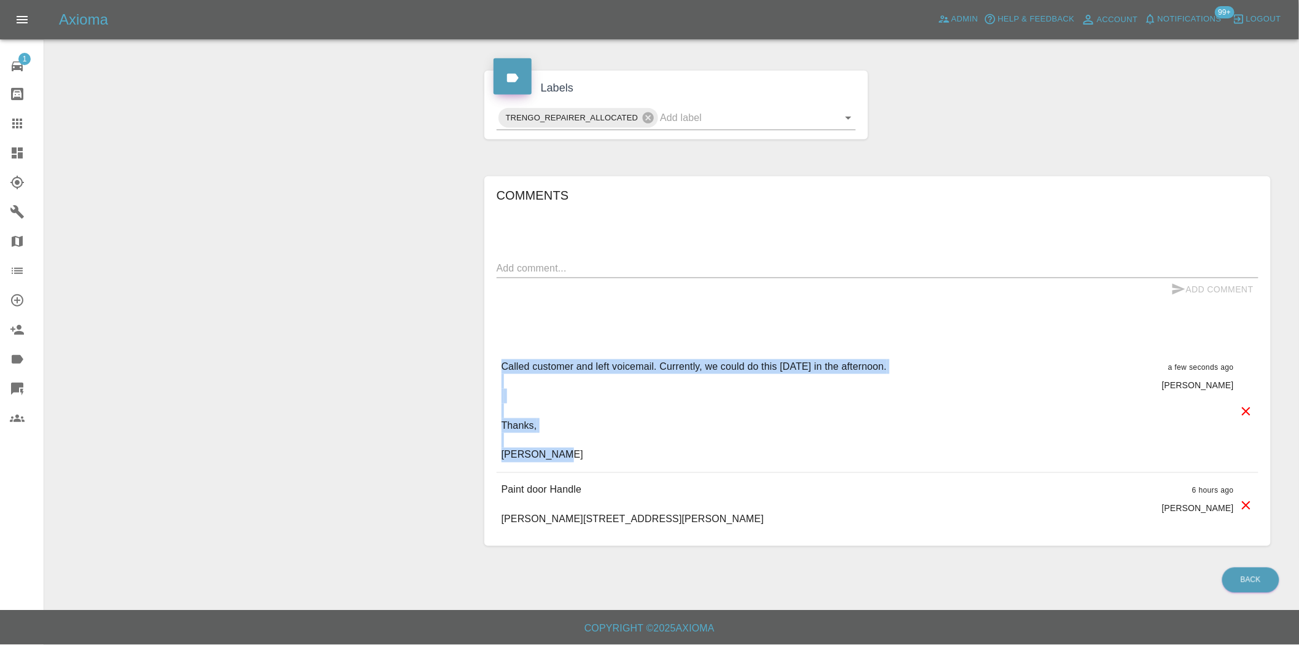
drag, startPoint x: 519, startPoint y: 456, endPoint x: 500, endPoint y: 368, distance: 89.8
click at [500, 368] on div "Called customer and left voicemail. Currently, we could do this next Wednesday …" at bounding box center [878, 410] width 762 height 123
copy p "Called customer and left voicemail. Currently, we could do this next Wednesday …"
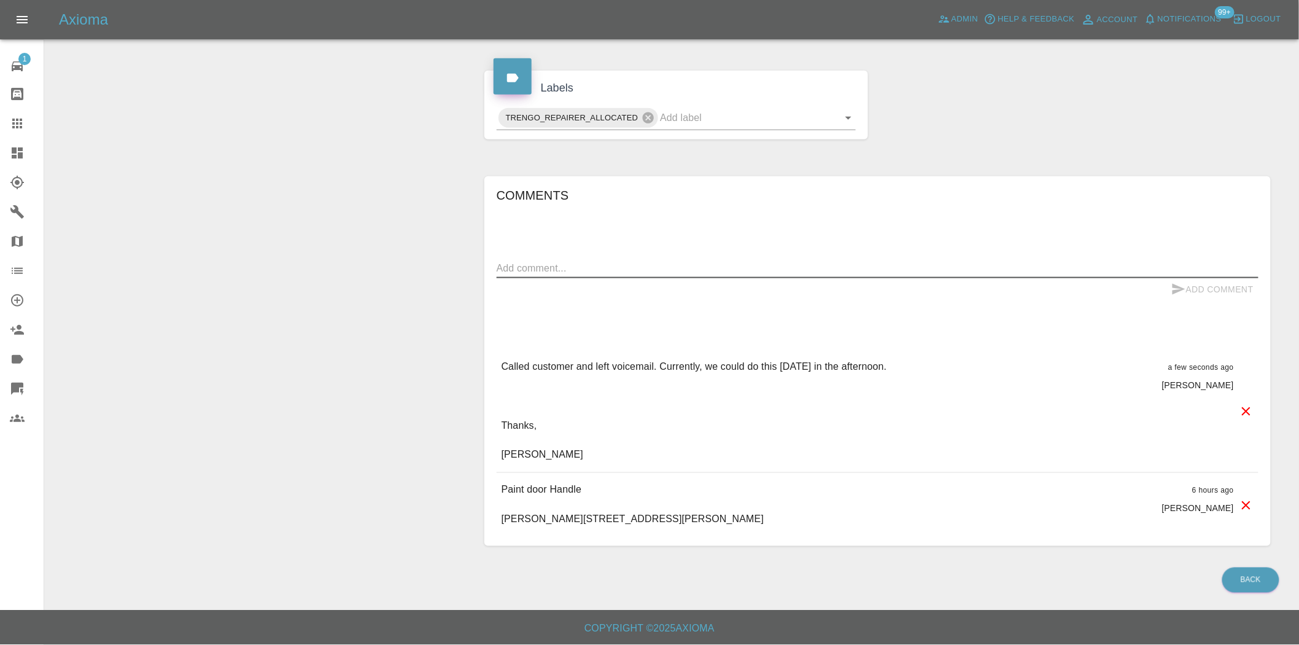
click at [511, 265] on textarea at bounding box center [878, 268] width 762 height 14
paste textarea "Called customer and left voicemail. Currently, we could do this next Wednesday …"
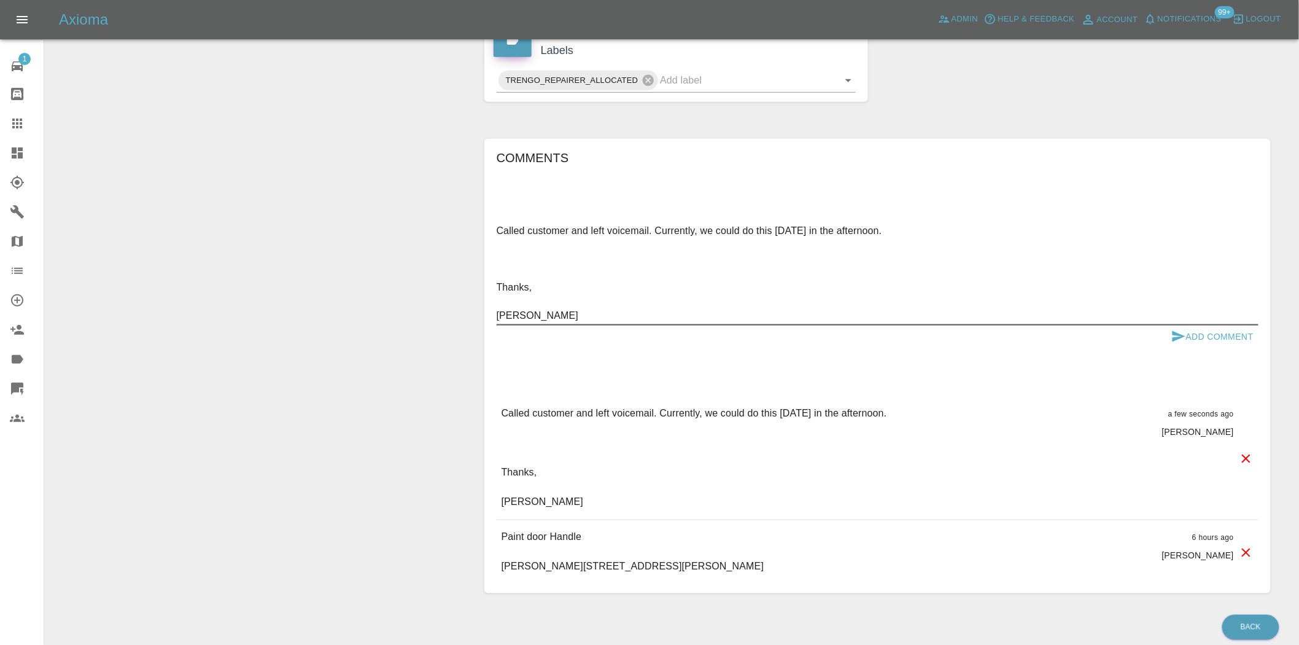
drag, startPoint x: 538, startPoint y: 328, endPoint x: 480, endPoint y: 279, distance: 77.1
click at [480, 279] on div "Comments Called customer and left voicemail. Currently, we could do this next W…" at bounding box center [877, 366] width 805 height 492
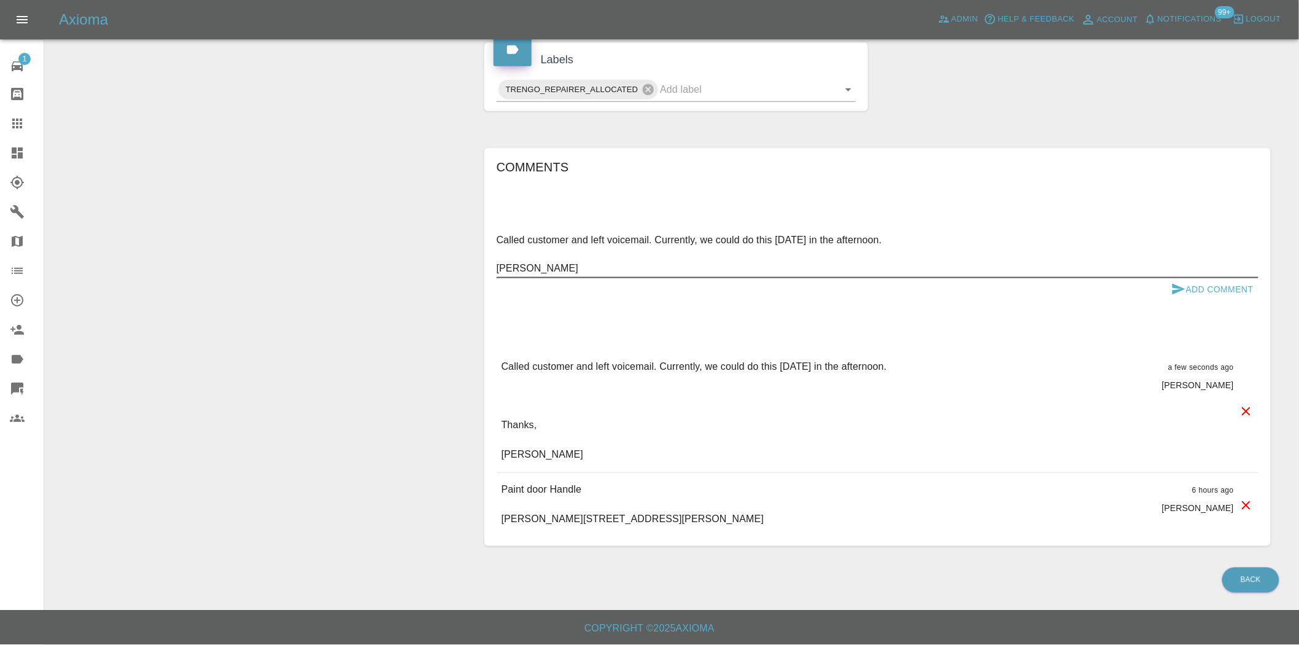
type textarea "Called customer and left voicemail. Currently, we could do this next Wednesday …"
click at [1211, 301] on button "Add Comment" at bounding box center [1213, 289] width 92 height 23
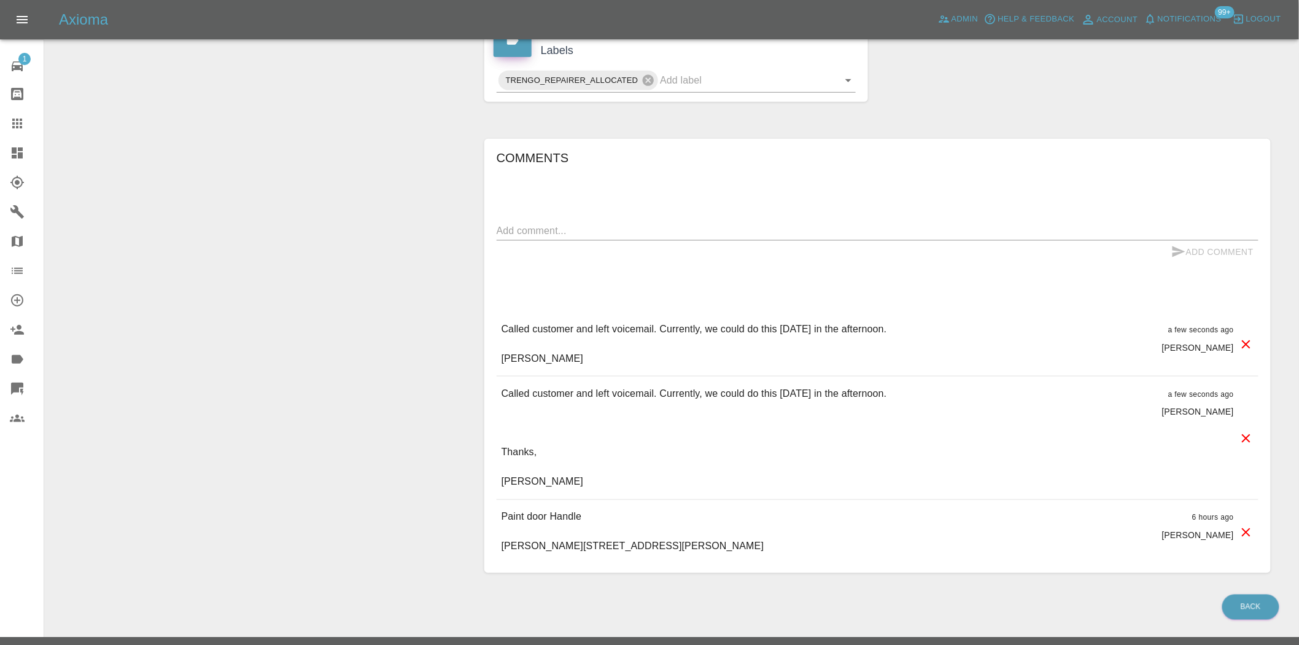
click at [1245, 443] on icon at bounding box center [1246, 438] width 9 height 9
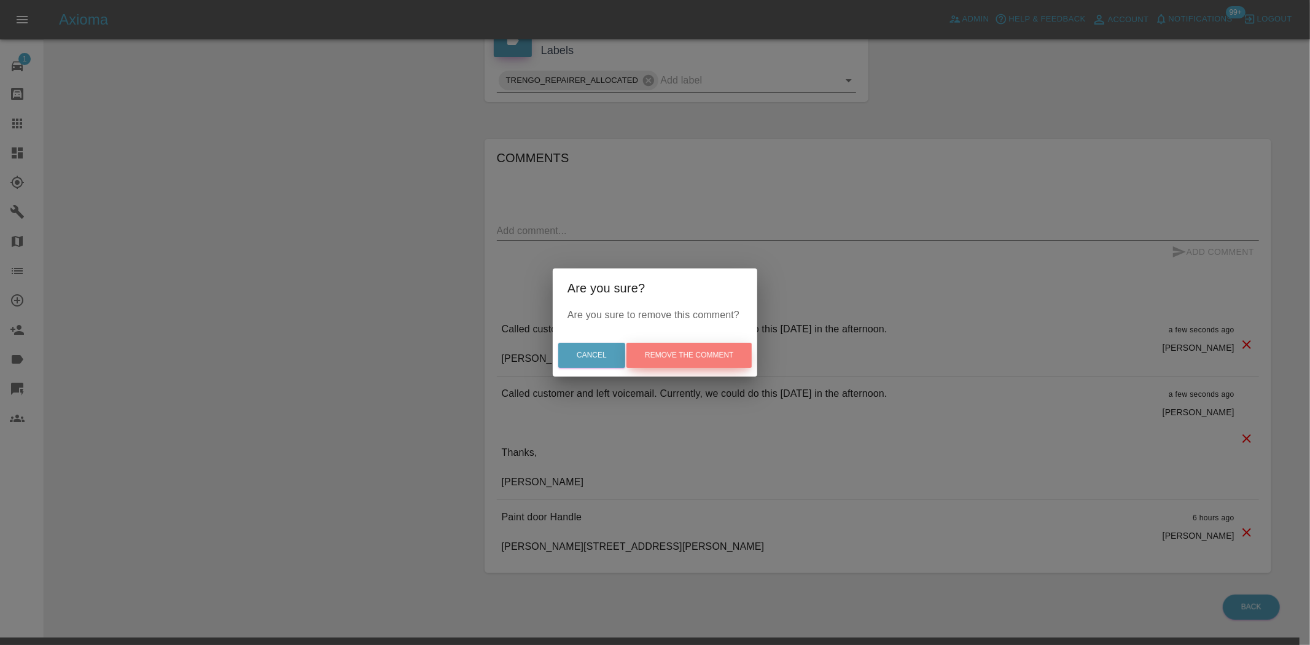
click at [648, 349] on button "Remove the comment" at bounding box center [688, 355] width 125 height 25
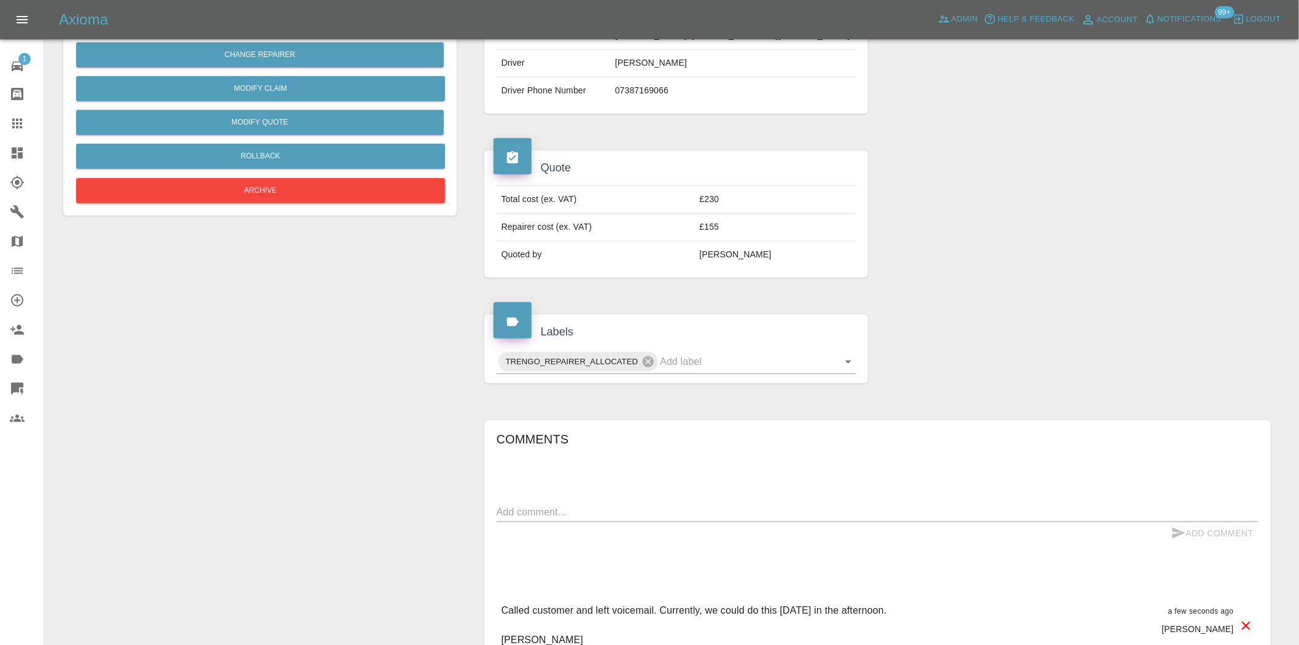
scroll to position [0, 0]
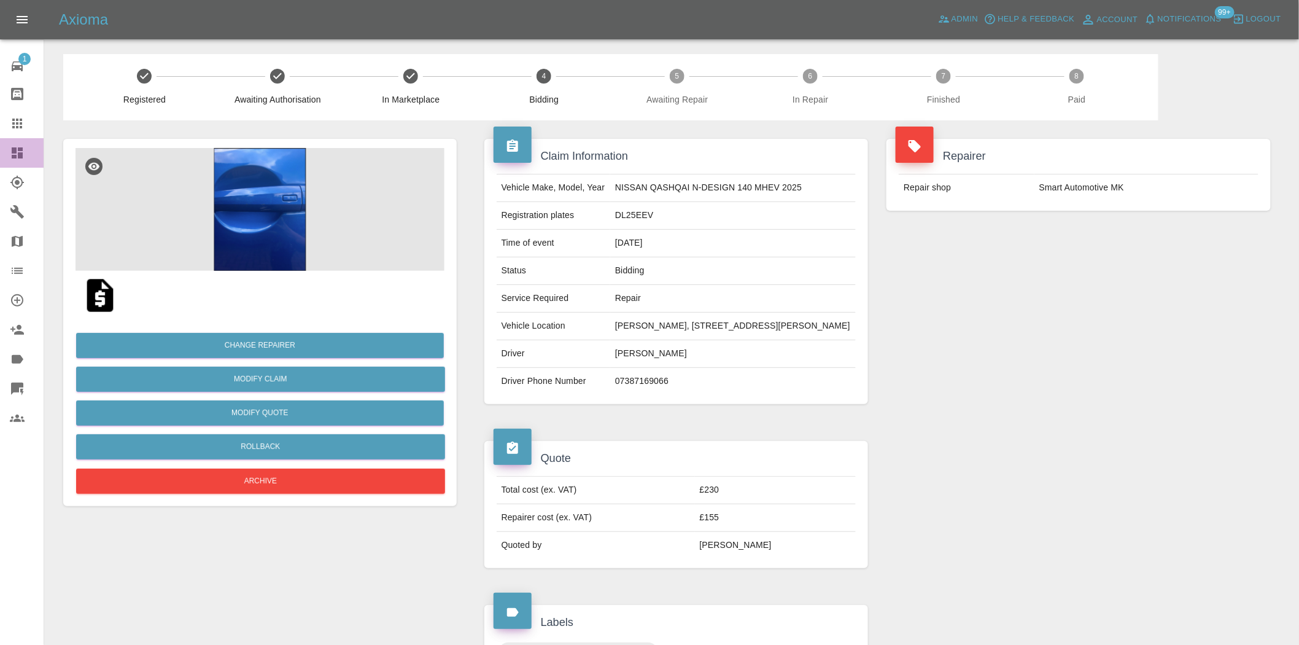
click at [16, 160] on icon at bounding box center [17, 153] width 15 height 15
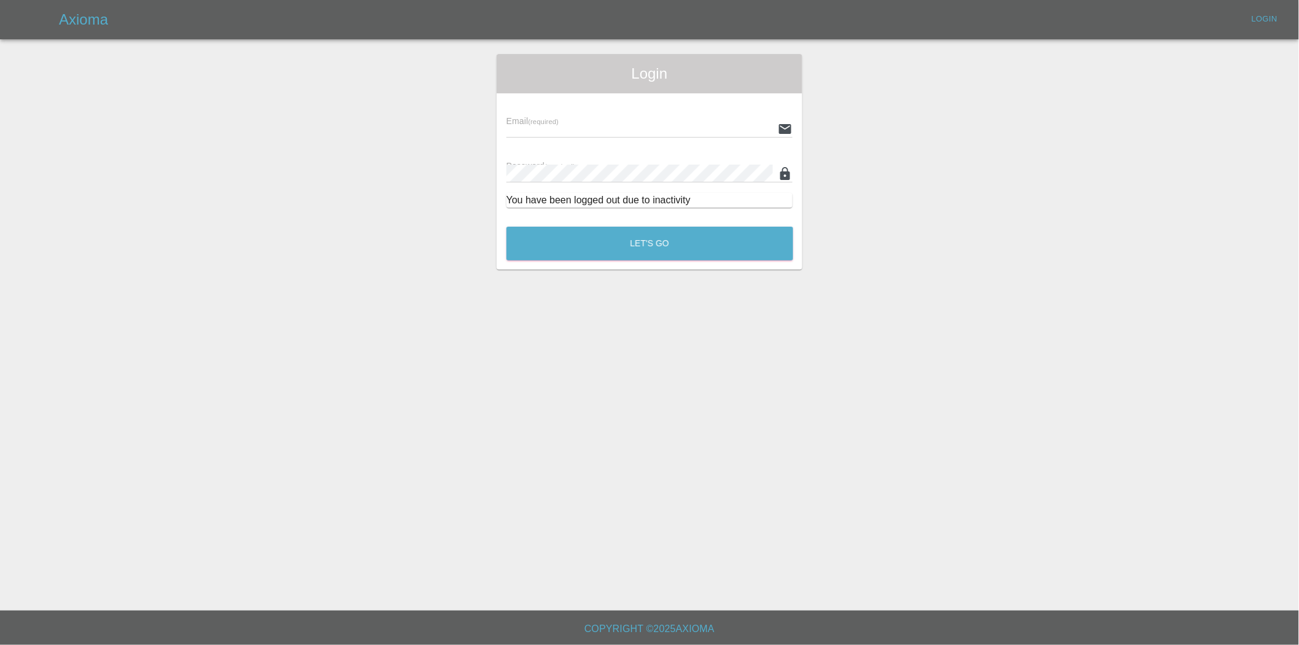
type input "[EMAIL_ADDRESS][DOMAIN_NAME]"
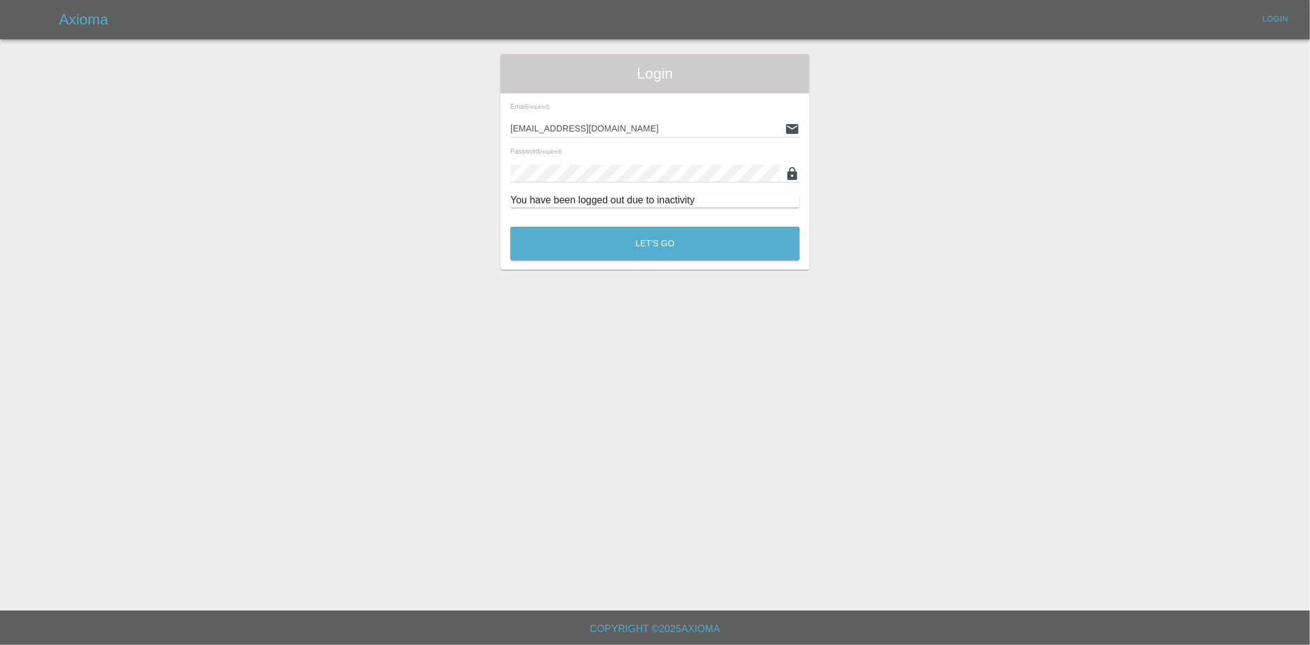
click at [631, 223] on div "Let's Go" at bounding box center [655, 240] width 290 height 46
click at [624, 238] on button "Let's Go" at bounding box center [654, 244] width 289 height 34
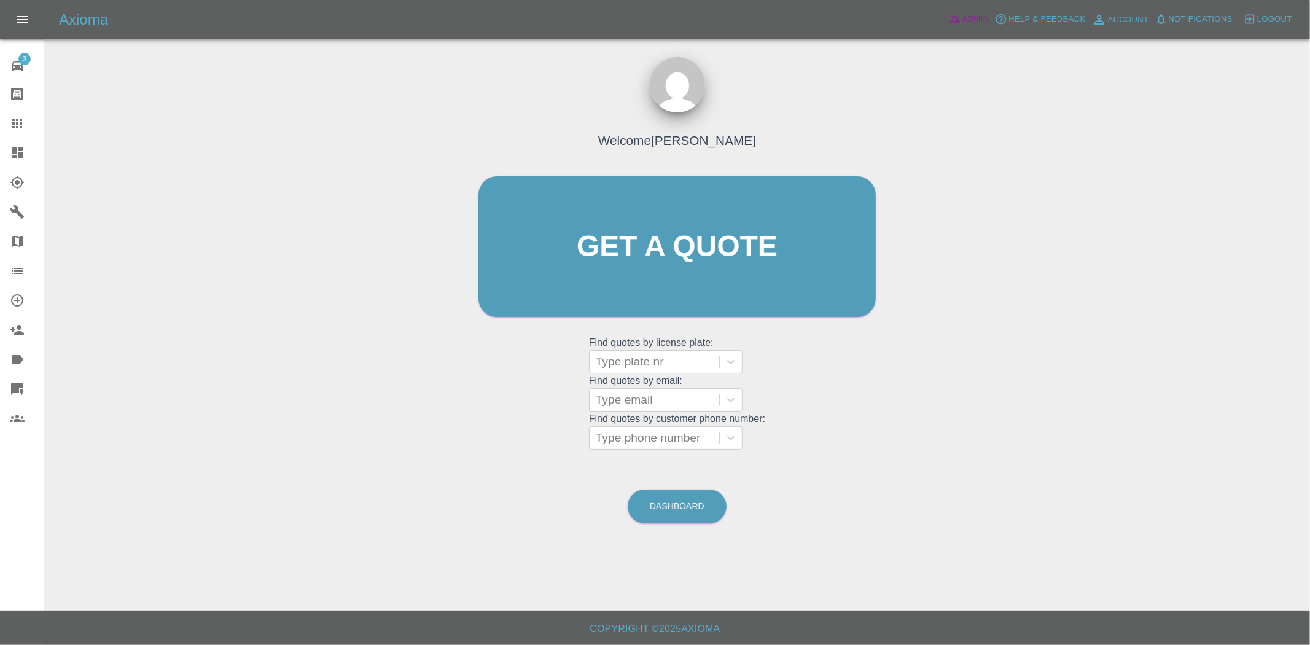
drag, startPoint x: 972, startPoint y: 21, endPoint x: 960, endPoint y: 21, distance: 12.3
click at [972, 21] on span "Admin" at bounding box center [975, 19] width 27 height 14
click at [20, 146] on icon at bounding box center [17, 153] width 15 height 15
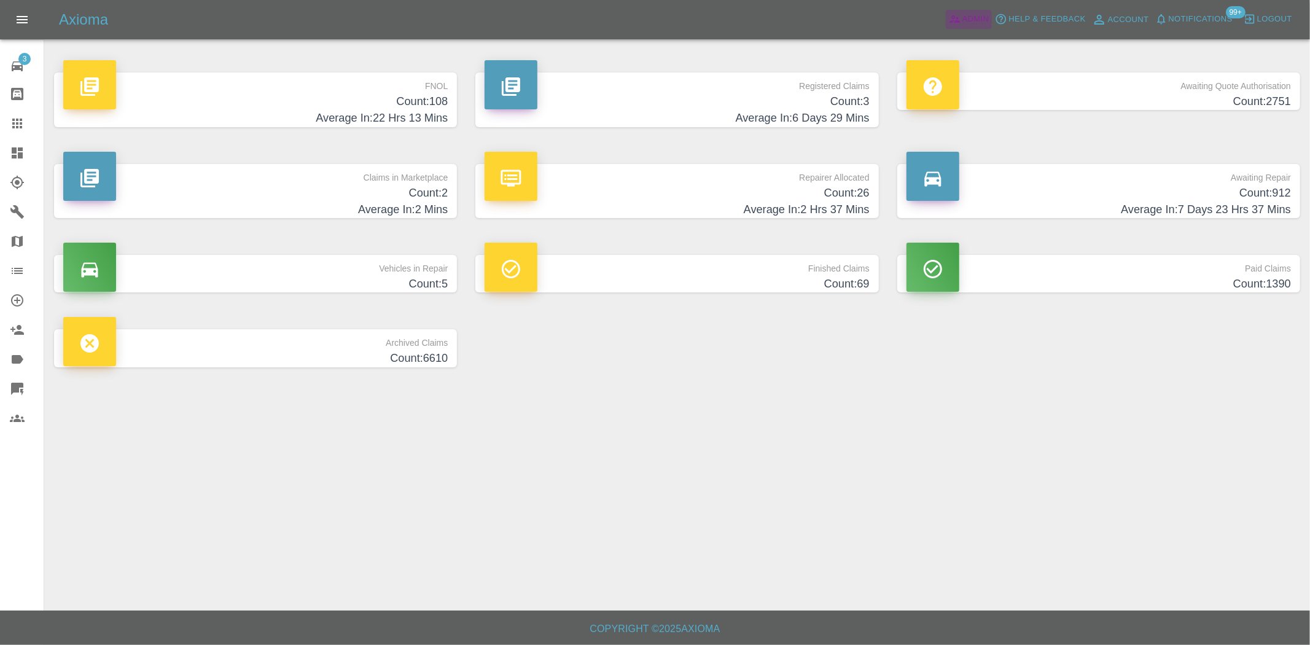
click at [974, 21] on span "Admin" at bounding box center [975, 19] width 27 height 14
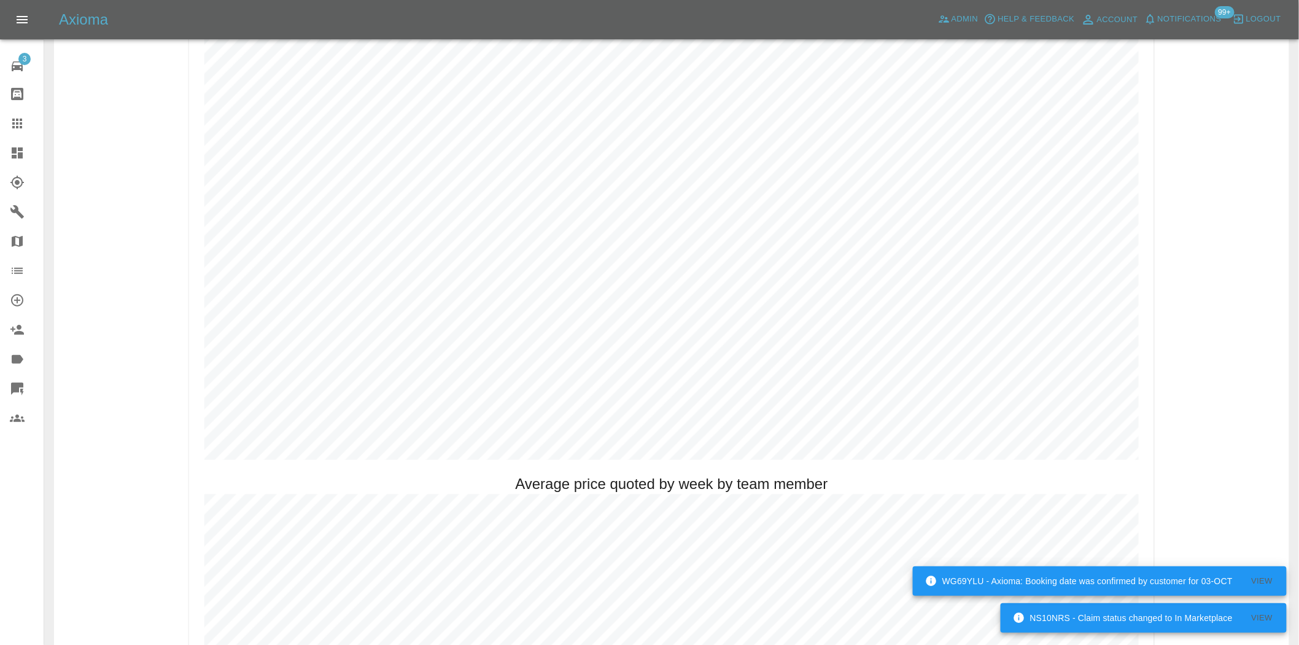
scroll to position [682, 0]
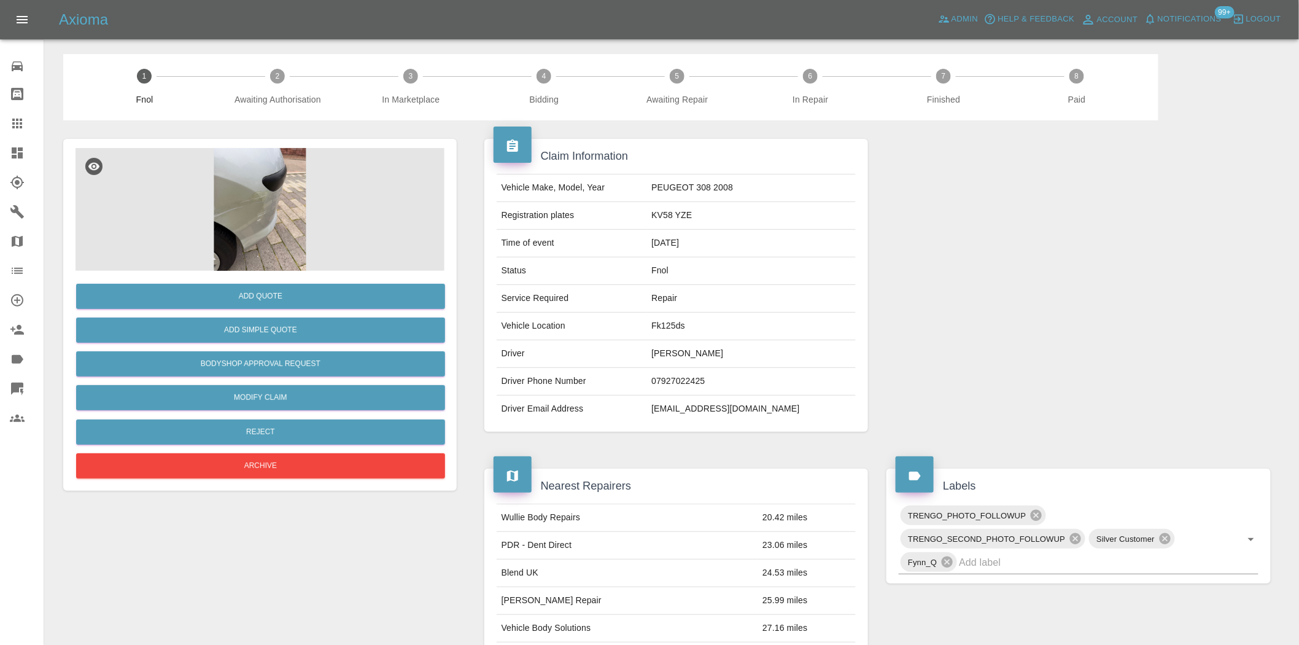
click at [307, 169] on img at bounding box center [260, 209] width 369 height 123
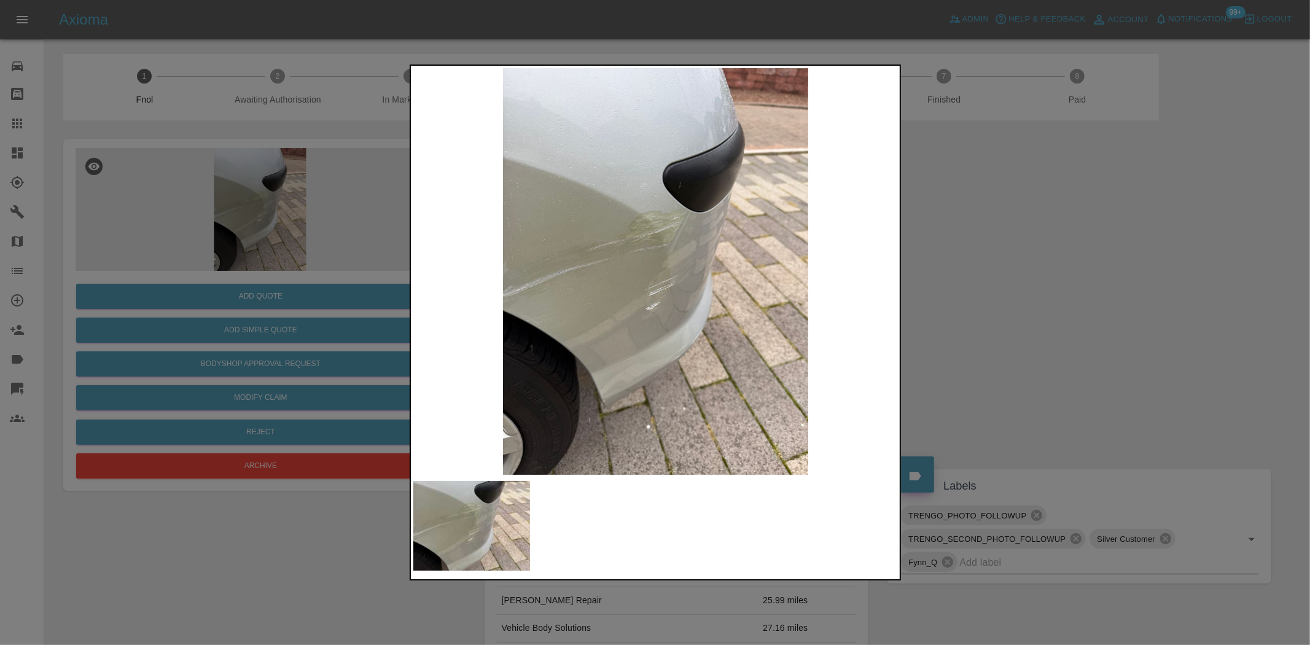
click at [634, 258] on img at bounding box center [655, 271] width 485 height 406
click at [656, 261] on img at bounding box center [655, 271] width 485 height 406
click at [643, 249] on img at bounding box center [655, 271] width 485 height 406
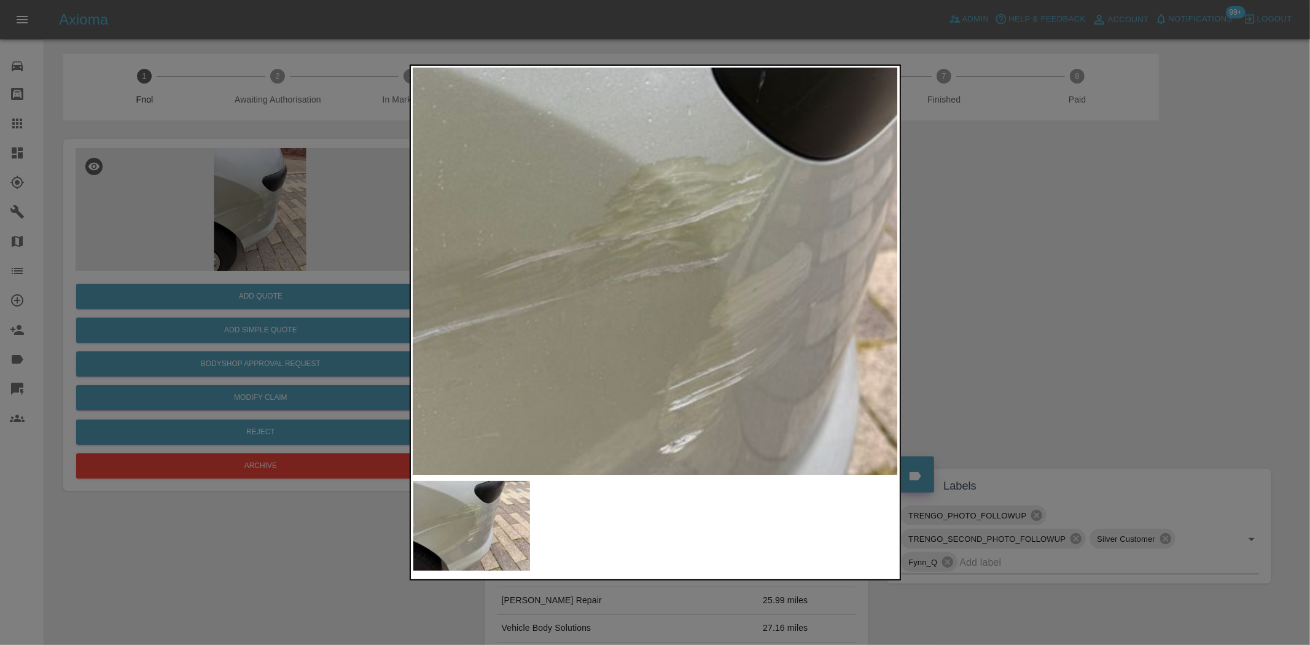
click at [643, 249] on img at bounding box center [688, 339] width 1455 height 1220
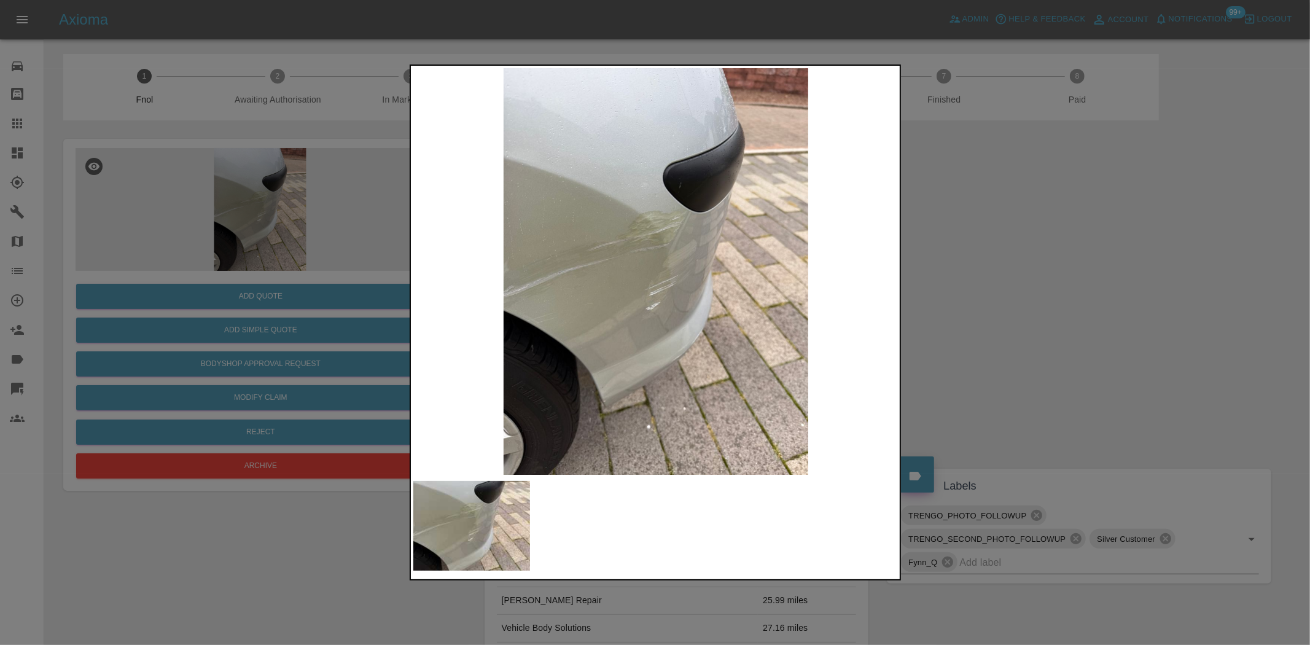
click at [480, 304] on img at bounding box center [655, 271] width 485 height 406
drag, startPoint x: 310, startPoint y: 242, endPoint x: 295, endPoint y: 266, distance: 29.0
click at [310, 243] on div at bounding box center [655, 322] width 1310 height 645
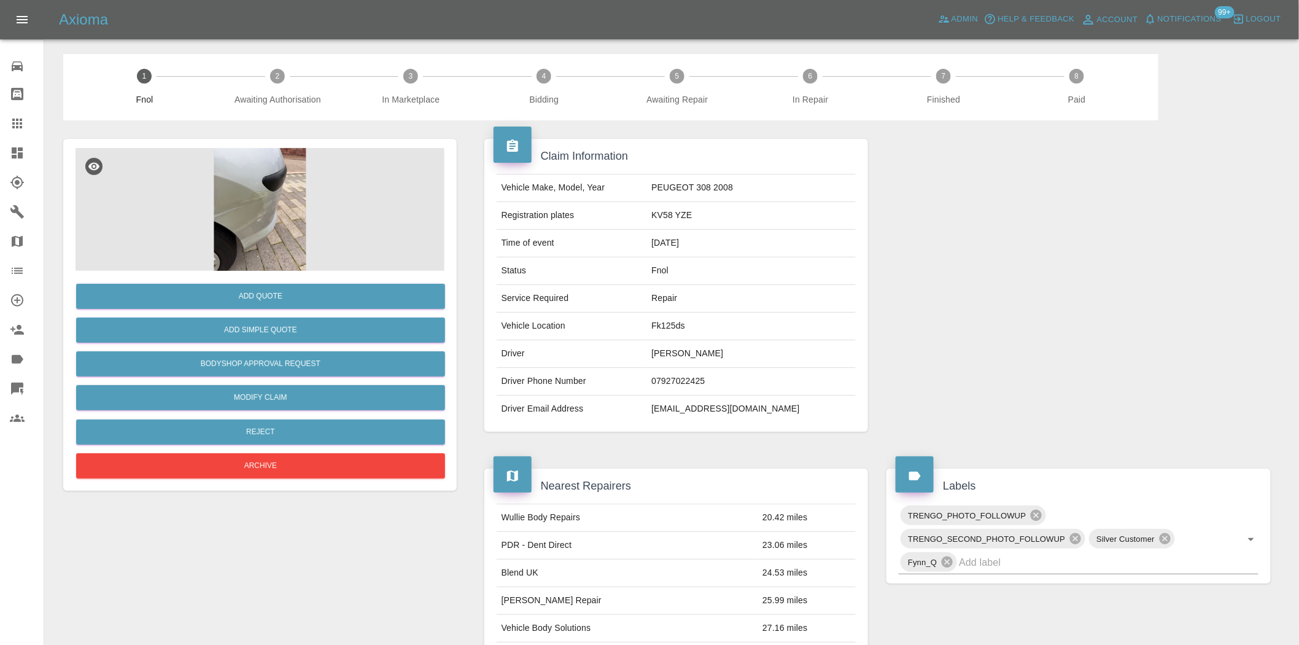
click at [258, 247] on img at bounding box center [260, 209] width 369 height 123
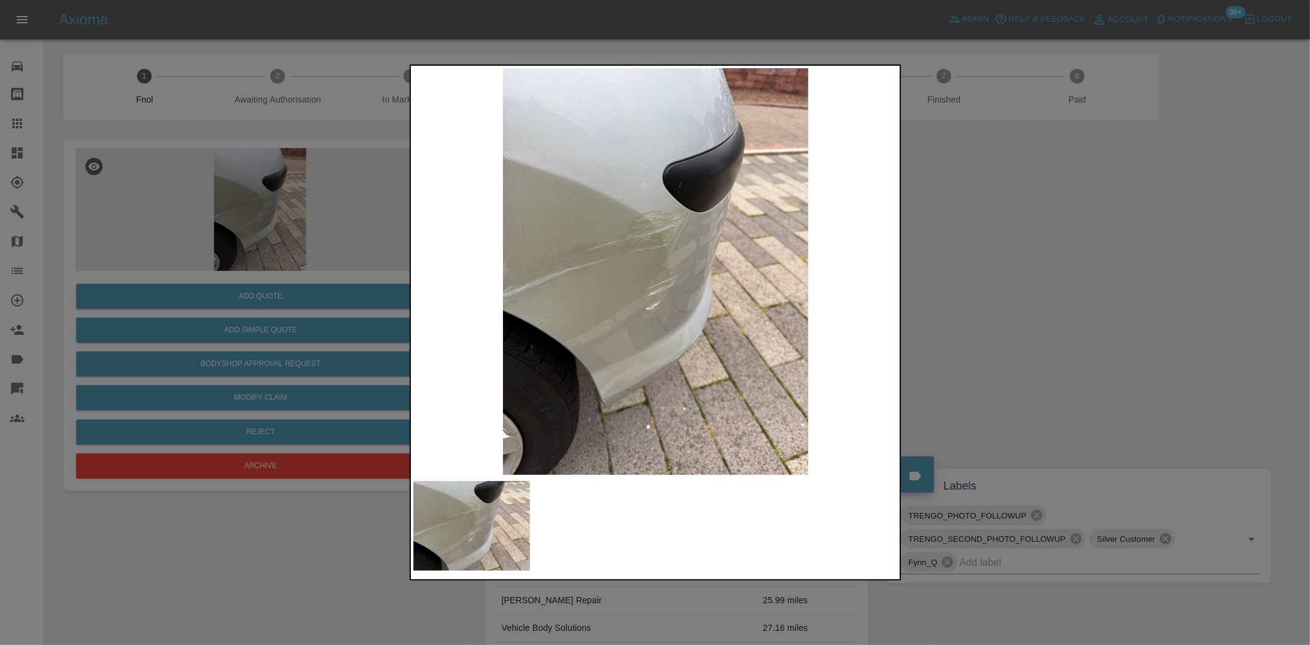
click at [653, 249] on img at bounding box center [655, 271] width 485 height 406
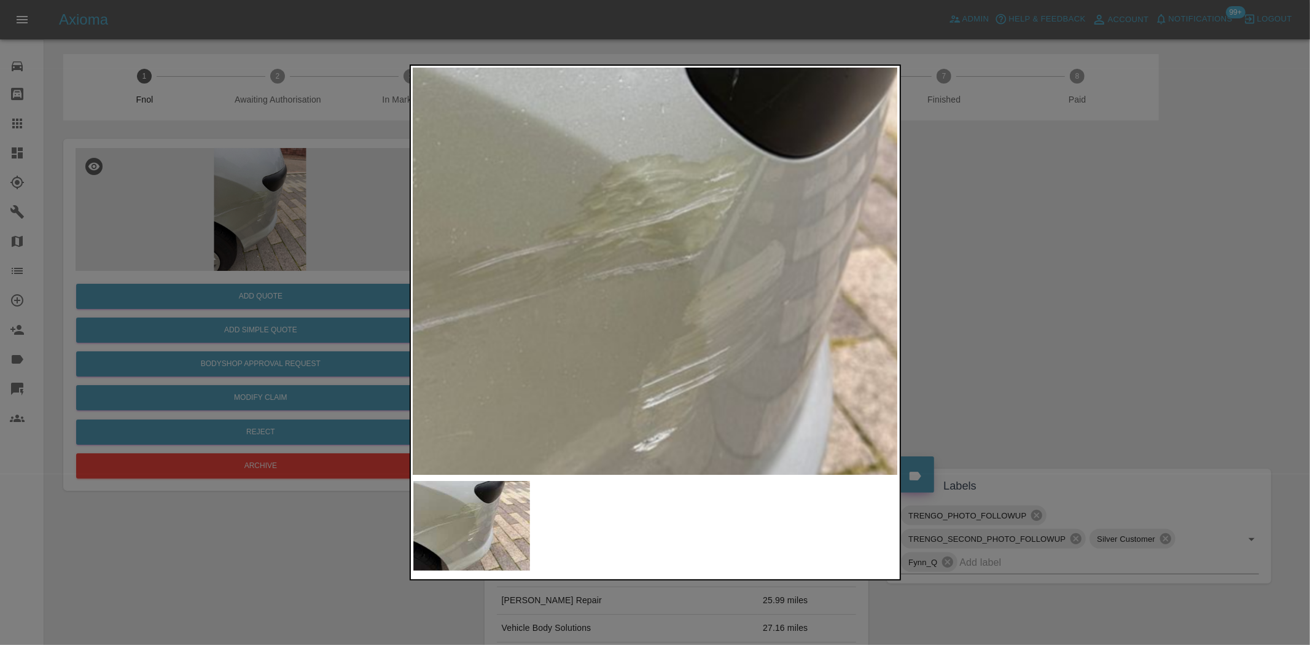
click at [653, 249] on img at bounding box center [661, 337] width 1455 height 1220
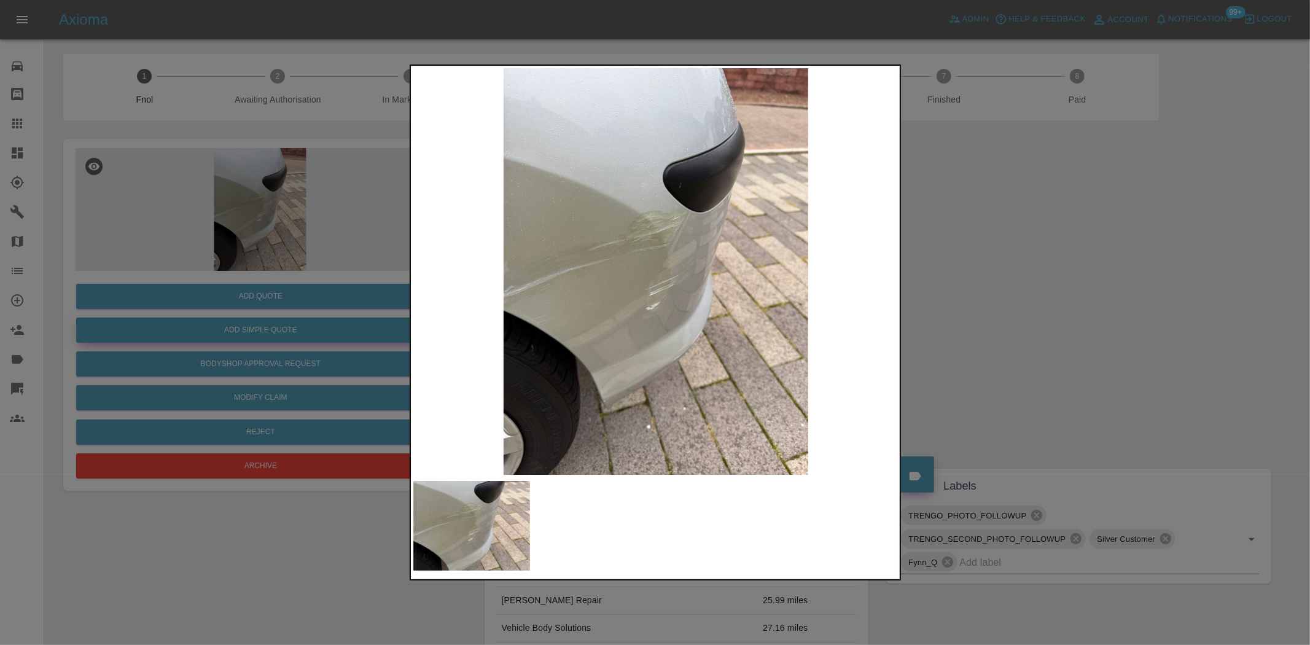
drag, startPoint x: 212, startPoint y: 320, endPoint x: 311, endPoint y: 330, distance: 99.9
click at [212, 320] on div at bounding box center [655, 322] width 1310 height 645
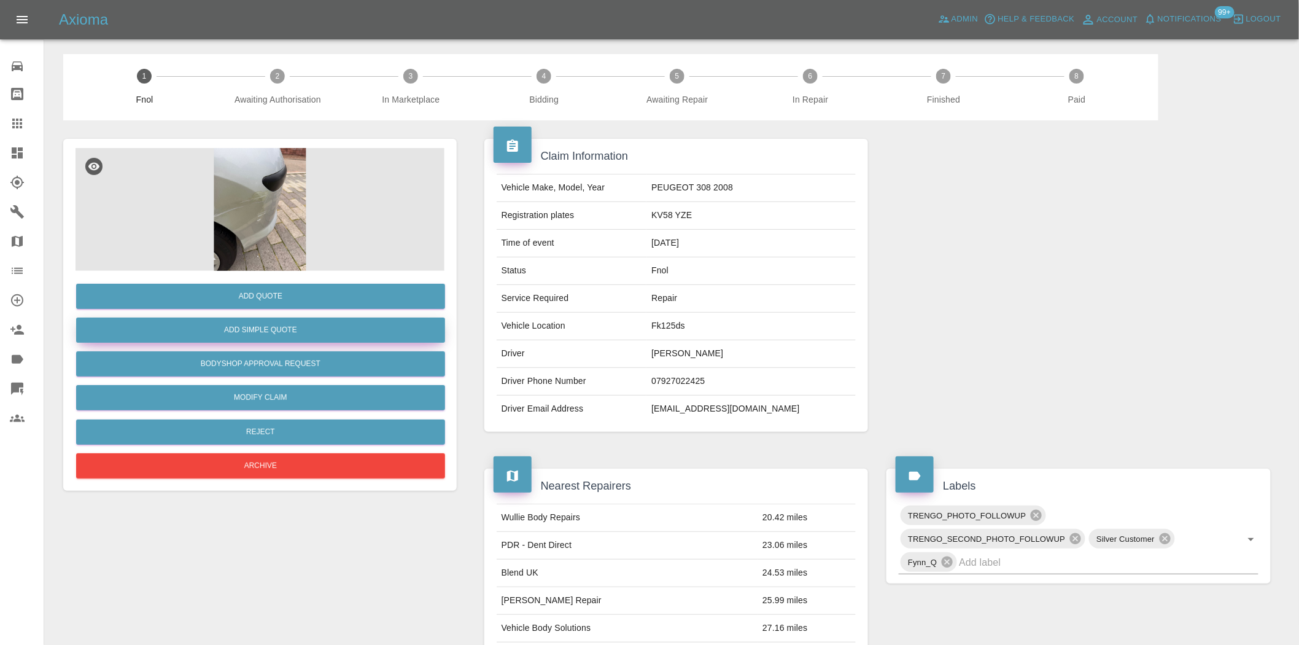
click at [311, 330] on button "Add Simple Quote" at bounding box center [260, 329] width 369 height 25
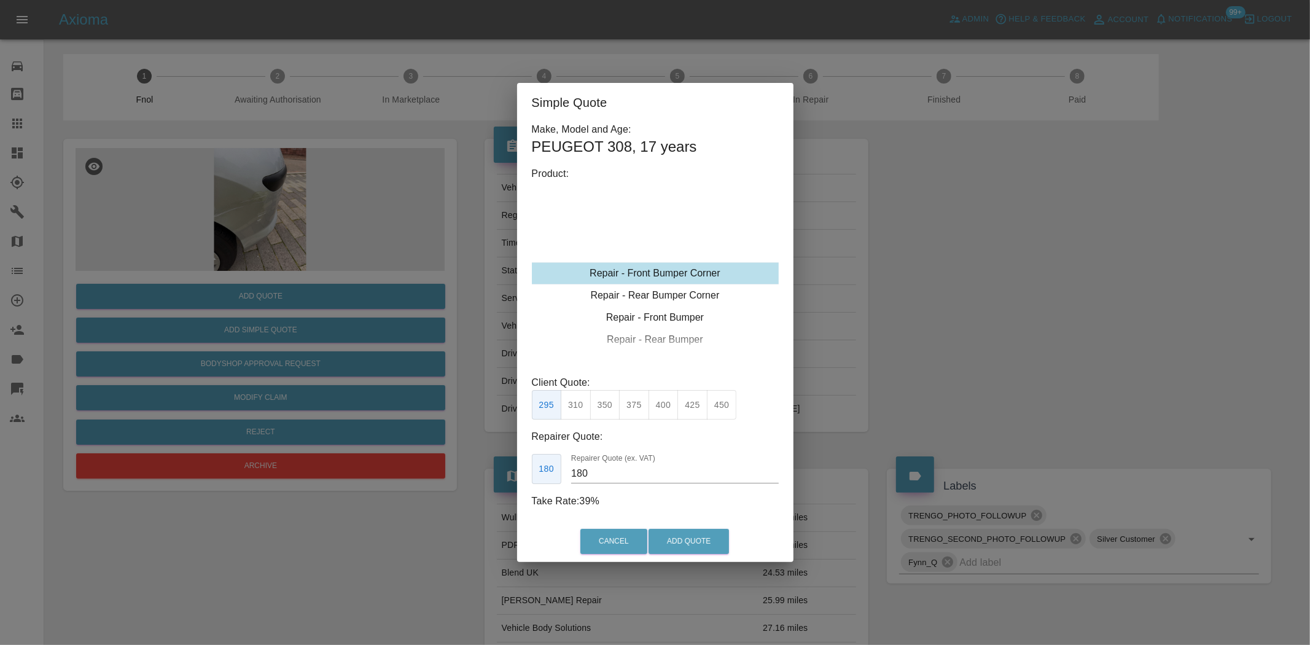
type input "120"
click at [648, 295] on div "Repair - Rear Bumper Corner" at bounding box center [655, 295] width 247 height 22
click at [582, 406] on button "199" at bounding box center [576, 405] width 30 height 30
click at [670, 546] on button "Add Quote" at bounding box center [688, 541] width 80 height 25
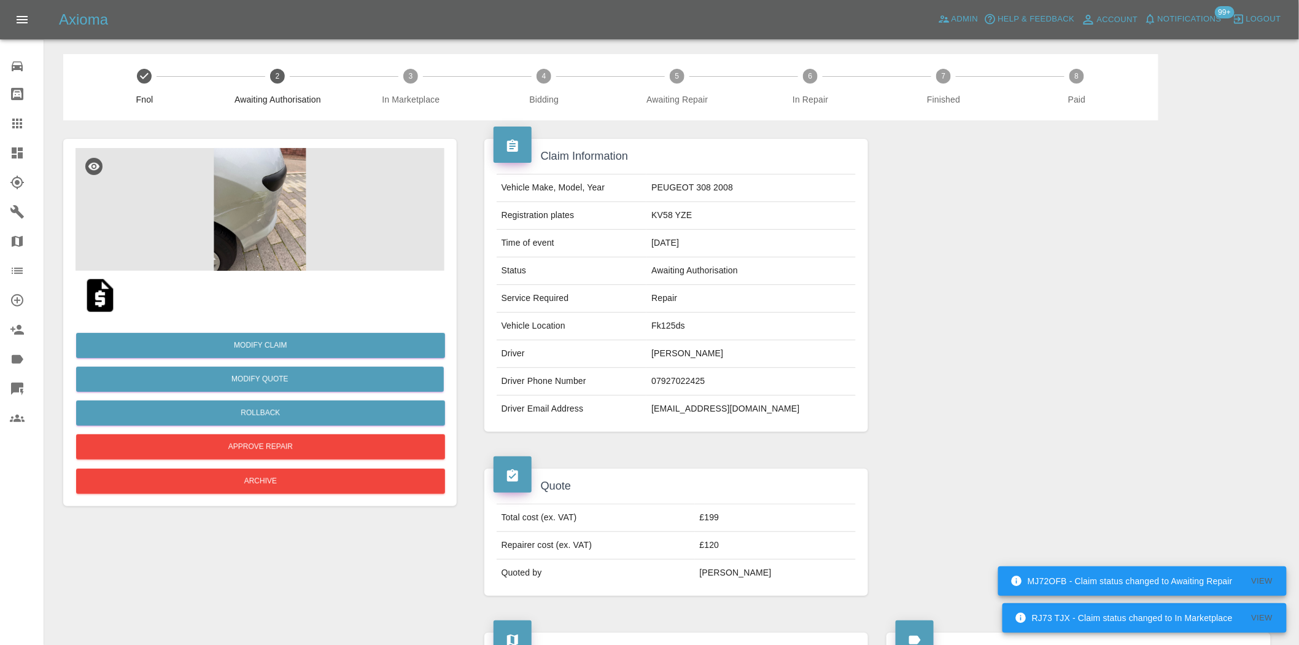
click at [265, 205] on img at bounding box center [260, 209] width 369 height 123
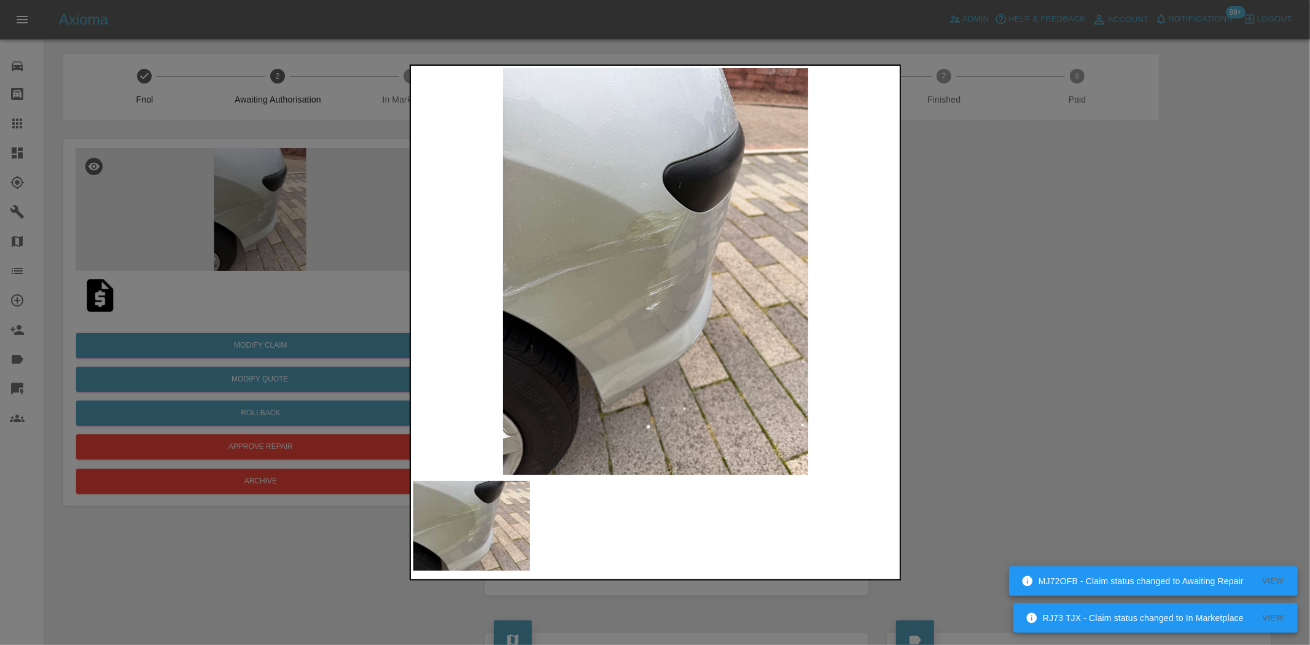
click at [580, 250] on img at bounding box center [655, 271] width 485 height 406
click at [648, 243] on img at bounding box center [655, 271] width 485 height 406
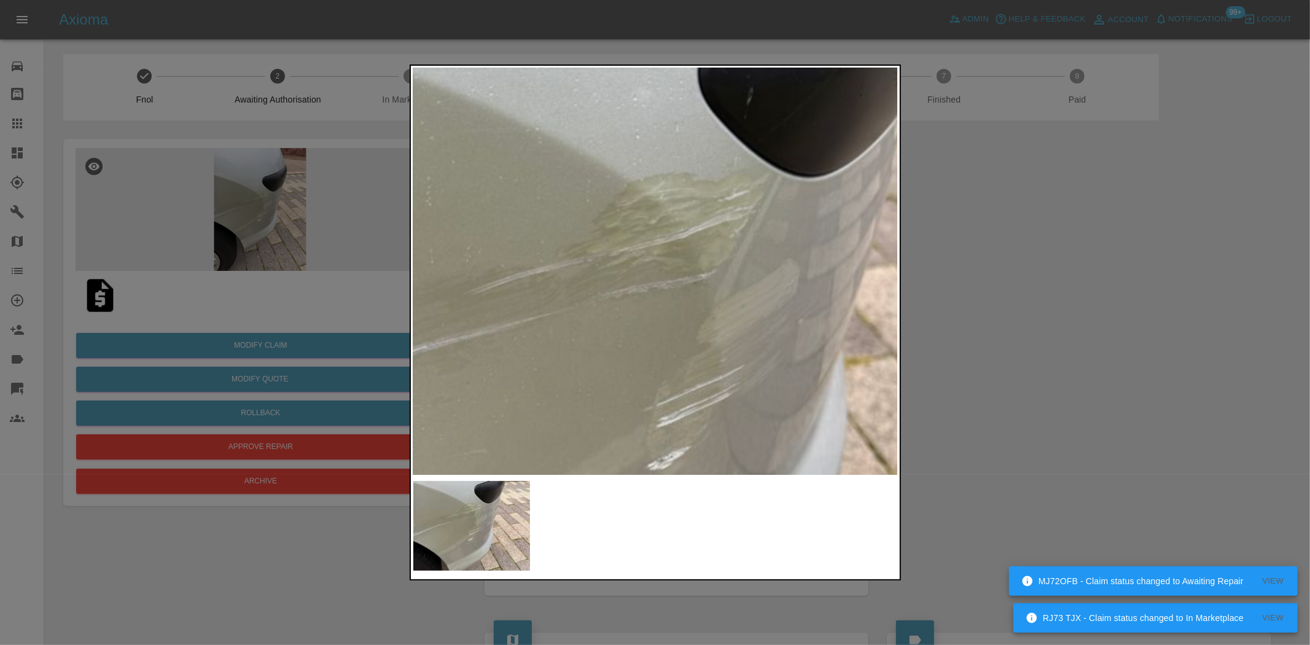
click at [648, 243] on img at bounding box center [675, 355] width 1455 height 1220
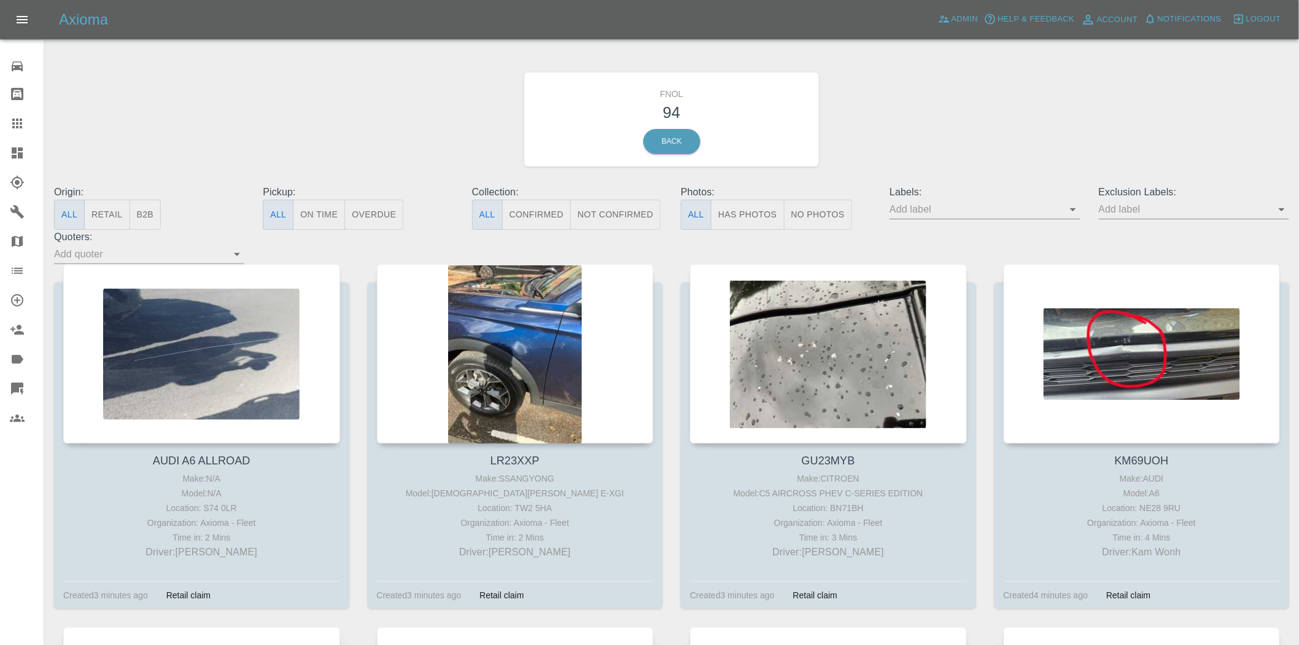
click at [748, 209] on button "Has Photos" at bounding box center [748, 215] width 74 height 30
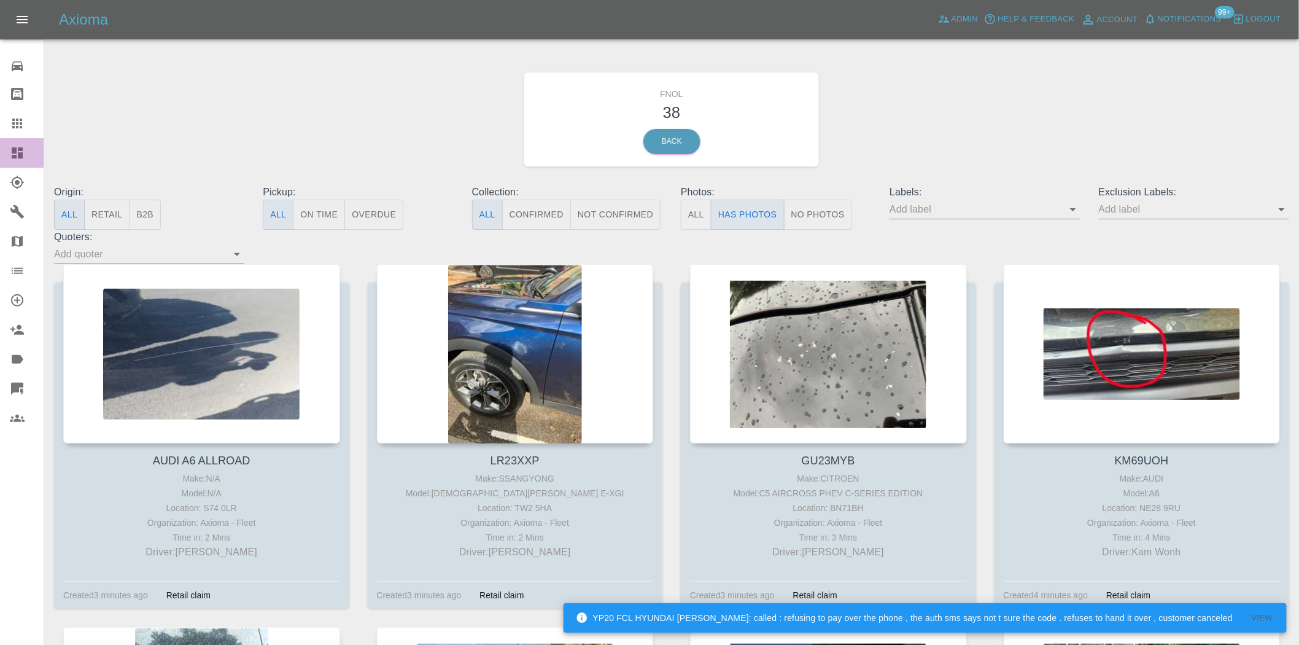
click at [14, 148] on icon at bounding box center [17, 152] width 11 height 11
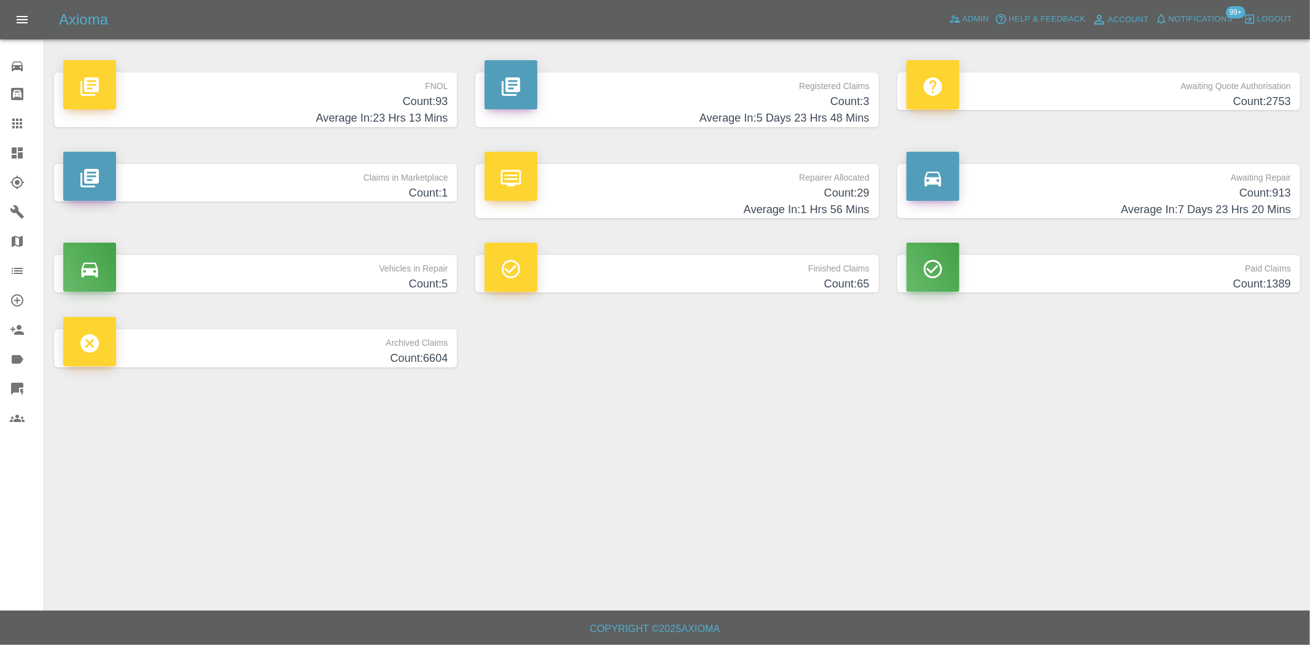
click at [400, 105] on h4 "Count: 93" at bounding box center [255, 101] width 384 height 17
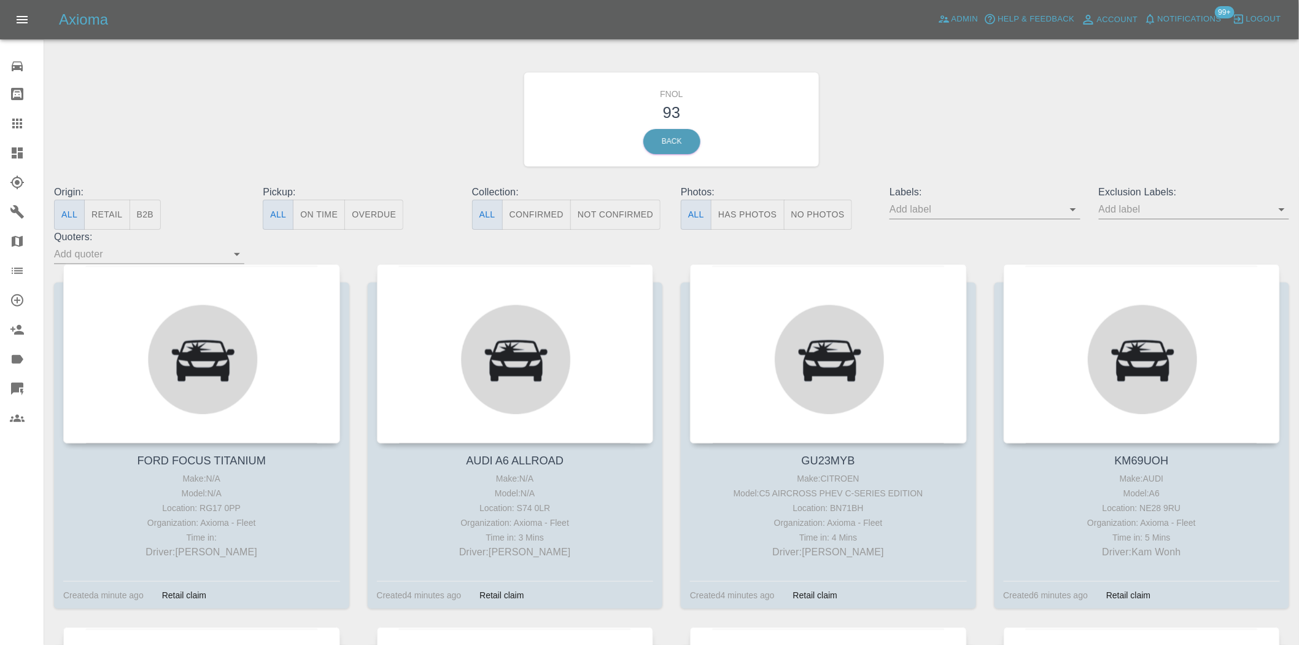
click at [740, 212] on button "Has Photos" at bounding box center [748, 215] width 74 height 30
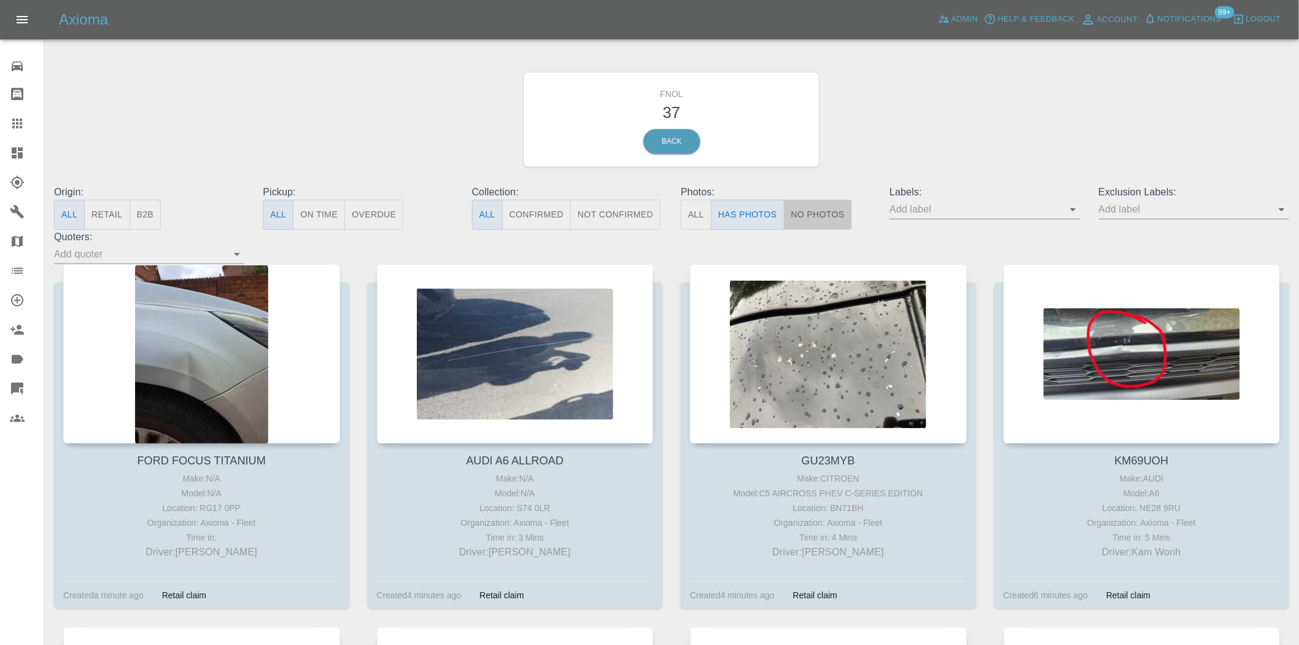
click at [829, 213] on button "No Photos" at bounding box center [818, 215] width 68 height 30
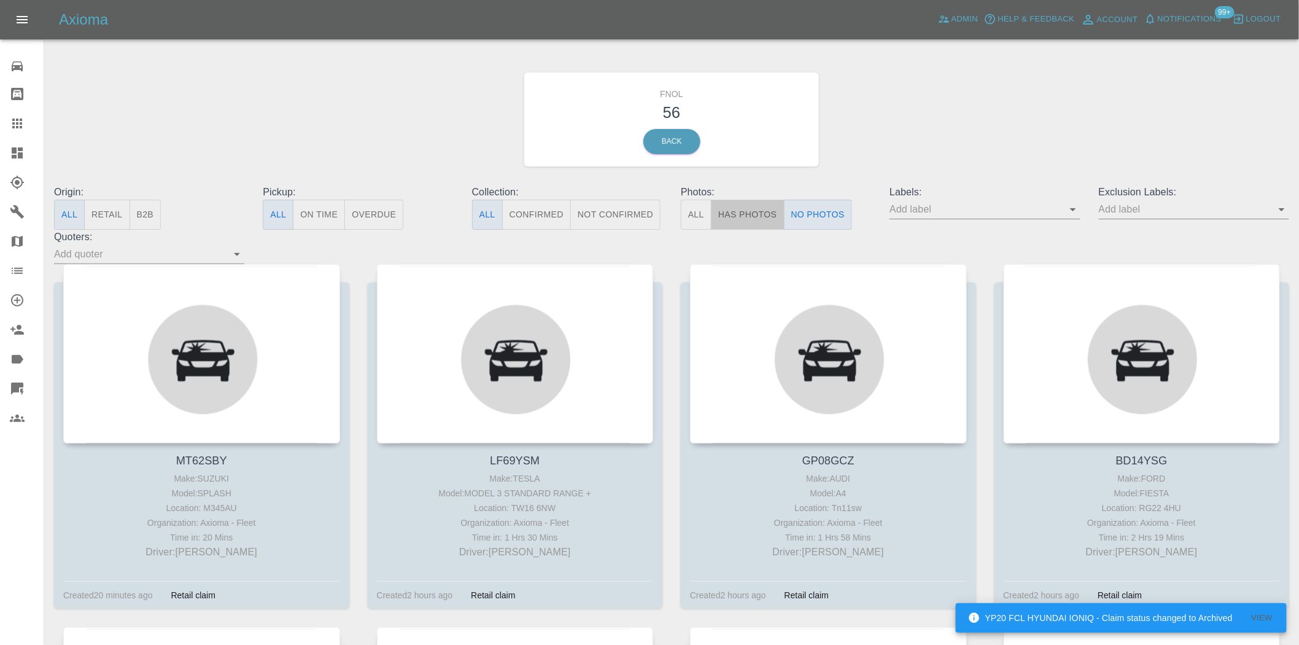
click at [747, 217] on button "Has Photos" at bounding box center [748, 215] width 74 height 30
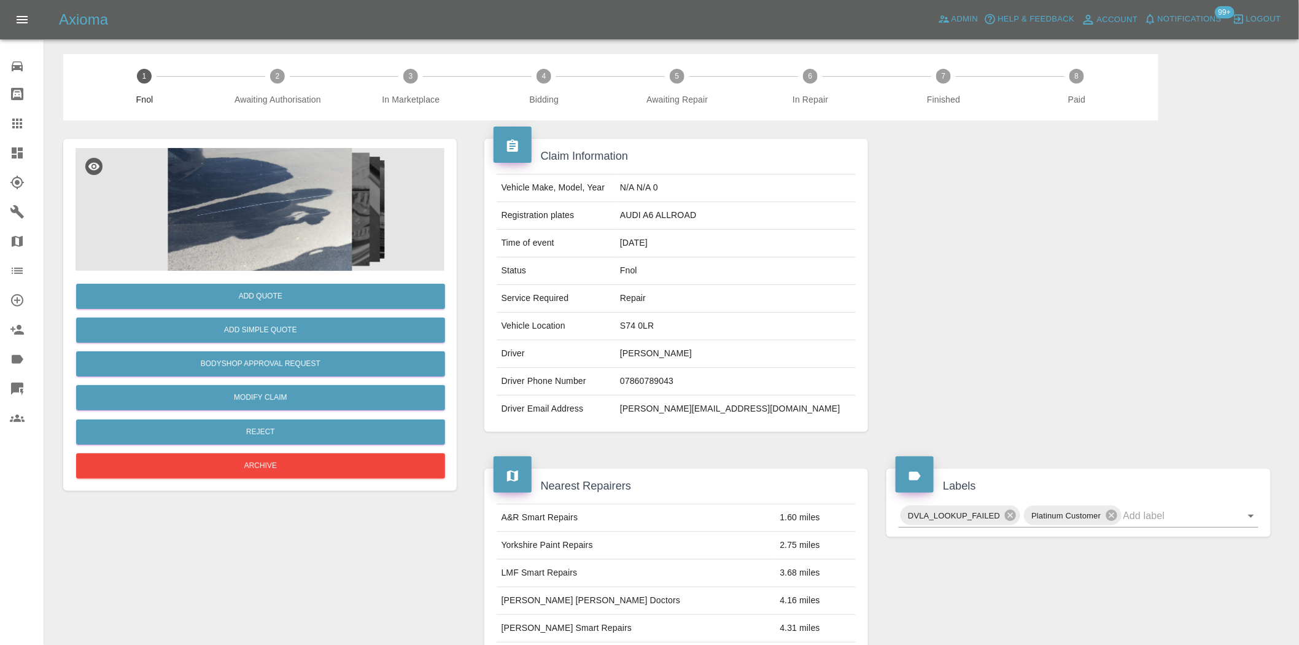
click at [253, 232] on img at bounding box center [260, 209] width 369 height 123
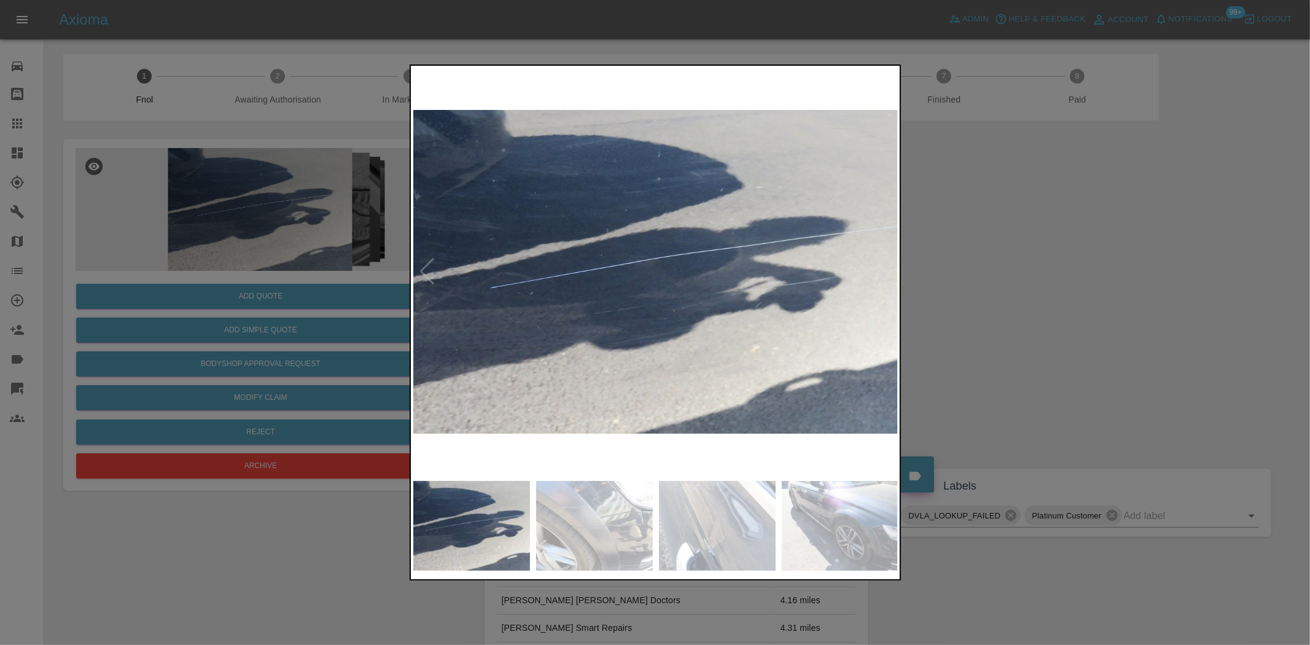
click at [568, 310] on img at bounding box center [655, 271] width 485 height 406
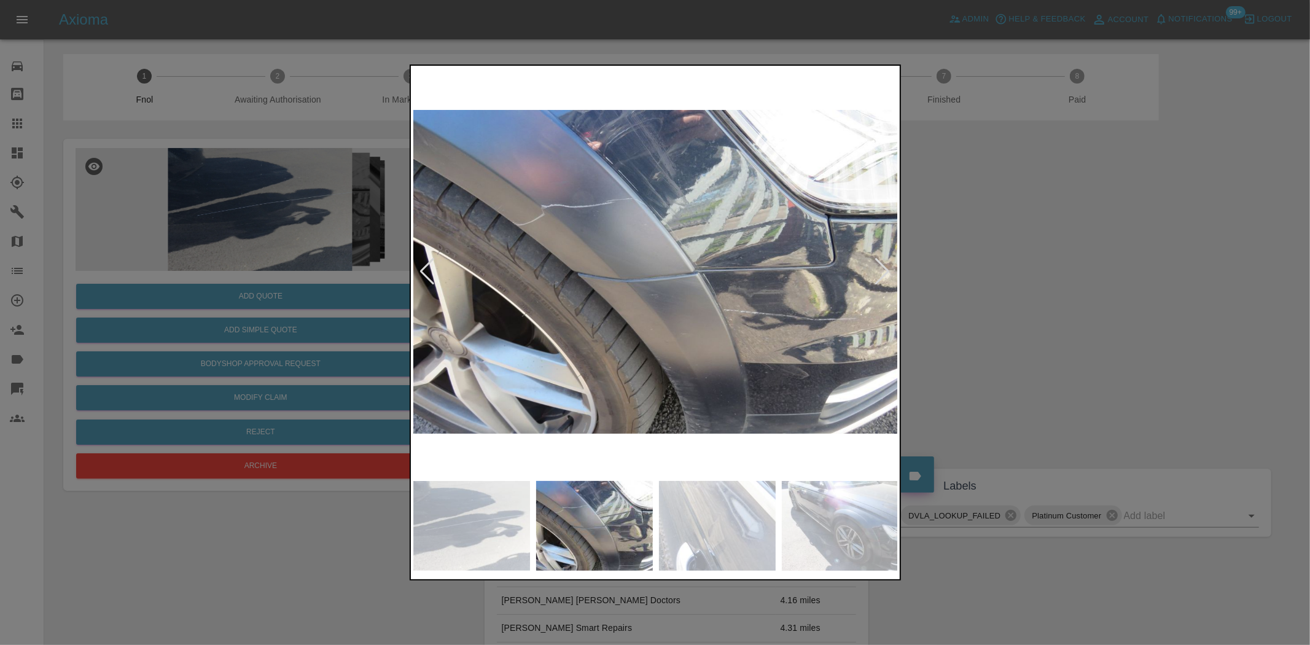
click at [583, 323] on img at bounding box center [655, 271] width 485 height 406
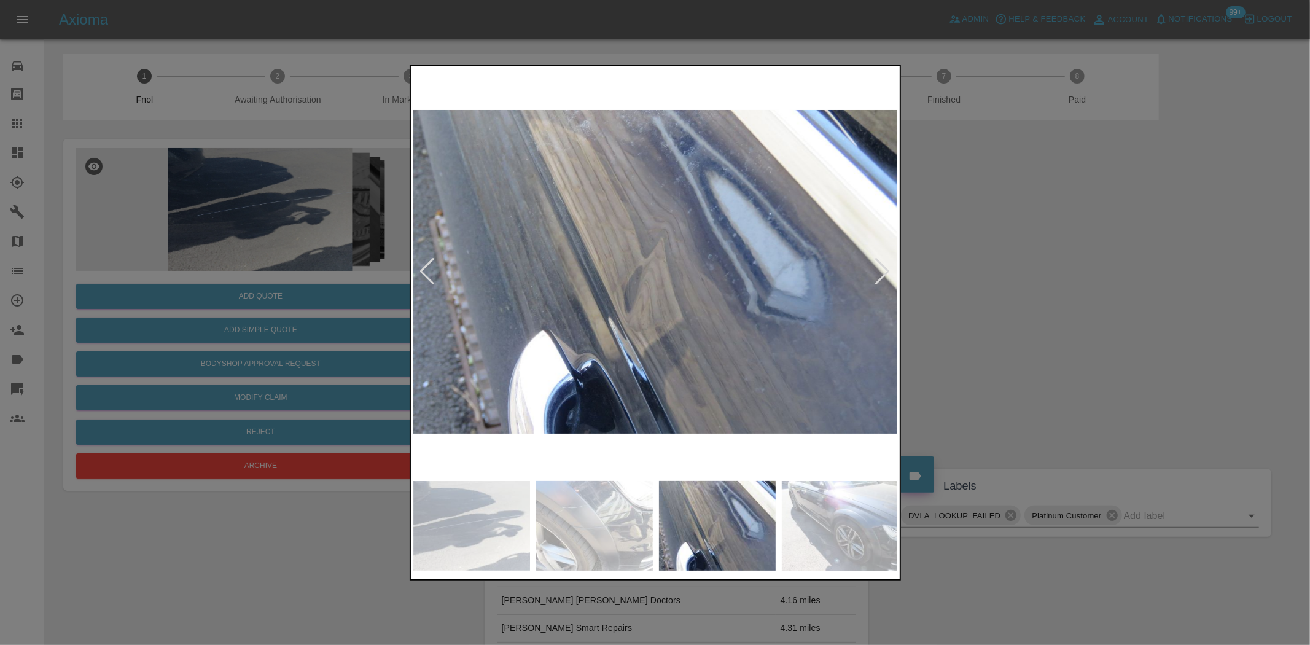
click at [508, 330] on img at bounding box center [655, 271] width 485 height 406
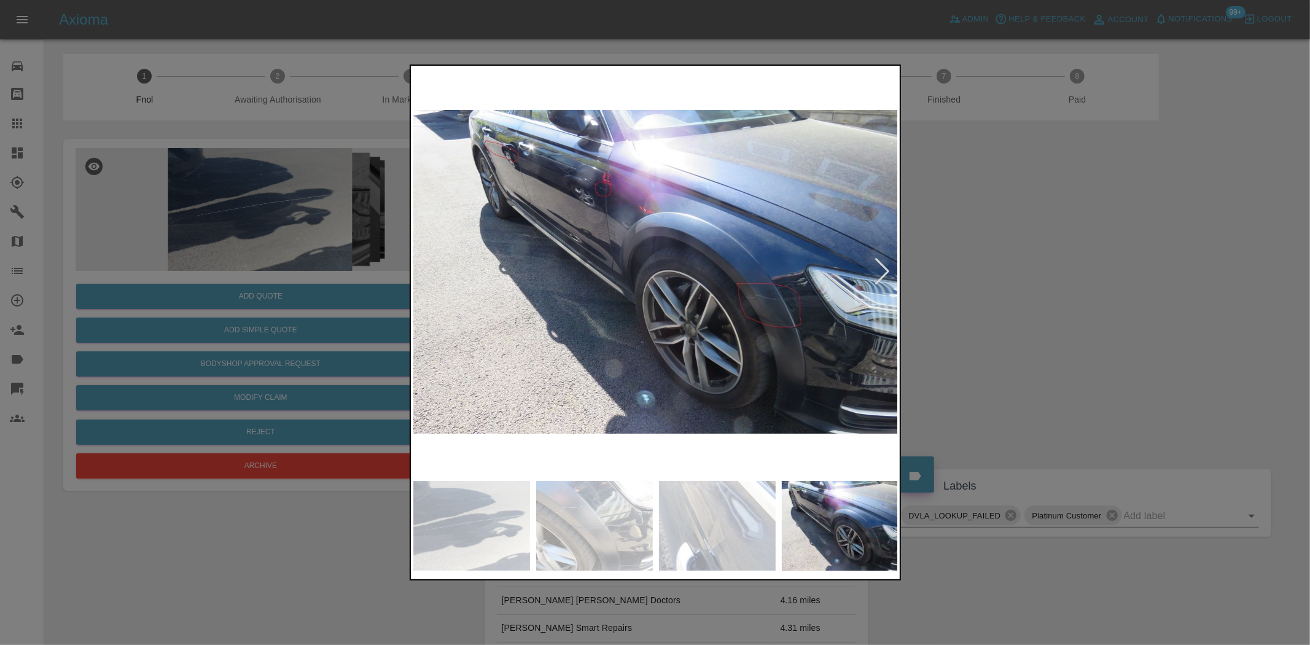
click at [497, 282] on img at bounding box center [655, 271] width 485 height 406
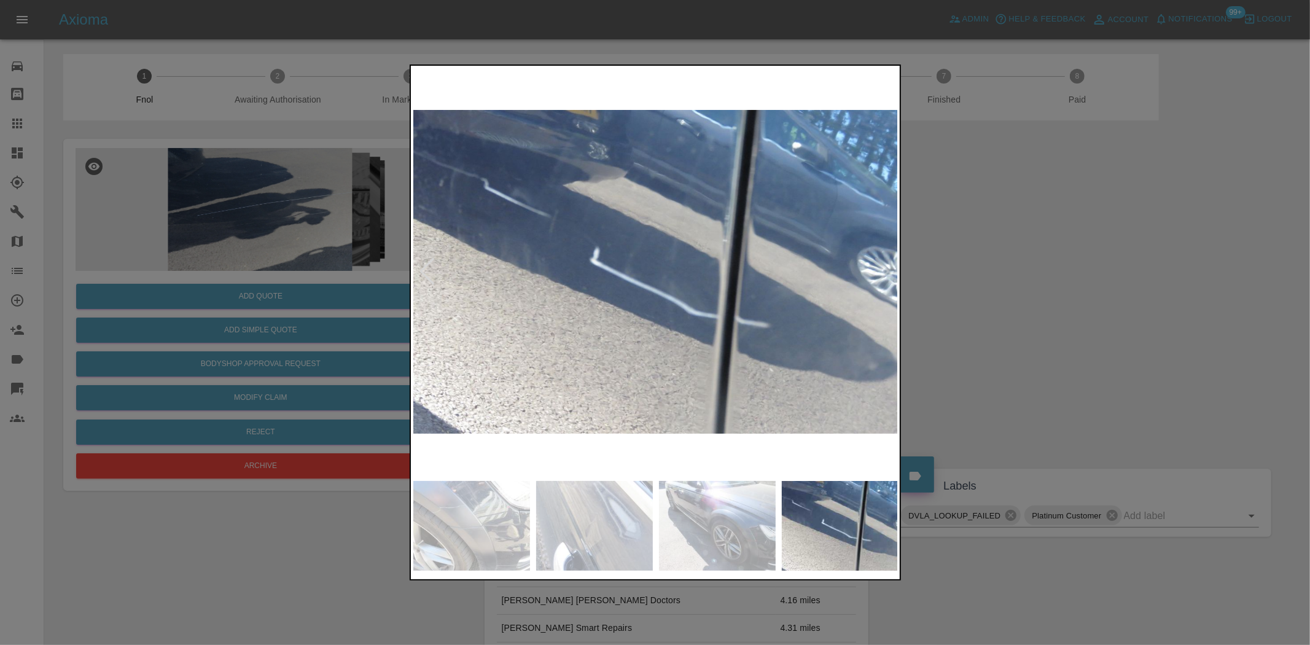
click at [856, 222] on img at bounding box center [655, 271] width 485 height 406
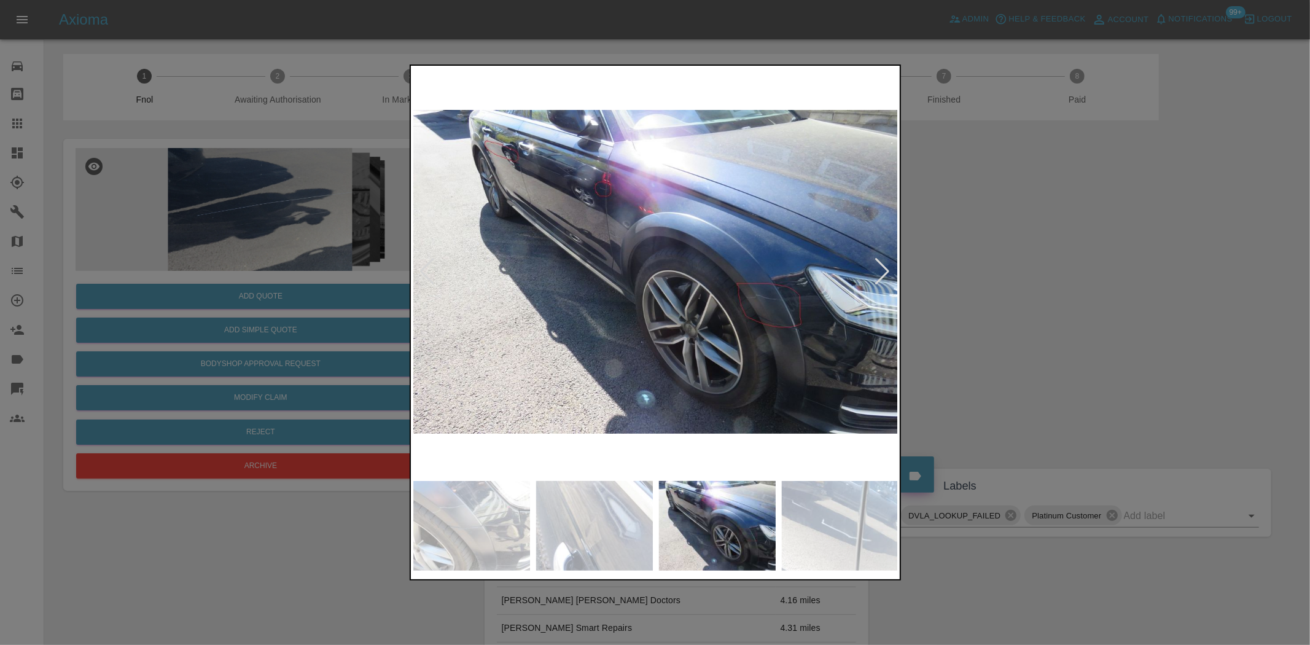
click at [737, 228] on img at bounding box center [655, 271] width 485 height 406
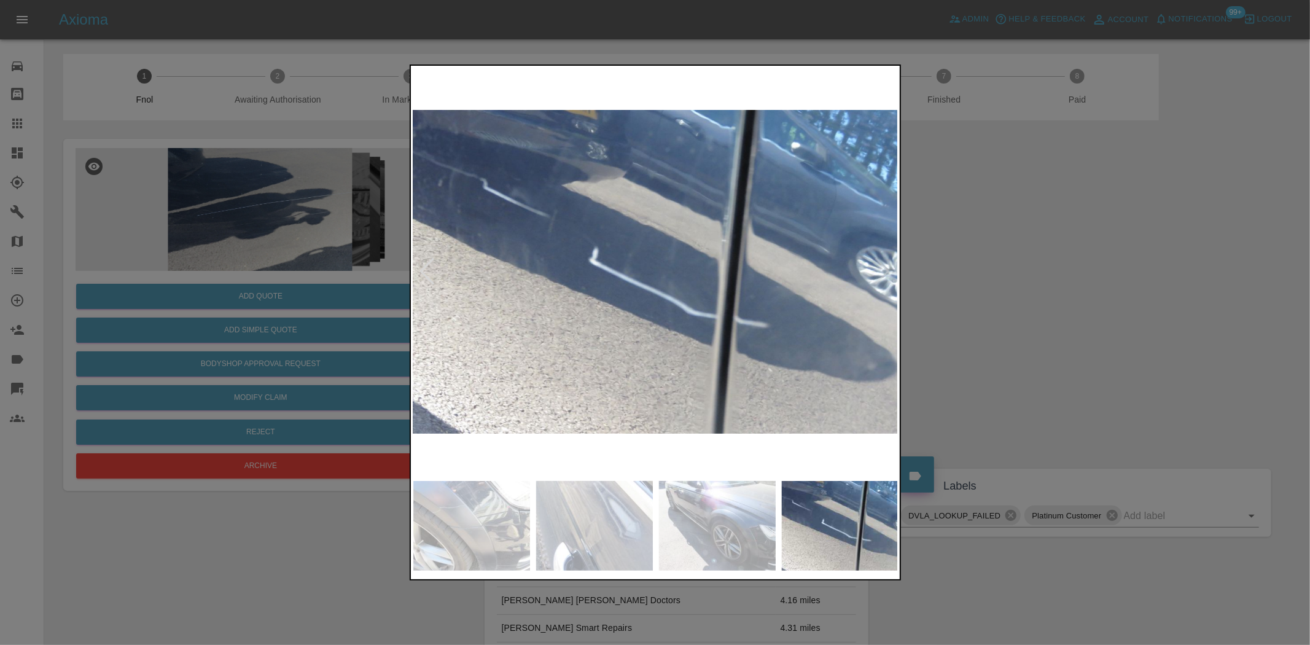
click at [710, 222] on img at bounding box center [654, 271] width 485 height 406
click at [479, 161] on img at bounding box center [655, 271] width 485 height 406
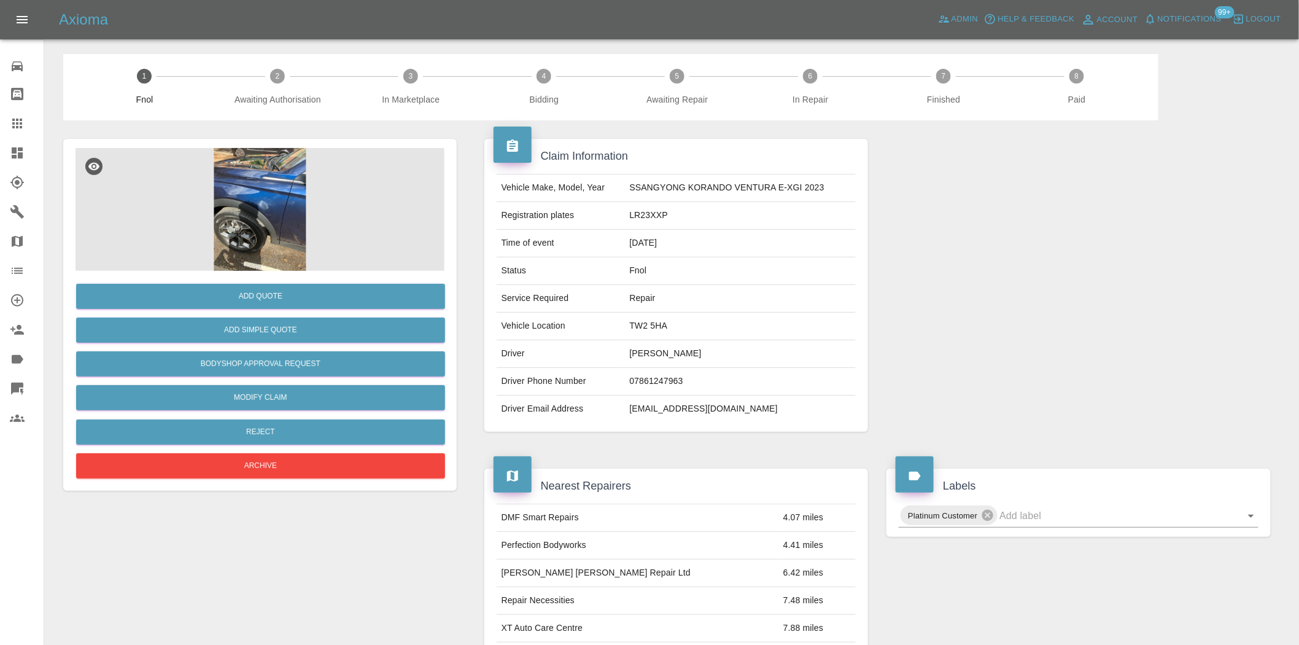
click at [280, 243] on img at bounding box center [260, 209] width 369 height 123
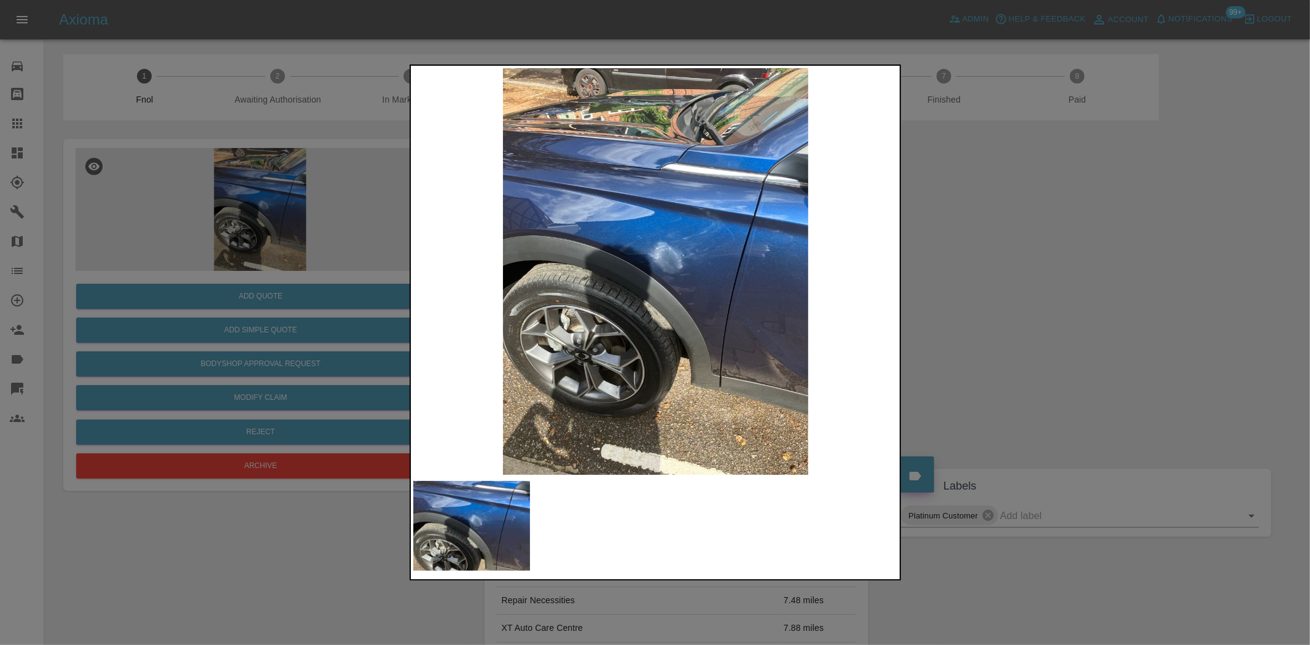
click at [579, 274] on img at bounding box center [655, 271] width 485 height 406
click at [659, 282] on img at bounding box center [655, 271] width 485 height 406
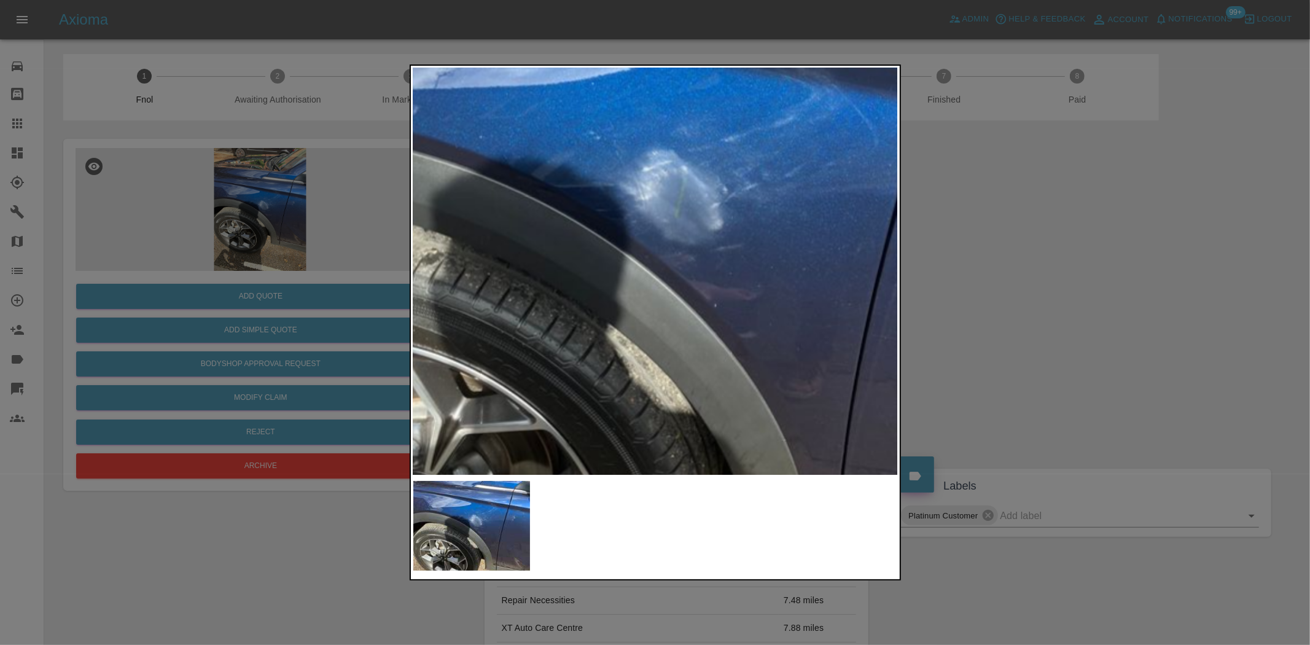
click at [292, 228] on div at bounding box center [655, 322] width 1310 height 645
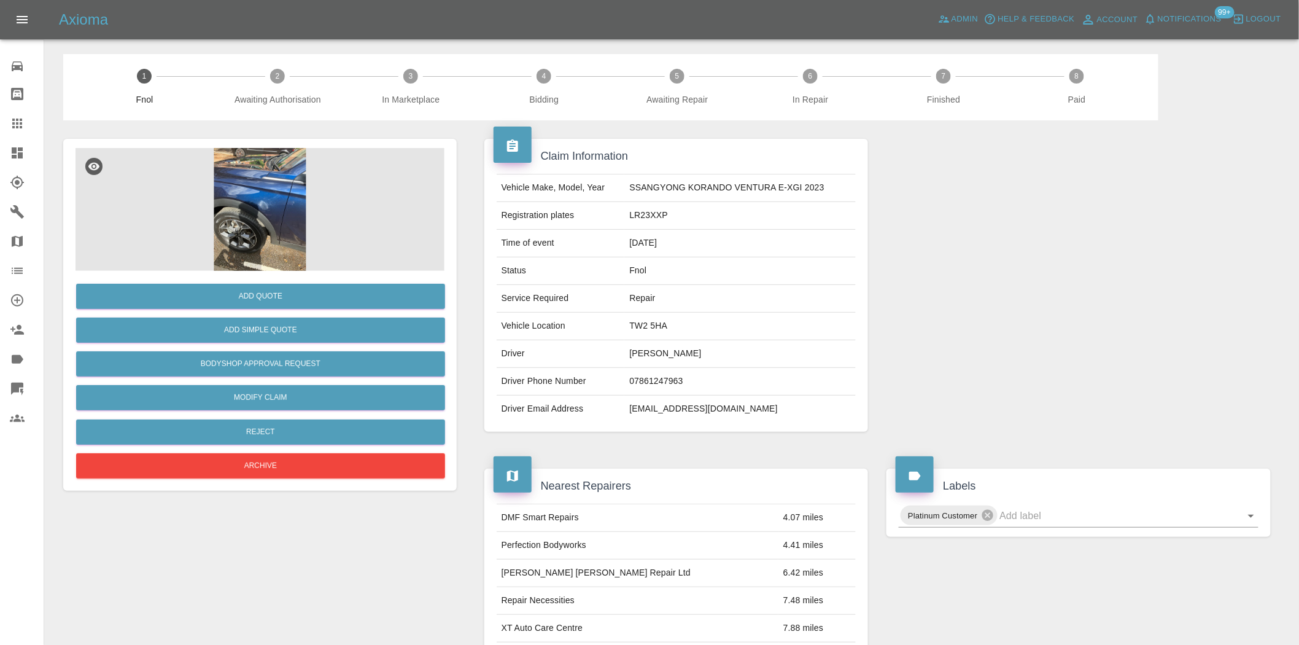
click at [278, 226] on img at bounding box center [260, 209] width 369 height 123
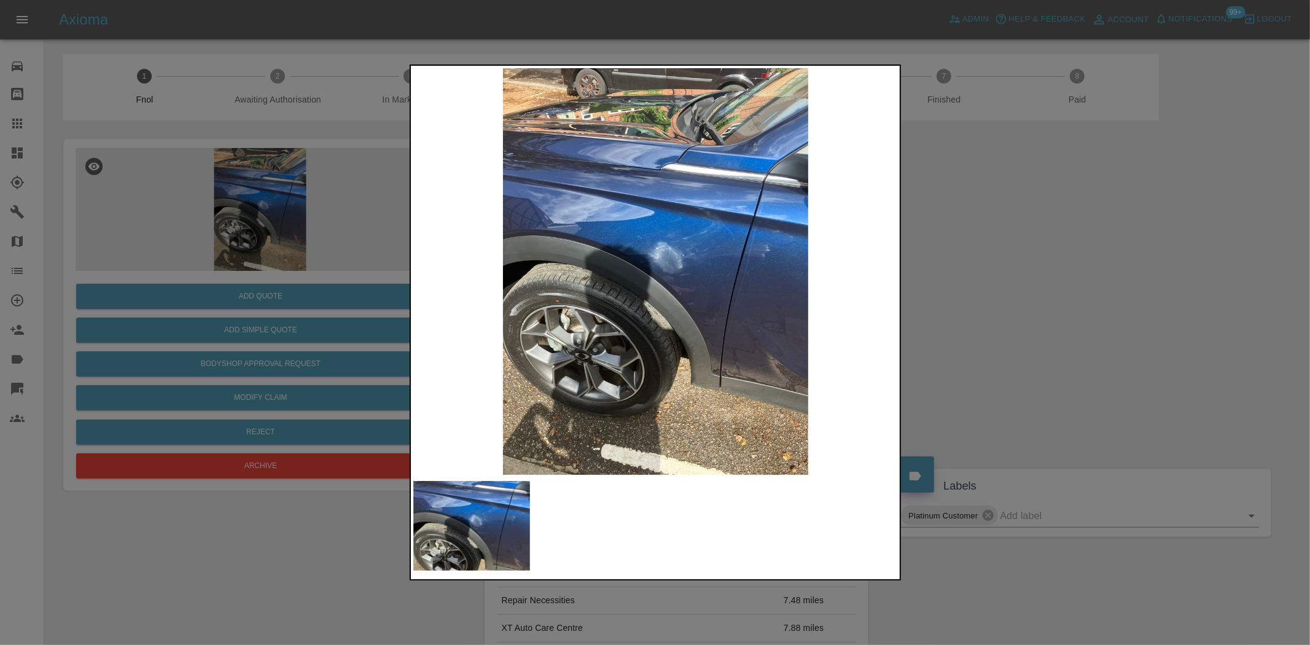
click at [683, 278] on img at bounding box center [655, 271] width 485 height 406
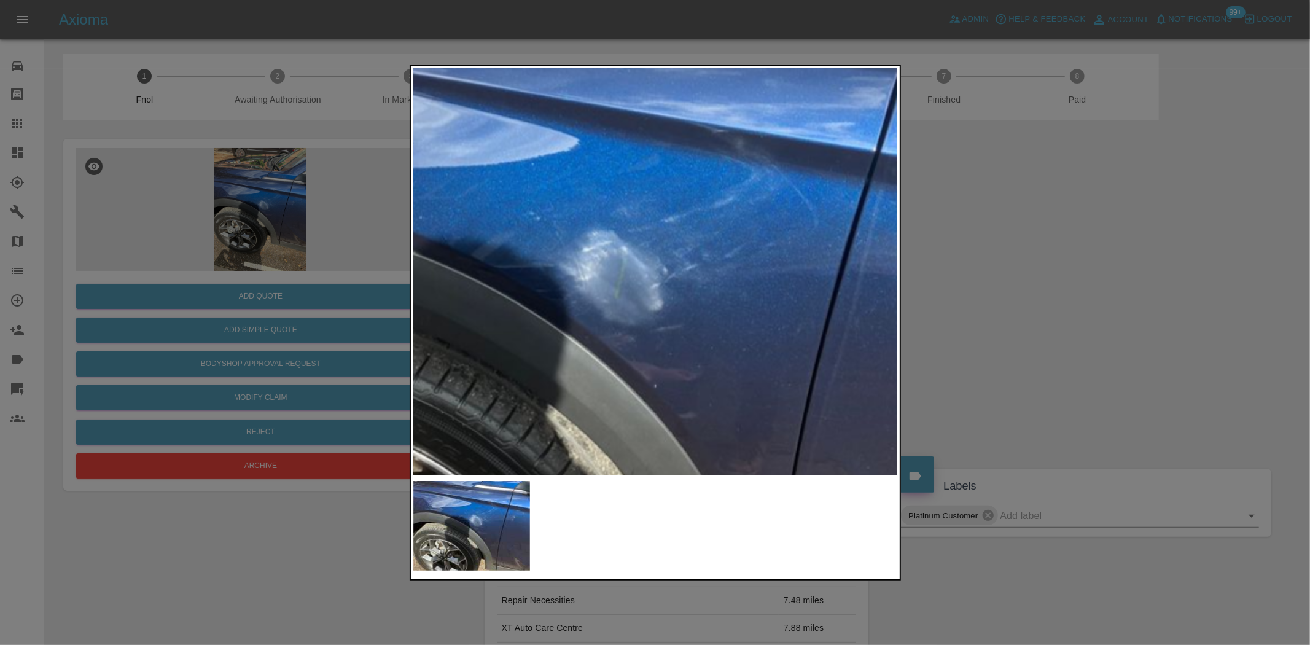
click at [704, 292] on img at bounding box center [581, 319] width 1455 height 1220
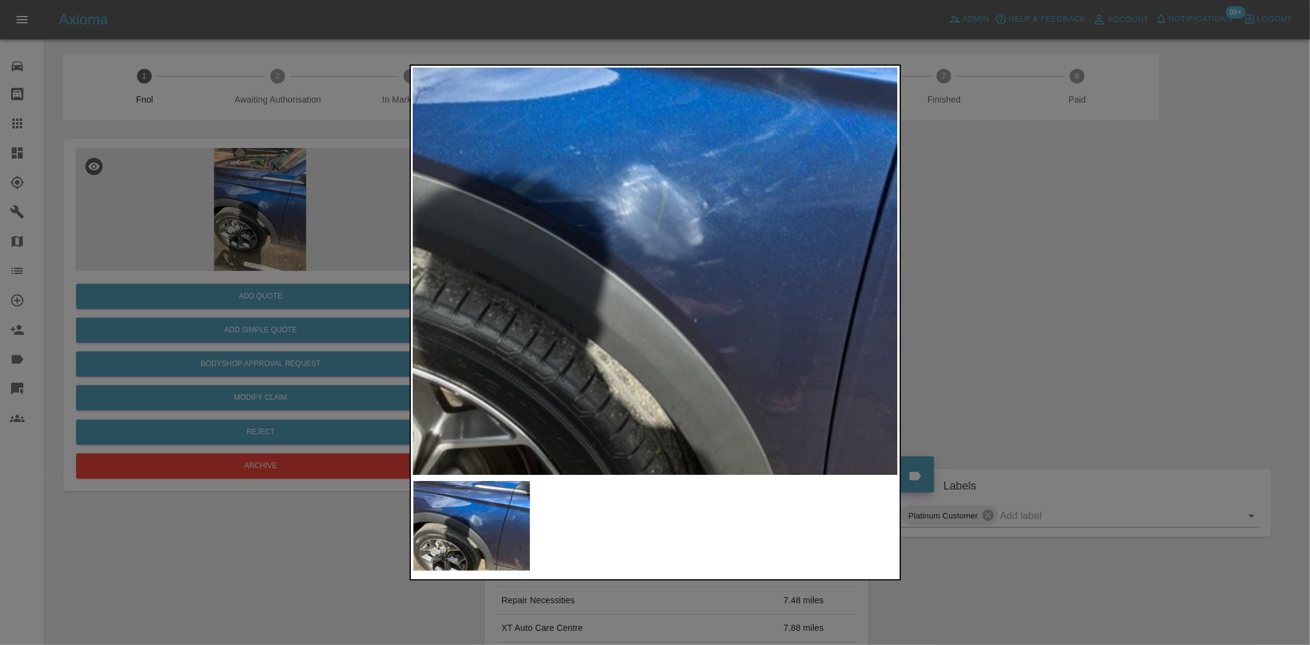
click at [774, 178] on img at bounding box center [621, 253] width 1455 height 1220
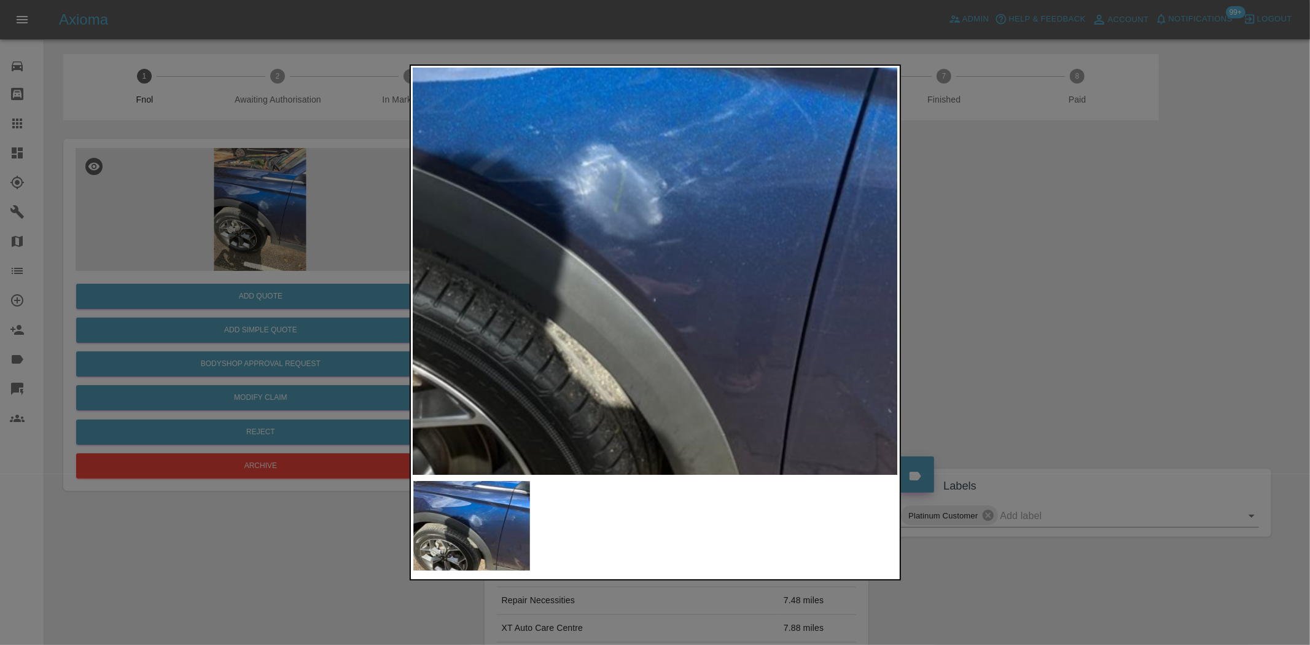
click at [647, 241] on img at bounding box center [580, 233] width 1455 height 1220
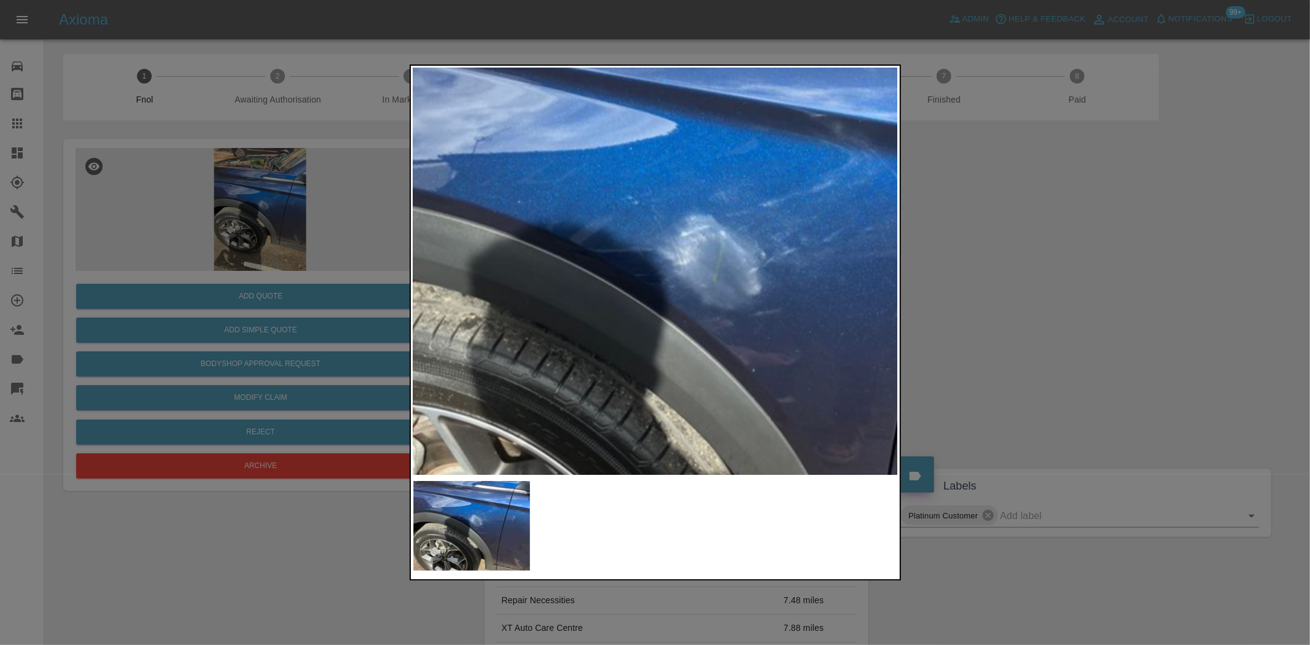
click at [678, 330] on img at bounding box center [679, 303] width 1455 height 1220
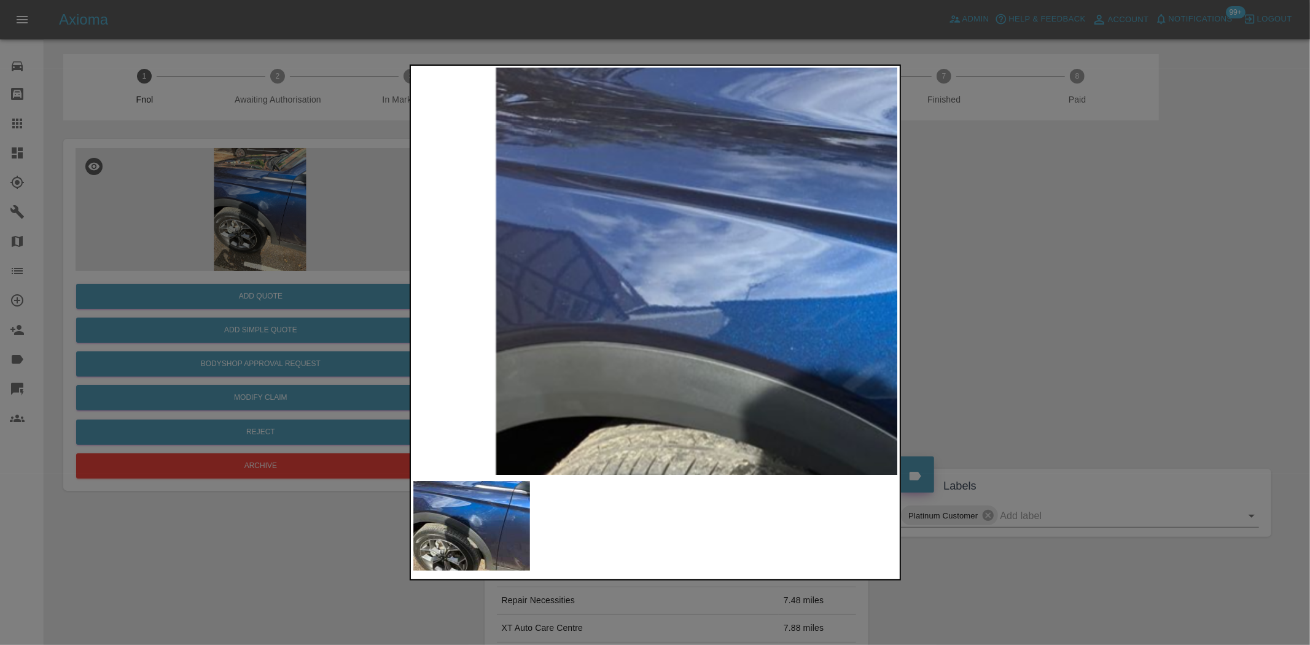
click at [592, 185] on img at bounding box center [952, 450] width 1455 height 1220
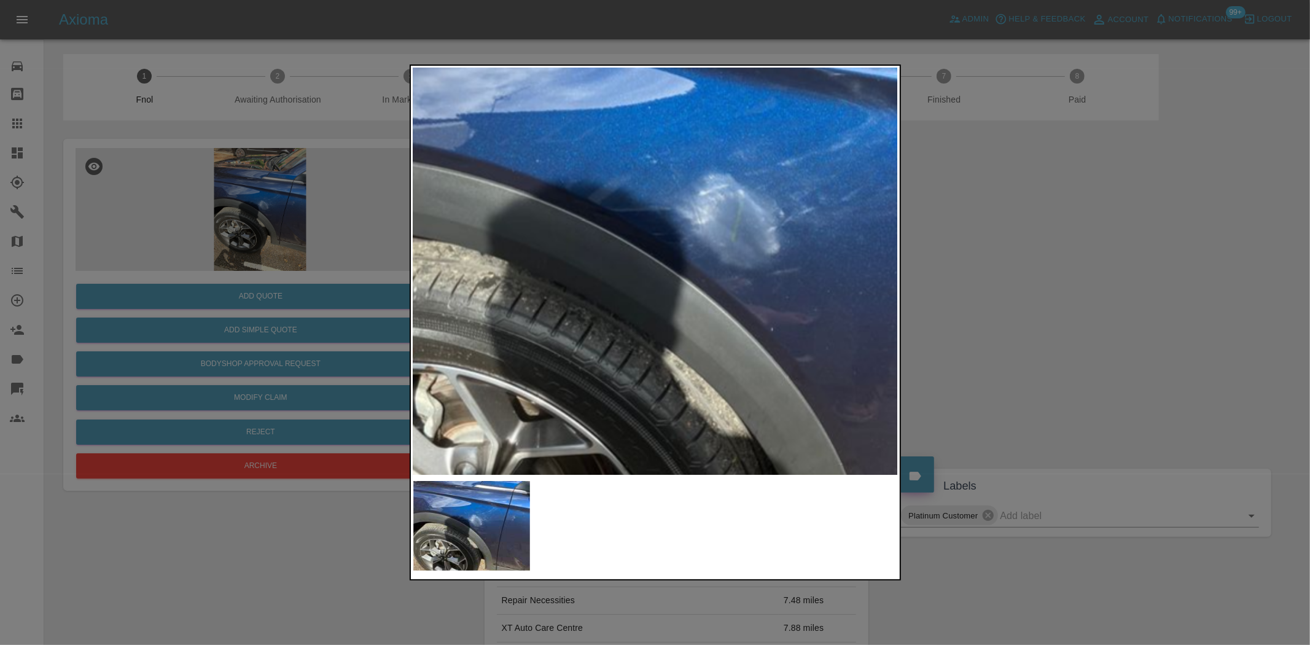
click at [324, 259] on div at bounding box center [655, 322] width 1310 height 645
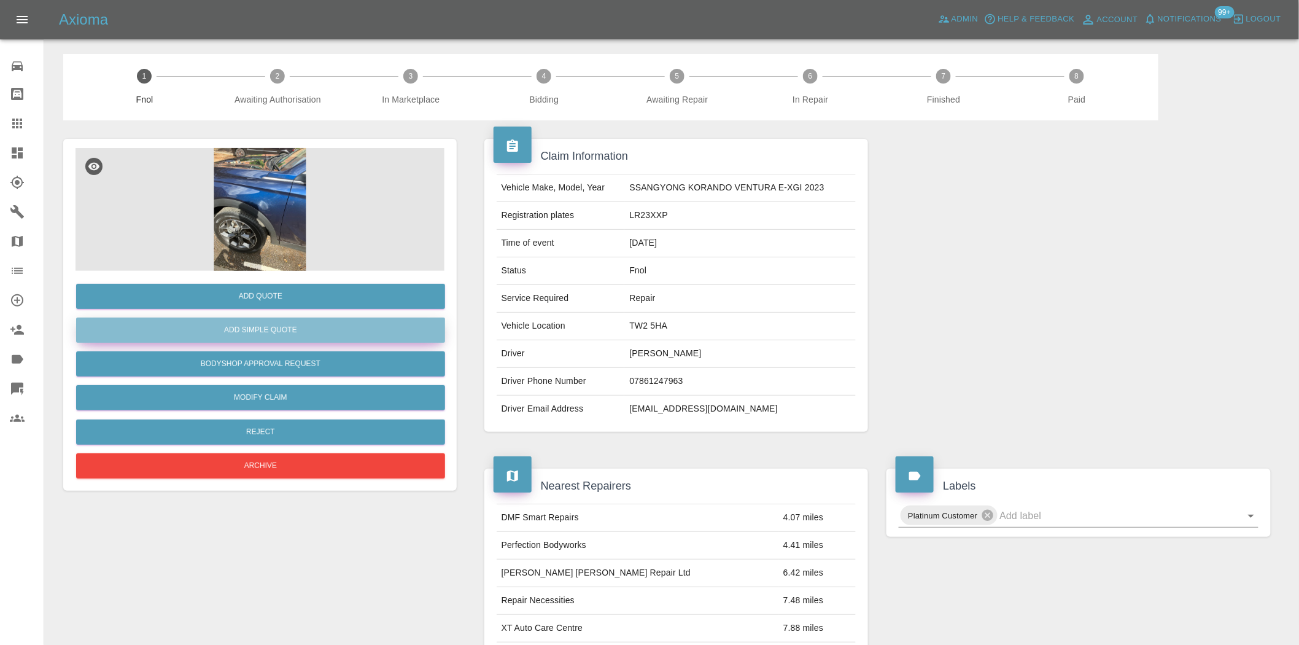
click at [313, 323] on button "Add Simple Quote" at bounding box center [260, 329] width 369 height 25
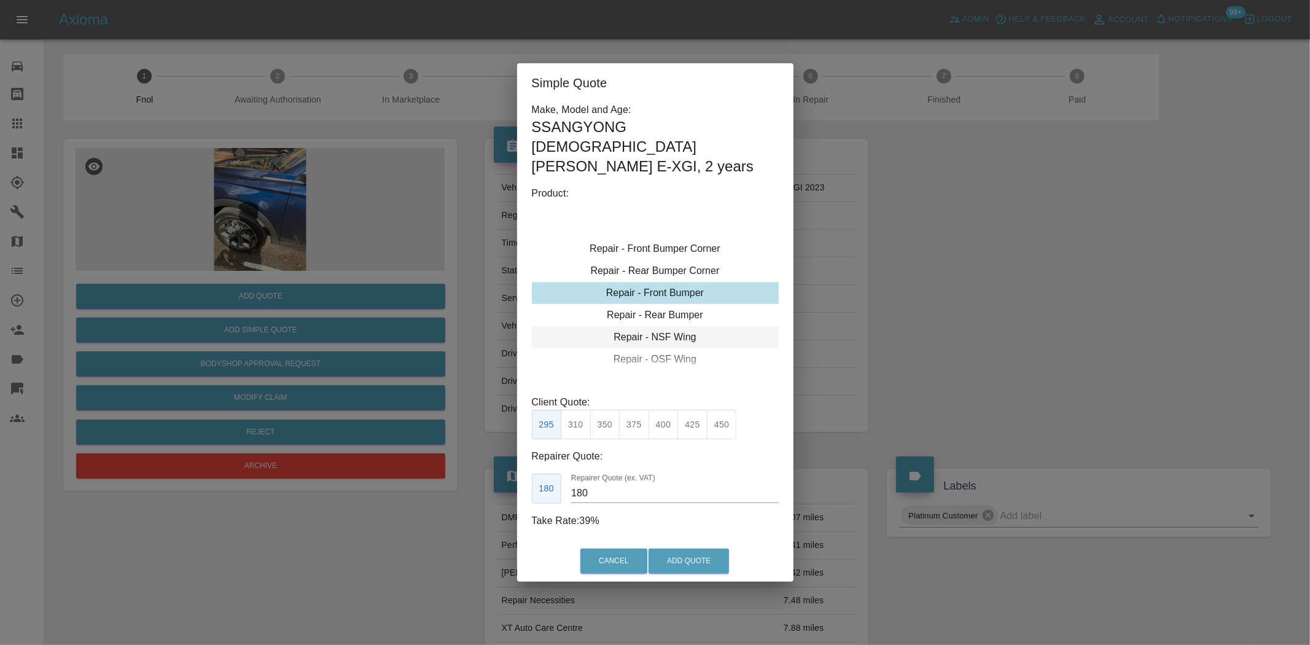
click at [652, 327] on div "Repair - NSF Wing" at bounding box center [655, 337] width 247 height 22
click at [572, 410] on button "245" at bounding box center [576, 425] width 30 height 30
type input "160"
click at [676, 548] on button "Add Quote" at bounding box center [688, 560] width 80 height 25
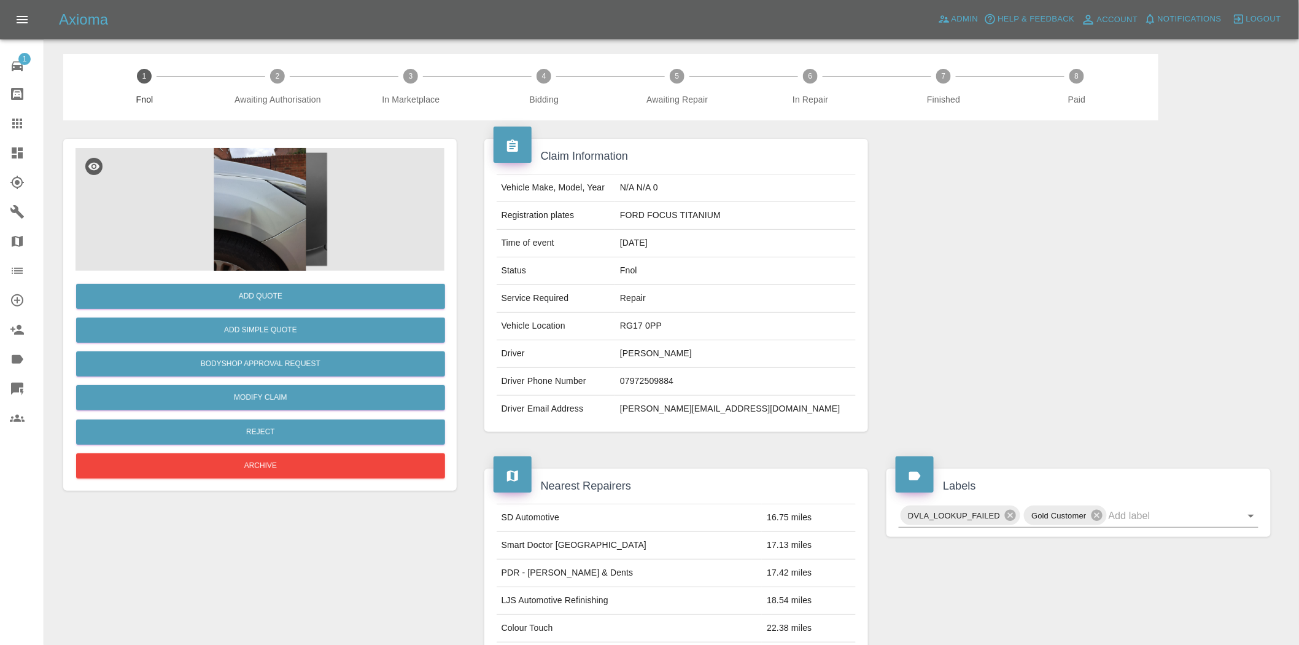
click at [289, 200] on img at bounding box center [260, 209] width 369 height 123
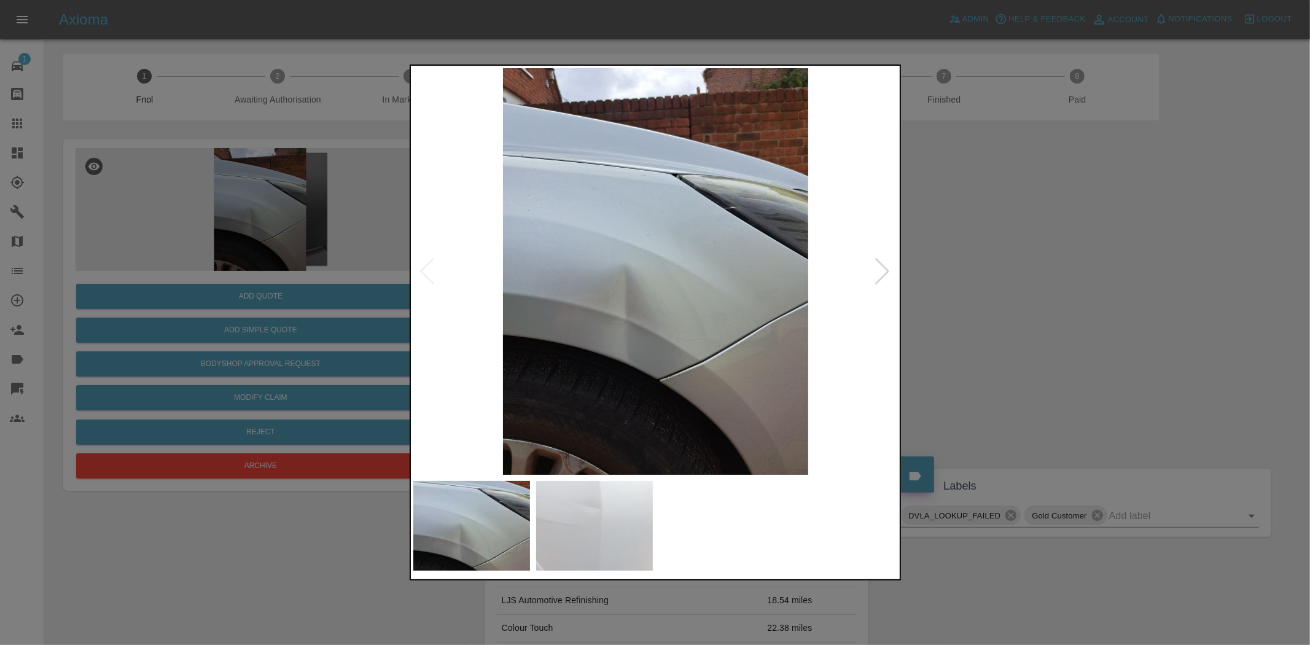
click at [607, 289] on img at bounding box center [655, 271] width 485 height 406
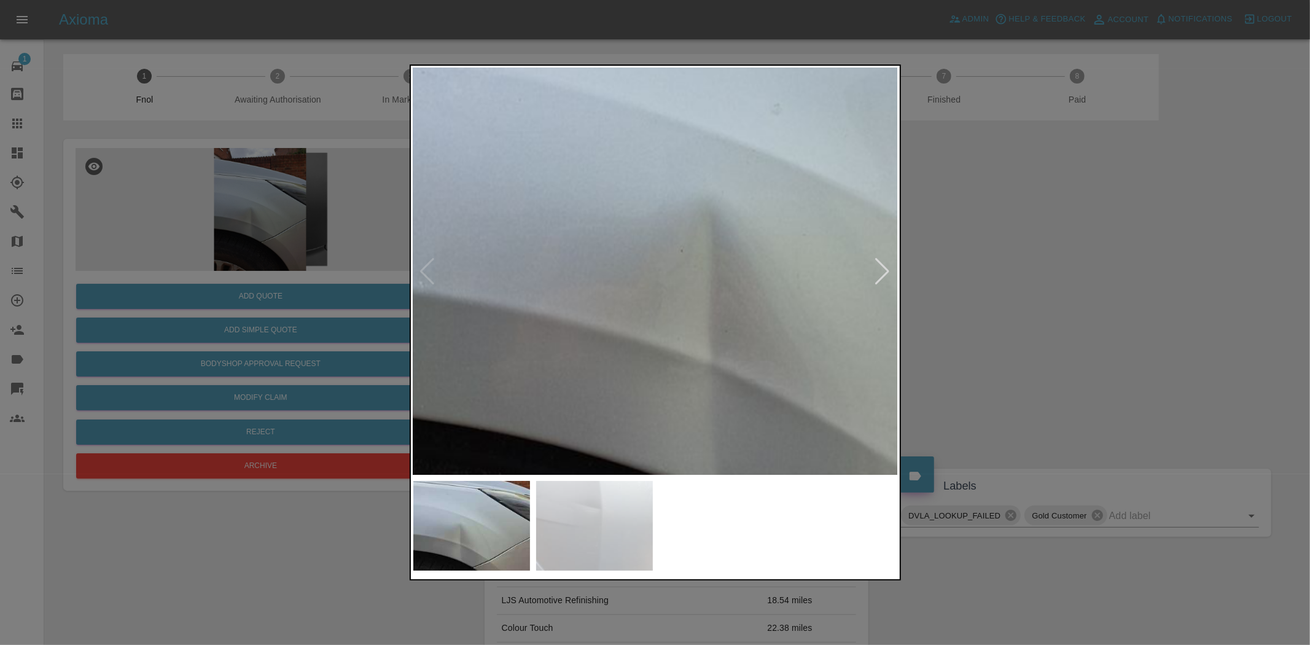
click at [653, 303] on img at bounding box center [798, 220] width 1455 height 1220
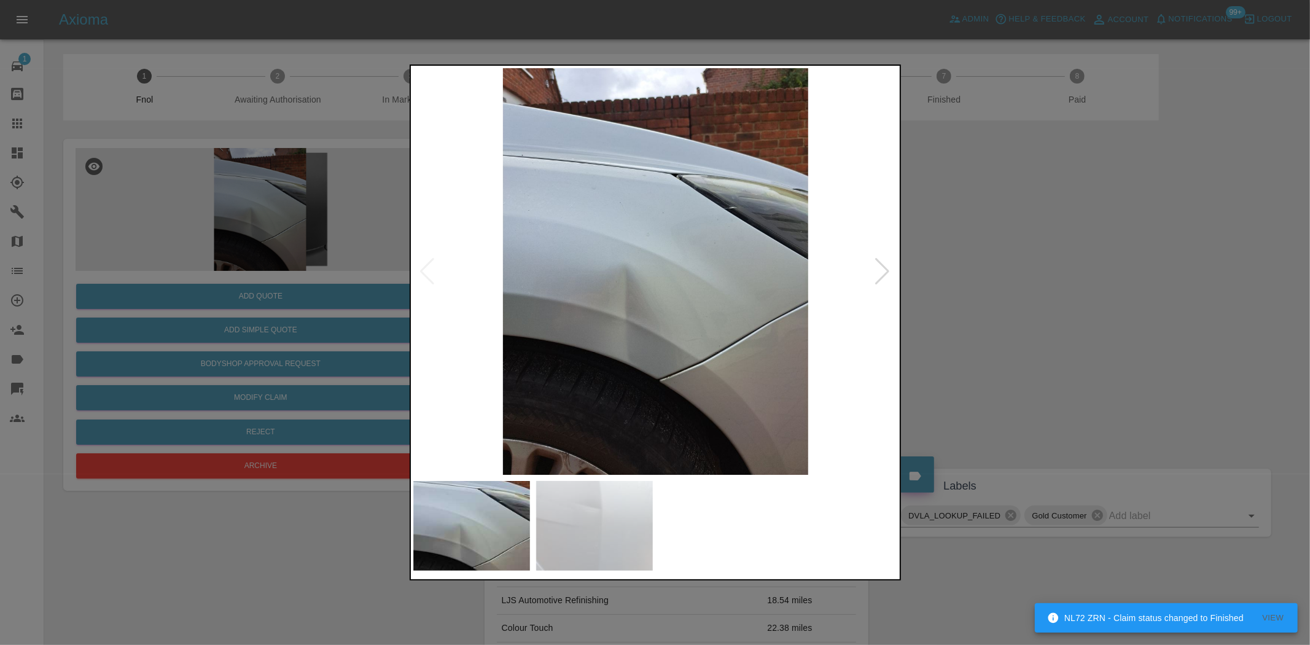
click at [635, 370] on img at bounding box center [655, 271] width 485 height 406
click at [636, 369] on img at bounding box center [655, 271] width 485 height 406
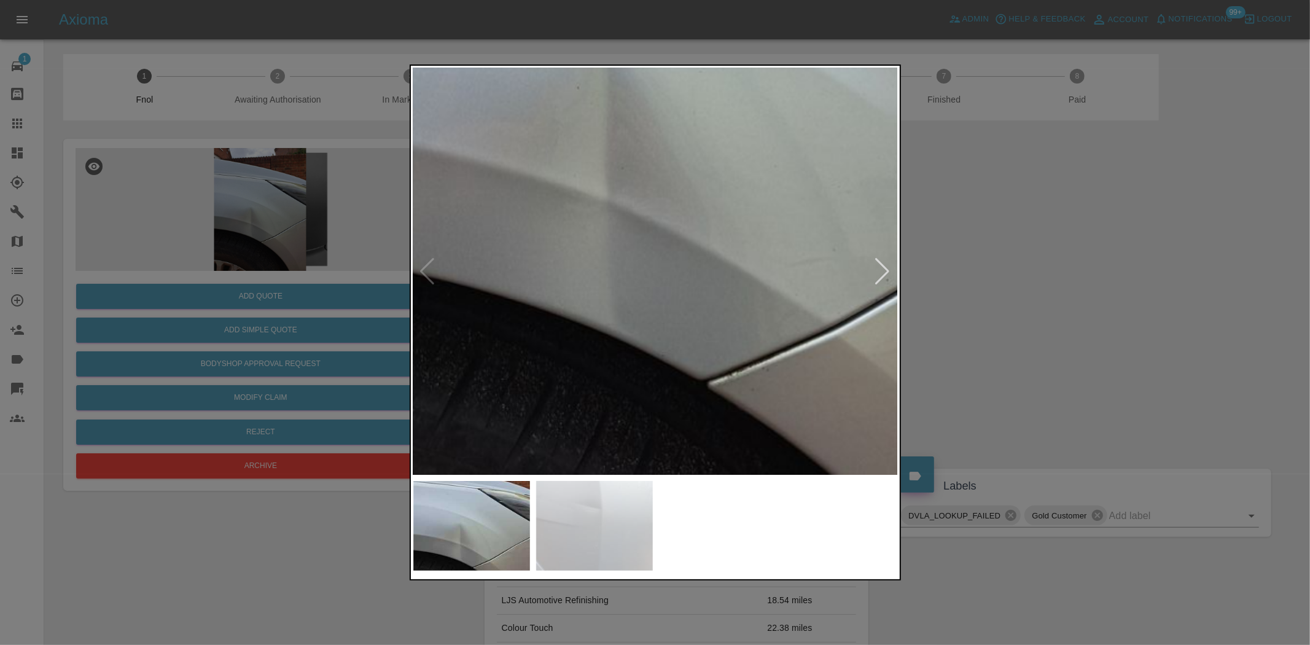
click at [642, 361] on img at bounding box center [694, 57] width 1455 height 1220
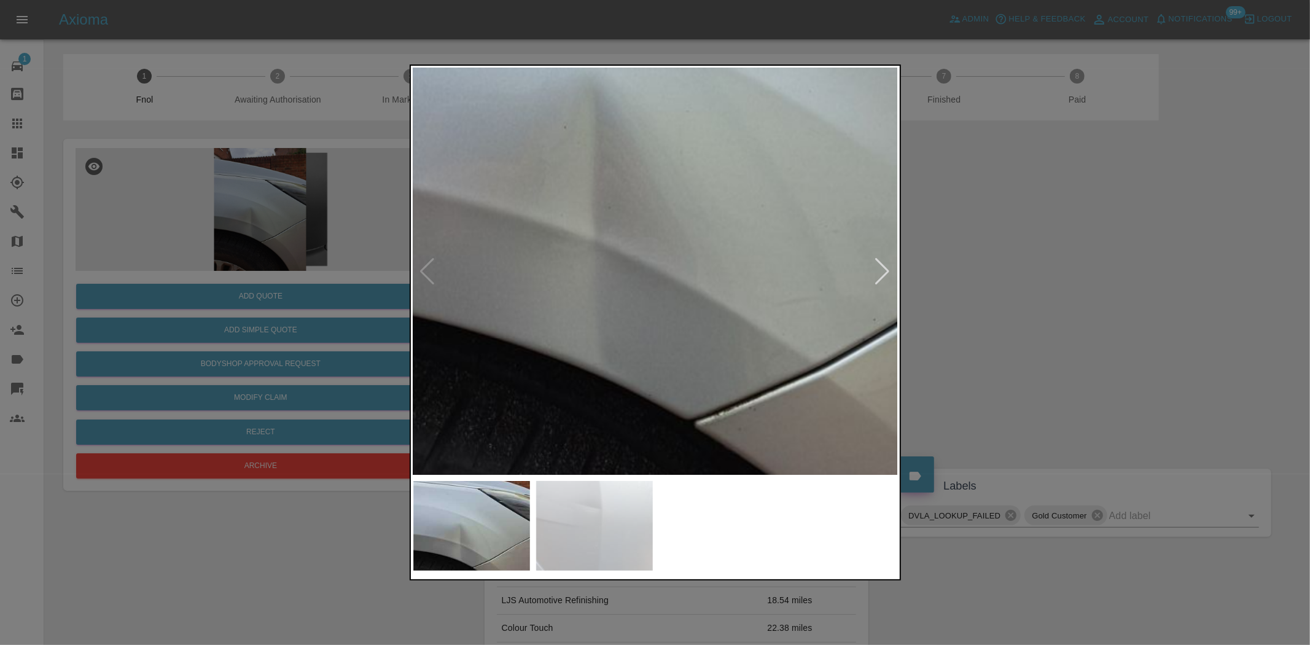
click at [585, 352] on img at bounding box center [682, 97] width 1455 height 1220
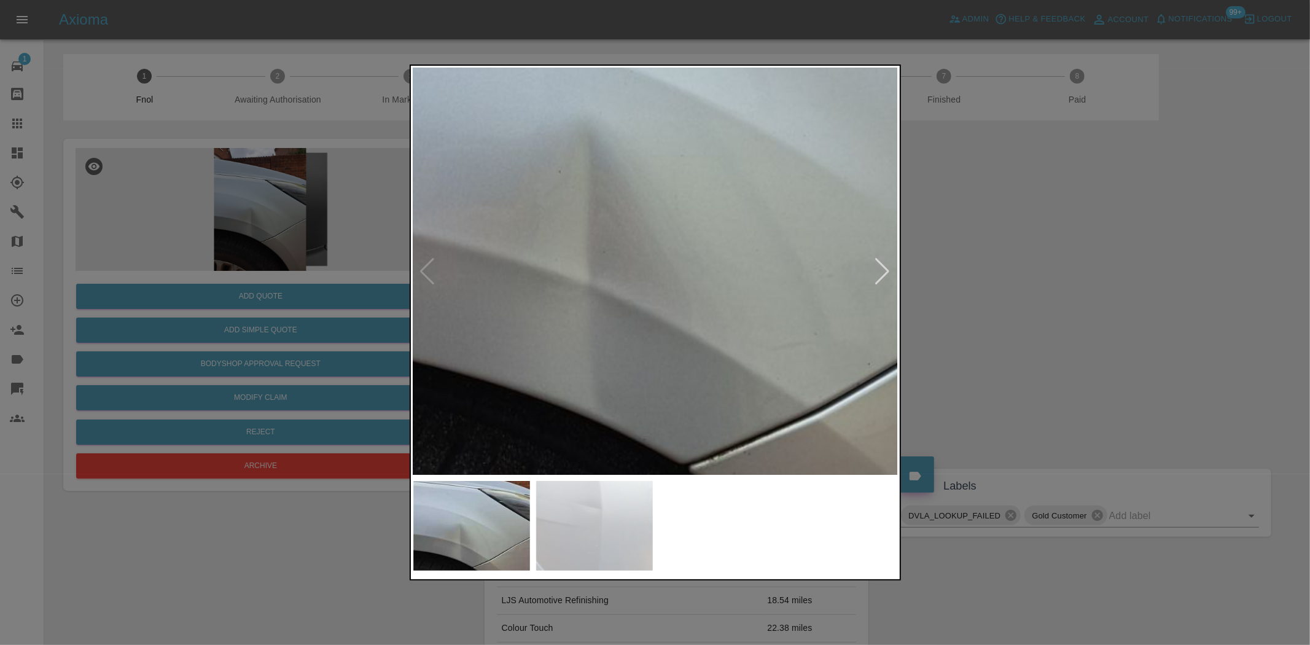
click at [591, 344] on img at bounding box center [676, 141] width 1455 height 1220
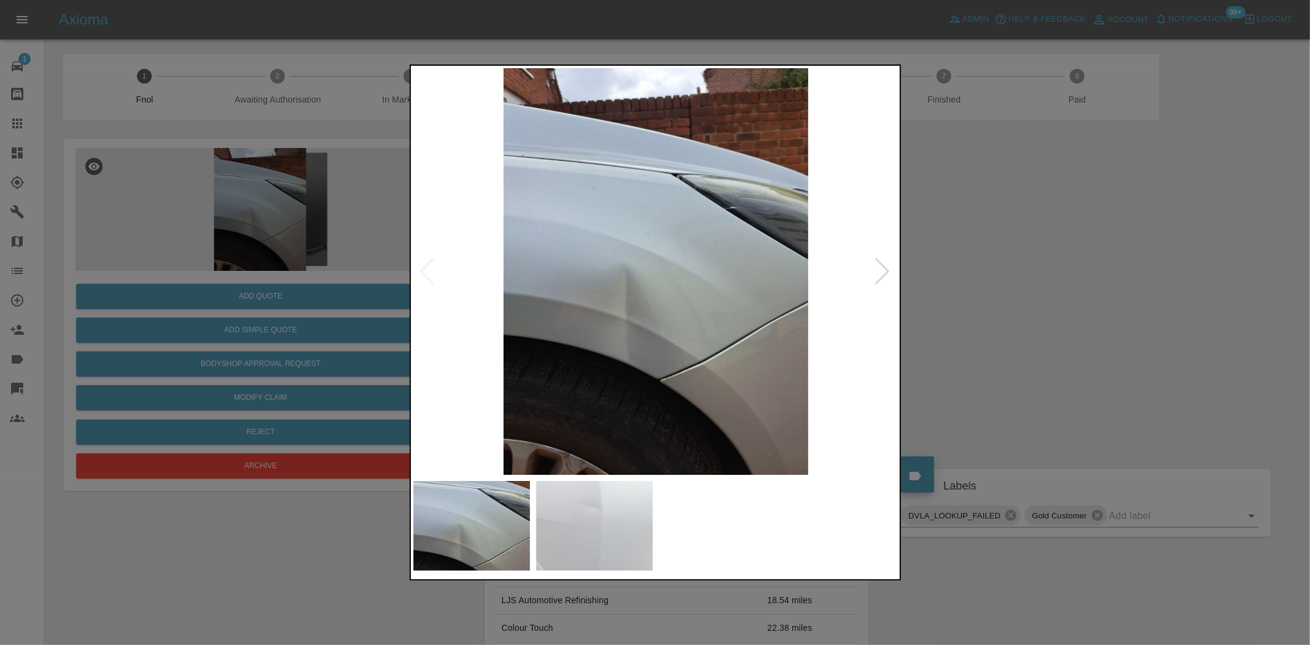
click at [591, 344] on img at bounding box center [655, 271] width 485 height 406
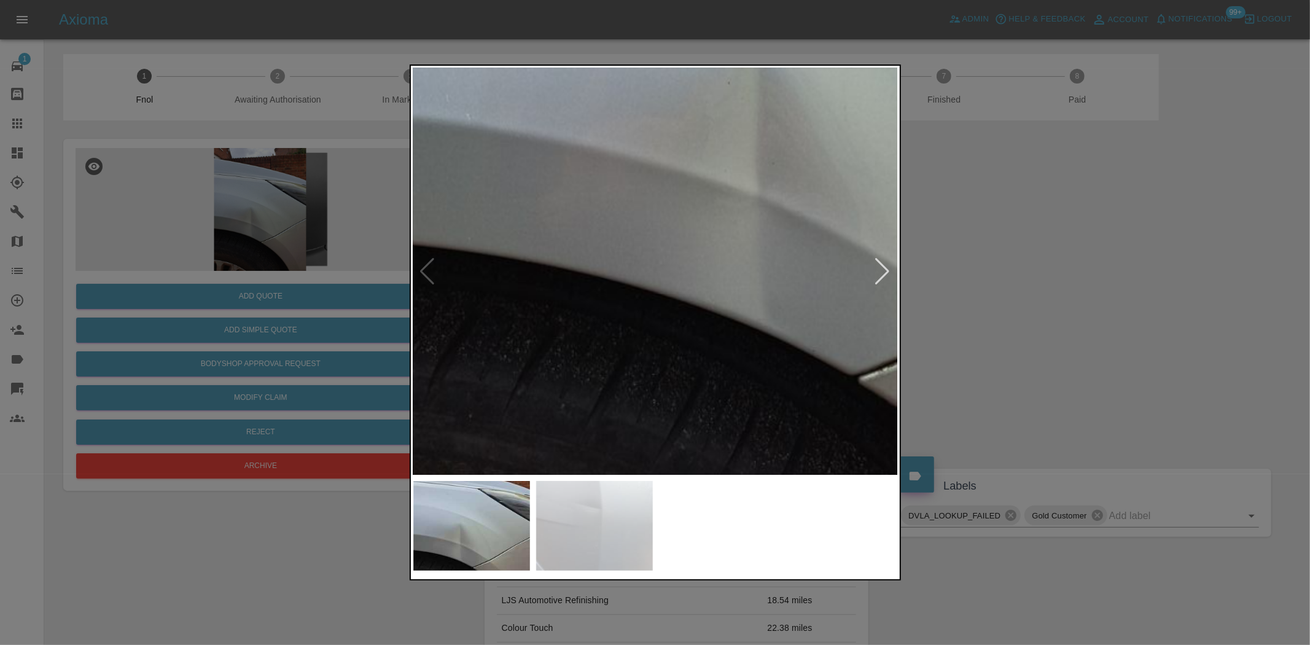
click at [629, 340] on img at bounding box center [845, 53] width 1455 height 1220
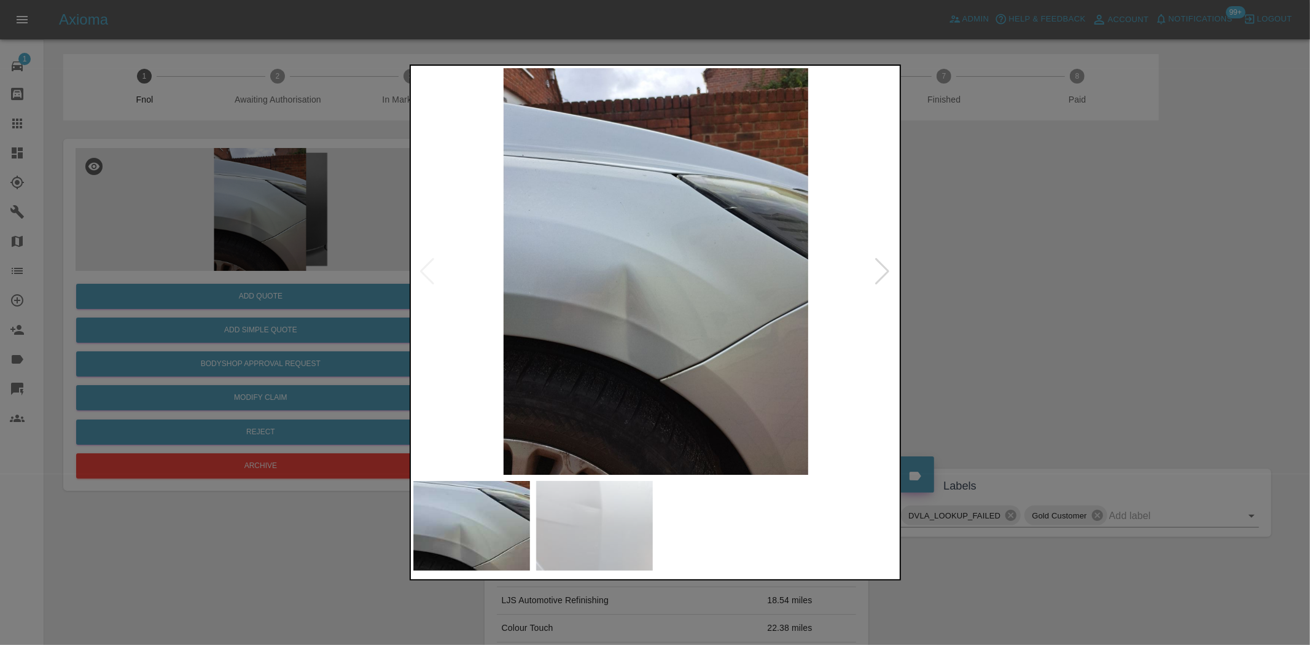
click at [581, 340] on img at bounding box center [655, 271] width 485 height 406
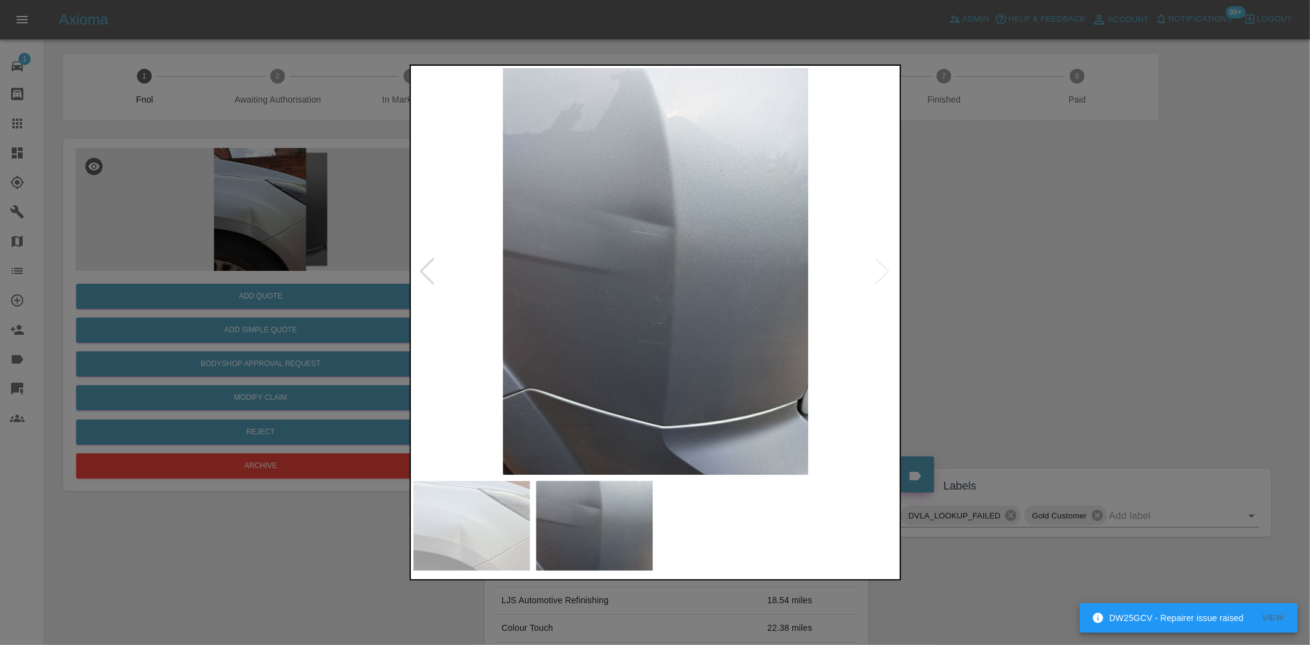
click at [635, 298] on img at bounding box center [655, 271] width 485 height 406
drag, startPoint x: 352, startPoint y: 247, endPoint x: 287, endPoint y: 8, distance: 248.1
click at [350, 247] on div at bounding box center [655, 322] width 1310 height 645
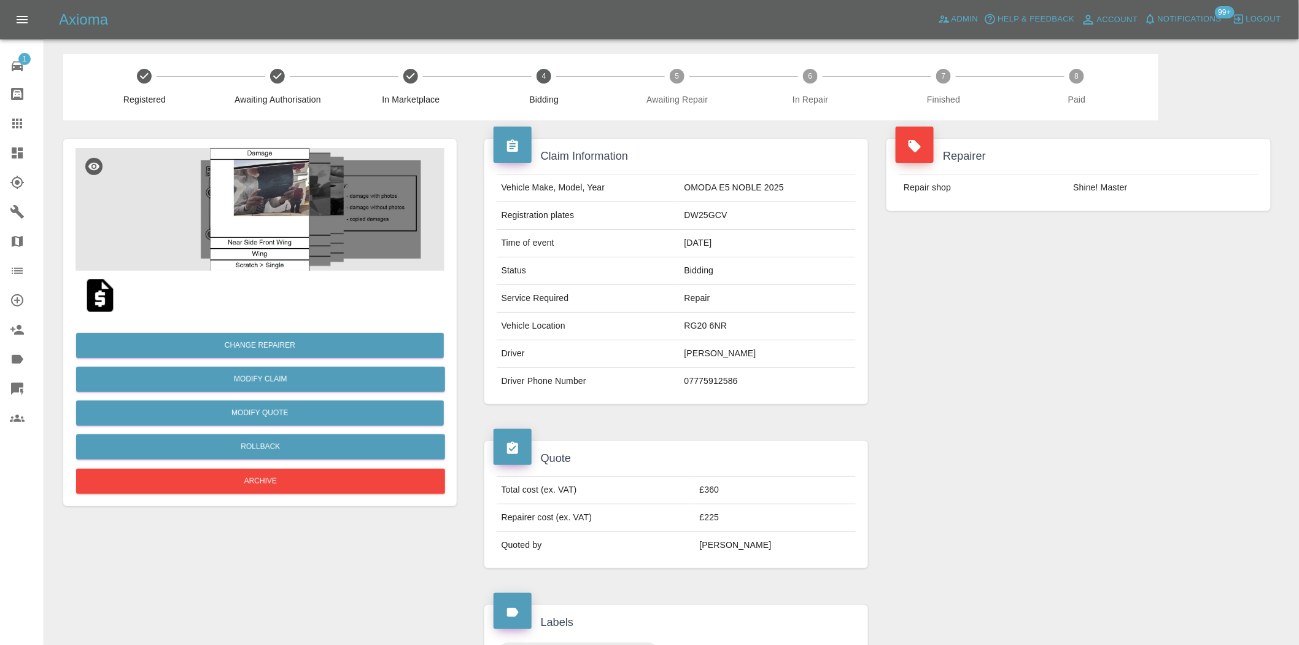
click at [248, 223] on img at bounding box center [260, 209] width 369 height 123
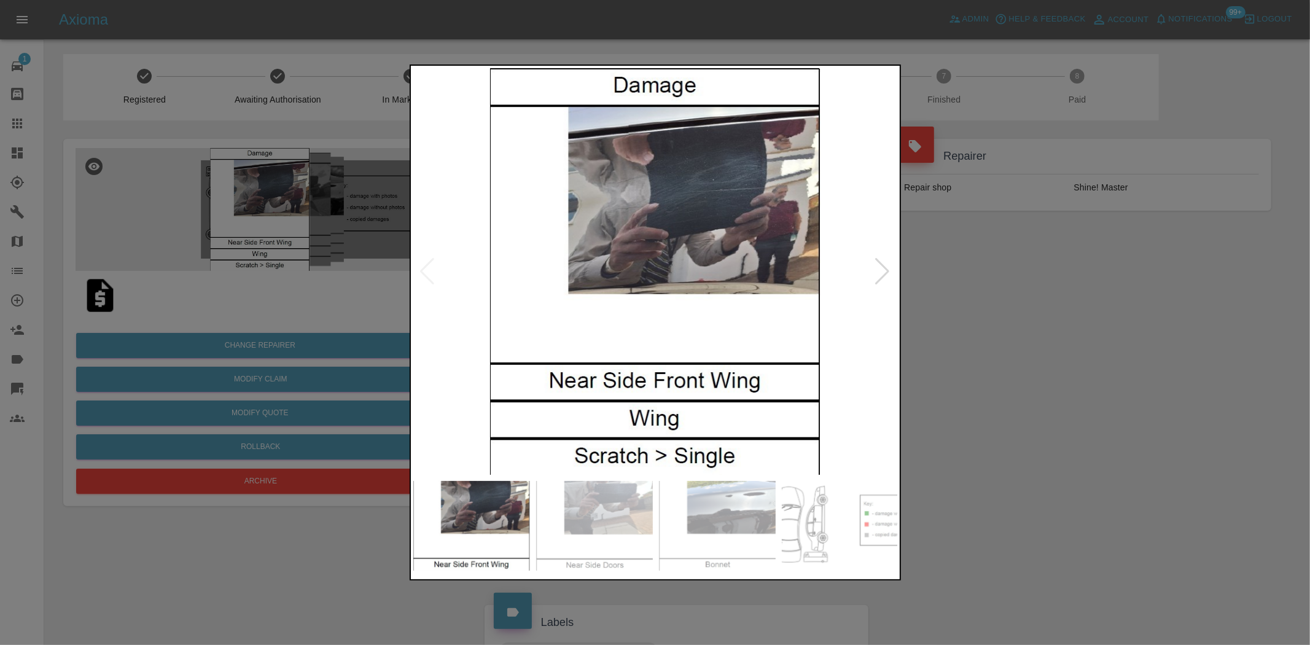
click at [658, 280] on img at bounding box center [655, 271] width 485 height 406
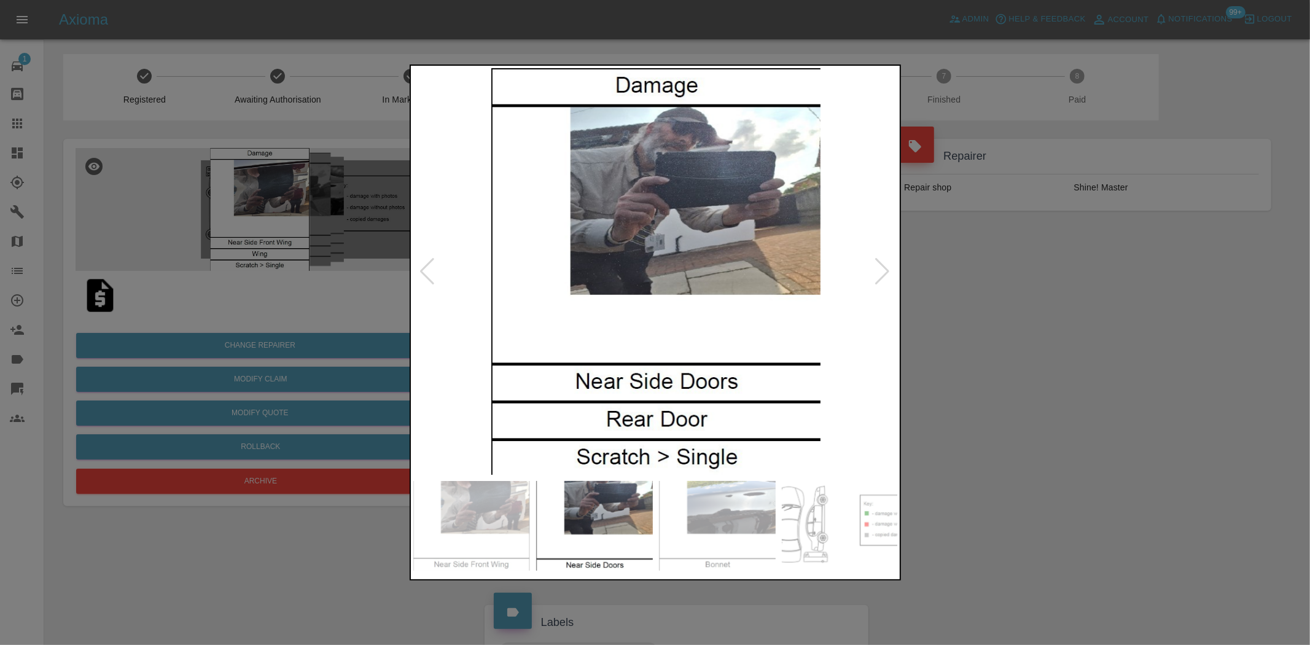
click at [667, 281] on img at bounding box center [655, 271] width 485 height 406
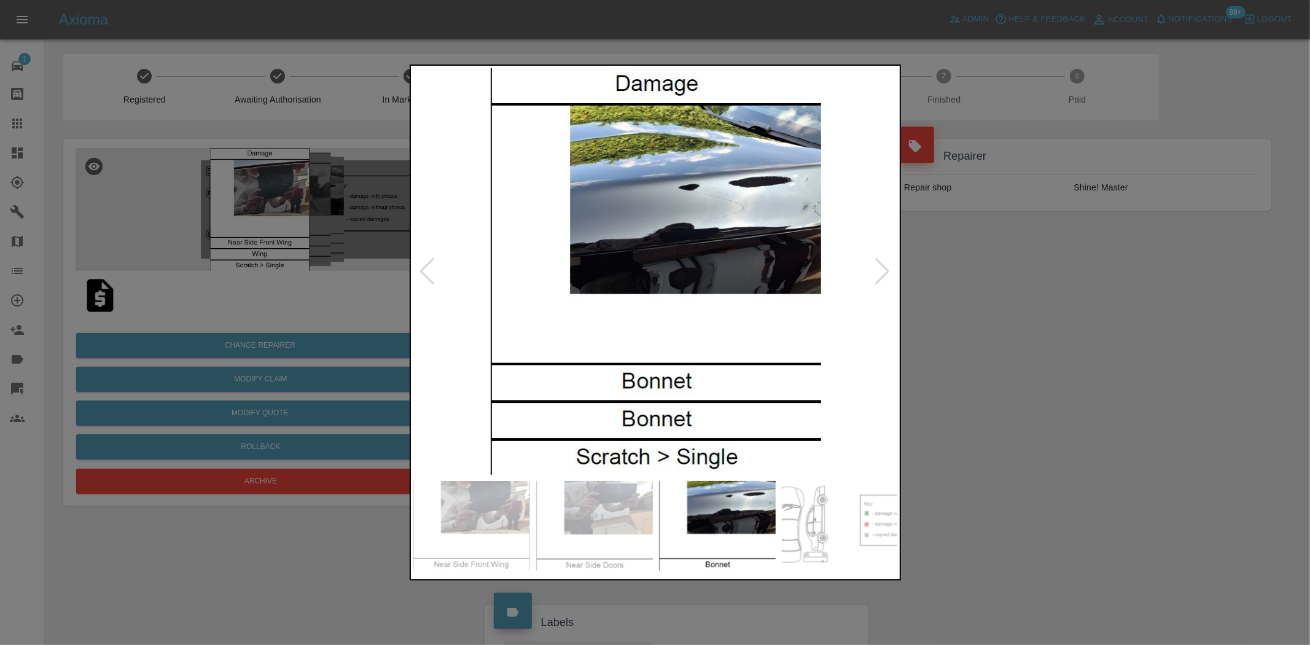
click at [619, 276] on img at bounding box center [655, 271] width 485 height 406
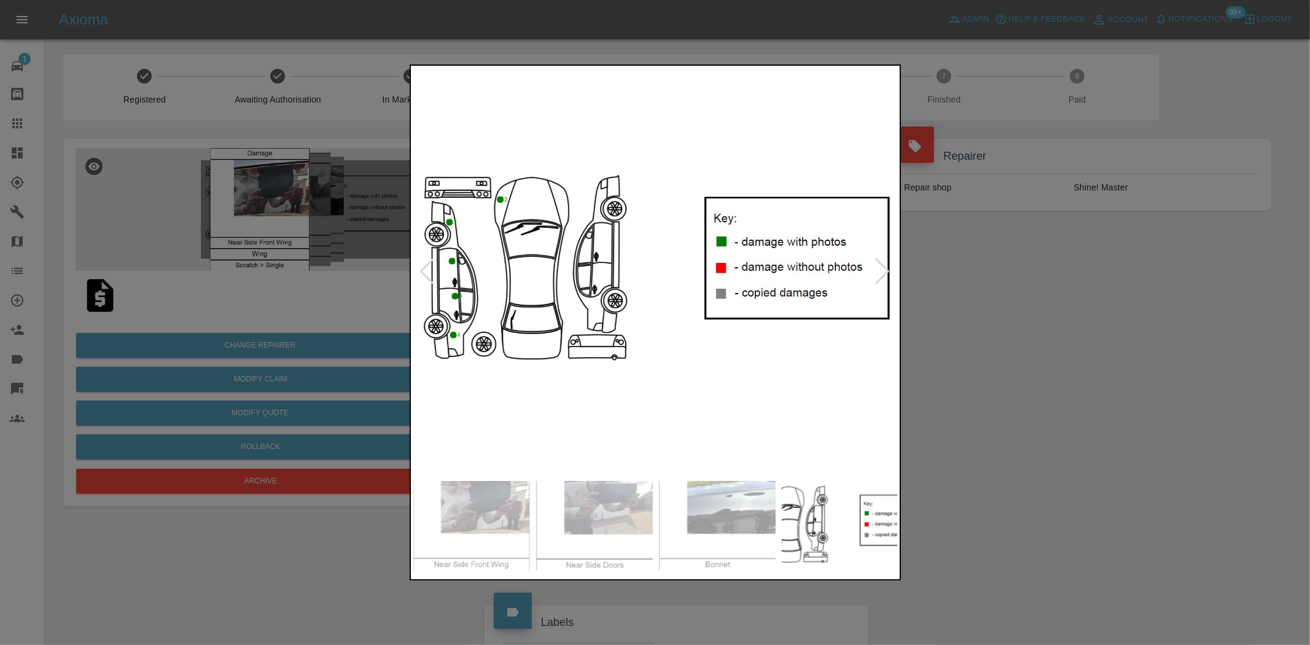
click at [642, 284] on img at bounding box center [655, 271] width 485 height 406
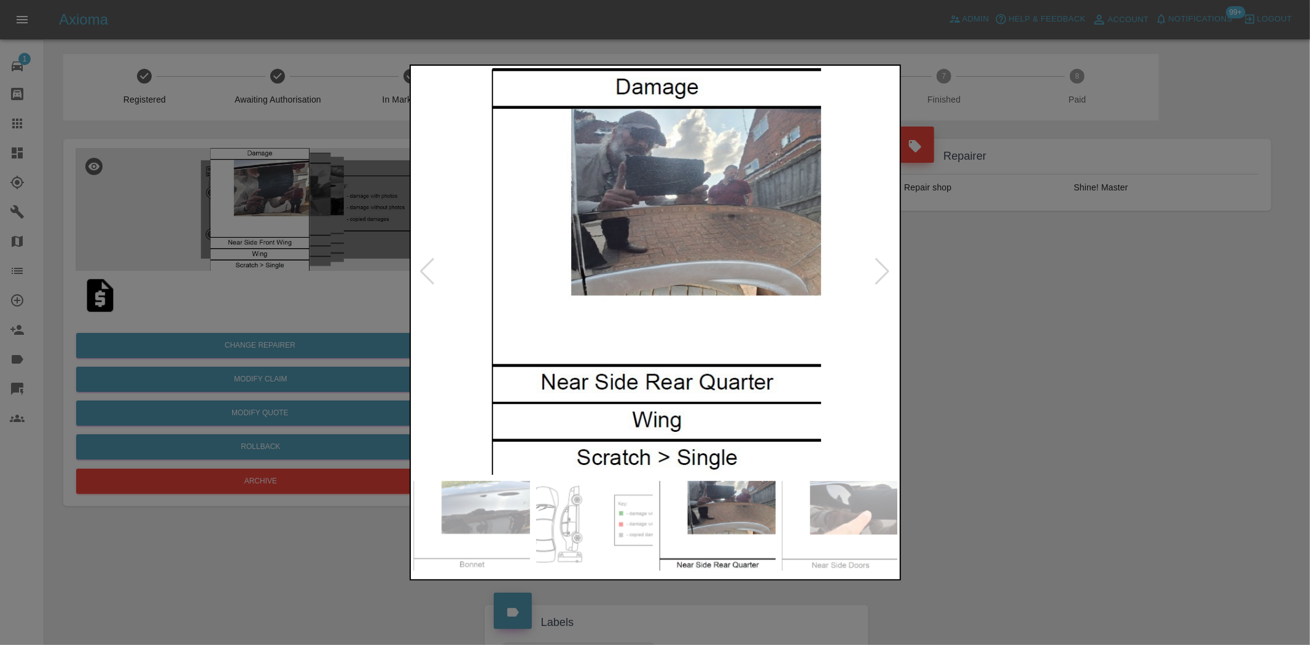
click at [726, 287] on img at bounding box center [655, 271] width 485 height 406
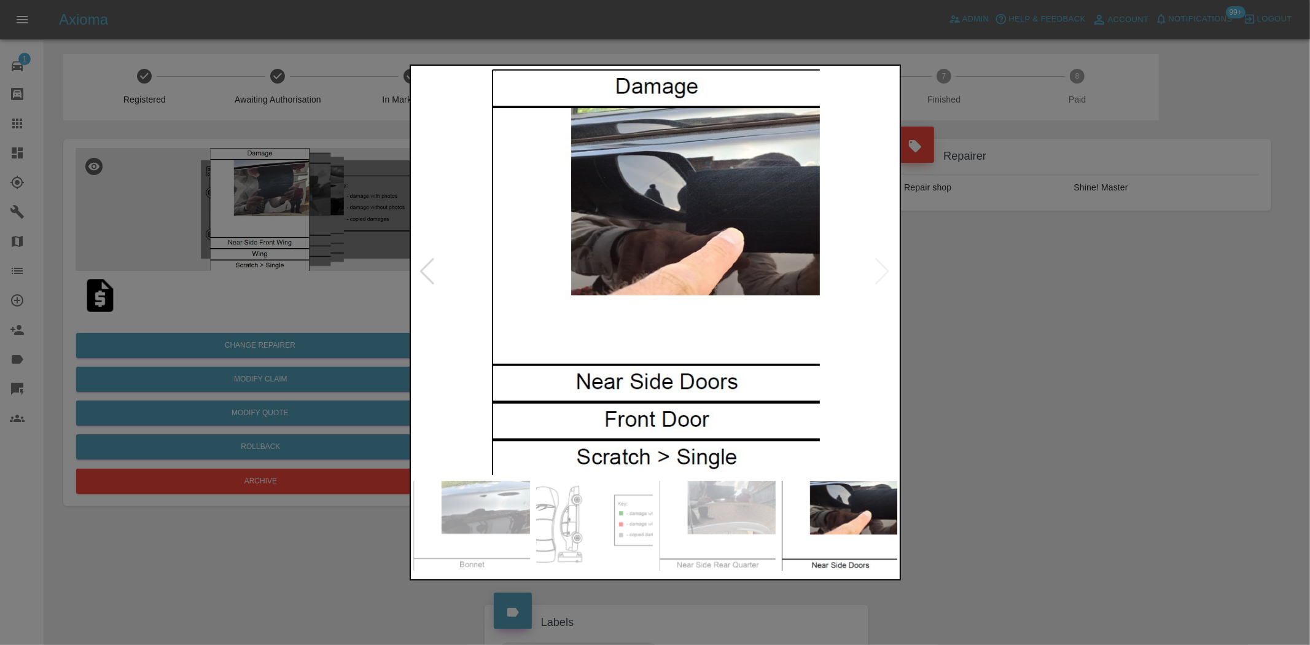
click at [710, 273] on img at bounding box center [655, 271] width 485 height 406
click at [582, 254] on img at bounding box center [655, 271] width 485 height 406
click at [433, 246] on img at bounding box center [655, 271] width 485 height 406
click at [324, 220] on div at bounding box center [655, 322] width 1310 height 645
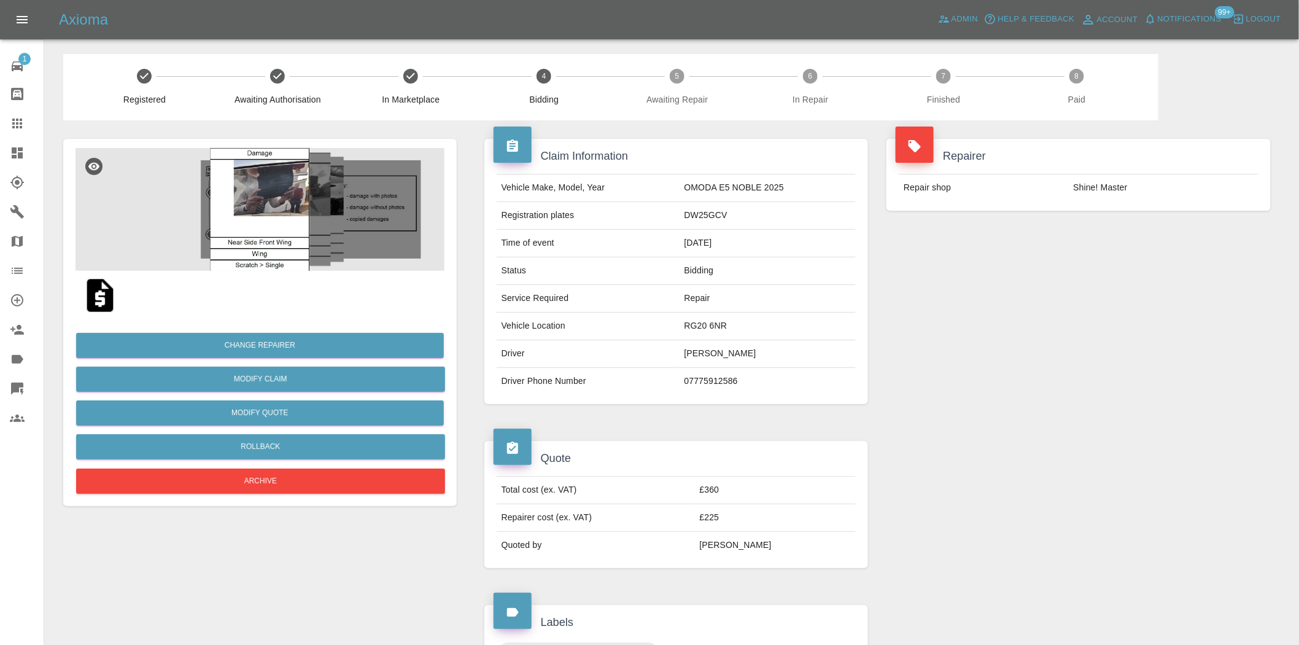
click at [290, 225] on img at bounding box center [260, 209] width 369 height 123
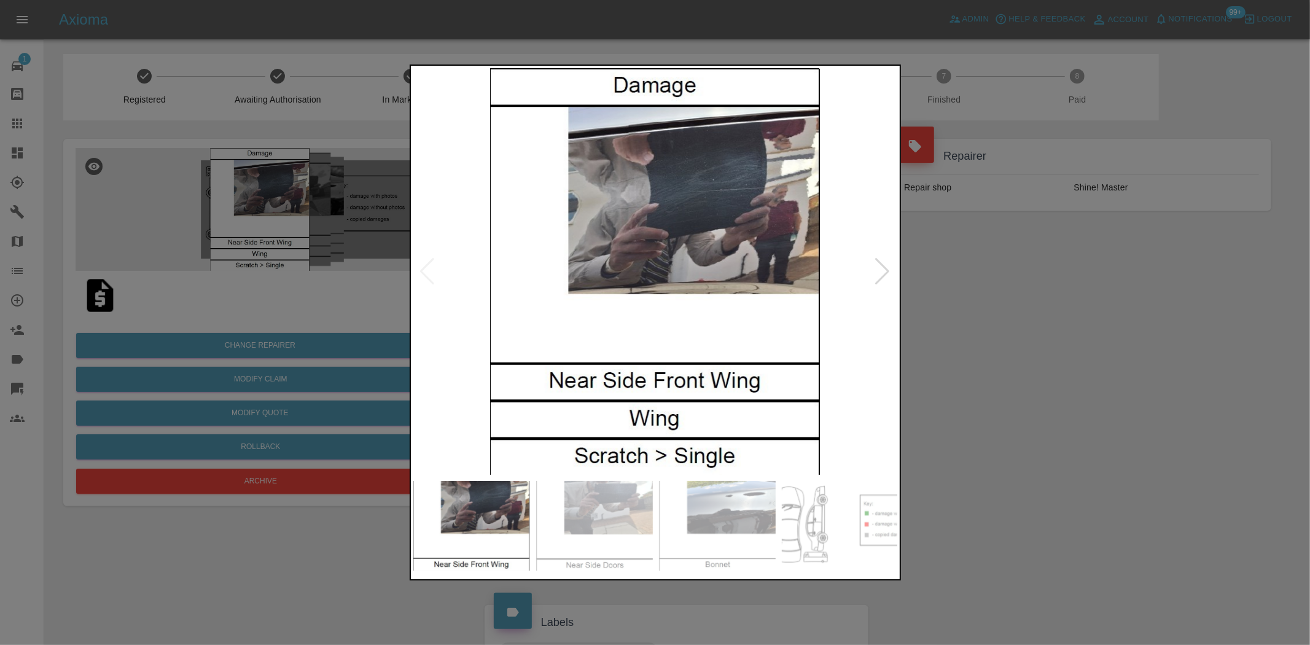
click at [289, 198] on div at bounding box center [655, 322] width 1310 height 645
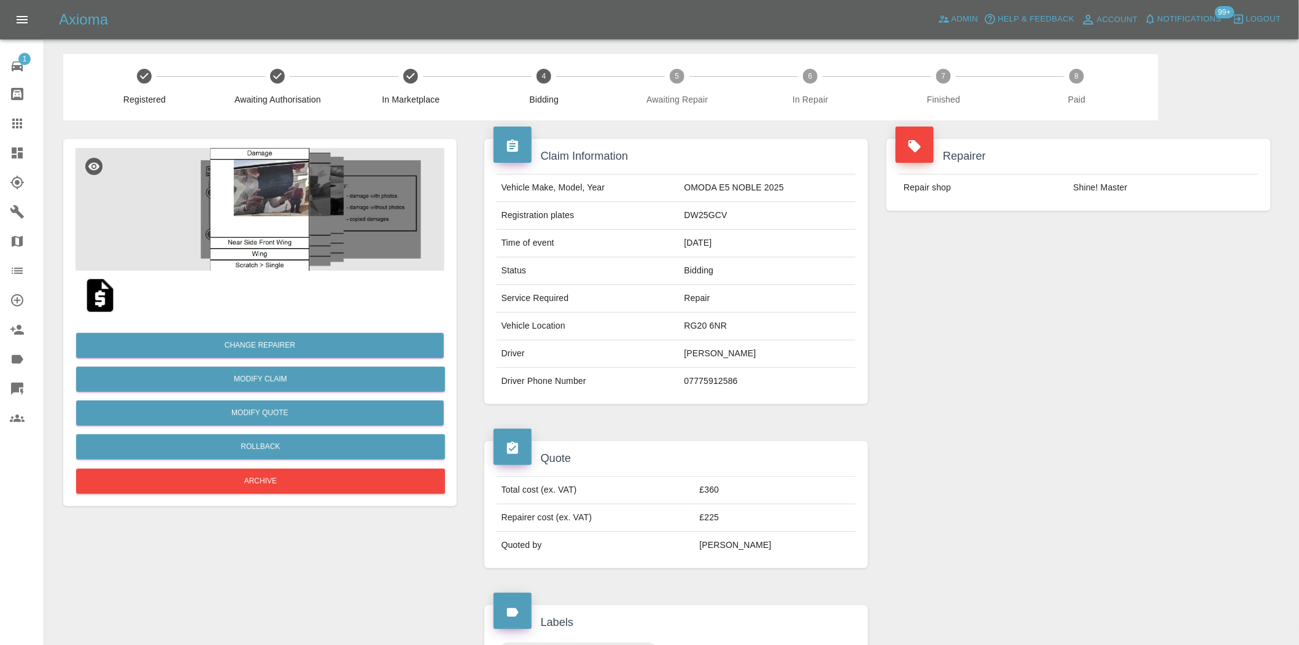
click at [713, 213] on td "DW25GCV" at bounding box center [768, 216] width 177 height 28
click at [712, 213] on td "DW25GCV" at bounding box center [768, 216] width 177 height 28
click at [708, 203] on td "DW25GCV" at bounding box center [768, 216] width 177 height 28
click at [706, 211] on td "DW25GCV" at bounding box center [768, 216] width 177 height 28
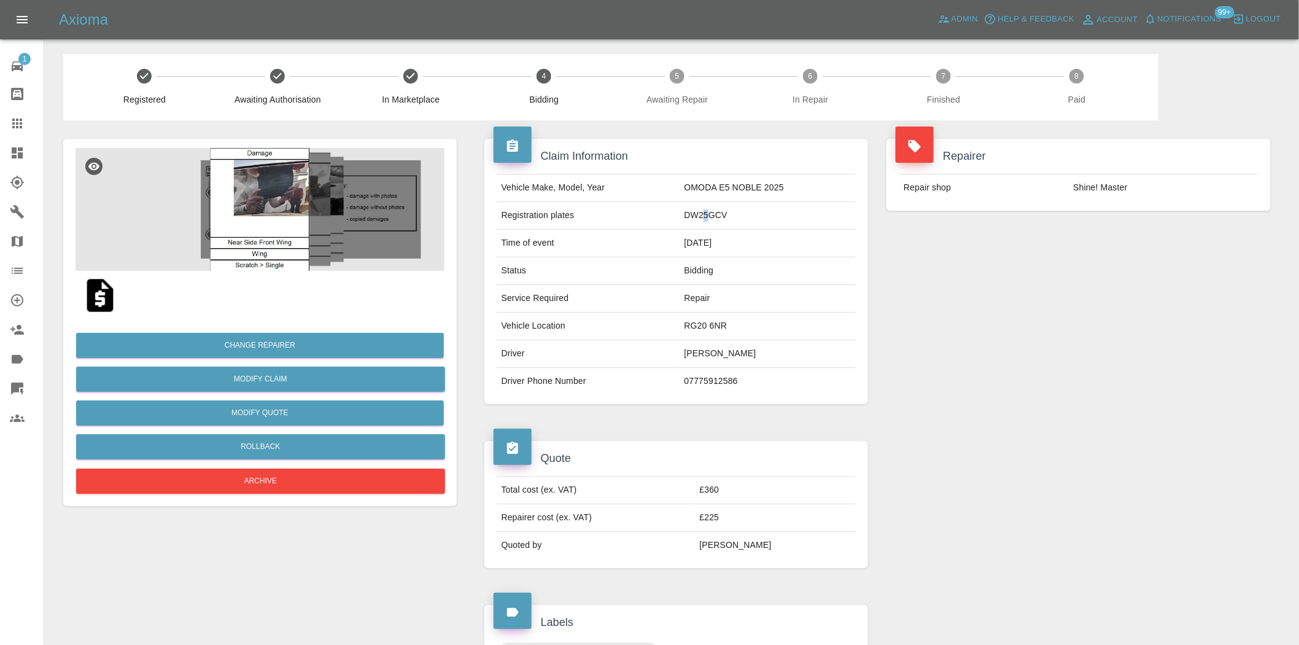
click at [702, 212] on td "DW25GCV" at bounding box center [768, 216] width 177 height 28
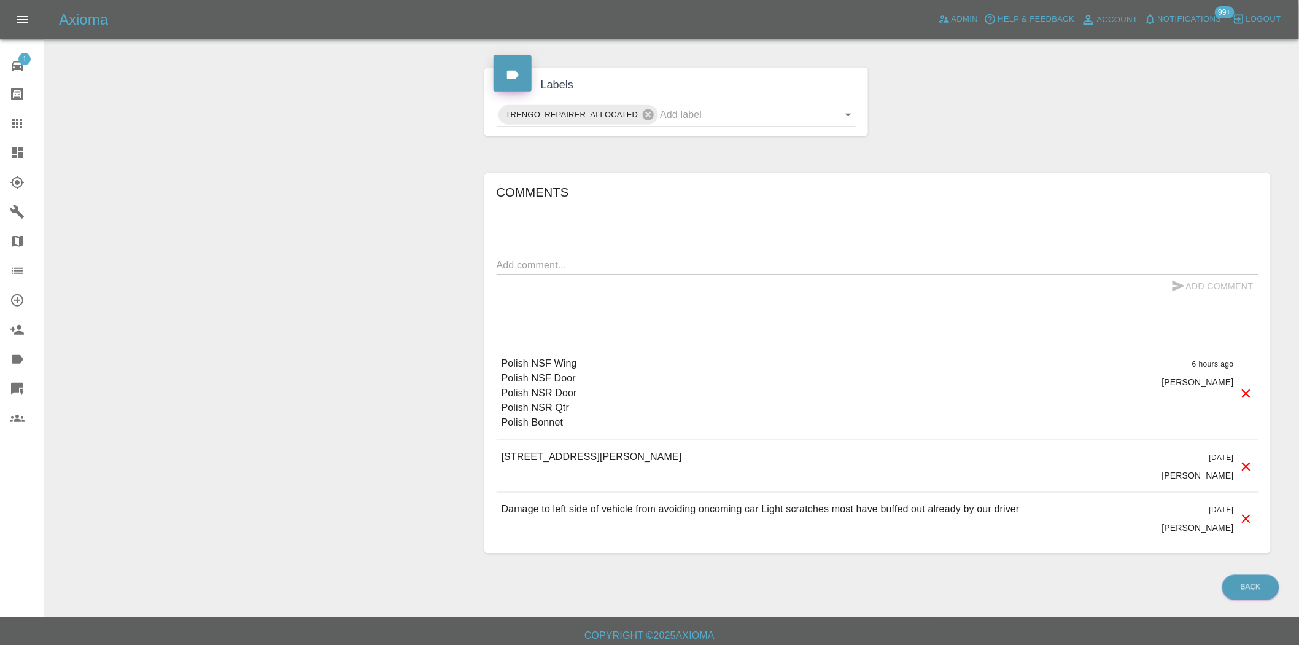
scroll to position [545, 0]
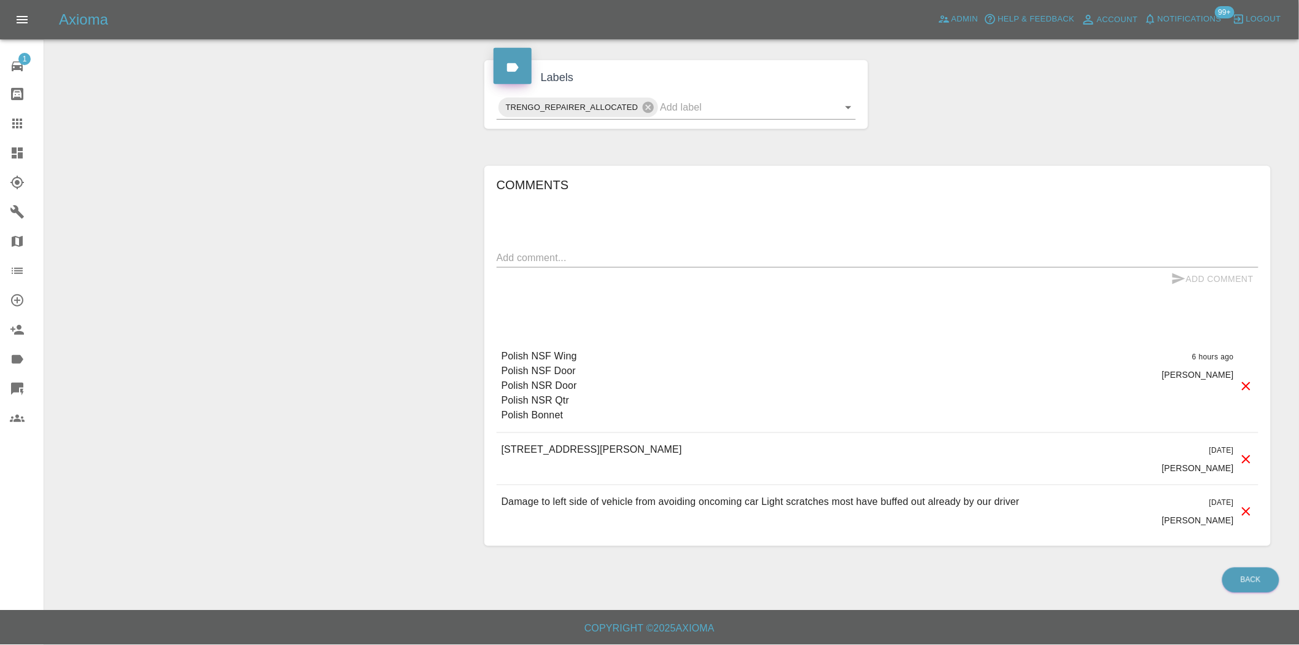
drag, startPoint x: 702, startPoint y: 446, endPoint x: 499, endPoint y: 438, distance: 204.0
click at [499, 438] on div "11, MANOR CRESCENT, COMPTON, RG20 6NR 2 days ago Ankur Mehta" at bounding box center [878, 459] width 762 height 52
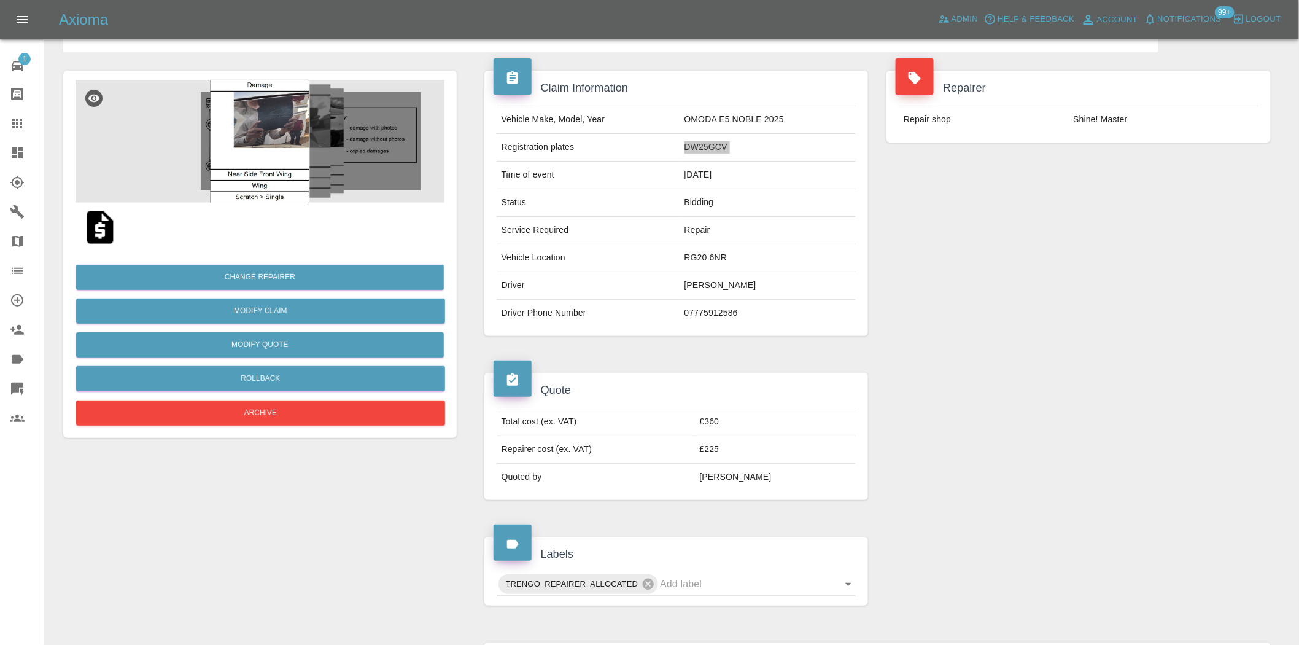
scroll to position [0, 0]
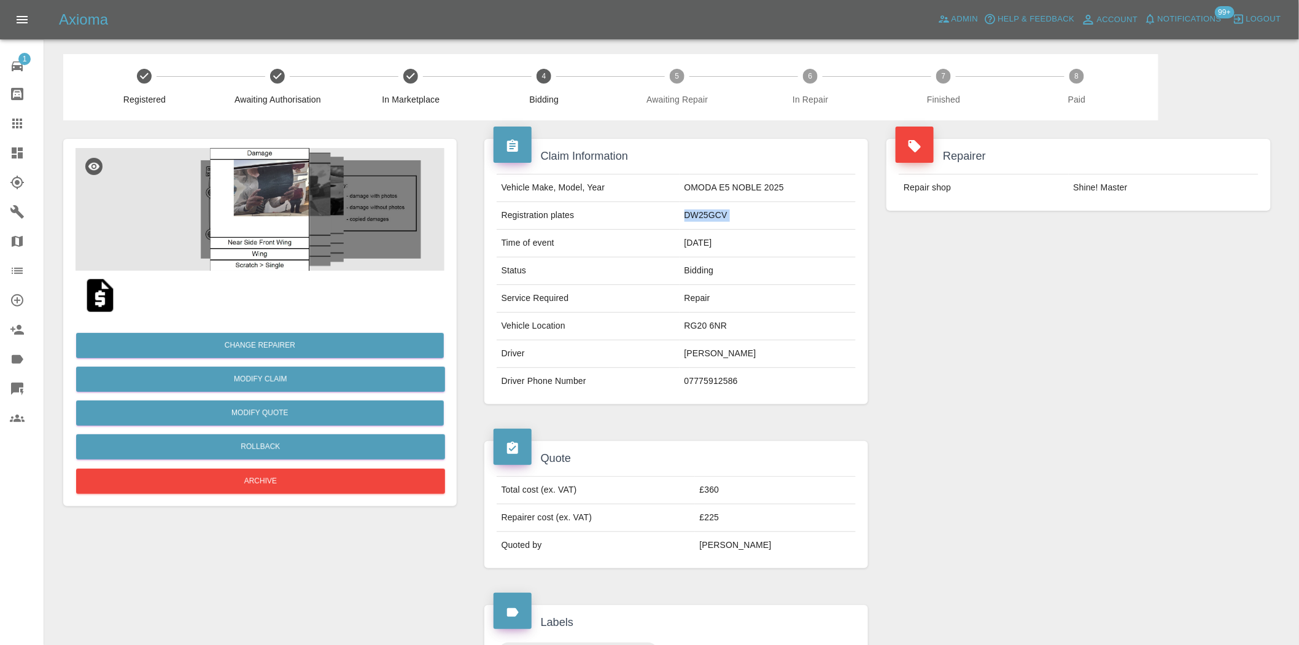
click at [702, 213] on td "DW25GCV" at bounding box center [768, 216] width 177 height 28
copy td "DW25GCV"
click at [274, 181] on img at bounding box center [260, 209] width 369 height 123
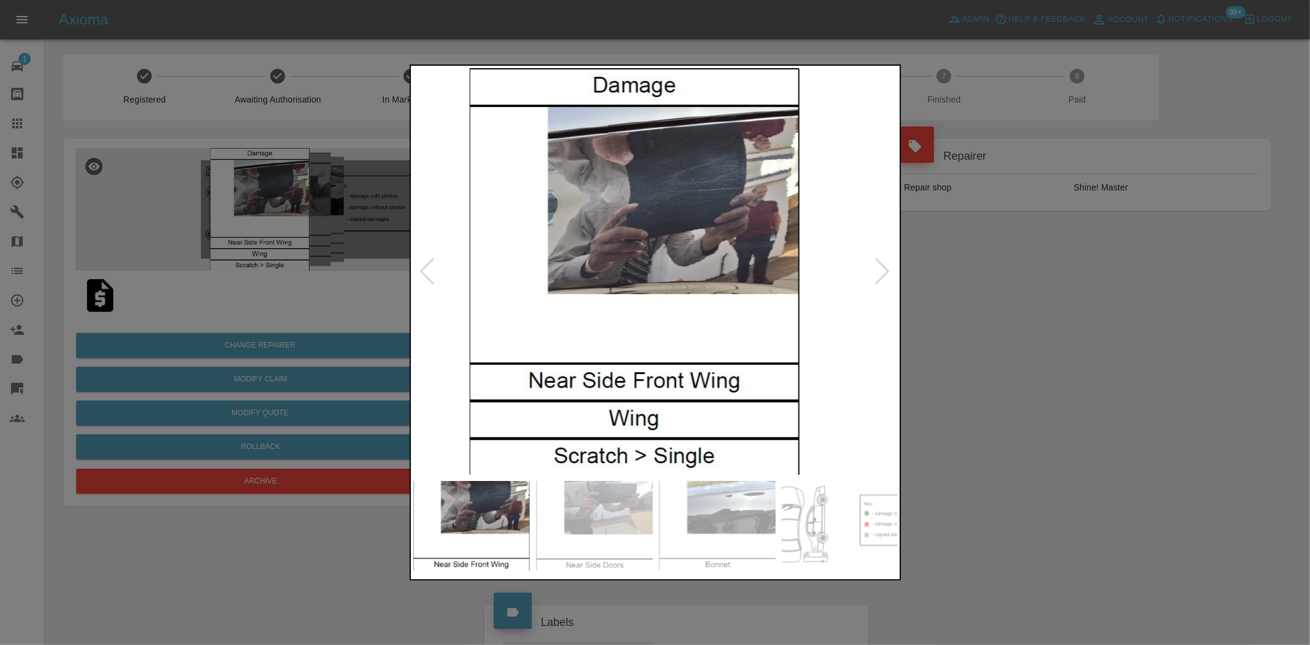
click at [589, 299] on img at bounding box center [634, 271] width 485 height 406
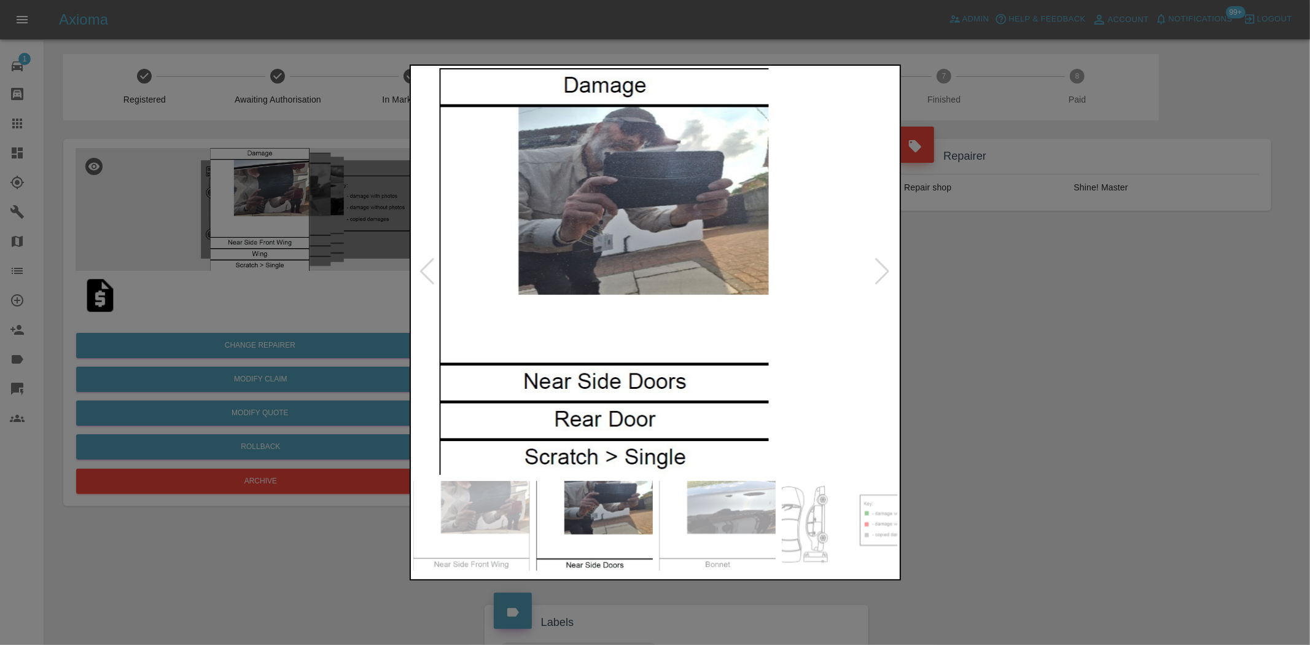
click at [682, 318] on img at bounding box center [603, 271] width 485 height 406
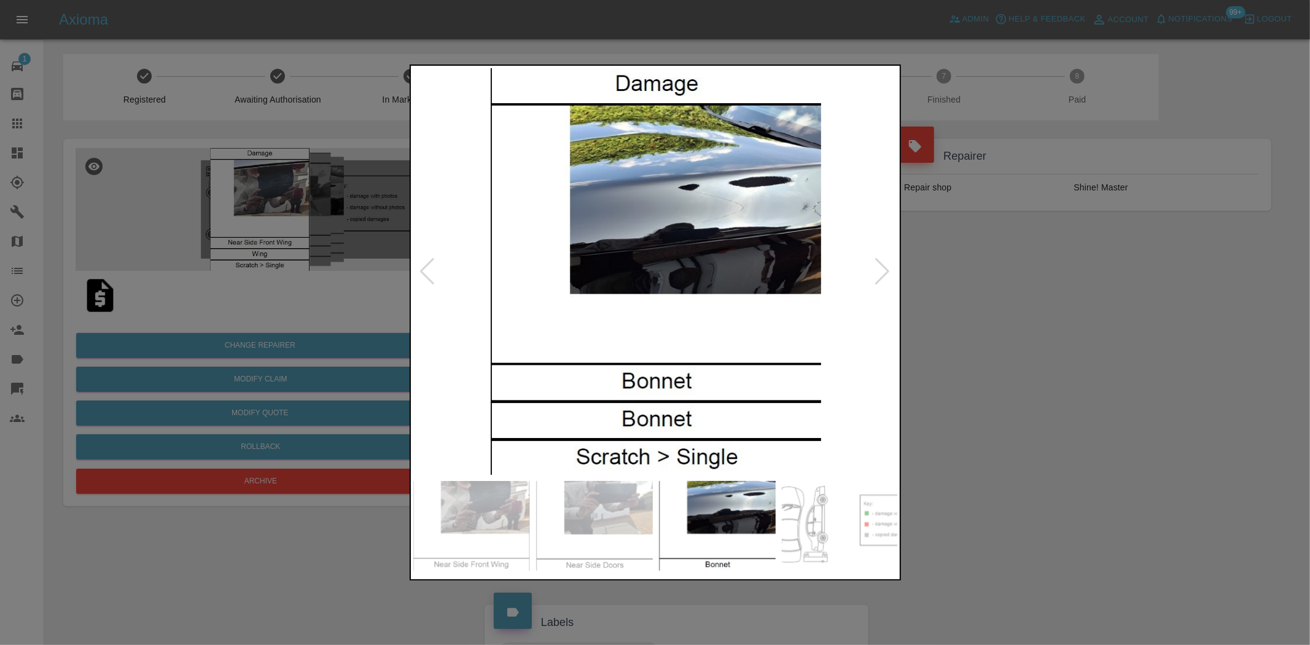
click at [736, 305] on img at bounding box center [655, 271] width 485 height 406
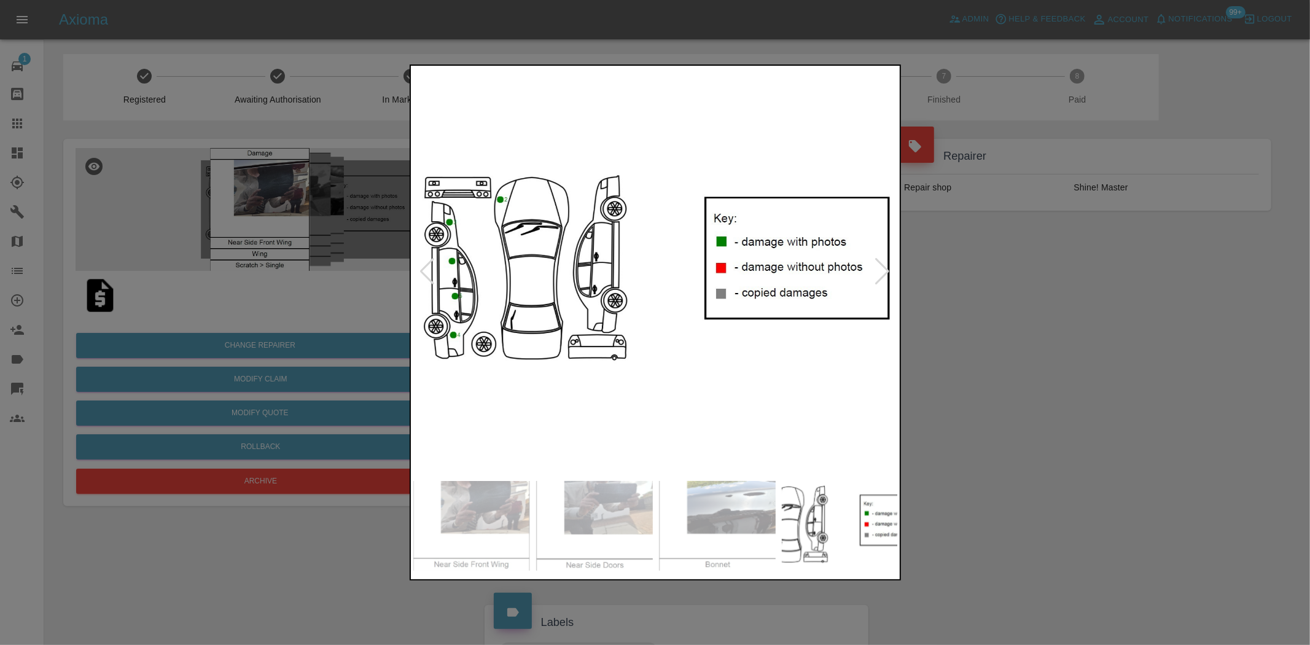
click at [711, 297] on img at bounding box center [655, 271] width 485 height 406
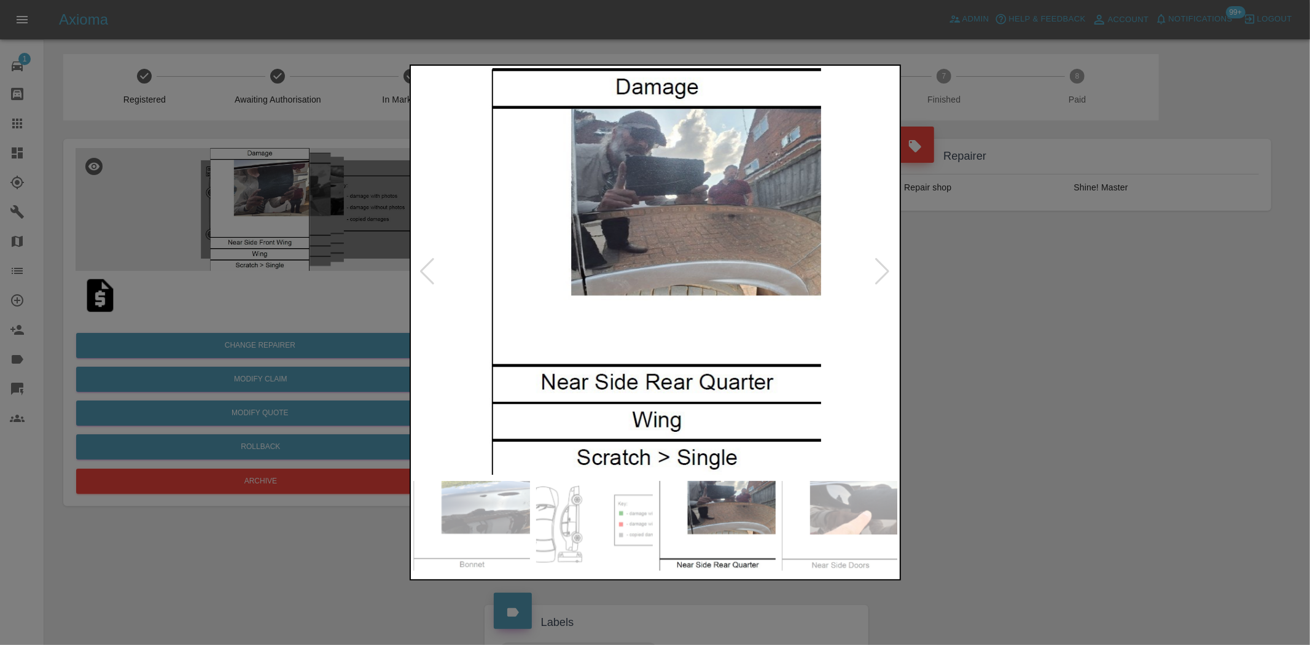
click at [674, 308] on img at bounding box center [655, 271] width 485 height 406
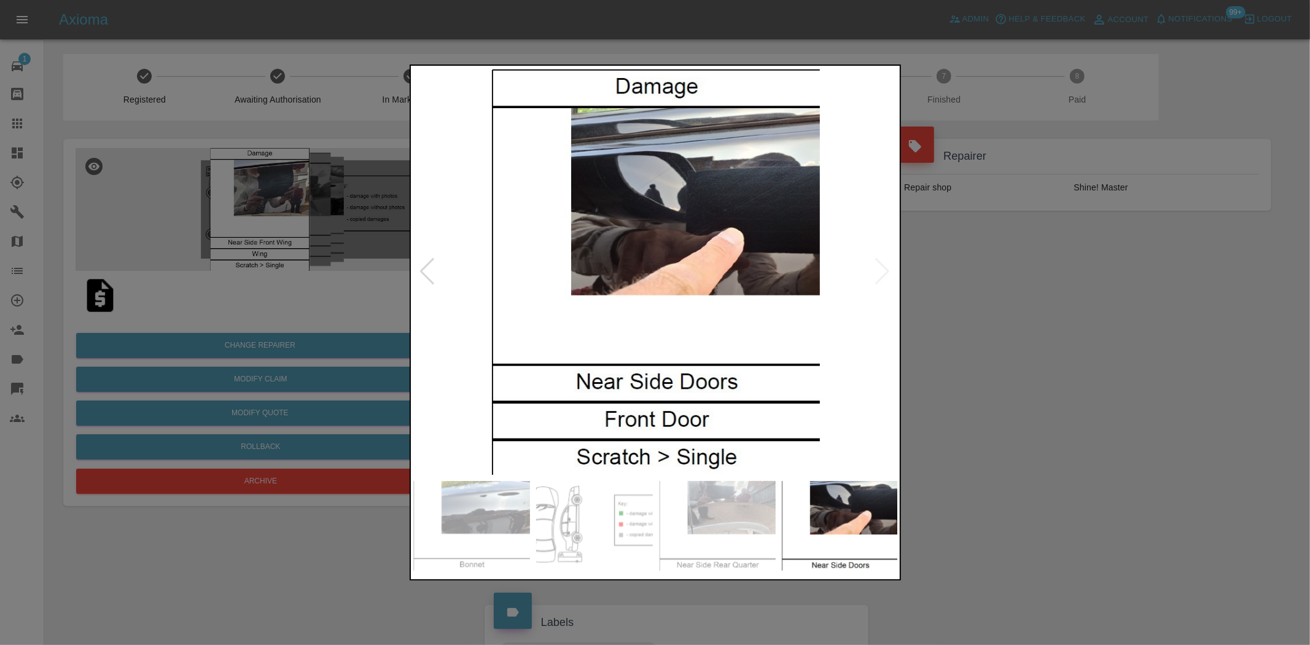
click at [583, 289] on img at bounding box center [655, 271] width 485 height 406
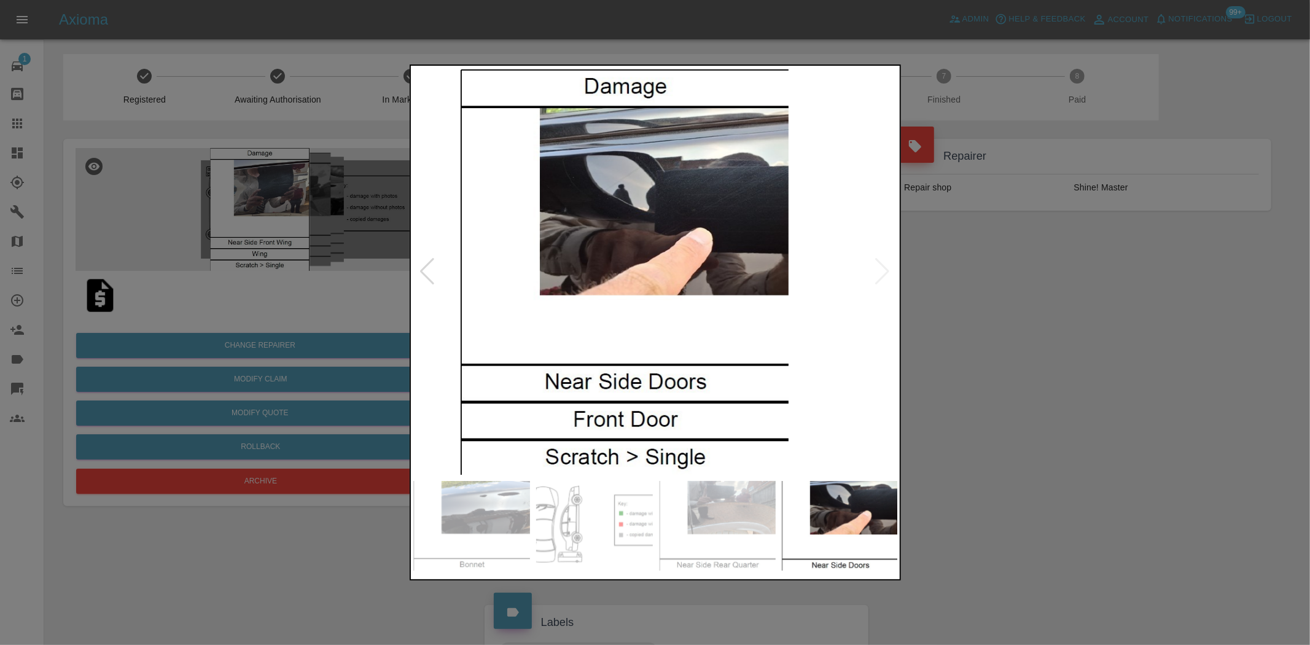
click at [503, 257] on img at bounding box center [623, 271] width 485 height 406
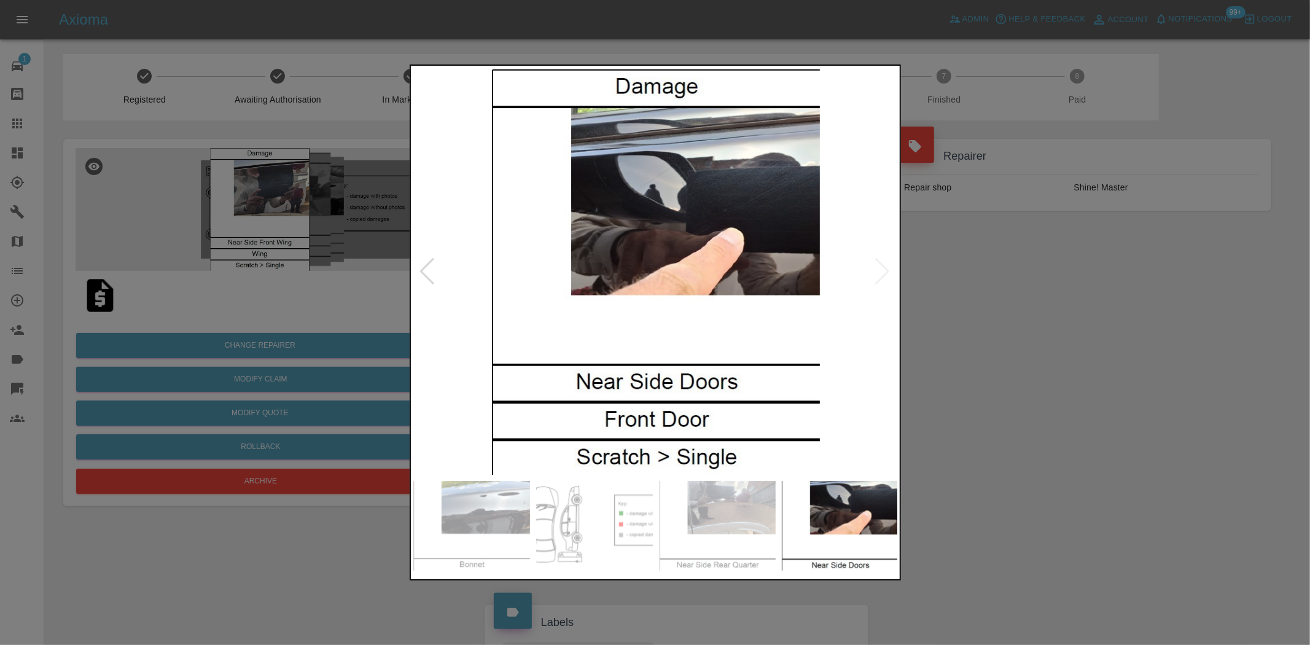
drag, startPoint x: 342, startPoint y: 225, endPoint x: 212, endPoint y: 260, distance: 134.0
click at [341, 225] on div at bounding box center [655, 322] width 1310 height 645
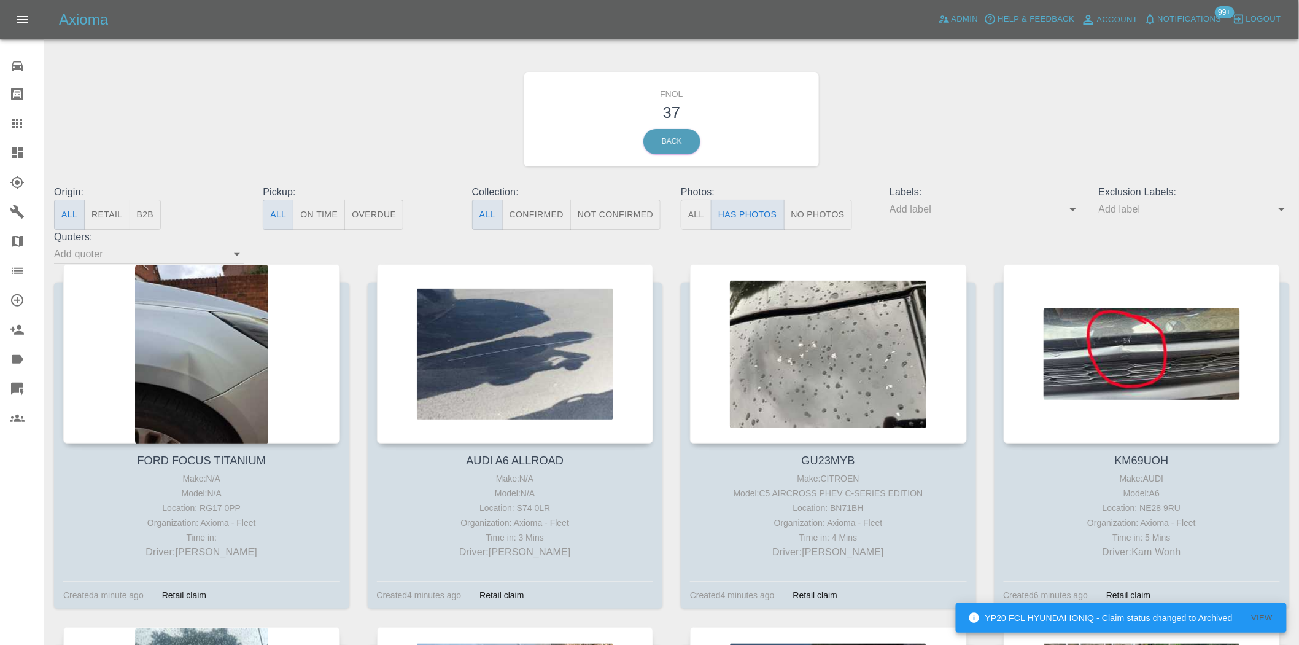
click at [21, 155] on icon at bounding box center [17, 152] width 11 height 11
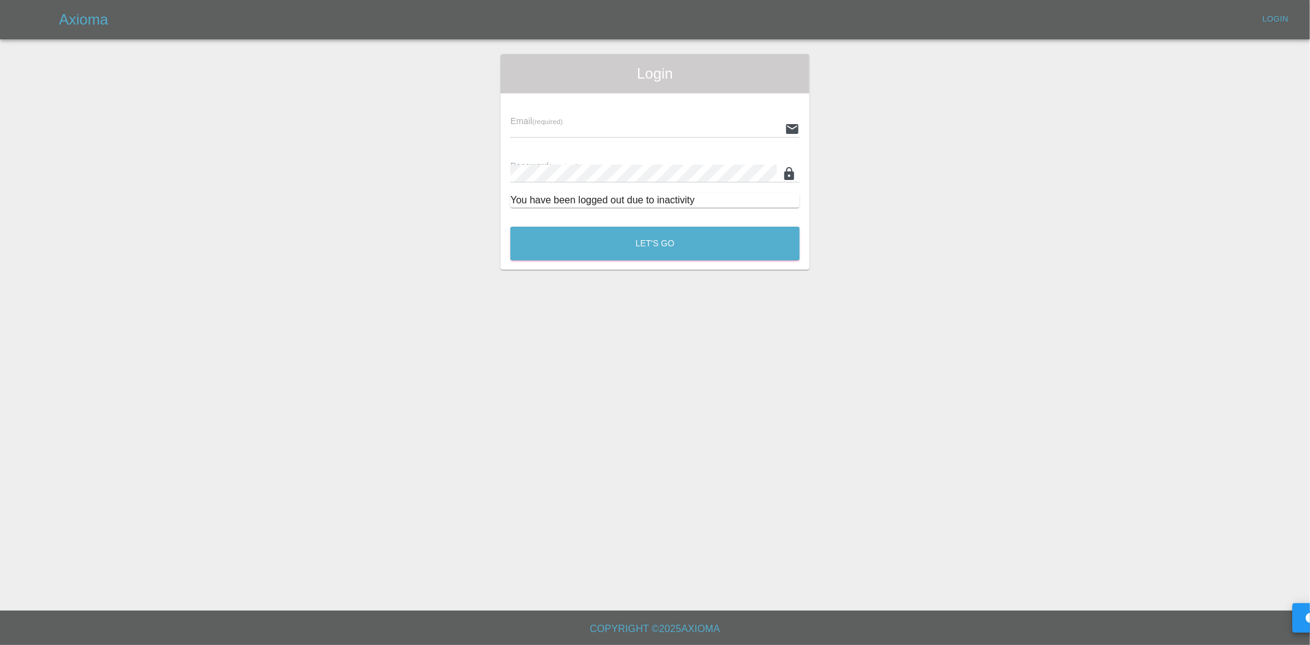
type input "[EMAIL_ADDRESS][DOMAIN_NAME]"
click at [636, 243] on button "Let's Go" at bounding box center [654, 244] width 289 height 34
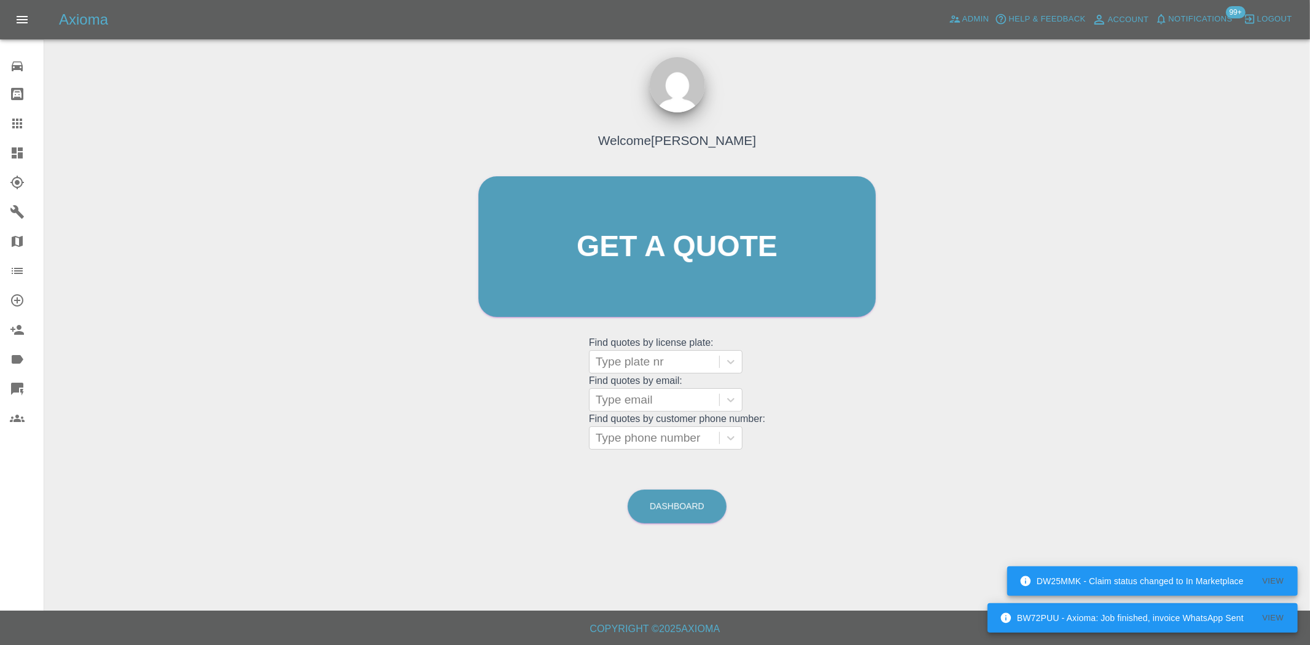
click at [21, 150] on icon at bounding box center [17, 152] width 11 height 11
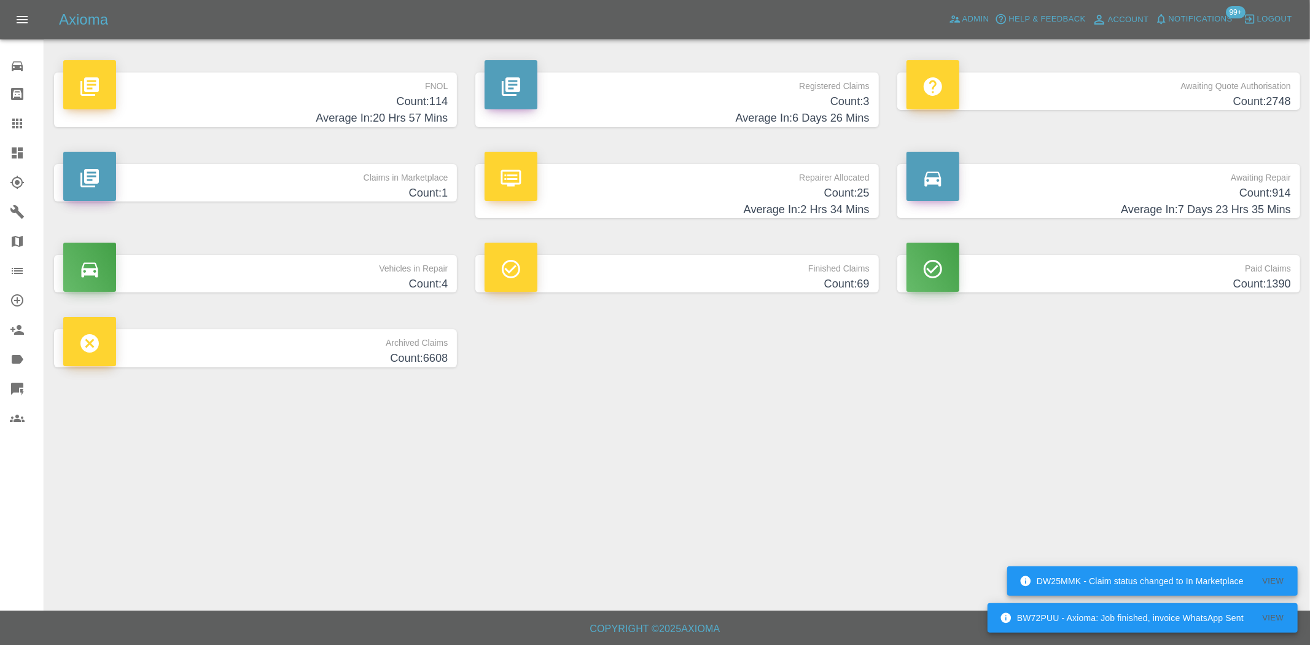
click at [394, 106] on h4 "Count: 114" at bounding box center [255, 101] width 384 height 17
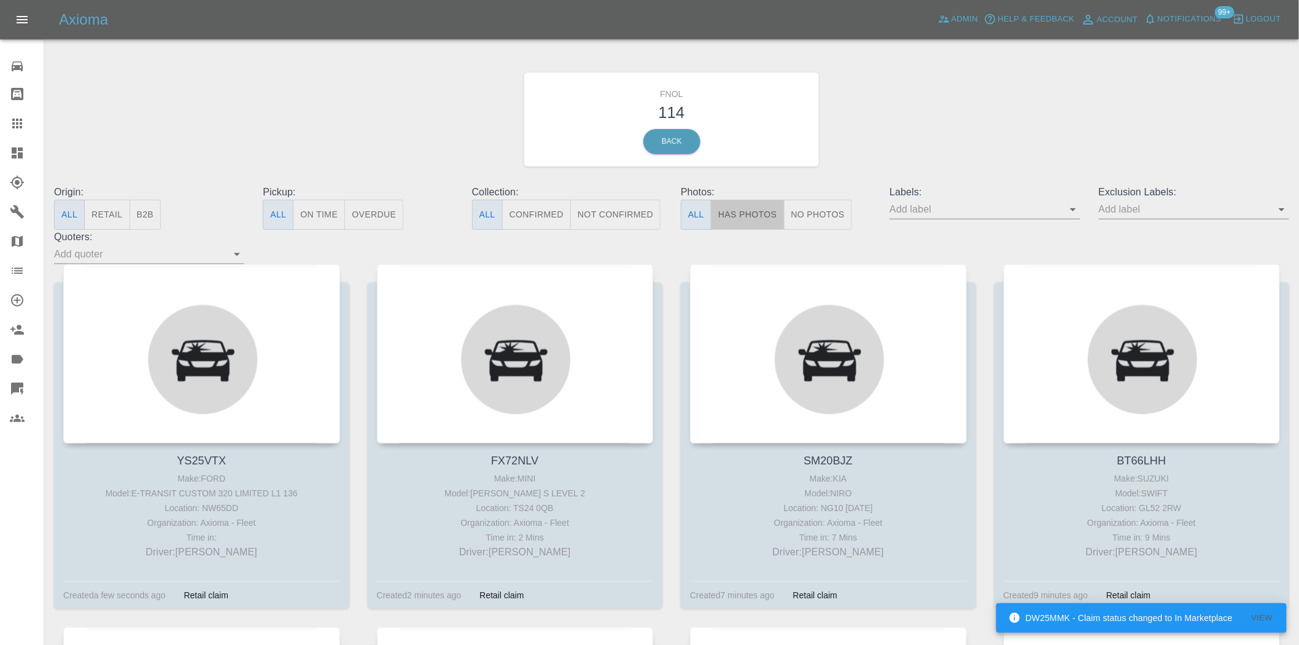
click at [764, 218] on button "Has Photos" at bounding box center [748, 215] width 74 height 30
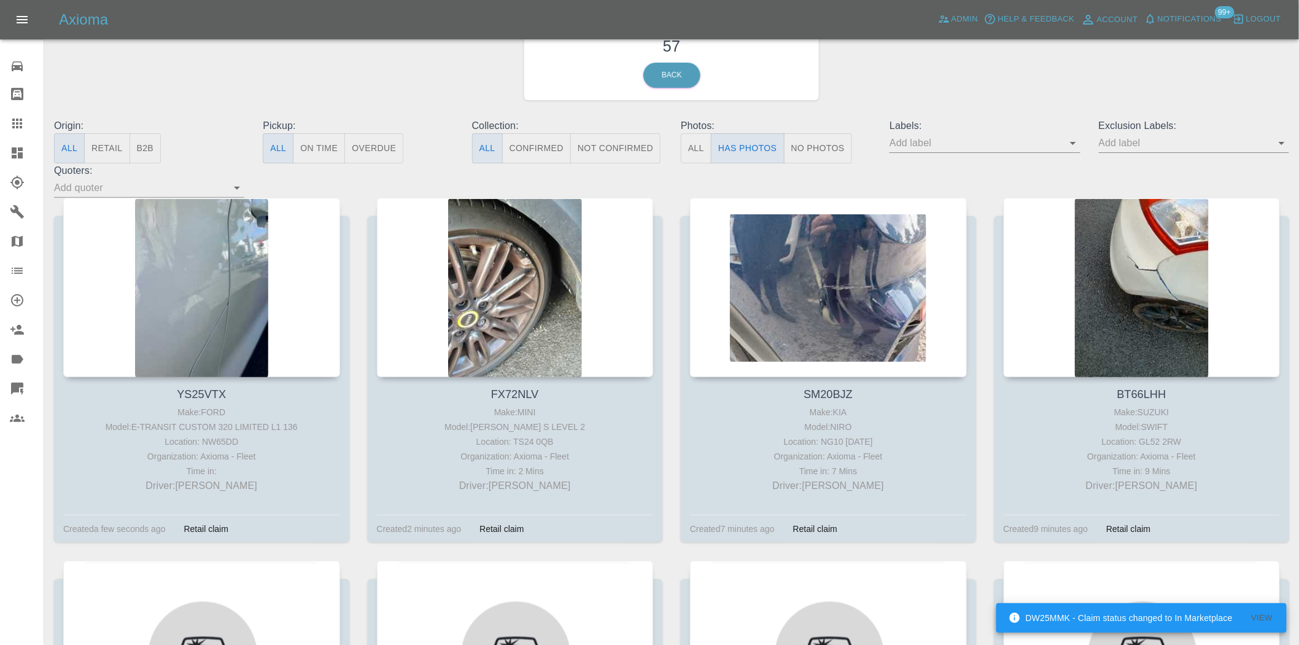
scroll to position [68, 0]
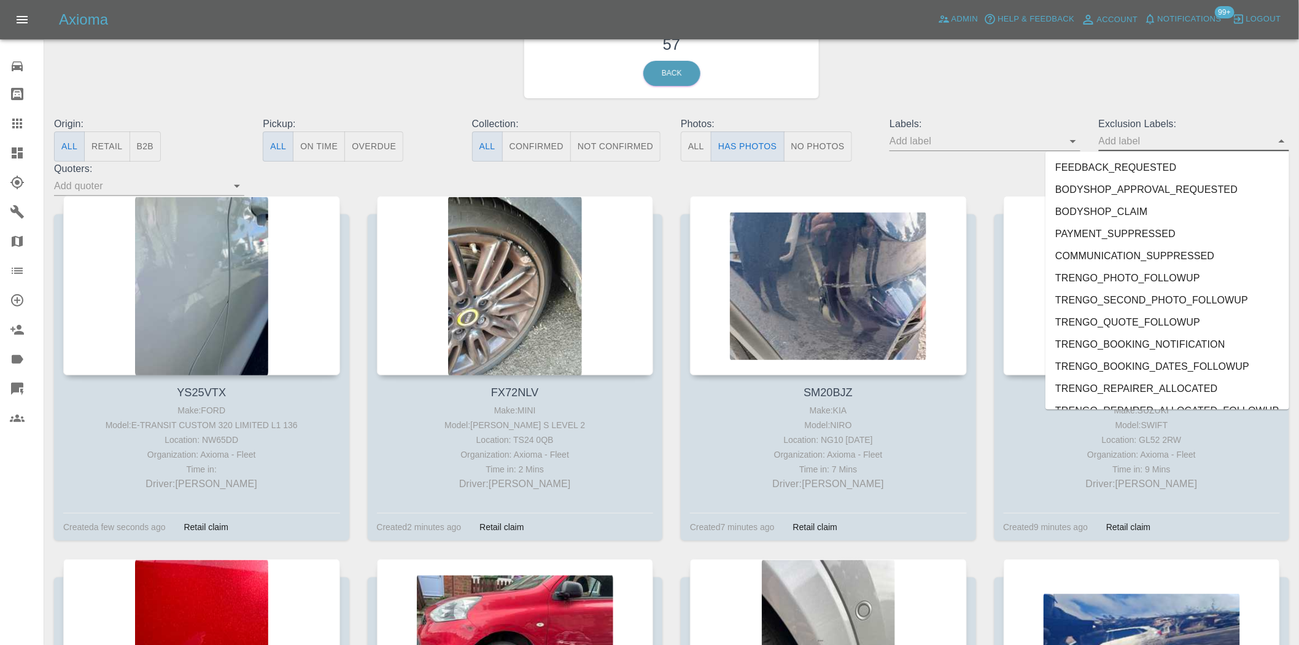
click at [1112, 137] on input "text" at bounding box center [1185, 140] width 172 height 19
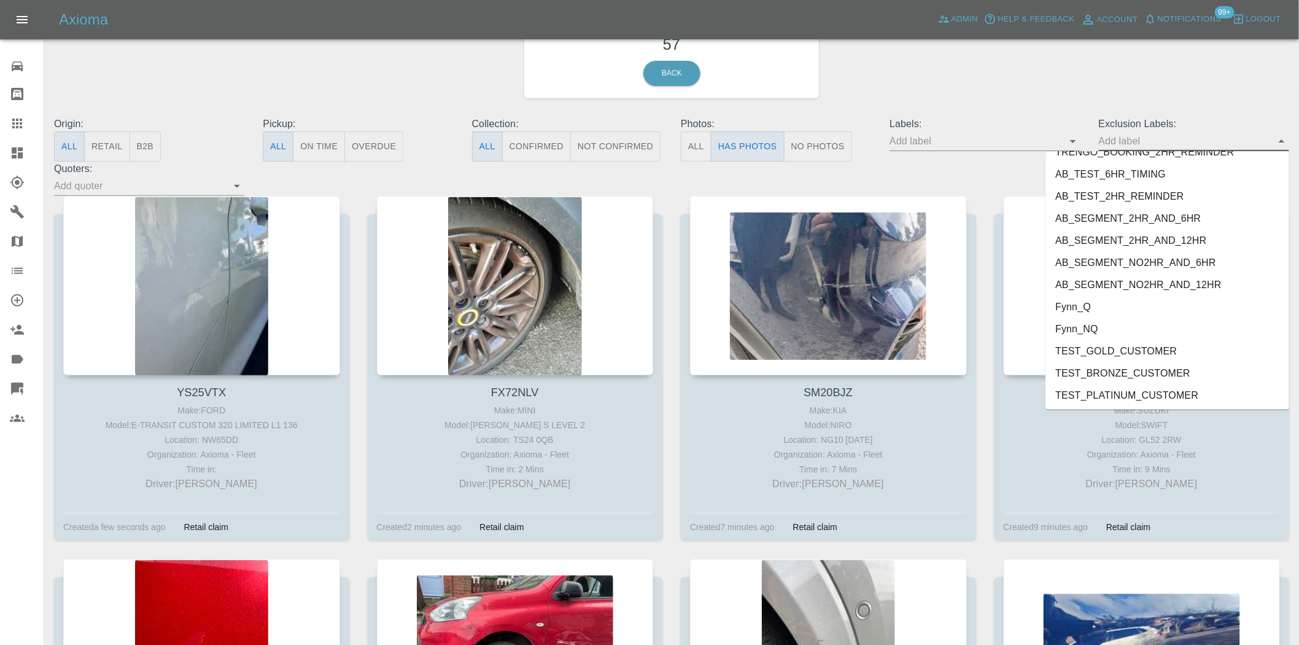
scroll to position [2580, 0]
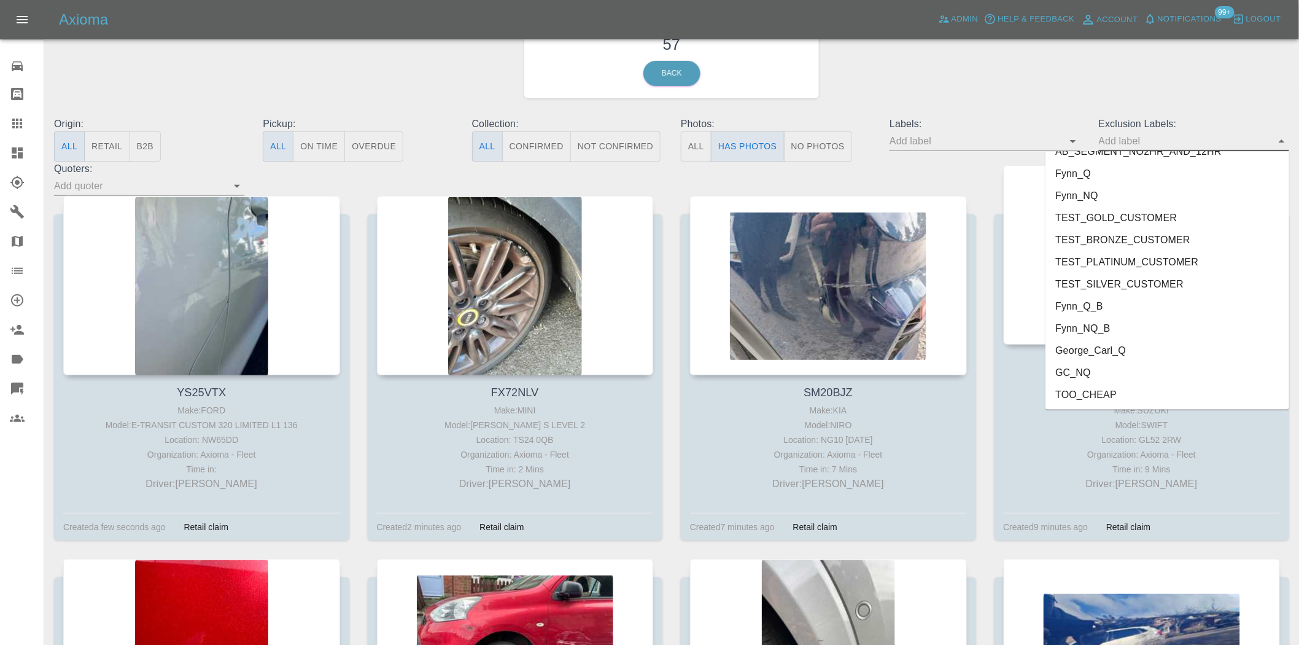
click at [1124, 352] on li "George_Carl_Q" at bounding box center [1168, 351] width 244 height 22
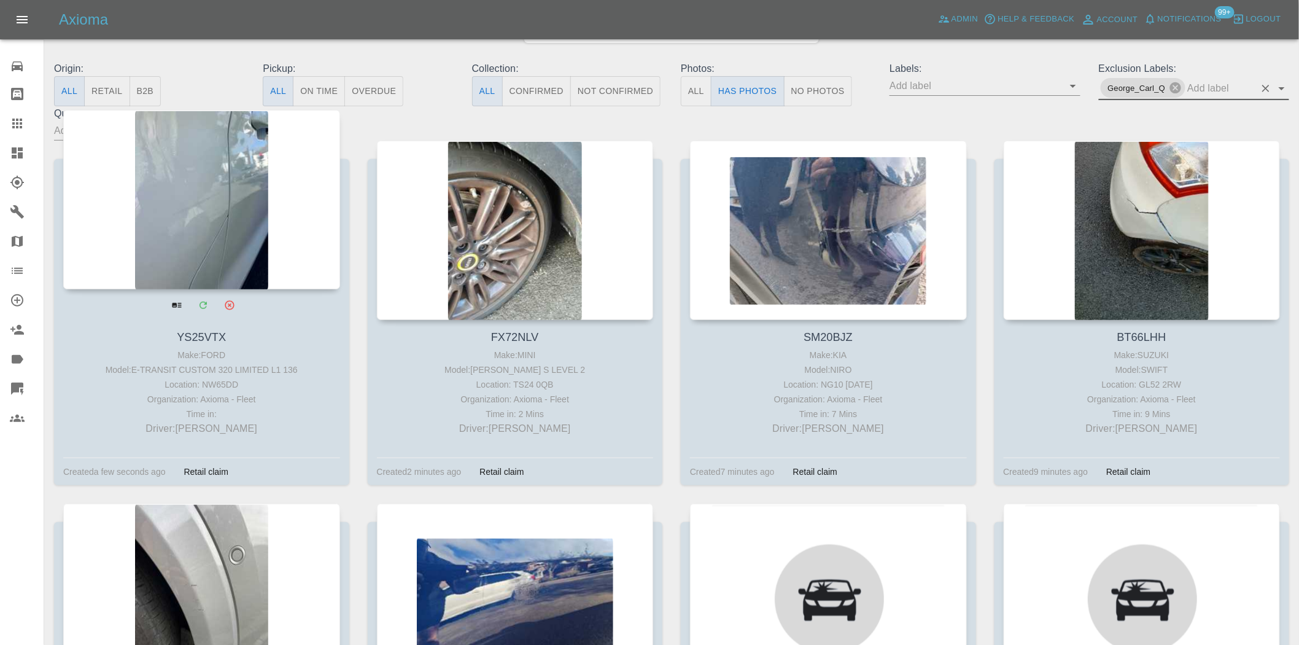
scroll to position [204, 0]
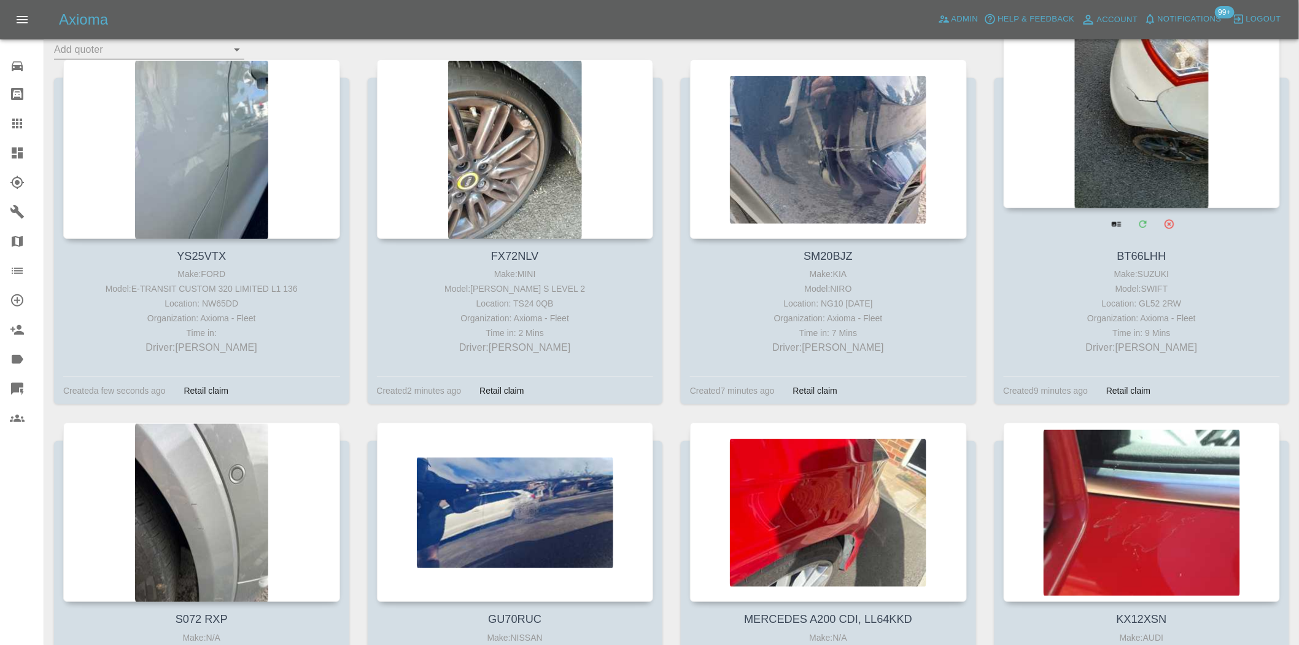
drag, startPoint x: 1056, startPoint y: 102, endPoint x: 1063, endPoint y: 104, distance: 7.2
drag, startPoint x: 1063, startPoint y: 104, endPoint x: 1132, endPoint y: 72, distance: 76.6
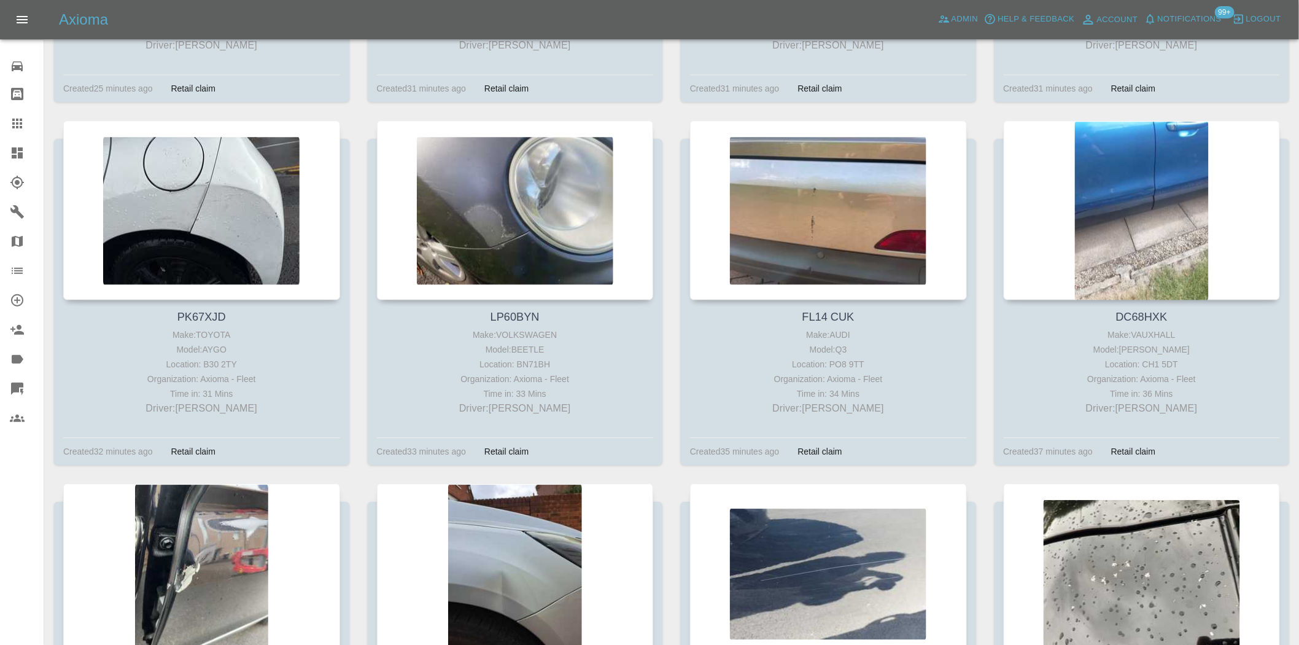
scroll to position [1228, 0]
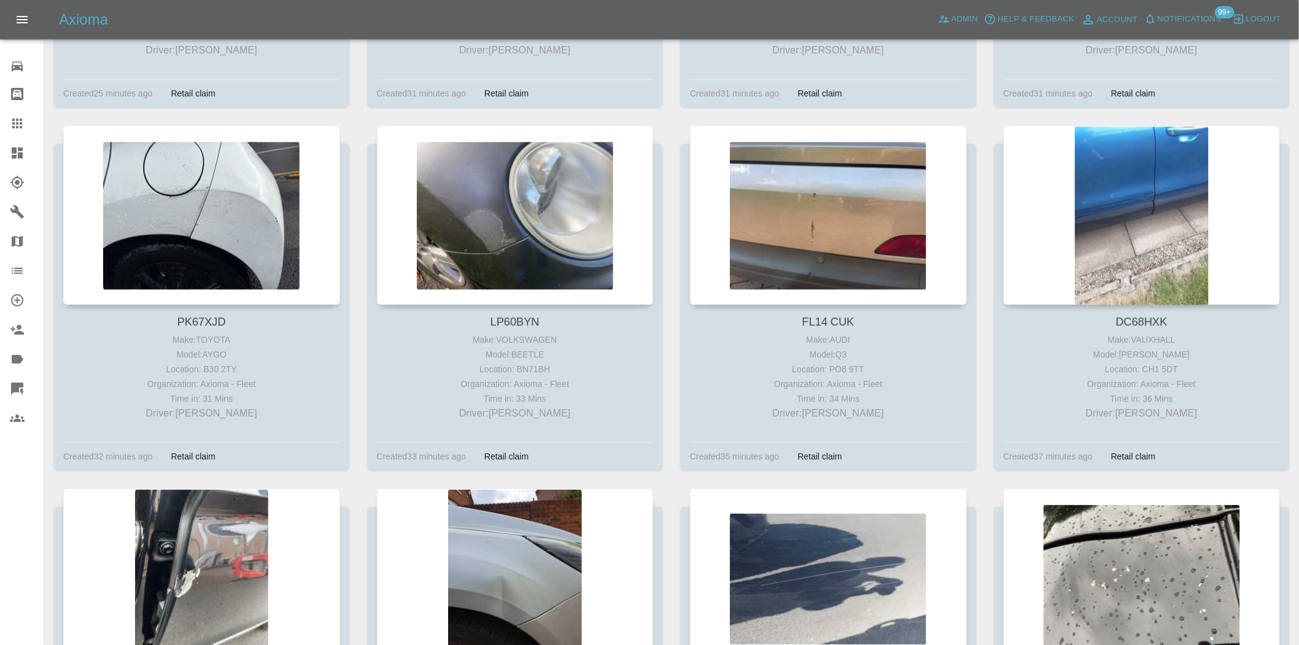
drag, startPoint x: 492, startPoint y: 174, endPoint x: 17, endPoint y: 154, distance: 476.2
click at [17, 154] on icon at bounding box center [17, 153] width 15 height 15
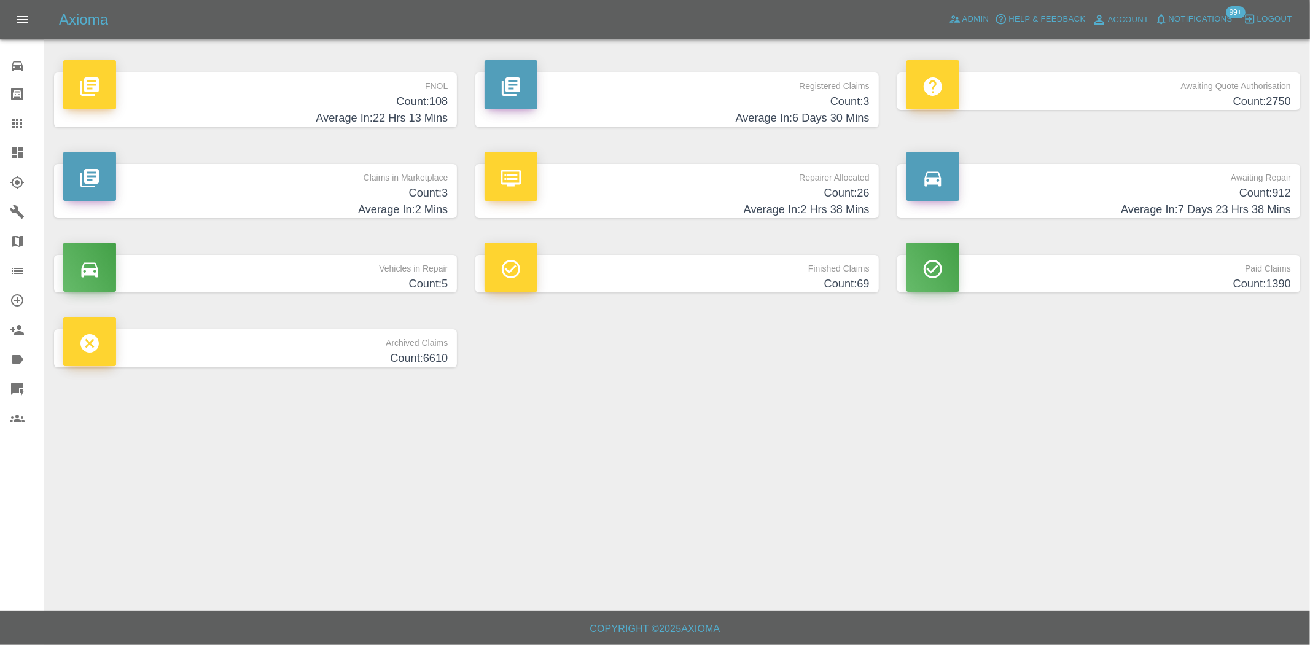
click at [395, 103] on h4 "Count: 108" at bounding box center [255, 101] width 384 height 17
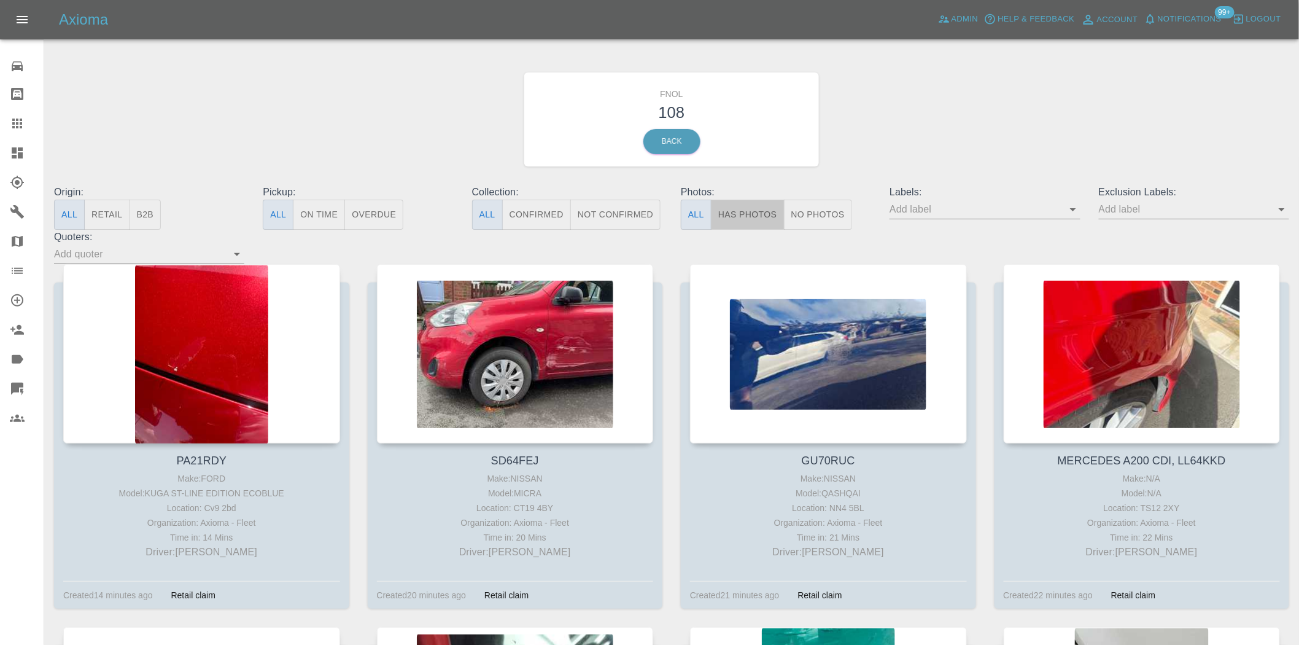
click at [766, 212] on button "Has Photos" at bounding box center [748, 215] width 74 height 30
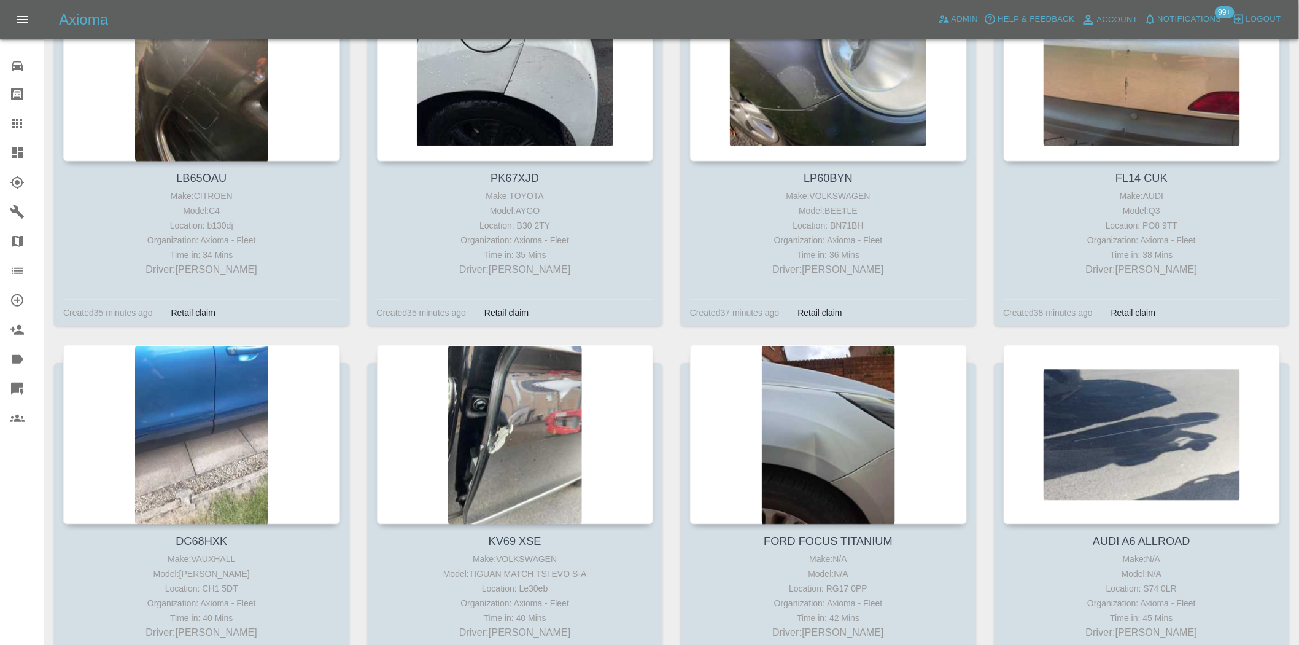
scroll to position [1023, 0]
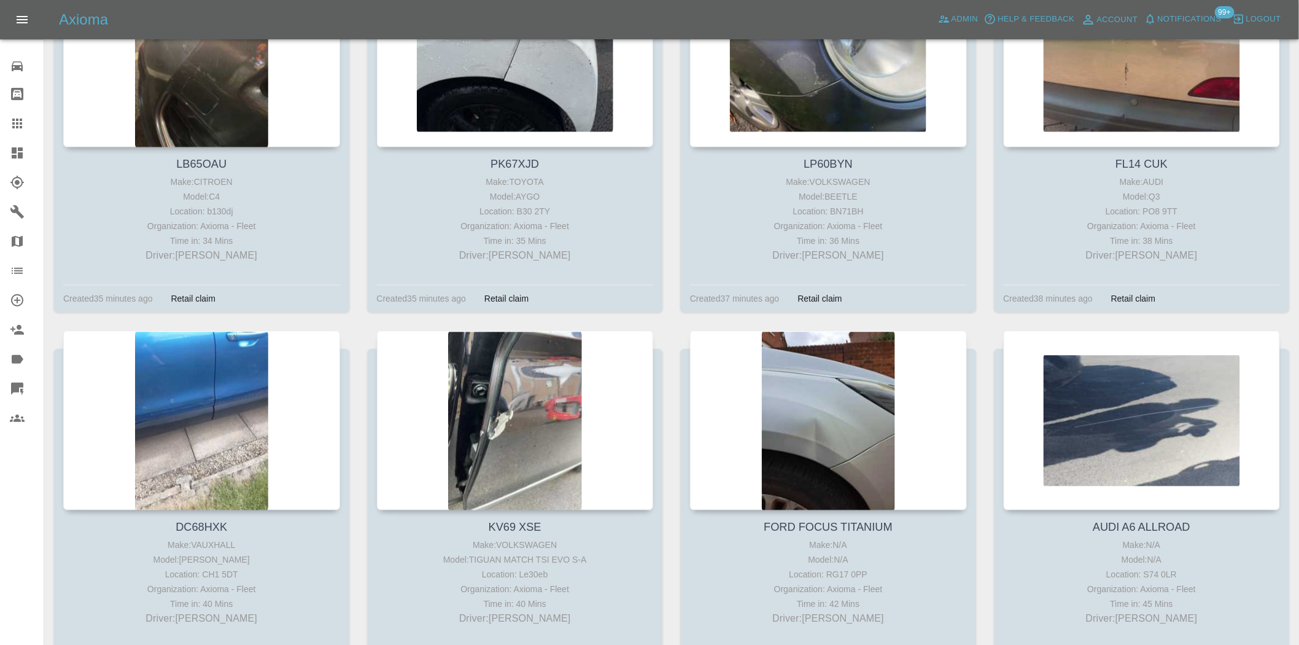
click at [19, 153] on icon at bounding box center [17, 152] width 11 height 11
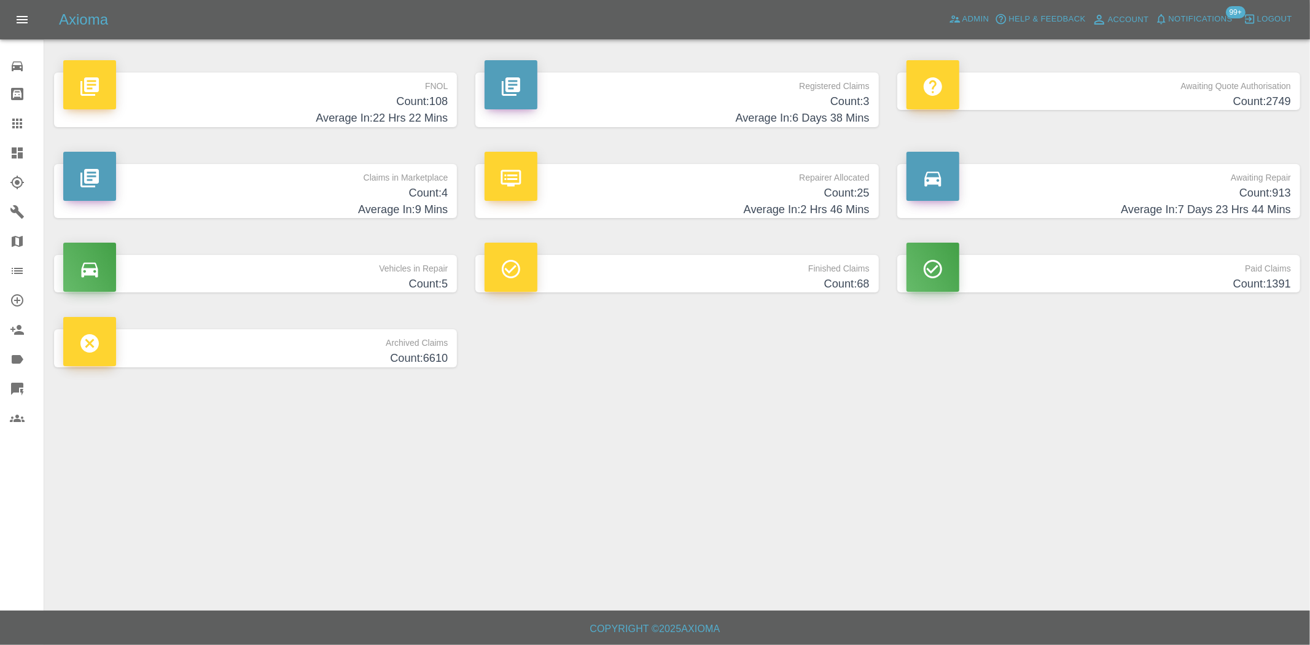
click at [410, 88] on p "FNOL" at bounding box center [255, 82] width 384 height 21
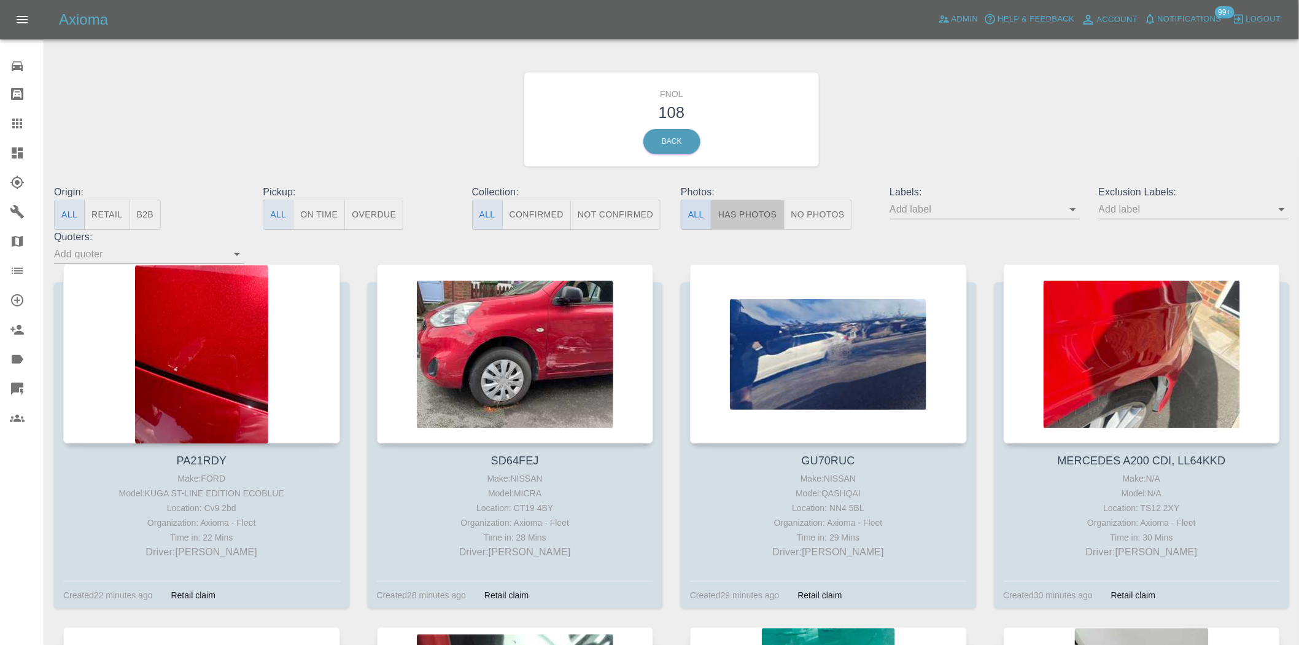
drag, startPoint x: 731, startPoint y: 215, endPoint x: 685, endPoint y: 215, distance: 46.0
click at [731, 215] on button "Has Photos" at bounding box center [748, 215] width 74 height 30
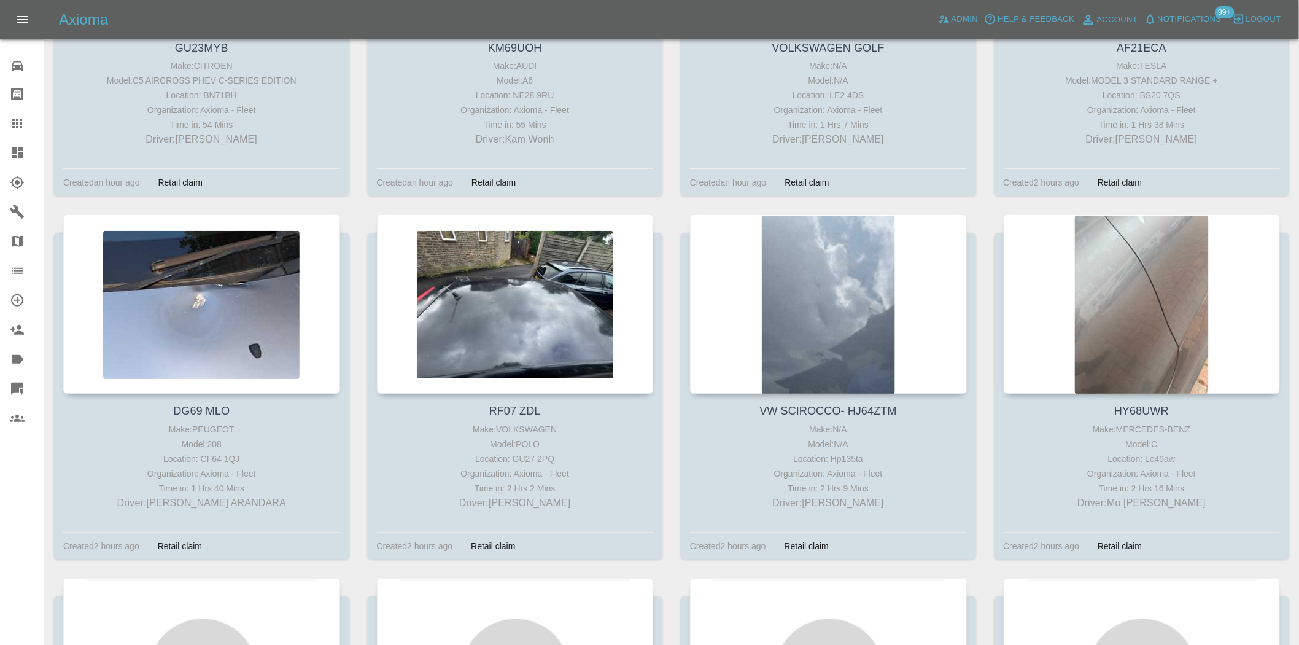
scroll to position [1910, 0]
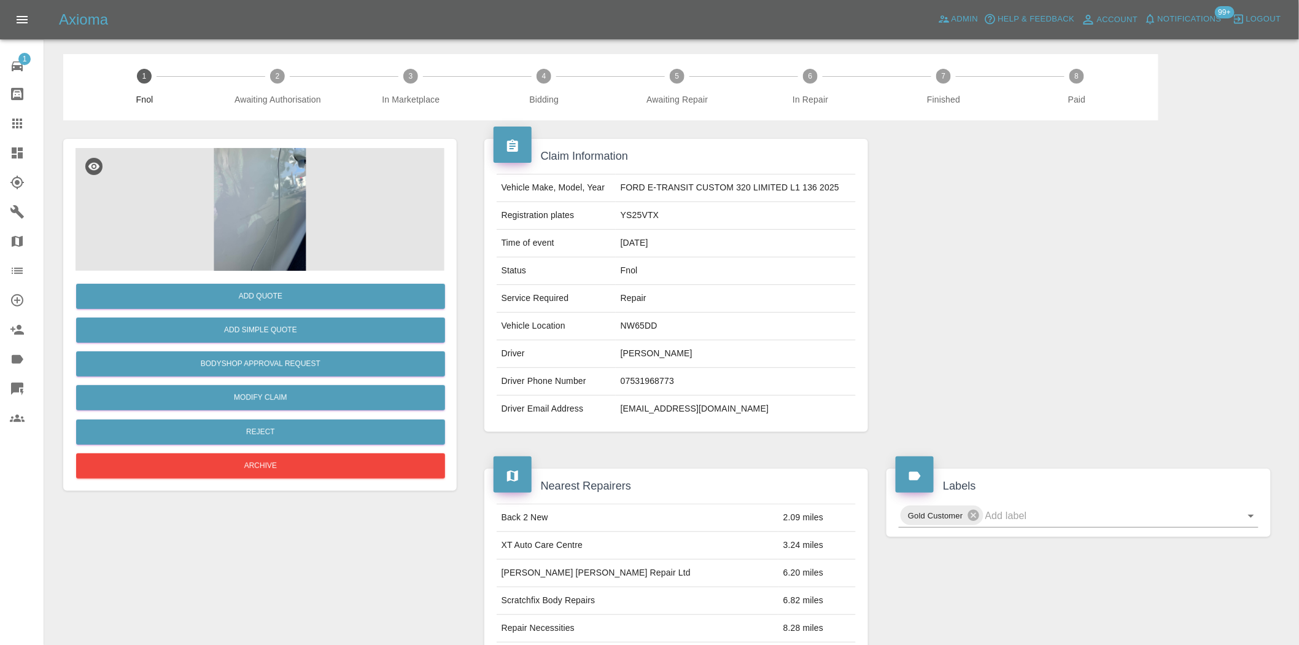
click at [249, 180] on img at bounding box center [260, 209] width 369 height 123
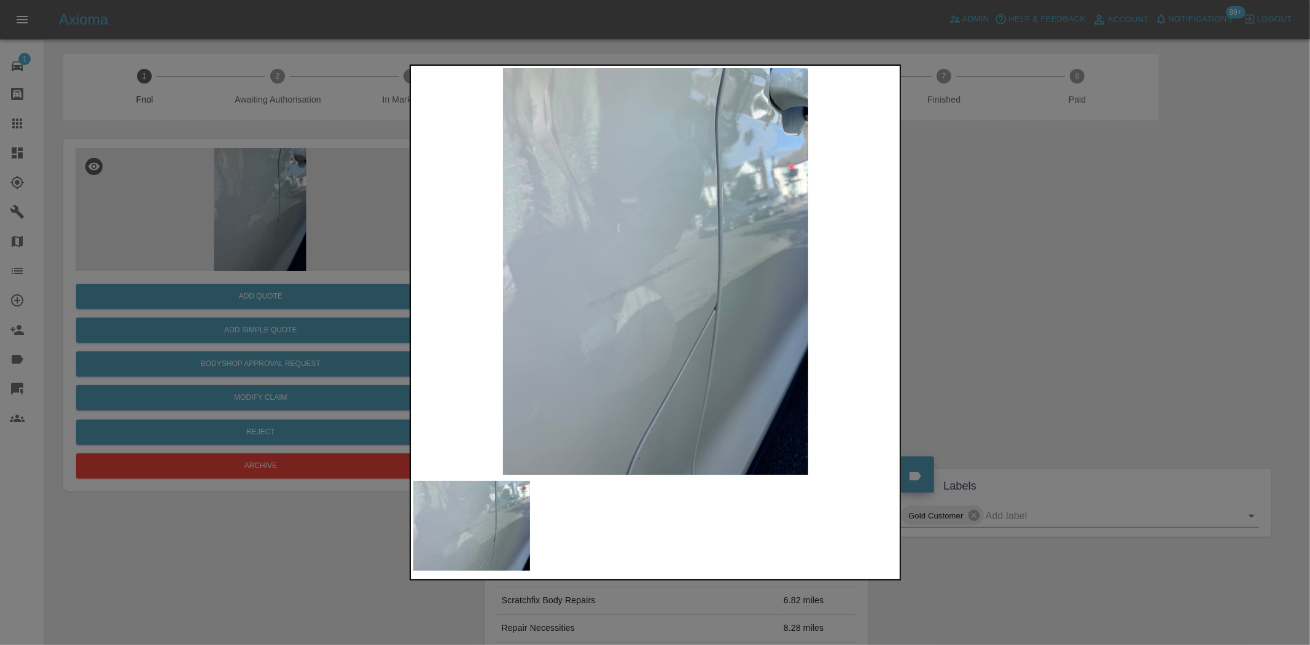
click at [487, 316] on img at bounding box center [655, 271] width 485 height 406
click at [631, 321] on img at bounding box center [655, 271] width 485 height 406
click at [653, 314] on img at bounding box center [655, 271] width 485 height 406
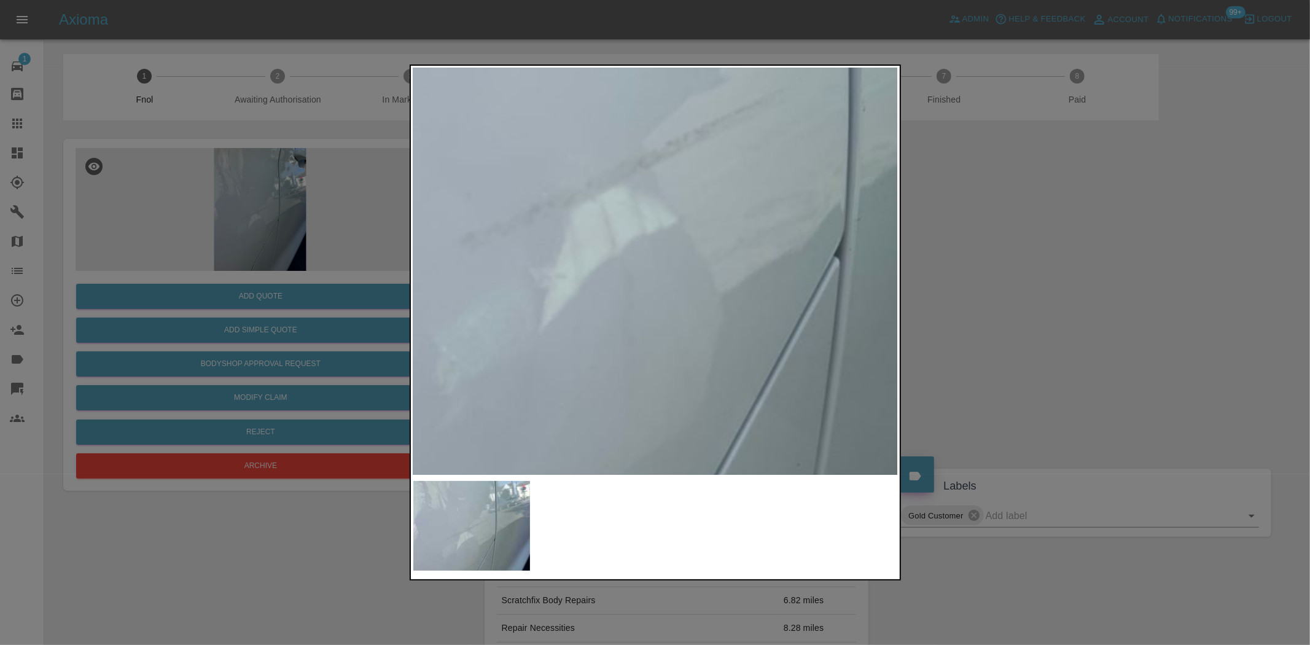
click at [653, 314] on img at bounding box center [659, 142] width 1455 height 1220
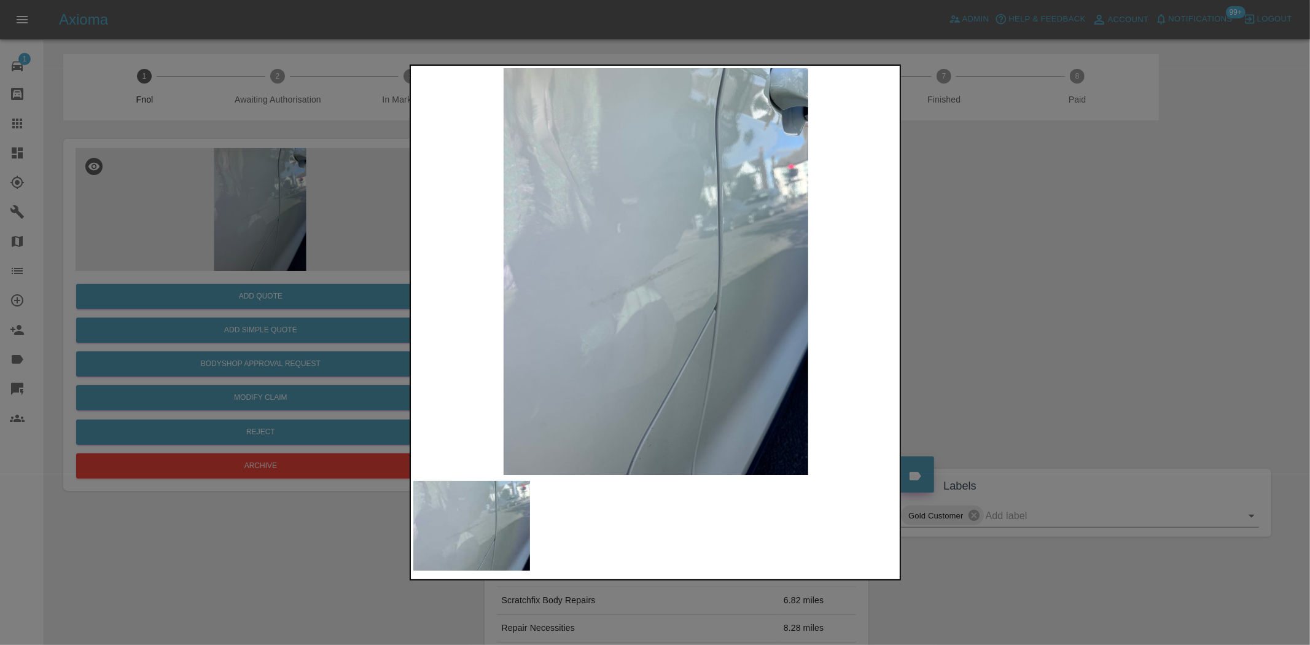
click at [457, 328] on img at bounding box center [655, 271] width 485 height 406
click at [177, 269] on div at bounding box center [655, 322] width 1310 height 645
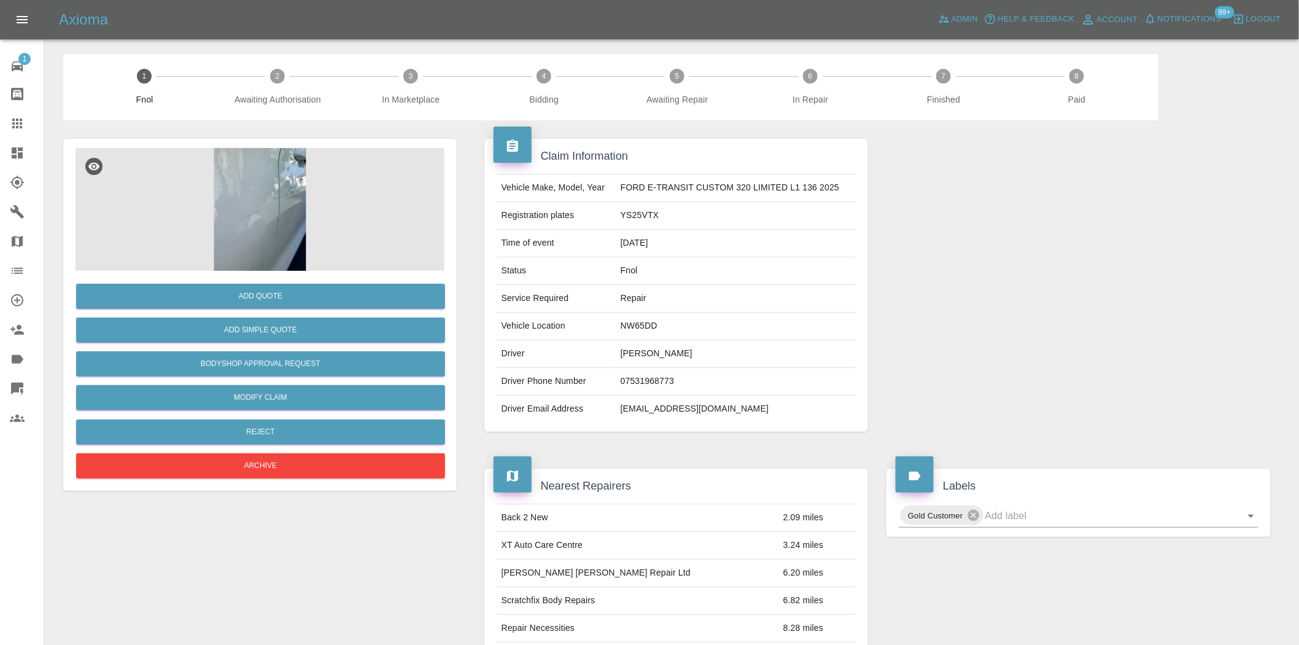
click at [255, 244] on img at bounding box center [260, 209] width 369 height 123
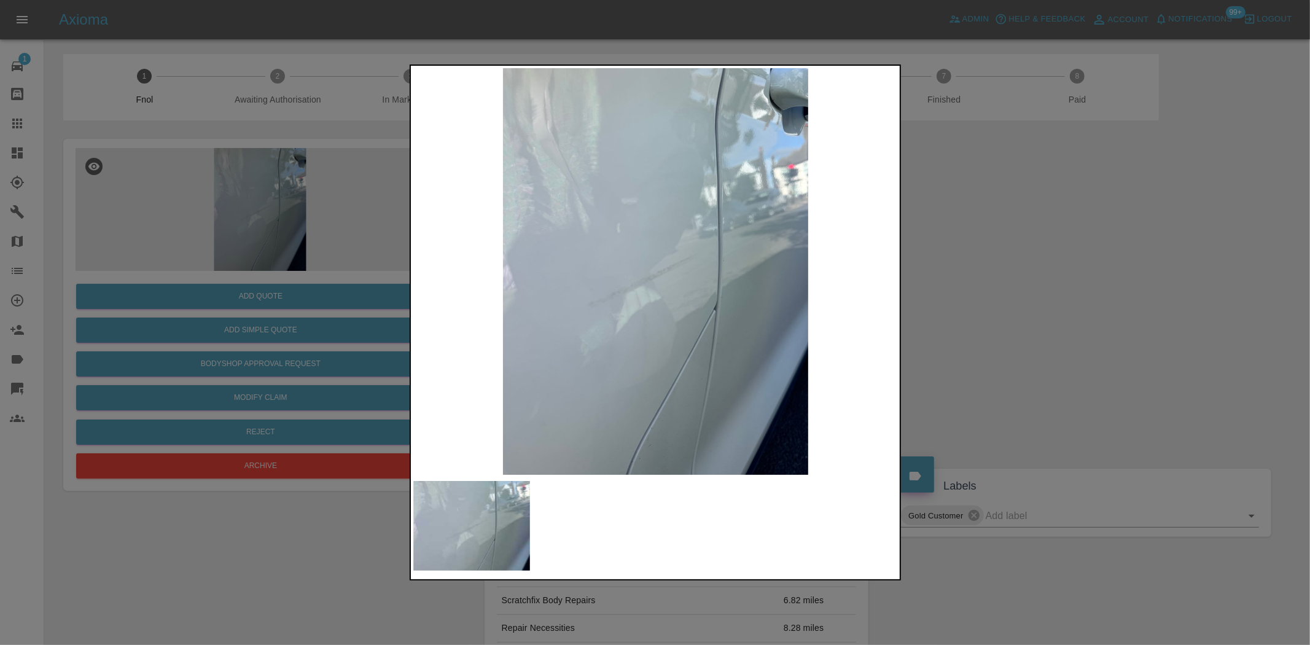
click at [658, 304] on img at bounding box center [655, 271] width 485 height 406
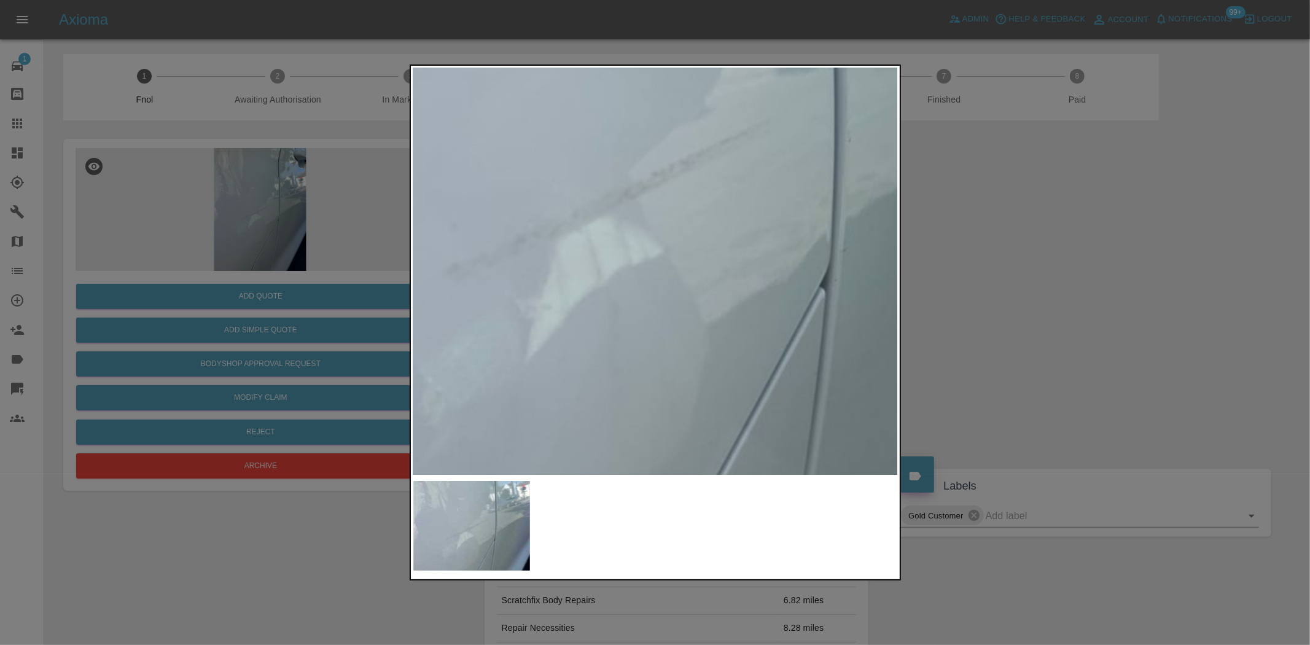
click at [605, 279] on img at bounding box center [645, 173] width 1455 height 1220
click at [689, 303] on img at bounding box center [645, 173] width 1455 height 1220
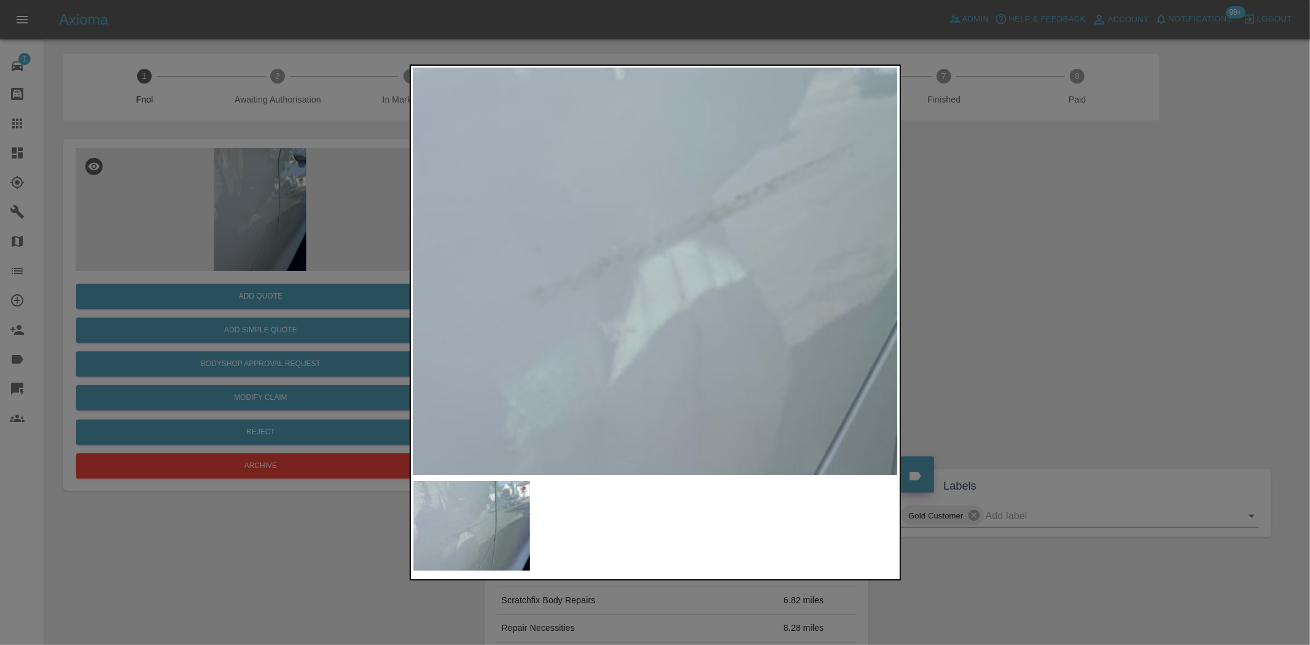
click at [243, 193] on div at bounding box center [655, 322] width 1310 height 645
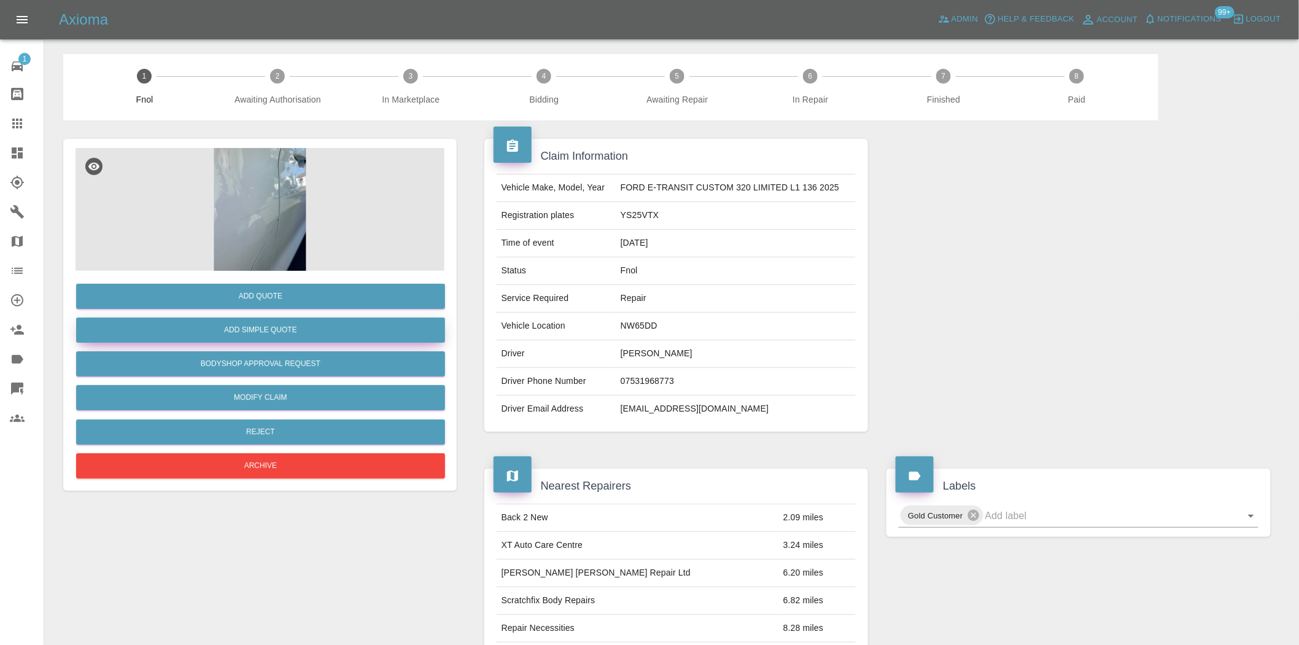
click at [272, 327] on button "Add Simple Quote" at bounding box center [260, 329] width 369 height 25
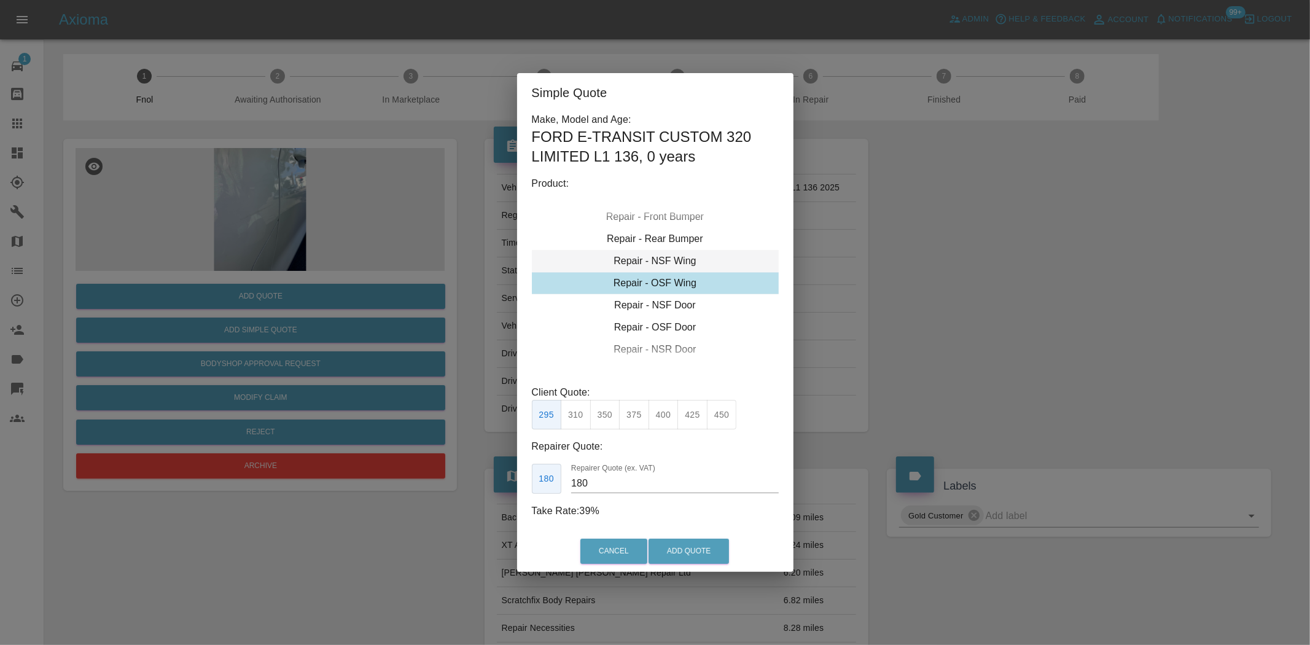
type input "140"
click at [656, 308] on div "Repair - NSF Door" at bounding box center [655, 305] width 247 height 22
click at [689, 553] on button "Add Quote" at bounding box center [688, 550] width 80 height 25
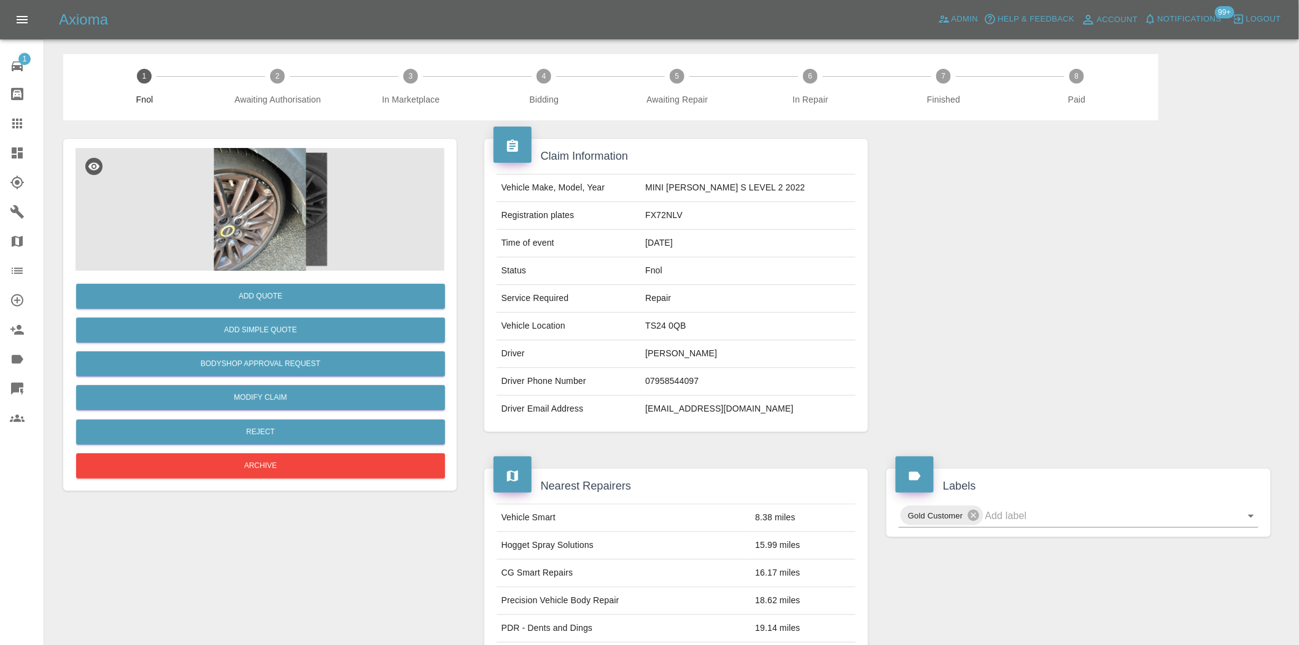
click at [257, 242] on img at bounding box center [260, 209] width 369 height 123
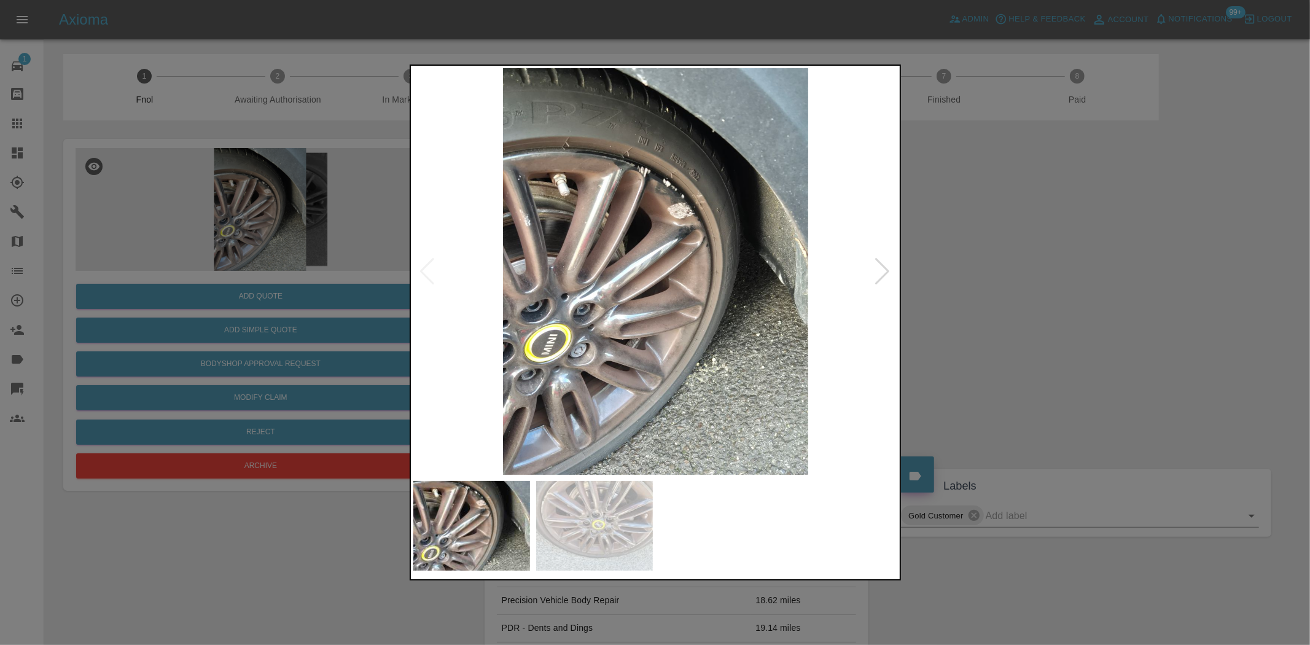
click at [468, 269] on img at bounding box center [655, 271] width 485 height 406
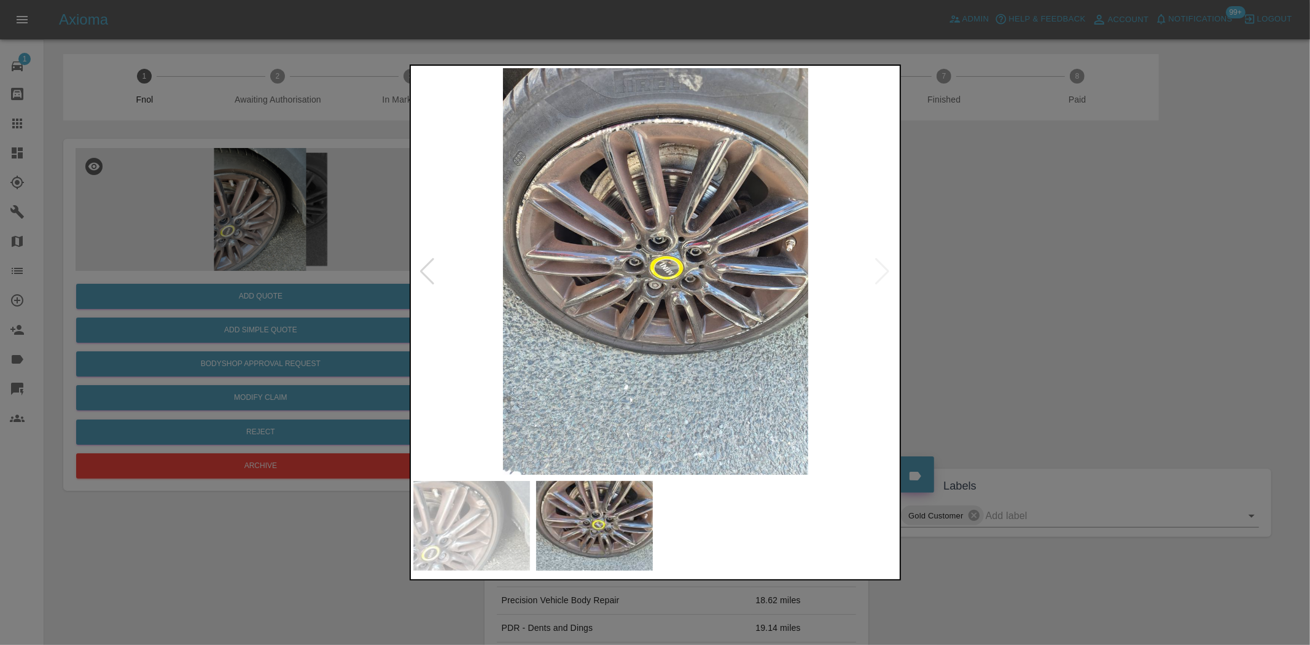
click at [384, 243] on div at bounding box center [655, 322] width 1310 height 645
drag, startPoint x: 222, startPoint y: 222, endPoint x: 567, endPoint y: 410, distance: 392.9
click at [229, 223] on div at bounding box center [655, 322] width 1310 height 645
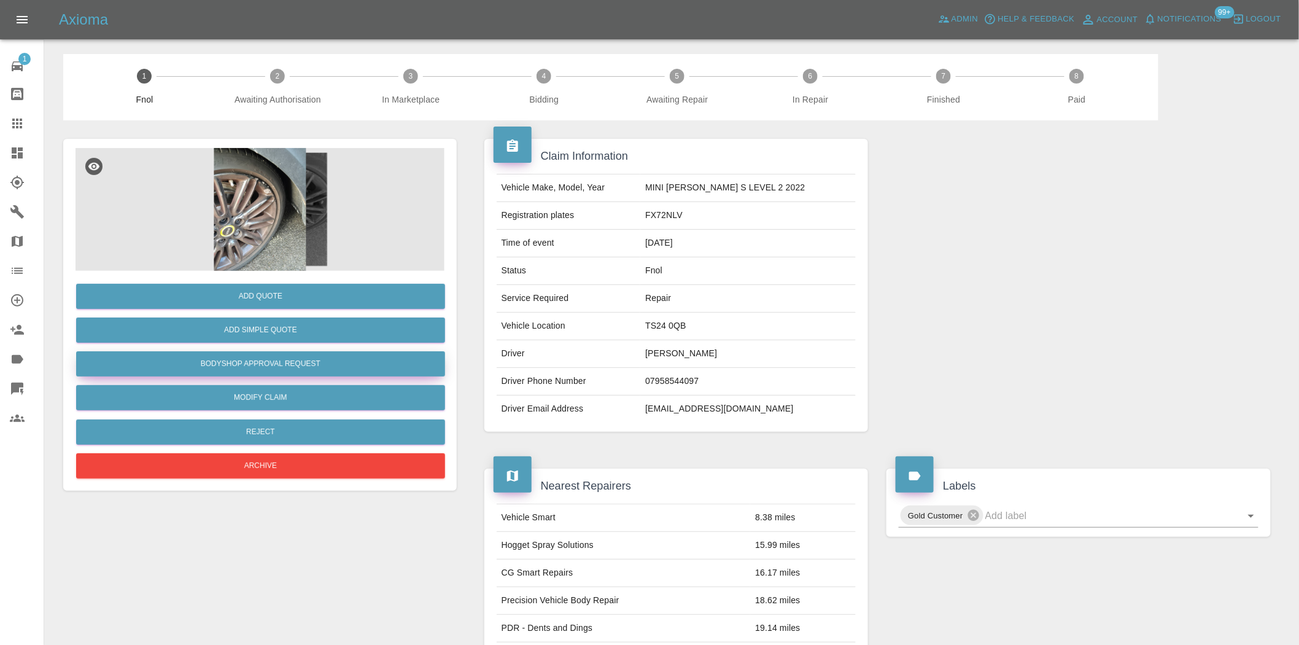
click at [308, 369] on button "Bodyshop Approval Request" at bounding box center [260, 363] width 369 height 25
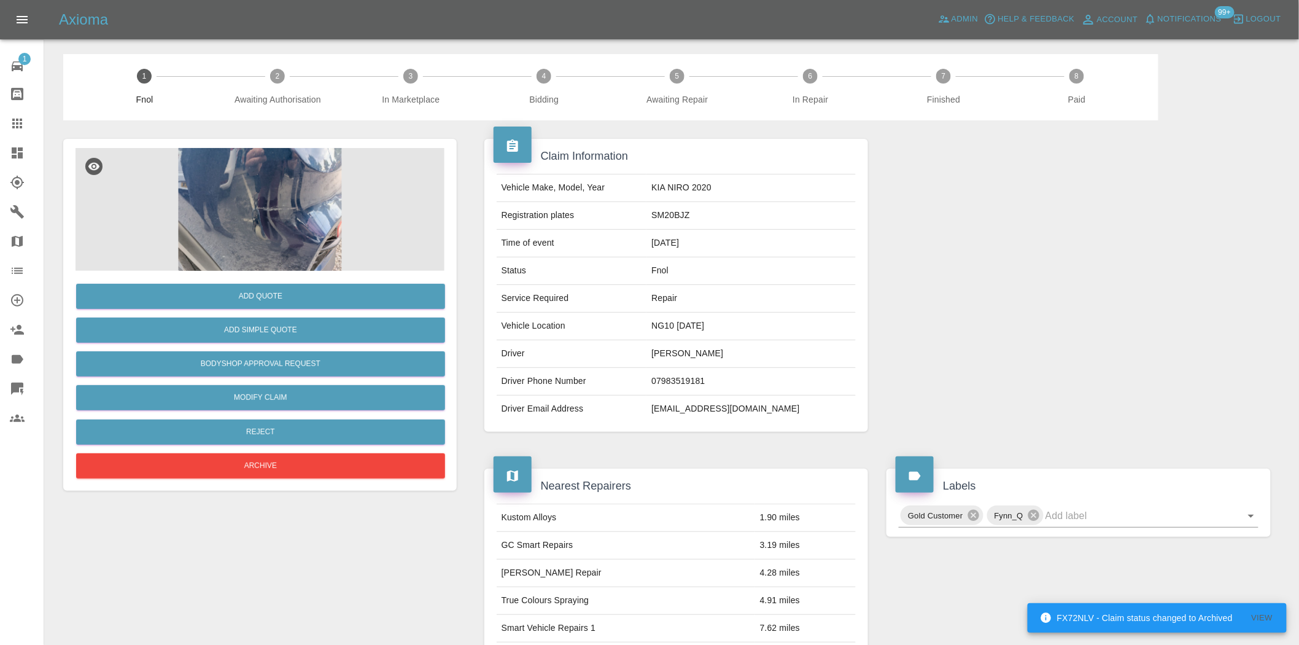
click at [291, 161] on img at bounding box center [260, 209] width 369 height 123
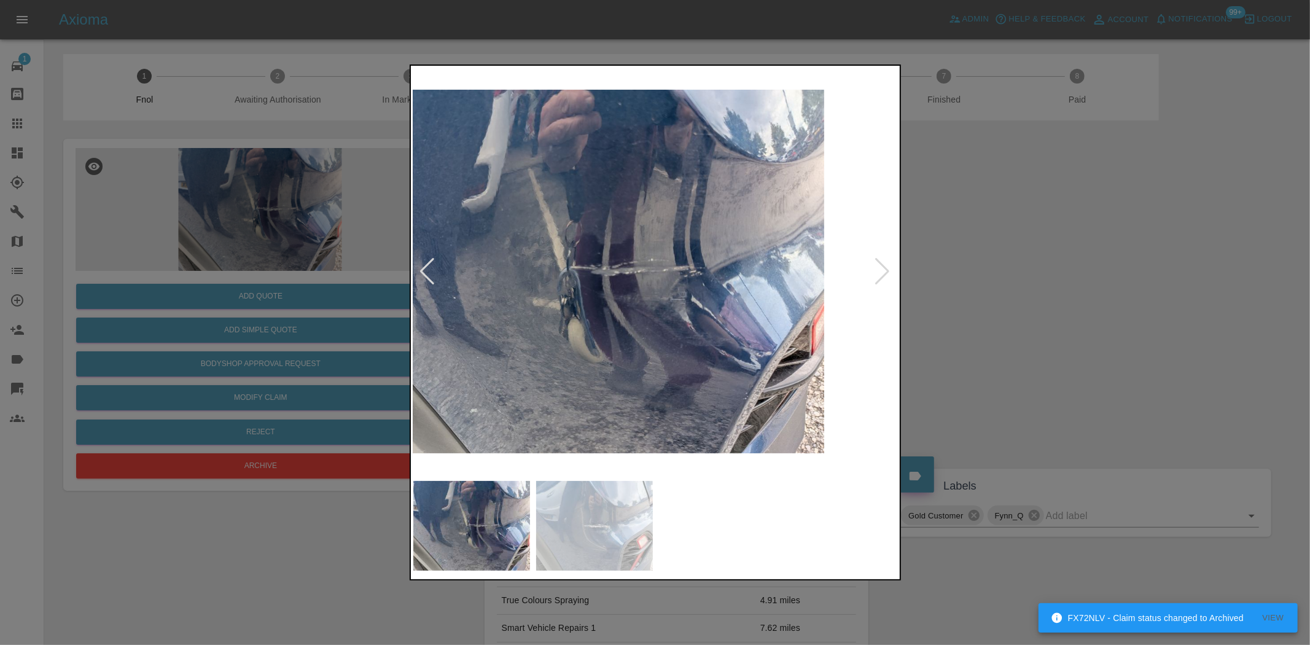
click at [599, 281] on img at bounding box center [580, 271] width 485 height 406
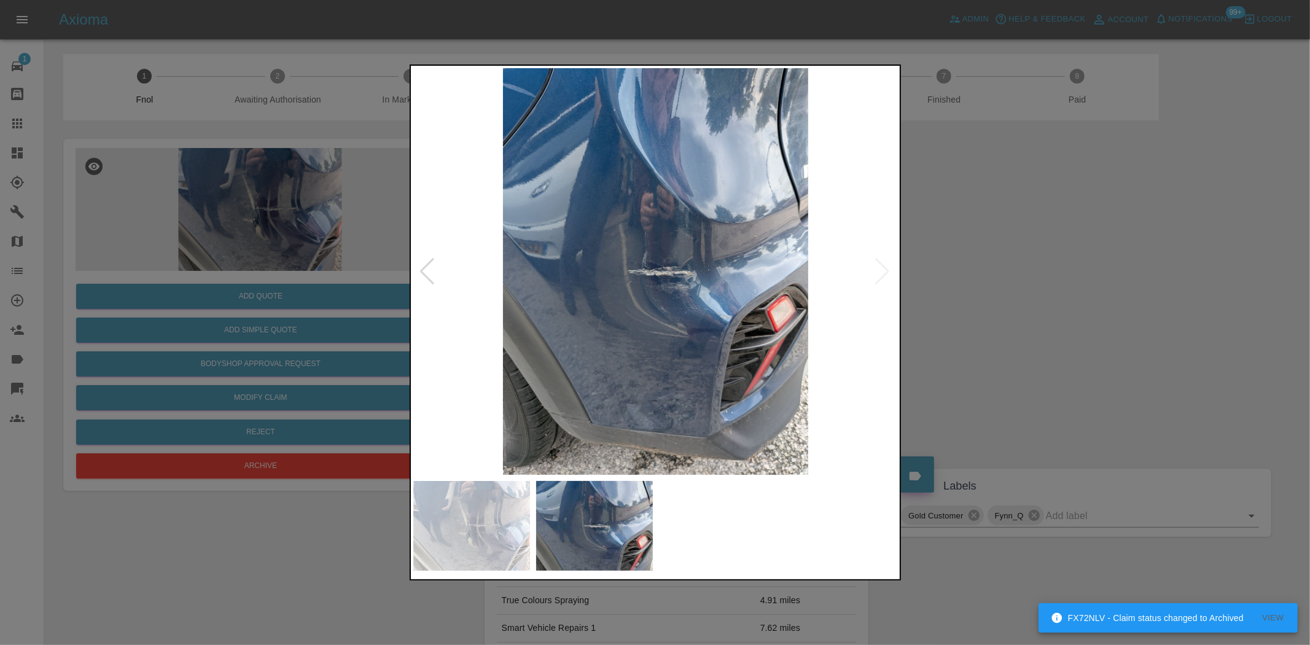
click at [434, 259] on div at bounding box center [655, 271] width 484 height 406
click at [667, 278] on img at bounding box center [655, 271] width 485 height 406
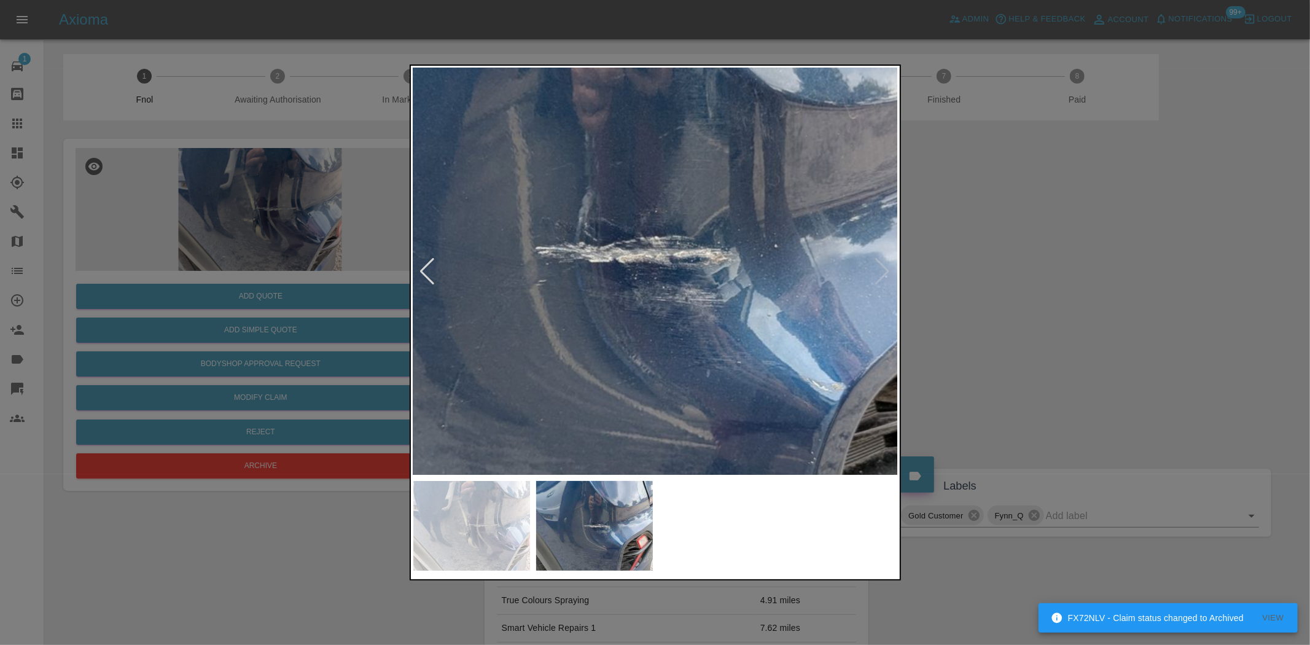
click at [645, 260] on img at bounding box center [616, 251] width 1455 height 1220
click at [654, 259] on img at bounding box center [616, 251] width 1455 height 1220
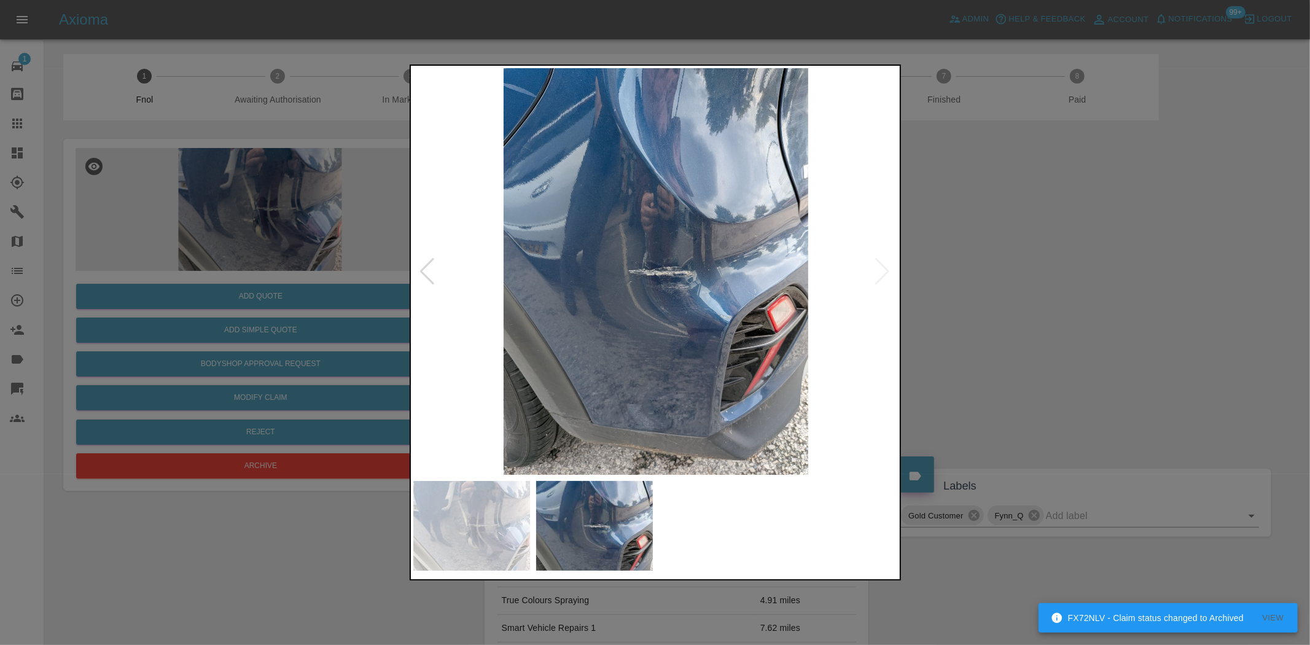
click at [745, 326] on img at bounding box center [655, 271] width 485 height 406
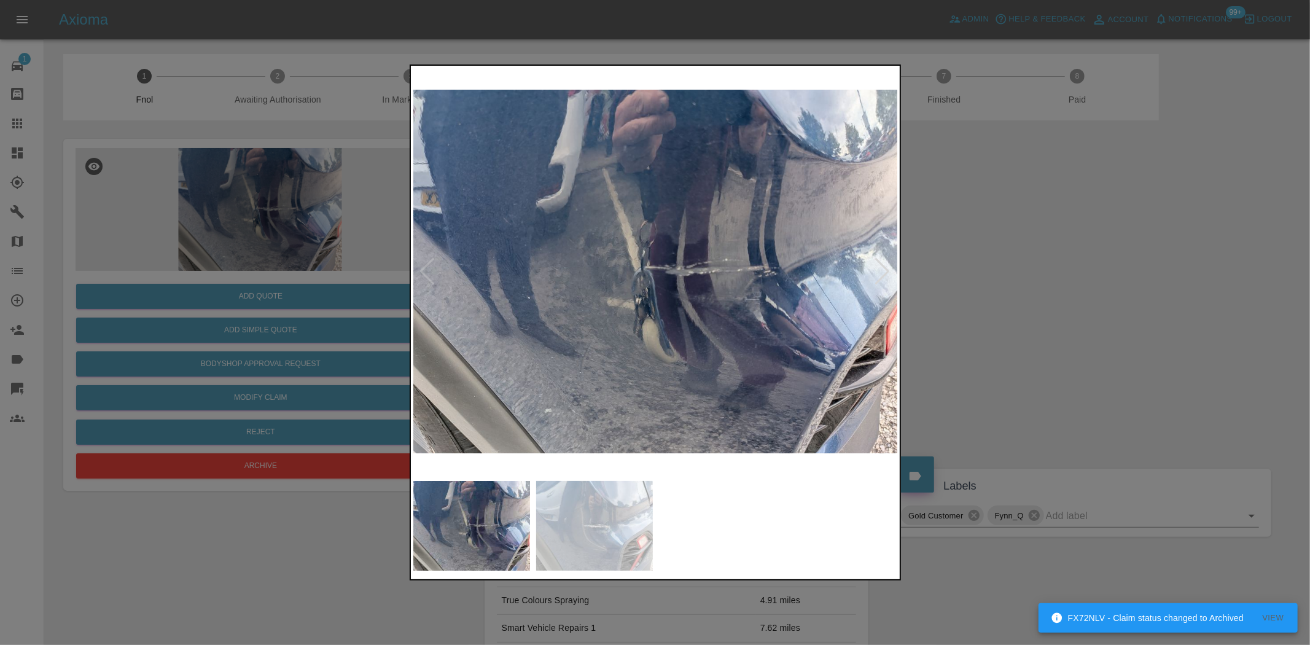
click at [701, 279] on img at bounding box center [655, 271] width 485 height 406
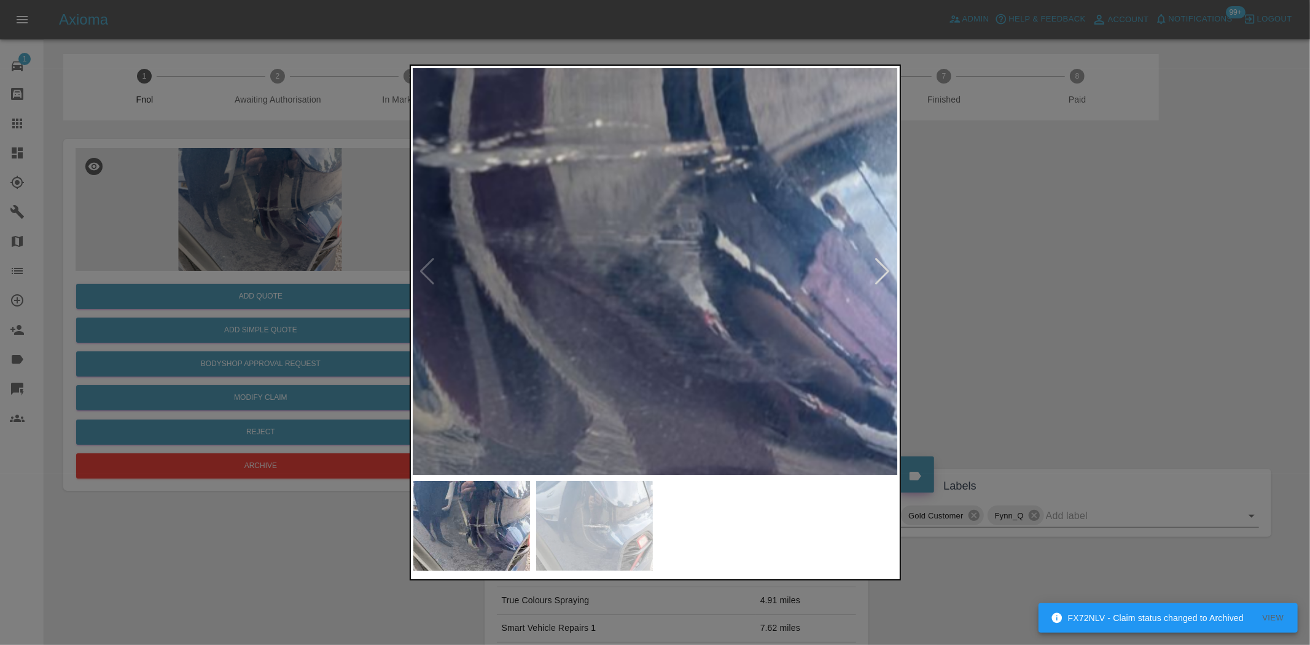
click at [569, 189] on img at bounding box center [386, 159] width 1455 height 1220
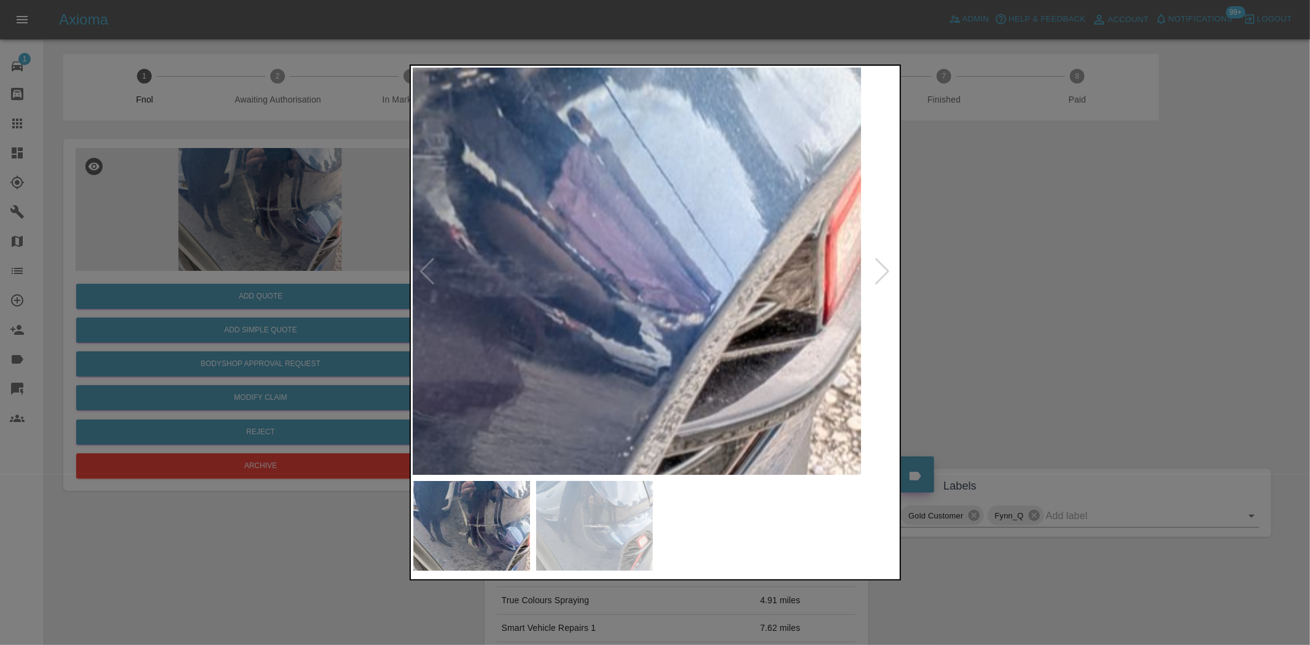
click at [511, 246] on img at bounding box center [133, 73] width 1455 height 1220
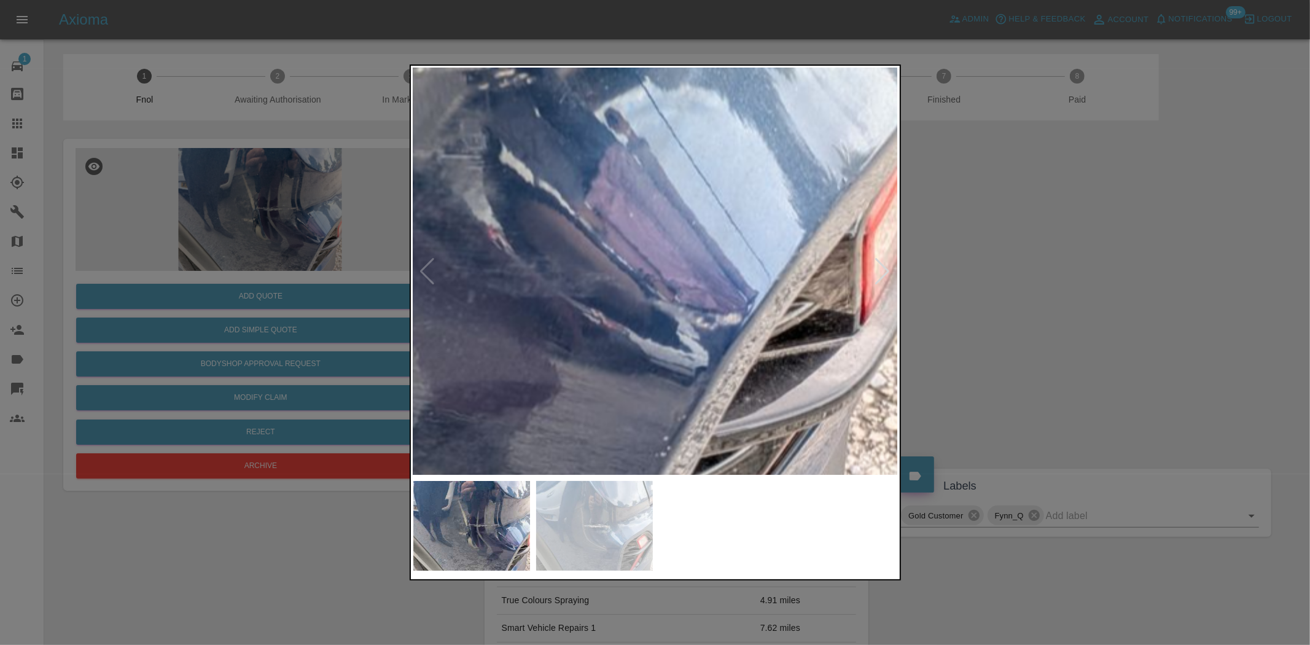
click at [548, 277] on img at bounding box center [170, 73] width 1455 height 1220
click at [548, 278] on img at bounding box center [170, 73] width 1455 height 1220
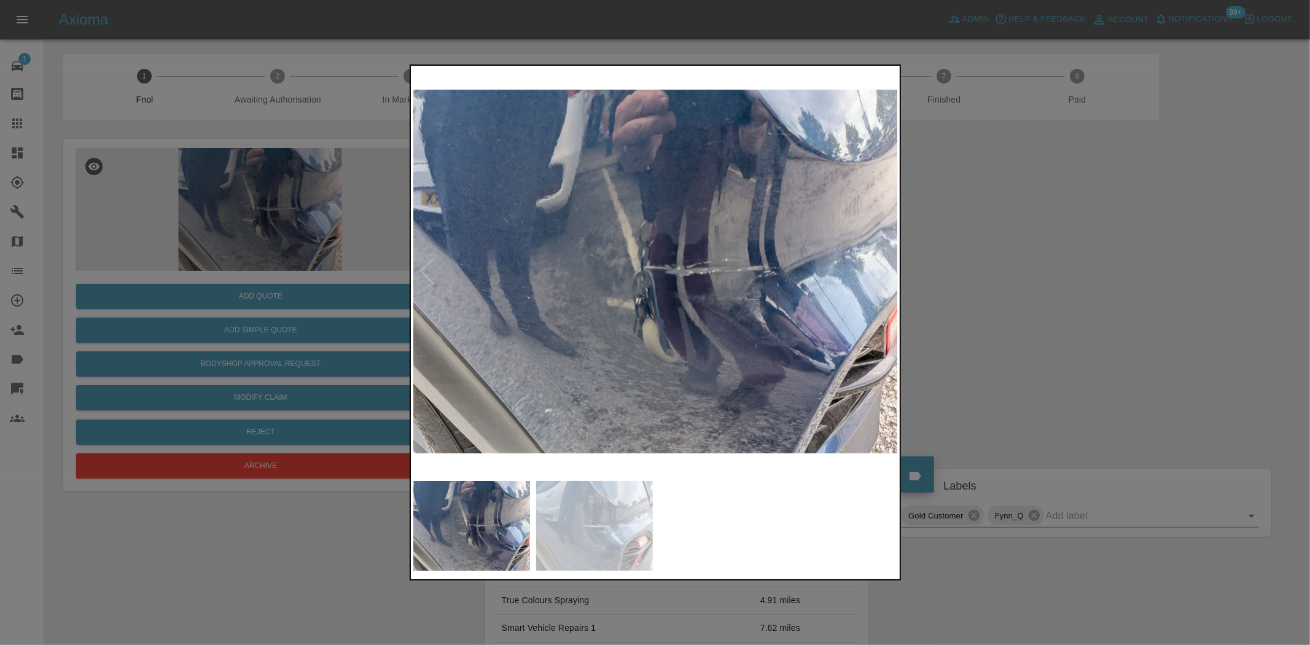
click at [524, 312] on img at bounding box center [655, 271] width 485 height 406
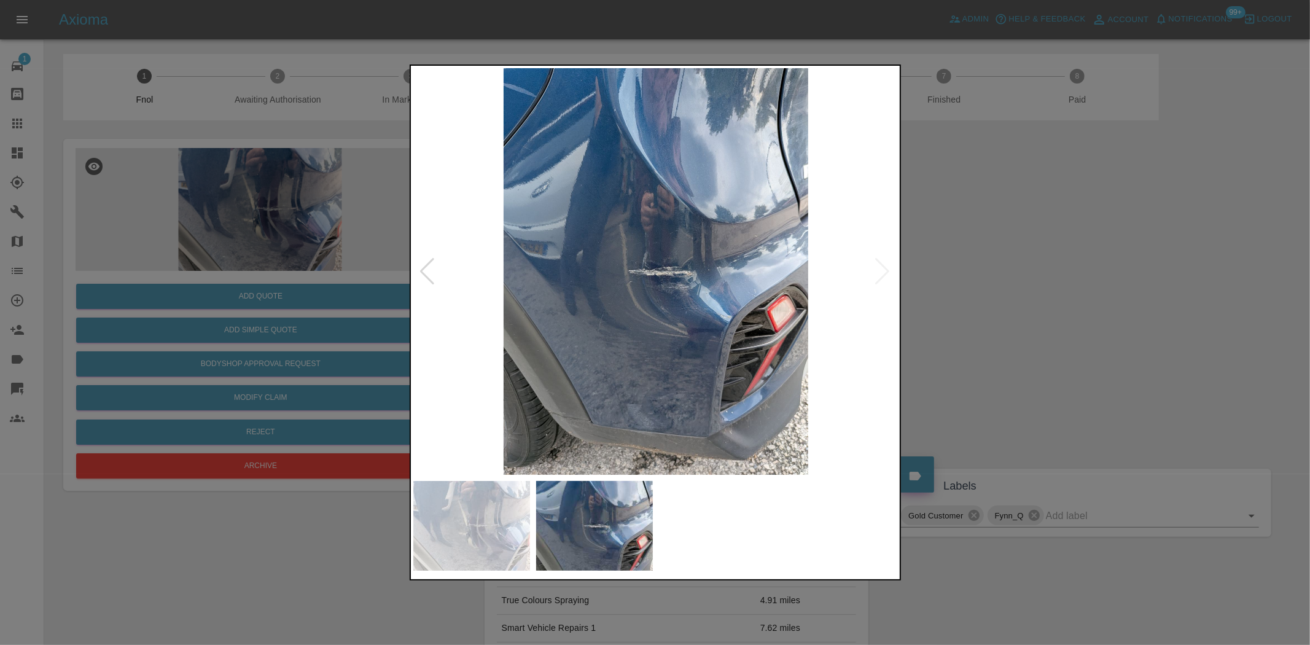
click at [666, 279] on img at bounding box center [655, 271] width 485 height 406
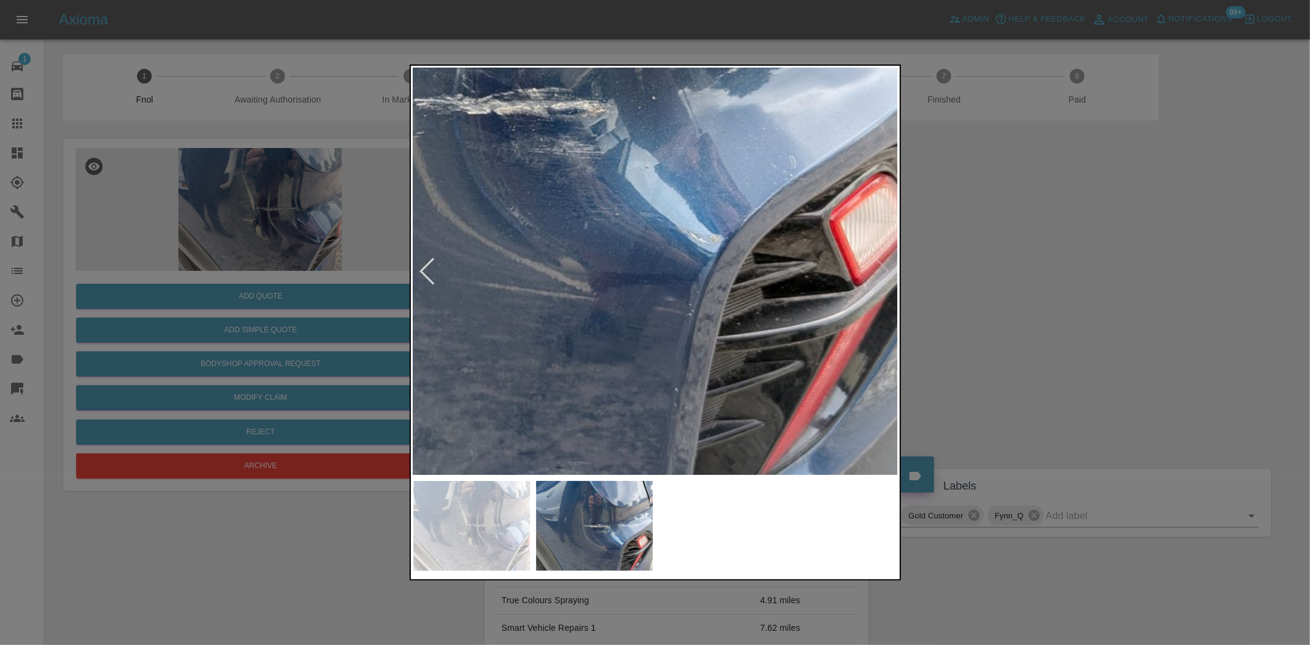
click at [543, 156] on img at bounding box center [494, 103] width 1455 height 1220
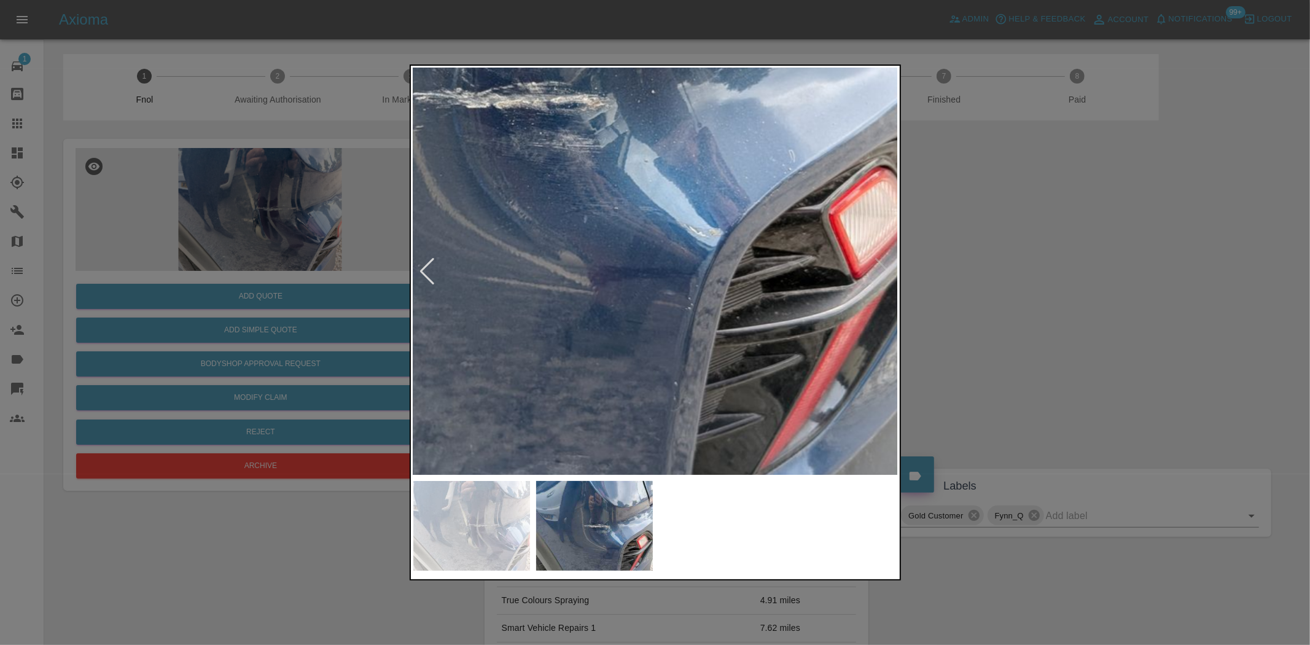
click at [567, 99] on img at bounding box center [493, 97] width 1455 height 1220
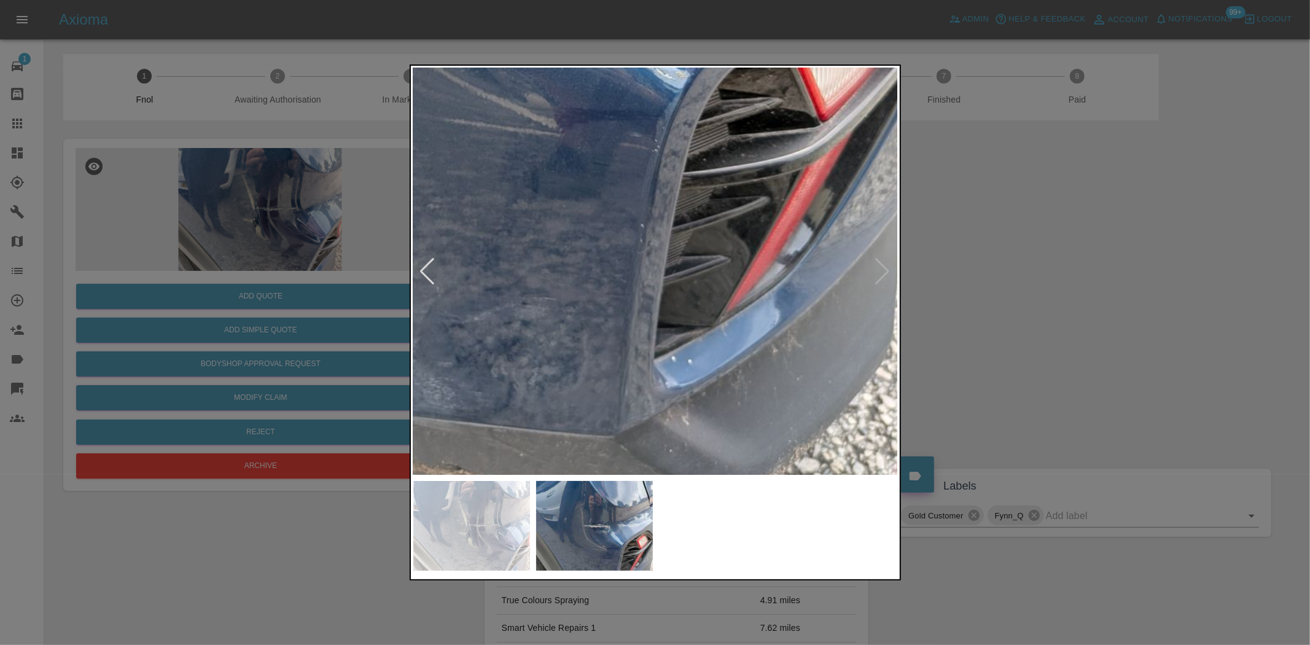
click at [581, 62] on div at bounding box center [655, 322] width 1310 height 645
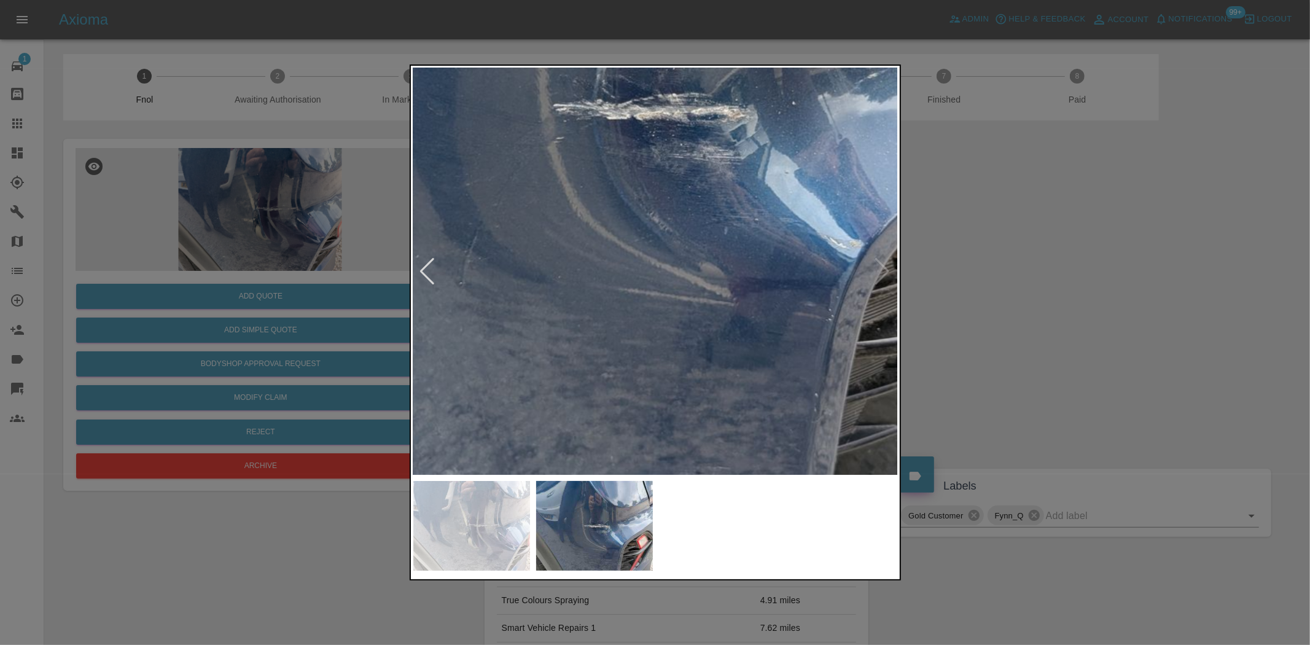
click at [711, 343] on img at bounding box center [634, 108] width 1455 height 1220
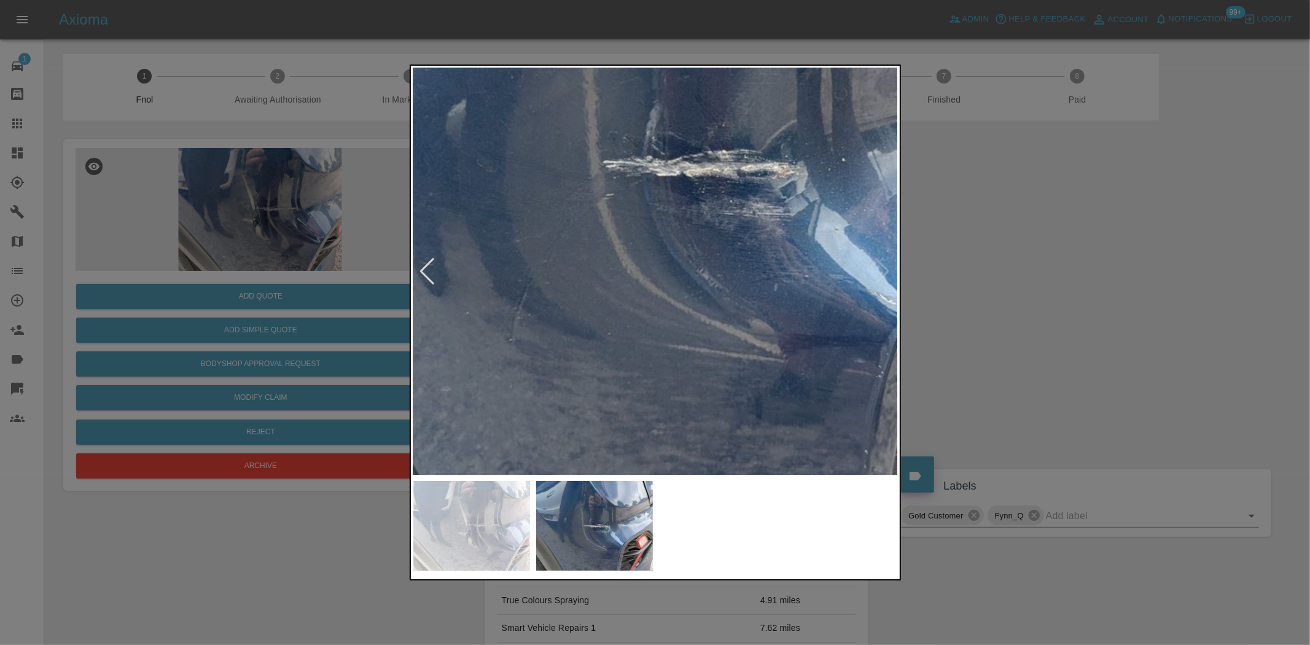
click at [668, 411] on img at bounding box center [683, 165] width 1455 height 1220
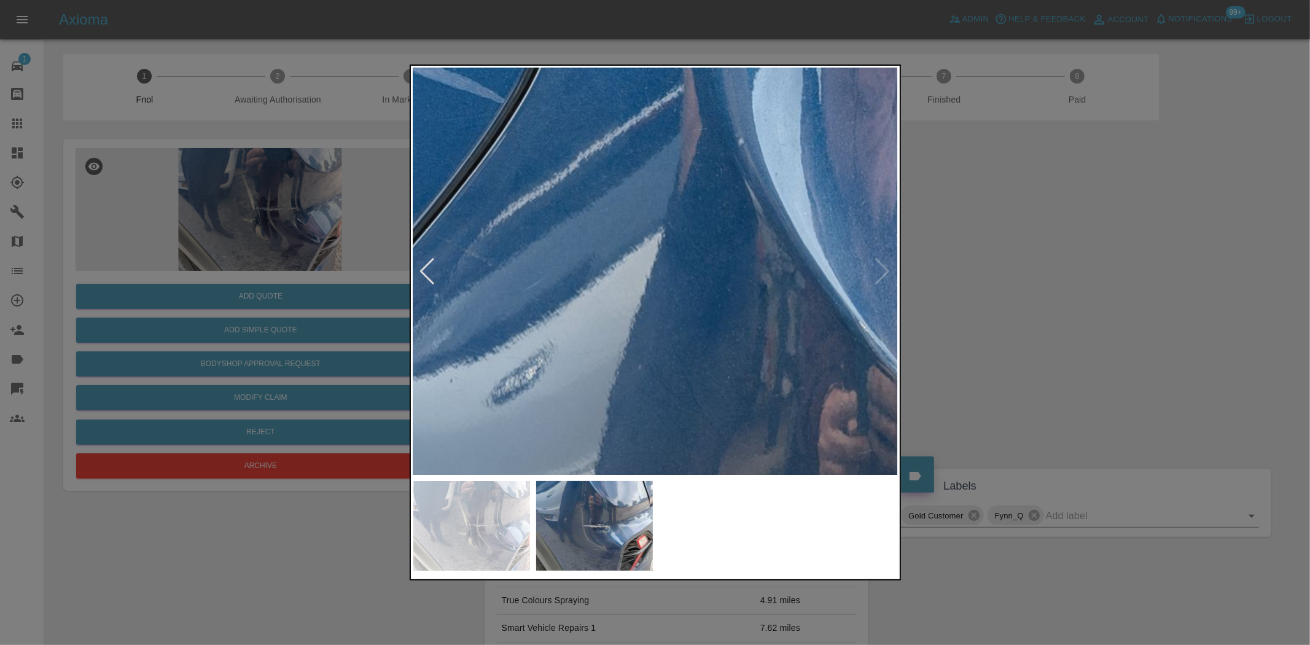
click at [755, 474] on img at bounding box center [863, 626] width 1455 height 1220
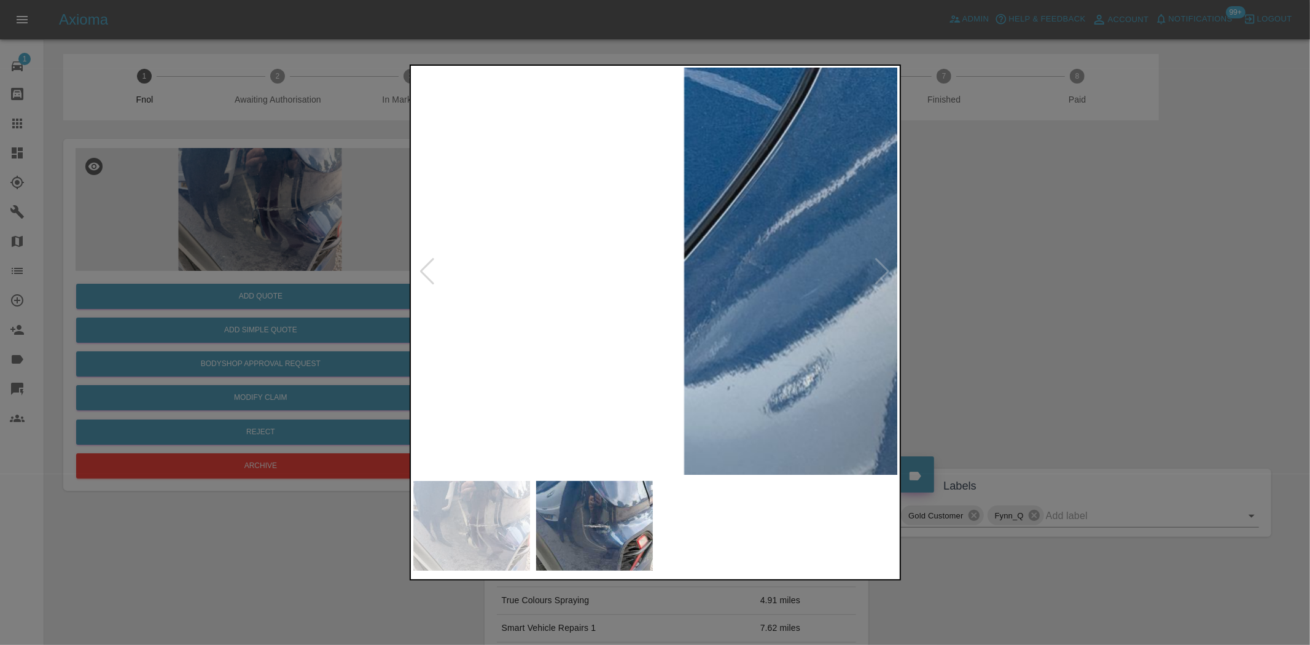
click at [424, 228] on img at bounding box center [1140, 633] width 1455 height 1220
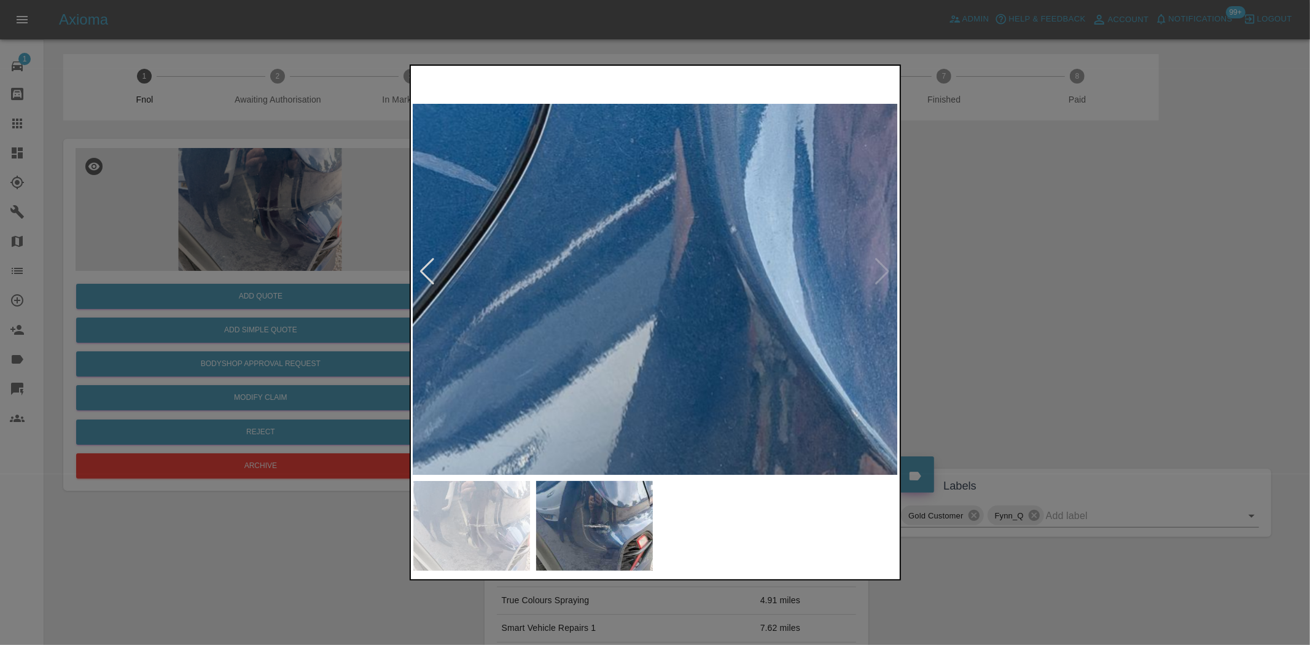
click at [618, 507] on div at bounding box center [655, 322] width 491 height 516
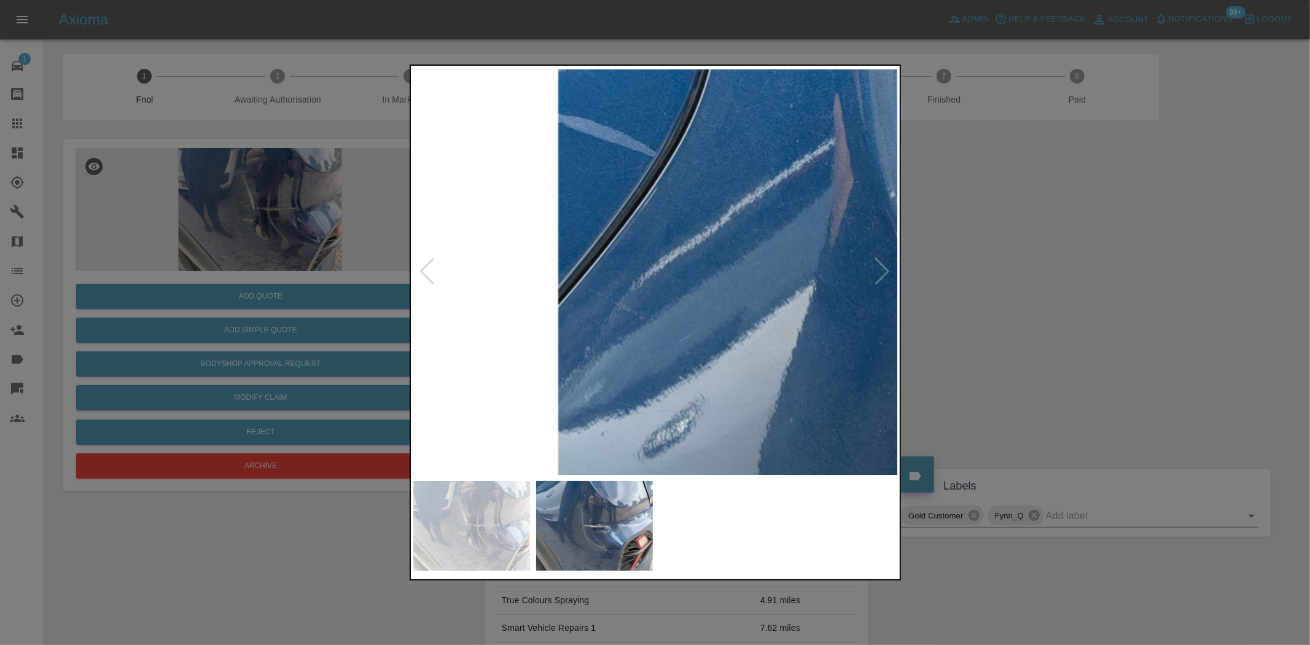
click at [352, 268] on div at bounding box center [655, 322] width 1310 height 645
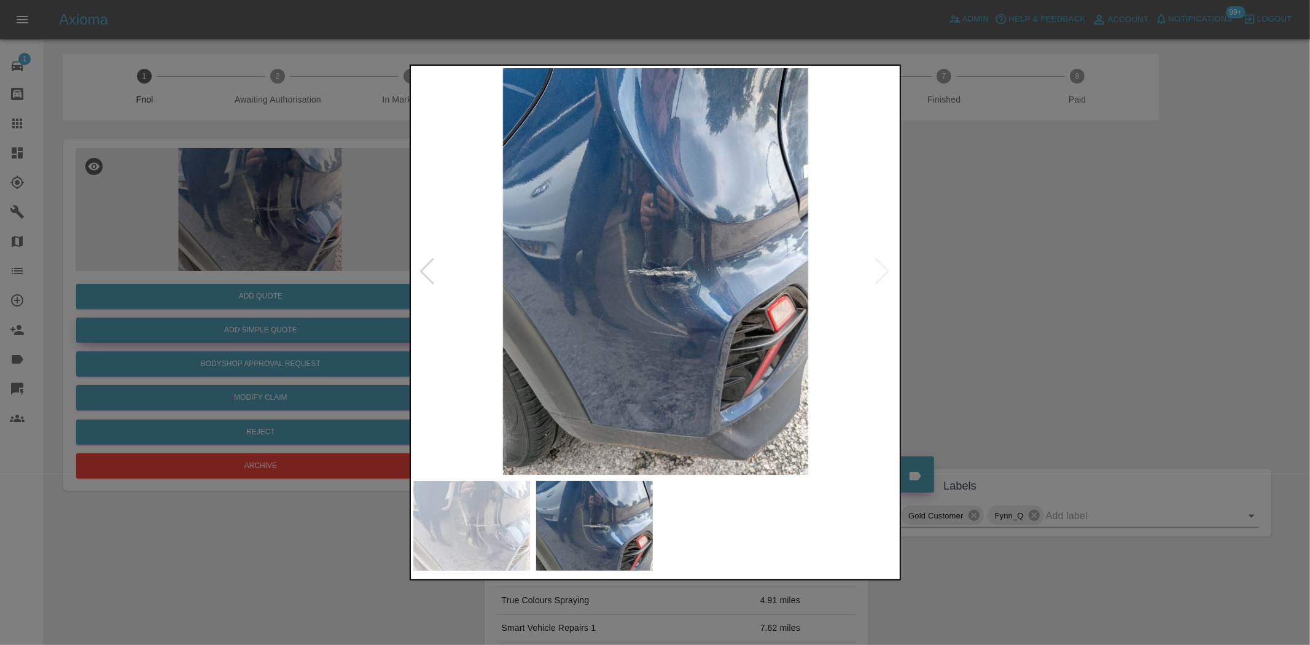
drag, startPoint x: 243, startPoint y: 319, endPoint x: 244, endPoint y: 328, distance: 9.3
click at [243, 321] on div at bounding box center [655, 322] width 1310 height 645
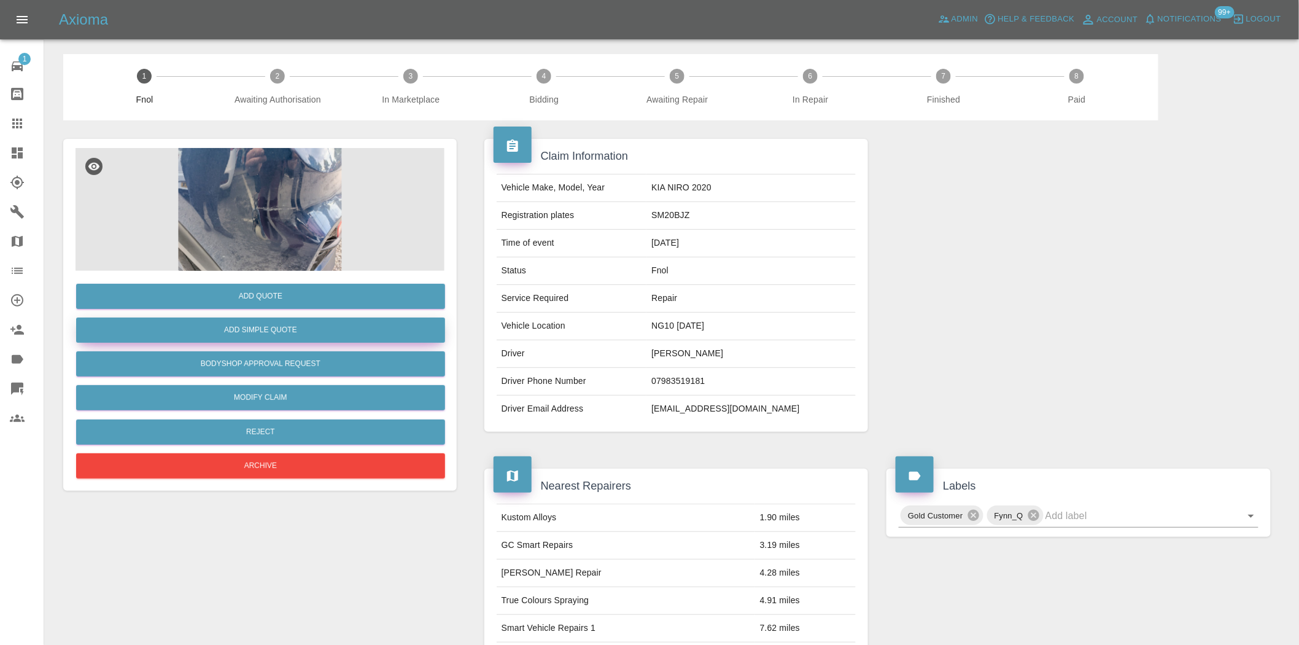
click at [244, 328] on button "Add Simple Quote" at bounding box center [260, 329] width 369 height 25
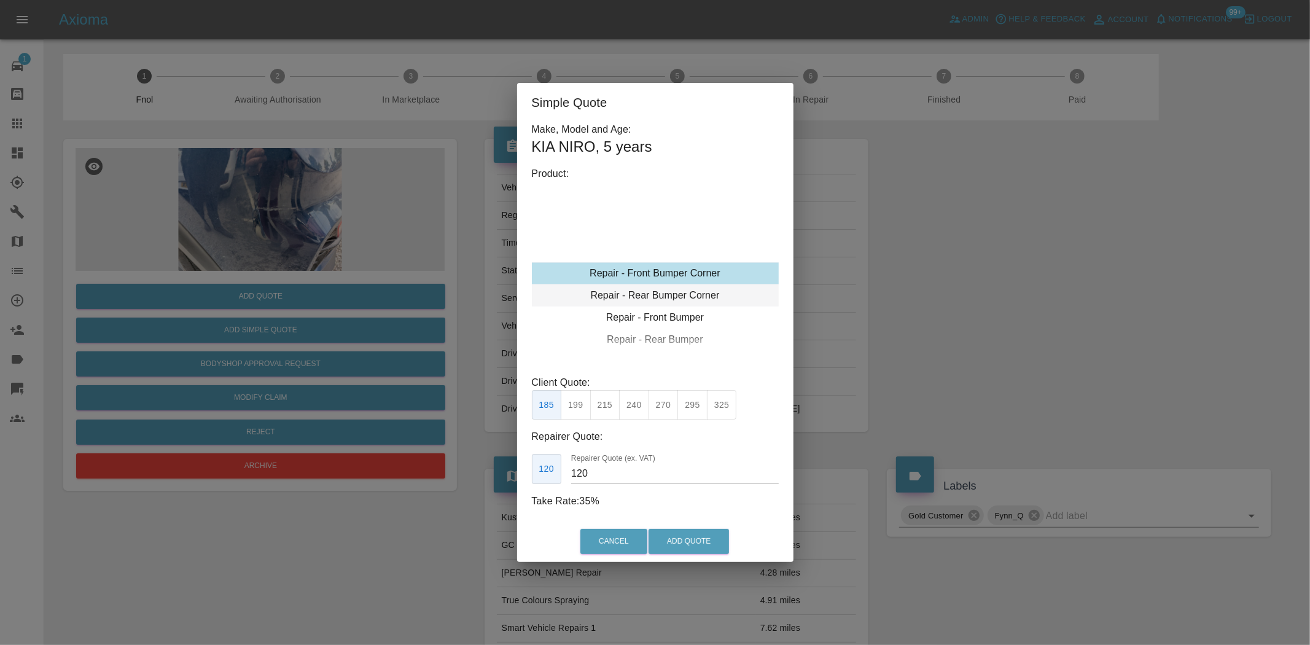
click at [670, 290] on div "Repair - Rear Bumper Corner" at bounding box center [655, 295] width 247 height 22
click at [599, 412] on button "215" at bounding box center [605, 405] width 30 height 30
click at [634, 405] on button "240" at bounding box center [634, 405] width 30 height 30
drag, startPoint x: 599, startPoint y: 468, endPoint x: 496, endPoint y: 457, distance: 103.7
click at [500, 459] on div "Simple Quote Make, Model and Age: KIA NIRO , 5 years Product: Repair - Front Bu…" at bounding box center [655, 322] width 1310 height 645
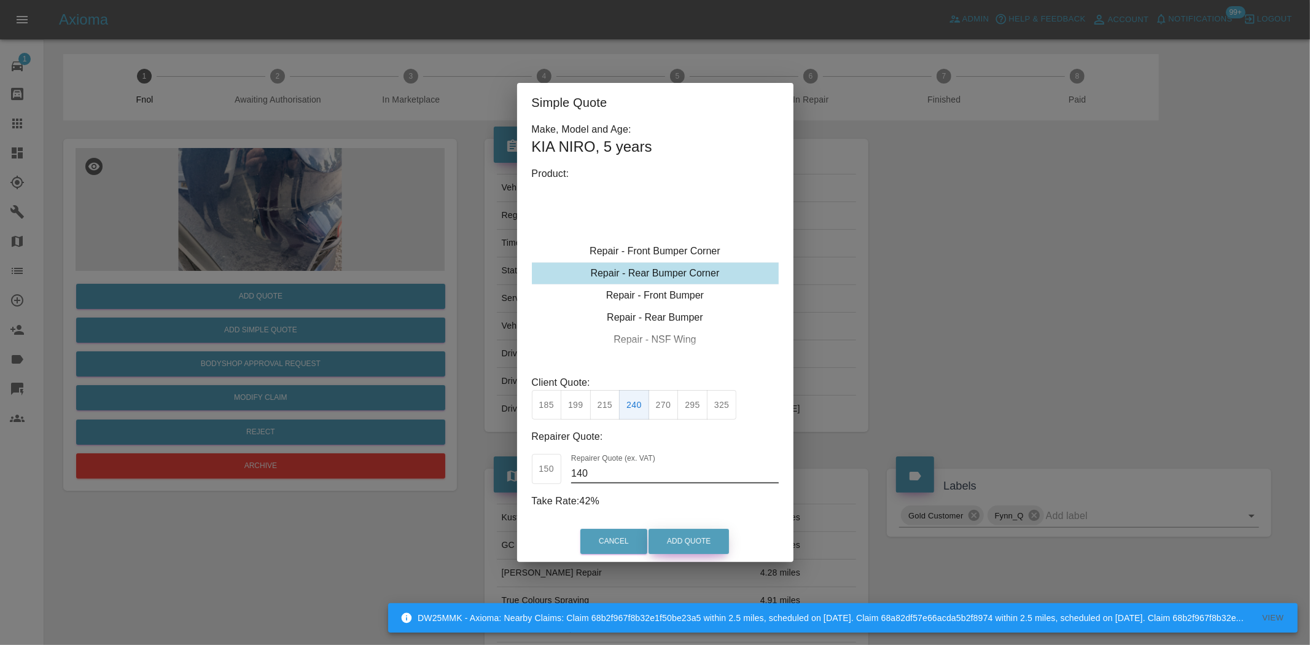
type input "140"
click at [694, 540] on button "Add Quote" at bounding box center [688, 541] width 80 height 25
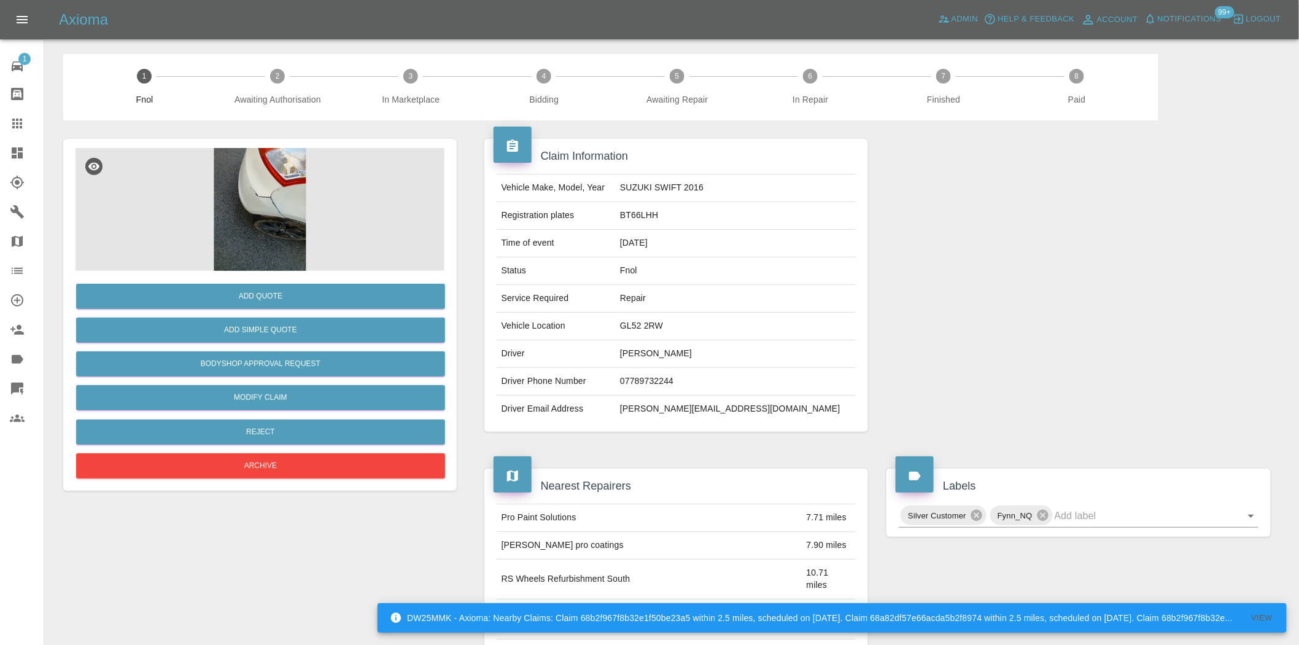
click at [260, 193] on img at bounding box center [260, 209] width 369 height 123
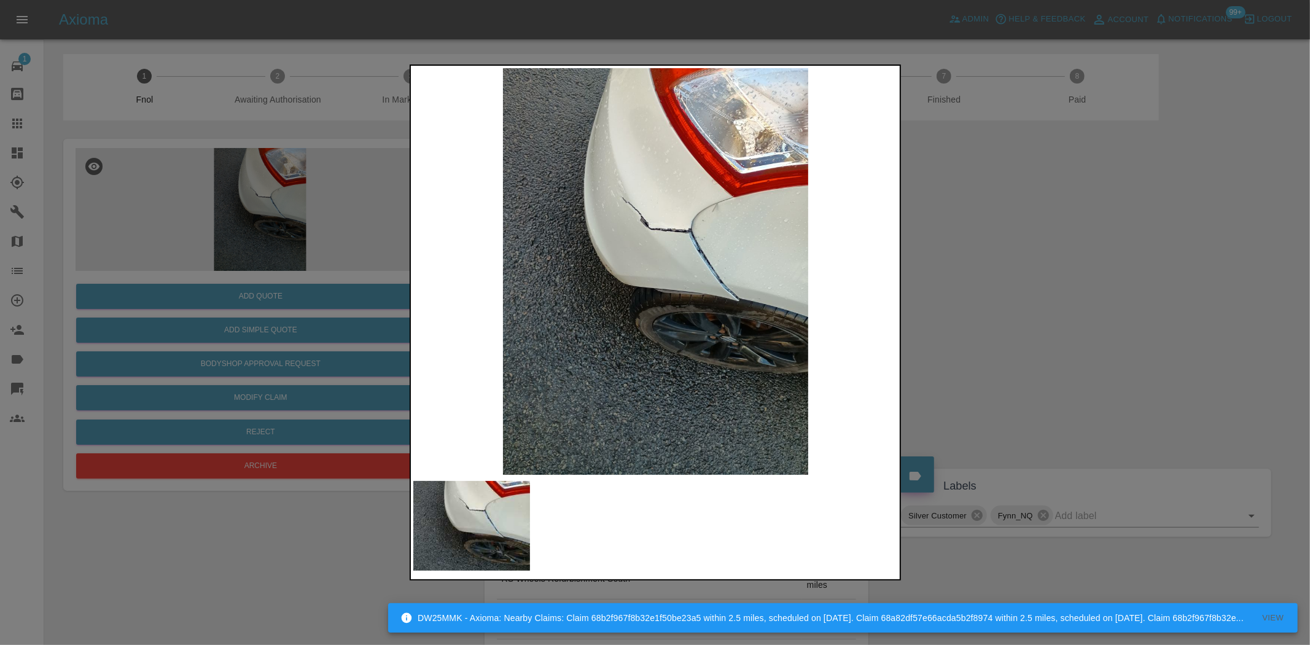
click at [652, 225] on img at bounding box center [655, 271] width 485 height 406
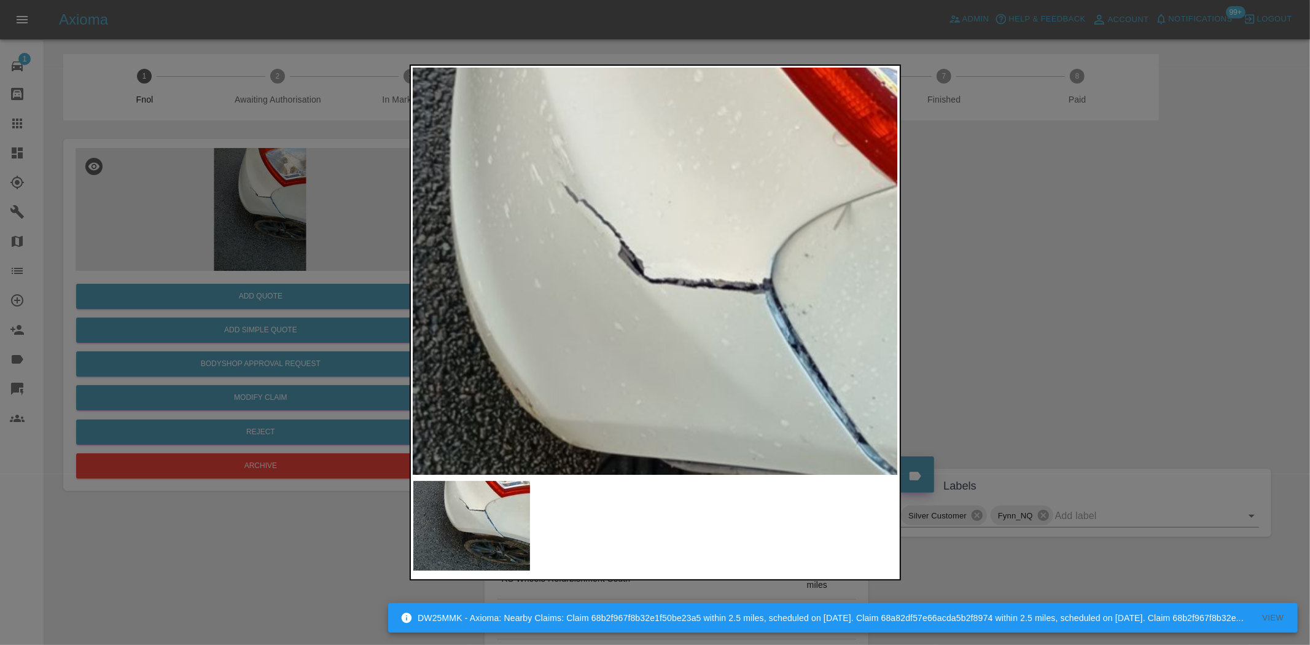
click at [652, 225] on img at bounding box center [663, 409] width 1455 height 1220
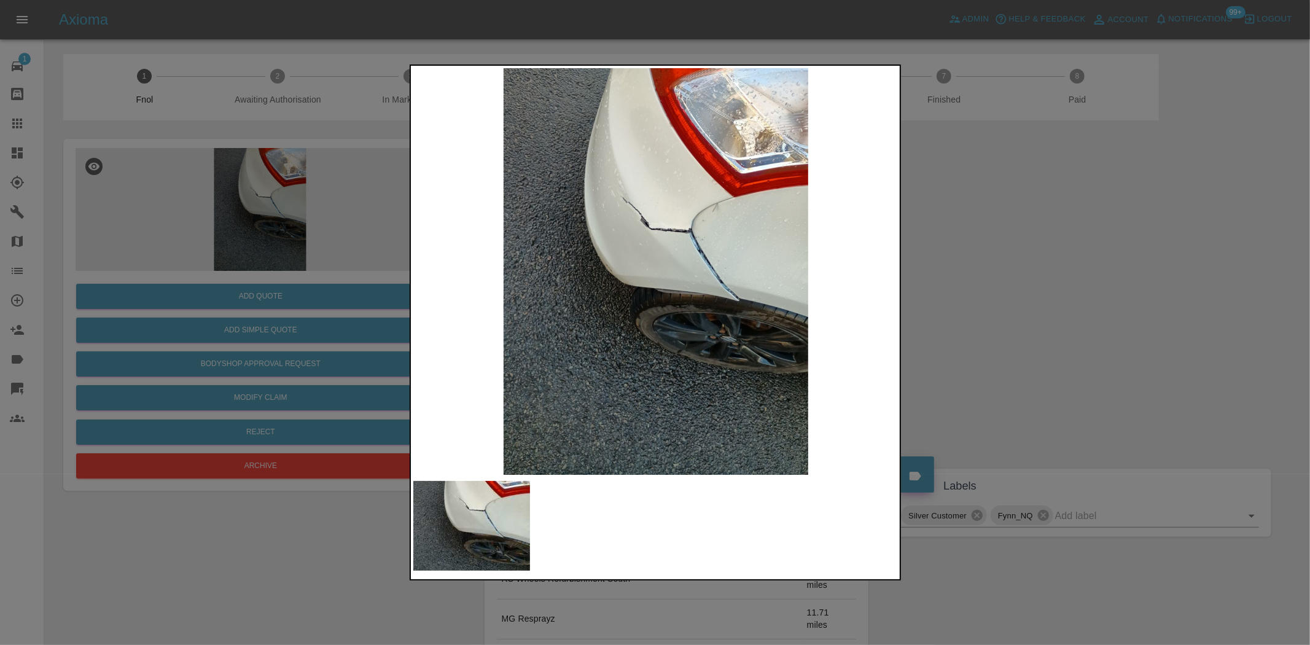
click at [305, 232] on div at bounding box center [655, 322] width 1310 height 645
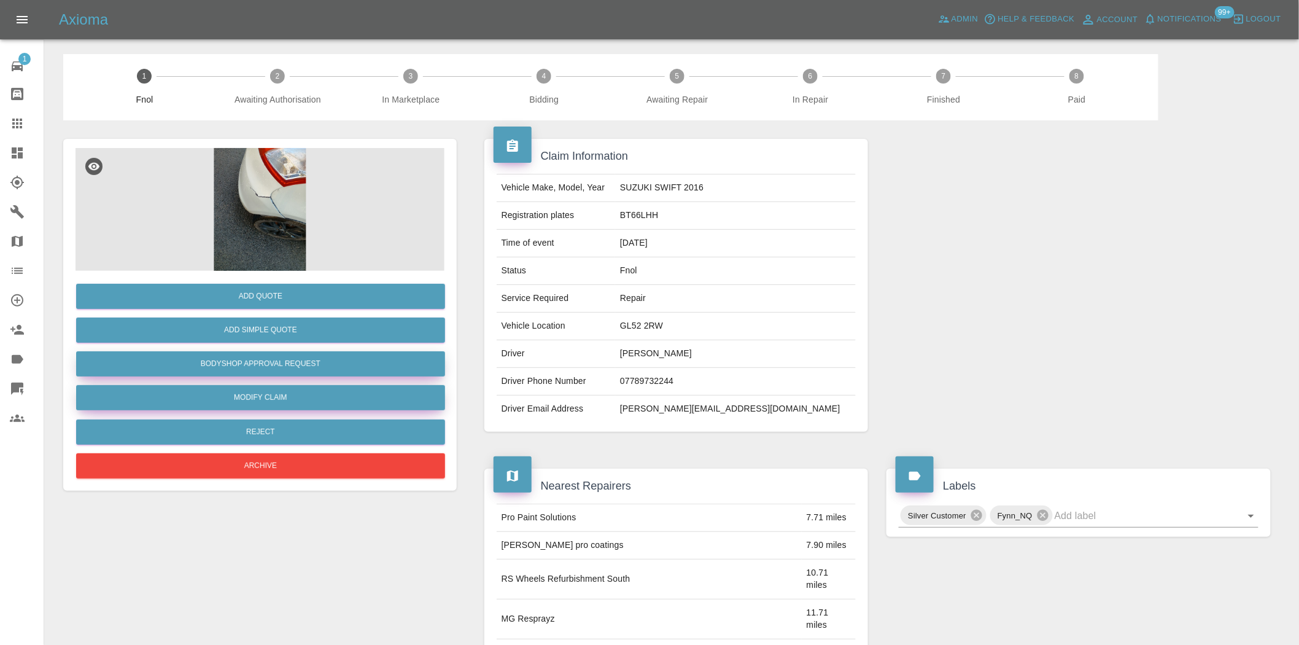
drag, startPoint x: 308, startPoint y: 360, endPoint x: 322, endPoint y: 387, distance: 30.5
click at [308, 360] on button "Bodyshop Approval Request" at bounding box center [260, 363] width 369 height 25
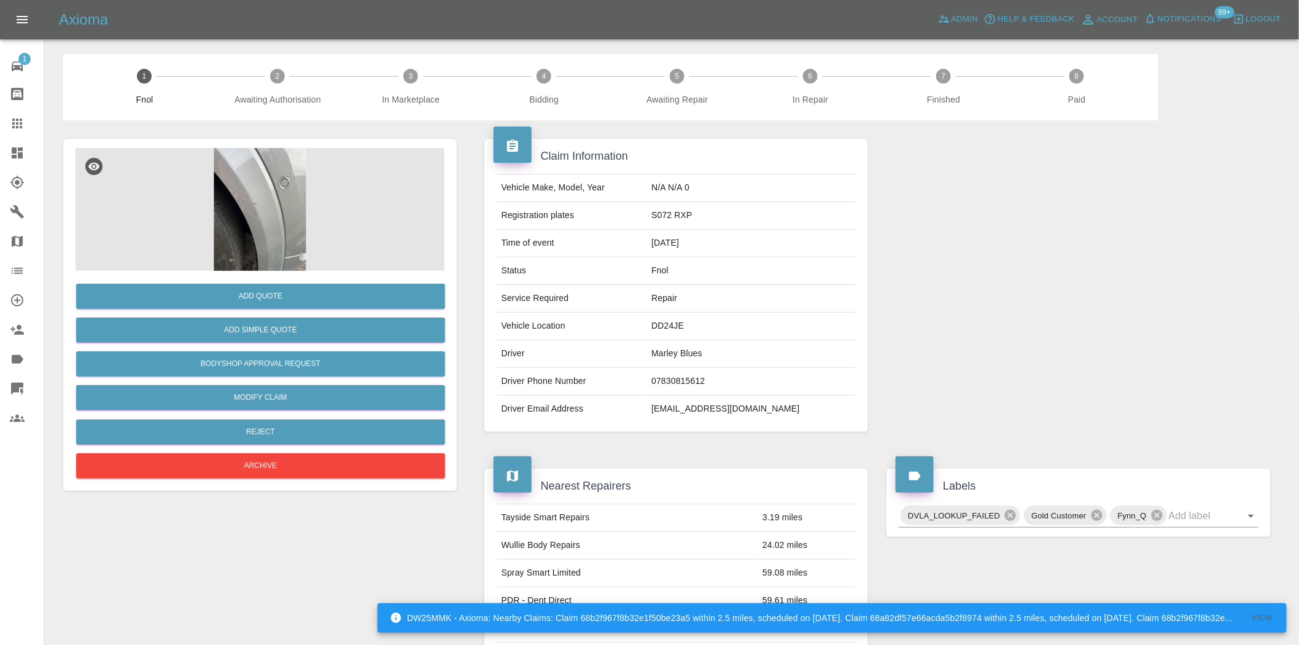
click at [220, 204] on img at bounding box center [260, 209] width 369 height 123
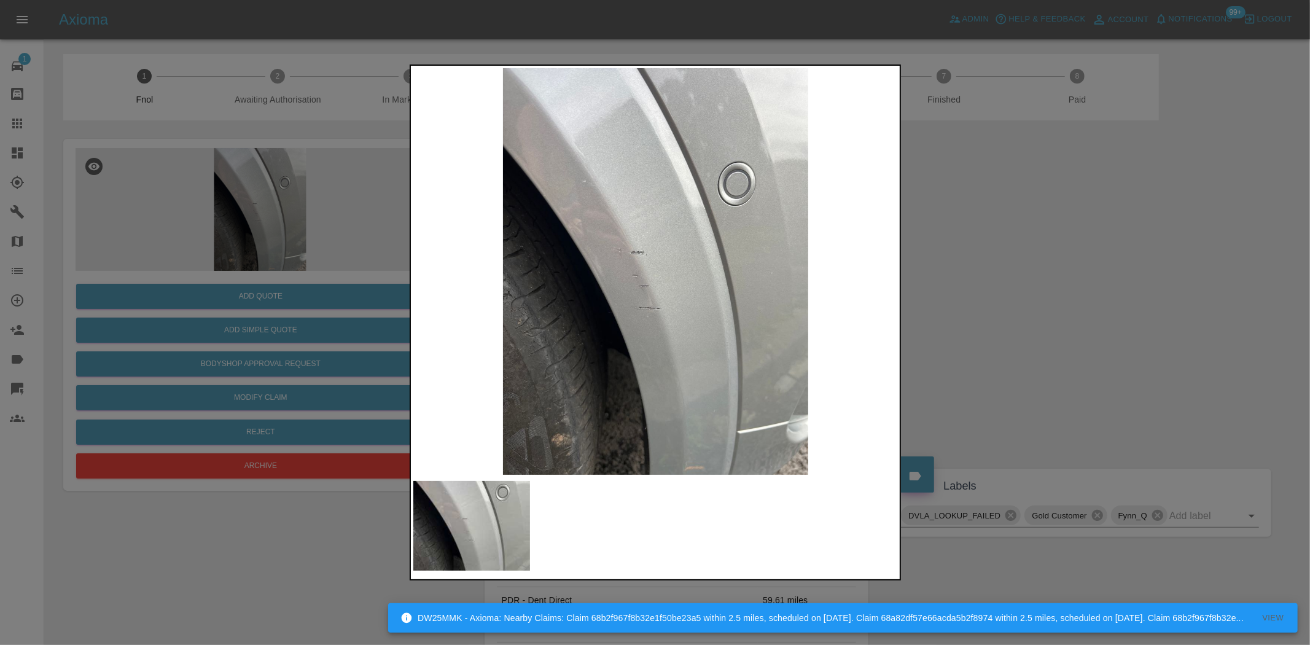
click at [635, 316] on img at bounding box center [655, 271] width 485 height 406
click at [572, 310] on img at bounding box center [655, 271] width 485 height 406
drag, startPoint x: 273, startPoint y: 258, endPoint x: 273, endPoint y: 265, distance: 6.8
click at [272, 258] on div at bounding box center [655, 322] width 1310 height 645
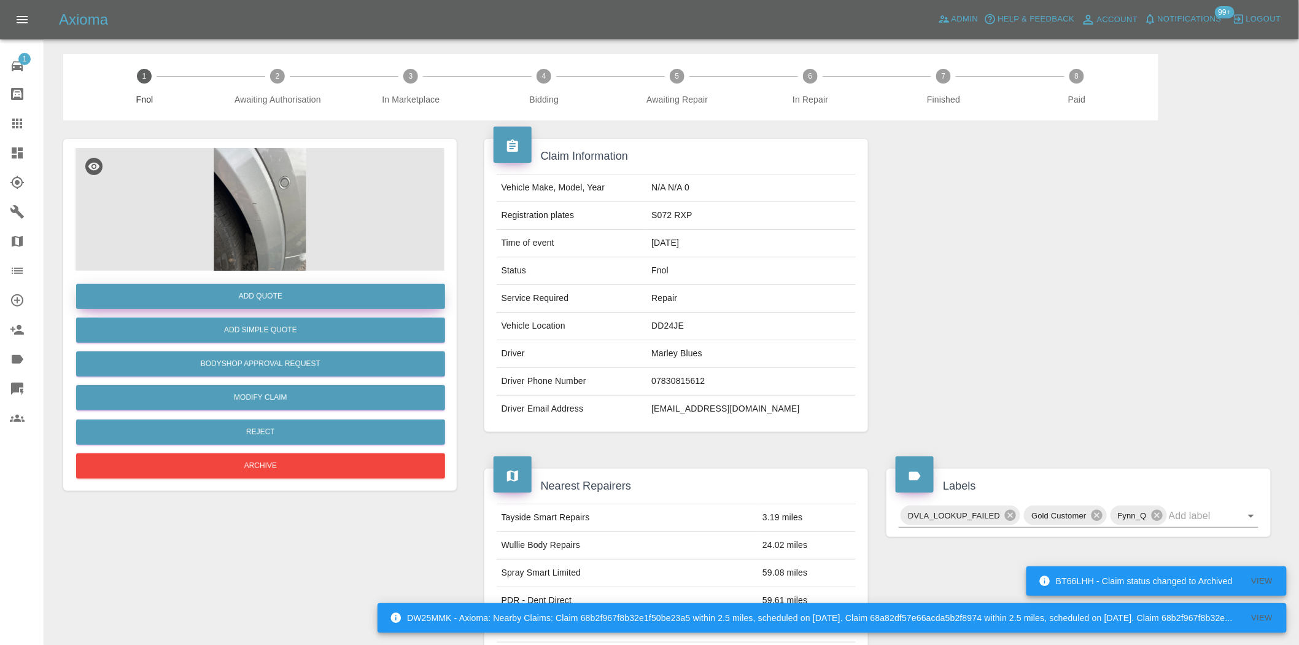
click at [284, 295] on button "Add Quote" at bounding box center [260, 296] width 369 height 25
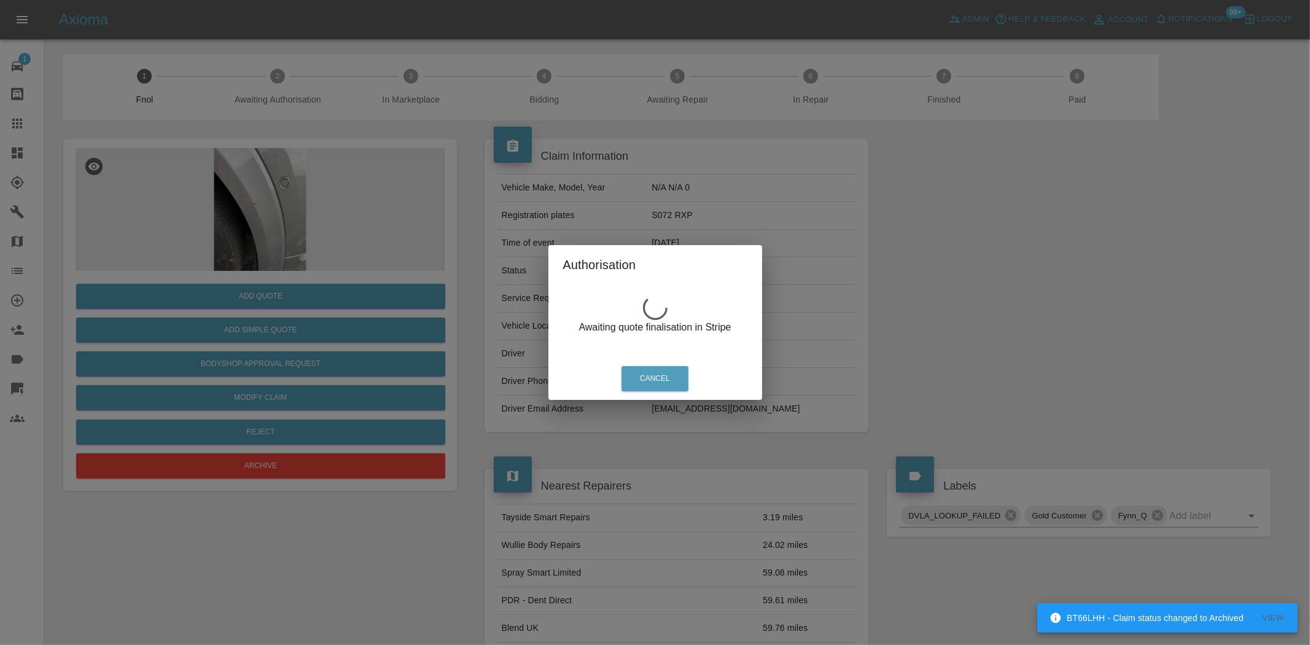
click at [377, 285] on div "Authorisation Awaiting quote finalisation in Stripe Cancel" at bounding box center [655, 322] width 1310 height 645
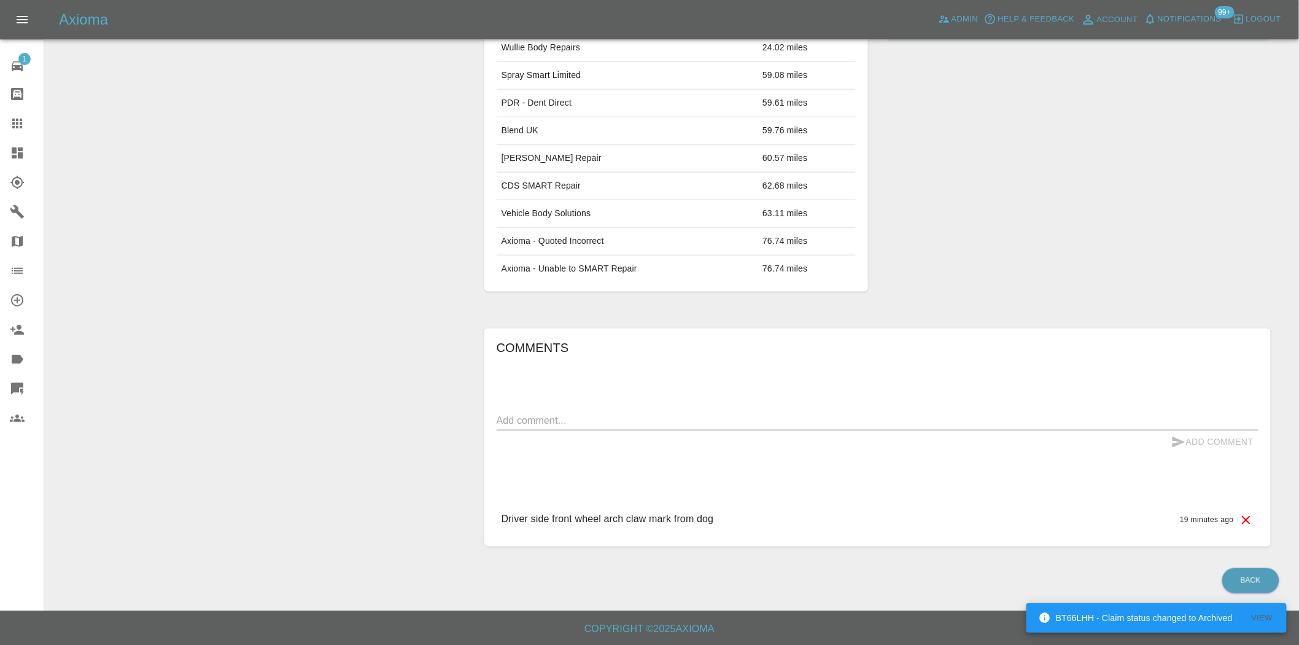
scroll to position [500, 0]
click at [225, 207] on div "Add Quote Add Simple Quote Bodyshop Approval Request Modify Claim Reject Archive" at bounding box center [260, 93] width 412 height 942
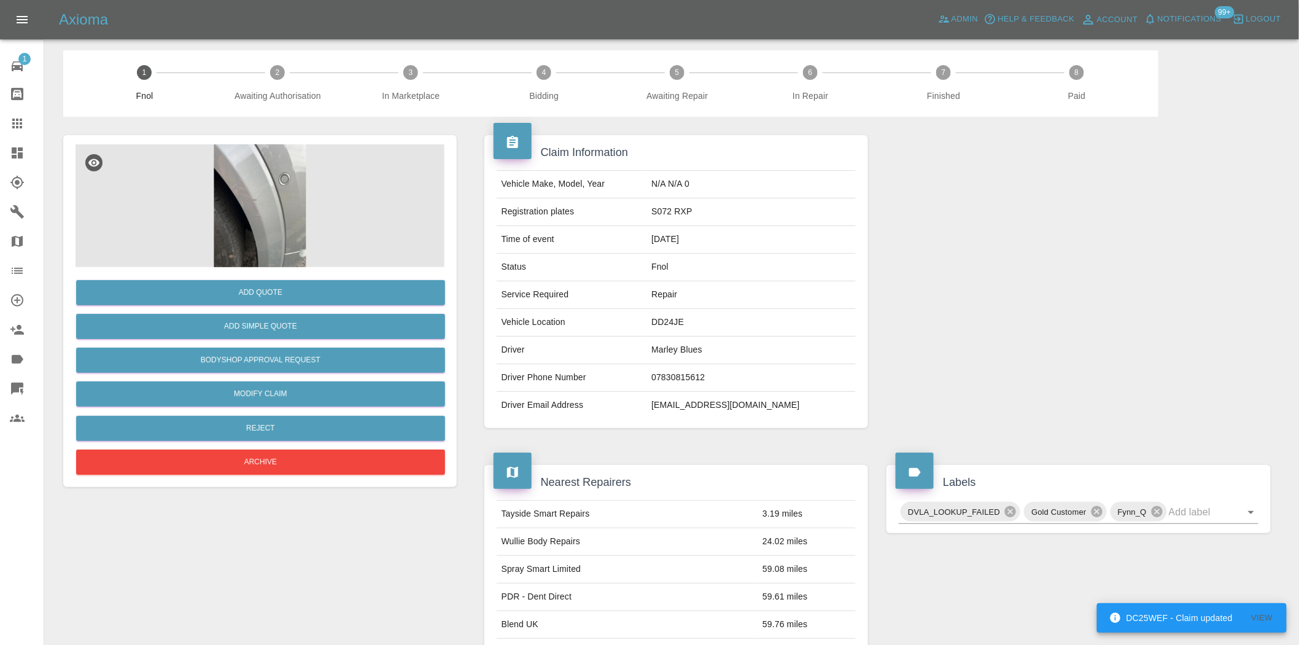
scroll to position [0, 0]
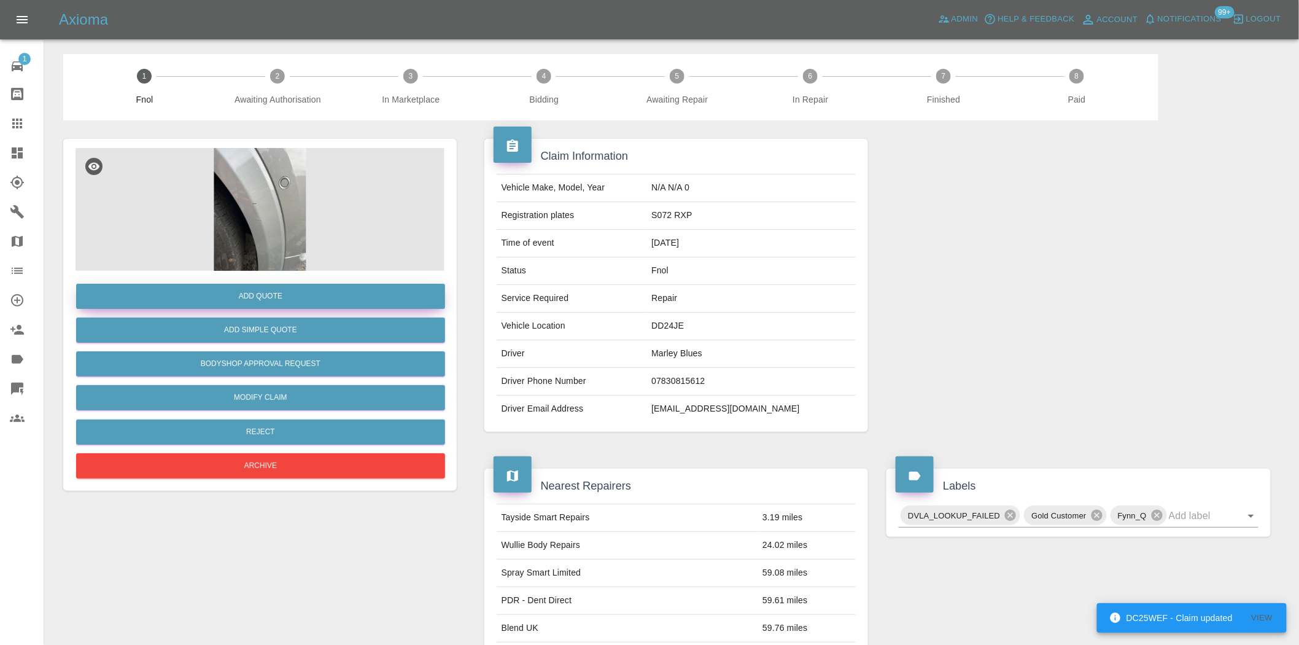
click at [244, 284] on button "Add Quote" at bounding box center [260, 296] width 369 height 25
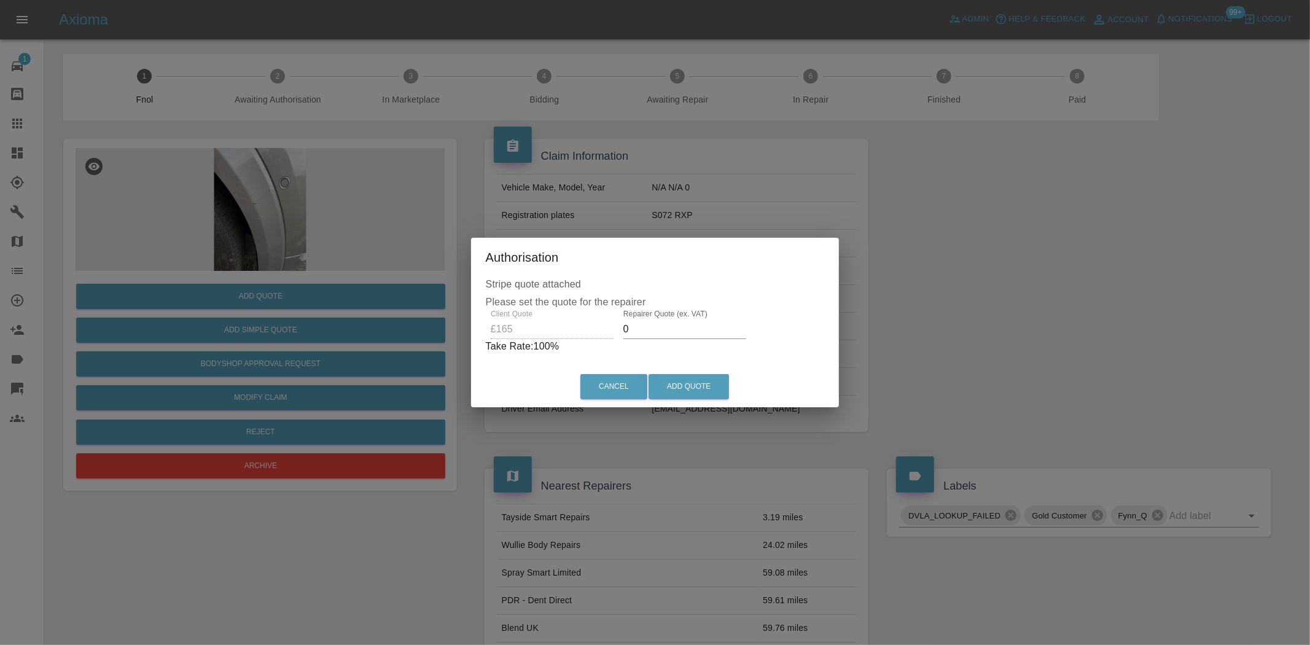
drag, startPoint x: 629, startPoint y: 330, endPoint x: 483, endPoint y: 343, distance: 146.7
click at [494, 340] on div "Client Quote £165 Repairer Quote (ex. VAT) 0 Take Rate: 100 %" at bounding box center [655, 331] width 339 height 44
type input "100"
click at [691, 389] on button "Add Quote" at bounding box center [688, 386] width 80 height 25
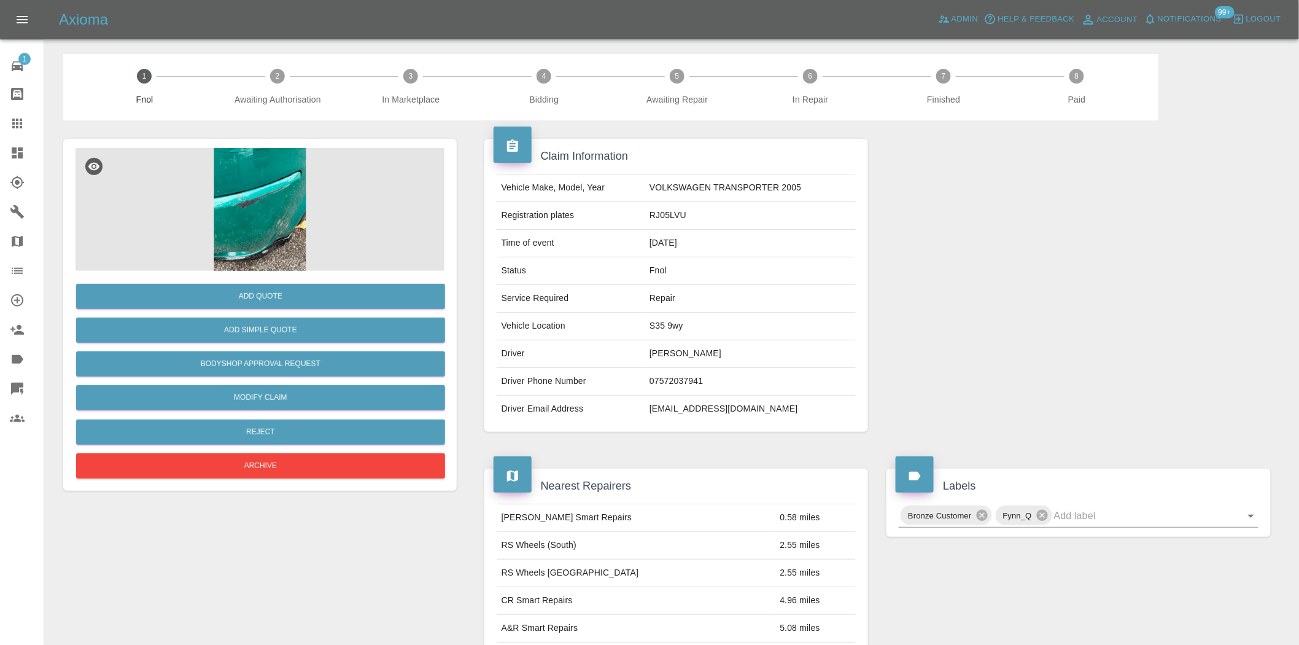
click at [254, 206] on img at bounding box center [260, 209] width 369 height 123
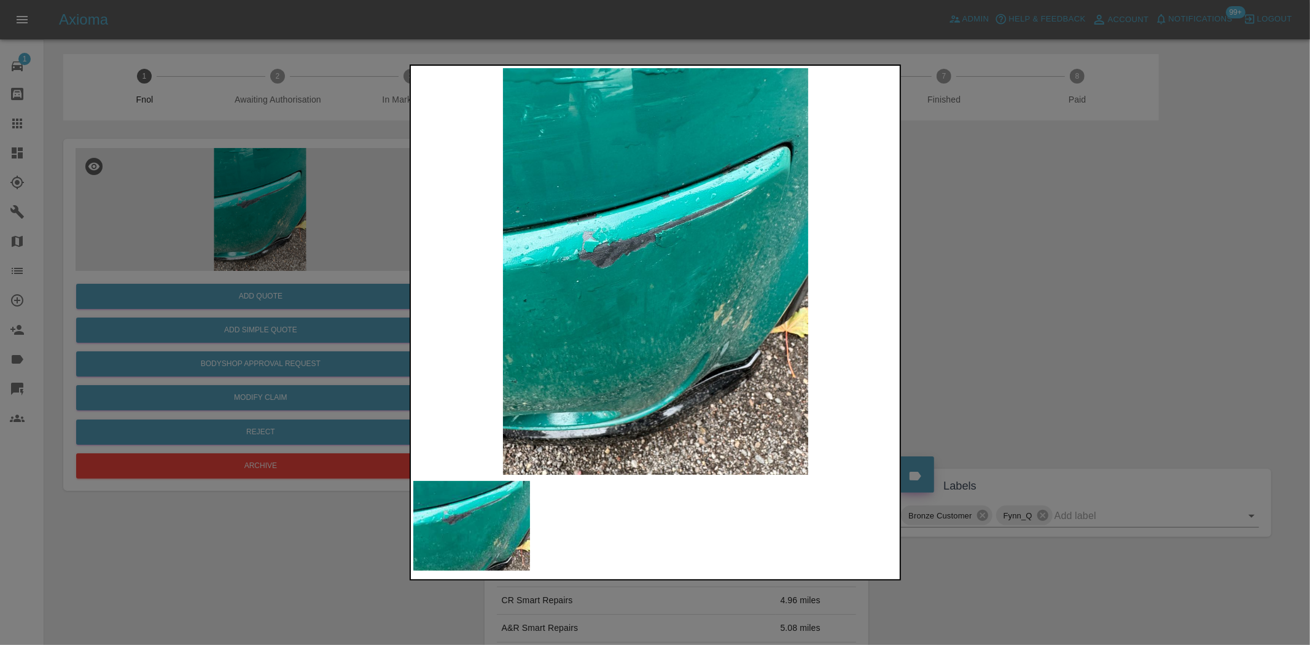
click at [591, 284] on img at bounding box center [655, 271] width 485 height 406
click at [609, 310] on img at bounding box center [655, 271] width 485 height 406
click at [462, 271] on img at bounding box center [655, 271] width 485 height 406
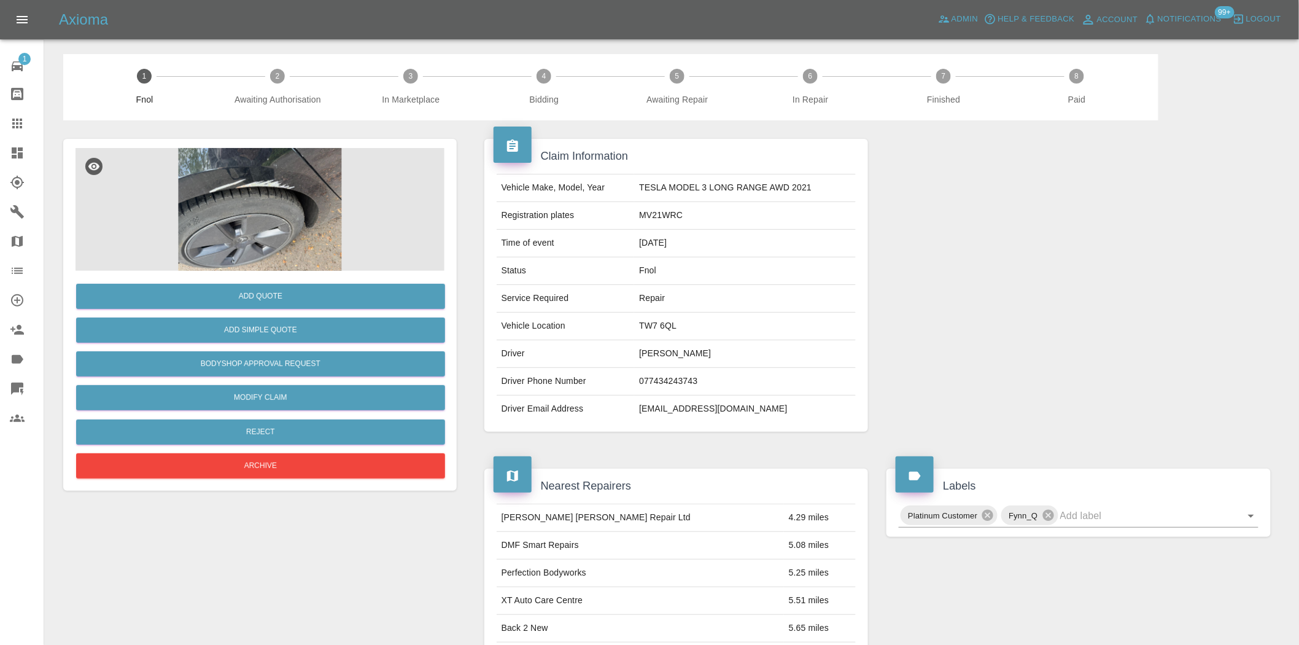
click at [311, 193] on img at bounding box center [260, 209] width 369 height 123
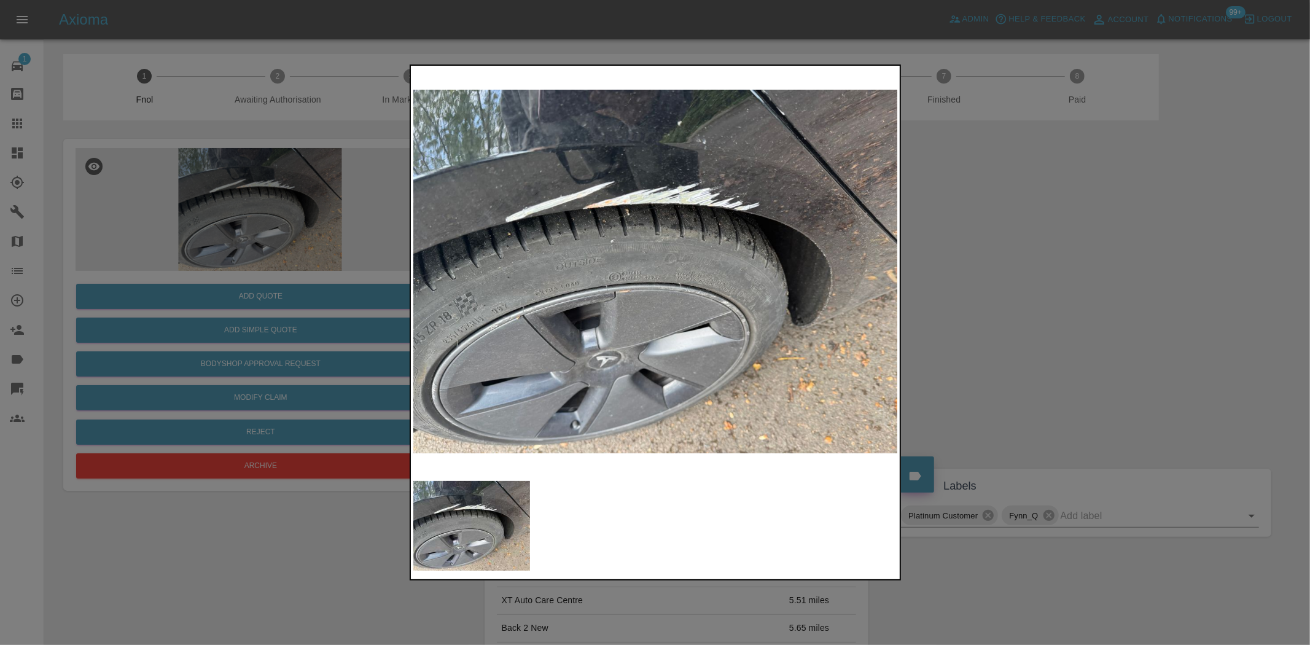
click at [636, 268] on img at bounding box center [655, 271] width 485 height 406
click at [604, 274] on img at bounding box center [655, 271] width 485 height 406
click at [691, 303] on img at bounding box center [655, 271] width 485 height 406
click at [548, 303] on img at bounding box center [655, 271] width 485 height 406
click at [556, 268] on img at bounding box center [655, 271] width 485 height 406
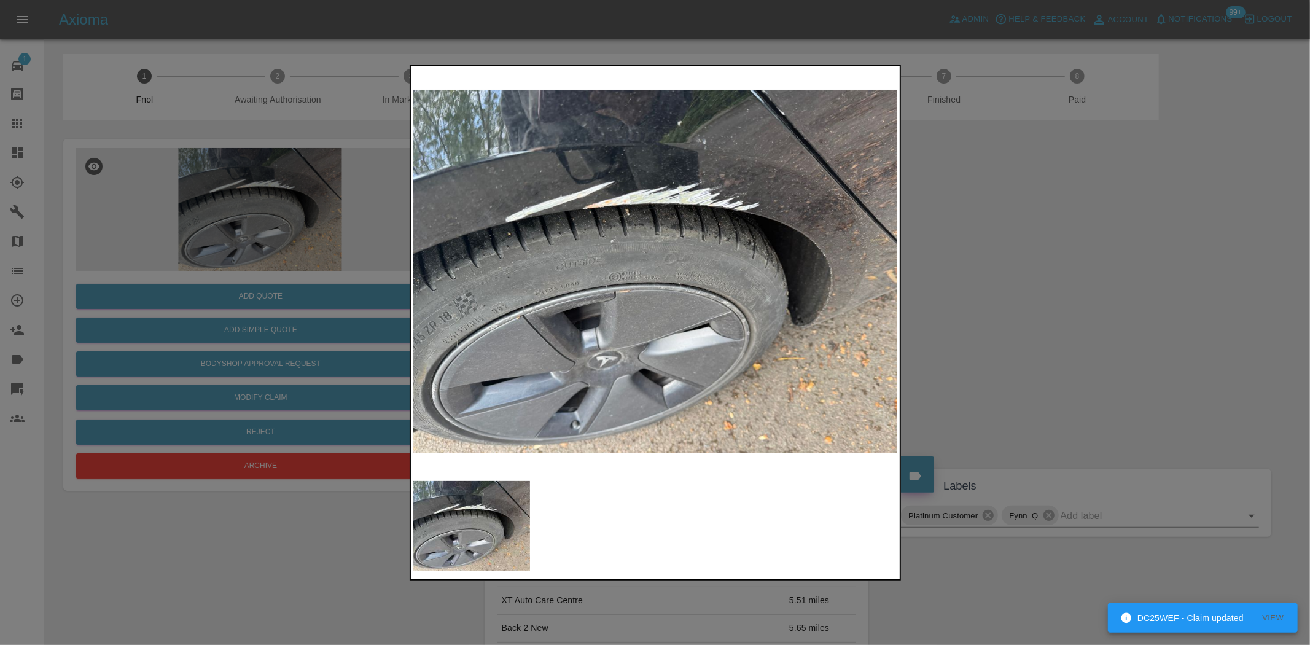
click at [274, 211] on div at bounding box center [655, 322] width 1310 height 645
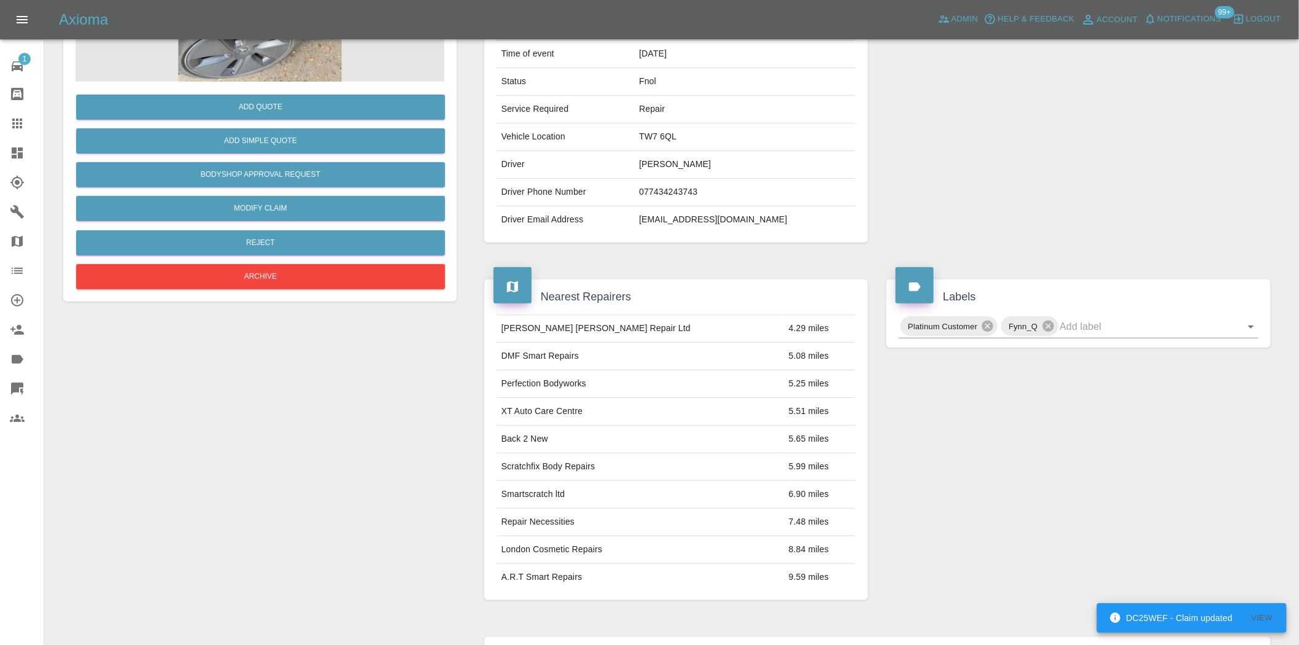
scroll to position [22, 0]
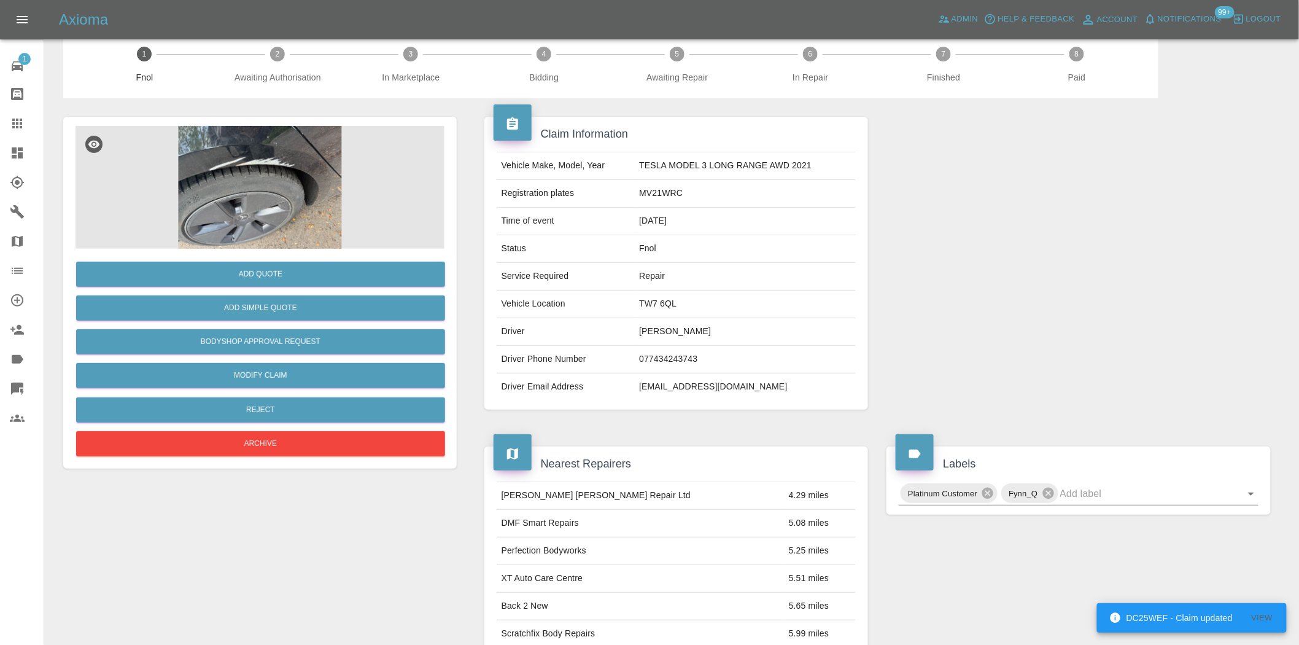
click at [283, 206] on img at bounding box center [260, 187] width 369 height 123
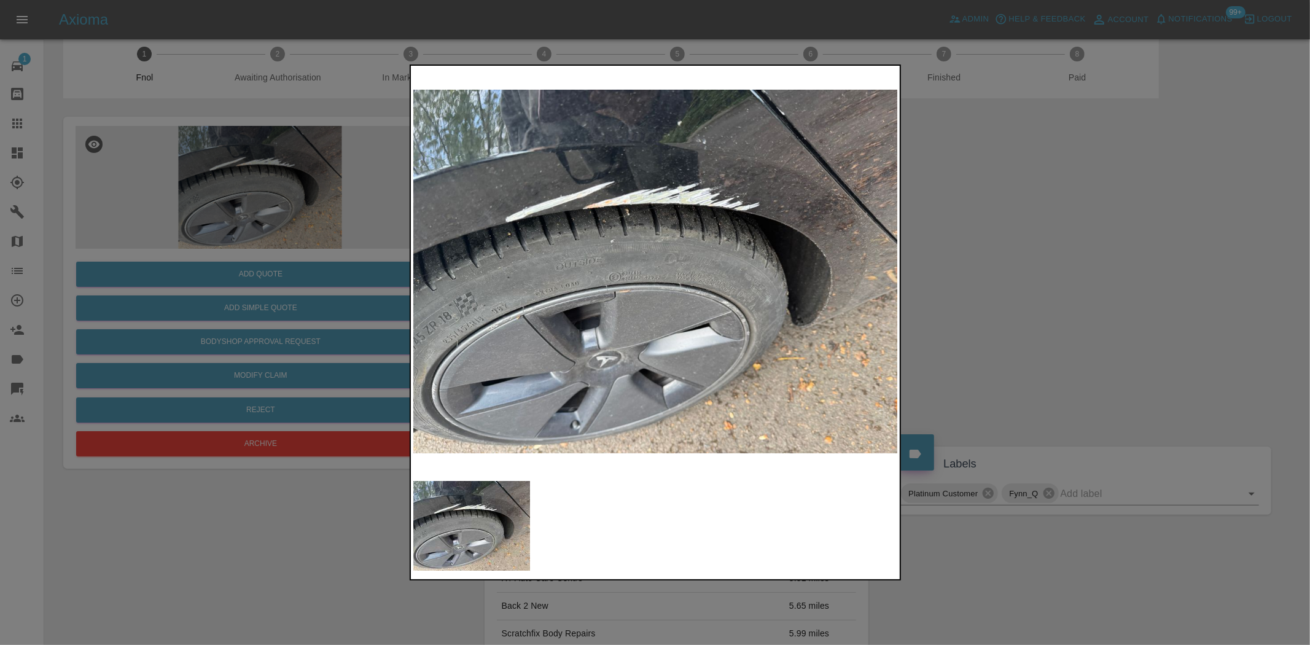
click at [465, 313] on img at bounding box center [655, 271] width 485 height 406
click at [304, 261] on div at bounding box center [655, 322] width 1310 height 645
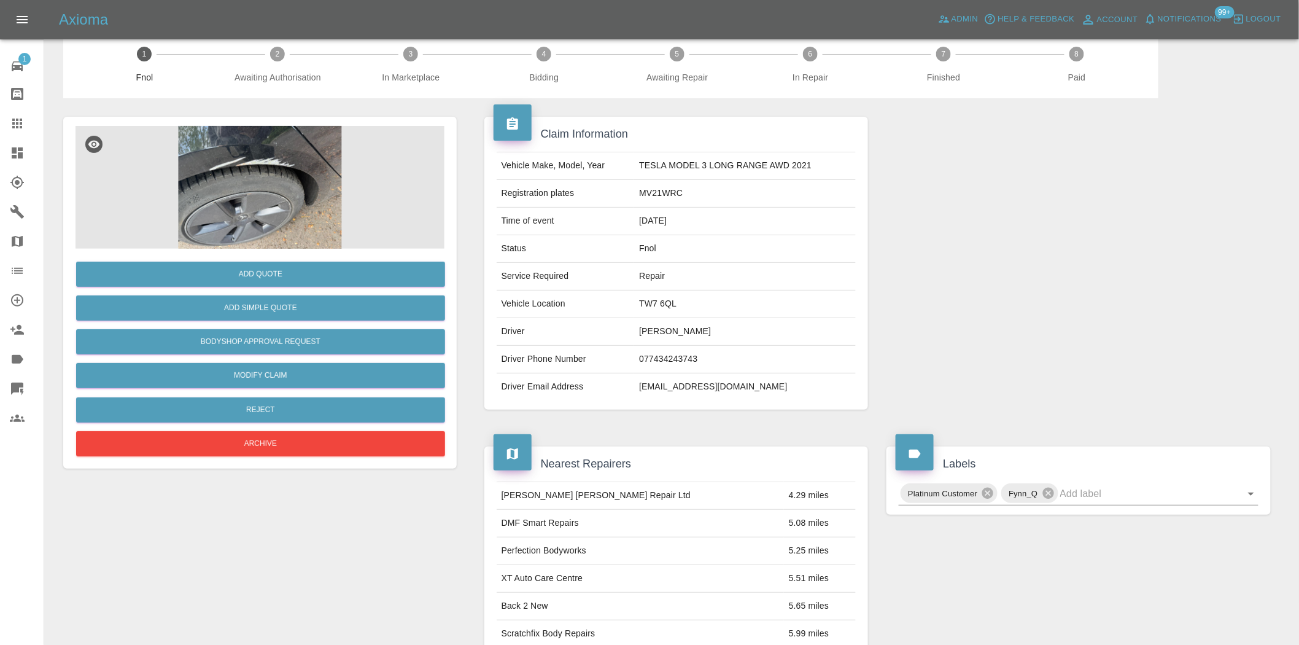
click at [297, 199] on img at bounding box center [260, 187] width 369 height 123
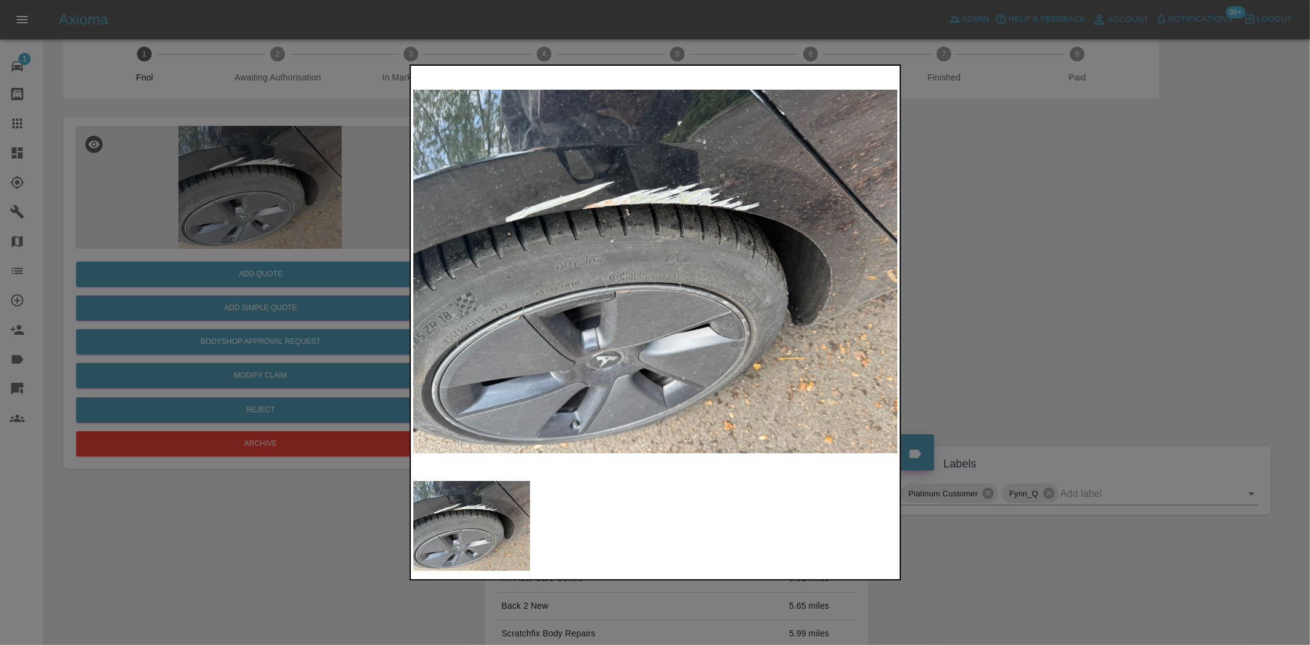
click at [244, 255] on div at bounding box center [655, 322] width 1310 height 645
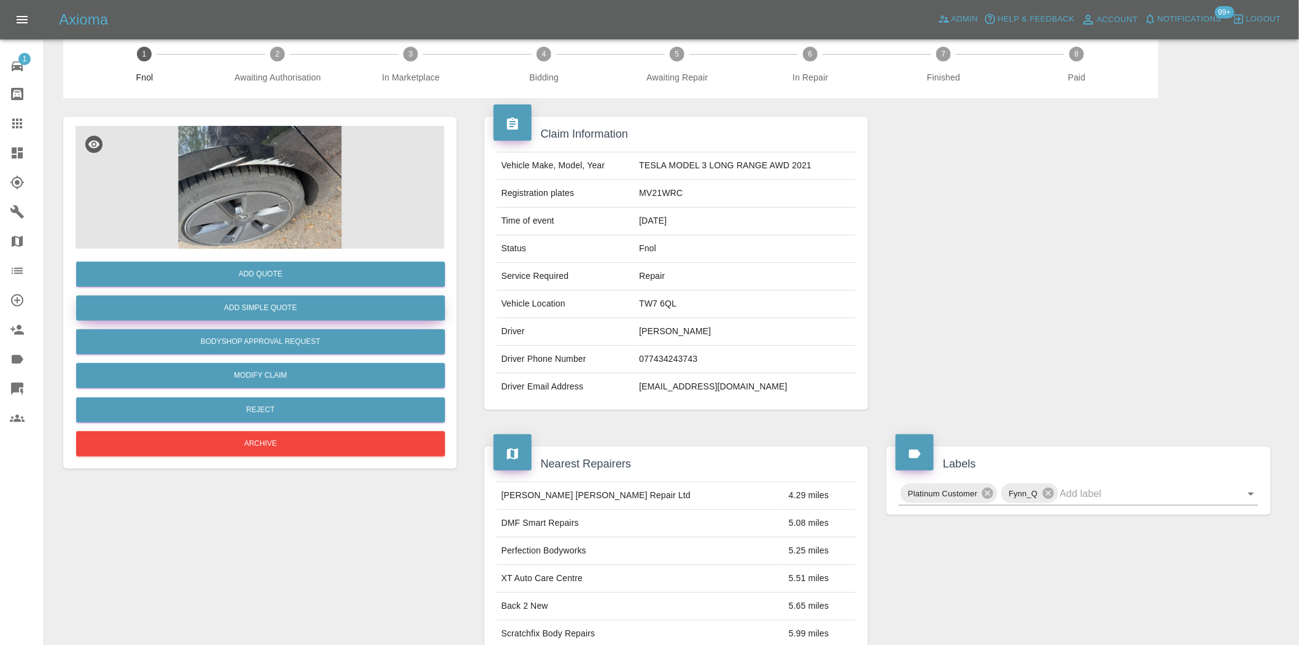
click at [270, 306] on button "Add Simple Quote" at bounding box center [260, 307] width 369 height 25
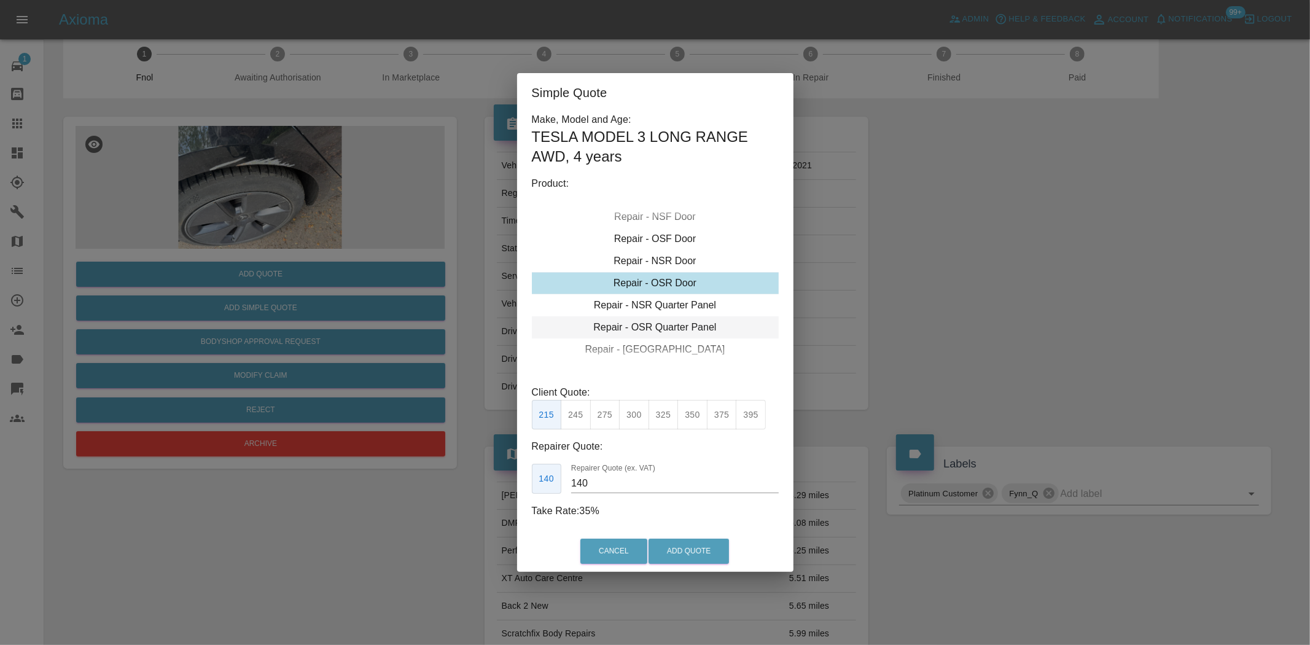
click at [651, 324] on div "Repair - OSR Quarter Panel" at bounding box center [655, 327] width 247 height 22
click at [610, 422] on button "275" at bounding box center [605, 415] width 30 height 30
type input "180"
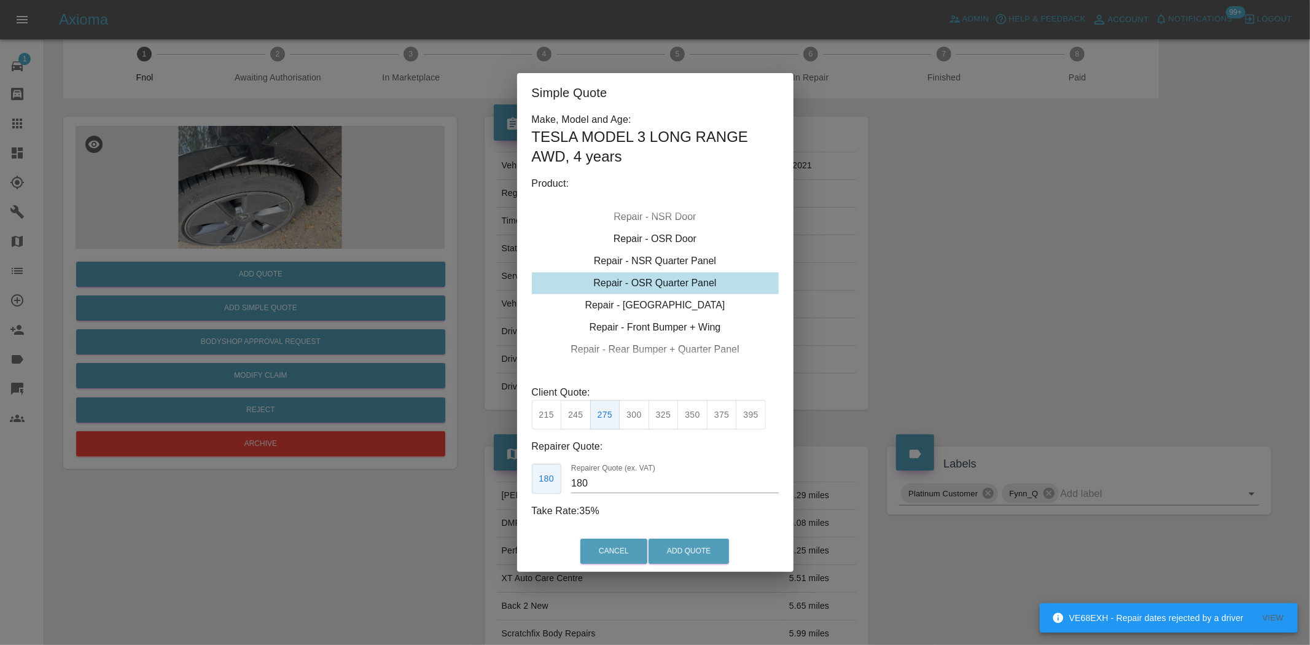
drag, startPoint x: 718, startPoint y: 569, endPoint x: 700, endPoint y: 565, distance: 18.7
click at [717, 569] on div "Cancel Add Quote" at bounding box center [655, 550] width 276 height 41
click at [695, 546] on button "Add Quote" at bounding box center [688, 550] width 80 height 25
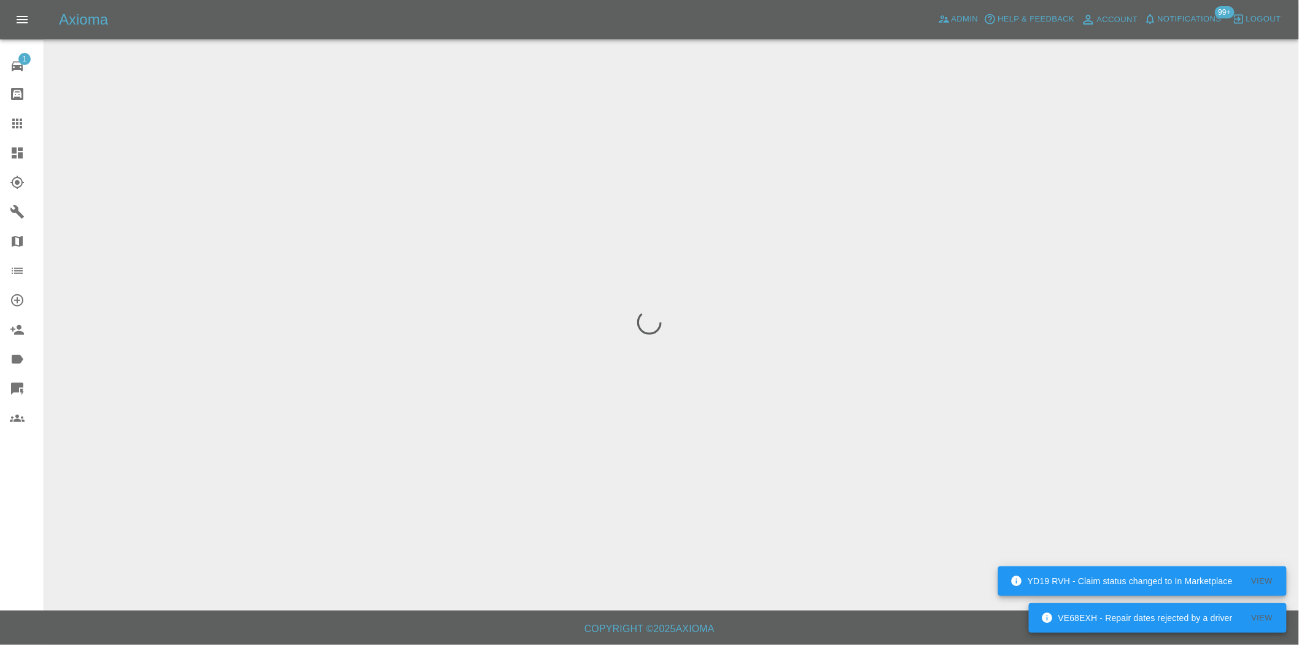
scroll to position [0, 0]
